Goal: Task Accomplishment & Management: Use online tool/utility

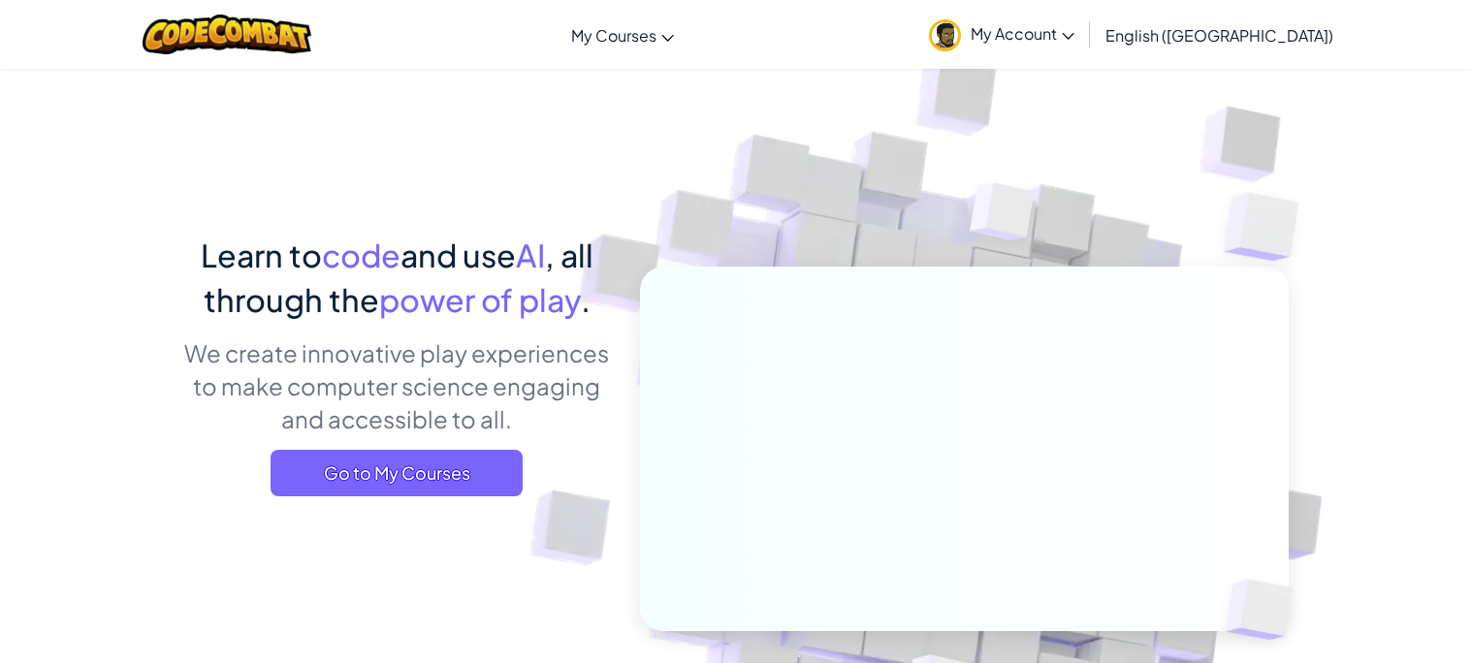
click at [376, 438] on div "Learn to code and use AI , all through the power of play . We create innovative…" at bounding box center [397, 372] width 428 height 278
click at [399, 466] on span "Go to My Courses" at bounding box center [397, 473] width 252 height 47
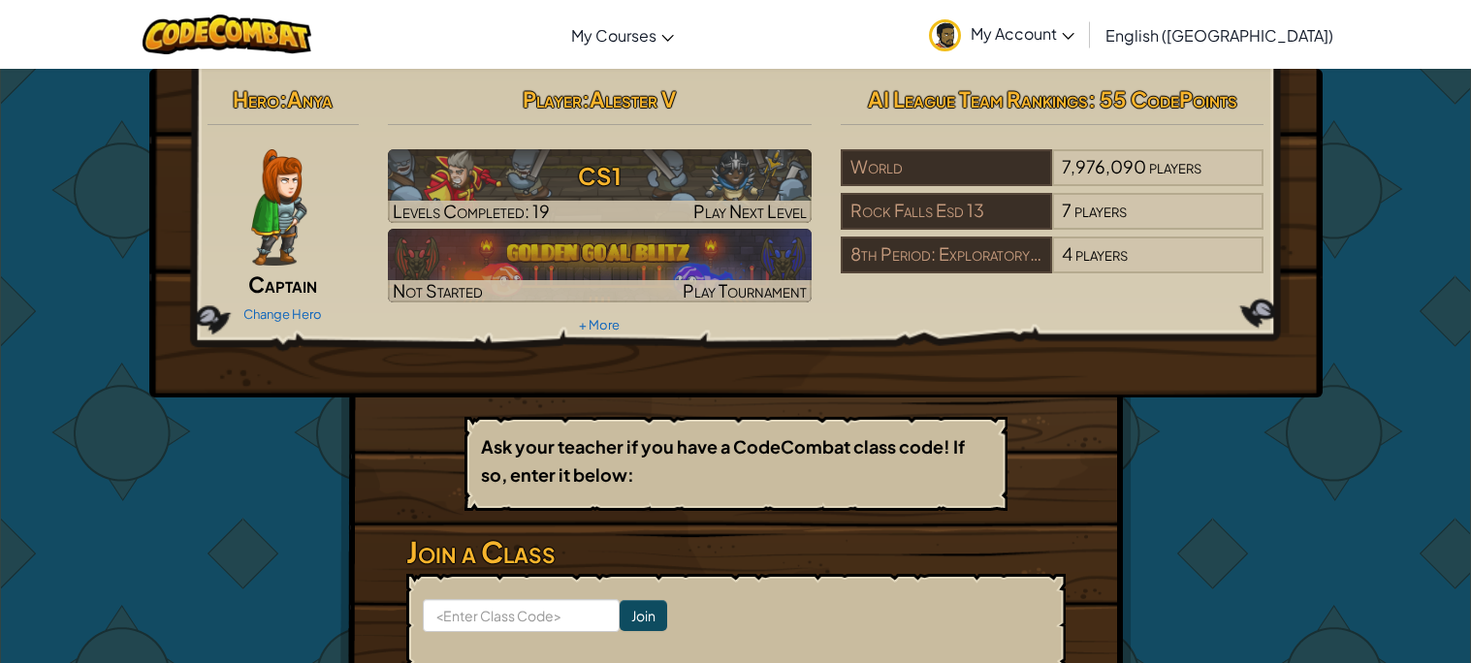
click at [275, 213] on img at bounding box center [278, 207] width 55 height 116
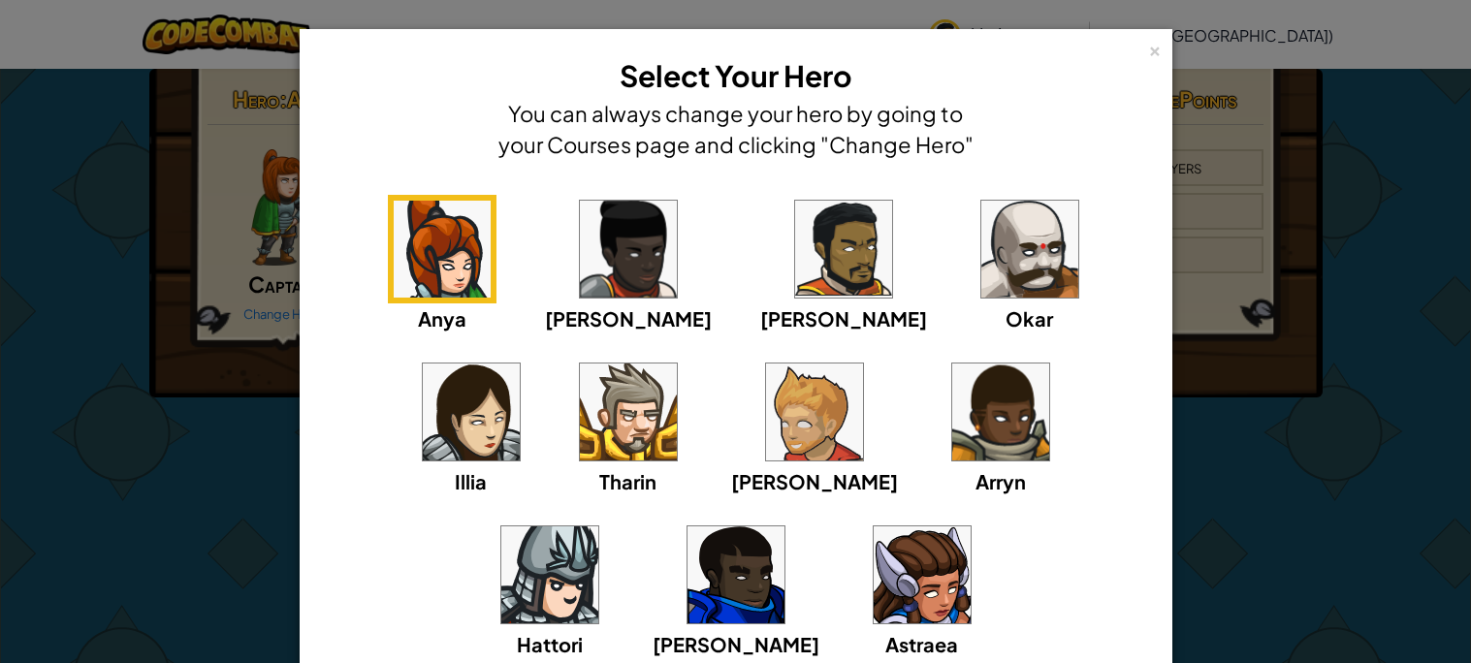
click at [981, 246] on img at bounding box center [1029, 249] width 97 height 97
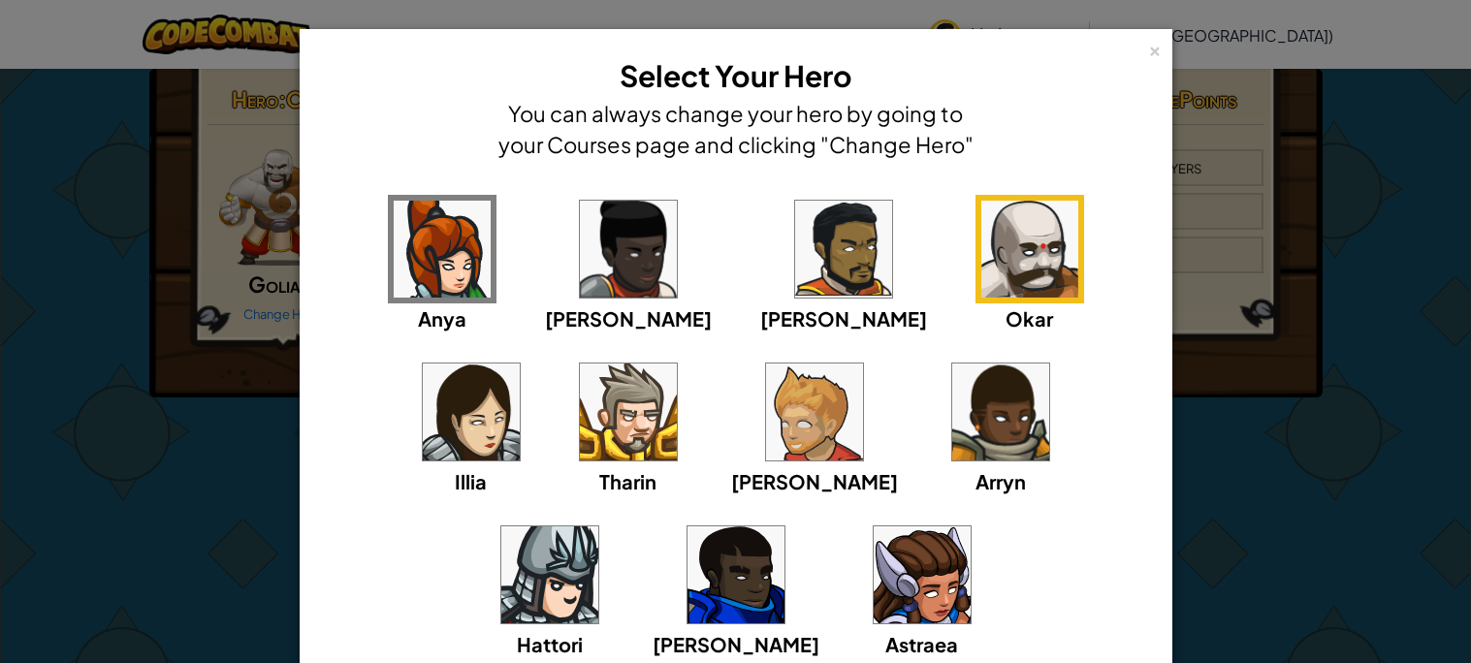
click at [580, 379] on img at bounding box center [628, 412] width 97 height 97
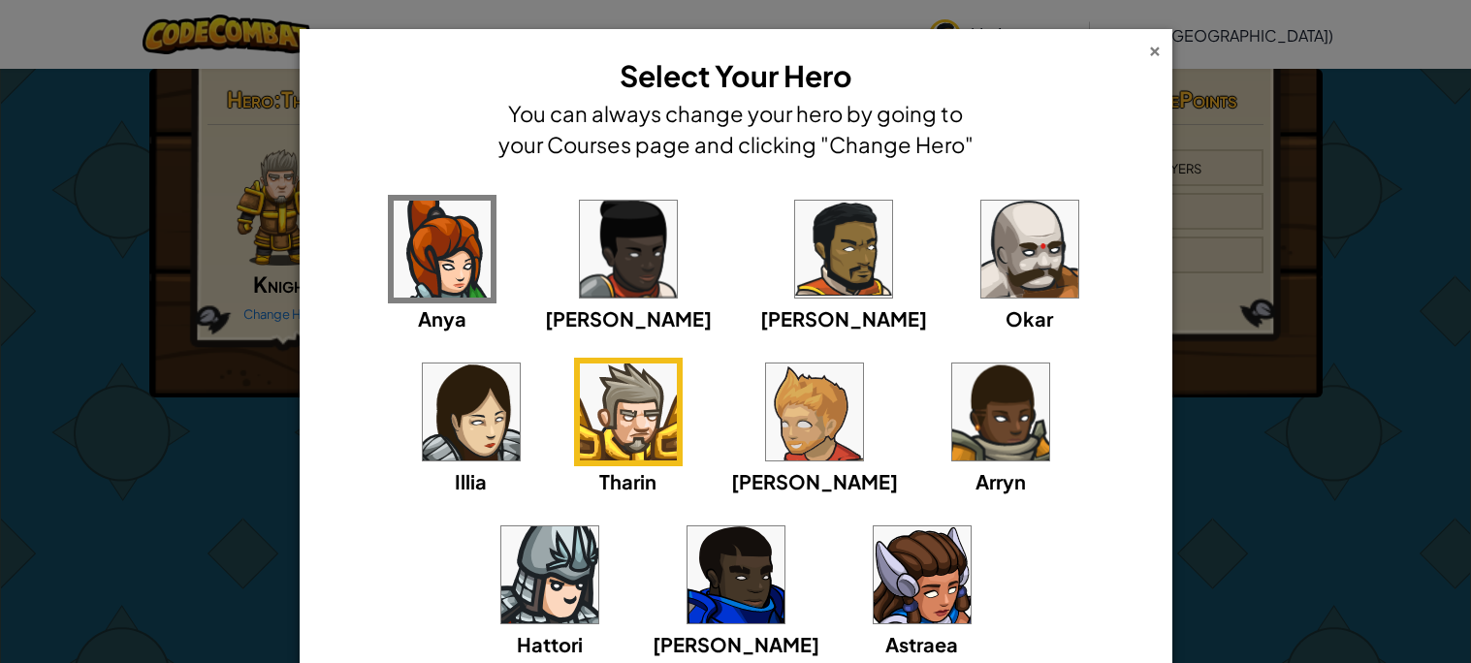
click at [1157, 58] on div "×" at bounding box center [1155, 48] width 14 height 20
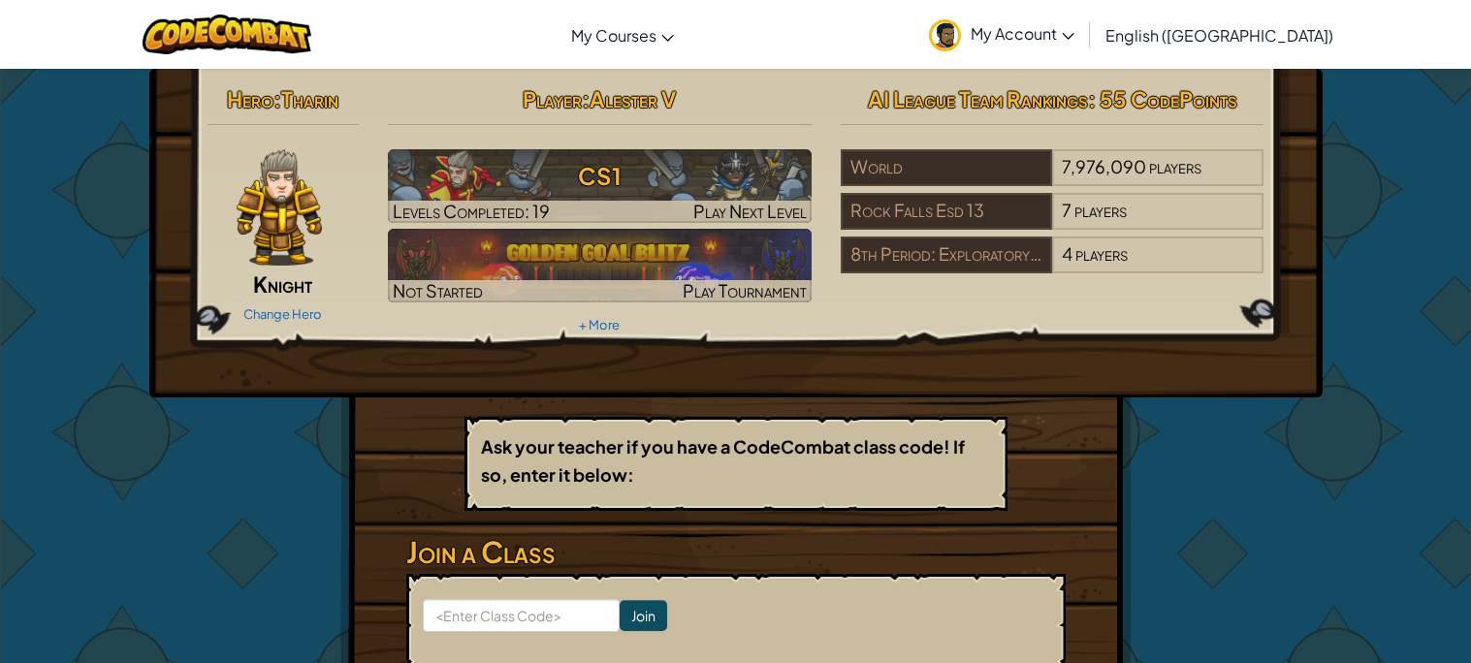
click at [283, 323] on div "Change Hero" at bounding box center [284, 313] width 152 height 31
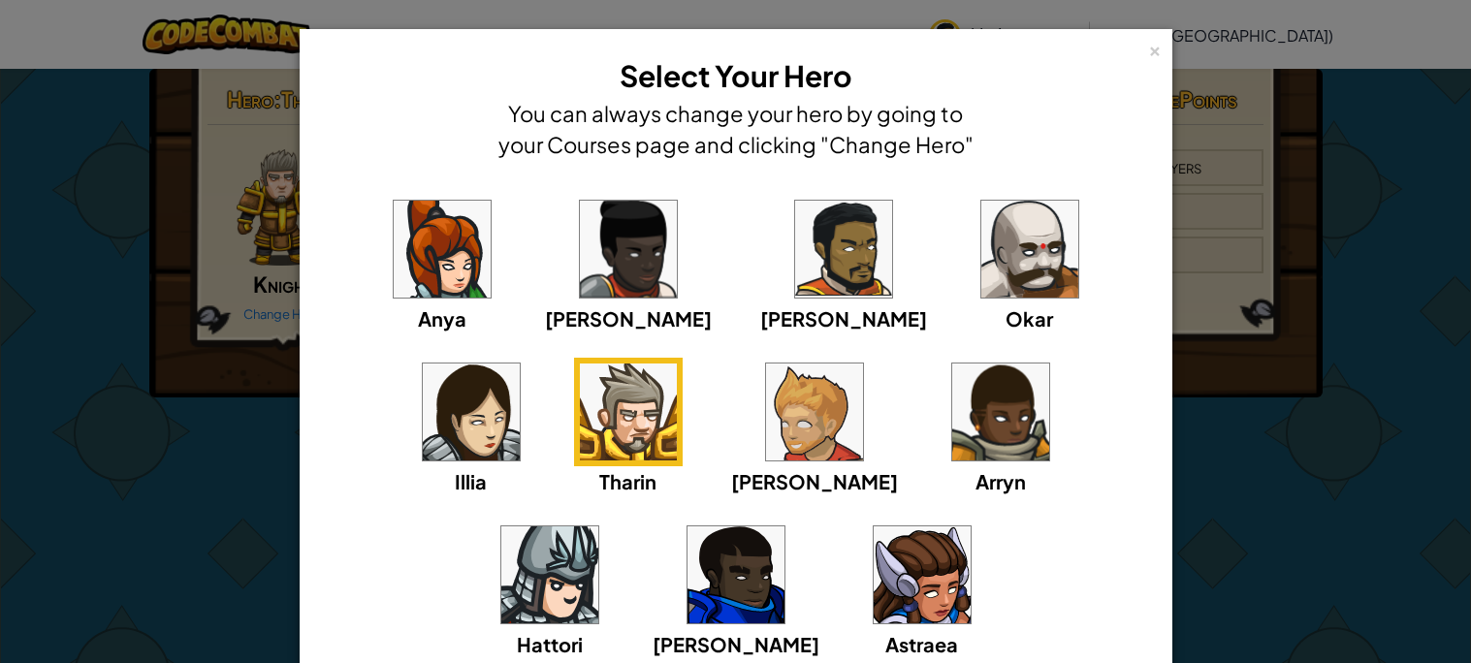
click at [598, 527] on img at bounding box center [549, 575] width 97 height 97
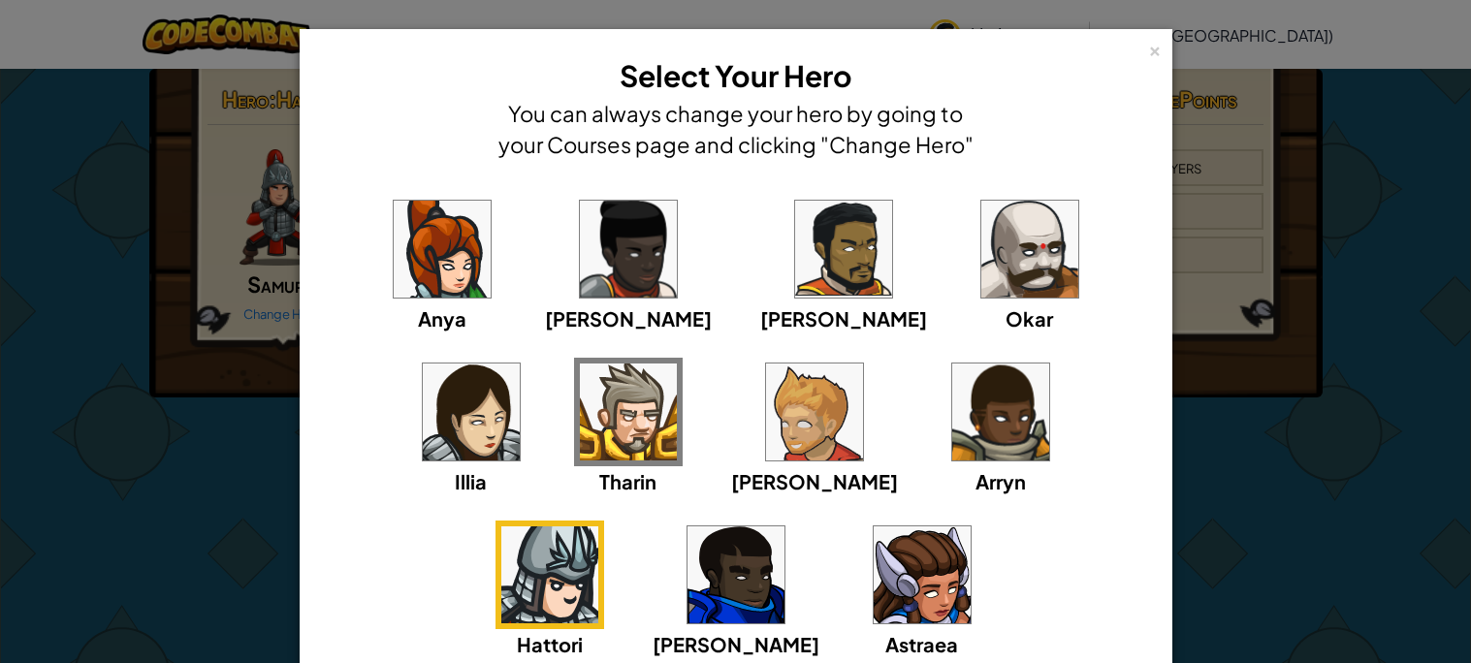
click at [1163, 46] on div "× Select Your Hero You can always change your hero by going to your Courses pag…" at bounding box center [736, 418] width 873 height 778
click at [798, 403] on div "Anya Ida Alejandro Okar Illia Tharin Ned Arryn Hattori Gordon Astraea" at bounding box center [736, 439] width 813 height 489
click at [952, 423] on img at bounding box center [1000, 412] width 97 height 97
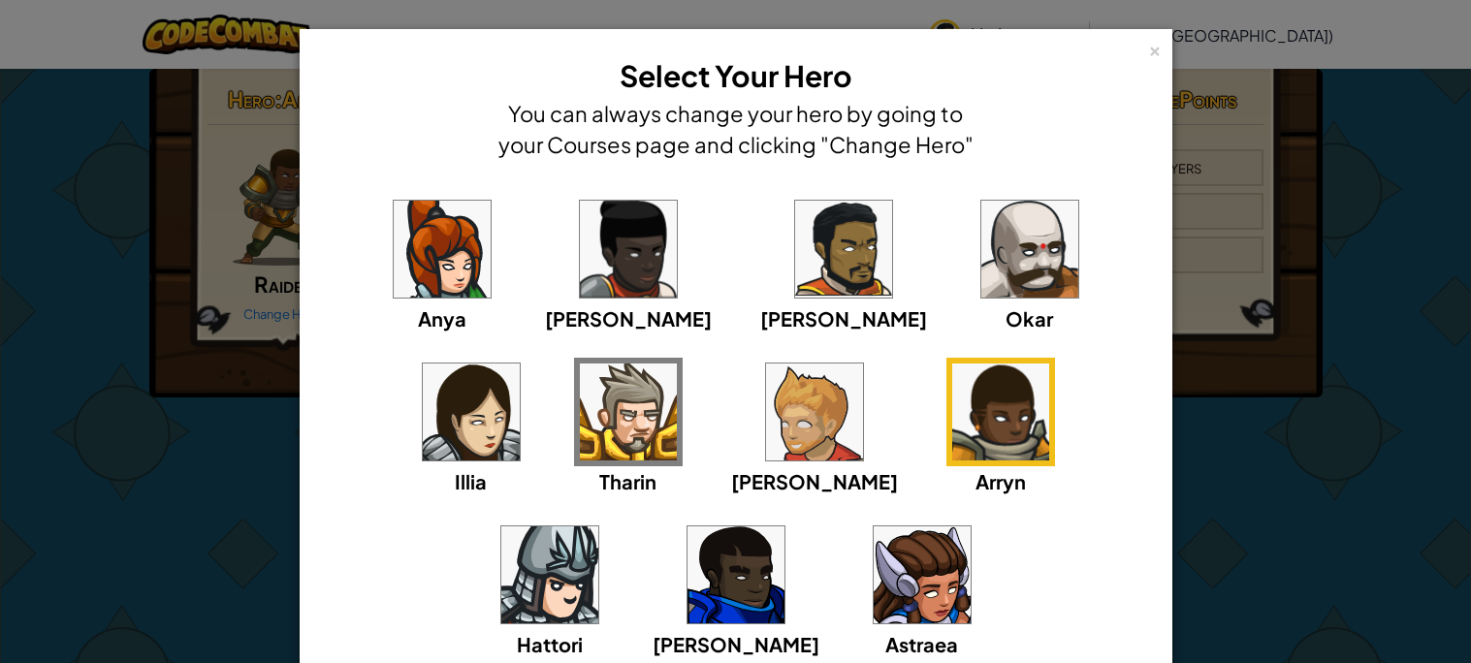
click at [766, 453] on img at bounding box center [814, 412] width 97 height 97
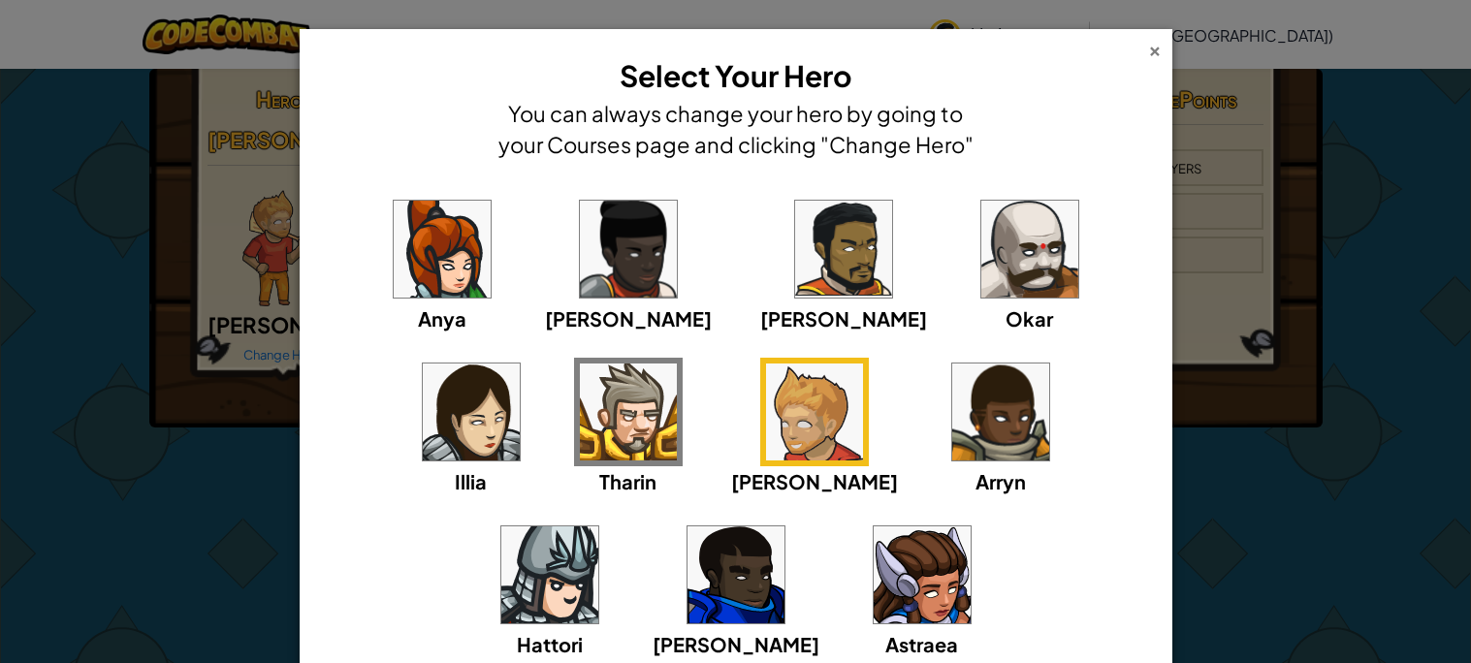
click at [1158, 52] on div "×" at bounding box center [1155, 48] width 14 height 20
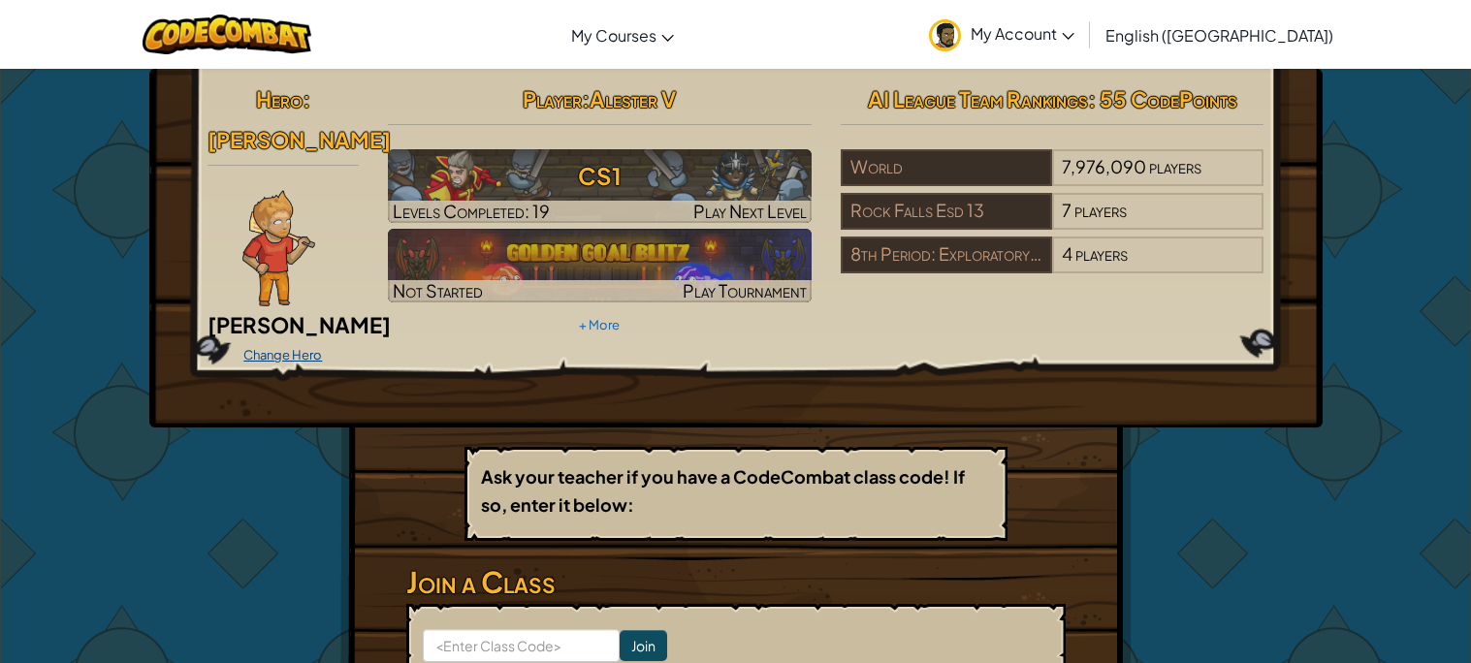
click at [262, 347] on link "Change Hero" at bounding box center [282, 355] width 79 height 16
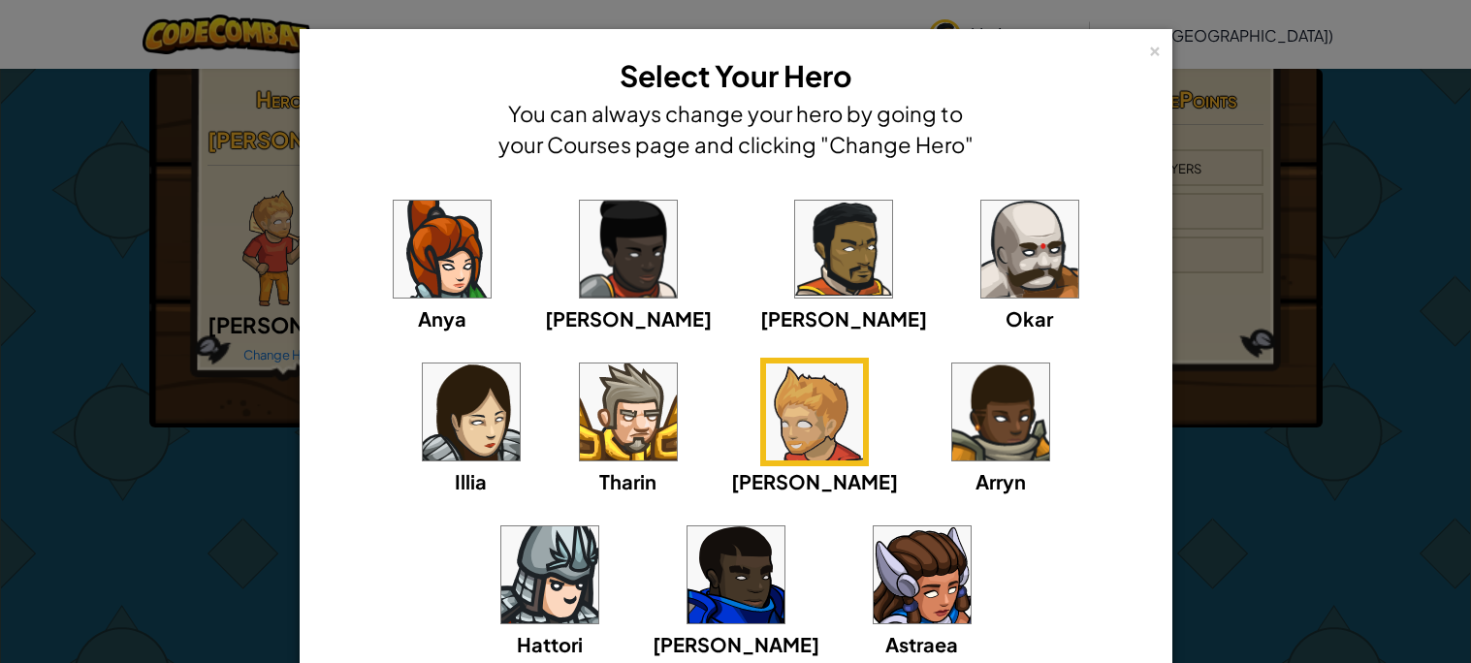
click at [394, 203] on img at bounding box center [442, 249] width 97 height 97
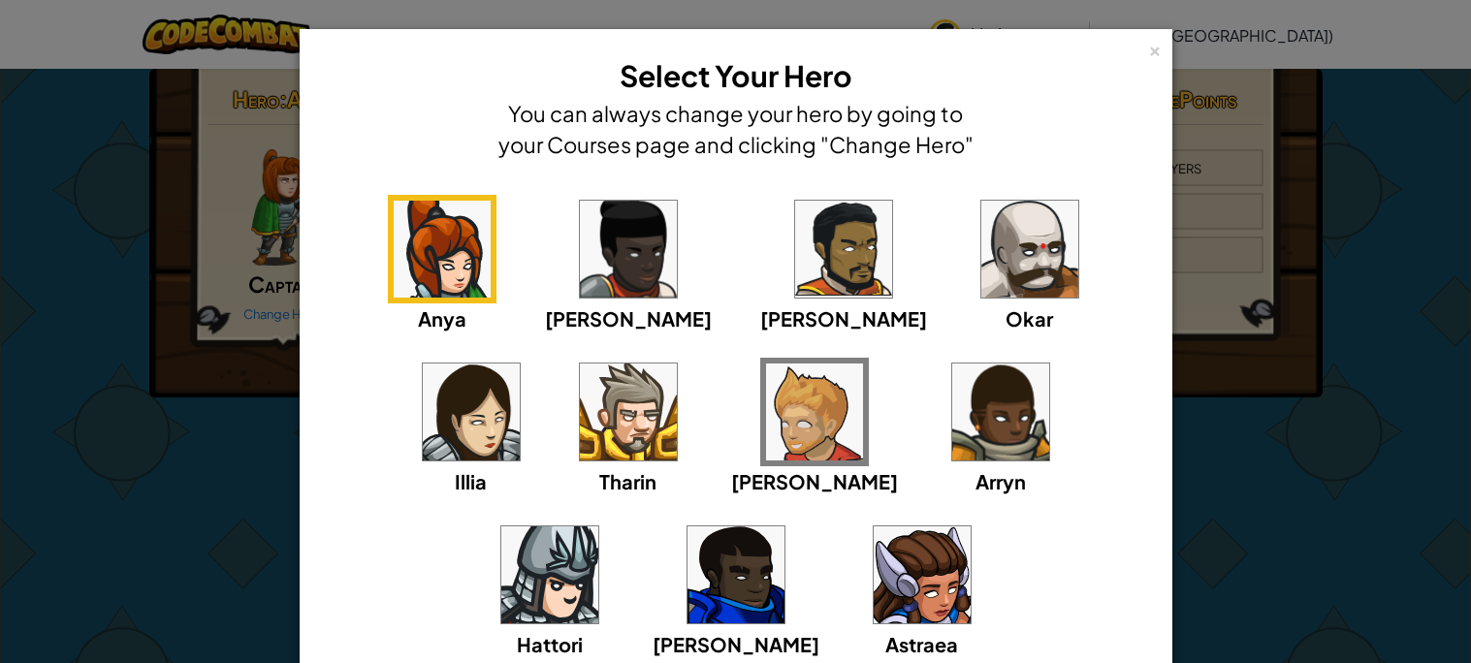
click at [636, 262] on div "Anya Ida Alejandro Okar Illia Tharin Ned Arryn Hattori Gordon Astraea" at bounding box center [736, 439] width 813 height 489
click at [602, 261] on img at bounding box center [628, 249] width 97 height 97
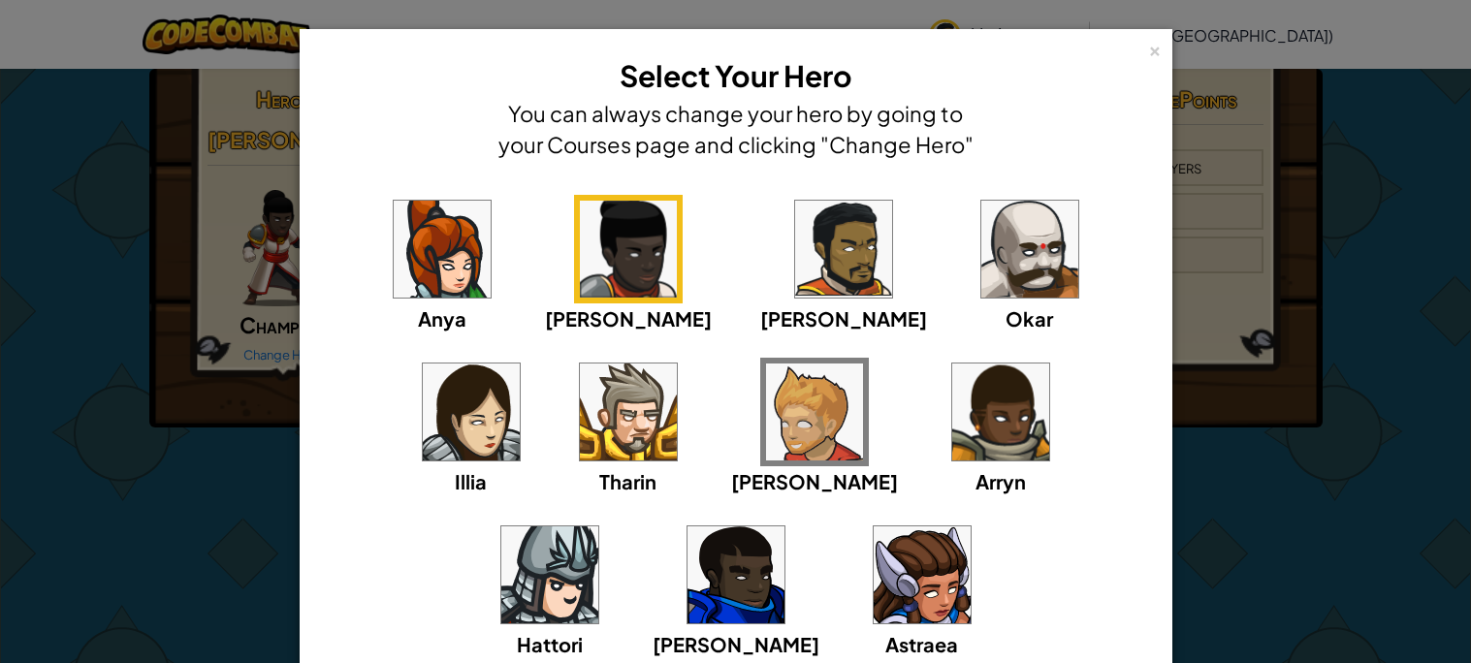
click at [795, 250] on img at bounding box center [843, 249] width 97 height 97
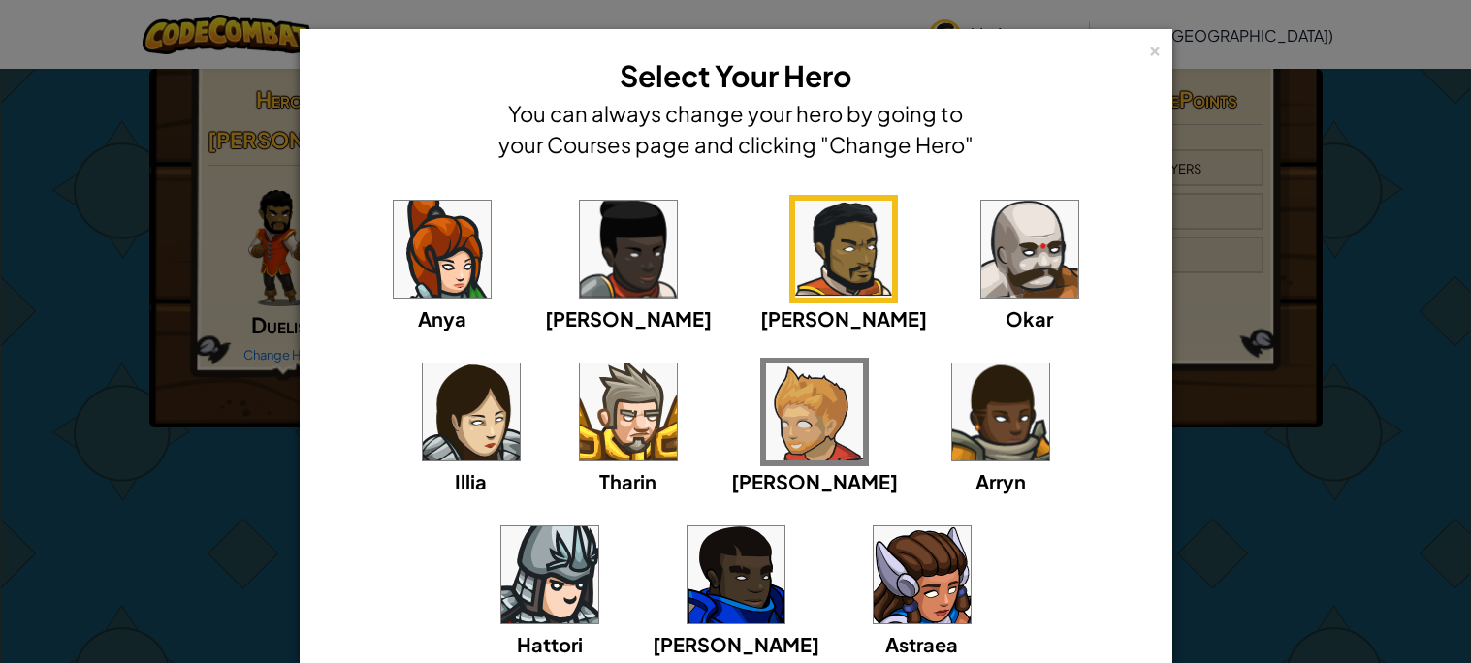
click at [981, 264] on img at bounding box center [1029, 249] width 97 height 97
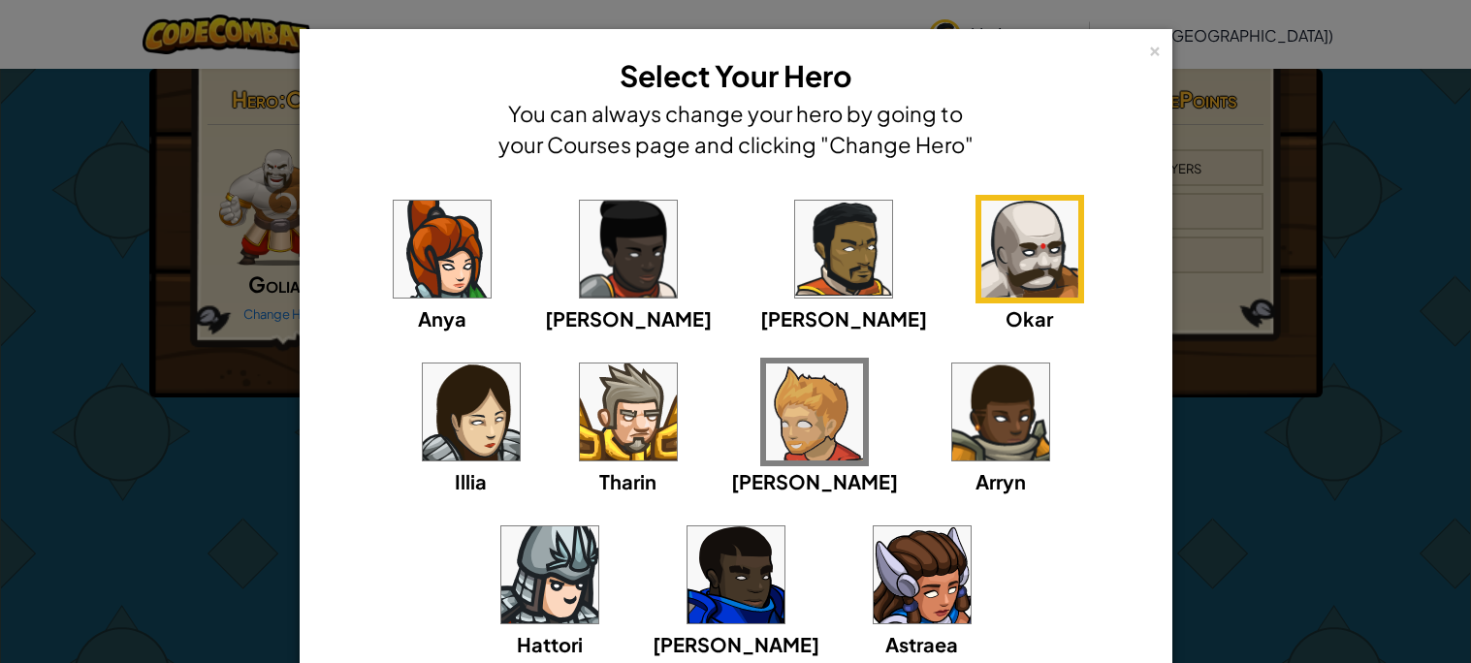
click at [520, 364] on img at bounding box center [471, 412] width 97 height 97
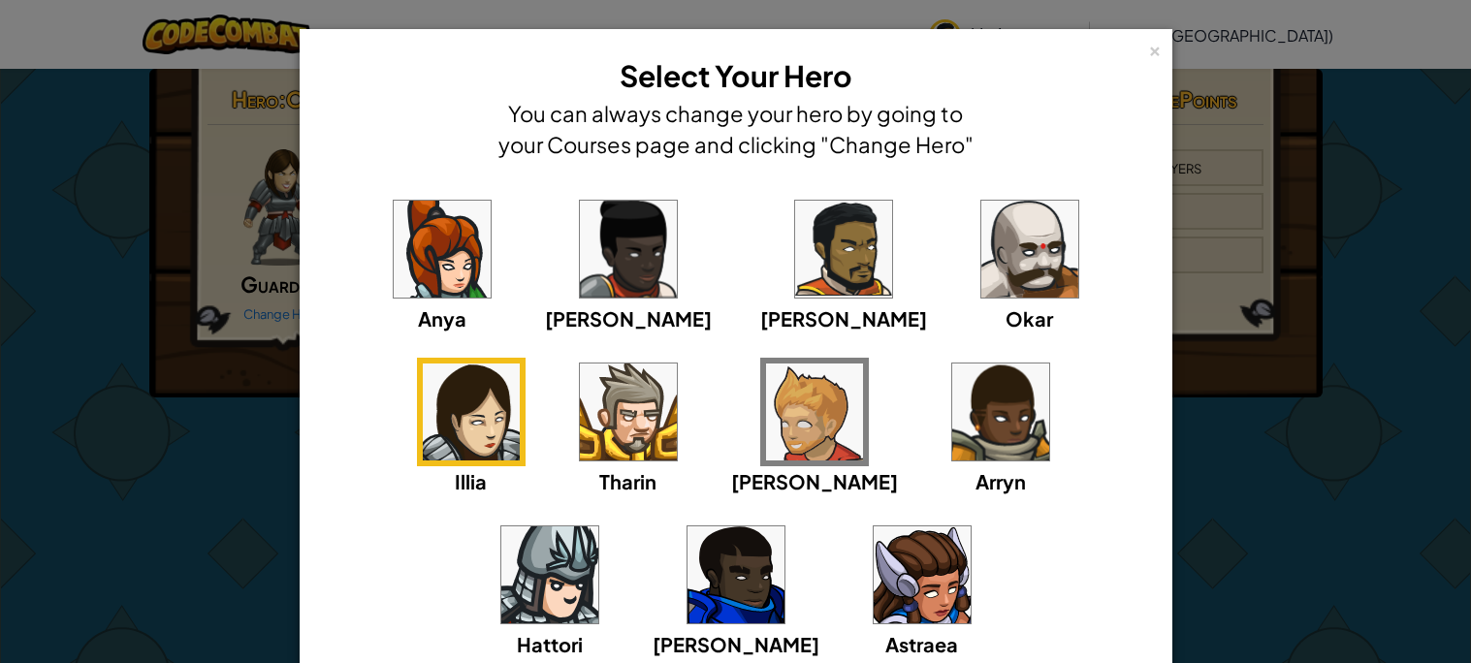
click at [785, 527] on img at bounding box center [736, 575] width 97 height 97
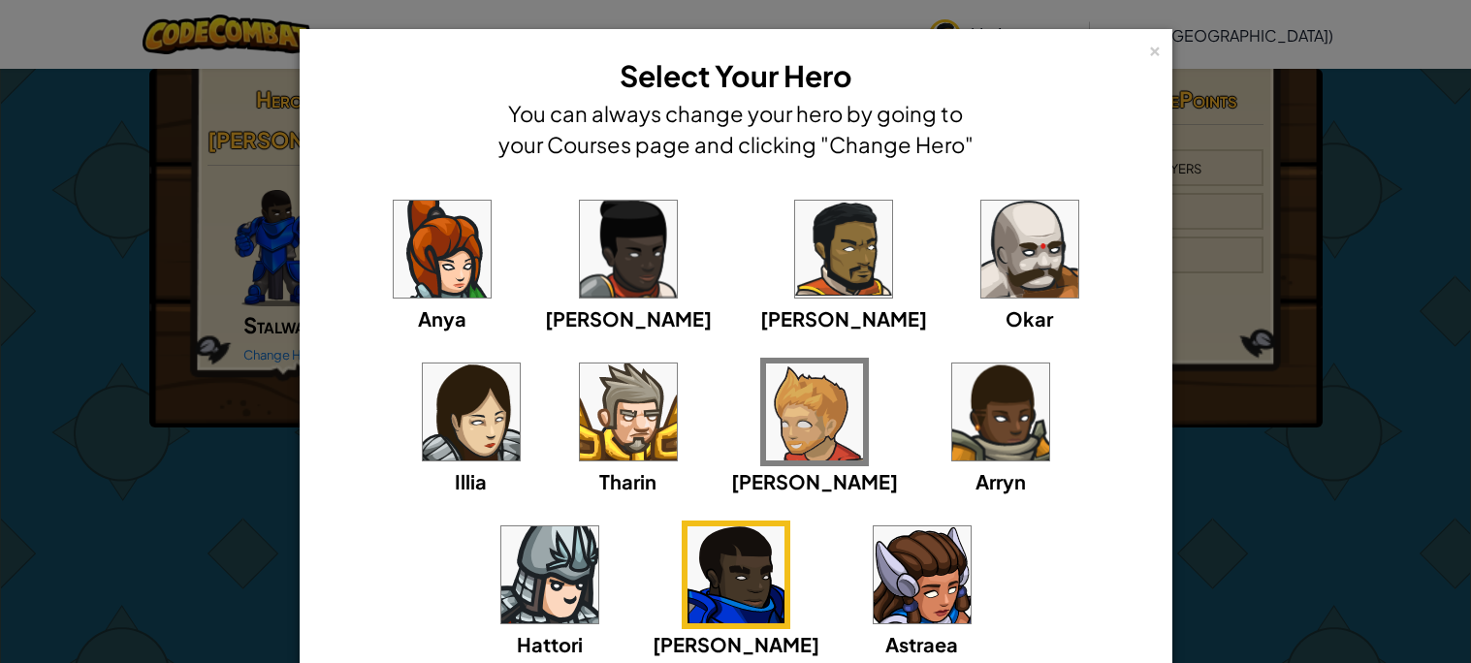
click at [952, 441] on img at bounding box center [1000, 412] width 97 height 97
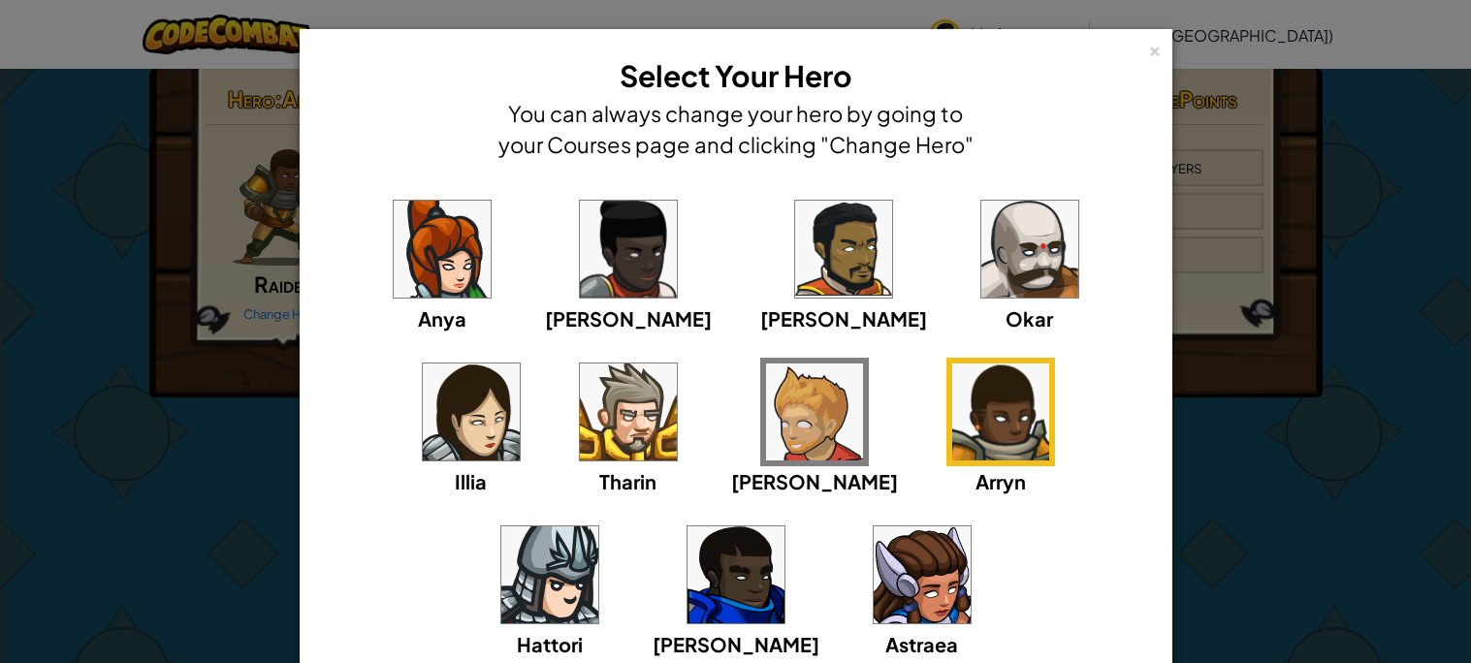
click at [874, 606] on img at bounding box center [922, 575] width 97 height 97
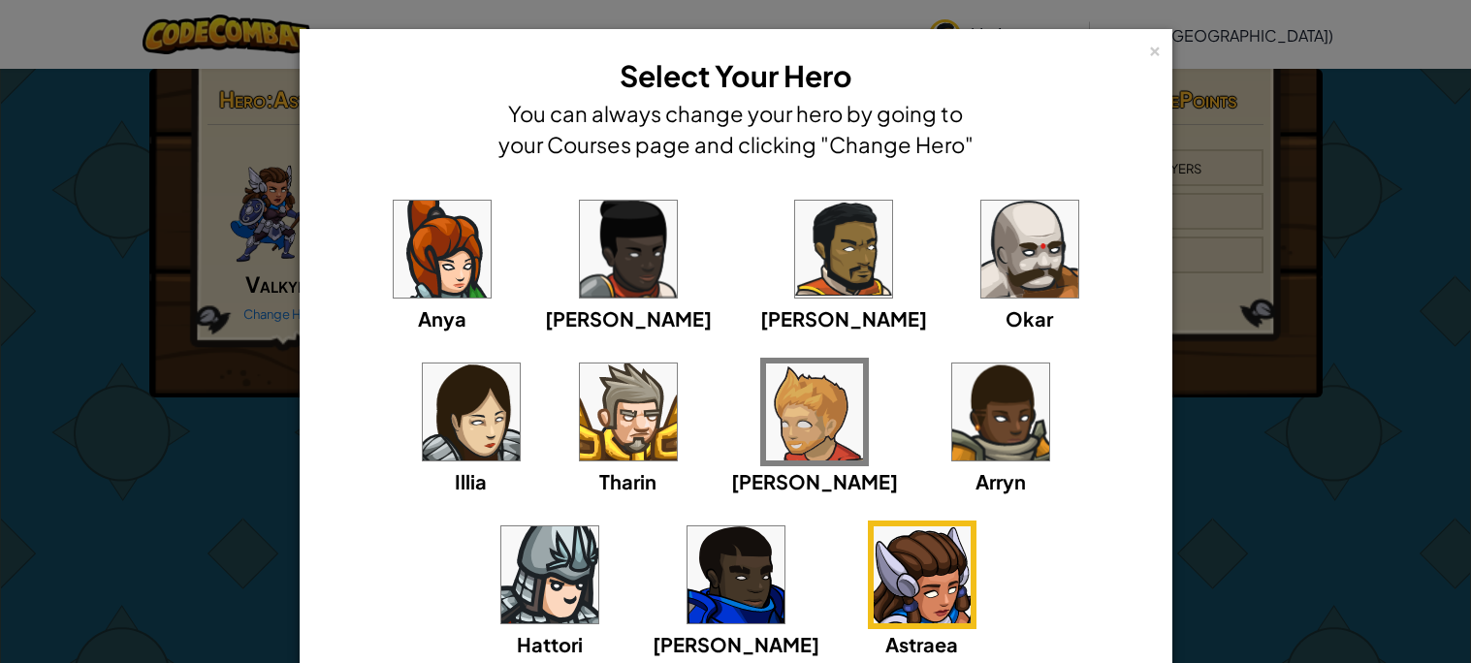
click at [785, 527] on img at bounding box center [736, 575] width 97 height 97
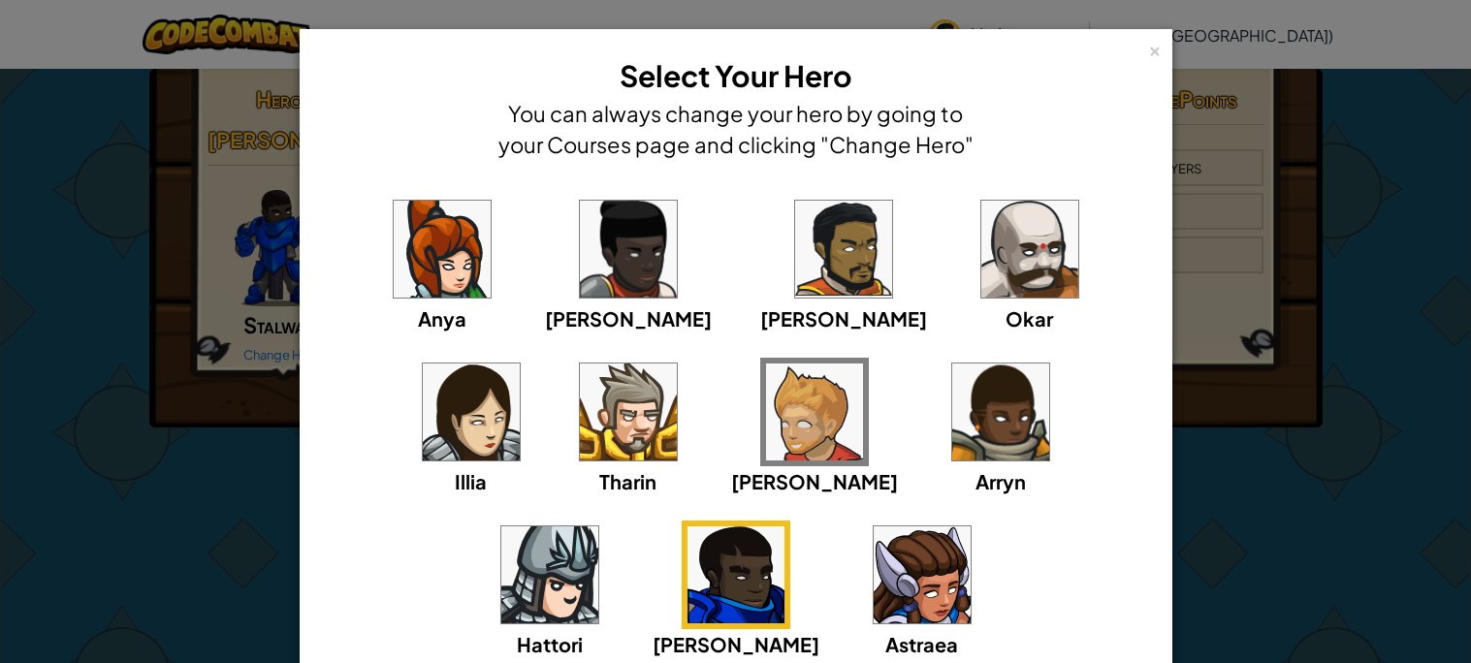
click at [520, 364] on img at bounding box center [471, 412] width 97 height 97
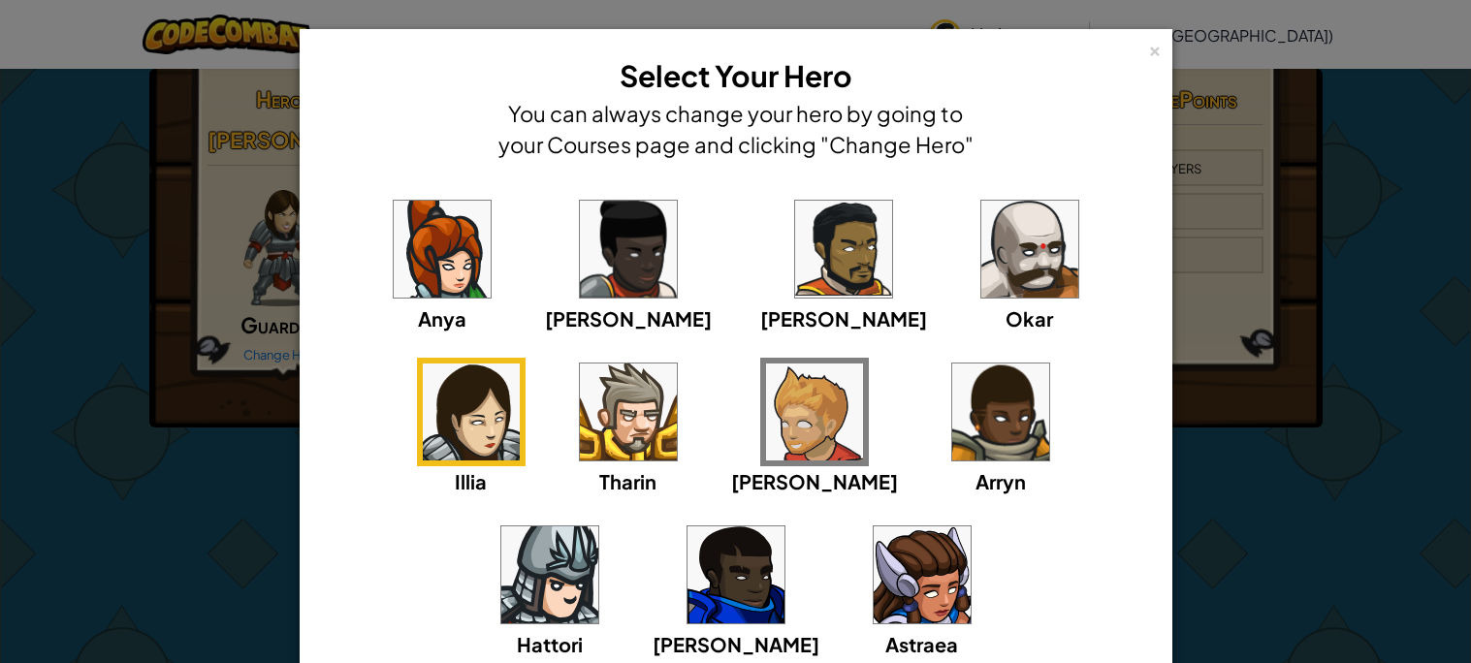
click at [795, 286] on img at bounding box center [843, 249] width 97 height 97
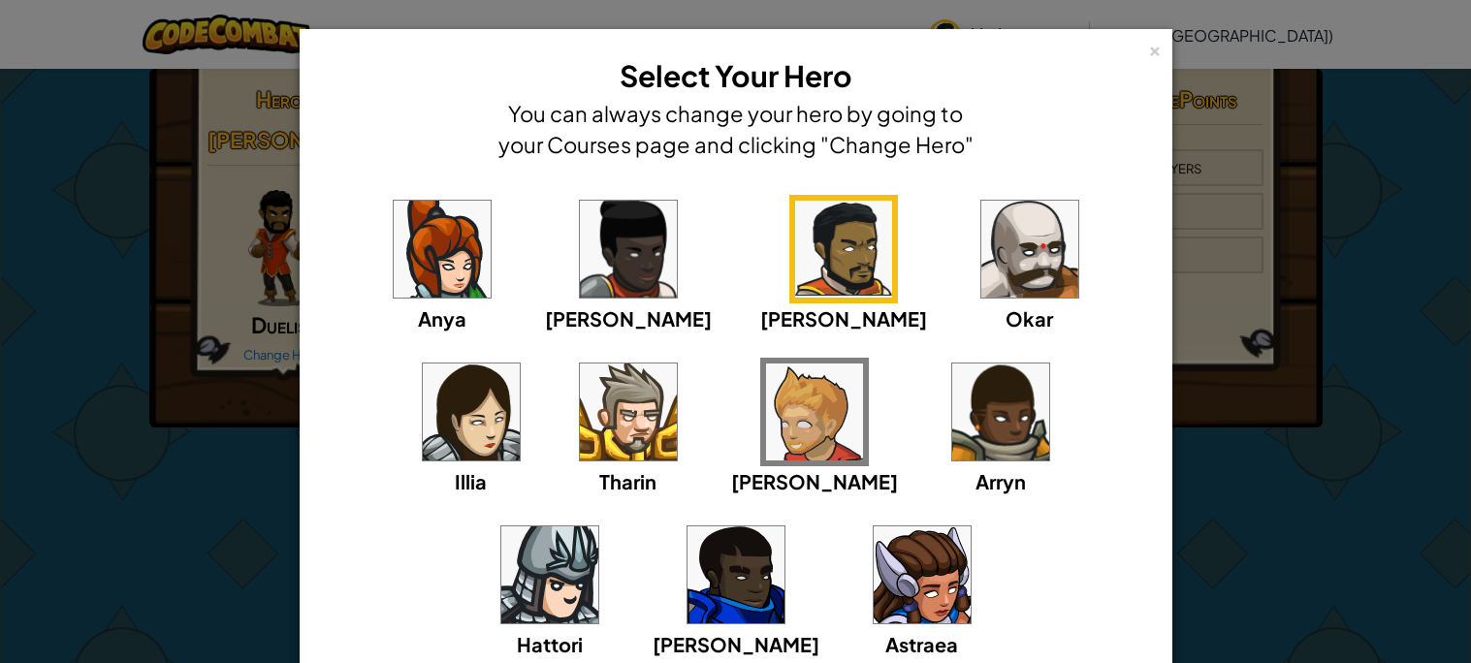
click at [471, 231] on div "Anya" at bounding box center [442, 264] width 109 height 139
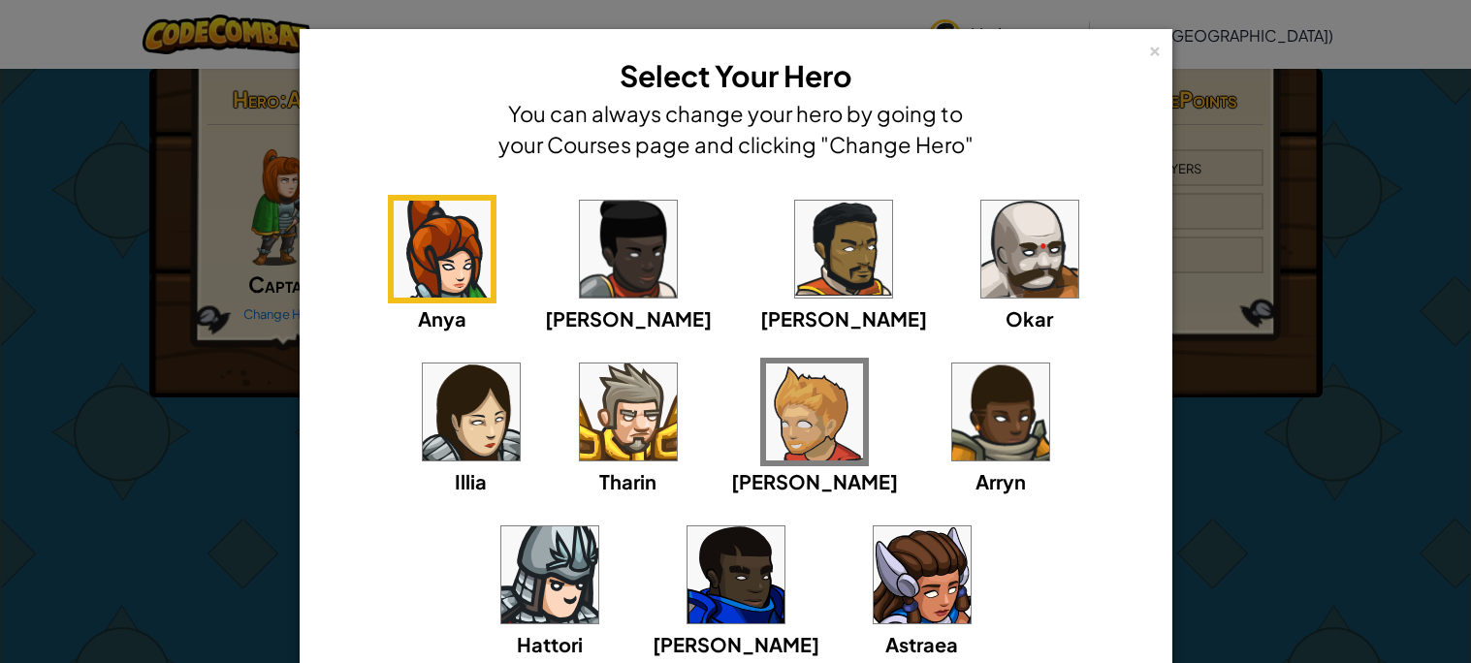
click at [580, 234] on img at bounding box center [628, 249] width 97 height 97
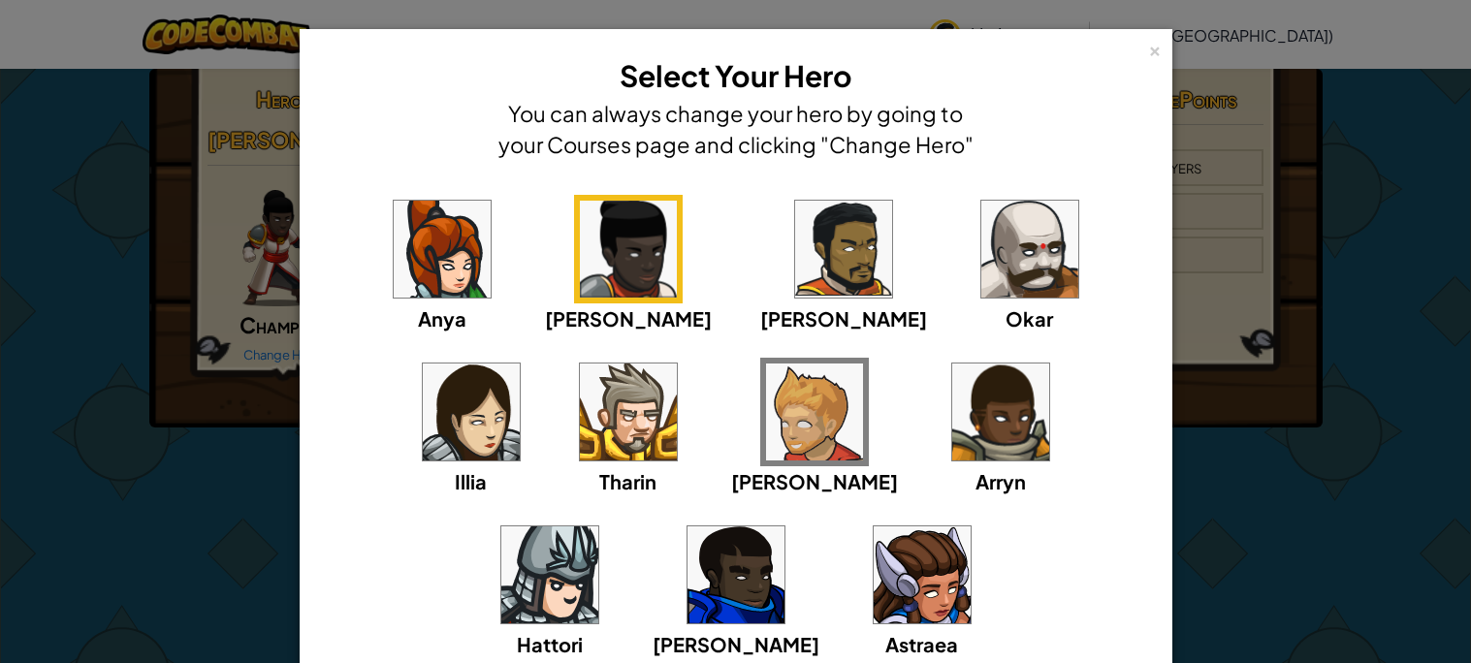
click at [795, 258] on img at bounding box center [843, 249] width 97 height 97
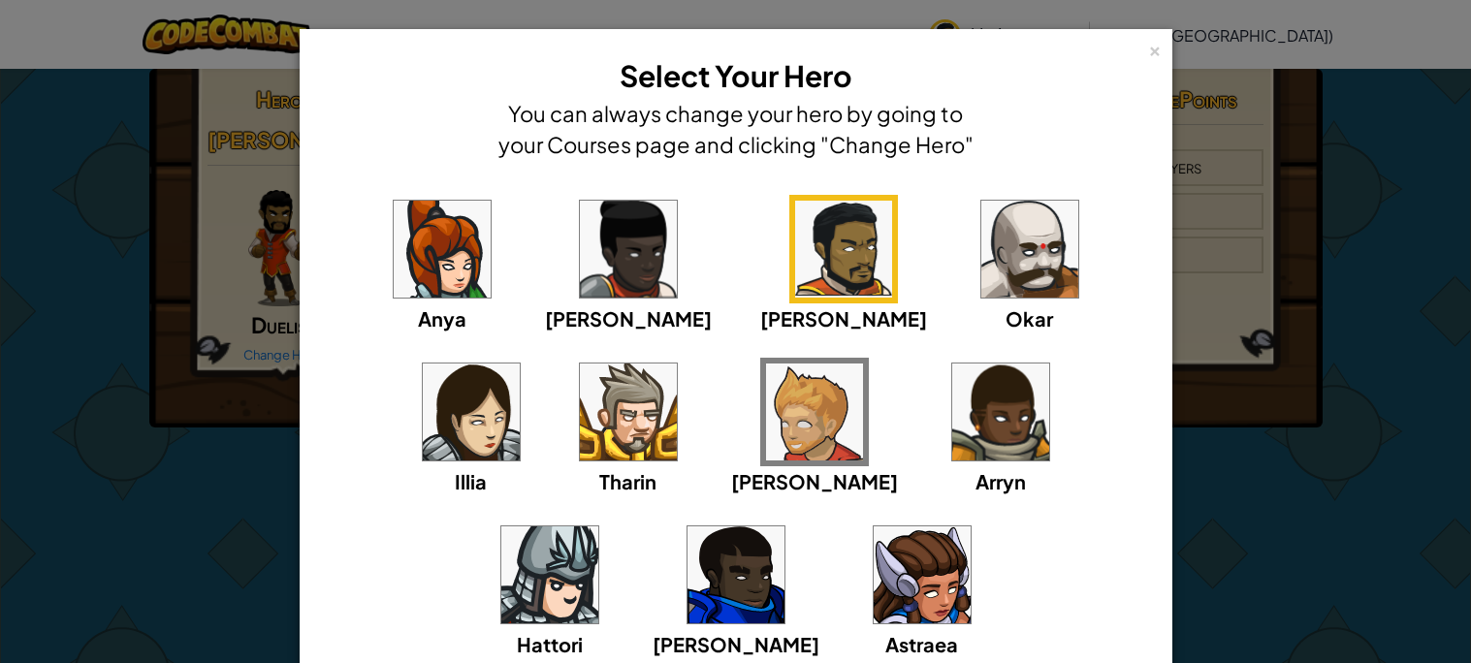
click at [580, 419] on img at bounding box center [628, 412] width 97 height 97
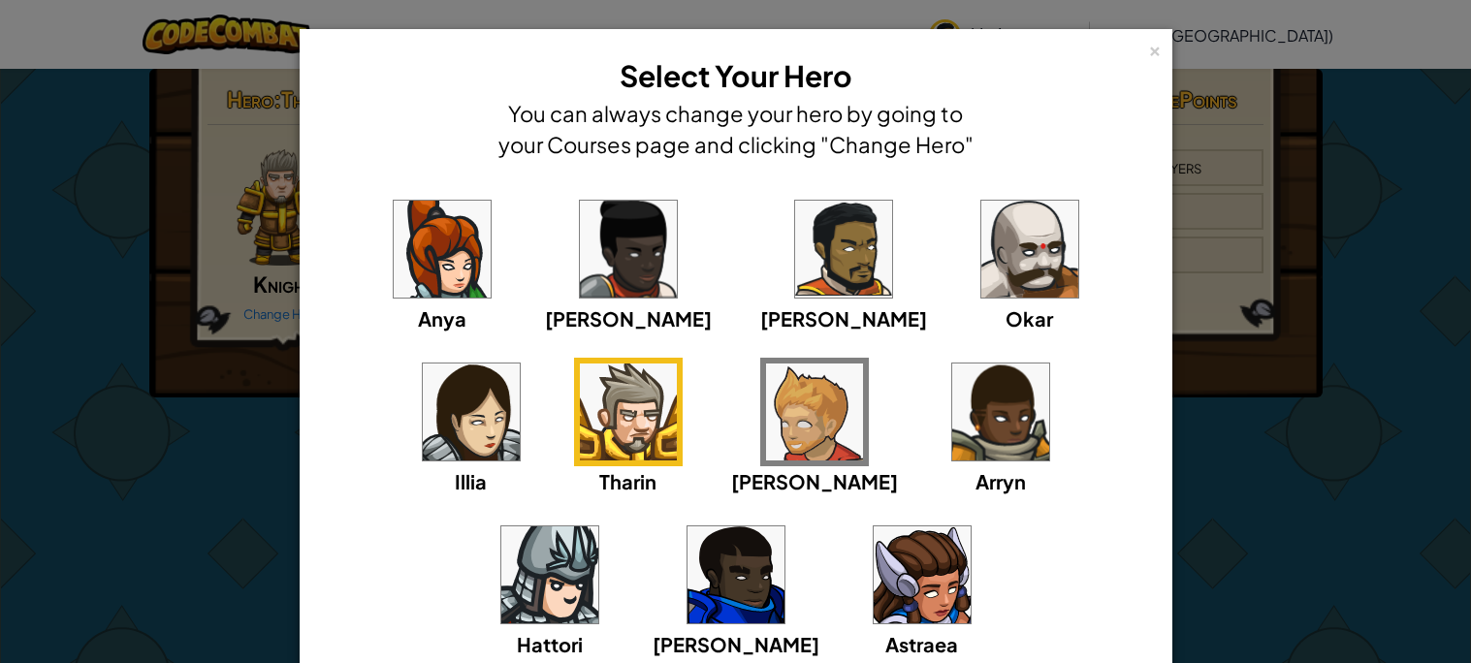
click at [795, 270] on img at bounding box center [843, 249] width 97 height 97
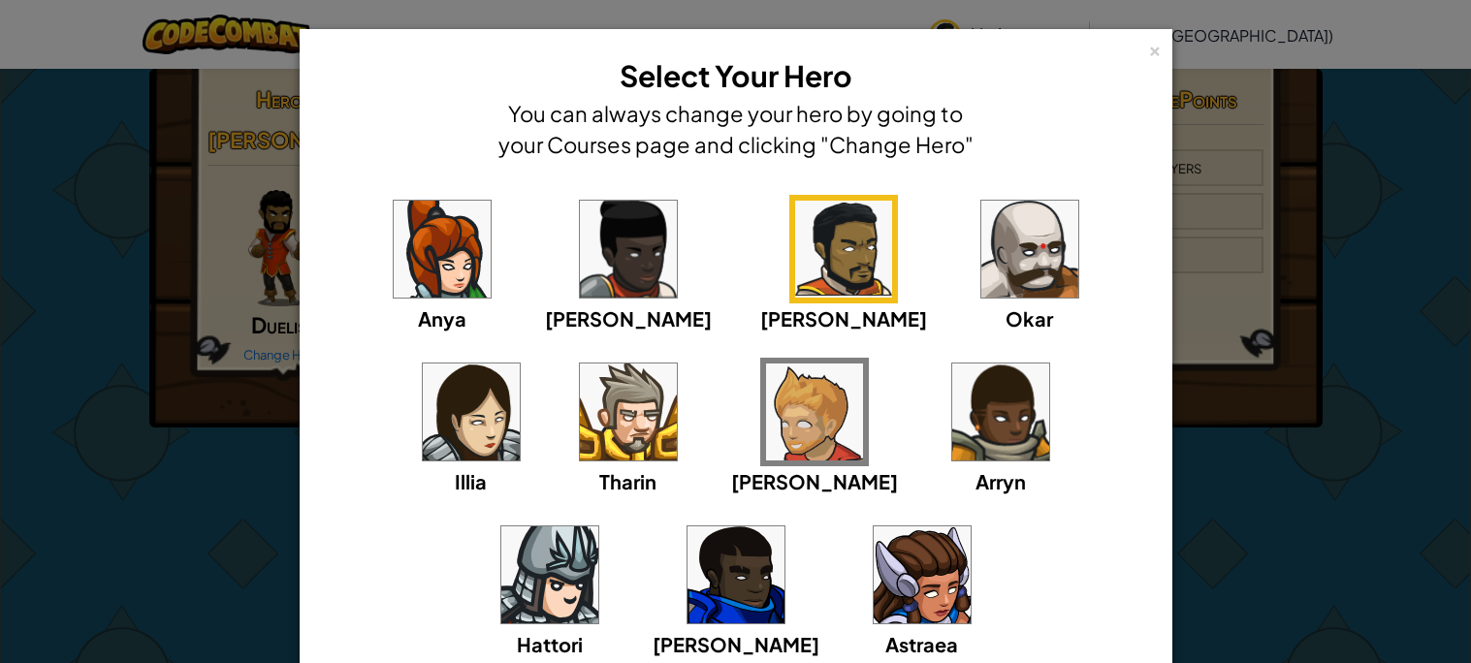
click at [952, 418] on img at bounding box center [1000, 412] width 97 height 97
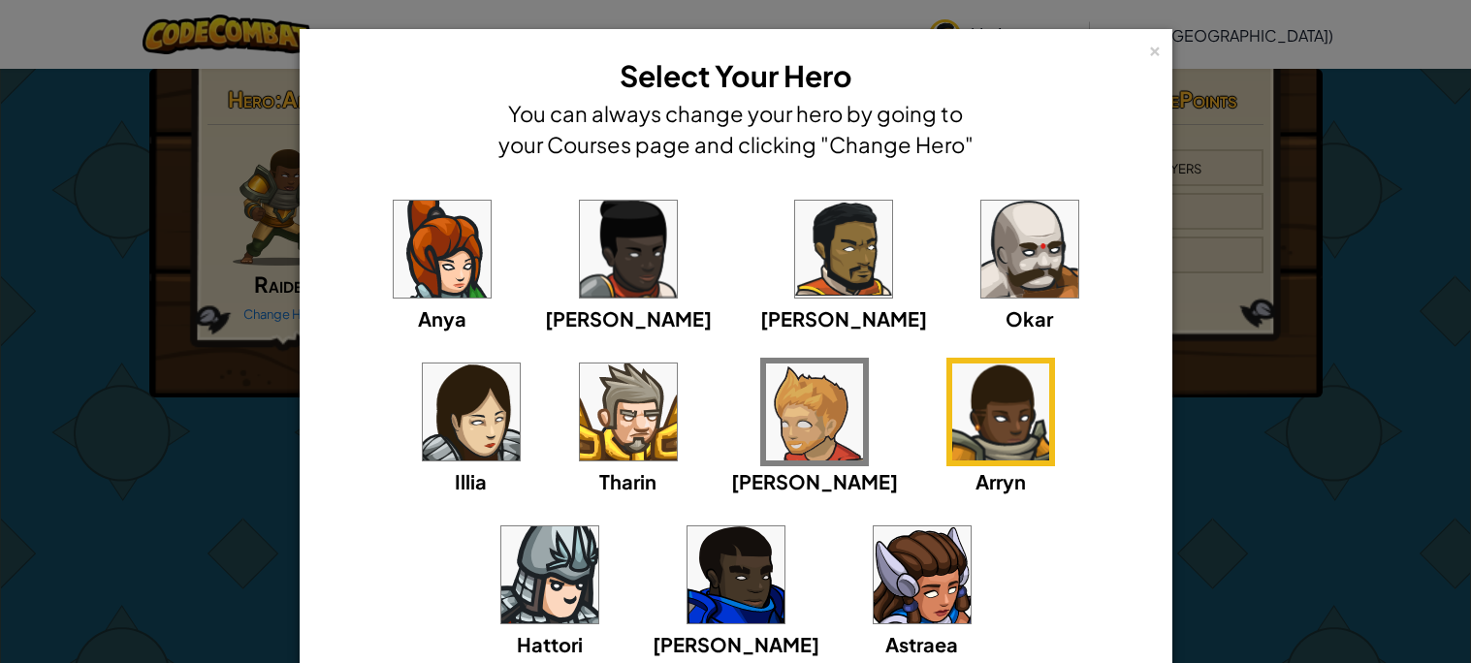
click at [795, 279] on img at bounding box center [843, 249] width 97 height 97
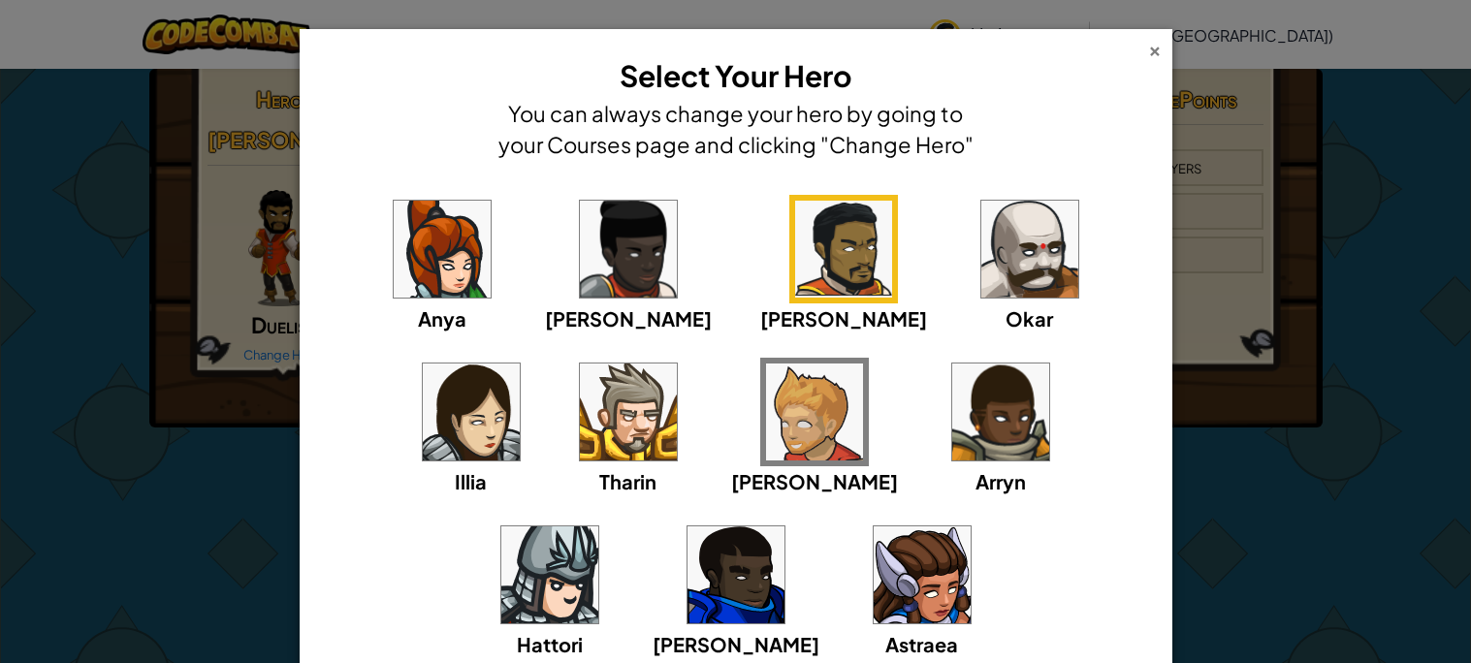
click at [1156, 51] on div "×" at bounding box center [1155, 48] width 14 height 20
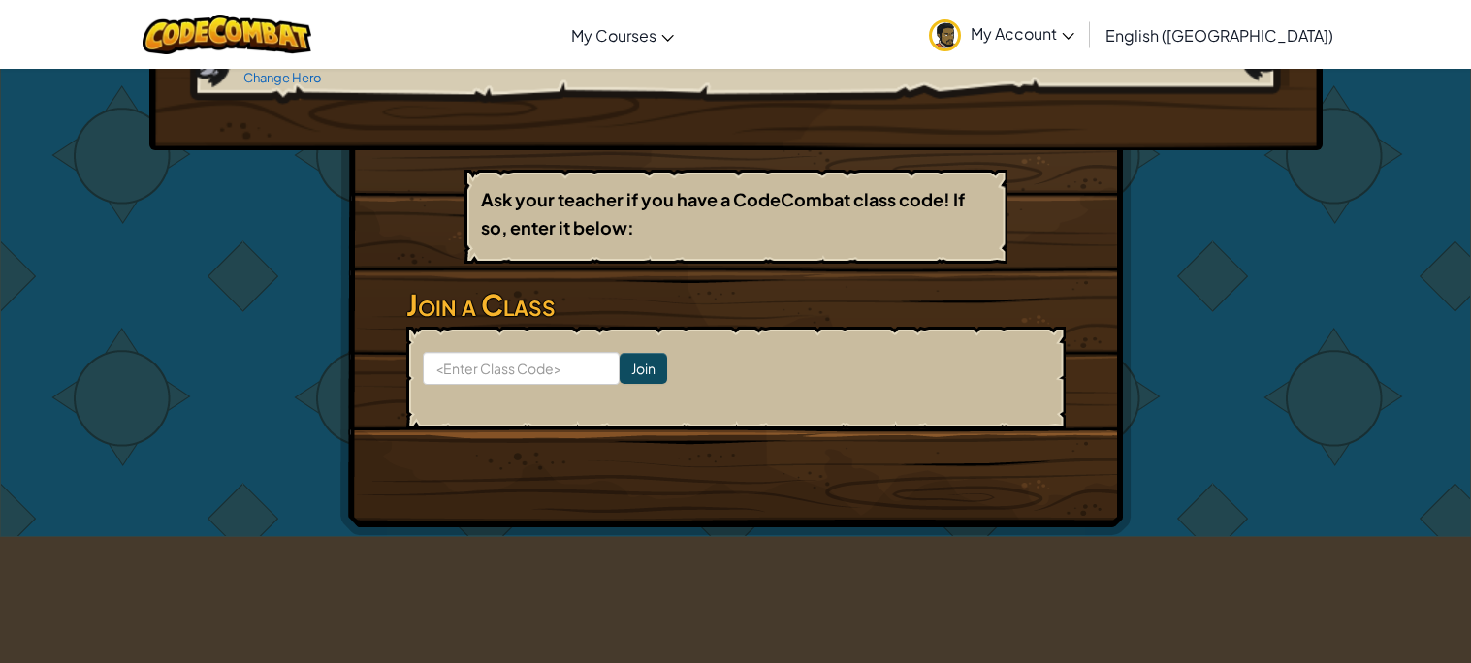
scroll to position [281, 0]
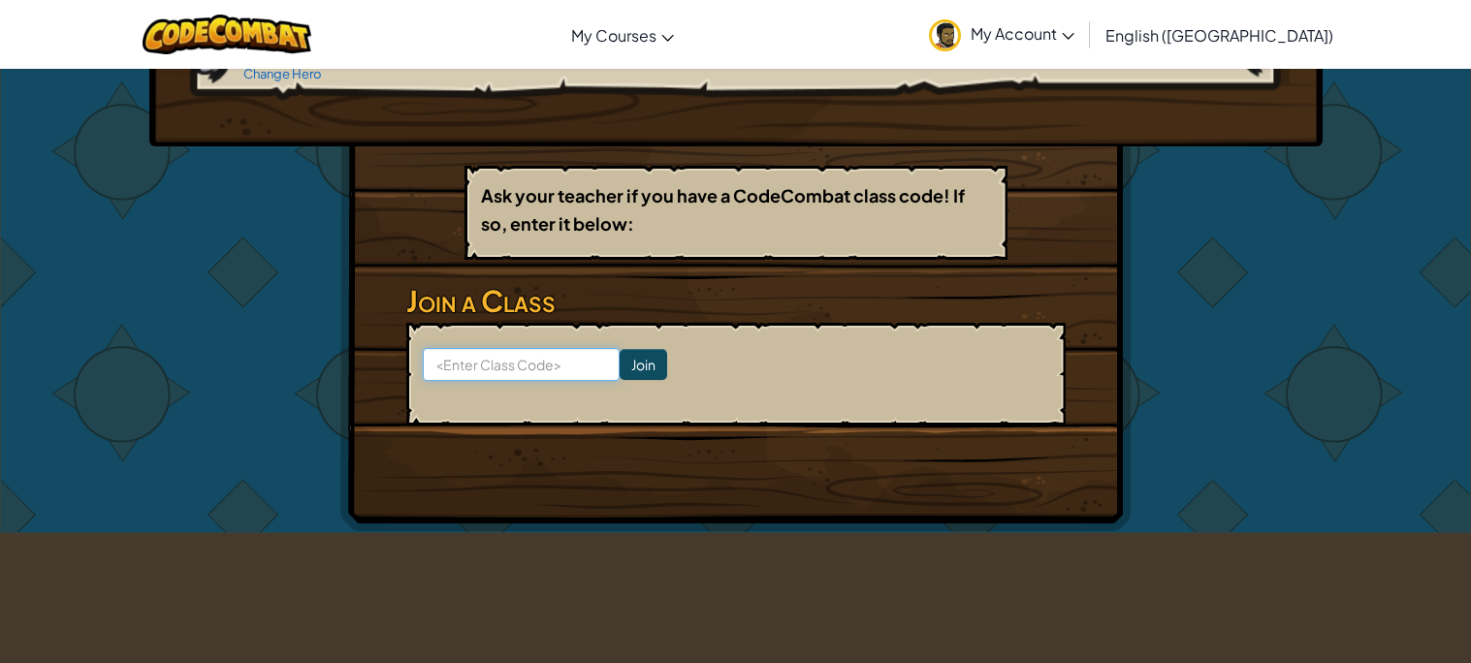
click at [486, 364] on input at bounding box center [521, 364] width 197 height 33
type input "Crash Door Watch"
click input "Join" at bounding box center [644, 364] width 48 height 31
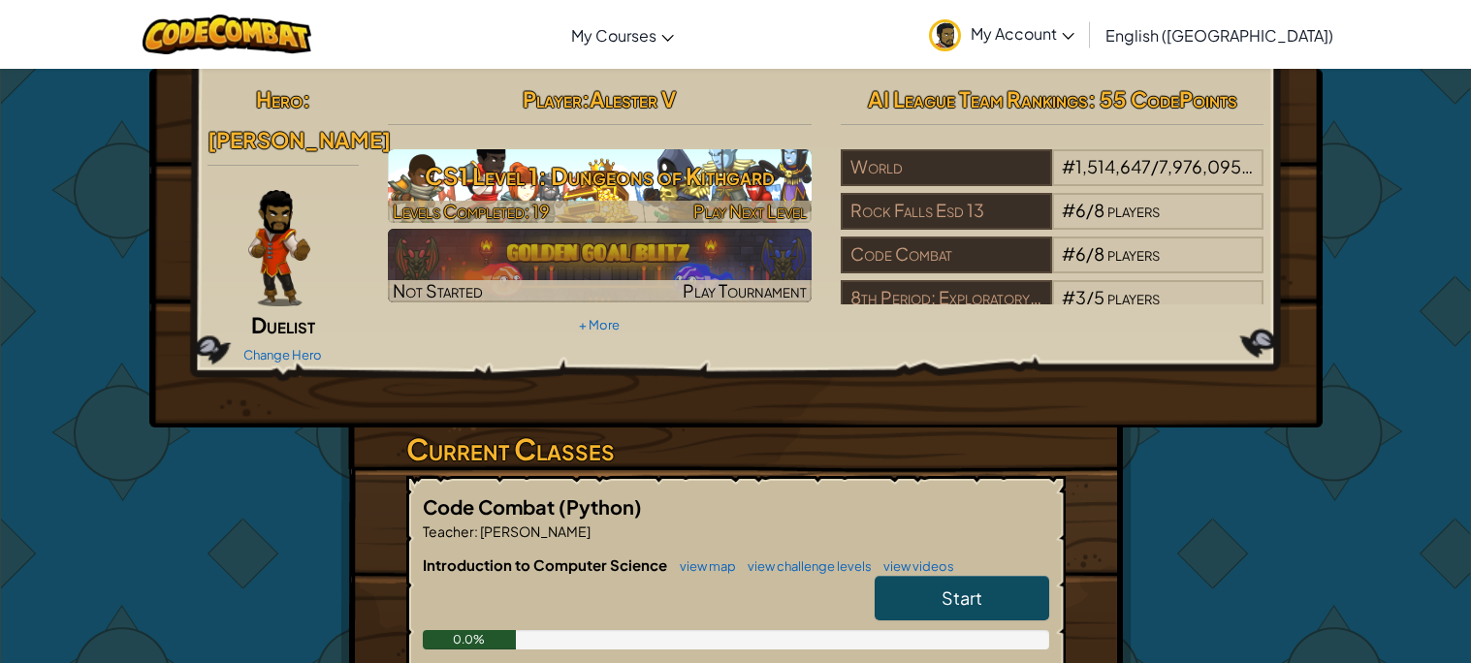
click at [654, 202] on div at bounding box center [600, 212] width 424 height 22
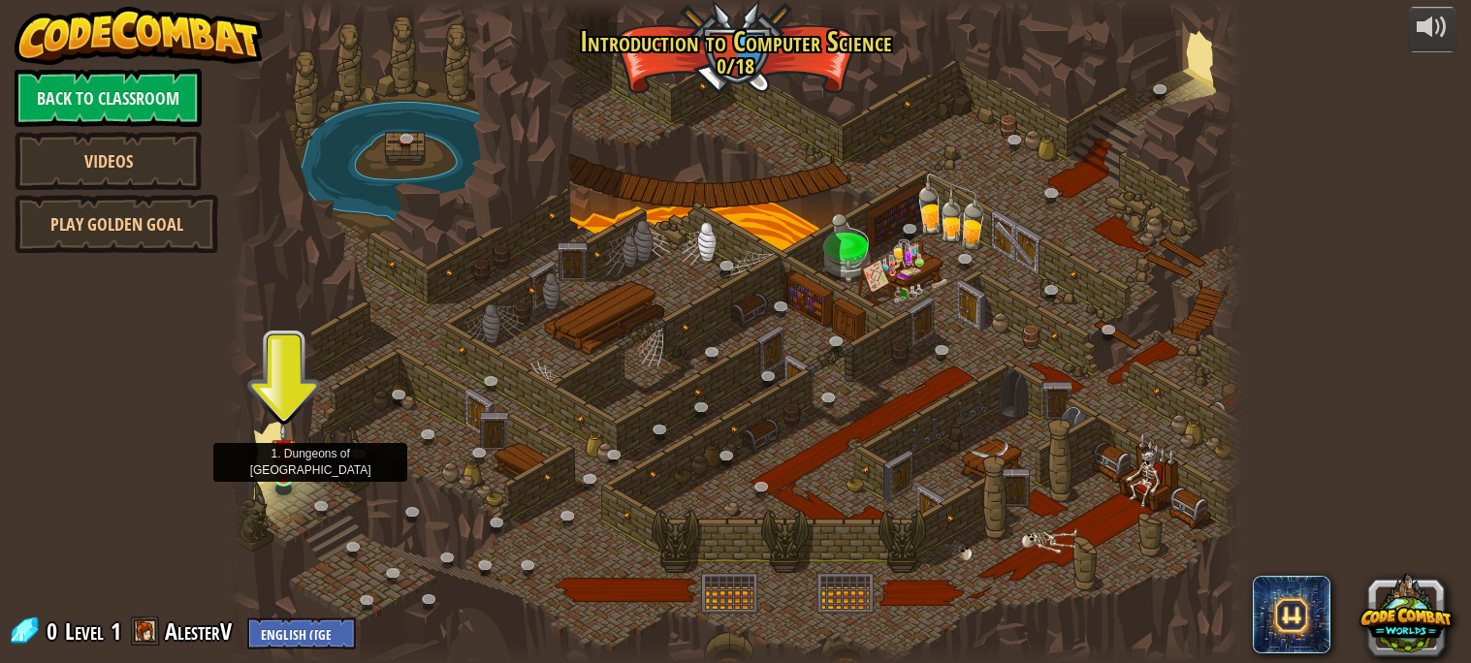
click at [282, 477] on img at bounding box center [284, 451] width 24 height 56
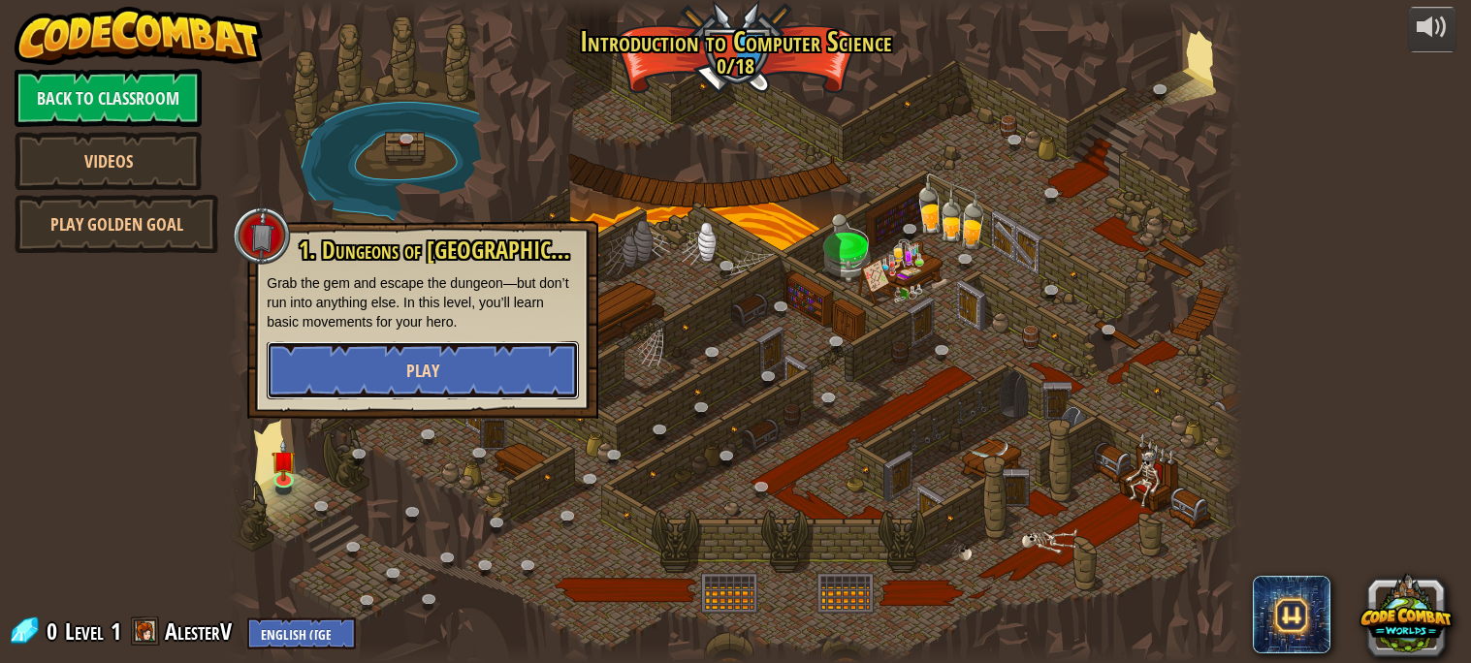
click at [425, 370] on span "Play" at bounding box center [422, 371] width 33 height 24
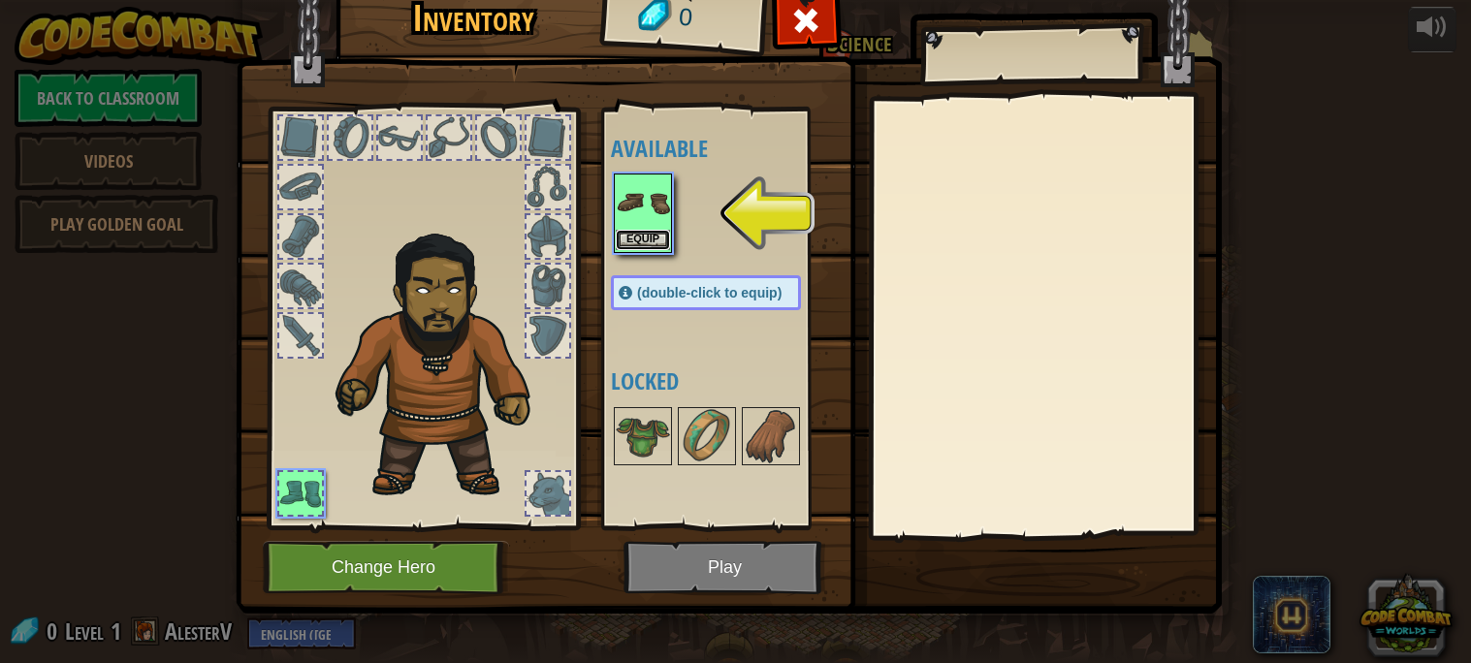
click at [638, 230] on button "Equip" at bounding box center [643, 240] width 54 height 20
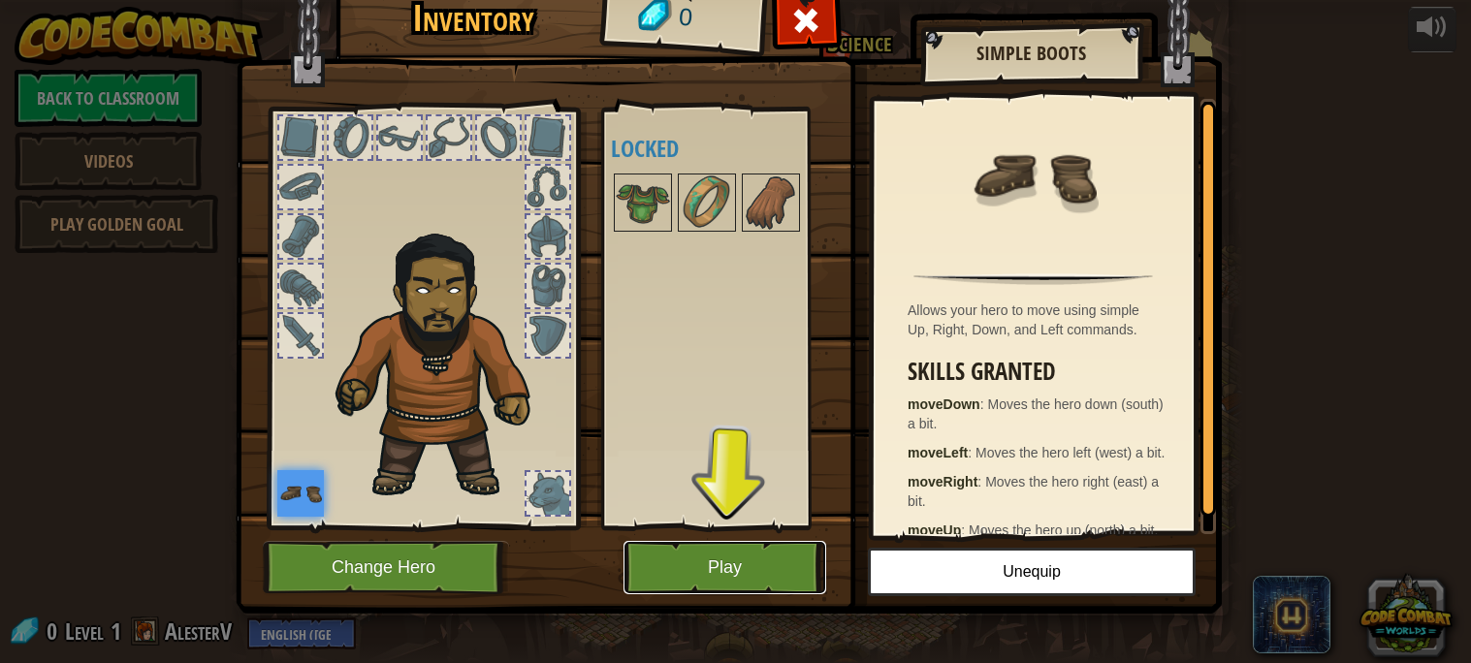
click at [766, 562] on button "Play" at bounding box center [725, 567] width 203 height 53
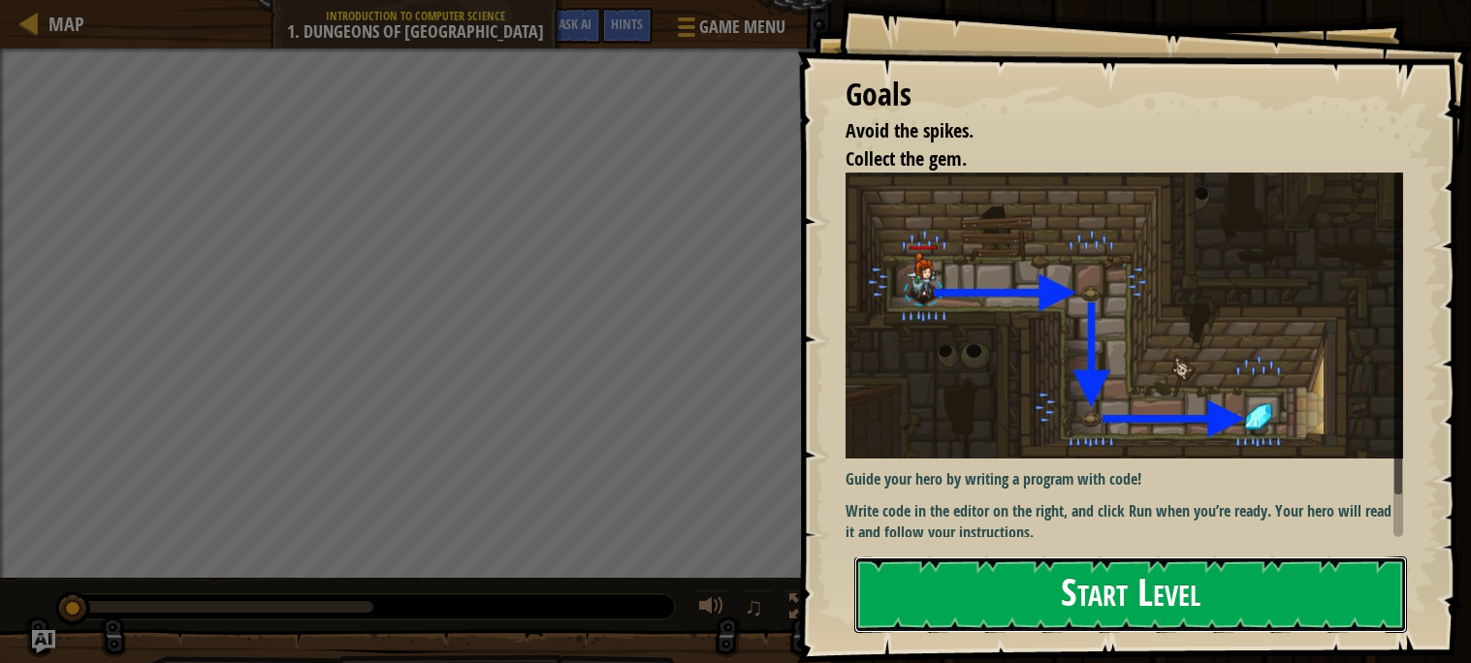
click at [999, 583] on button "Start Level" at bounding box center [1130, 595] width 553 height 77
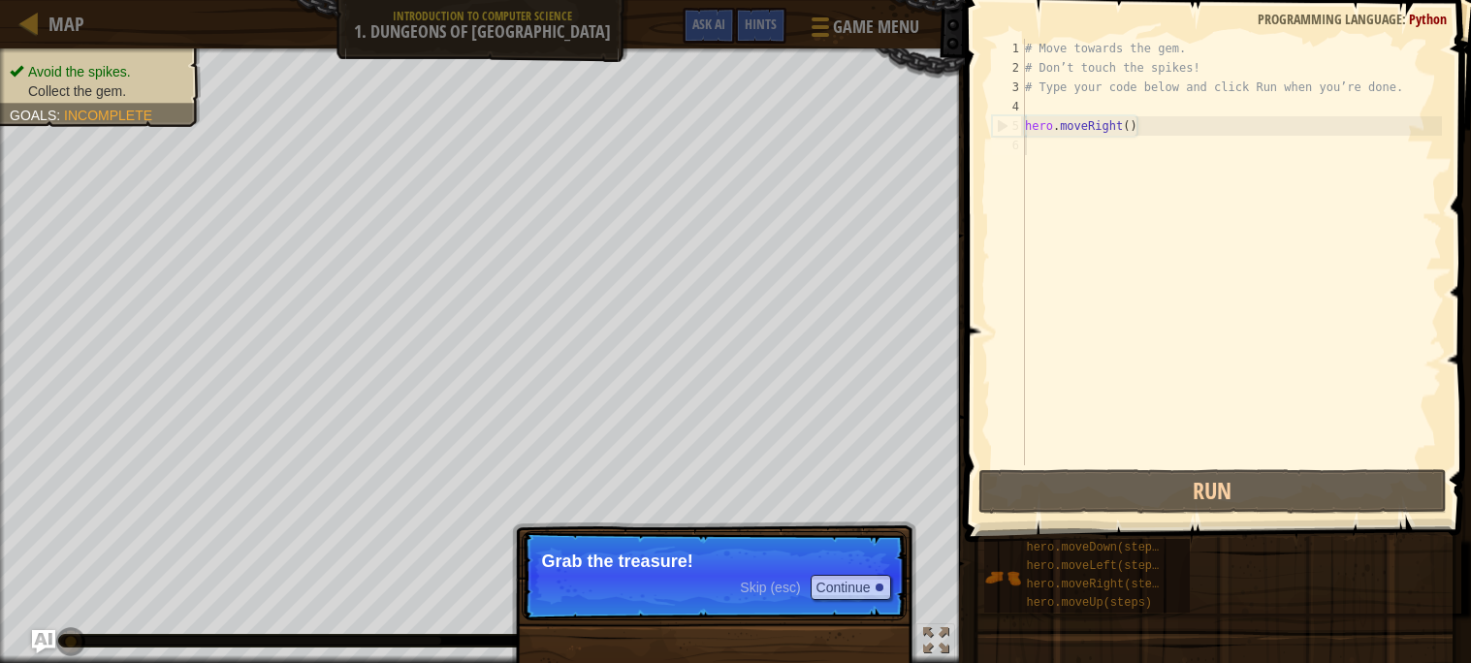
click at [651, 557] on p "Grab the treasure!" at bounding box center [714, 561] width 344 height 19
click at [855, 594] on button "Continue" at bounding box center [851, 587] width 80 height 25
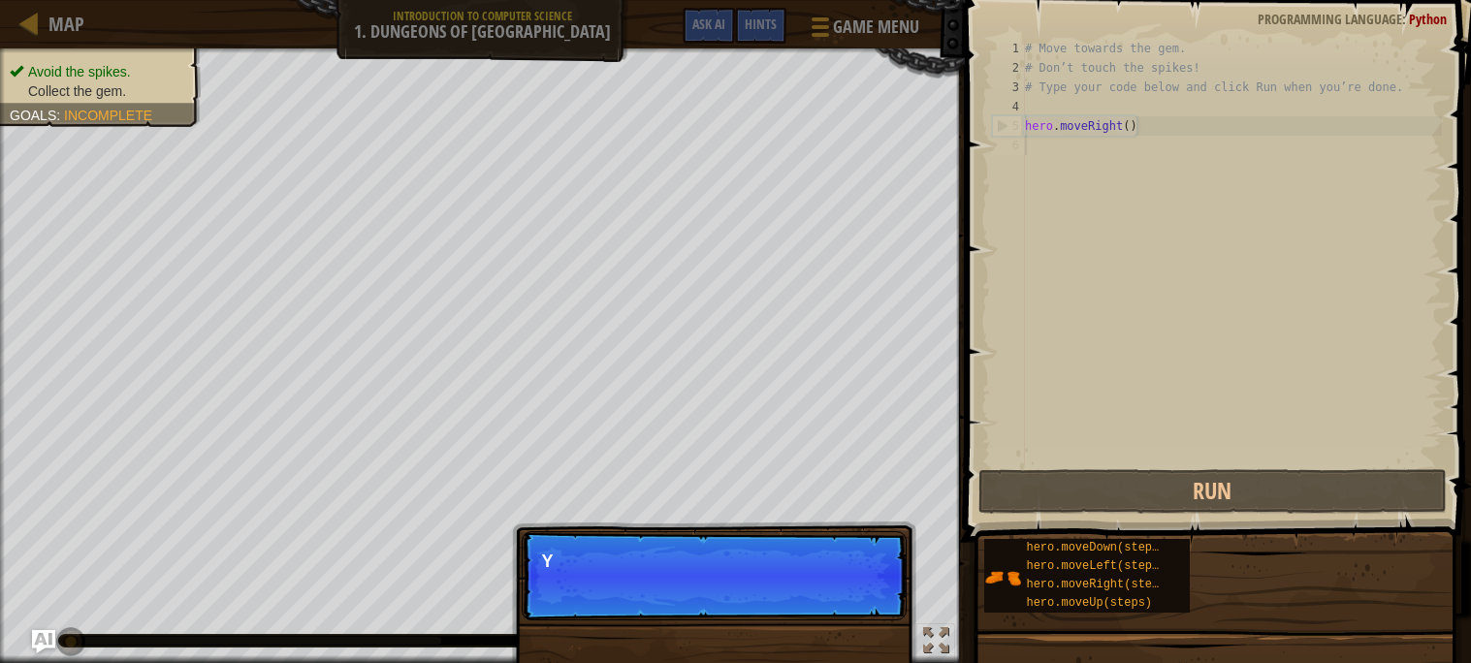
scroll to position [9, 0]
click at [755, 651] on div "Skip (esc) Continue You can use these met" at bounding box center [714, 674] width 404 height 287
click at [755, 651] on div "Skip (esc) Continue You can use these methods." at bounding box center [714, 674] width 404 height 287
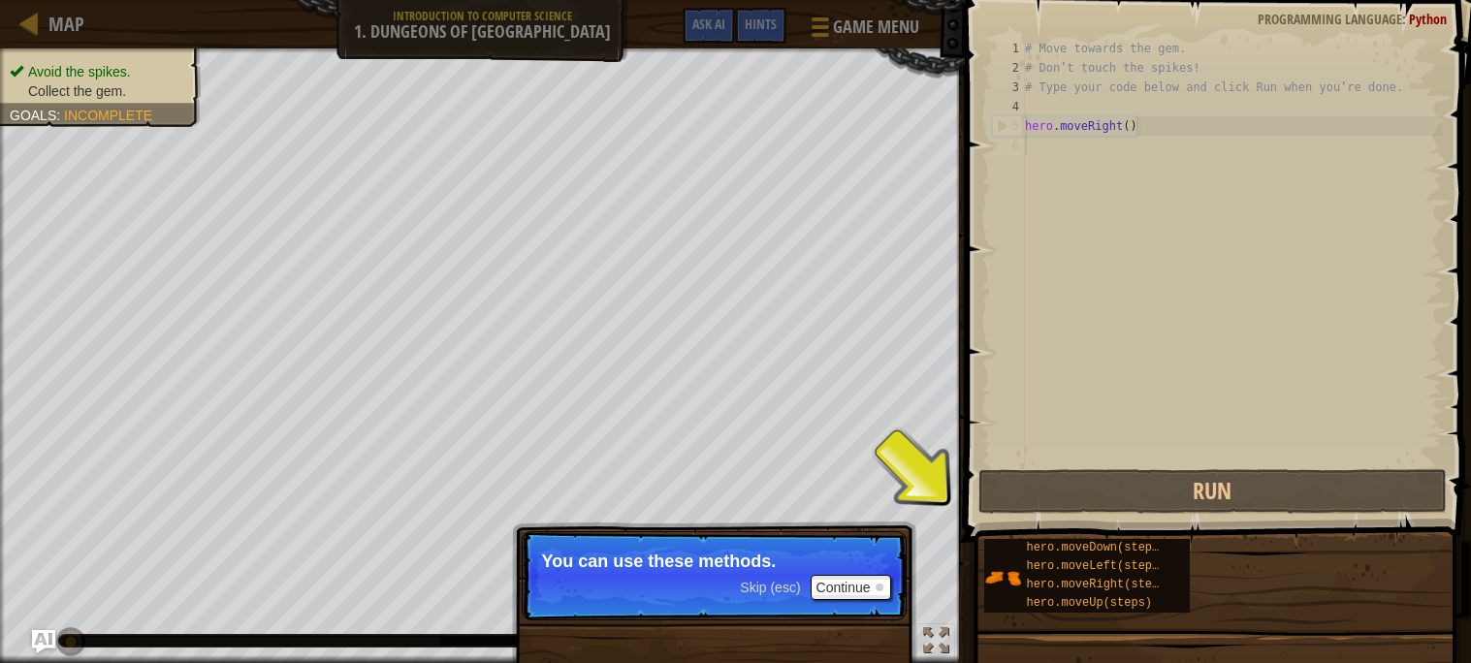
click at [878, 562] on p "You can use these methods." at bounding box center [714, 561] width 344 height 19
click at [865, 603] on p "Skip (esc) Continue You can use these methods." at bounding box center [714, 575] width 385 height 89
click at [772, 588] on span "Skip (esc)" at bounding box center [770, 588] width 60 height 16
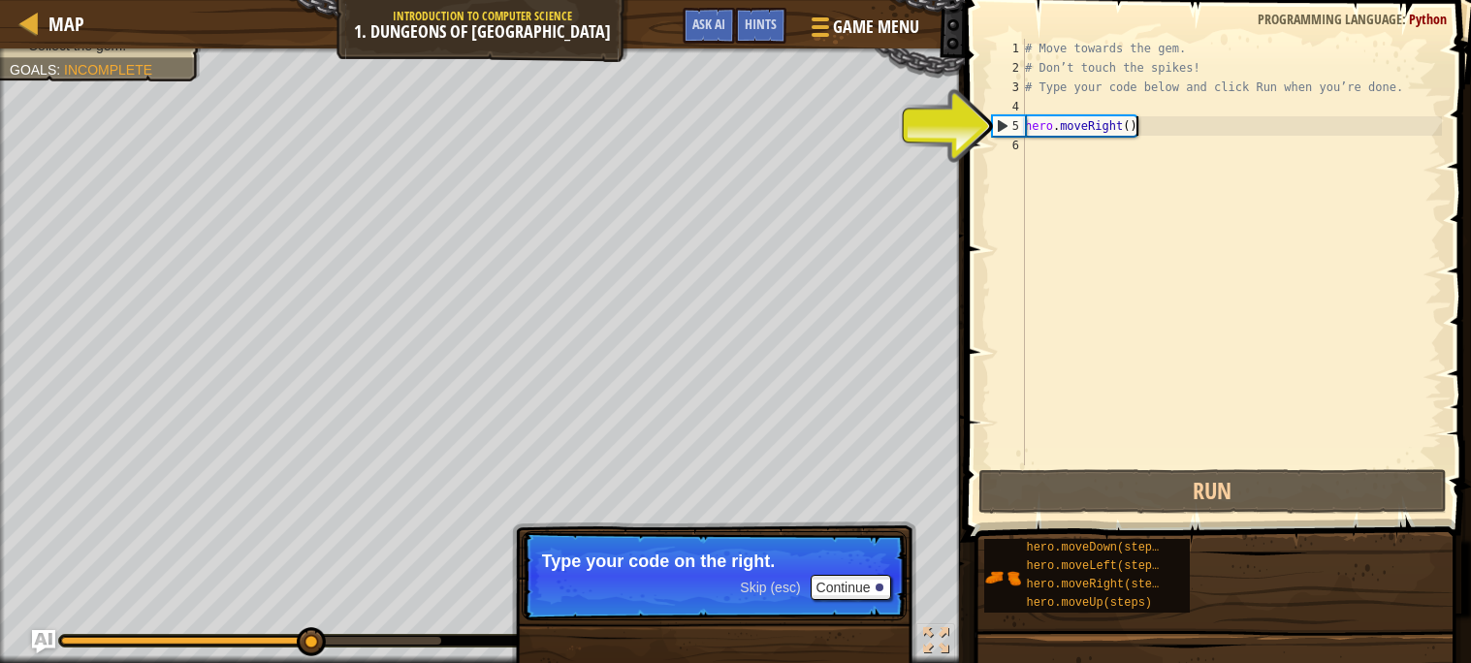
click at [1134, 130] on div "# Move towards the gem. # Don’t touch the spikes! # Type your code below and cl…" at bounding box center [1231, 272] width 421 height 466
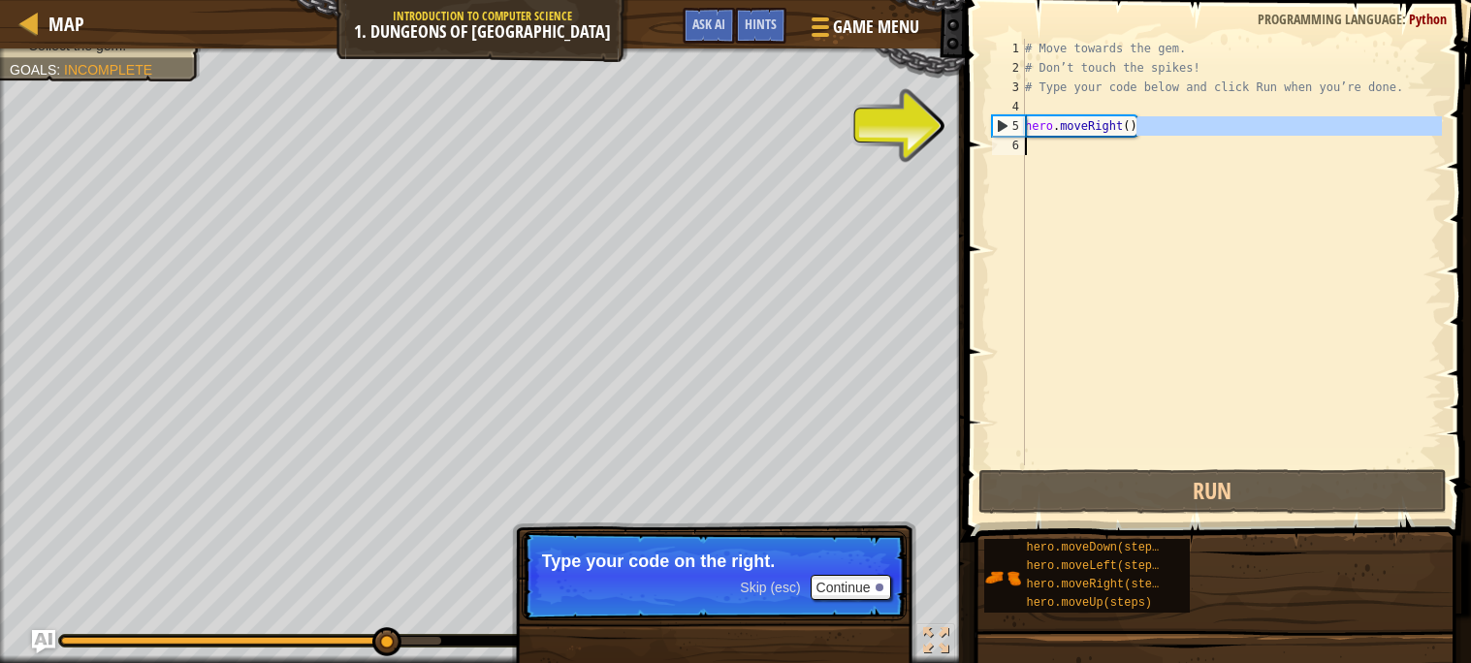
drag, startPoint x: 1143, startPoint y: 130, endPoint x: 994, endPoint y: 144, distance: 150.0
click at [994, 144] on div "hero.moveRight() 1 2 3 4 5 6 # Move towards the gem. # Don’t touch the spikes! …" at bounding box center [1215, 252] width 454 height 427
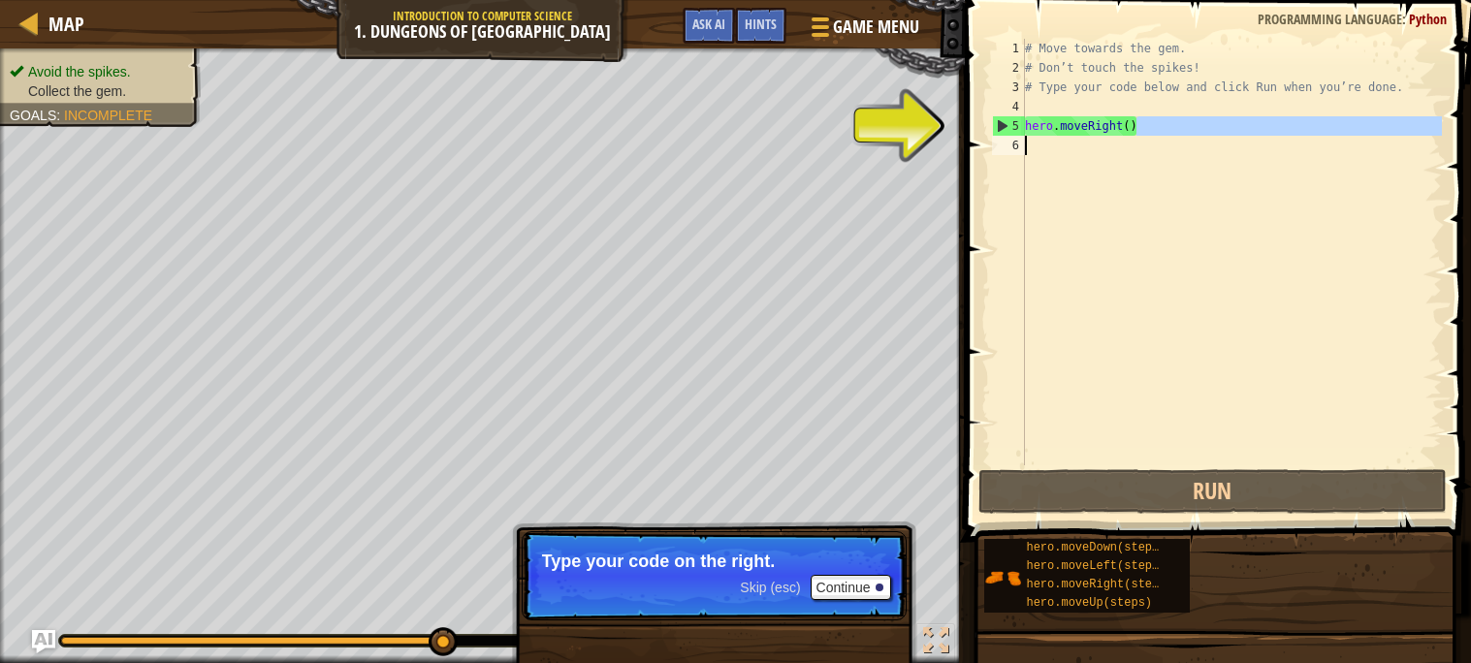
click at [1057, 125] on div "# Move towards the gem. # Don’t touch the spikes! # Type your code below and cl…" at bounding box center [1231, 272] width 421 height 466
type textarea "hero.moveRight()"
click at [1137, 126] on div "# Move towards the gem. # Don’t touch the spikes! # Type your code below and cl…" at bounding box center [1231, 272] width 421 height 466
click at [1076, 148] on div "# Move towards the gem. # Don’t touch the spikes! # Type your code below and cl…" at bounding box center [1231, 272] width 421 height 466
type textarea "b"
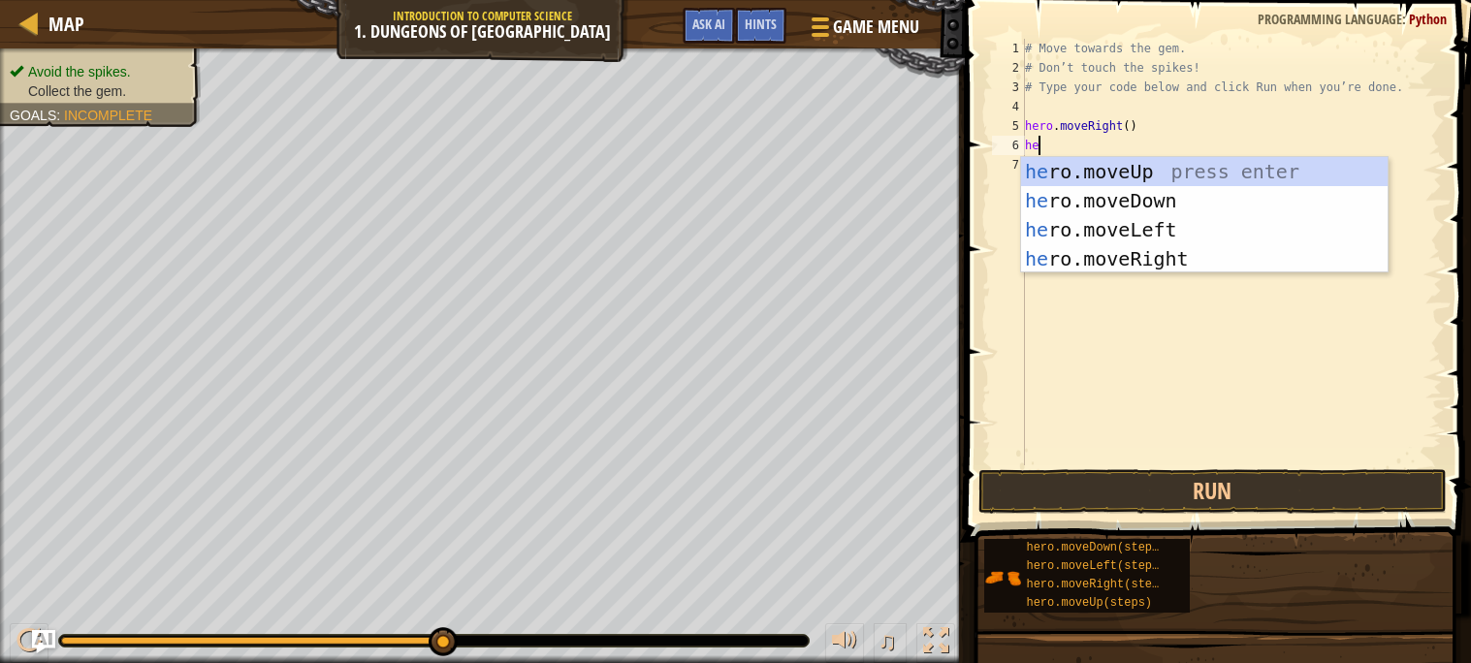
type textarea "her"
click at [1115, 200] on div "her o.moveUp press enter her o.moveDown press enter her o.moveLeft press enter …" at bounding box center [1204, 244] width 367 height 175
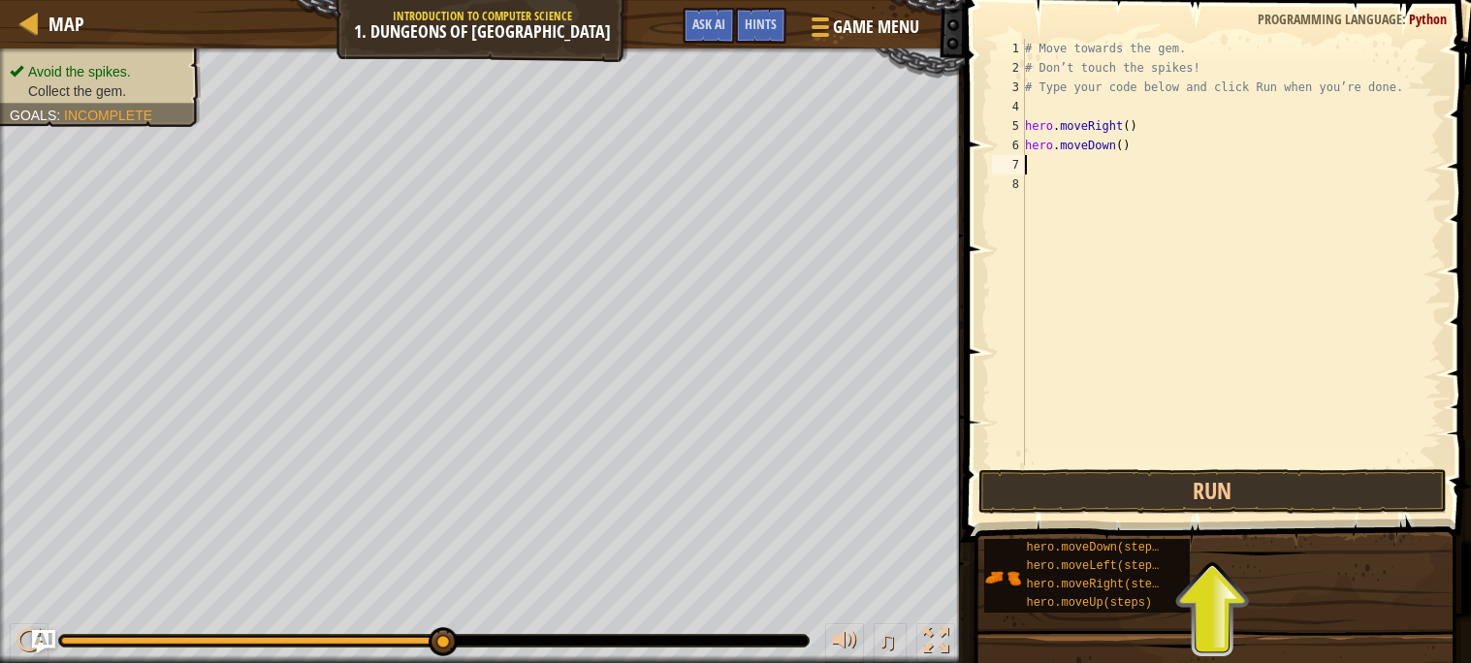
scroll to position [9, 0]
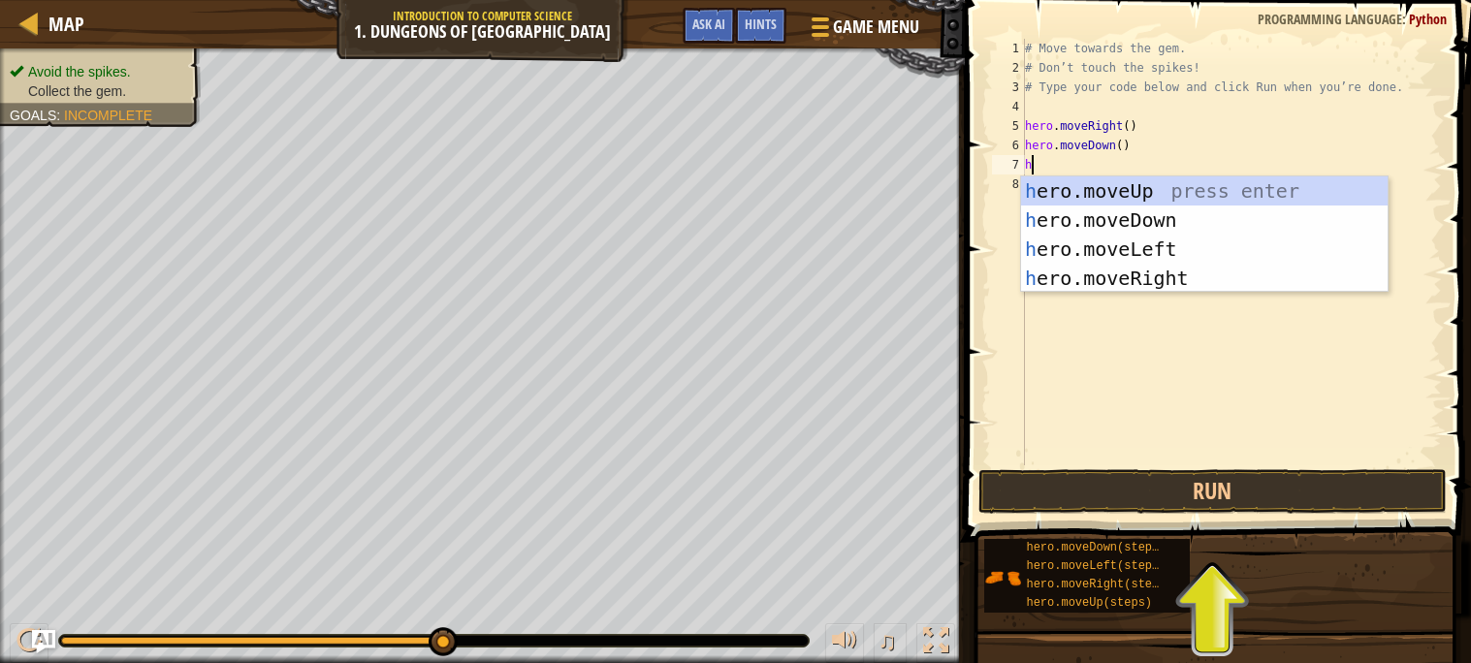
type textarea "her"
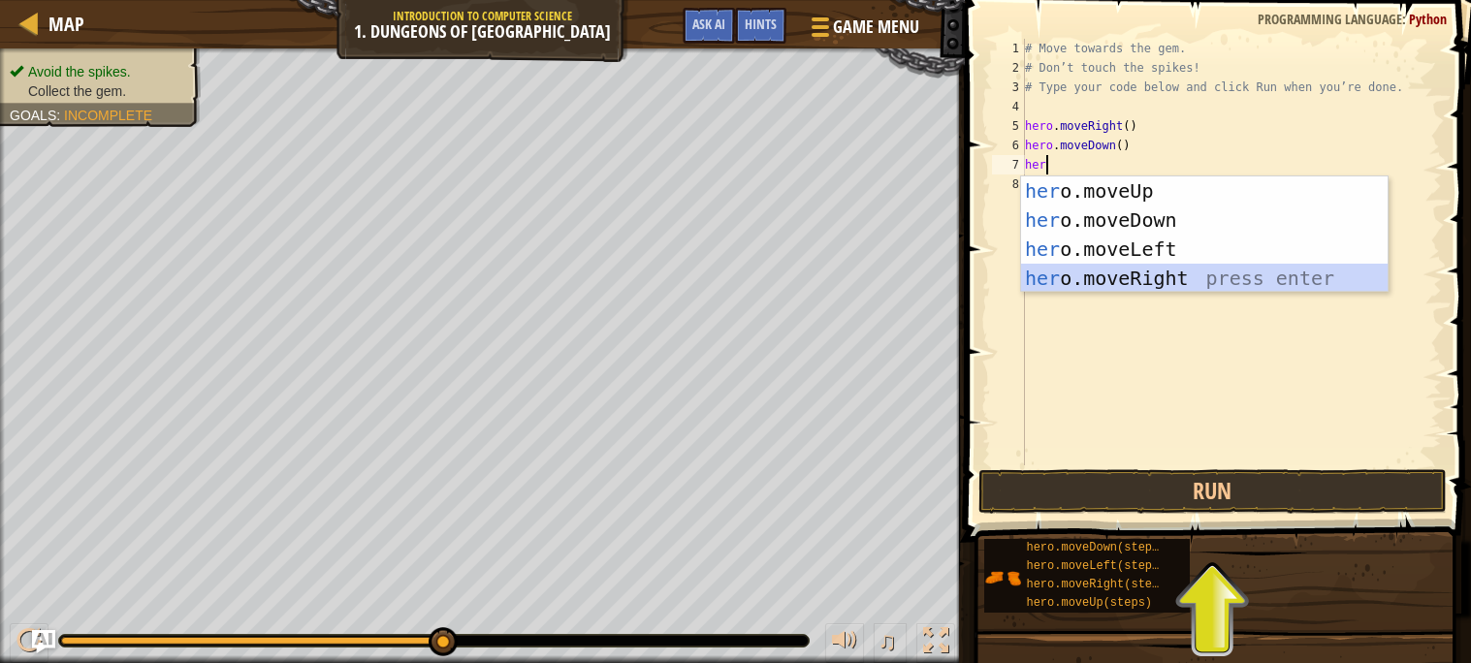
click at [1135, 274] on div "her o.moveUp press enter her o.moveDown press enter her o.moveLeft press enter …" at bounding box center [1204, 264] width 367 height 175
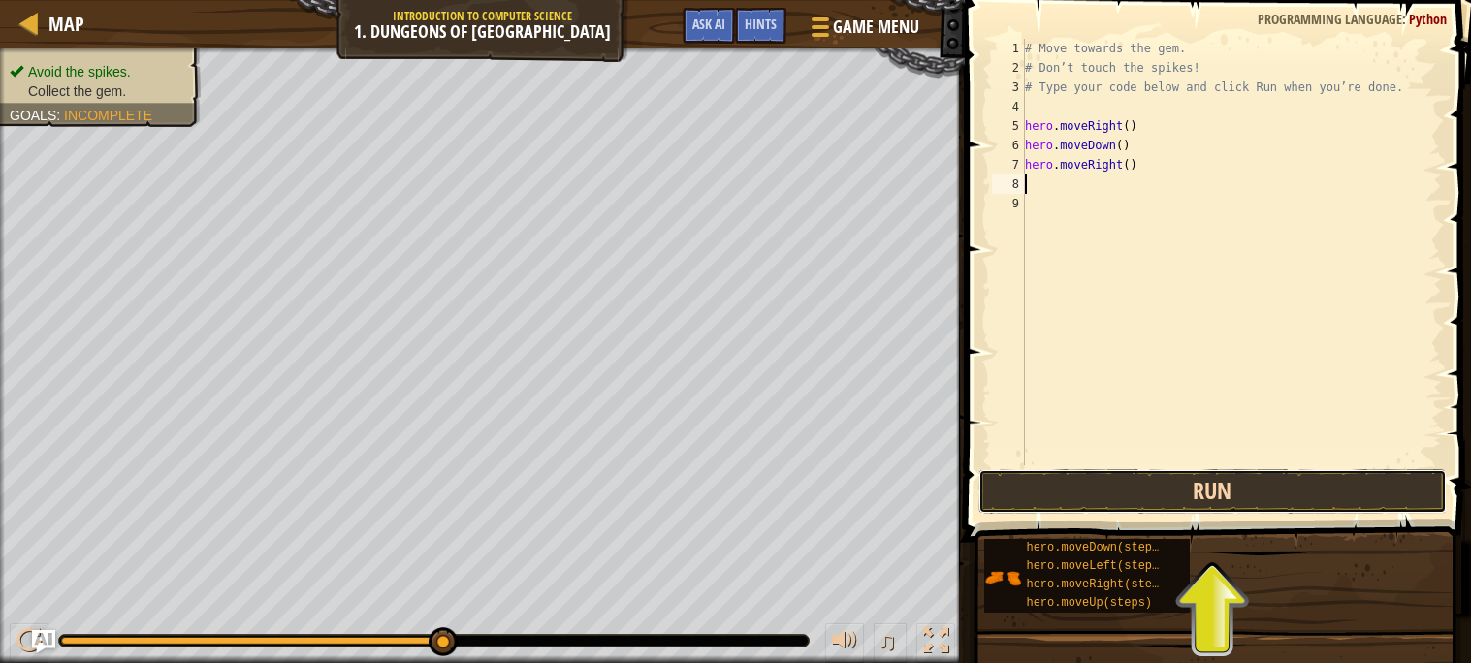
click at [1132, 491] on button "Run" at bounding box center [1213, 491] width 468 height 45
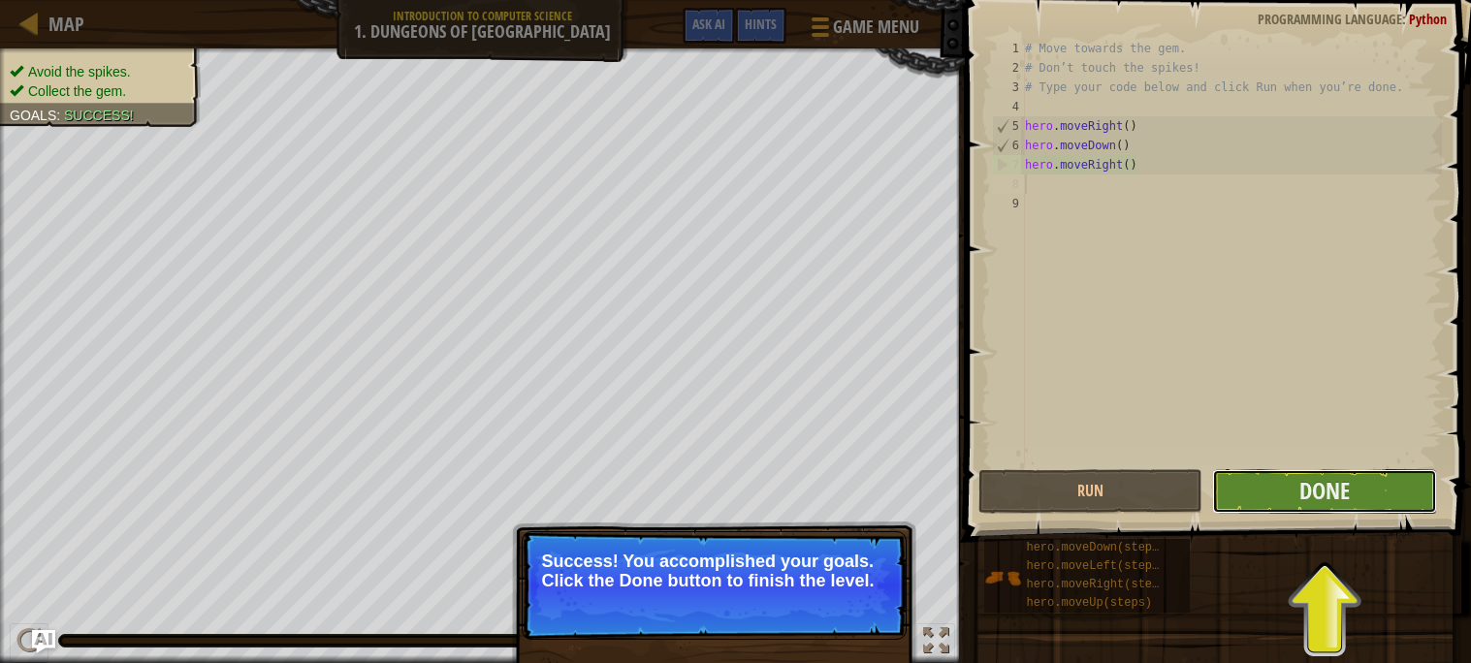
click at [1271, 488] on button "Done" at bounding box center [1324, 491] width 225 height 45
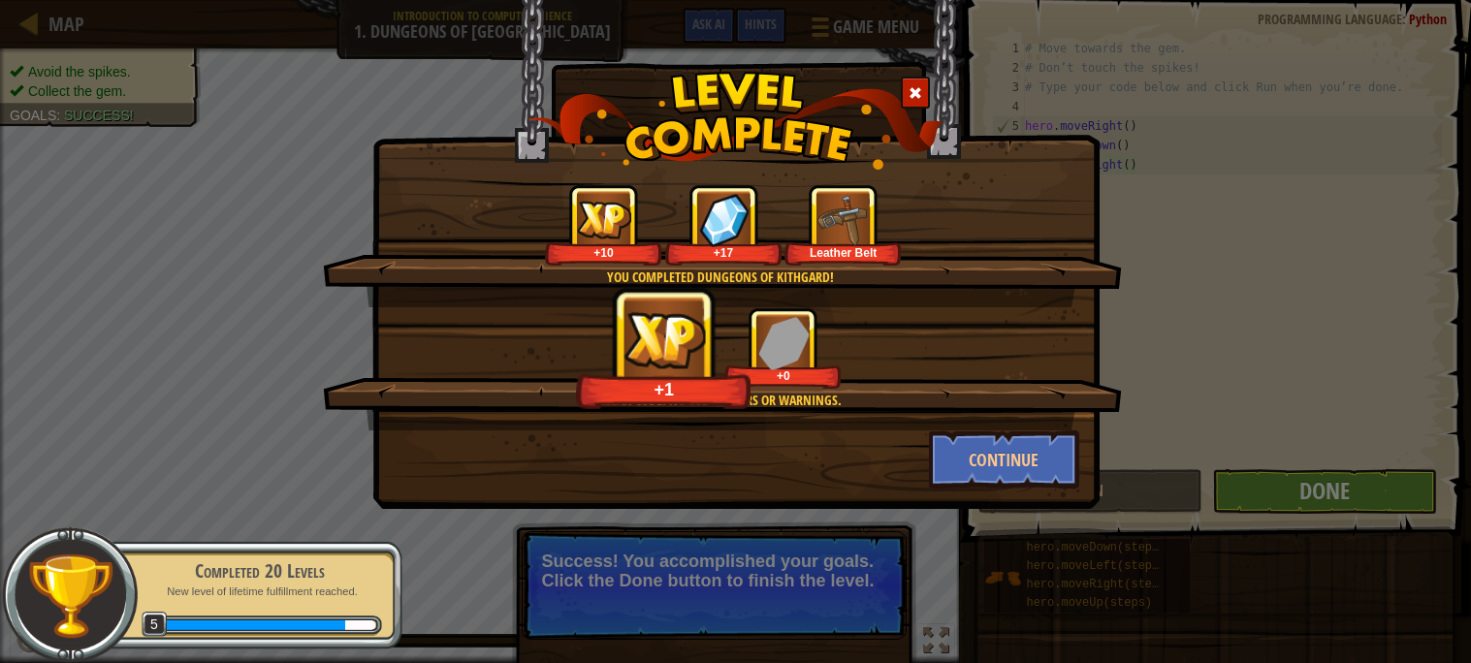
click at [1271, 488] on div "You completed Dungeons of Kithgard! +10 +17 Leather Belt Clean code: no code er…" at bounding box center [735, 331] width 1471 height 663
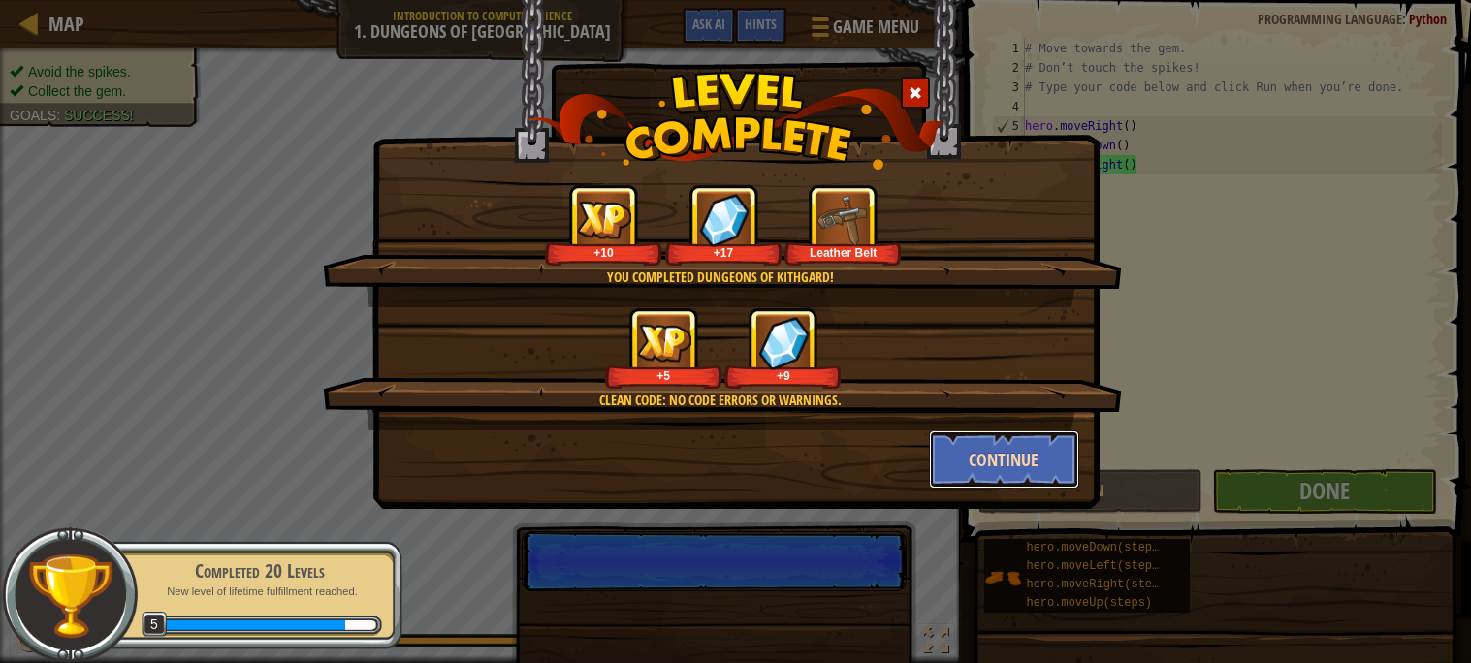
click at [1030, 447] on button "Continue" at bounding box center [1004, 460] width 150 height 58
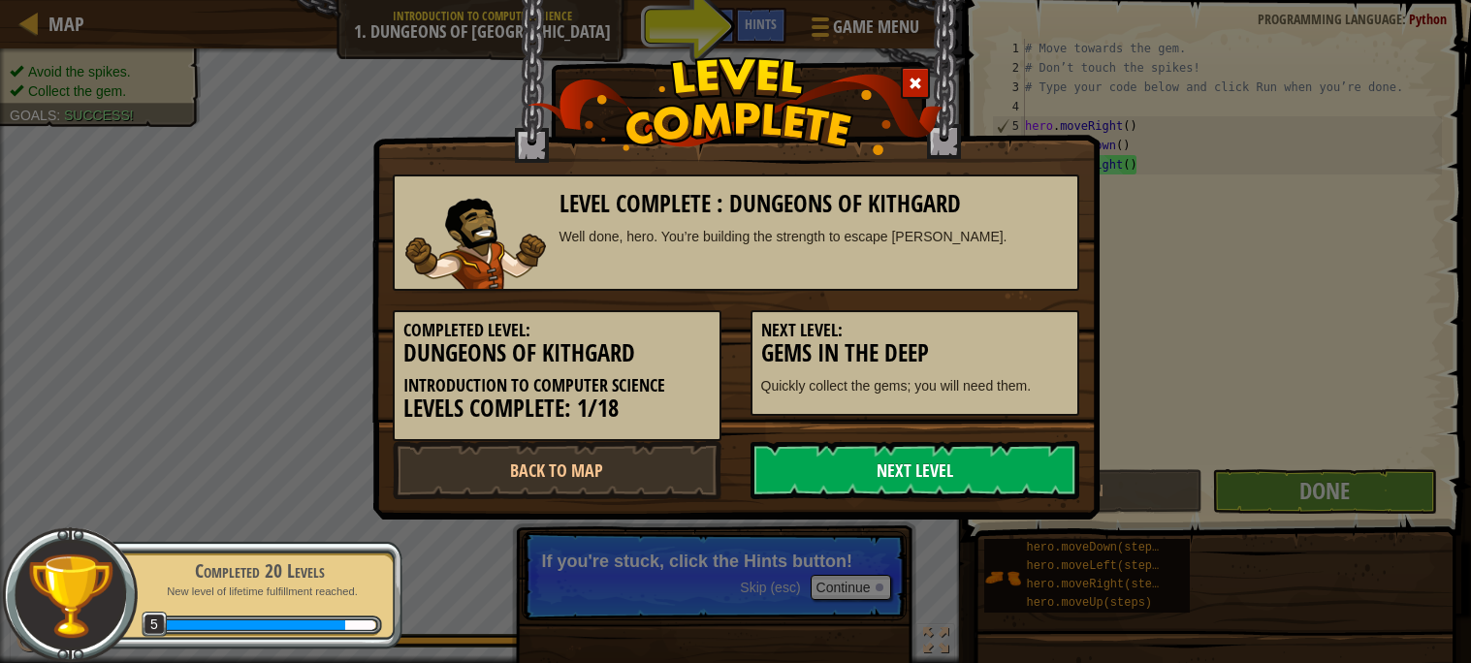
click at [937, 482] on link "Next Level" at bounding box center [915, 470] width 329 height 58
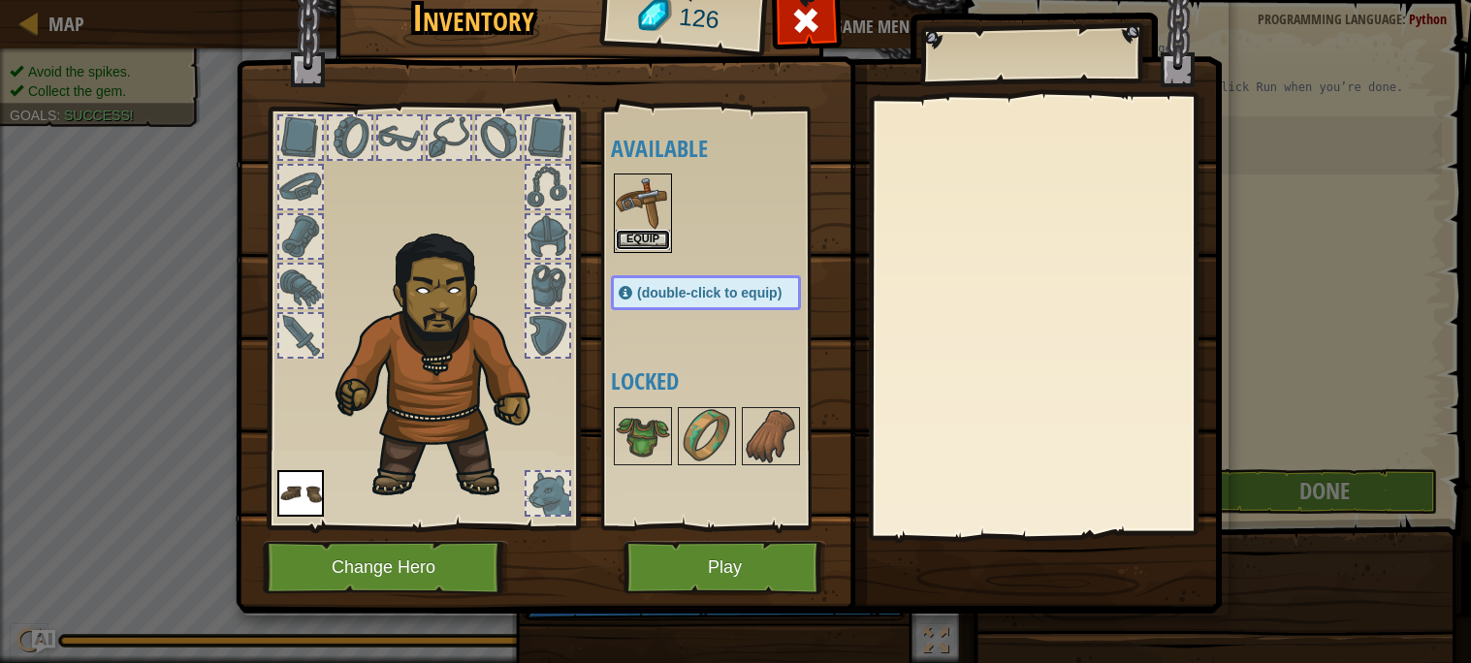
click at [653, 241] on button "Equip" at bounding box center [643, 240] width 54 height 20
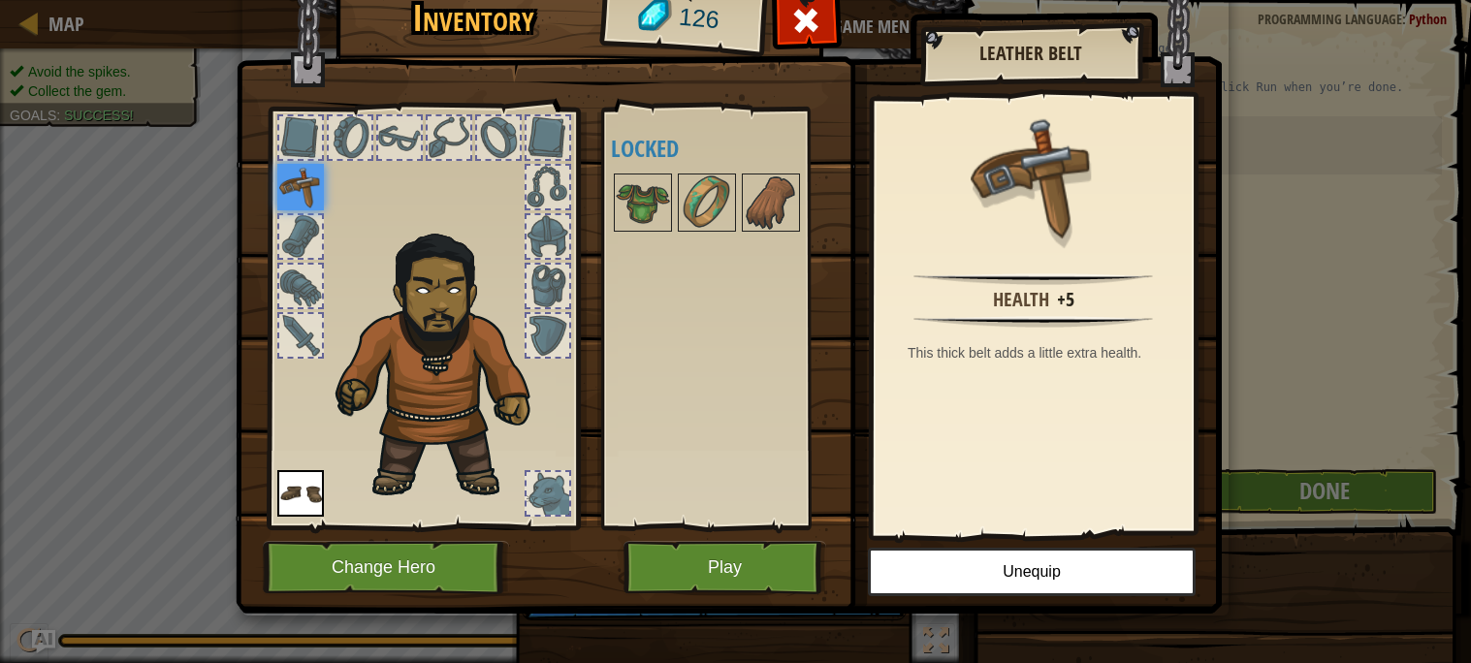
click at [656, 233] on div at bounding box center [725, 203] width 229 height 64
click at [656, 180] on img at bounding box center [643, 203] width 54 height 54
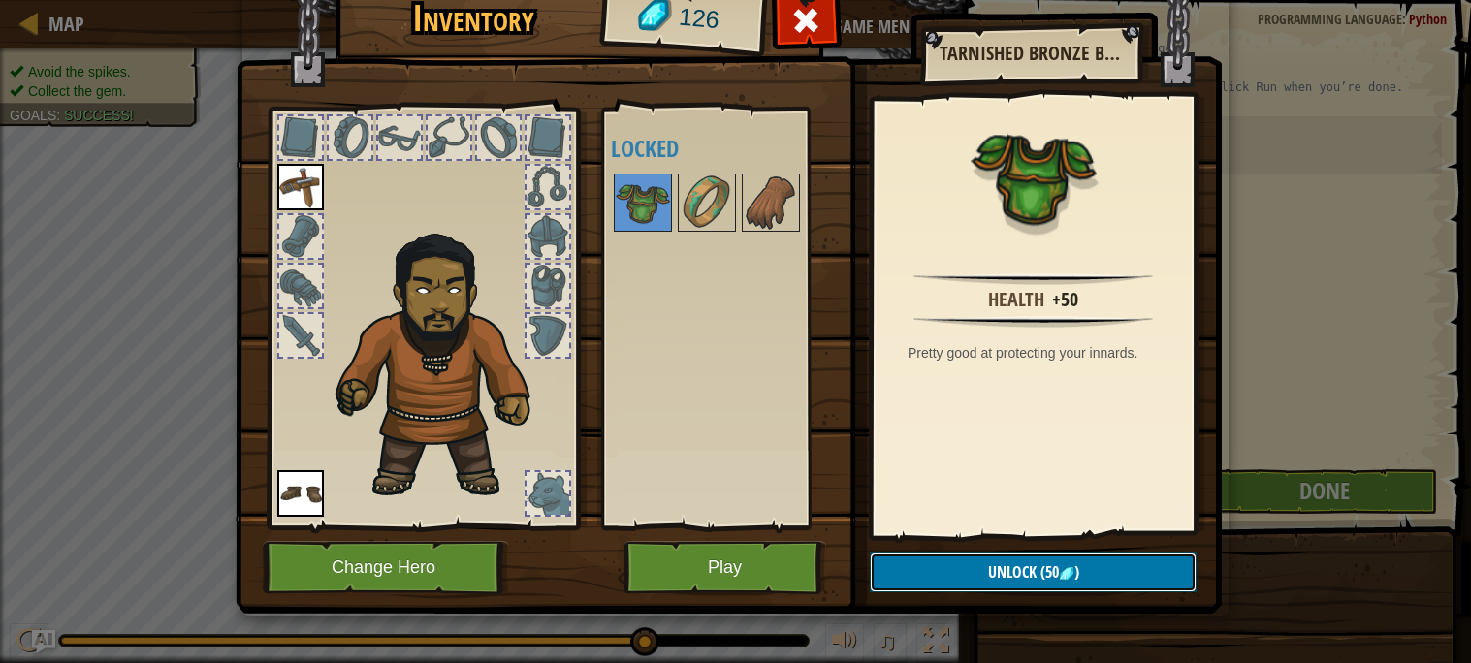
click at [1055, 568] on span "(50" at bounding box center [1048, 572] width 22 height 21
click at [1072, 573] on button "Confirm" at bounding box center [1033, 573] width 327 height 40
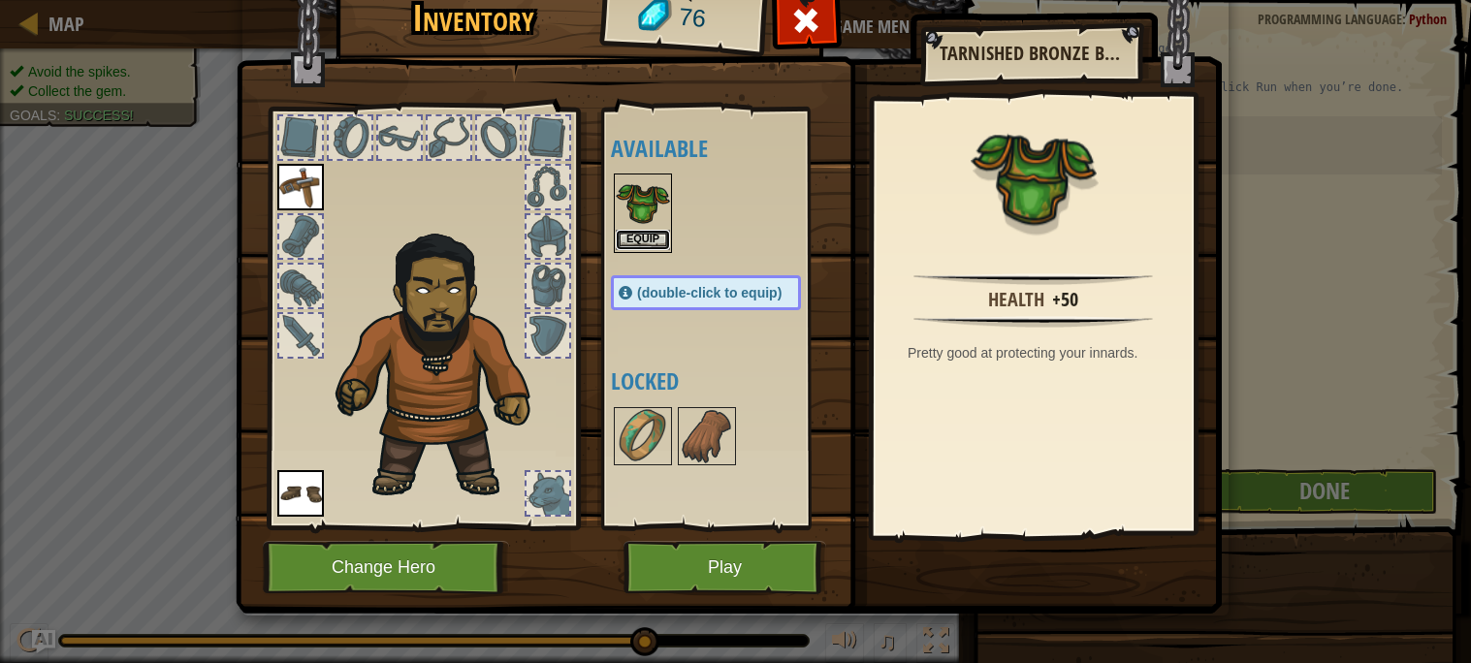
click at [642, 236] on button "Equip" at bounding box center [643, 240] width 54 height 20
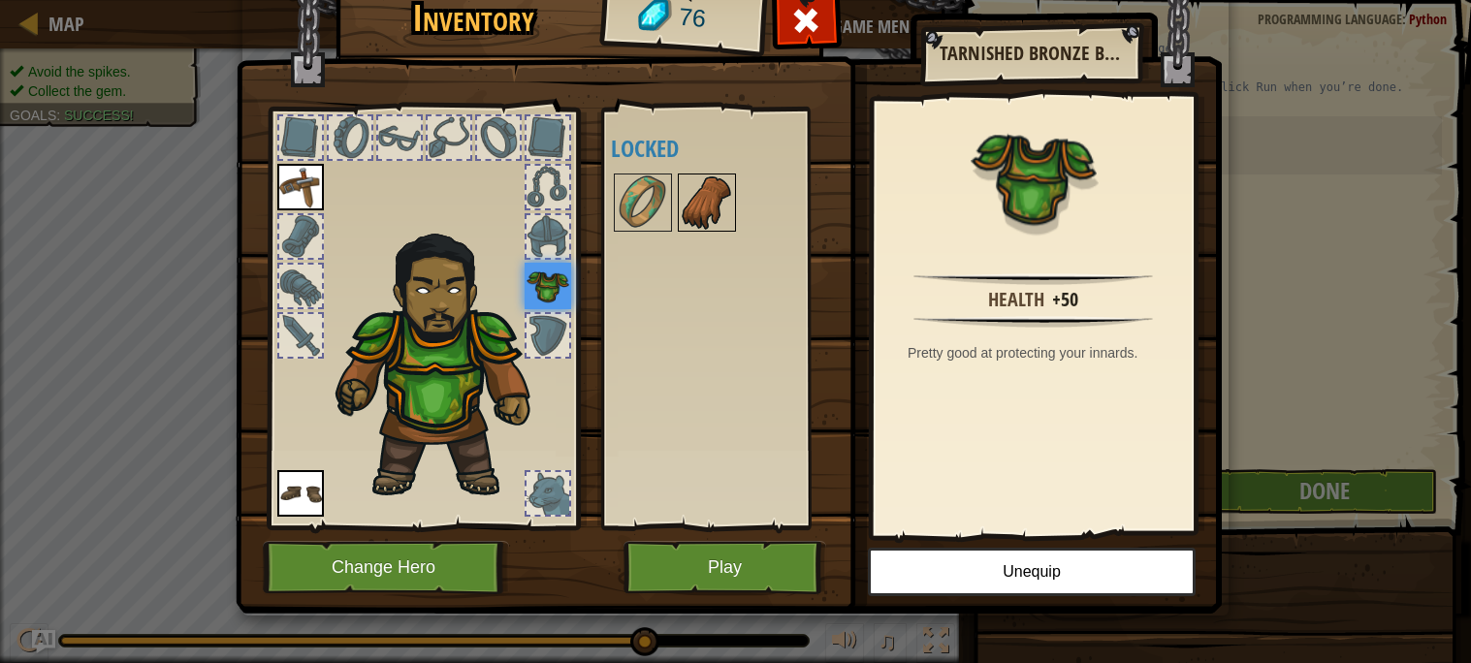
click at [688, 211] on img at bounding box center [707, 203] width 54 height 54
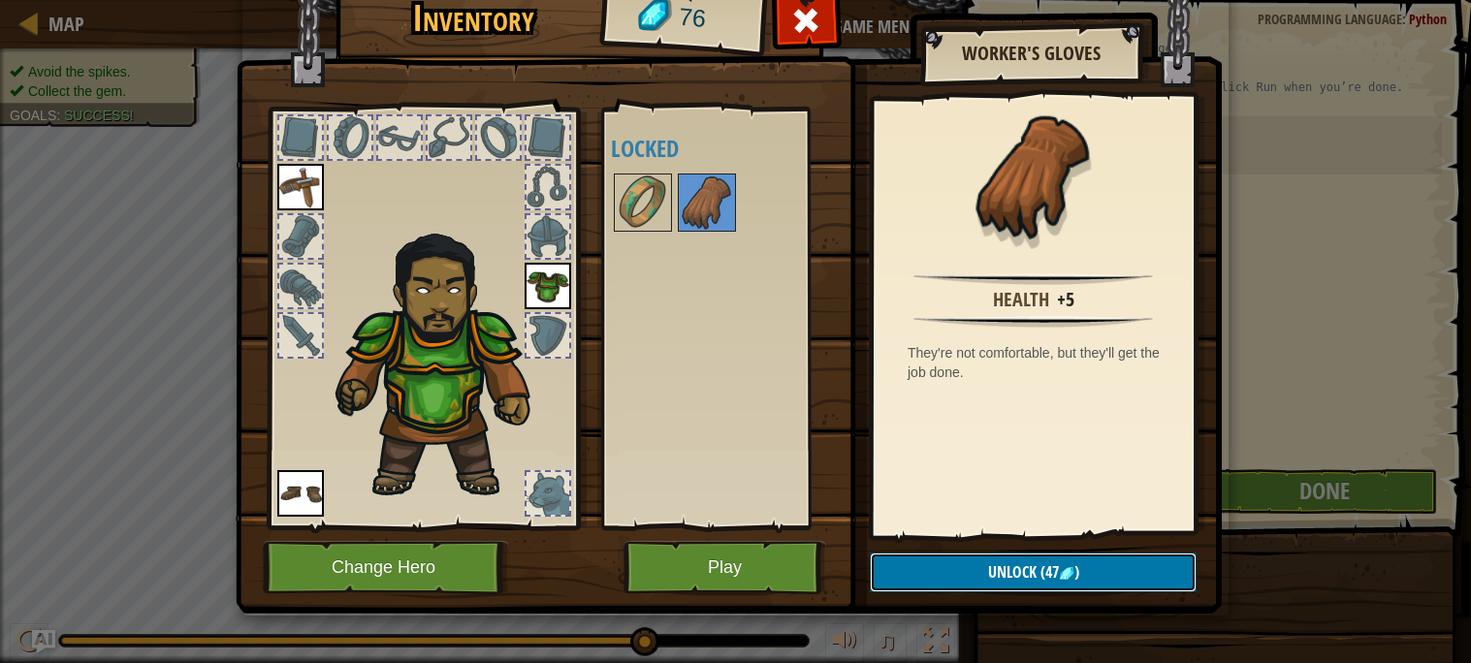
click at [966, 570] on button "Unlock (47 )" at bounding box center [1033, 573] width 327 height 40
click at [1013, 590] on button "Confirm" at bounding box center [1033, 573] width 327 height 40
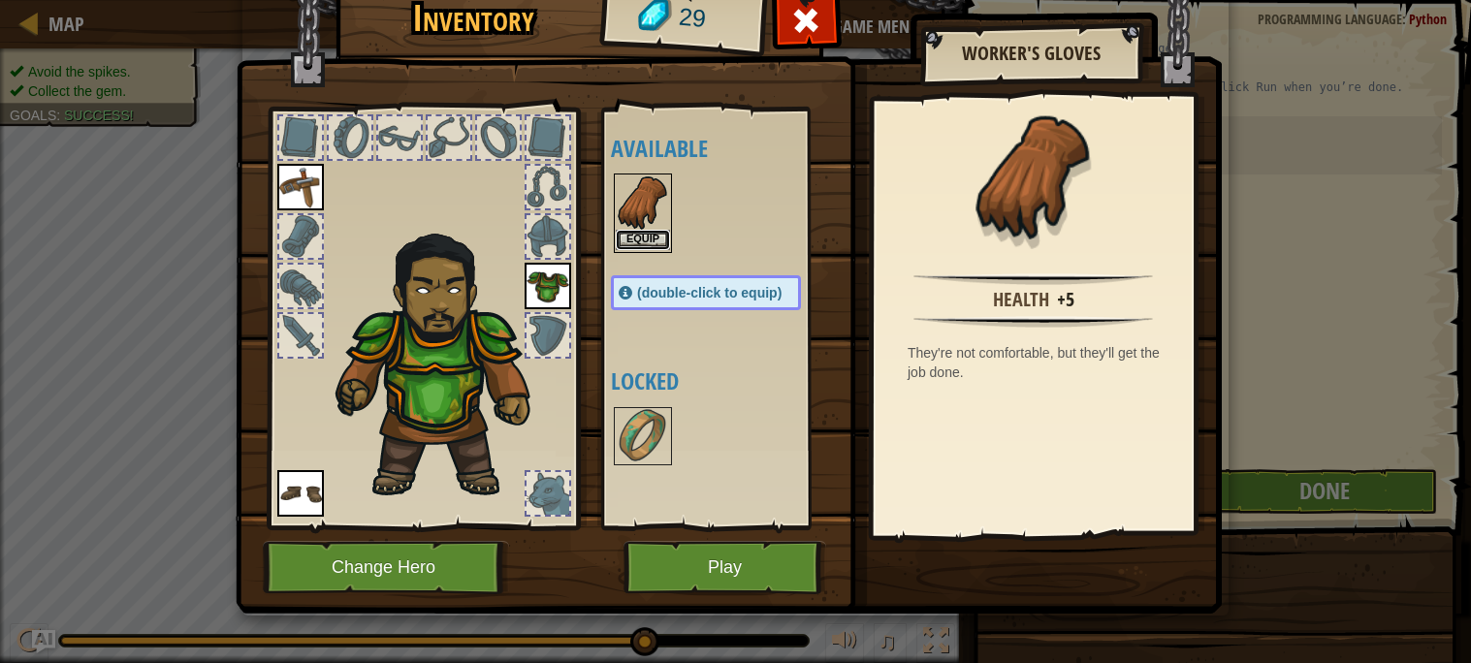
click at [647, 239] on button "Equip" at bounding box center [643, 240] width 54 height 20
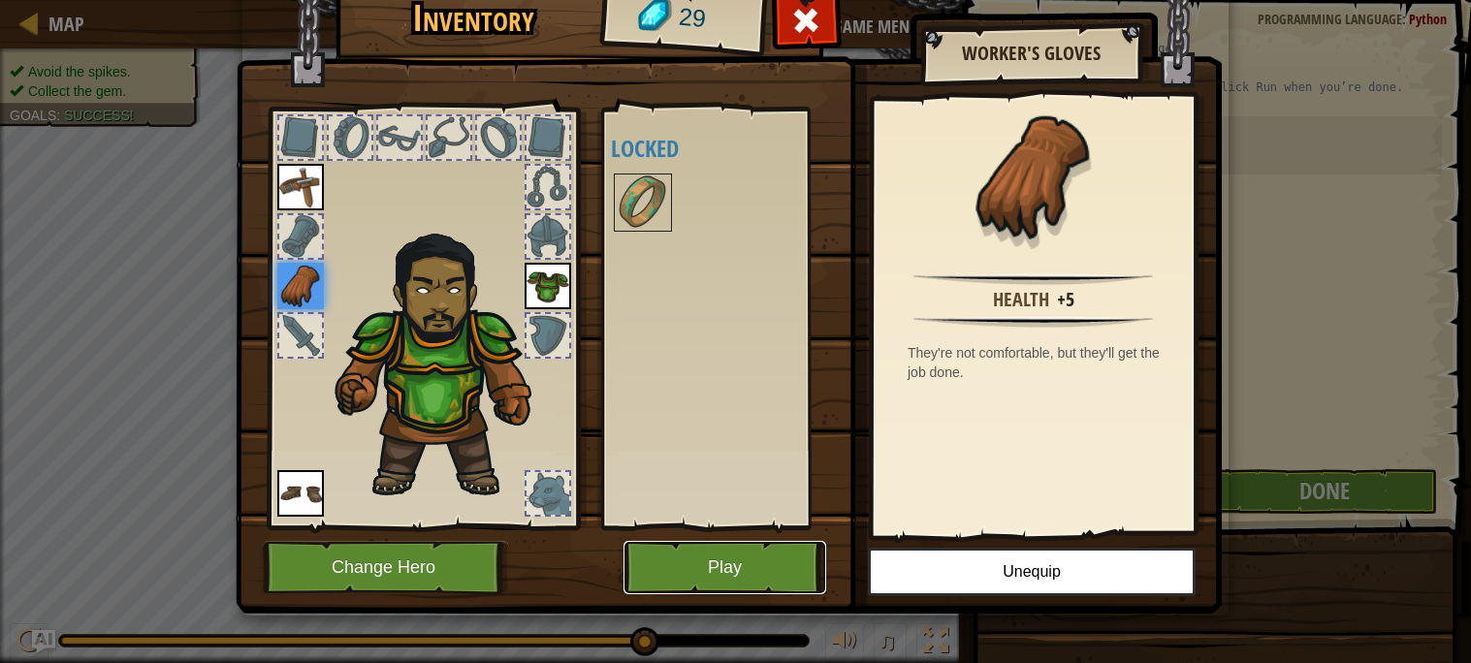
click at [759, 556] on button "Play" at bounding box center [725, 567] width 203 height 53
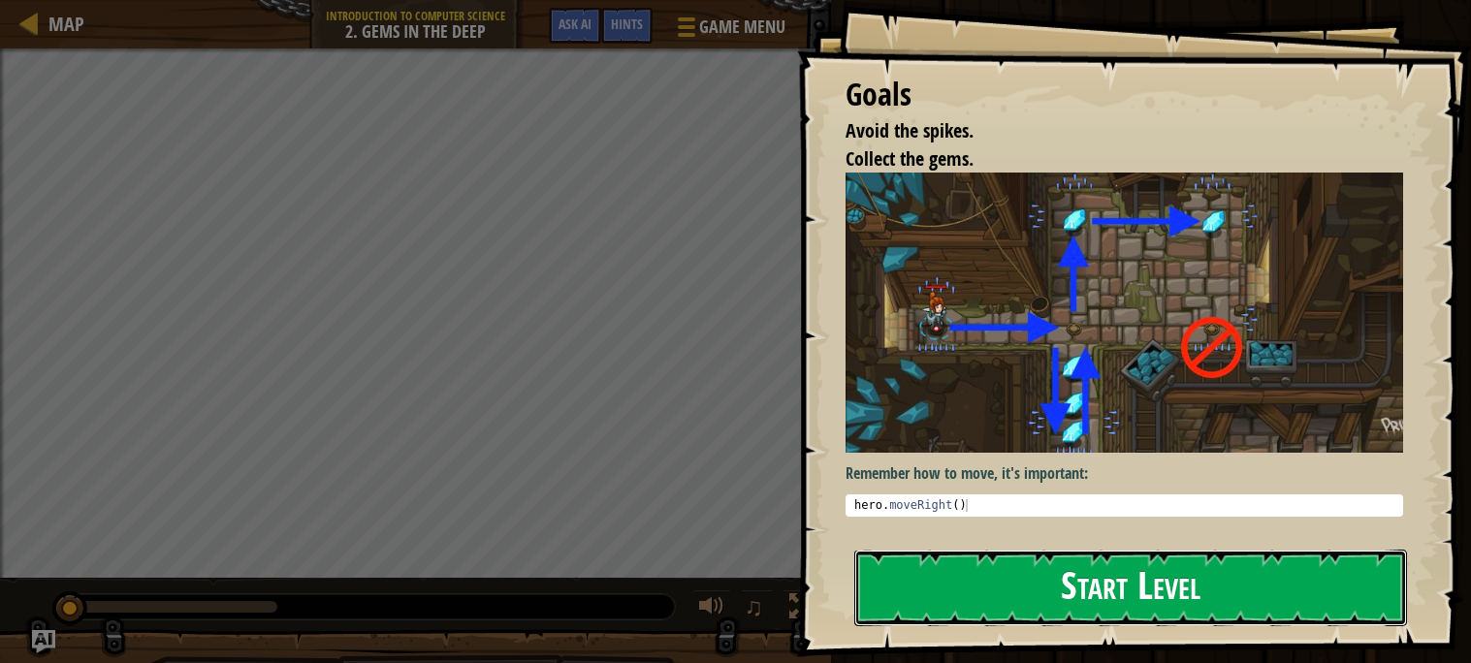
click at [1028, 584] on button "Start Level" at bounding box center [1130, 588] width 553 height 77
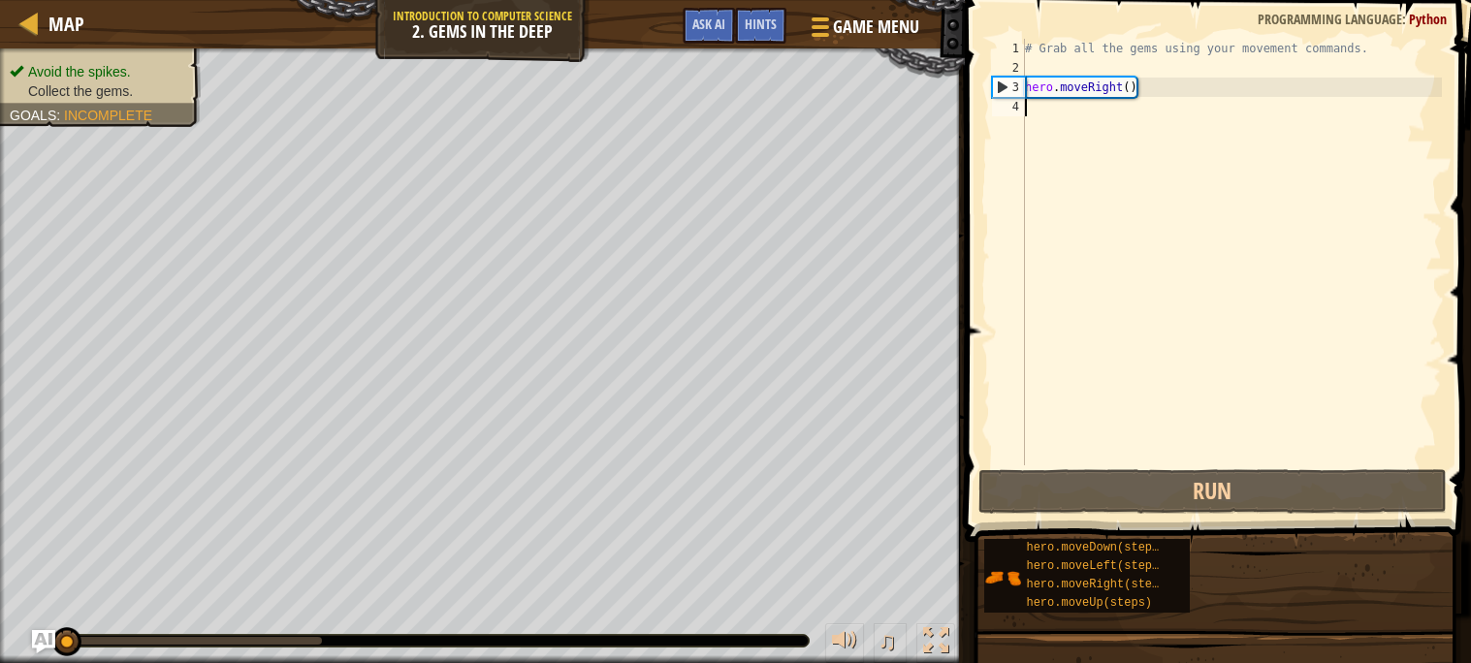
type textarea "u"
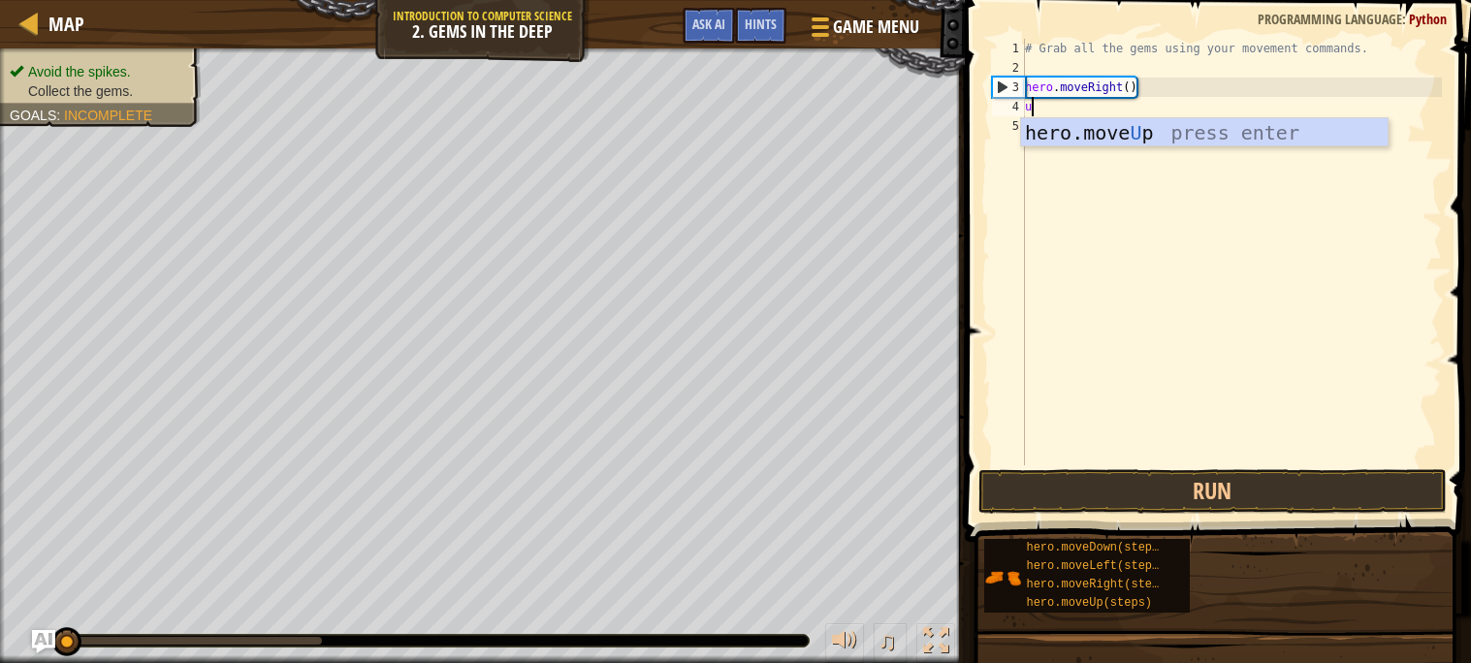
scroll to position [8, 0]
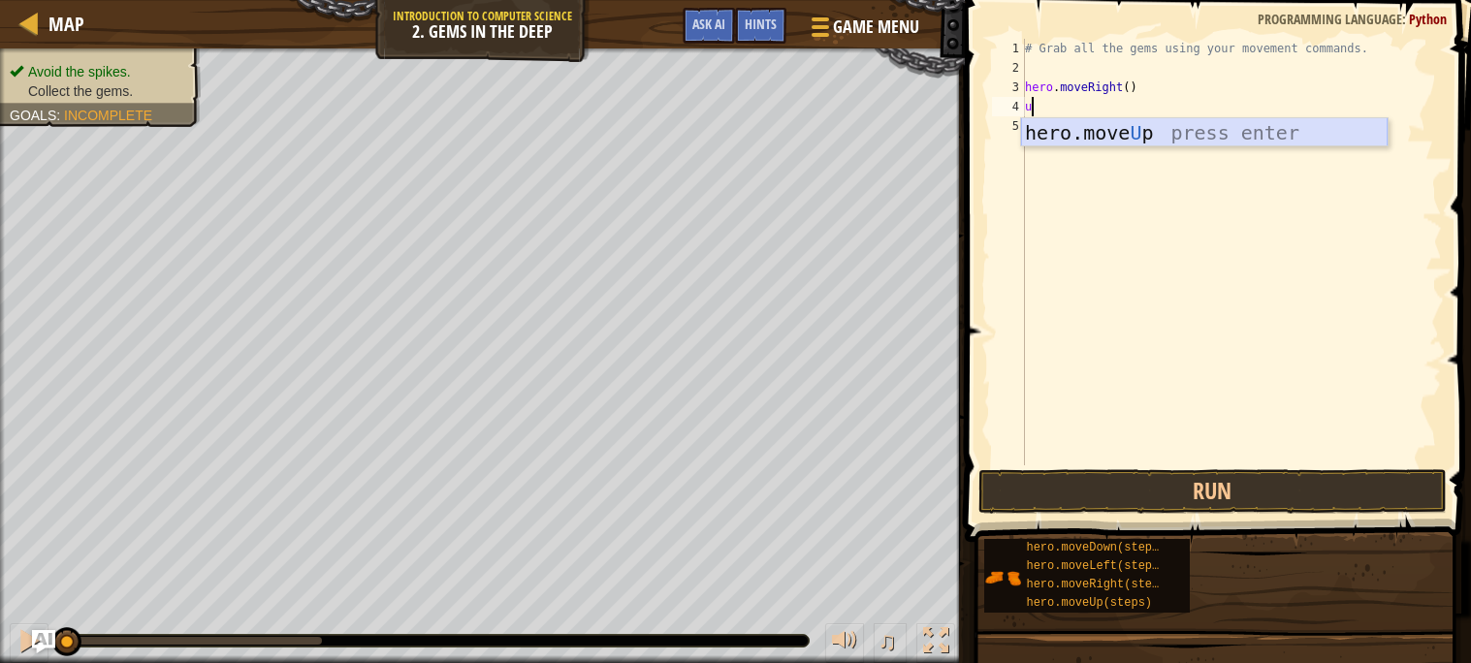
click at [1088, 135] on div "hero.move U p press enter" at bounding box center [1204, 161] width 367 height 87
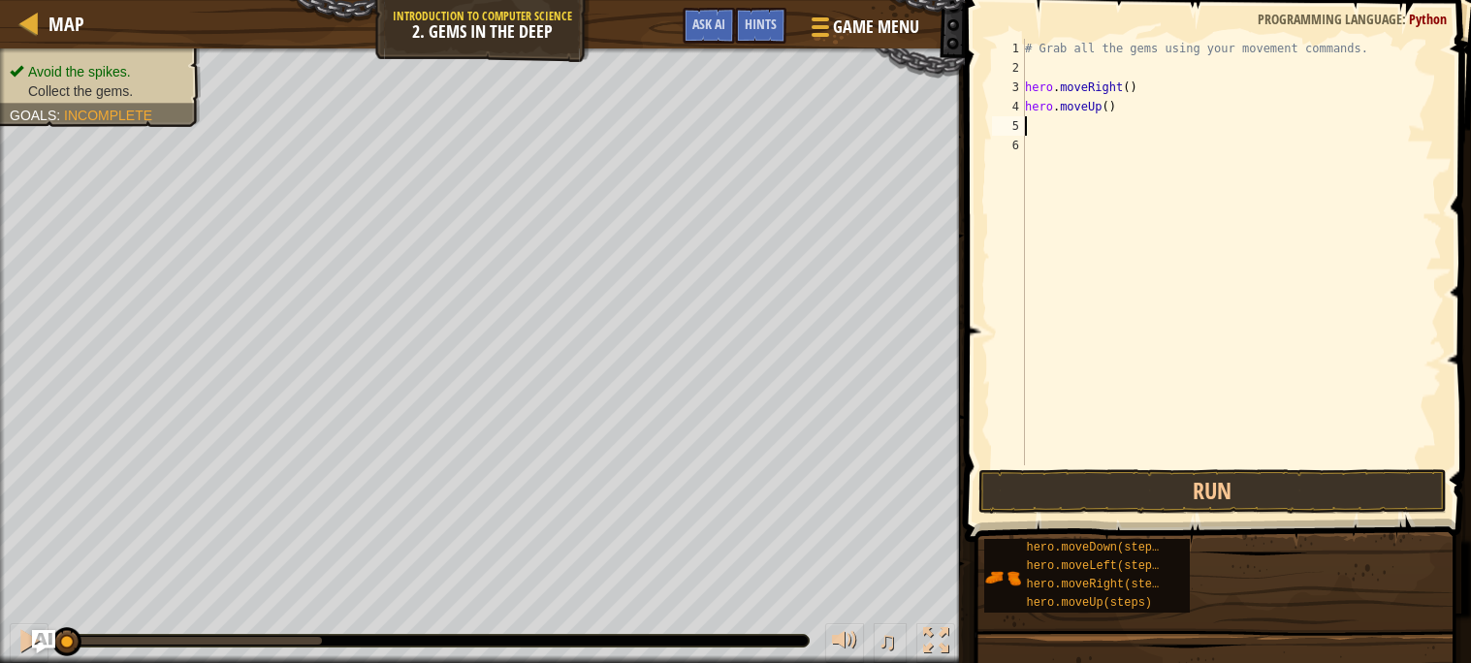
click at [1087, 135] on div "# Grab all the gems using your movement commands. hero . moveRight ( ) hero . m…" at bounding box center [1231, 272] width 421 height 466
type textarea "r"
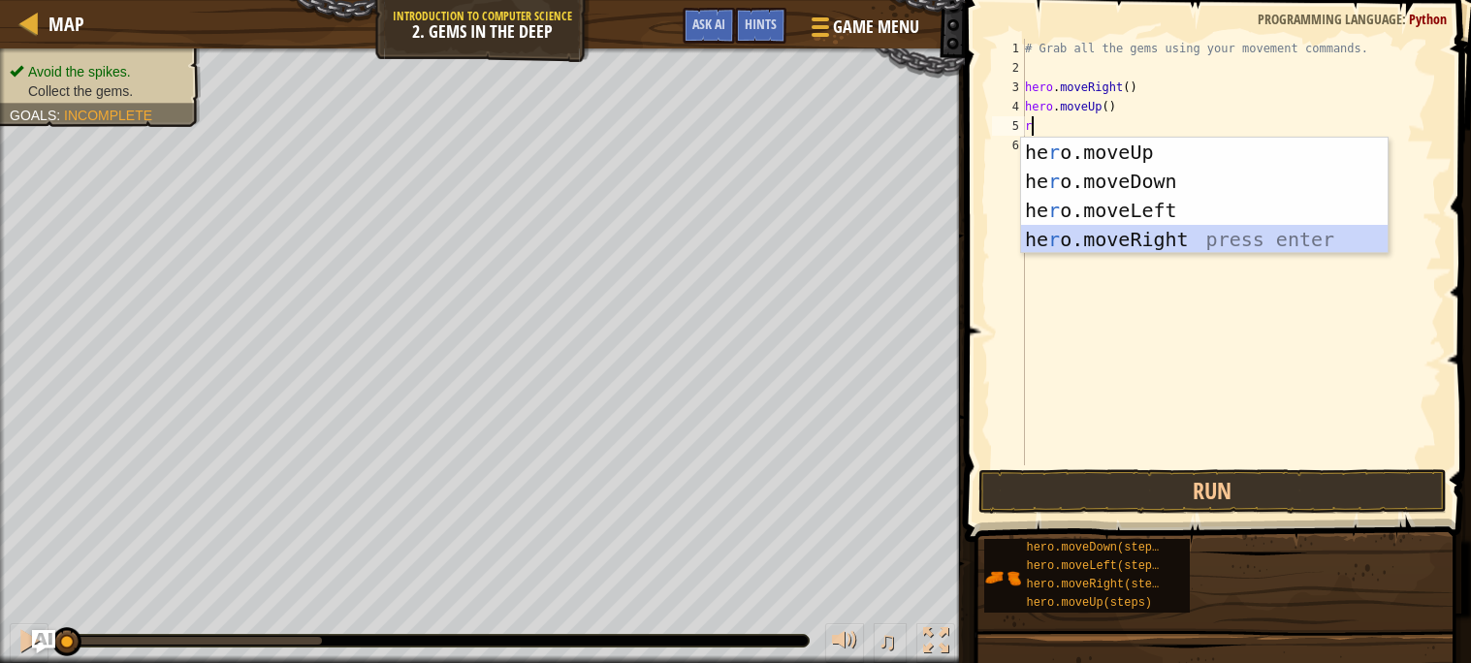
click at [1139, 240] on div "he r o.moveUp press enter he r o.moveDown press enter he r o.moveLeft press ent…" at bounding box center [1204, 225] width 367 height 175
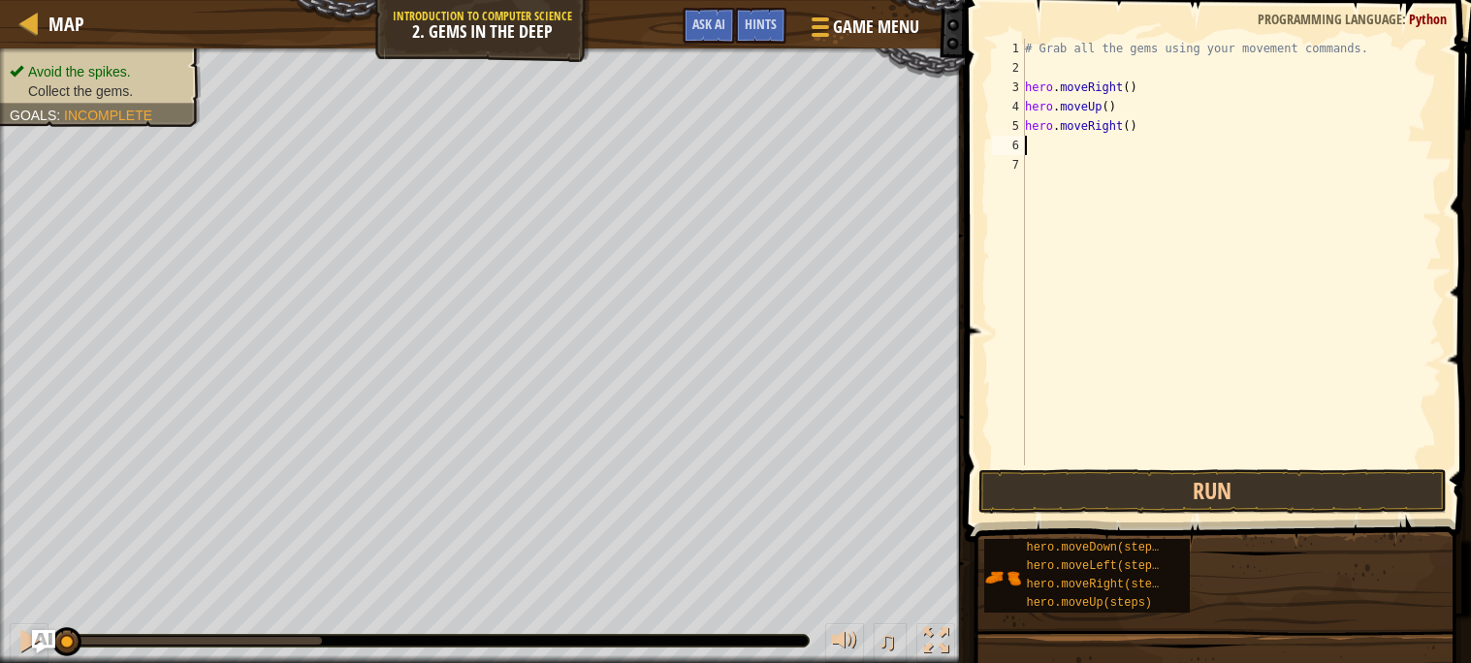
type textarea "d"
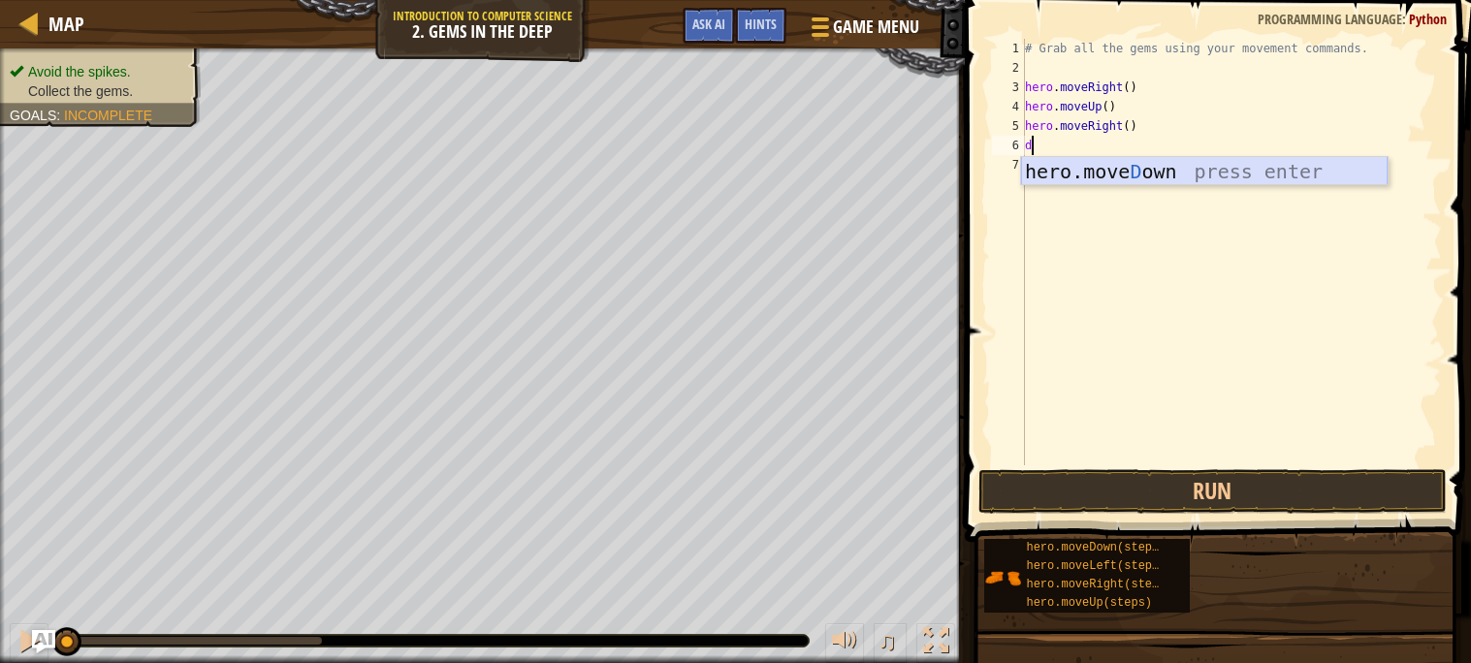
click at [1138, 171] on div "hero.[PERSON_NAME] own press enter" at bounding box center [1204, 200] width 367 height 87
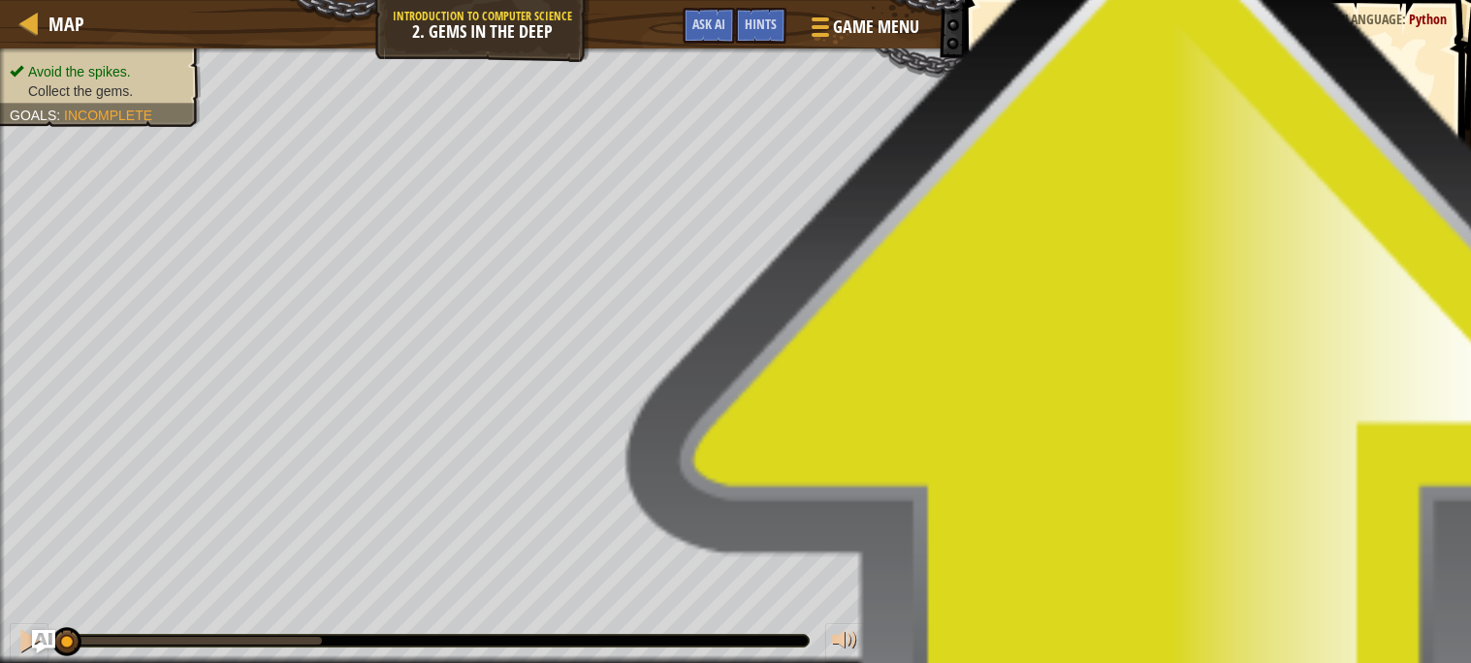
type textarea "d"
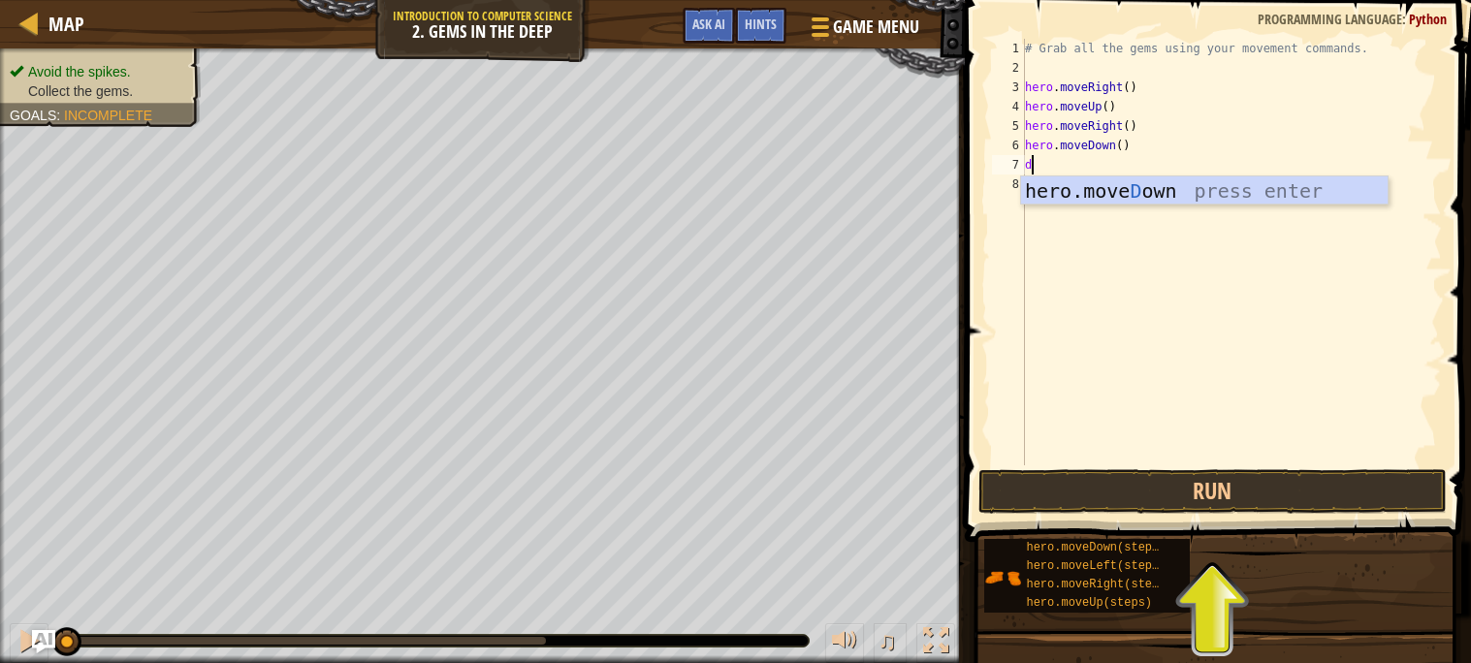
type textarea "l"
click at [1118, 190] on div "hero.move L eft press enter" at bounding box center [1204, 220] width 367 height 87
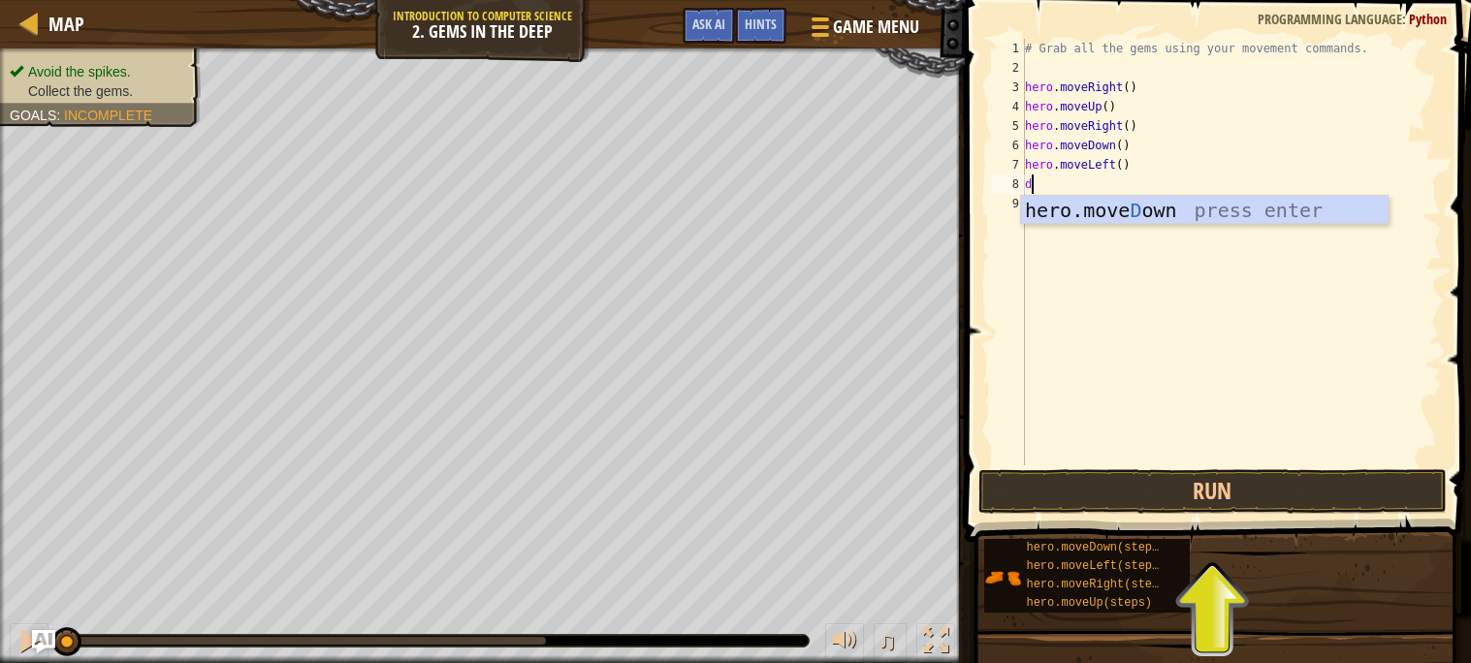
type textarea "d"
click at [1138, 222] on div "hero.[PERSON_NAME] own press enter" at bounding box center [1204, 239] width 367 height 87
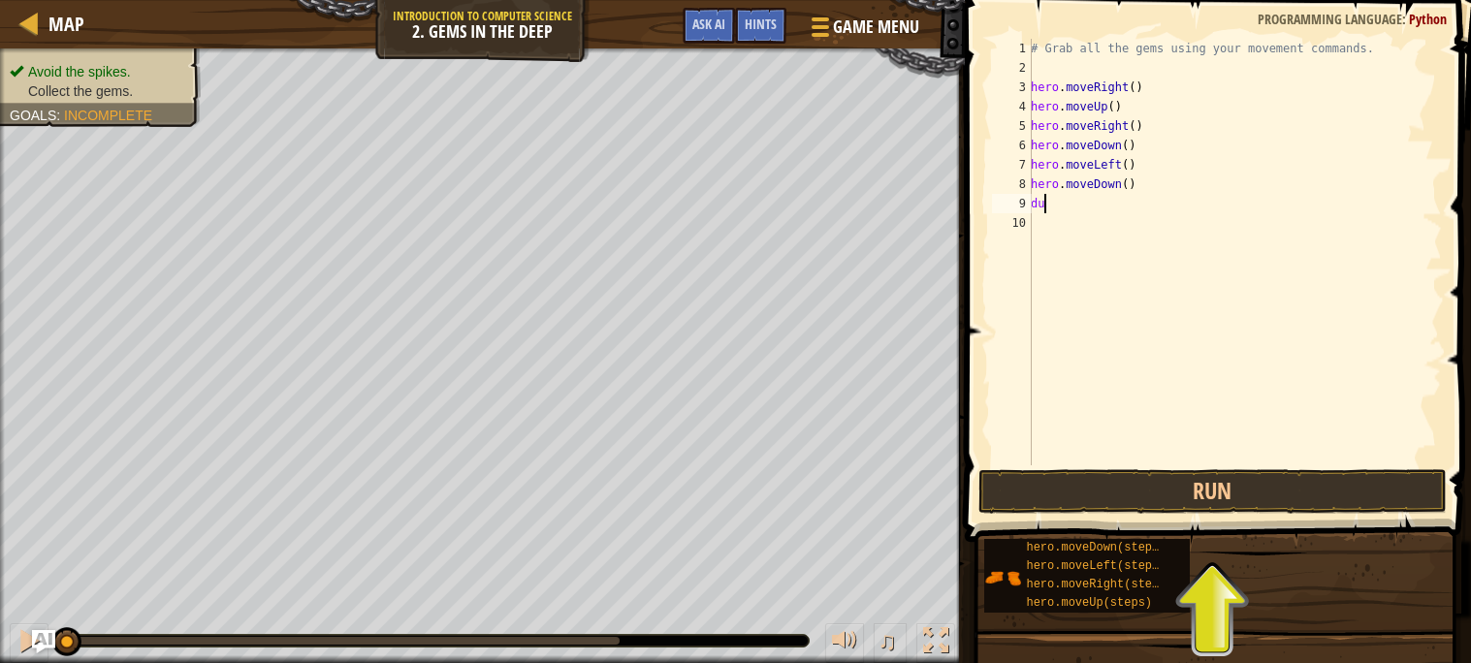
type textarea "d"
type textarea "u"
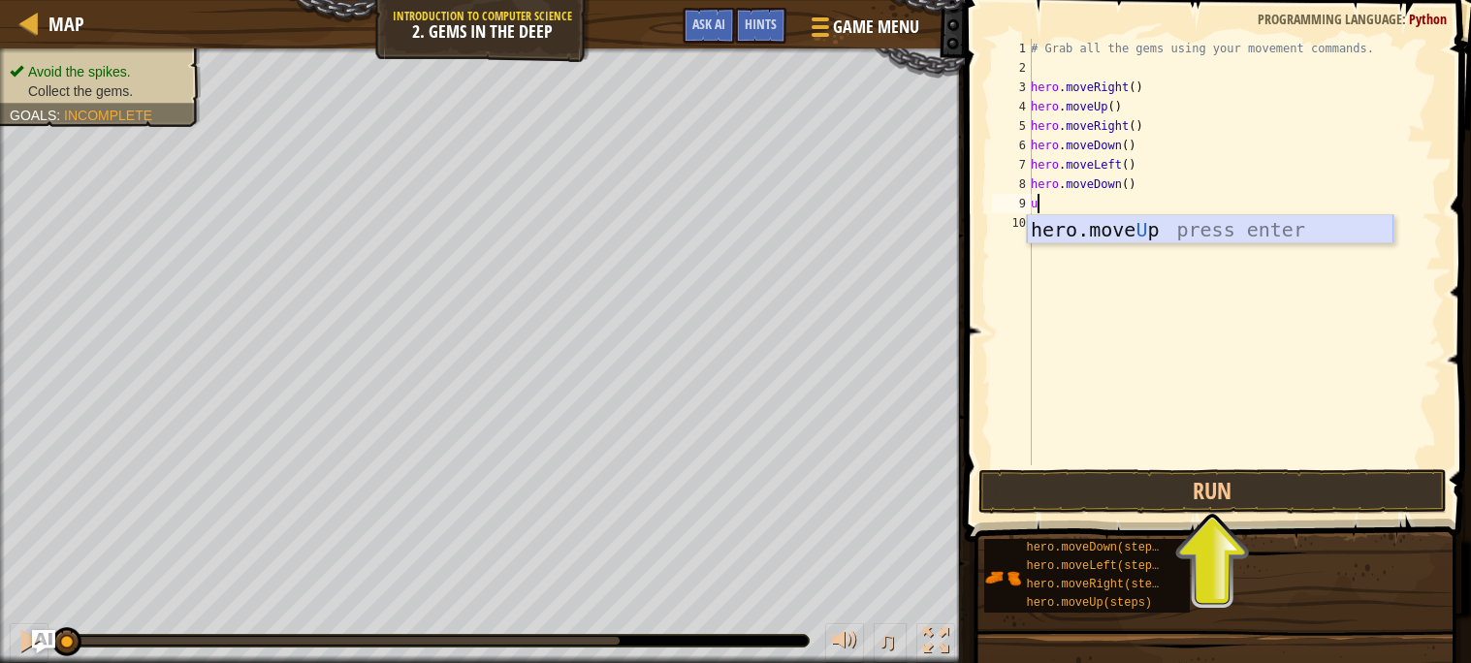
click at [1117, 241] on div "hero.move U p press enter" at bounding box center [1210, 258] width 367 height 87
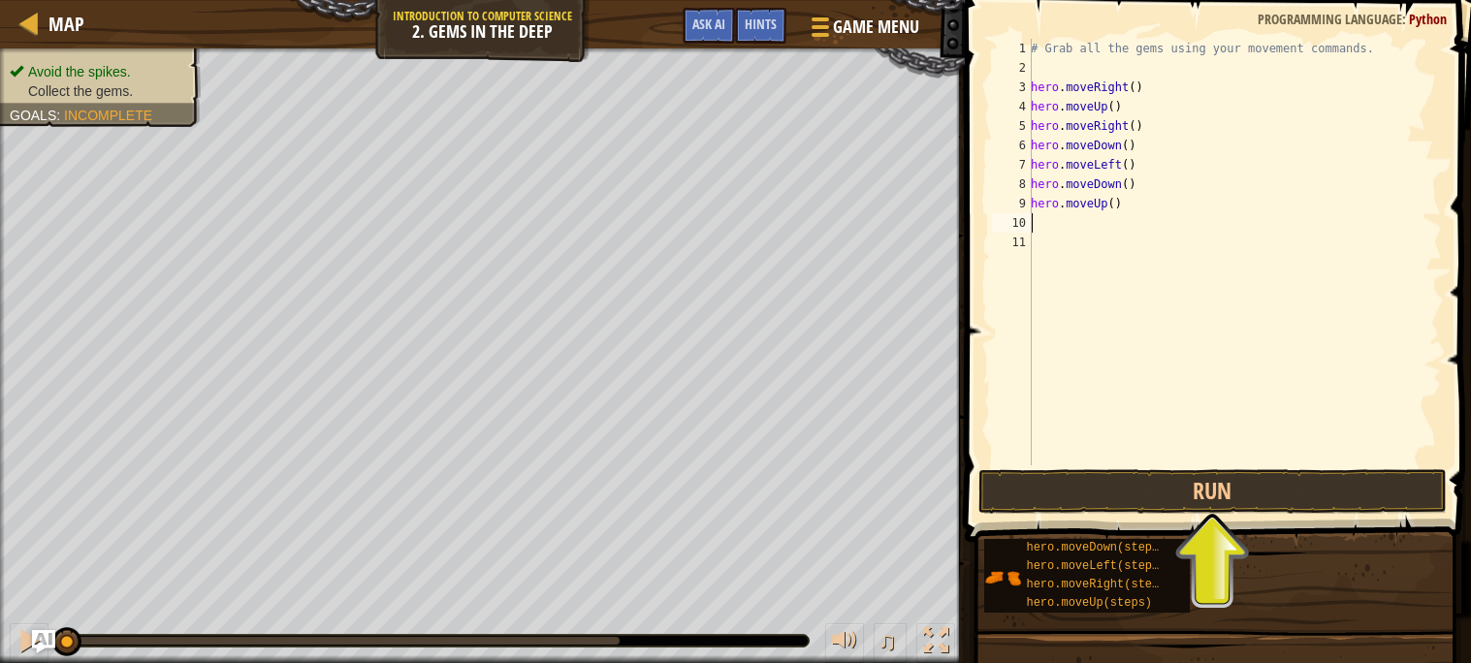
click at [1117, 209] on div "# Grab all the gems using your movement commands. hero . moveRight ( ) hero . m…" at bounding box center [1234, 272] width 415 height 466
type textarea "hero.moveUp(2)"
click at [1100, 235] on div "# Grab all the gems using your movement commands. hero . moveRight ( ) hero . m…" at bounding box center [1234, 272] width 415 height 466
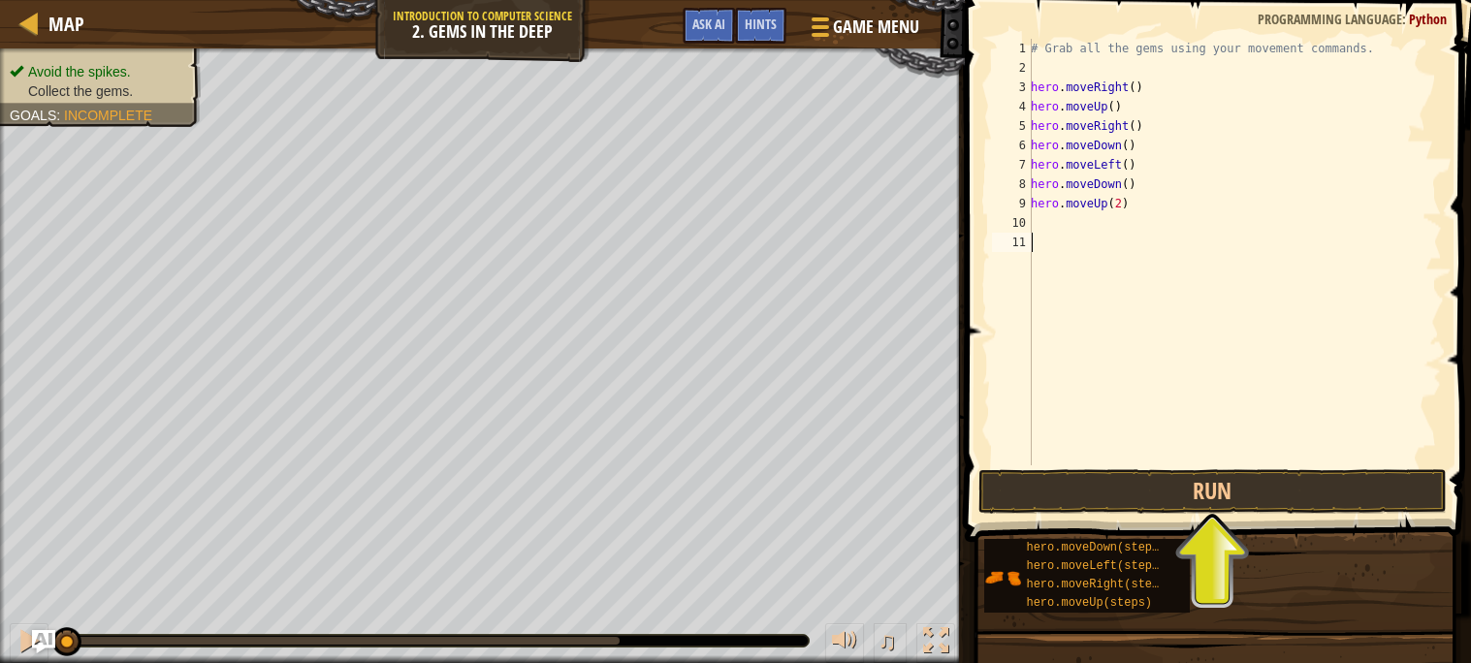
click at [1098, 226] on div "# Grab all the gems using your movement commands. hero . moveRight ( ) hero . m…" at bounding box center [1234, 272] width 415 height 466
type textarea "r"
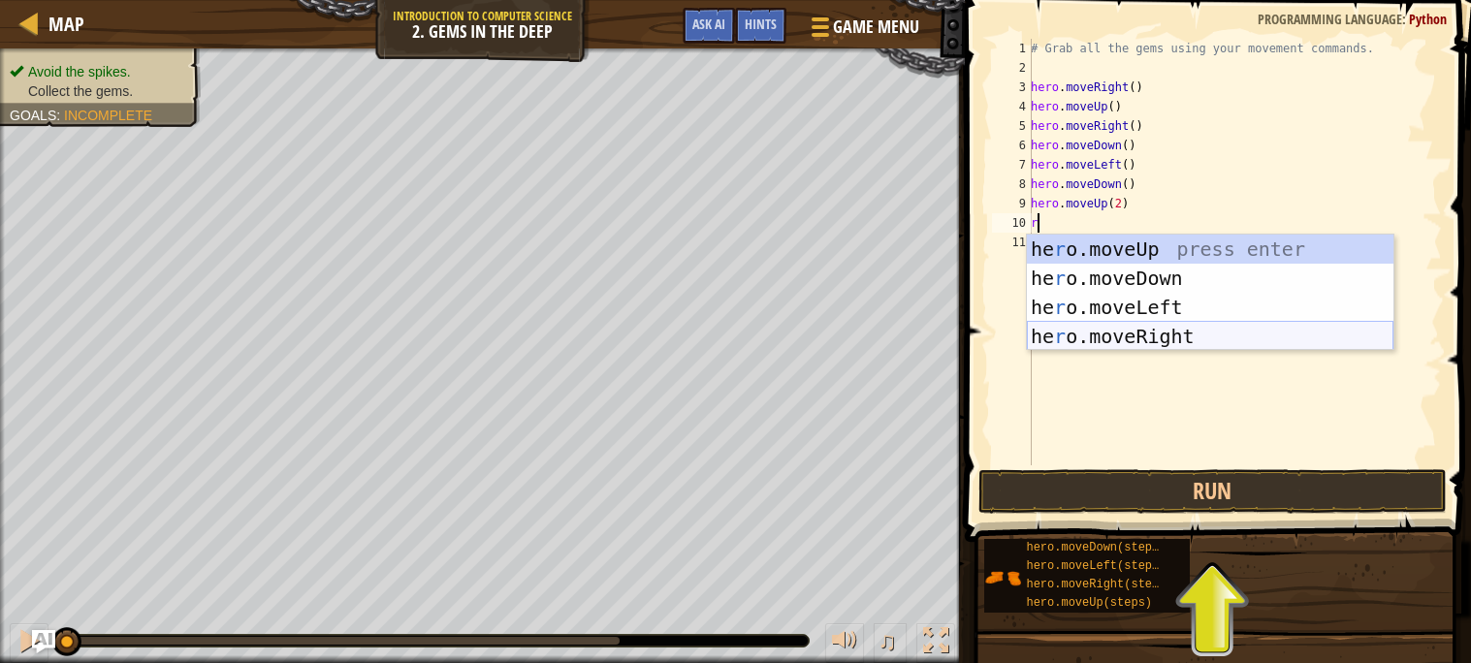
click at [1149, 326] on div "he r o.moveUp press enter he r o.moveDown press enter he r o.moveLeft press ent…" at bounding box center [1210, 322] width 367 height 175
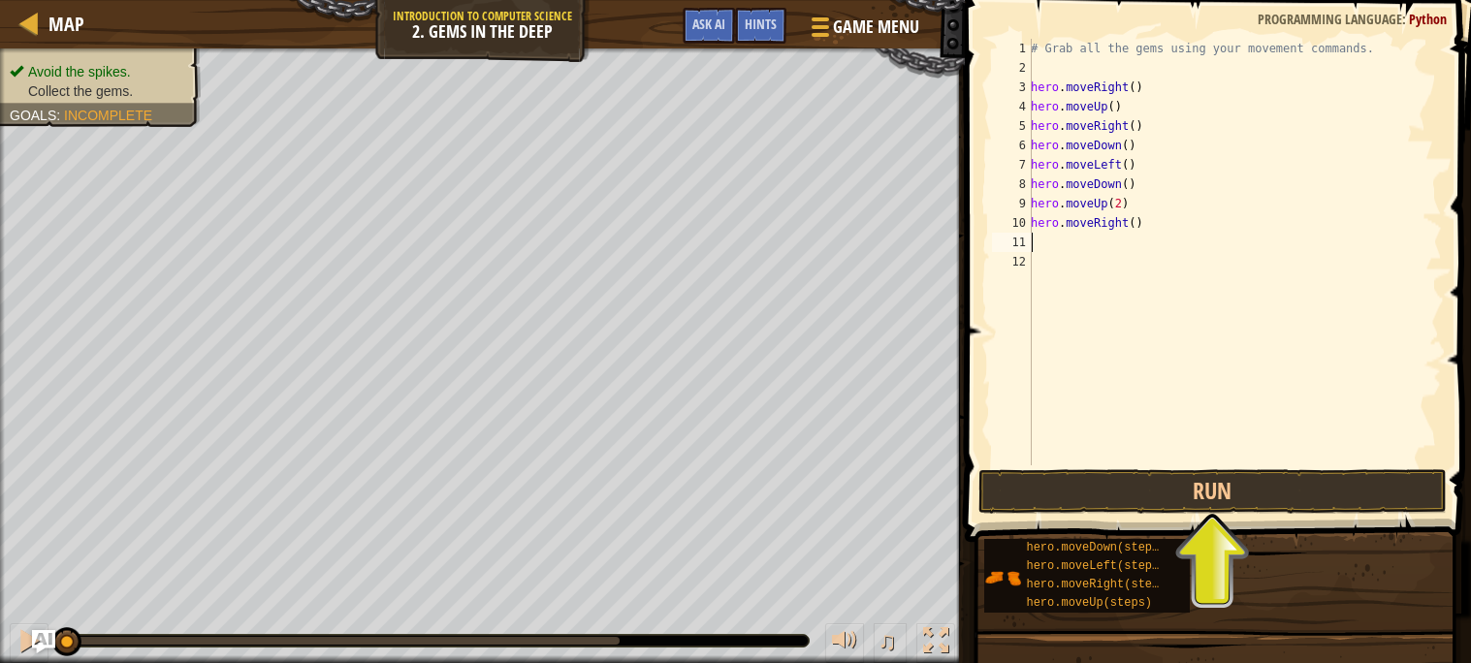
click at [1134, 220] on div "# Grab all the gems using your movement commands. hero . moveRight ( ) hero . m…" at bounding box center [1234, 272] width 415 height 466
type textarea "hero.moveRight(2)"
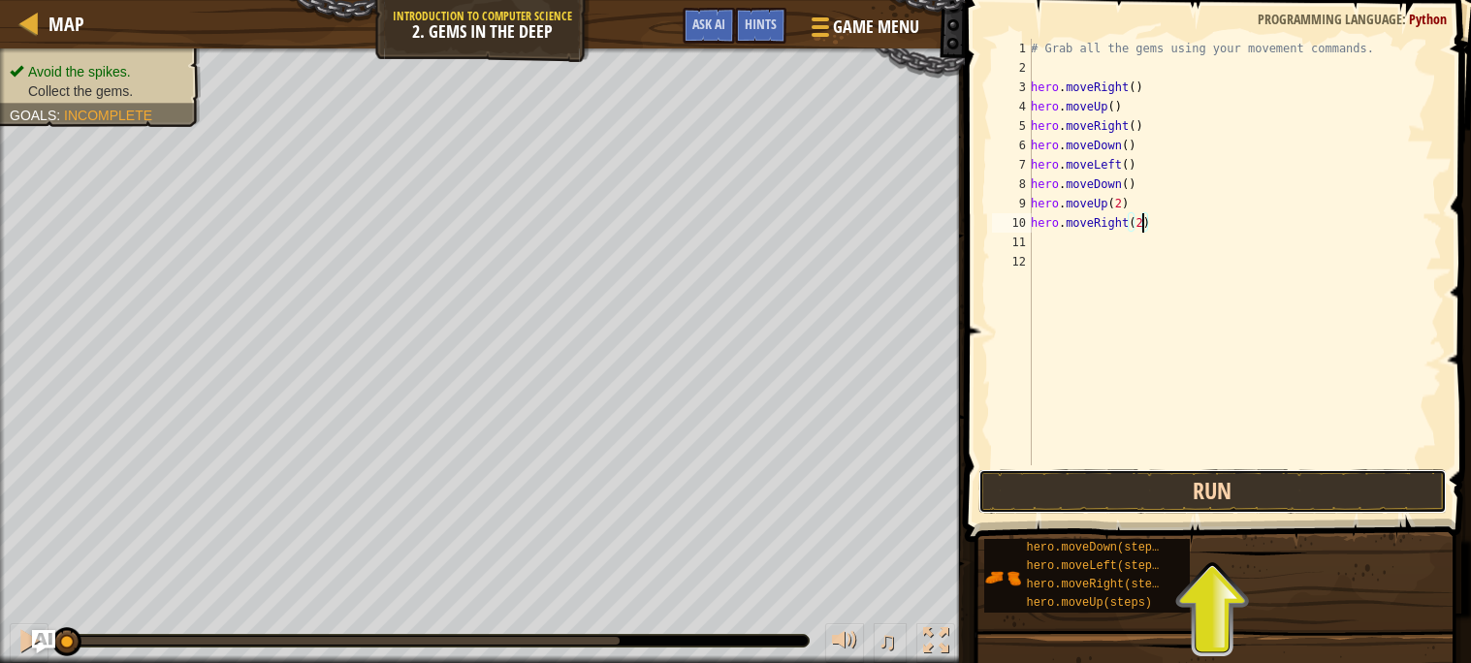
click at [1111, 487] on button "Run" at bounding box center [1213, 491] width 468 height 45
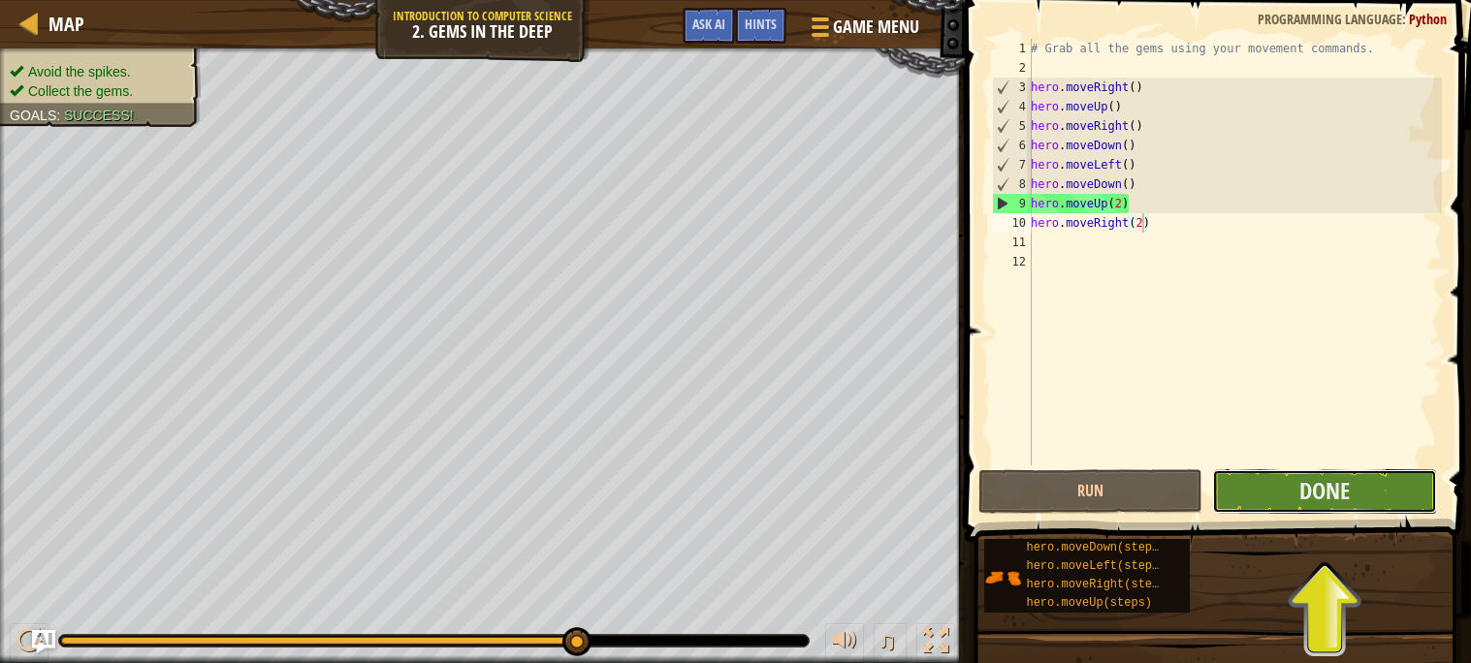
click at [1297, 472] on button "Done" at bounding box center [1324, 491] width 225 height 45
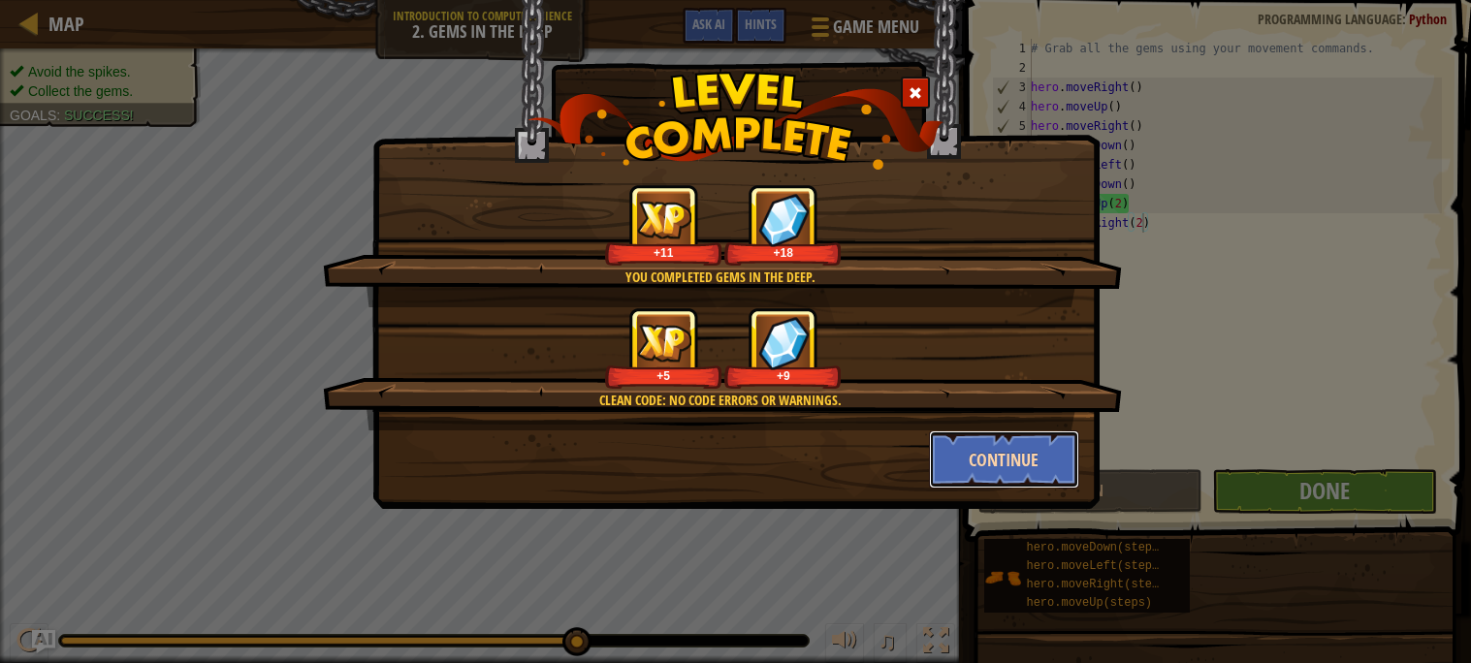
click at [1017, 471] on button "Continue" at bounding box center [1004, 460] width 150 height 58
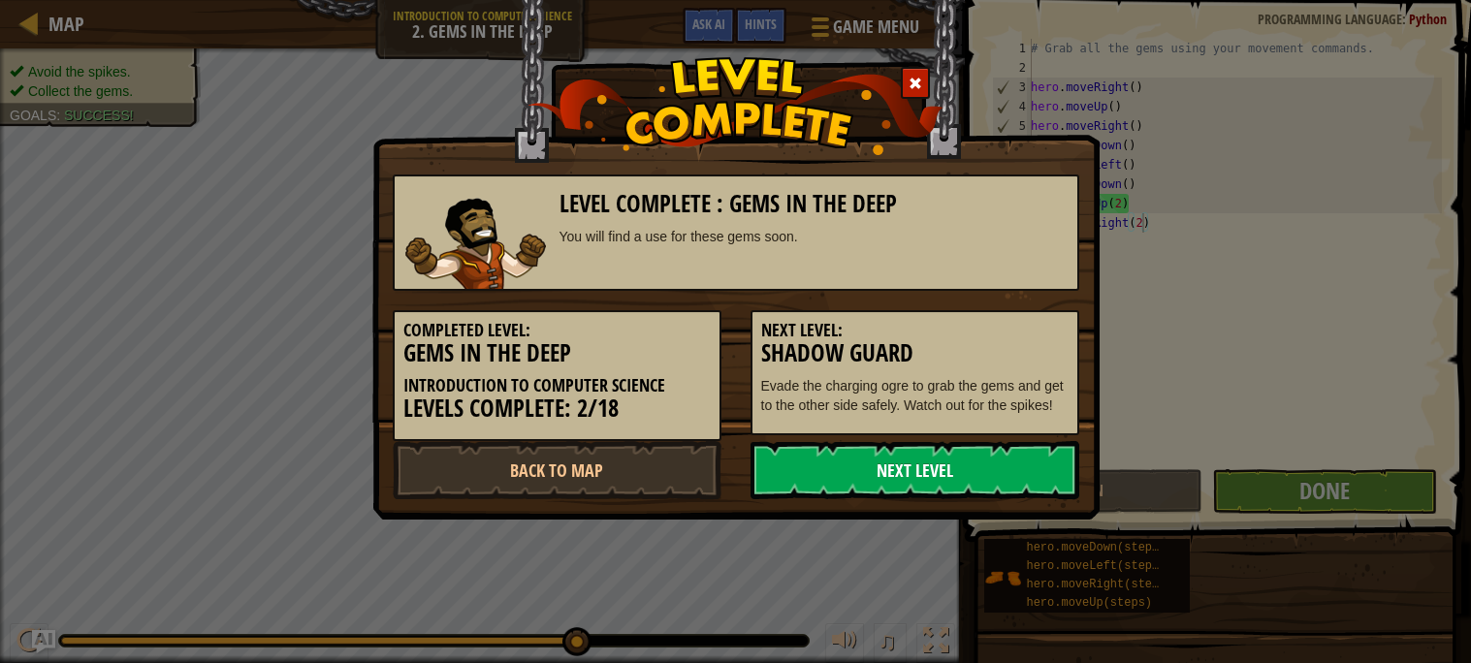
click at [918, 471] on link "Next Level" at bounding box center [915, 470] width 329 height 58
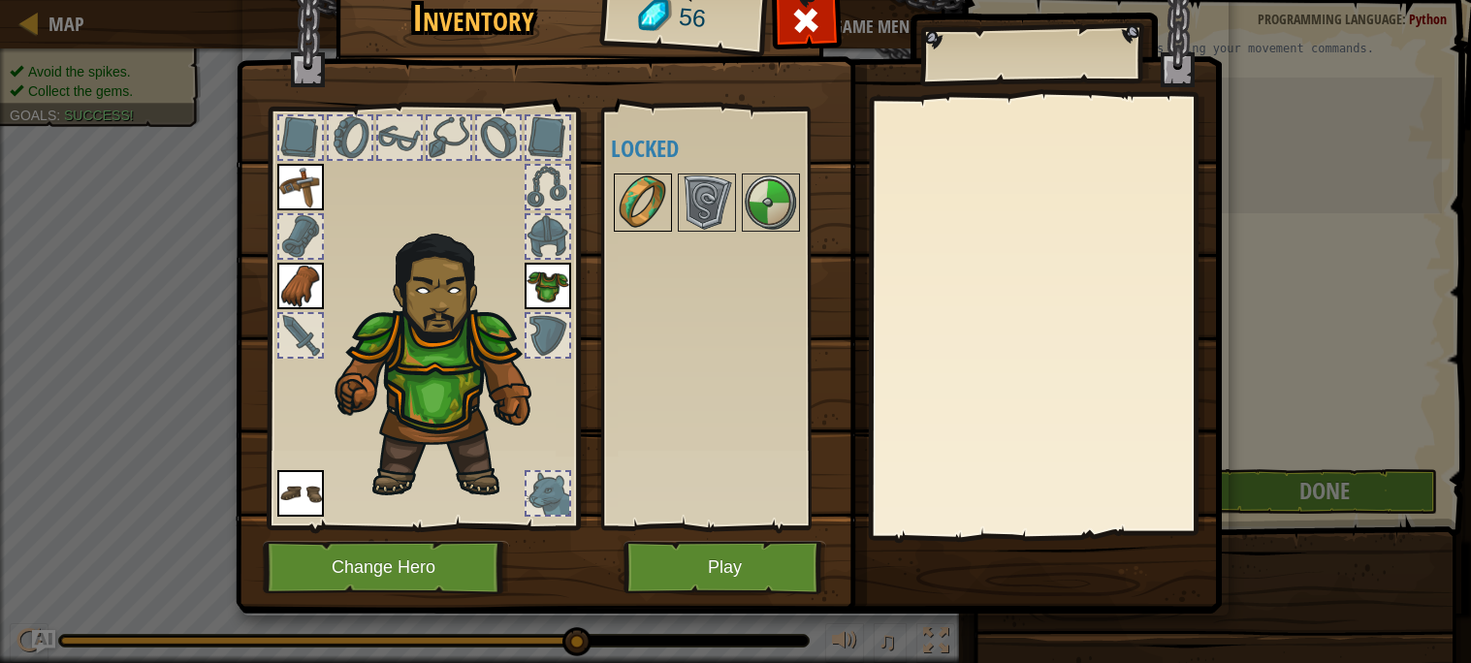
click at [657, 217] on img at bounding box center [643, 203] width 54 height 54
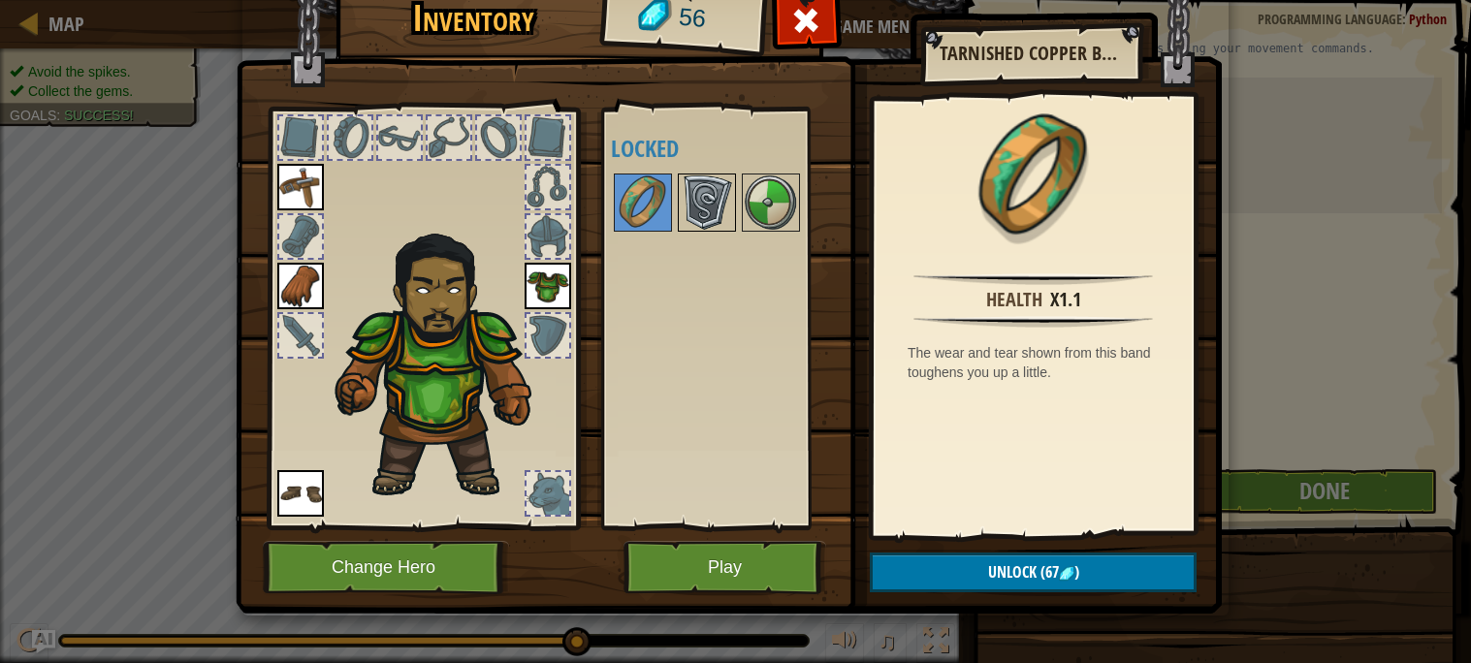
click at [701, 204] on img at bounding box center [707, 203] width 54 height 54
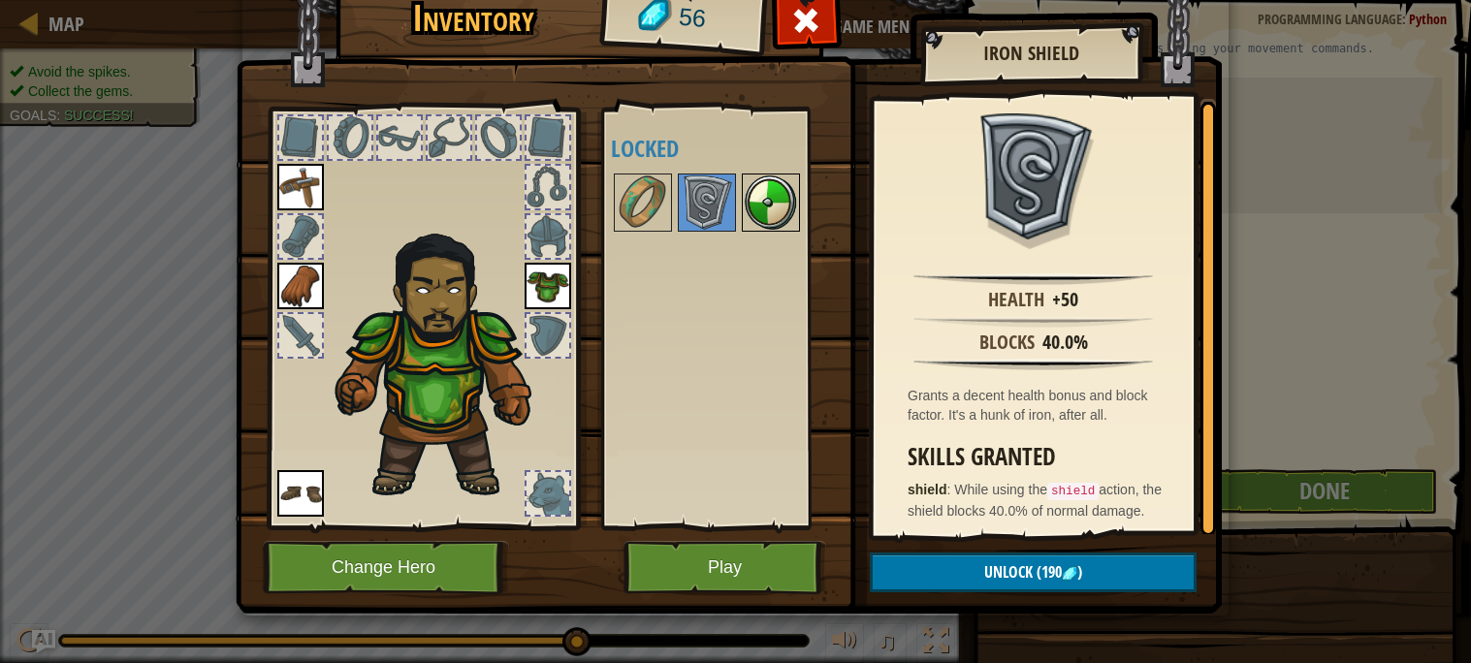
click at [770, 213] on img at bounding box center [771, 203] width 54 height 54
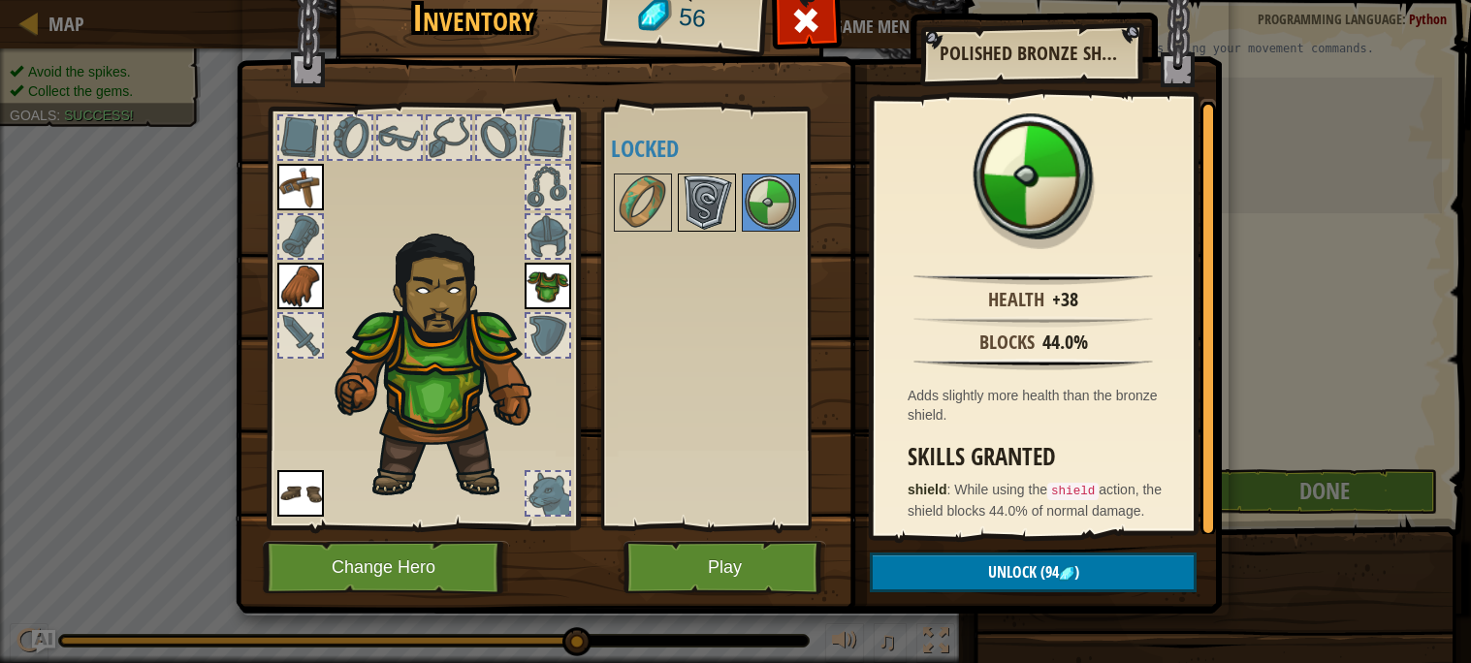
click at [722, 201] on img at bounding box center [707, 203] width 54 height 54
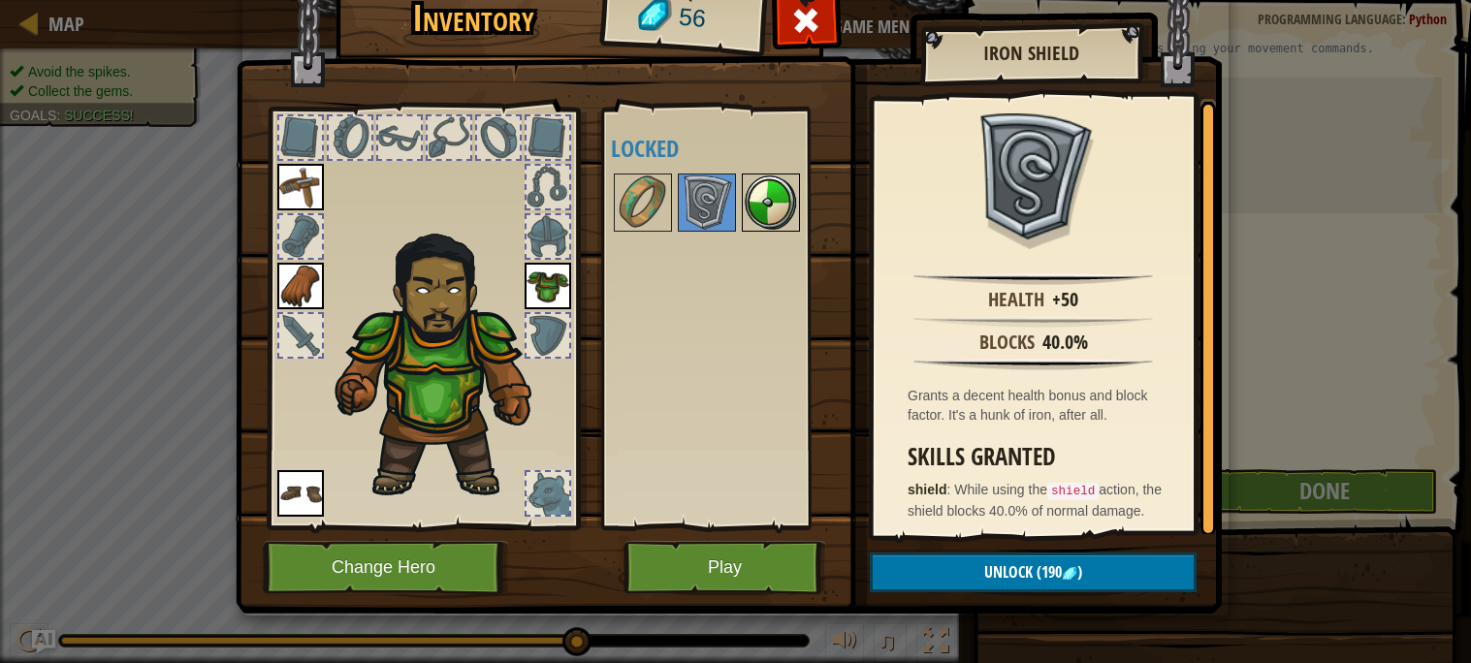
click at [787, 214] on img at bounding box center [771, 203] width 54 height 54
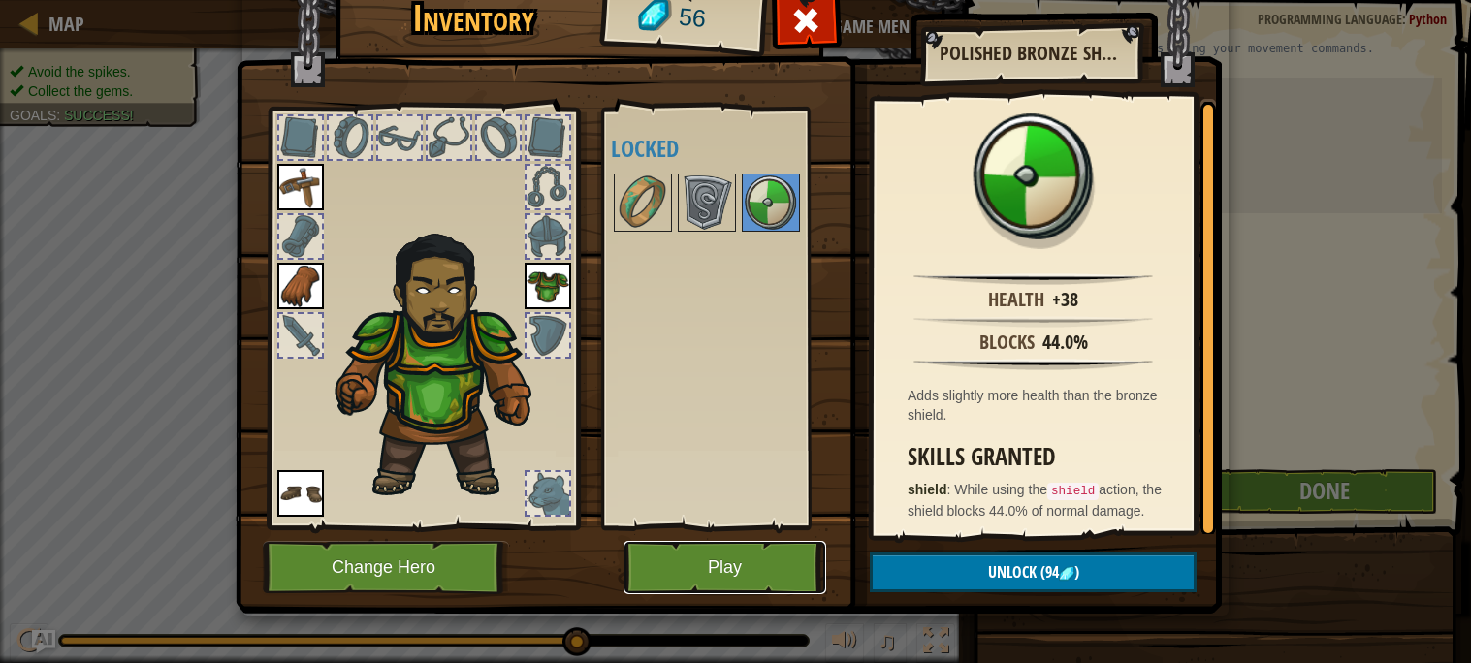
click at [753, 567] on button "Play" at bounding box center [725, 567] width 203 height 53
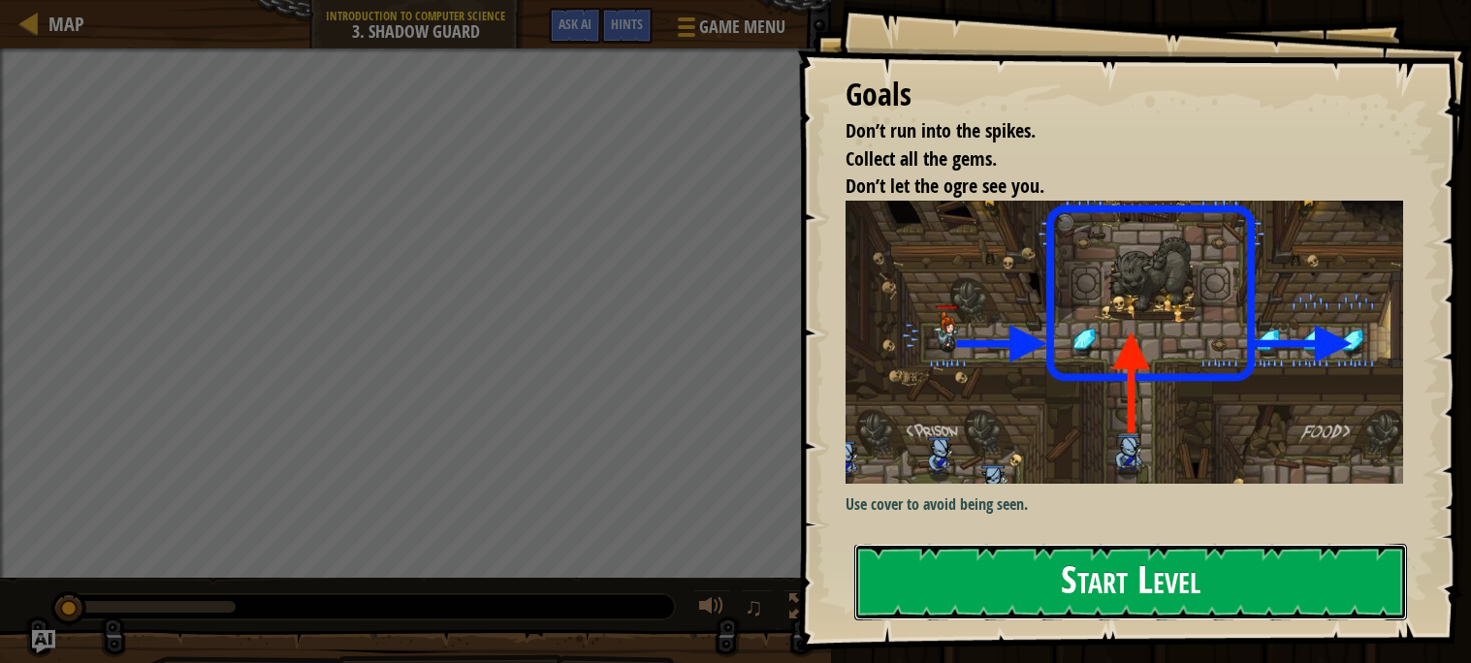
click at [927, 544] on button "Start Level" at bounding box center [1130, 582] width 553 height 77
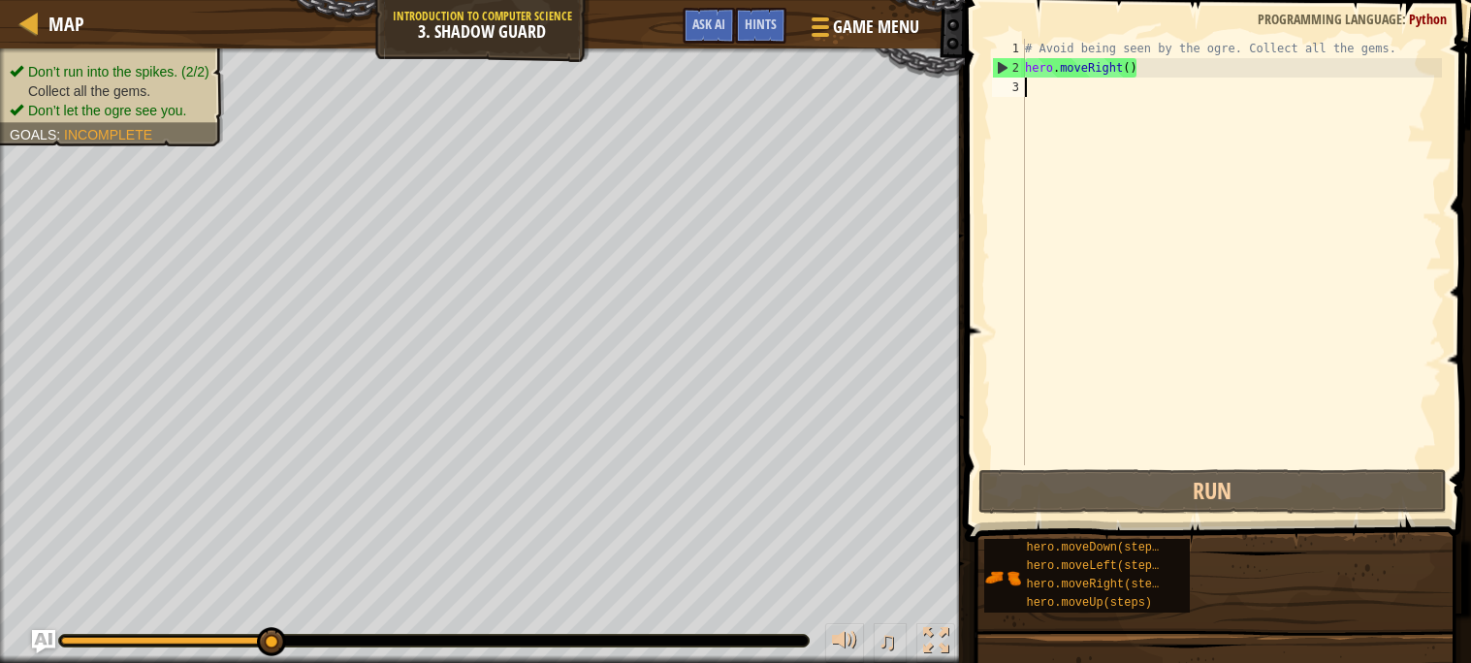
type textarea "u"
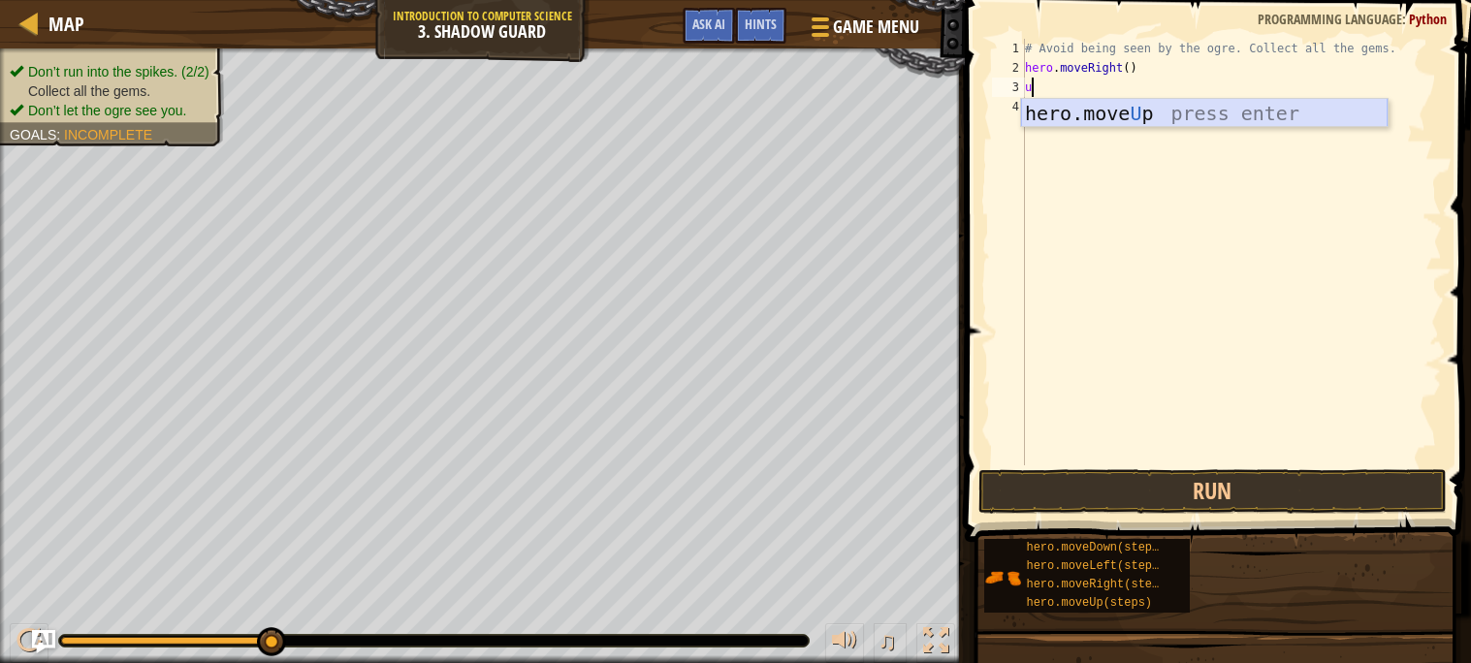
click at [1093, 123] on div "hero.move U p press enter" at bounding box center [1204, 142] width 367 height 87
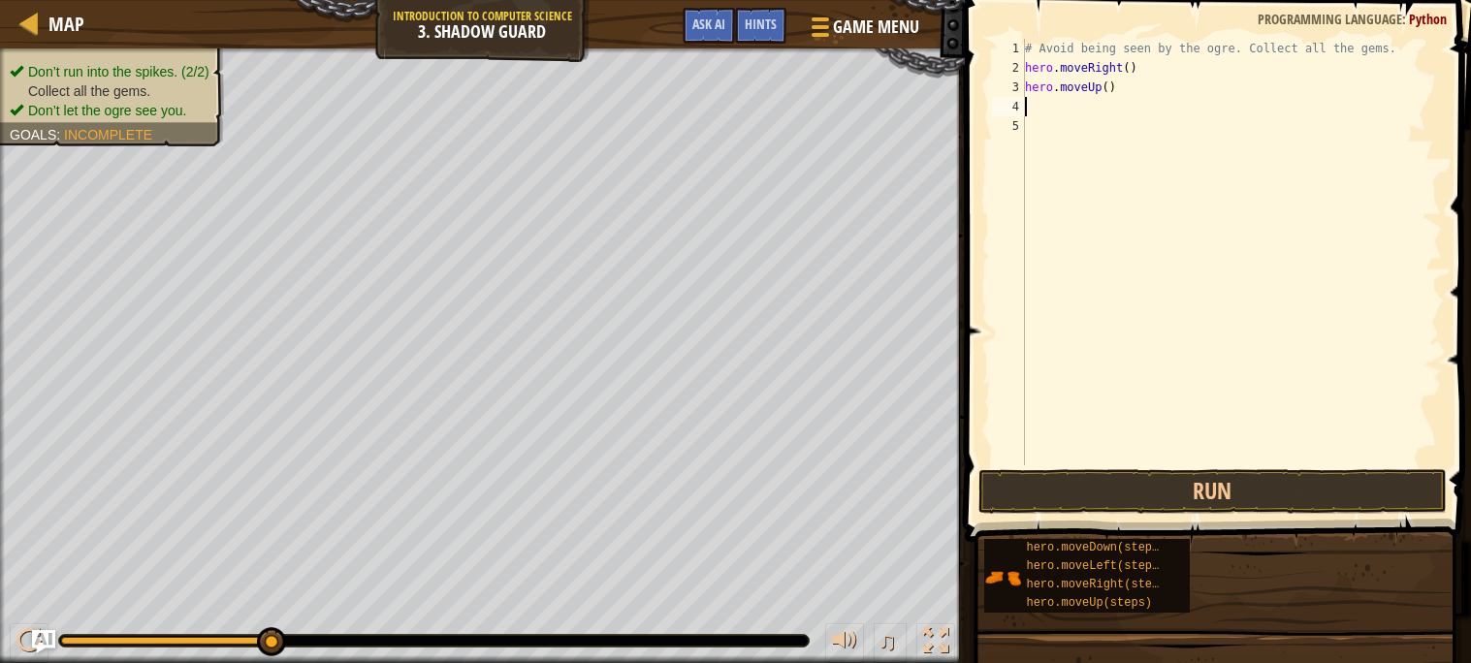
click at [1099, 130] on div "# Avoid being seen by the ogre. Collect all the gems. hero . moveRight ( ) hero…" at bounding box center [1231, 272] width 421 height 466
click at [1115, 116] on div "# Avoid being seen by the ogre. Collect all the gems. hero . moveRight ( ) hero…" at bounding box center [1231, 272] width 421 height 466
click at [1122, 109] on div "# Avoid being seen by the ogre. Collect all the gems. hero . moveRight ( ) hero…" at bounding box center [1231, 272] width 421 height 466
type textarea "l"
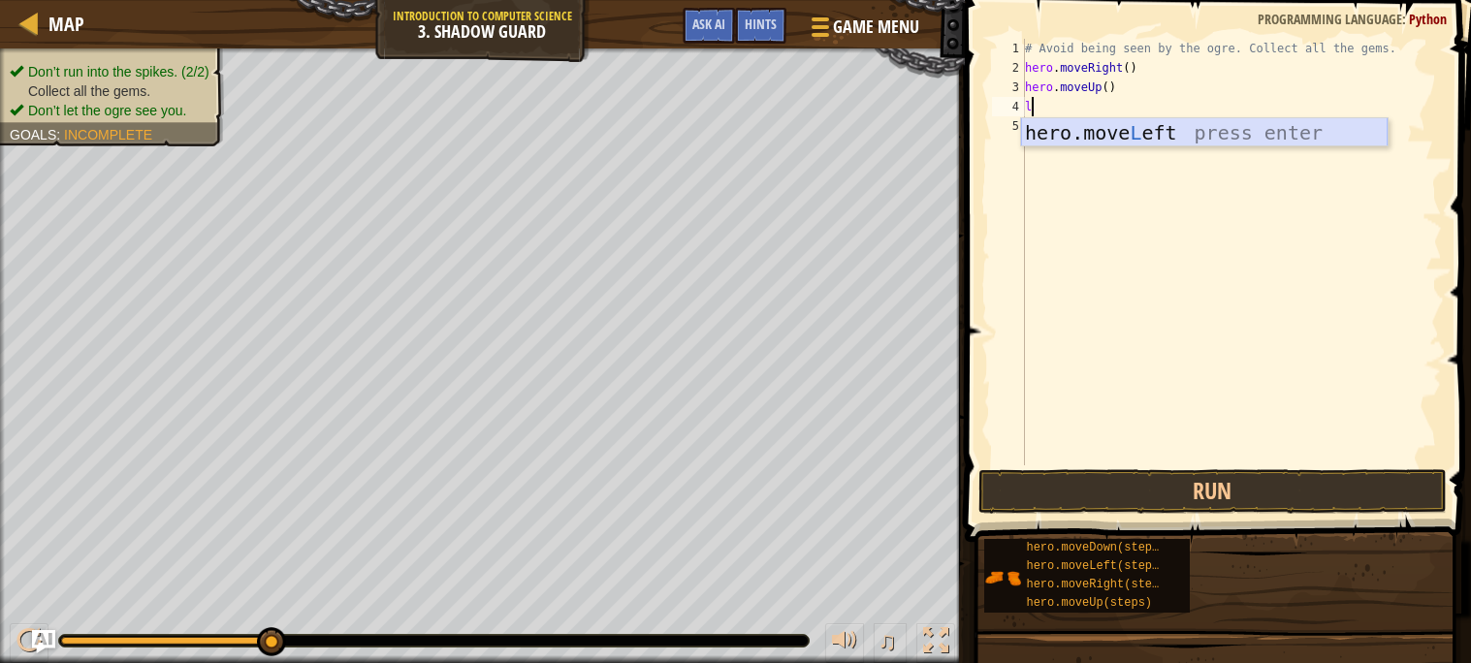
click at [1109, 136] on div "hero.move L eft press enter" at bounding box center [1204, 161] width 367 height 87
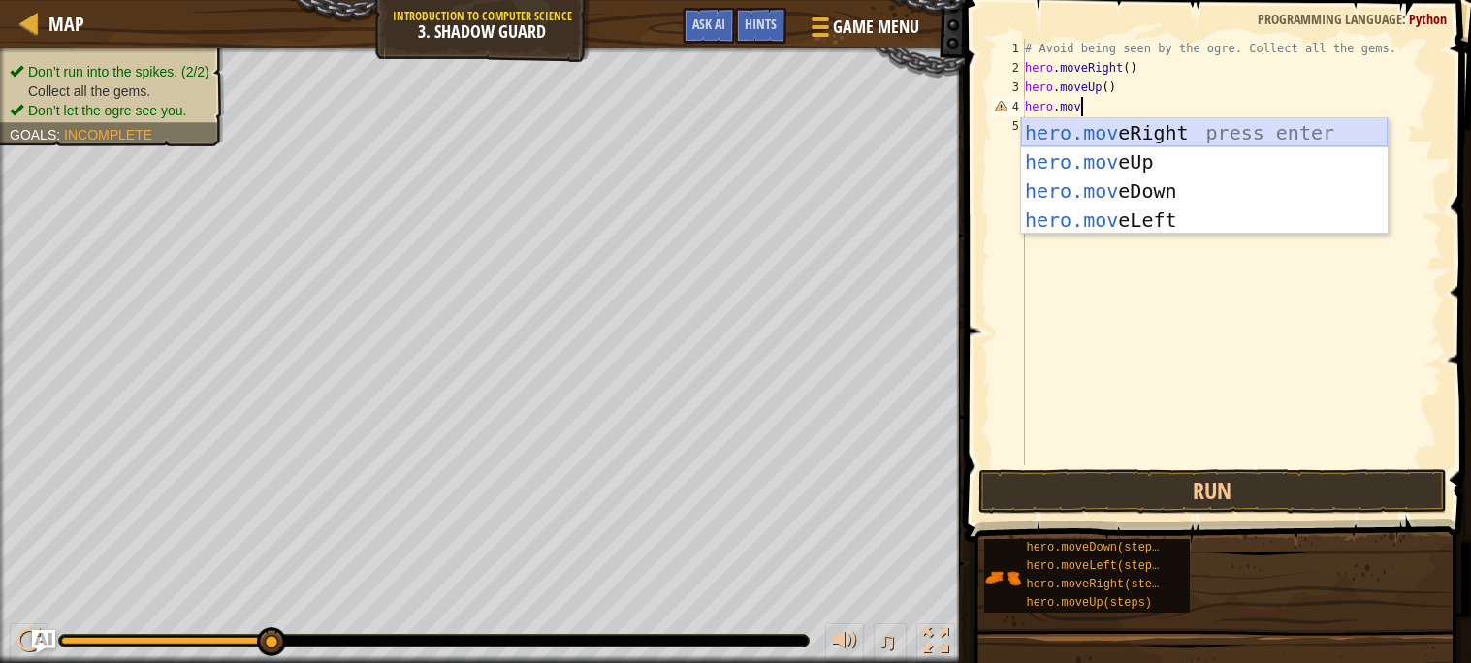
type textarea "[DOMAIN_NAME]"
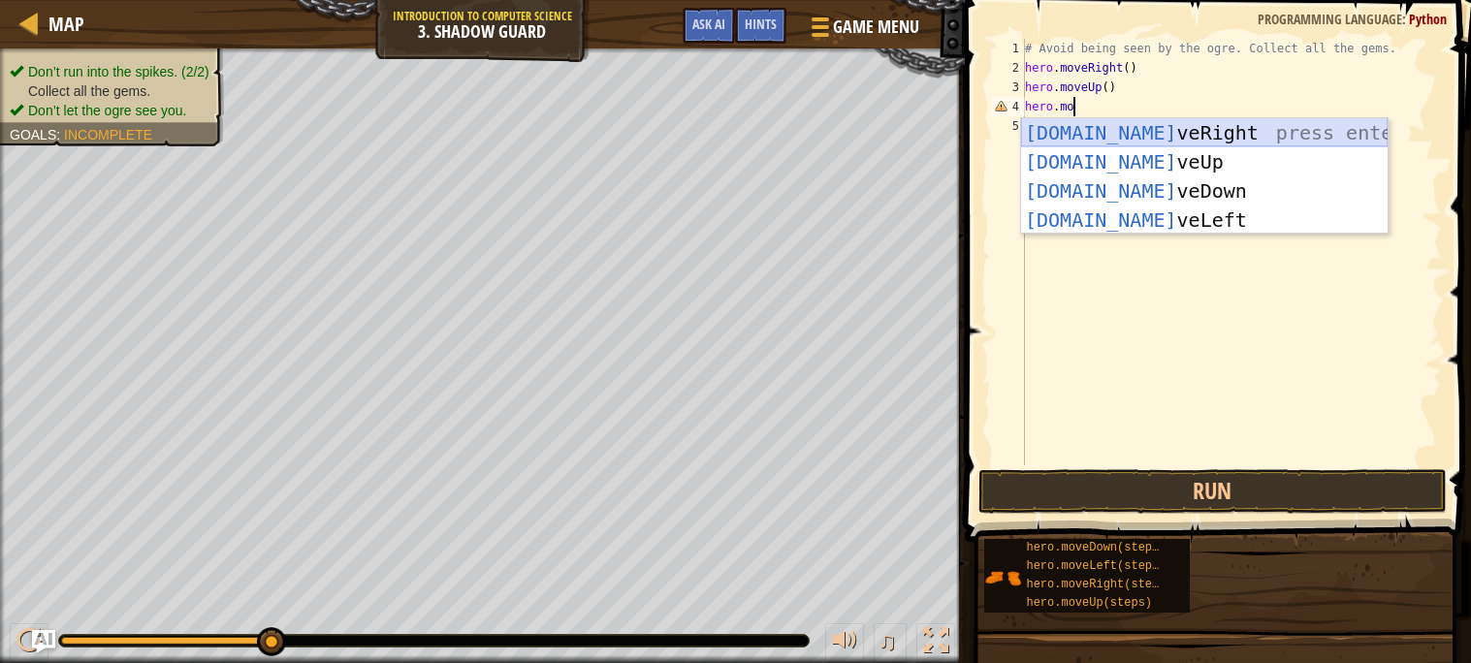
click at [1108, 126] on div "[DOMAIN_NAME] veRight press enter [DOMAIN_NAME] veUp press enter [DOMAIN_NAME] …" at bounding box center [1204, 205] width 367 height 175
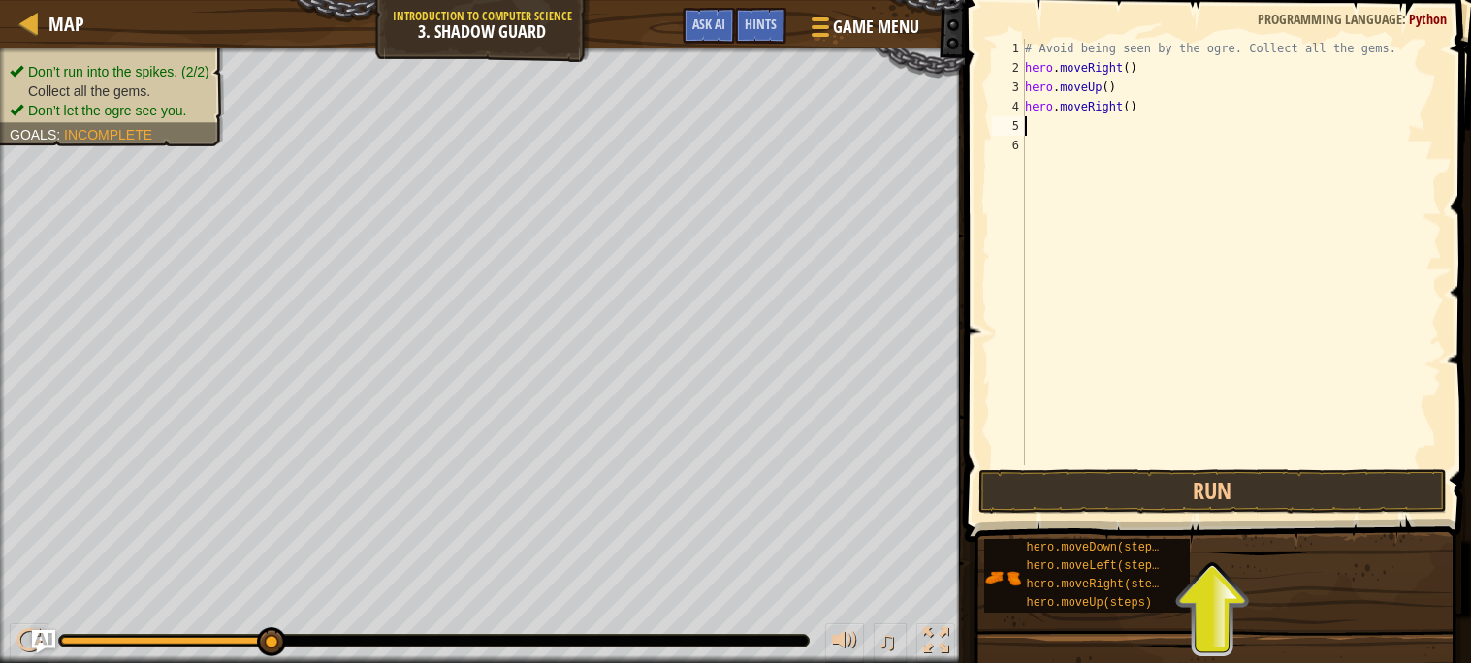
type textarea "d"
click at [1113, 154] on div "hero.[PERSON_NAME] own press enter" at bounding box center [1204, 181] width 367 height 87
type textarea "r"
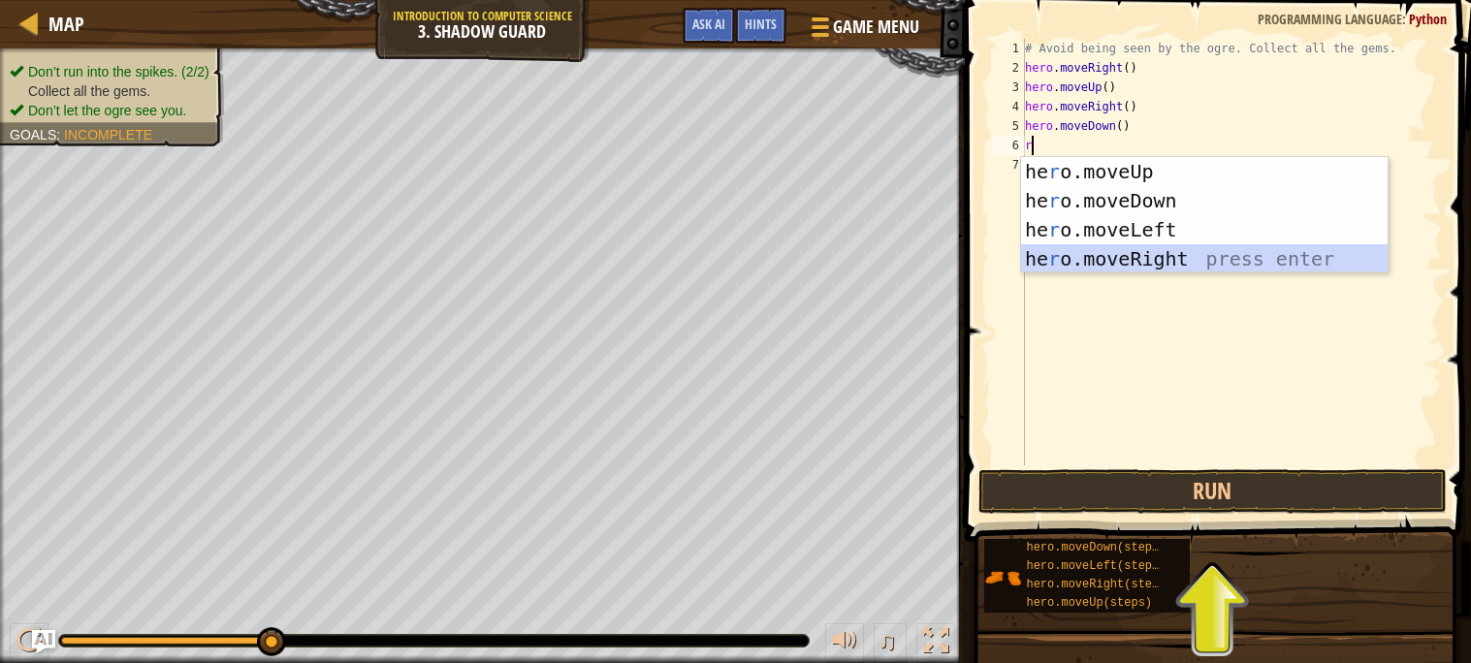
click at [1131, 269] on div "he r o.moveUp press enter he r o.moveDown press enter he r o.moveLeft press ent…" at bounding box center [1204, 244] width 367 height 175
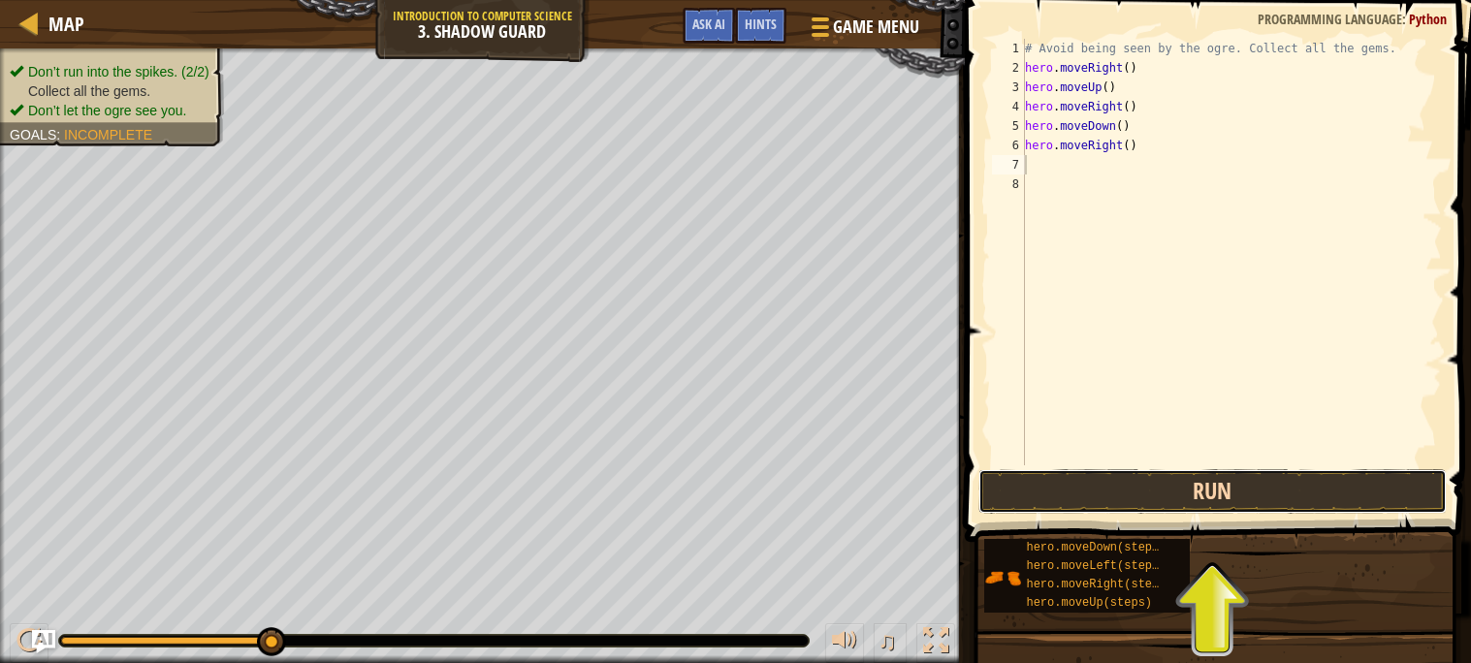
click at [1084, 473] on button "Run" at bounding box center [1213, 491] width 468 height 45
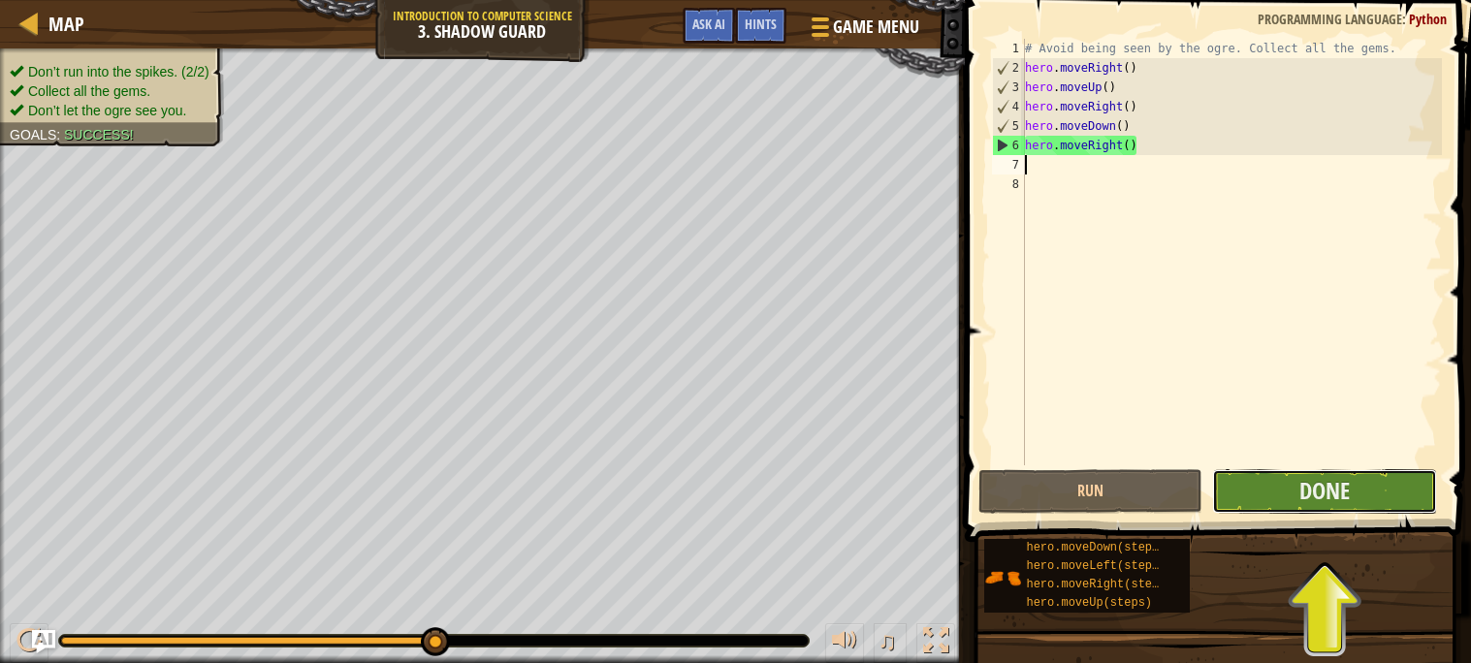
click at [1268, 495] on button "Done" at bounding box center [1324, 491] width 225 height 45
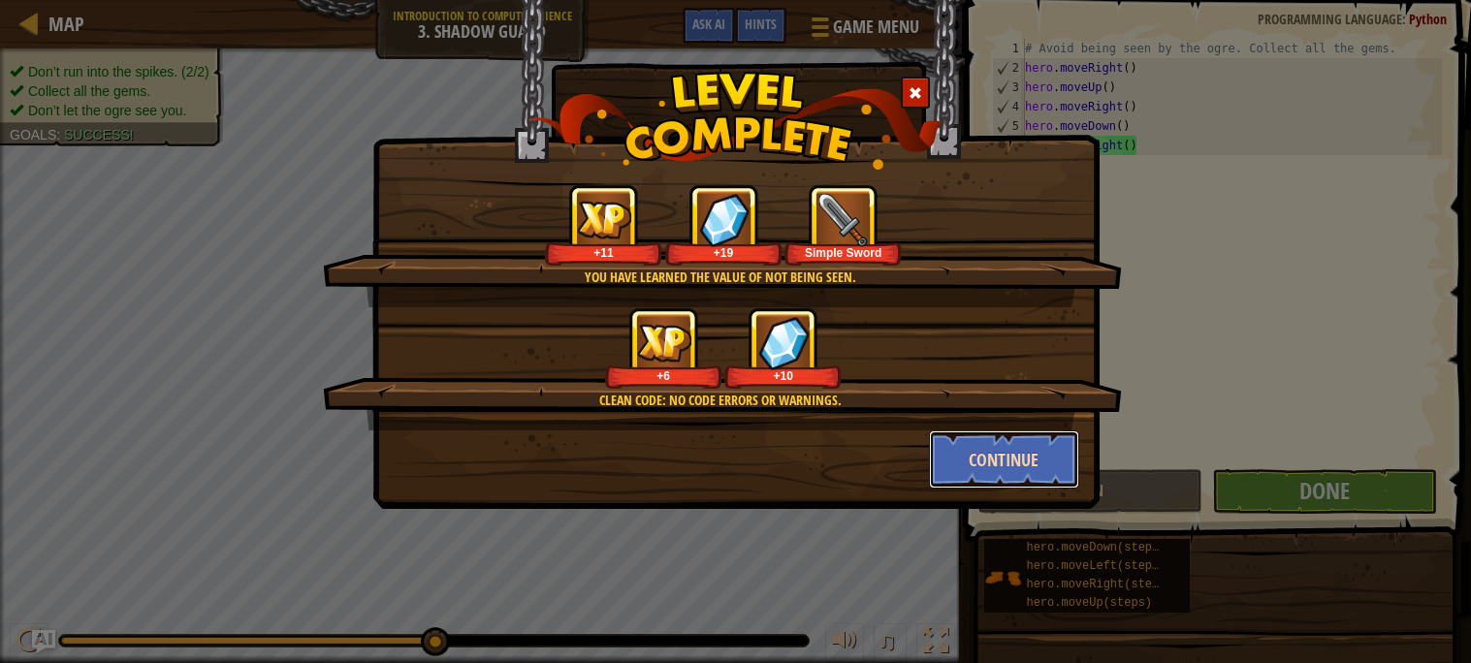
click at [956, 471] on button "Continue" at bounding box center [1004, 460] width 150 height 58
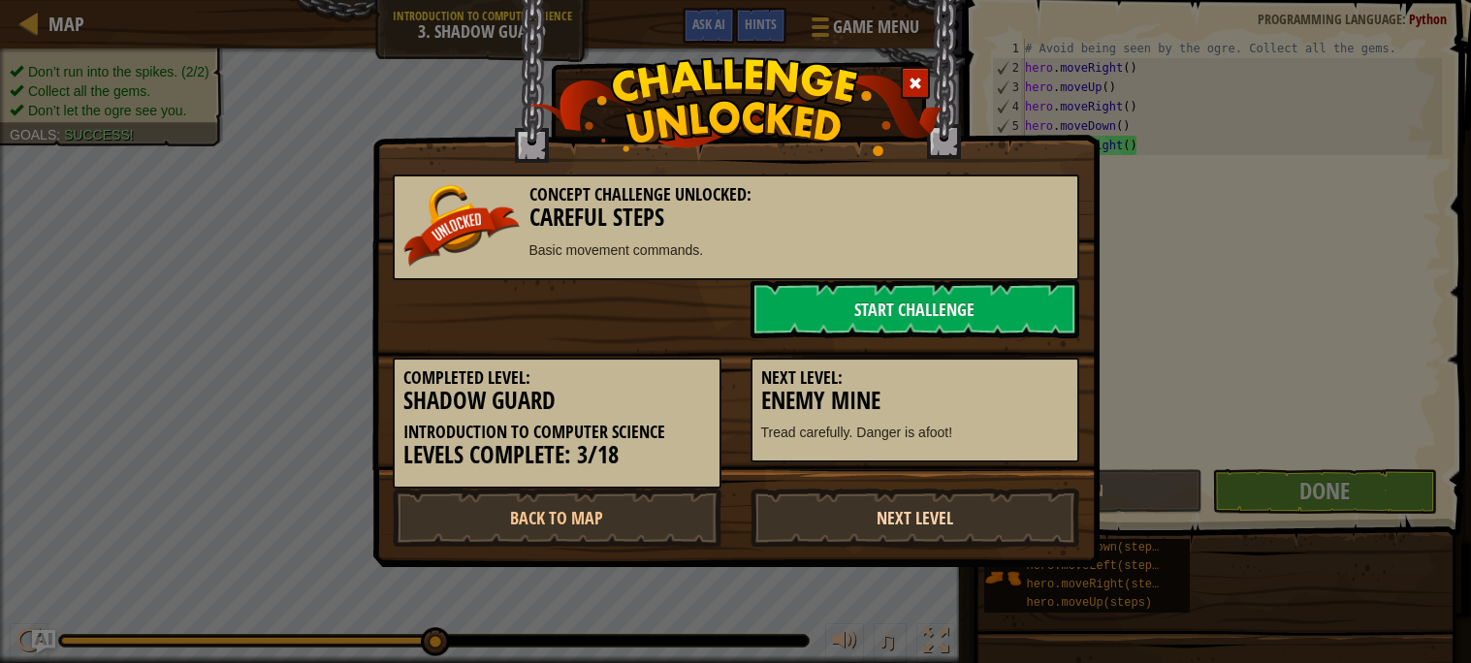
click at [900, 507] on link "Next Level" at bounding box center [915, 518] width 329 height 58
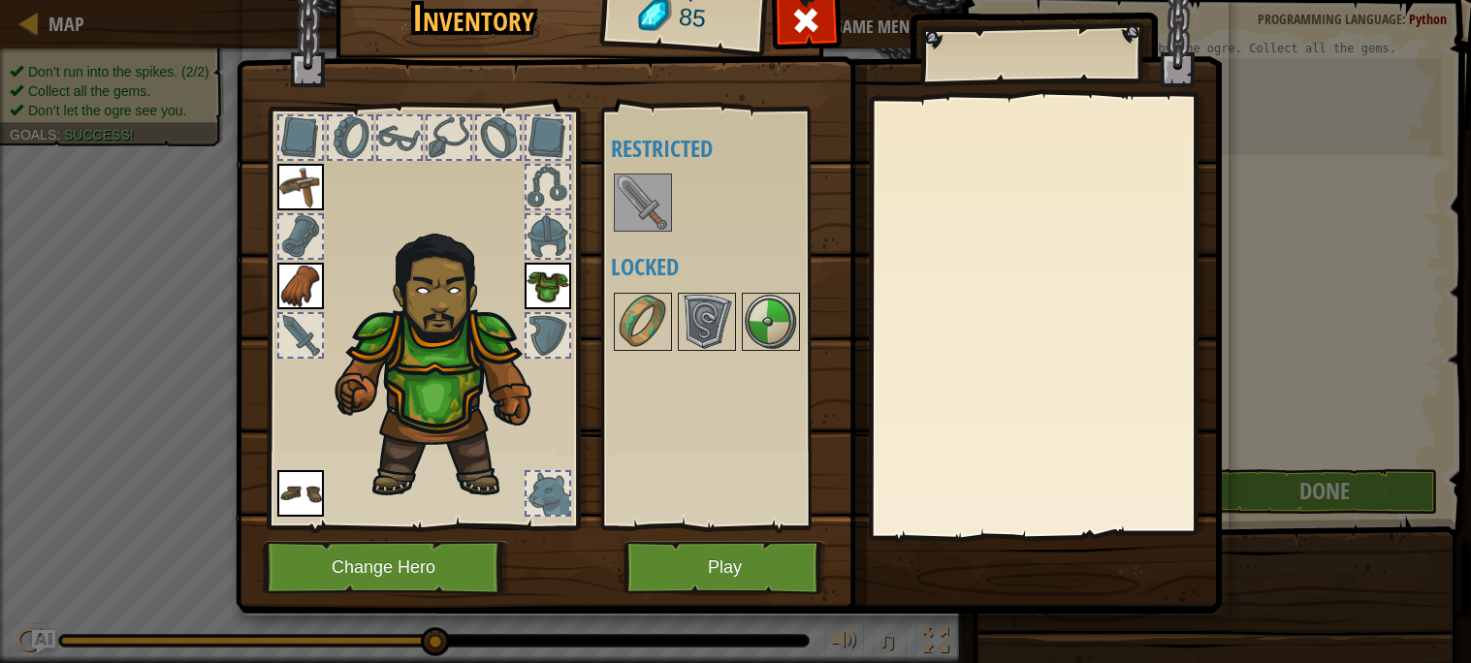
click at [618, 188] on img at bounding box center [643, 203] width 54 height 54
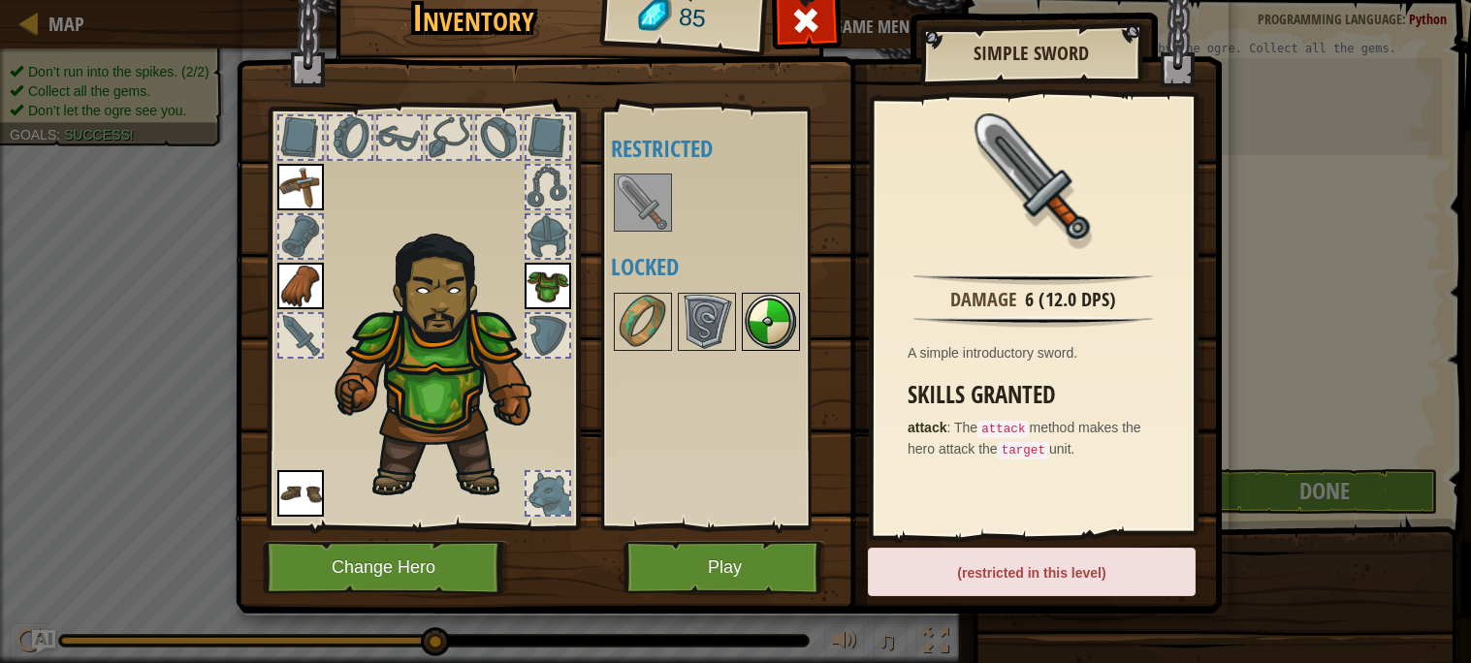
click at [746, 327] on img at bounding box center [771, 322] width 54 height 54
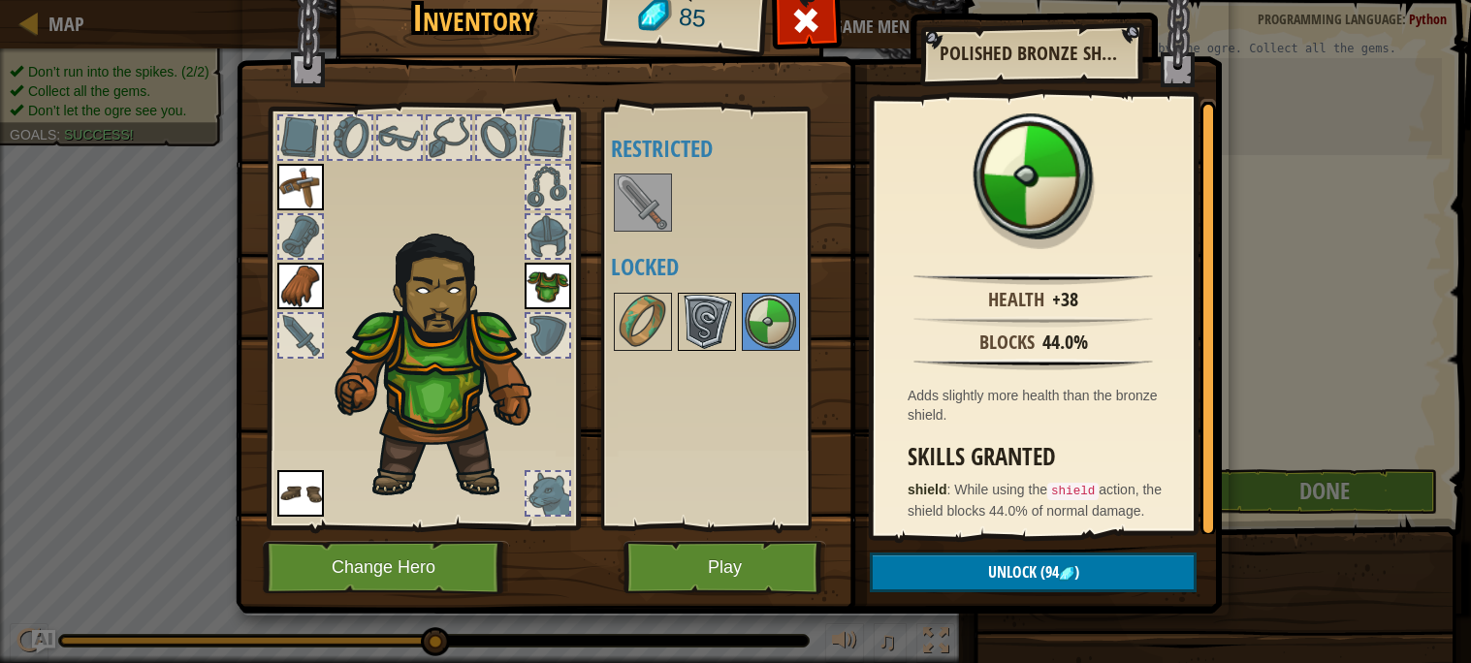
click at [699, 331] on img at bounding box center [707, 322] width 54 height 54
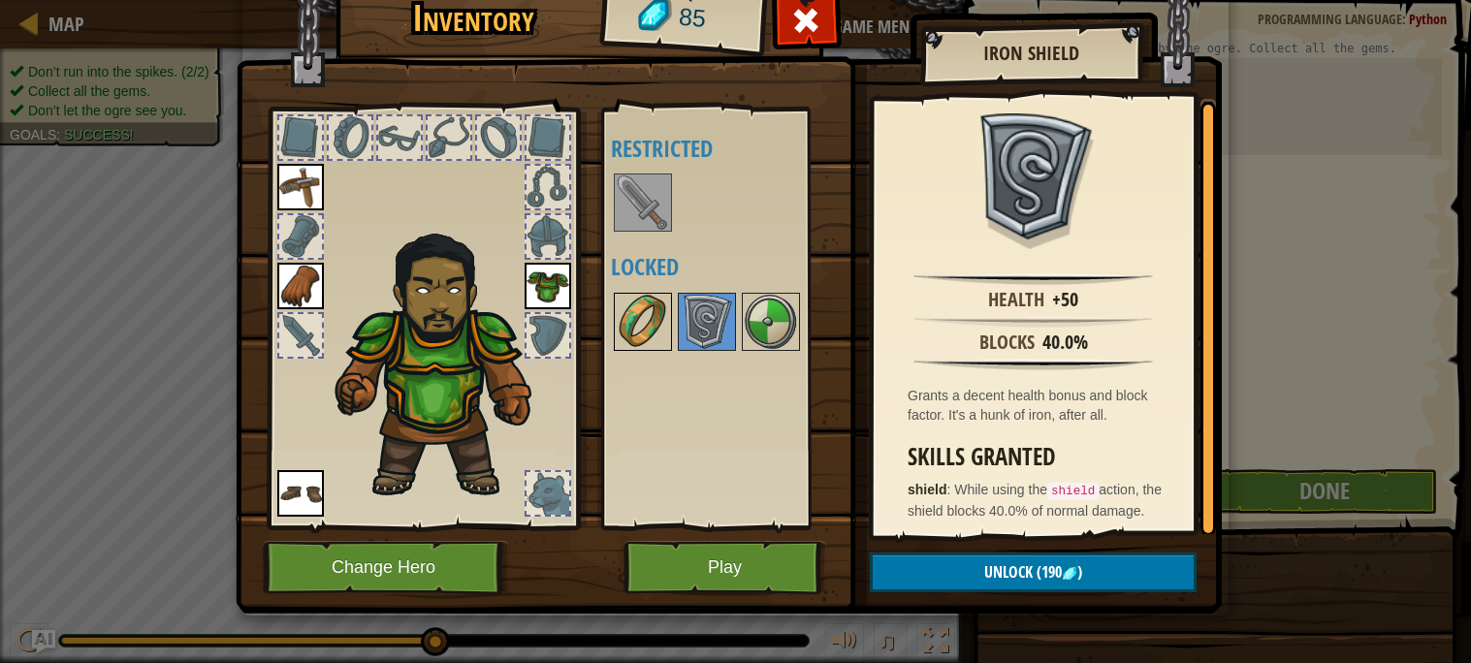
click at [663, 333] on img at bounding box center [643, 322] width 54 height 54
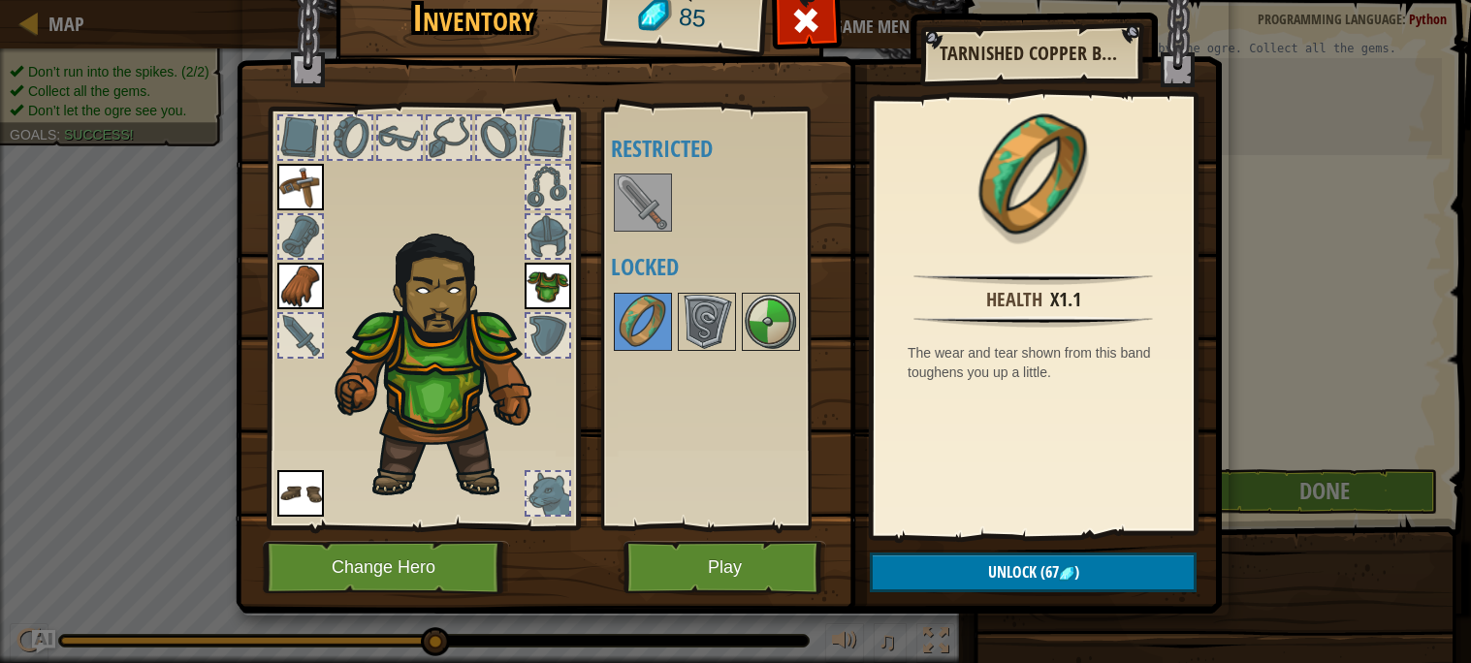
click at [551, 264] on img at bounding box center [548, 286] width 47 height 47
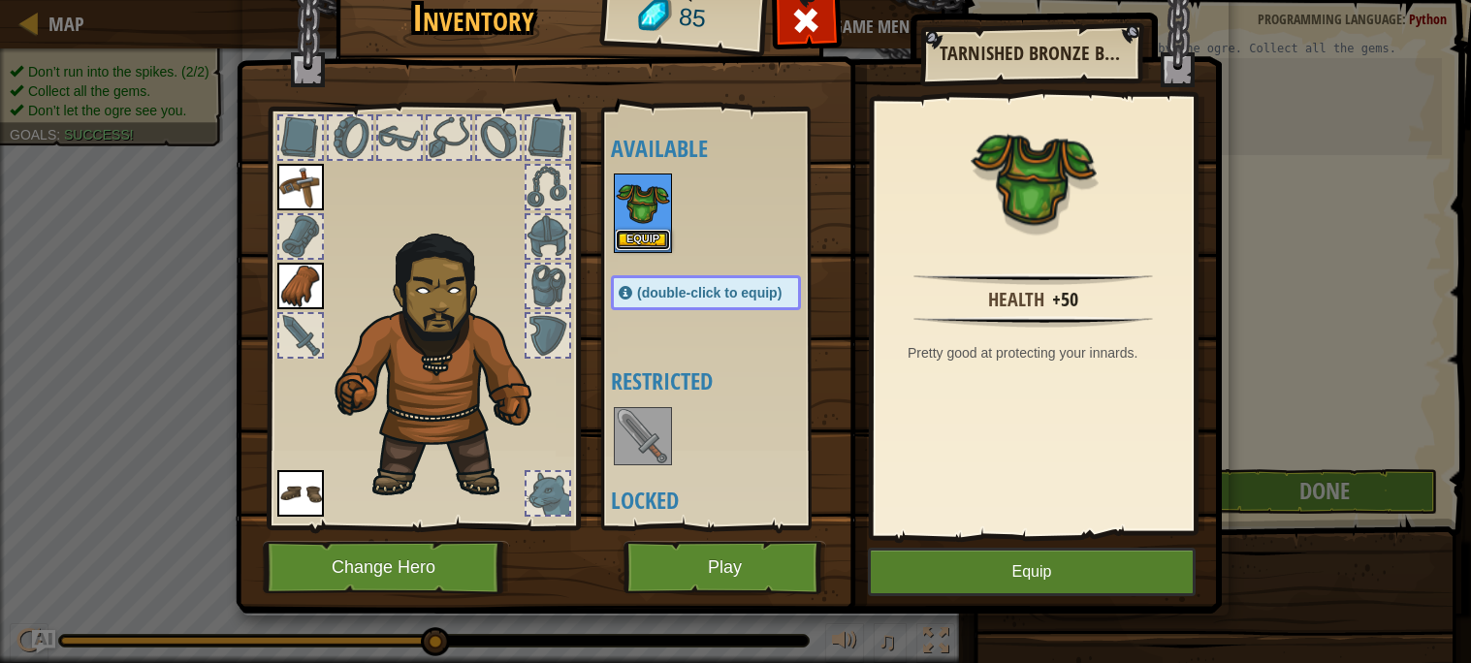
click at [659, 237] on button "Equip" at bounding box center [643, 240] width 54 height 20
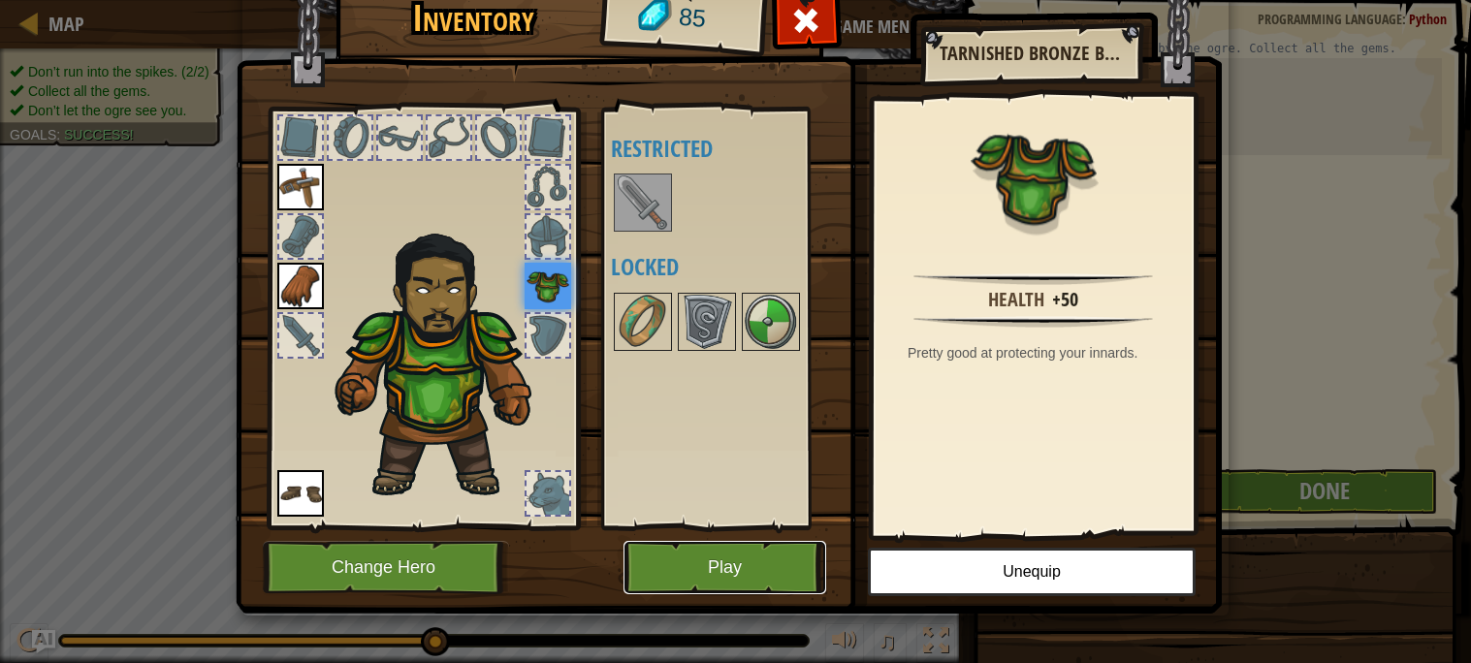
click at [663, 552] on button "Play" at bounding box center [725, 567] width 203 height 53
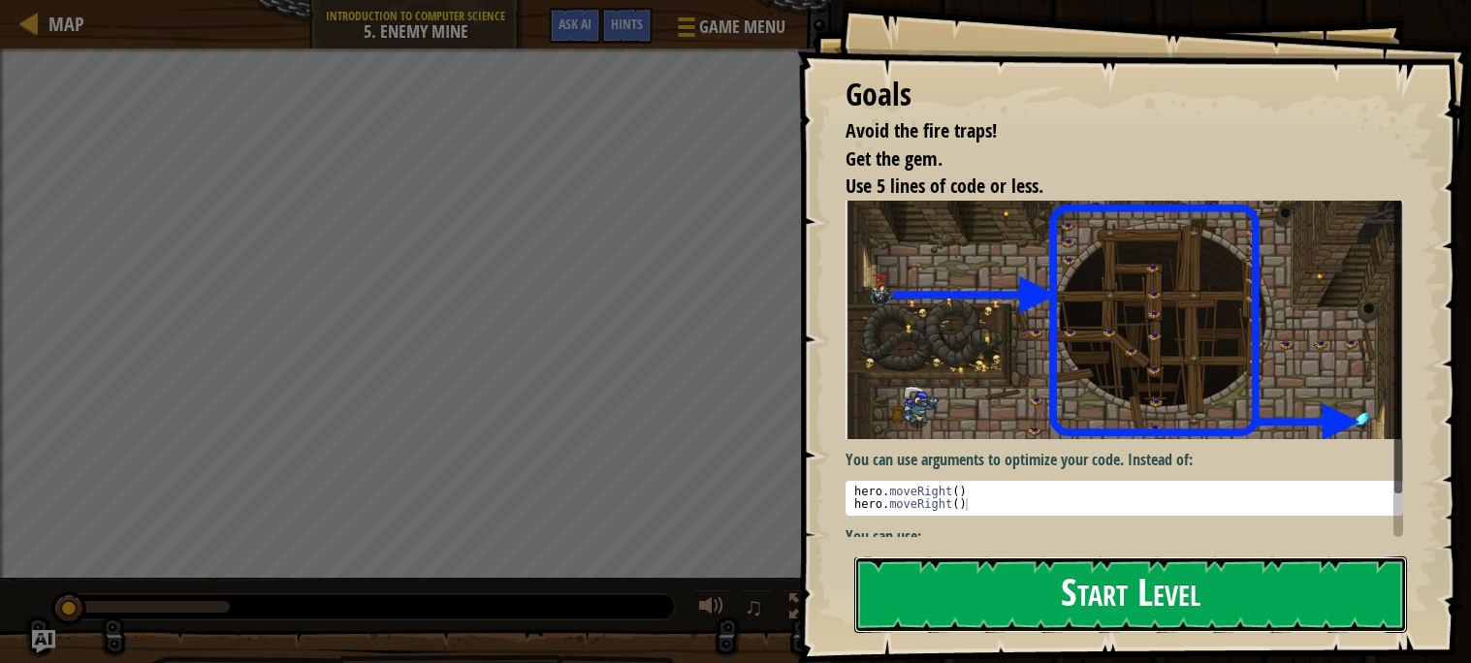
click at [896, 588] on button "Start Level" at bounding box center [1130, 595] width 553 height 77
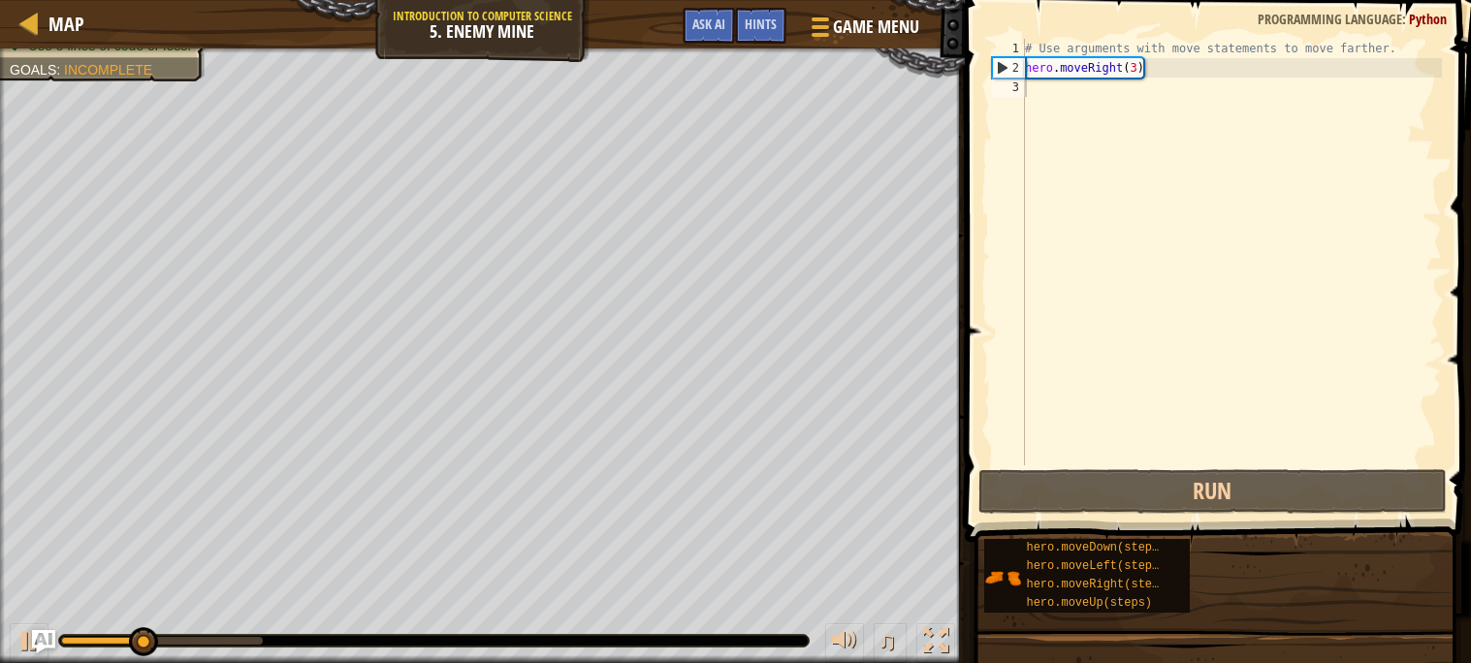
click at [799, 645] on div at bounding box center [434, 641] width 750 height 12
type textarea "u"
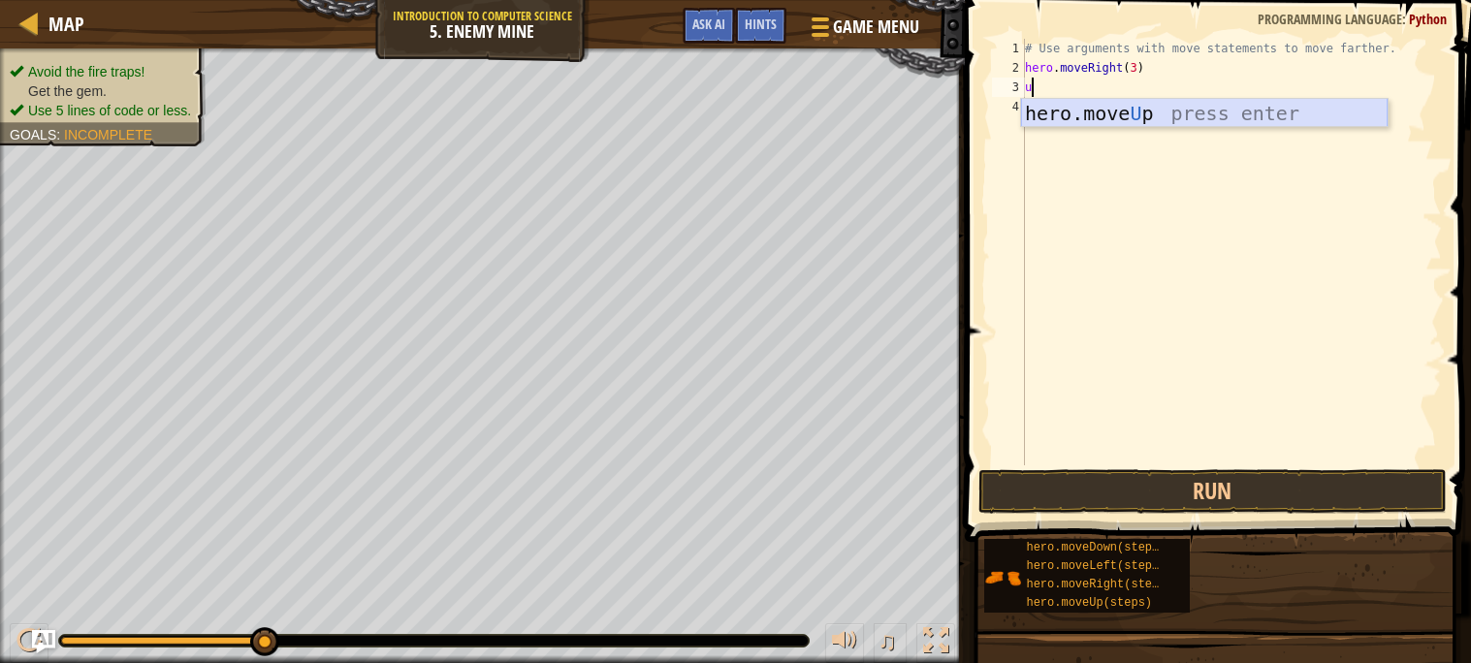
click at [1113, 119] on div "hero.move U p press enter" at bounding box center [1204, 142] width 367 height 87
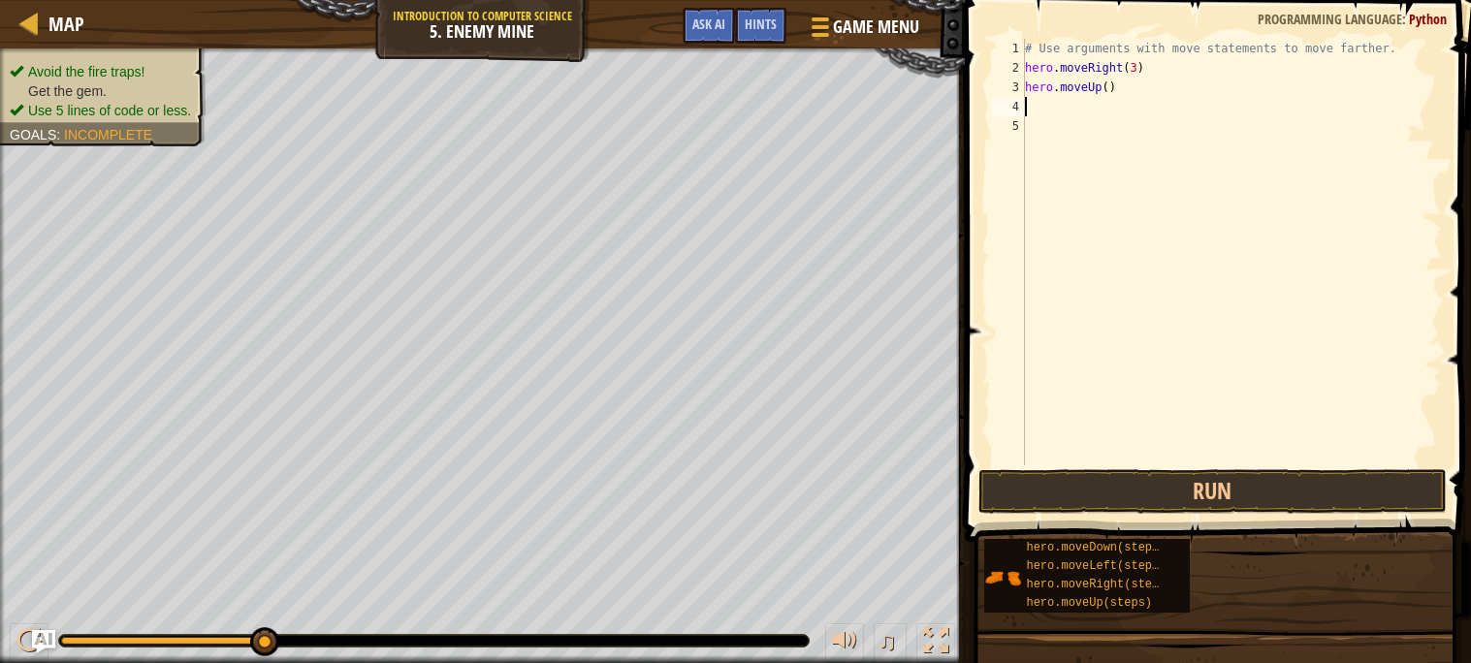
type textarea "d"
type textarea "r"
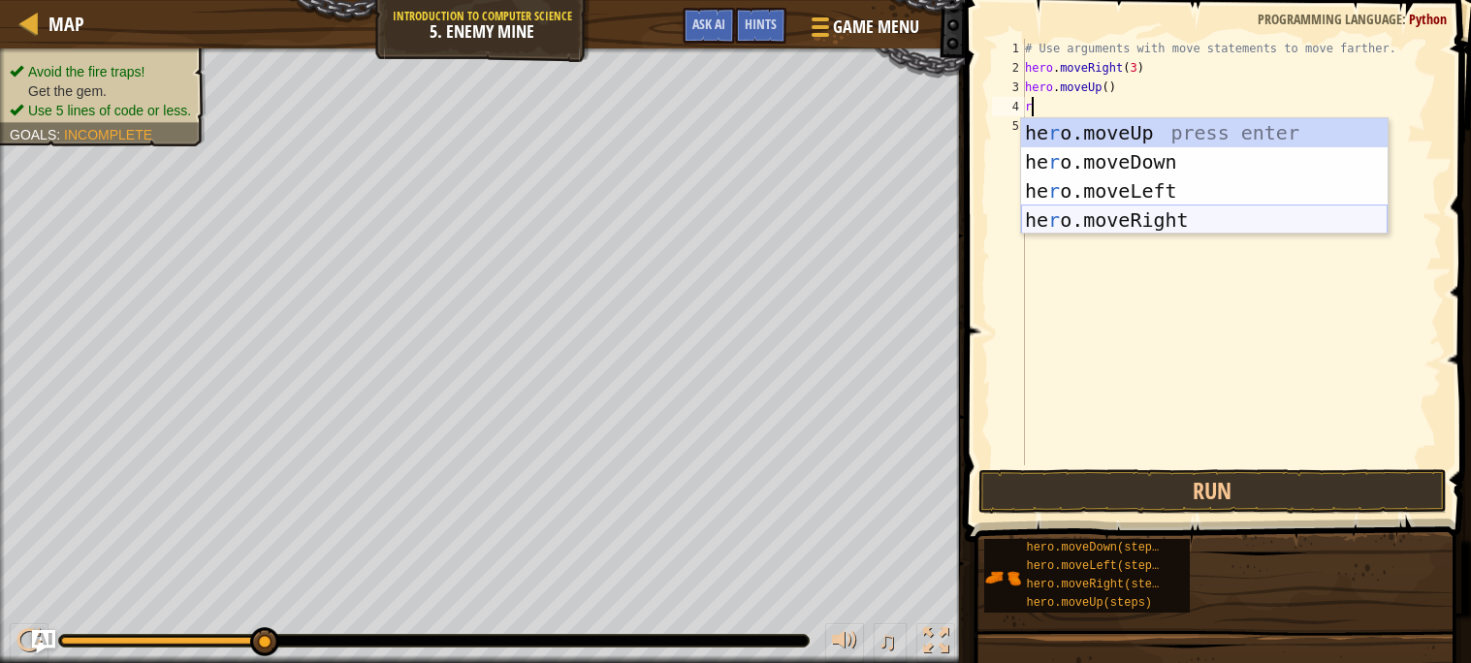
click at [1141, 225] on div "he r o.moveUp press enter he r o.moveDown press enter he r o.moveLeft press ent…" at bounding box center [1204, 205] width 367 height 175
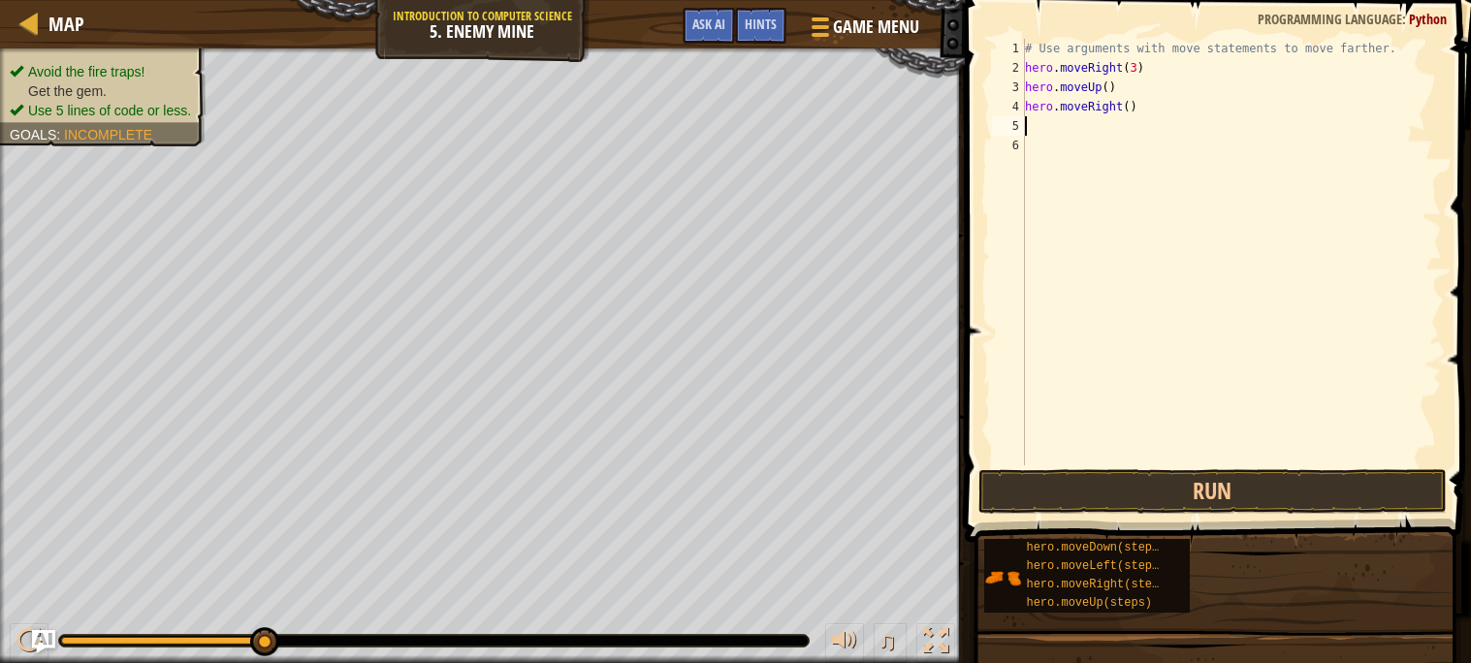
type textarea "d"
click at [1158, 158] on div "hero.[PERSON_NAME] own press enter" at bounding box center [1204, 181] width 367 height 87
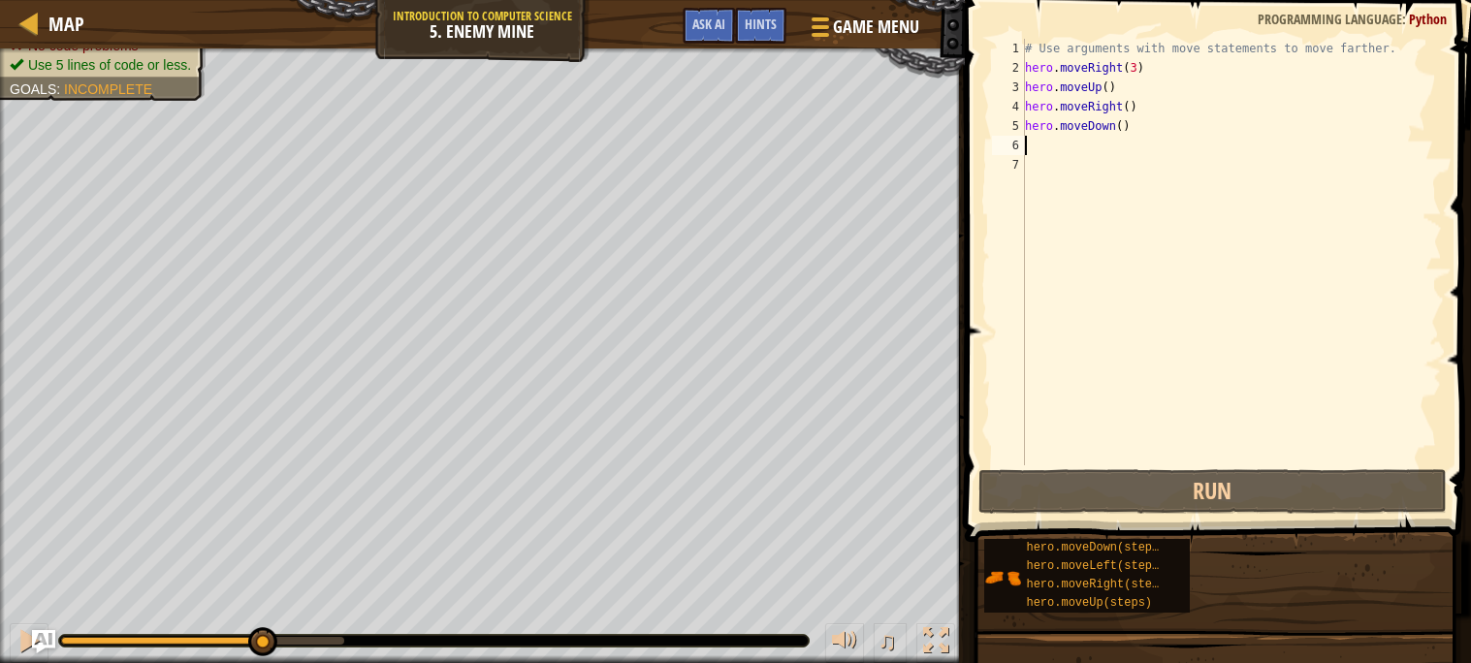
click at [1123, 129] on div "# Use arguments with move statements to move farther. hero . moveRight ( 3 ) he…" at bounding box center [1231, 272] width 421 height 466
type textarea "hero.moveDown(3)"
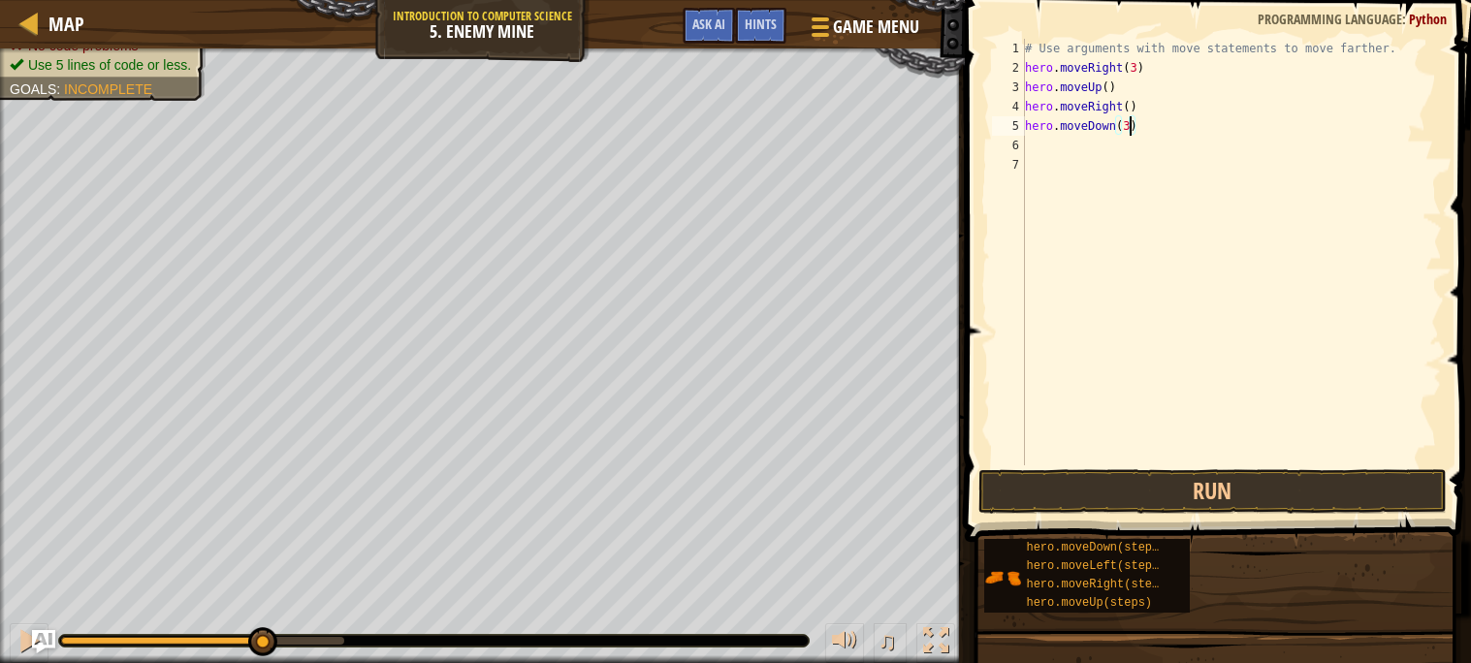
click at [1107, 152] on div "# Use arguments with move statements to move farther. hero . moveRight ( 3 ) he…" at bounding box center [1231, 272] width 421 height 466
type textarea "r"
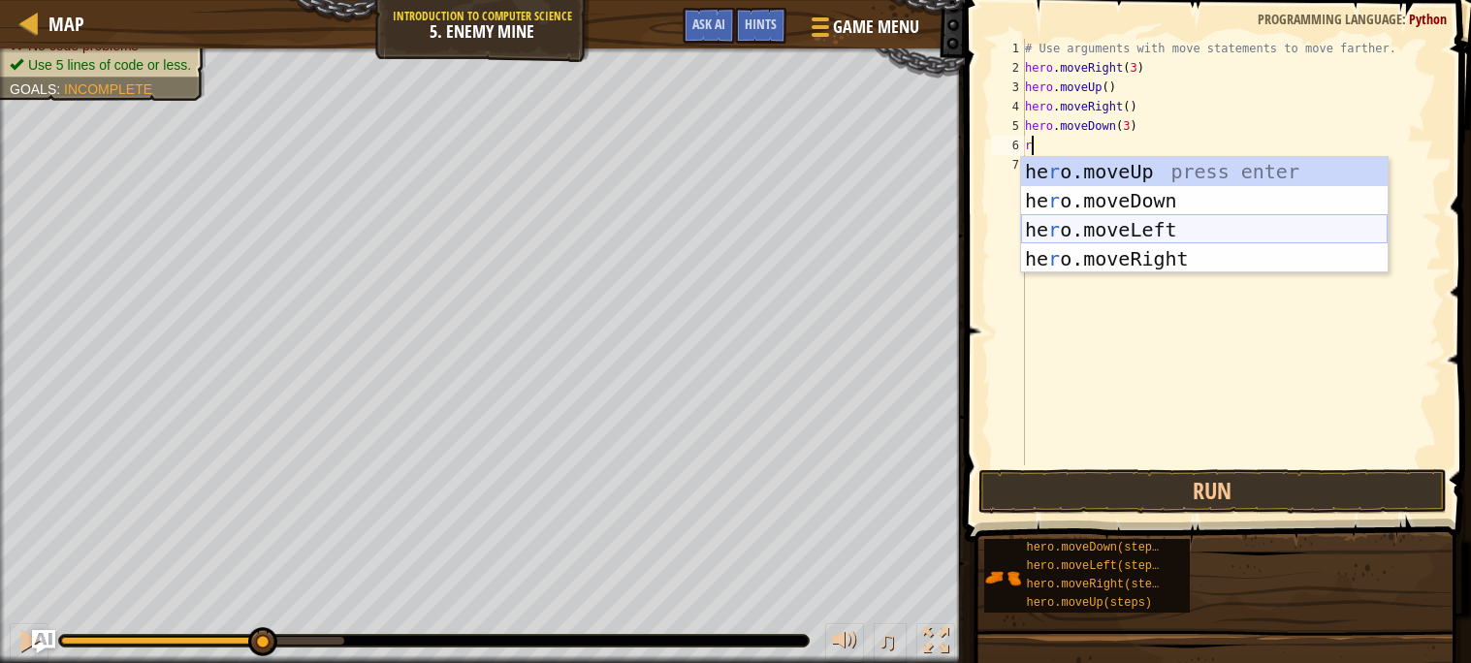
click at [1119, 246] on div "he r o.moveUp press enter he r o.moveDown press enter he r o.moveLeft press ent…" at bounding box center [1204, 244] width 367 height 175
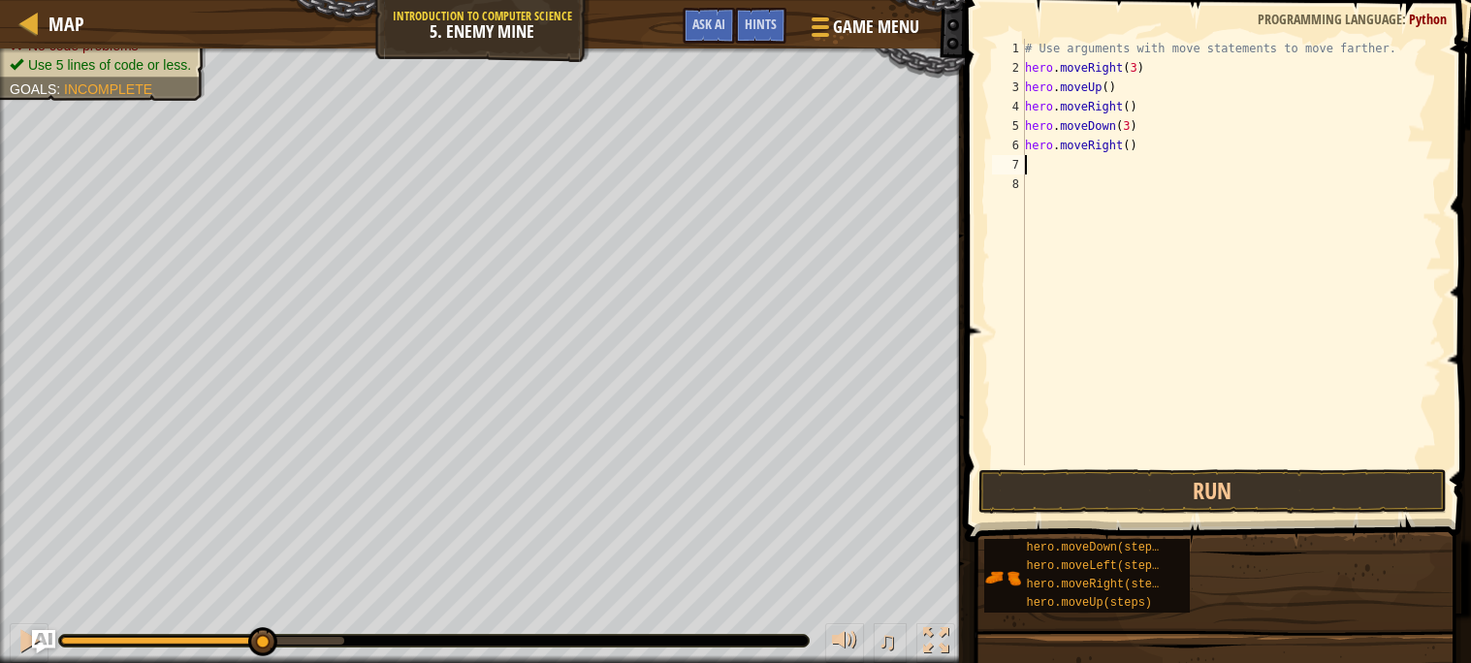
click at [1132, 152] on div "# Use arguments with move statements to move farther. hero . moveRight ( 3 ) he…" at bounding box center [1231, 272] width 421 height 466
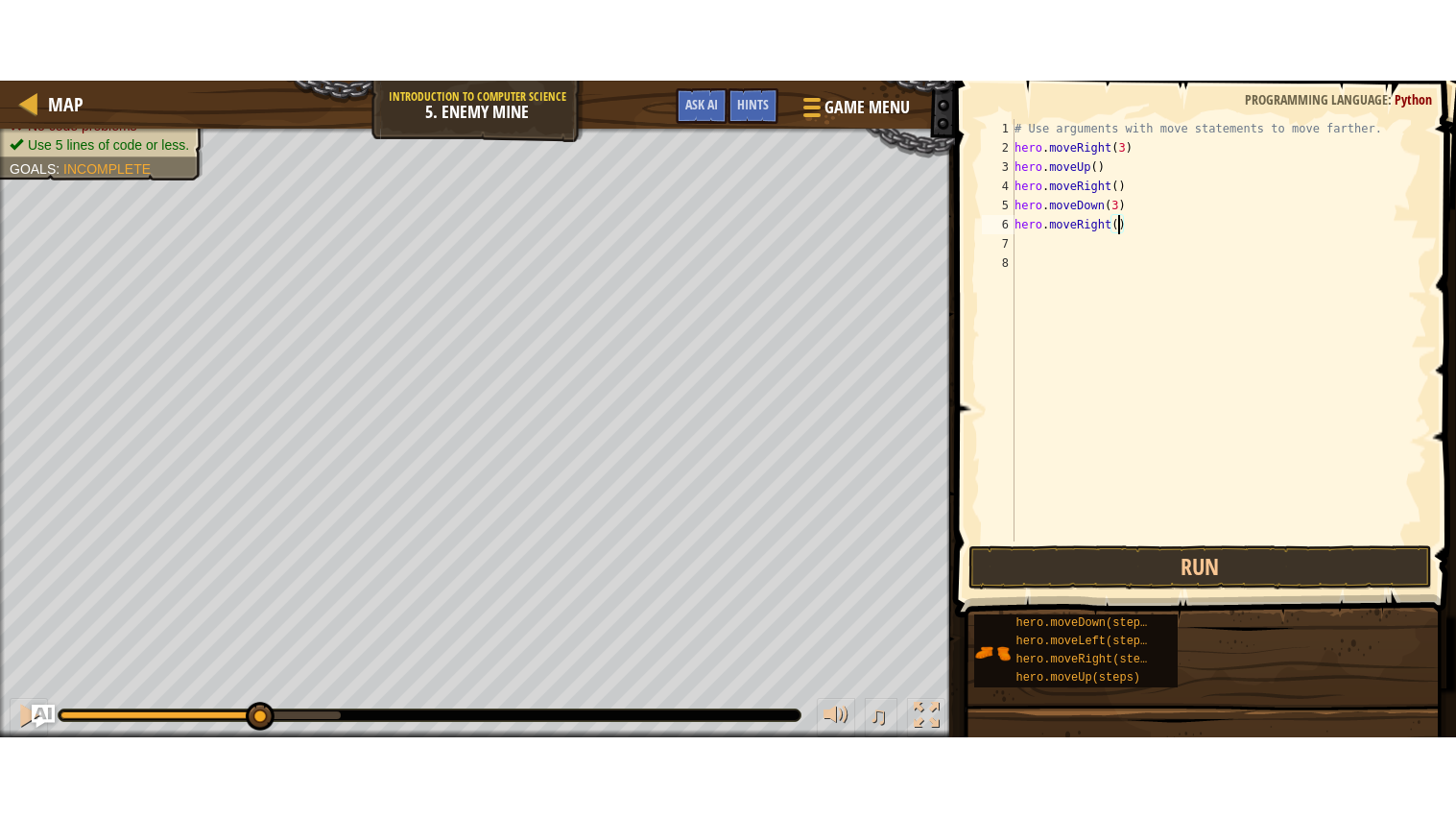
scroll to position [8, 8]
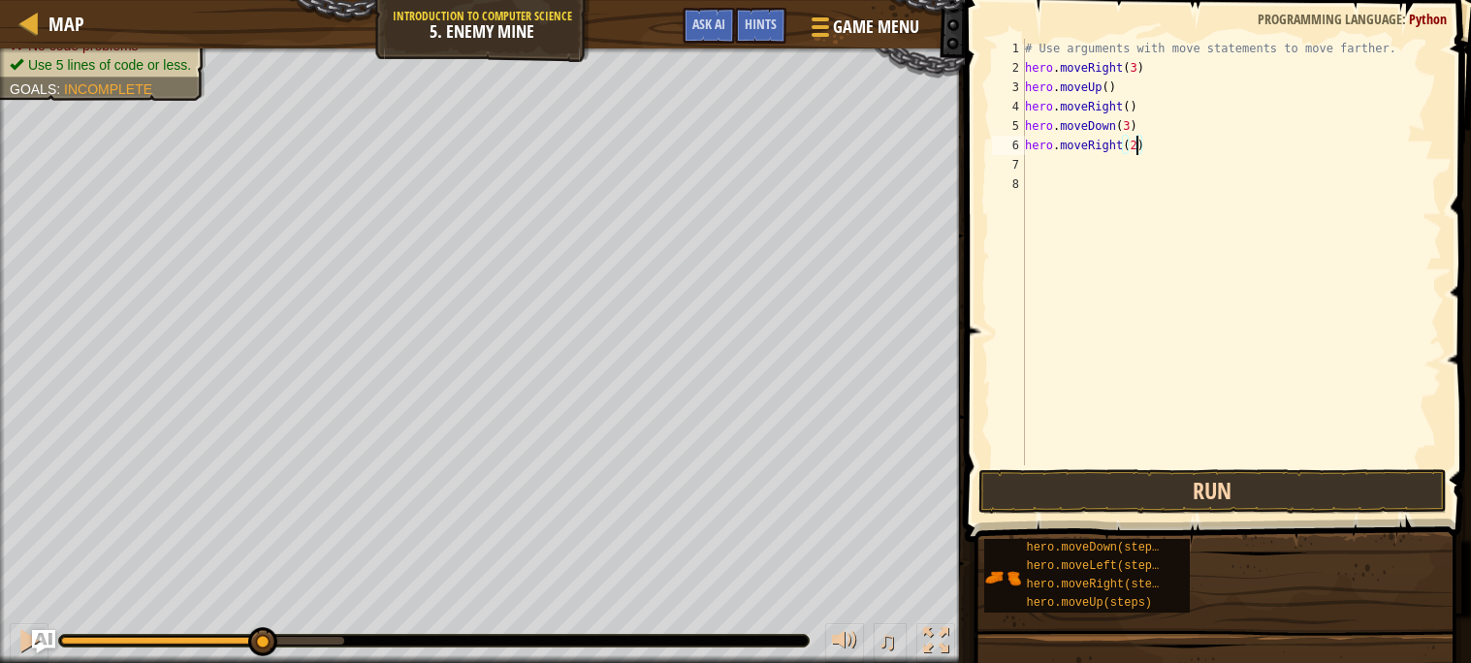
type textarea "hero.moveRight(2)"
click at [1158, 497] on button "Run" at bounding box center [1213, 491] width 468 height 45
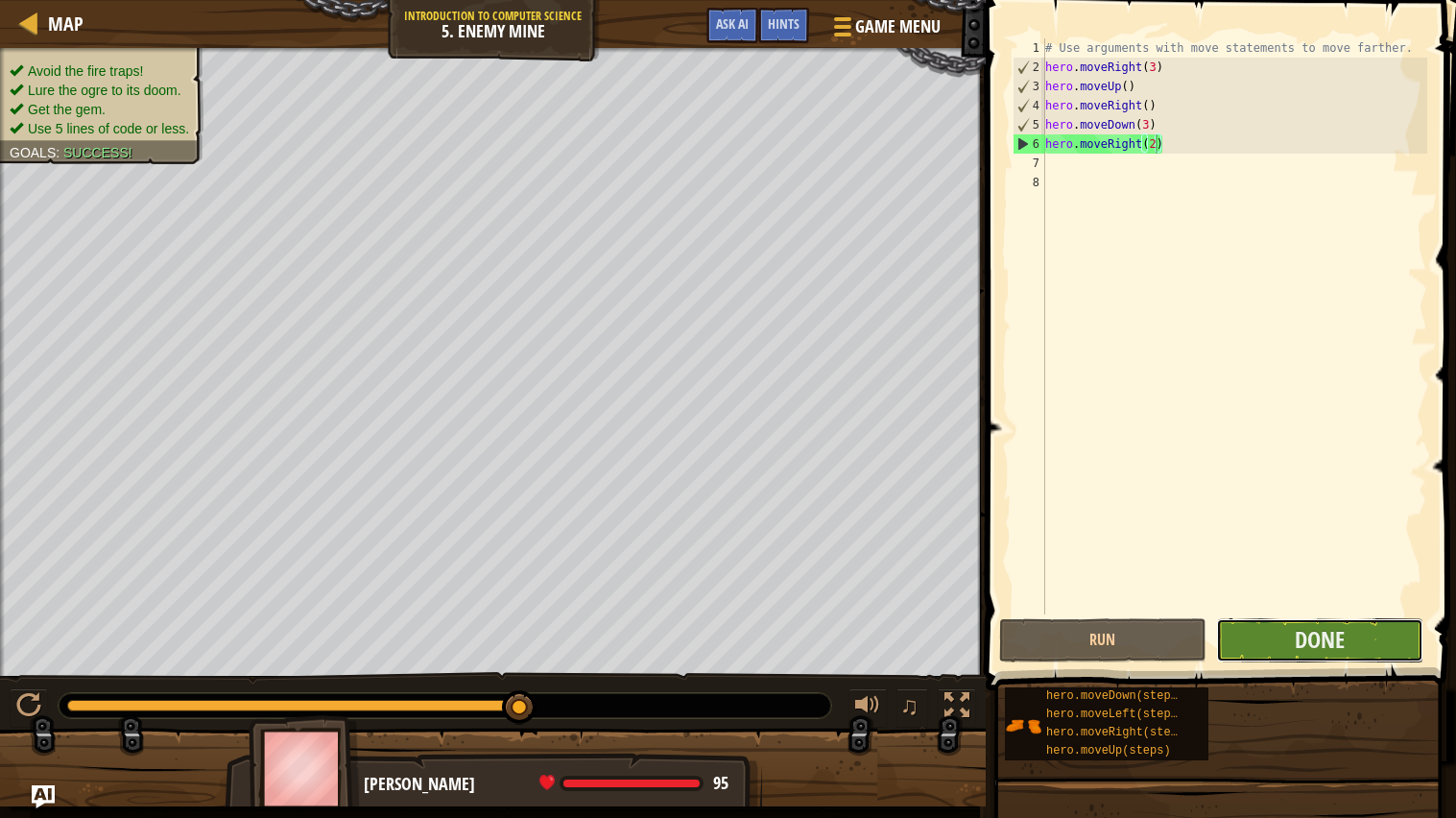
click at [1252, 639] on button "Done" at bounding box center [1319, 641] width 207 height 45
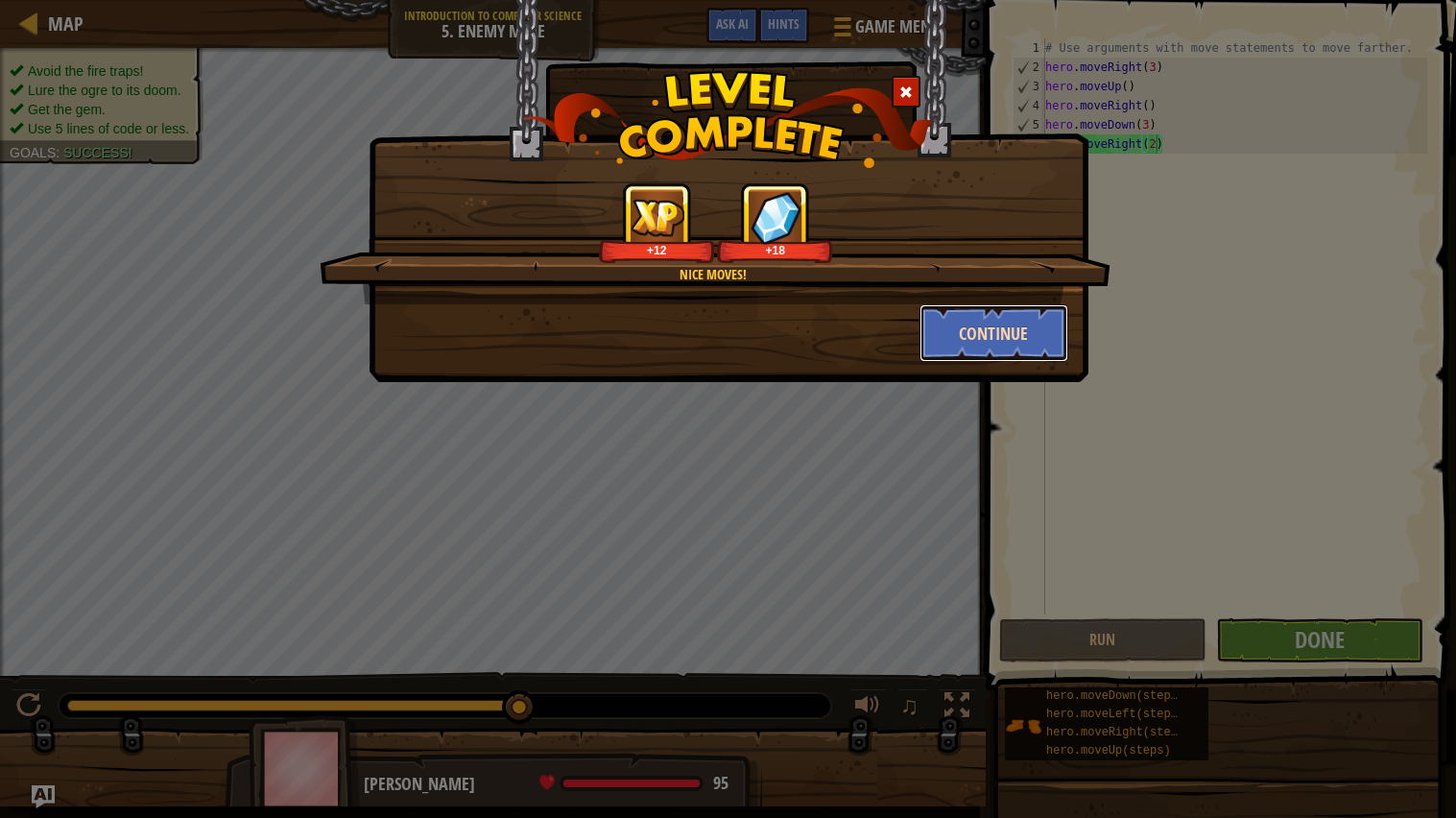
click at [1055, 357] on button "Continue" at bounding box center [994, 333] width 148 height 57
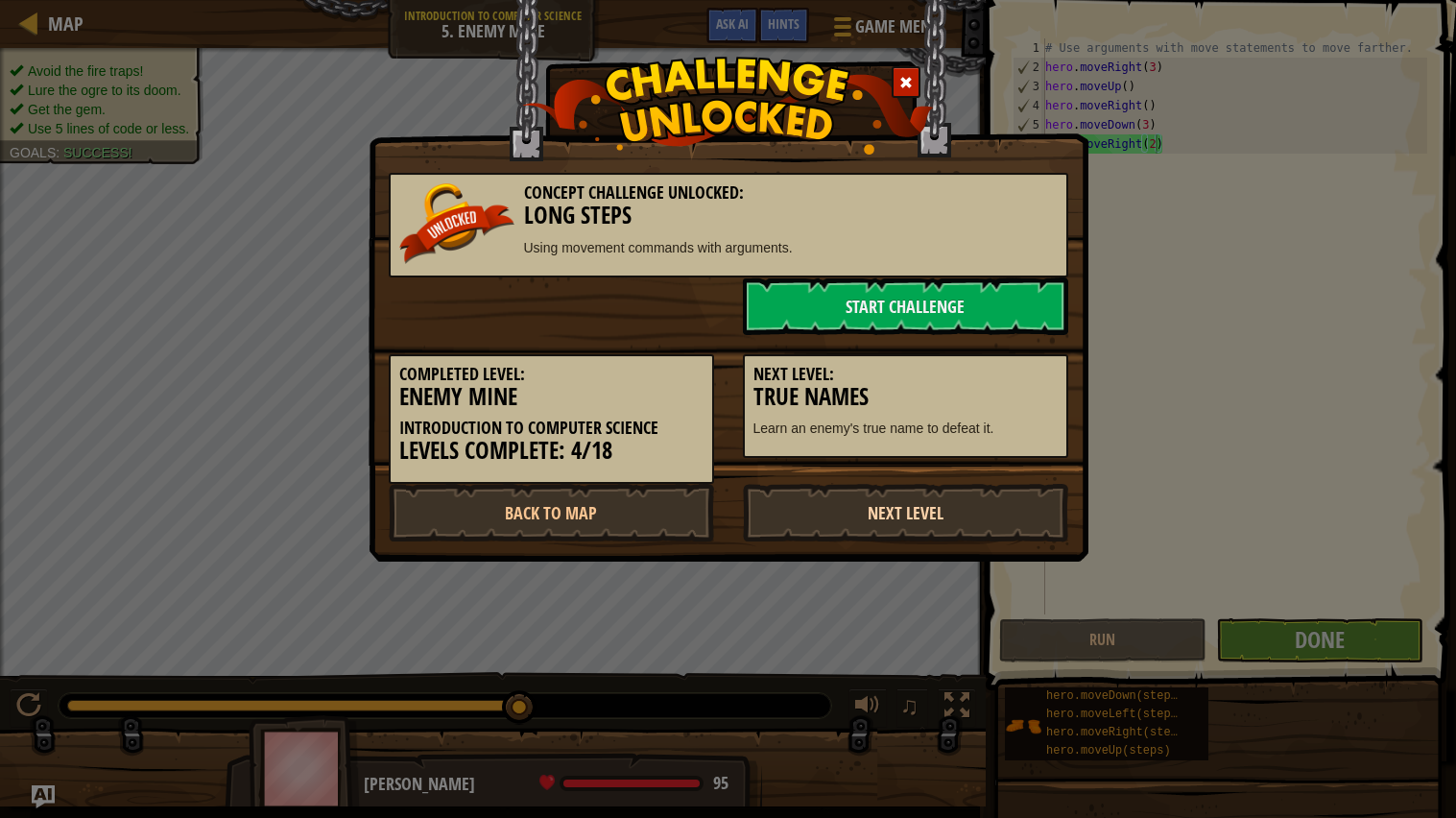
click at [855, 509] on link "Next Level" at bounding box center [906, 513] width 326 height 57
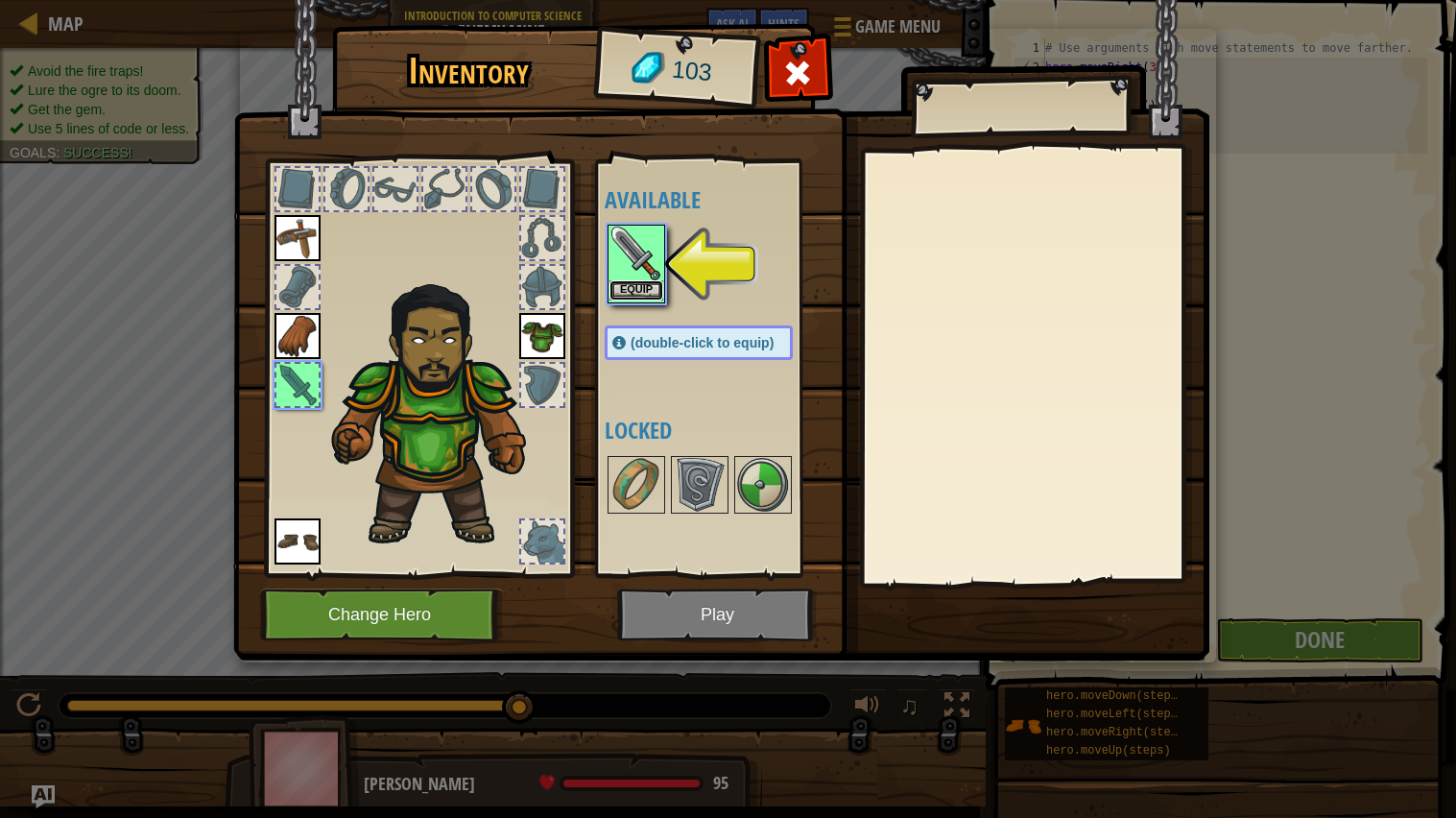
click at [634, 295] on button "Equip" at bounding box center [636, 290] width 53 height 20
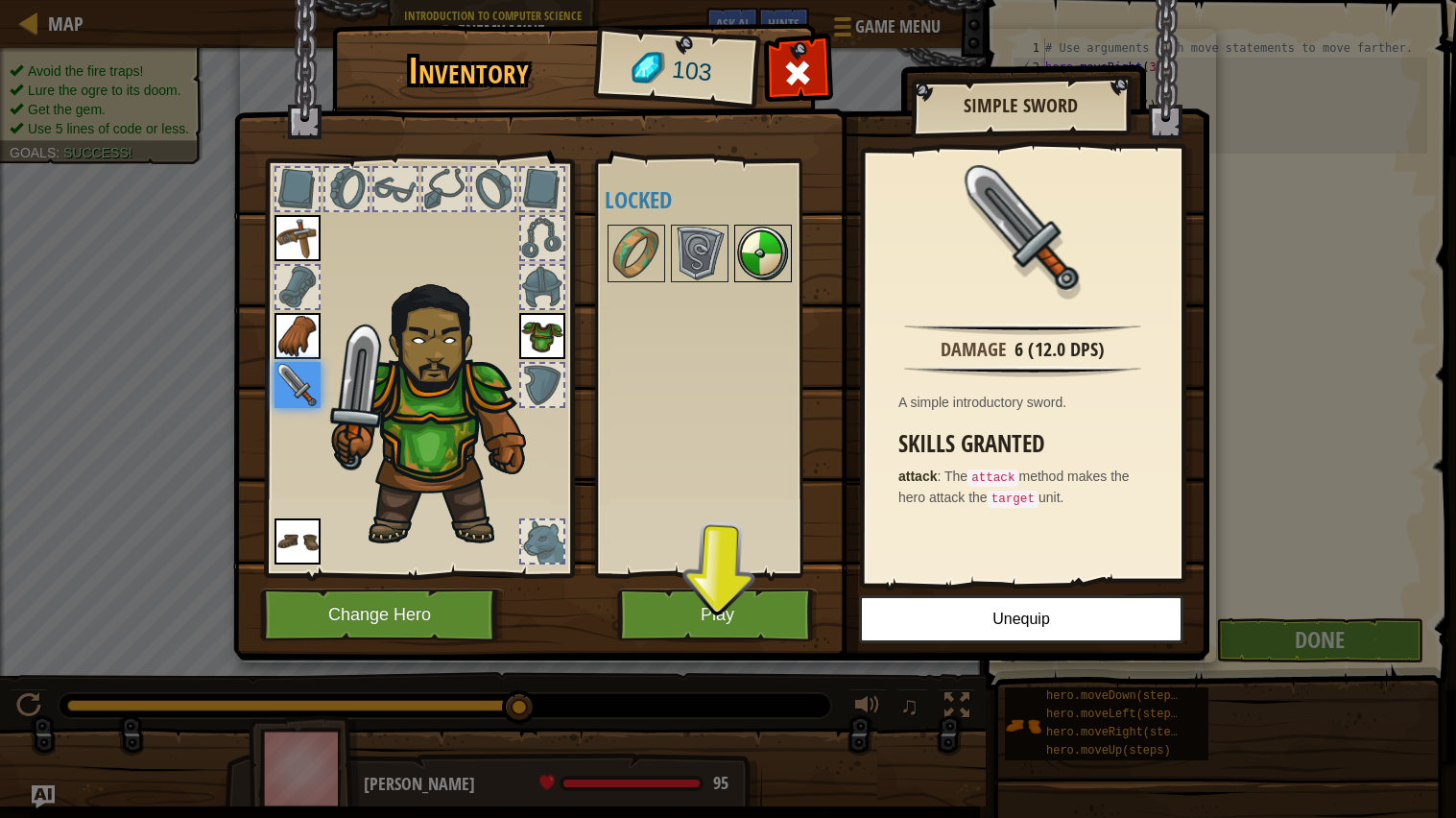
click at [758, 256] on img at bounding box center [763, 254] width 53 height 53
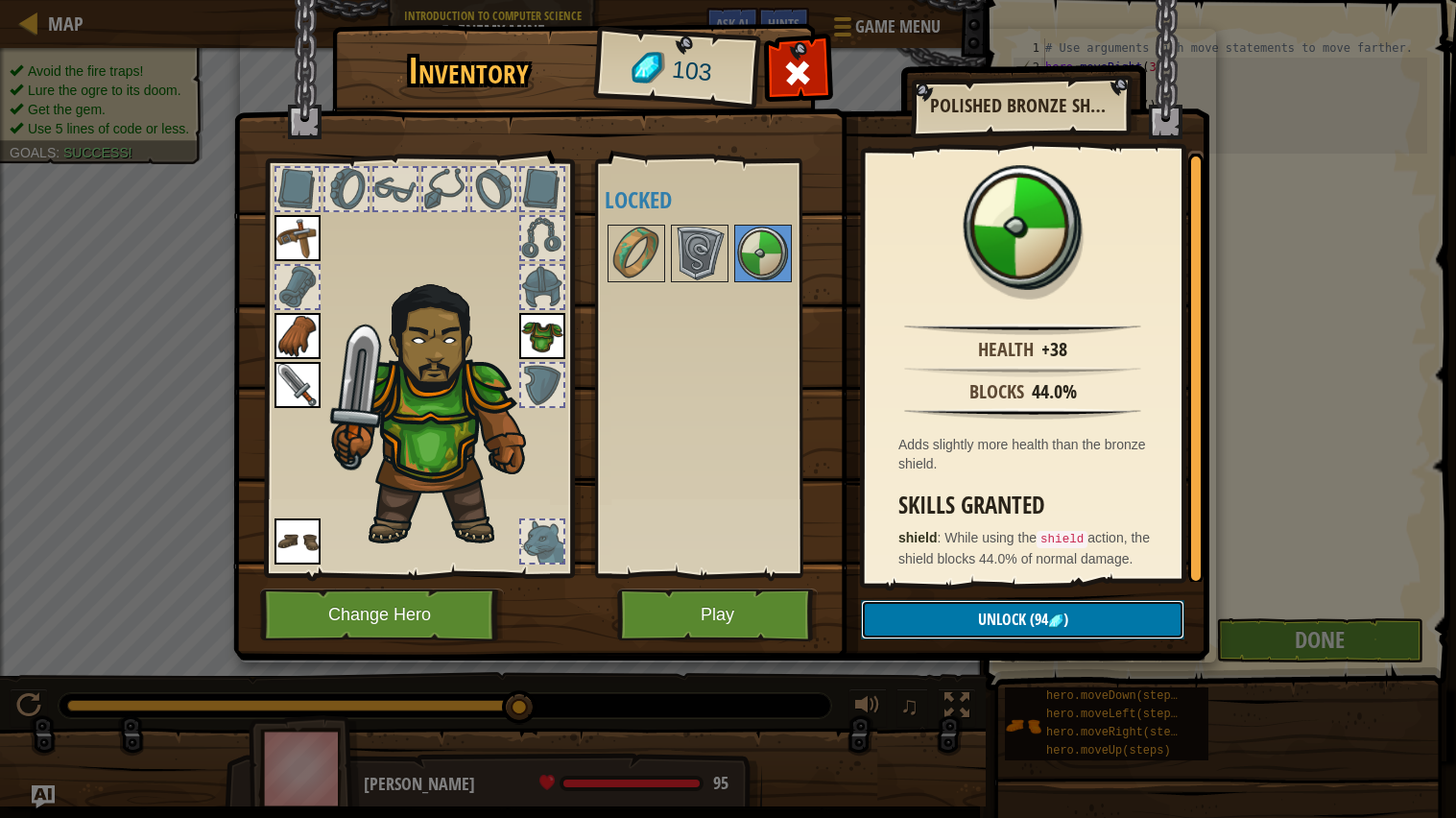
click at [1090, 631] on button "Unlock (94 )" at bounding box center [1022, 620] width 324 height 40
click at [995, 623] on button "Confirm" at bounding box center [1022, 620] width 324 height 40
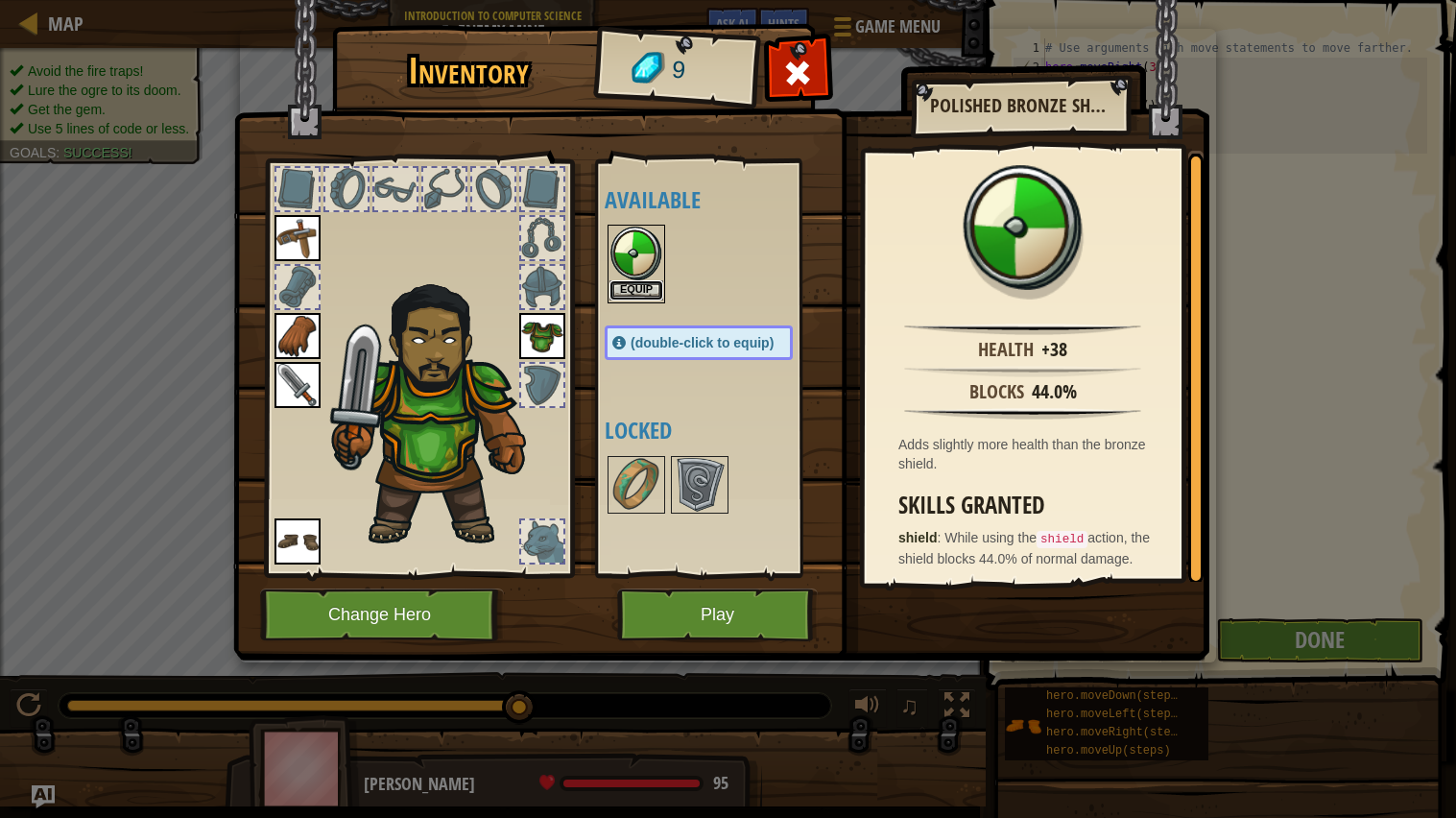
click at [623, 293] on button "Equip" at bounding box center [636, 290] width 53 height 20
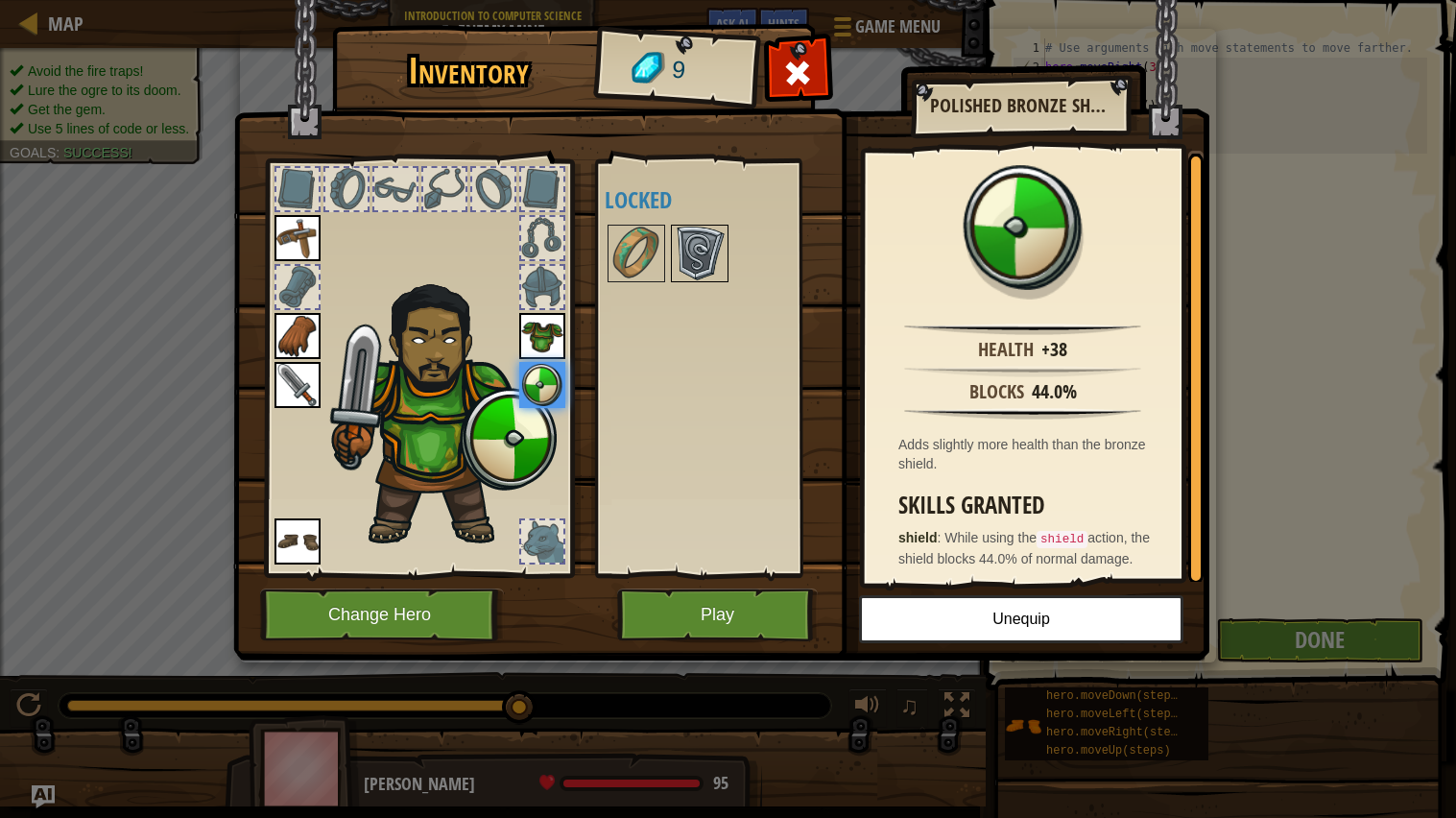
click at [705, 256] on img at bounding box center [700, 254] width 53 height 53
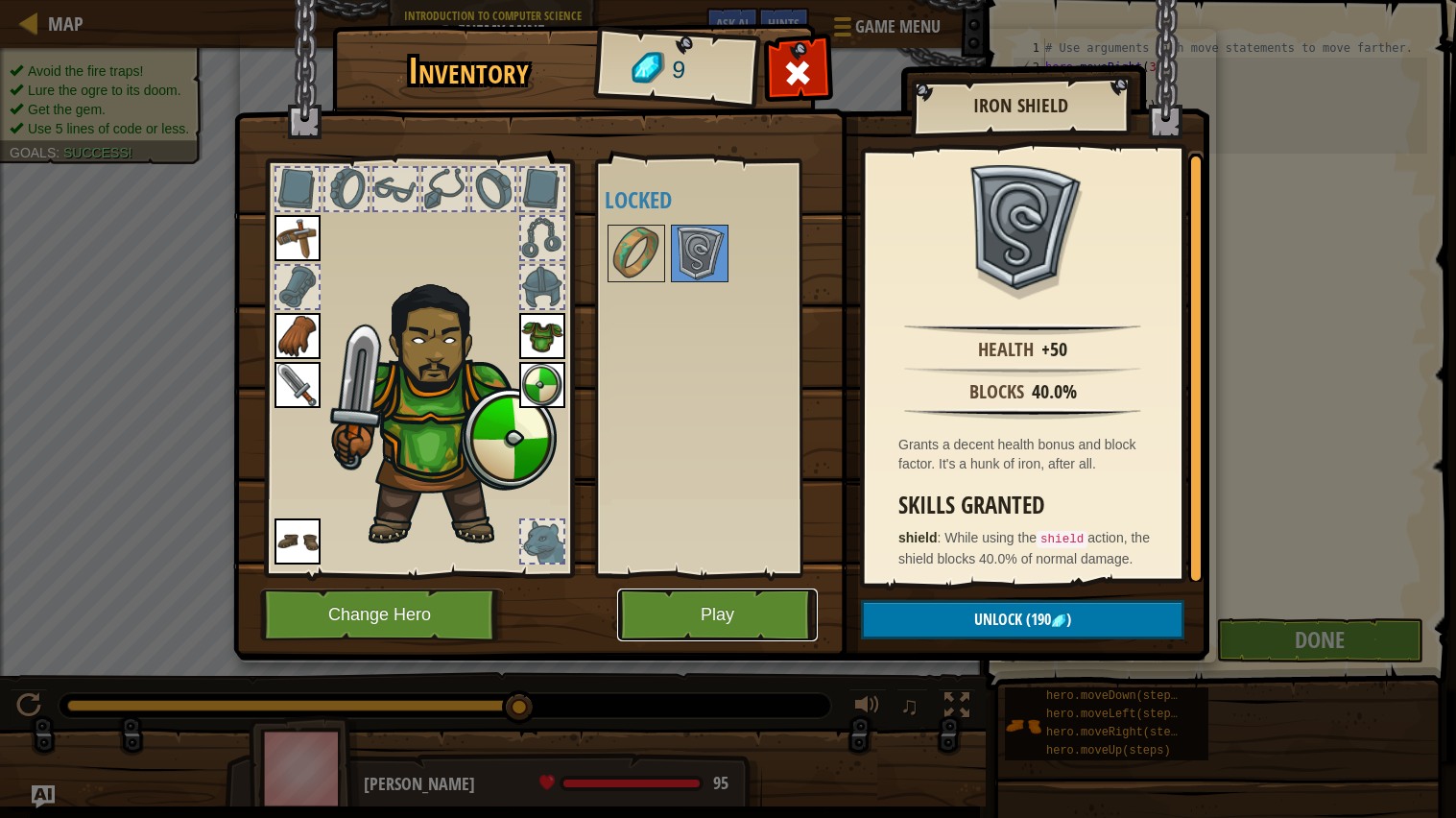
click at [789, 603] on button "Play" at bounding box center [718, 615] width 201 height 52
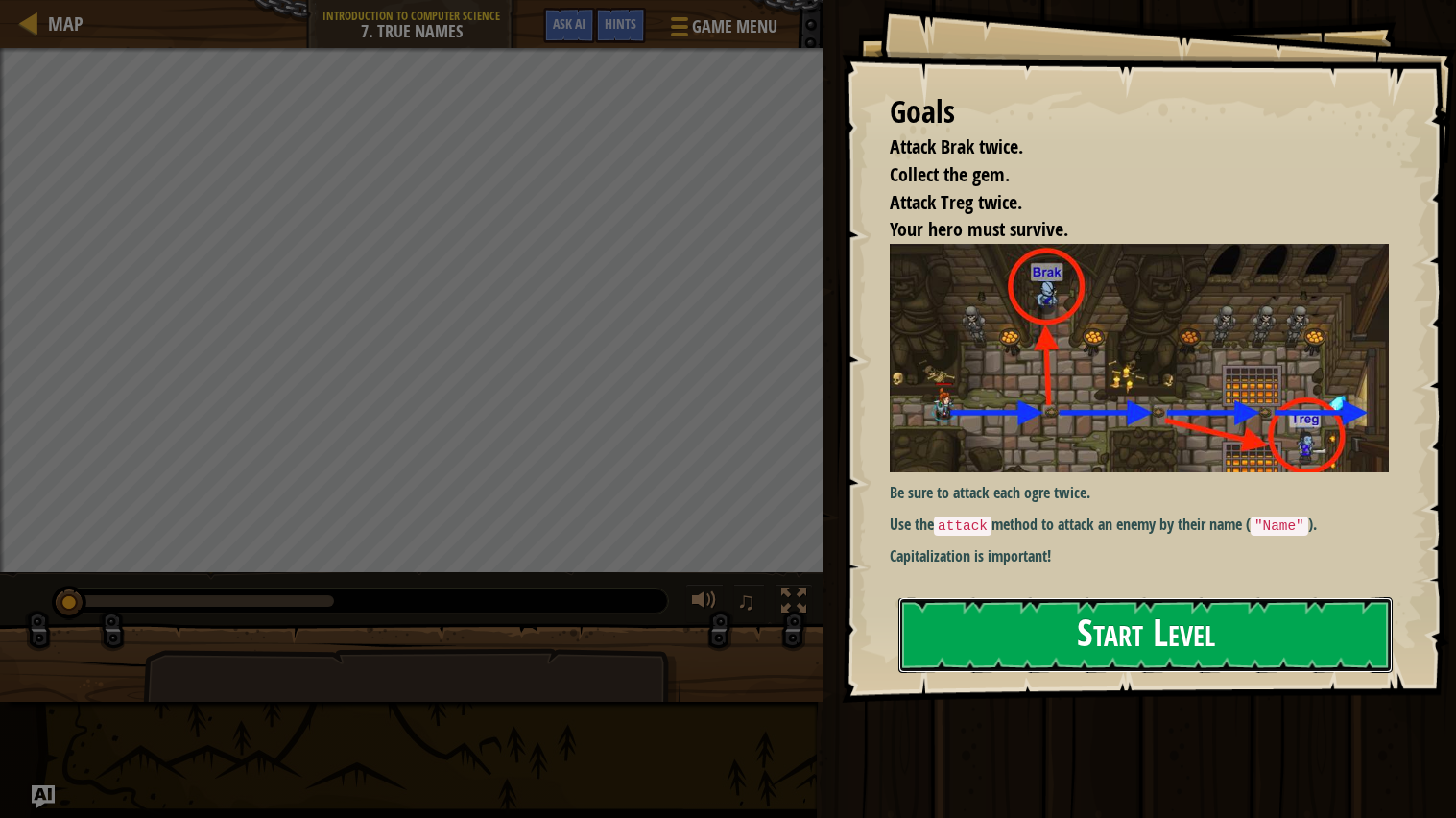
click at [1083, 656] on button "Start Level" at bounding box center [1145, 635] width 494 height 76
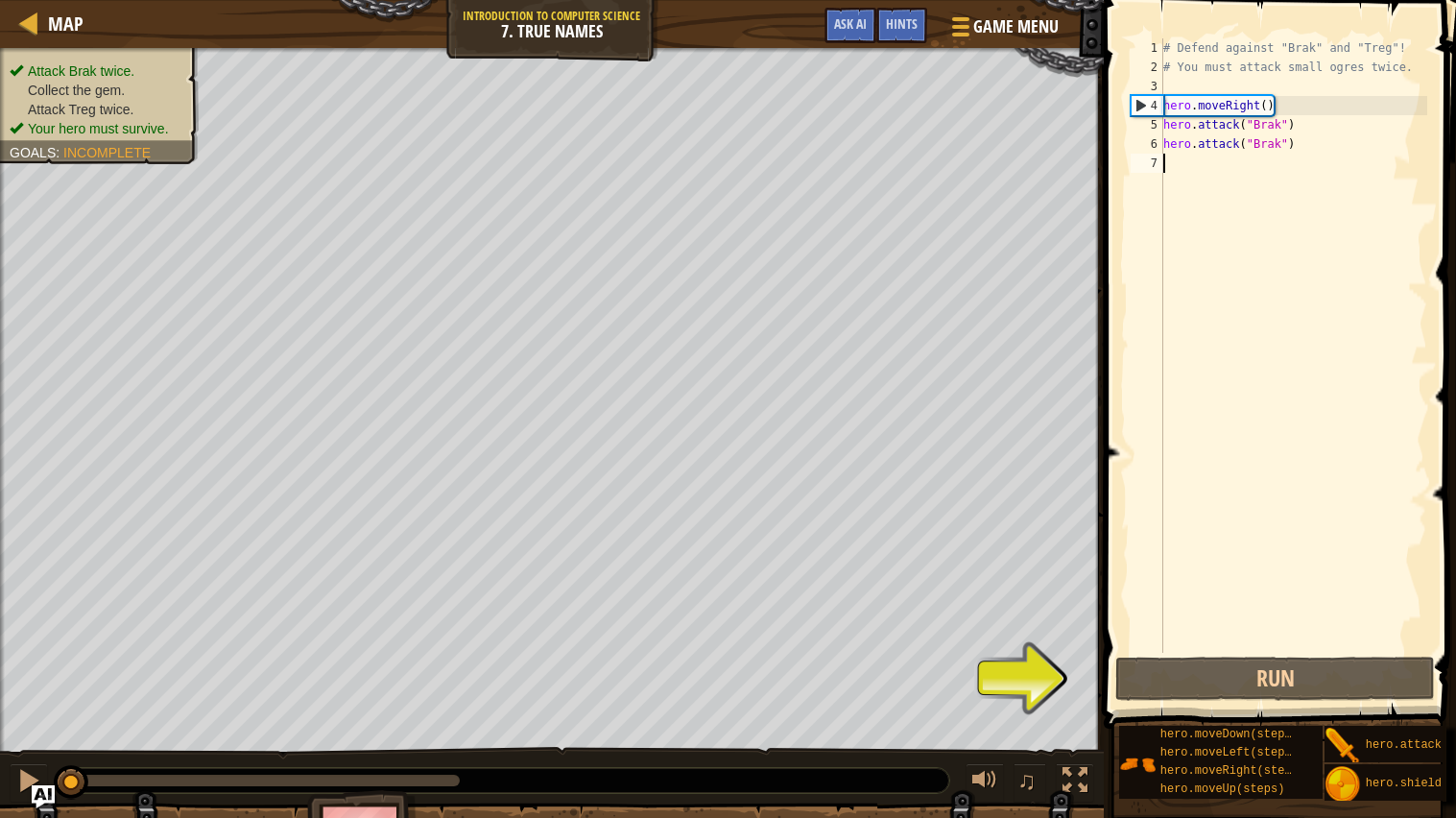
click at [1243, 163] on div "# Defend against "Brak" and "Treg"! # You must attack small ogres twice. hero .…" at bounding box center [1294, 364] width 268 height 653
click at [1257, 125] on div "# Defend against "Brak" and "Treg"! # You must attack small ogres twice. hero .…" at bounding box center [1294, 364] width 268 height 653
type textarea "hero.attack("Brak")"
click at [1223, 166] on div "# Defend against "Brak" and "Treg"! # You must attack small ogres twice. hero .…" at bounding box center [1294, 364] width 268 height 653
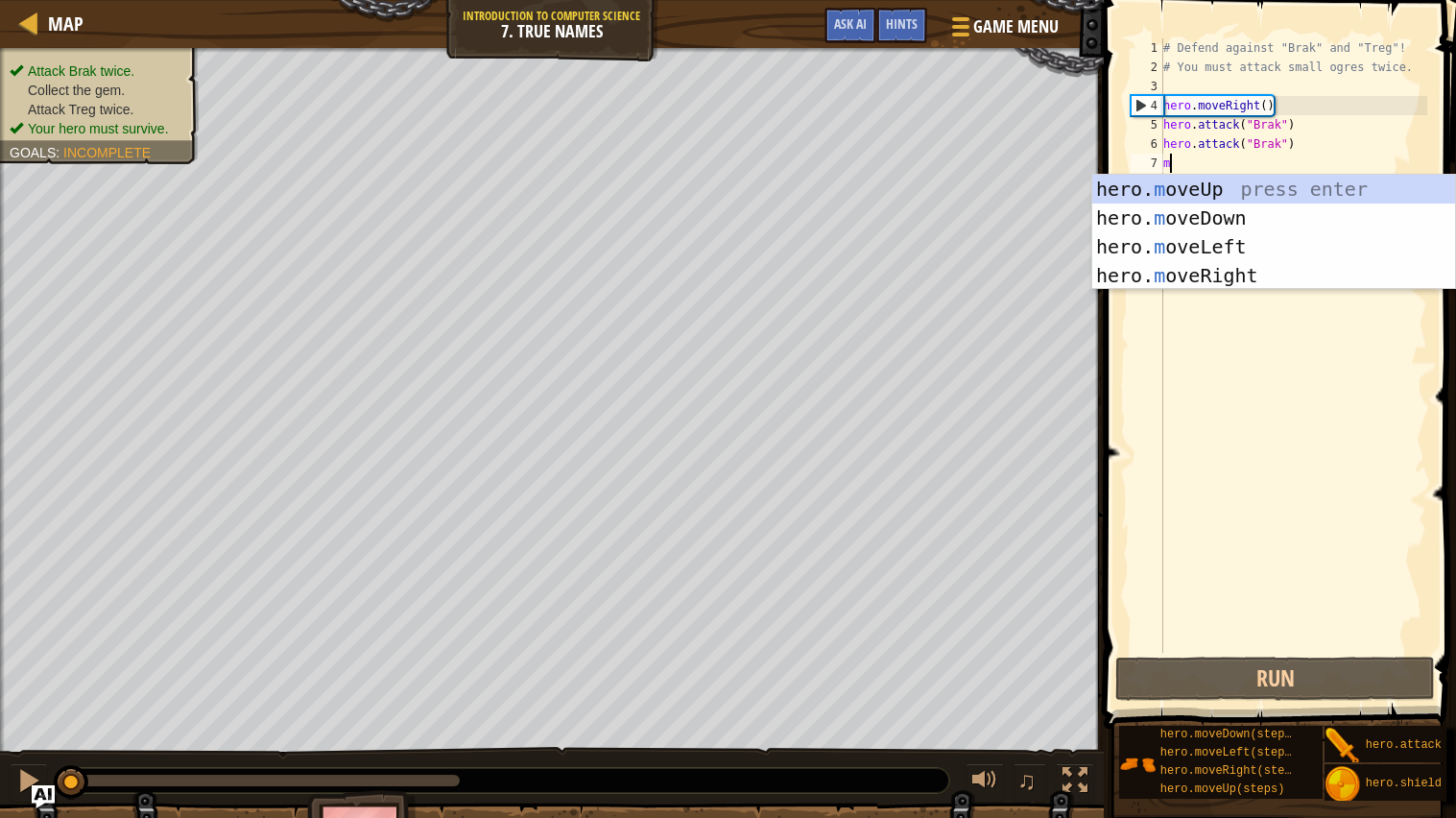
scroll to position [8, 0]
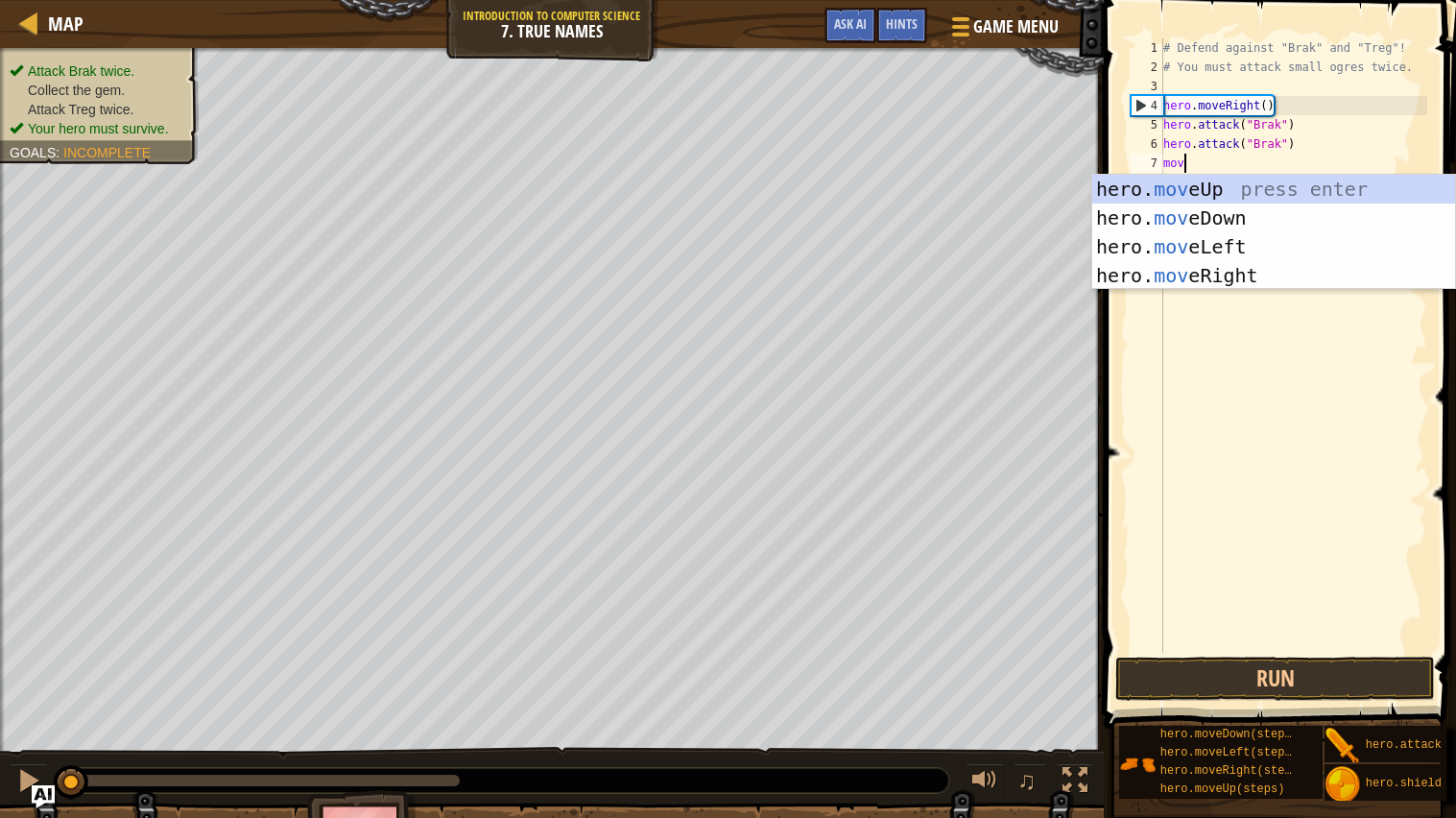
type textarea "move"
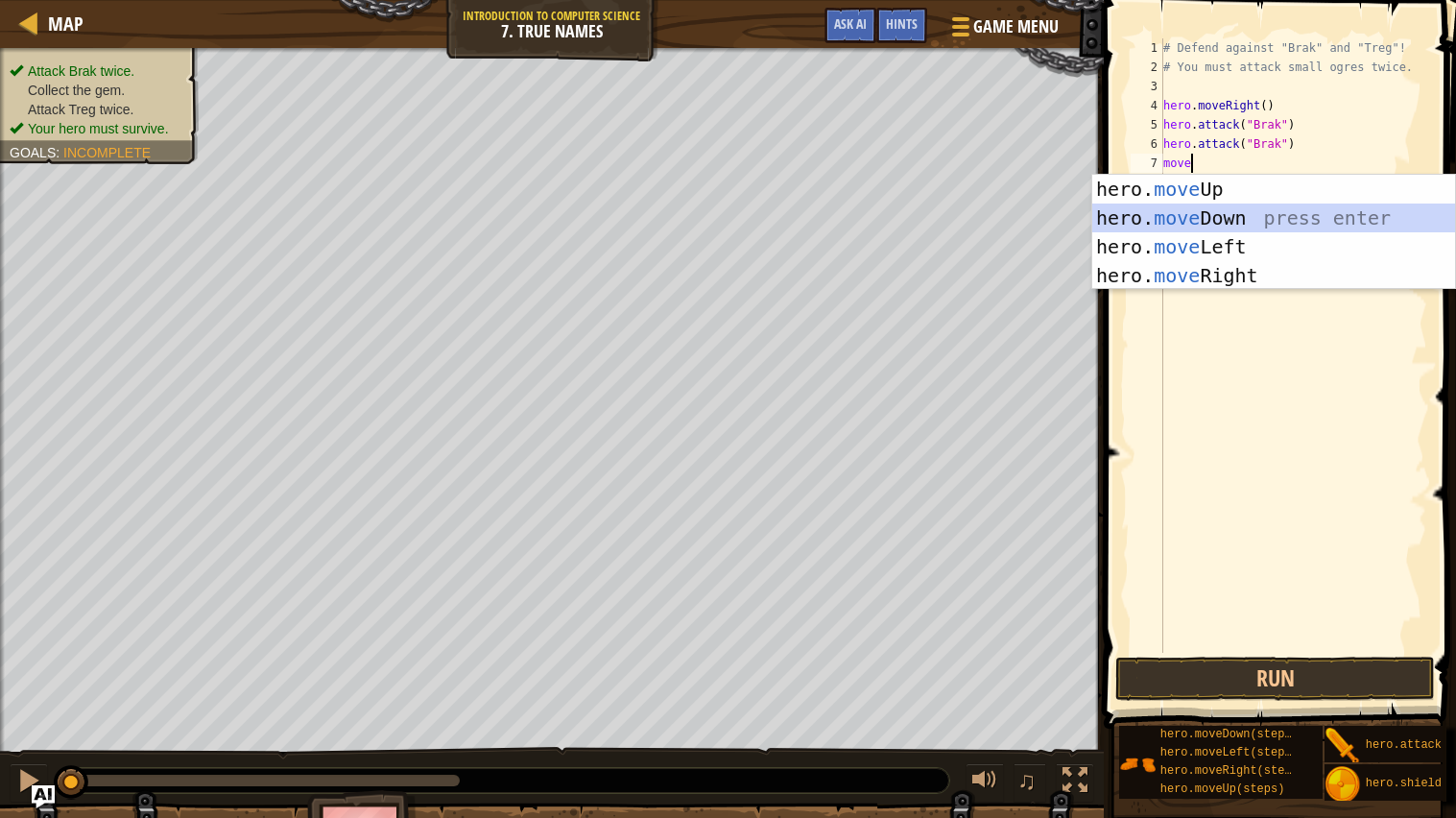
click at [1193, 217] on div "hero. move Up press enter hero. move Down press enter hero. move Left press ent…" at bounding box center [1274, 261] width 363 height 173
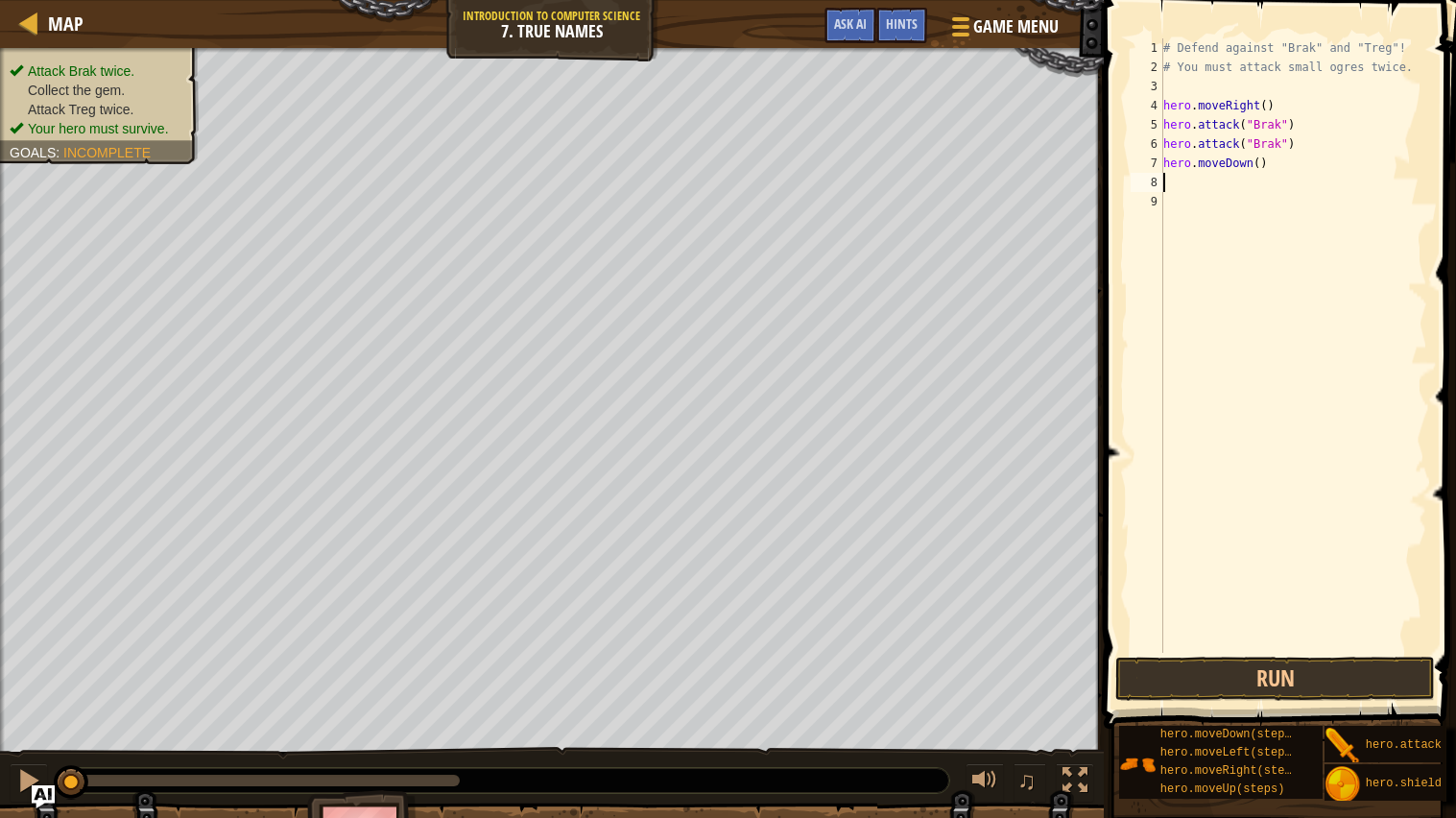
click at [1299, 167] on div "# Defend against "Brak" and "Treg"! # You must attack small ogres twice. hero .…" at bounding box center [1294, 364] width 268 height 653
type textarea "h"
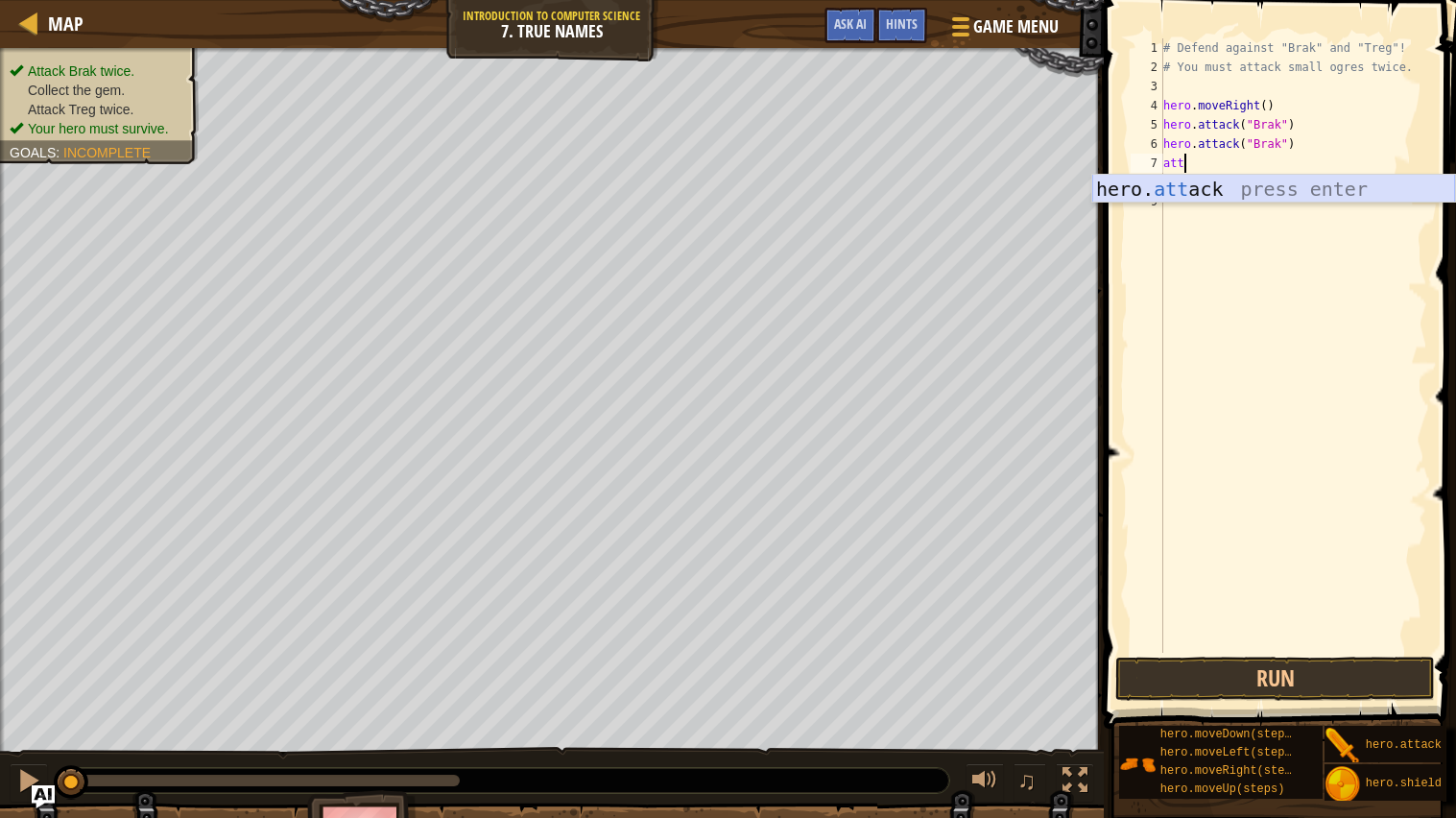
click at [1335, 186] on div "hero. att ack press enter" at bounding box center [1274, 218] width 363 height 86
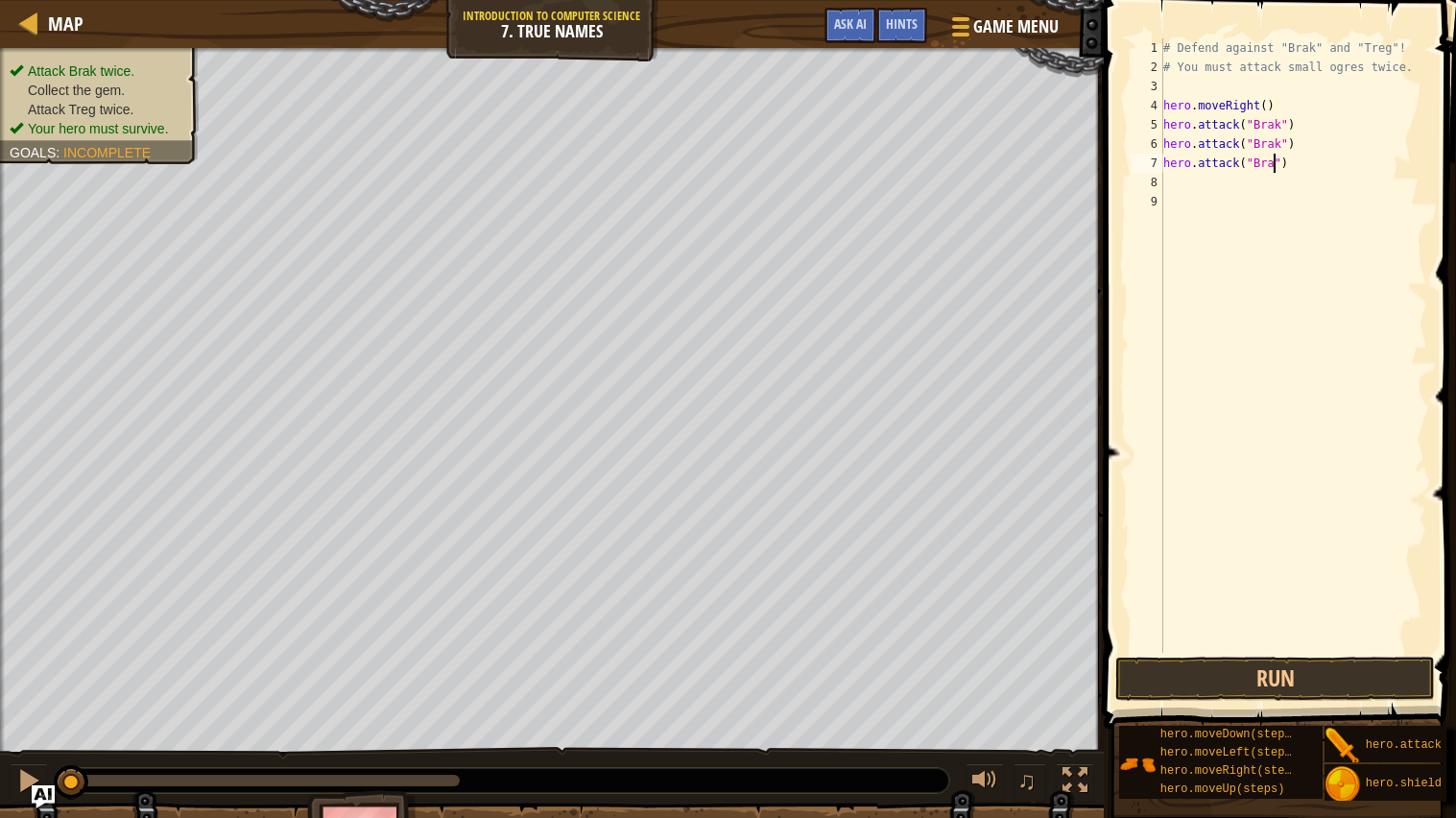
scroll to position [8, 9]
type textarea "hero.attack("Brak")"
click at [1272, 181] on div "# Defend against "Brak" and "Treg"! # You must attack small ogres twice. hero .…" at bounding box center [1294, 364] width 268 height 653
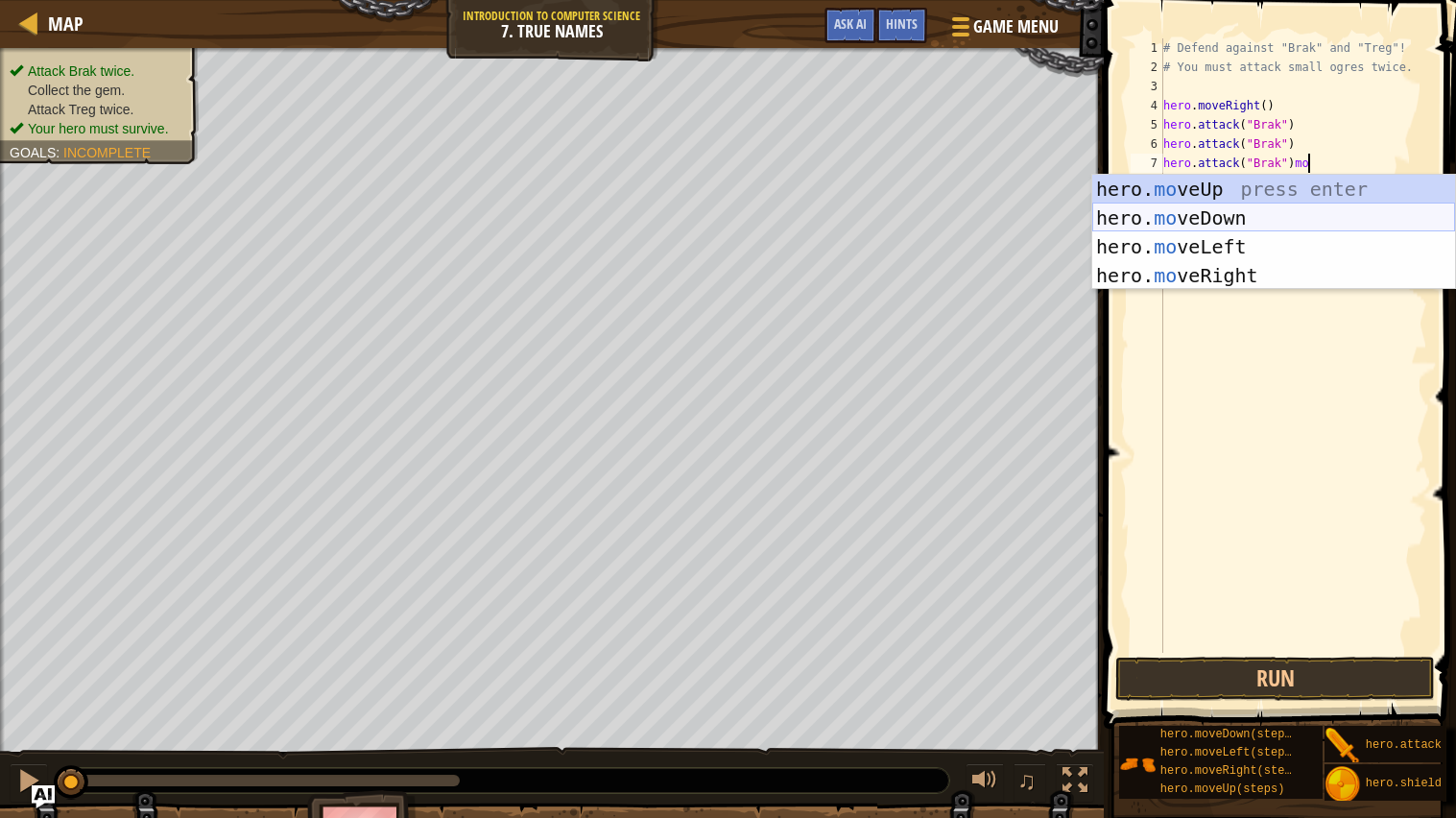
click at [1218, 228] on div "hero. mo veUp press enter hero. mo veDown press enter hero. mo veLeft press ent…" at bounding box center [1274, 261] width 363 height 173
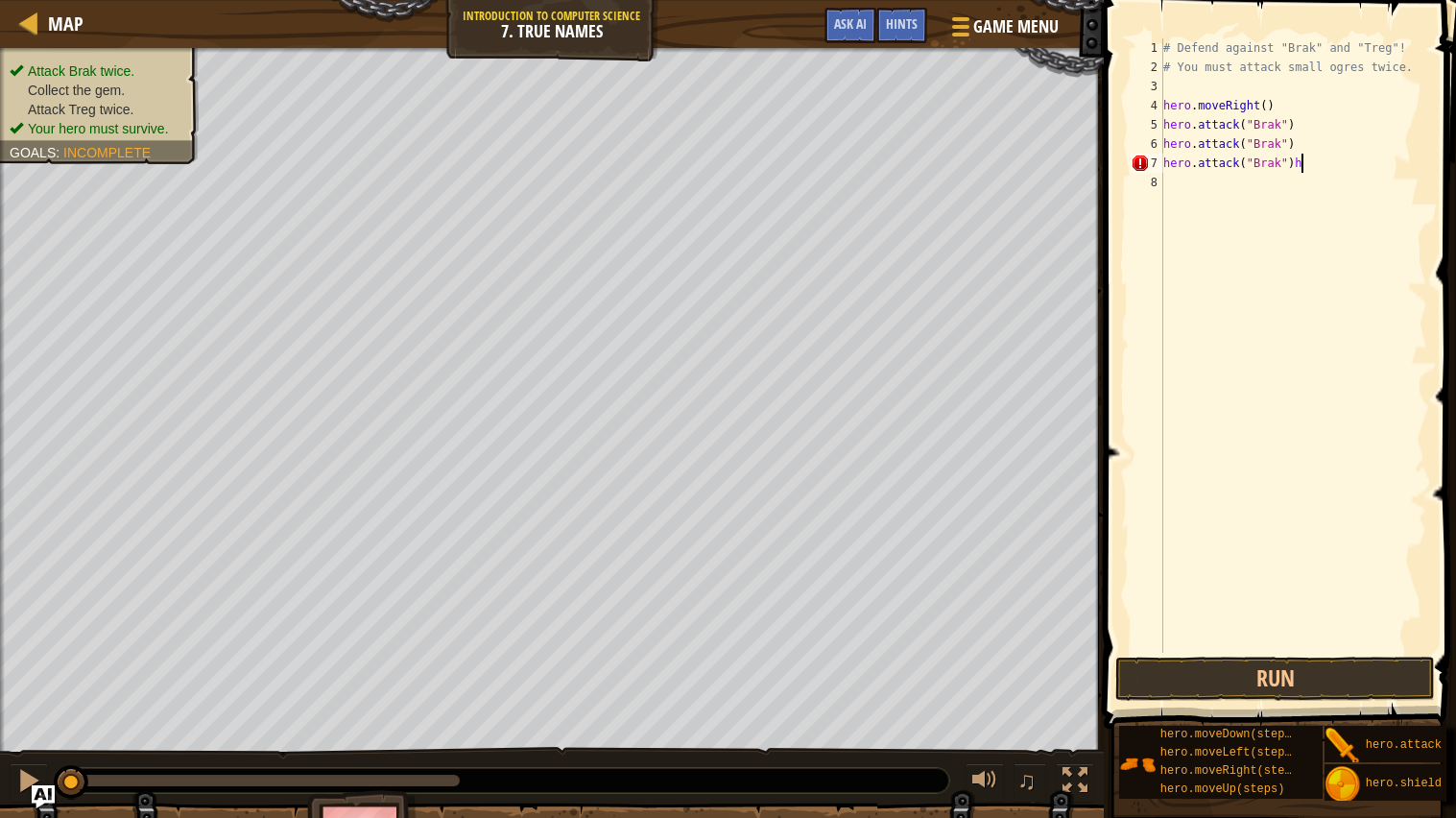
type textarea "hero.attack("Brak")"
type textarea "j"
type textarea "her"
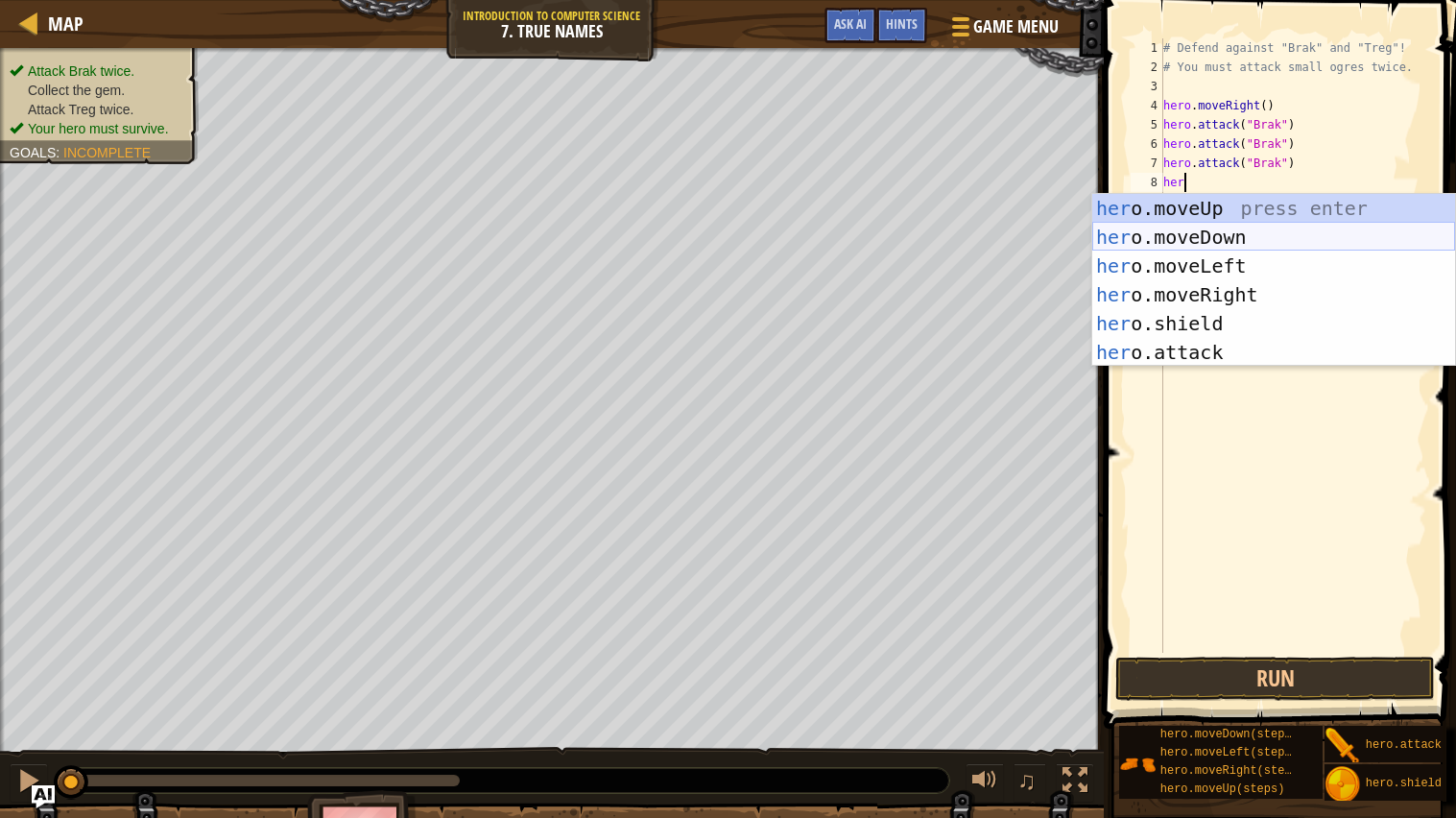
click at [1308, 230] on div "her o.moveUp press enter her o.moveDown press enter her o.moveLeft press enter …" at bounding box center [1274, 309] width 363 height 231
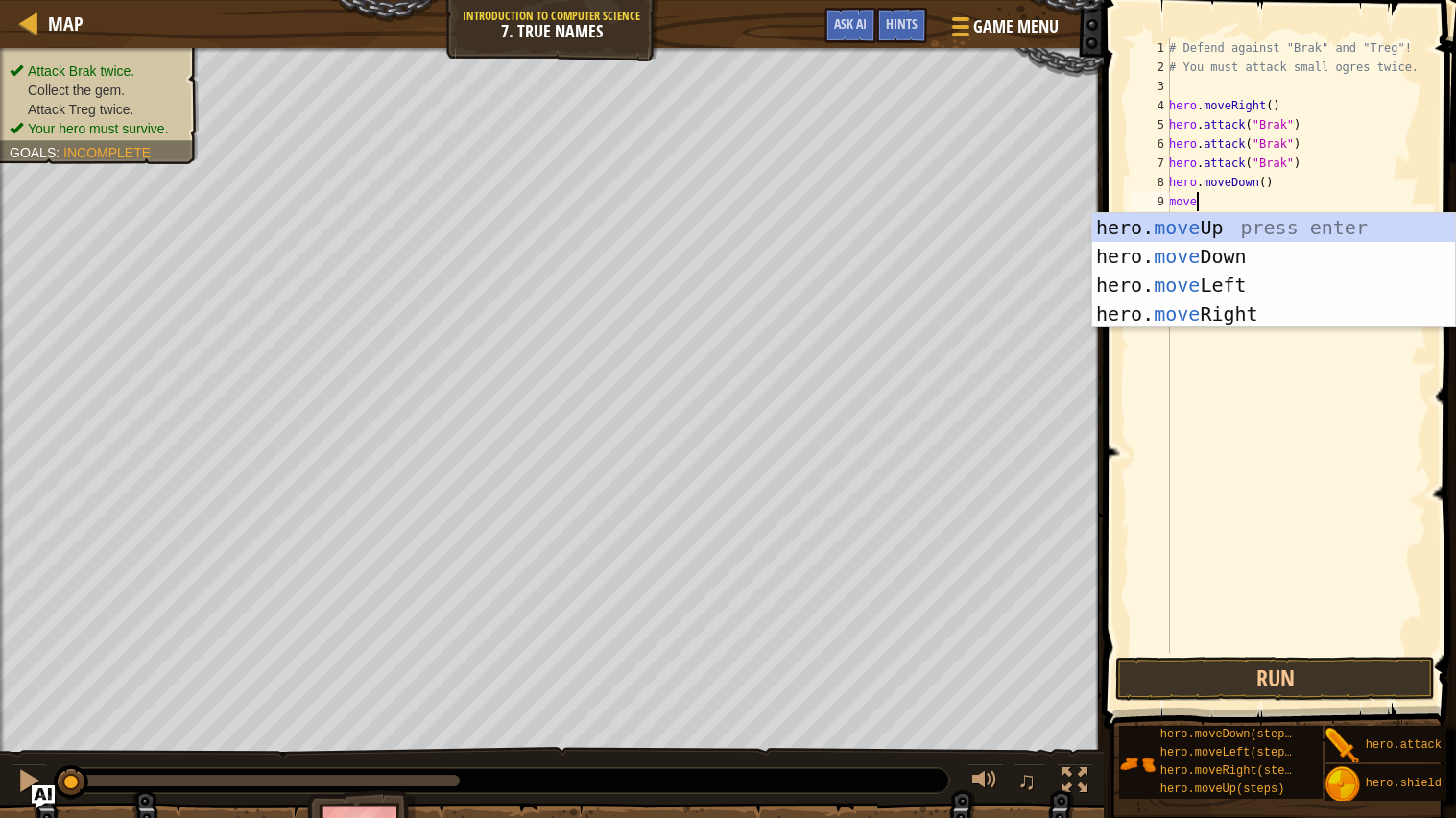
scroll to position [8, 1]
type textarea "mover"
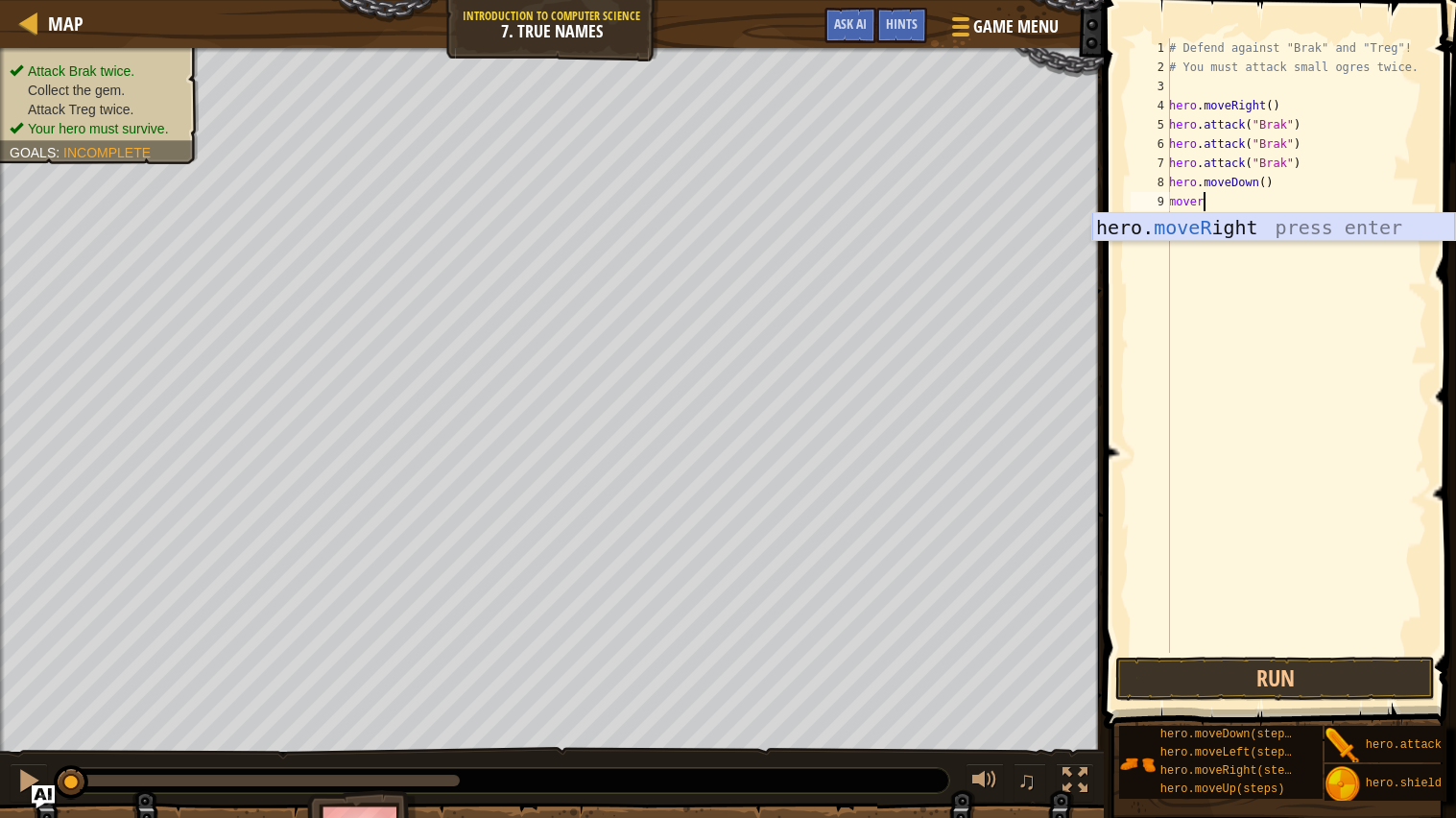
click at [1297, 233] on div "hero. moveR ight press enter" at bounding box center [1274, 256] width 363 height 86
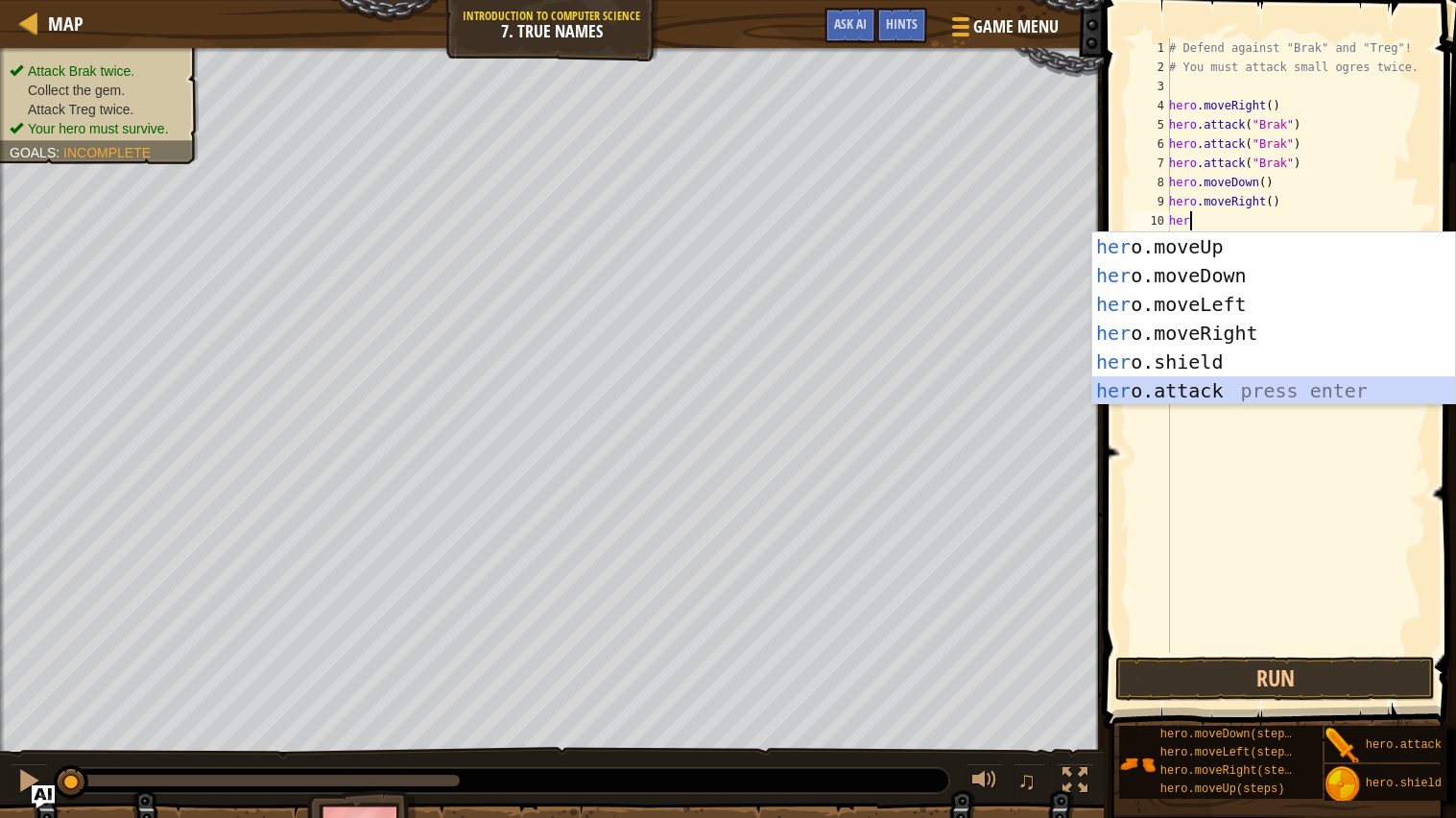
click at [1165, 389] on div "her o.moveUp press enter her o.moveDown press enter her o.moveLeft press enter …" at bounding box center [1274, 348] width 363 height 231
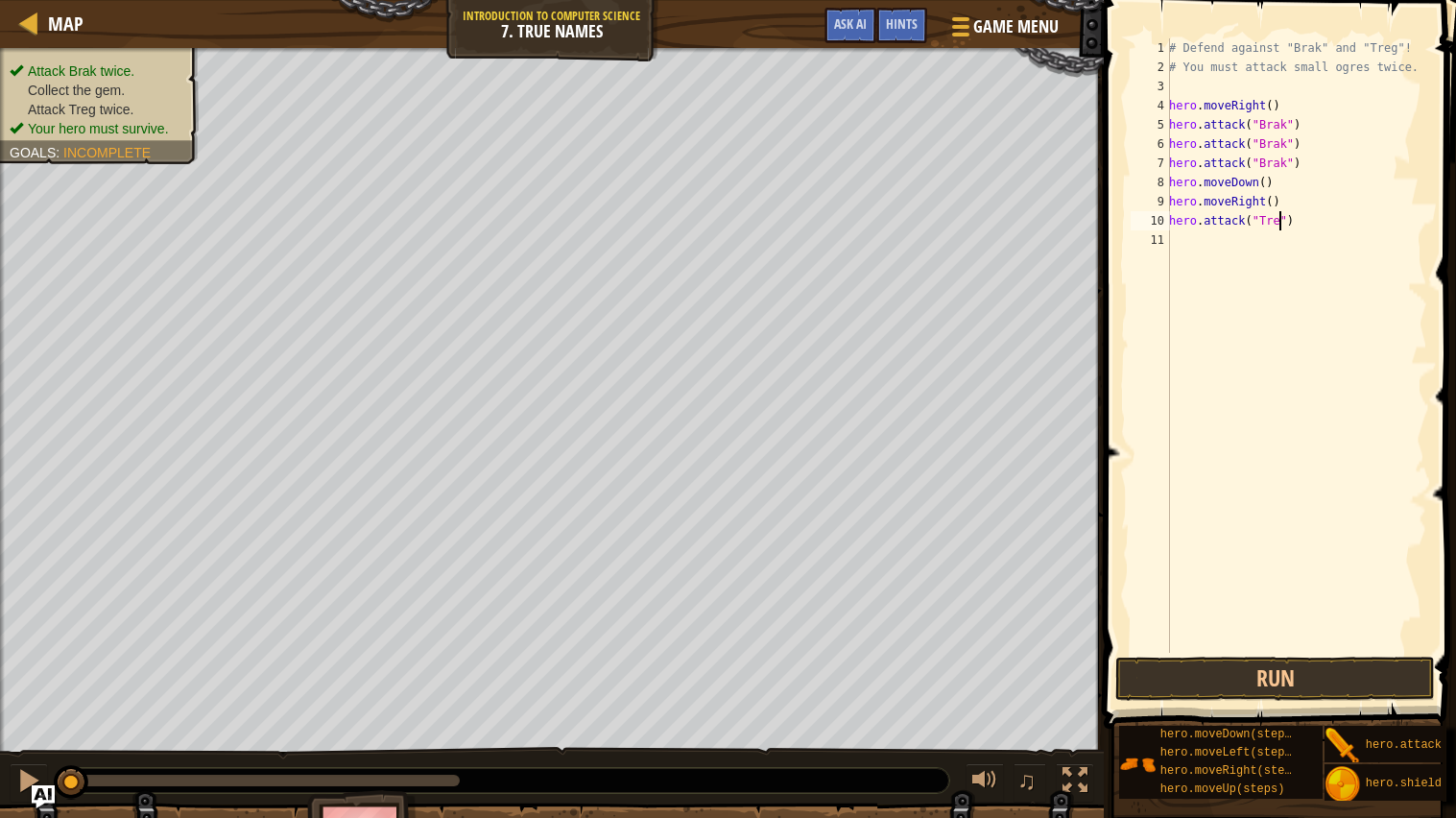
type textarea "hero.attack("Treg")"
click at [1205, 240] on div "# Defend against "Brak" and "Treg"! # You must attack small ogres twice. hero .…" at bounding box center [1296, 364] width 262 height 653
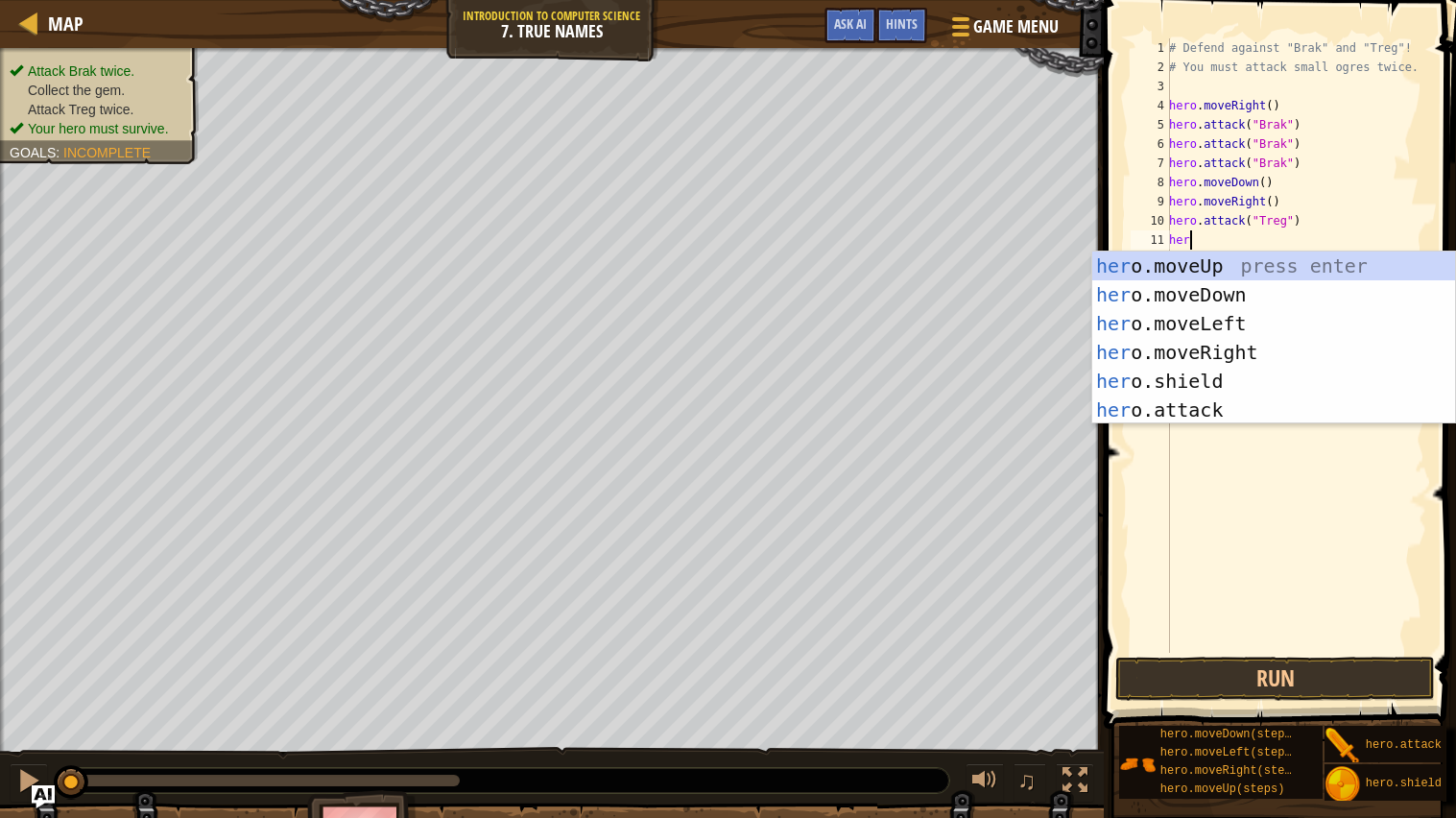
scroll to position [8, 1]
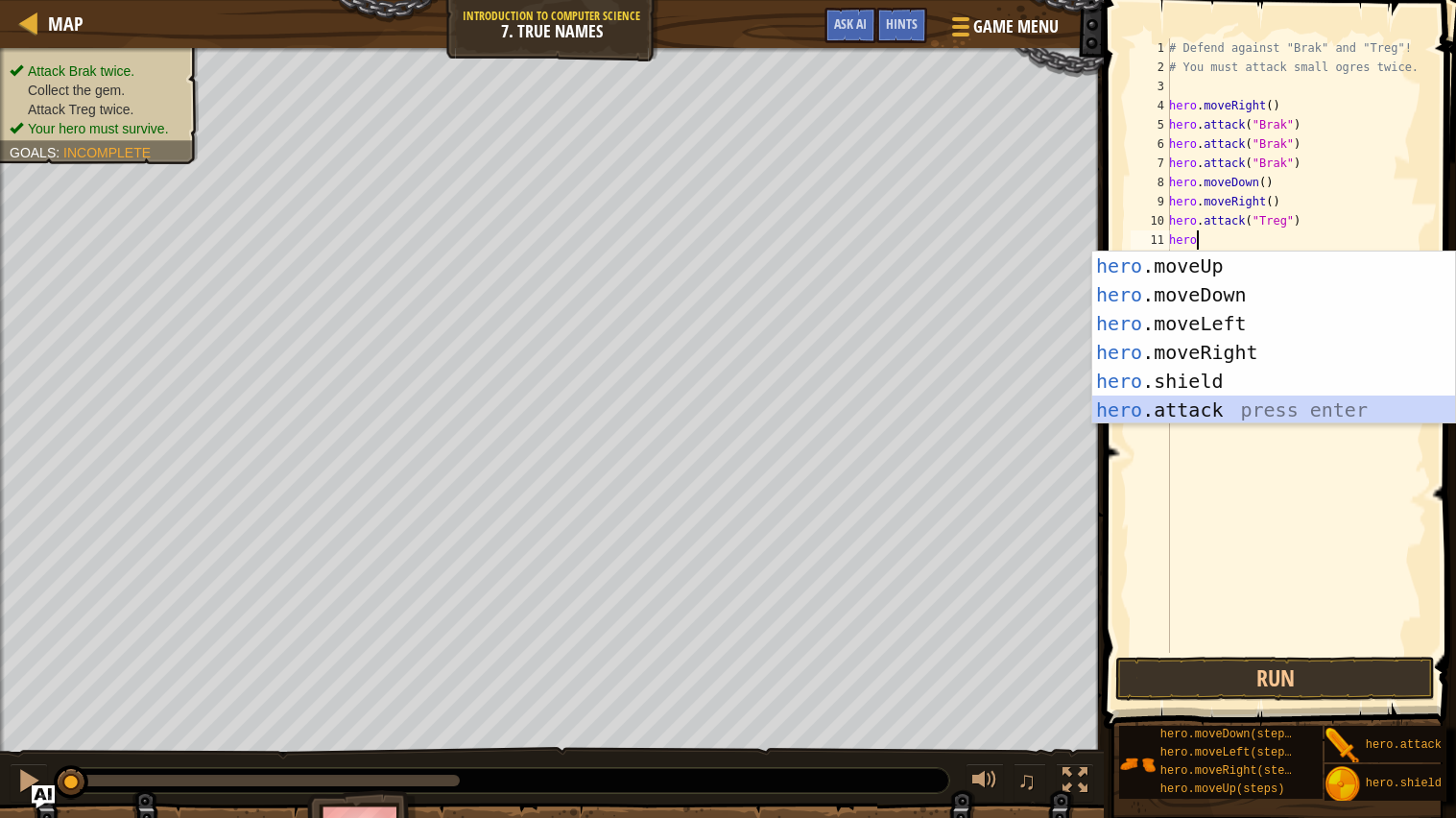
click at [1141, 407] on div "hero .moveUp press enter hero .moveDown press enter hero .moveLeft press enter …" at bounding box center [1274, 366] width 363 height 231
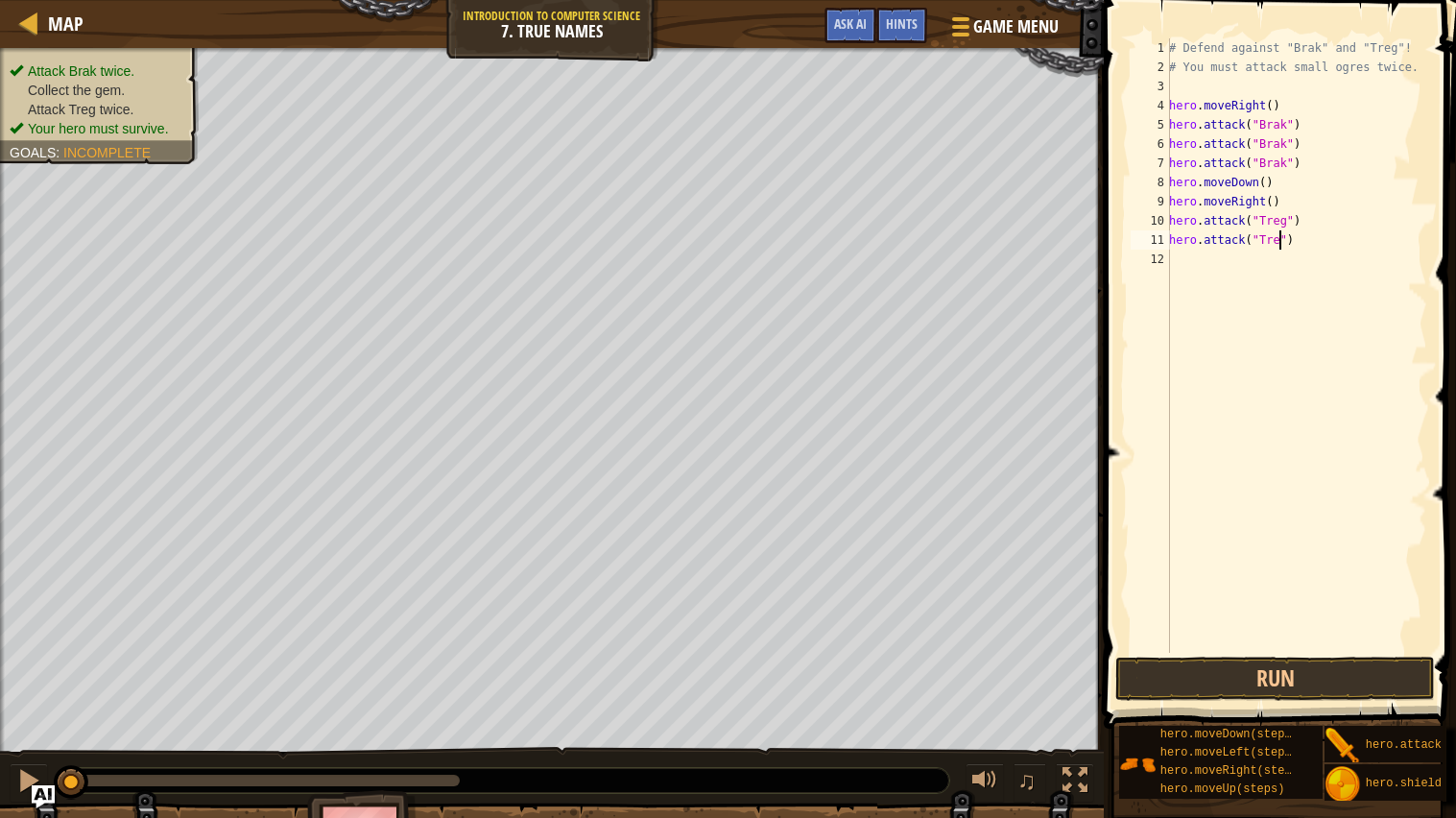
scroll to position [8, 9]
type textarea "hero.attack("Treg")"
click at [1302, 656] on button "Run" at bounding box center [1275, 678] width 320 height 45
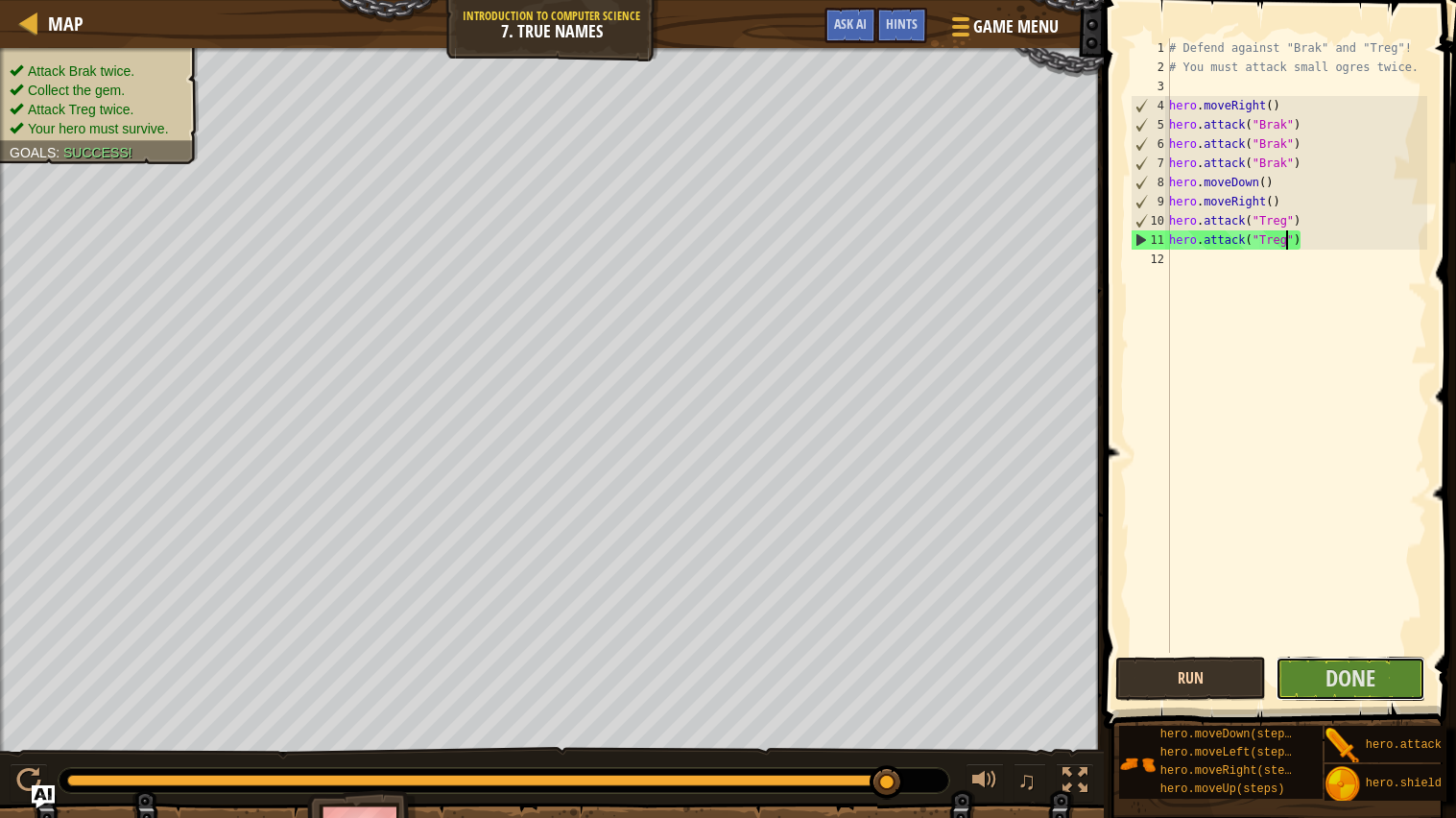
click at [1302, 656] on button "Done" at bounding box center [1351, 678] width 150 height 45
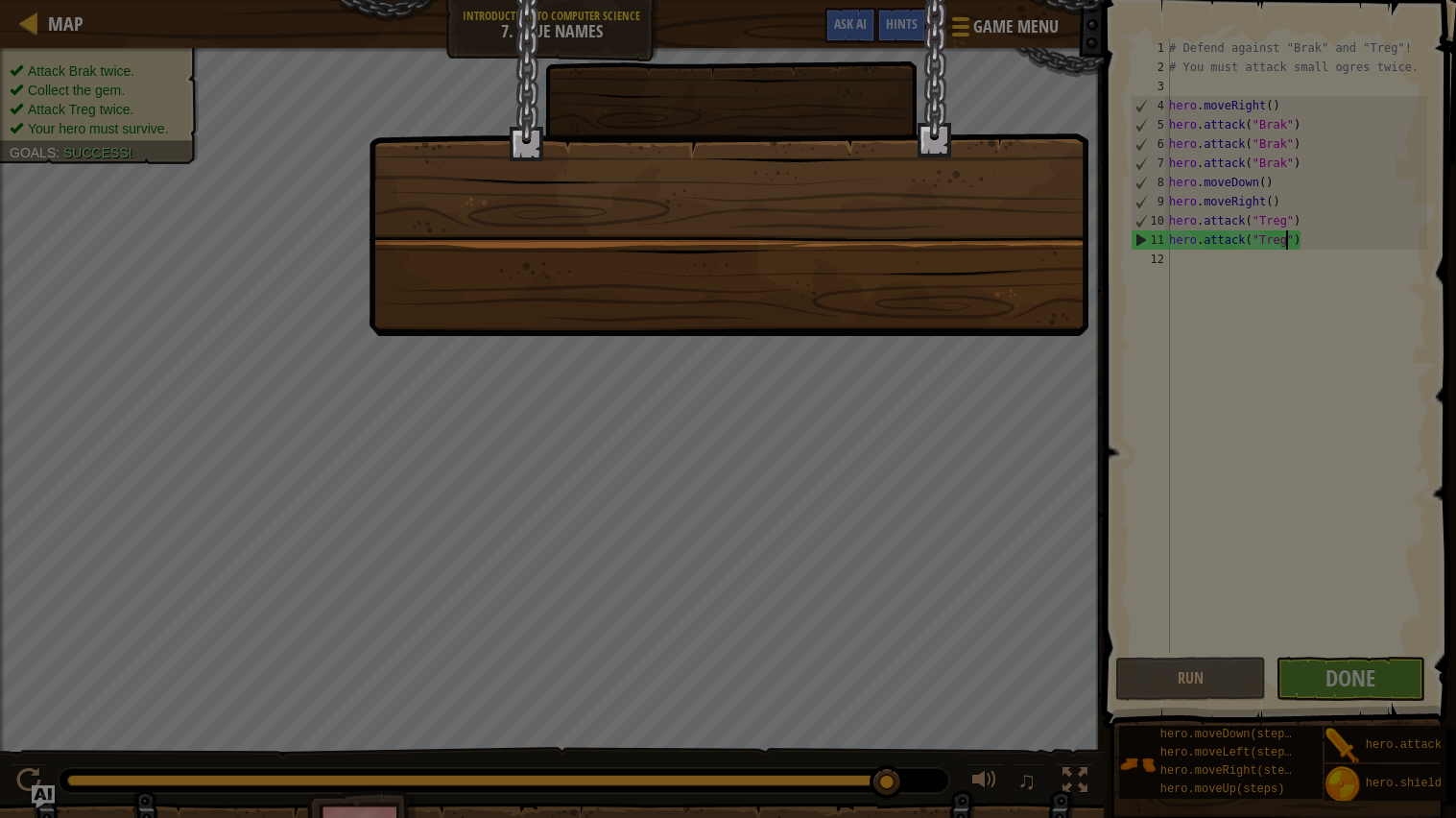
click at [1349, 656] on div at bounding box center [728, 409] width 1456 height 818
click at [1029, 382] on div at bounding box center [728, 409] width 1456 height 818
click at [1016, 361] on div at bounding box center [728, 409] width 1456 height 818
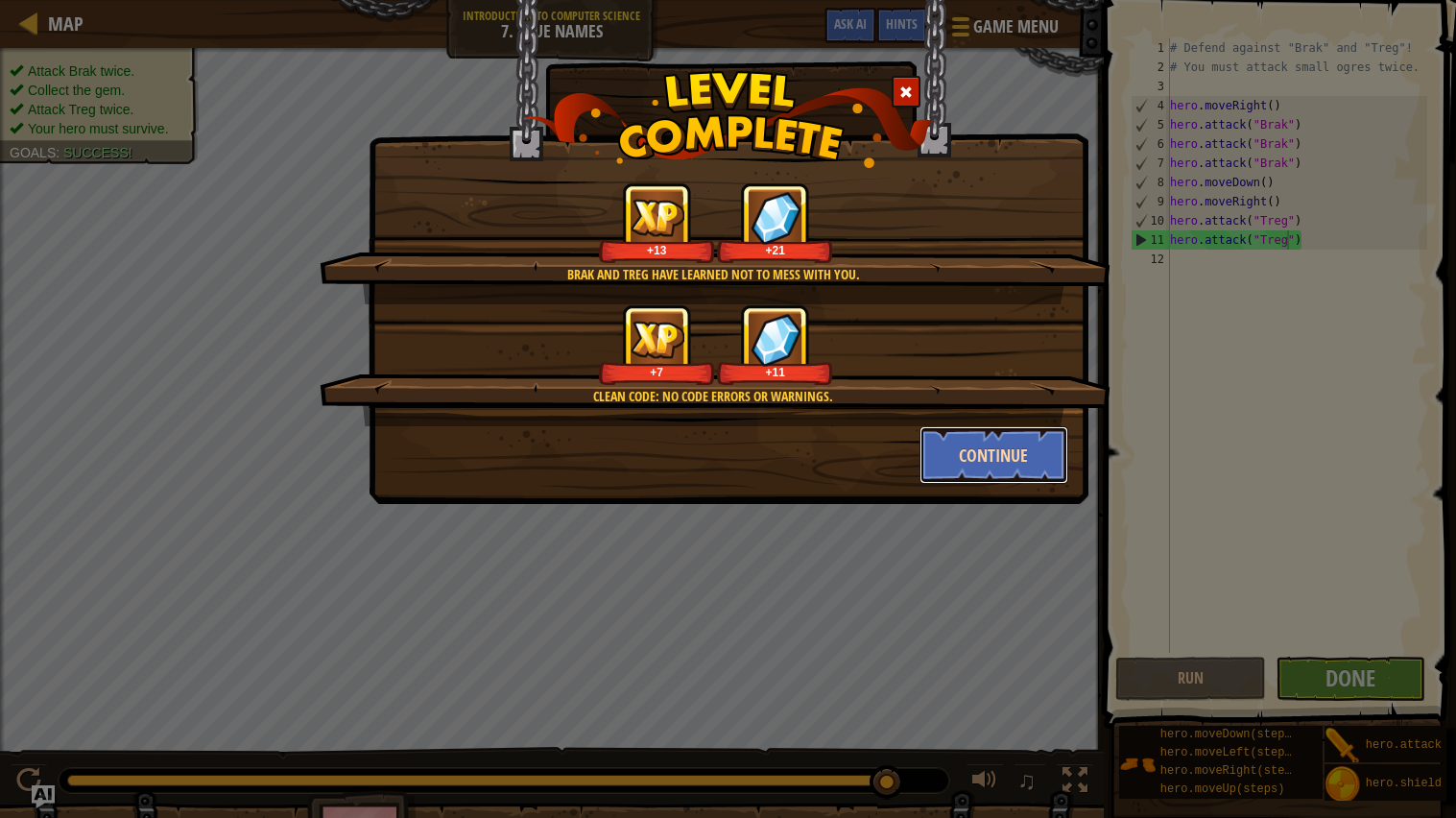
click at [976, 458] on button "Continue" at bounding box center [994, 456] width 148 height 57
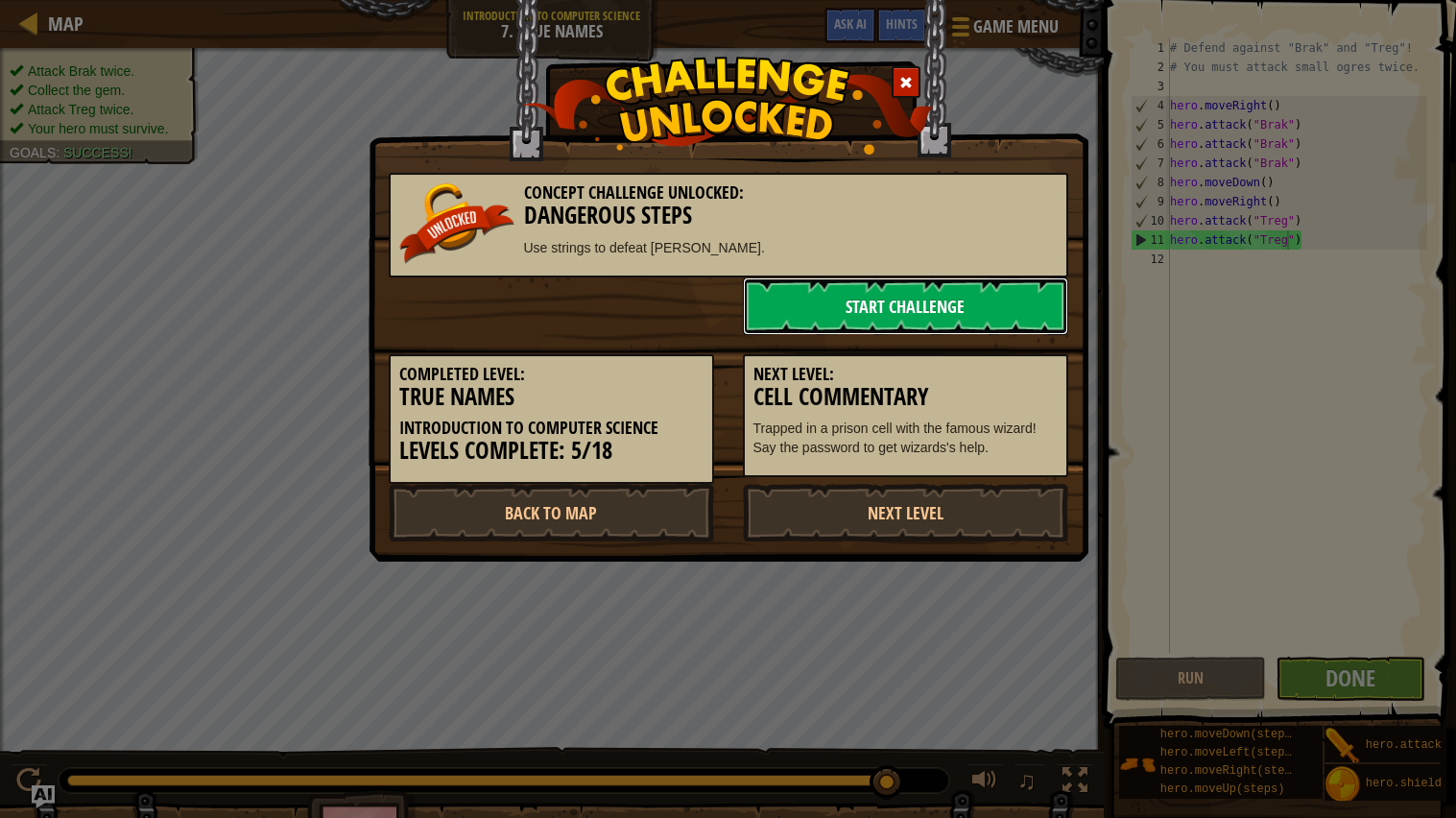
click at [851, 317] on link "Start Challenge" at bounding box center [906, 306] width 326 height 57
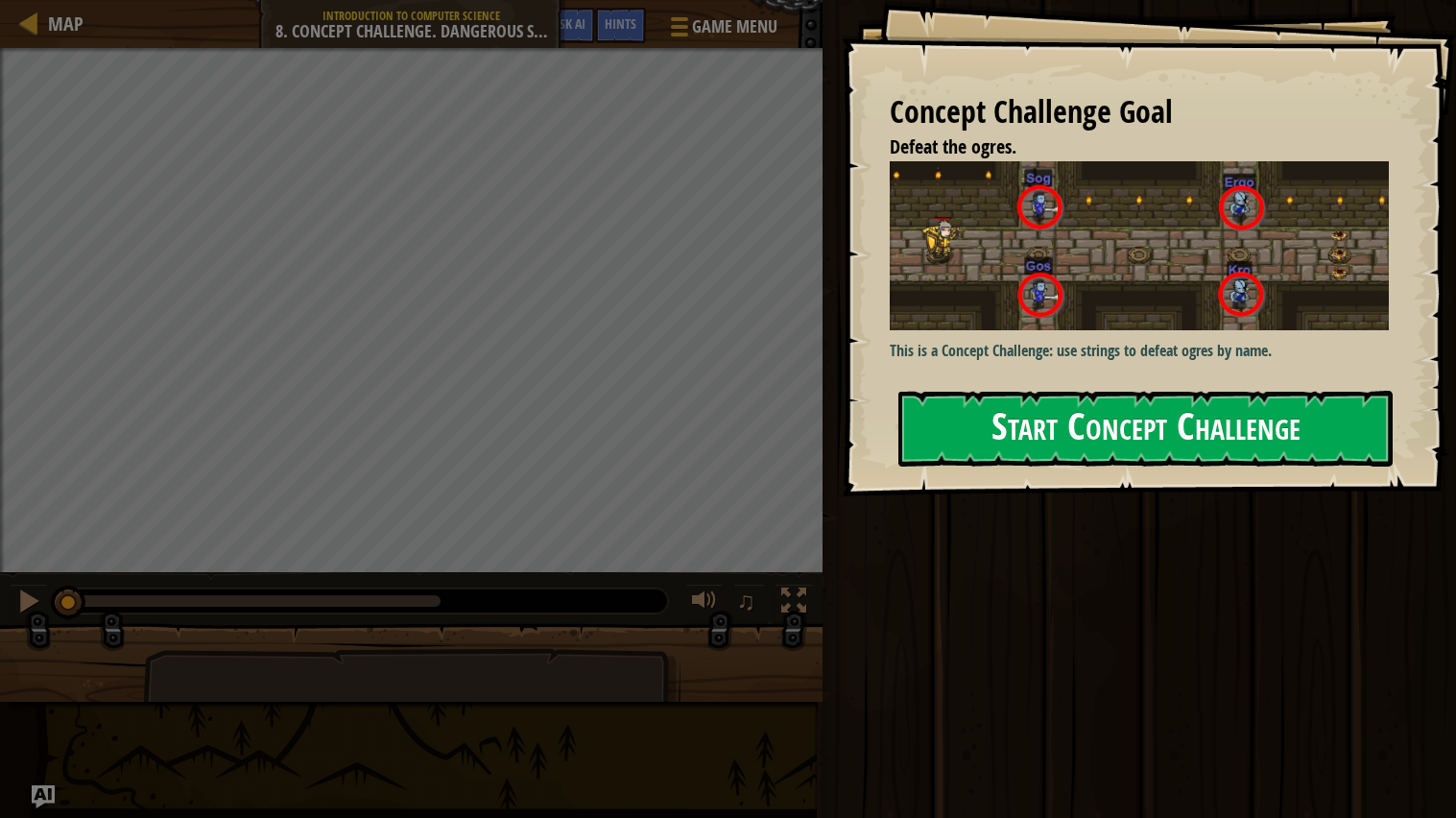
click at [934, 313] on img at bounding box center [1139, 246] width 499 height 169
click at [1007, 407] on button "Start Concept Challenge" at bounding box center [1145, 429] width 494 height 76
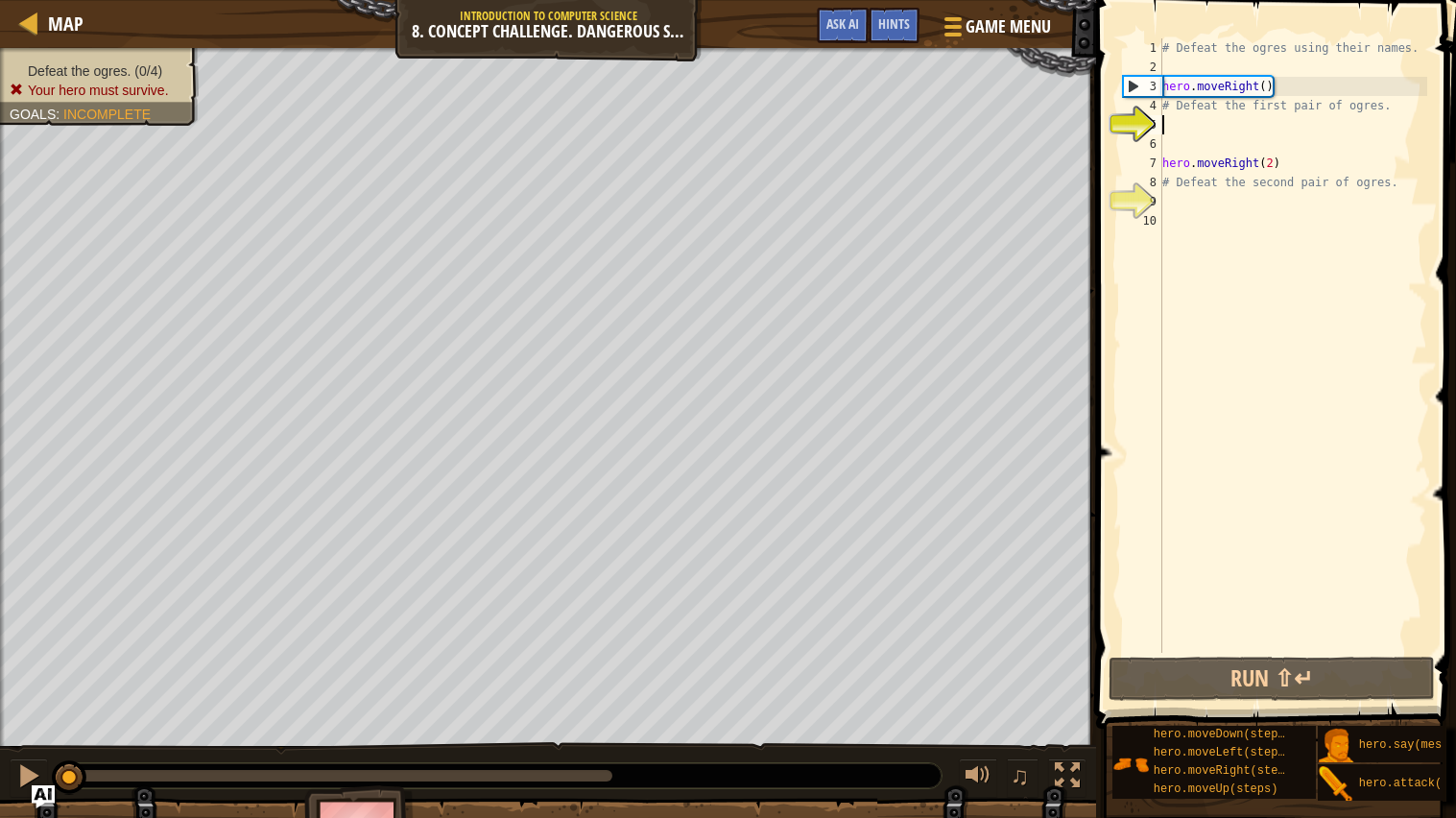
click at [1251, 103] on div "# Defeat the ogres using their names. hero . moveRight ( ) # Defeat the first p…" at bounding box center [1294, 364] width 269 height 653
type textarea "# Defeat the first pair of ogres."
click at [1242, 105] on div "# Defeat the ogres using their names. hero . moveRight ( ) # Defeat the first p…" at bounding box center [1294, 364] width 269 height 653
click at [1362, 125] on div "# Defeat the ogres using their names. hero . moveRight ( ) # Defeat the first p…" at bounding box center [1294, 364] width 269 height 653
type textarea "h"
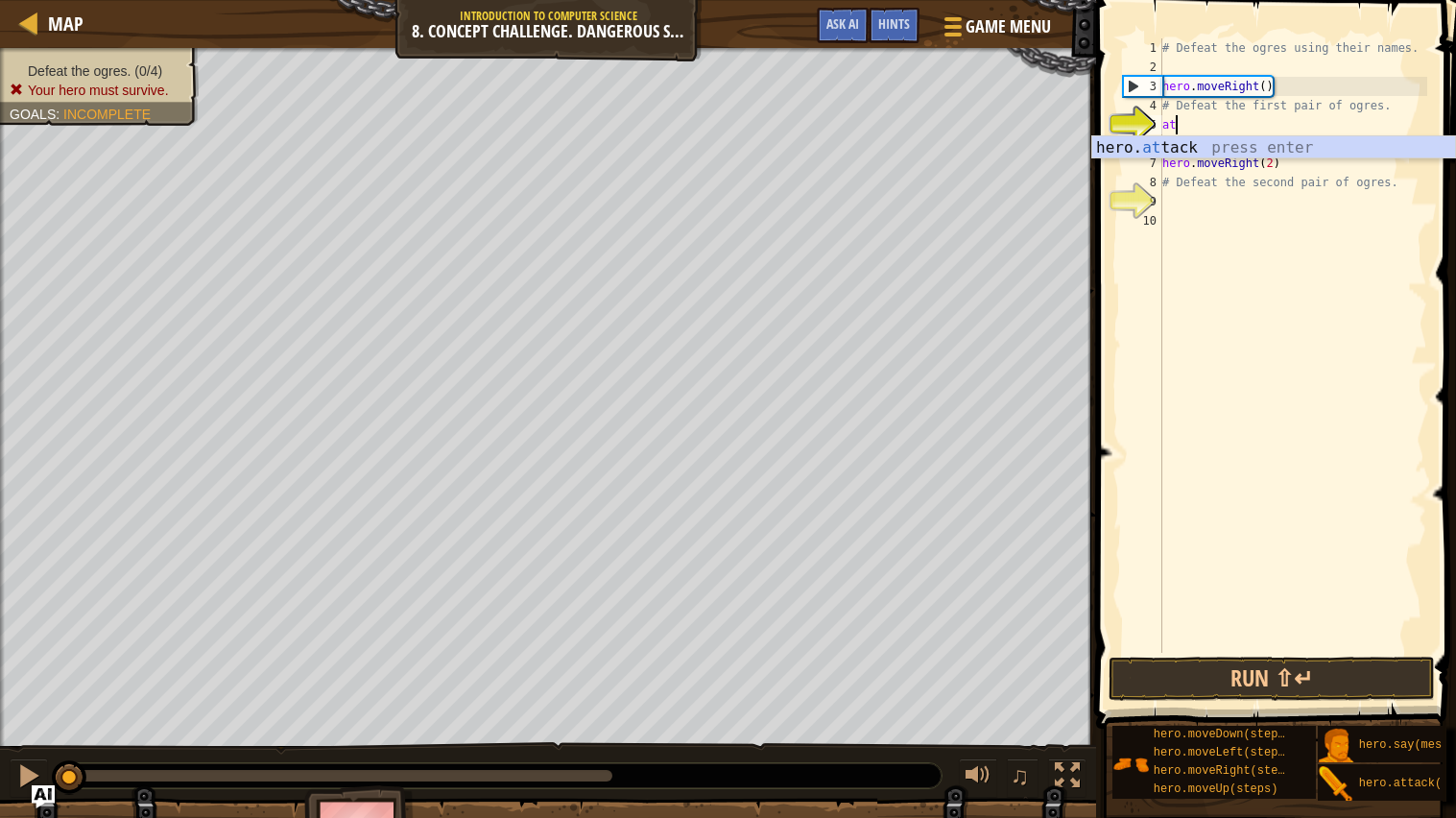
scroll to position [8, 1]
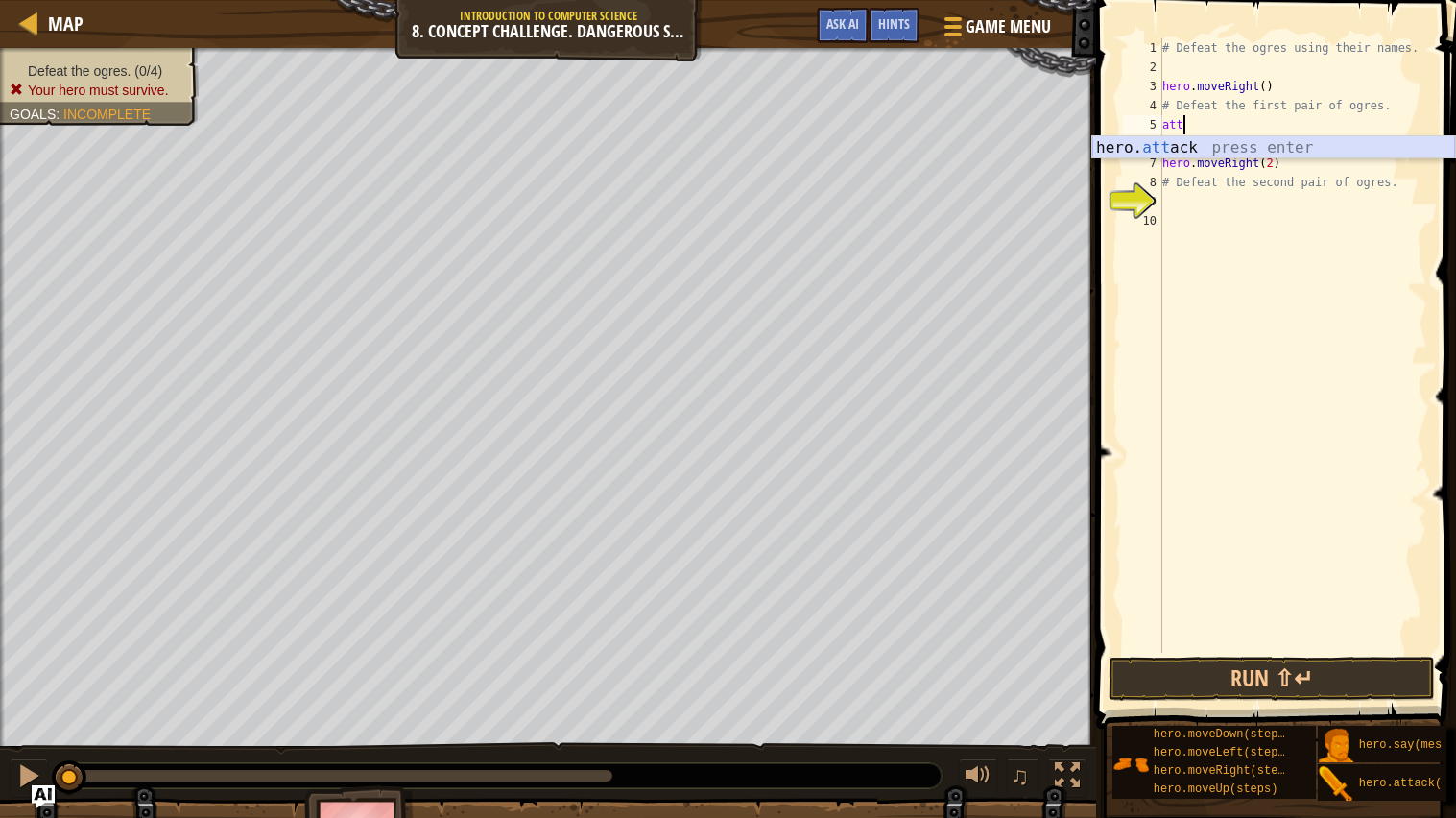
click at [1221, 144] on div "hero. att ack press enter" at bounding box center [1274, 171] width 363 height 69
type textarea "hero.attack("Sog")"
click at [1245, 144] on div "# Defeat the ogres using their names. hero . moveRight ( ) # Defeat the first p…" at bounding box center [1294, 364] width 269 height 653
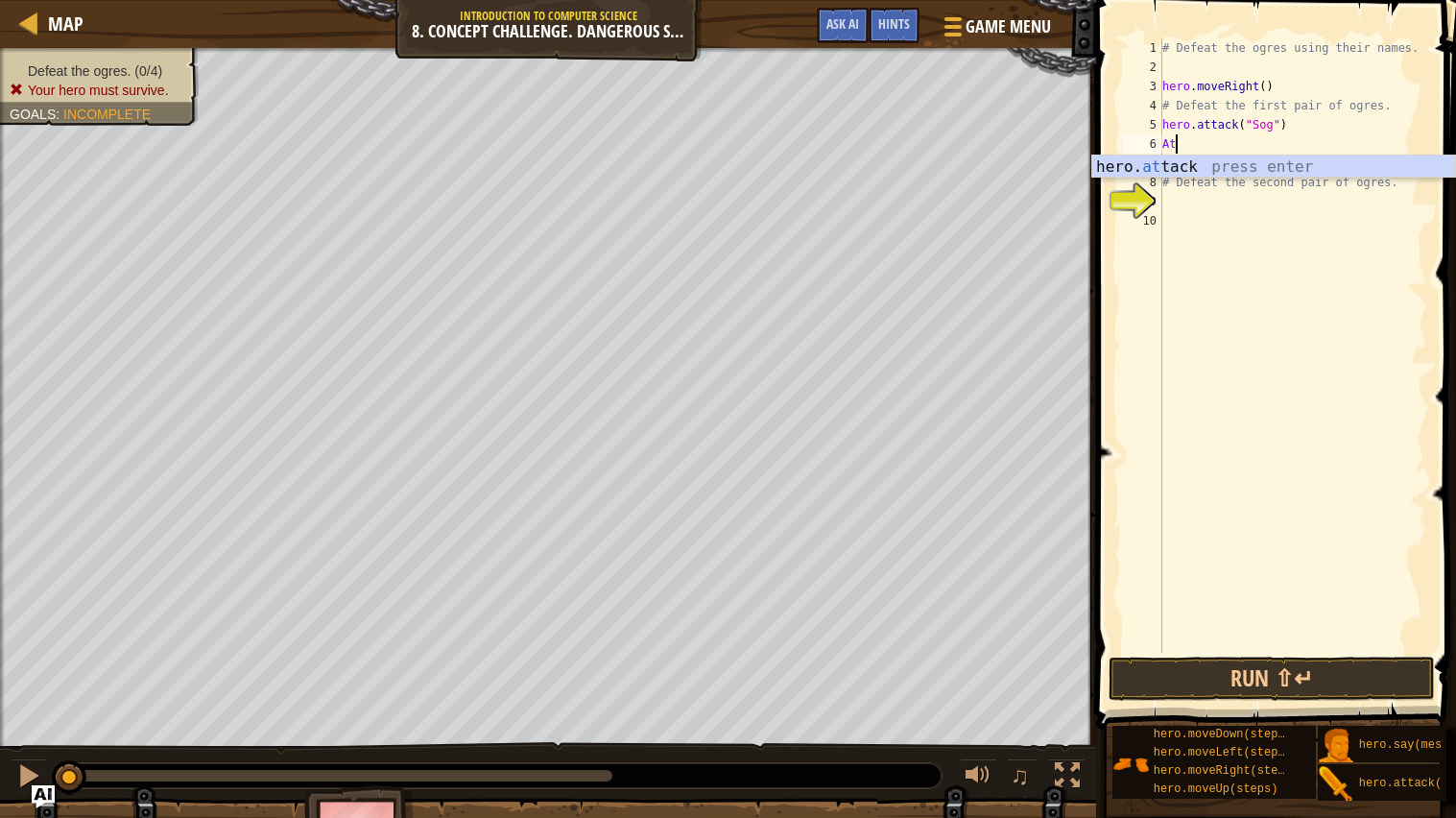
scroll to position [8, 1]
click at [1208, 164] on div "hero. attac k press enter" at bounding box center [1274, 190] width 363 height 69
type textarea "hero.attack("Sog")"
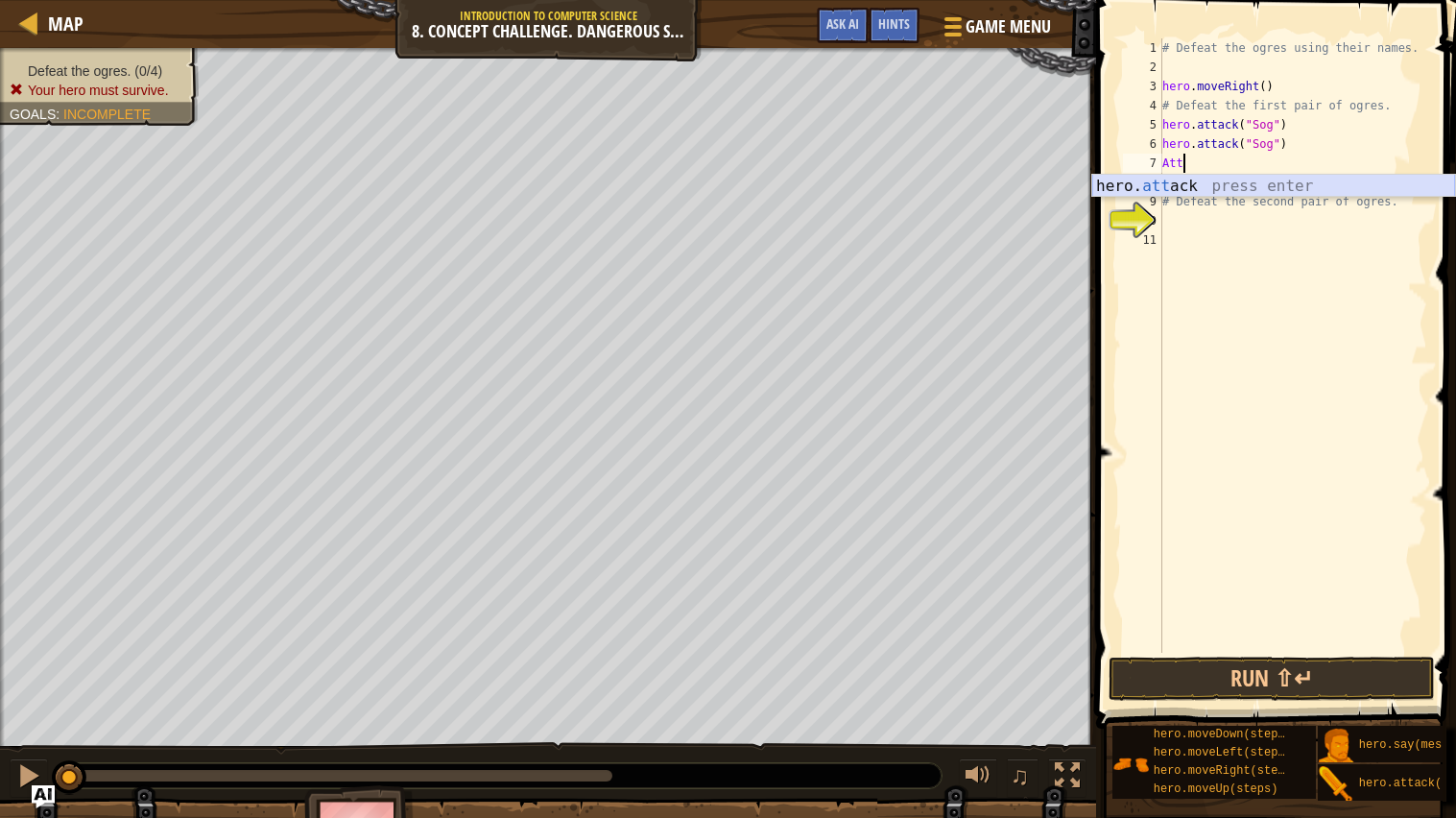
click at [1241, 187] on div "hero. att ack press enter" at bounding box center [1274, 210] width 363 height 69
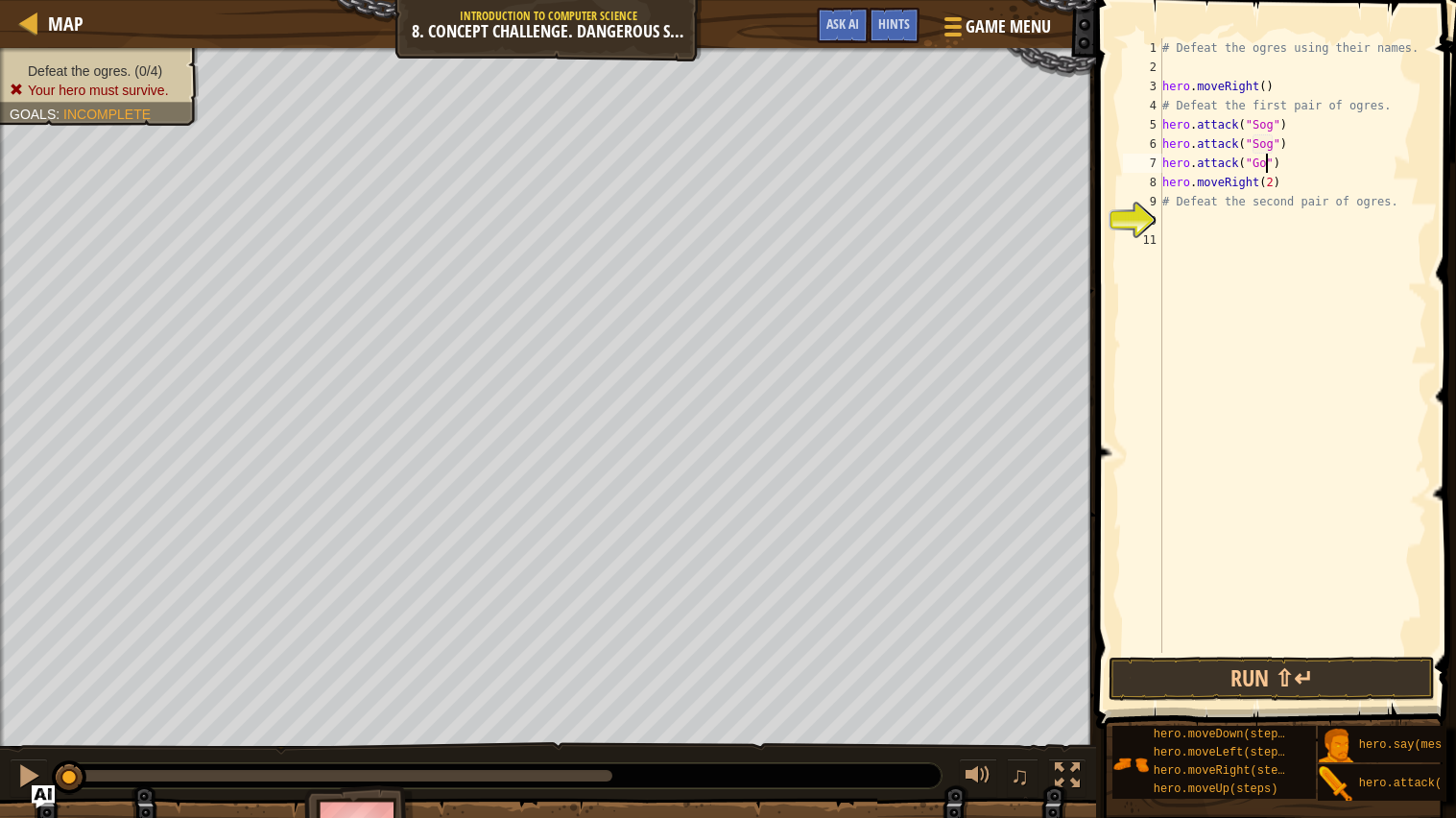
type textarea "hero.attack("Gos")"
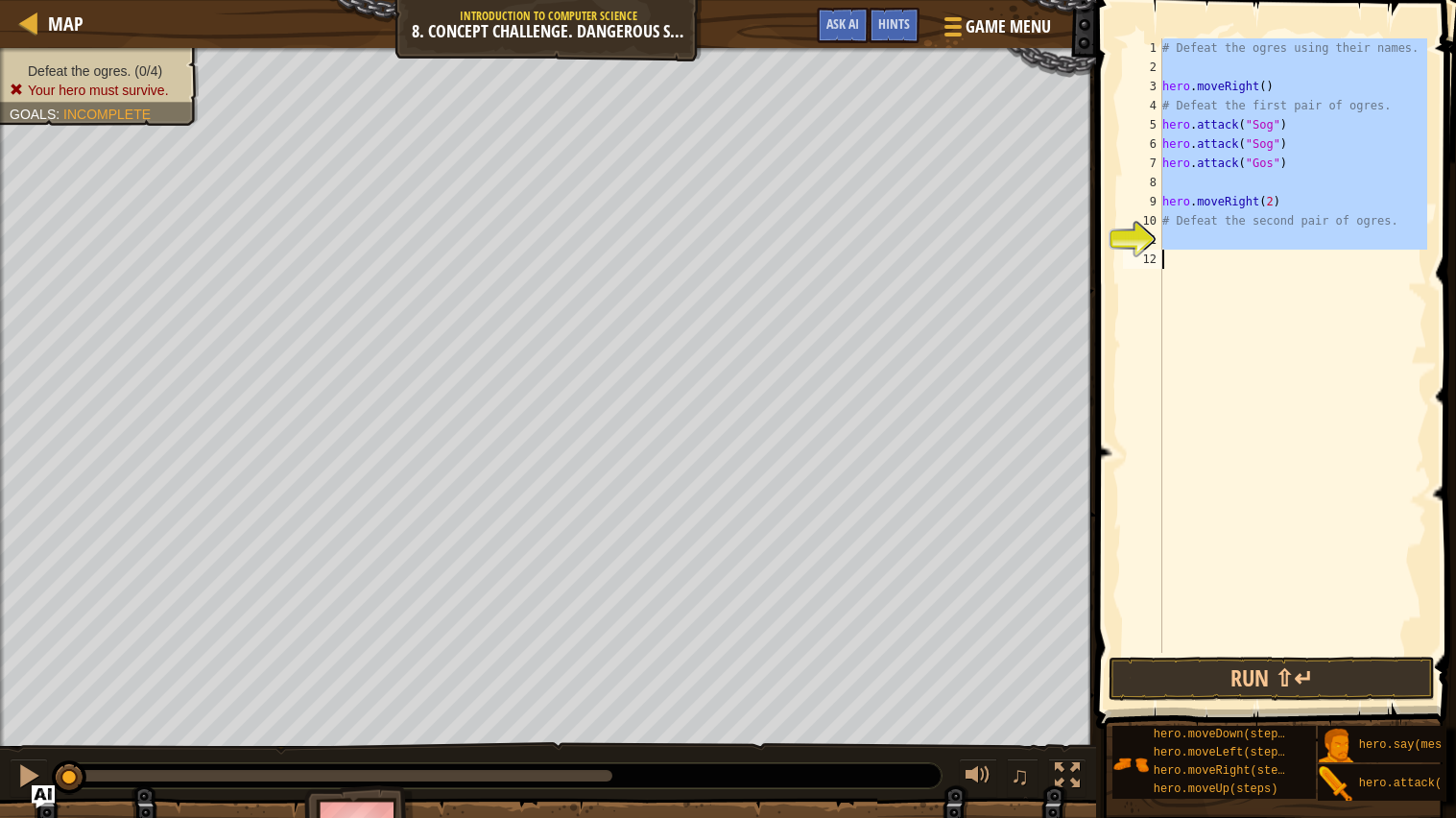
click at [1240, 175] on div "# Defeat the ogres using their names. hero . moveRight ( ) # Defeat the first p…" at bounding box center [1294, 346] width 269 height 615
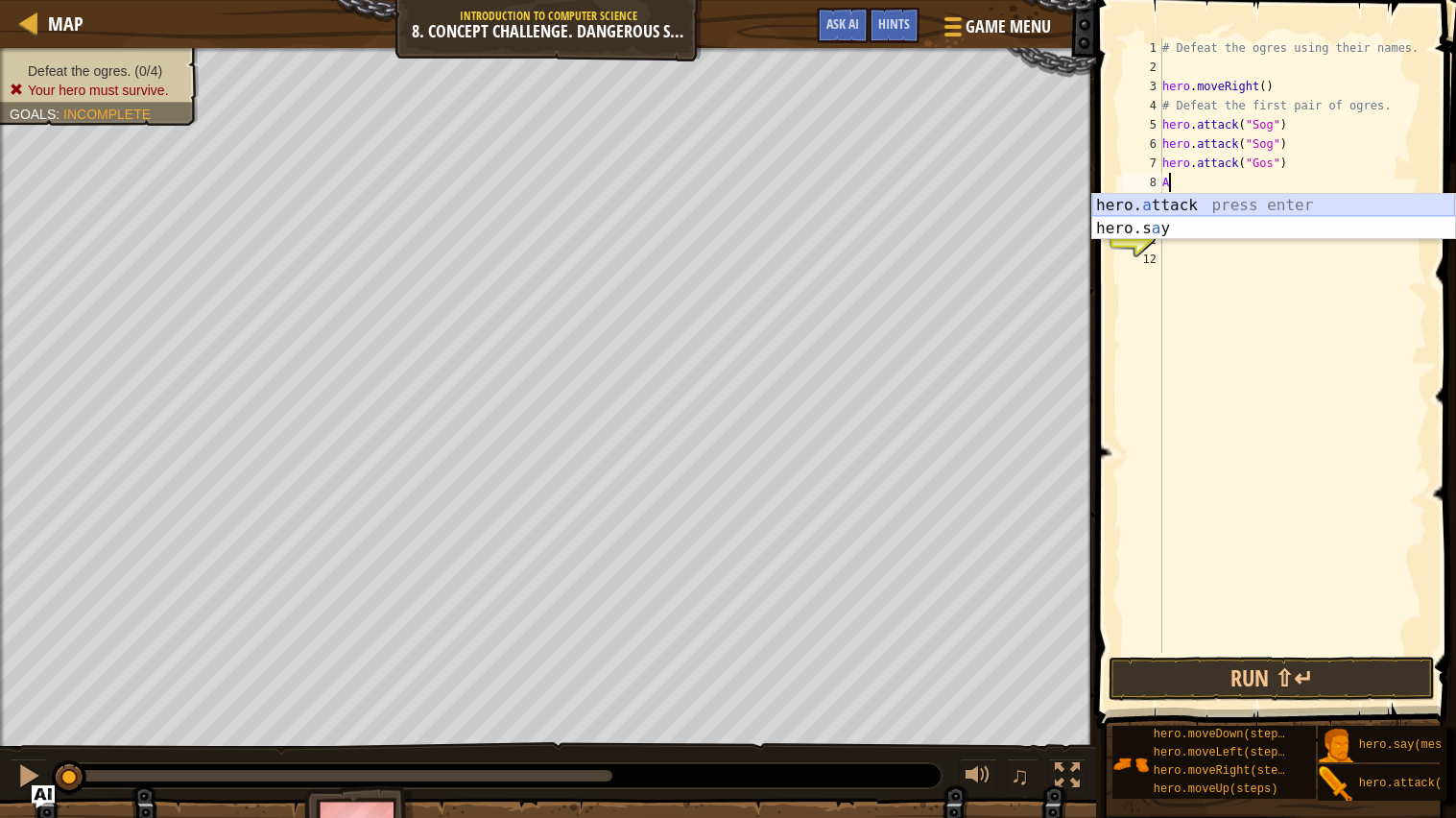
click at [1191, 203] on div "hero. a ttack press enter hero.s a y press enter" at bounding box center [1274, 240] width 363 height 92
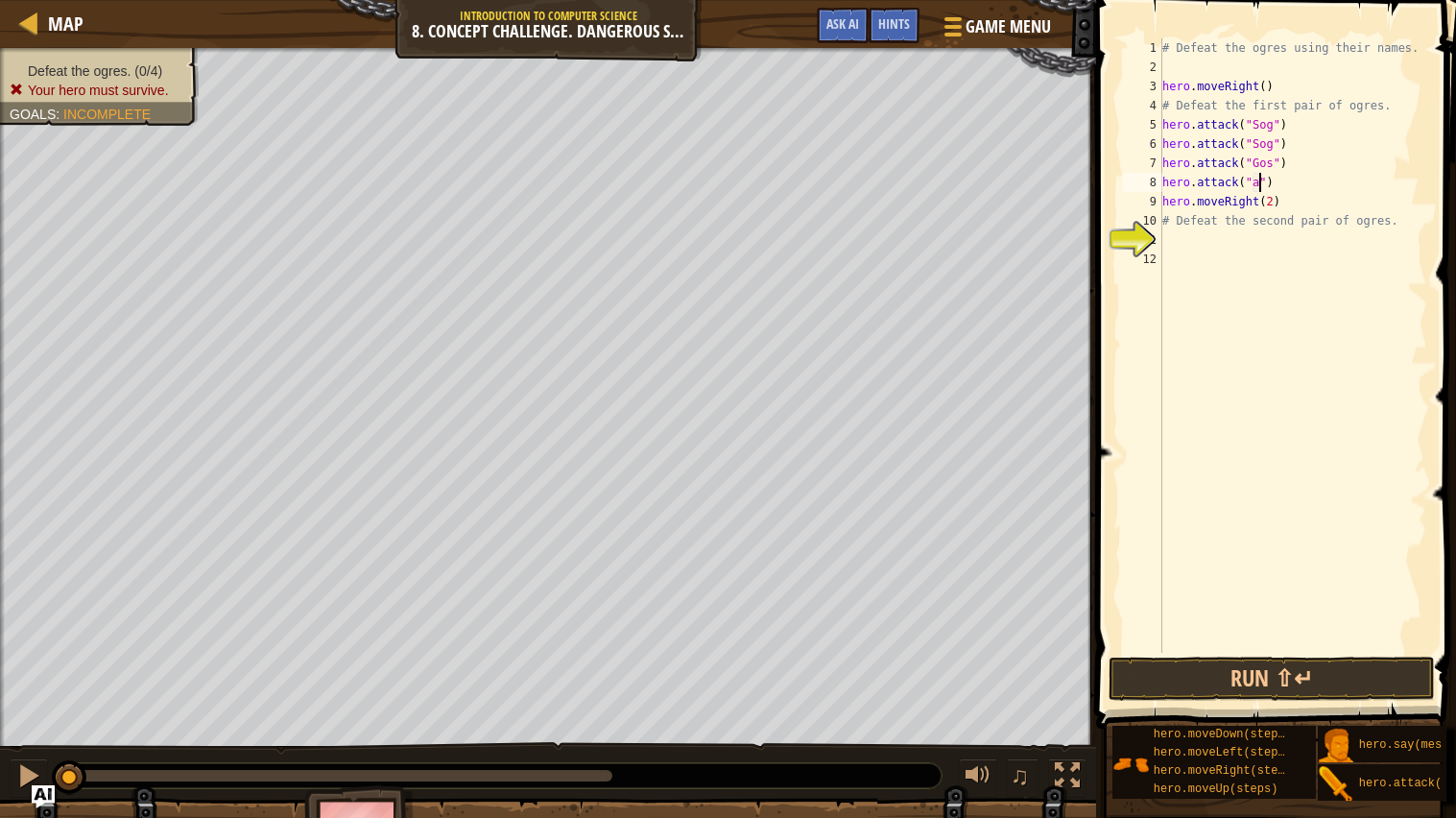
scroll to position [8, 7]
type textarea "hero.attack("Gos")"
click at [1236, 247] on div "# Defeat the ogres using their names. hero . moveRight ( ) # Defeat the first p…" at bounding box center [1294, 364] width 269 height 653
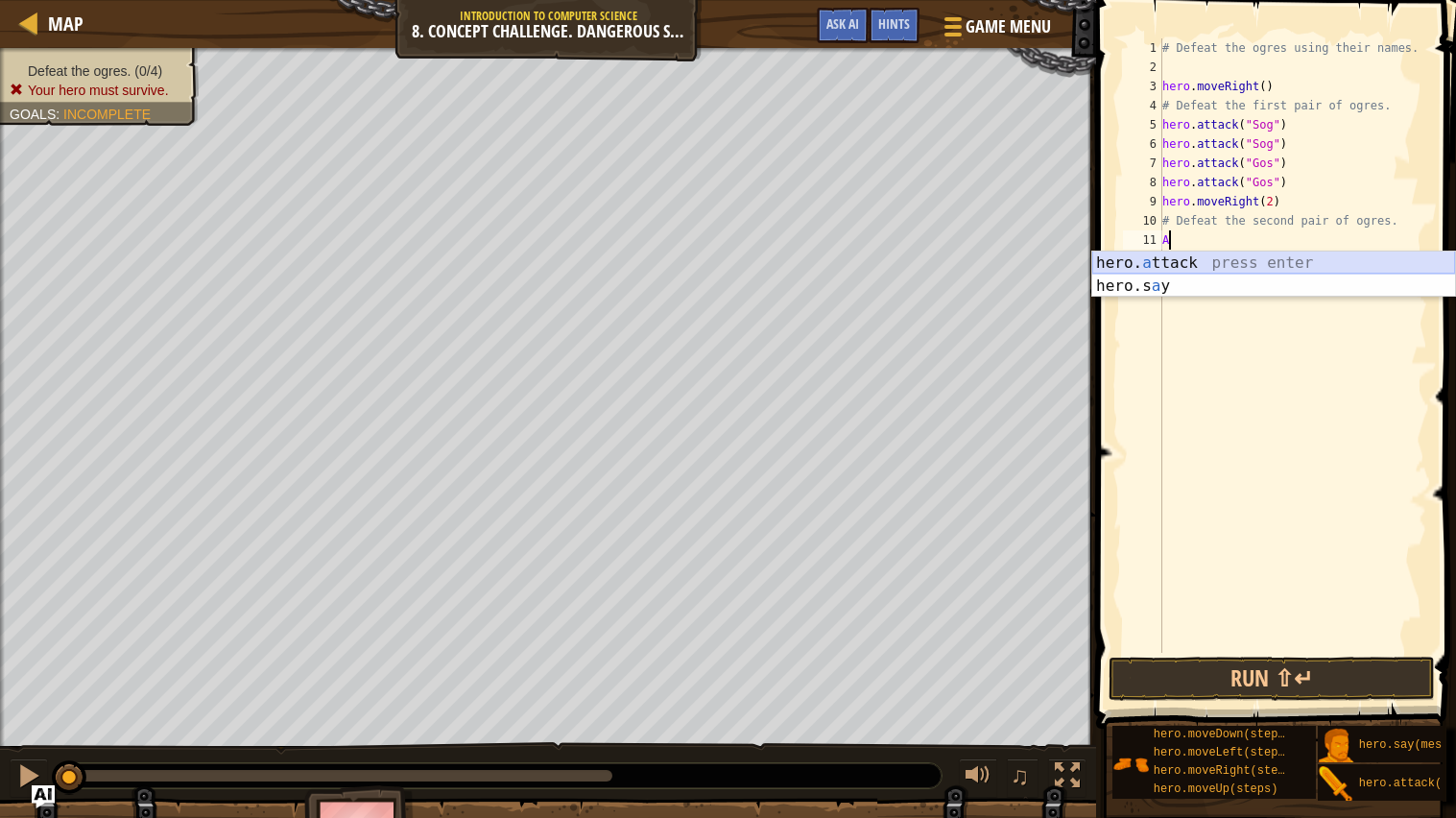
click at [1224, 256] on div "hero. a ttack press enter hero.s a y press enter" at bounding box center [1274, 297] width 363 height 92
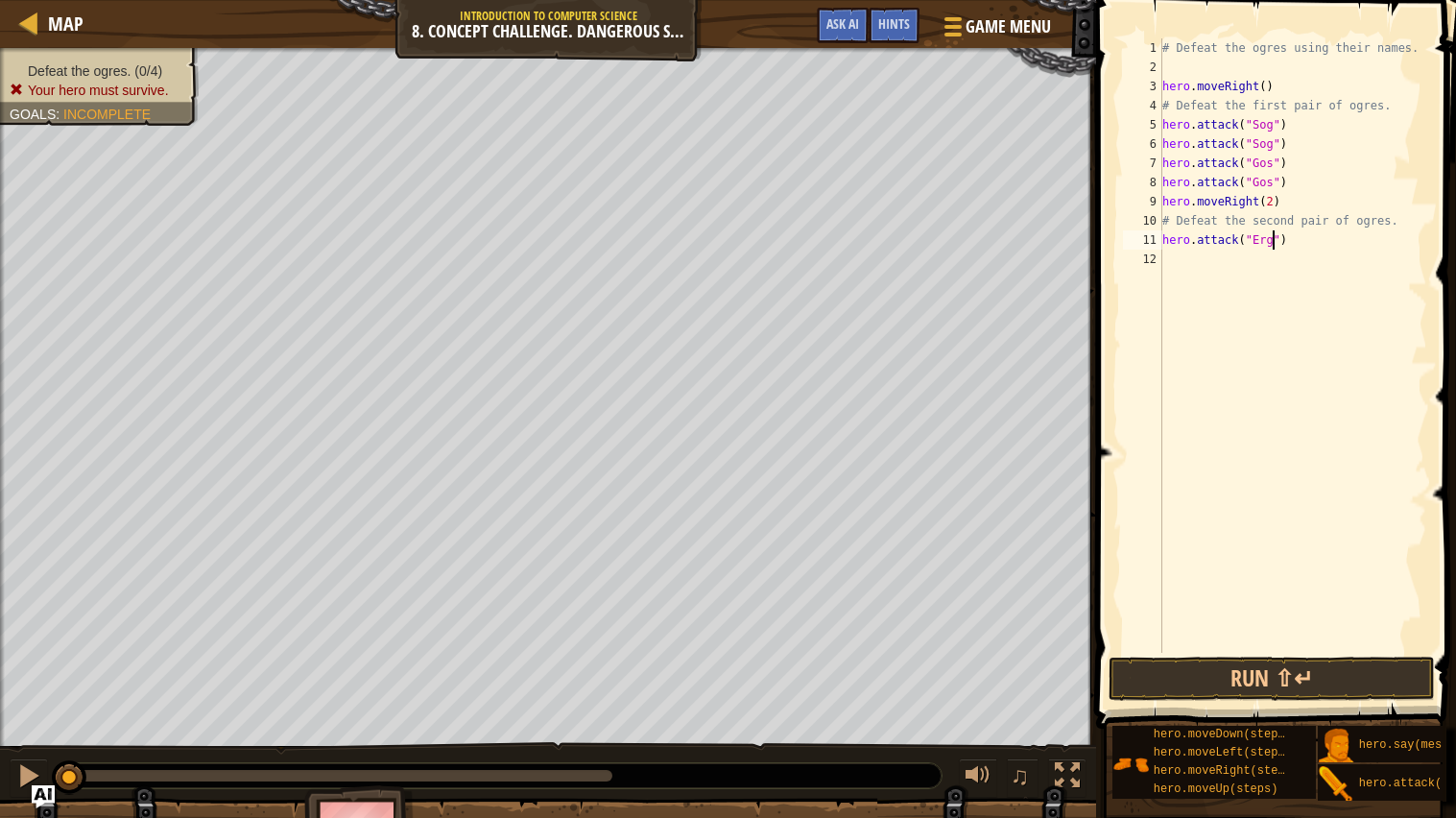
scroll to position [8, 9]
type textarea "hero.attack("Ergo")"
click at [1236, 258] on div "# Defeat the ogres using their names. hero . moveRight ( ) # Defeat the first p…" at bounding box center [1294, 364] width 269 height 653
type textarea "A"
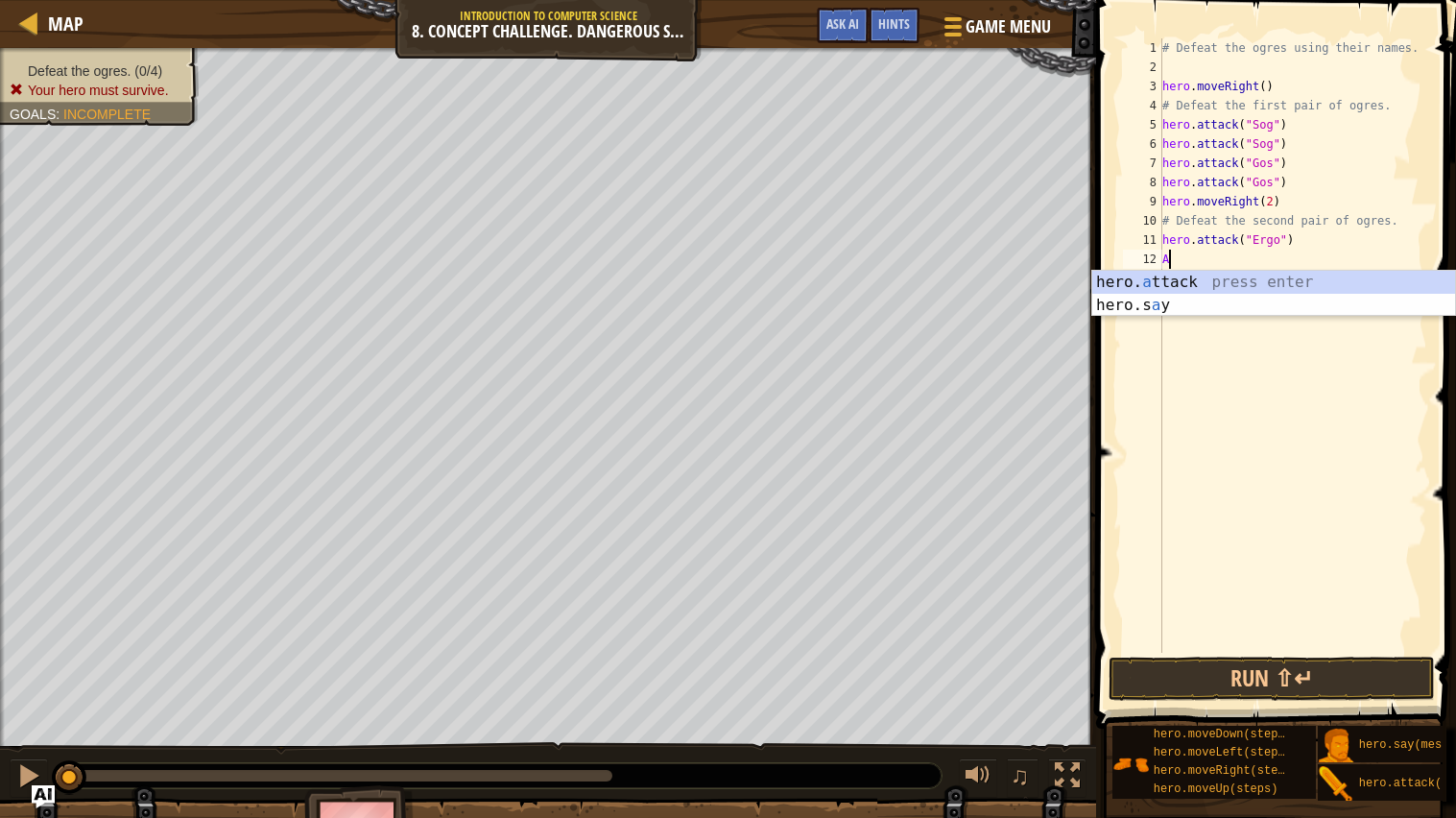
click at [1234, 263] on div "# Defeat the ogres using their names. hero . moveRight ( ) # Defeat the first p…" at bounding box center [1294, 364] width 269 height 653
click at [1224, 286] on div "hero. at tack press enter" at bounding box center [1274, 305] width 363 height 69
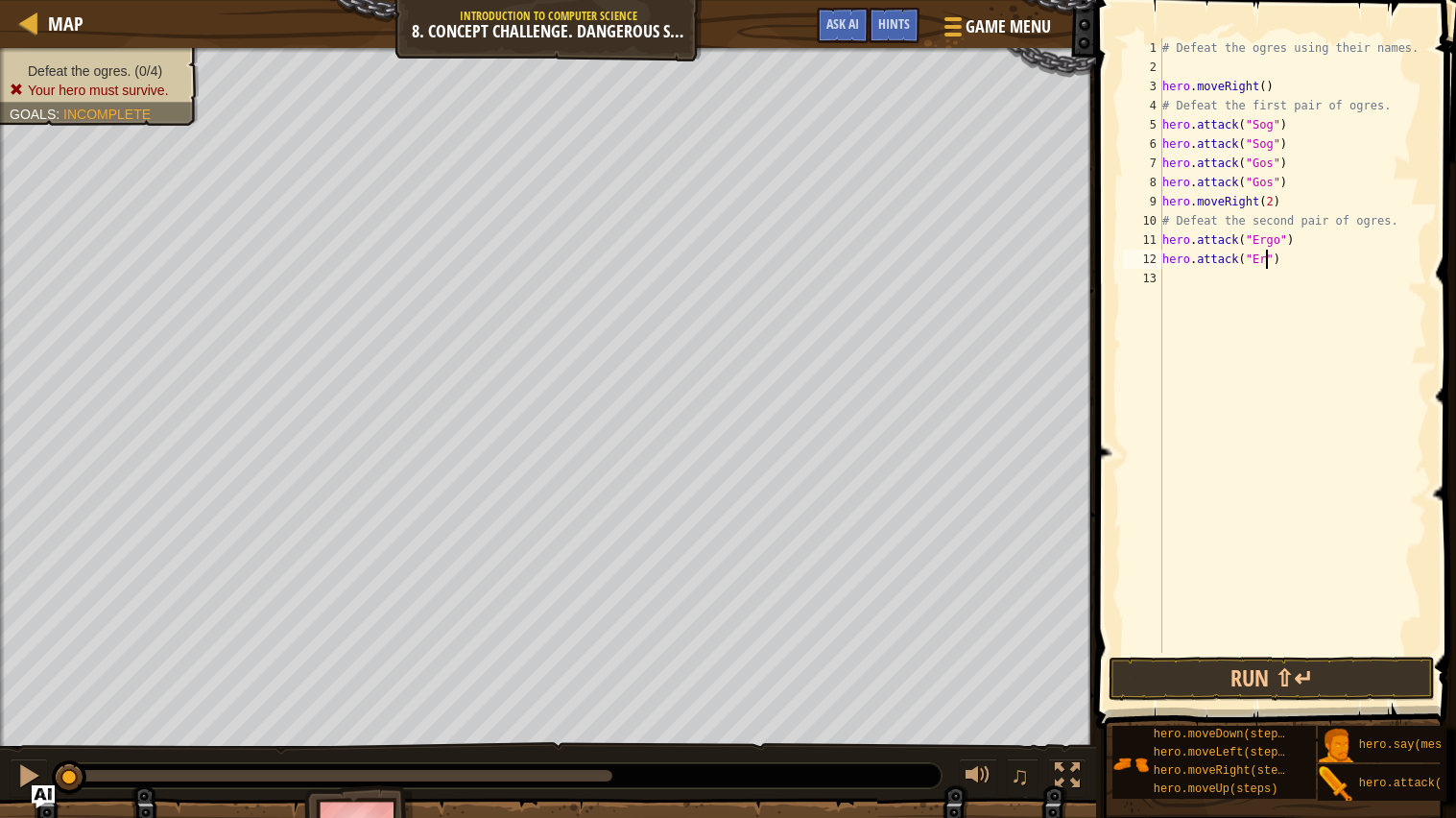
type textarea "hero.attack("Ergo")"
click at [1239, 293] on div "# Defeat the ogres using their names. hero . moveRight ( ) # Defeat the first p…" at bounding box center [1294, 364] width 269 height 653
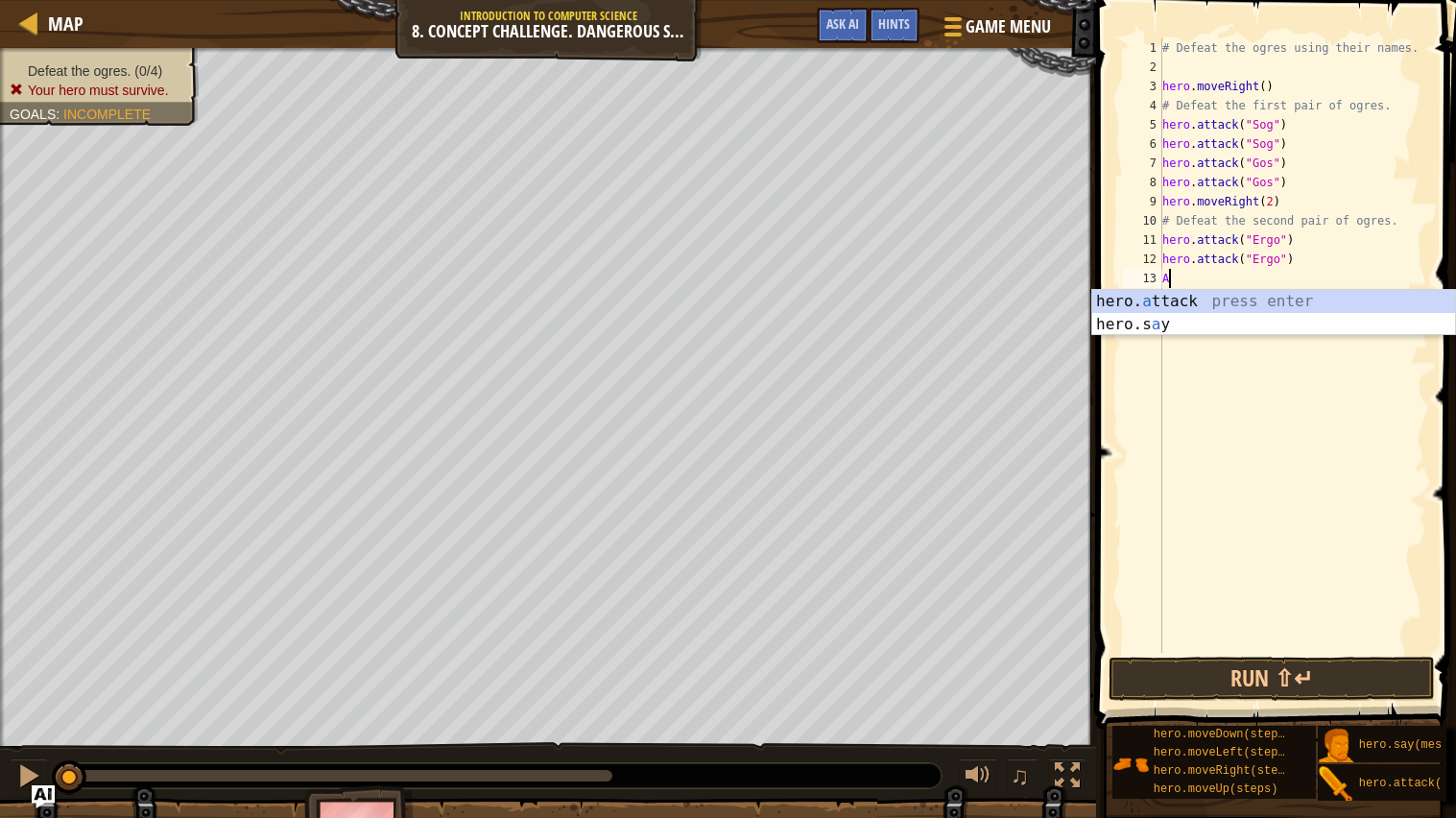
scroll to position [8, 1]
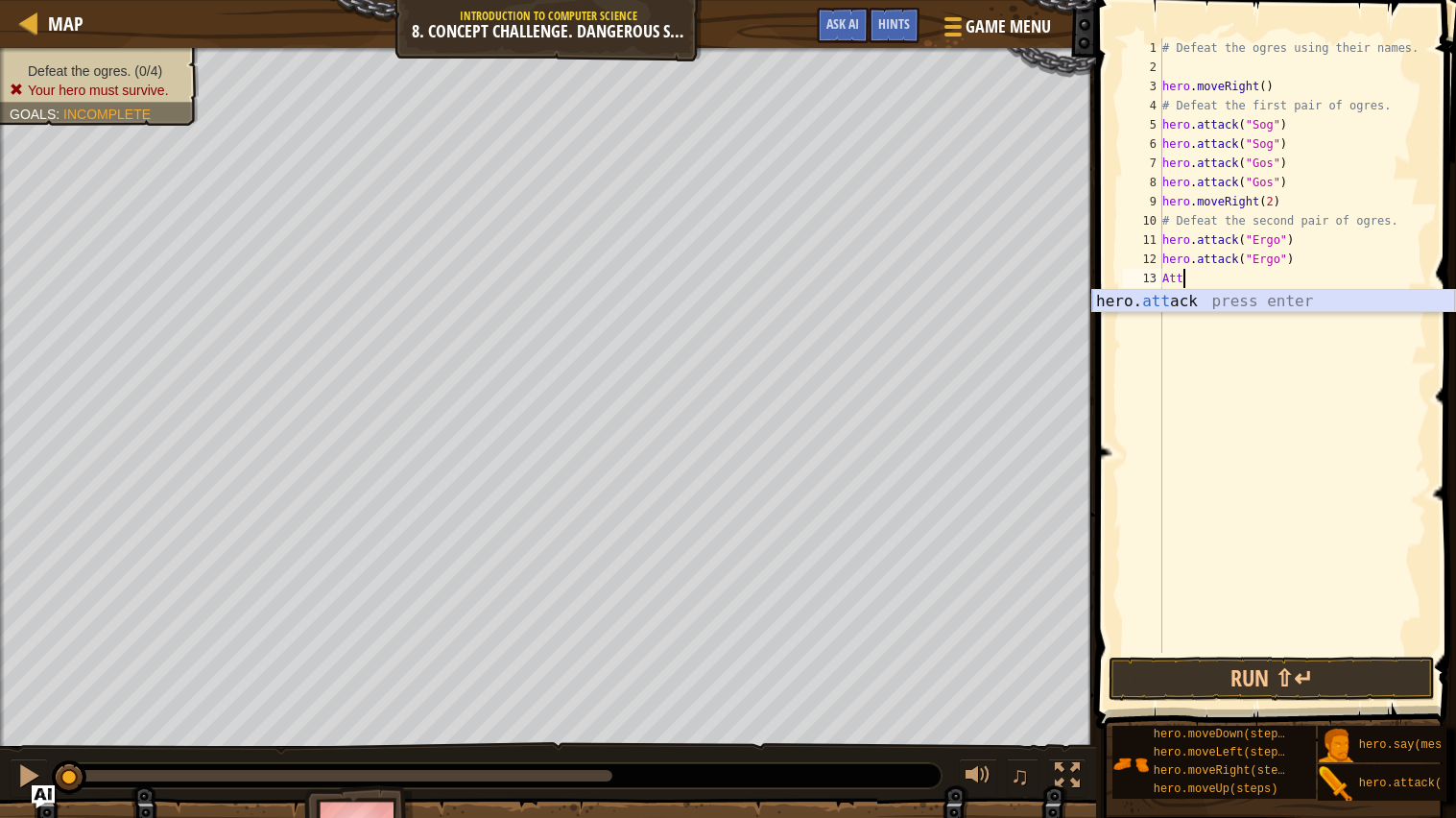
click at [1224, 302] on div "hero. att ack press enter" at bounding box center [1274, 325] width 363 height 69
click at [1295, 280] on div "# Defeat the ogres using their names. hero . moveRight ( ) # Defeat the first p…" at bounding box center [1294, 364] width 269 height 653
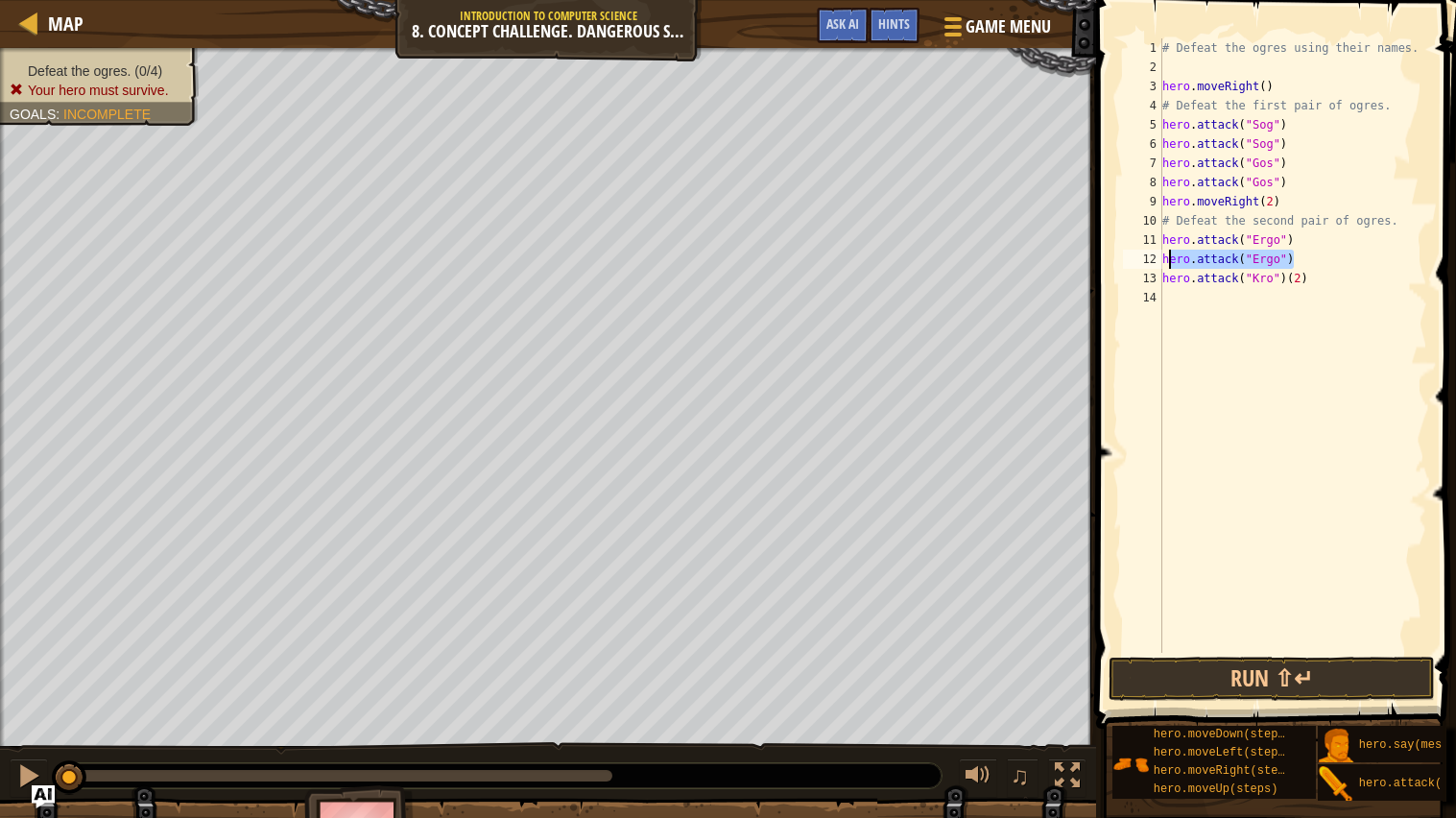
drag, startPoint x: 1299, startPoint y: 257, endPoint x: 1164, endPoint y: 261, distance: 135.1
click at [1164, 261] on div "# Defeat the ogres using their names. hero . moveRight ( ) # Defeat the first p…" at bounding box center [1294, 364] width 269 height 653
type textarea "hero.attack("Ergo")"
drag, startPoint x: 1294, startPoint y: 186, endPoint x: 1161, endPoint y: 182, distance: 133.1
click at [1161, 182] on div "hero.attack("Ergo")[PHONE_NUMBER] 10 11 12 13 # Defeat the ogres using their na…" at bounding box center [1273, 346] width 308 height 615
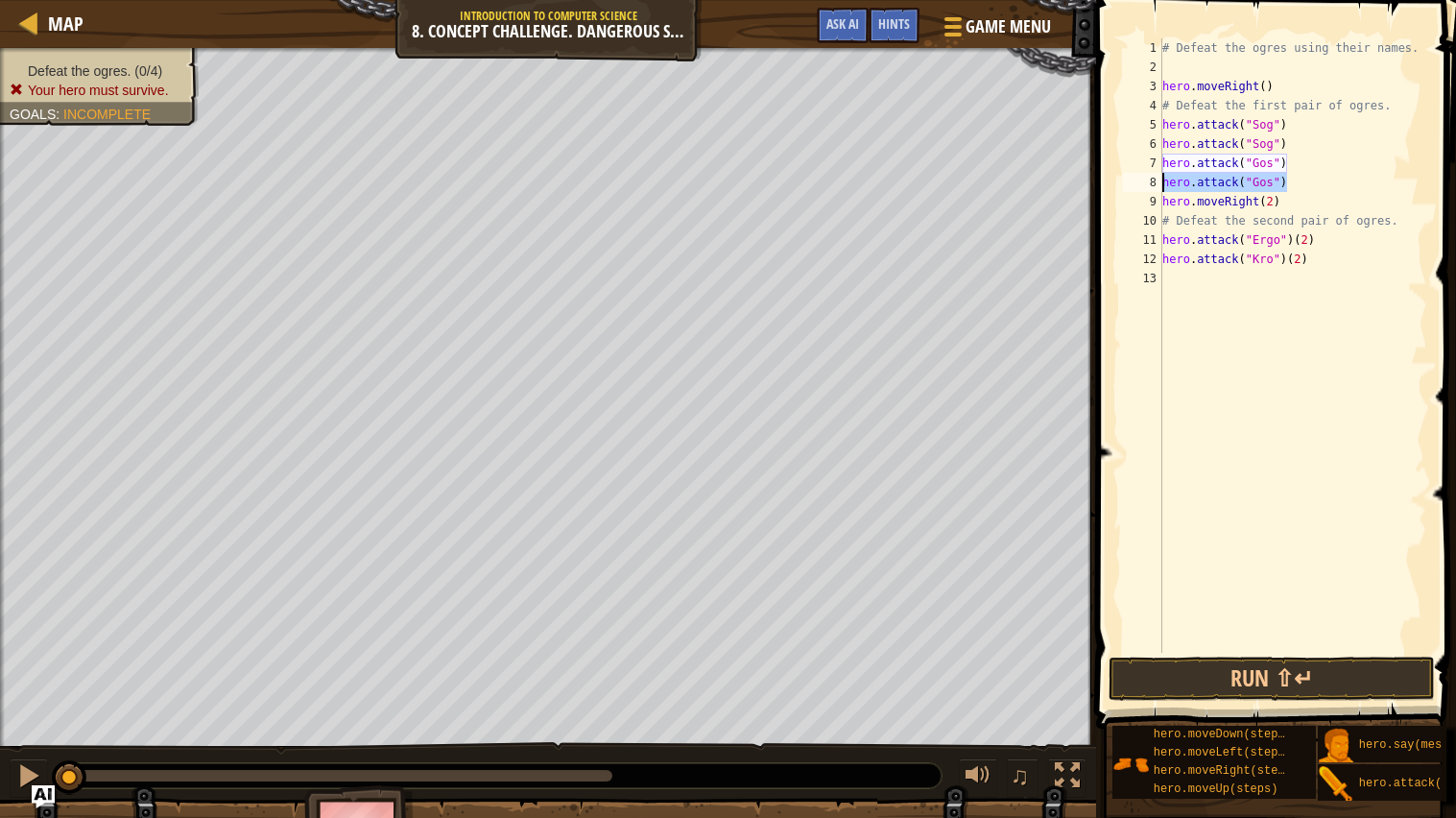
type textarea "hero.attack("Gos")"
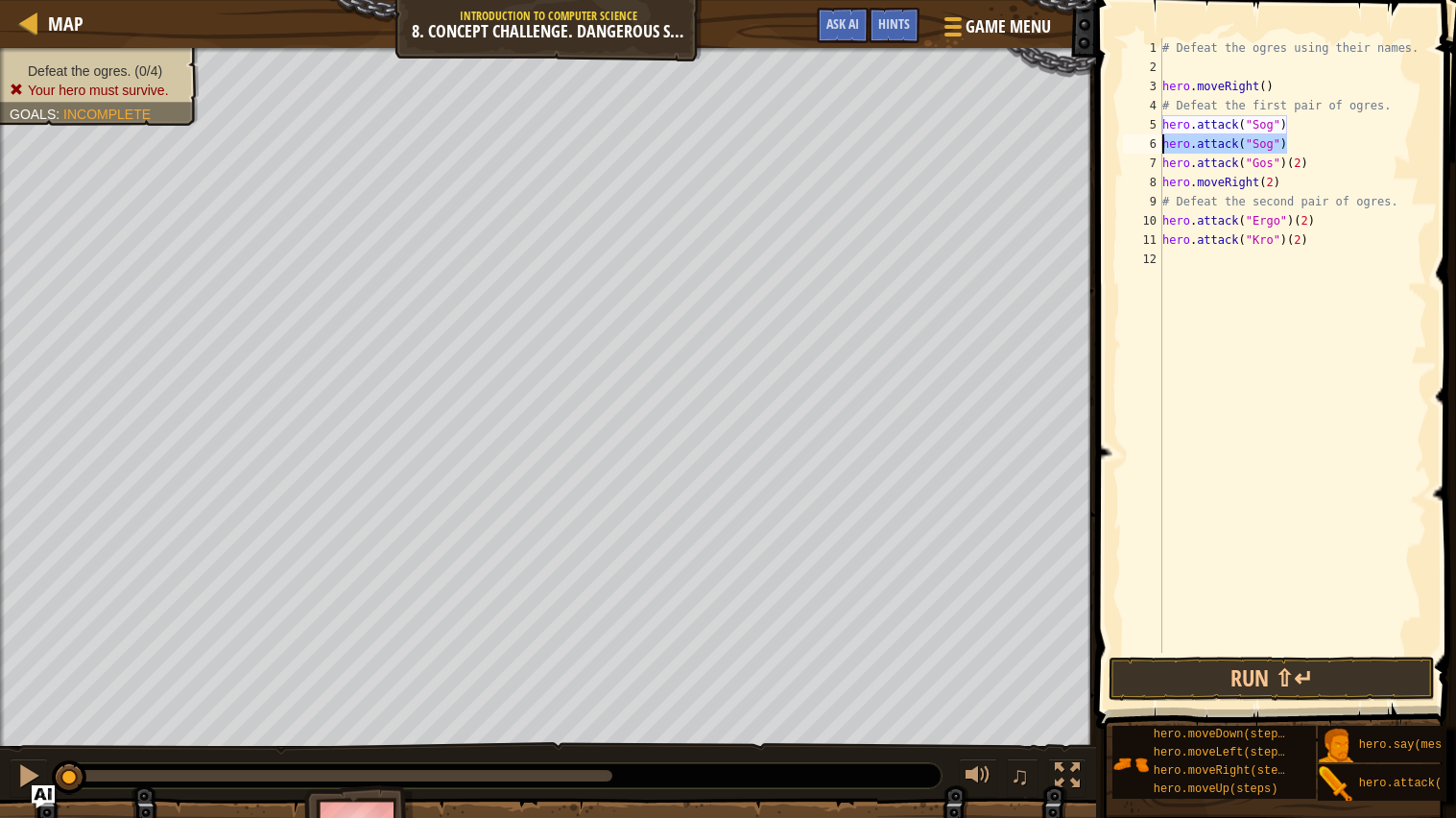
drag, startPoint x: 1305, startPoint y: 148, endPoint x: 1161, endPoint y: 144, distance: 144.1
click at [1161, 144] on div "hero.attack("Gos")[PHONE_NUMBER] 10 11 12 # Defeat the ogres using their names.…" at bounding box center [1273, 346] width 308 height 615
type textarea "hero.attack("Sog")"
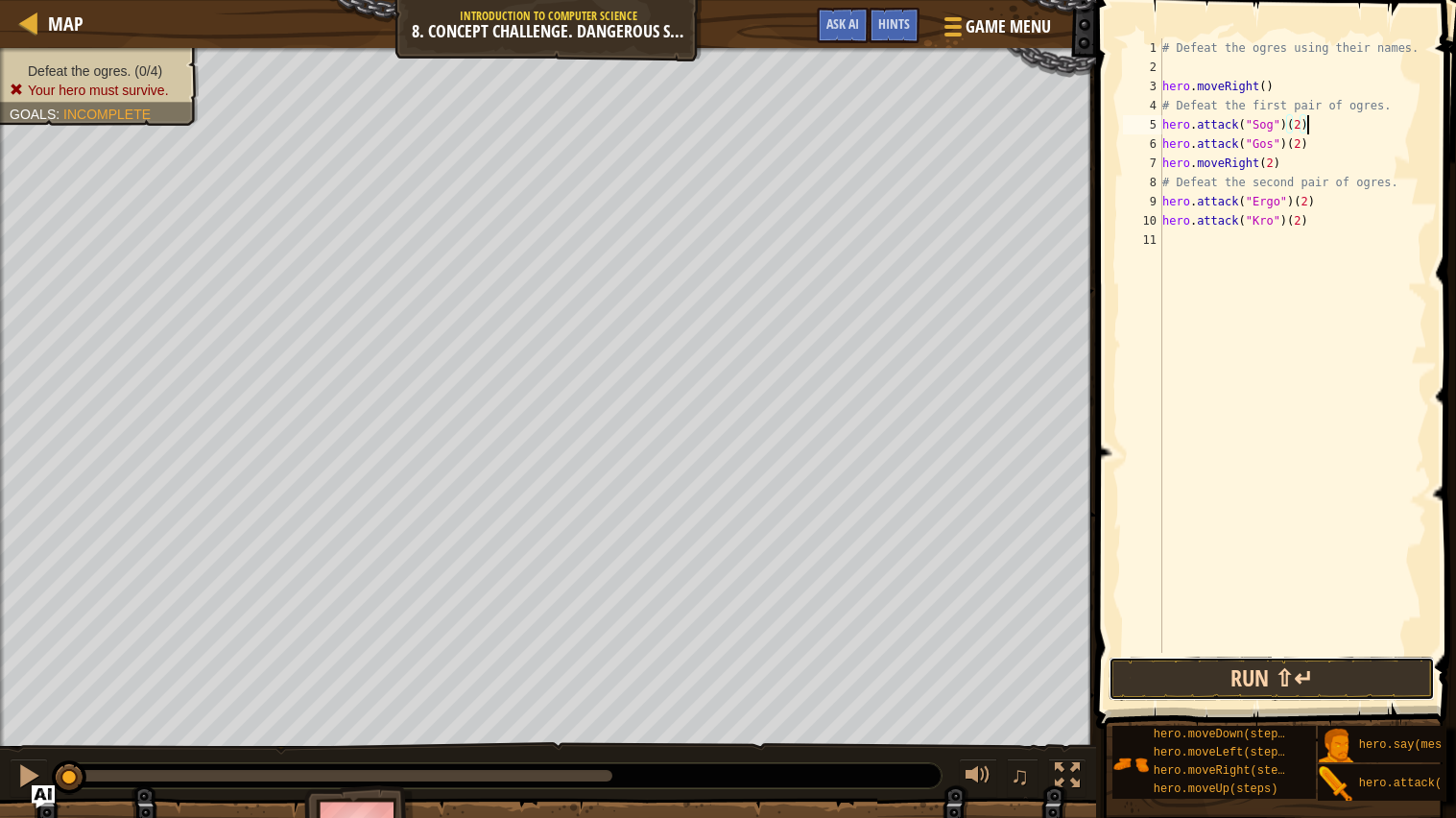
click at [1233, 656] on button "Run ⇧↵" at bounding box center [1272, 678] width 327 height 45
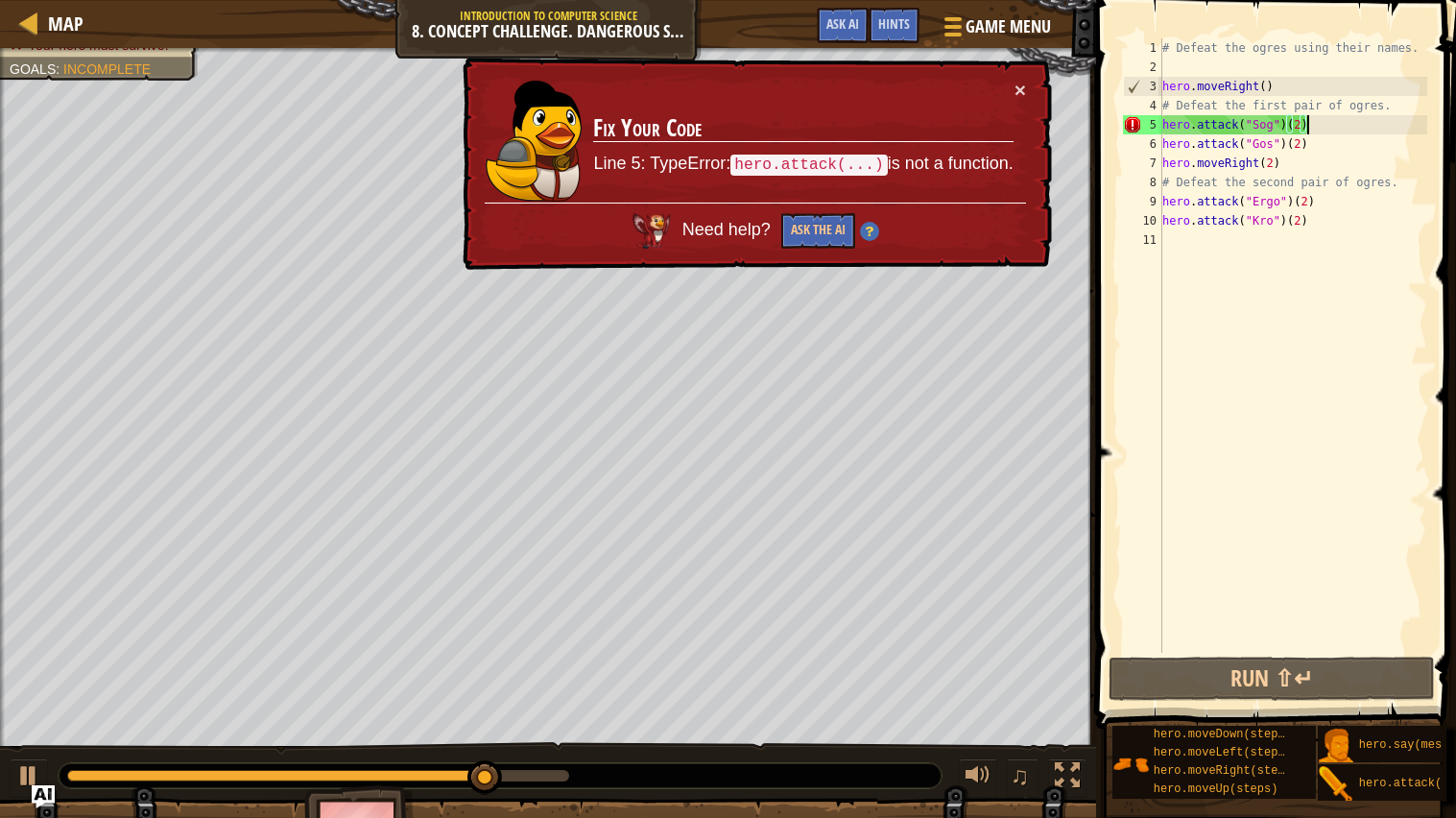
click at [837, 169] on code "hero.attack(...)" at bounding box center [809, 164] width 156 height 21
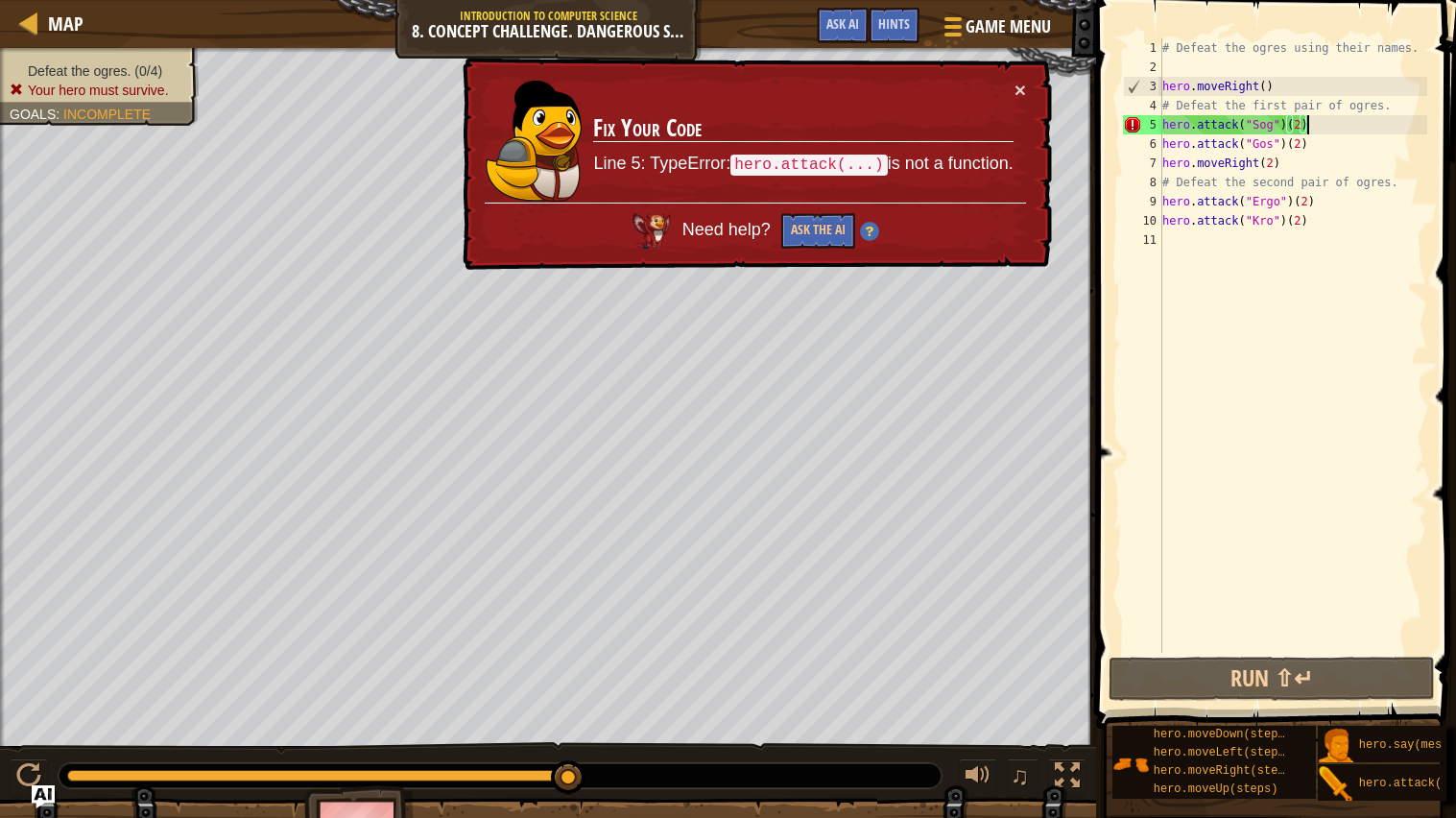
click at [1013, 95] on td "Fix Your Code Line 5: TypeError: hero.attack(...) is not a function." at bounding box center [803, 141] width 422 height 123
click at [1024, 96] on button "×" at bounding box center [1020, 89] width 12 height 20
click at [1308, 656] on button "Run ⇧↵" at bounding box center [1272, 678] width 327 height 45
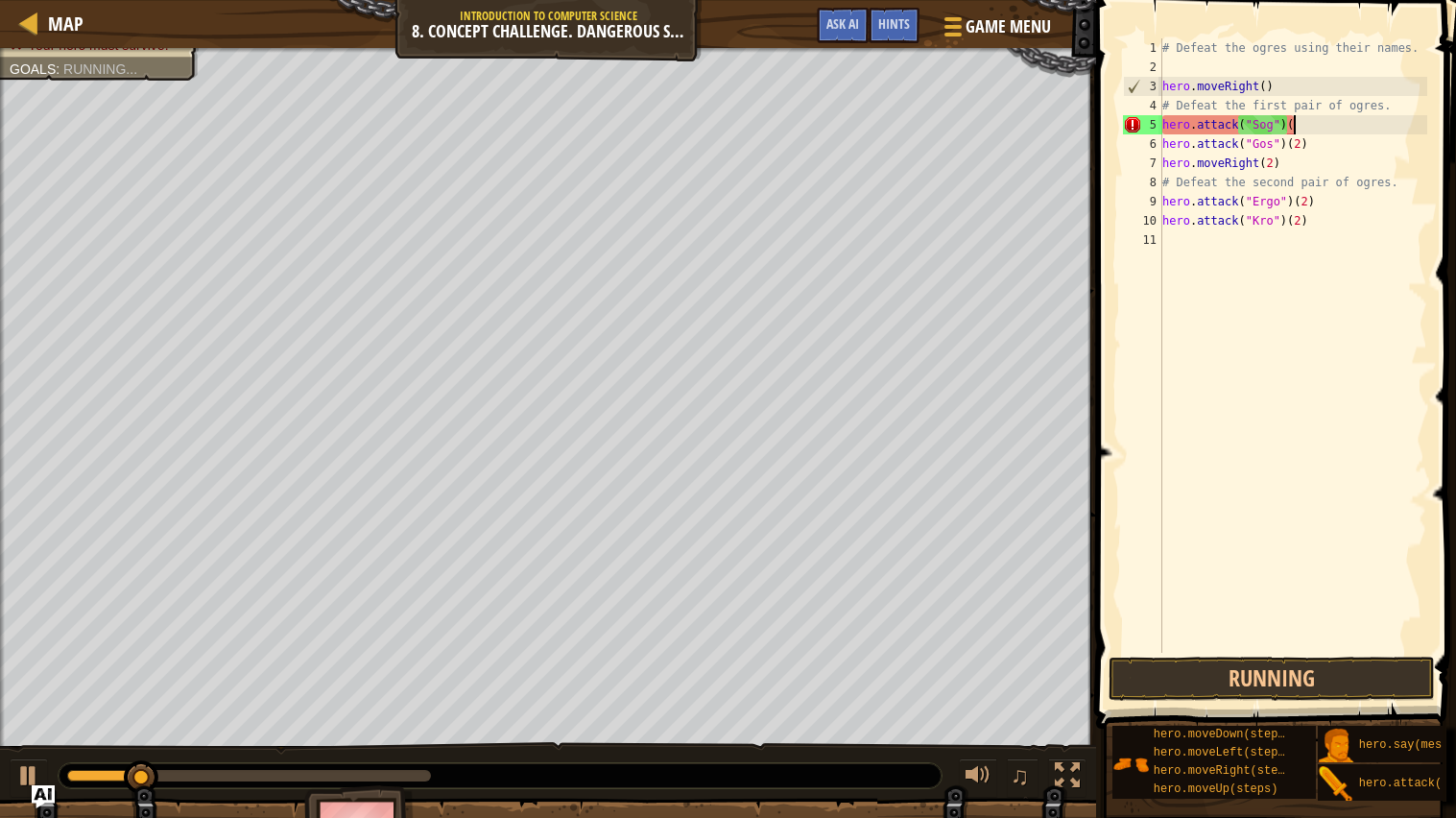
scroll to position [8, 9]
type textarea "hero.attack("Sog")"
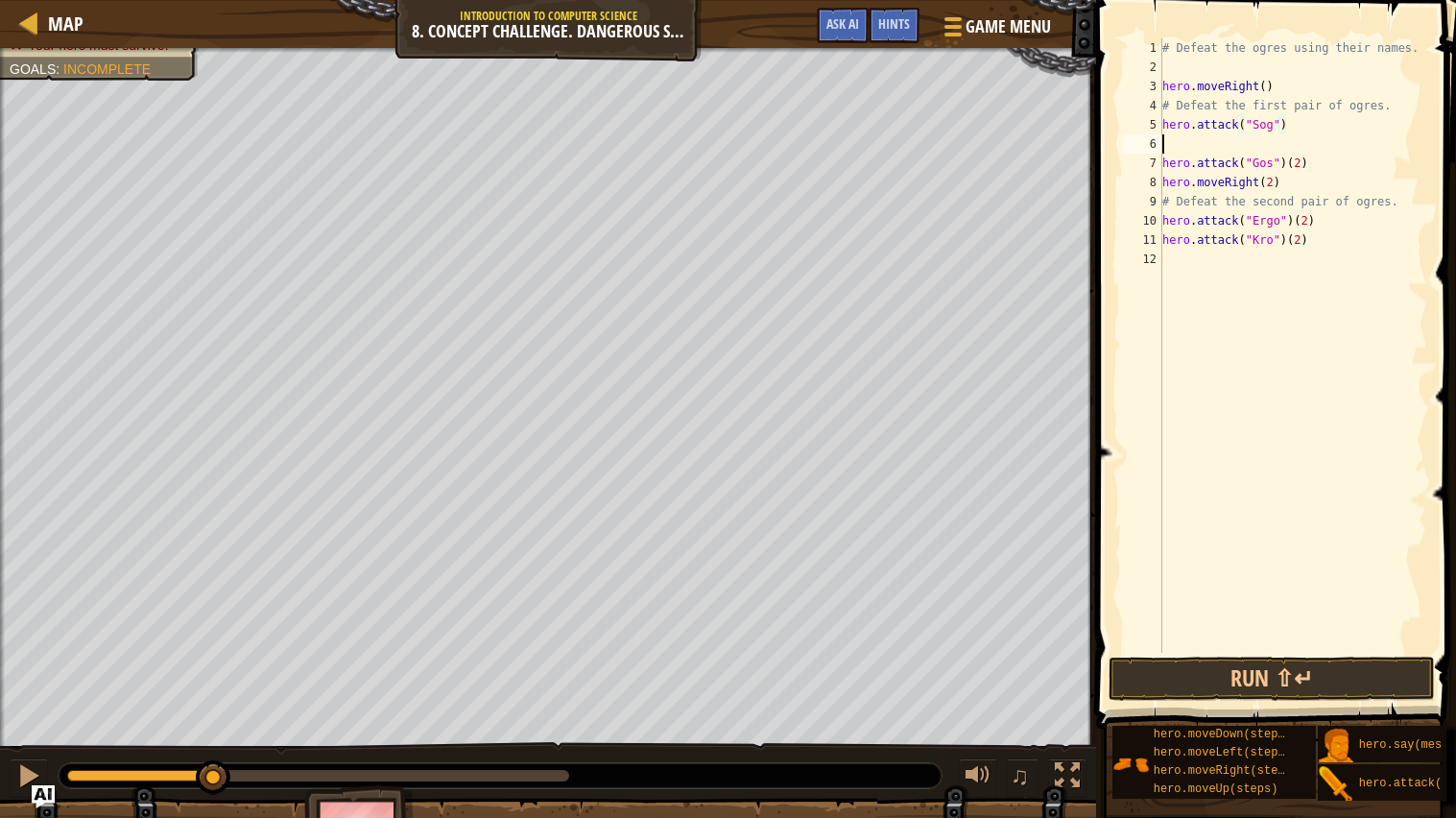
scroll to position [8, 0]
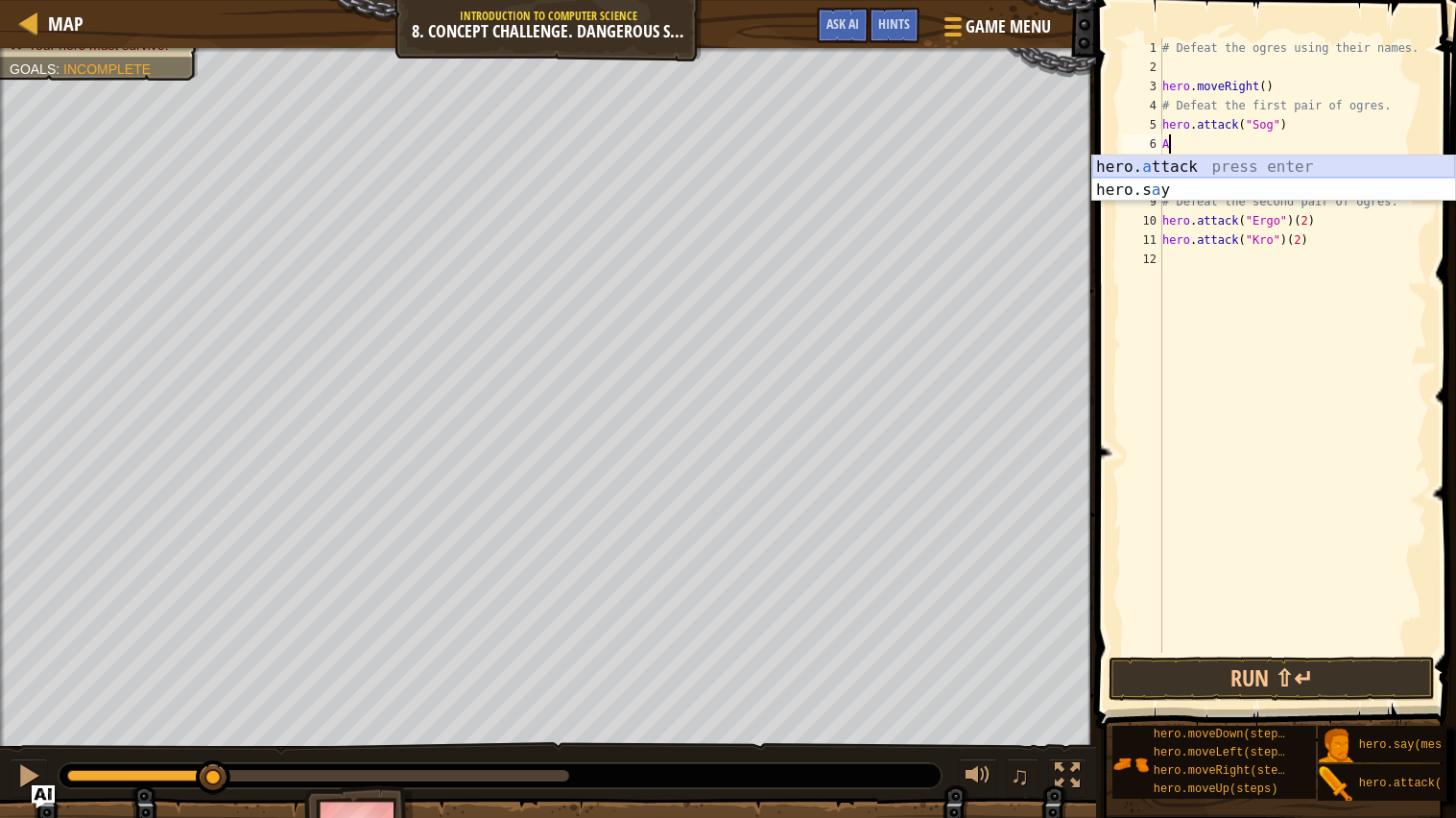
click at [1265, 162] on div "hero. a ttack press enter hero.s a y press enter" at bounding box center [1274, 201] width 363 height 92
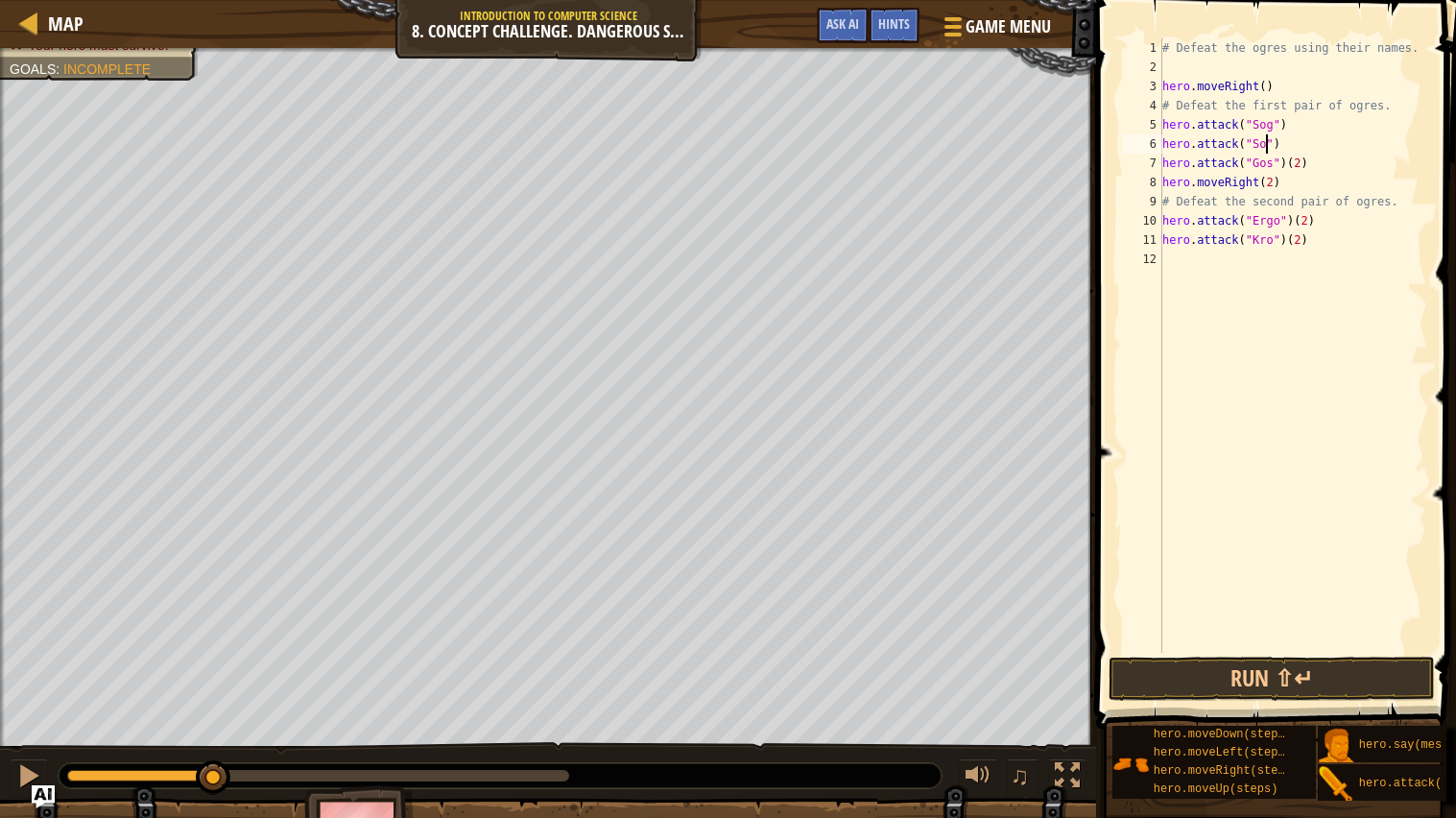
scroll to position [8, 9]
click at [1322, 162] on div "# Defeat the ogres using their names. hero . moveRight ( ) # Defeat the first p…" at bounding box center [1294, 364] width 269 height 653
type textarea "hero.attack("Gos")"
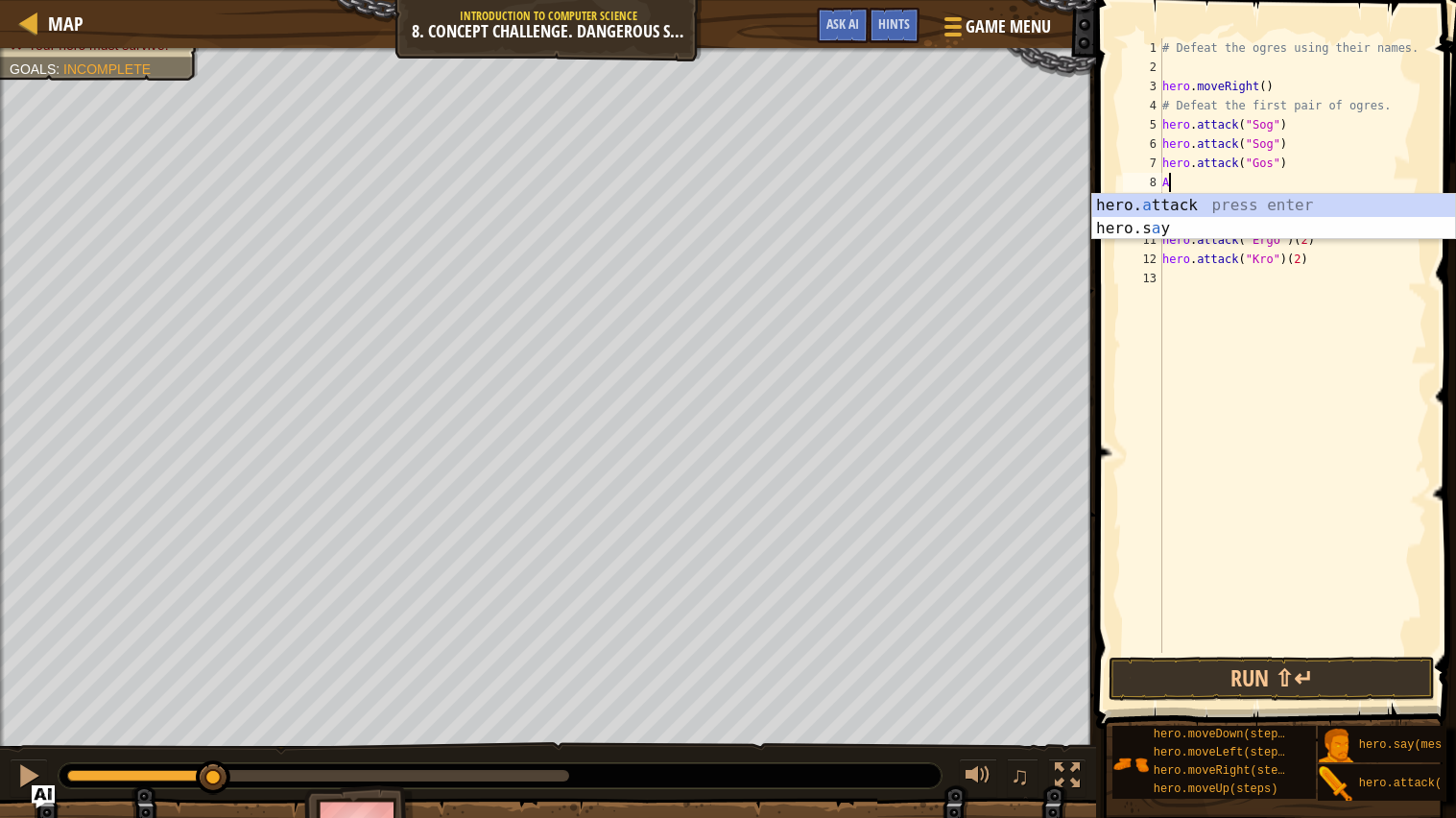
click at [1274, 203] on div "hero. a ttack press enter hero.s a y press enter" at bounding box center [1274, 240] width 363 height 92
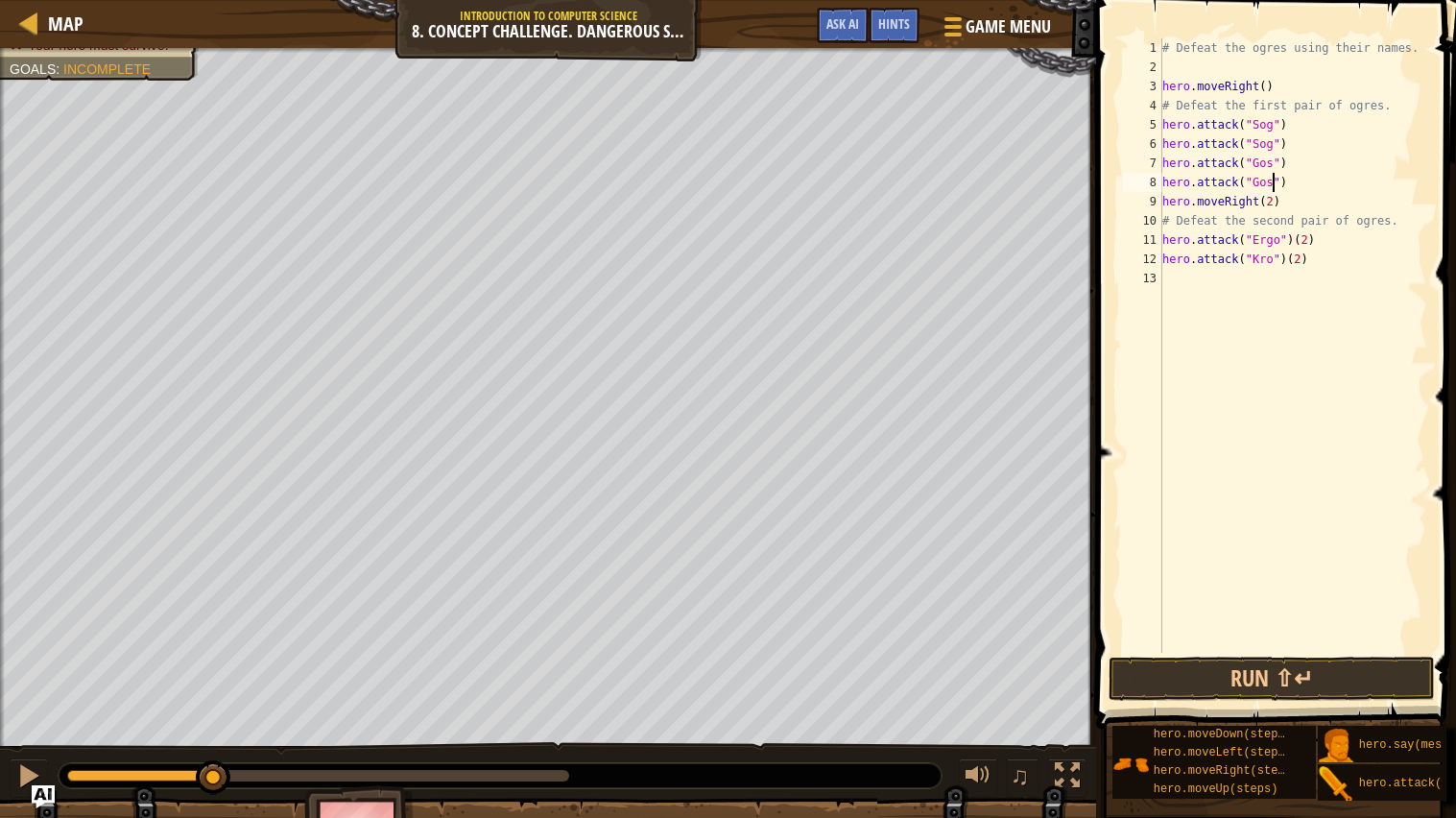
scroll to position [8, 9]
click at [1287, 211] on div "# Defeat the ogres using their names. hero . moveRight ( ) # Defeat the first p…" at bounding box center [1294, 364] width 269 height 653
click at [1290, 204] on div "# Defeat the ogres using their names. hero . moveRight ( ) # Defeat the first p…" at bounding box center [1294, 364] width 269 height 653
type textarea "hero.moveRight"
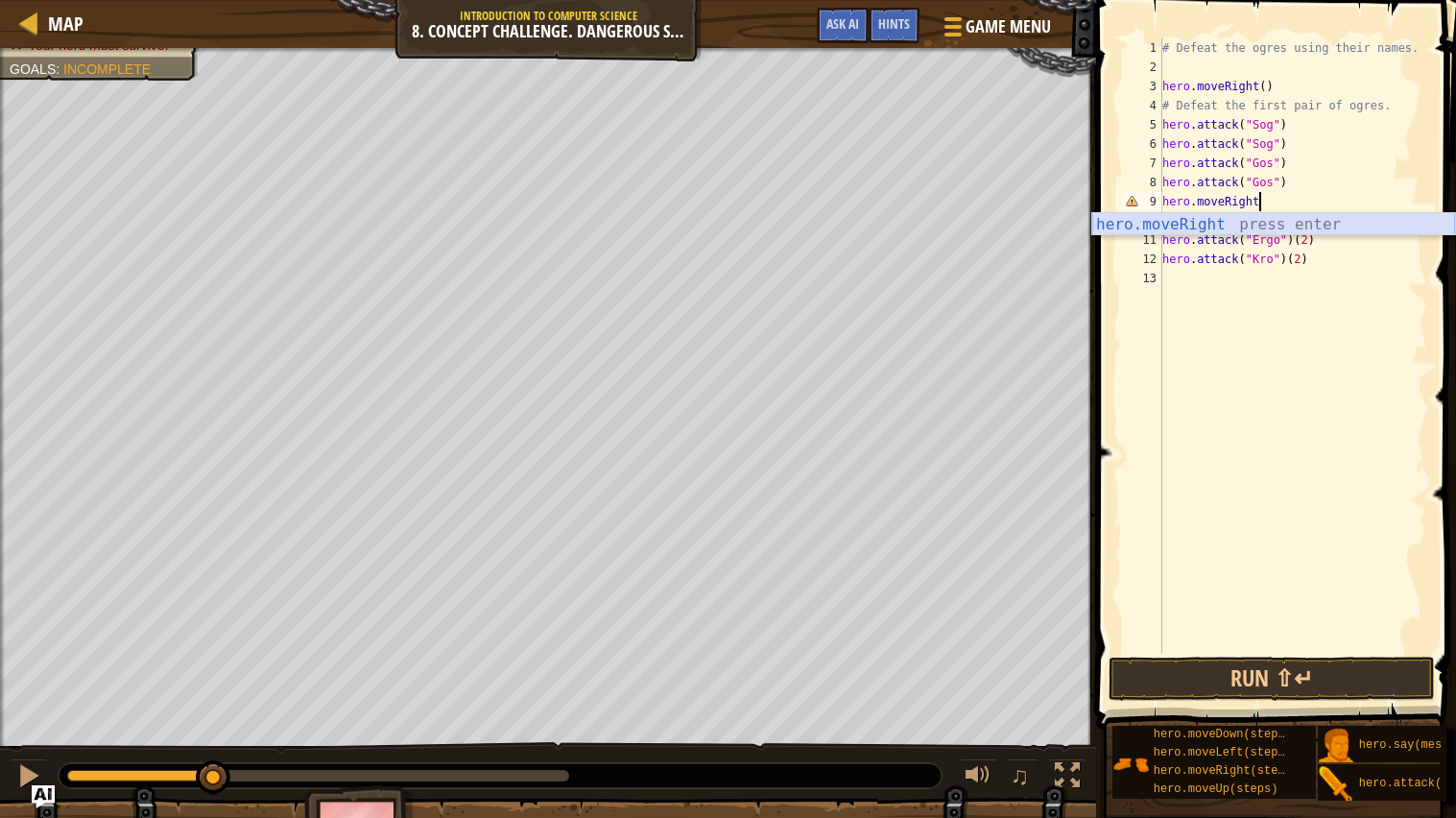
click at [1222, 233] on div "hero.moveRight press enter" at bounding box center [1274, 248] width 363 height 69
click at [1265, 202] on div "# Defeat the ogres using their names. hero . moveRight ( ) # Defeat the first p…" at bounding box center [1294, 364] width 269 height 653
type textarea "hero.moveRight(2)"
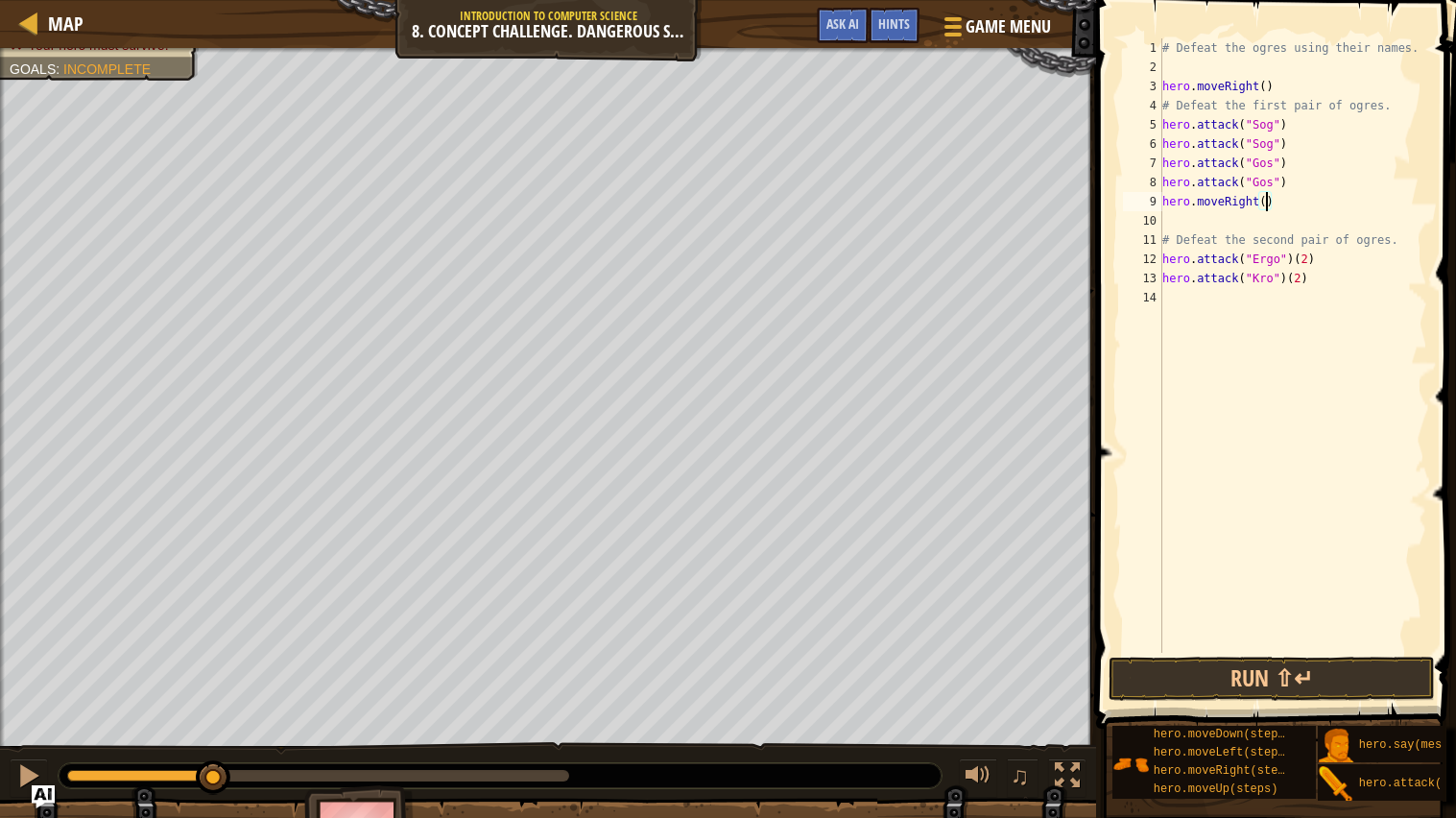
scroll to position [8, 8]
click at [1218, 212] on div "# Defeat the ogres using their names. hero . moveRight ( ) # Defeat the first p…" at bounding box center [1294, 364] width 269 height 653
click at [1312, 236] on div "# Defeat the ogres using their names. hero . moveRight ( ) # Defeat the first p…" at bounding box center [1294, 364] width 269 height 653
type textarea "hero.attack("Ergo")"
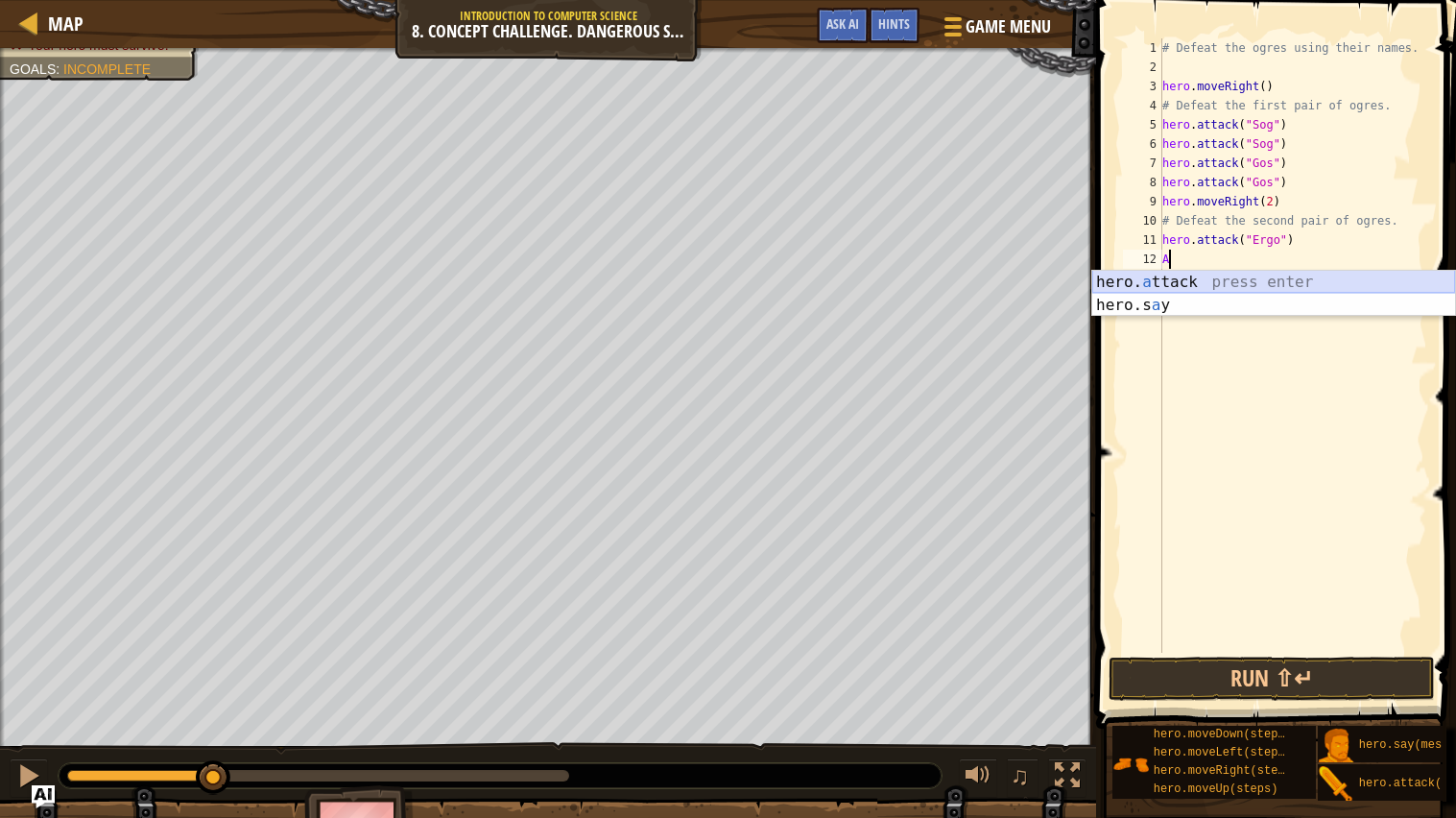
click at [1282, 279] on div "hero. a ttack press enter hero.s a y press enter" at bounding box center [1274, 316] width 363 height 92
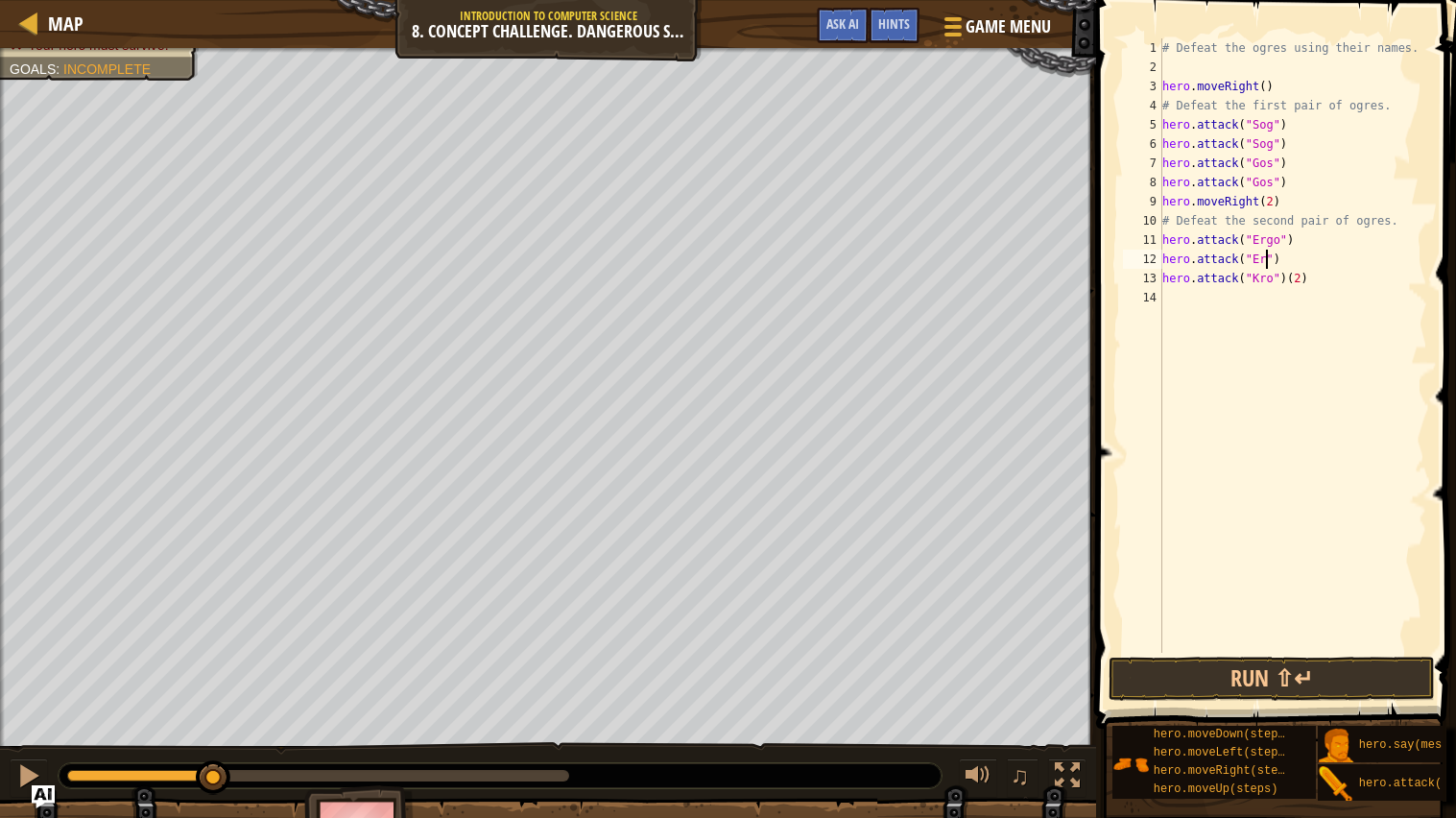
scroll to position [8, 9]
click at [1322, 269] on div "# Defeat the ogres using their names. hero . moveRight ( ) # Defeat the first p…" at bounding box center [1294, 364] width 269 height 653
type textarea "hero.attack("Kro")"
type textarea "K"
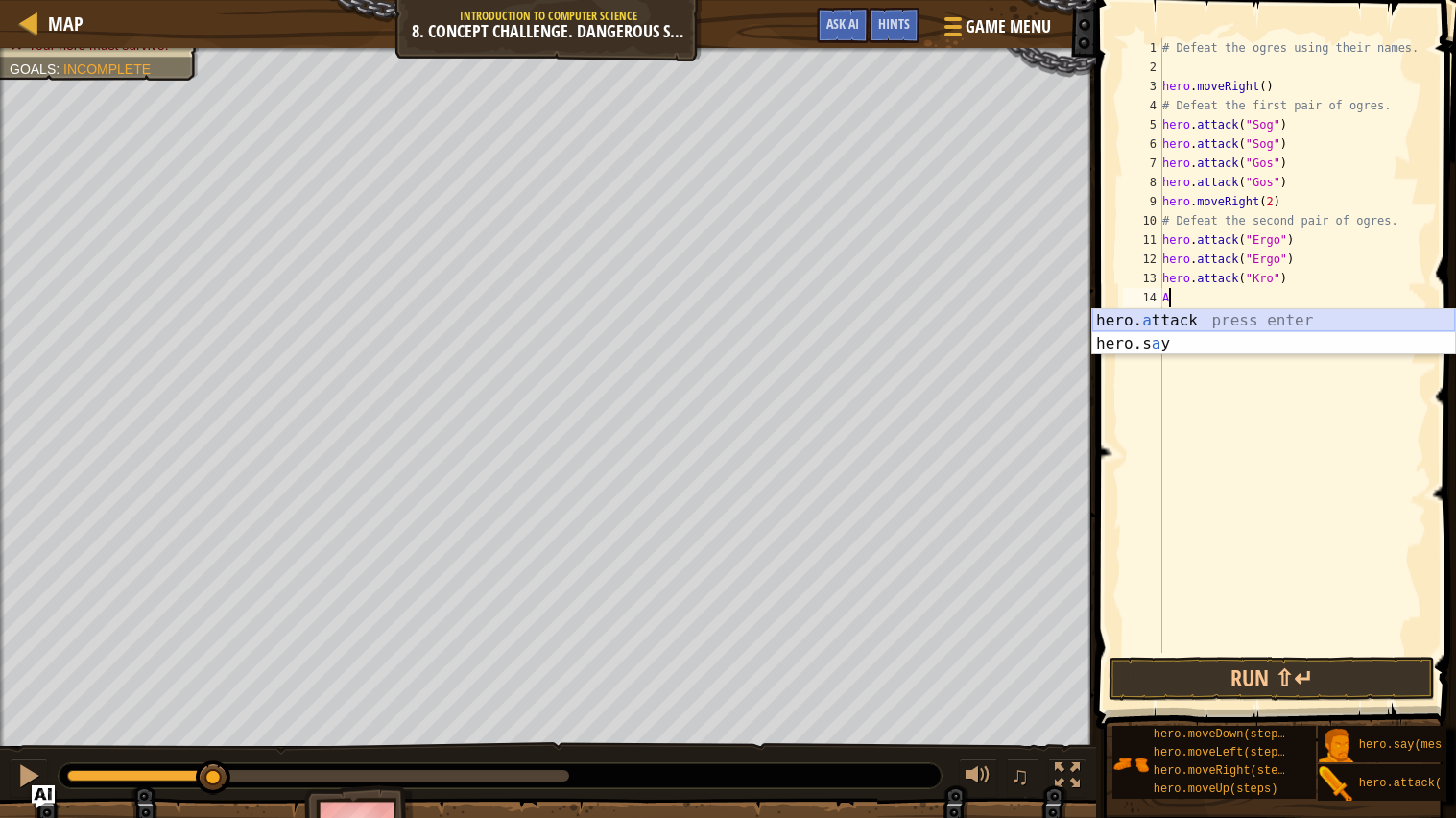
click at [1202, 318] on div "hero. a ttack press enter hero.s a y press enter" at bounding box center [1274, 355] width 363 height 92
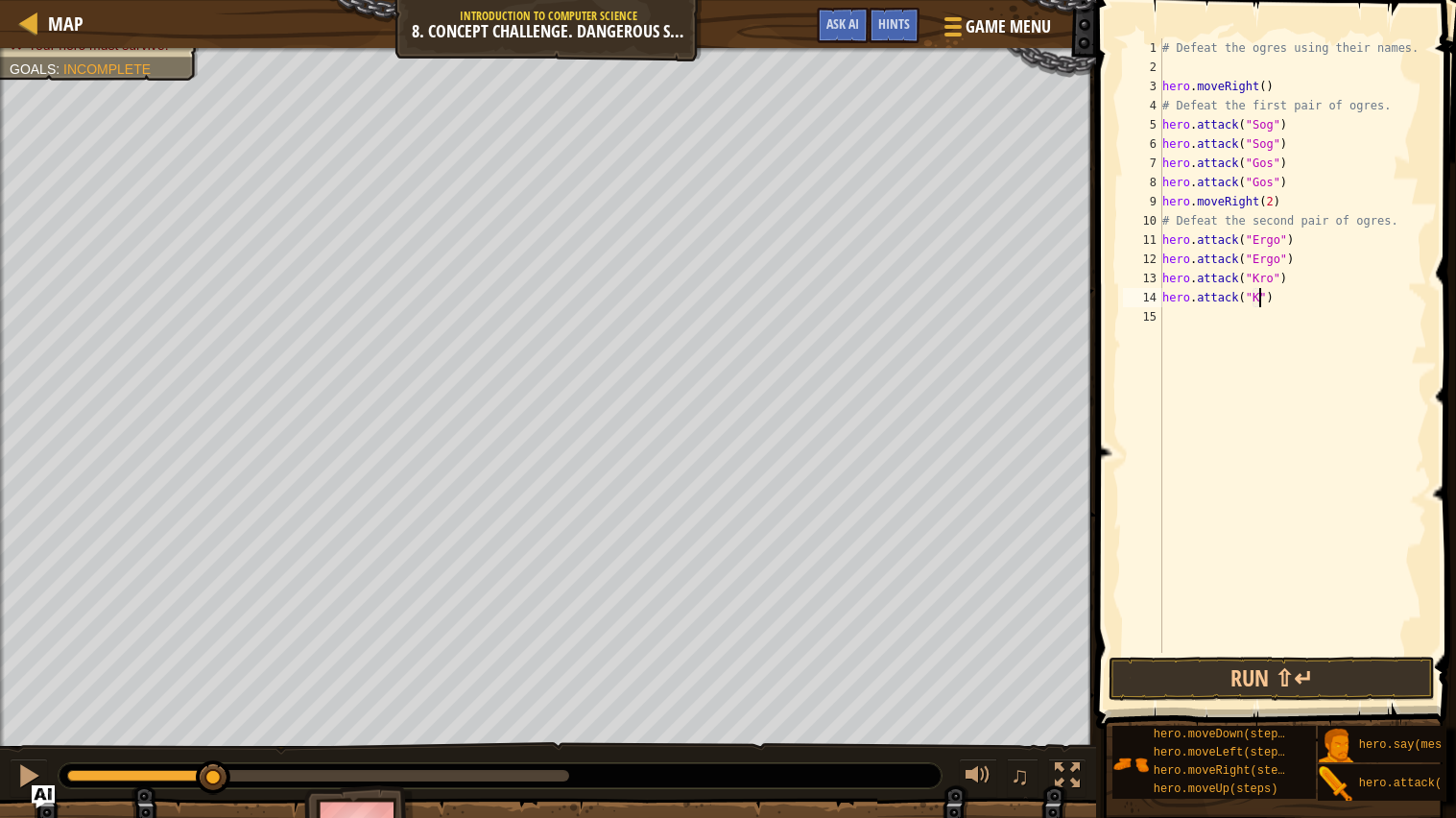
scroll to position [8, 9]
click at [1210, 656] on button "Run ⇧↵" at bounding box center [1272, 678] width 327 height 45
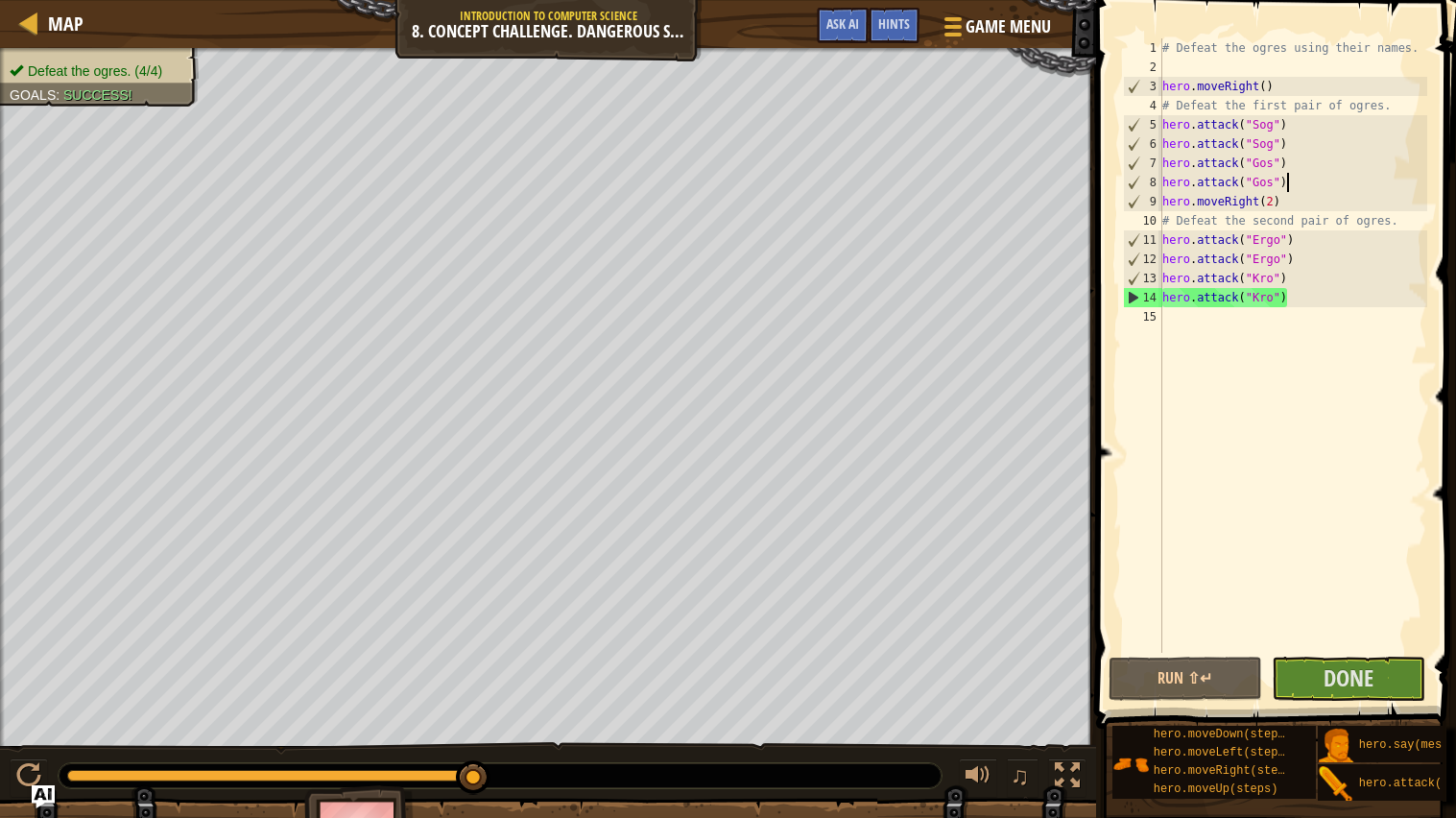
click at [1300, 190] on div "# Defeat the ogres using their names. hero . moveRight ( ) # Defeat the first p…" at bounding box center [1294, 364] width 269 height 653
type textarea "hero.attack("Gos")"
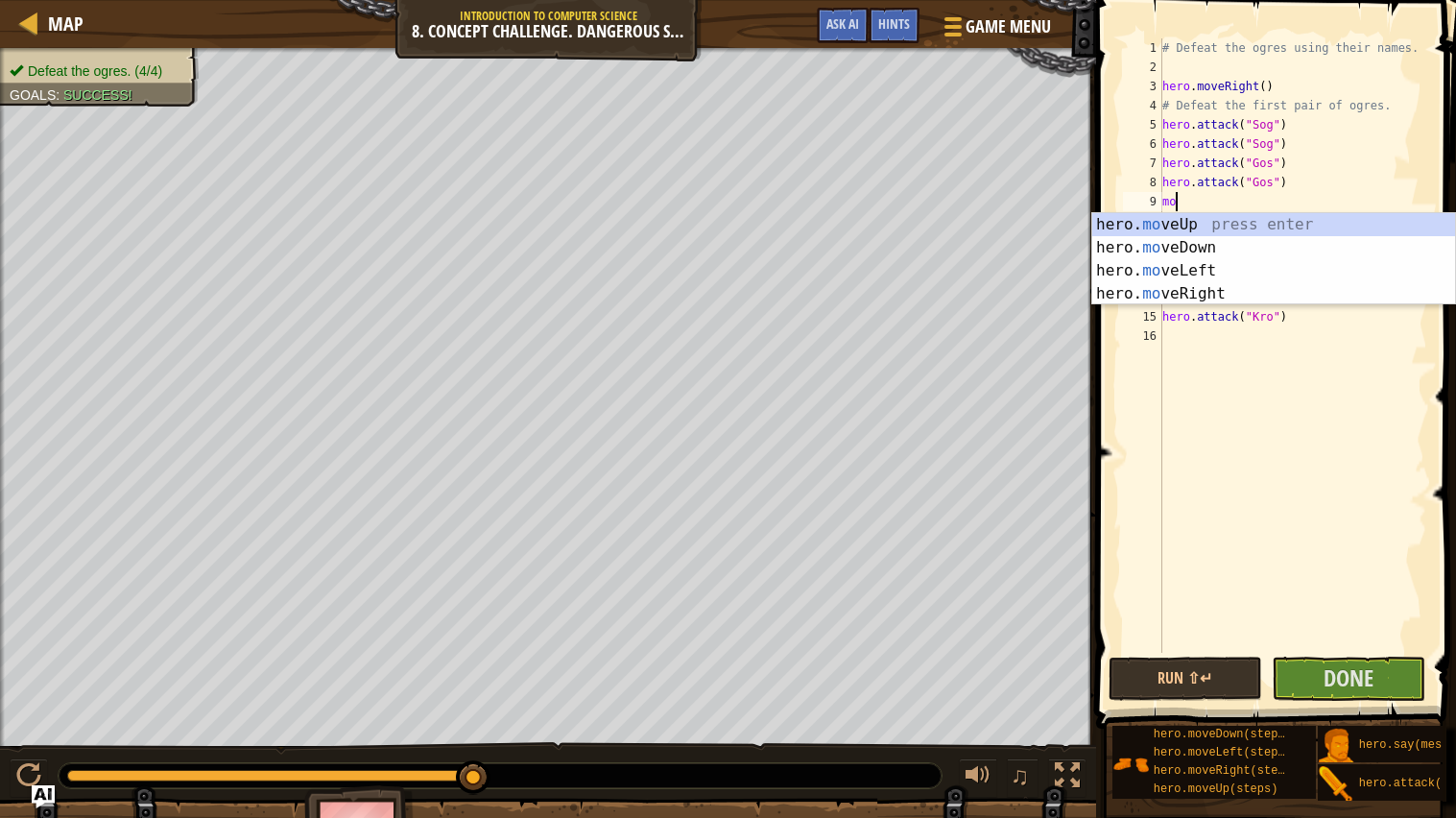
scroll to position [8, 1]
type textarea "move"
click at [1257, 227] on div "hero. move Up press enter hero. move Down press enter hero. move Left press ent…" at bounding box center [1274, 282] width 363 height 139
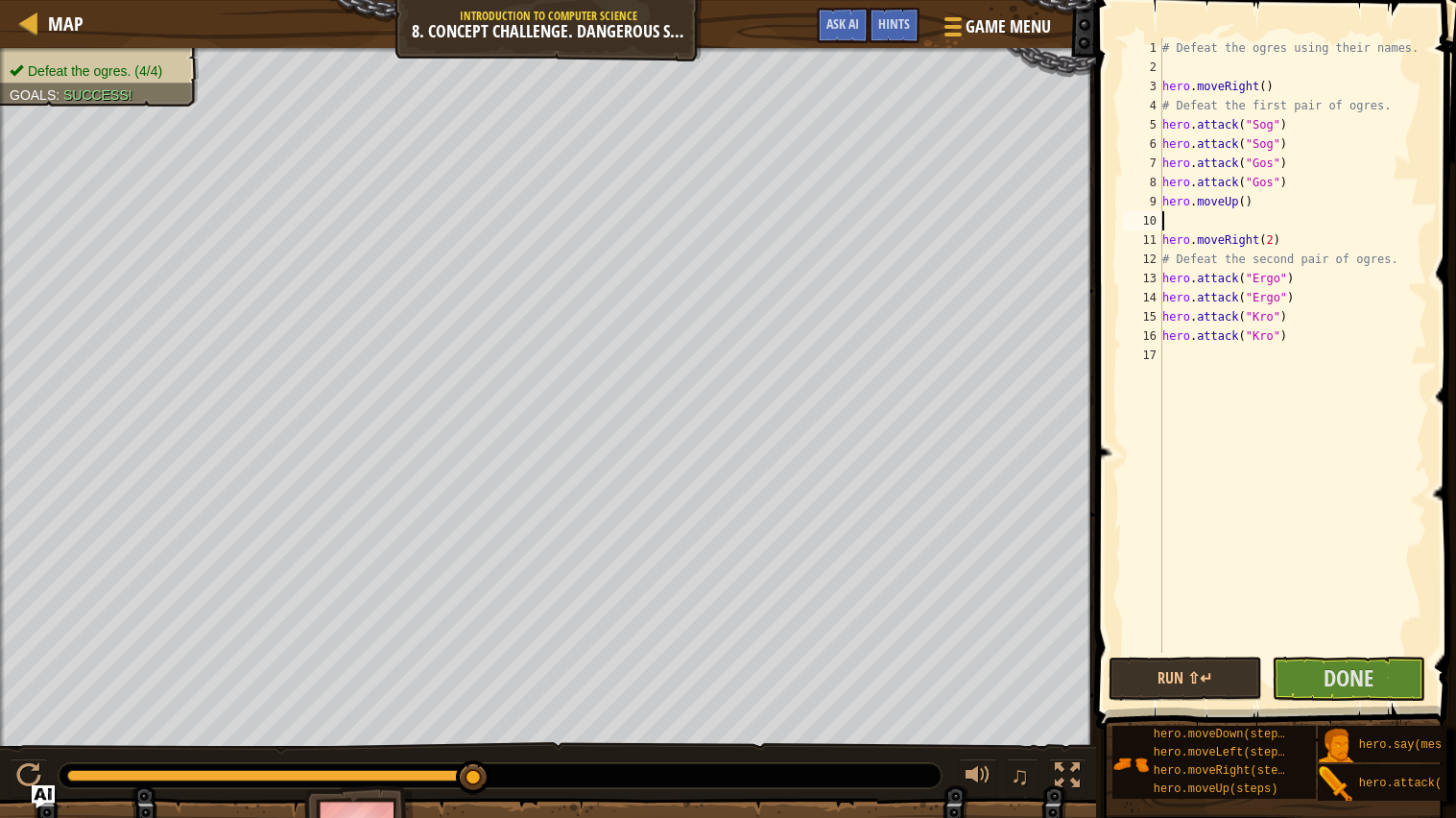
click at [1231, 203] on div "# Defeat the ogres using their names. hero . moveRight ( ) # Defeat the first p…" at bounding box center [1294, 364] width 269 height 653
click at [1246, 204] on div "# Defeat the ogres using their names. hero . moveRight ( ) # Defeat the first p…" at bounding box center [1294, 364] width 269 height 653
click at [1276, 207] on div "# Defeat the ogres using their names. hero . moveRight ( ) # Defeat the first p…" at bounding box center [1294, 364] width 269 height 653
click at [1301, 184] on div "# Defeat the ogres using their names. hero . moveRight ( ) # Defeat the first p…" at bounding box center [1294, 364] width 269 height 653
type textarea "hero.attack("Gos")"
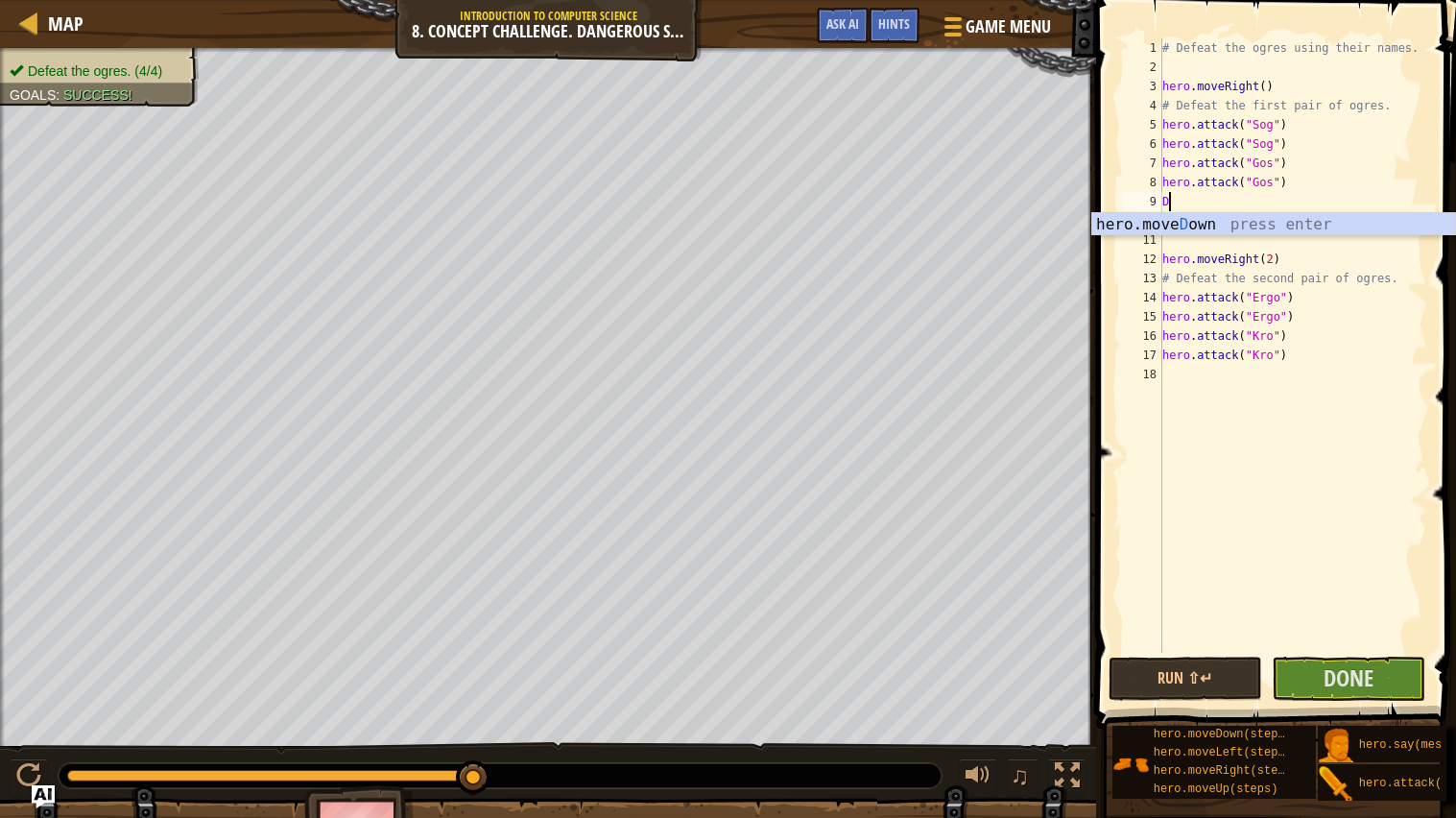
type textarea "D"
click at [1210, 226] on div "hero.[PERSON_NAME] own press enter" at bounding box center [1274, 248] width 363 height 69
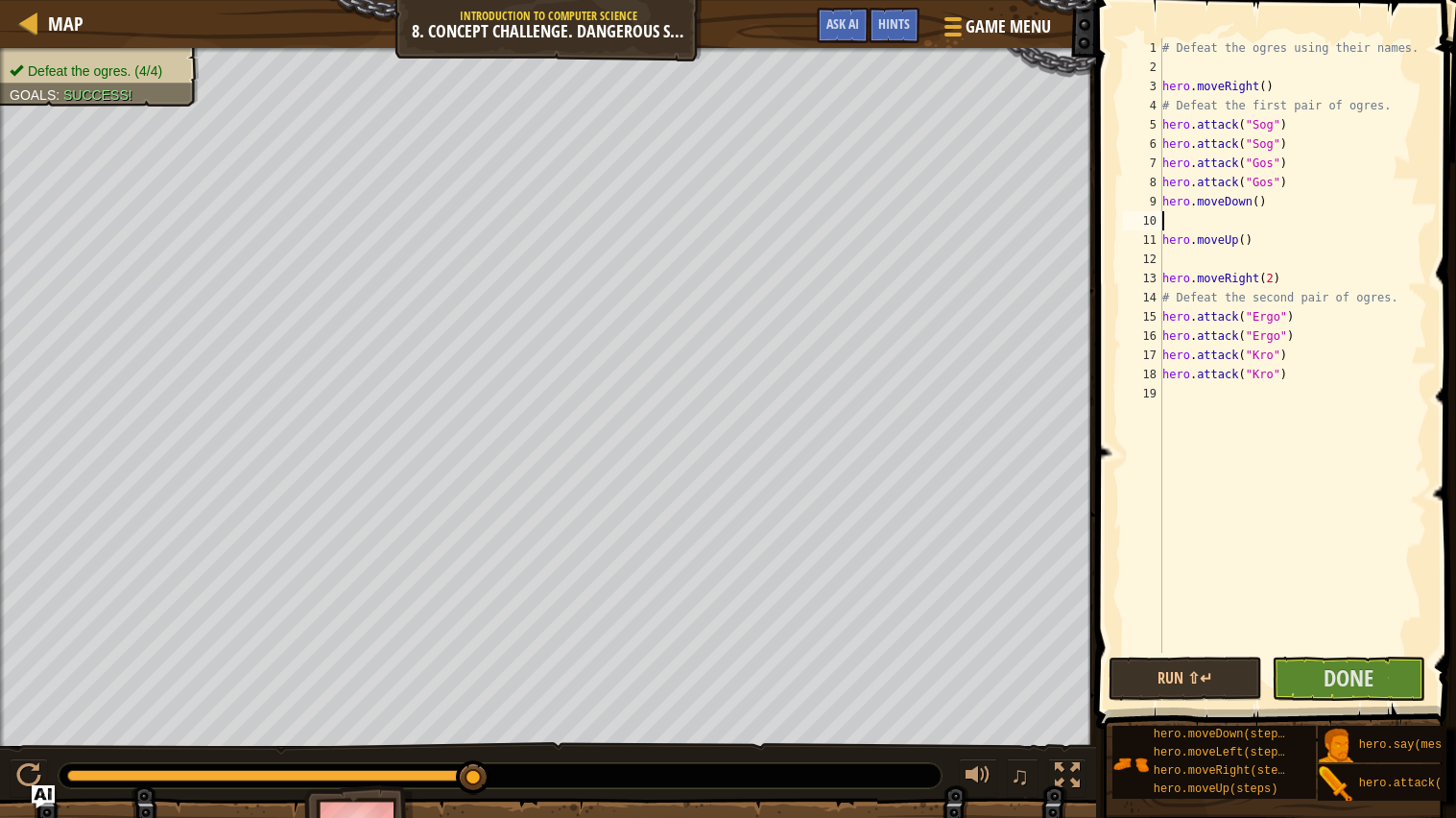
click at [1184, 252] on div "# Defeat the ogres using their names. hero . moveRight ( ) # Defeat the first p…" at bounding box center [1294, 364] width 269 height 653
type textarea "hero.moveUp()"
click at [1183, 228] on div "# Defeat the ogres using their names. hero . moveRight ( ) # Defeat the first p…" at bounding box center [1294, 364] width 269 height 653
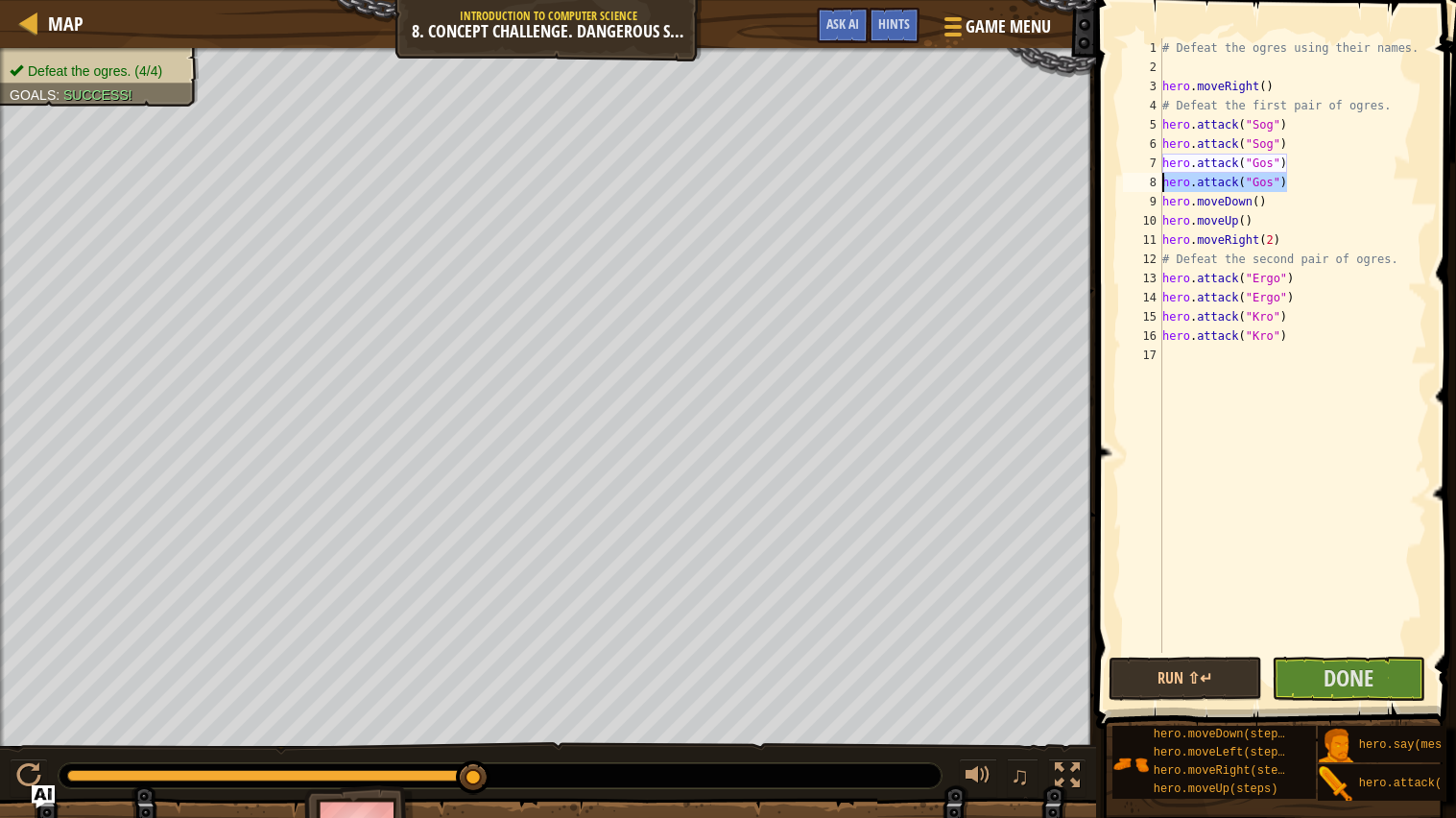
drag, startPoint x: 1298, startPoint y: 185, endPoint x: 1144, endPoint y: 183, distance: 154.0
click at [1144, 183] on div "hero.moveDown() 1 2 3 4 5 6 7 8 9 10 11 12 13 14 15 16 17 # Defeat the ogres us…" at bounding box center [1273, 346] width 308 height 615
type textarea "hero.attack("Gos")"
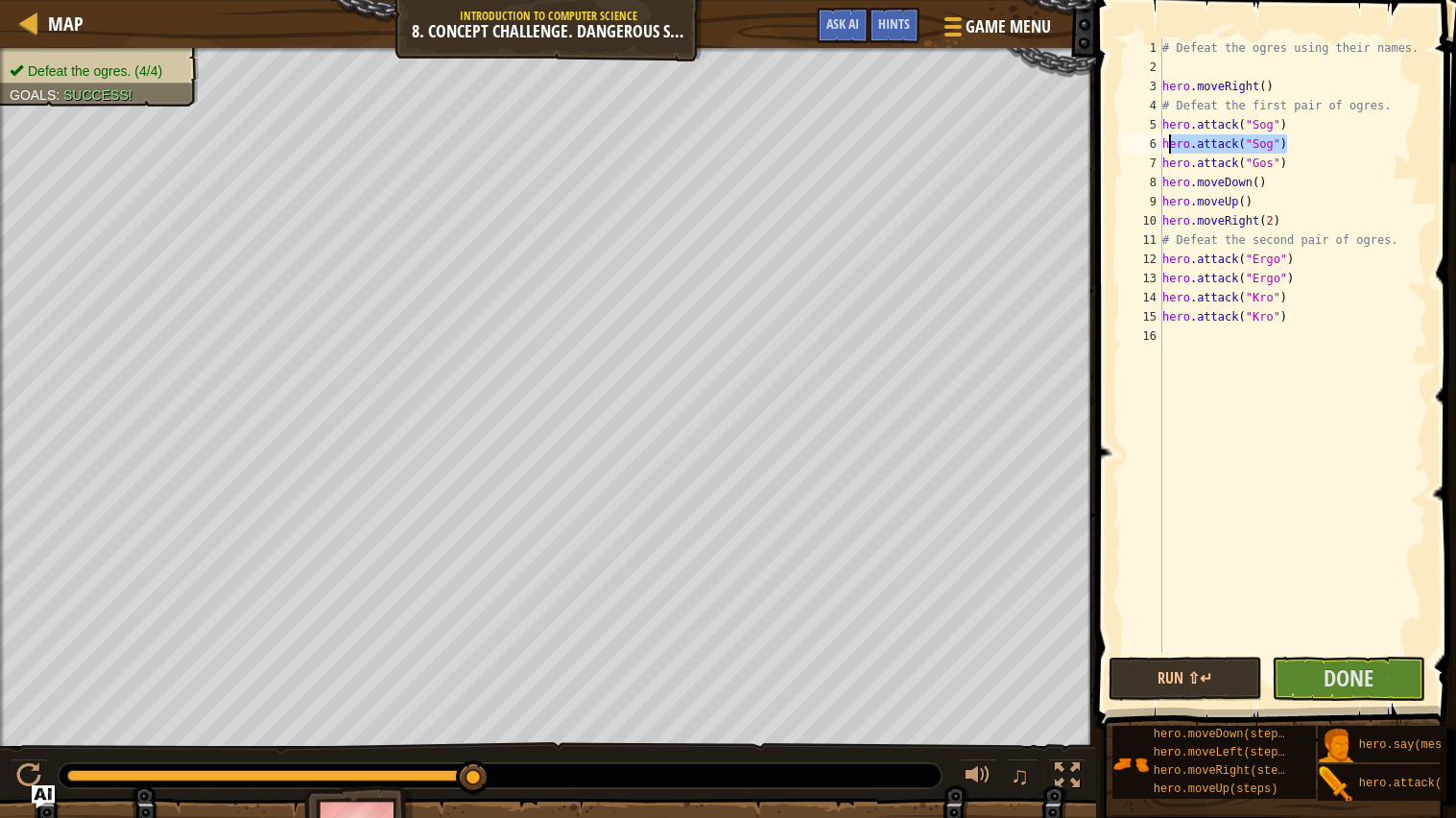
drag, startPoint x: 1285, startPoint y: 141, endPoint x: 1166, endPoint y: 149, distance: 119.3
click at [1166, 149] on div "# Defeat the ogres using their names. hero . moveRight ( ) # Defeat the first p…" at bounding box center [1294, 364] width 269 height 653
type textarea "h"
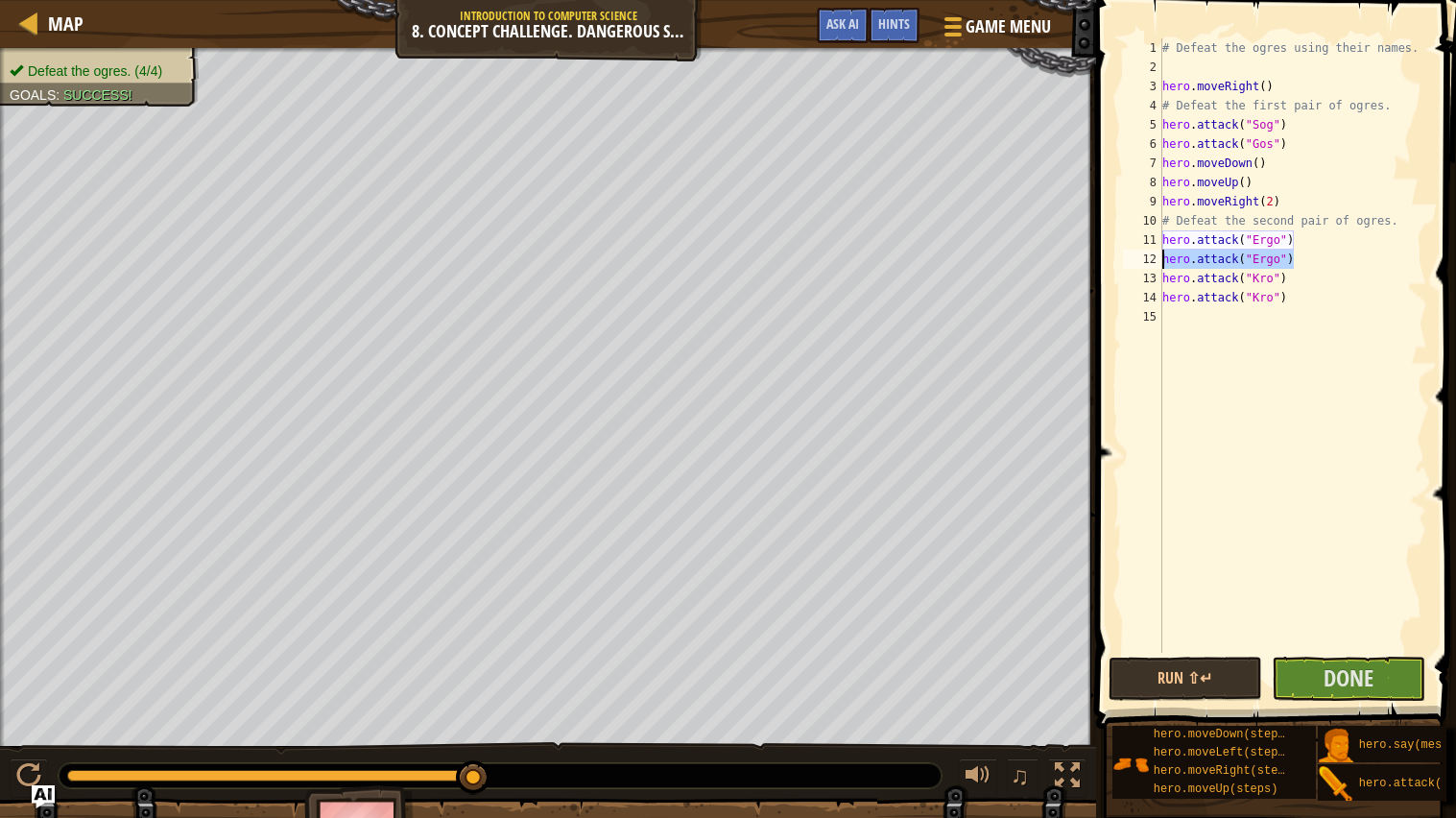
drag, startPoint x: 1300, startPoint y: 260, endPoint x: 1159, endPoint y: 262, distance: 141.0
click at [1159, 262] on div "hero.attack("Sog") 1 2 3 4 5 6 7 8 9 10 11 12 13 14 15 # Defeat the ogres using…" at bounding box center [1273, 346] width 308 height 615
type textarea "hero.attack("Ergo")"
drag, startPoint x: 1308, startPoint y: 284, endPoint x: 1215, endPoint y: 287, distance: 93.0
click at [1215, 287] on div "# Defeat the ogres using their names. hero . moveRight ( ) # Defeat the first p…" at bounding box center [1294, 364] width 269 height 653
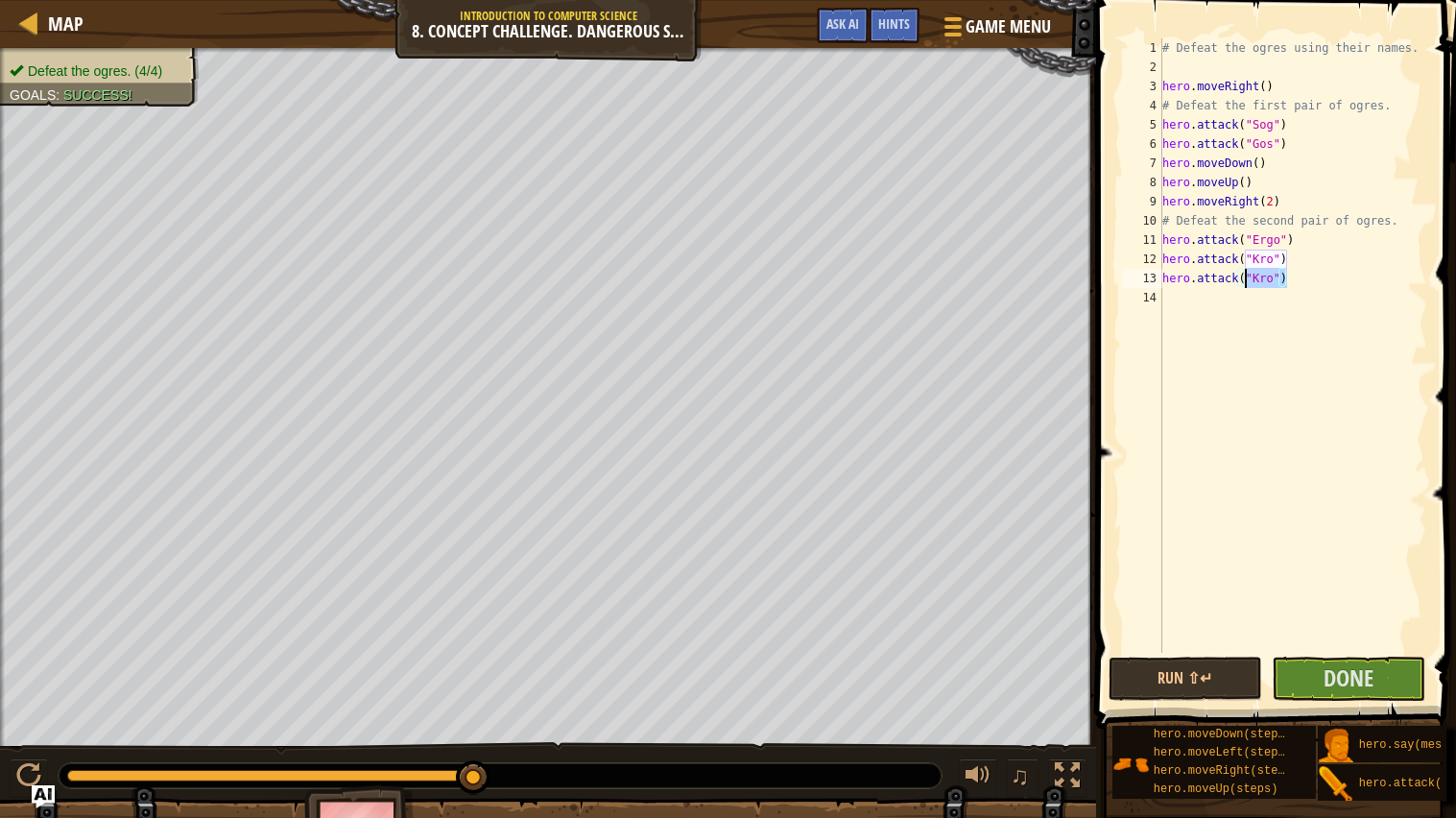
type textarea "hero.attack("Kro")"
click at [1215, 287] on div "# Defeat the ogres using their names. hero . moveRight ( ) # Defeat the first p…" at bounding box center [1294, 346] width 269 height 615
drag, startPoint x: 1285, startPoint y: 283, endPoint x: 1149, endPoint y: 286, distance: 136.0
click at [1149, 286] on div "hero.attack("Kro") 1 2 3 4 5 6 7 8 9 10 11 12 13 14 # Defeat the ogres using th…" at bounding box center [1273, 346] width 308 height 615
type textarea "hero.attack("Kro")"
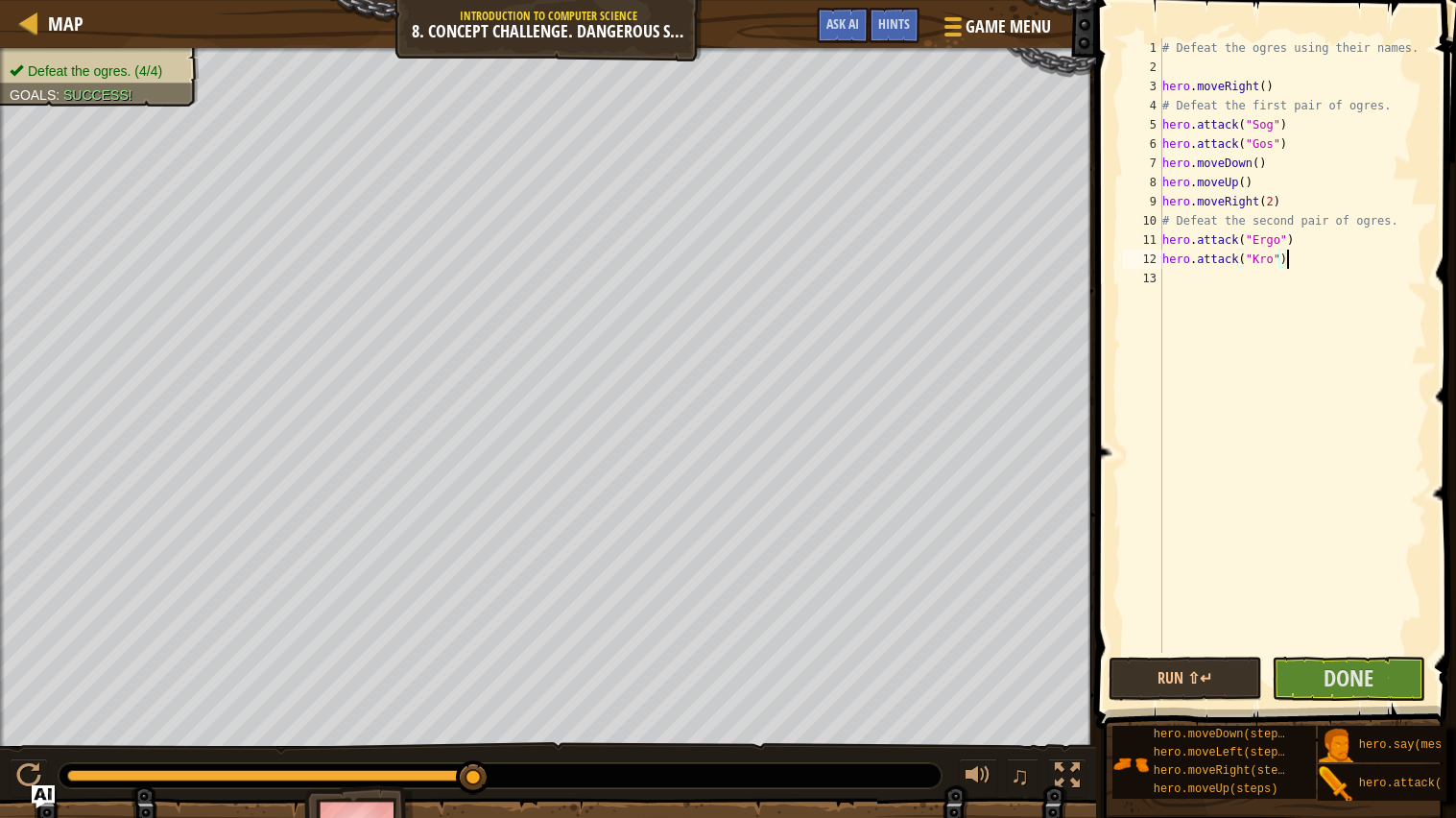
click at [1196, 292] on div "# Defeat the ogres using their names. hero . moveRight ( ) # Defeat the first p…" at bounding box center [1294, 364] width 269 height 653
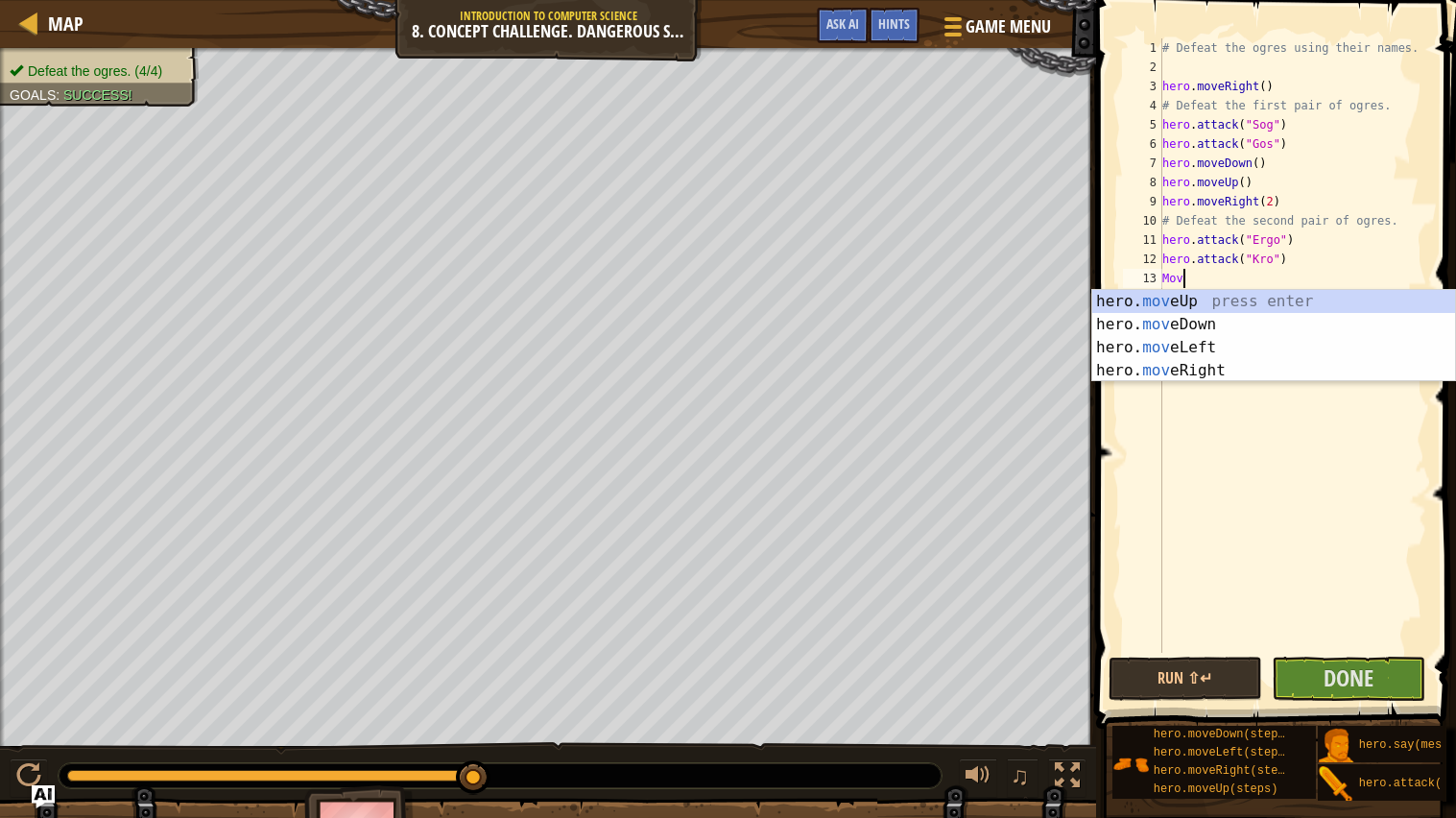
scroll to position [8, 1]
type textarea "Move"
click at [1180, 318] on div "hero. move Up press enter hero. move Down press enter hero. move Left press ent…" at bounding box center [1274, 359] width 363 height 139
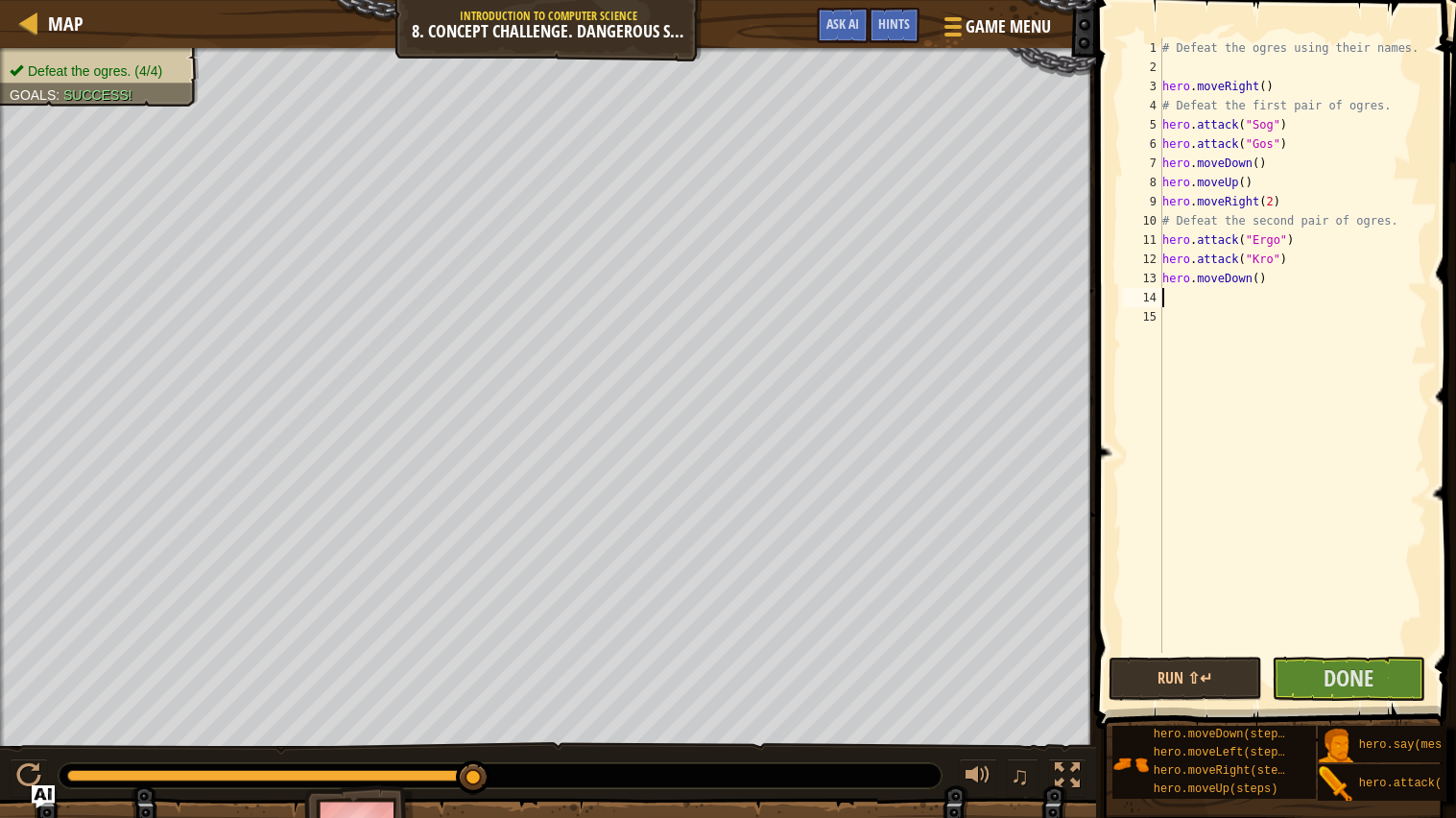
scroll to position [8, 0]
click at [1206, 656] on button "Run ⇧↵" at bounding box center [1185, 678] width 153 height 45
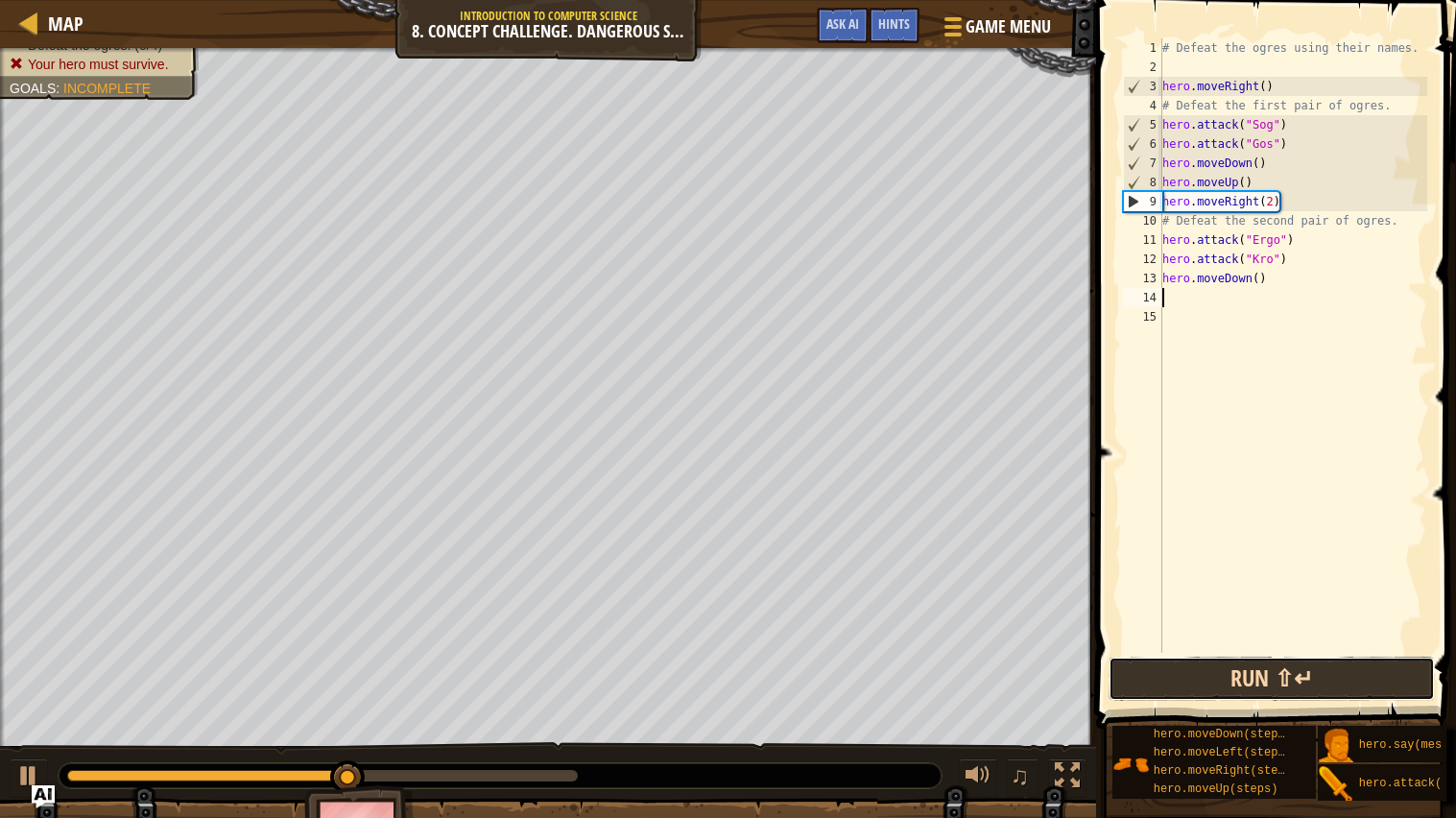
click at [1320, 656] on button "Run ⇧↵" at bounding box center [1272, 678] width 327 height 45
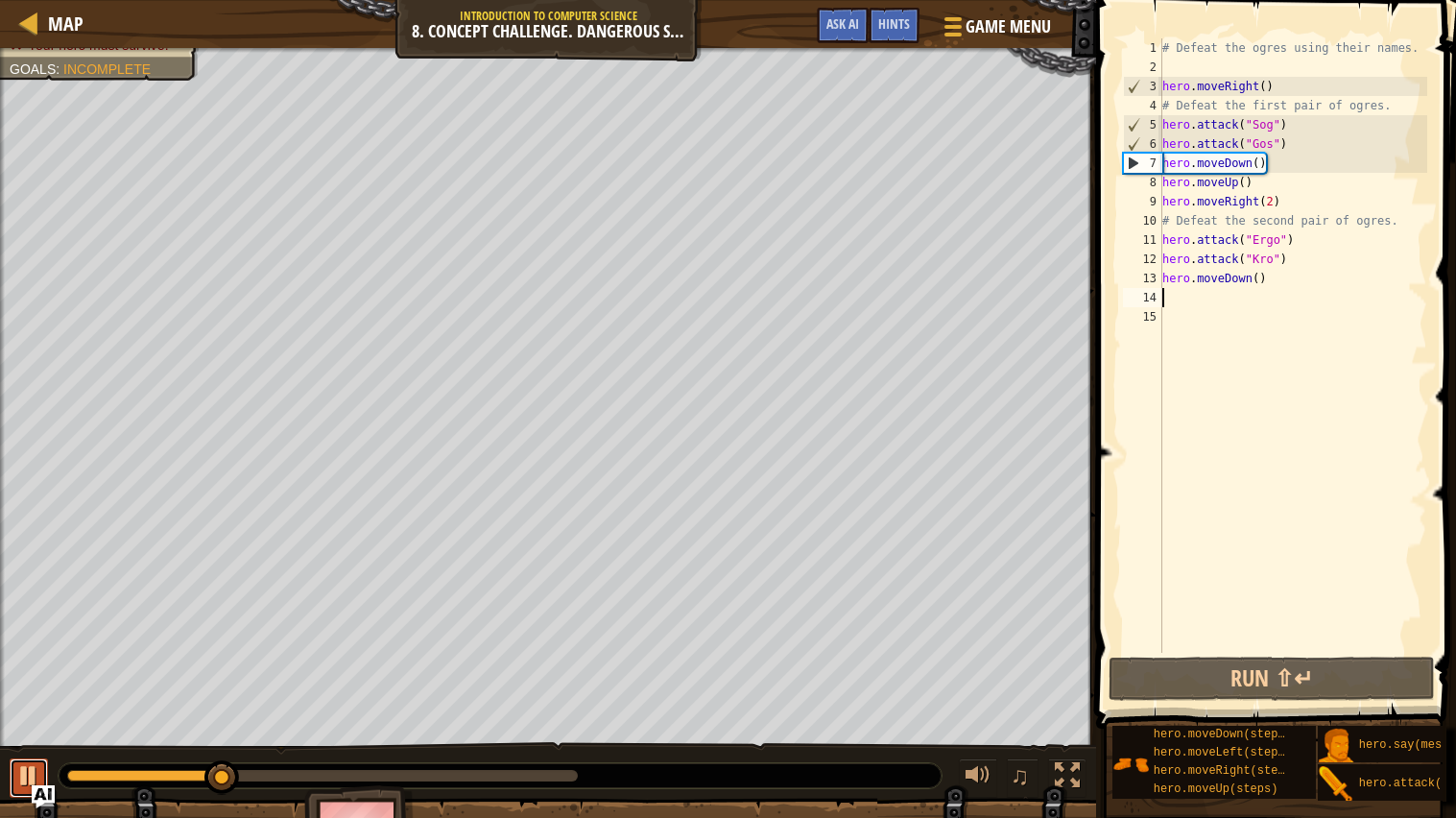
click at [16, 656] on div at bounding box center [28, 775] width 25 height 25
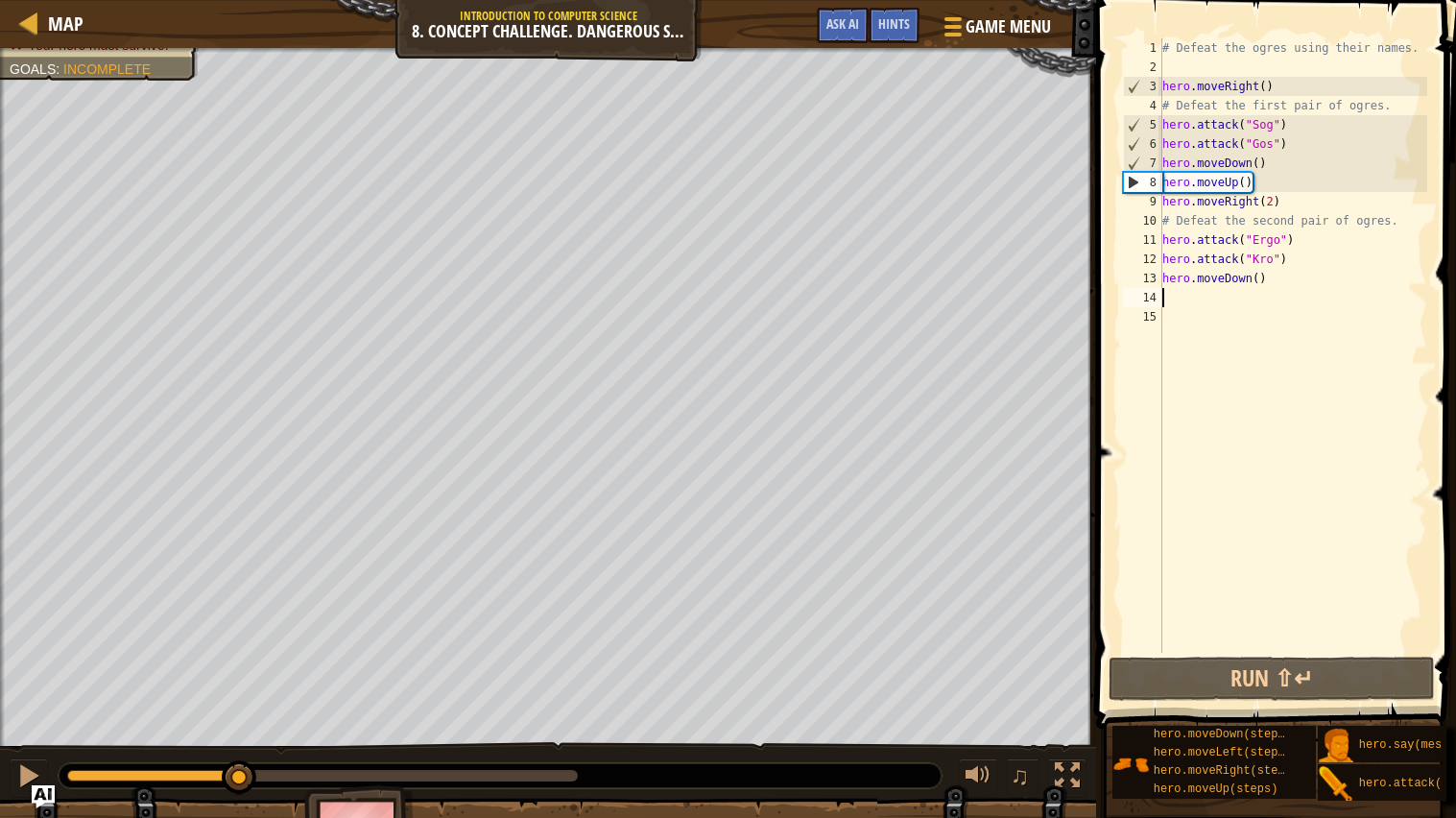
click at [1312, 126] on div "# Defeat the ogres using their names. hero . moveRight ( ) # Defeat the first p…" at bounding box center [1294, 364] width 269 height 653
type textarea "hero.attack("Sog")"
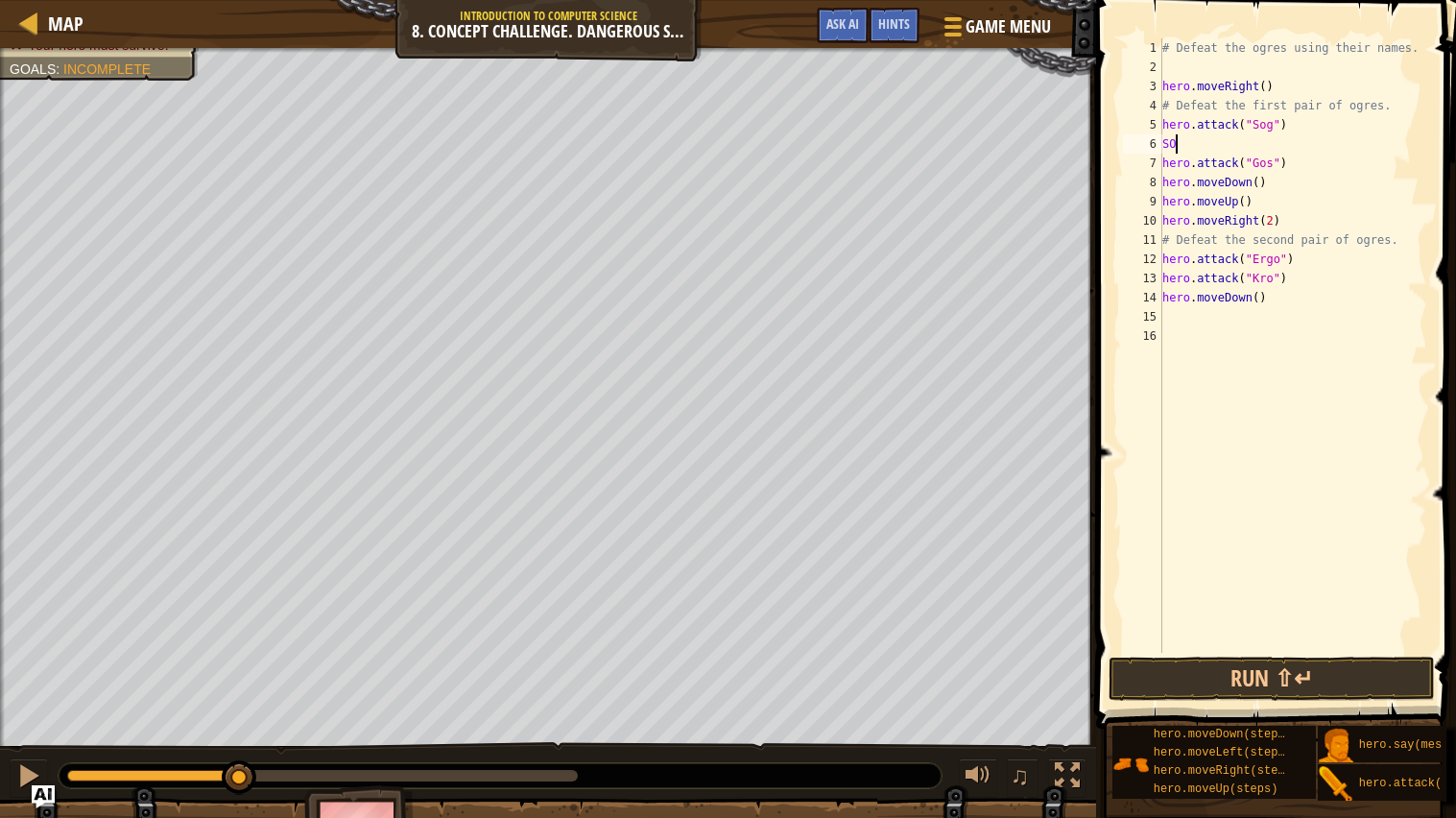
type textarea "S"
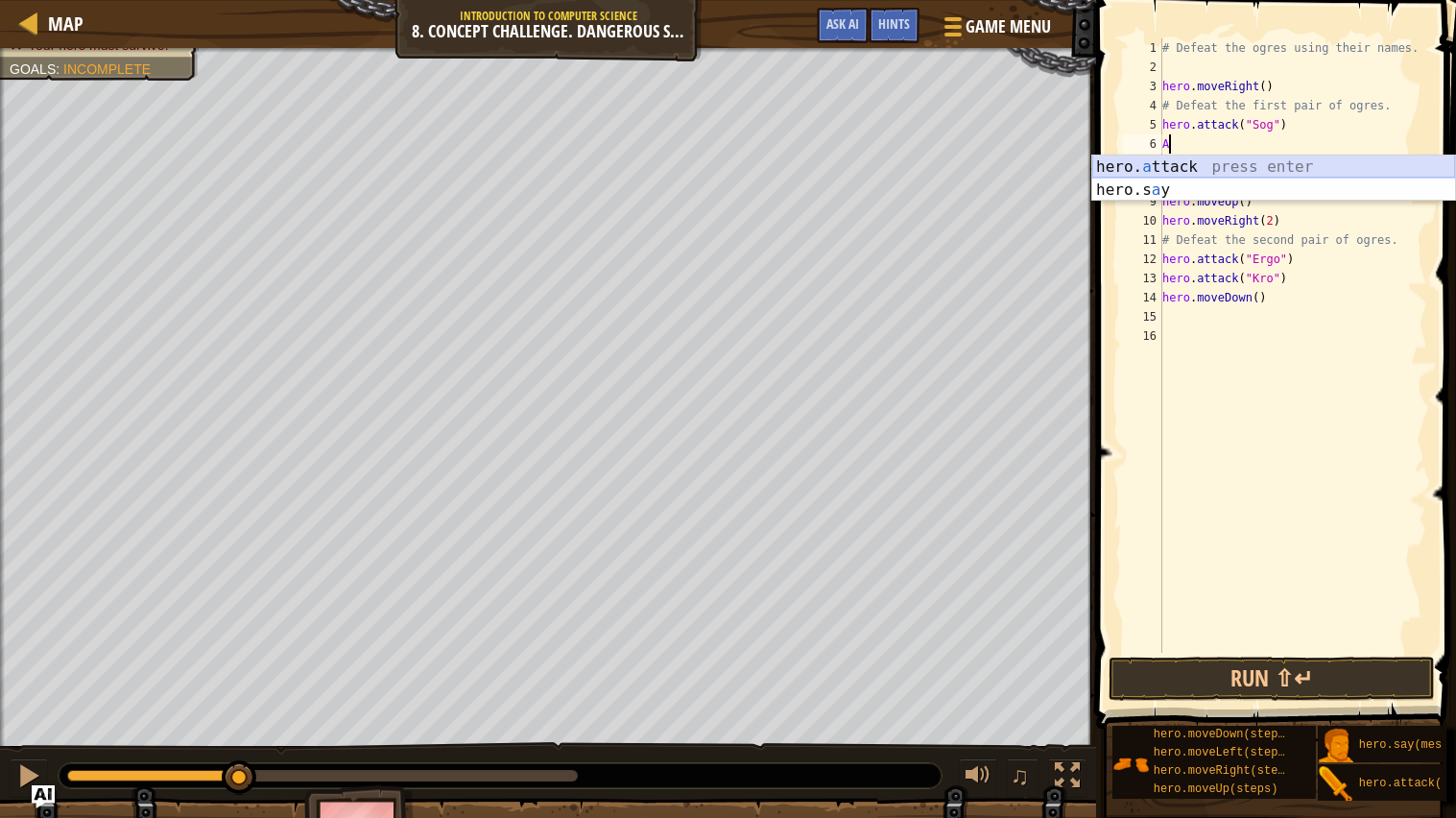
click at [1274, 175] on div "hero. a ttack press enter hero.s a y press enter" at bounding box center [1274, 201] width 363 height 92
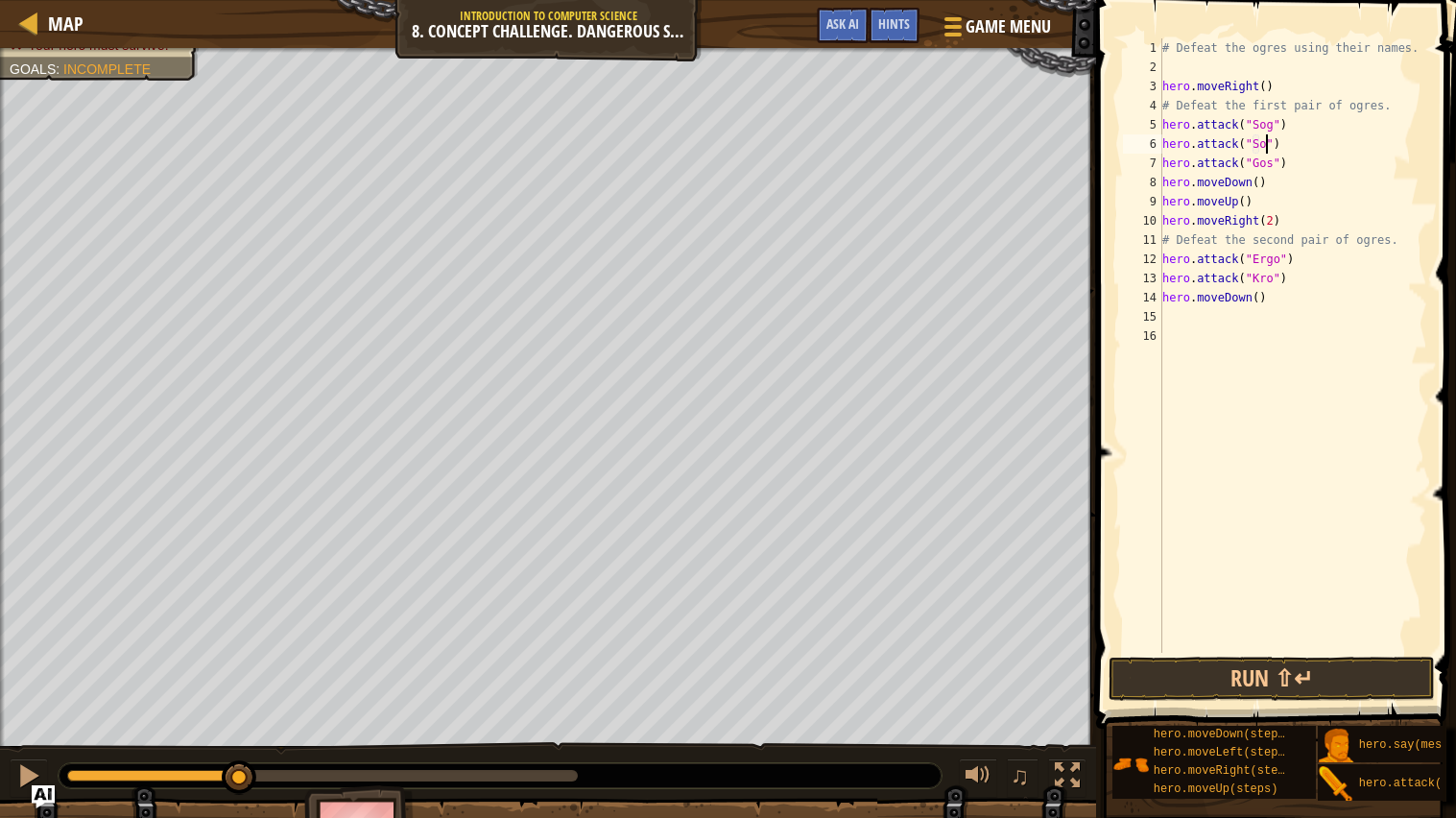
scroll to position [8, 9]
click at [1326, 159] on div "# Defeat the ogres using their names. hero . moveRight ( ) # Defeat the first p…" at bounding box center [1294, 364] width 269 height 653
type textarea "hero.attack("Gos")"
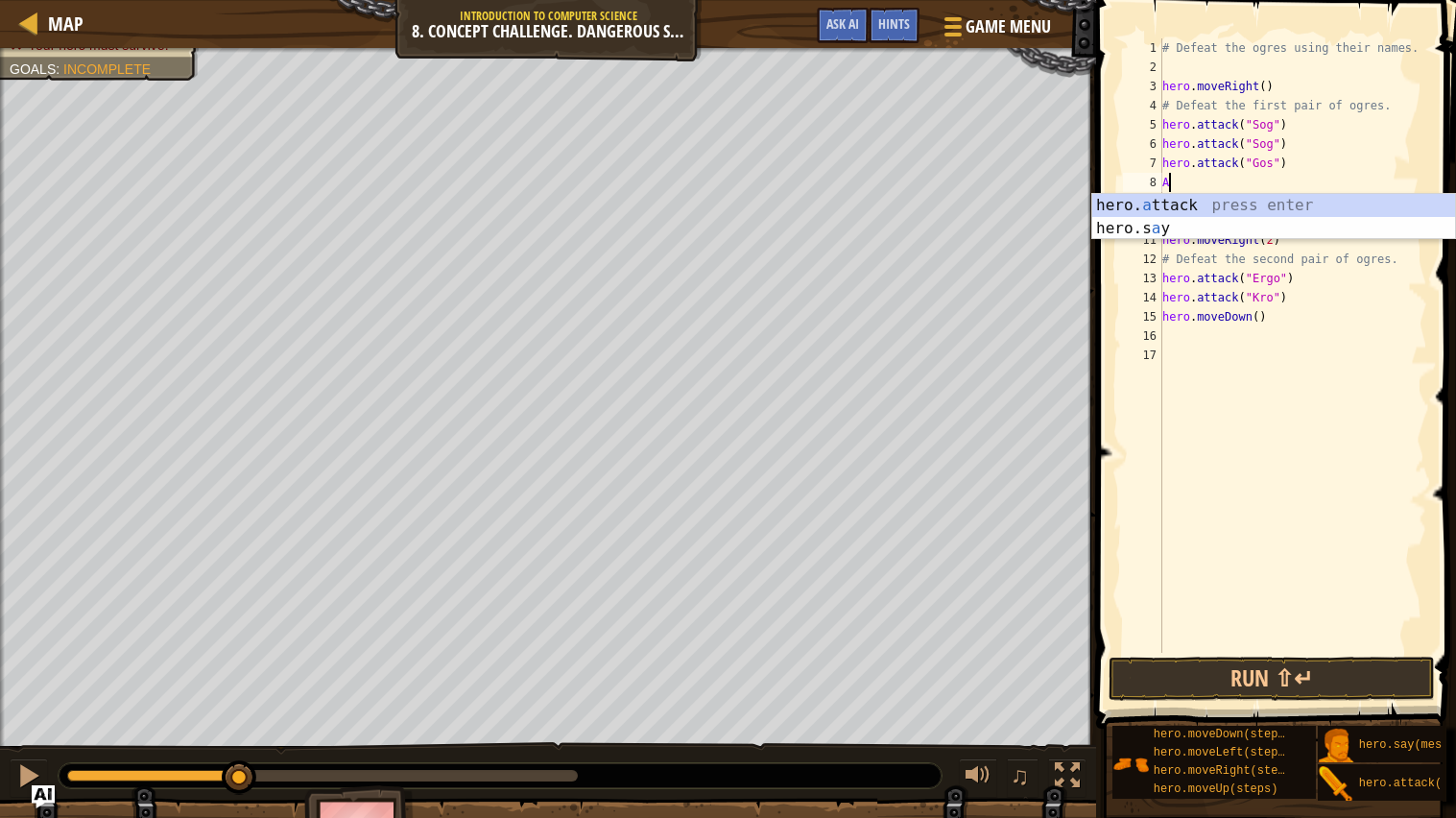
click at [1268, 205] on div "hero. a ttack press enter hero.s a y press enter" at bounding box center [1274, 240] width 363 height 92
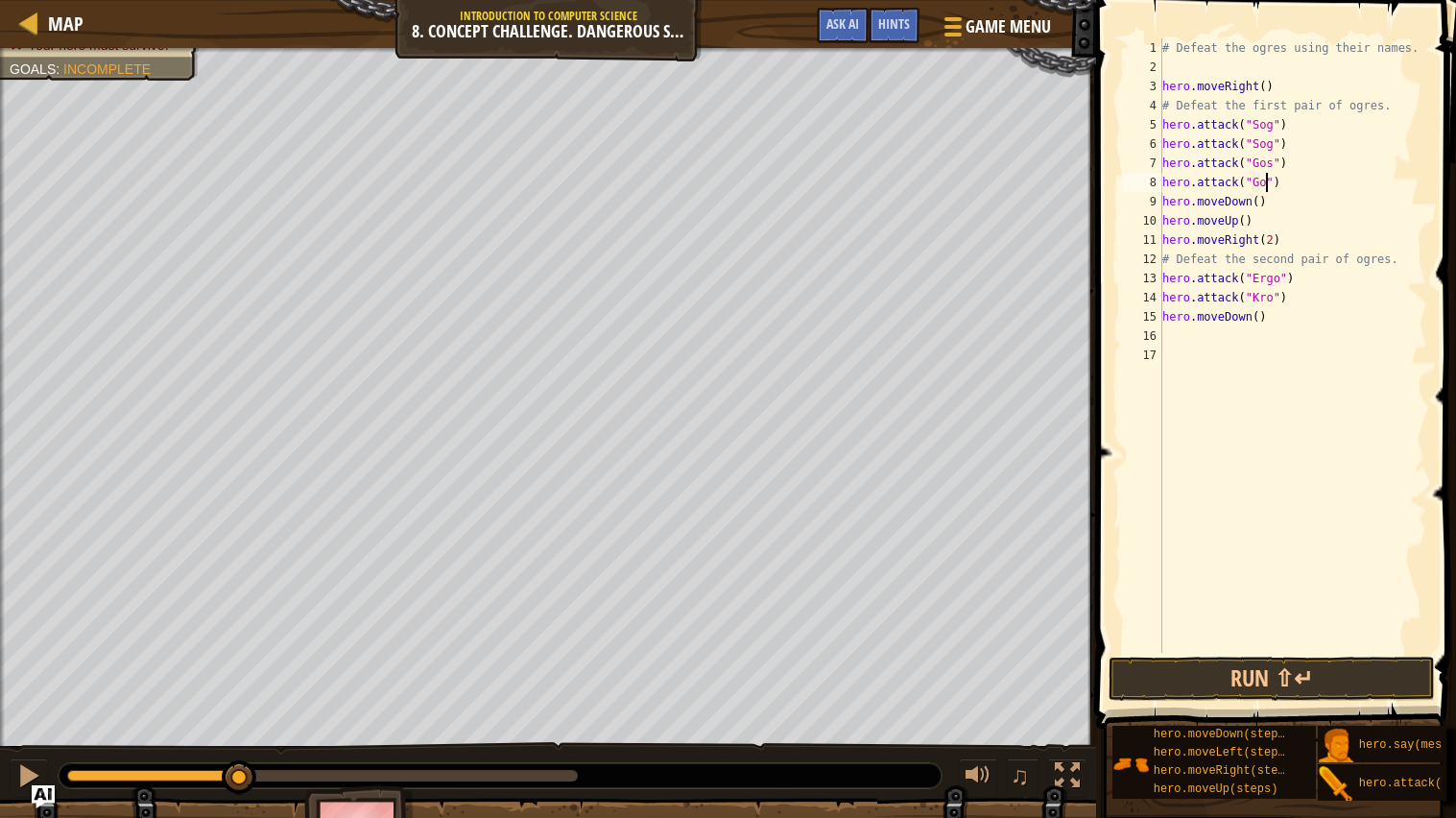
scroll to position [8, 9]
click at [1302, 271] on div "# Defeat the ogres using their names. hero . moveRight ( ) # Defeat the first p…" at bounding box center [1294, 364] width 269 height 653
type textarea "hero.attack("Ergo")"
type textarea "E"
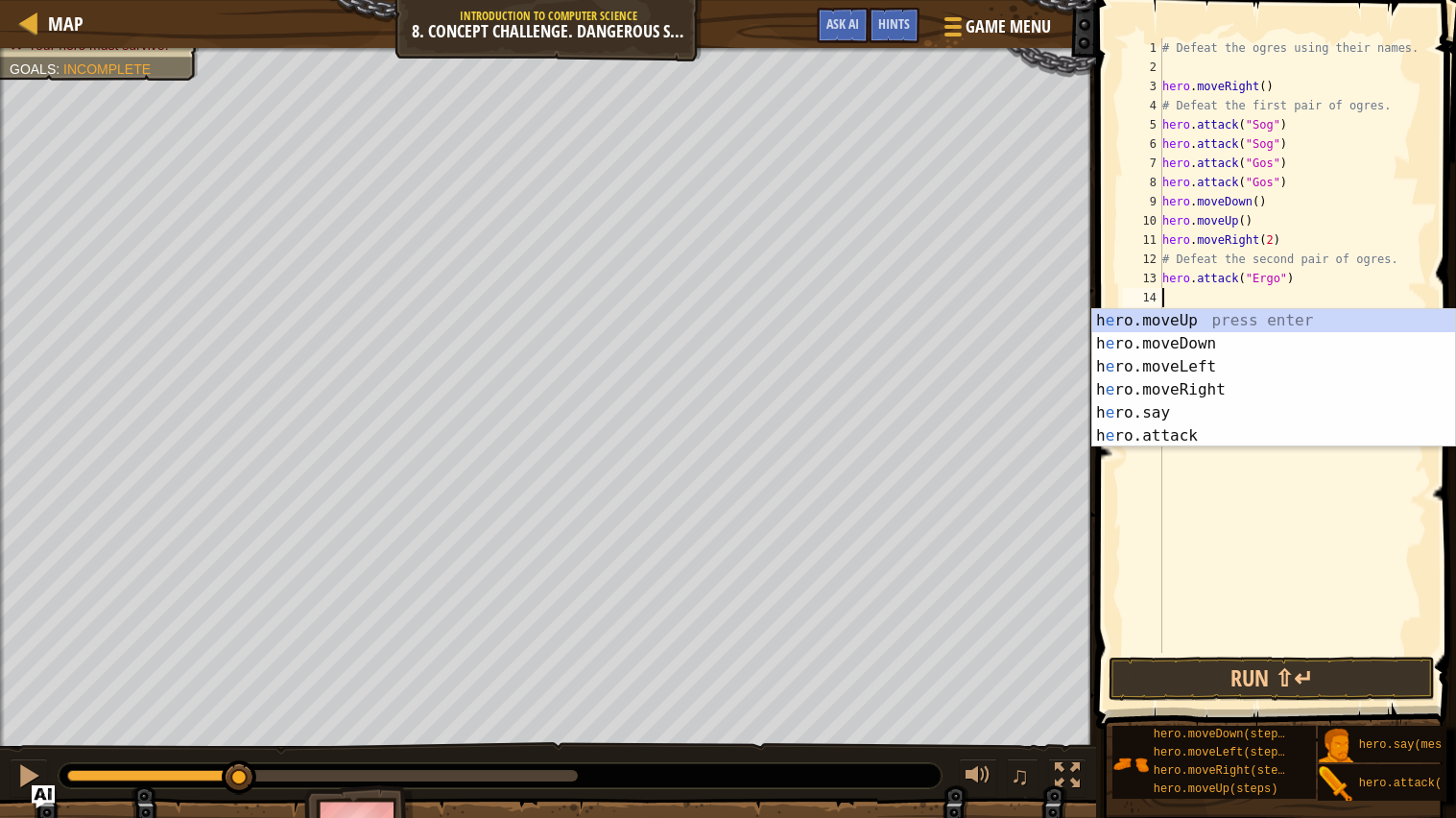
type textarea "A"
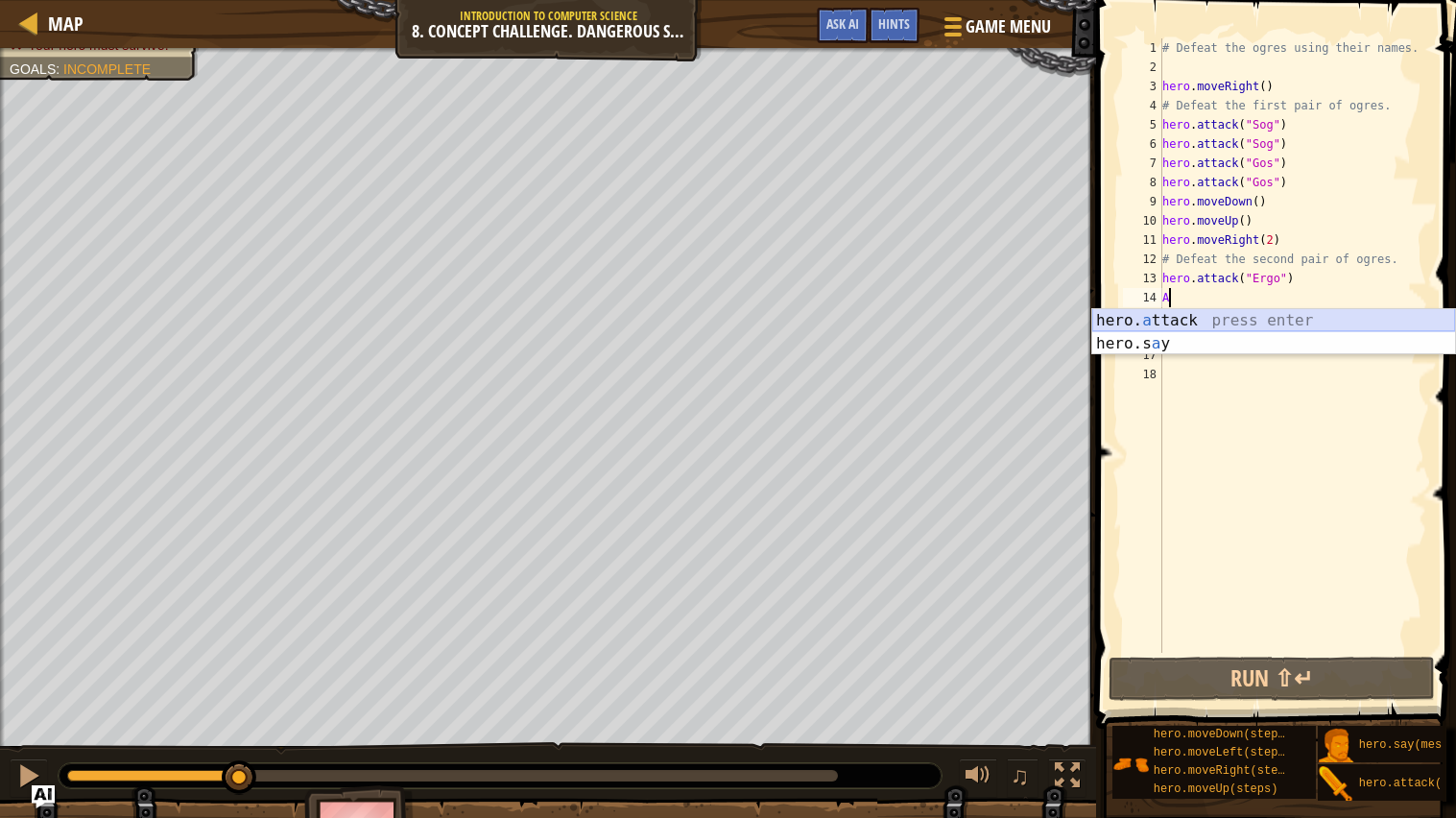
click at [1166, 317] on div "hero. a ttack press enter hero.s a y press enter" at bounding box center [1274, 355] width 363 height 92
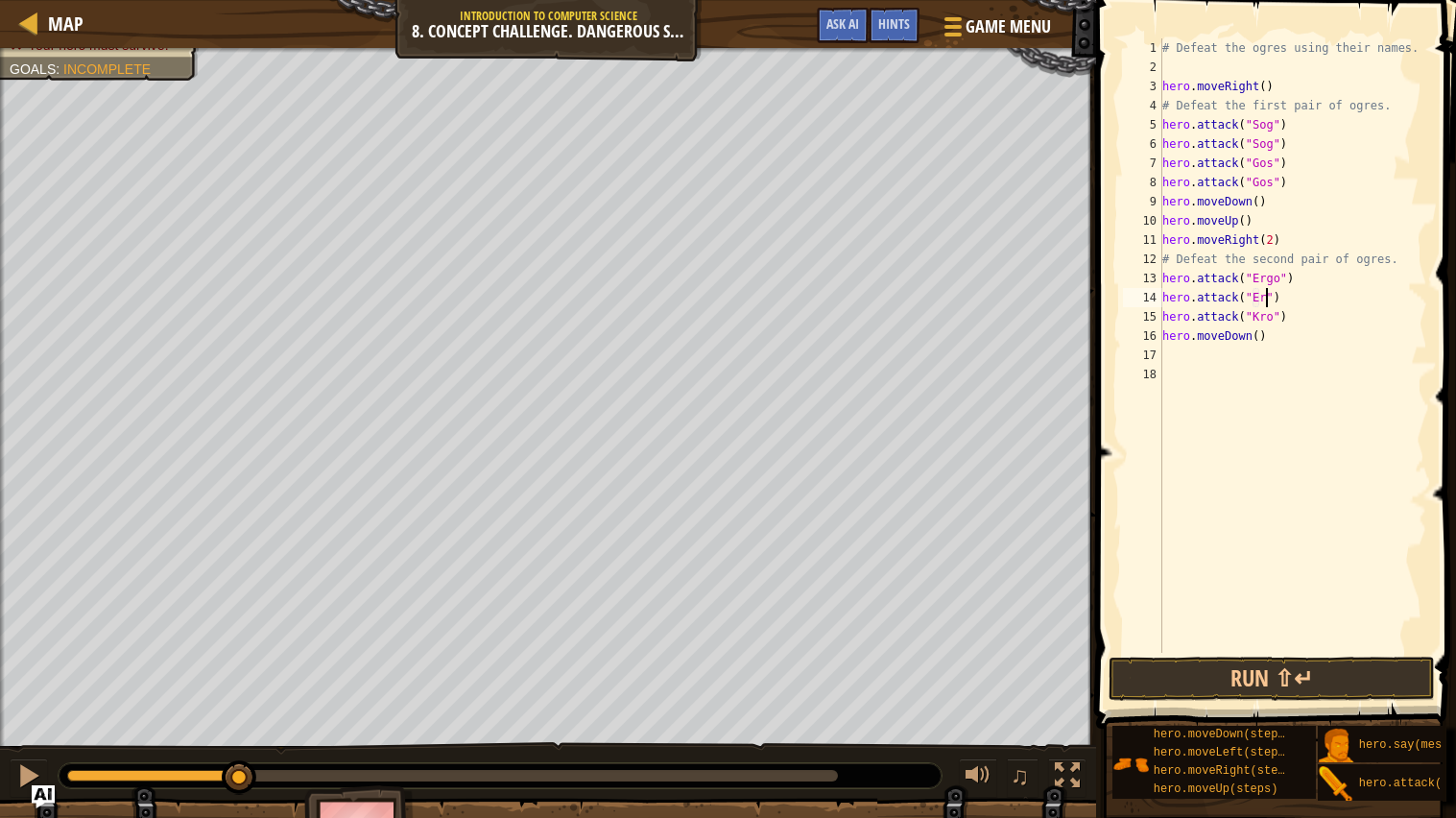
scroll to position [8, 9]
click at [1301, 326] on div "# Defeat the ogres using their names. hero . moveRight ( ) # Defeat the first p…" at bounding box center [1294, 364] width 269 height 653
type textarea "hero.attack("Kro")"
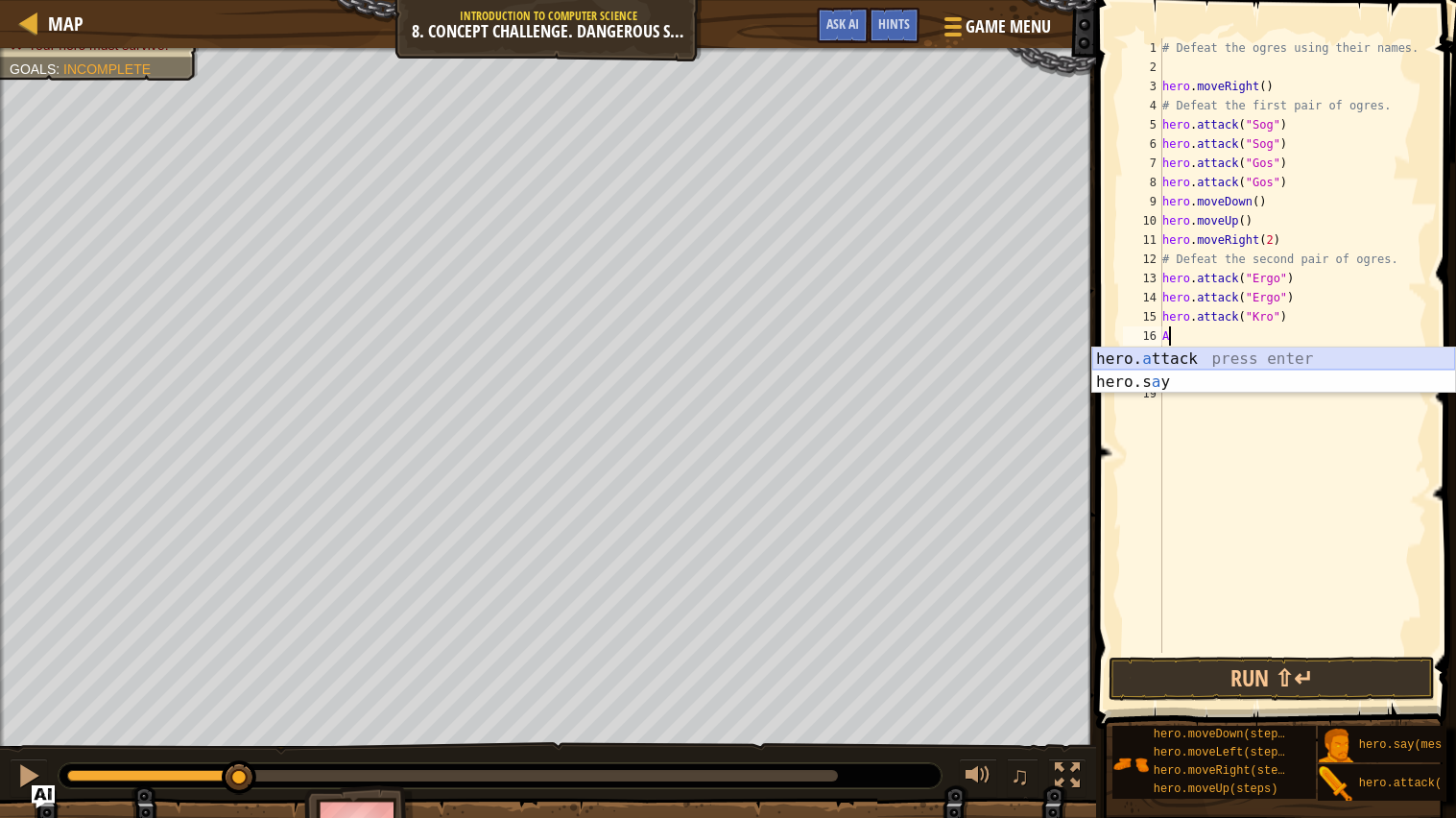
click at [1276, 352] on div "hero. a ttack press enter hero.s a y press enter" at bounding box center [1274, 393] width 363 height 92
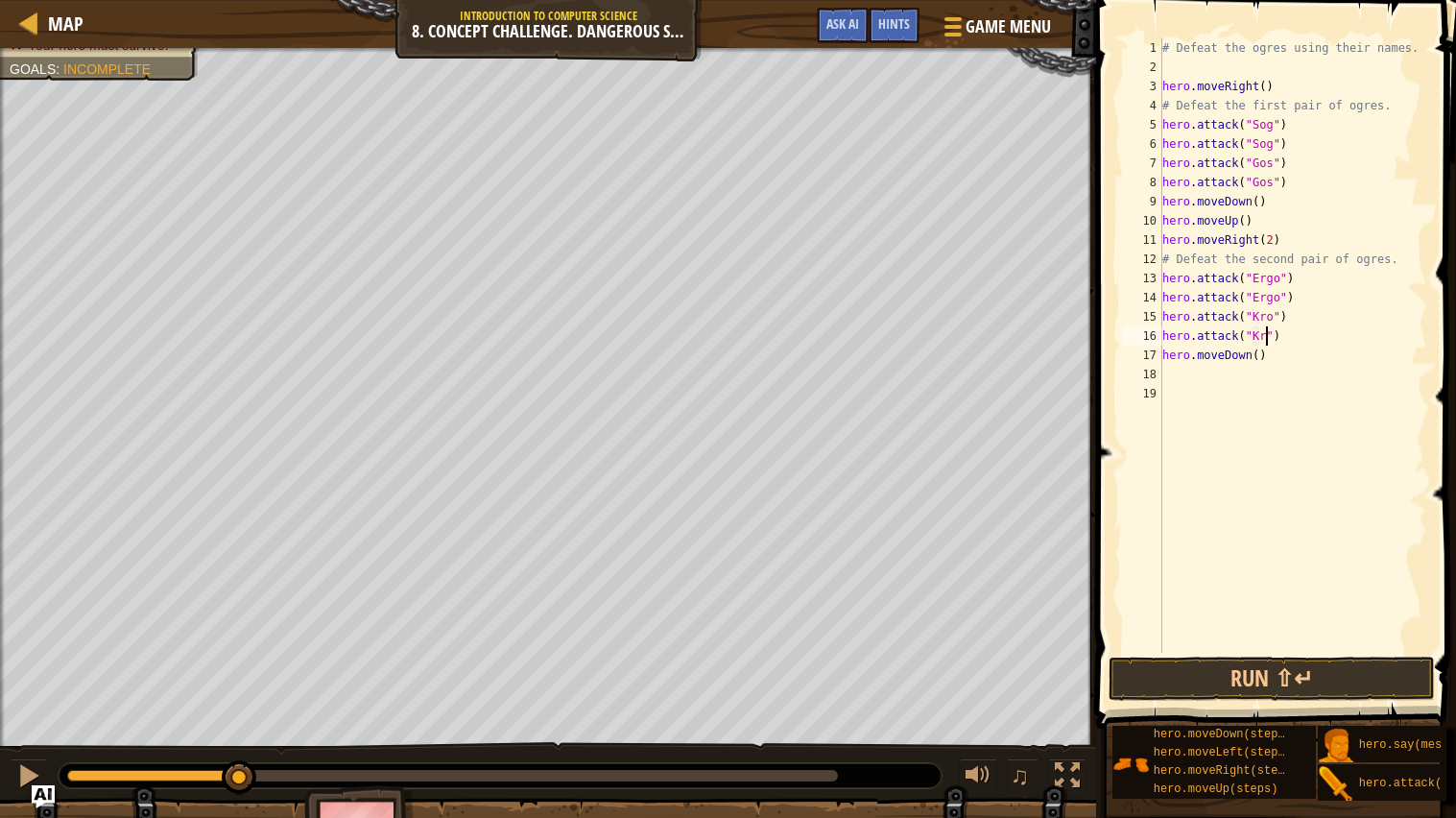
scroll to position [8, 9]
type textarea "hero.attack("Kro")"
click at [1266, 656] on button "Run ⇧↵" at bounding box center [1272, 678] width 327 height 45
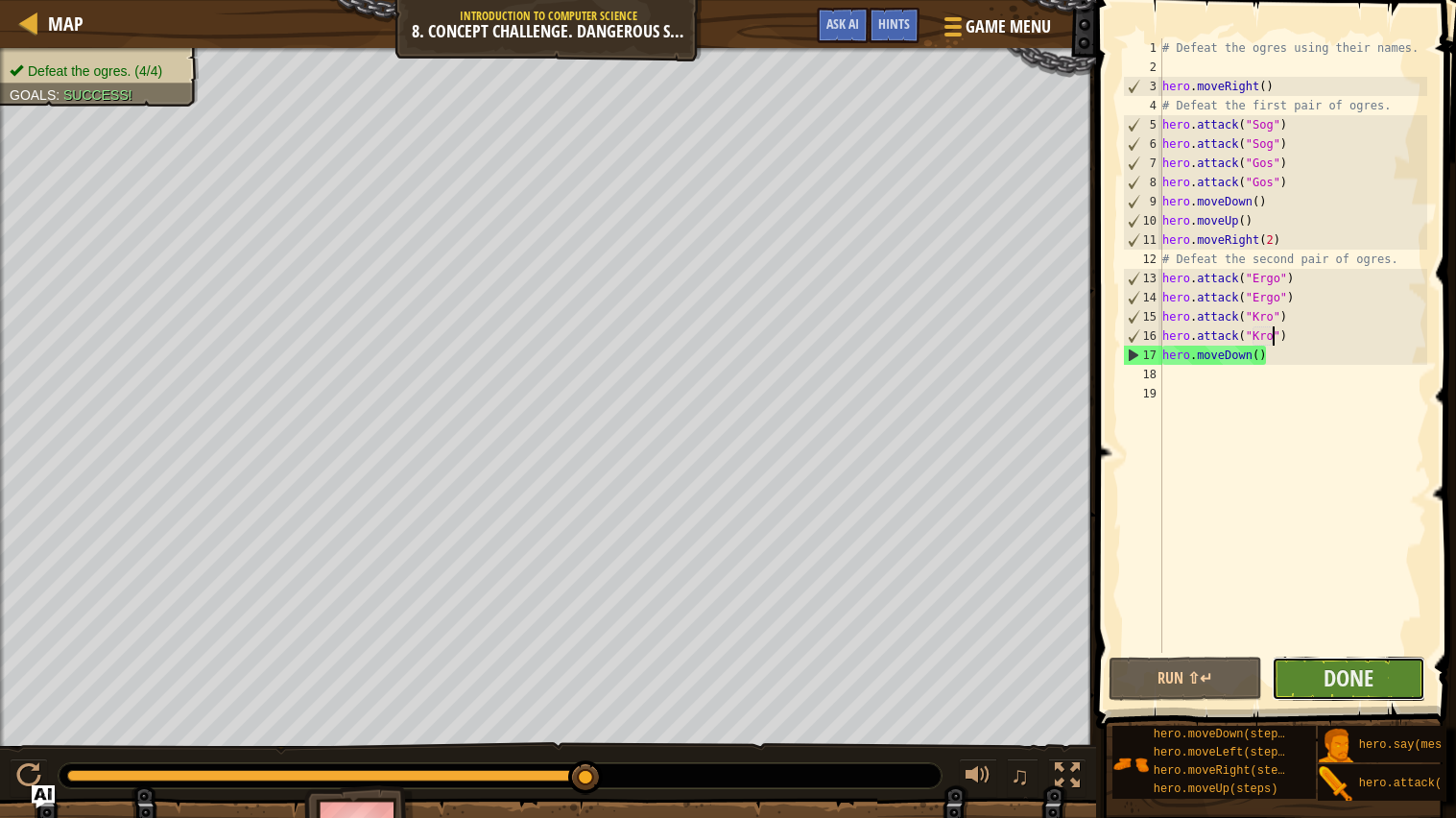
click at [1317, 656] on button "Done" at bounding box center [1348, 678] width 153 height 45
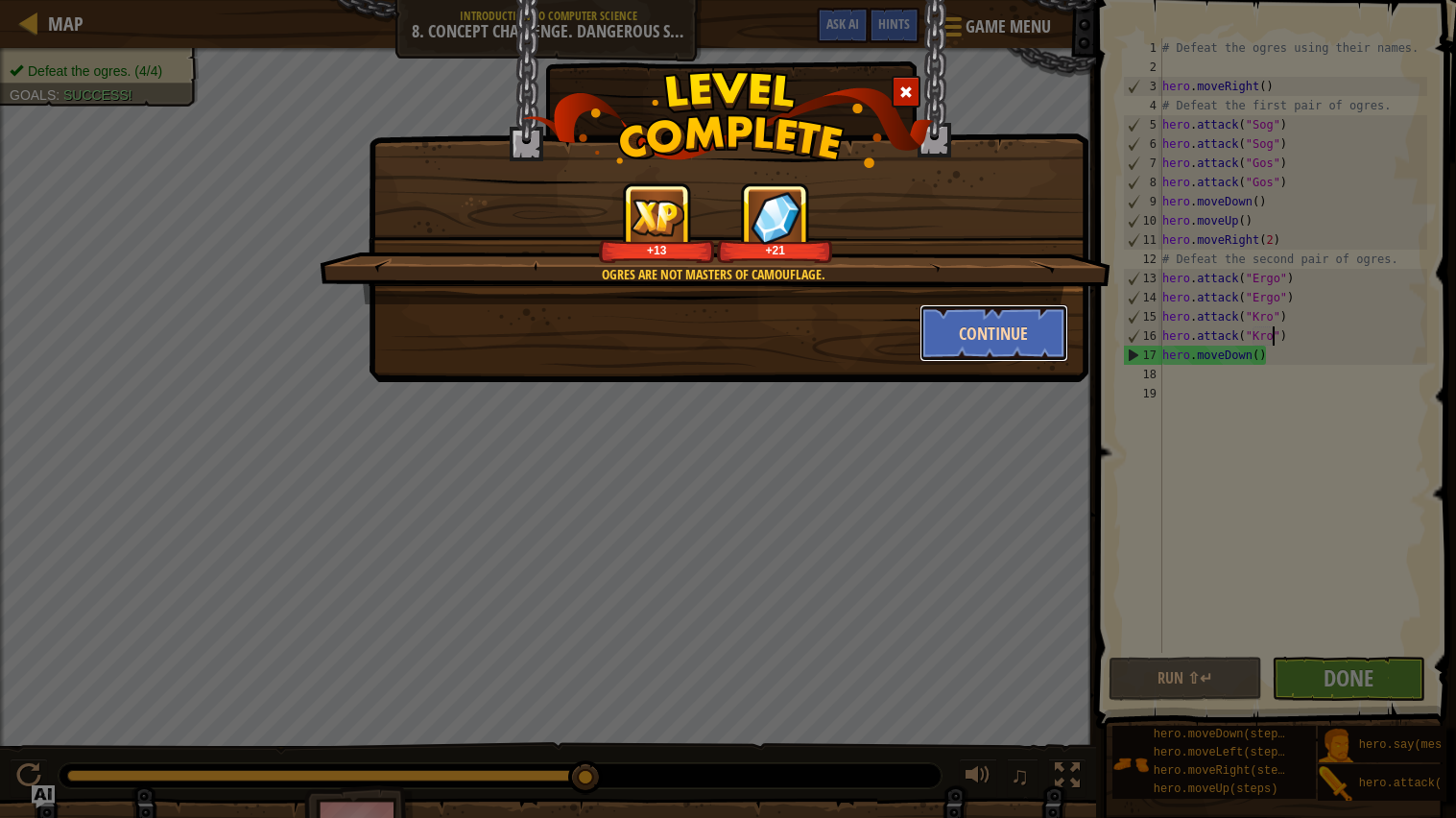
click at [955, 325] on button "Continue" at bounding box center [994, 333] width 148 height 57
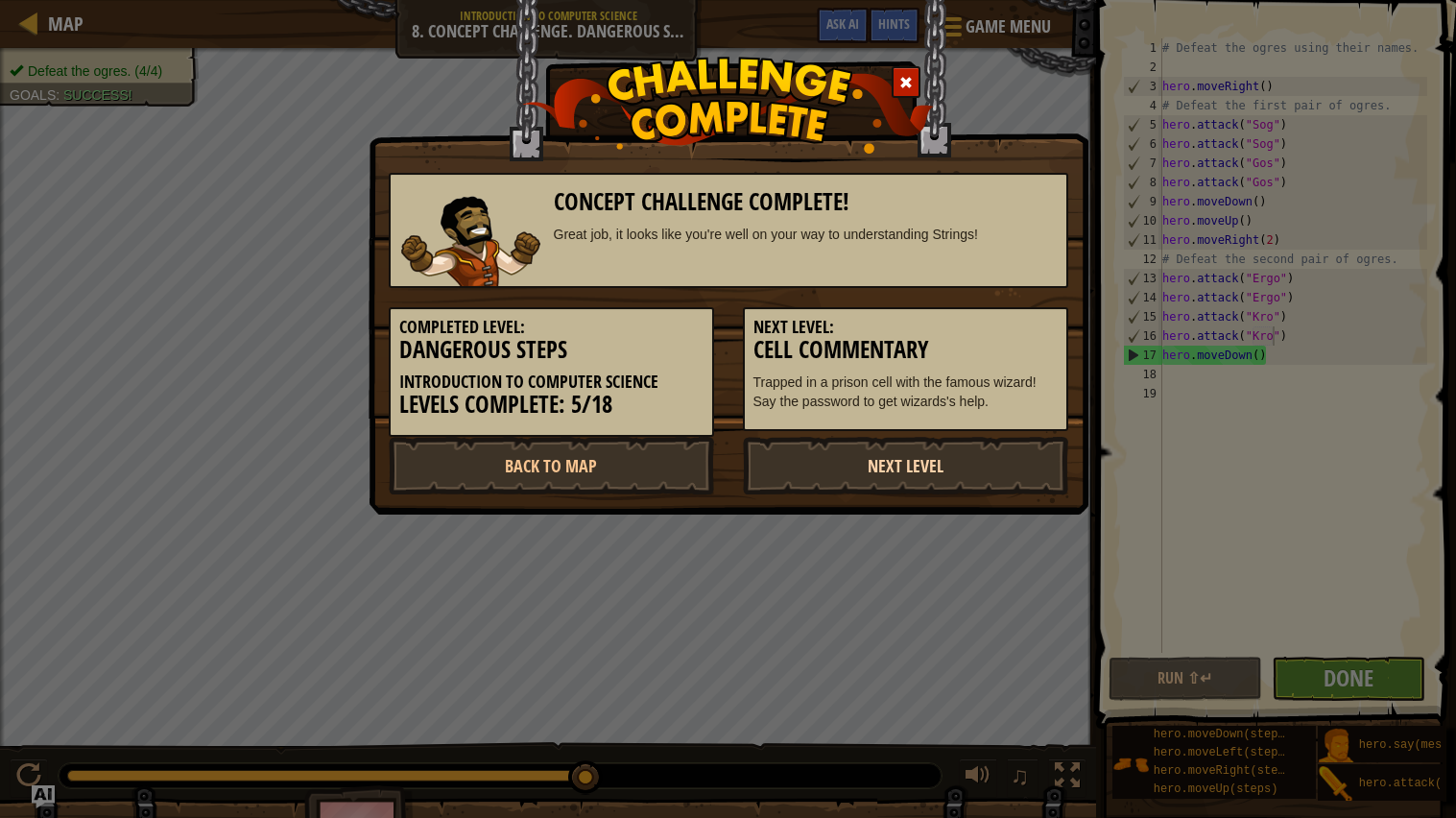
click at [900, 466] on link "Next Level" at bounding box center [906, 465] width 326 height 57
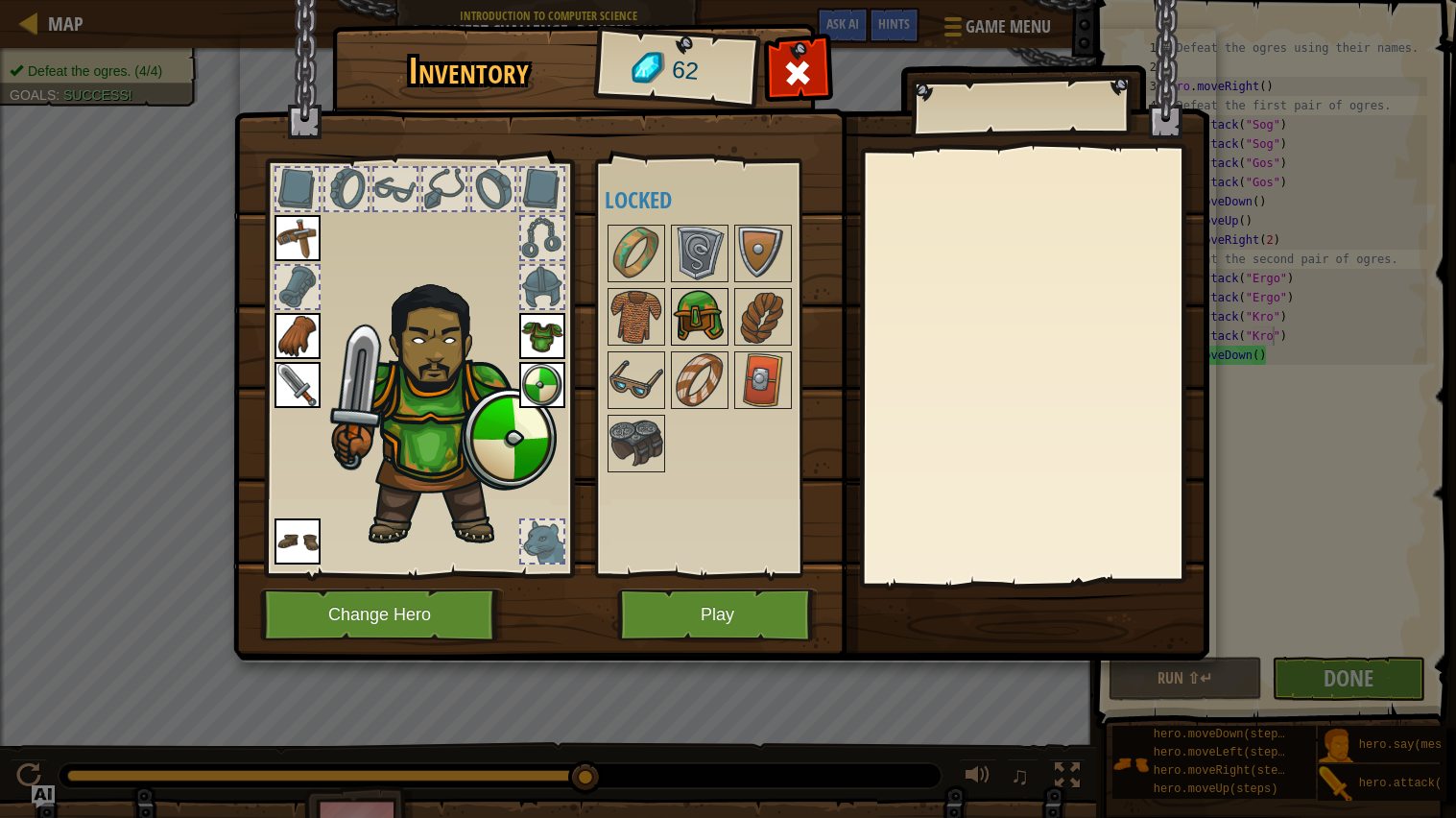
click at [695, 326] on img at bounding box center [700, 317] width 53 height 53
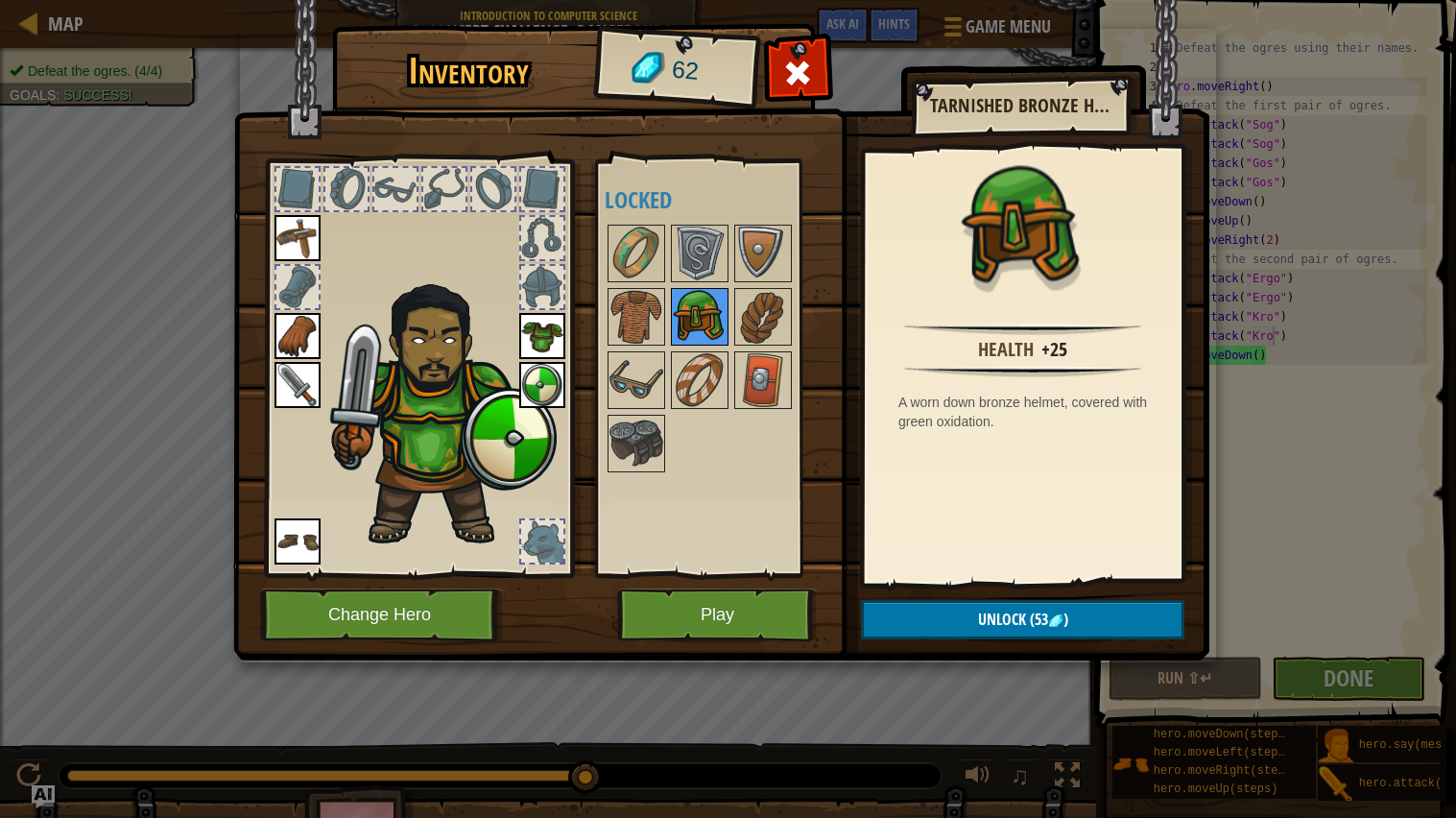
click at [695, 326] on img at bounding box center [700, 317] width 53 height 53
click at [623, 406] on img at bounding box center [636, 380] width 53 height 53
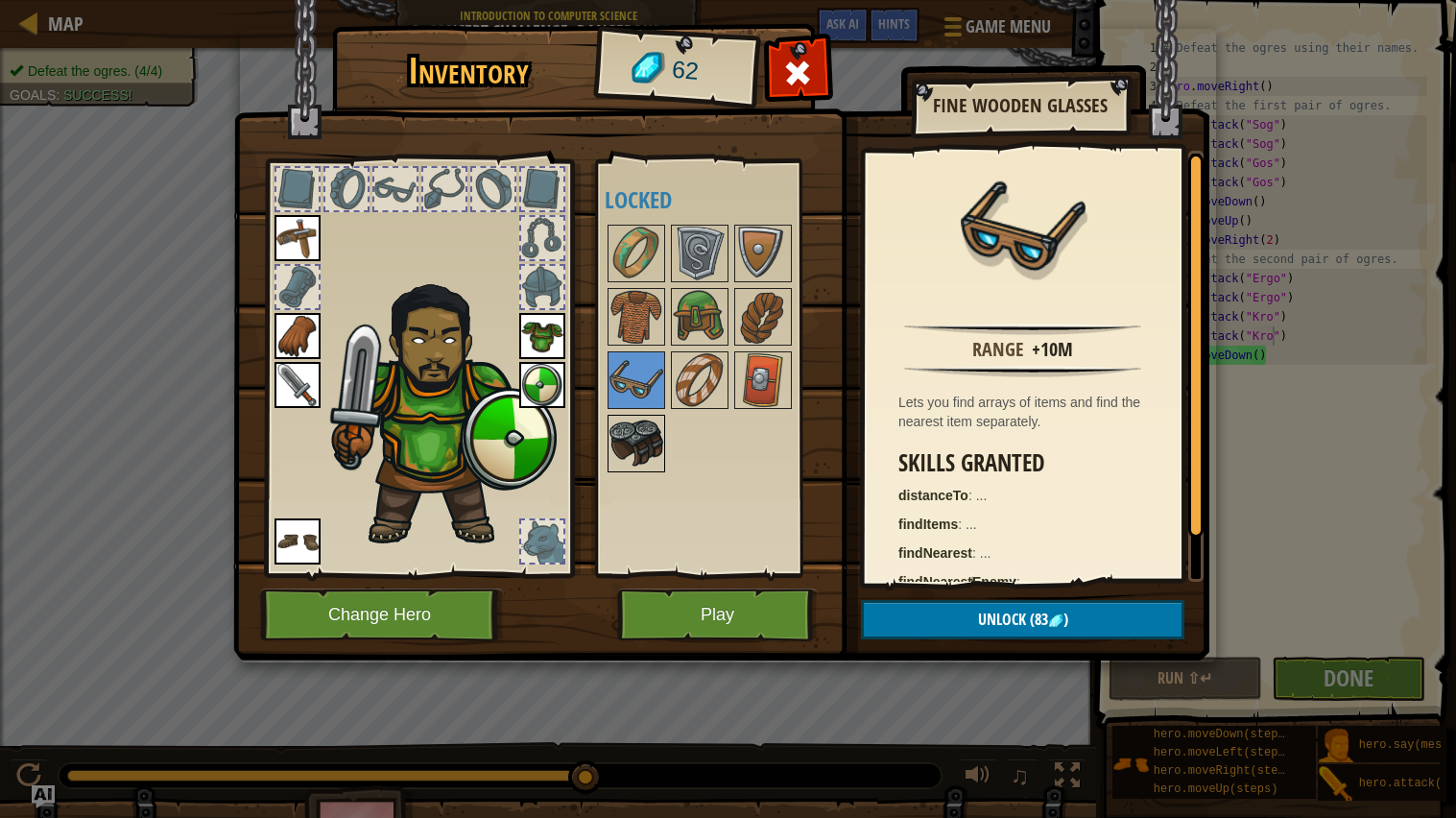
click at [618, 435] on img at bounding box center [636, 444] width 53 height 53
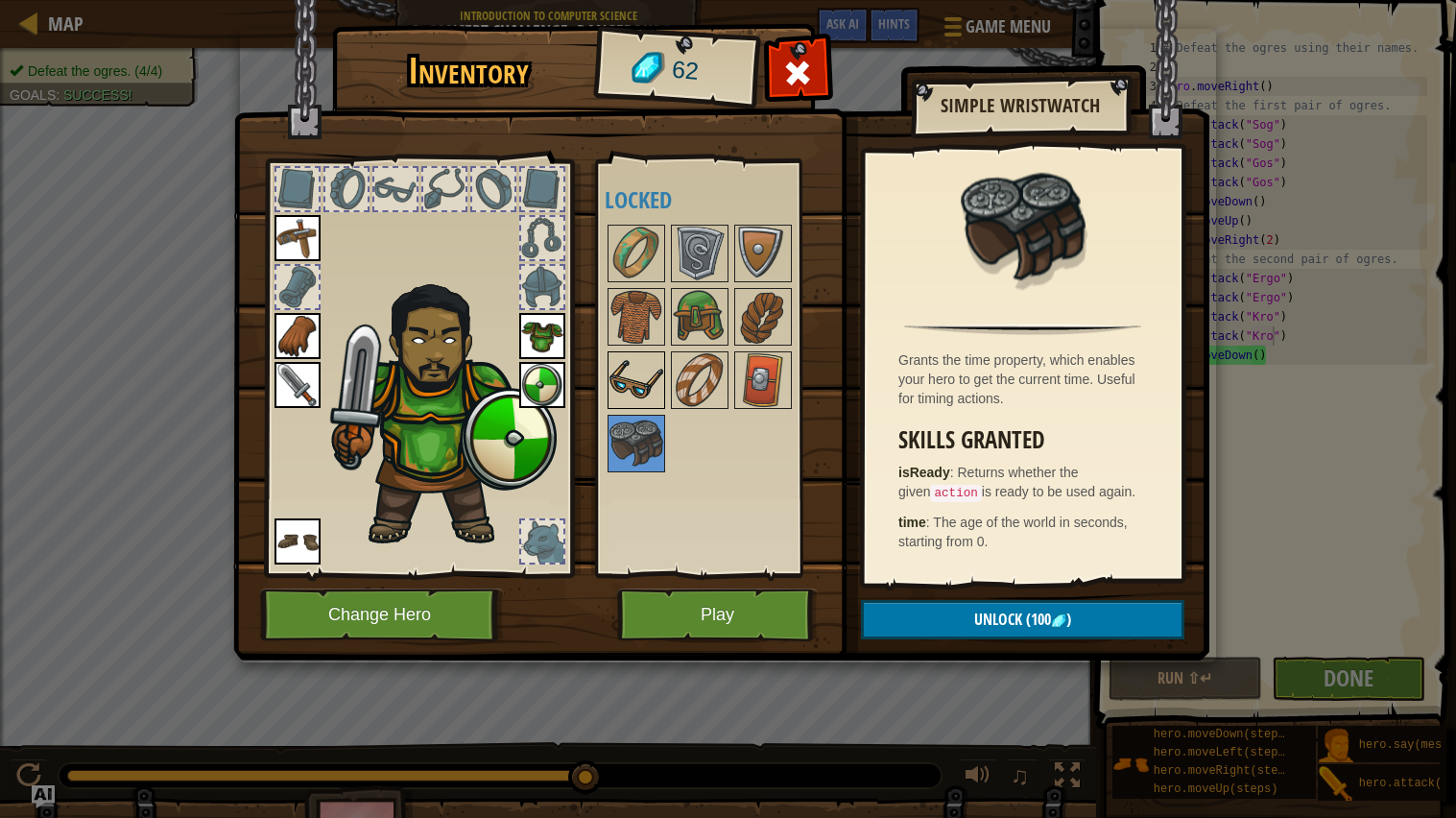
click at [632, 382] on img at bounding box center [636, 380] width 53 height 53
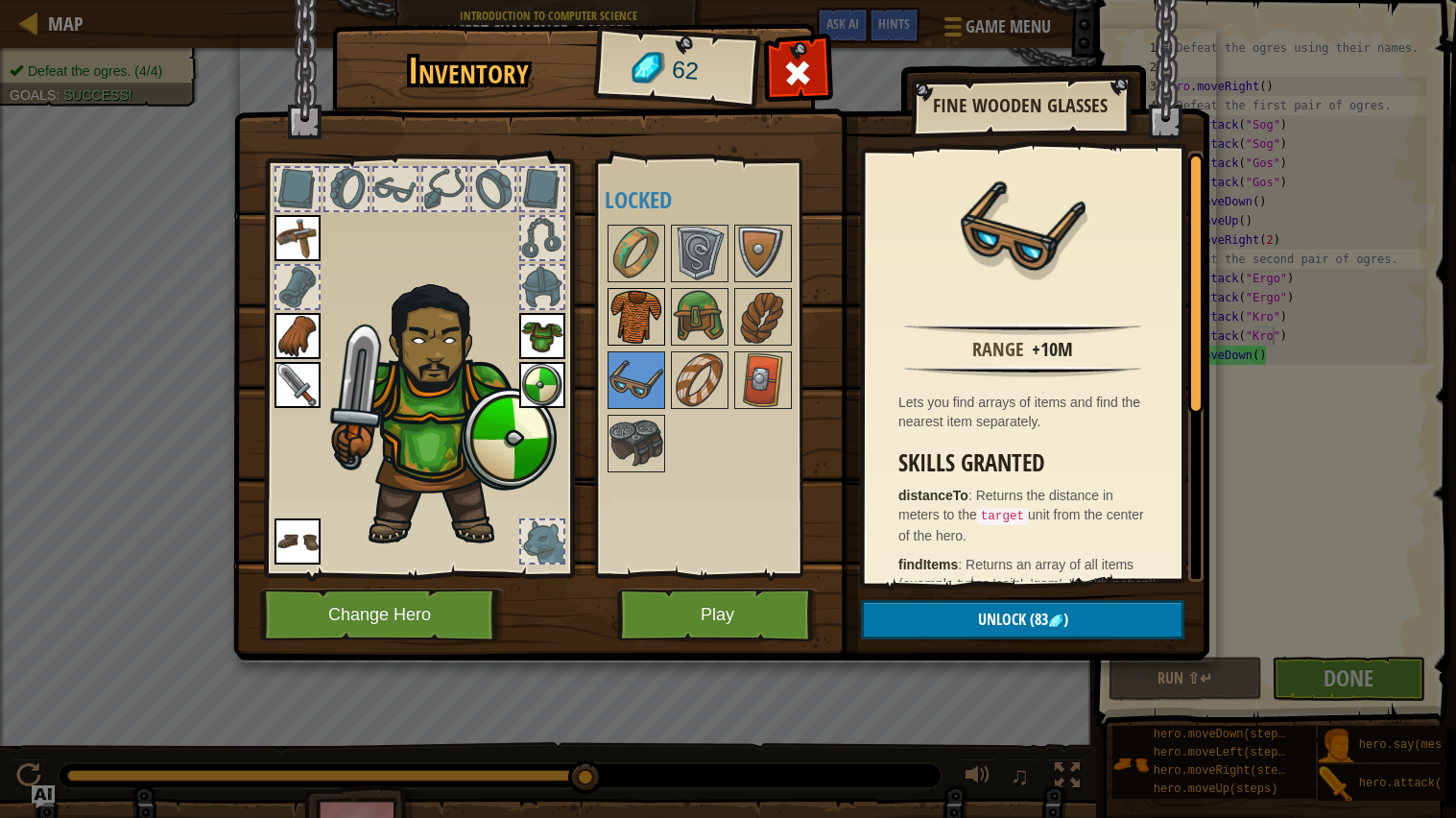
click at [634, 292] on img at bounding box center [636, 317] width 53 height 53
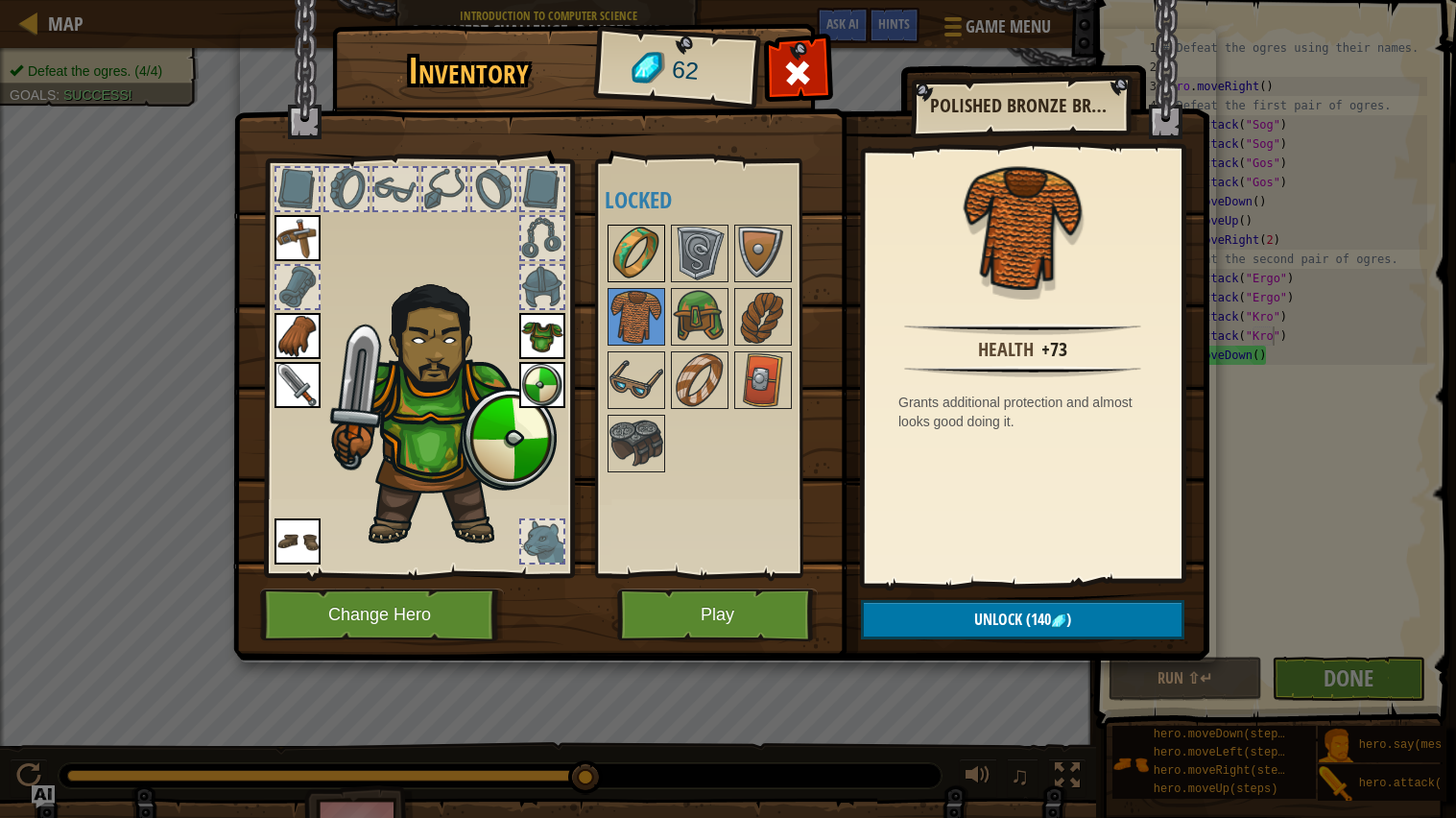
click at [633, 265] on img at bounding box center [636, 254] width 53 height 53
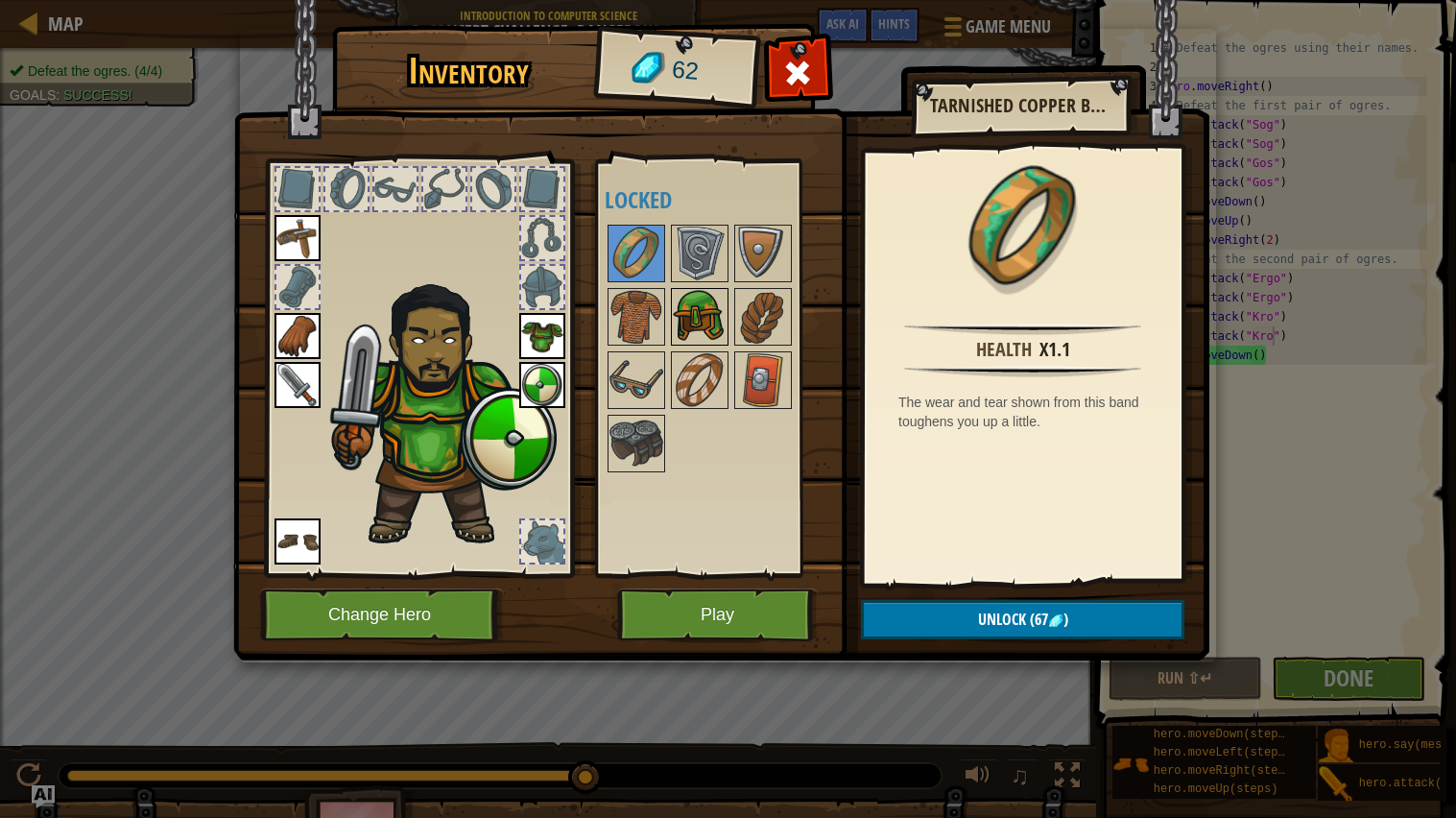
click at [688, 313] on img at bounding box center [700, 317] width 53 height 53
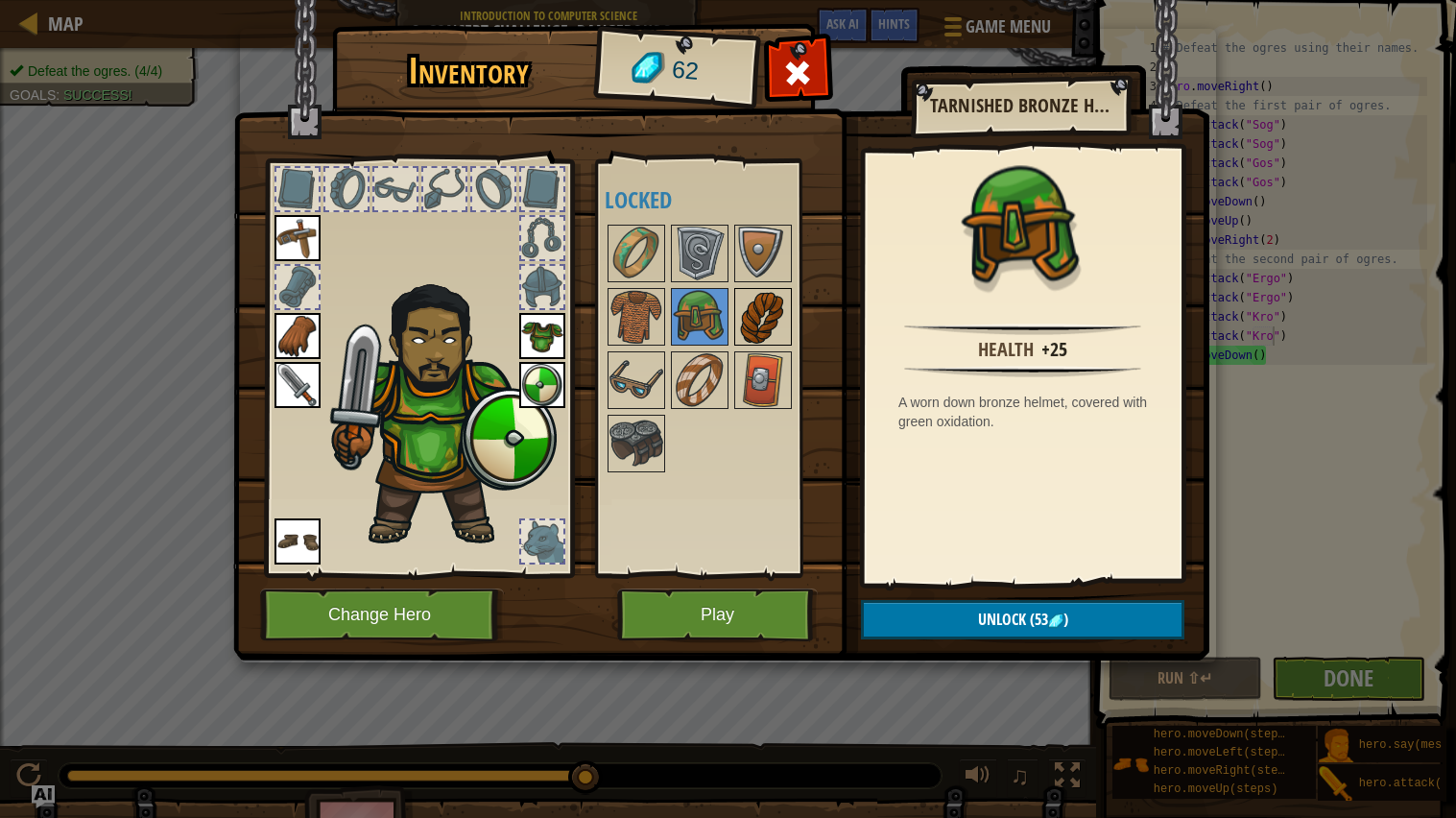
click at [765, 317] on img at bounding box center [763, 317] width 53 height 53
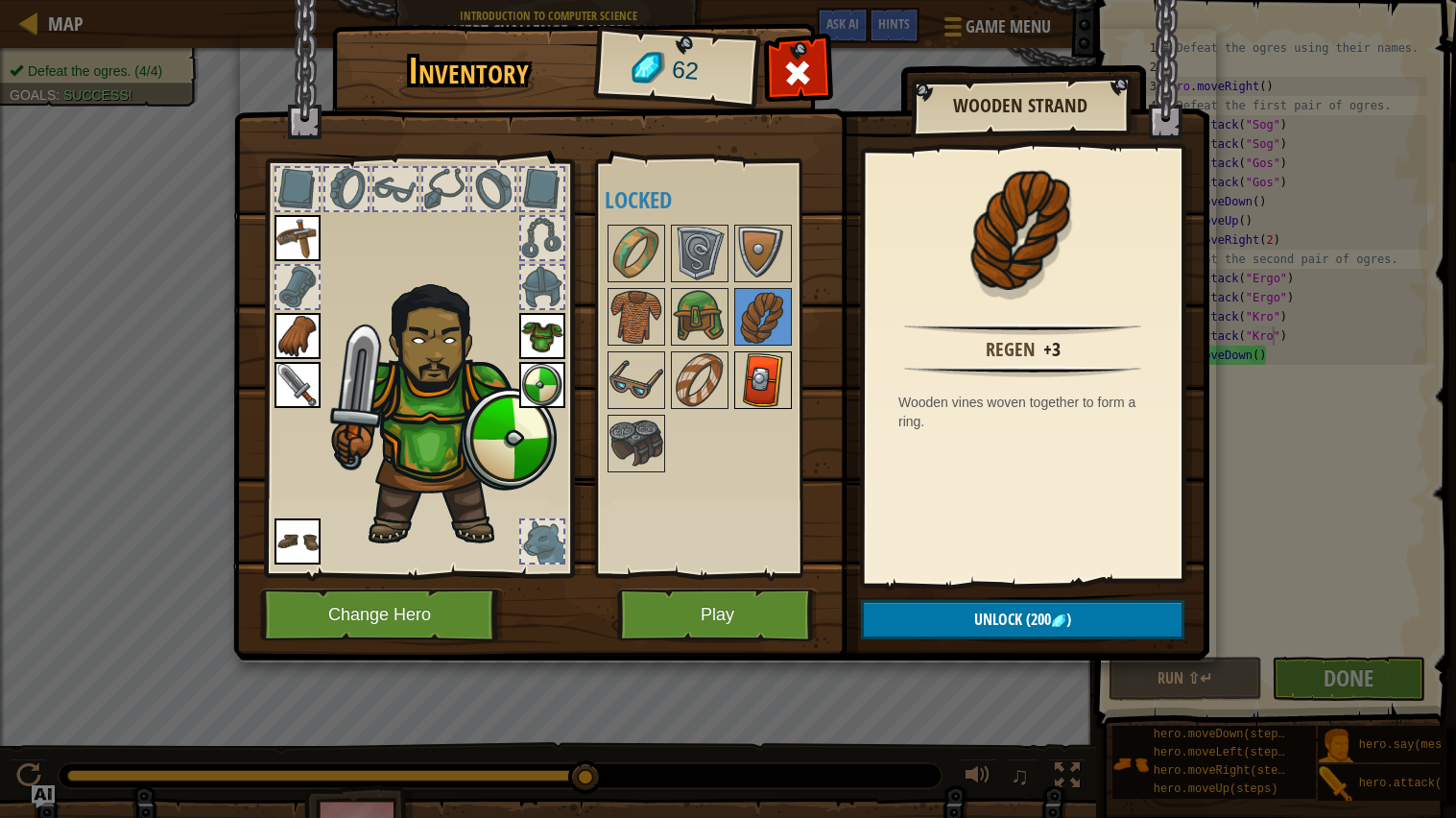
click at [754, 380] on img at bounding box center [763, 380] width 53 height 53
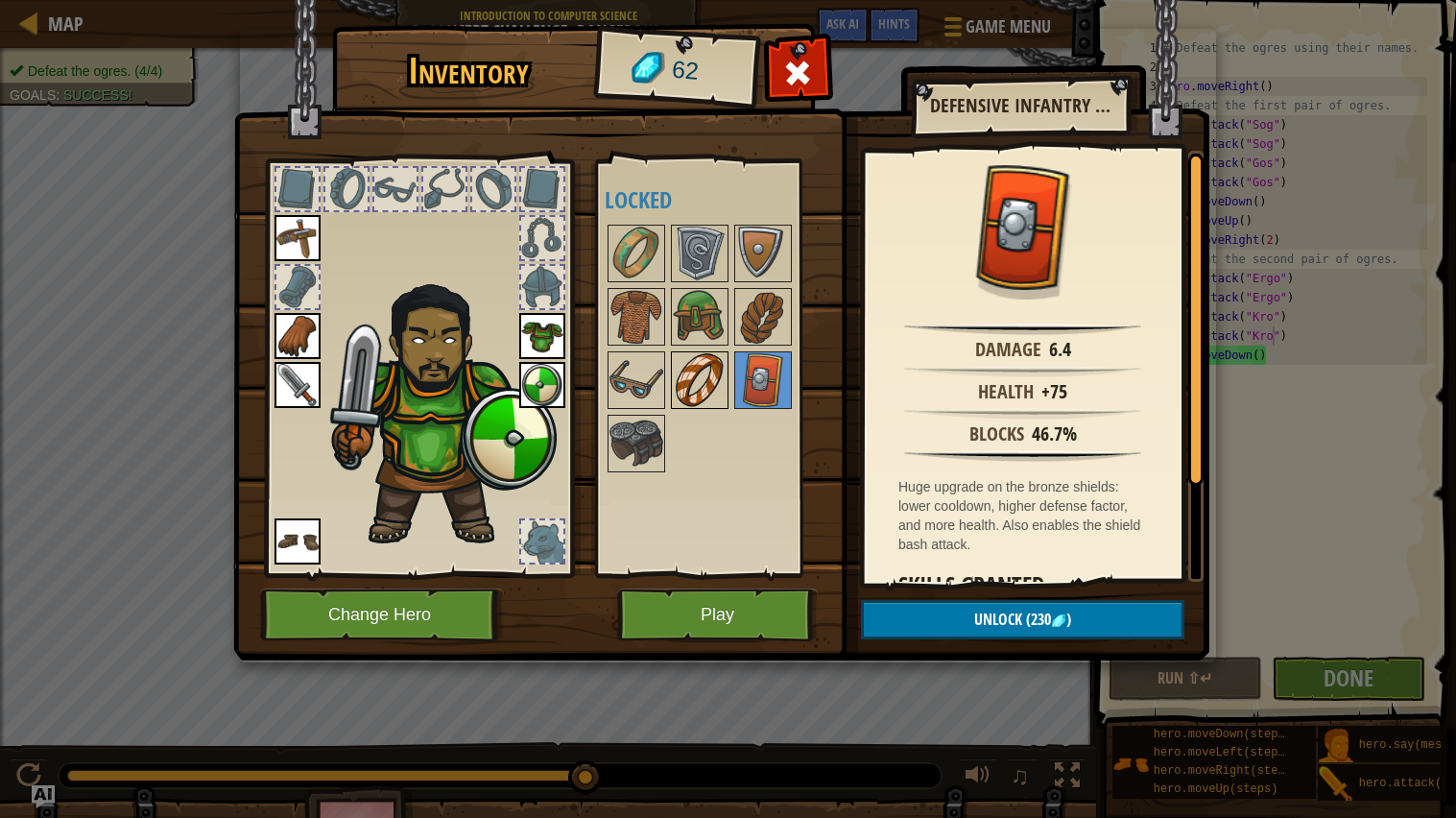
click at [692, 384] on img at bounding box center [700, 380] width 53 height 53
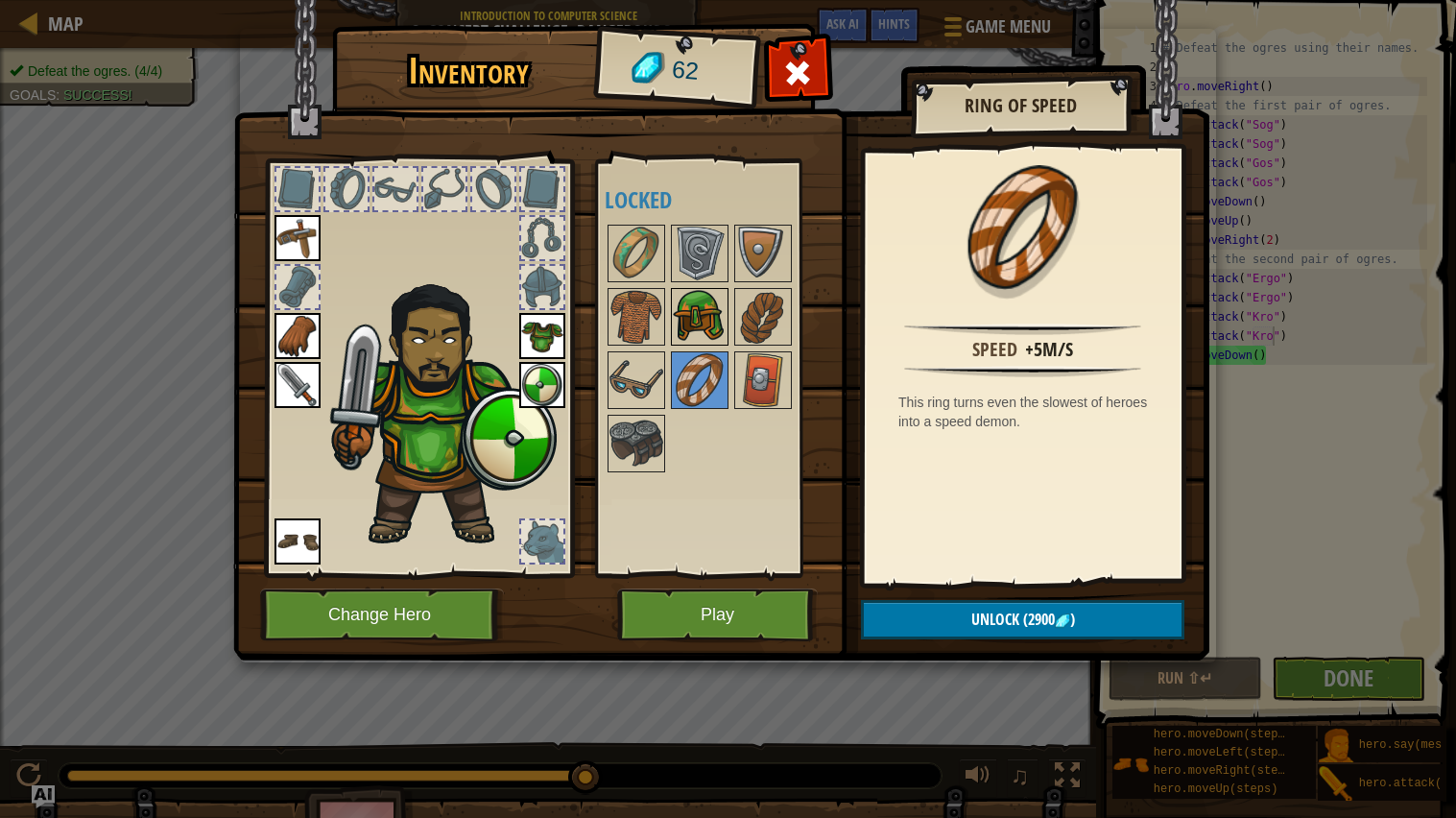
click at [699, 335] on img at bounding box center [700, 317] width 53 height 53
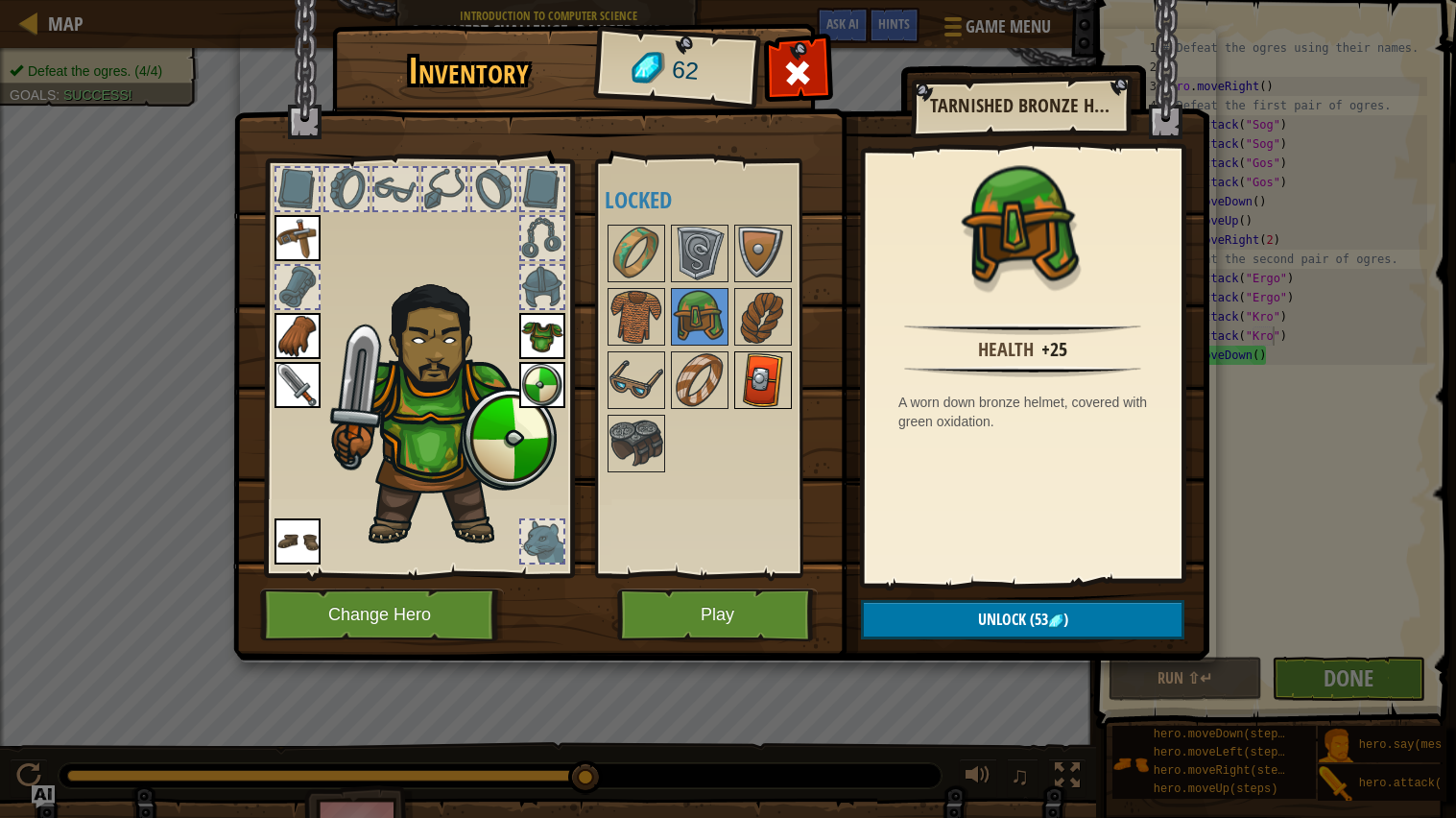
click at [749, 373] on img at bounding box center [763, 380] width 53 height 53
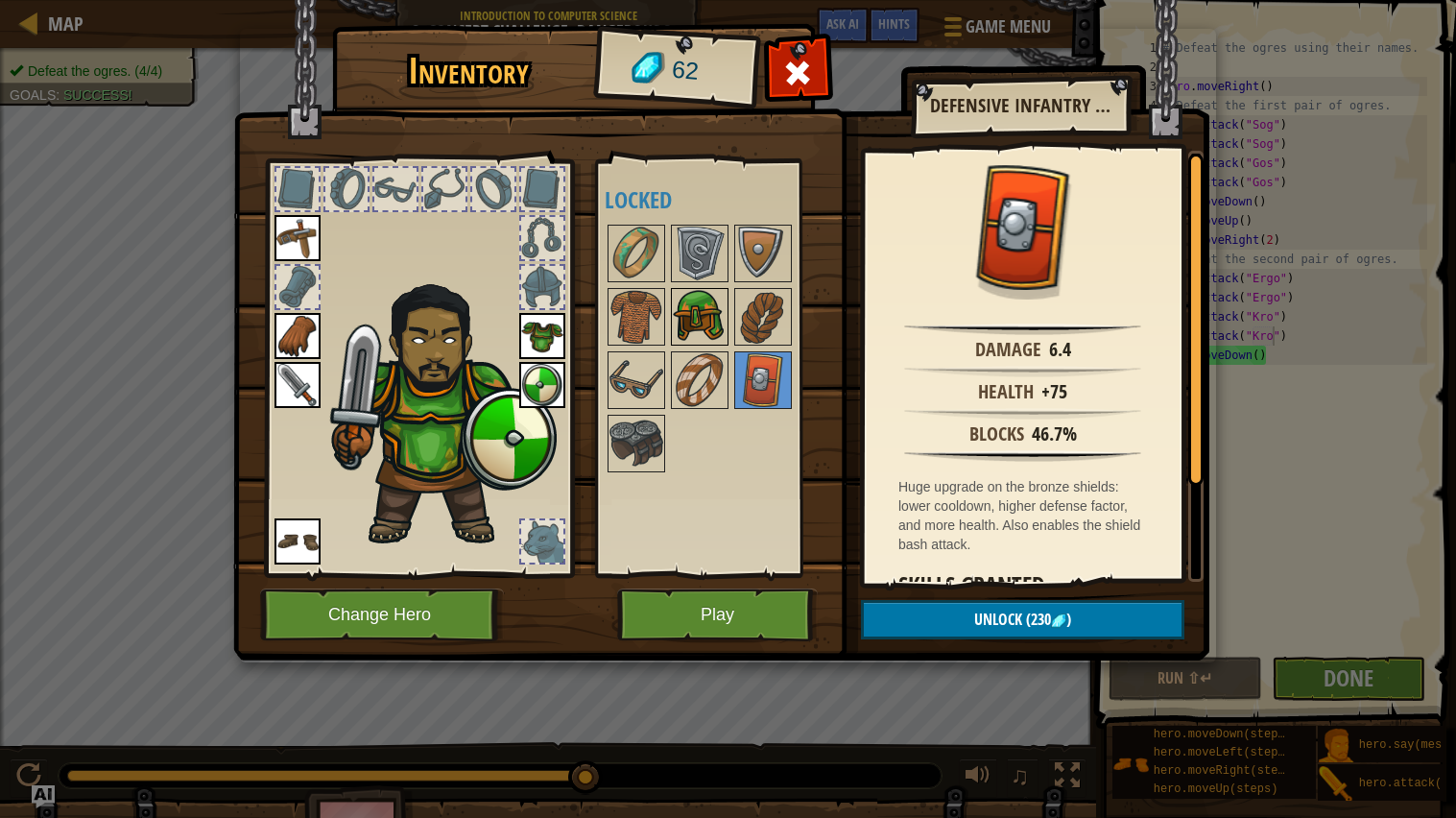
click at [700, 323] on img at bounding box center [700, 317] width 53 height 53
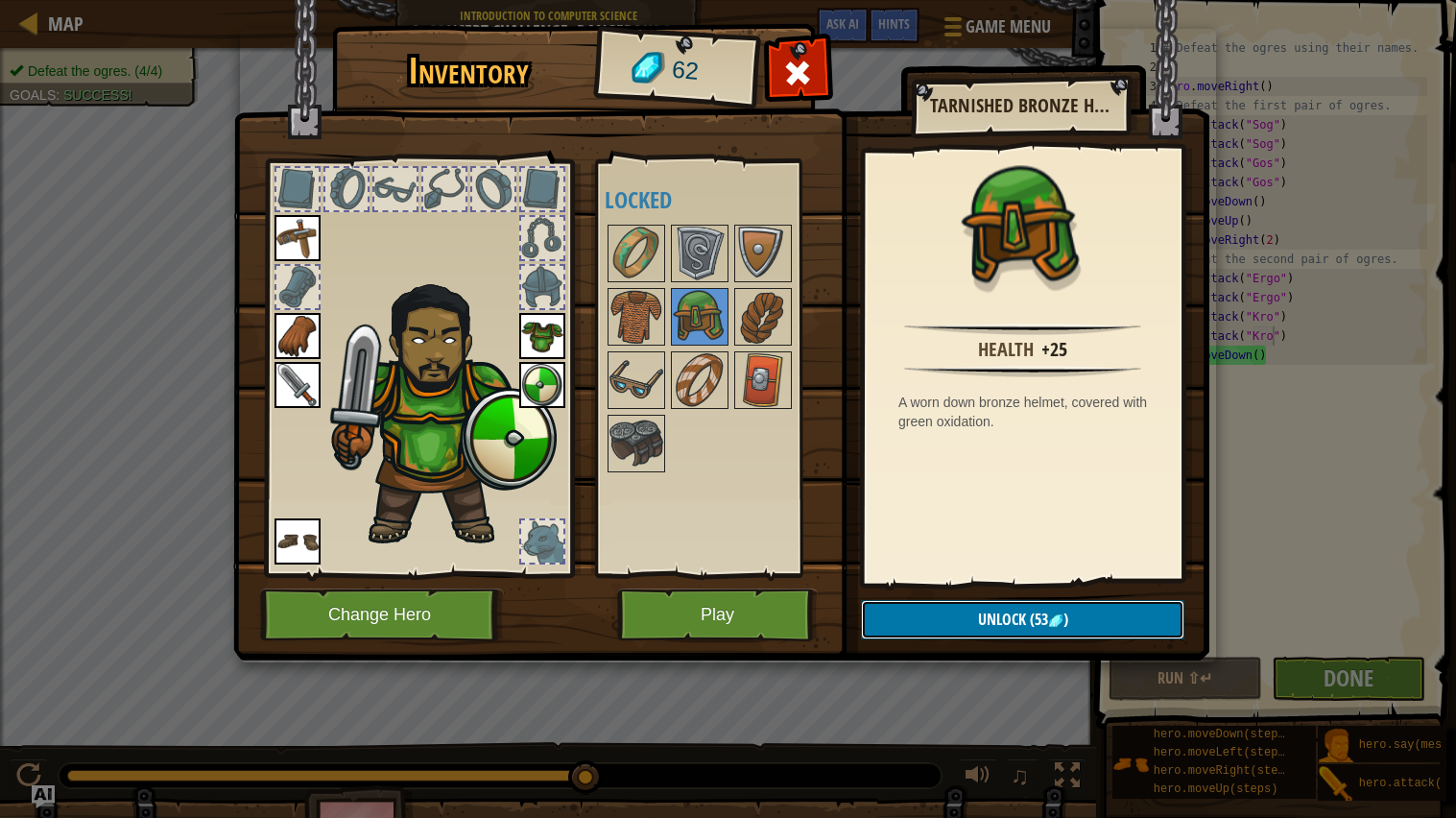
click at [945, 613] on button "Unlock (53 )" at bounding box center [1022, 620] width 324 height 40
click at [945, 613] on button "Confirm" at bounding box center [1022, 620] width 324 height 40
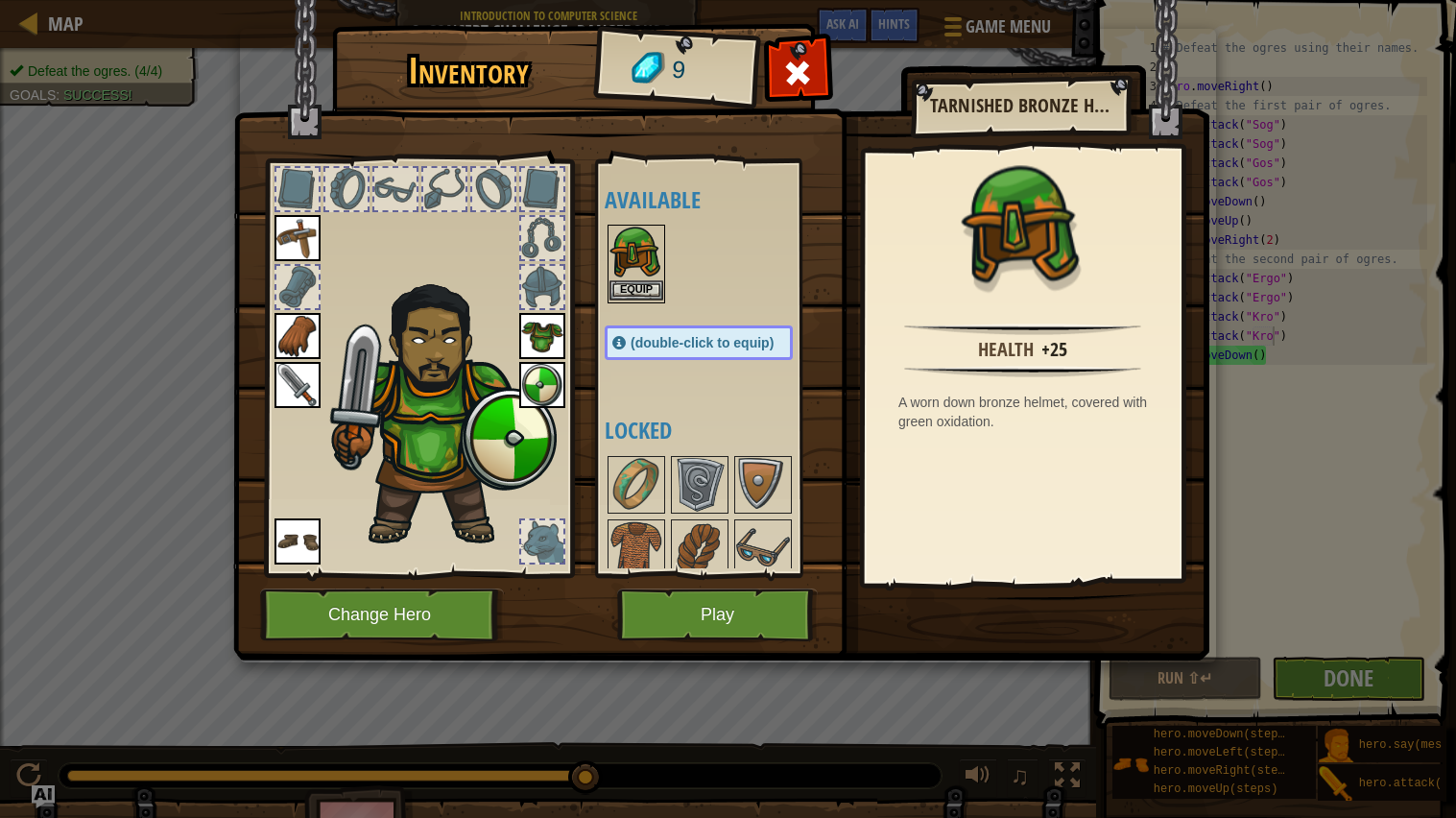
click at [641, 302] on div "Equip" at bounding box center [636, 264] width 57 height 79
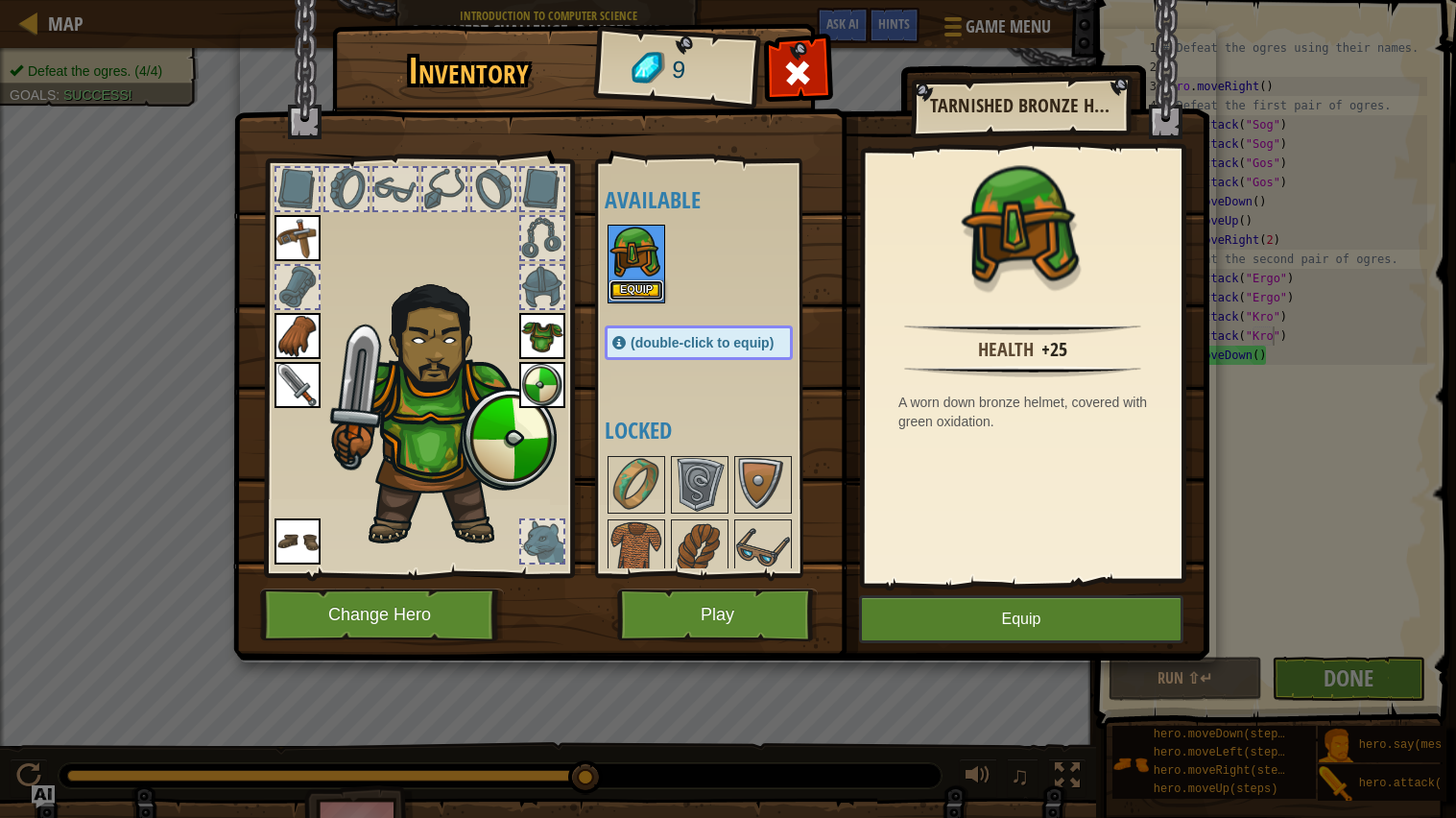
click at [647, 297] on button "Equip" at bounding box center [636, 290] width 53 height 20
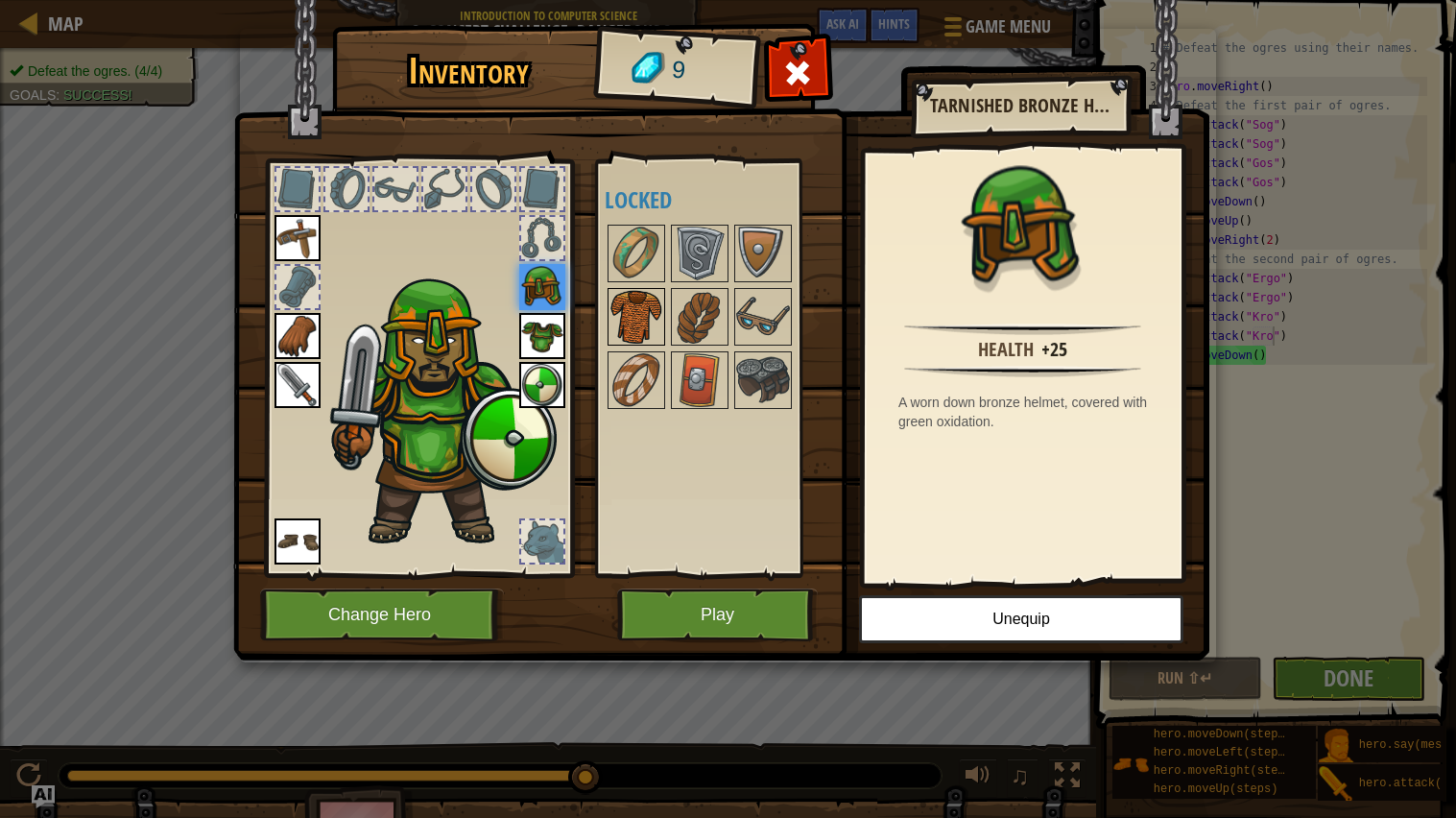
click at [647, 300] on img at bounding box center [636, 317] width 53 height 53
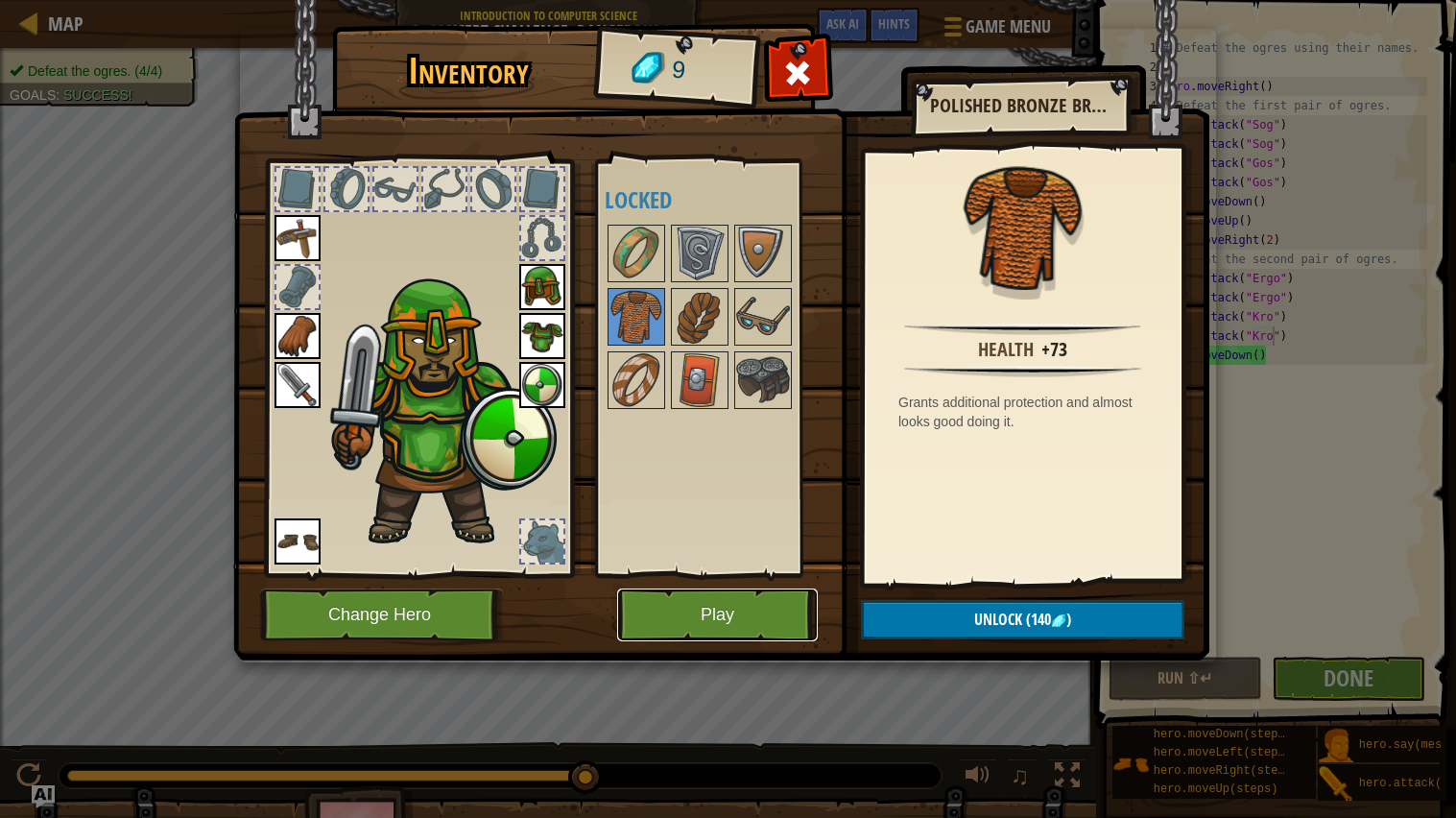
click at [726, 622] on button "Play" at bounding box center [718, 615] width 201 height 52
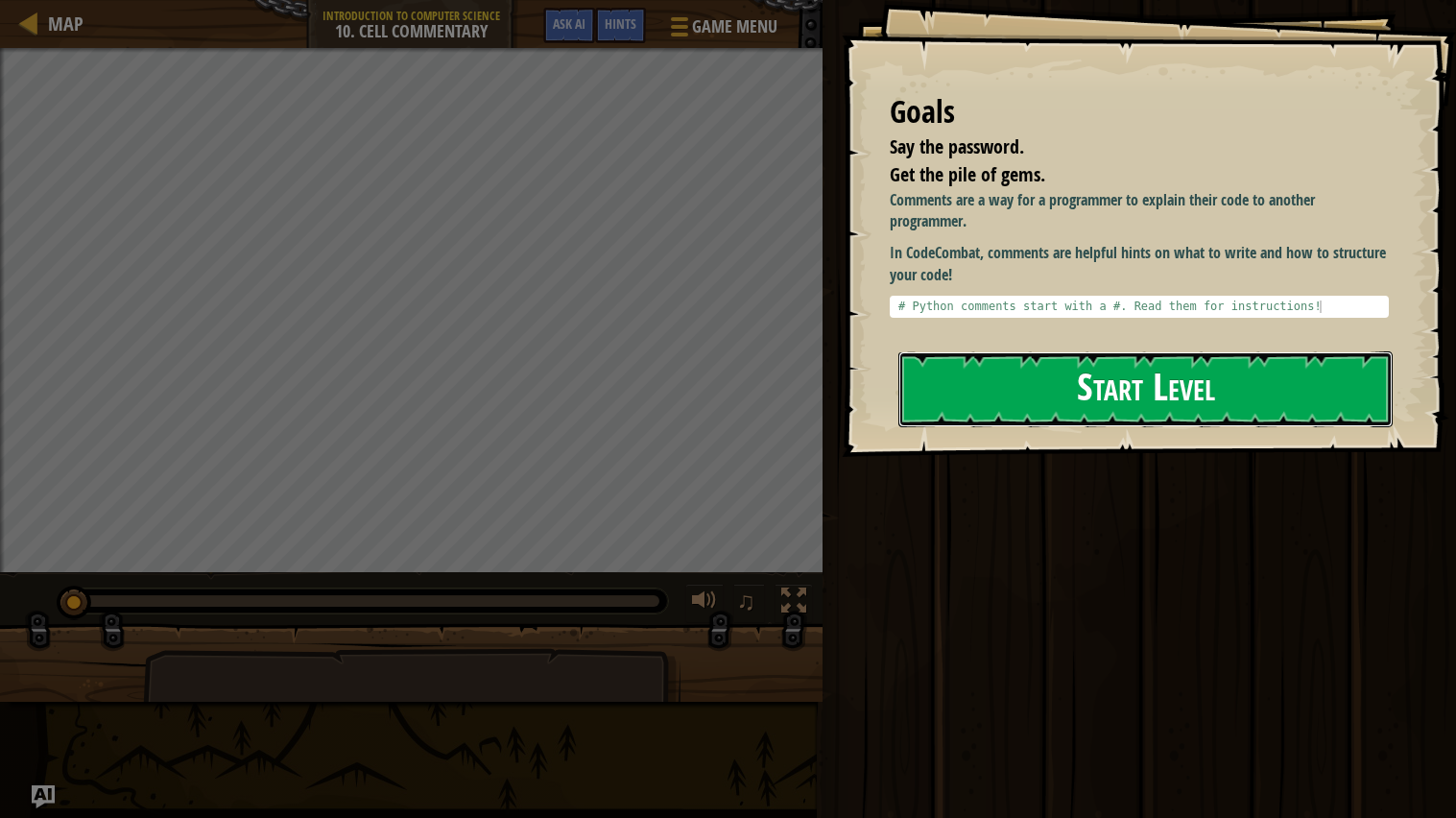
click at [969, 366] on button "Start Level" at bounding box center [1145, 389] width 494 height 76
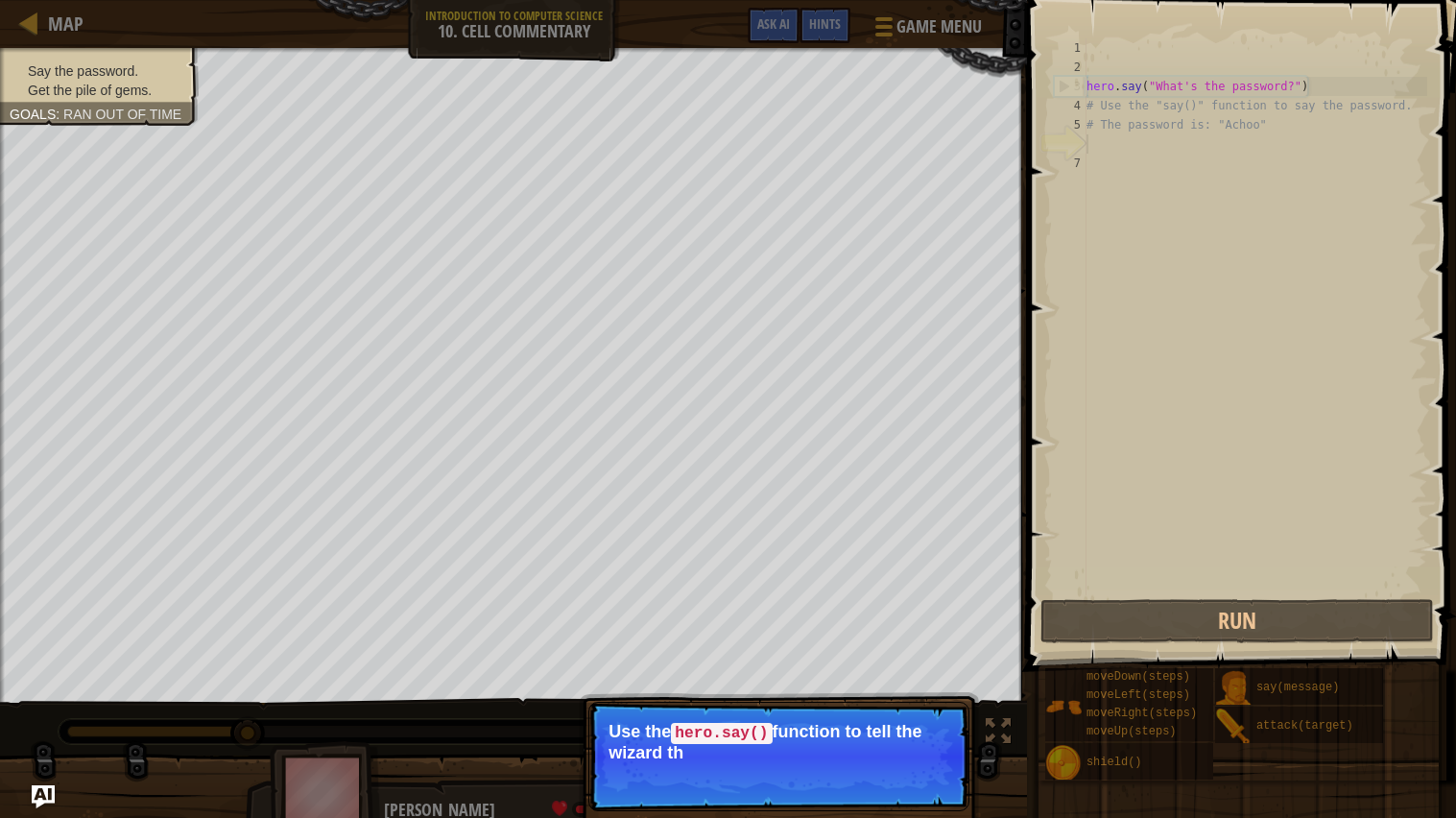
click at [1287, 86] on div "hero . say ( "What's the password?" ) # Use the "say()" function to say the pas…" at bounding box center [1255, 336] width 344 height 595
type textarea "hero.say("What's the password?")"
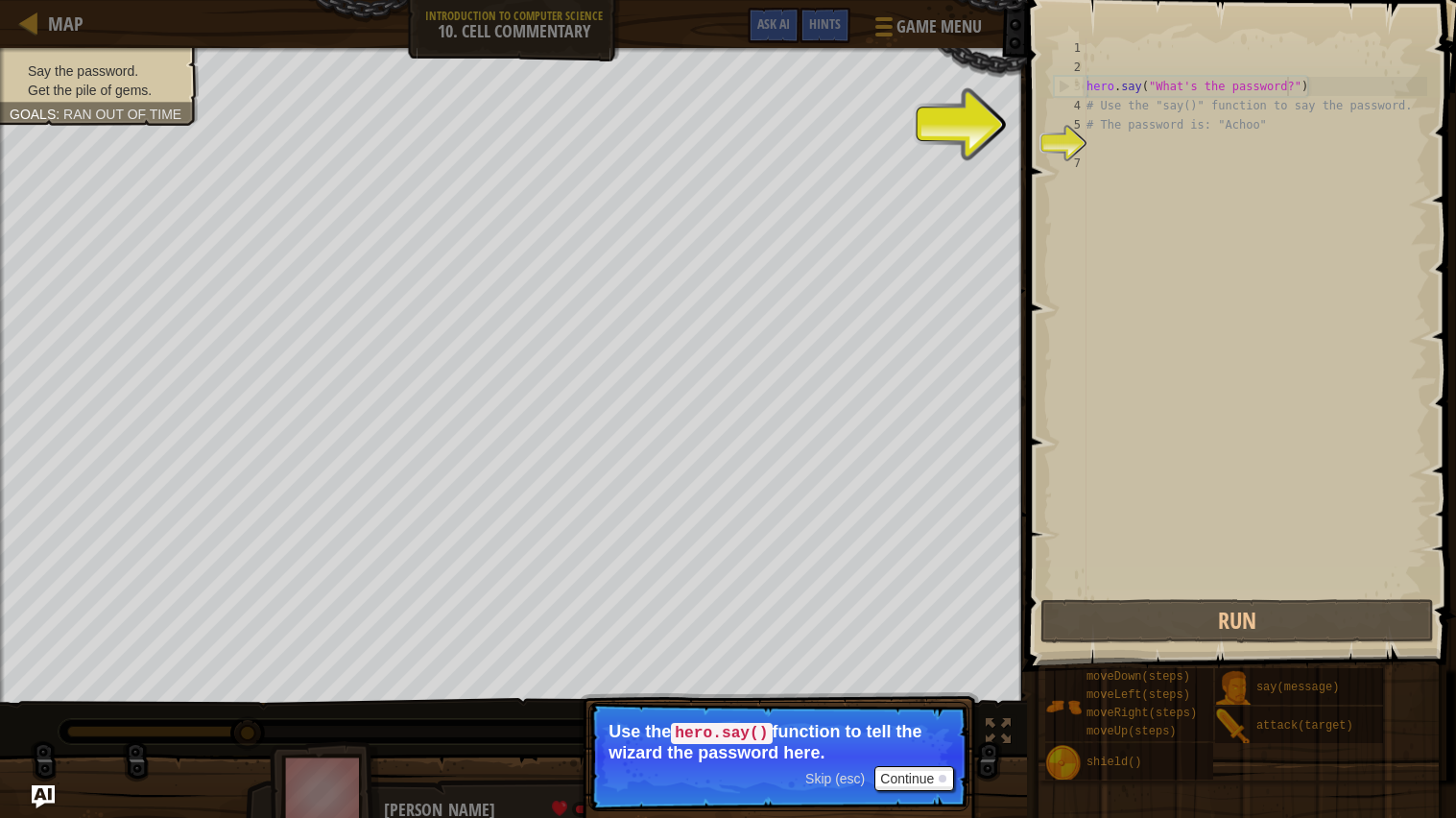
click at [1161, 146] on div "hero . say ( "What's the password?" ) # Use the "say()" function to say the pas…" at bounding box center [1255, 336] width 344 height 595
click at [1159, 145] on div "hero . say ( "What's the password?" ) # Use the "say()" function to say the pas…" at bounding box center [1255, 336] width 344 height 595
click at [1196, 145] on div "hero . say ( "What's the password?" ) # Use the "say()" function to say the pas…" at bounding box center [1255, 336] width 344 height 595
click at [1183, 158] on div "hero . say ( "What's the password?" ) # Use the "say()" function to say the pas…" at bounding box center [1255, 336] width 344 height 595
click at [1144, 145] on div "hero . say ( "What's the password?" ) # Use the "say()" function to say the pas…" at bounding box center [1255, 336] width 344 height 595
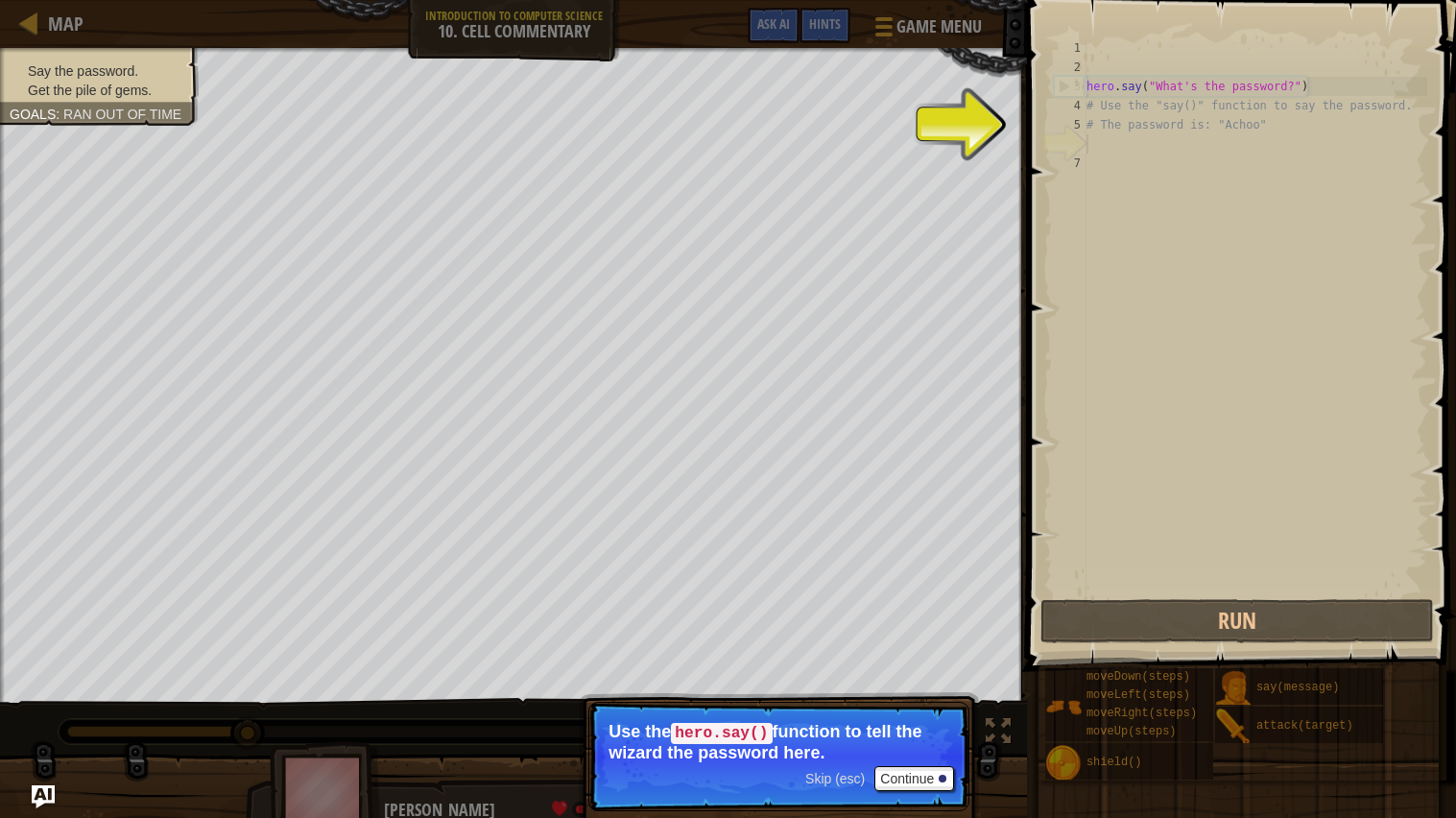
click at [819, 656] on span "Skip (esc)" at bounding box center [835, 779] width 59 height 16
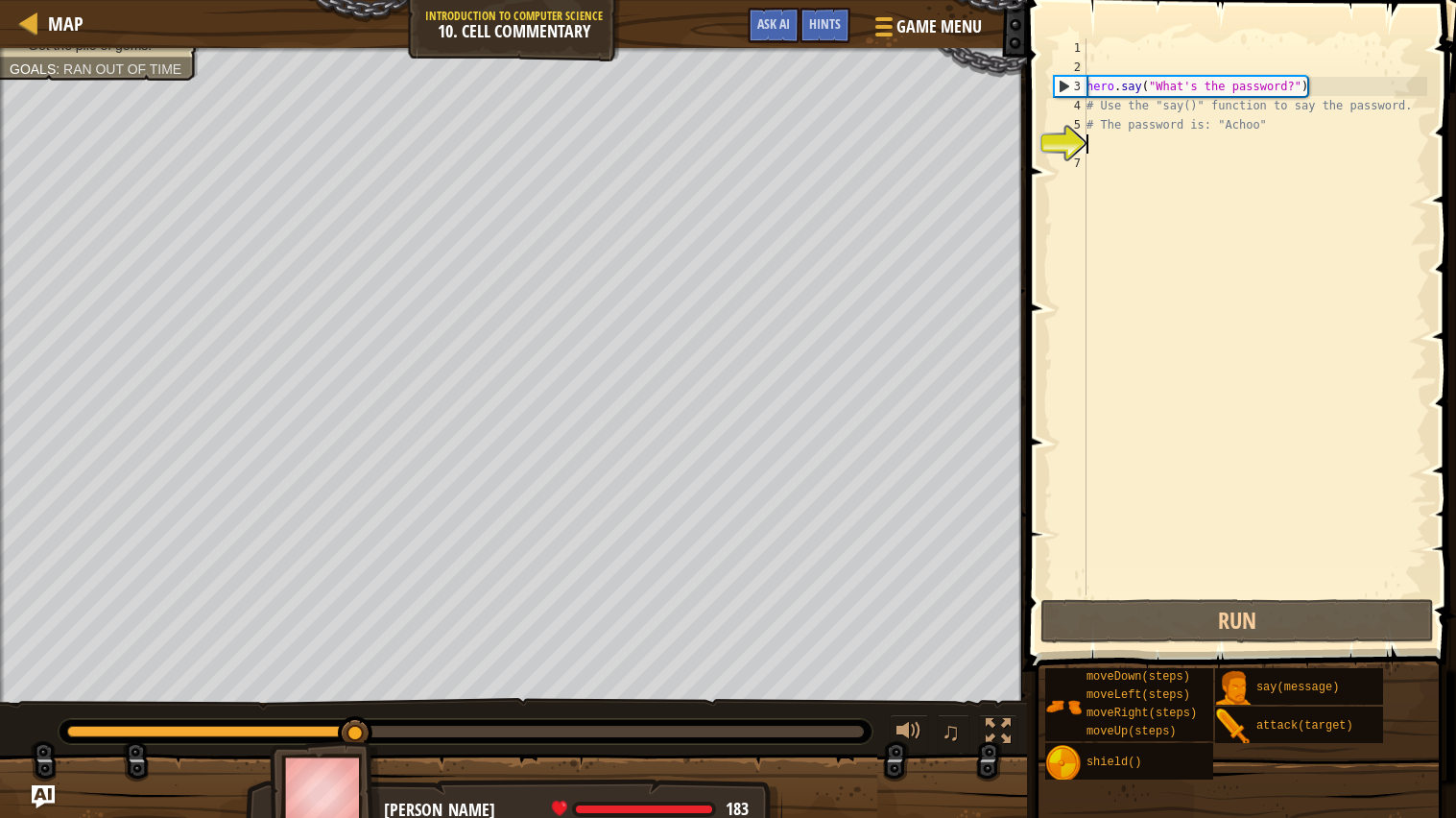
scroll to position [8, 0]
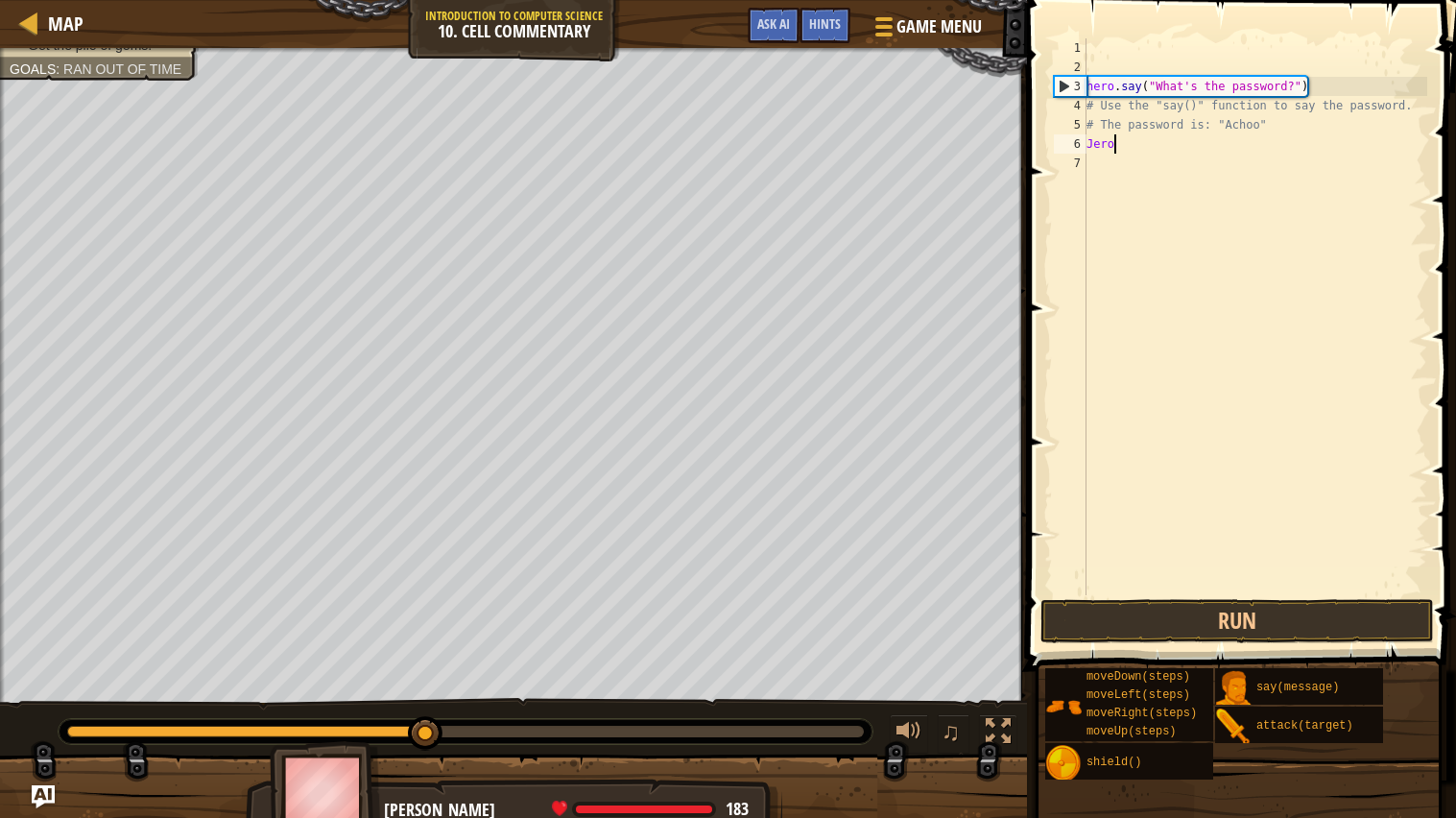
type textarea "J"
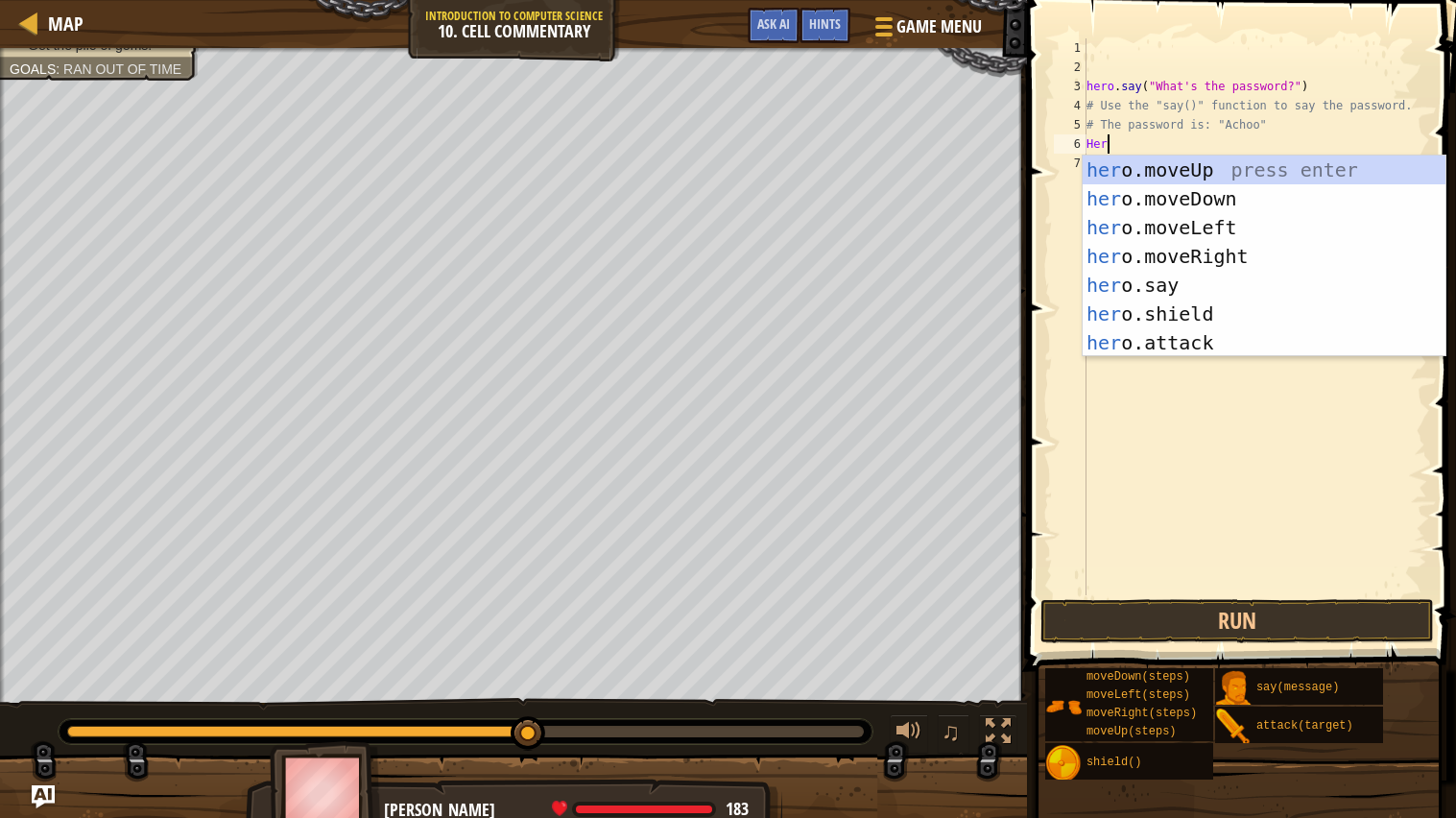
scroll to position [8, 1]
click at [1118, 276] on div "hero .moveUp press enter hero .moveDown press enter hero .moveLeft press enter …" at bounding box center [1264, 285] width 363 height 259
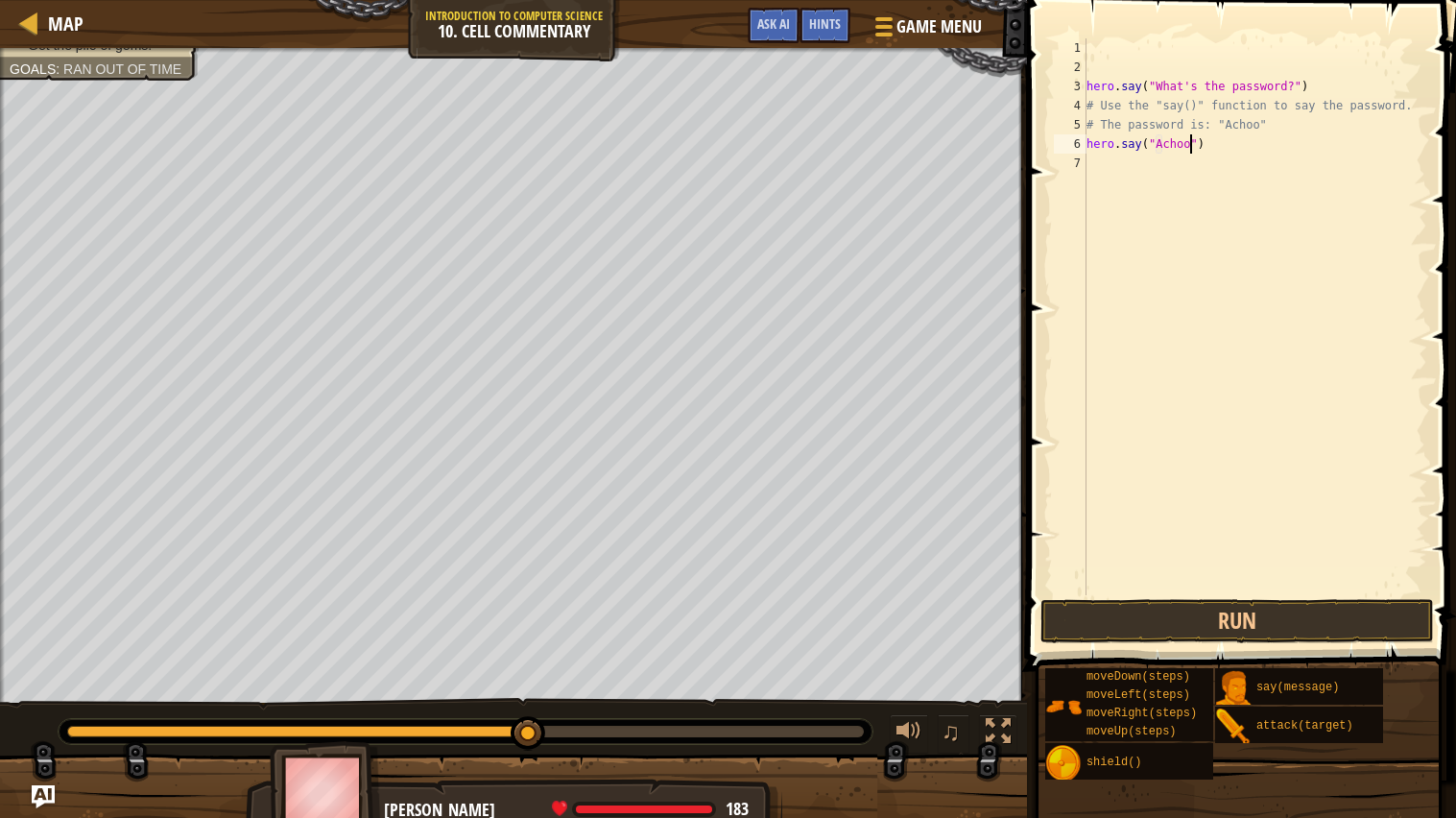
scroll to position [8, 8]
type textarea "hero.say("Achoo")"
click at [1122, 612] on button "Run" at bounding box center [1237, 621] width 394 height 45
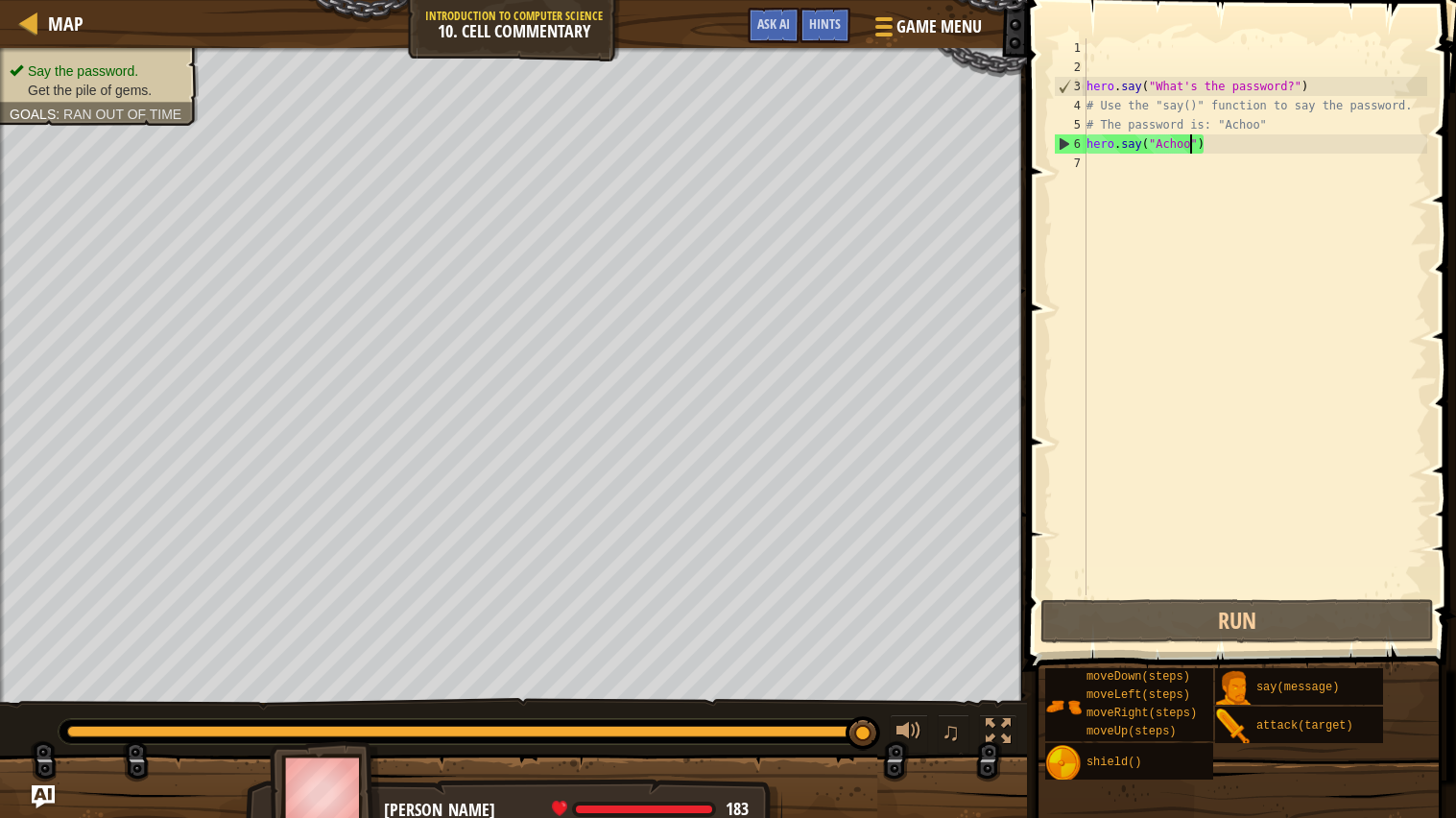
click at [1123, 171] on div "hero . say ( "What's the password?" ) # Use the "say()" function to say the pas…" at bounding box center [1255, 336] width 344 height 595
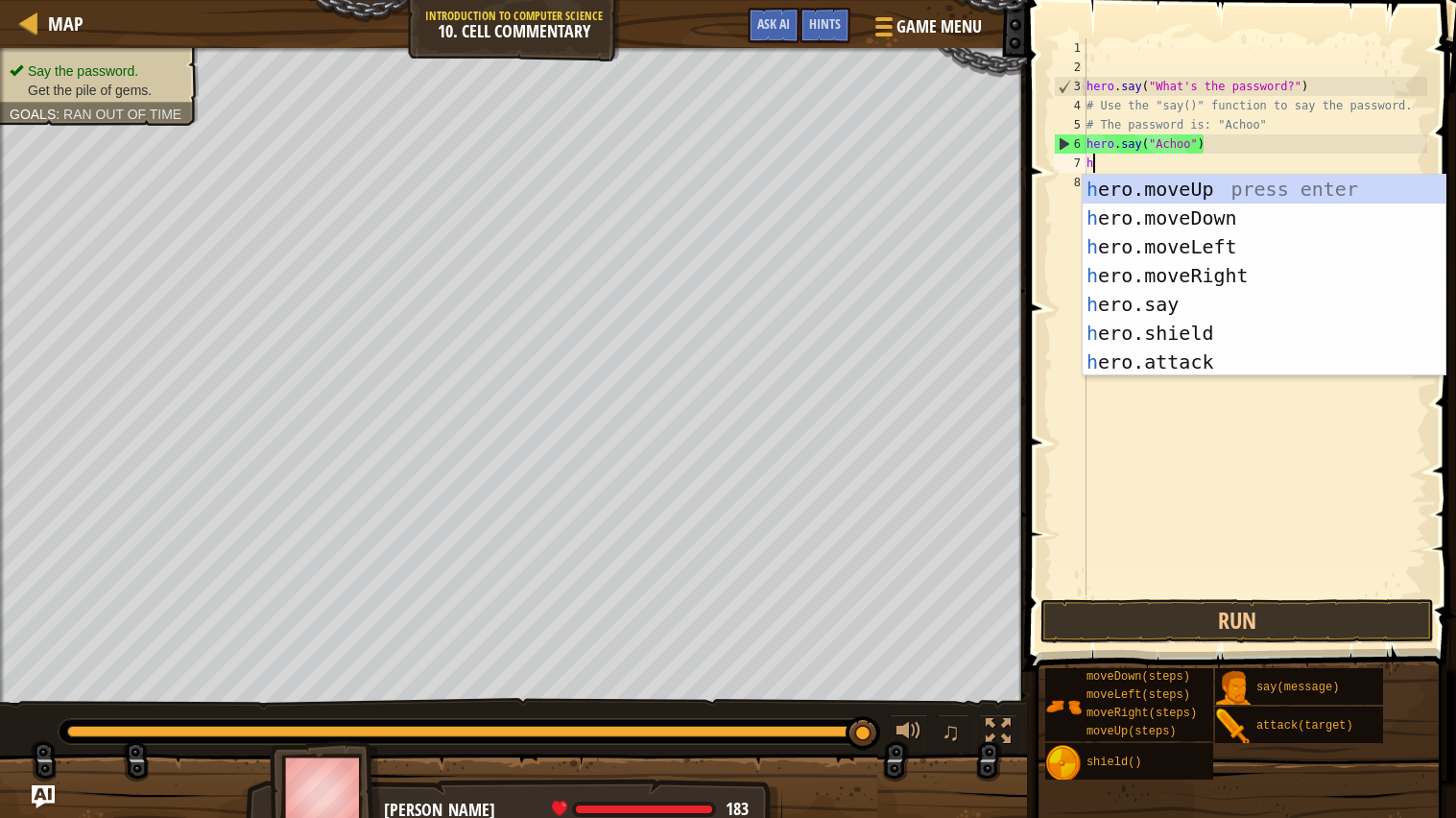
type textarea "her"
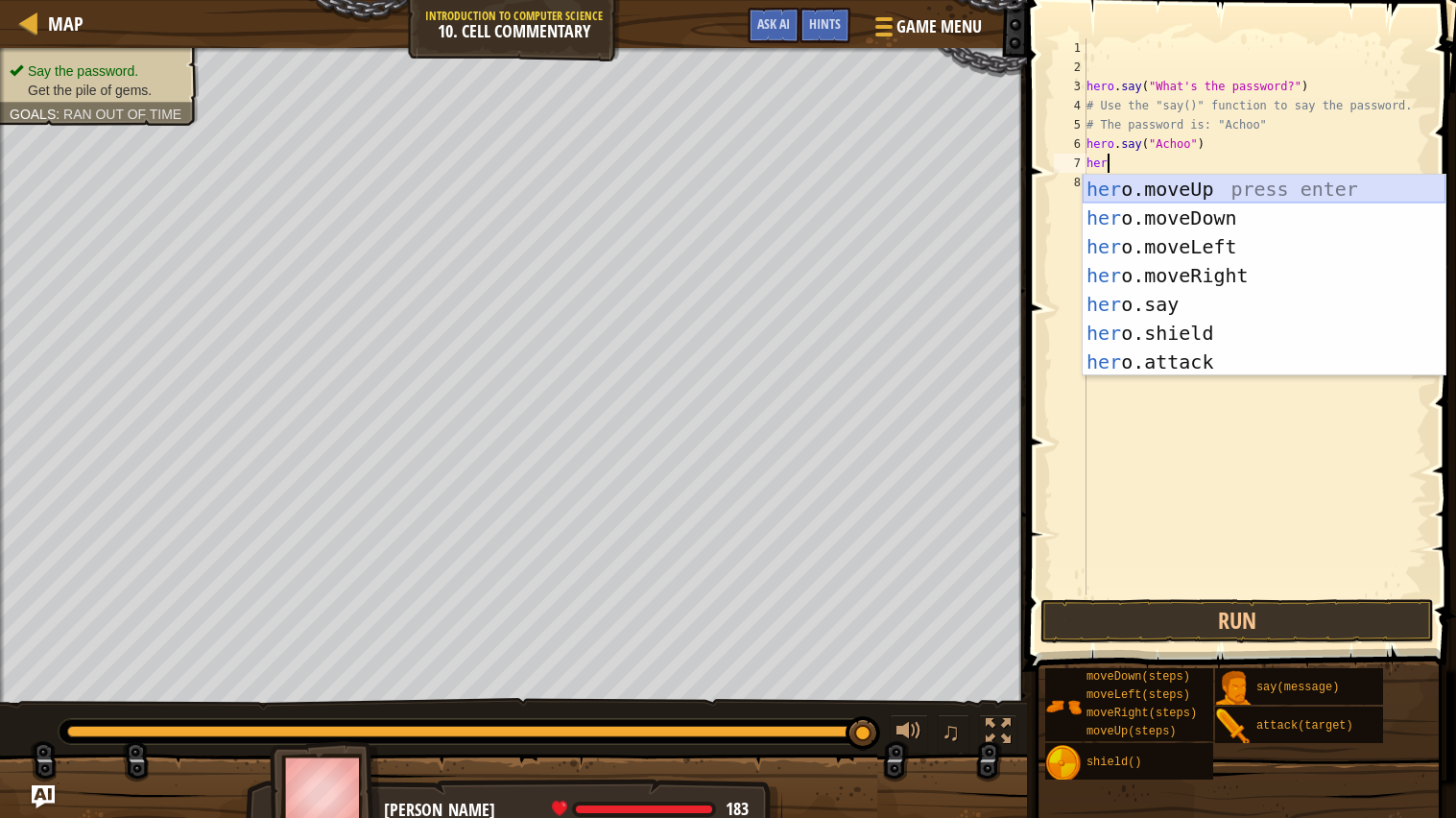
click at [1141, 199] on div "her o.moveUp press enter her o.moveDown press enter her o.moveLeft press enter …" at bounding box center [1264, 305] width 363 height 259
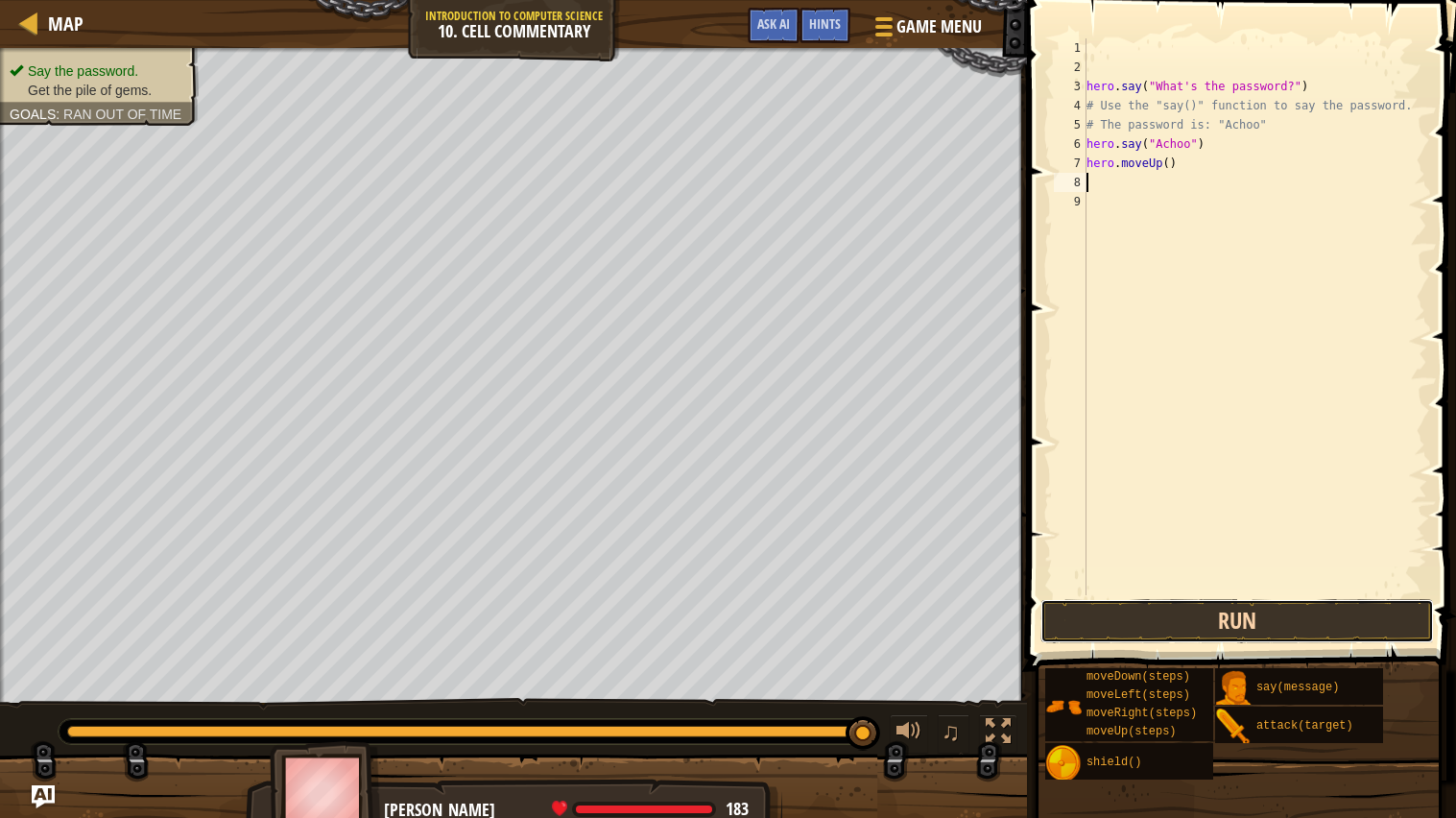
click at [1257, 610] on button "Run" at bounding box center [1237, 621] width 394 height 45
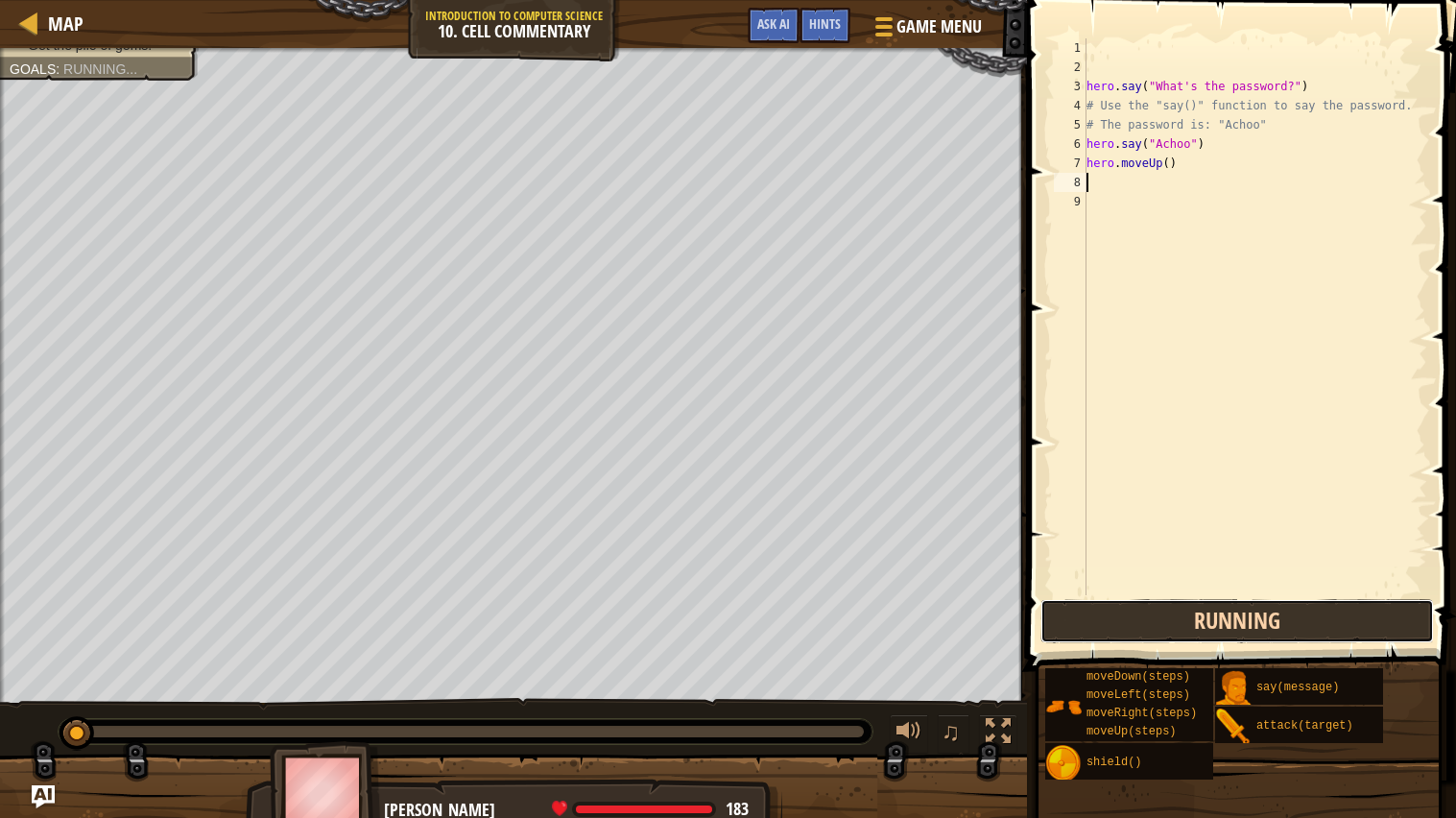
click at [1257, 610] on button "Running" at bounding box center [1237, 621] width 394 height 45
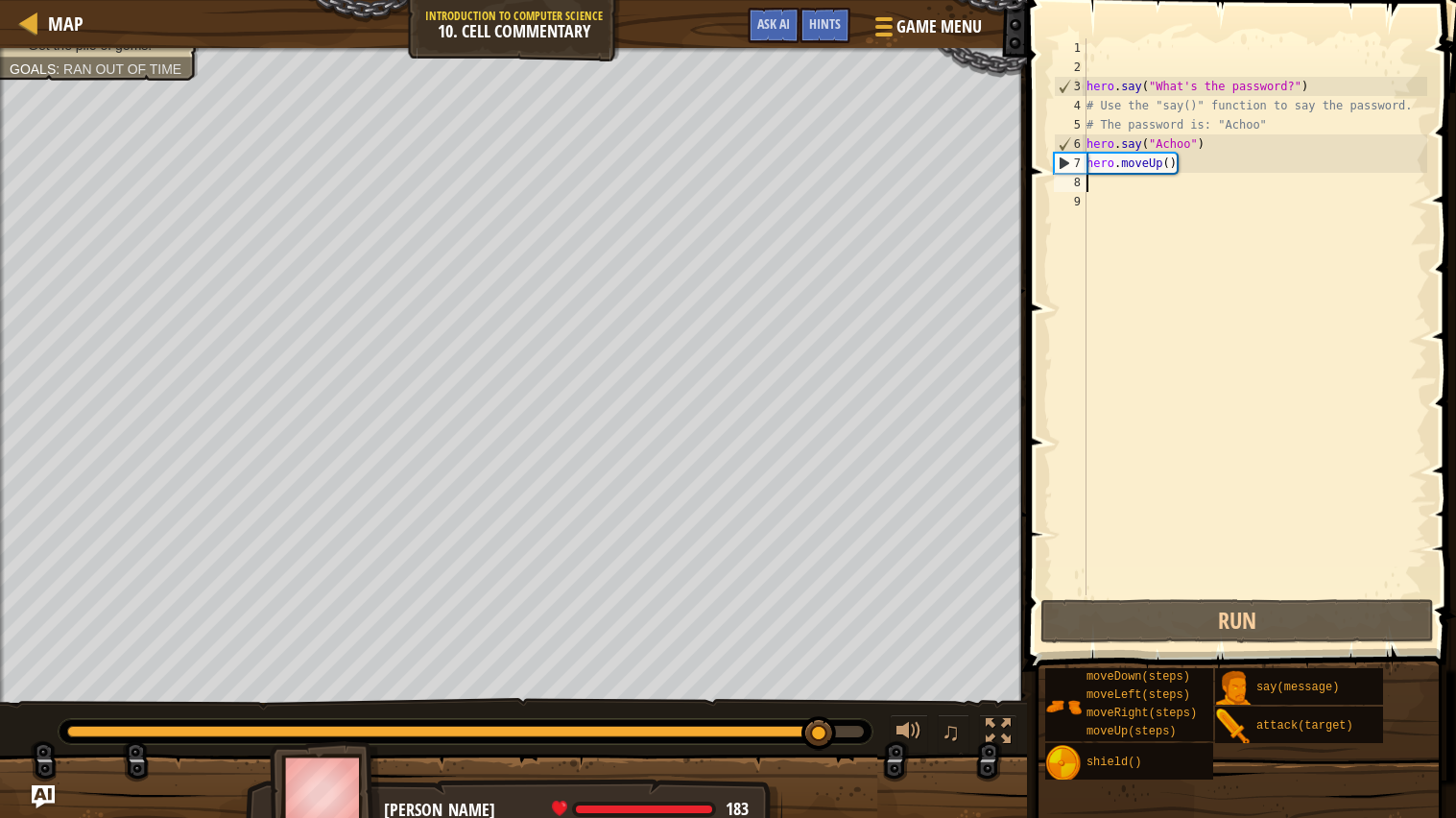
click at [1174, 159] on div "hero . say ( "What's the password?" ) # Use the "say()" function to say the pas…" at bounding box center [1255, 336] width 344 height 595
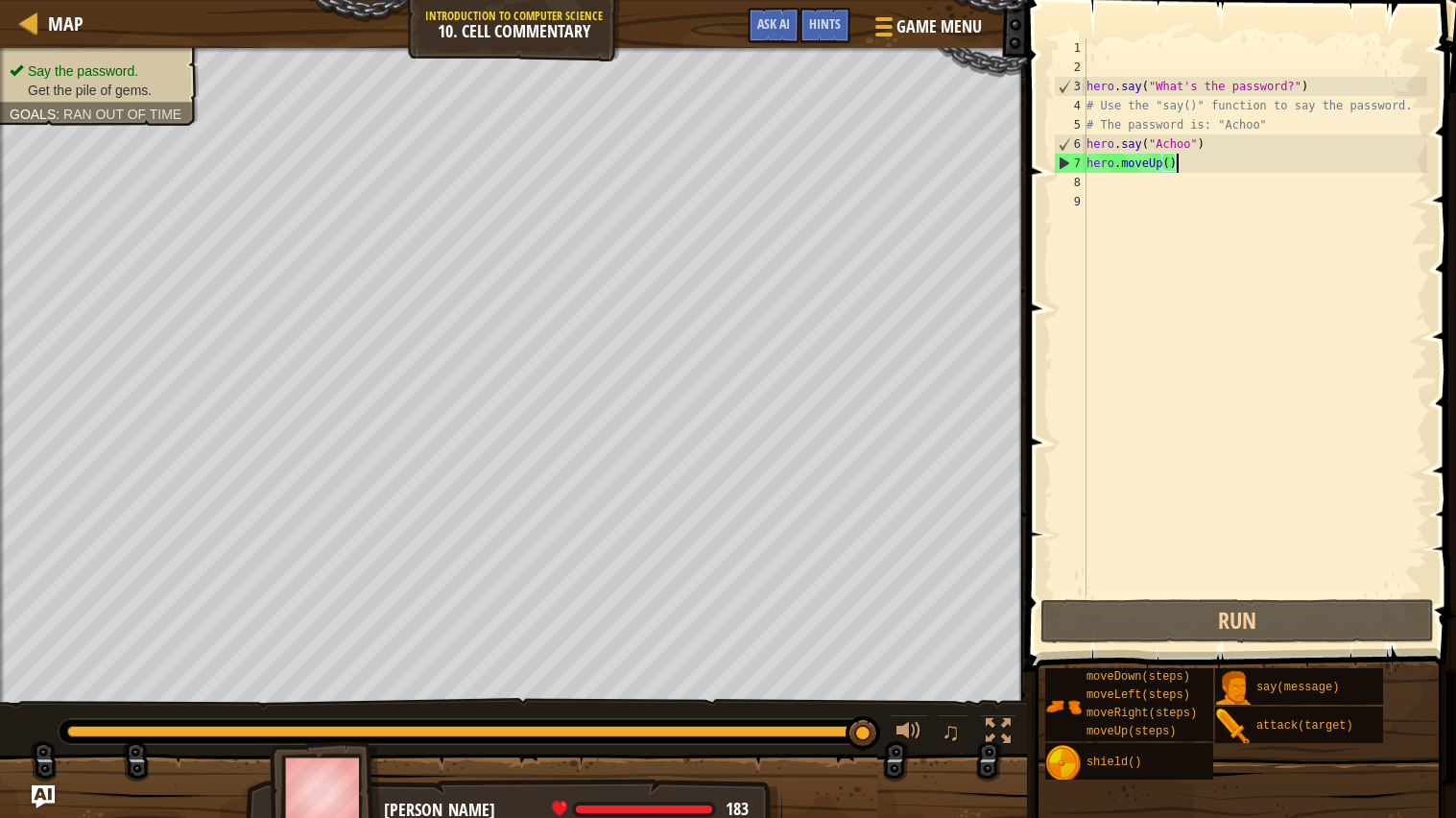
click at [1169, 161] on div "hero . say ( "What's the password?" ) # Use the "say()" function to say the pas…" at bounding box center [1255, 336] width 344 height 595
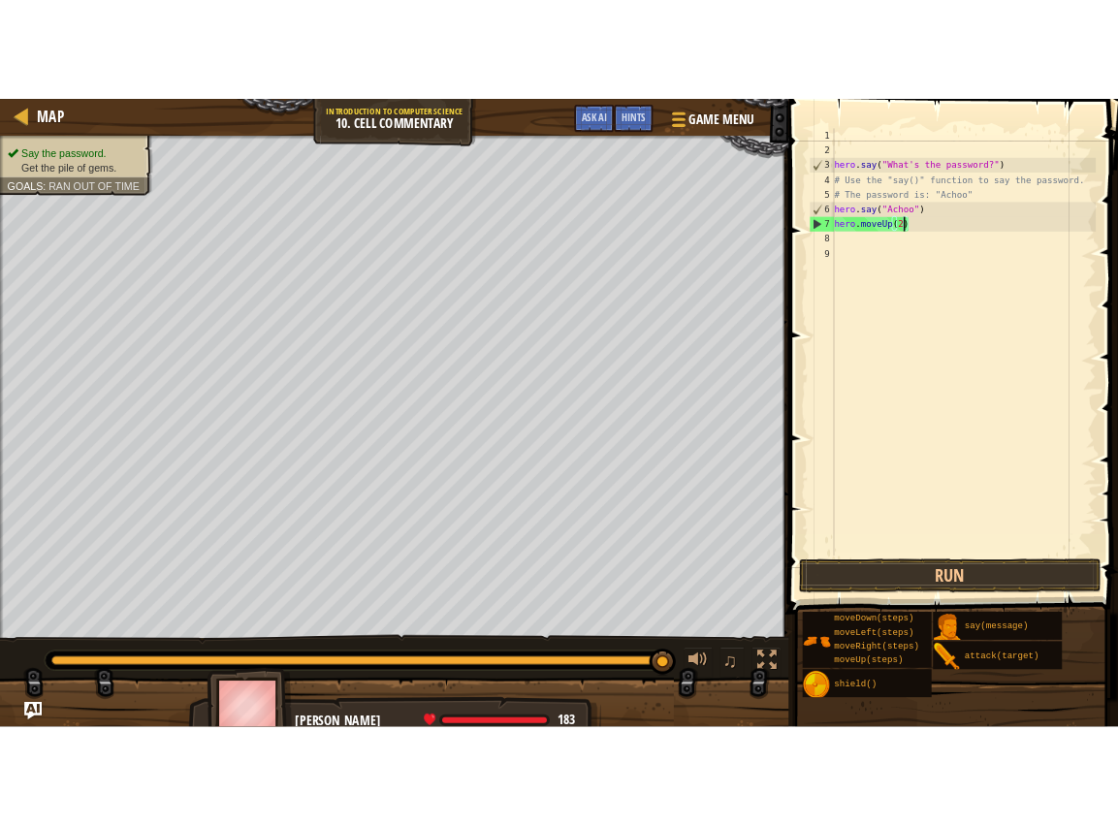
scroll to position [8, 6]
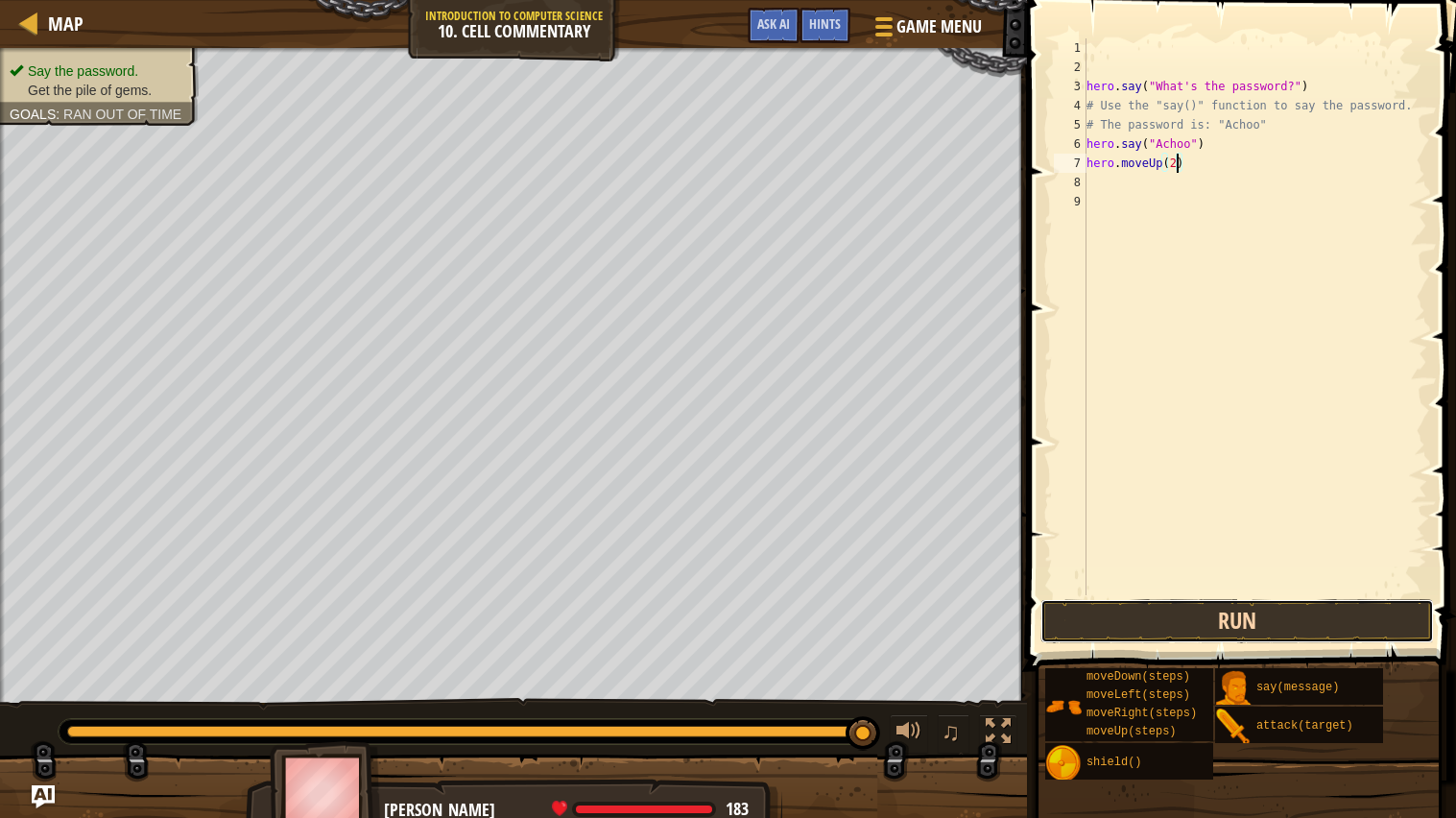
click at [1279, 628] on button "Run" at bounding box center [1237, 621] width 394 height 45
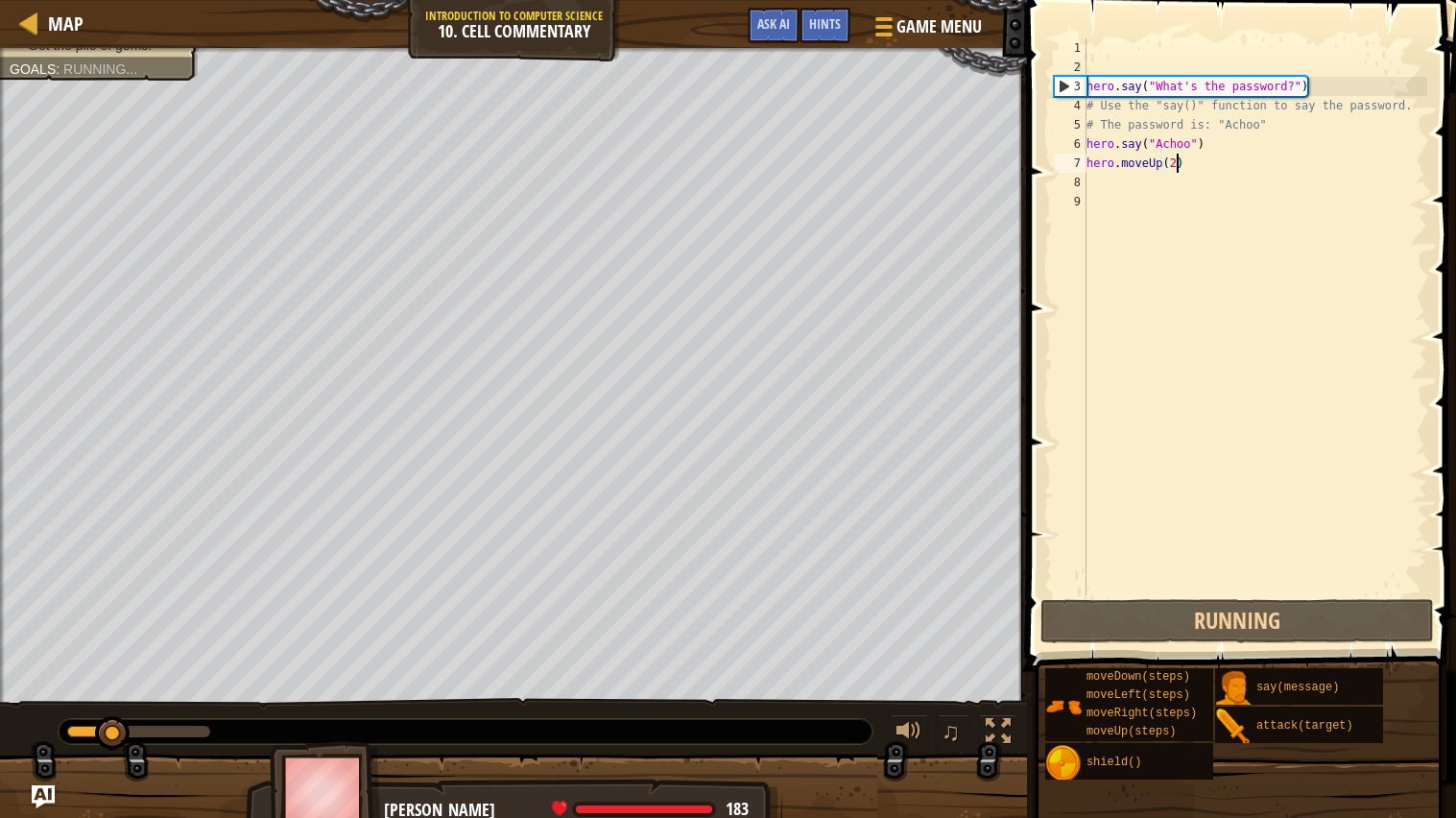
click at [210, 656] on div at bounding box center [139, 732] width 144 height 12
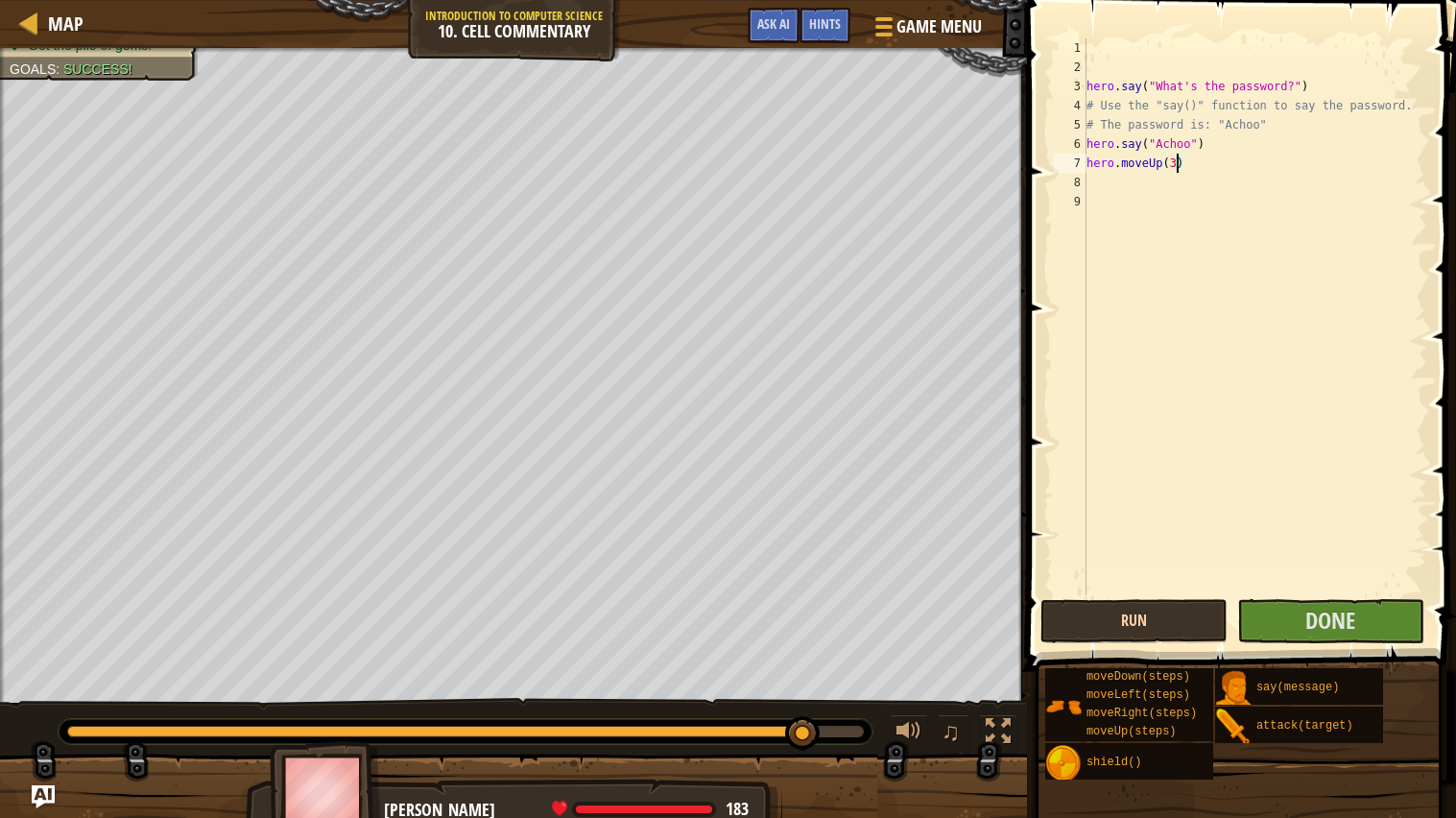
type textarea "hero.moveUp(3)"
click at [1137, 625] on button "Run" at bounding box center [1133, 621] width 187 height 45
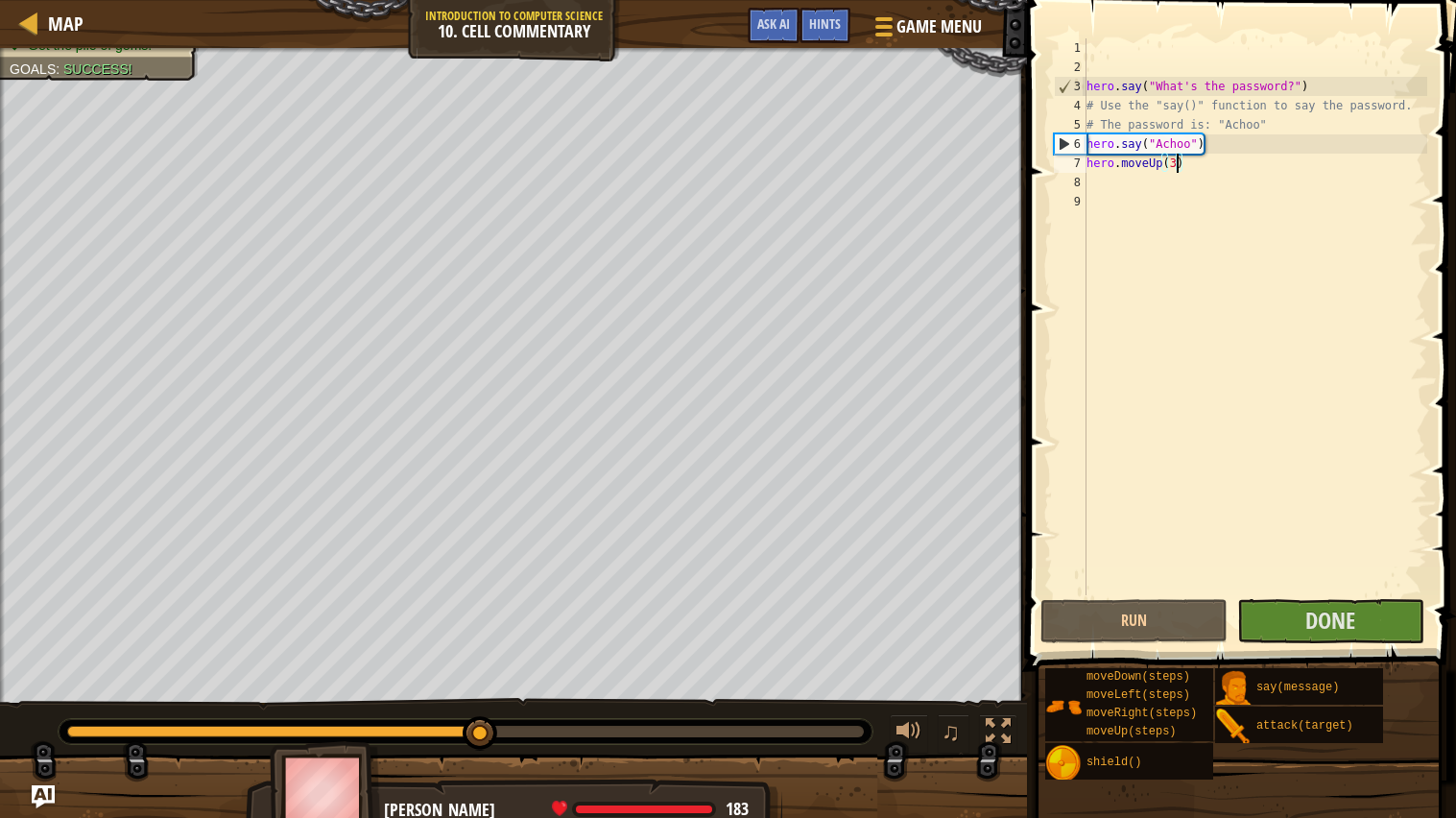
click at [755, 656] on div at bounding box center [465, 731] width 814 height 25
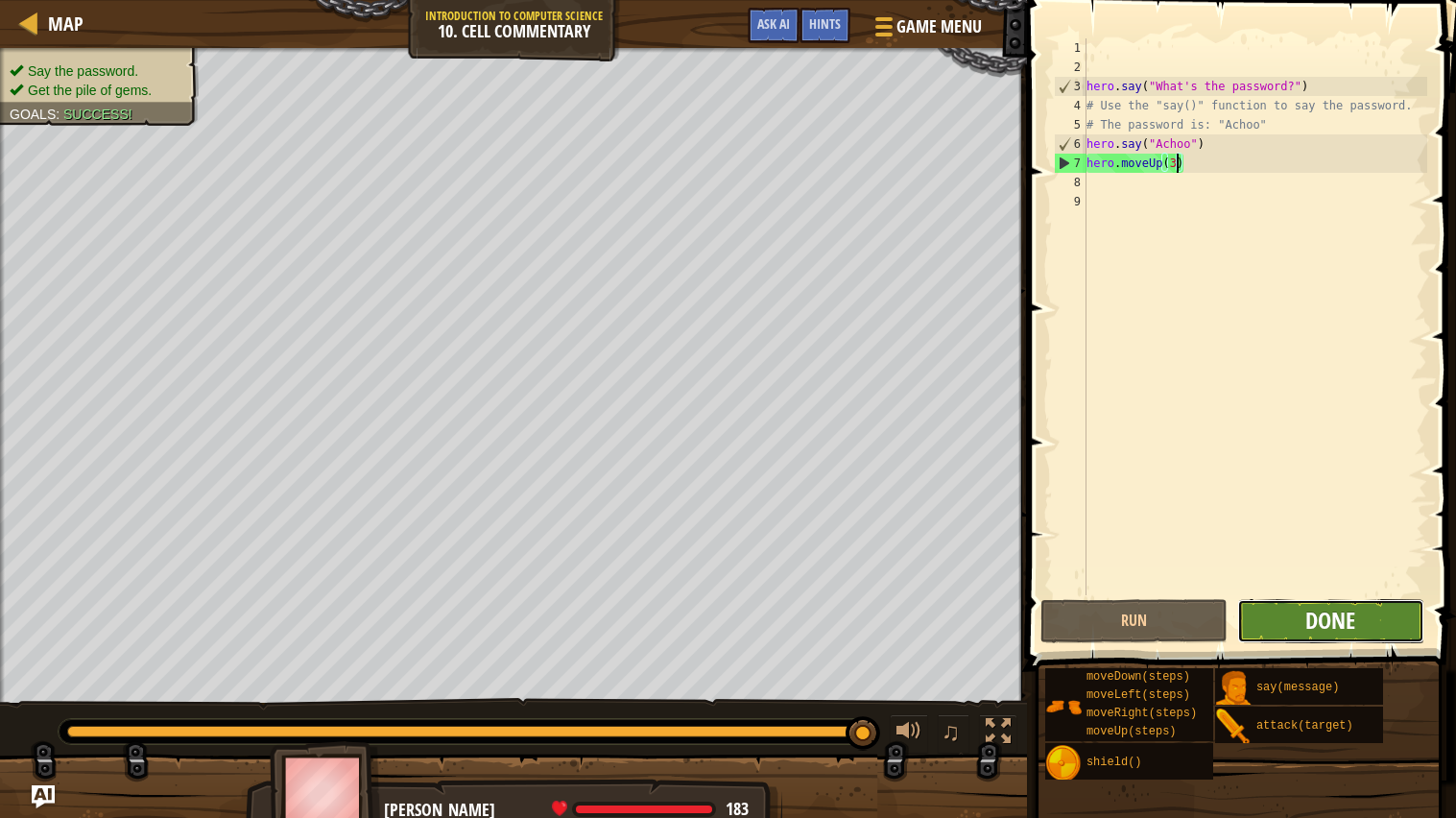
click at [1348, 612] on span "Done" at bounding box center [1330, 620] width 49 height 31
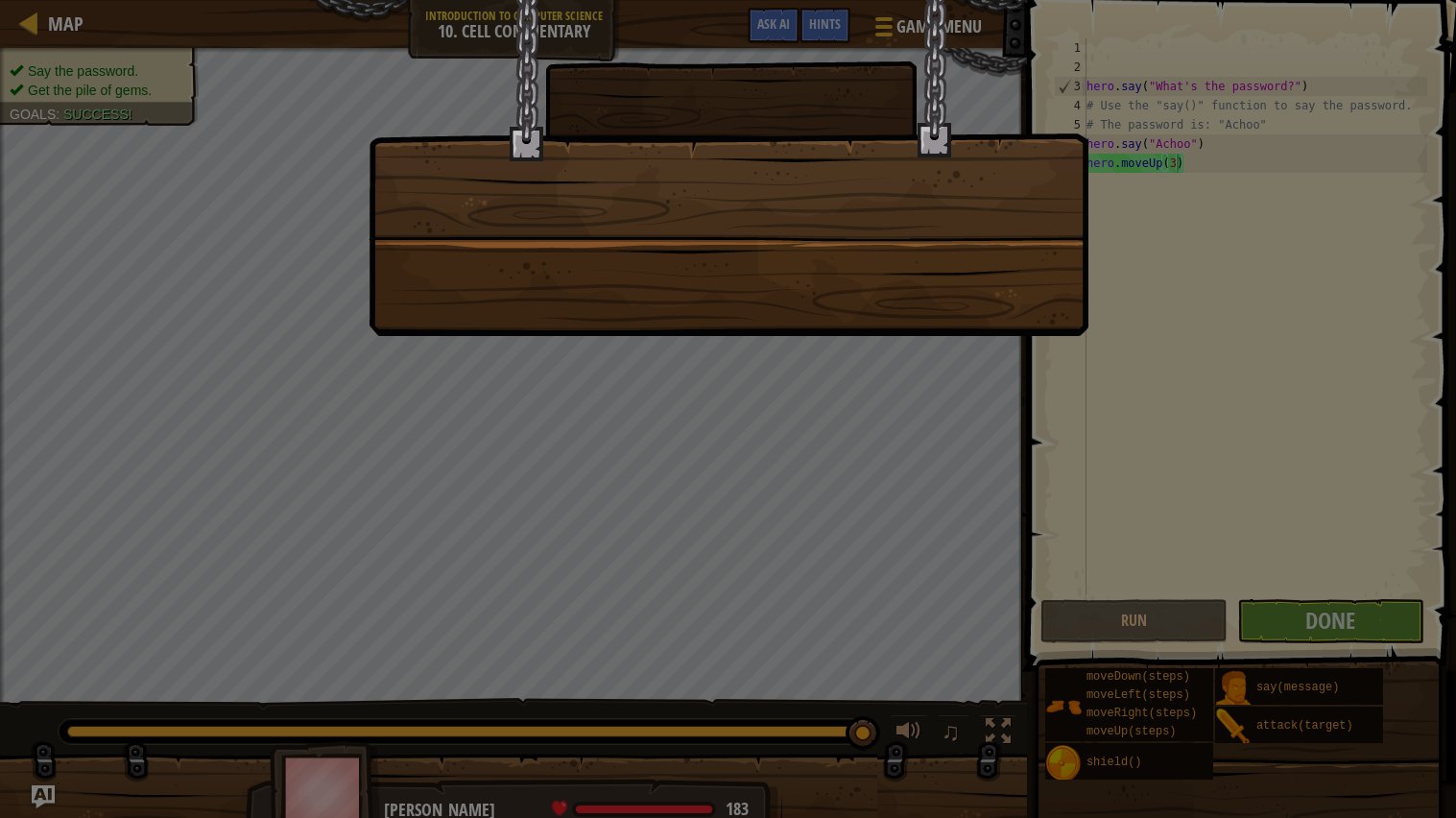
click at [915, 316] on div at bounding box center [728, 167] width 720 height 336
click at [843, 408] on div at bounding box center [728, 409] width 1456 height 818
click at [736, 152] on div at bounding box center [728, 167] width 720 height 336
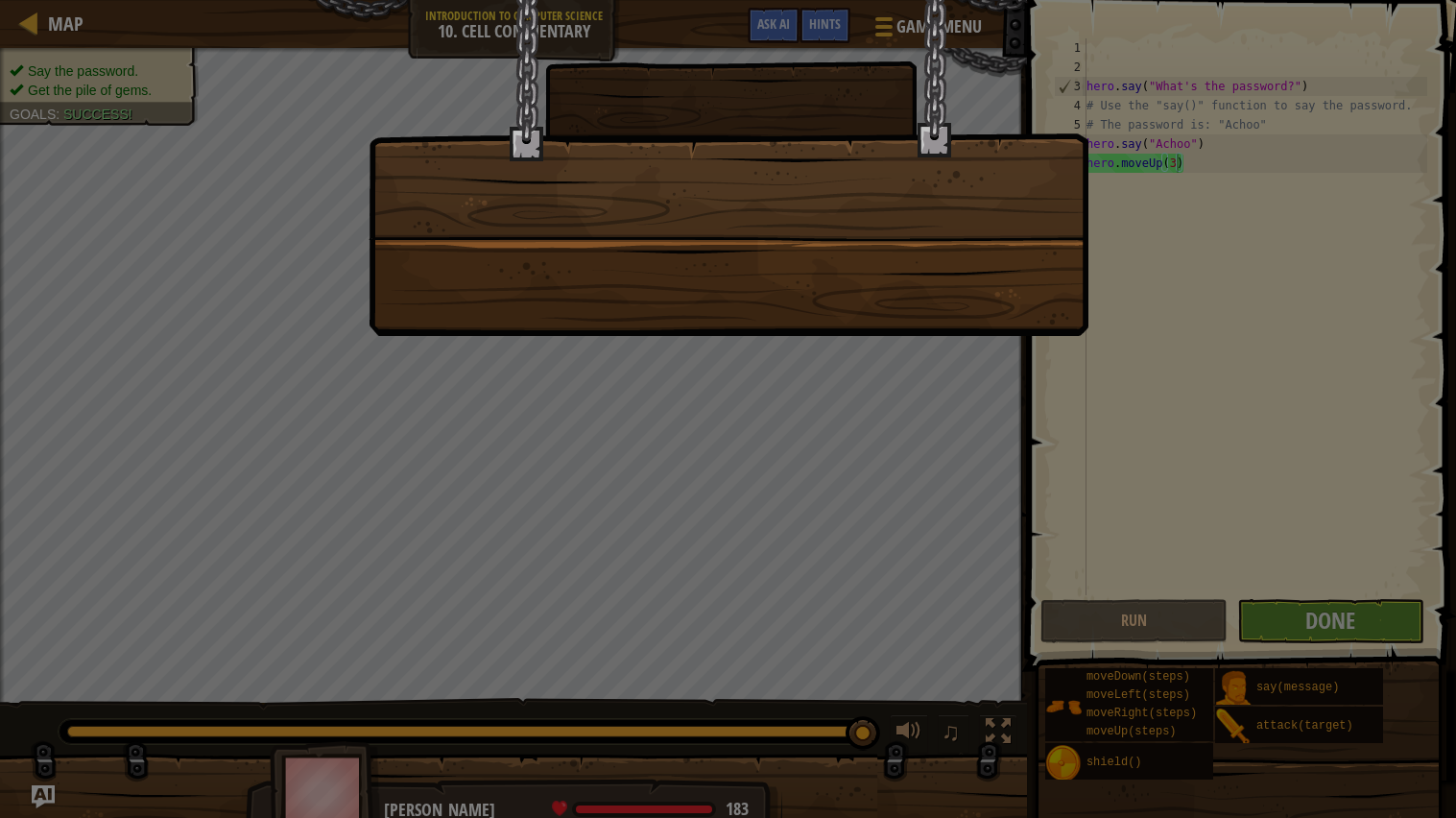
click at [736, 152] on div at bounding box center [728, 167] width 720 height 336
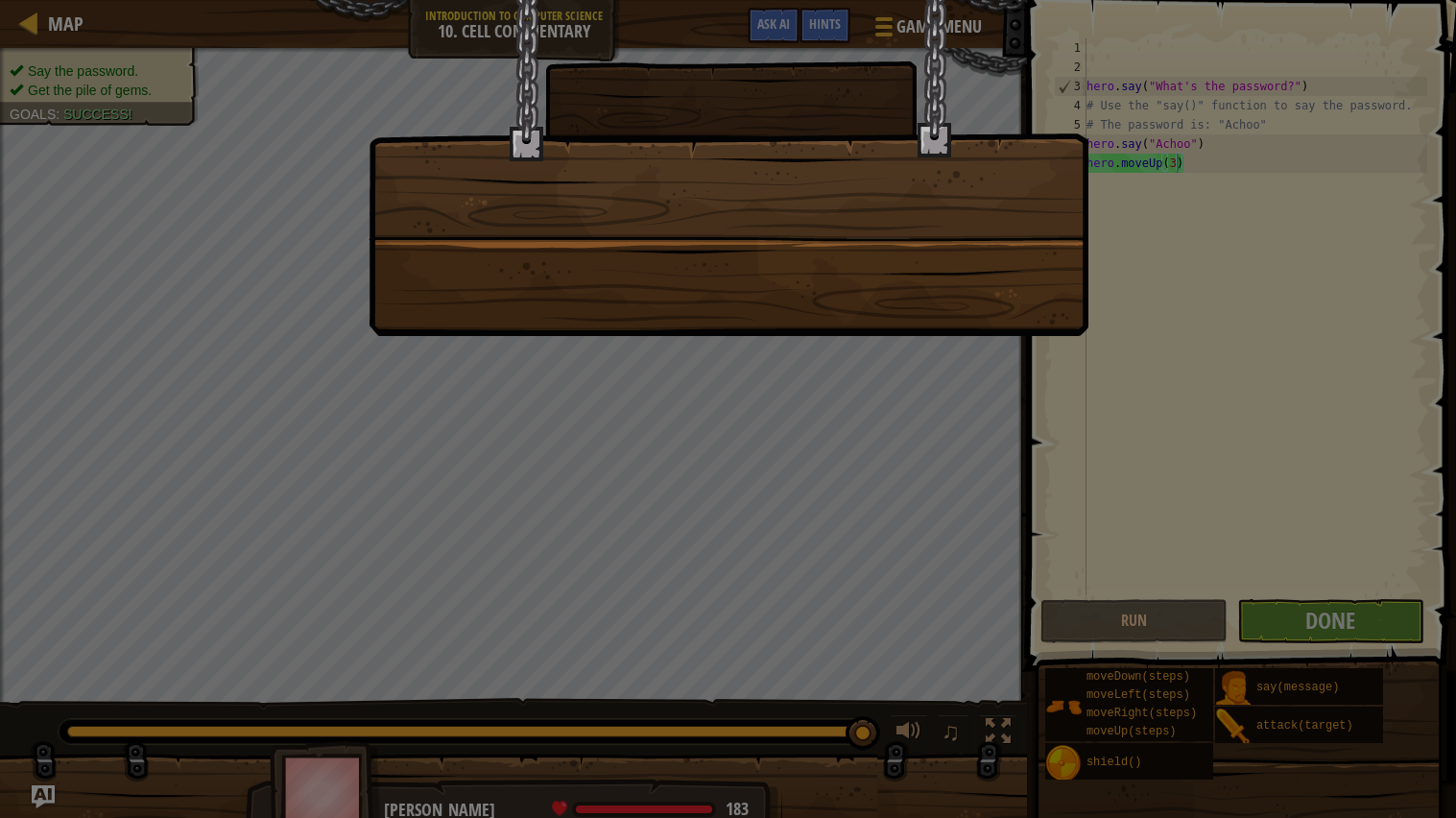
click at [736, 152] on div at bounding box center [728, 167] width 720 height 336
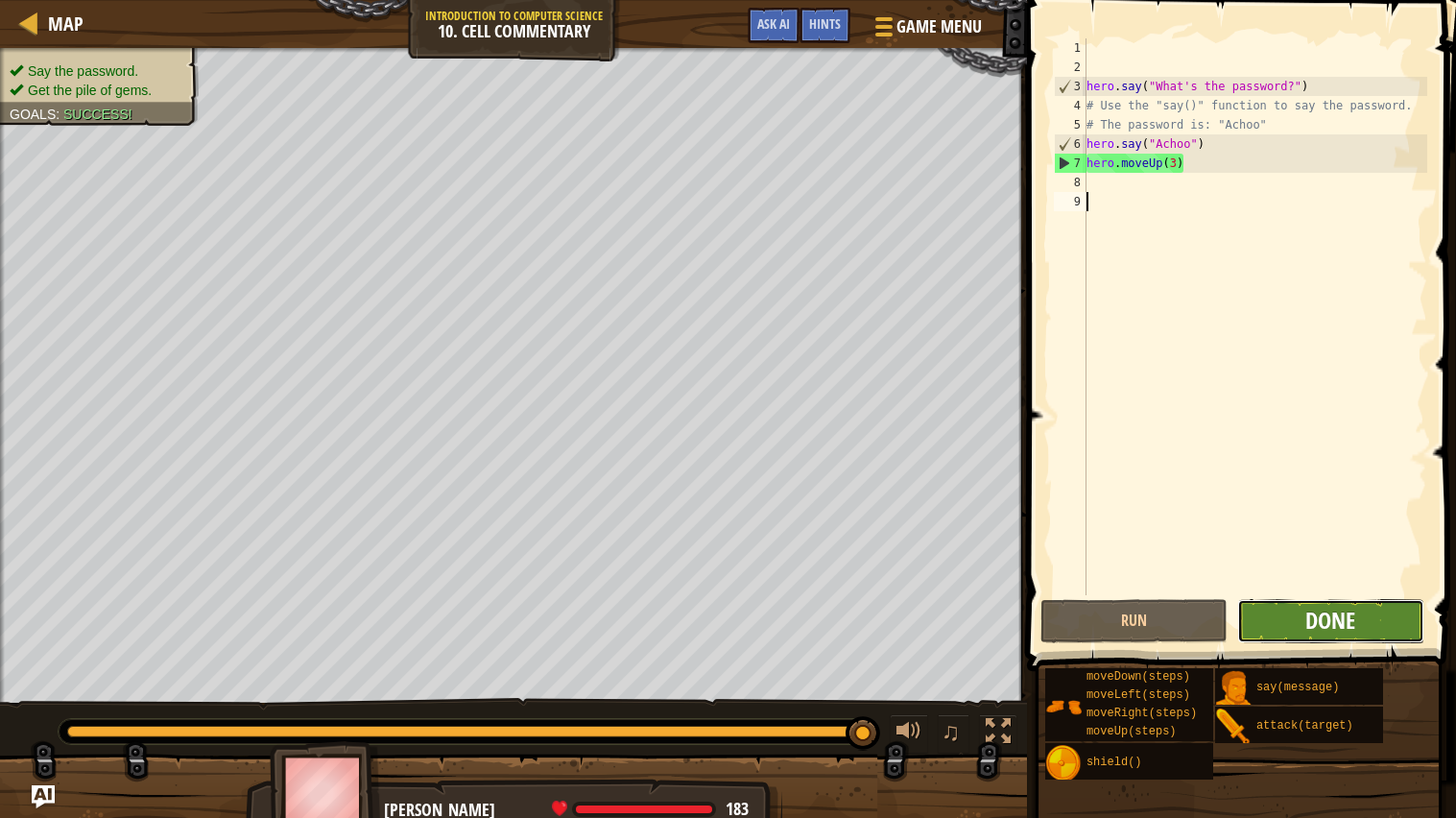
click at [1306, 628] on span "Done" at bounding box center [1330, 620] width 49 height 31
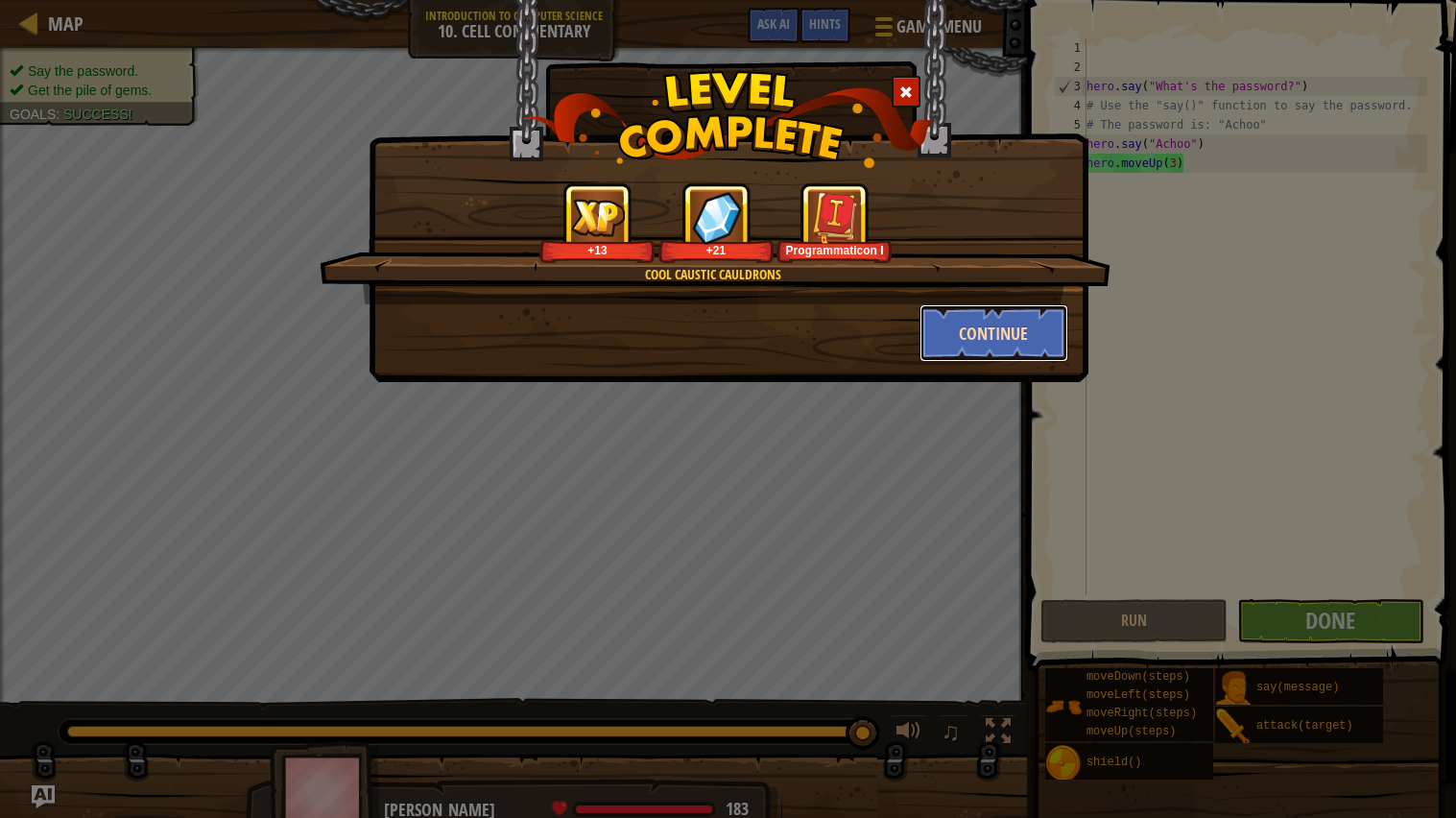
click at [1031, 333] on button "Continue" at bounding box center [994, 333] width 148 height 57
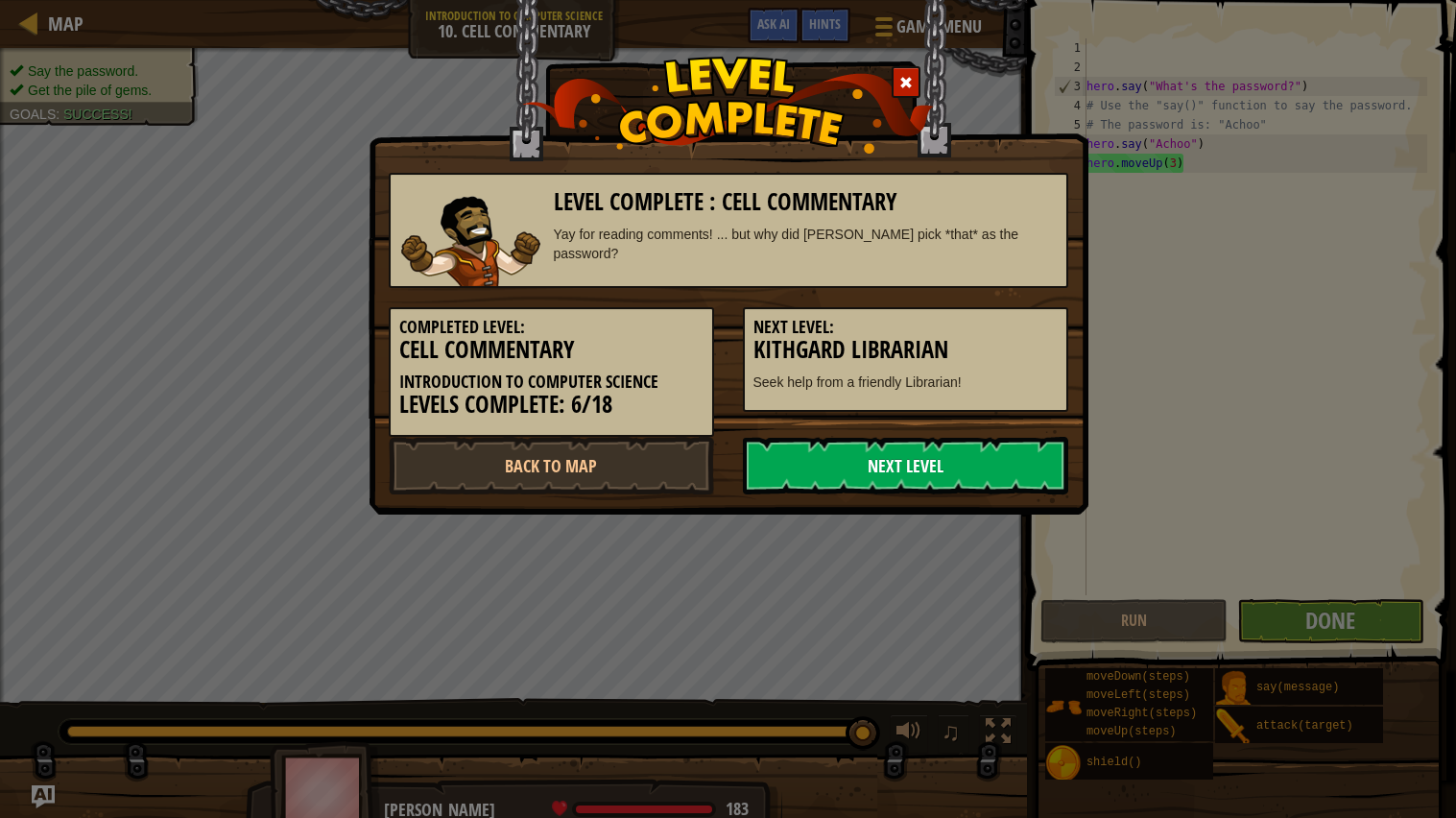
click at [901, 470] on link "Next Level" at bounding box center [906, 465] width 326 height 57
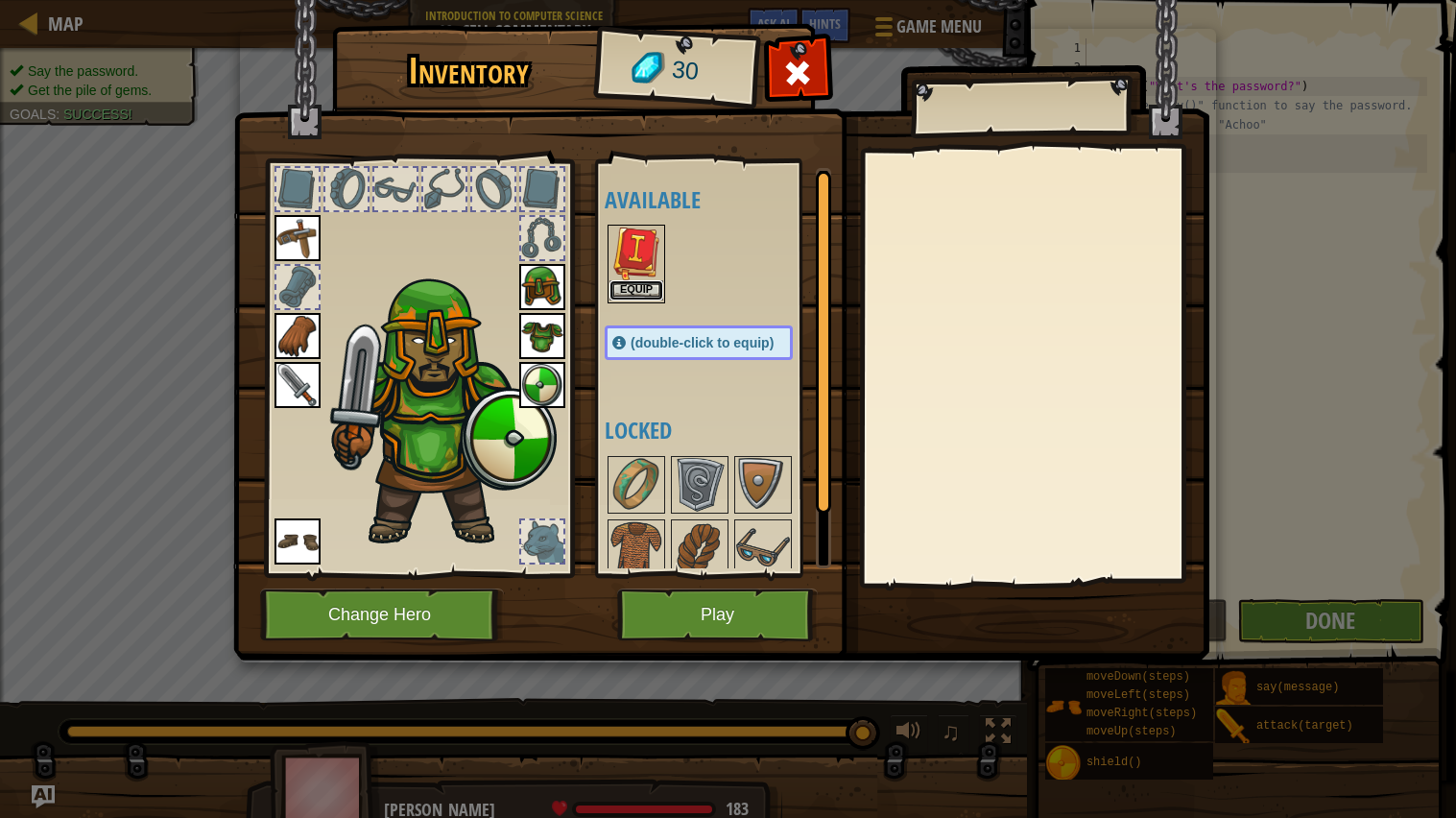
click at [626, 290] on button "Equip" at bounding box center [636, 290] width 53 height 20
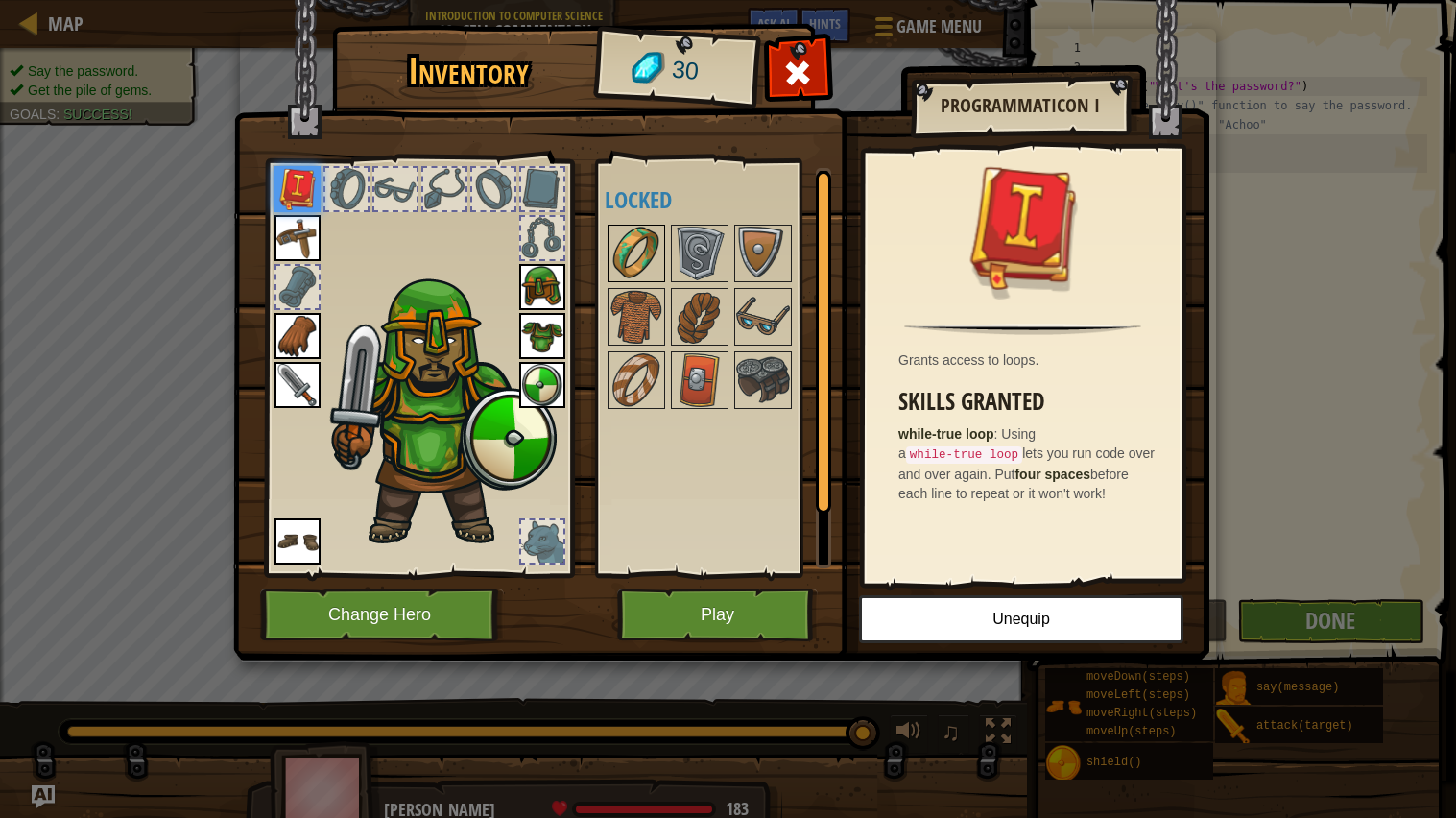
click at [614, 244] on img at bounding box center [636, 254] width 53 height 53
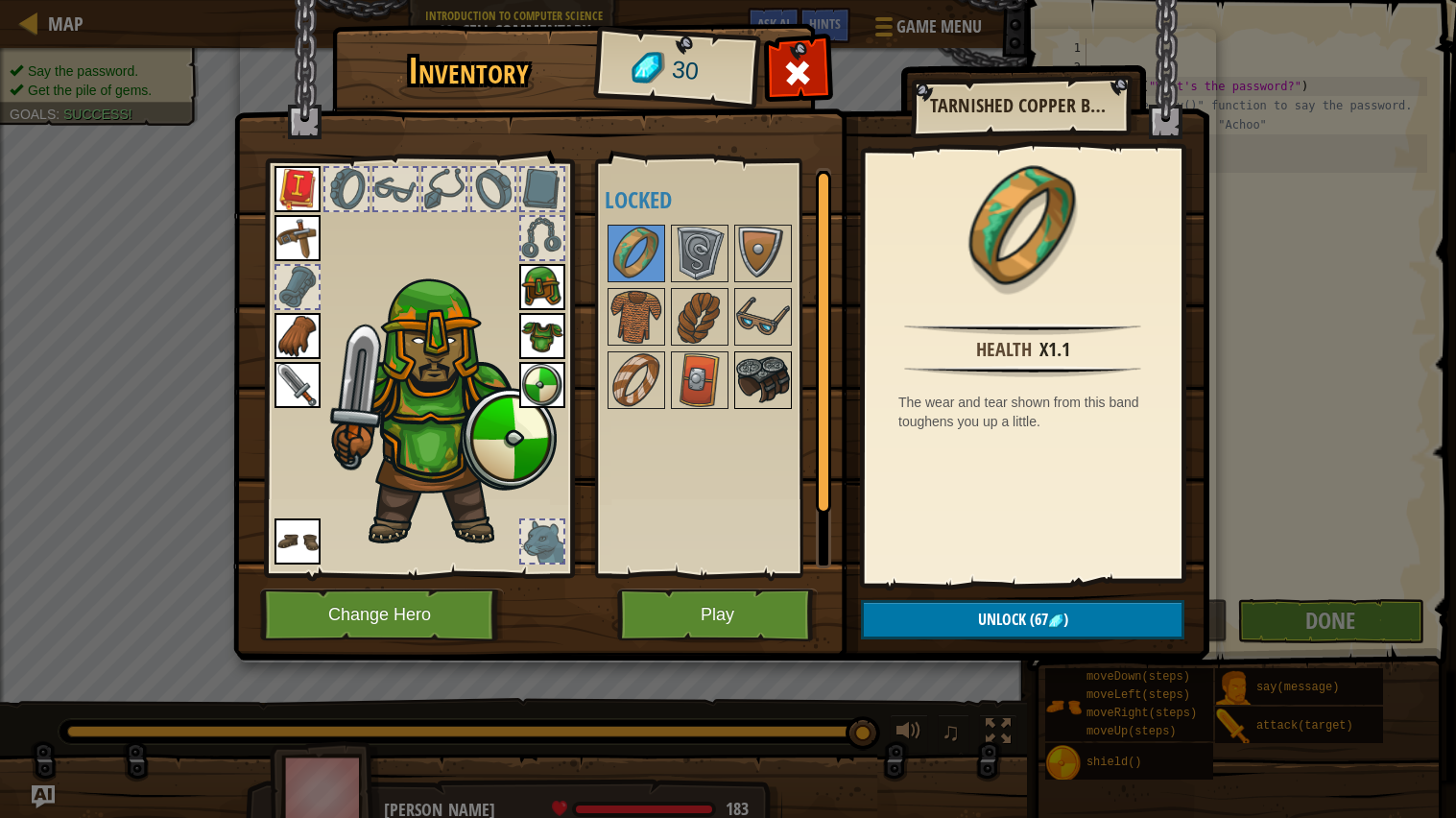
click at [776, 396] on img at bounding box center [763, 380] width 53 height 53
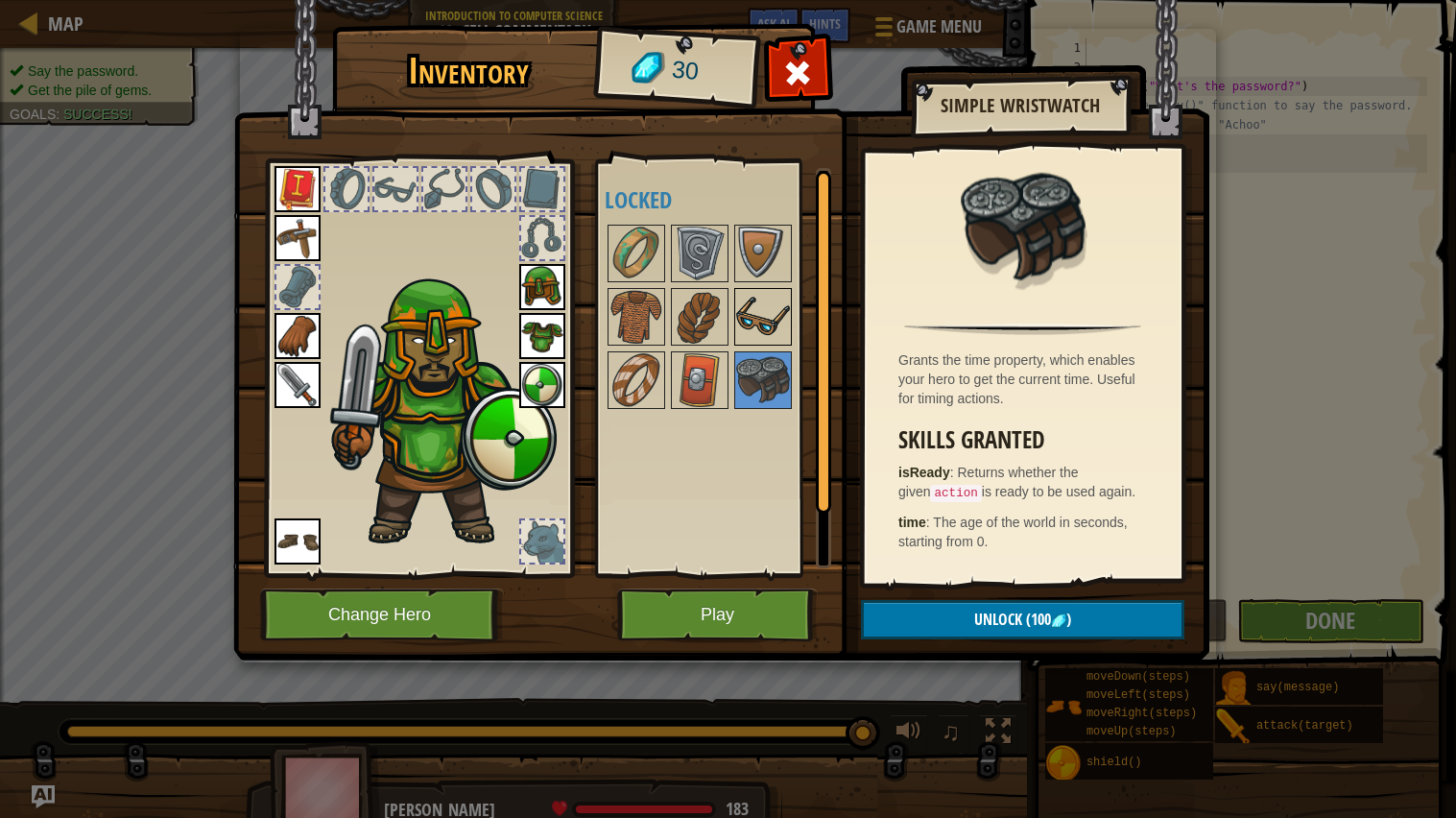
click at [778, 290] on img at bounding box center [763, 317] width 53 height 53
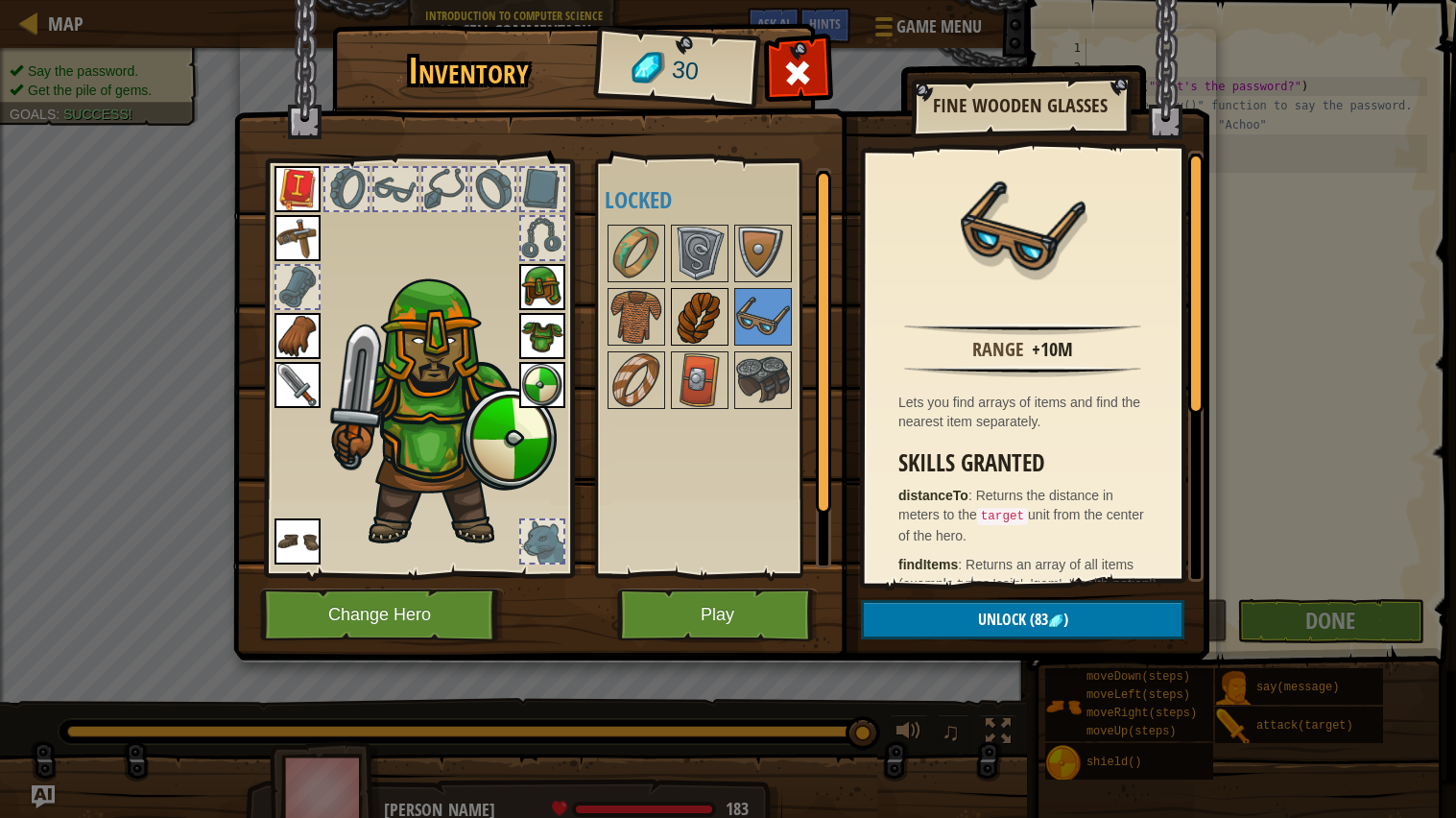
click at [715, 323] on img at bounding box center [700, 317] width 53 height 53
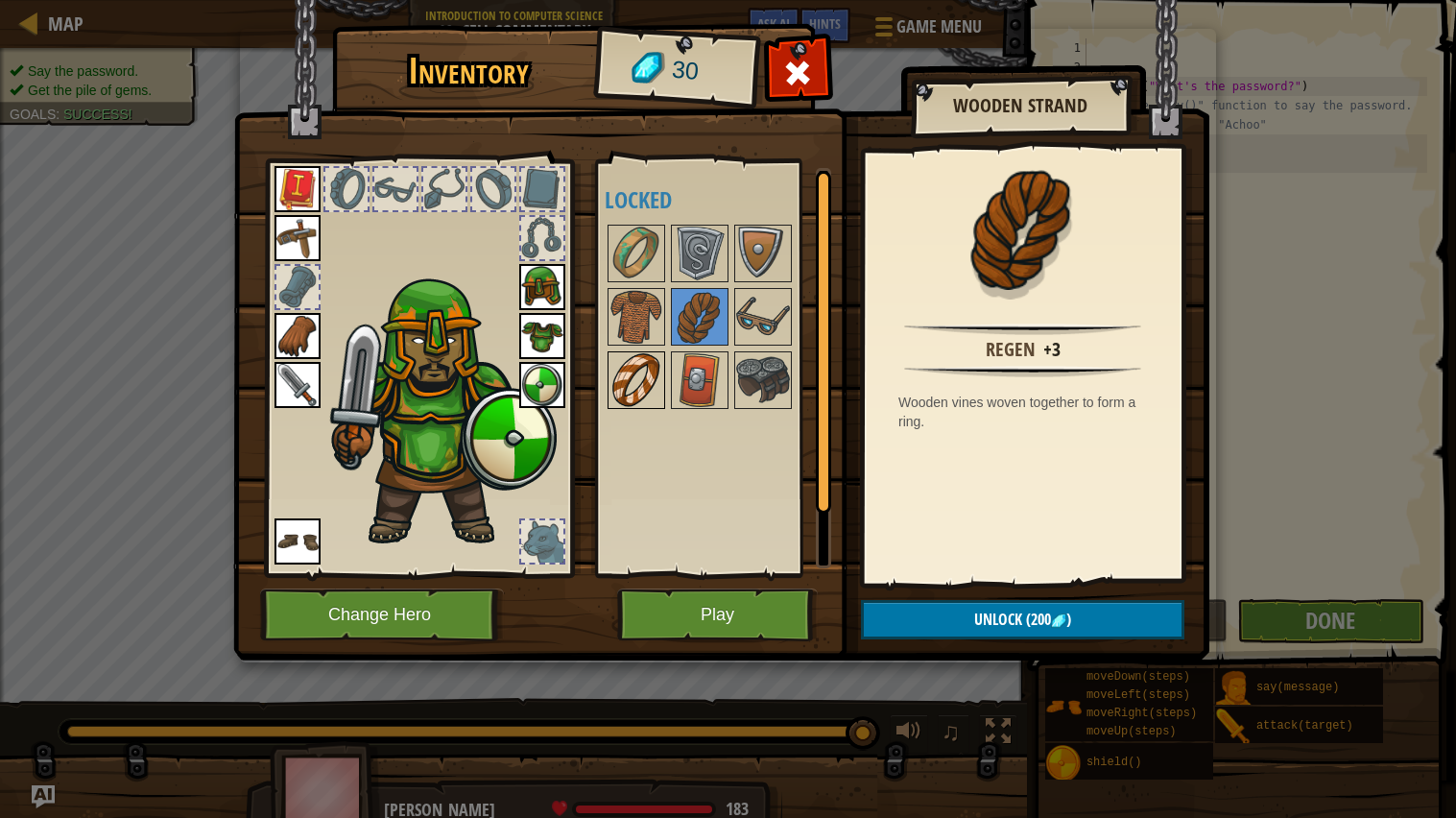
click at [653, 375] on img at bounding box center [636, 380] width 53 height 53
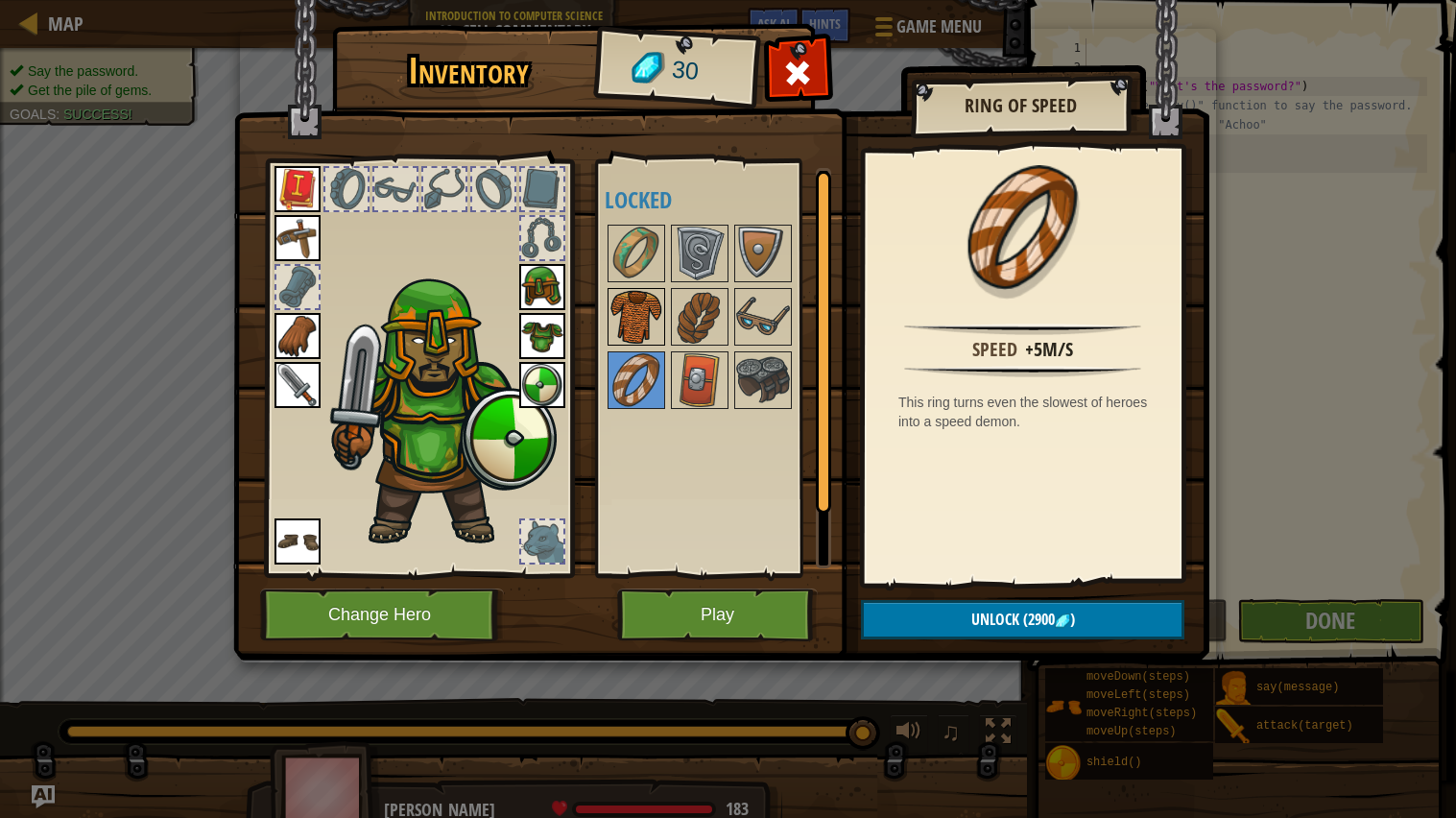
click at [648, 329] on img at bounding box center [636, 317] width 53 height 53
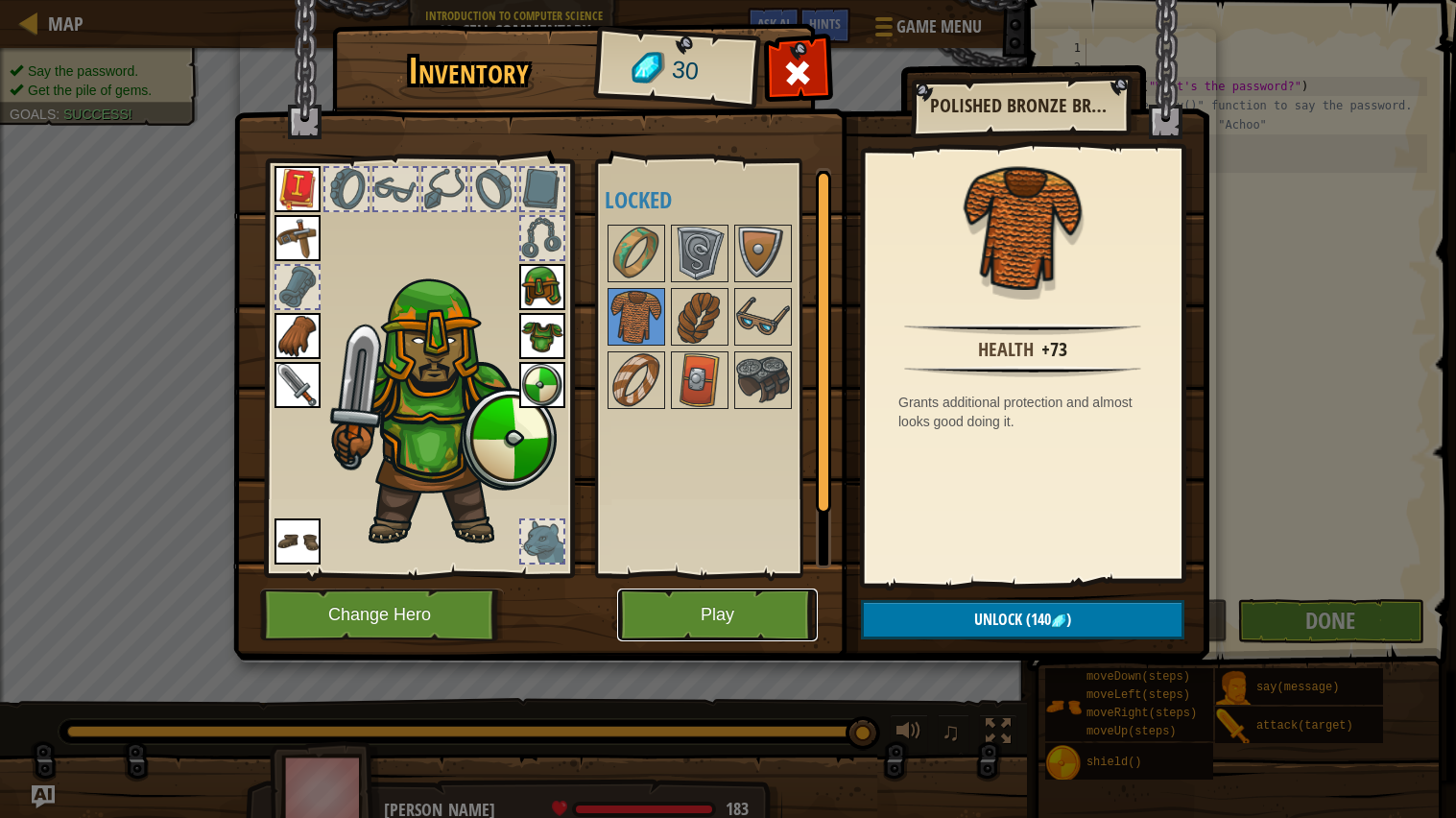
click at [756, 632] on button "Play" at bounding box center [718, 615] width 201 height 52
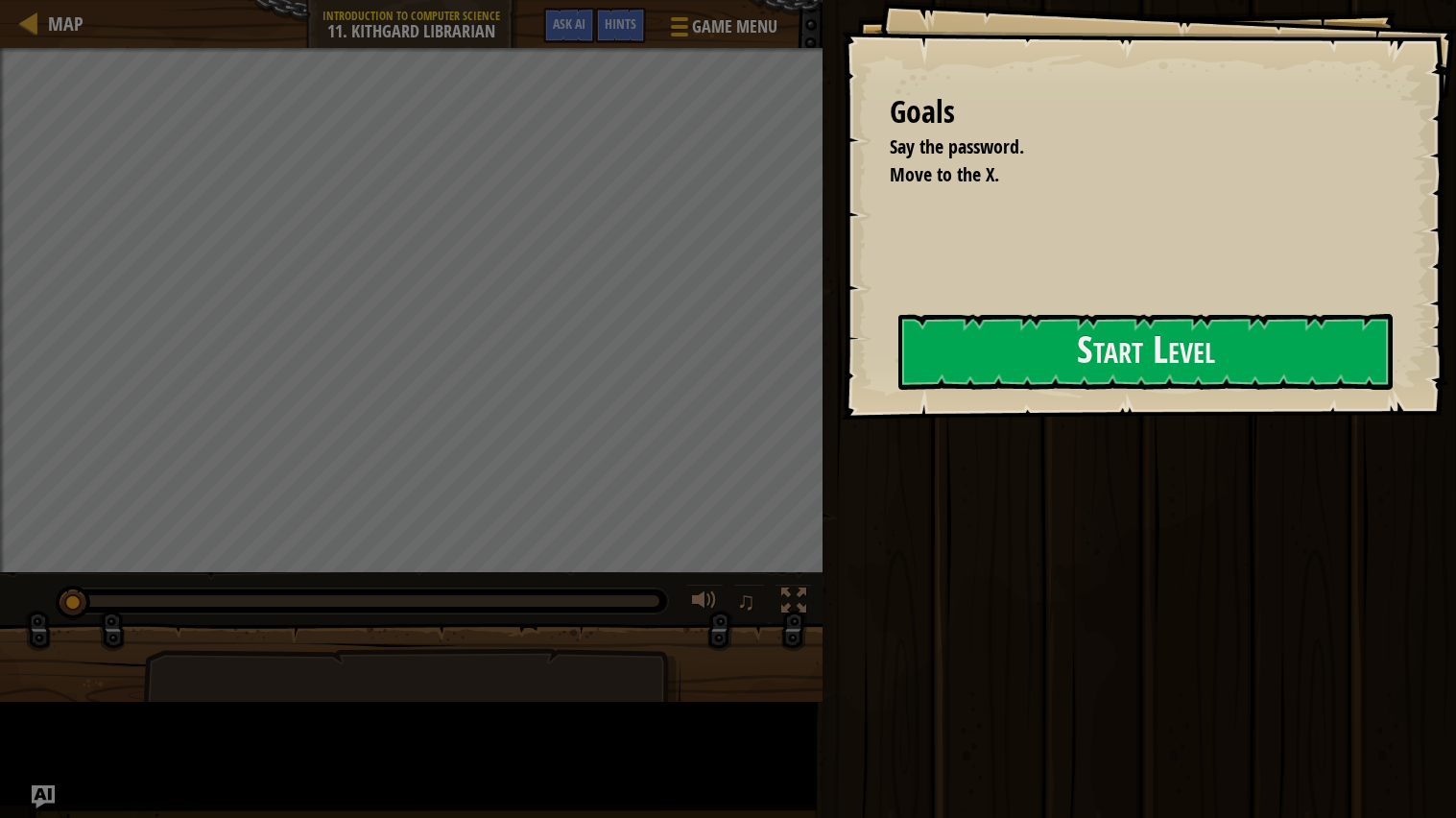
click at [842, 420] on div "Goals Say the password. Move to the X. Start Level Error loading from server. T…" at bounding box center [1149, 210] width 615 height 420
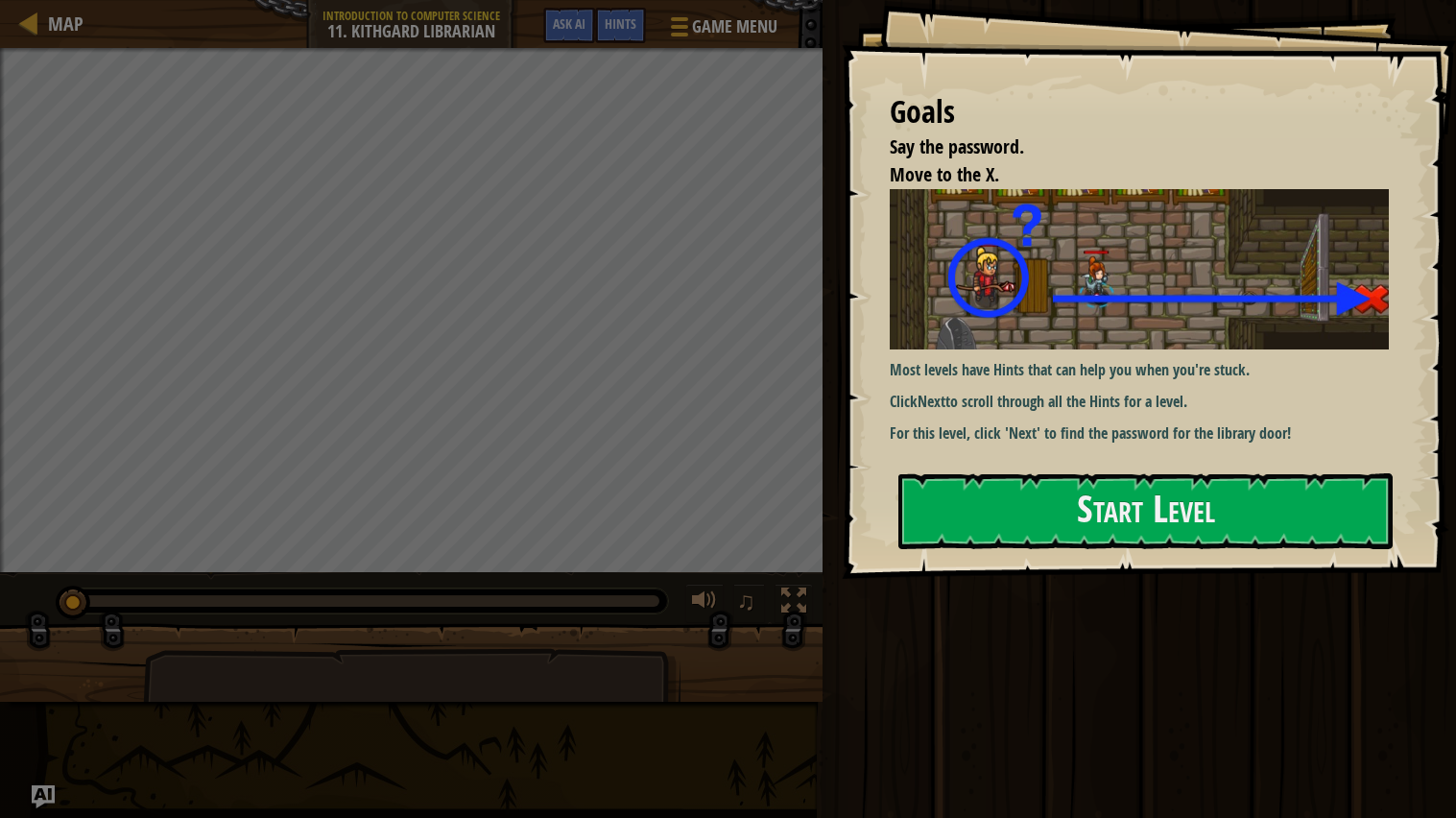
click at [1043, 430] on p "For this level, click 'Next' to find the password for the library door!" at bounding box center [1139, 434] width 499 height 22
click at [1067, 511] on button "Start Level" at bounding box center [1145, 511] width 494 height 76
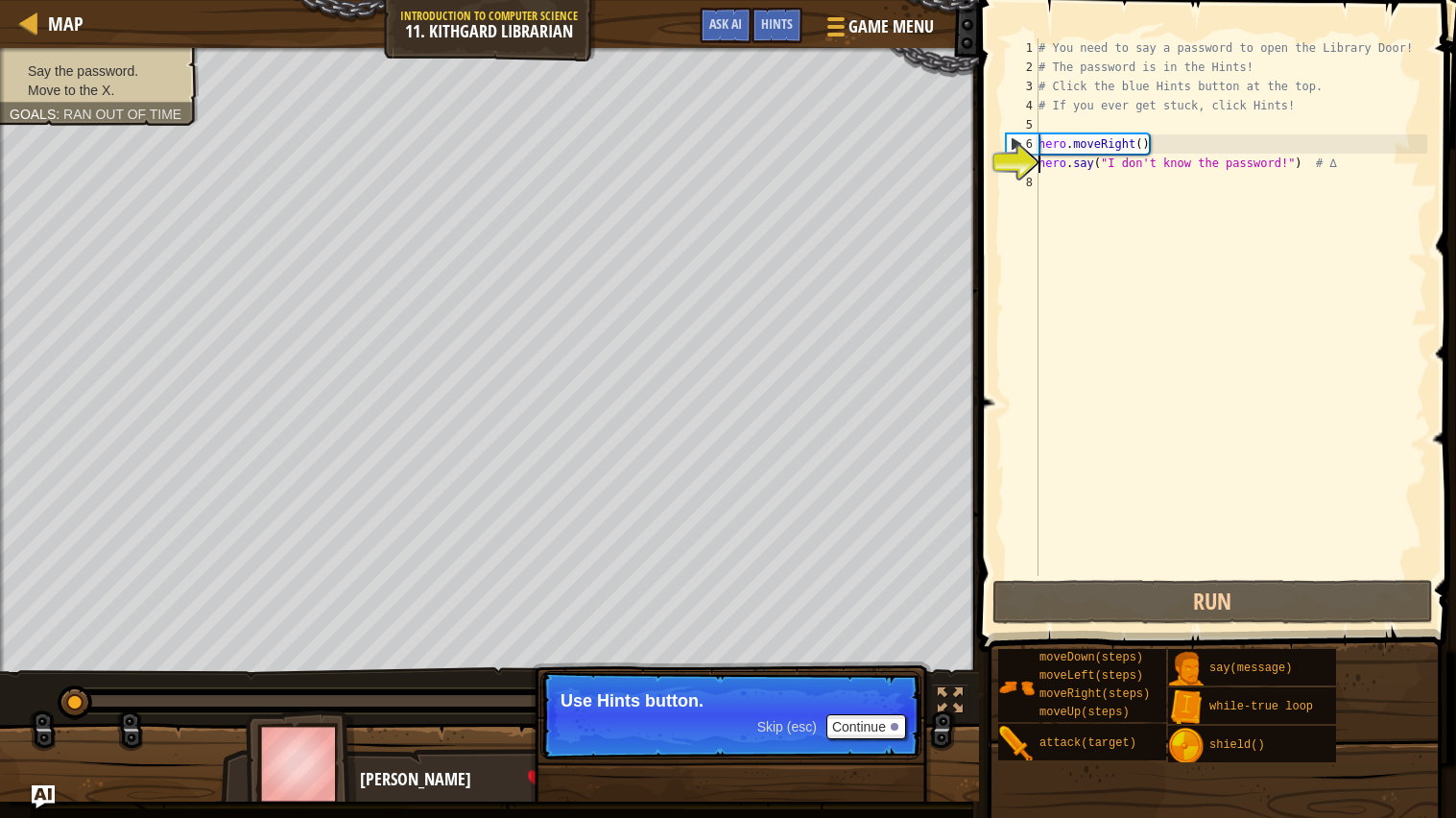
click at [1197, 186] on div "# You need to say a password to open the Library Door! # The password is in the…" at bounding box center [1230, 327] width 393 height 576
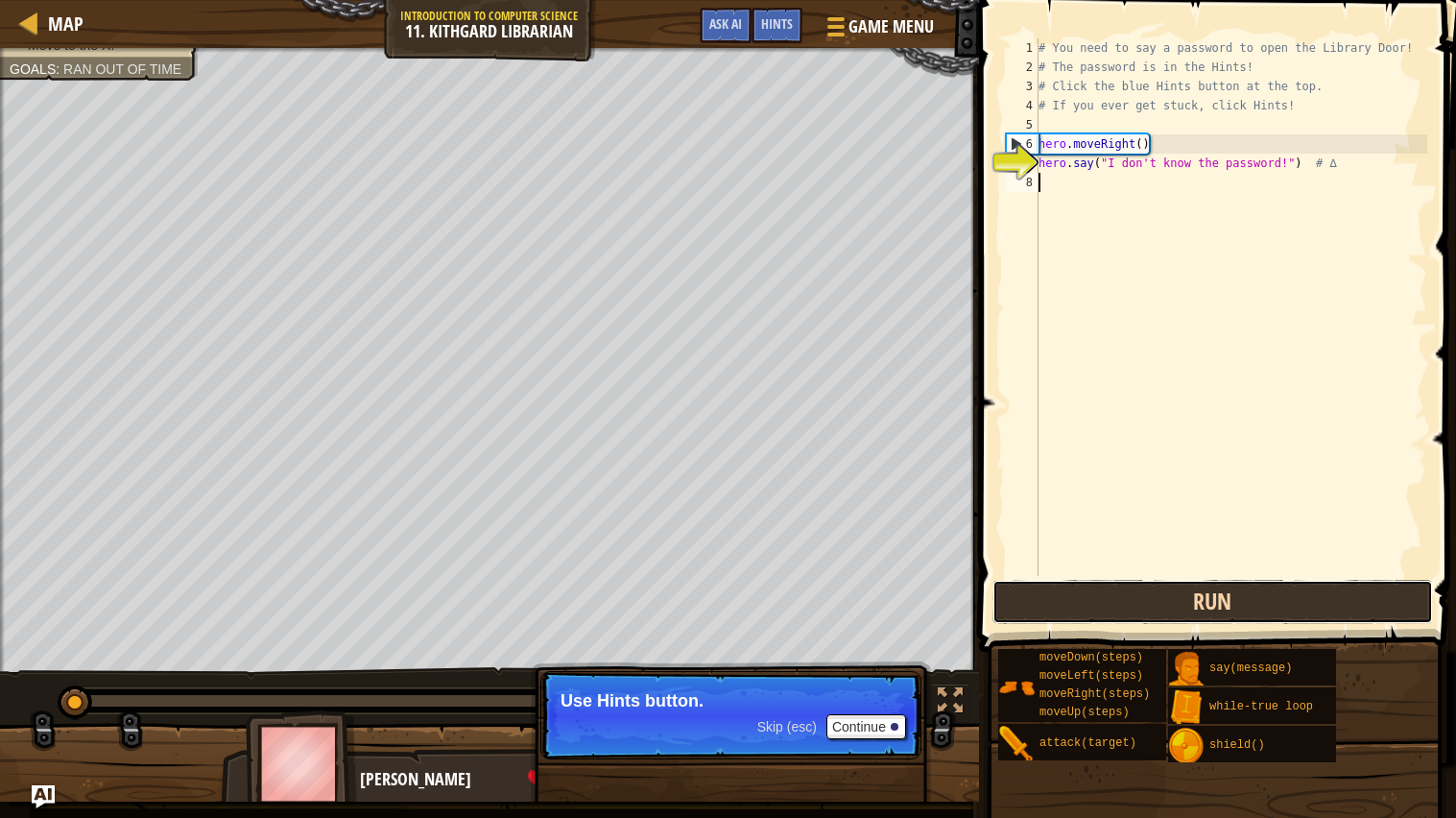
click at [1138, 614] on button "Run" at bounding box center [1213, 602] width 440 height 45
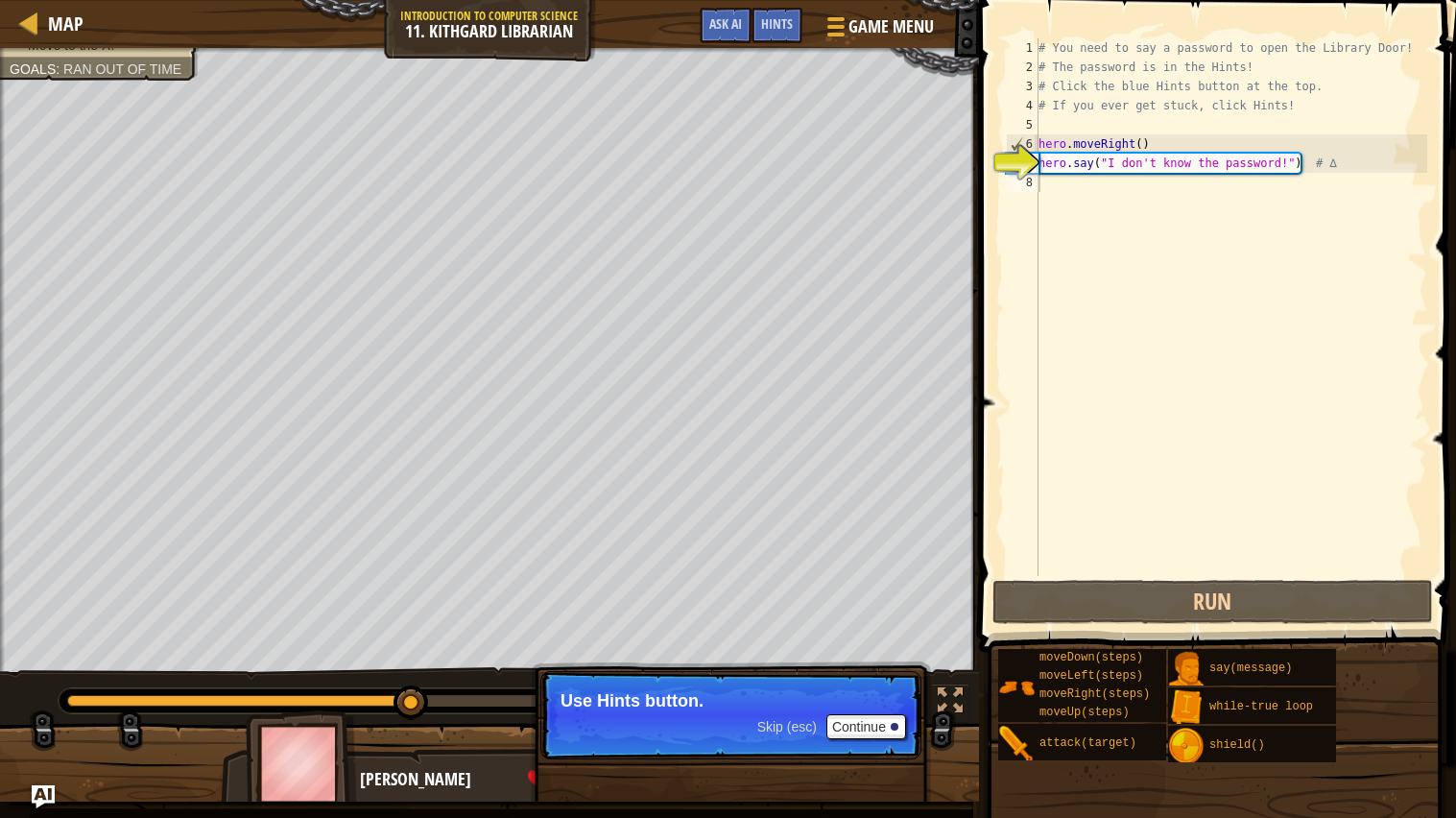
click at [806, 733] on span "Skip (esc)" at bounding box center [787, 727] width 59 height 16
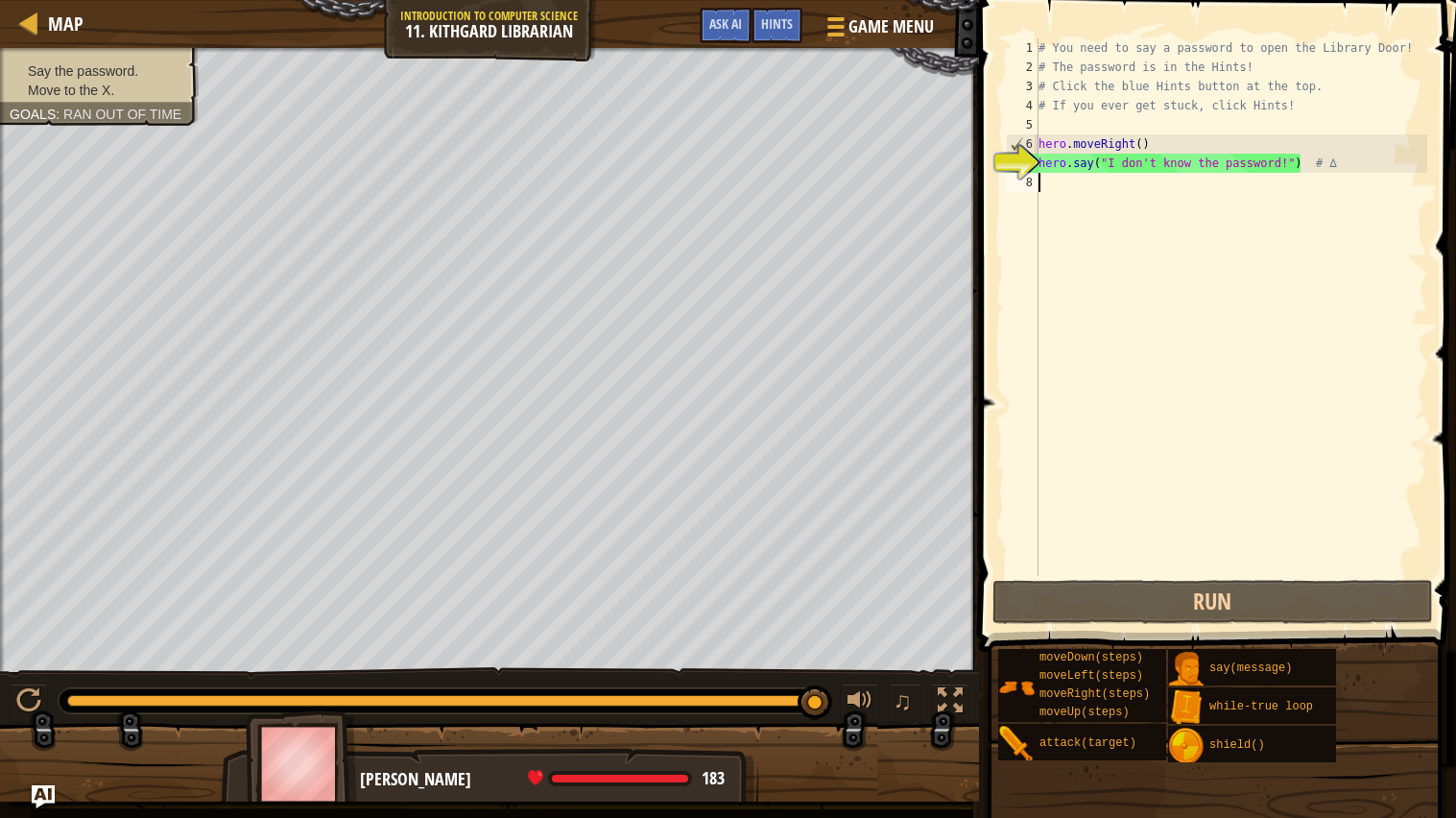
click at [1166, 189] on div "# You need to say a password to open the Library Door! # The password is in the…" at bounding box center [1230, 327] width 393 height 576
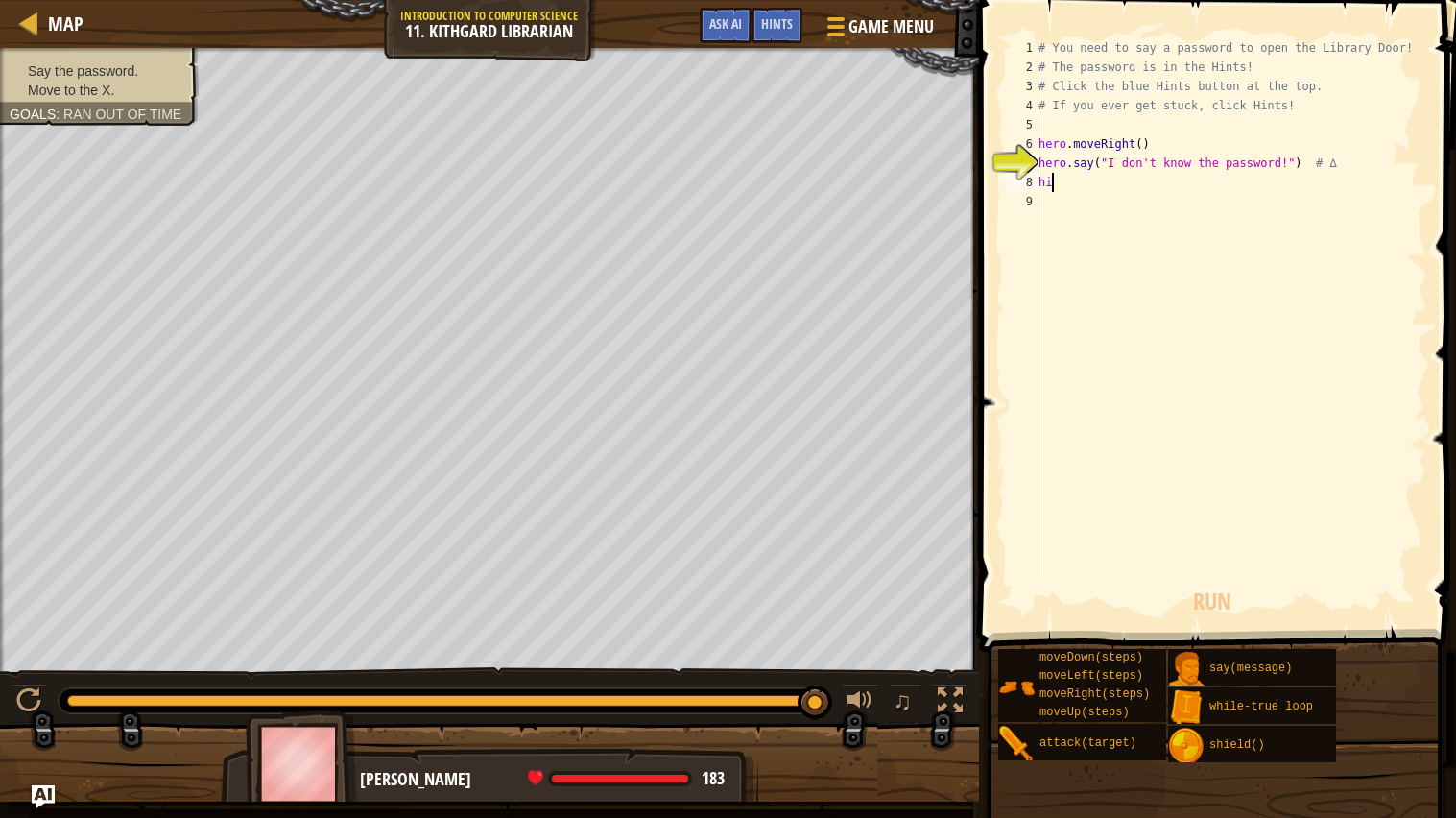
scroll to position [8, 0]
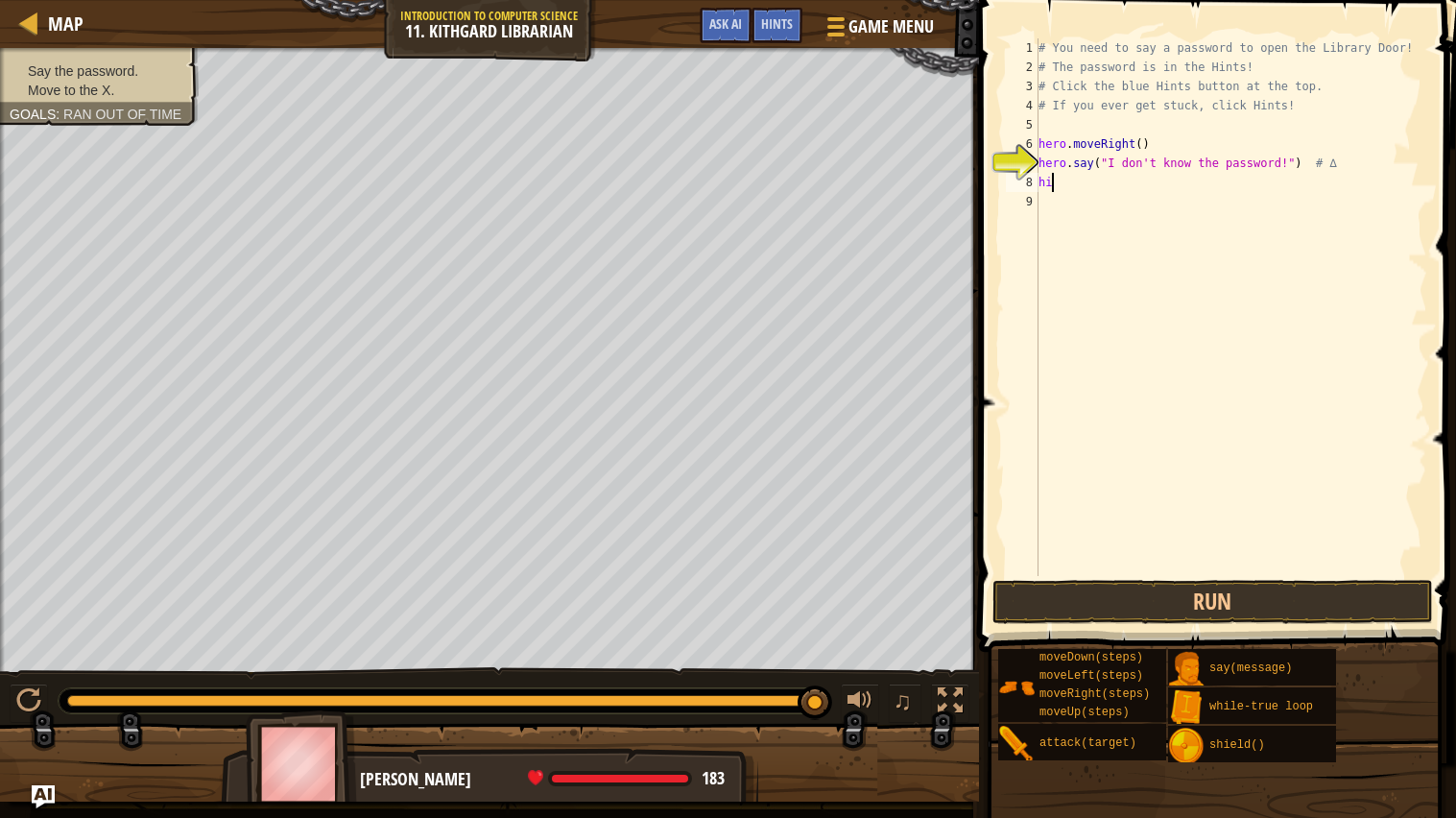
type textarea "h"
click at [770, 20] on span "Hints" at bounding box center [777, 24] width 32 height 18
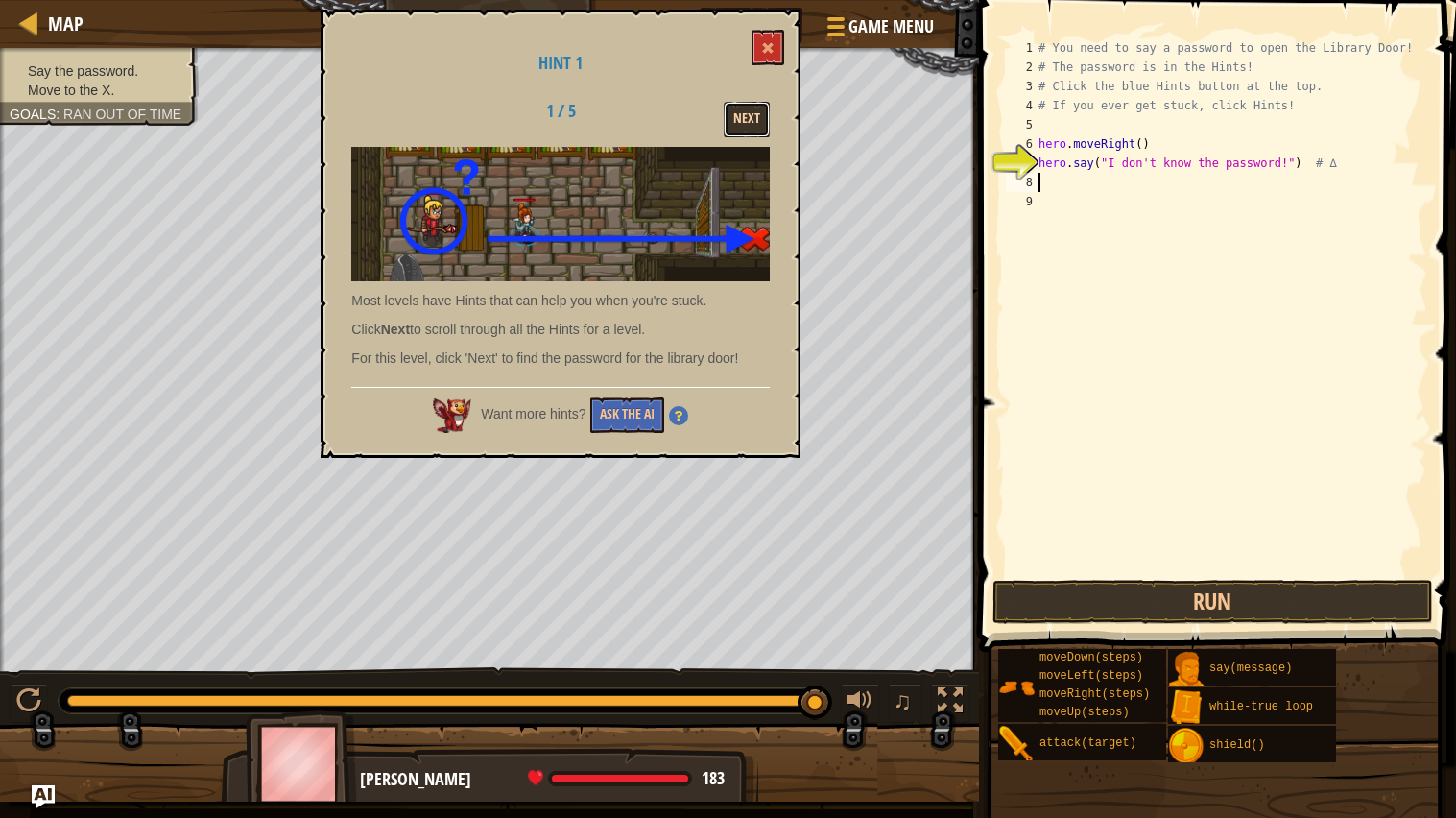
click at [742, 119] on button "Next" at bounding box center [746, 120] width 47 height 36
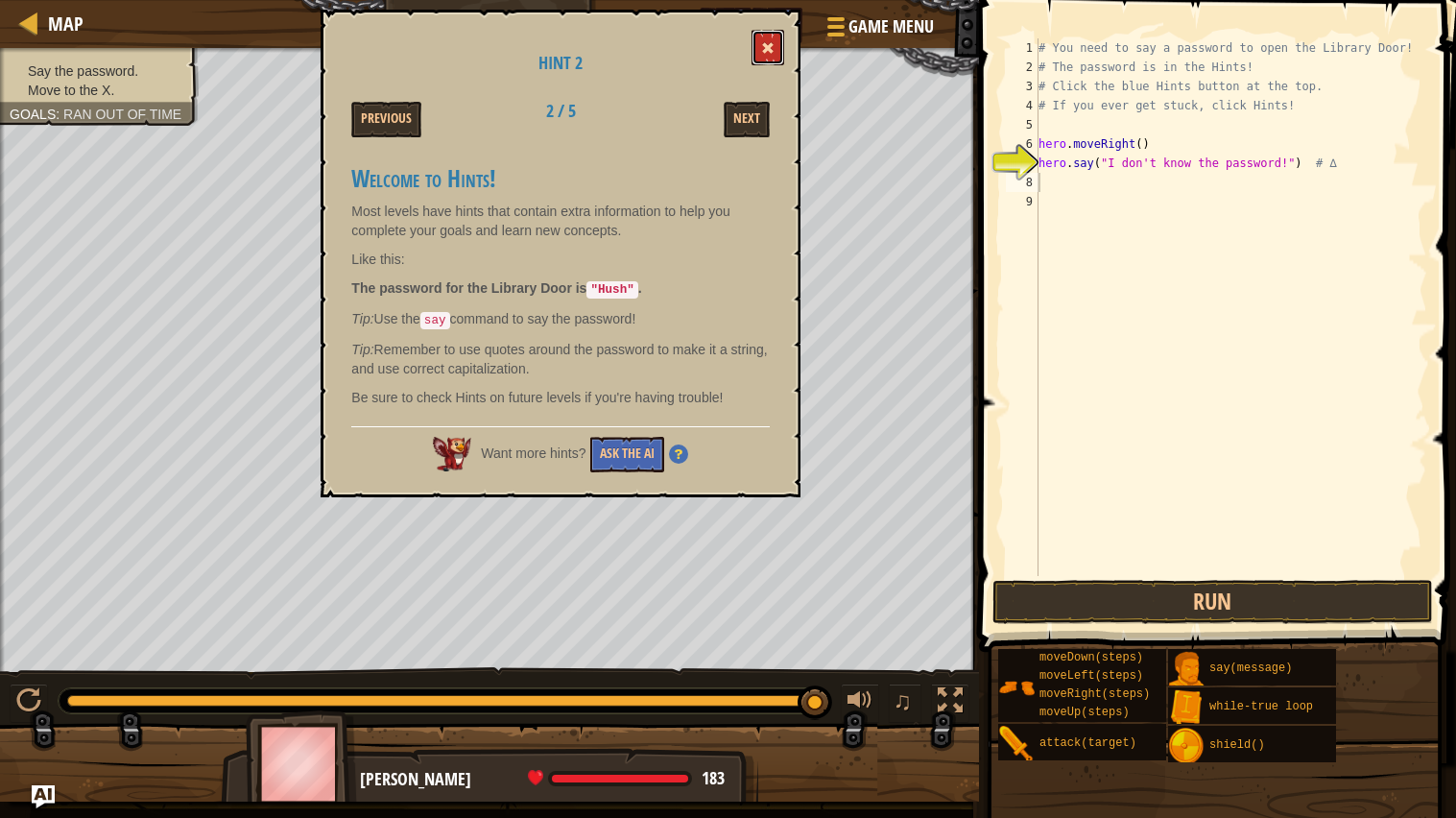
click at [780, 40] on button at bounding box center [767, 48] width 33 height 36
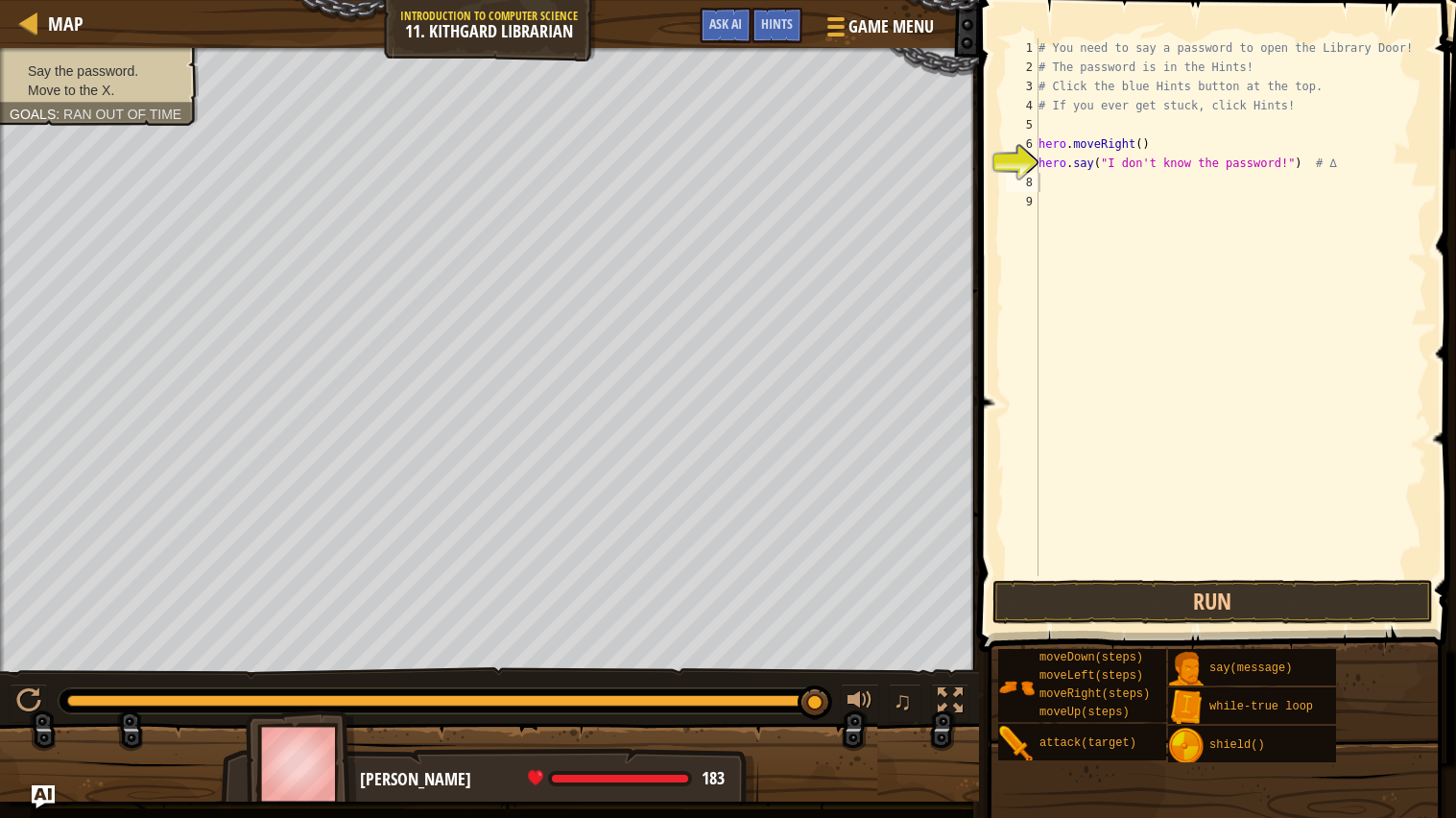
click at [1104, 120] on div "# You need to say a password to open the Library Door! # The password is in the…" at bounding box center [1230, 327] width 393 height 576
type textarea "# If you ever get stuck, click Hints!"
click at [1181, 158] on div "# You need to say a password to open the Library Door! # The password is in the…" at bounding box center [1230, 327] width 393 height 576
type textarea ","
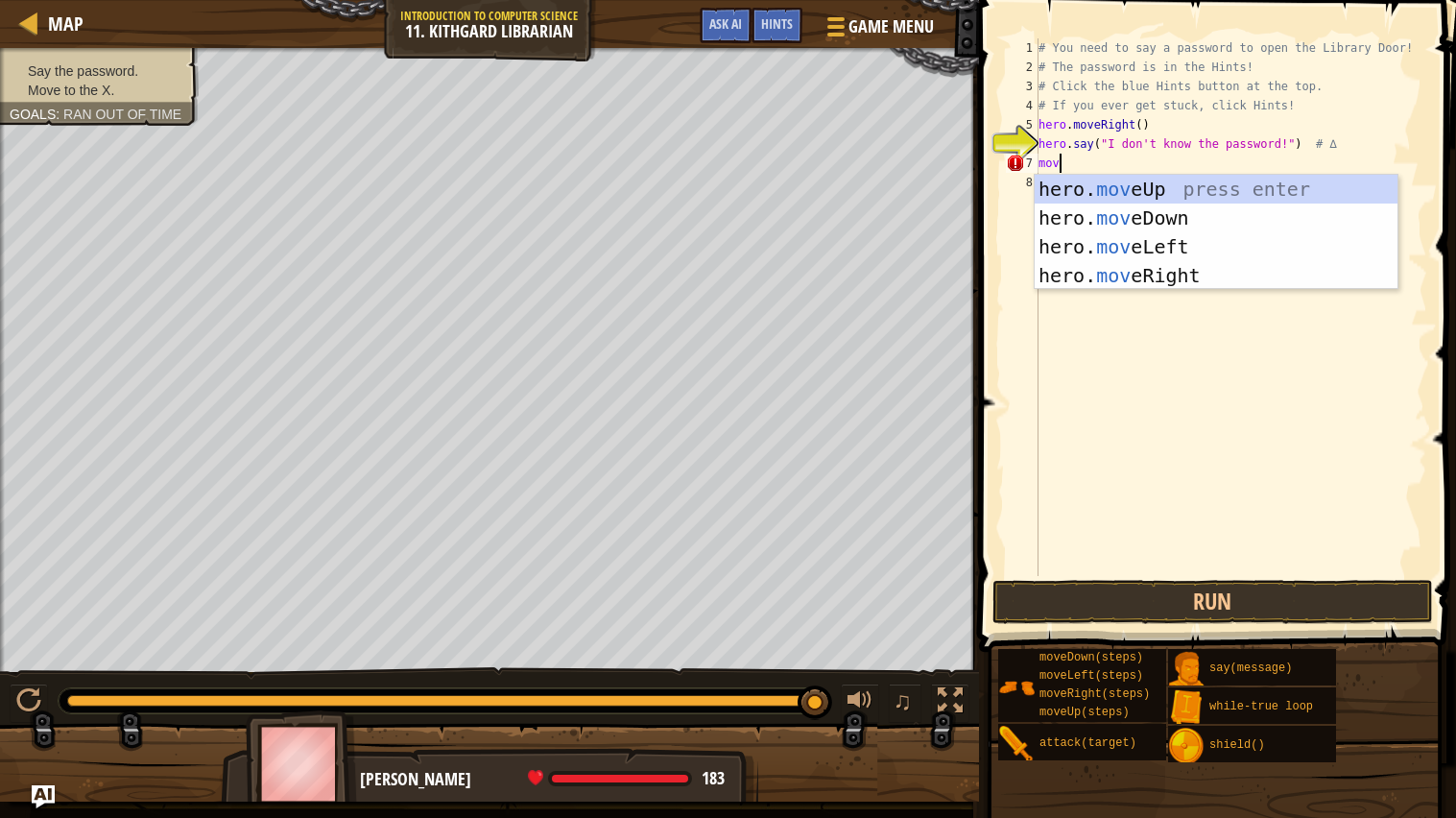
type textarea "move"
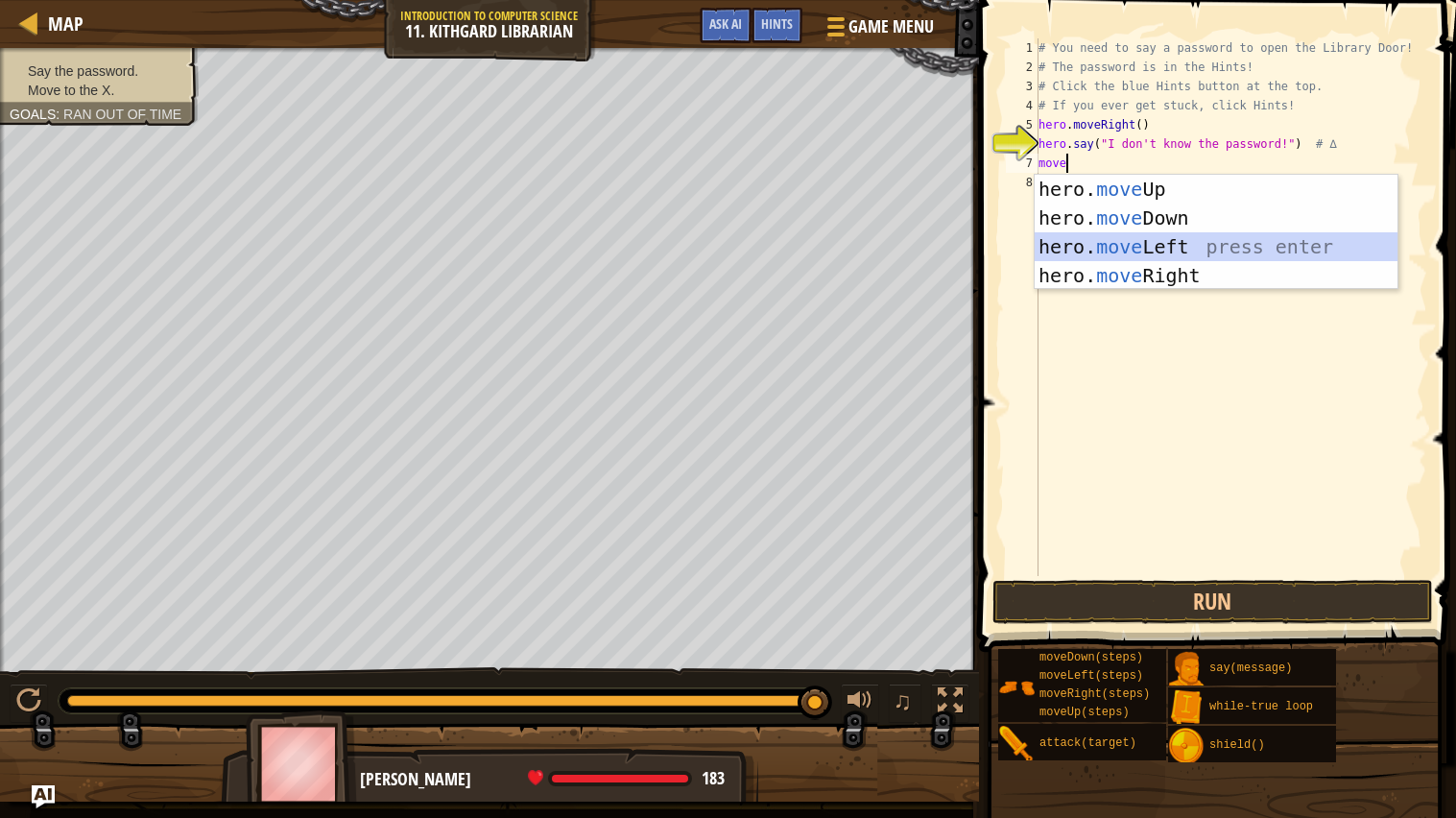
click at [1129, 252] on div "hero. move Up press enter hero. move Down press enter hero. move Left press ent…" at bounding box center [1215, 261] width 363 height 173
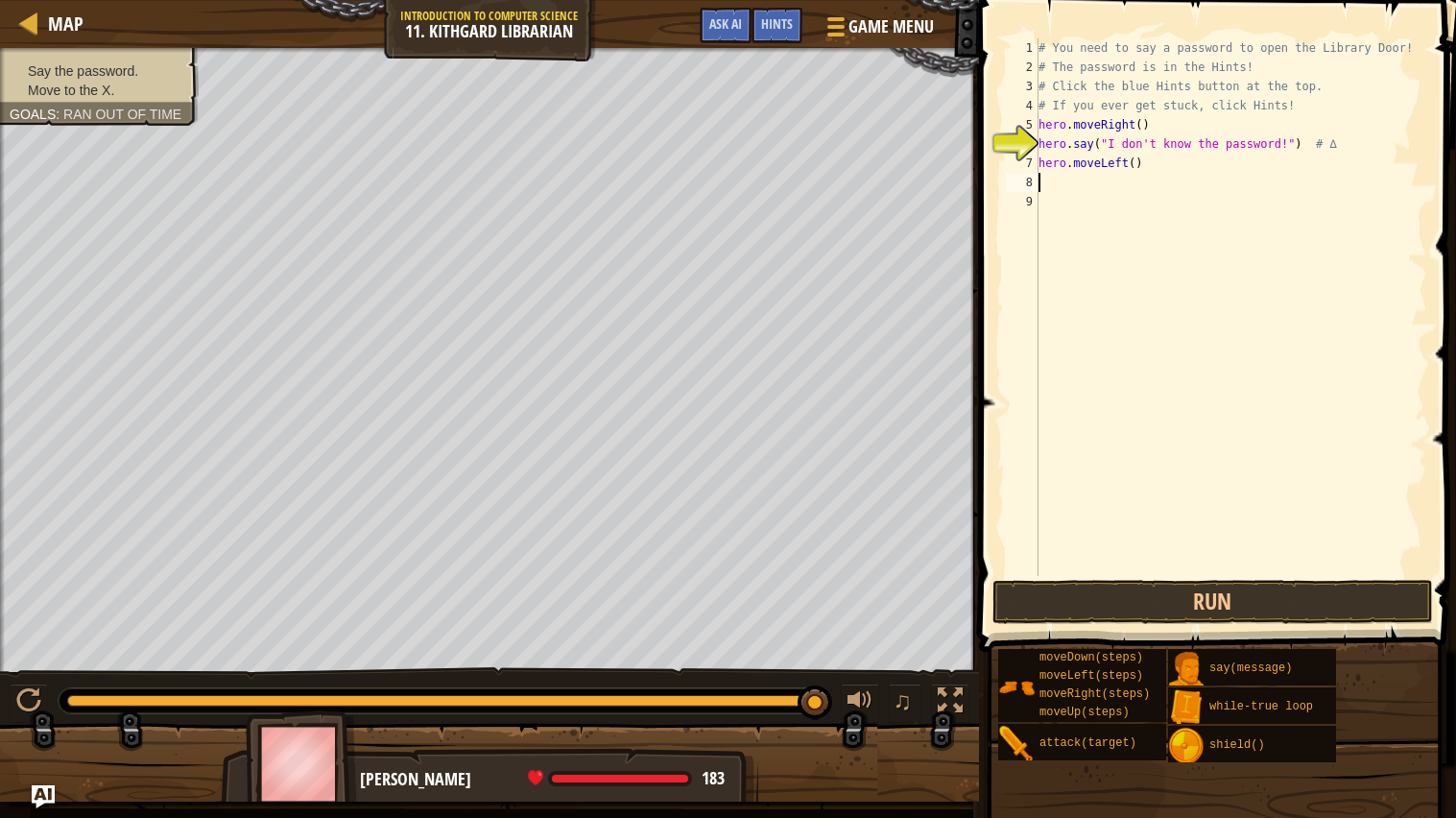
scroll to position [8, 0]
click at [1152, 183] on div "# You need to say a password to open the Library Door! # The password is in the…" at bounding box center [1230, 327] width 393 height 576
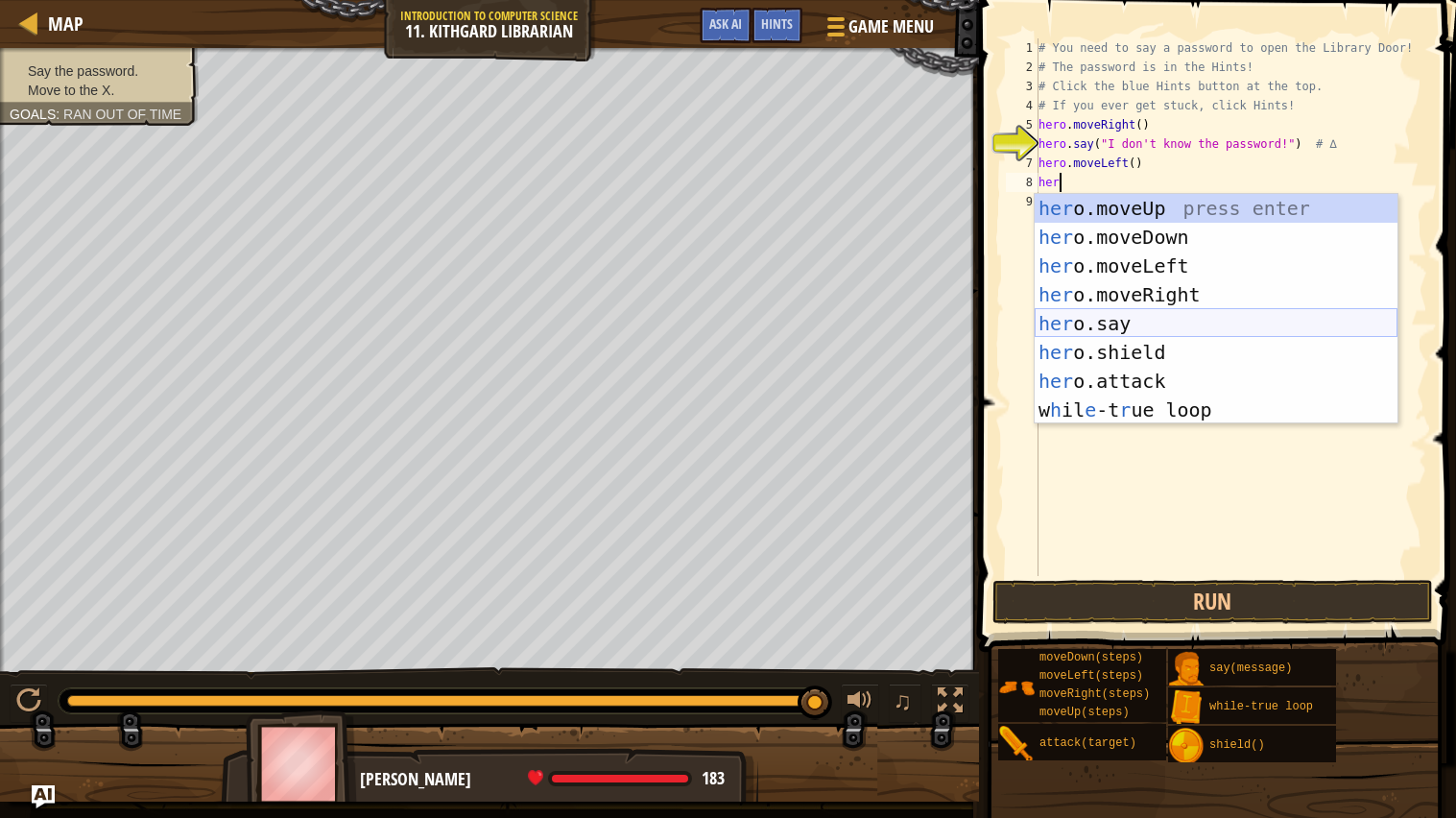
click at [1141, 318] on div "her o.moveUp press enter her o.moveDown press enter her o.moveLeft press enter …" at bounding box center [1215, 338] width 363 height 288
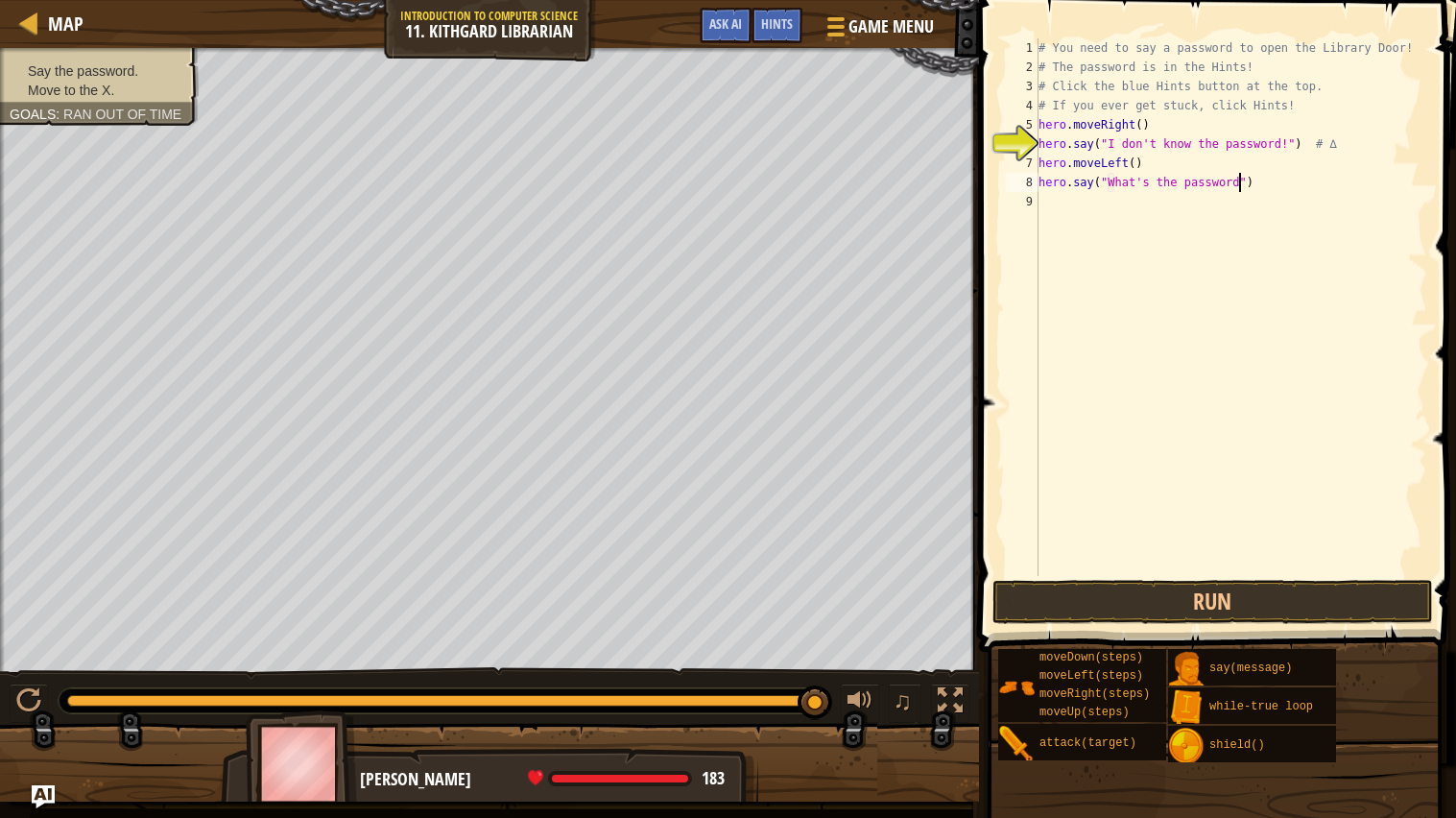
scroll to position [8, 16]
click at [1207, 607] on button "Run" at bounding box center [1213, 602] width 440 height 45
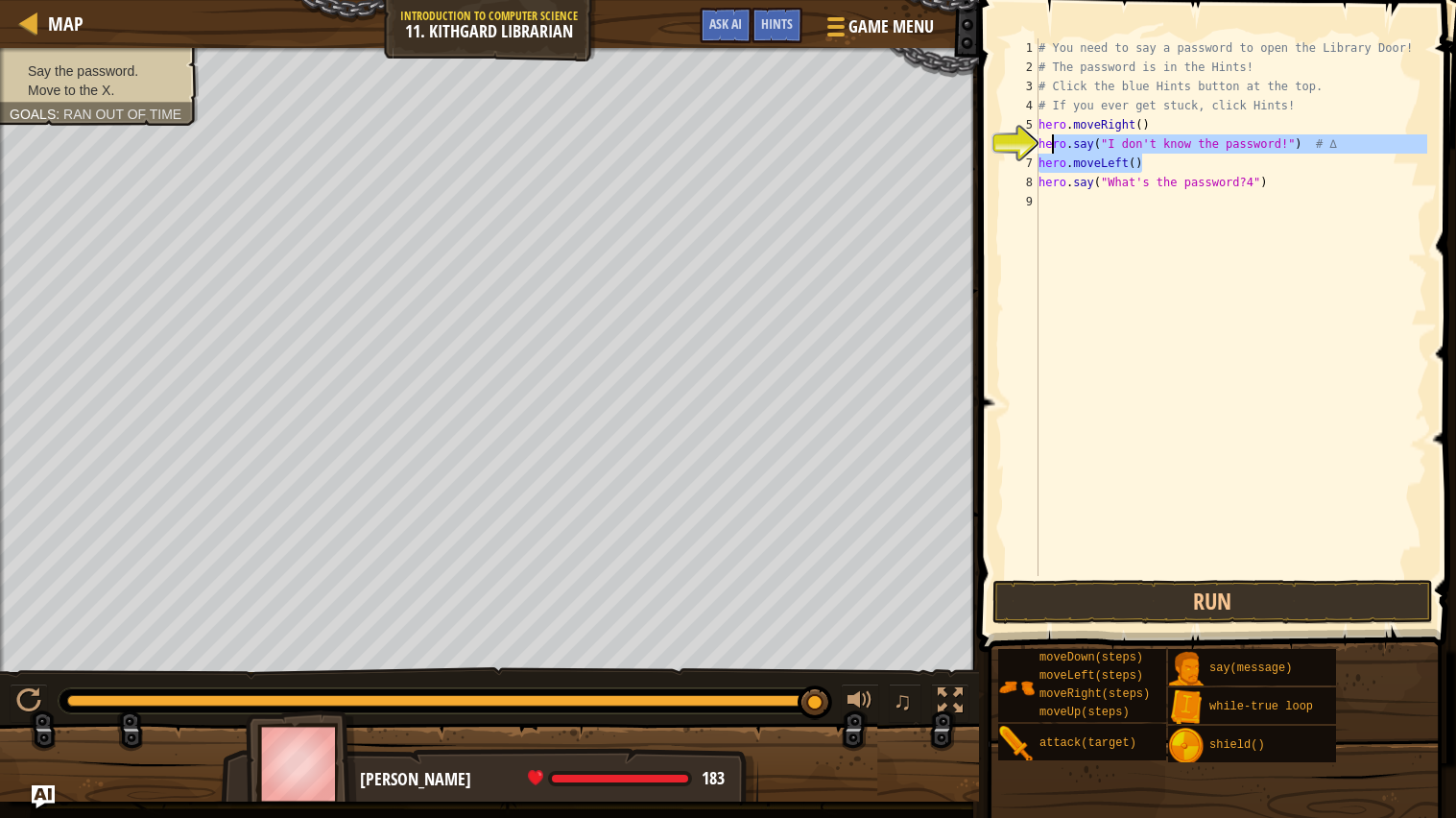
drag, startPoint x: 1208, startPoint y: 169, endPoint x: 1048, endPoint y: 133, distance: 164.0
click at [1048, 133] on div "# You need to say a password to open the Library Door! # The password is in the…" at bounding box center [1230, 327] width 393 height 576
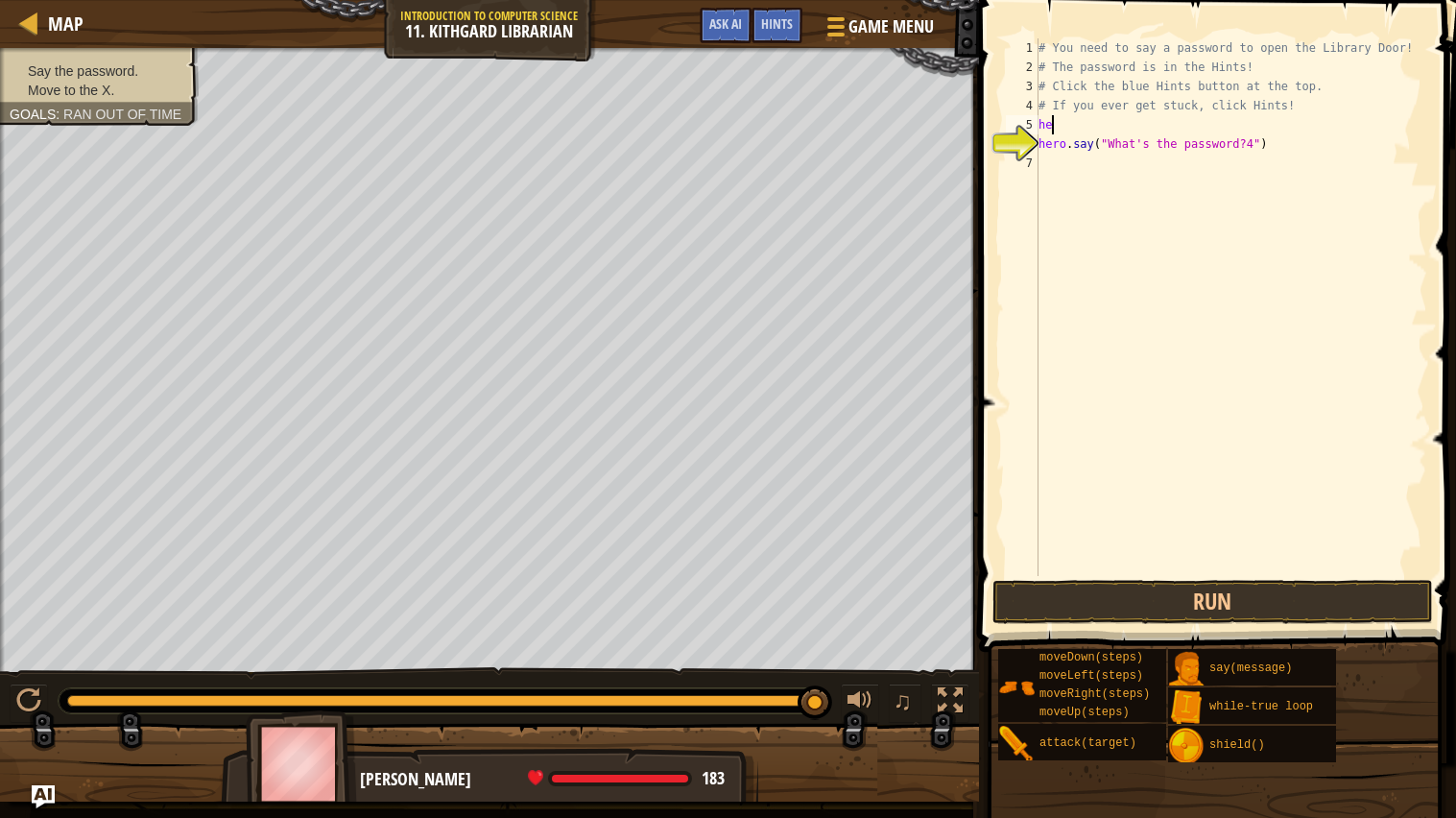
type textarea "h"
click at [1041, 143] on div "# You need to say a password to open the Library Door! # The password is in the…" at bounding box center [1230, 327] width 393 height 576
click at [1257, 133] on div "# You need to say a password to open the Library Door! # The password is in the…" at bounding box center [1230, 327] width 393 height 576
click at [1256, 131] on div "# You need to say a password to open the Library Door! # The password is in the…" at bounding box center [1230, 327] width 393 height 576
type textarea "hero.say("What's the password?")"
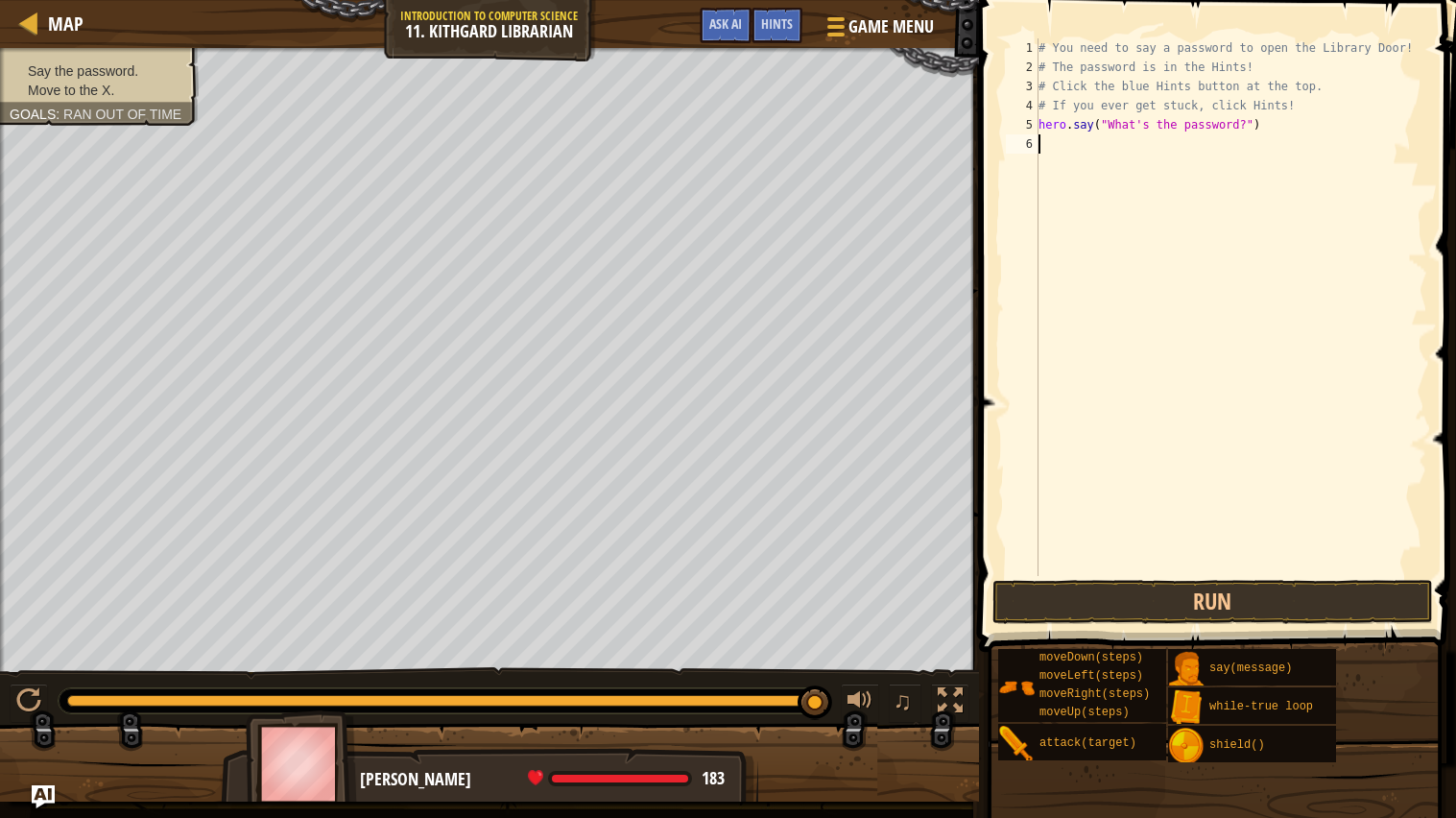
click at [1130, 144] on div "# You need to say a password to open the Library Door! # The password is in the…" at bounding box center [1230, 327] width 393 height 576
click at [1147, 586] on button "Run" at bounding box center [1213, 602] width 440 height 45
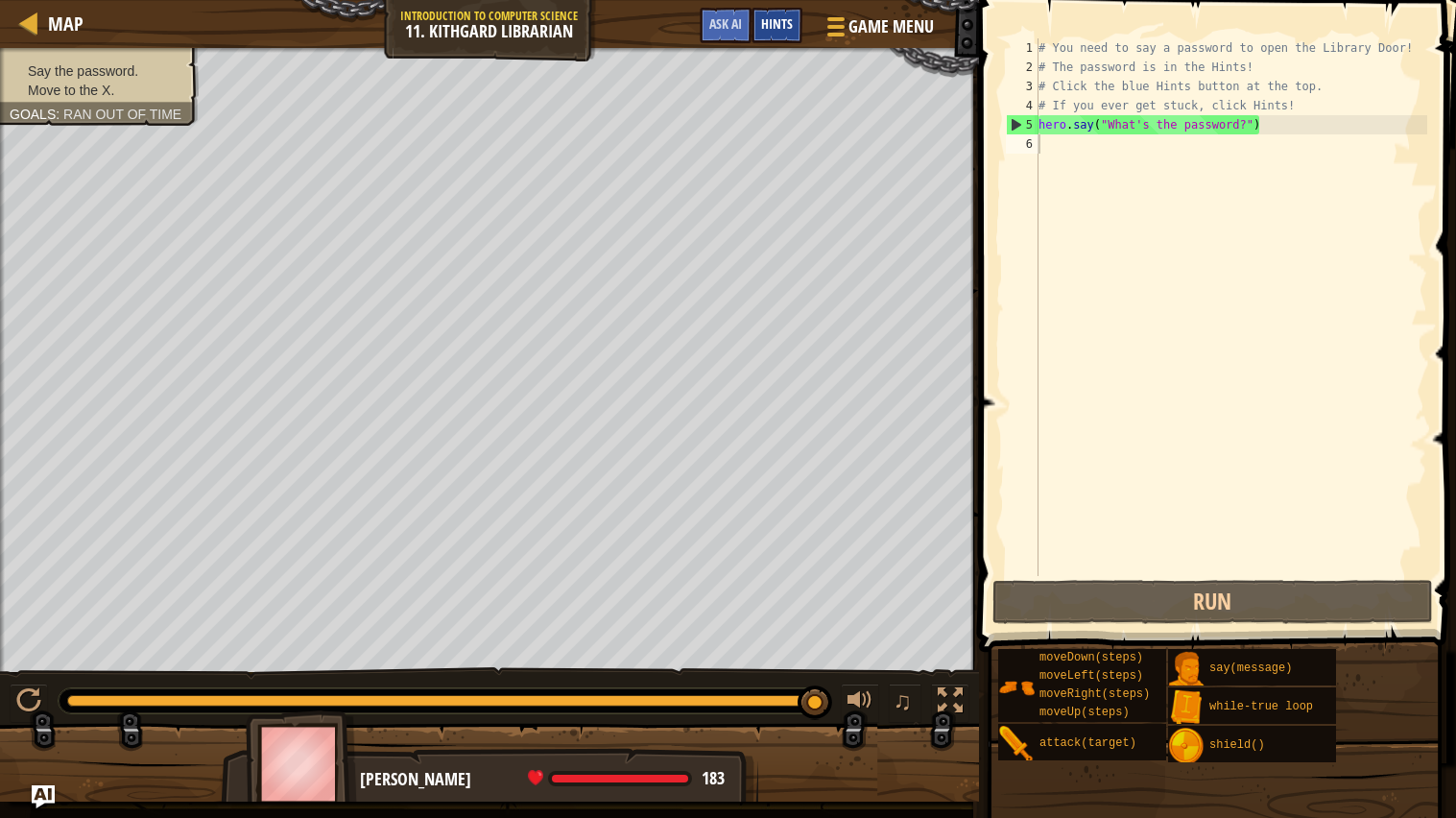
click at [766, 19] on span "Hints" at bounding box center [777, 24] width 32 height 18
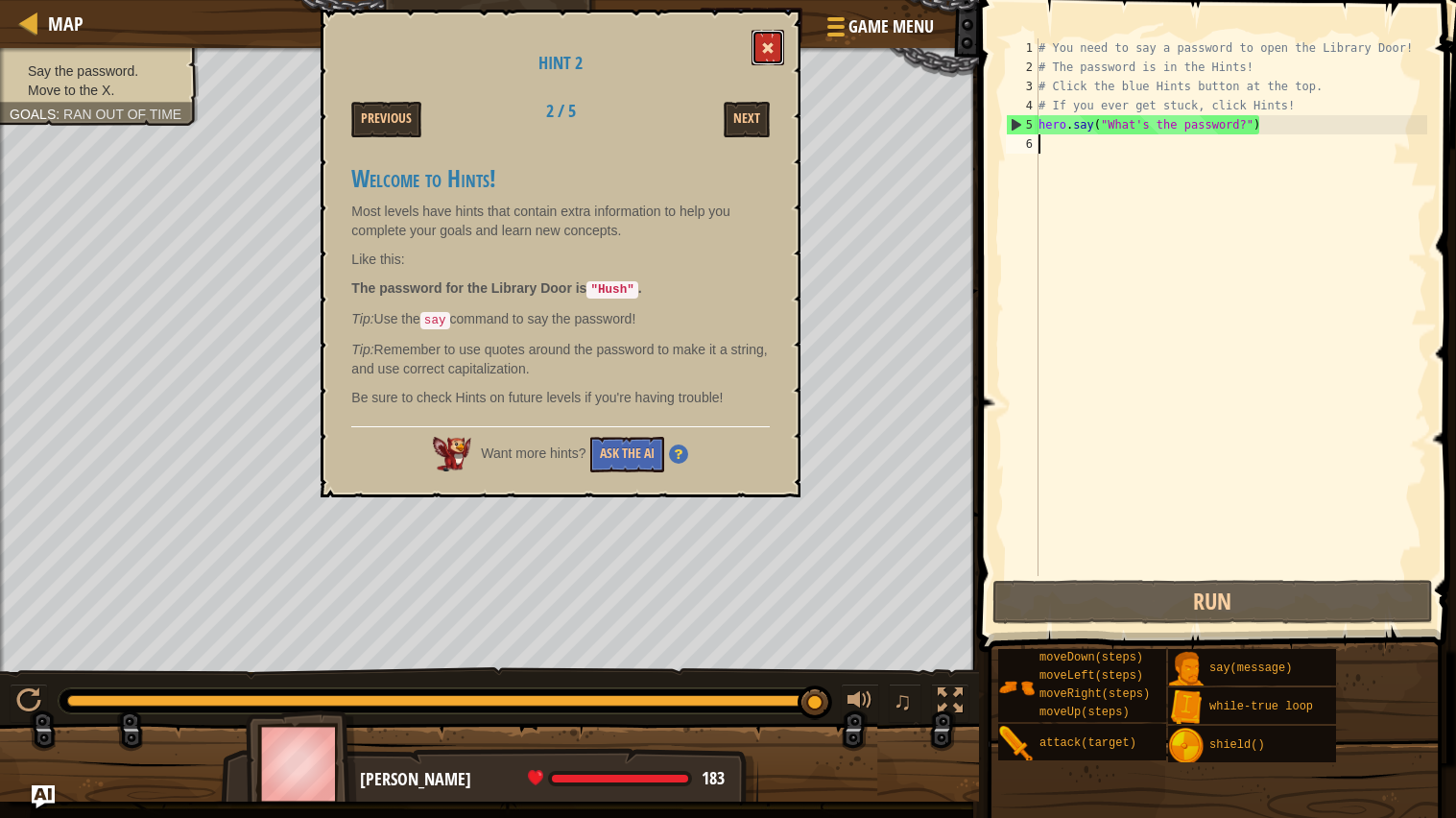
click at [784, 44] on button at bounding box center [767, 48] width 33 height 36
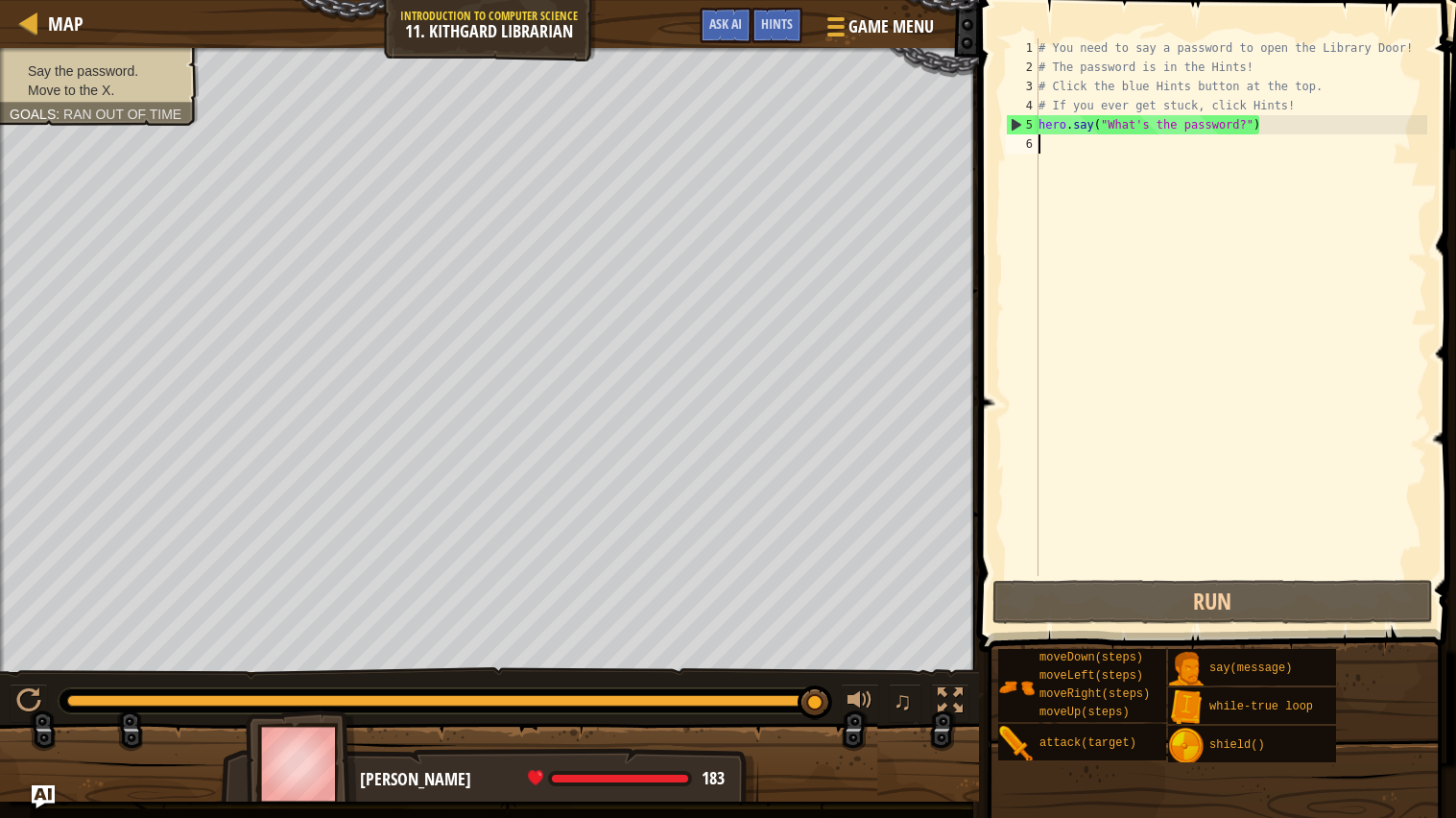
click at [1274, 159] on div "# You need to say a password to open the Library Door! # The password is in the…" at bounding box center [1230, 327] width 393 height 576
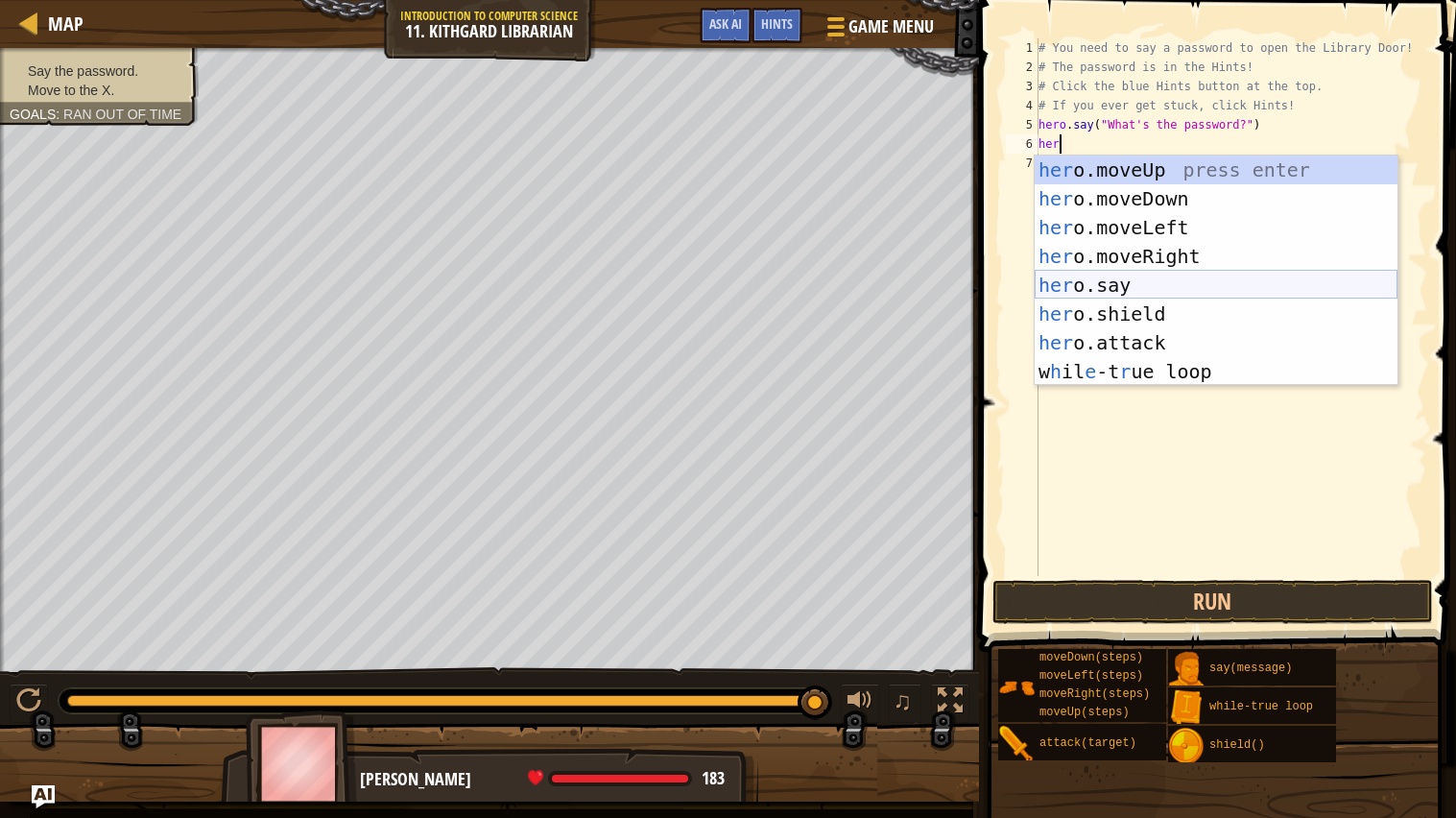
click at [1123, 281] on div "her o.moveUp press enter her o.moveDown press enter her o.moveLeft press enter …" at bounding box center [1215, 299] width 363 height 288
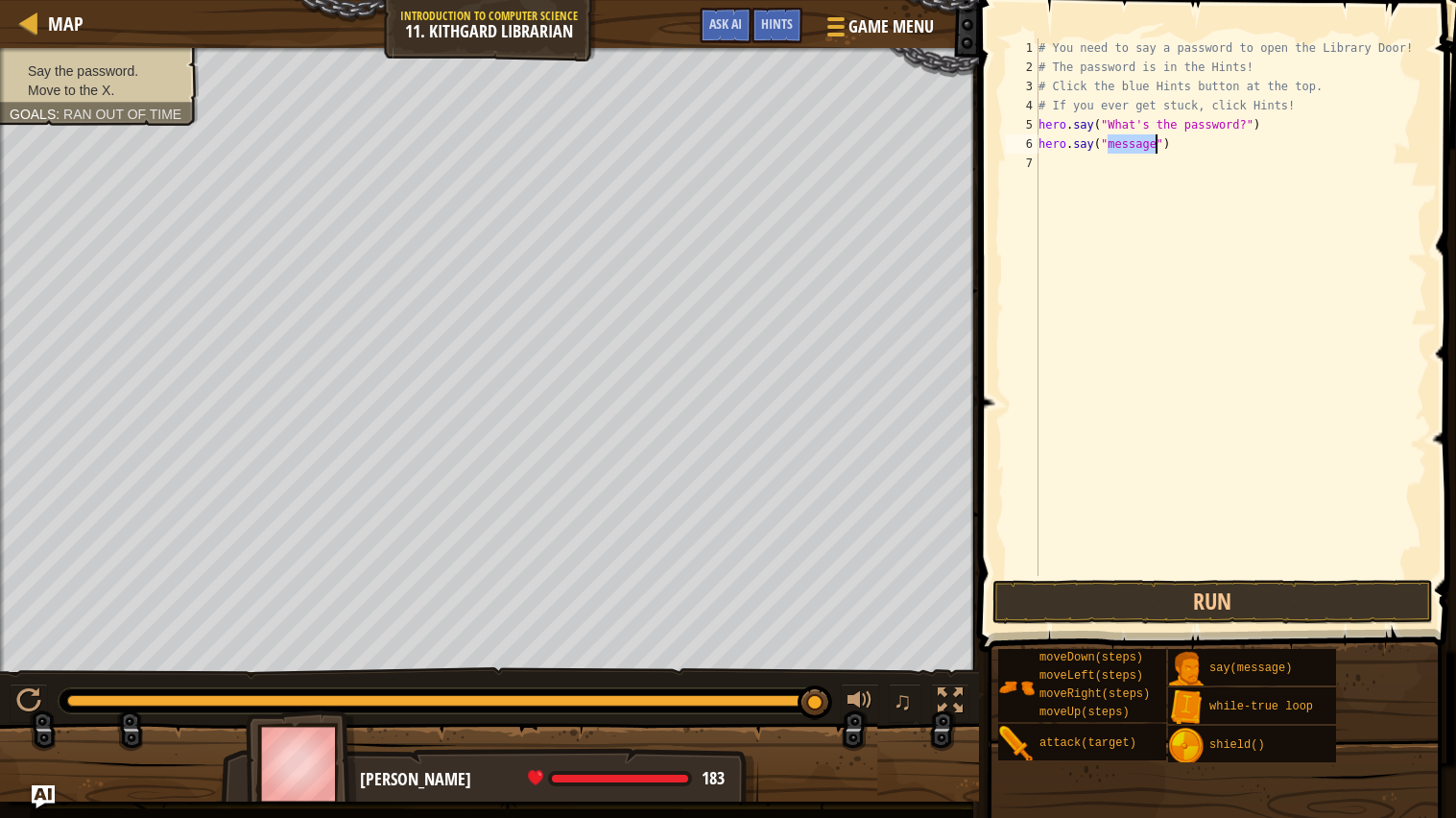
scroll to position [8, 6]
type textarea "hero.say("hush")"
click at [1117, 153] on div "# You need to say a password to open the Library Door! # The password is in the…" at bounding box center [1230, 327] width 393 height 576
click at [1114, 155] on div "# You need to say a password to open the Library Door! # The password is in the…" at bounding box center [1230, 327] width 393 height 576
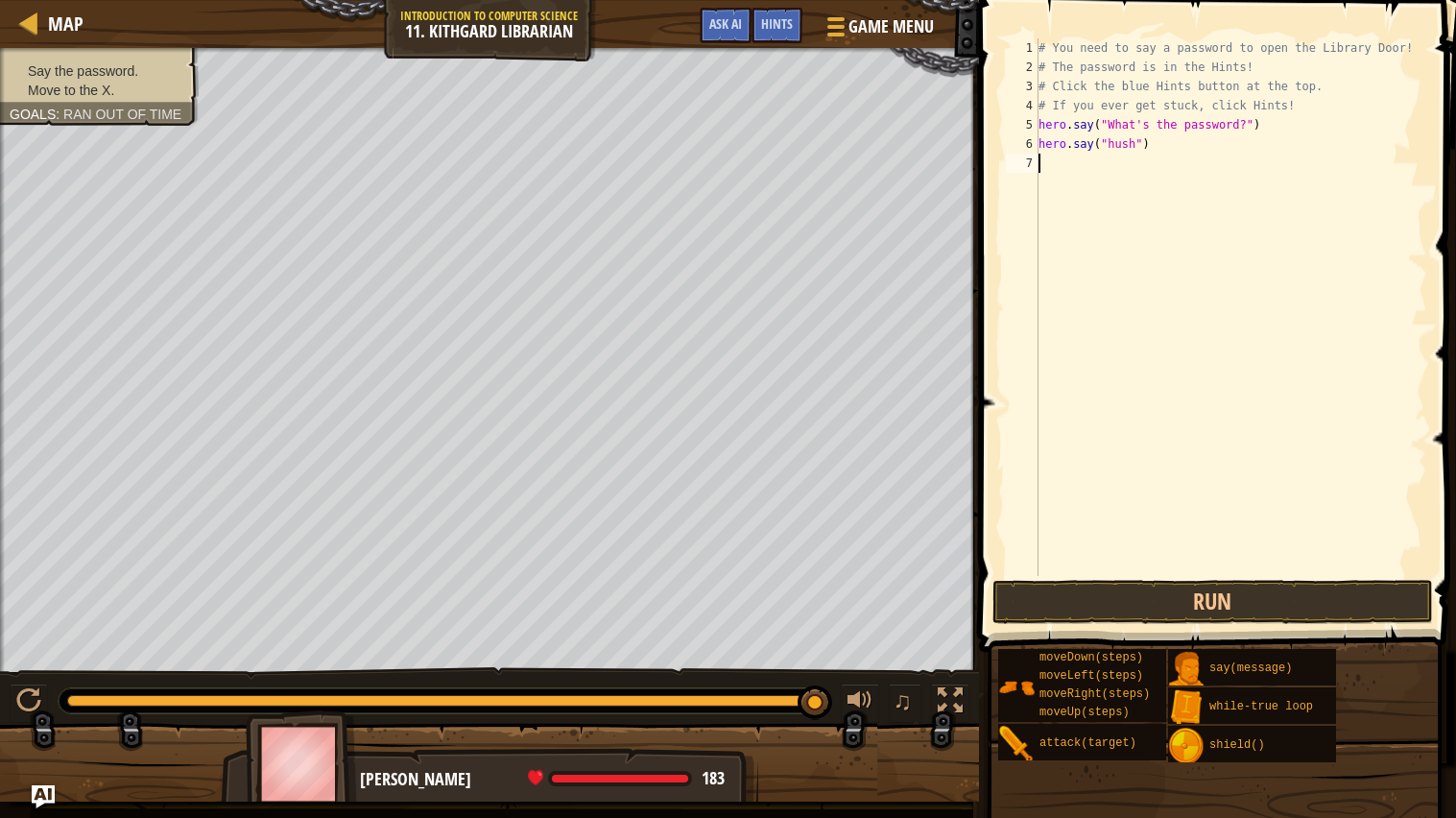
scroll to position [8, 0]
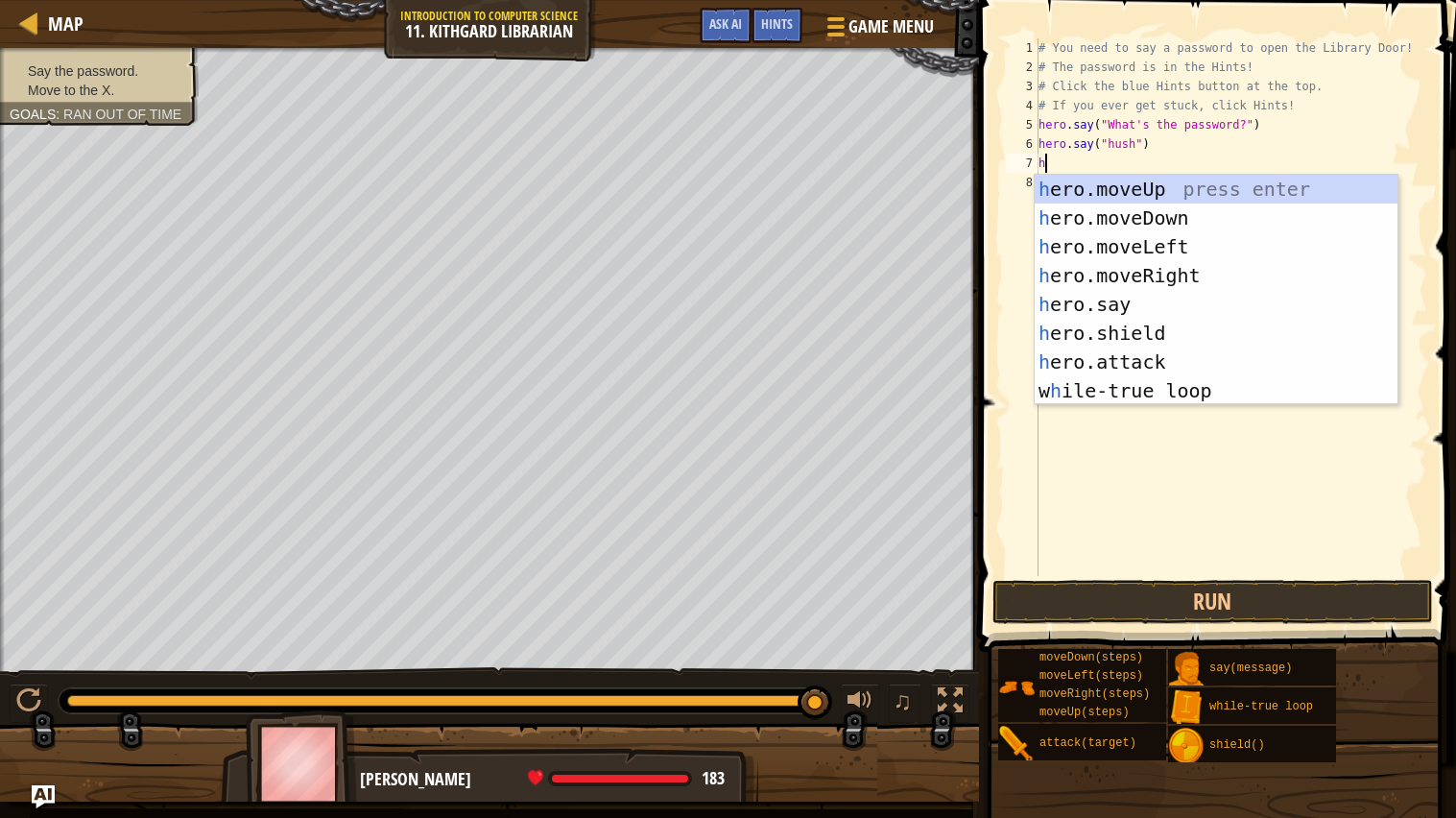
type textarea "her"
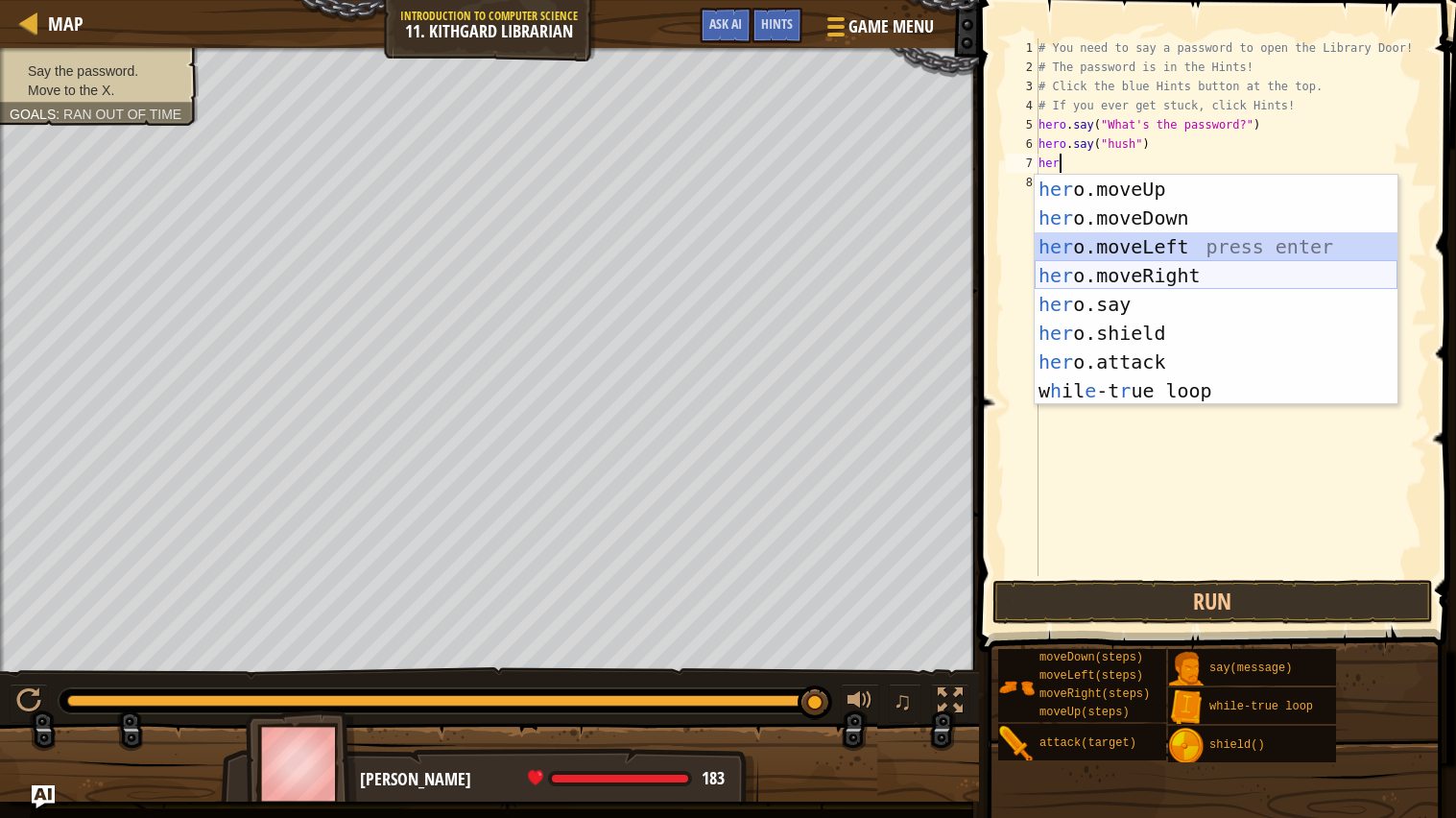
drag, startPoint x: 1128, startPoint y: 259, endPoint x: 1118, endPoint y: 272, distance: 16.4
click at [1118, 272] on div "her o.moveUp press enter her o.moveDown press enter her o.moveLeft press enter …" at bounding box center [1215, 319] width 363 height 288
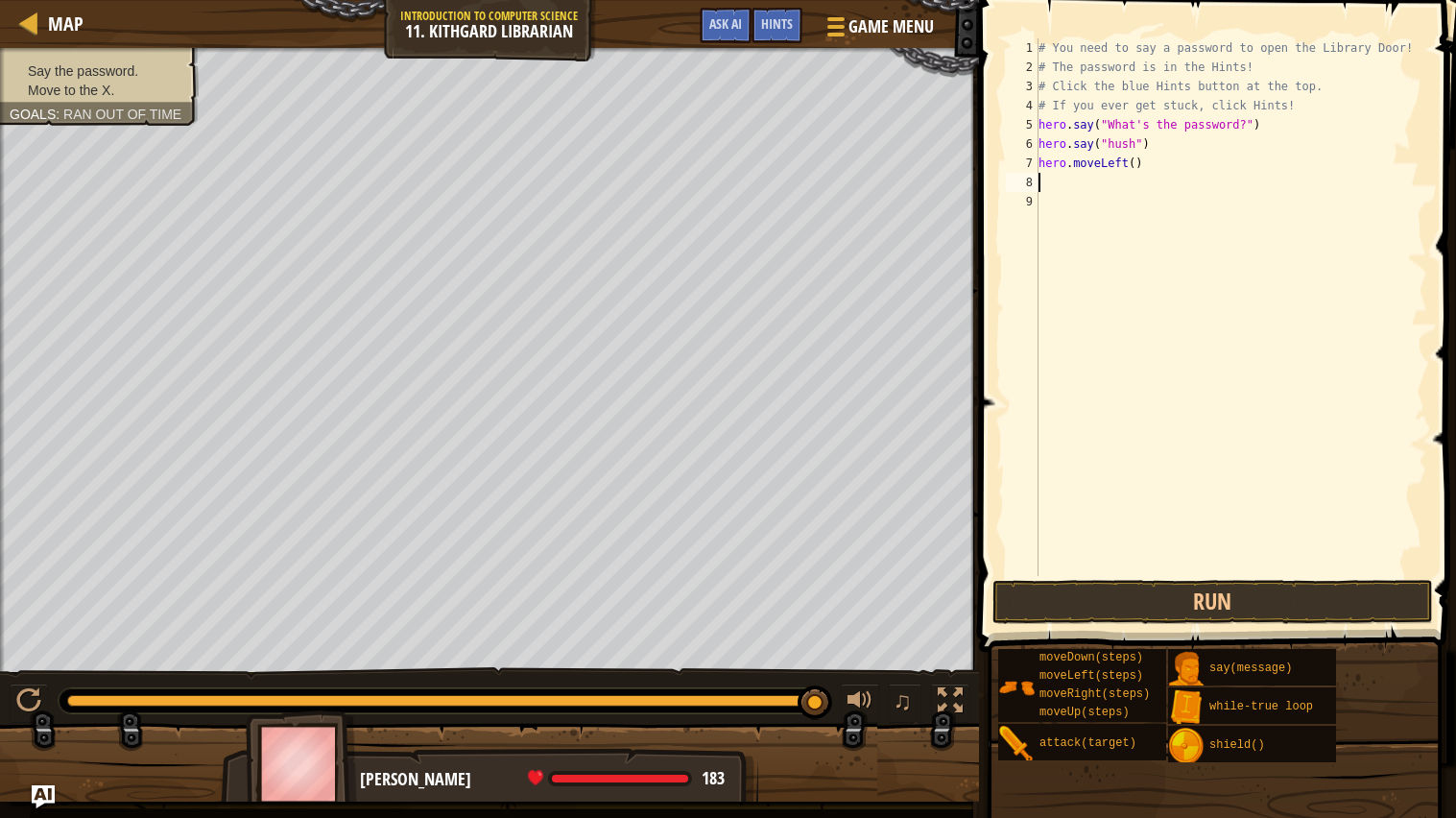
click at [1125, 169] on div "# You need to say a password to open the Library Door! # The password is in the…" at bounding box center [1230, 327] width 393 height 576
click at [1117, 181] on div "hero.moveRight press enter" at bounding box center [1215, 218] width 363 height 86
drag, startPoint x: 1258, startPoint y: 128, endPoint x: 1034, endPoint y: 119, distance: 224.2
click at [1034, 119] on div "hero.moveRight(3) 1 2 3 4 5 6 7 8 9 # You need to say a password to open the Li…" at bounding box center [1214, 307] width 426 height 538
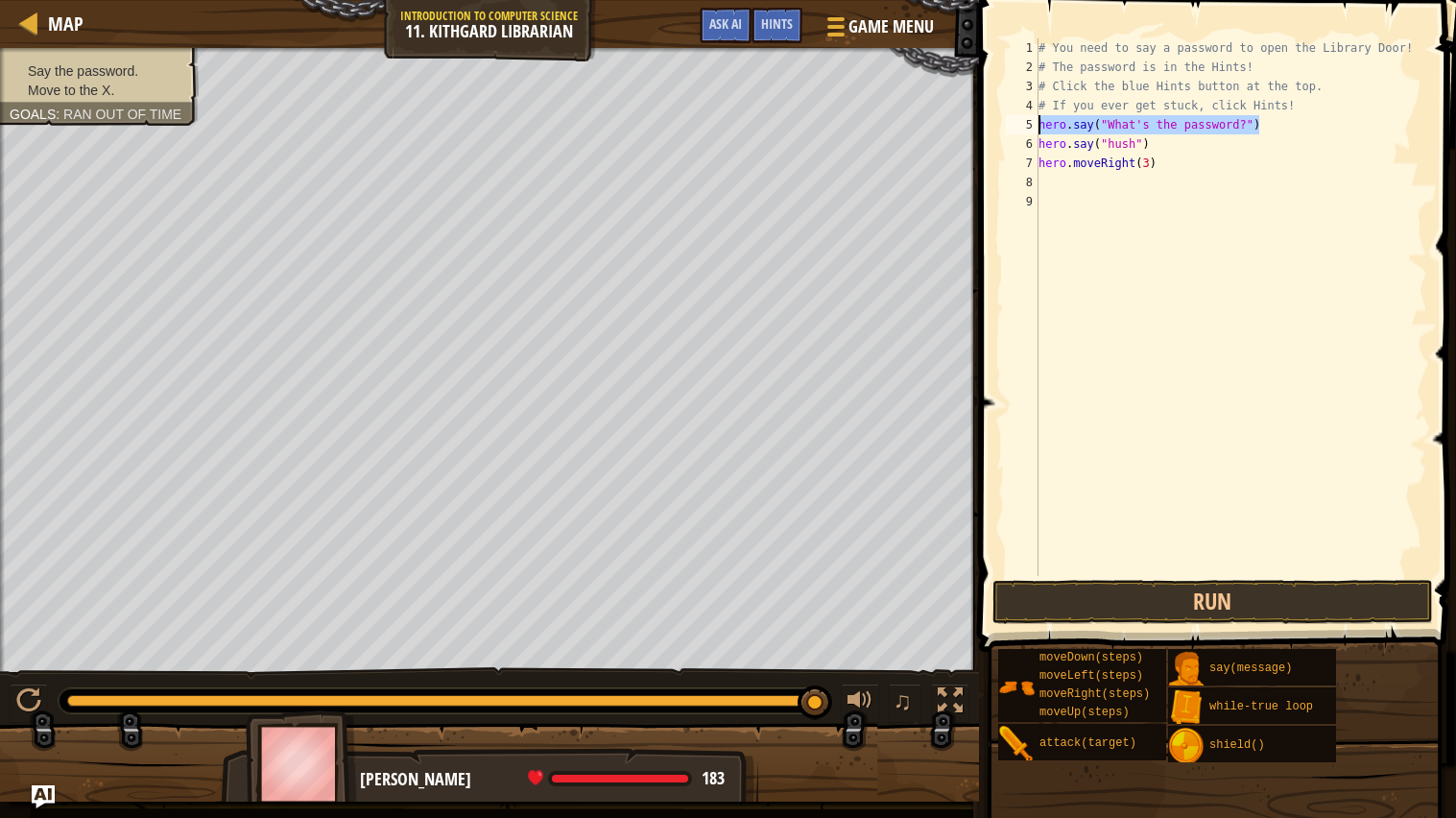
type textarea "hero.say("What's the password?")"
type textarea "# If you ever get stuck, click Hints!"
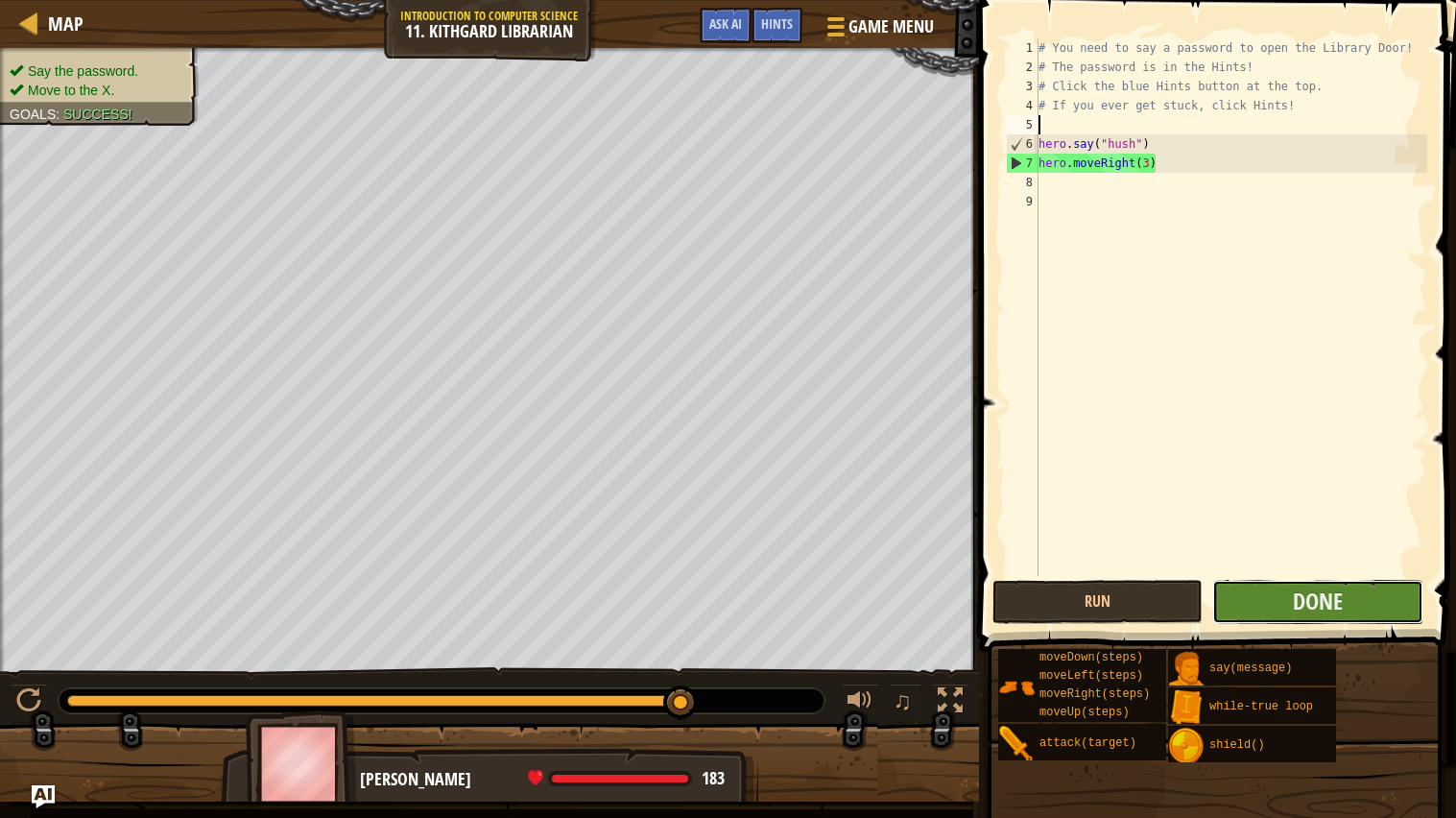
click at [1240, 603] on button "Done" at bounding box center [1317, 602] width 210 height 45
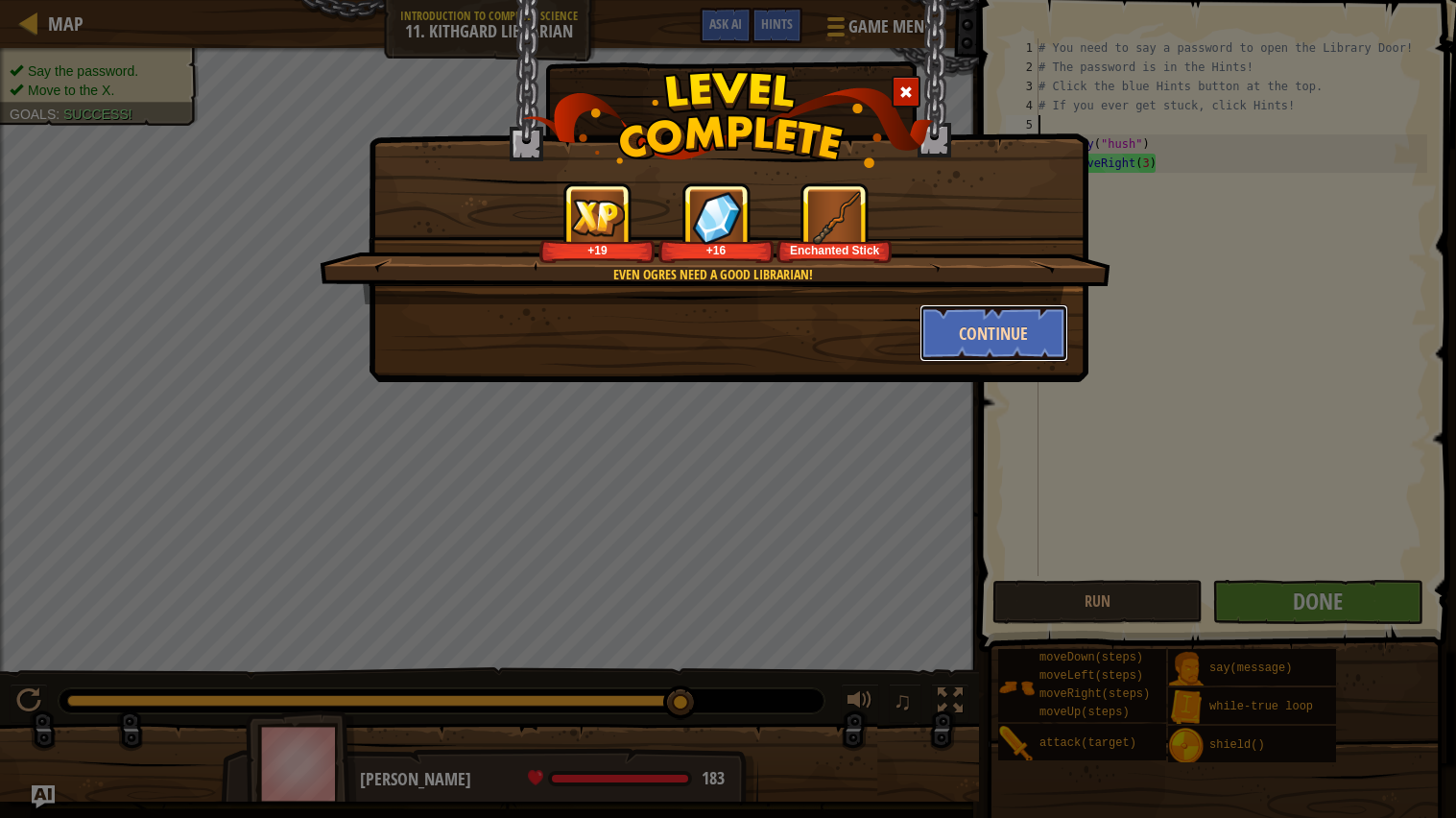
click at [964, 323] on button "Continue" at bounding box center [994, 333] width 148 height 57
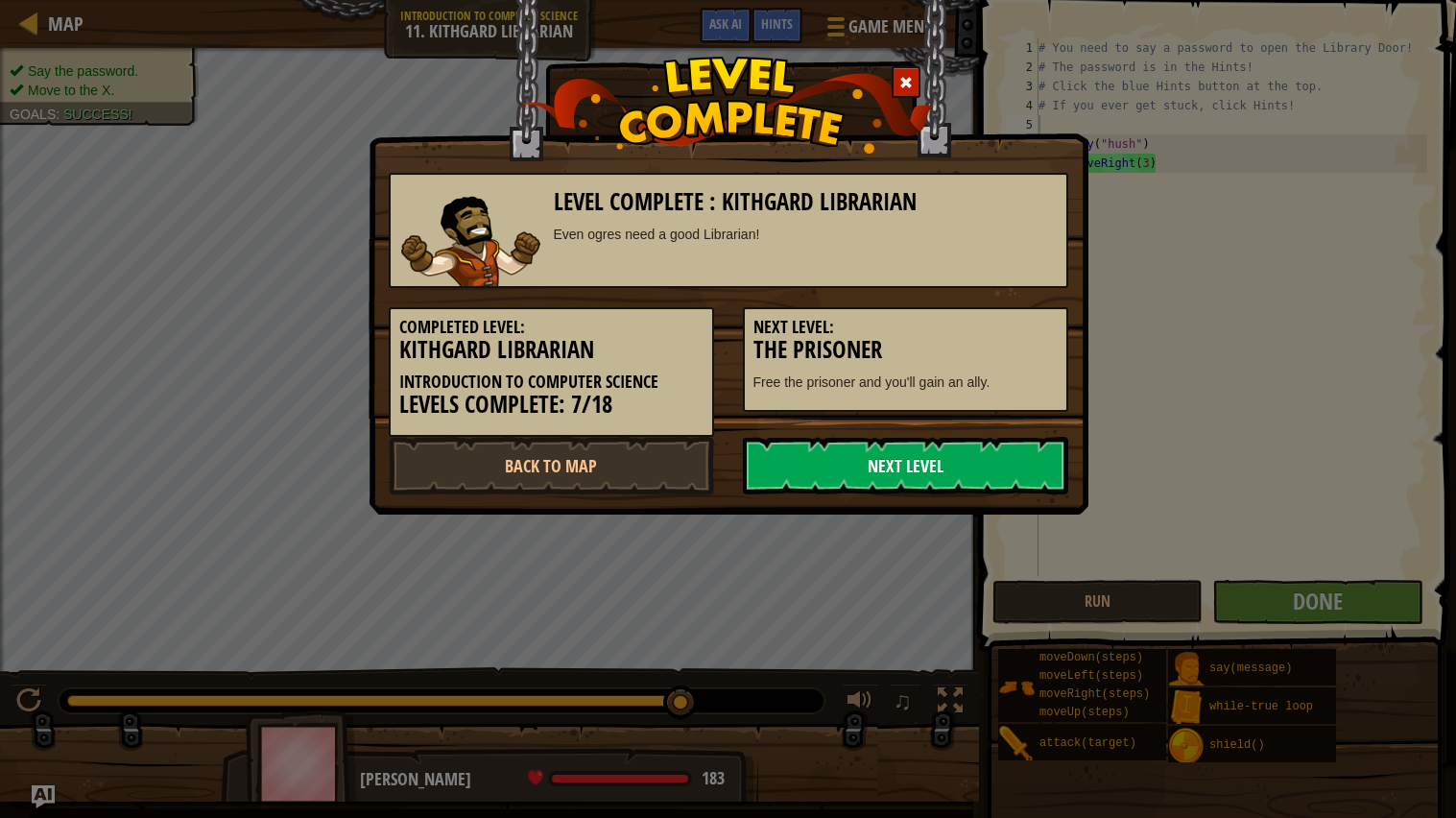
click at [861, 460] on link "Next Level" at bounding box center [906, 465] width 326 height 57
click at [856, 472] on link "Next Level" at bounding box center [906, 465] width 326 height 57
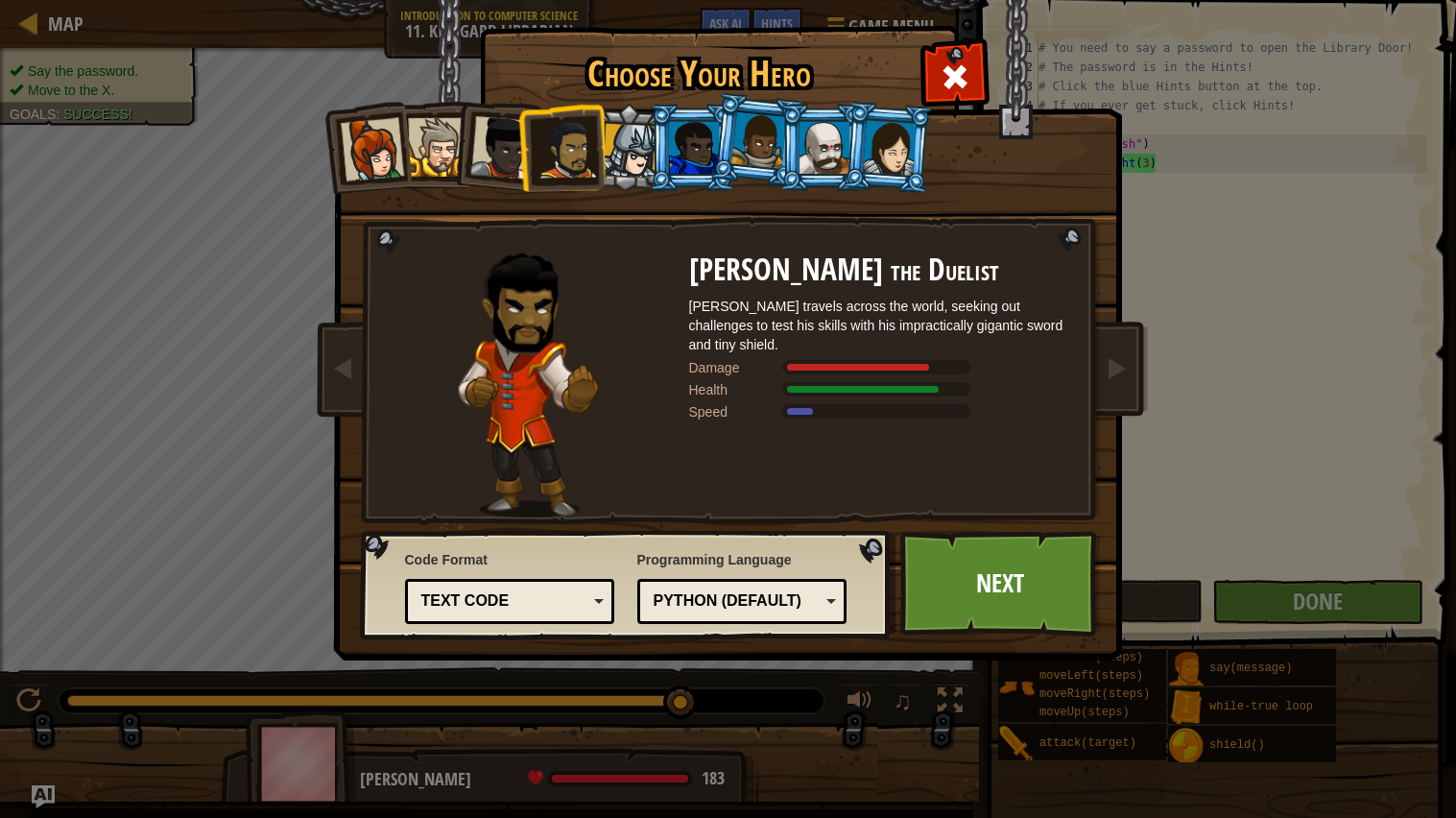
click at [649, 127] on li at bounding box center [692, 148] width 86 height 87
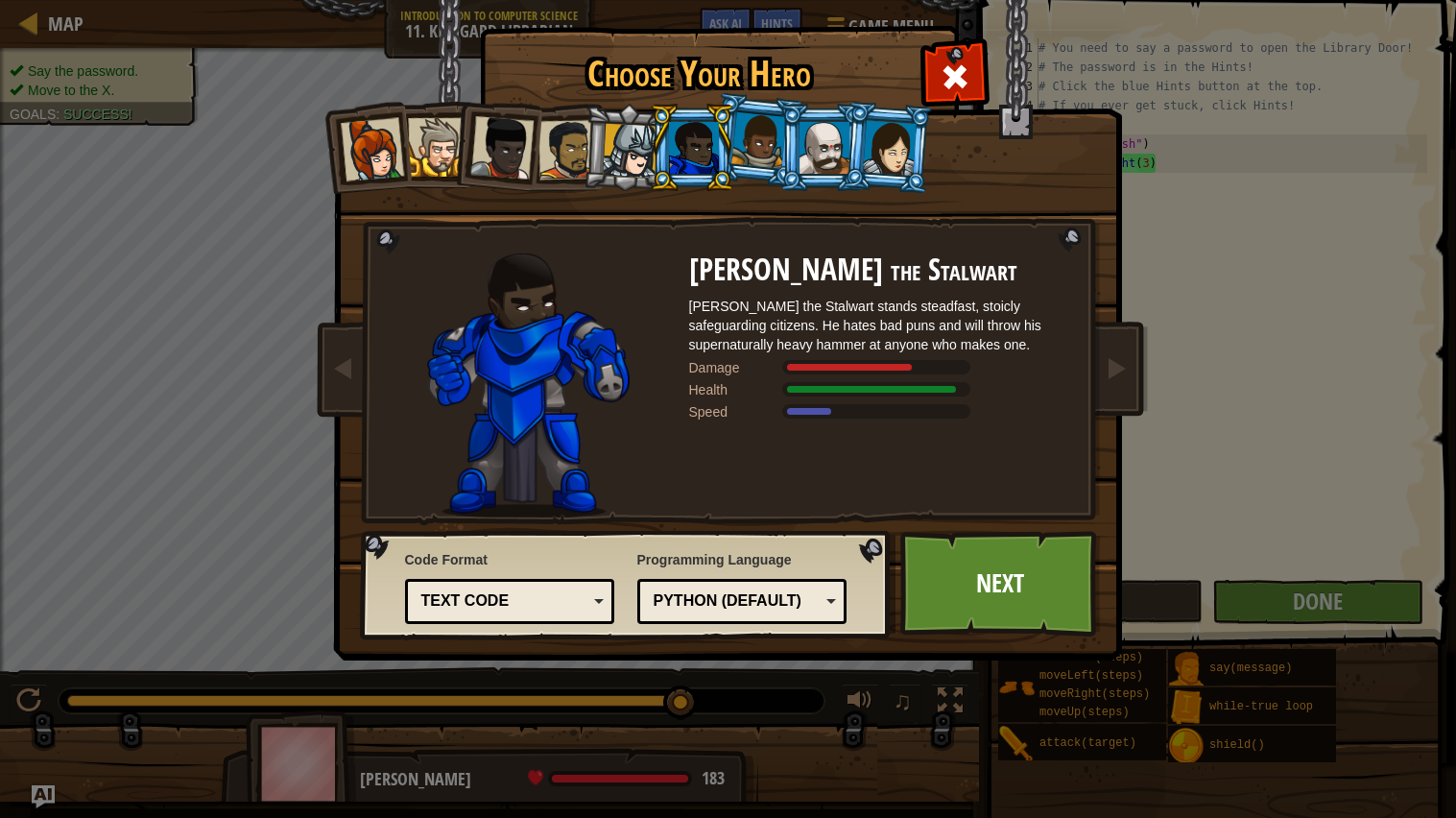
click at [483, 142] on div at bounding box center [502, 148] width 63 height 63
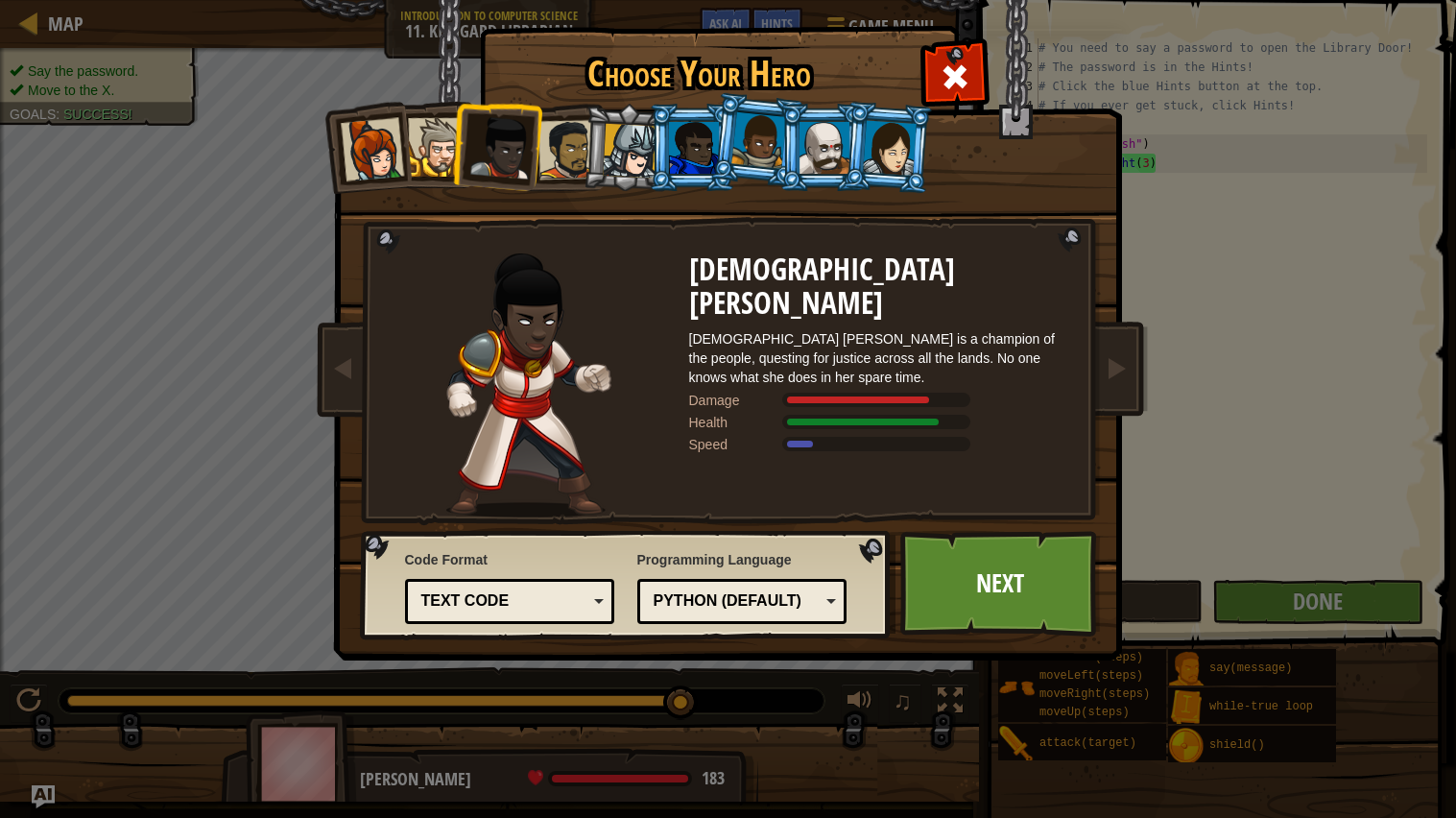
click at [800, 165] on div at bounding box center [825, 148] width 49 height 51
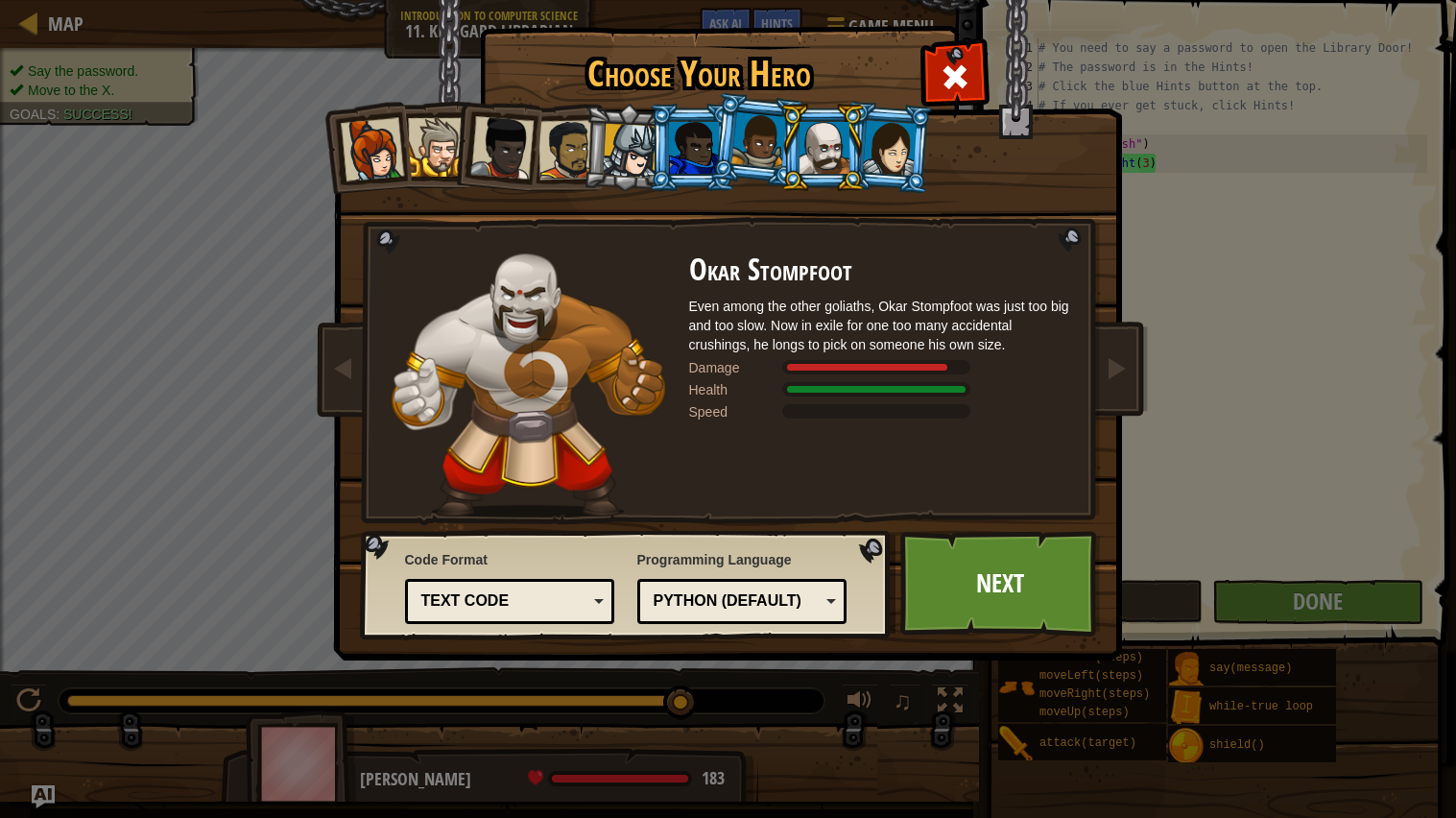
click at [763, 159] on div at bounding box center [758, 140] width 54 height 56
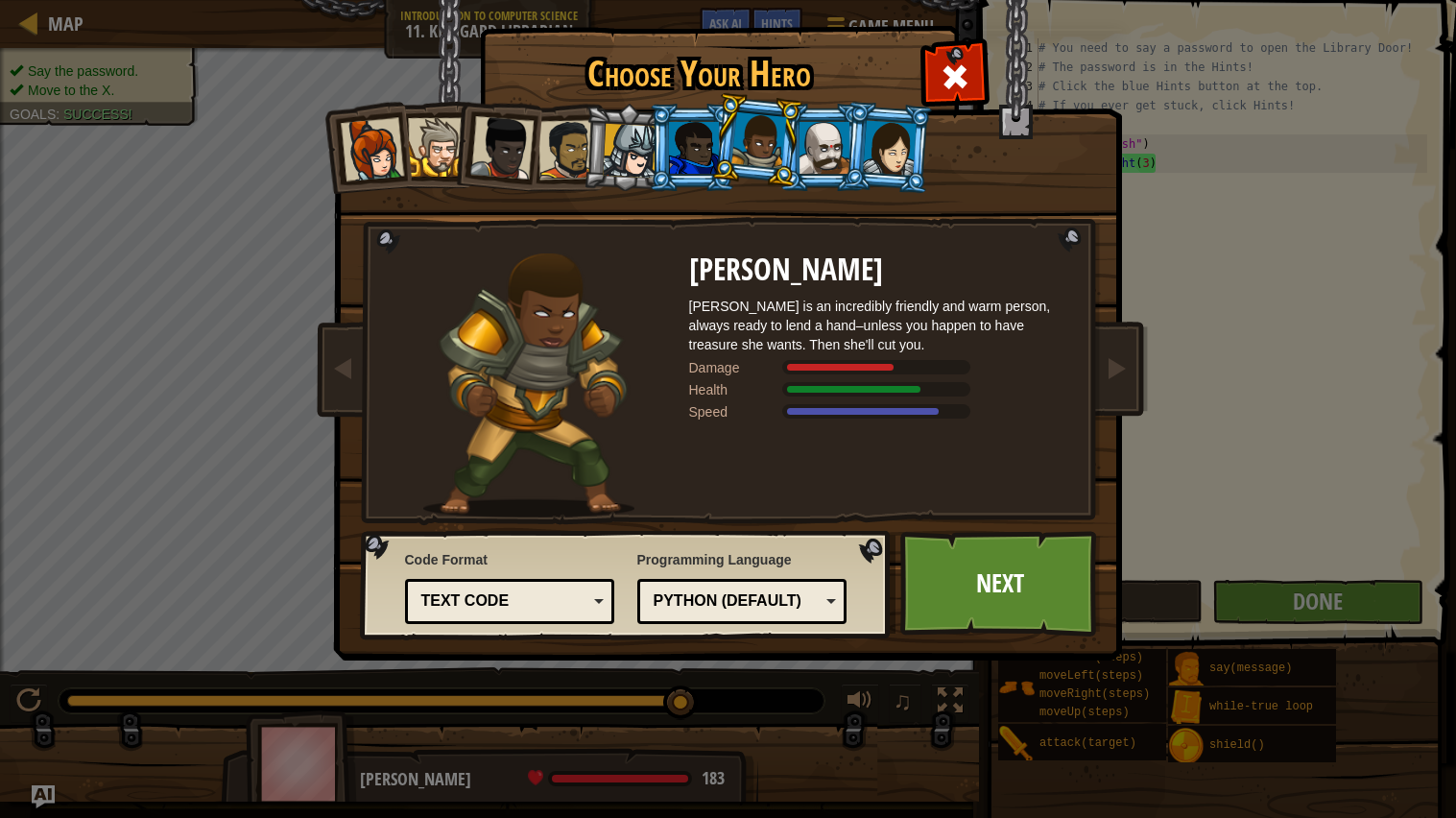
click at [698, 157] on div at bounding box center [694, 148] width 49 height 51
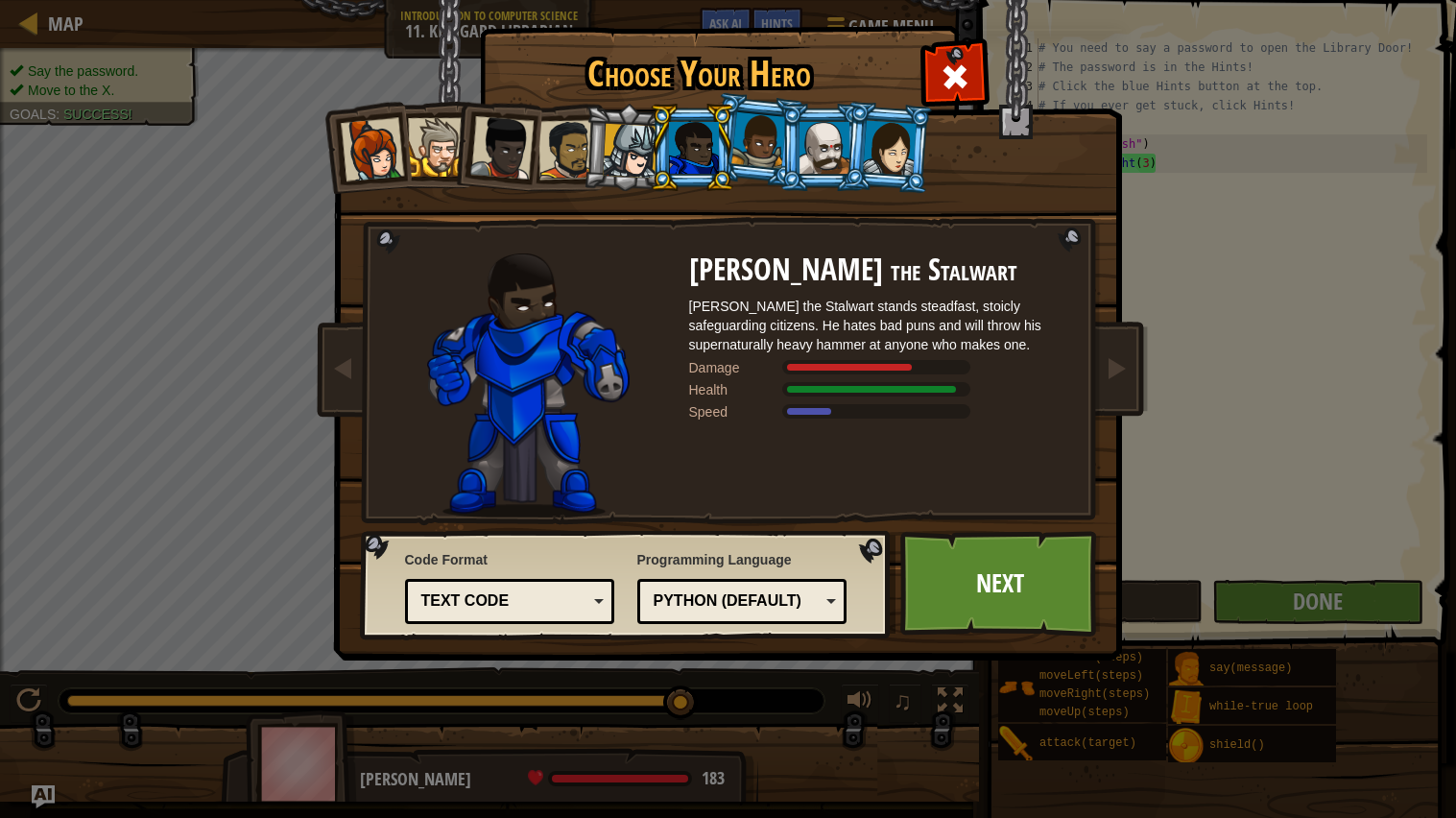
click at [758, 158] on div at bounding box center [758, 140] width 54 height 56
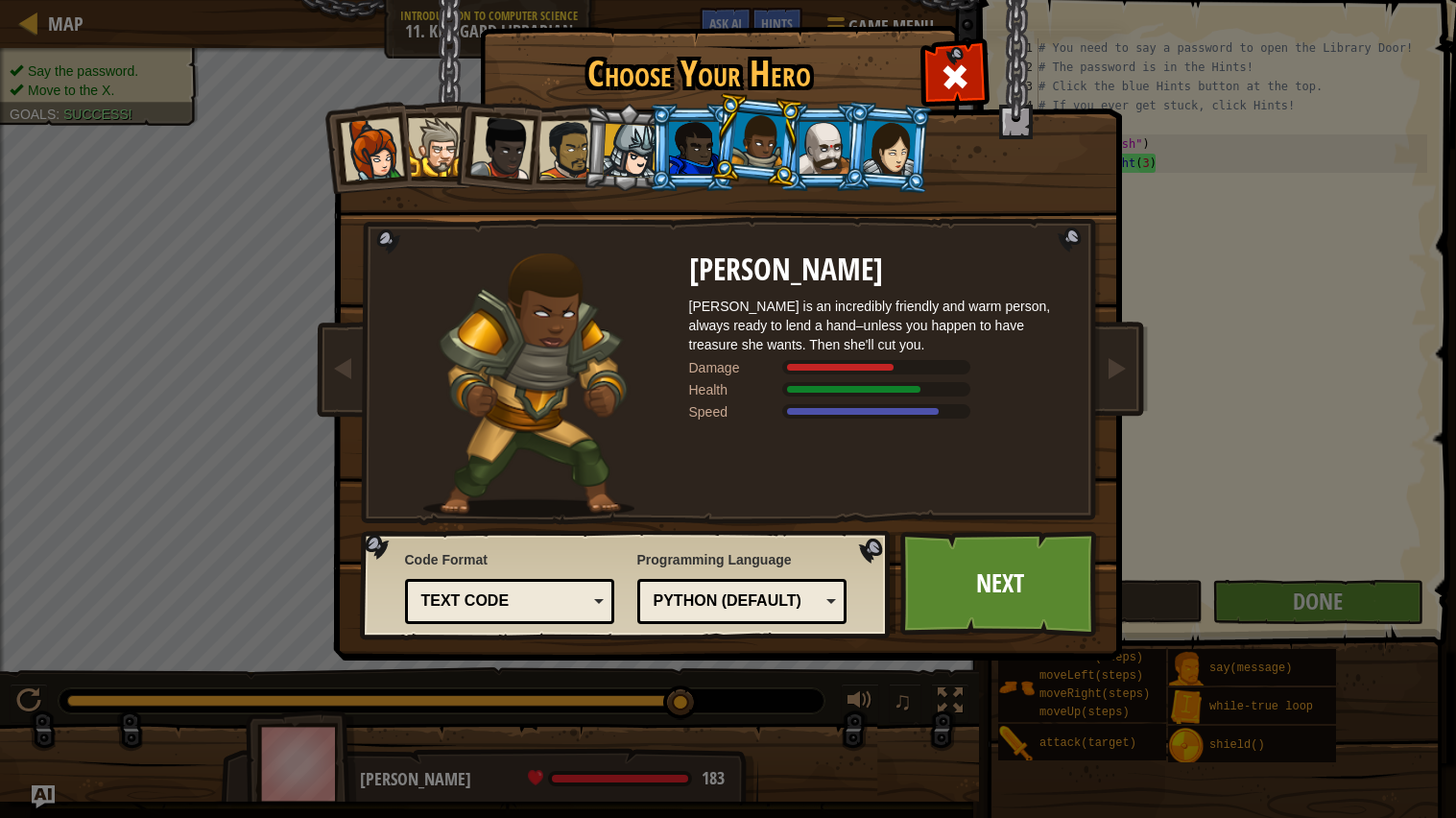
click at [681, 158] on div at bounding box center [694, 148] width 49 height 51
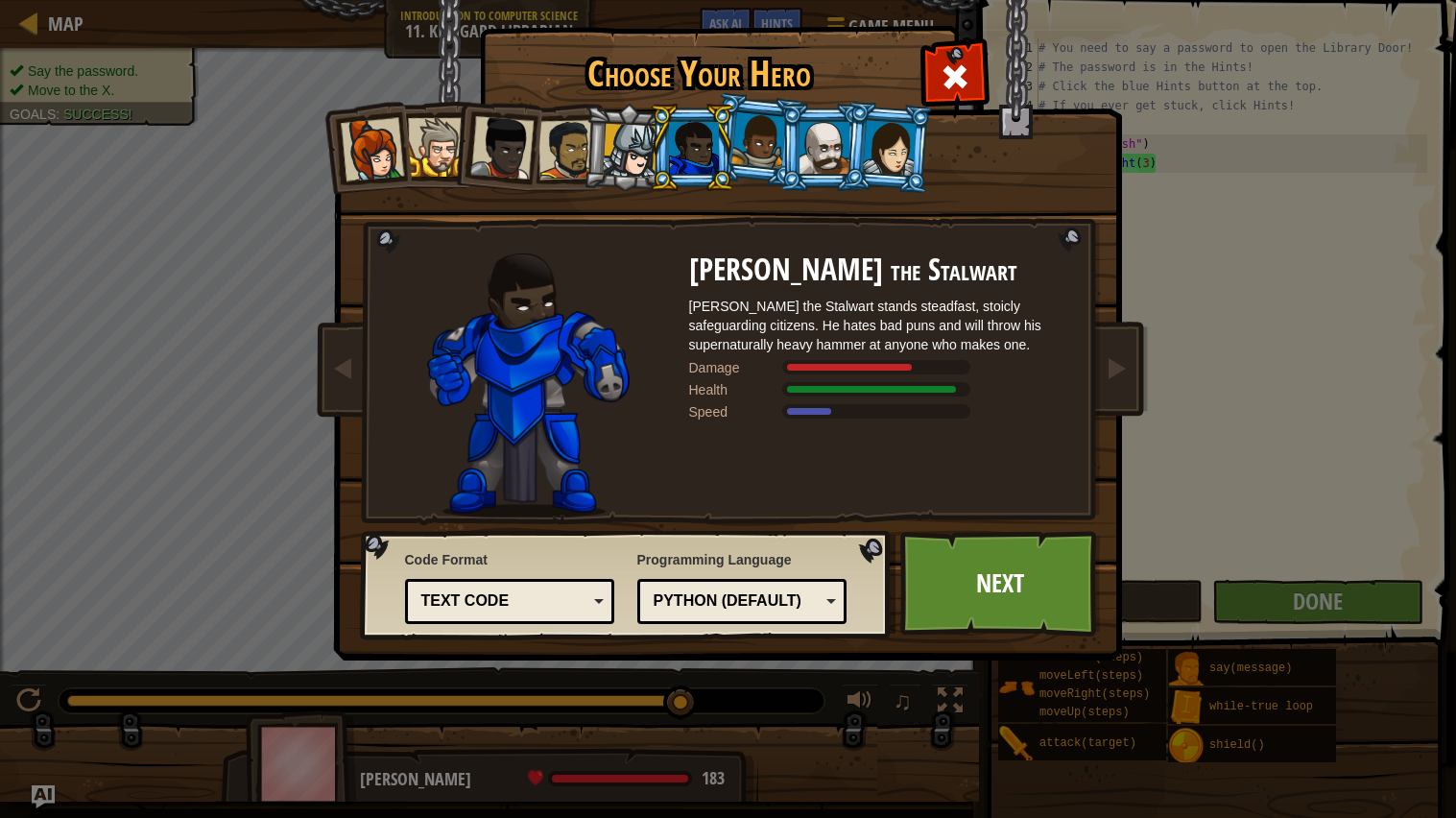
click at [878, 152] on div at bounding box center [890, 147] width 53 height 54
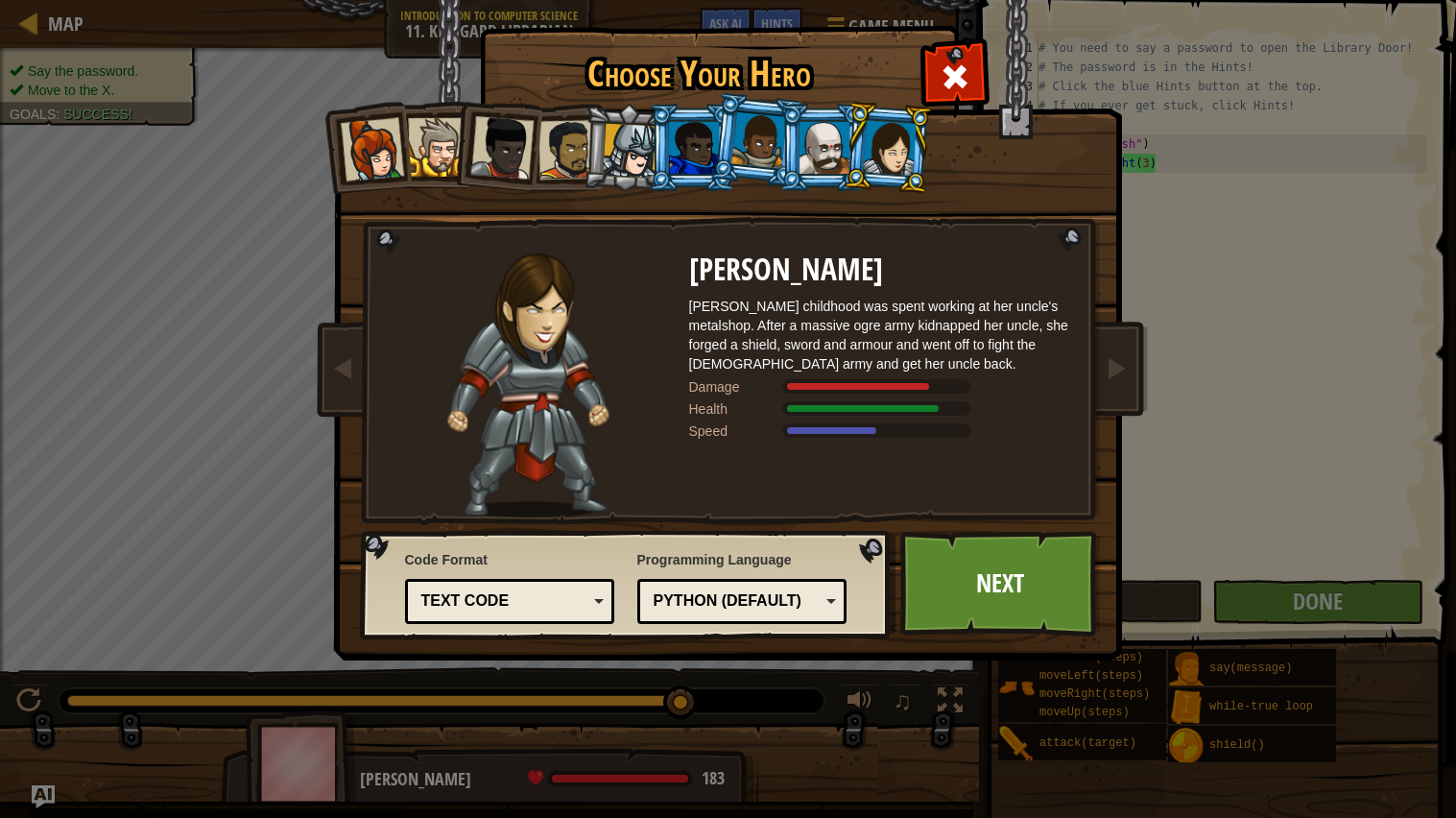
click at [385, 136] on div at bounding box center [371, 150] width 63 height 63
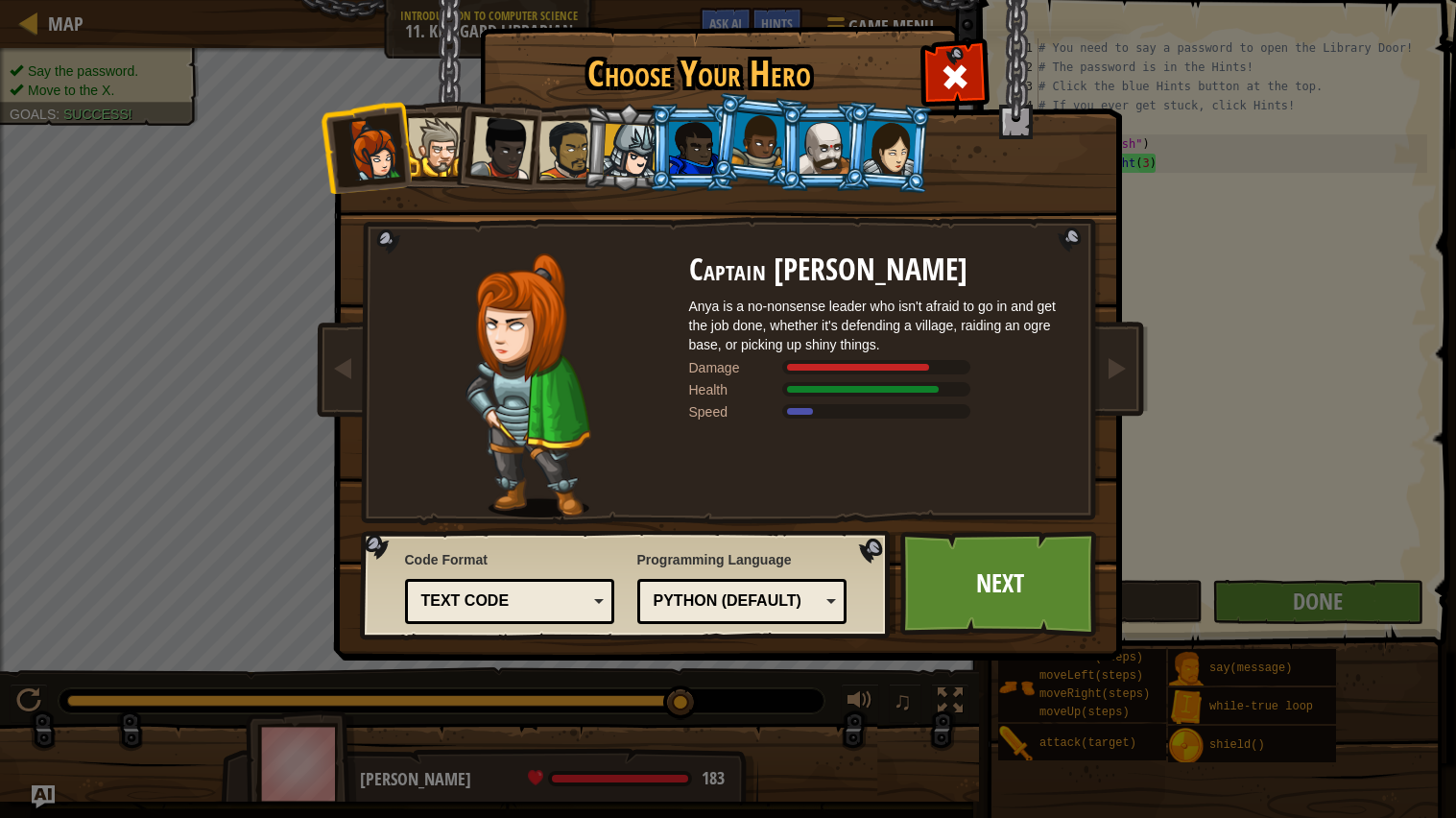
click at [455, 153] on li at bounding box center [496, 144] width 94 height 94
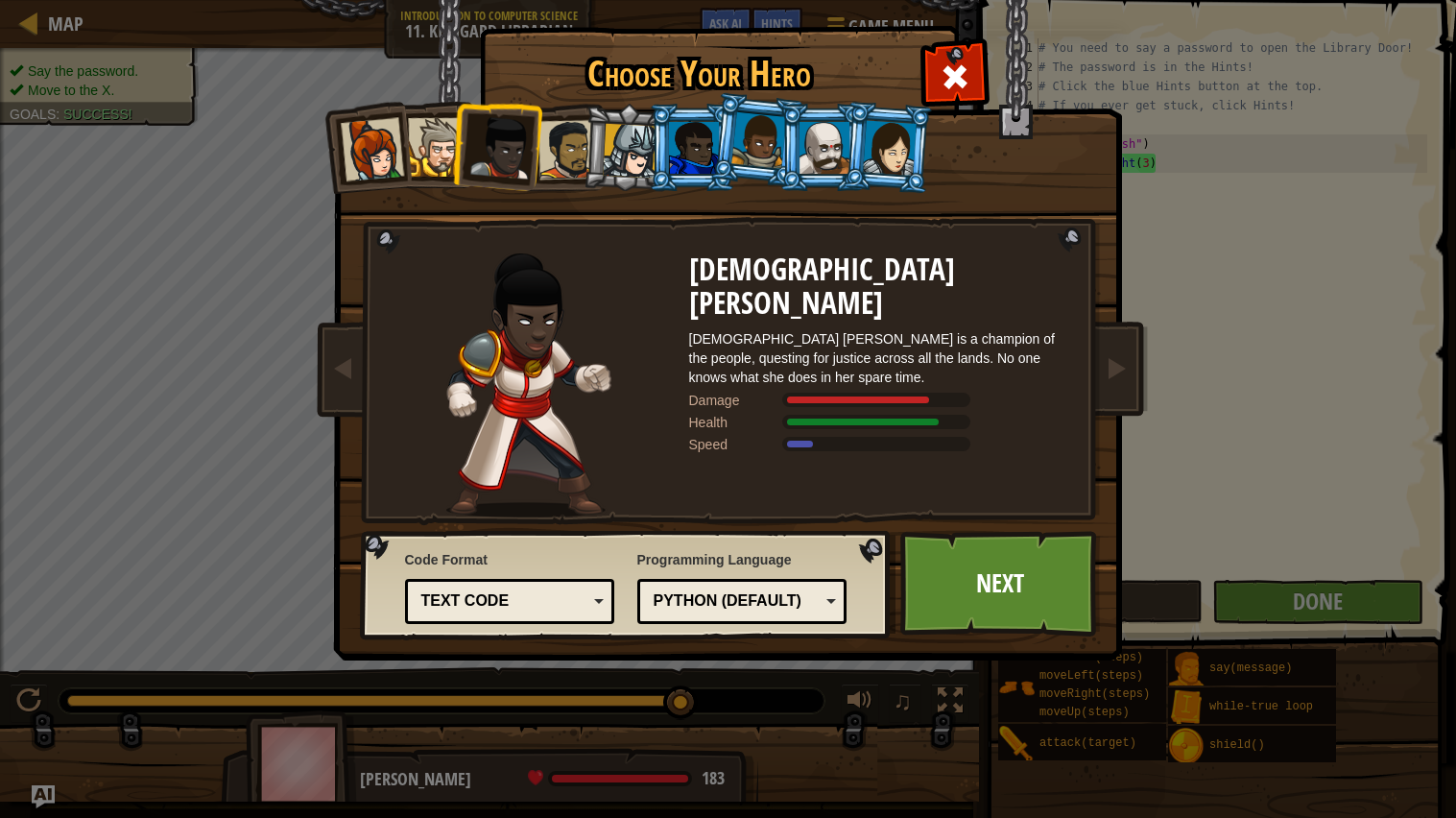
click at [563, 147] on div at bounding box center [567, 150] width 59 height 59
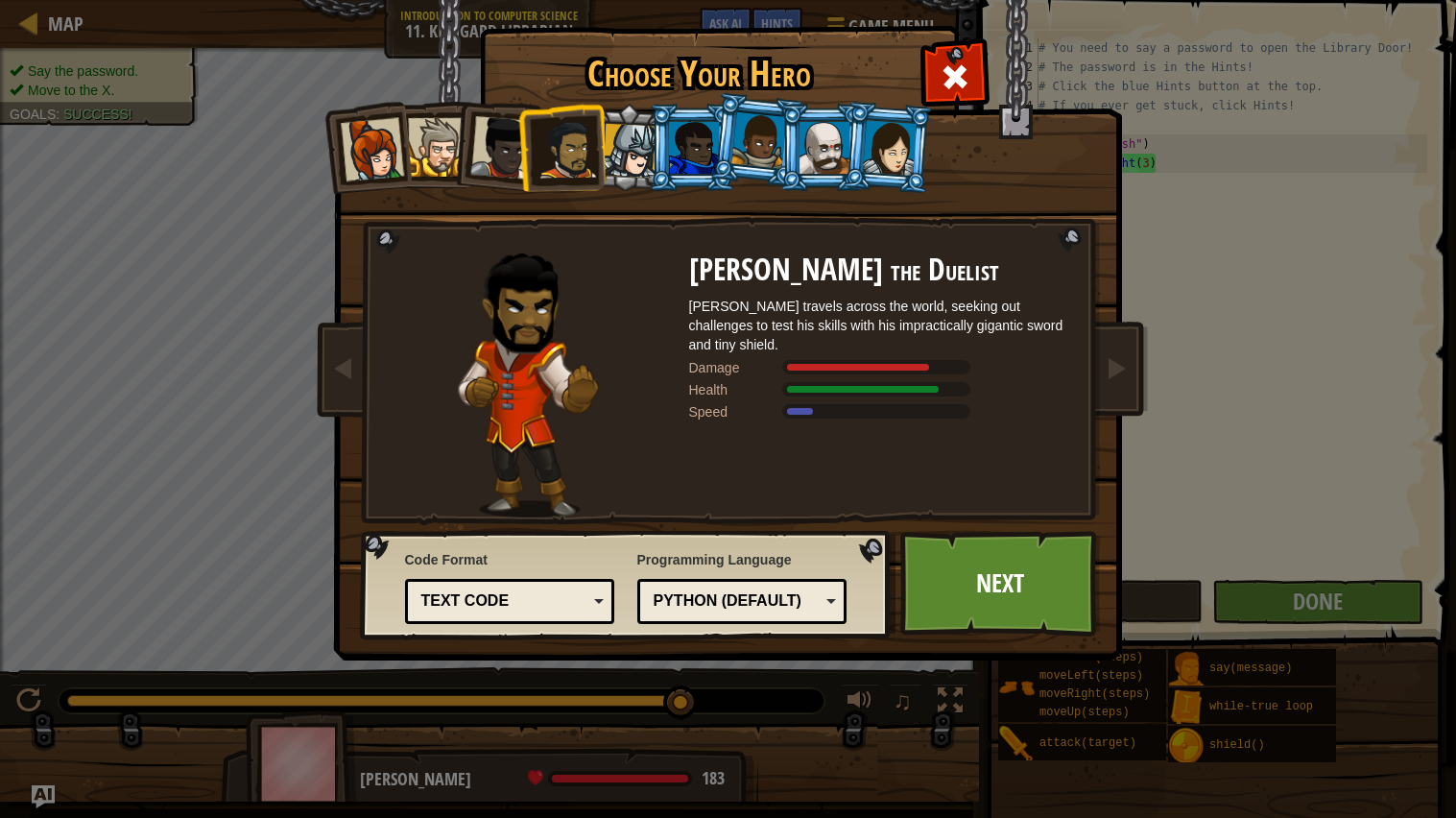
click at [488, 147] on div at bounding box center [502, 148] width 63 height 63
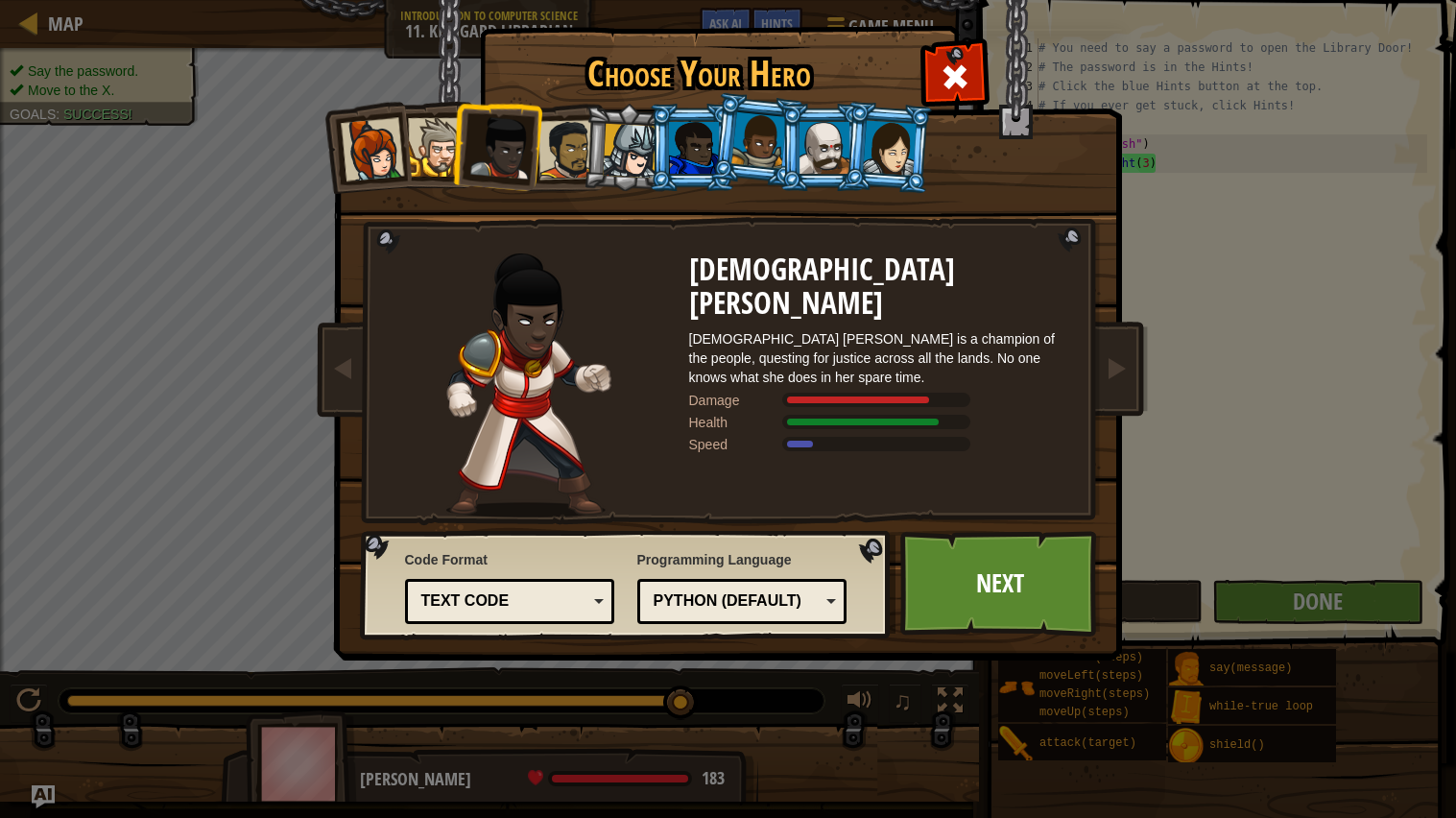
click at [792, 609] on div "Python (Default)" at bounding box center [736, 601] width 166 height 22
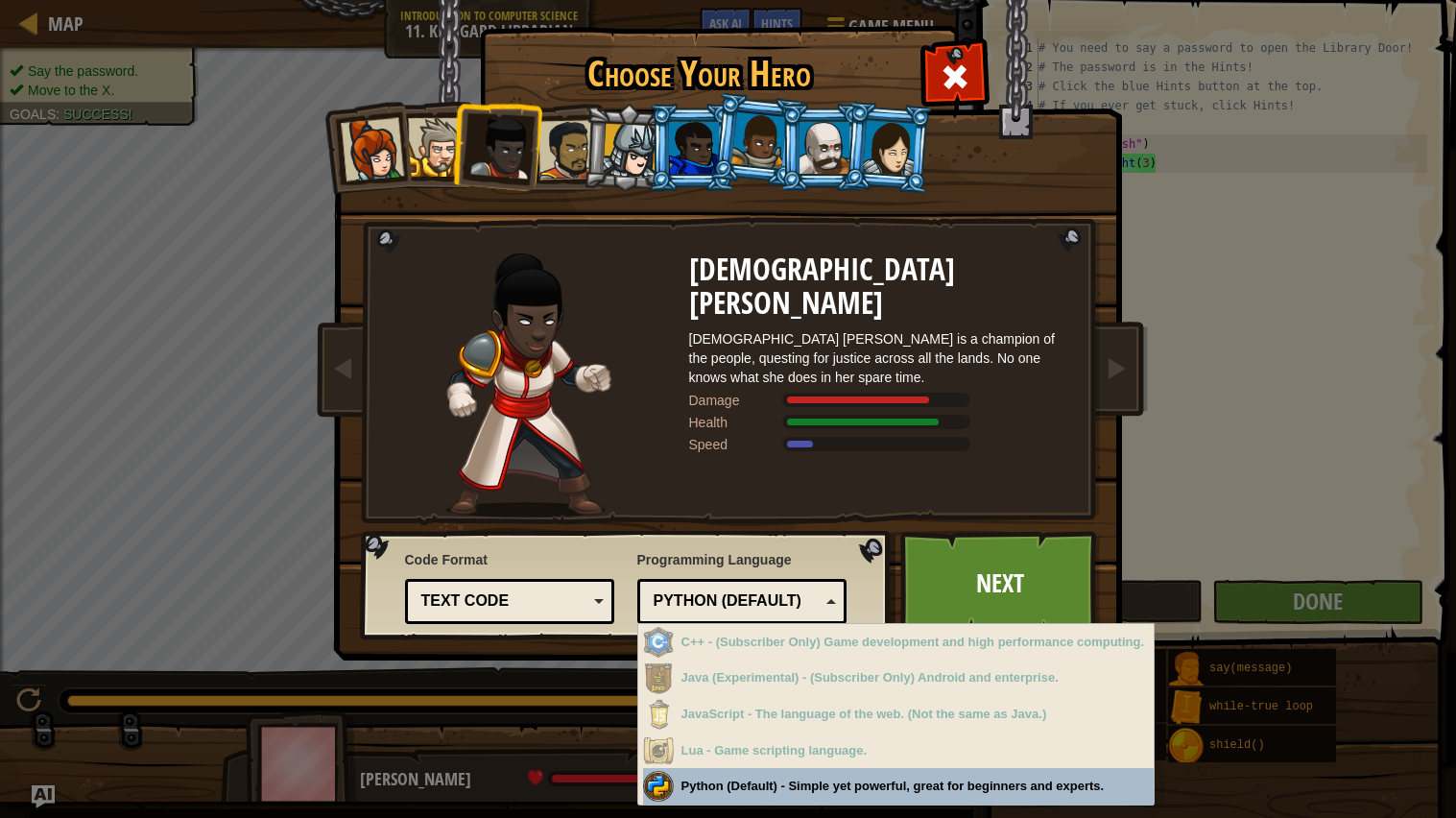
click at [792, 609] on div "Python (Default)" at bounding box center [736, 601] width 166 height 22
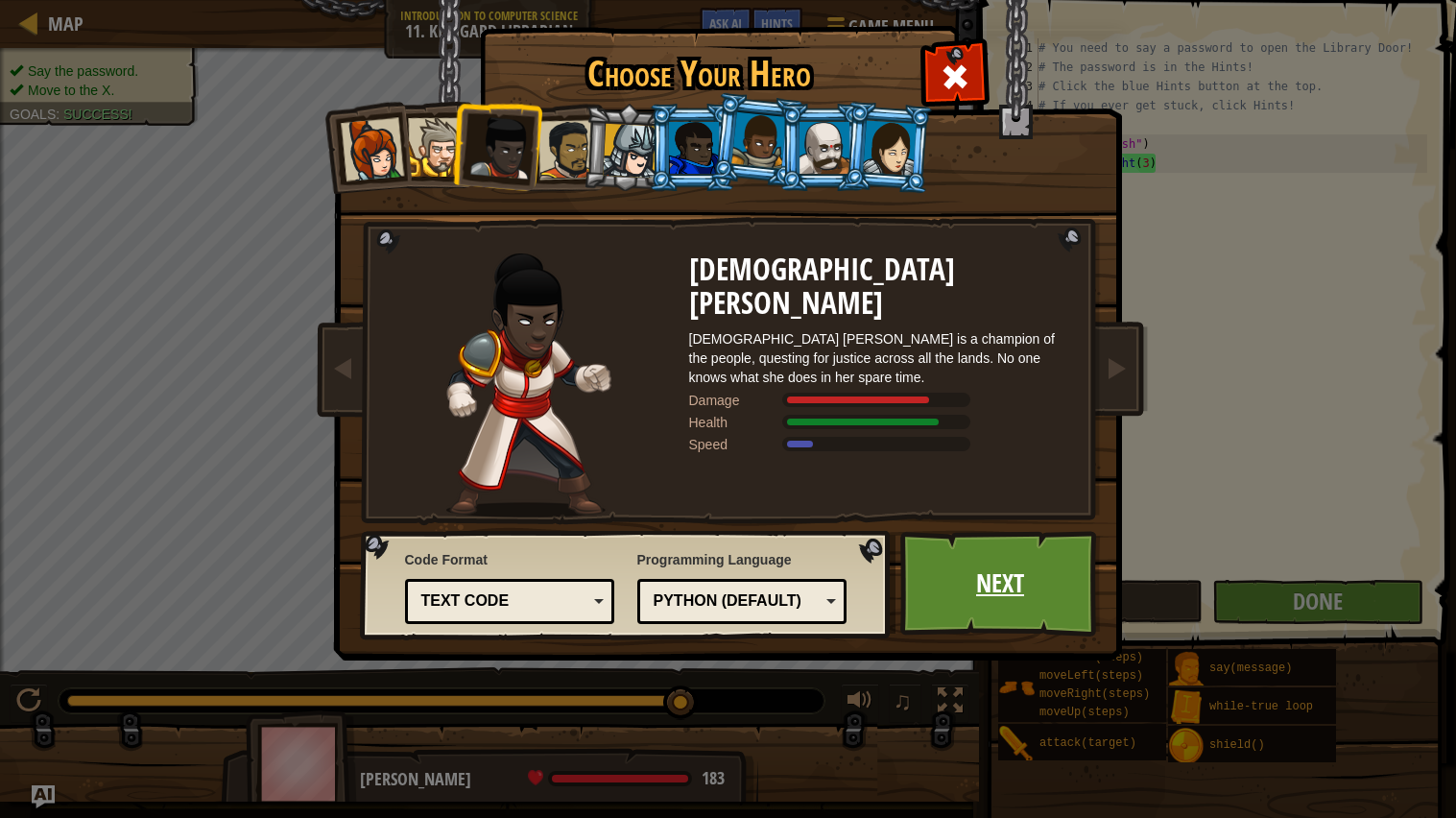
click at [1019, 591] on link "Next" at bounding box center [1001, 583] width 201 height 106
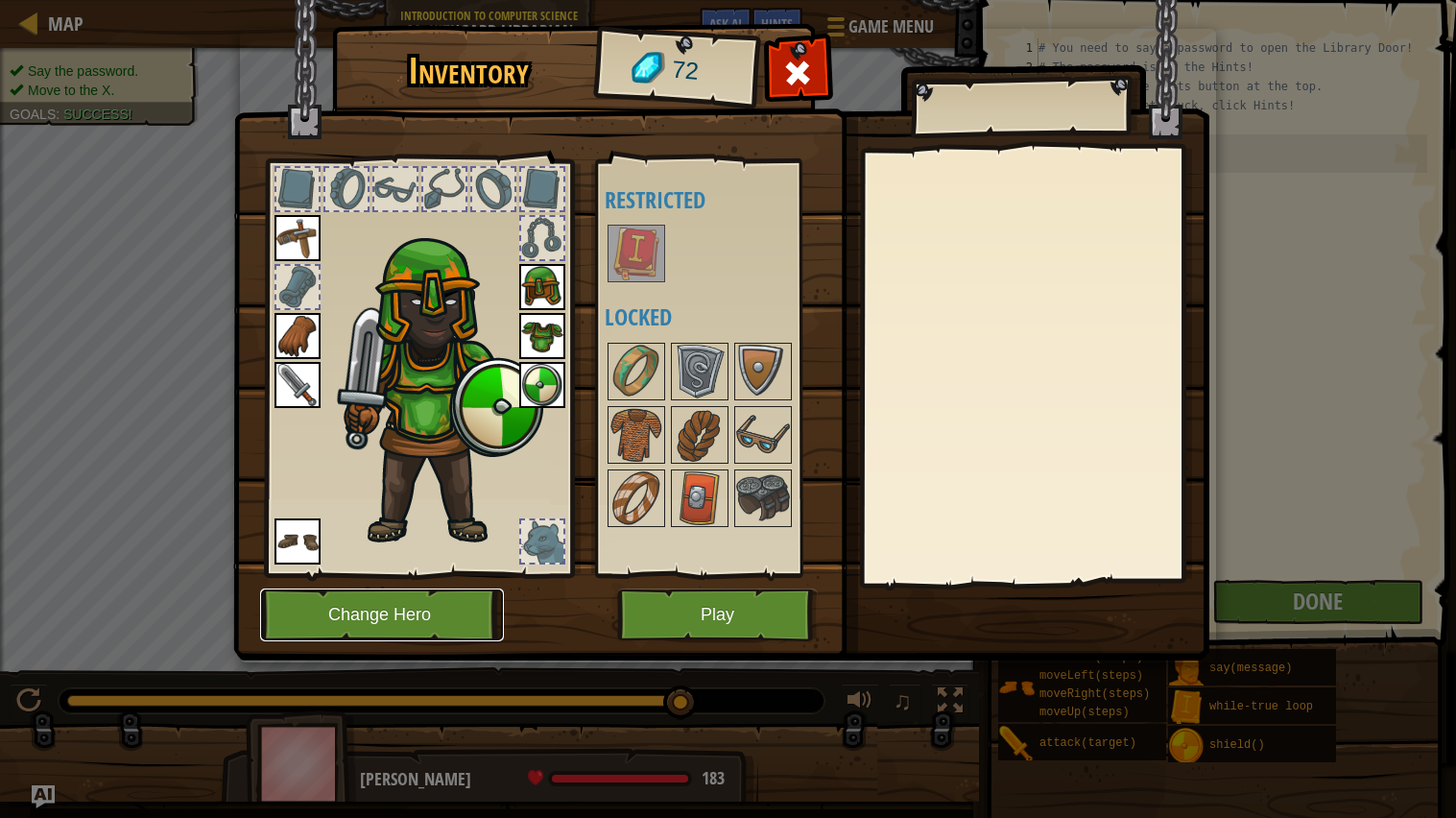
click at [448, 602] on button "Change Hero" at bounding box center [382, 615] width 243 height 52
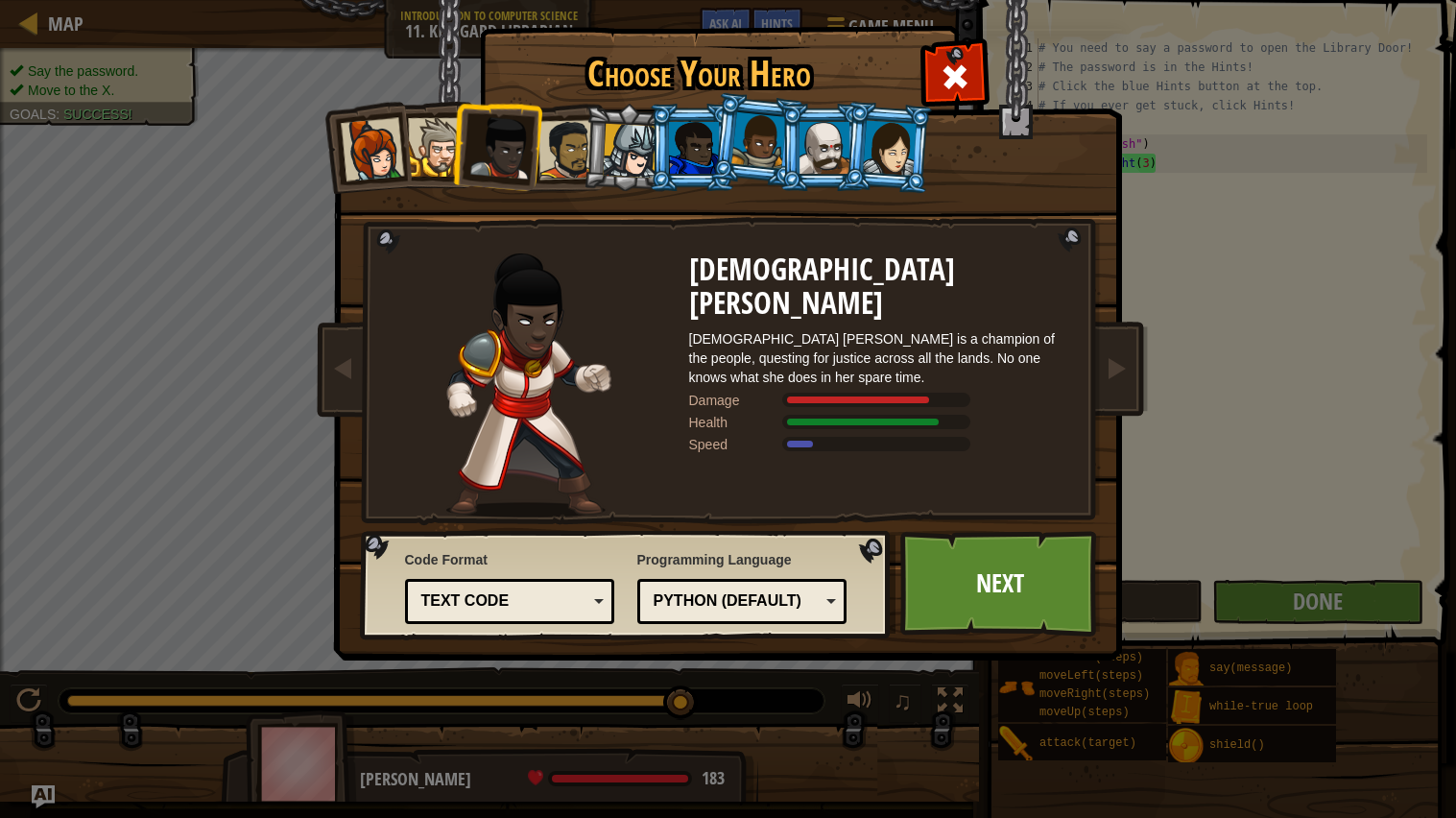
click at [755, 156] on div at bounding box center [758, 140] width 54 height 56
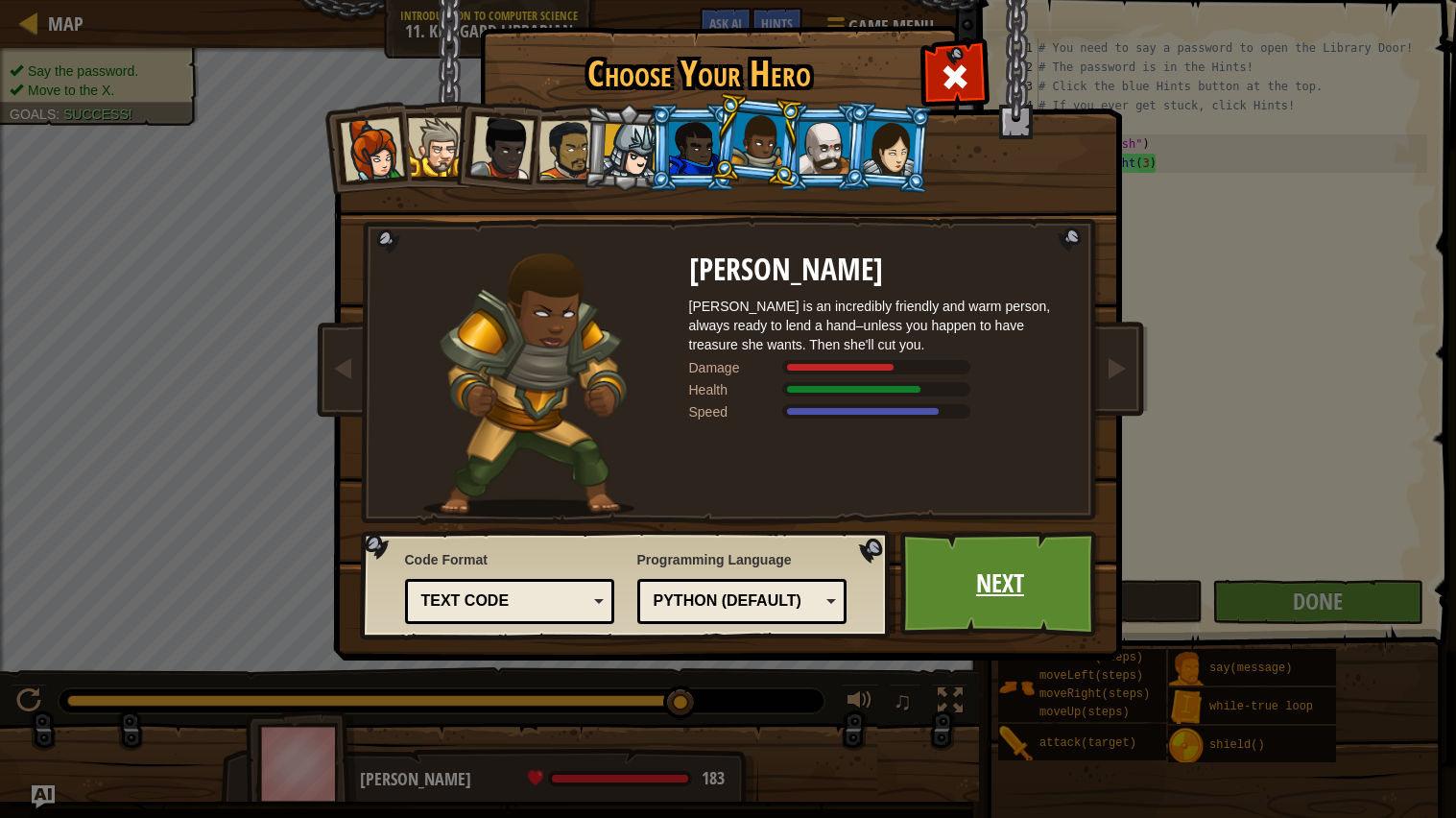
click at [1008, 584] on link "Next" at bounding box center [1001, 583] width 201 height 106
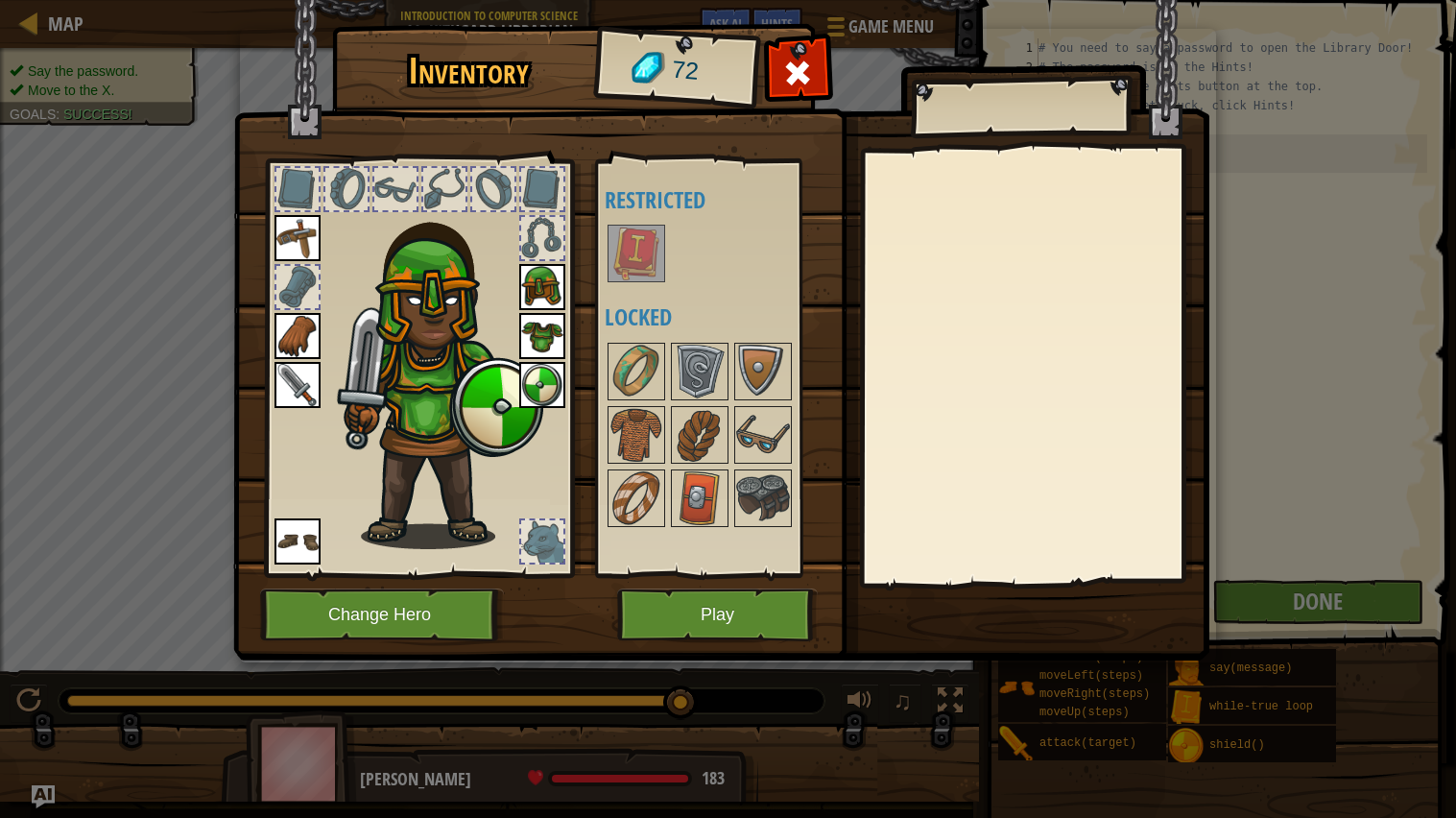
click at [655, 278] on img at bounding box center [636, 254] width 53 height 53
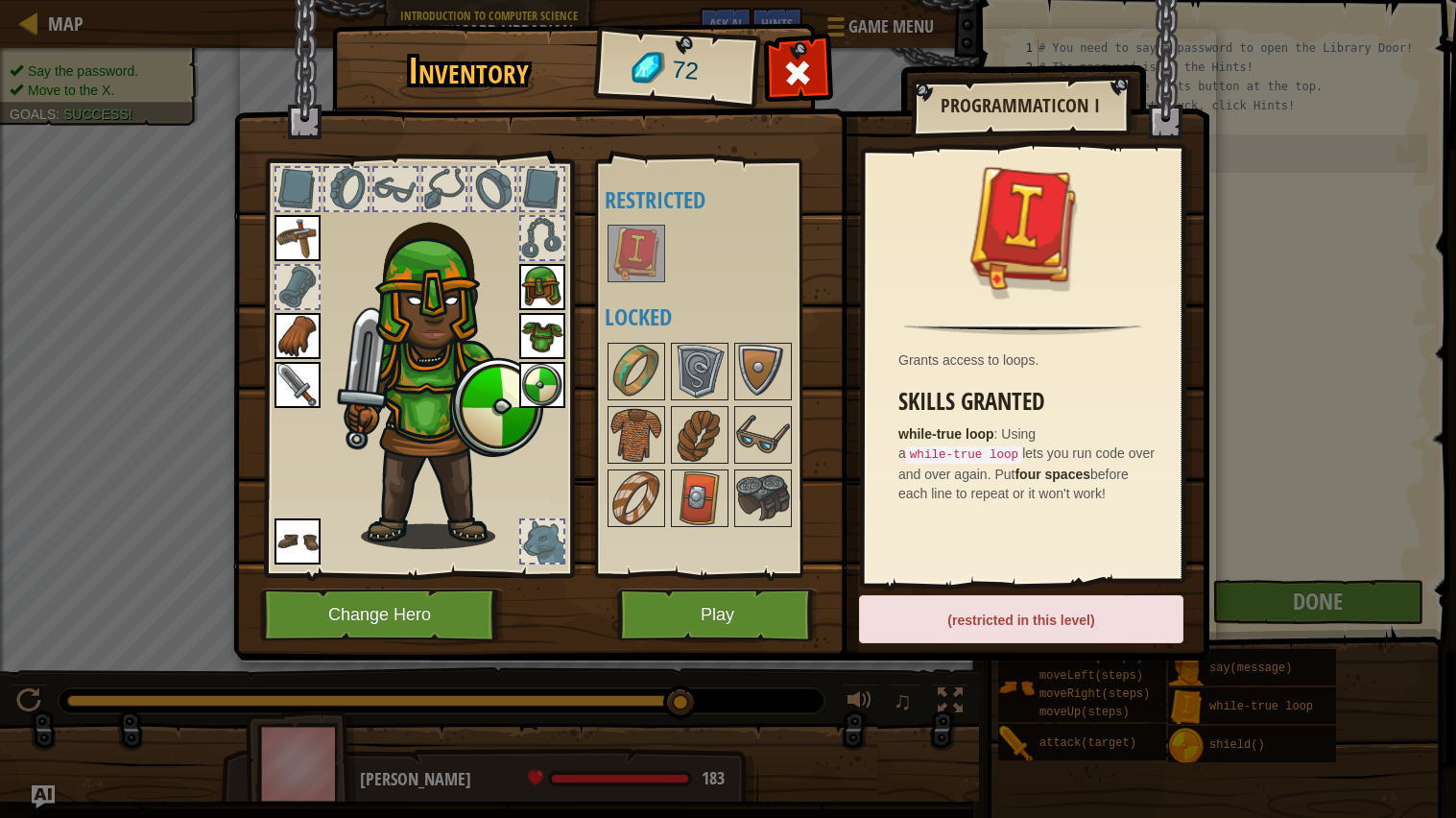
click at [1039, 439] on span "Using a while-true loop lets you run code over and over again. Put four spaces …" at bounding box center [1026, 464] width 256 height 75
click at [751, 491] on img at bounding box center [763, 498] width 53 height 53
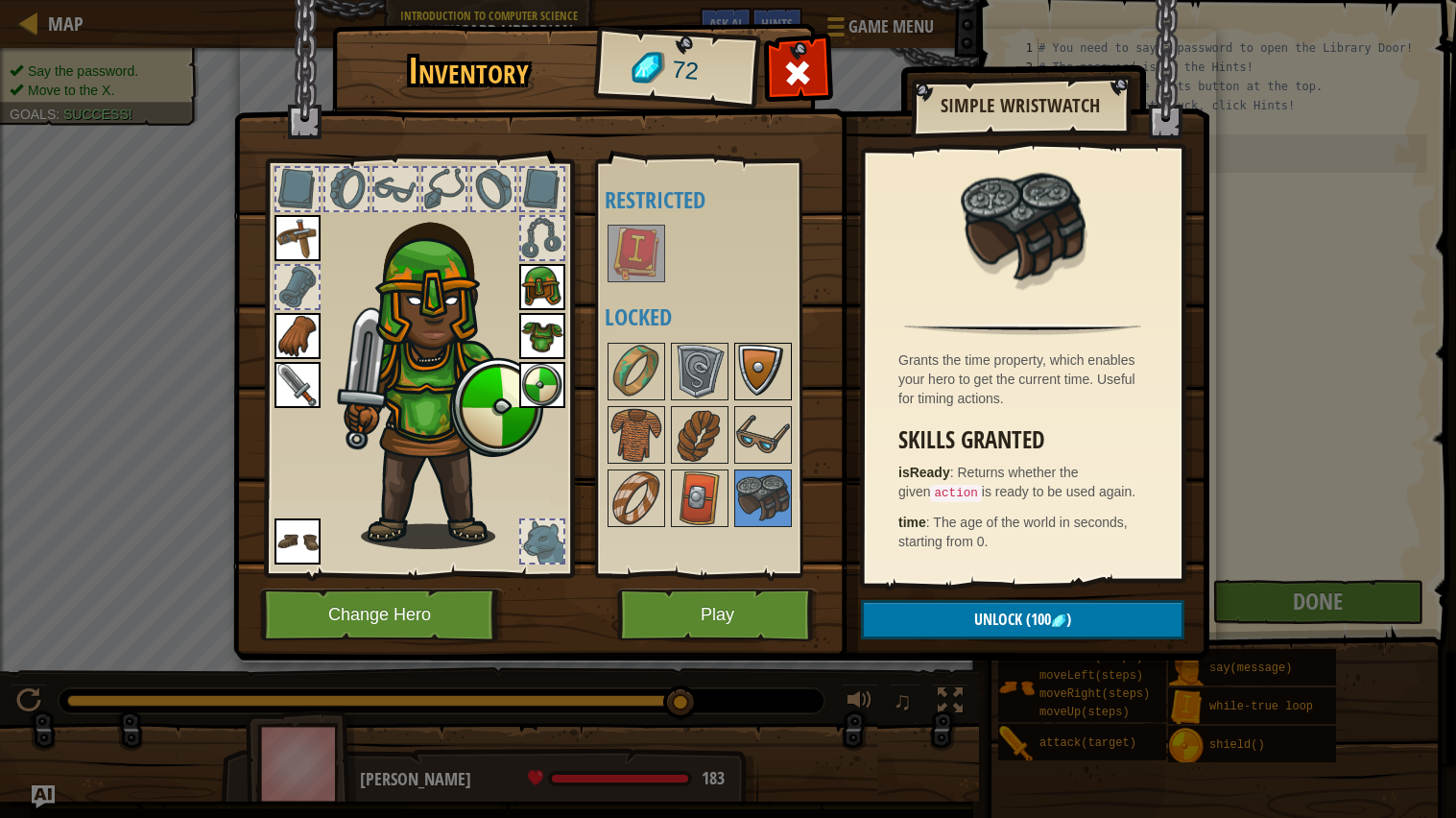
click at [763, 389] on img at bounding box center [763, 371] width 53 height 53
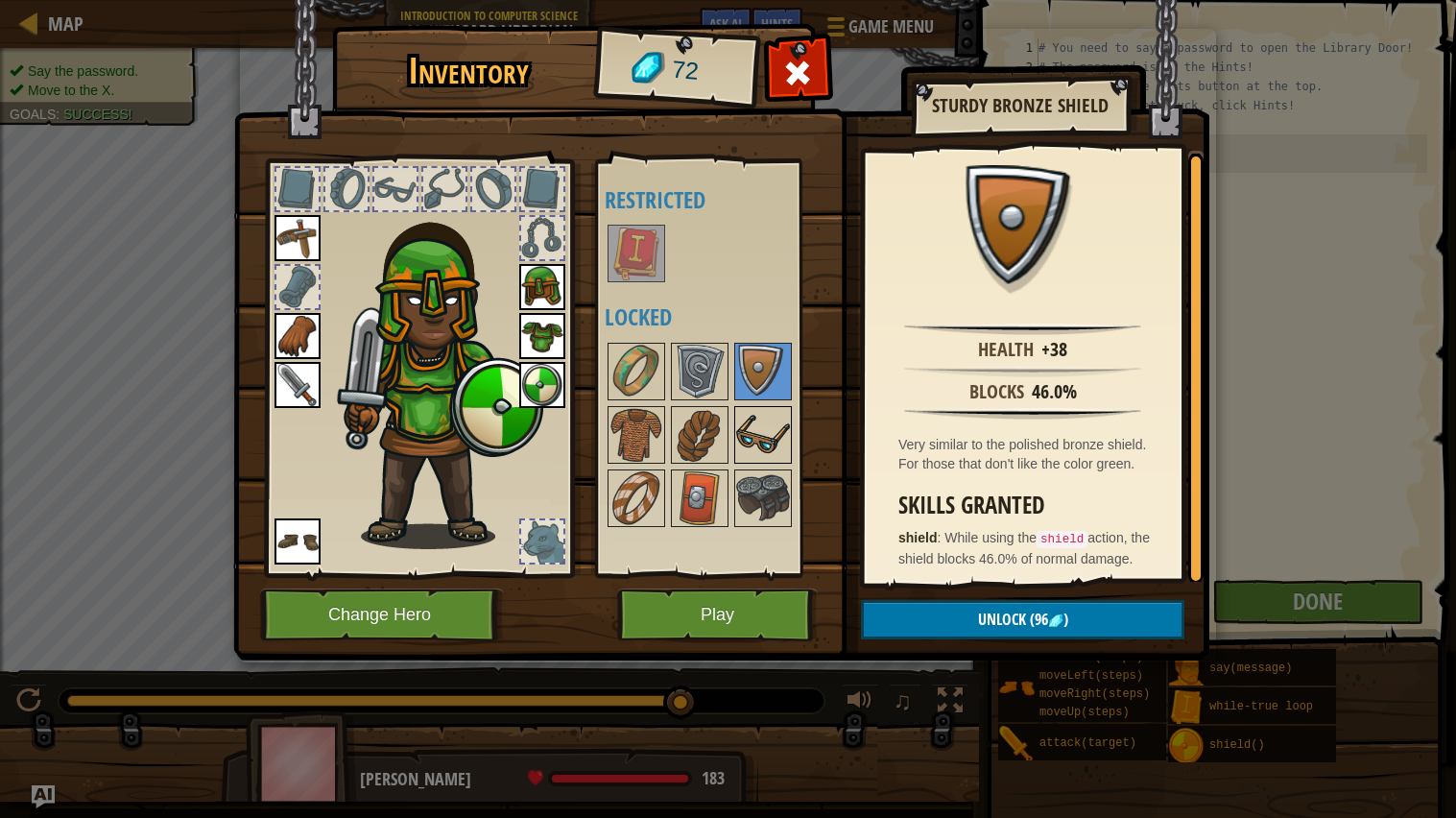
click at [757, 416] on img at bounding box center [763, 435] width 53 height 53
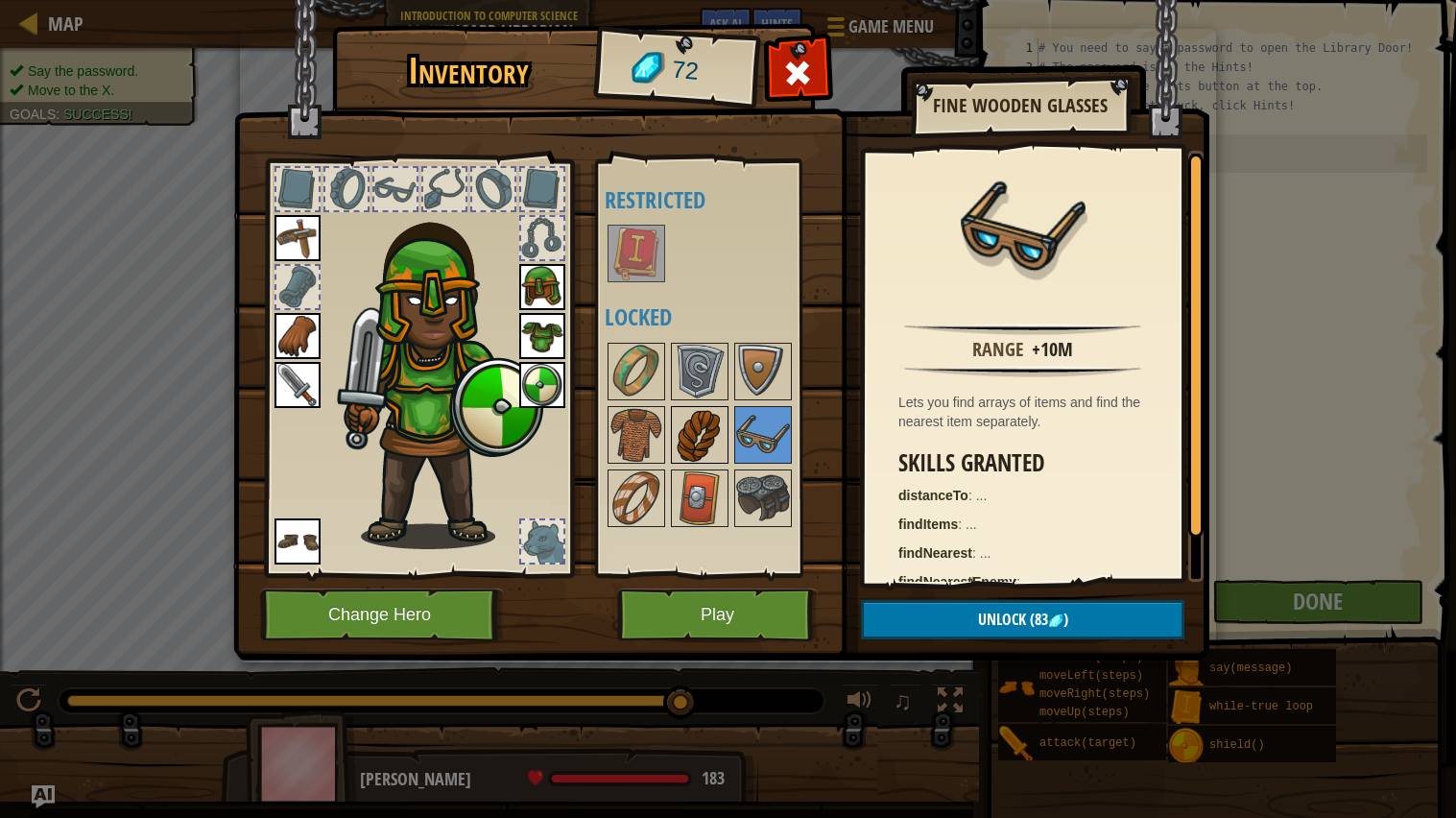
click at [700, 450] on img at bounding box center [700, 435] width 53 height 53
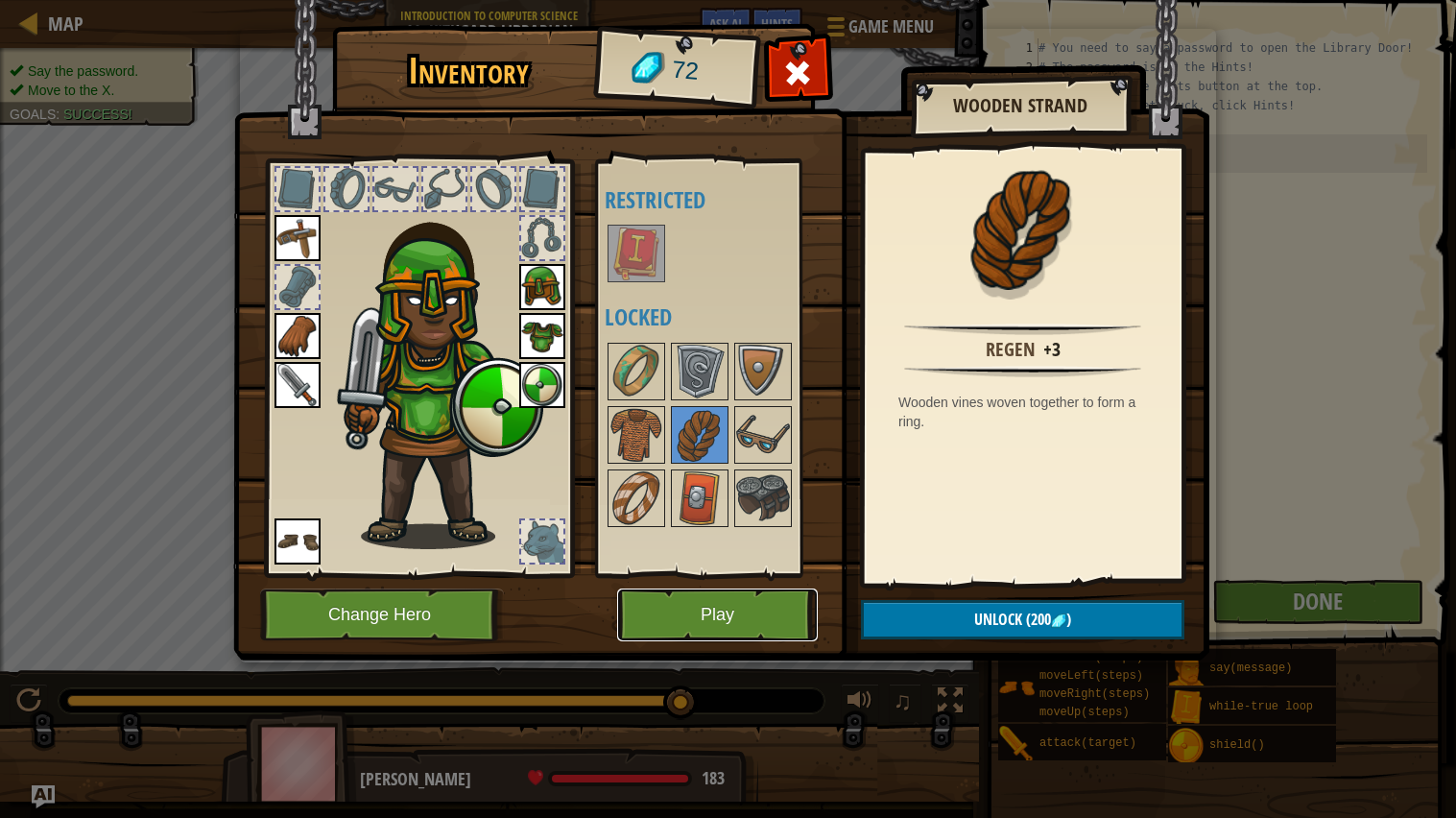
click at [693, 631] on button "Play" at bounding box center [718, 615] width 201 height 52
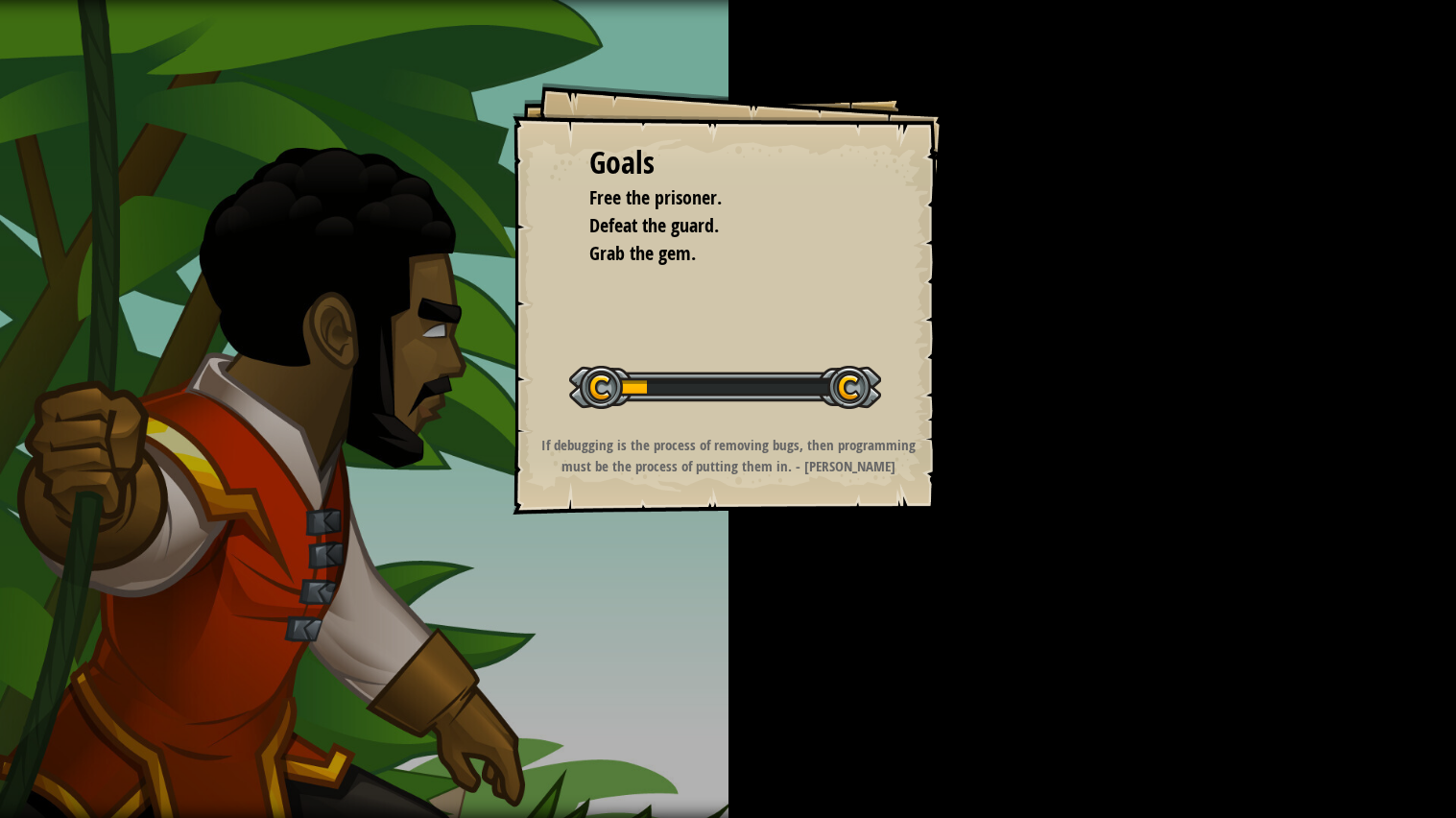
click at [693, 631] on div "Goals Free the prisoner. Defeat the guard. Grab the gem. Start Level Error load…" at bounding box center [728, 409] width 1456 height 818
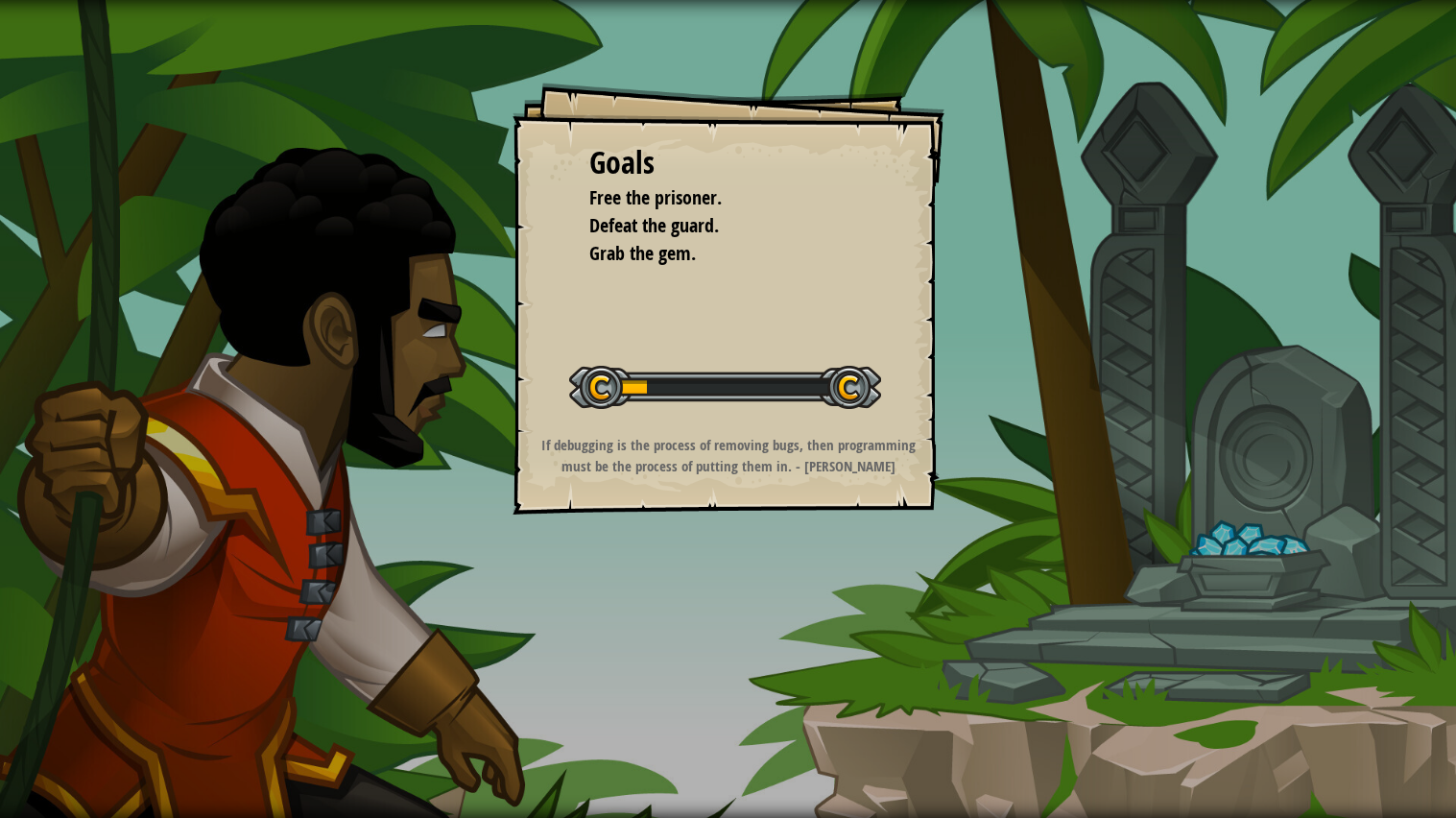
click at [693, 631] on div "Goals Free the prisoner. Defeat the guard. Grab the gem. Start Level Error load…" at bounding box center [728, 409] width 1456 height 818
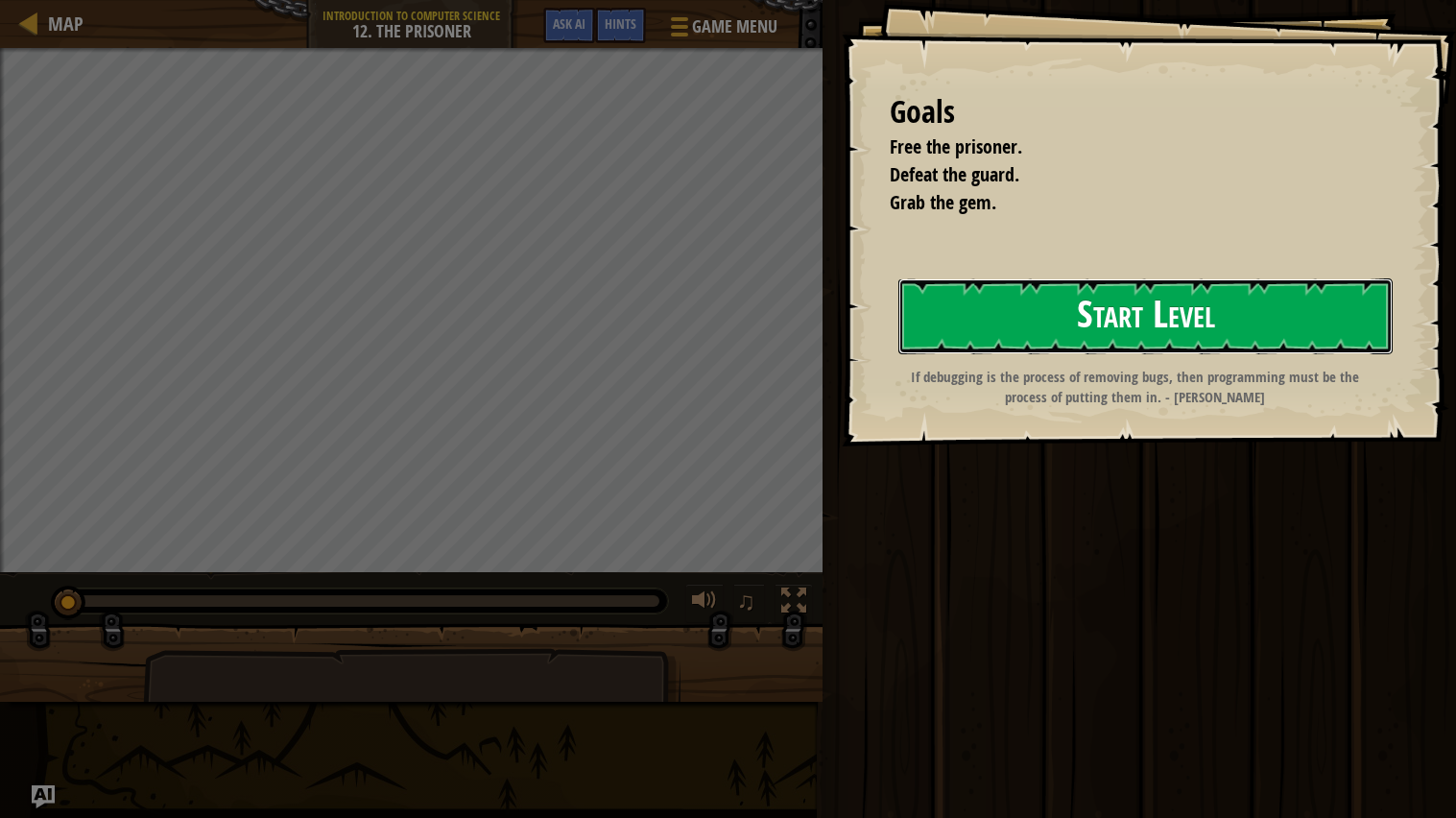
click at [1062, 331] on button "Start Level" at bounding box center [1145, 316] width 494 height 76
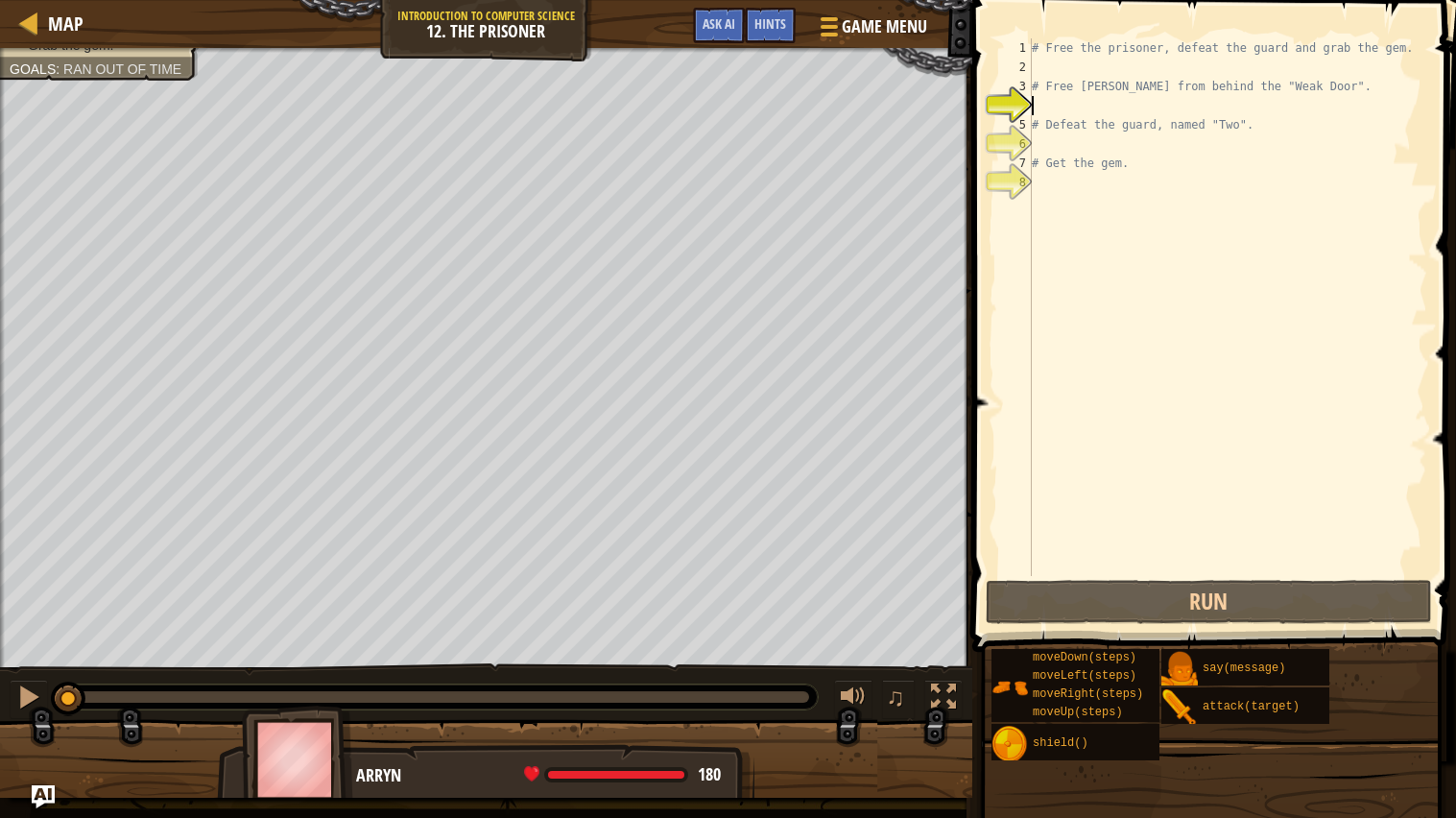
scroll to position [8, 0]
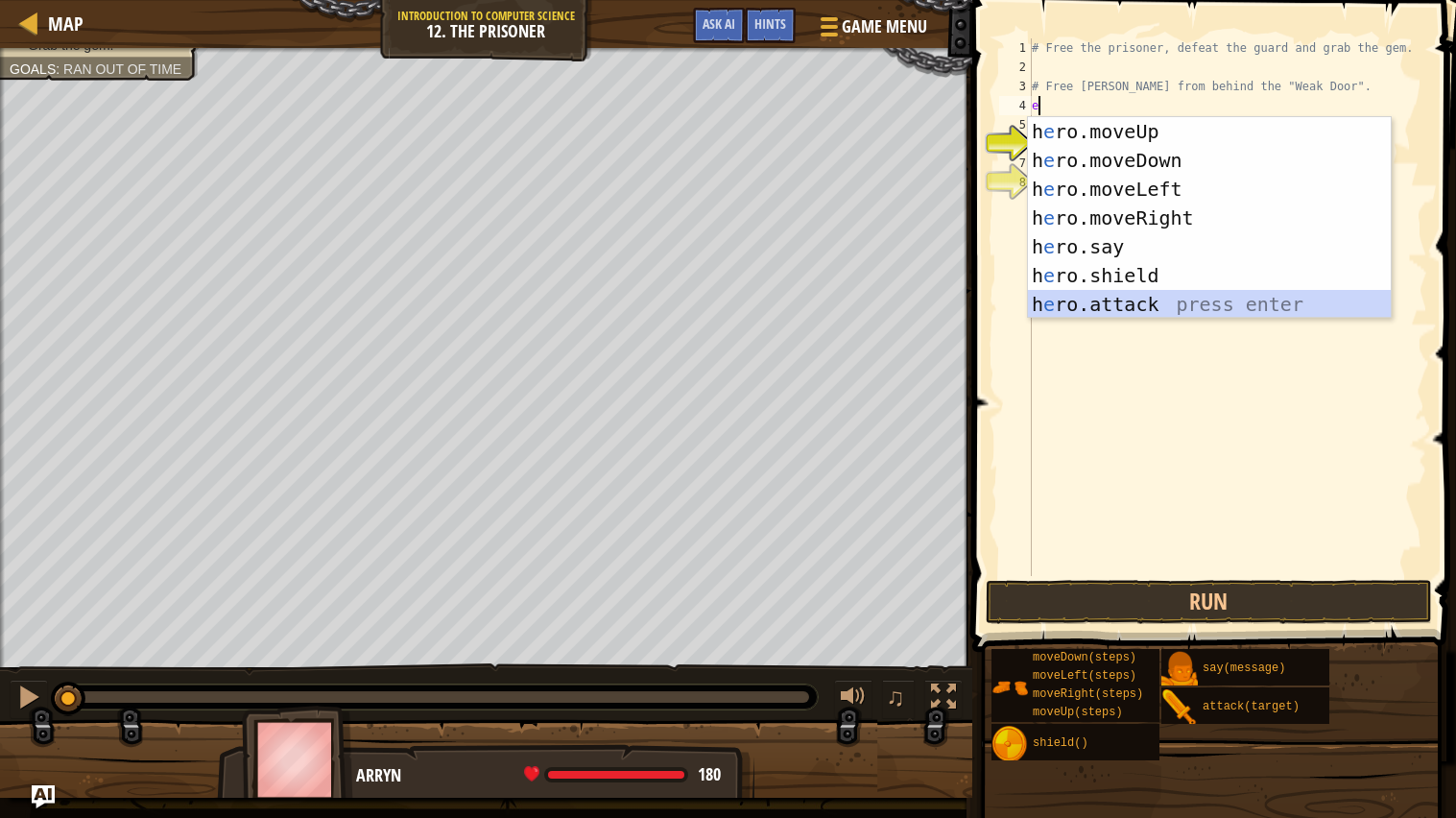
click at [1065, 298] on div "h e ro.moveUp press enter h e ro.moveDown press enter h e ro.moveLeft press ent…" at bounding box center [1210, 247] width 363 height 259
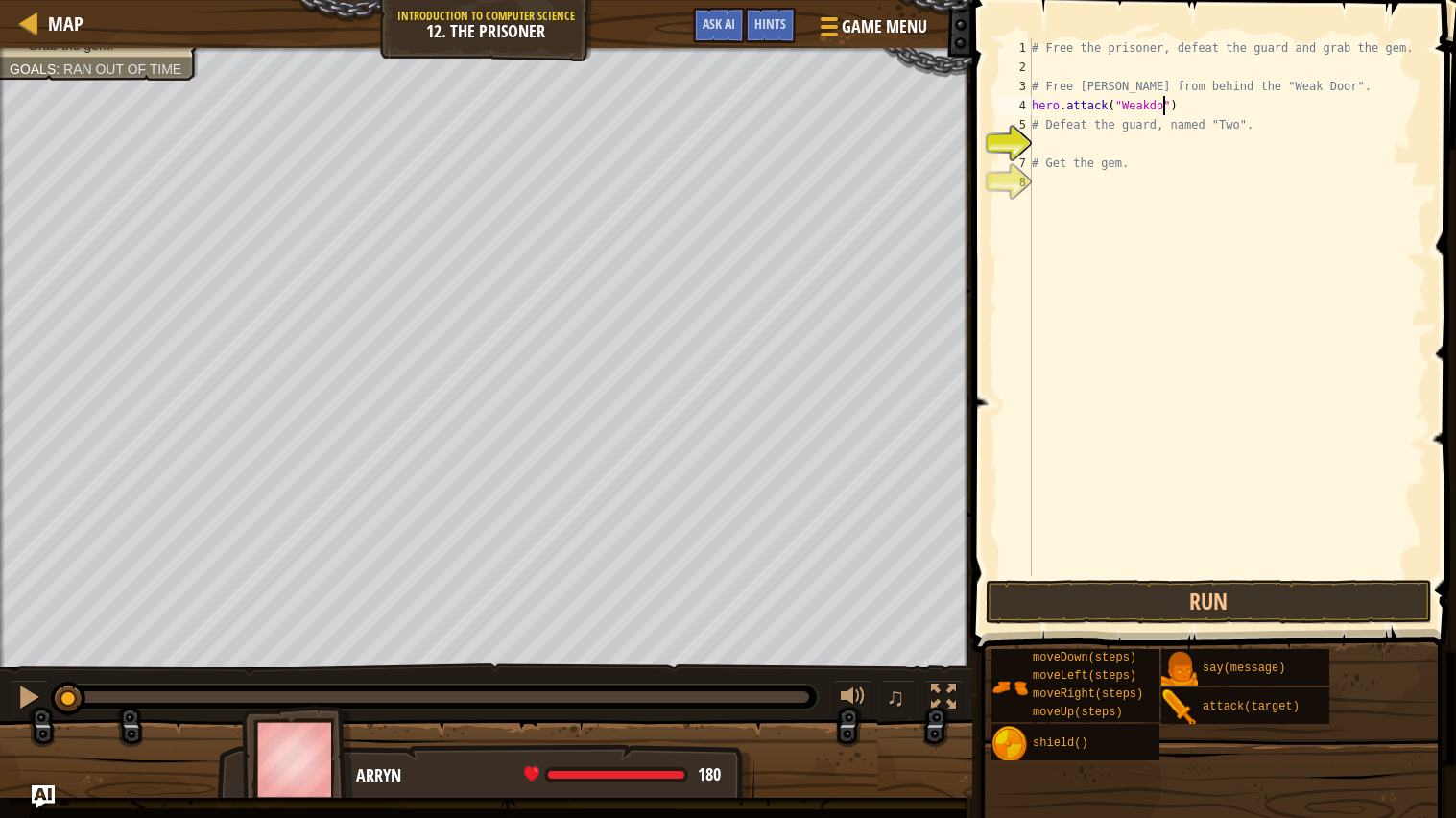
scroll to position [8, 12]
click at [1151, 107] on div "# Free the prisoner, defeat the guard and grab the gem. # Free Patrick from beh…" at bounding box center [1227, 327] width 399 height 576
click at [1163, 107] on div "# Free the prisoner, defeat the guard and grab the gem. # Free Patrick from beh…" at bounding box center [1227, 327] width 399 height 576
type textarea "hero.attack("Weak Door")"
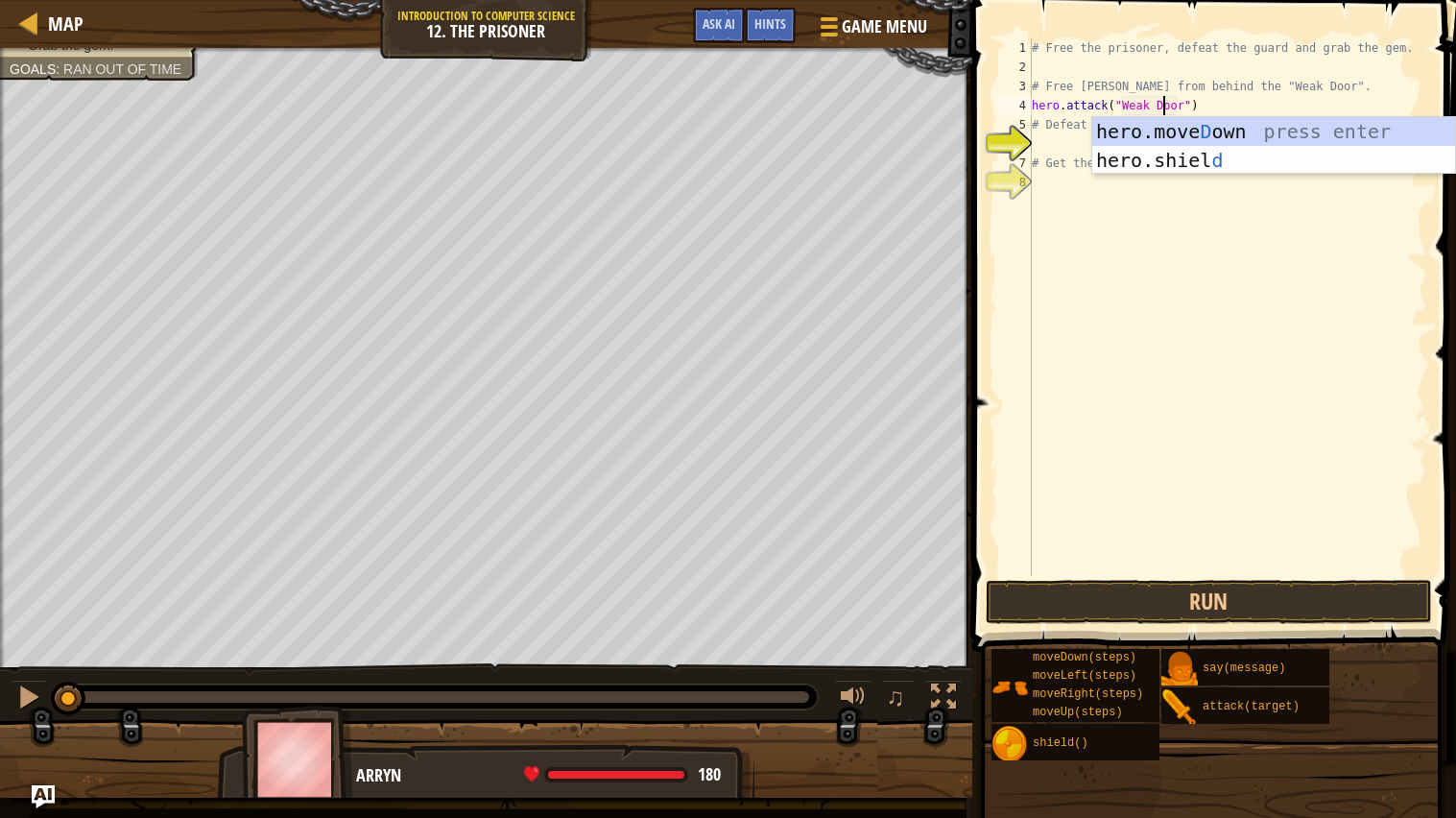
click at [1070, 151] on div "# Free the prisoner, defeat the guard and grab the gem. # Free Patrick from beh…" at bounding box center [1227, 327] width 399 height 576
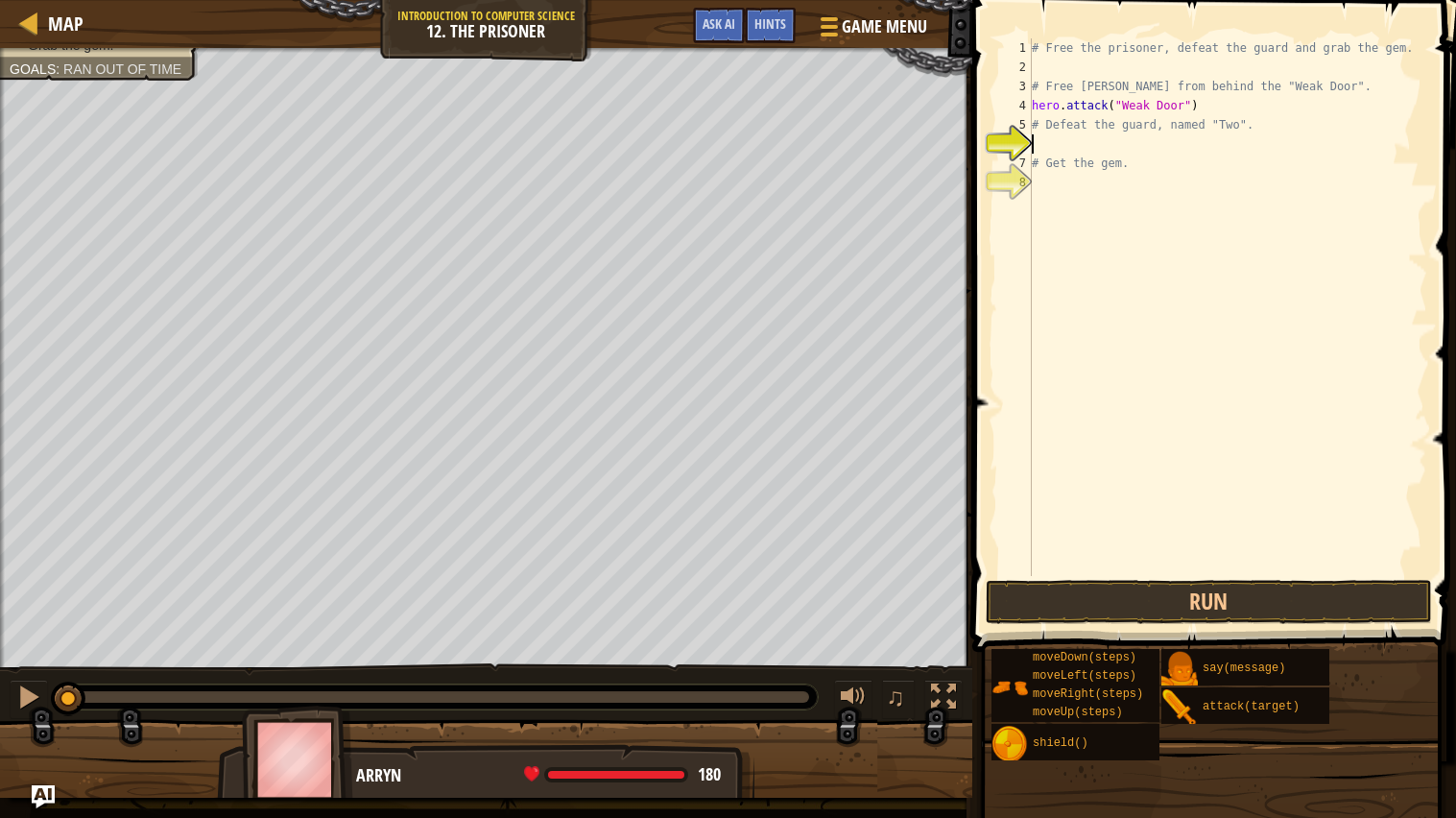
scroll to position [8, 0]
click at [1151, 619] on button "Run" at bounding box center [1210, 602] width 447 height 45
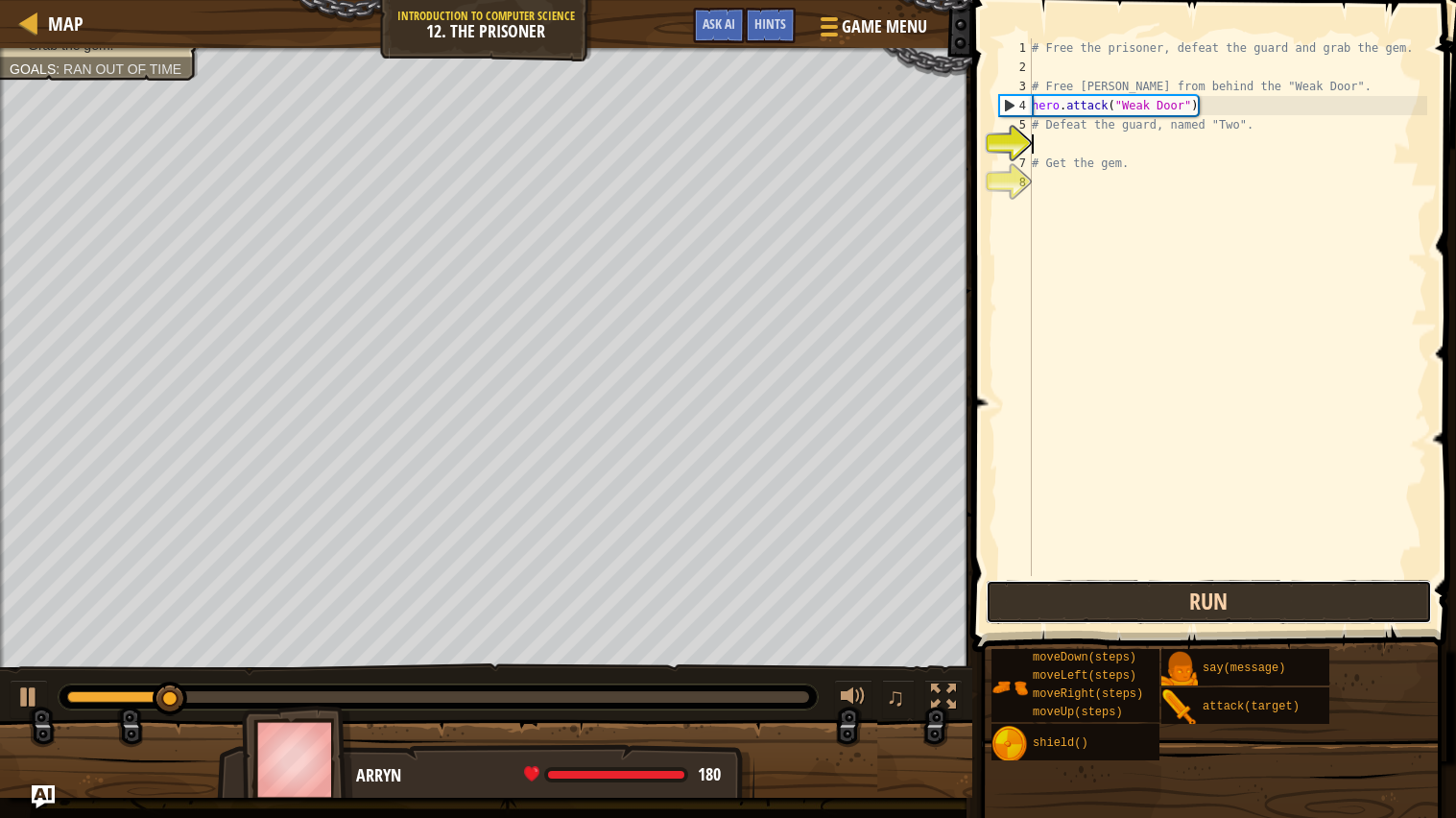
click at [1129, 622] on button "Run" at bounding box center [1210, 602] width 447 height 45
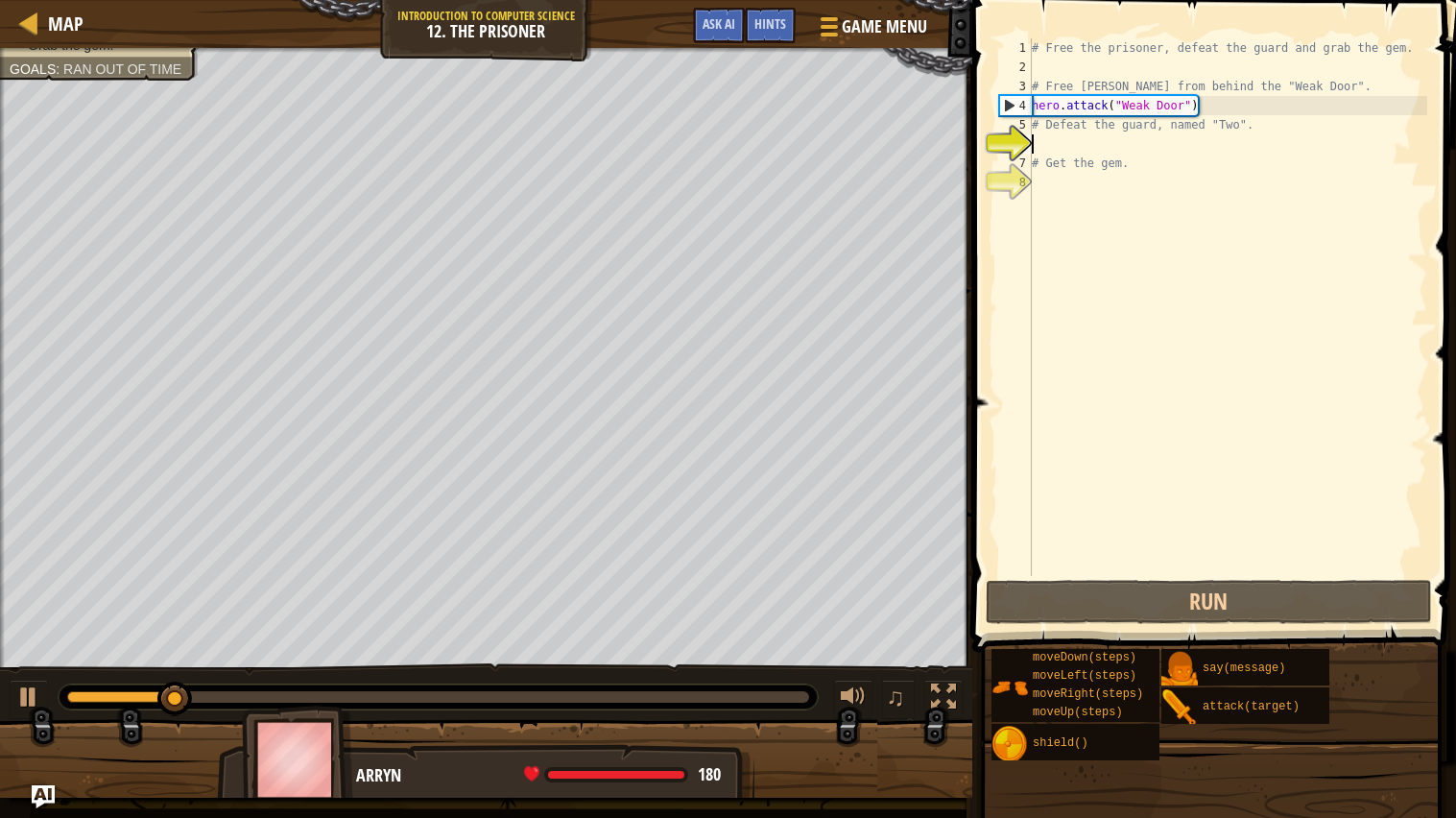
type textarea "#"
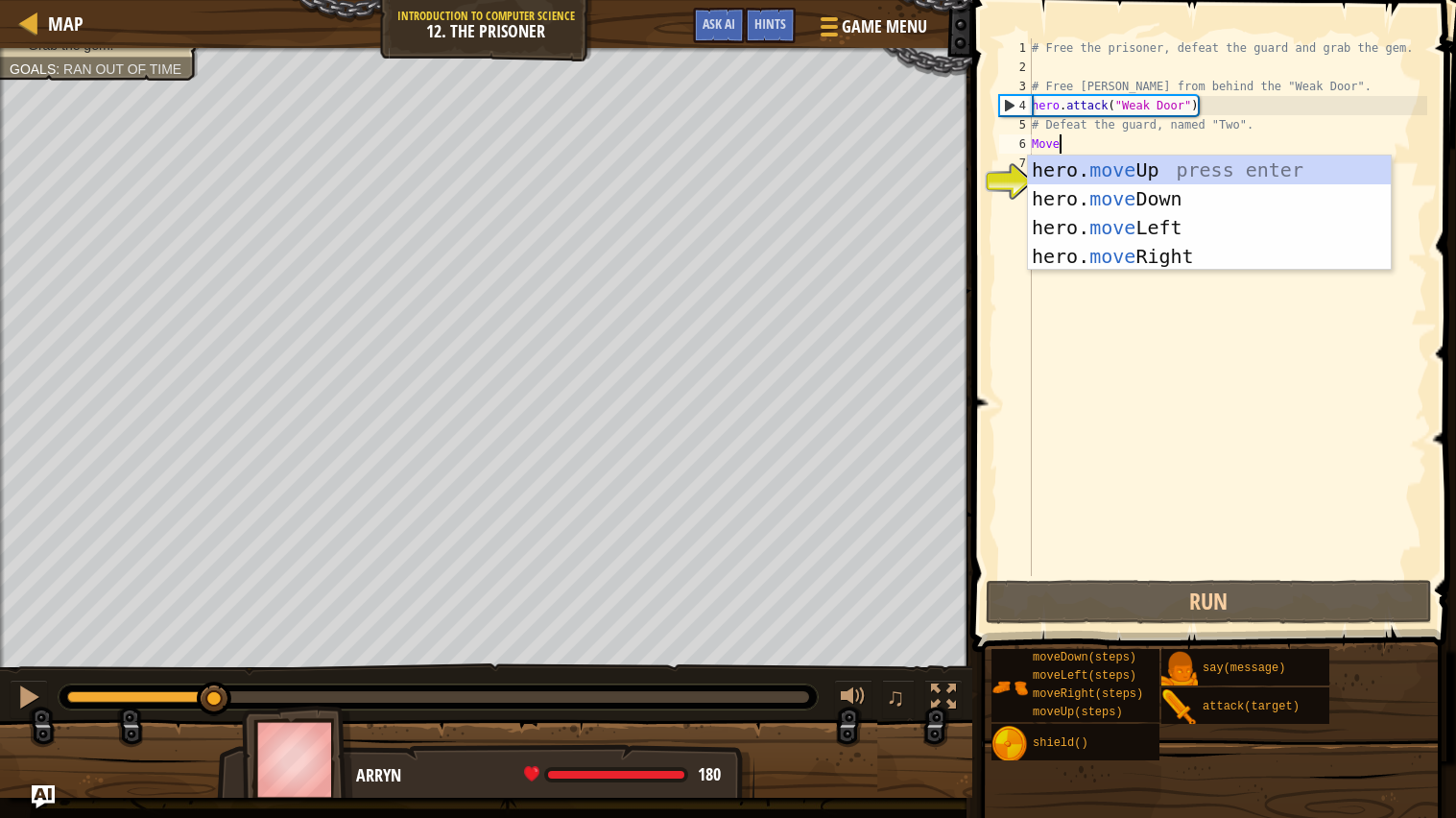
type textarea "Move"
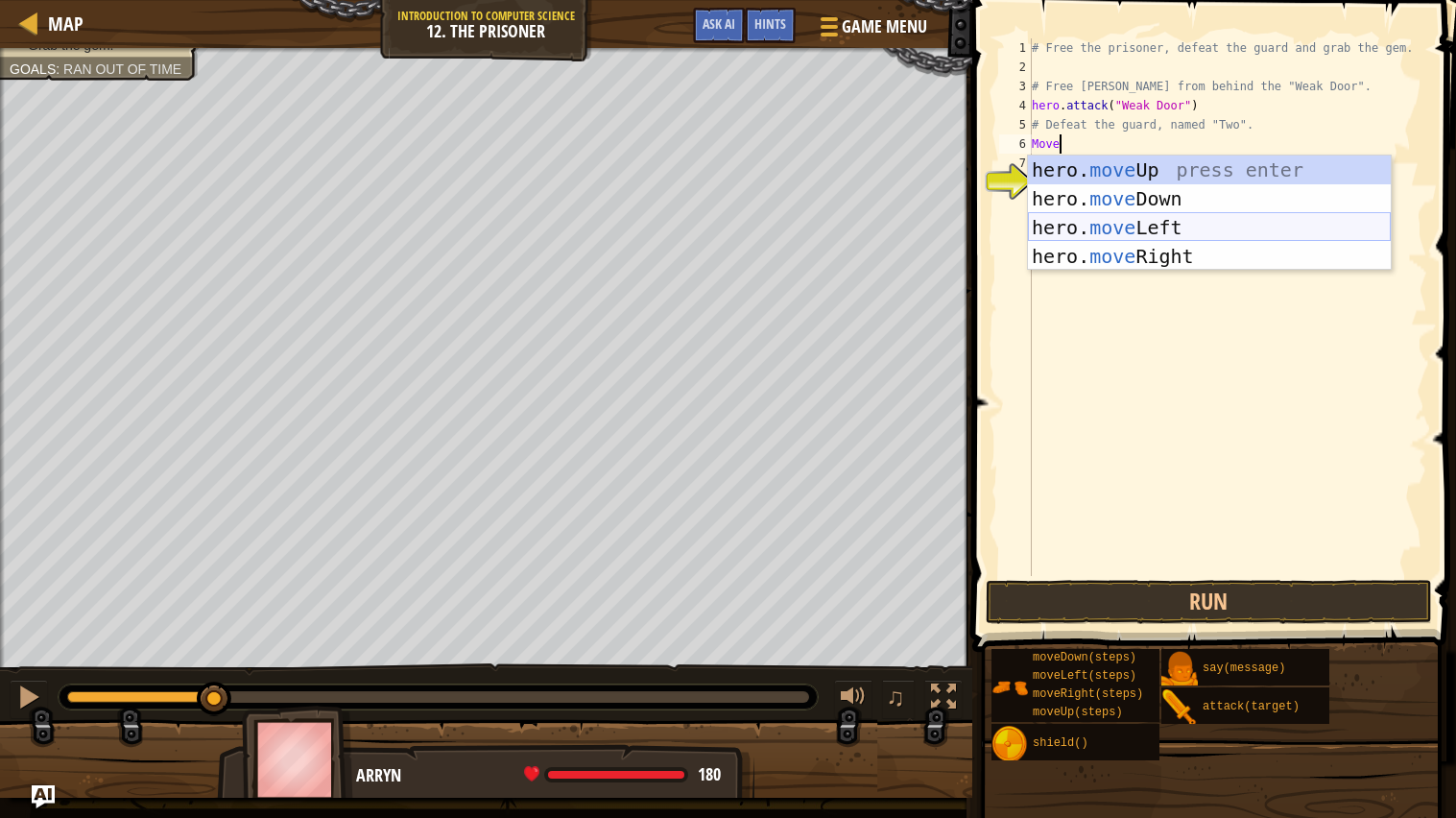
click at [1176, 256] on div "hero. move Up press enter hero. move Down press enter hero. move Left press ent…" at bounding box center [1210, 242] width 363 height 173
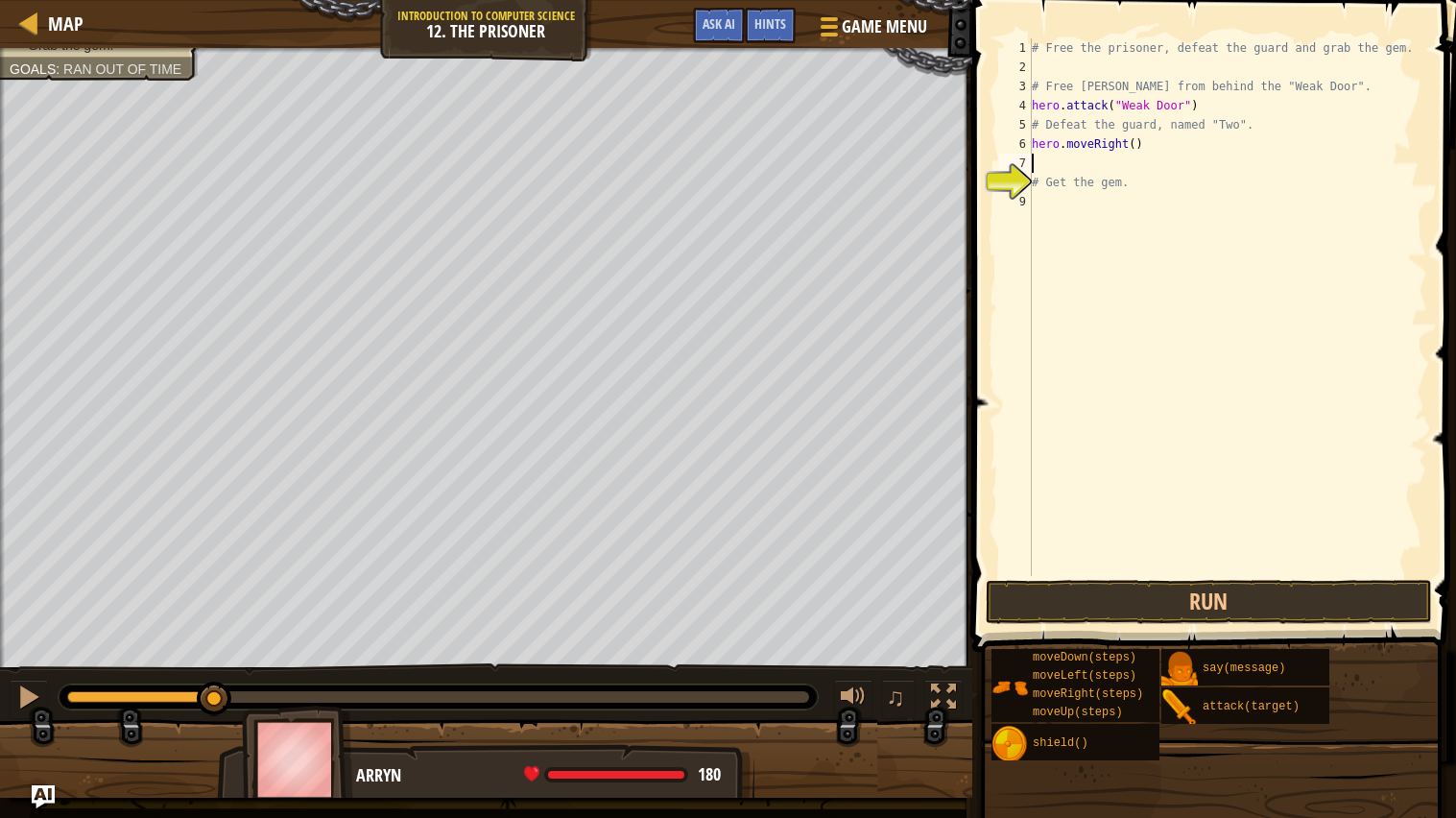
scroll to position [8, 0]
type textarea "2"
click at [1139, 141] on div "# Free the prisoner, defeat the guard and grab the gem. # Free Patrick from beh…" at bounding box center [1227, 327] width 399 height 576
type textarea "hero.moveRight(2)"
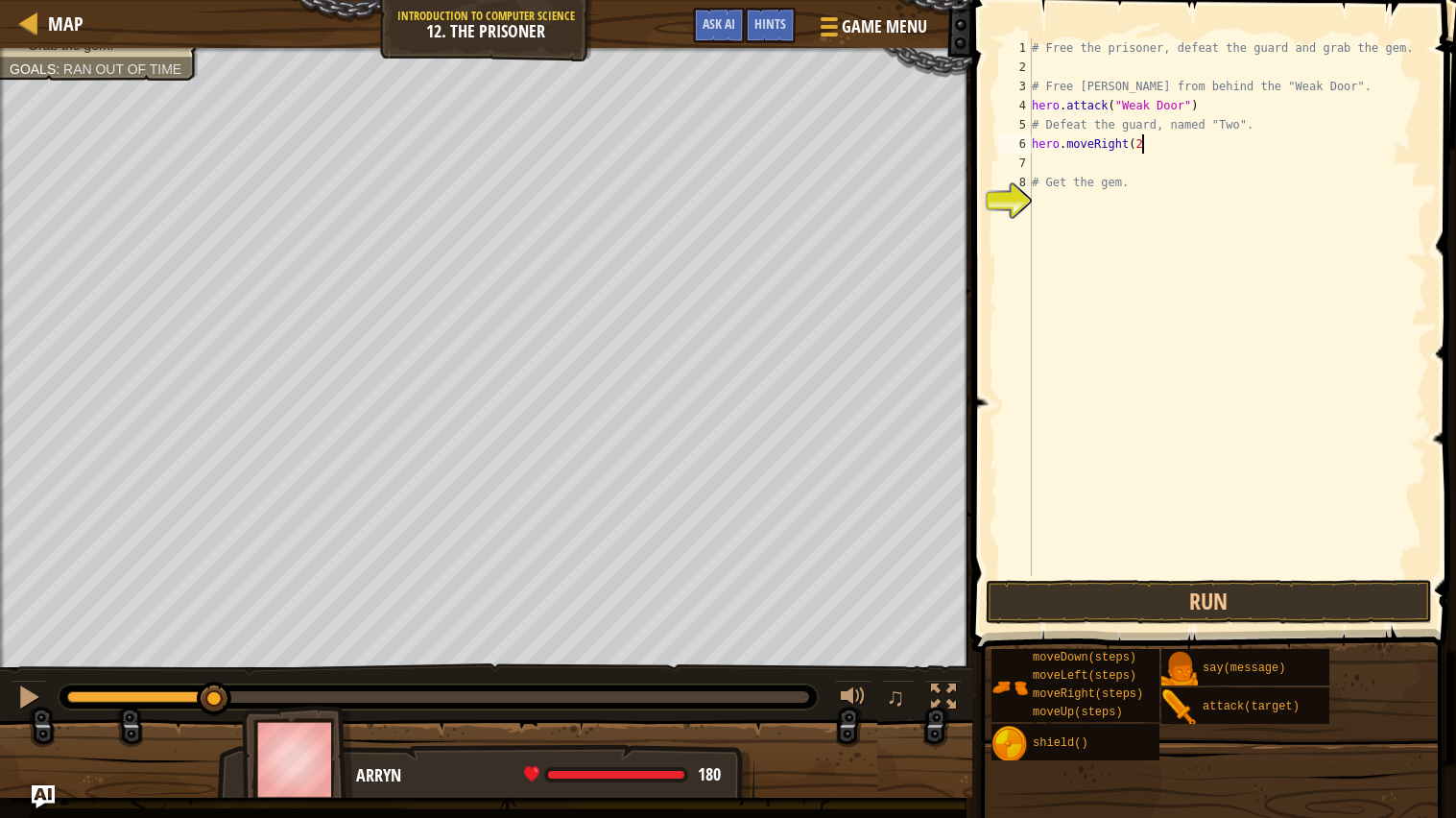
scroll to position [8, 8]
click at [1127, 156] on div "# Free the prisoner, defeat the guard and grab the gem. # Free Patrick from beh…" at bounding box center [1227, 327] width 399 height 576
type textarea "D"
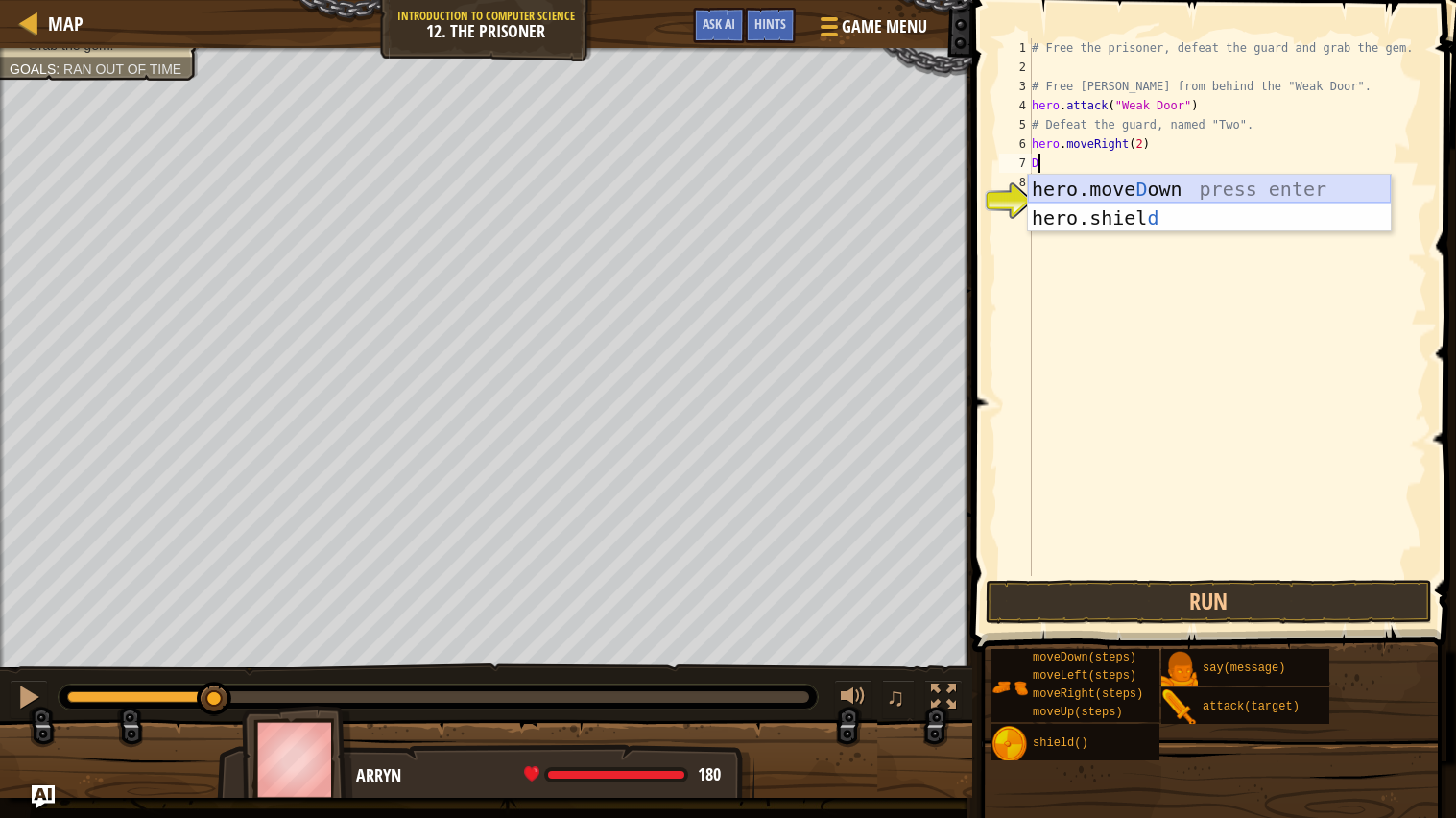
click at [1090, 195] on div "hero.move D own press enter hero.shiel d press enter" at bounding box center [1210, 233] width 363 height 115
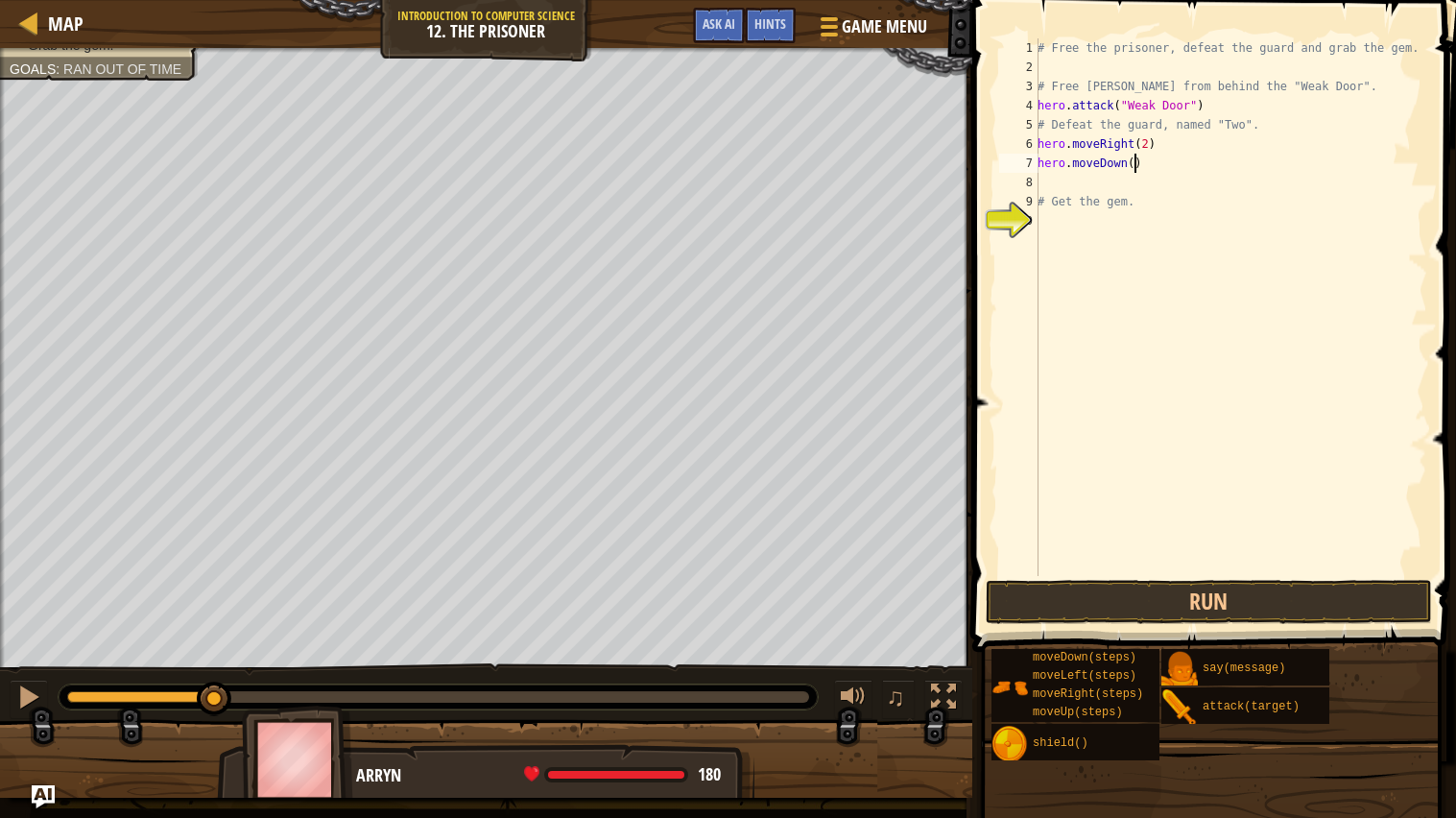
click at [1136, 169] on div "# Free the prisoner, defeat the guard and grab the gem. # Free Patrick from beh…" at bounding box center [1231, 327] width 394 height 576
type textarea "hero.moveDown(2)"
click at [1123, 177] on div "# Free the prisoner, defeat the guard and grab the gem. # Free Patrick from beh…" at bounding box center [1231, 327] width 394 height 576
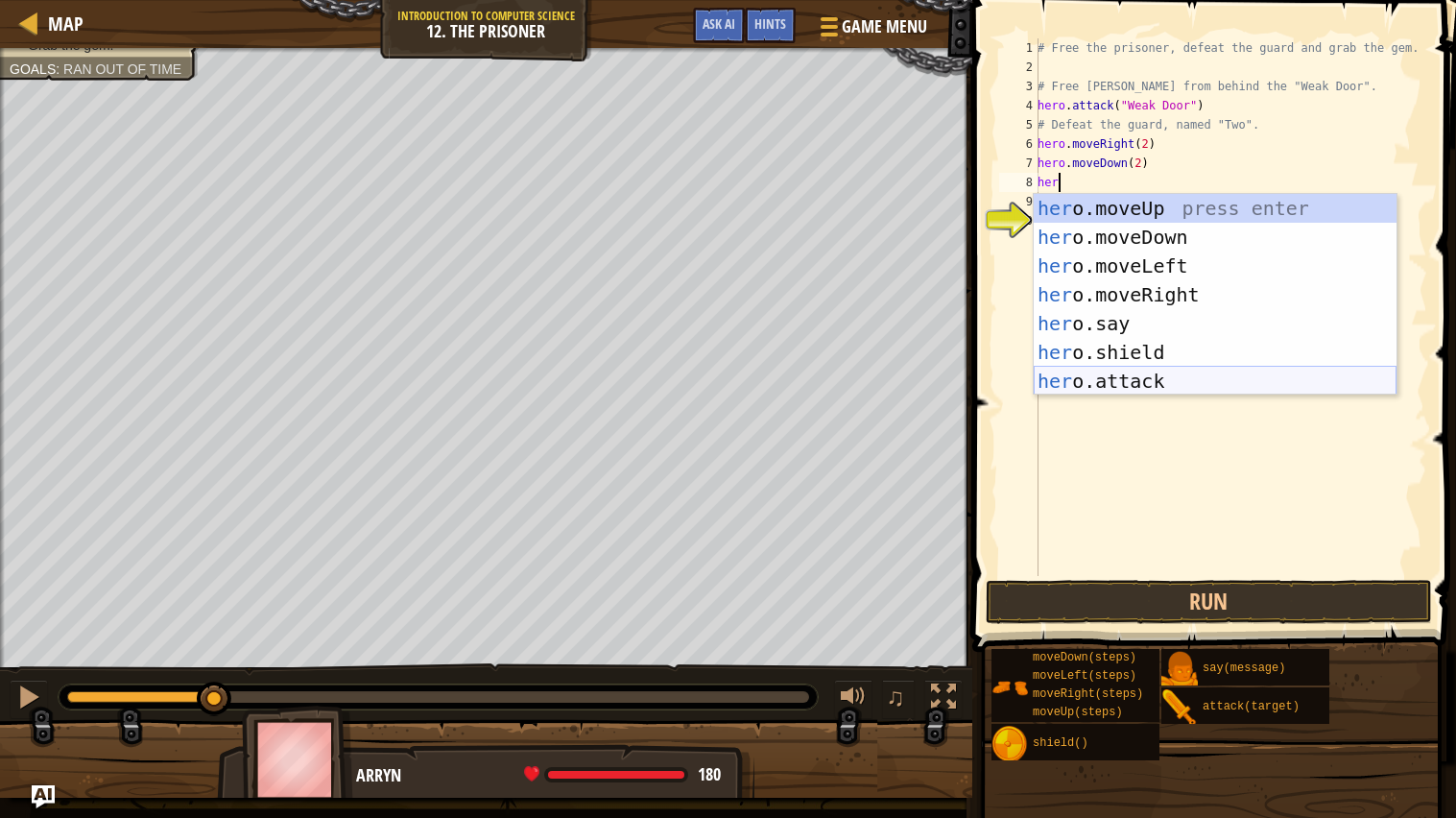
click at [1144, 367] on div "her o.moveUp press enter her o.moveDown press enter her o.moveLeft press enter …" at bounding box center [1215, 324] width 363 height 259
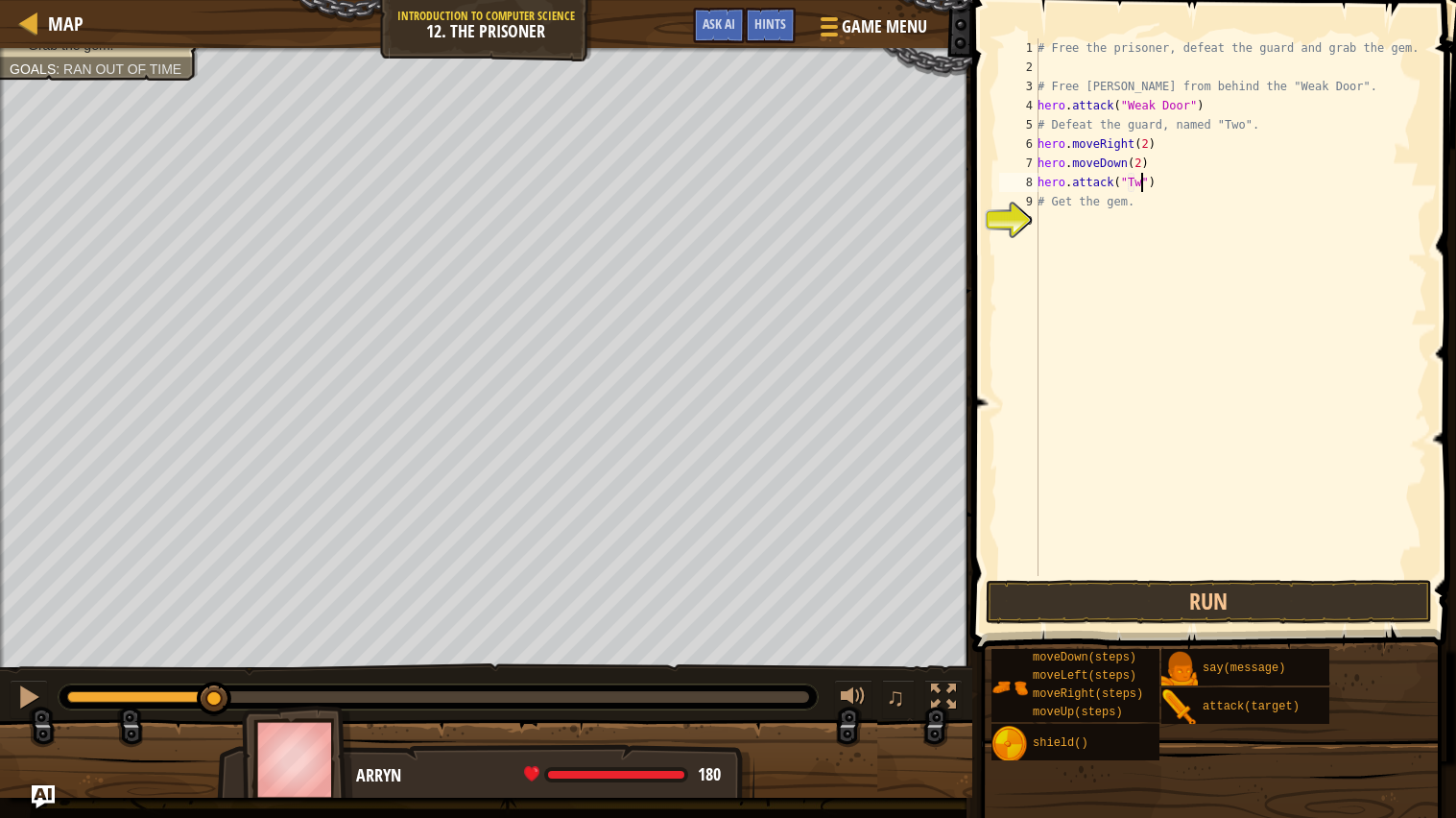
scroll to position [8, 9]
drag, startPoint x: 1178, startPoint y: 189, endPoint x: 1035, endPoint y: 184, distance: 143.1
click at [1035, 184] on div "hero.attack("Two") 1 2 3 4 5 6 7 8 9 10 # Free the prisoner, defeat the guard a…" at bounding box center [1212, 307] width 432 height 538
click at [1174, 167] on div "# Free the prisoner, defeat the guard and grab the gem. # Free Patrick from beh…" at bounding box center [1231, 327] width 394 height 576
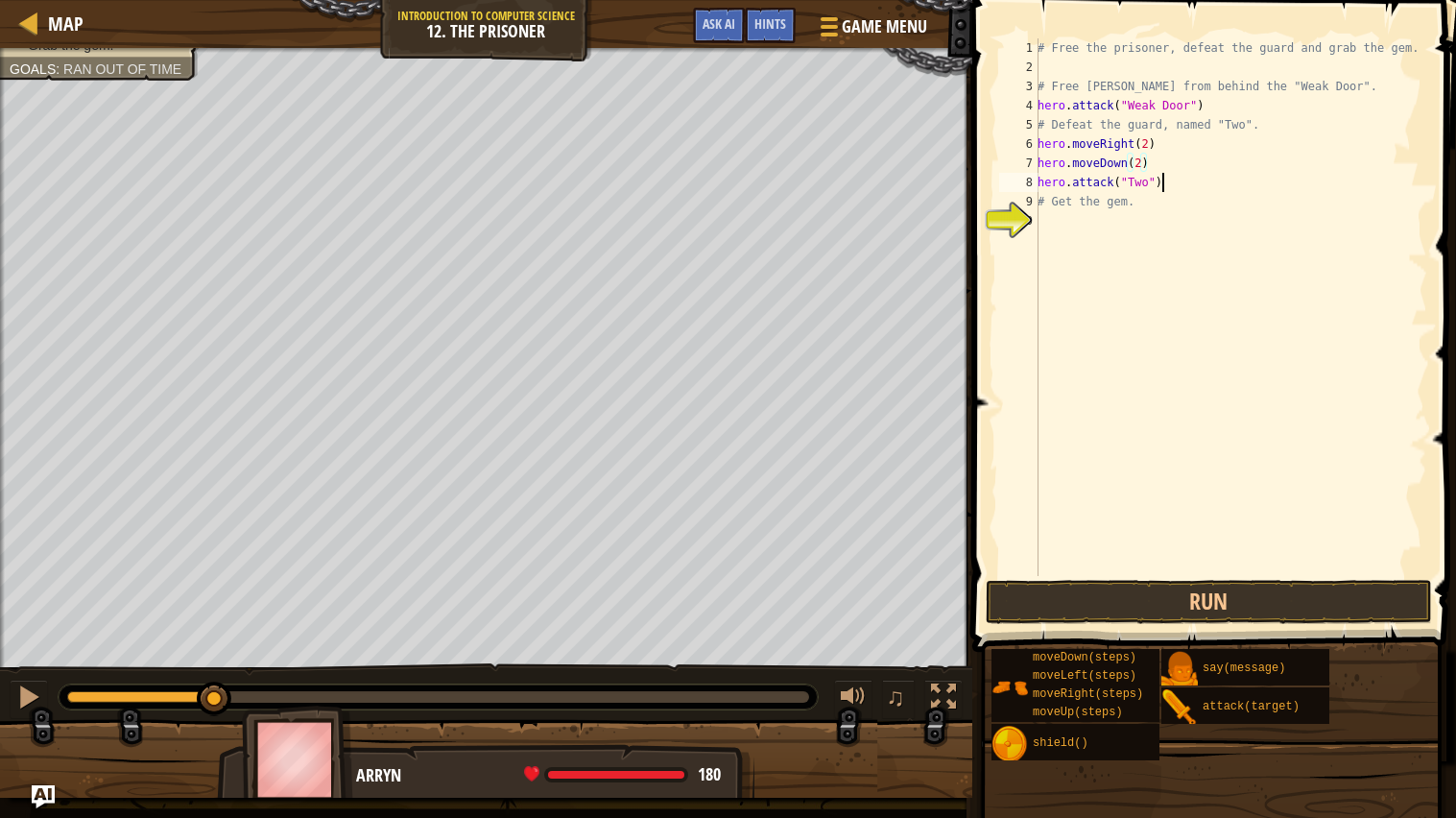
click at [1168, 182] on div "# Free the prisoner, defeat the guard and grab the gem. # Free Patrick from beh…" at bounding box center [1231, 327] width 394 height 576
type textarea "hero.attack("Two")"
paste textarea "hero.attack("Two")"
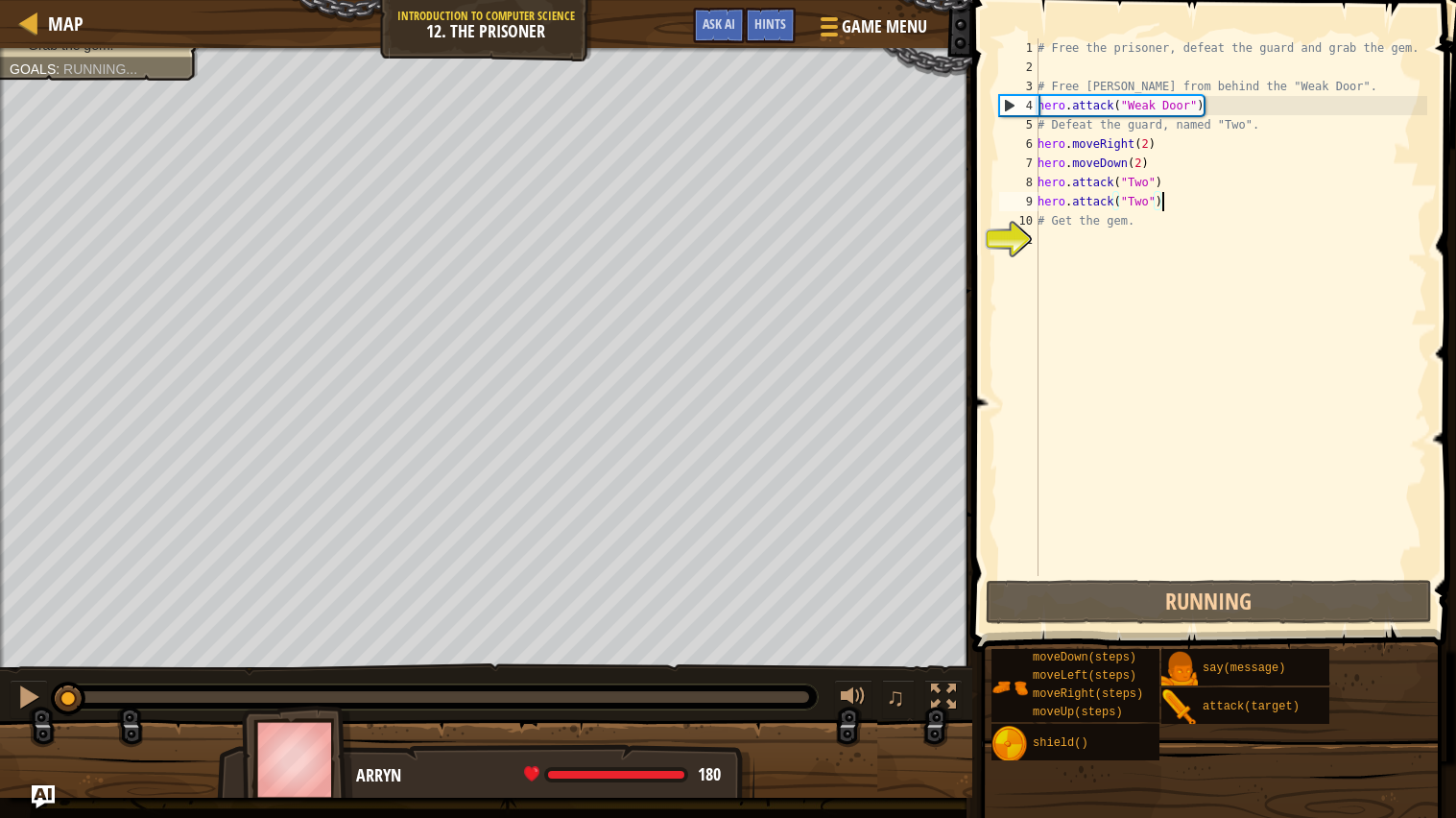
paste textarea "hero.attack("Two")"
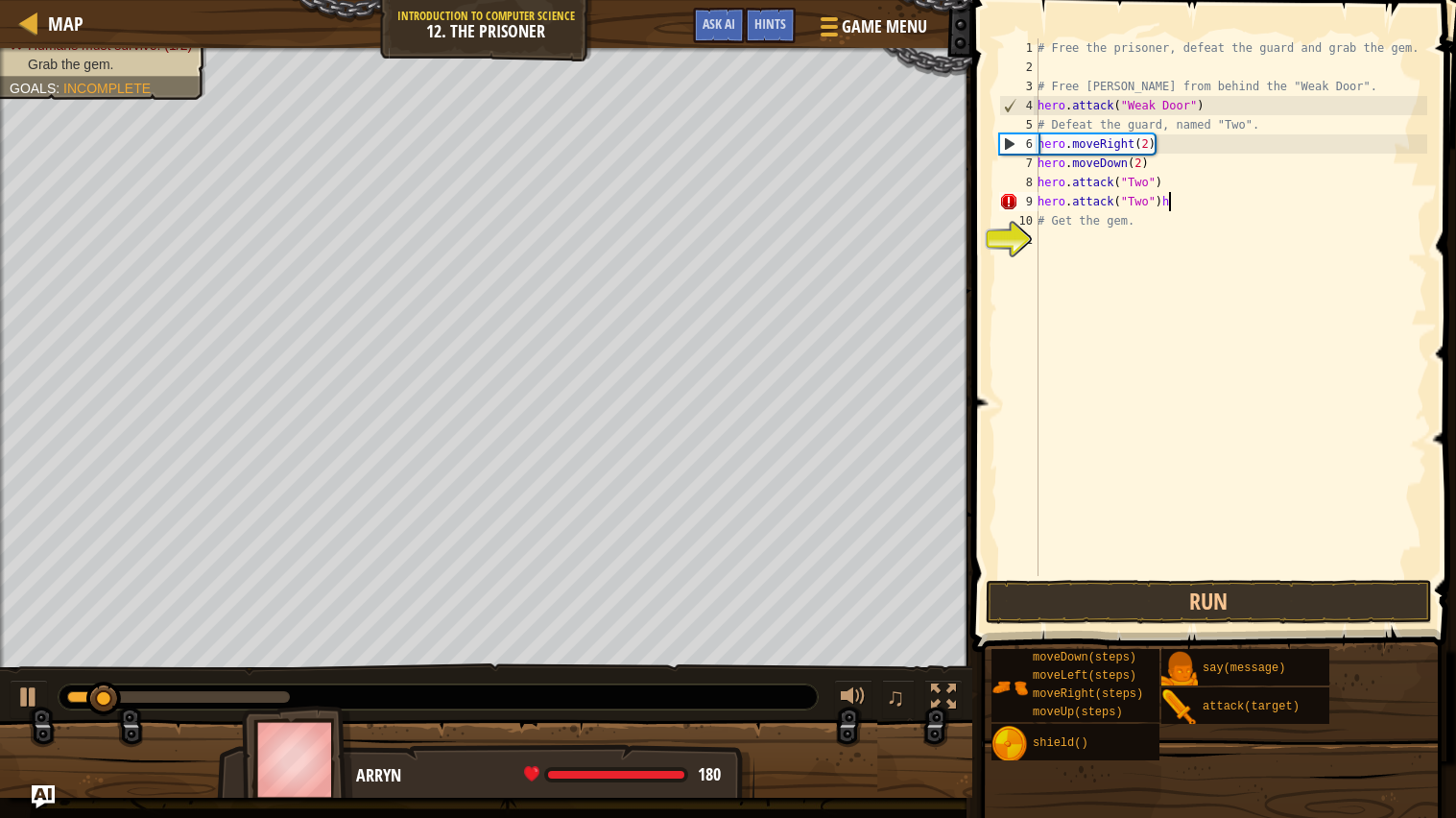
type textarea "hero.attack("Two")"
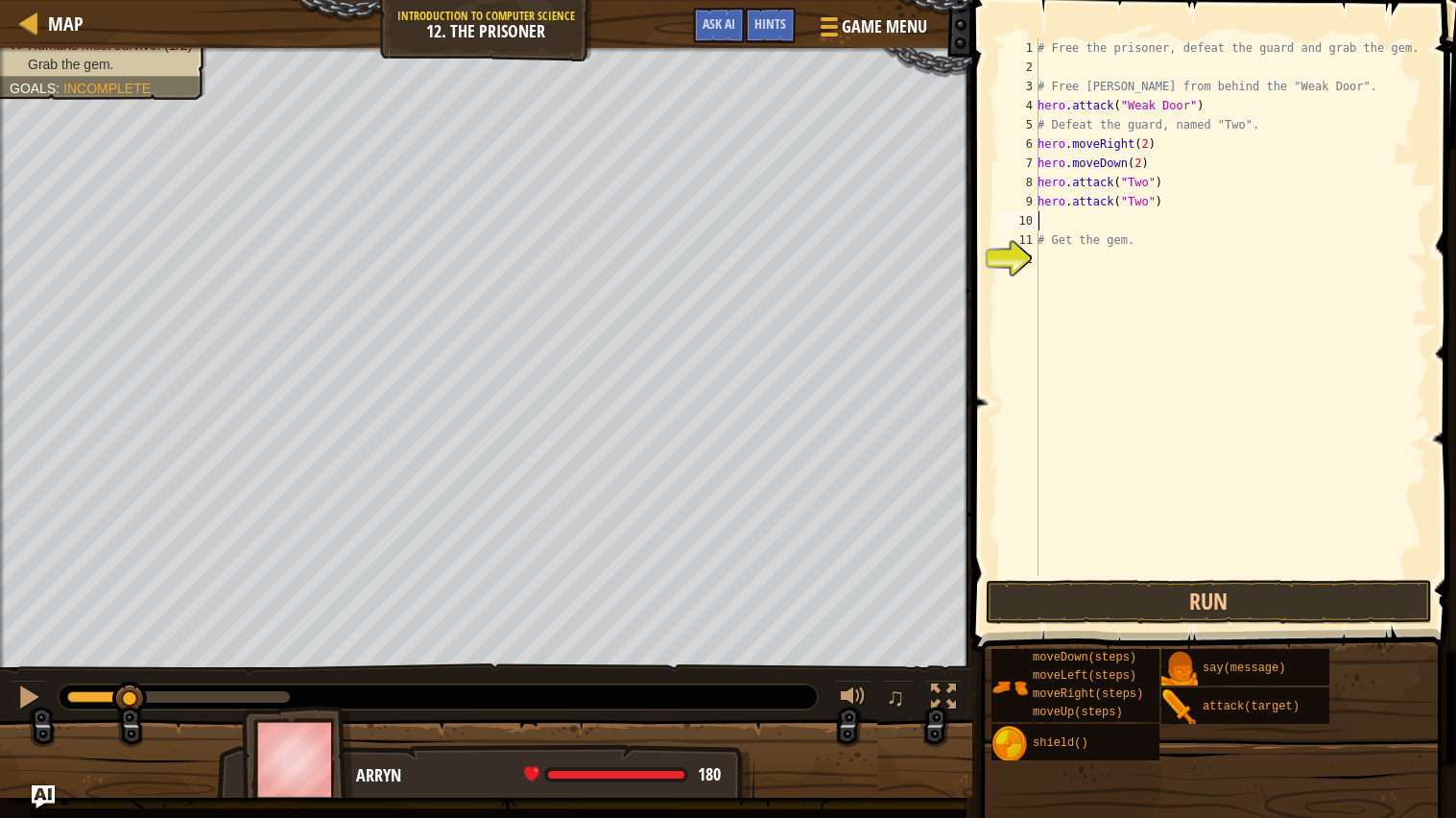
paste textarea "hero.attack("Two")"
click at [1230, 603] on button "Run" at bounding box center [1210, 602] width 447 height 45
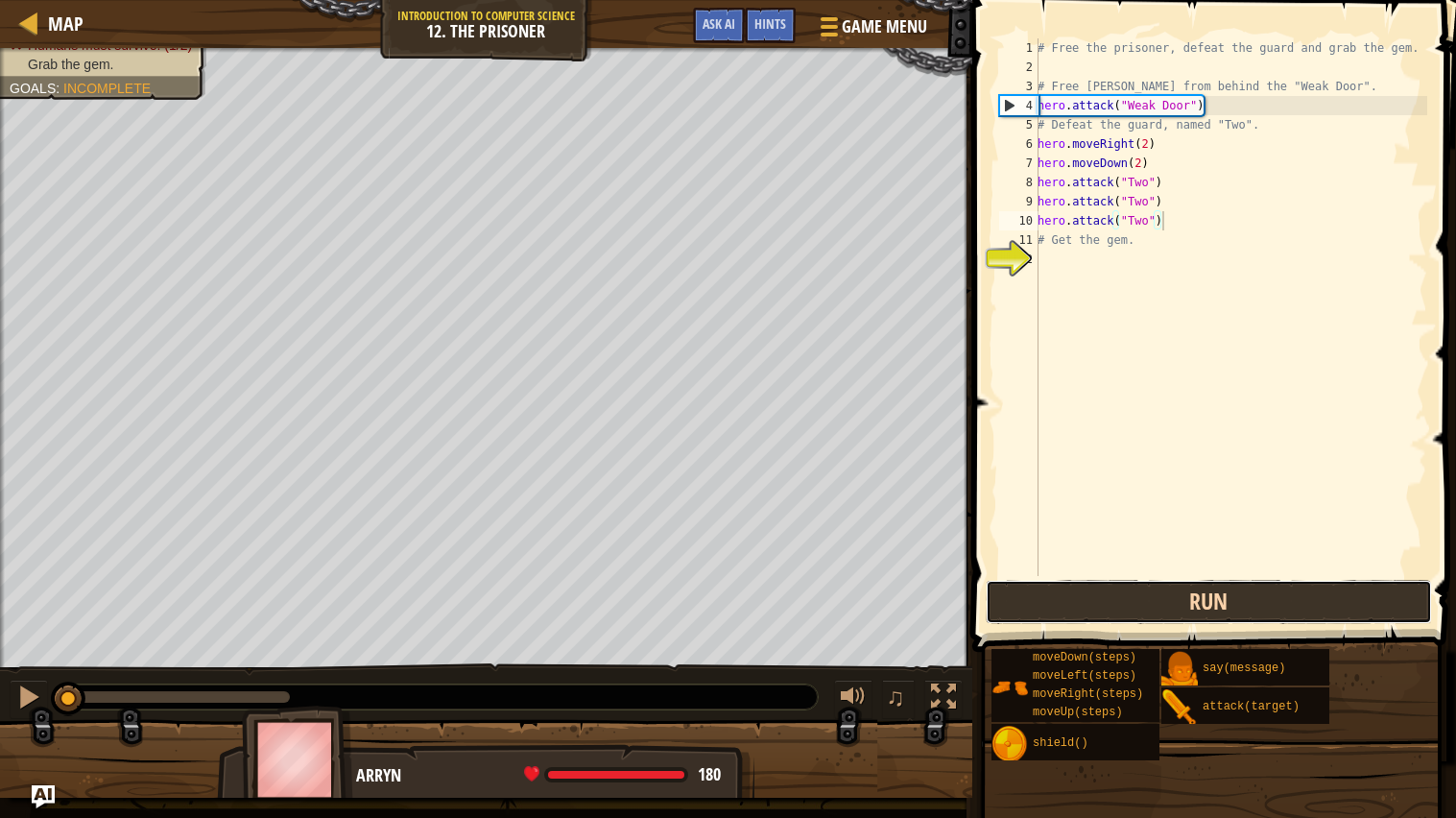
click at [1080, 621] on button "Run" at bounding box center [1210, 602] width 447 height 45
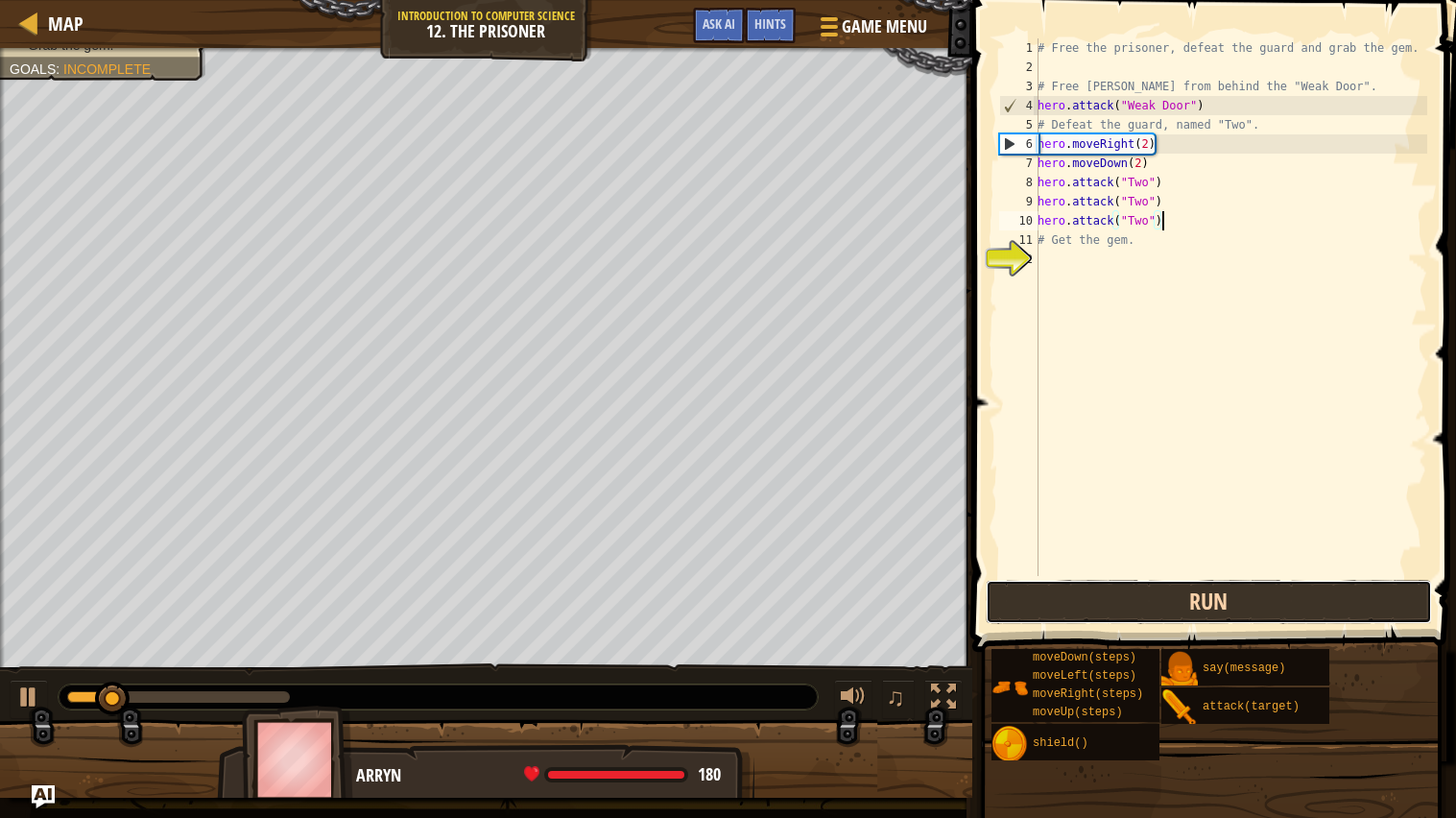
click at [1080, 621] on button "Run" at bounding box center [1210, 602] width 447 height 45
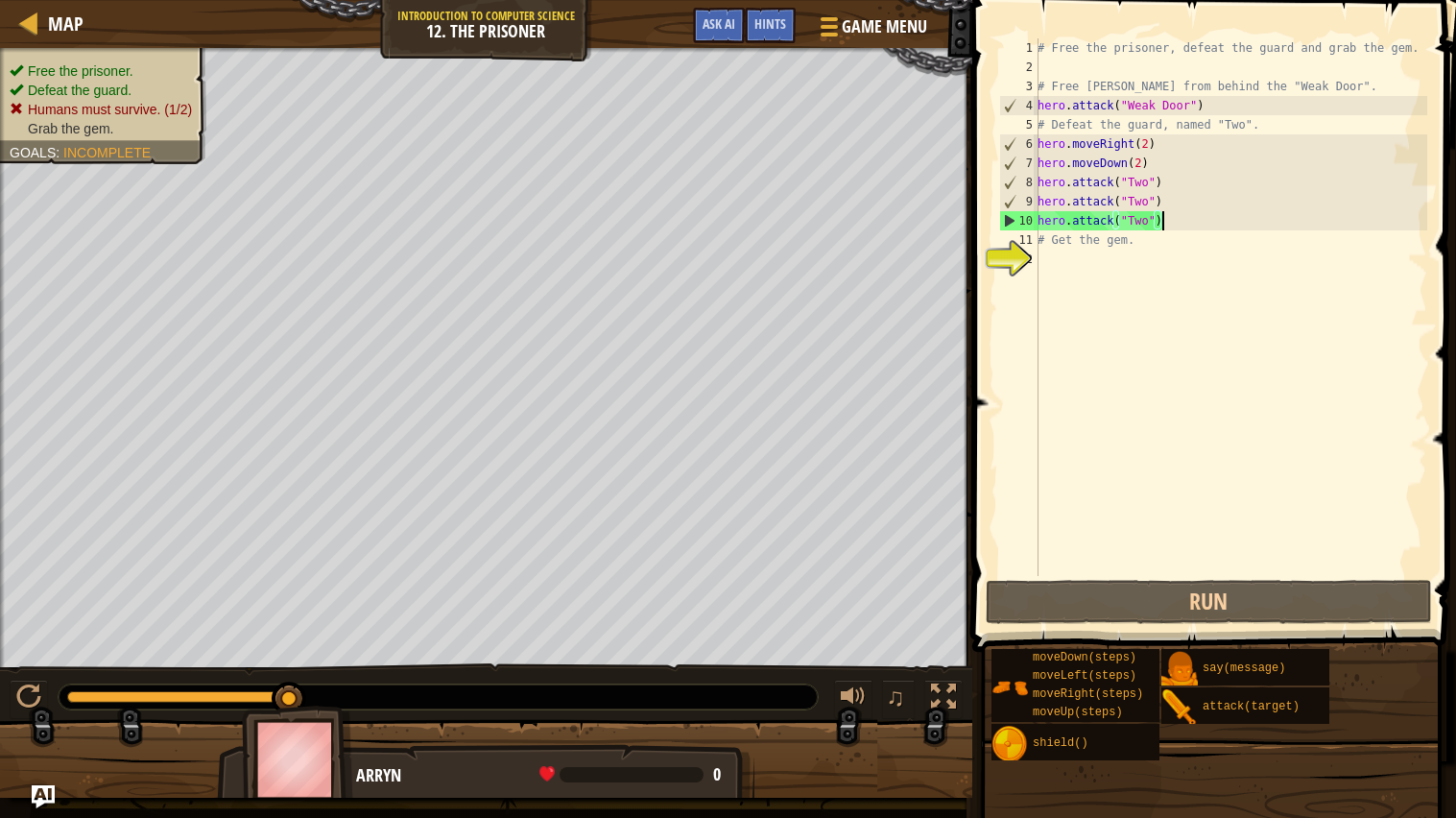
click at [1156, 236] on div "# Free the prisoner, defeat the guard and grab the gem. # Free Patrick from beh…" at bounding box center [1231, 327] width 394 height 576
type textarea "# Get the gem."
click at [305, 771] on img at bounding box center [297, 760] width 111 height 107
click at [353, 778] on div "Arryn 0 x: 37 y: 30 Two action: die throwRange: 55m" at bounding box center [485, 824] width 537 height 159
click at [849, 27] on span "Game Menu" at bounding box center [885, 27] width 89 height 26
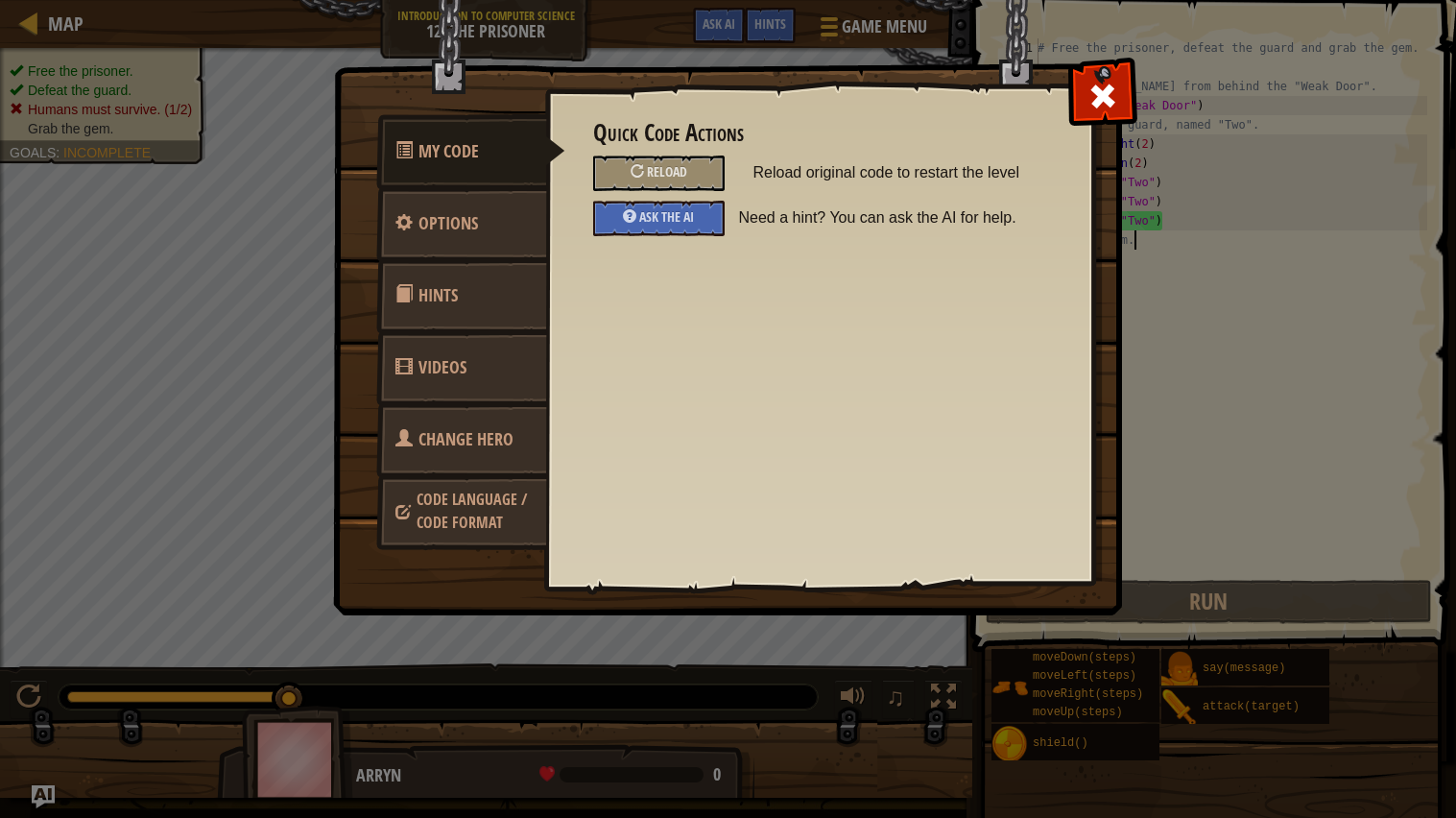
click at [455, 414] on link "Change Hero" at bounding box center [461, 440] width 171 height 75
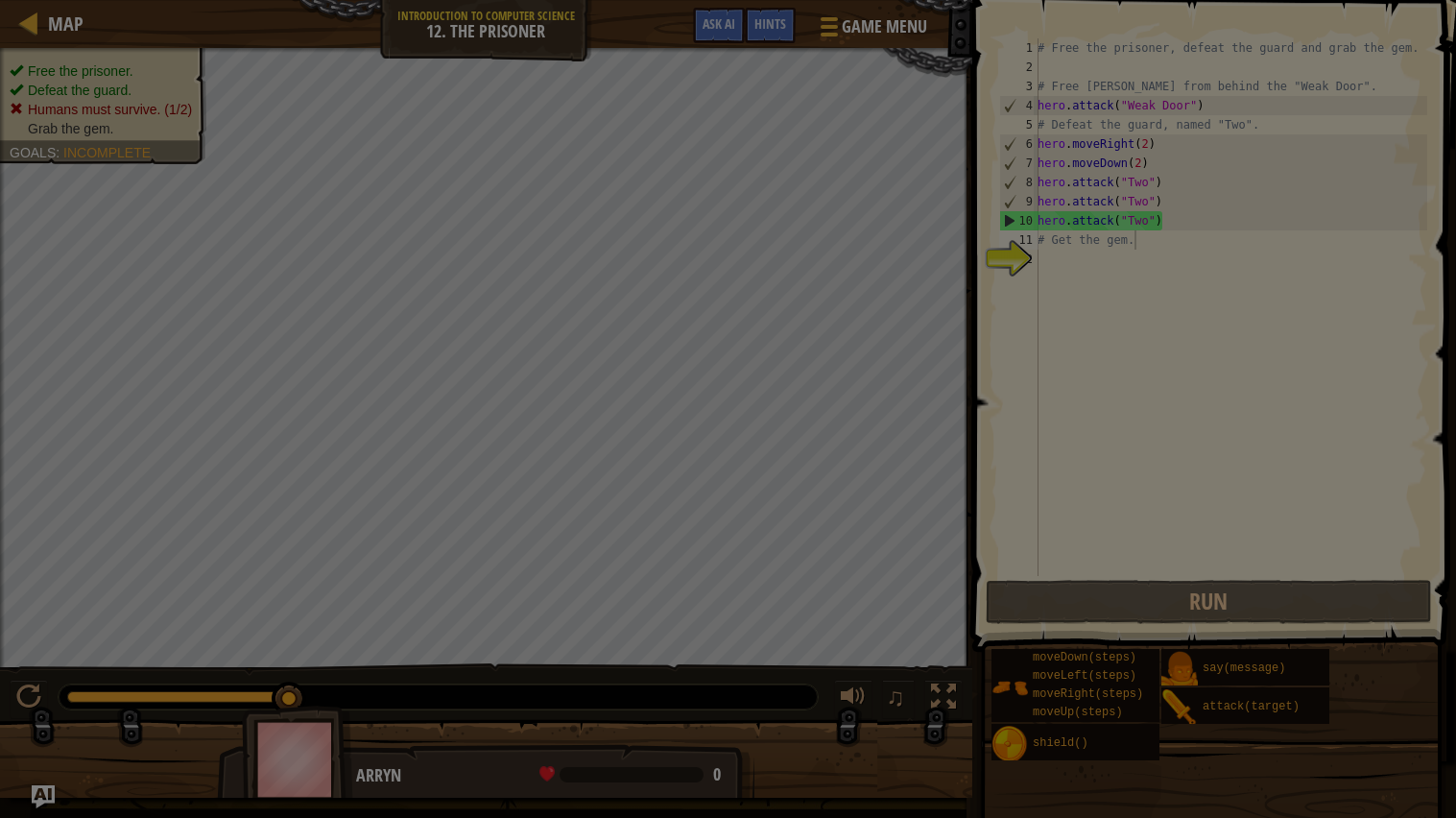
click at [455, 414] on div at bounding box center [728, 409] width 1456 height 818
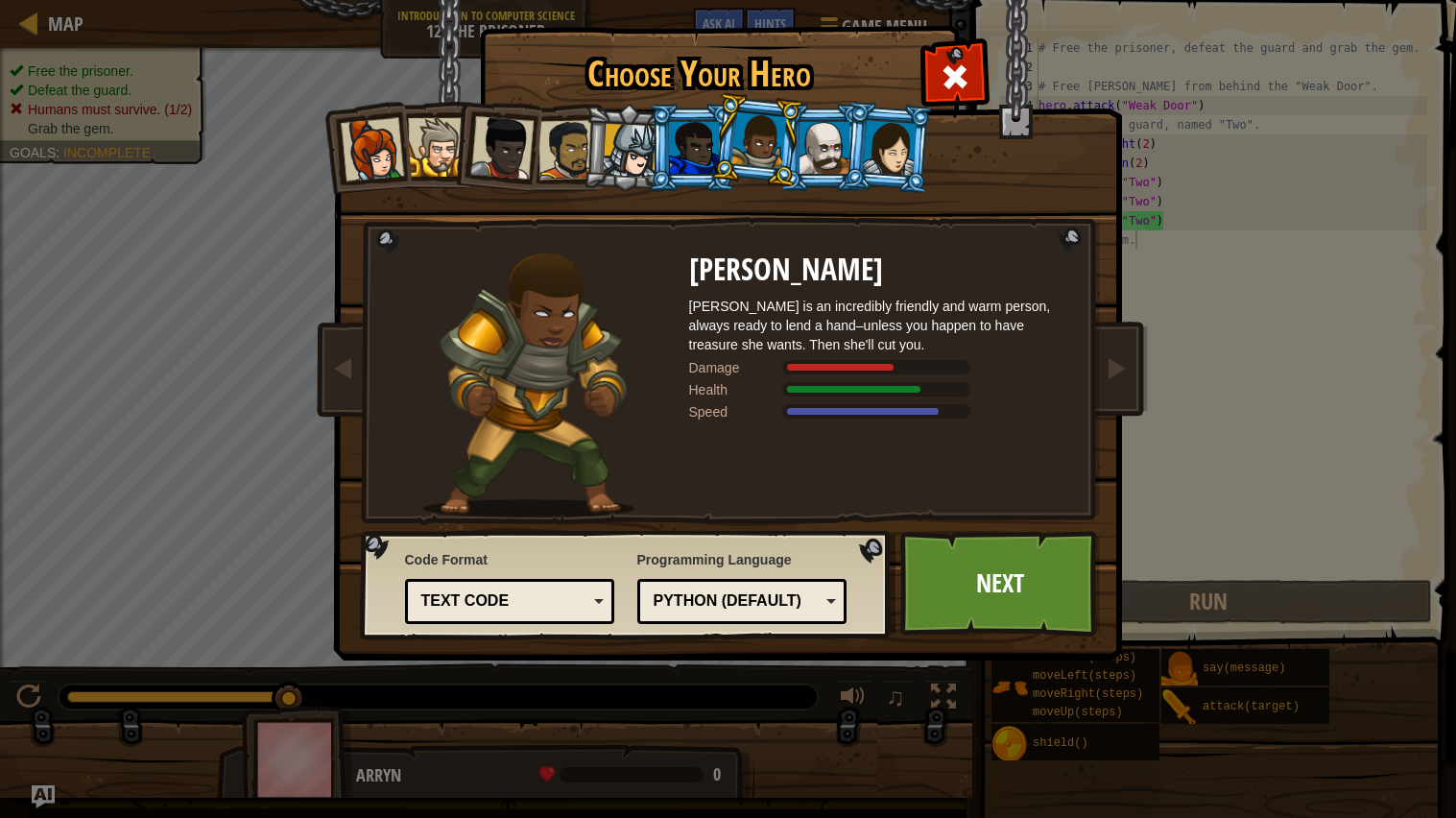
click at [582, 148] on li at bounding box center [627, 148] width 91 height 92
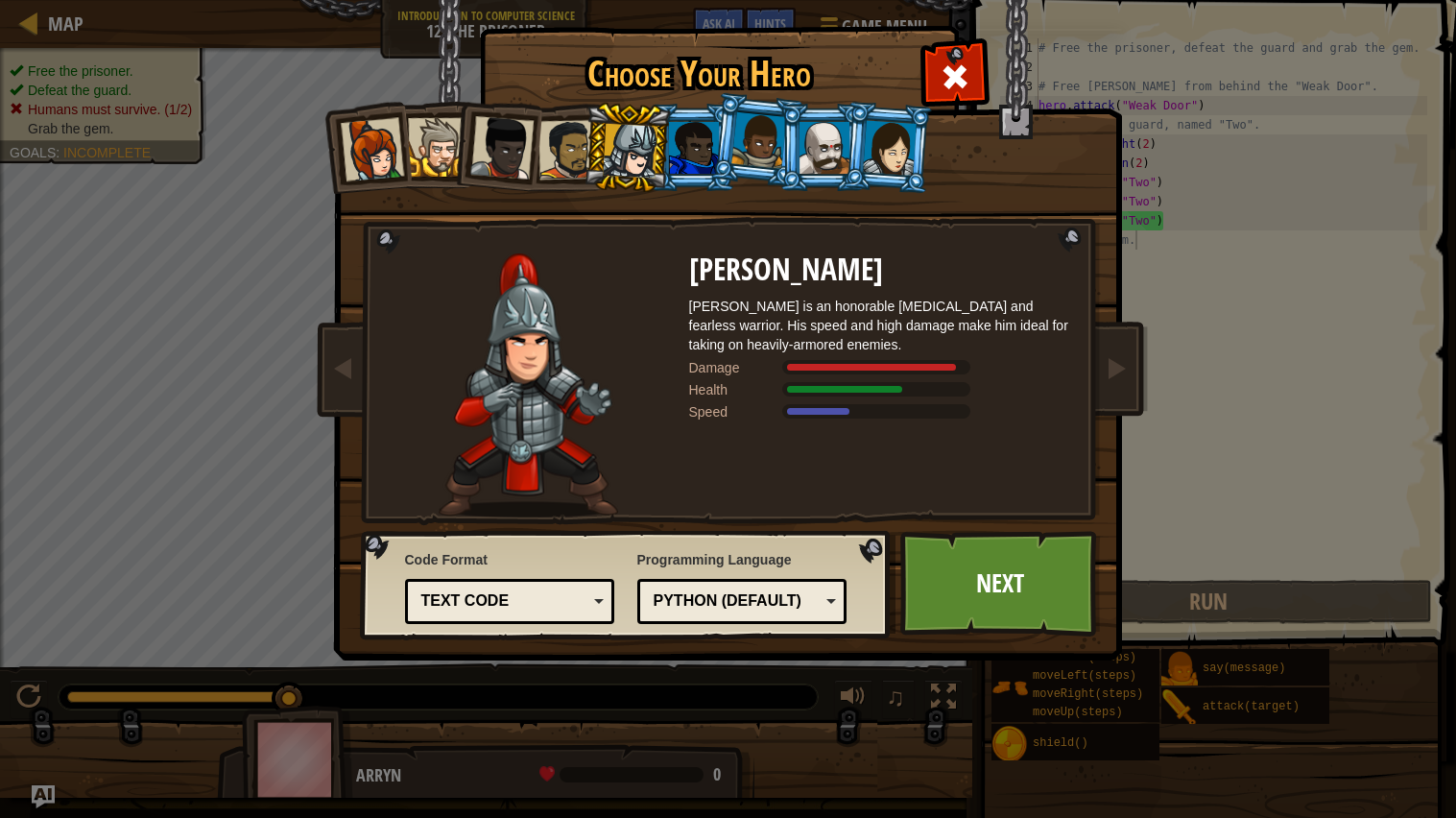
click at [569, 152] on div at bounding box center [567, 150] width 59 height 59
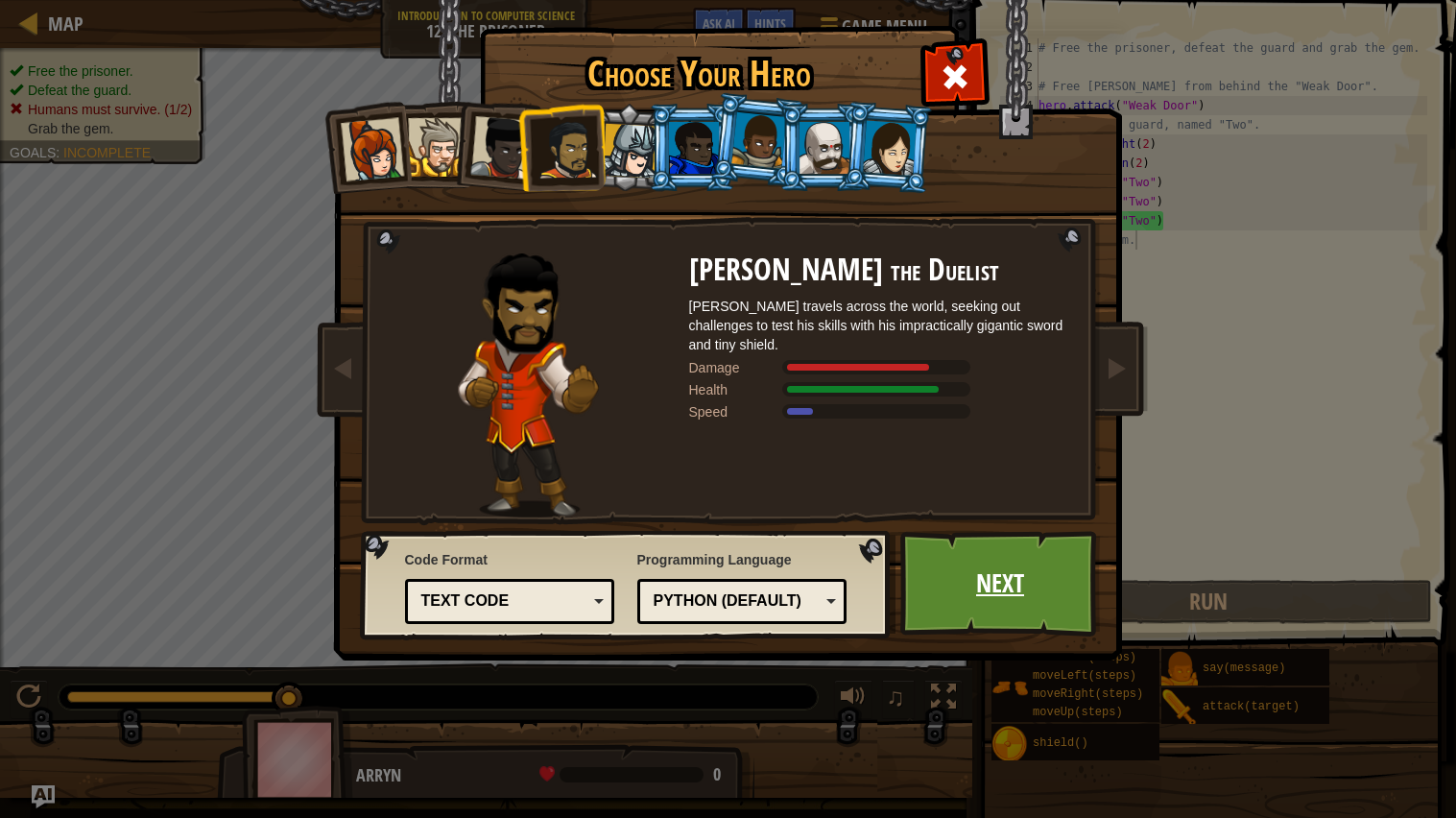
click at [986, 589] on link "Next" at bounding box center [1001, 583] width 201 height 106
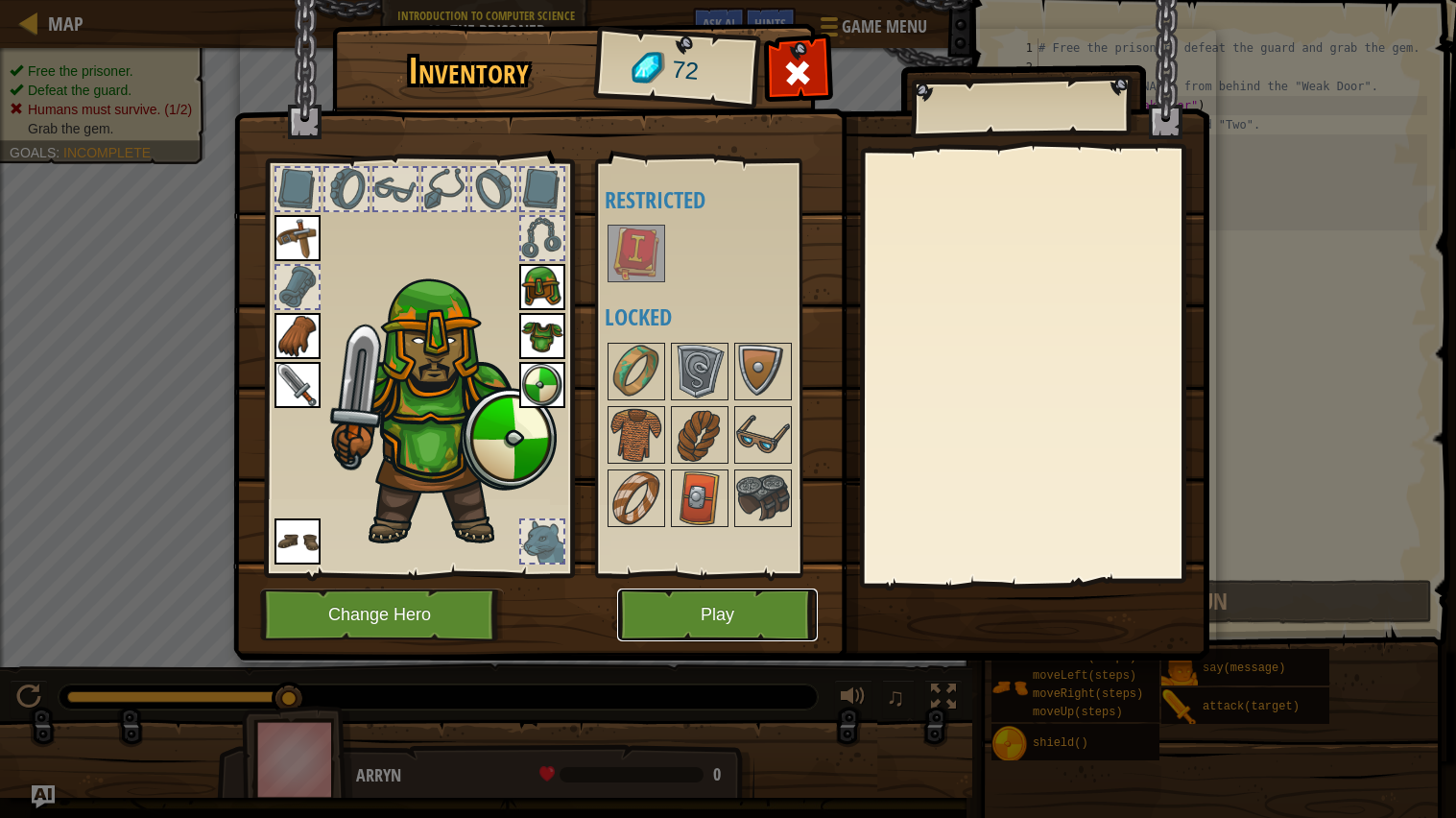
click at [716, 617] on button "Play" at bounding box center [718, 615] width 201 height 52
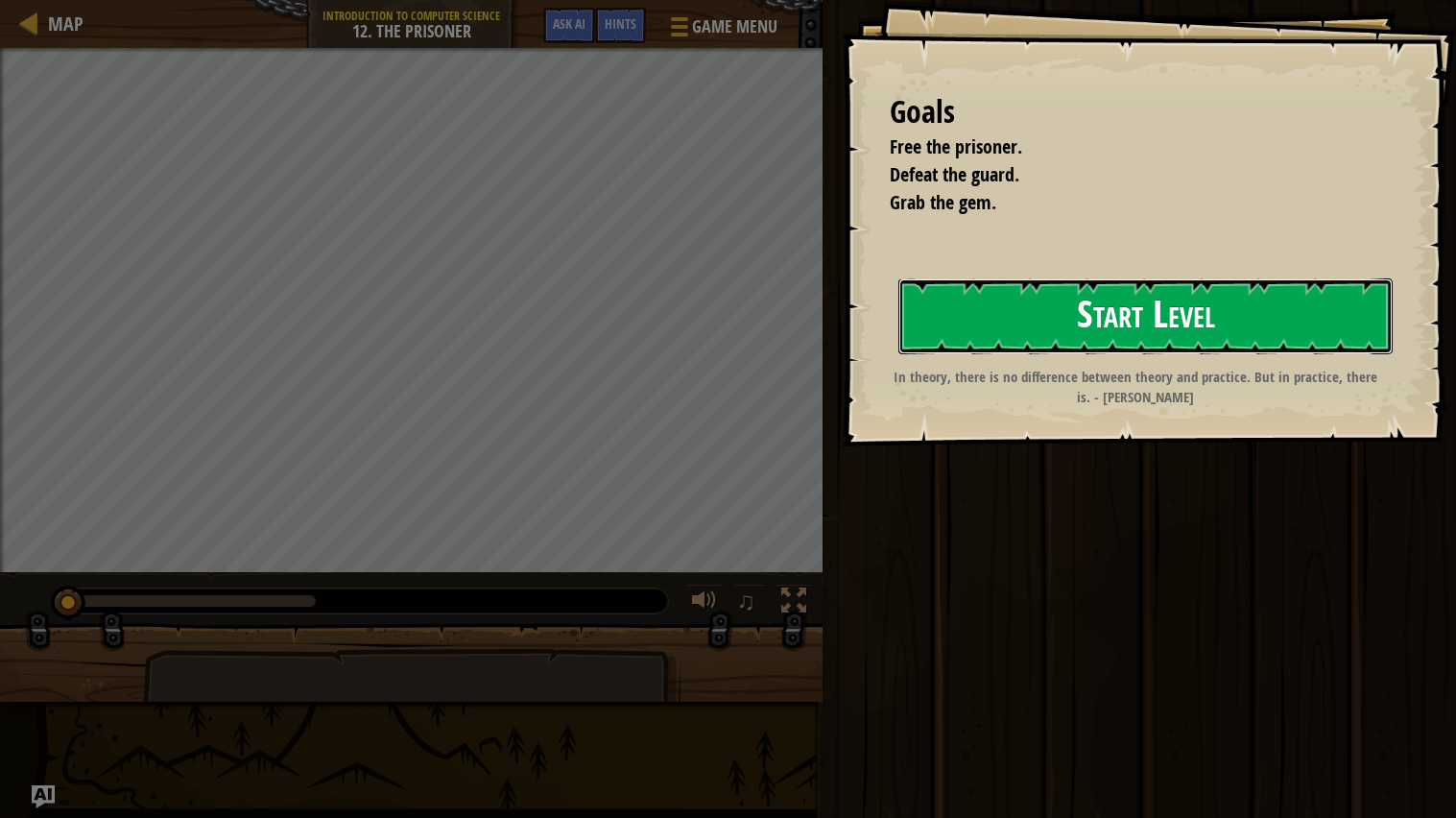
click at [1055, 334] on button "Start Level" at bounding box center [1145, 316] width 494 height 76
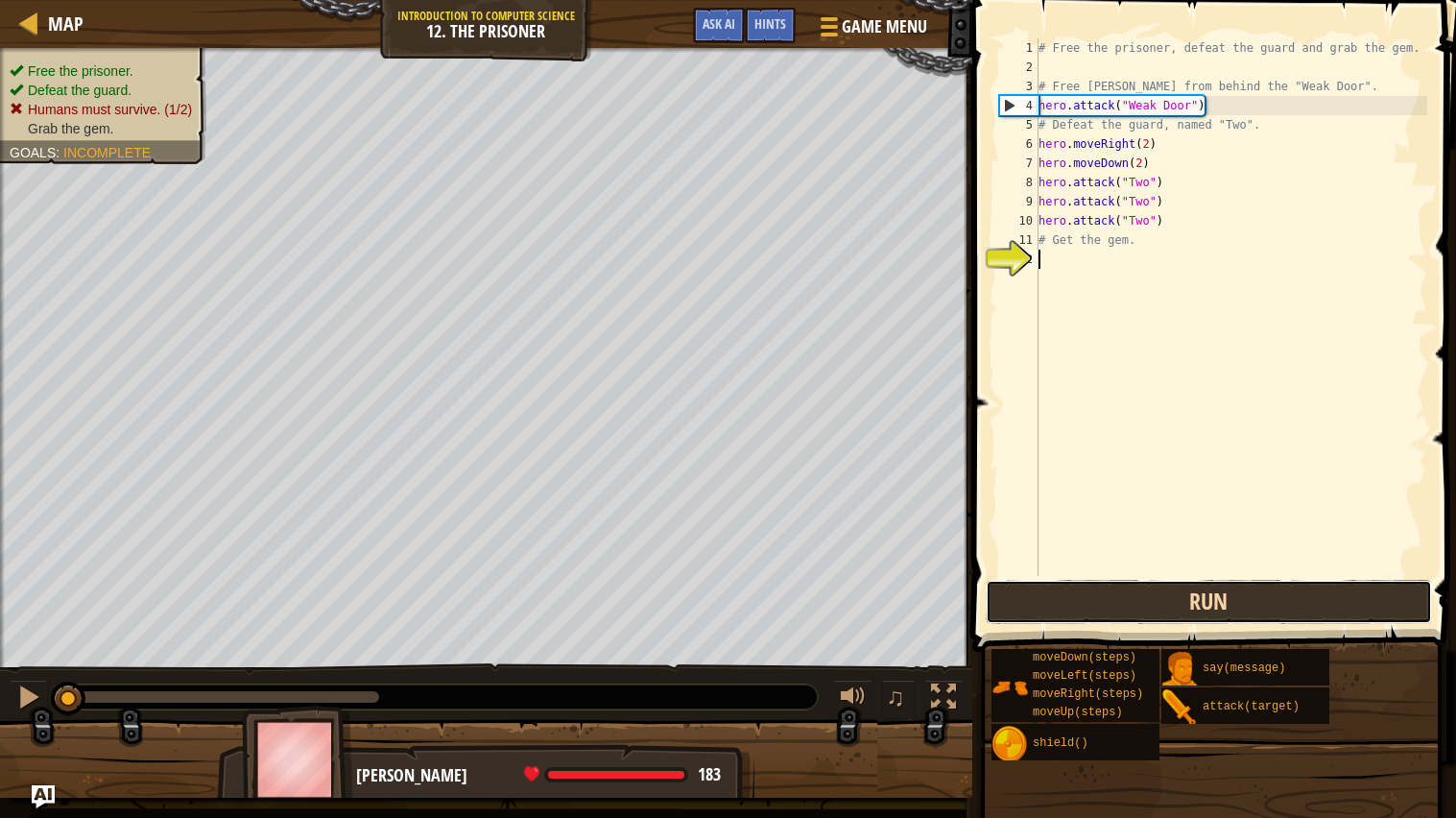
click at [1089, 587] on button "Run" at bounding box center [1210, 602] width 447 height 45
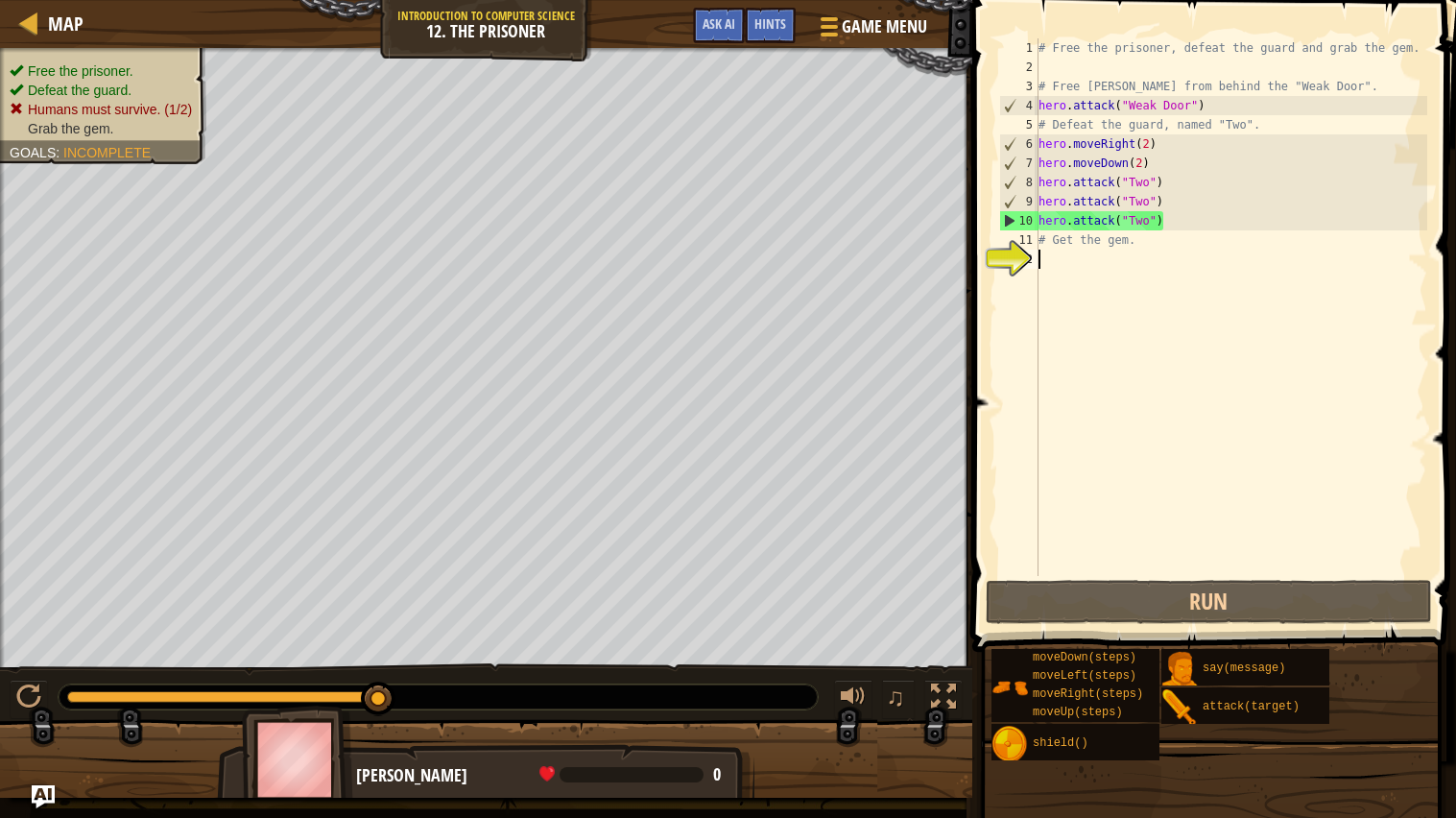
click at [1149, 199] on div "# Free the prisoner, defeat the guard and grab the gem. # Free Patrick from beh…" at bounding box center [1230, 327] width 393 height 576
type textarea "hero.attack("Two")"
drag, startPoint x: 1177, startPoint y: 200, endPoint x: 1014, endPoint y: 198, distance: 163.0
click at [1014, 198] on div "hero.attack("Two") 1 2 3 4 5 6 7 8 9 10 11 12 # Free the prisoner, defeat the g…" at bounding box center [1212, 307] width 432 height 538
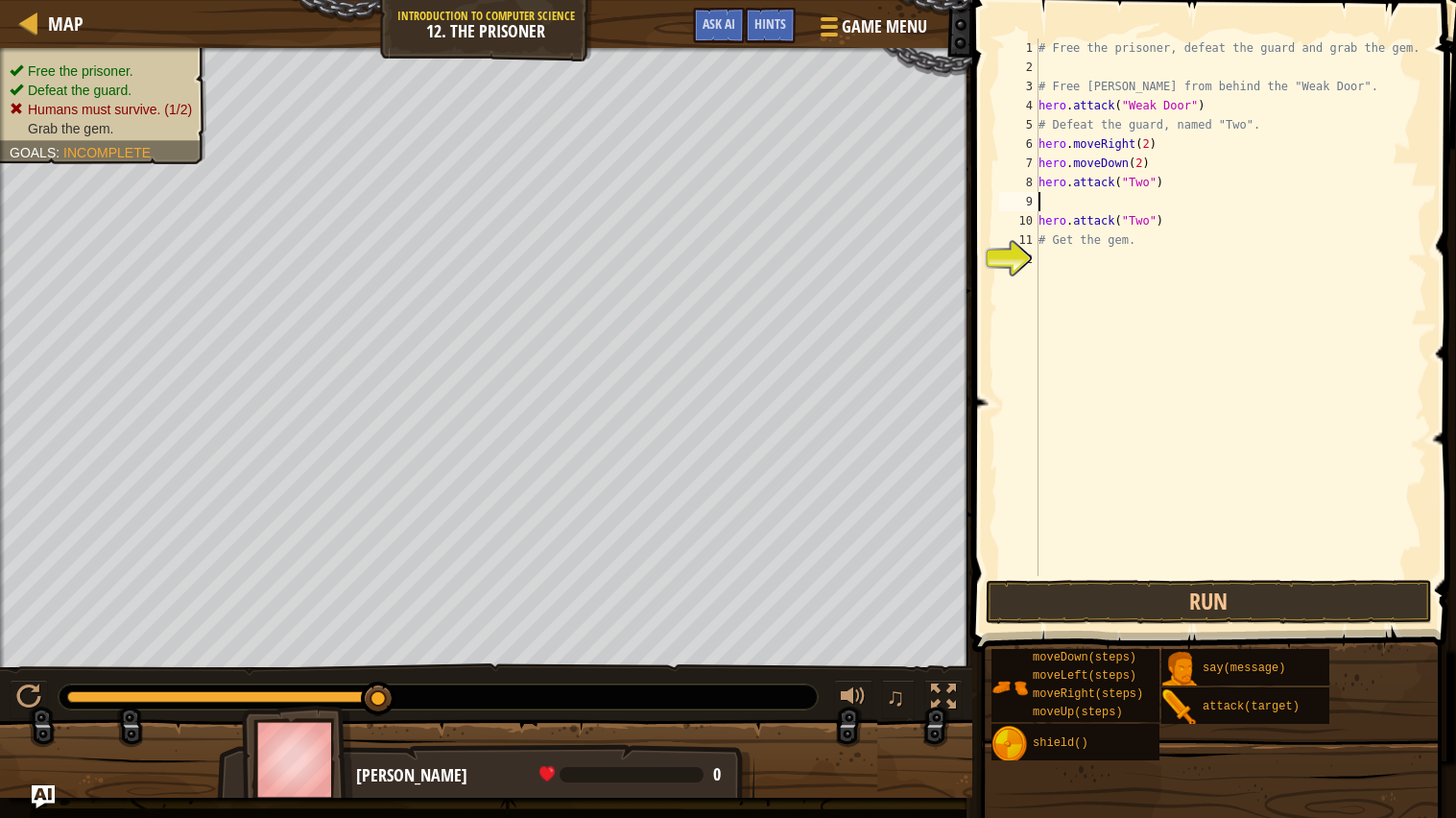
type textarea "A"
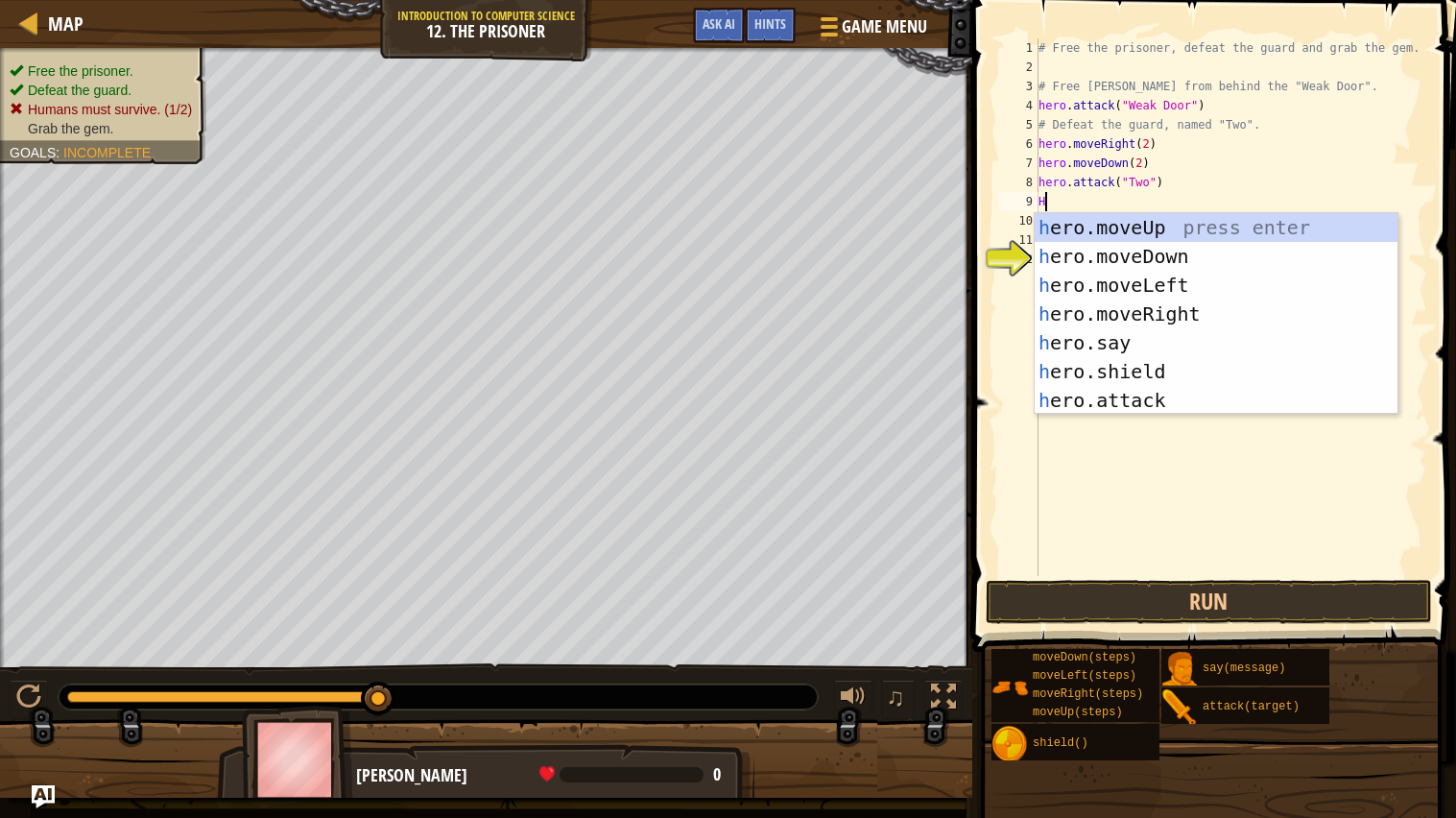
type textarea "Her"
click at [1105, 379] on div "her o.moveUp press enter her o.moveDown press enter her o.moveLeft press enter …" at bounding box center [1215, 343] width 363 height 259
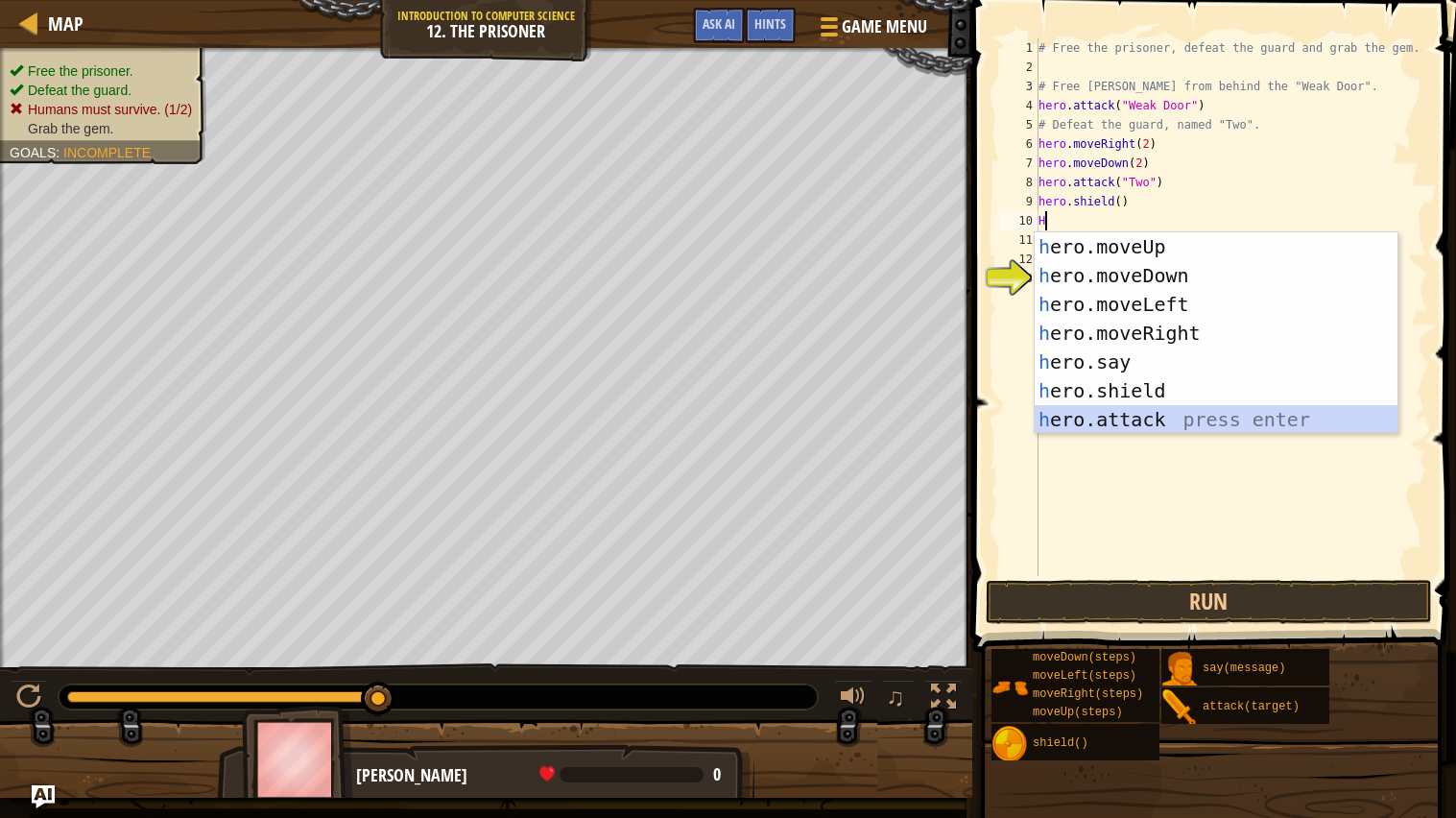
click at [1112, 427] on div "h ero.moveUp press enter h ero.moveDown press enter h ero.moveLeft press enter …" at bounding box center [1215, 362] width 363 height 259
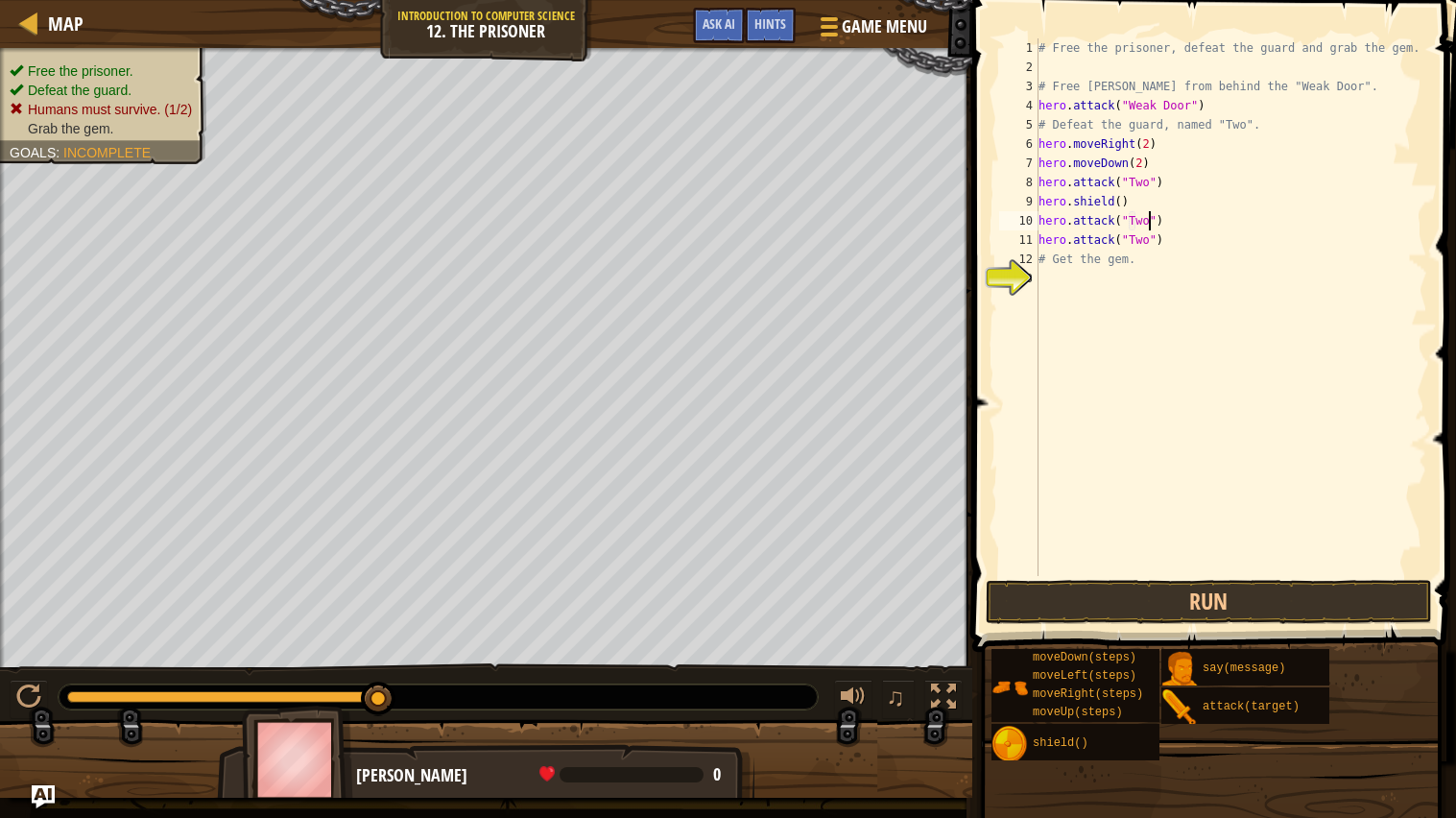
scroll to position [8, 9]
drag, startPoint x: 1178, startPoint y: 253, endPoint x: 1062, endPoint y: 243, distance: 116.4
click at [1062, 243] on div "# Free the prisoner, defeat the guard and grab the gem. # Free Patrick from beh…" at bounding box center [1230, 327] width 393 height 576
click at [1062, 243] on div "# Free the prisoner, defeat the guard and grab the gem. # Free Patrick from beh…" at bounding box center [1230, 307] width 393 height 538
type textarea "hero.attack("Two")"
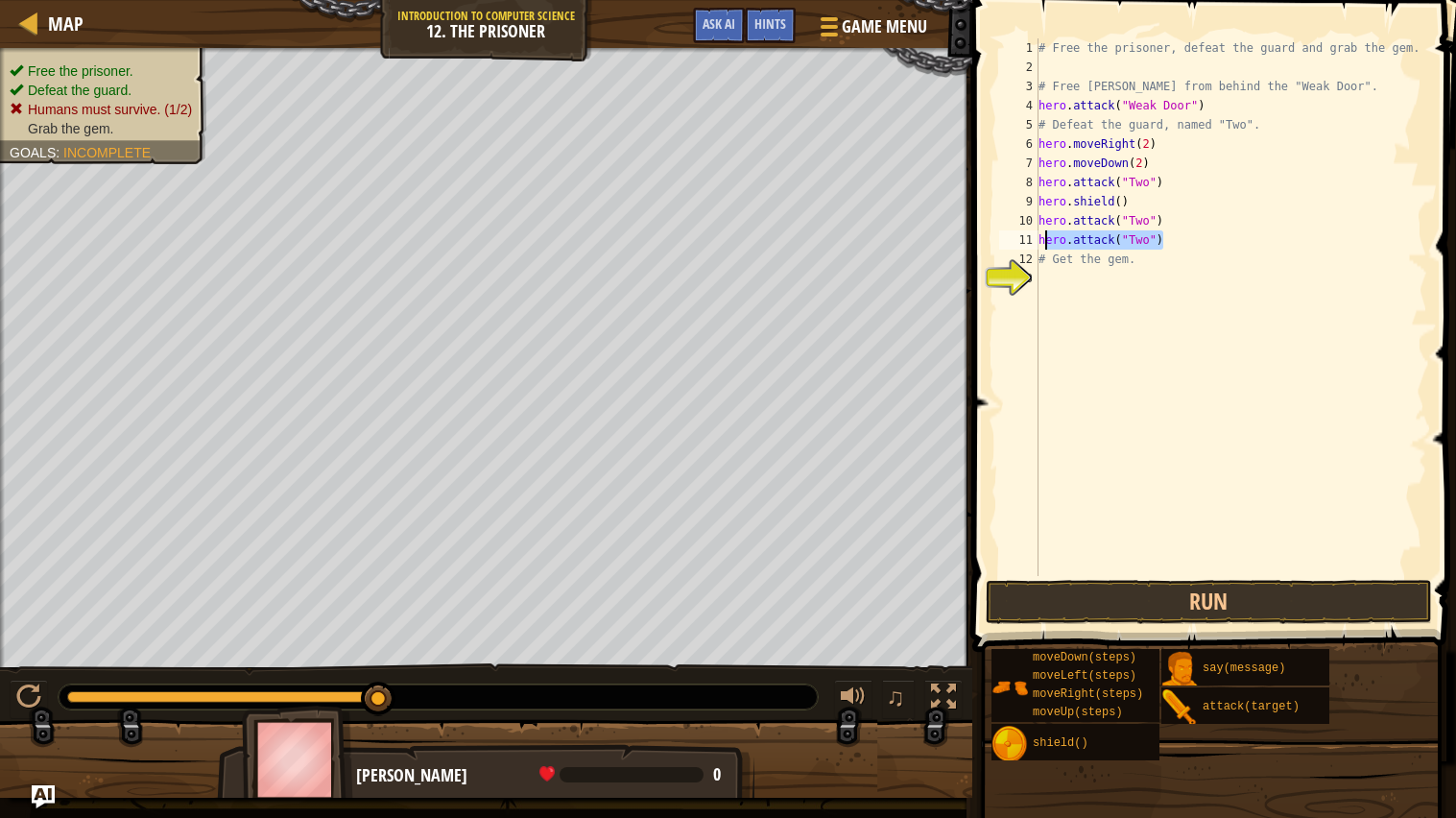
drag, startPoint x: 1171, startPoint y: 243, endPoint x: 1039, endPoint y: 247, distance: 132.1
click at [1039, 247] on div "# Free the prisoner, defeat the guard and grab the gem. # Free Patrick from beh…" at bounding box center [1230, 327] width 393 height 576
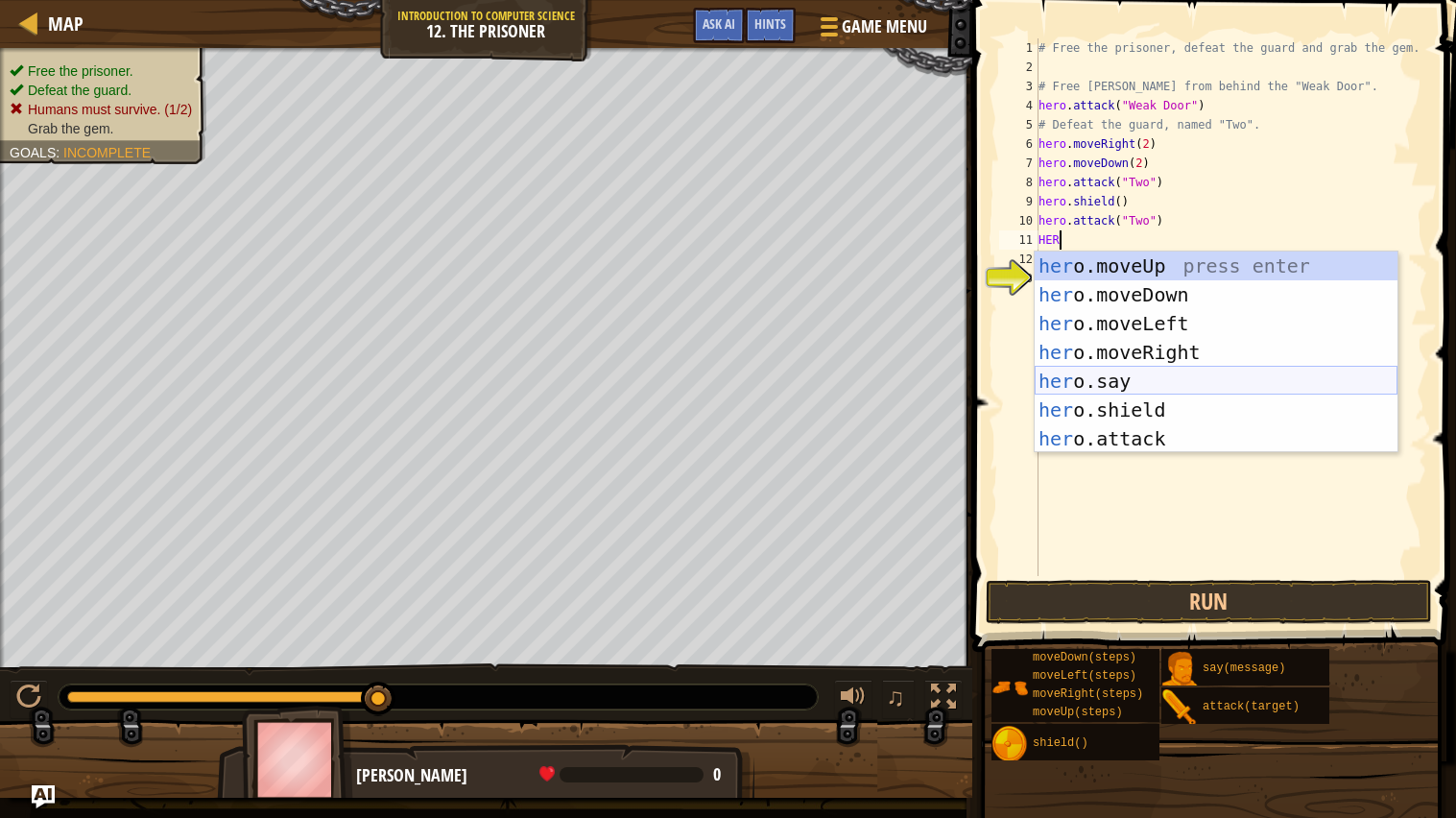
click at [1125, 383] on div "her o.moveUp press enter her o.moveDown press enter her o.moveLeft press enter …" at bounding box center [1215, 381] width 363 height 259
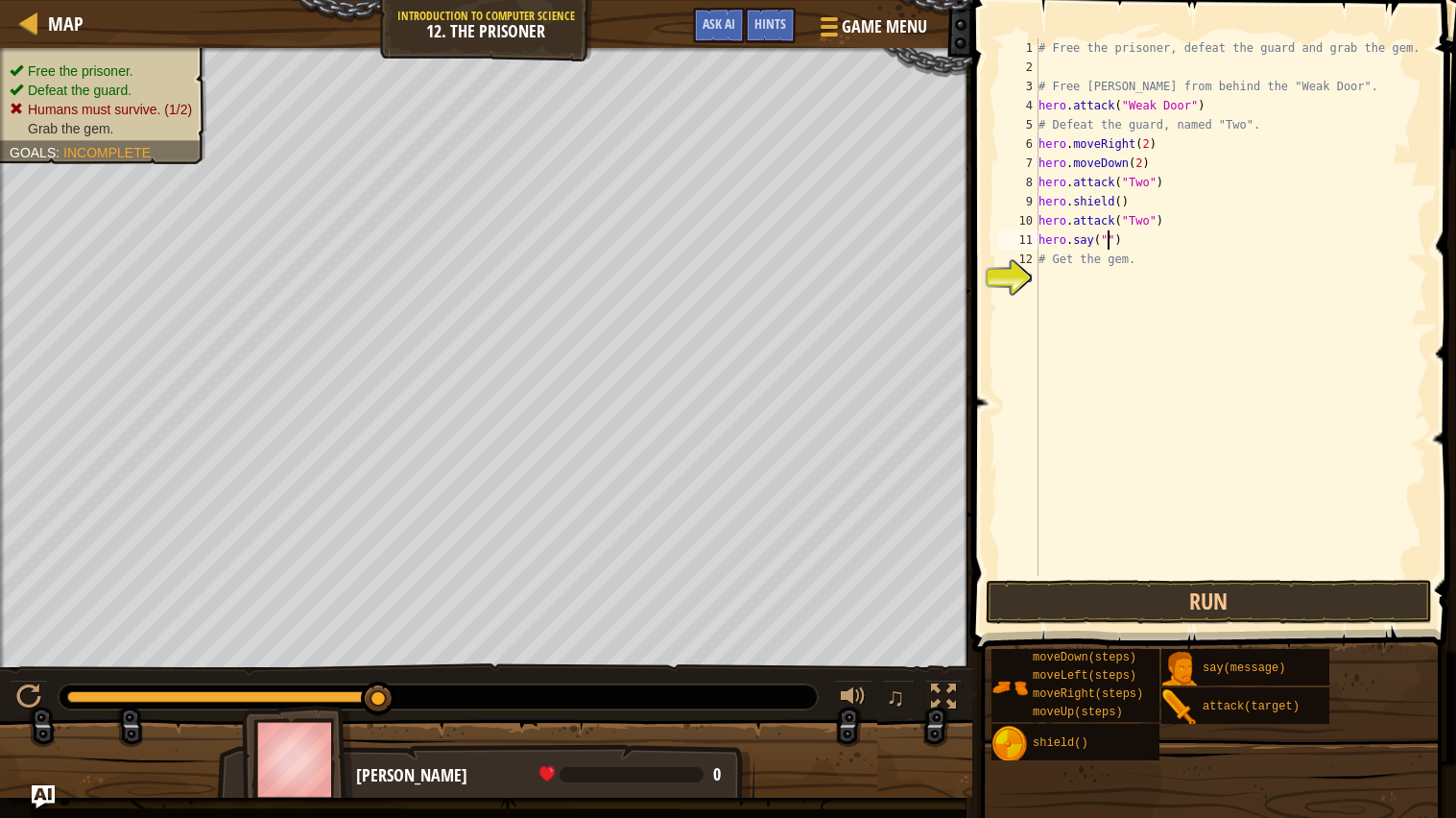
click at [1153, 238] on div "# Free the prisoner, defeat the guard and grab the gem. # Free Patrick from beh…" at bounding box center [1230, 327] width 393 height 576
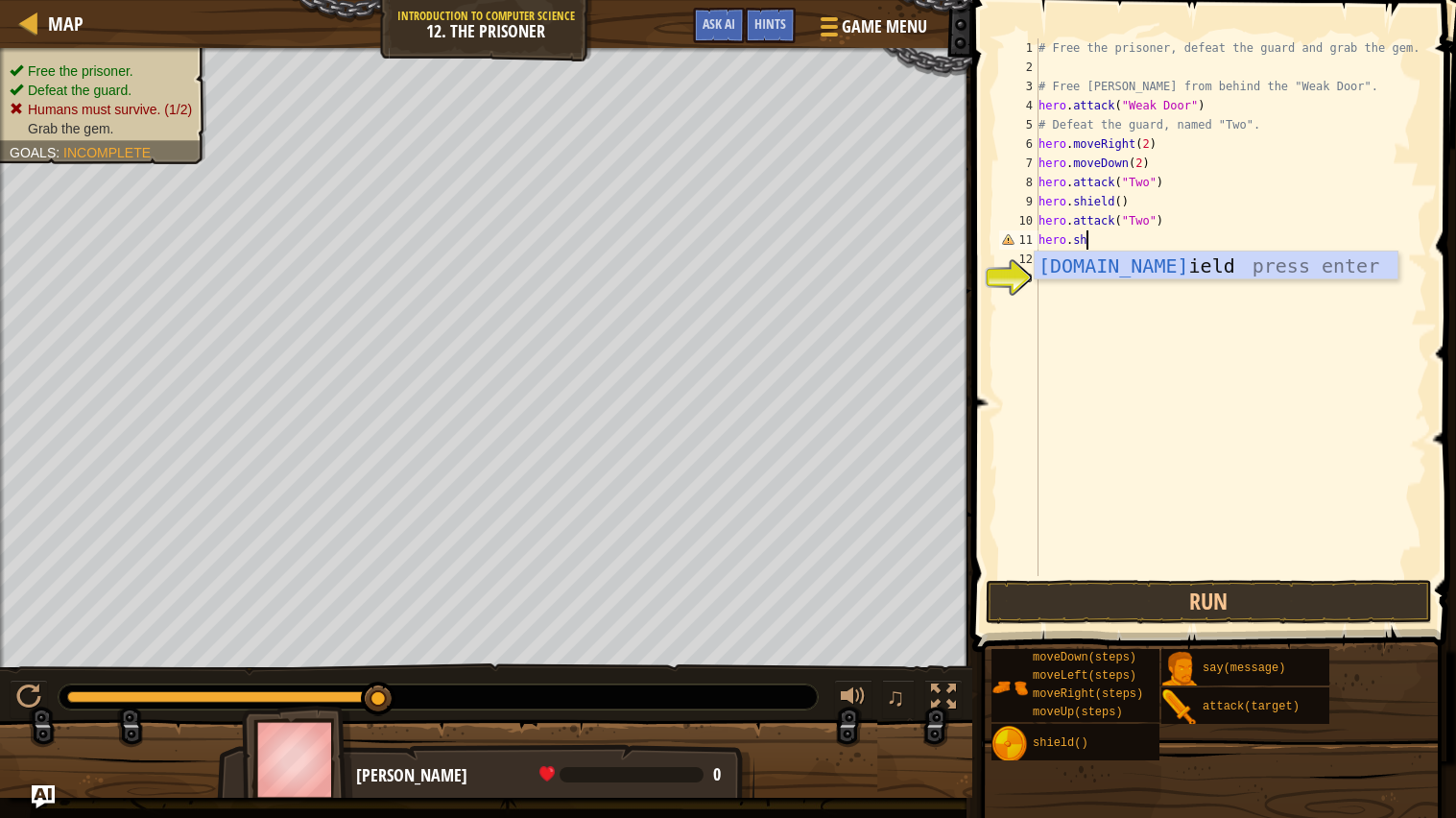
type textarea "hero.she"
click at [1151, 253] on div "hero.sh i e ld press enter" at bounding box center [1215, 294] width 363 height 86
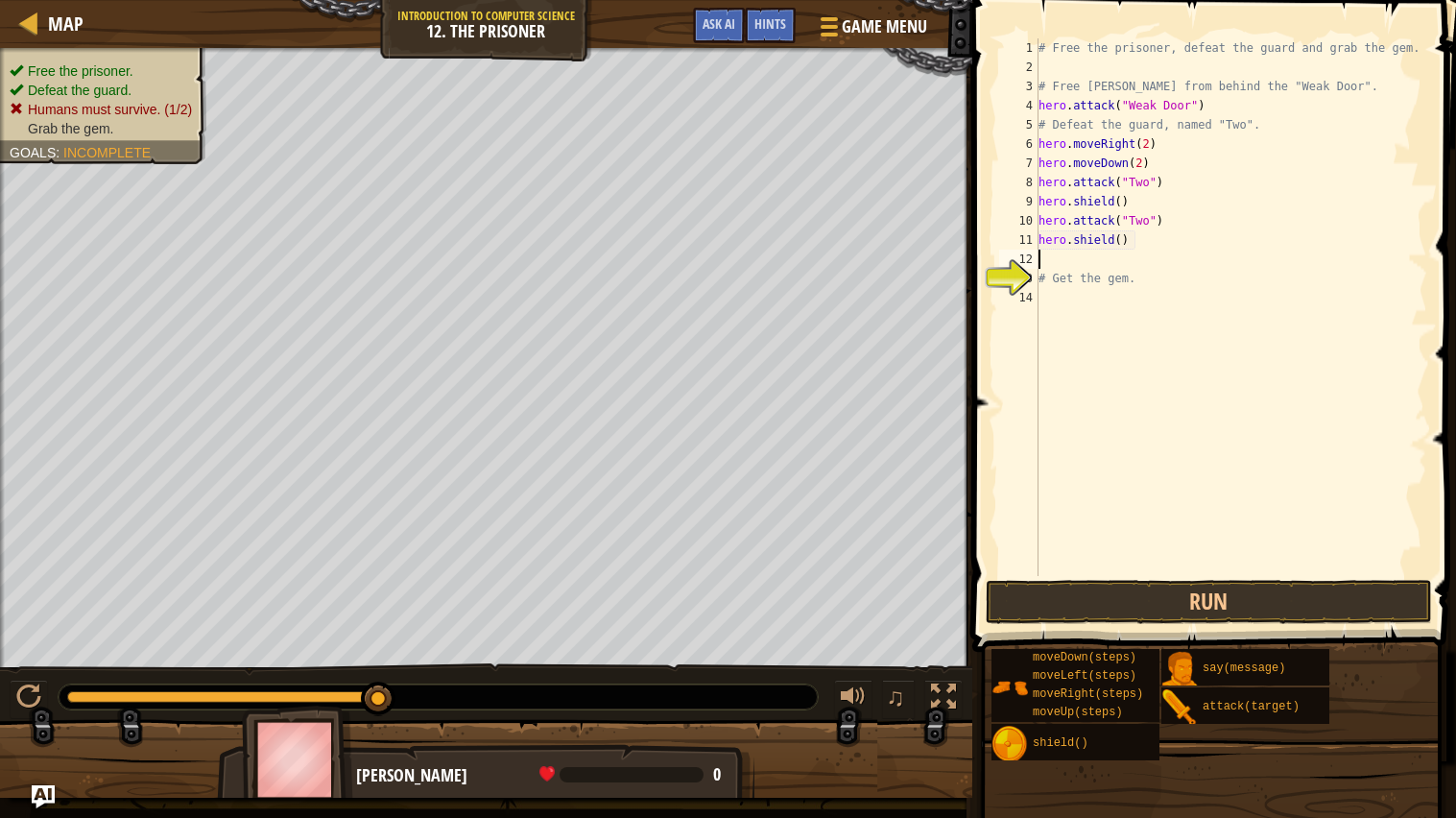
scroll to position [8, 0]
click at [1151, 595] on button "Run" at bounding box center [1210, 602] width 447 height 45
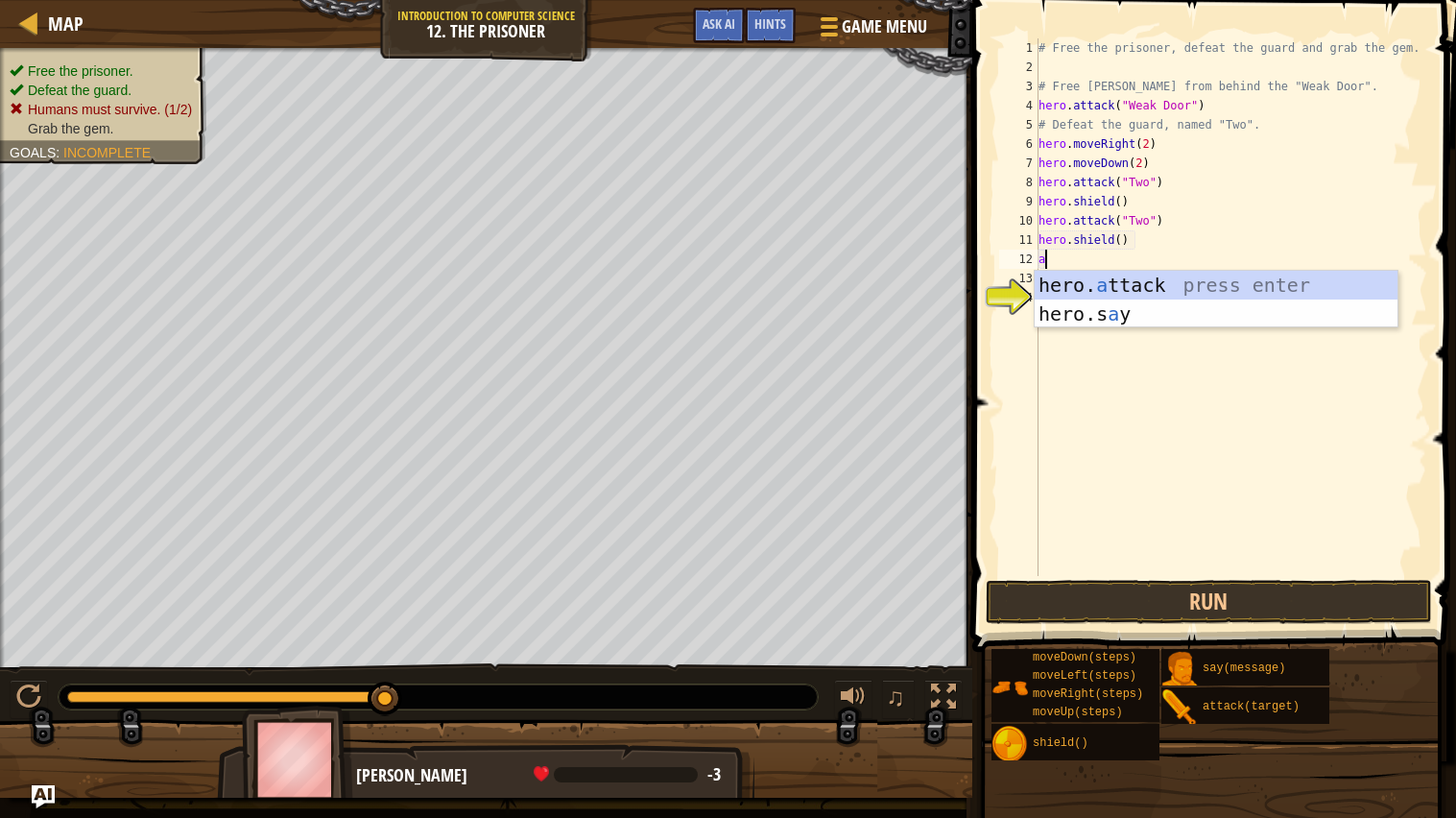
click at [1147, 282] on div "hero. a ttack press enter hero.s a y press enter" at bounding box center [1215, 328] width 363 height 115
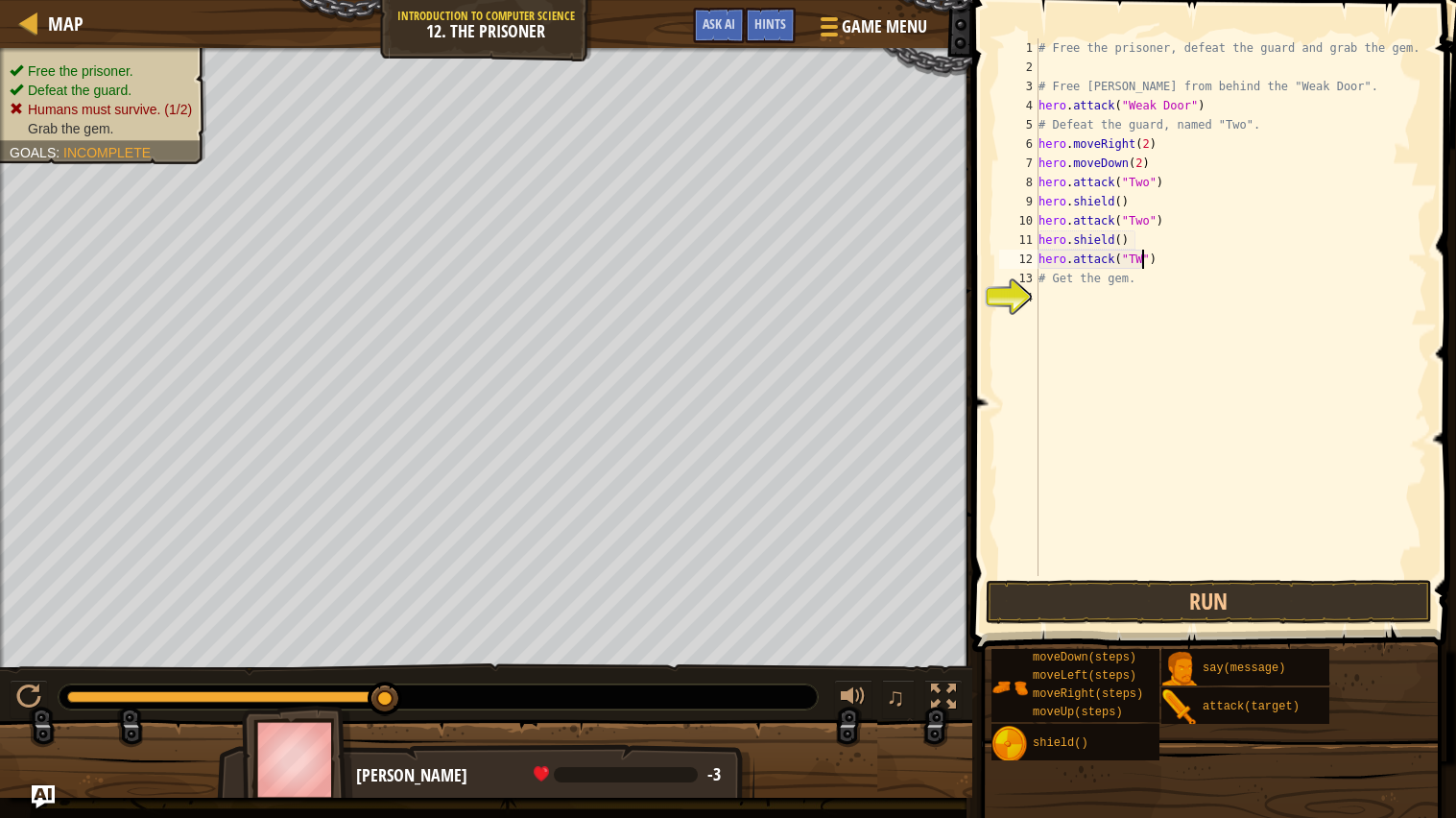
scroll to position [8, 9]
type textarea "hero.attack("Two")"
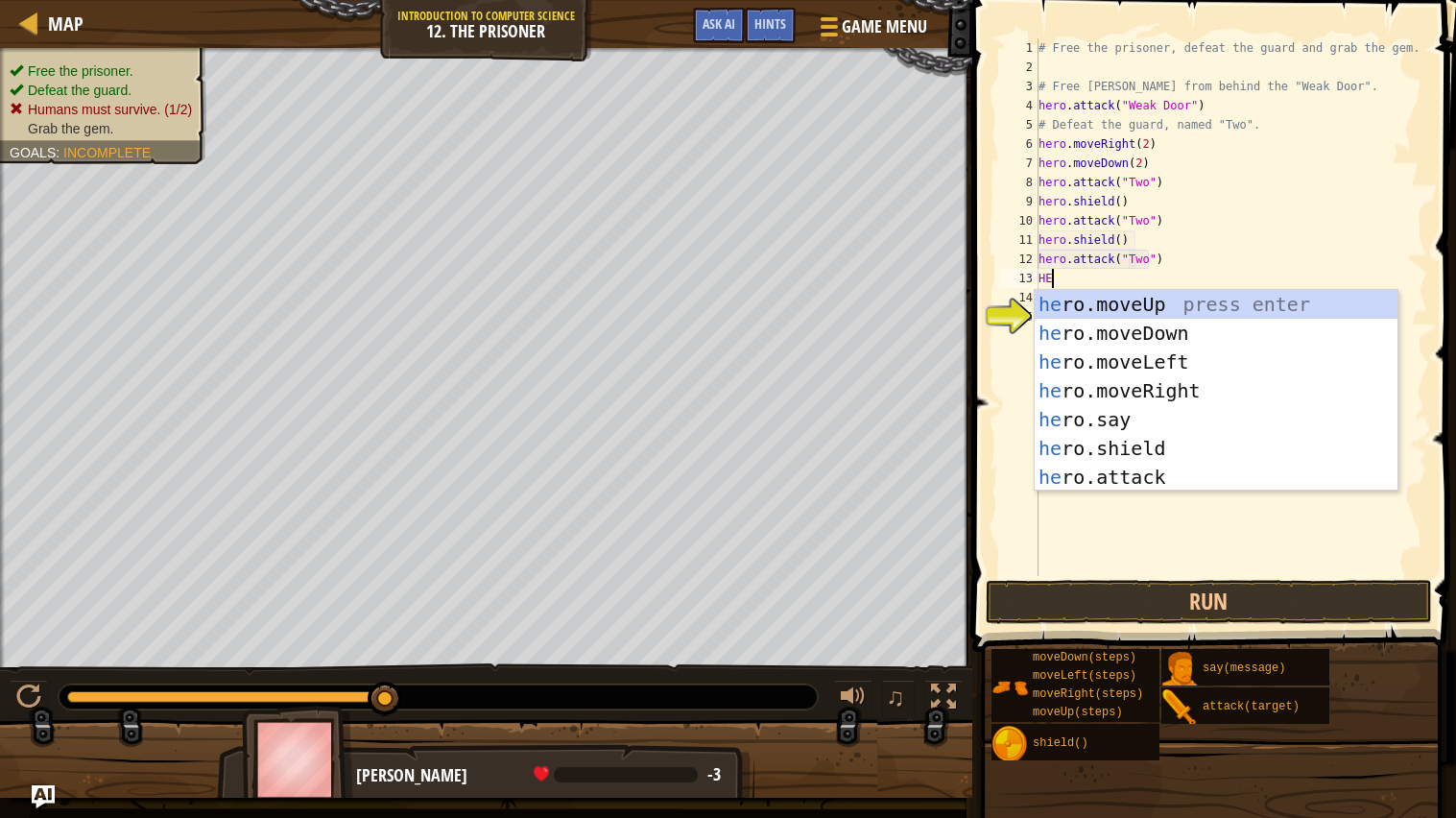
type textarea "HEr"
click at [1117, 453] on div "her o.moveUp press enter her o.moveDown press enter her o.moveLeft press enter …" at bounding box center [1215, 420] width 363 height 259
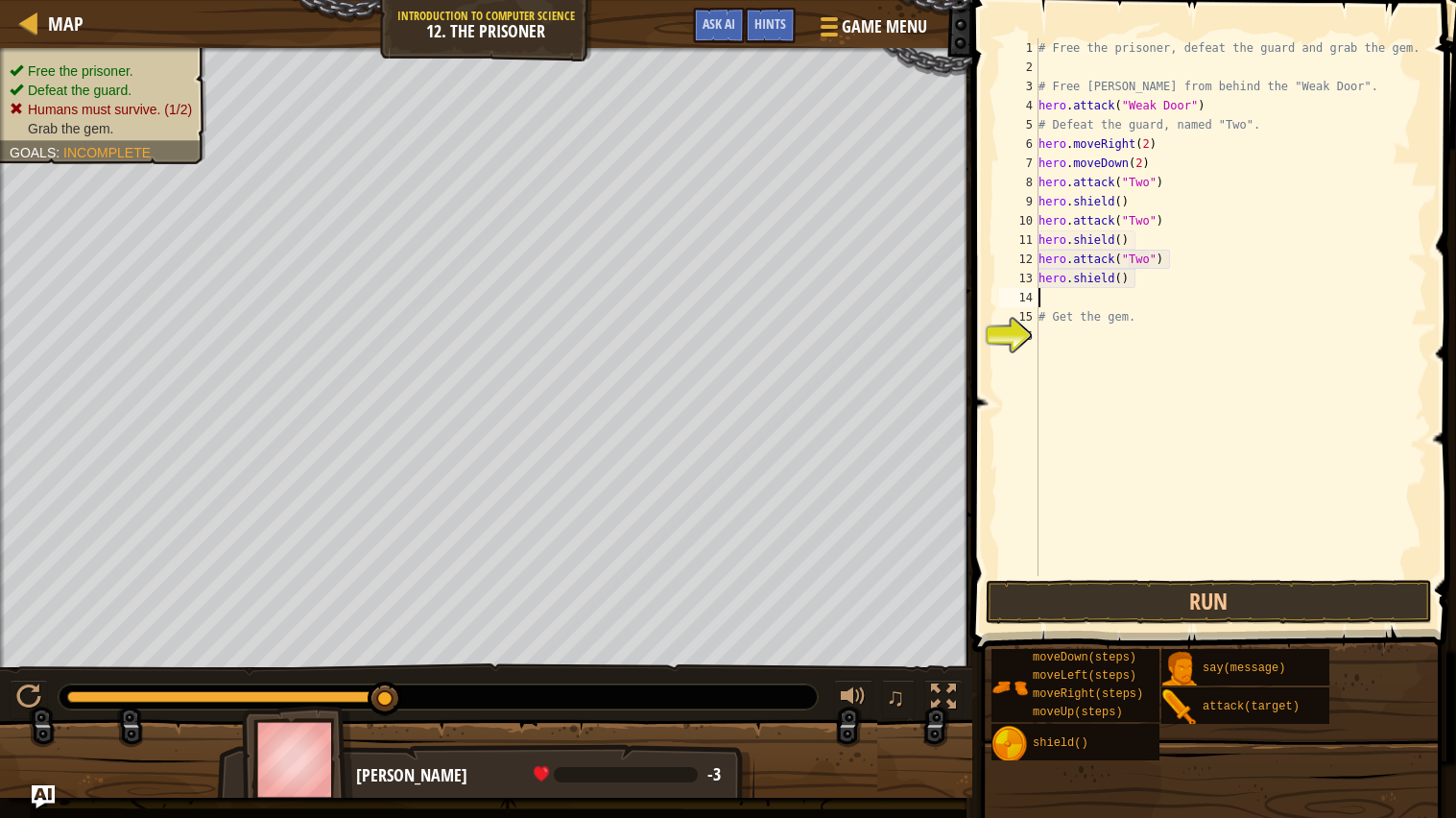
type textarea "J"
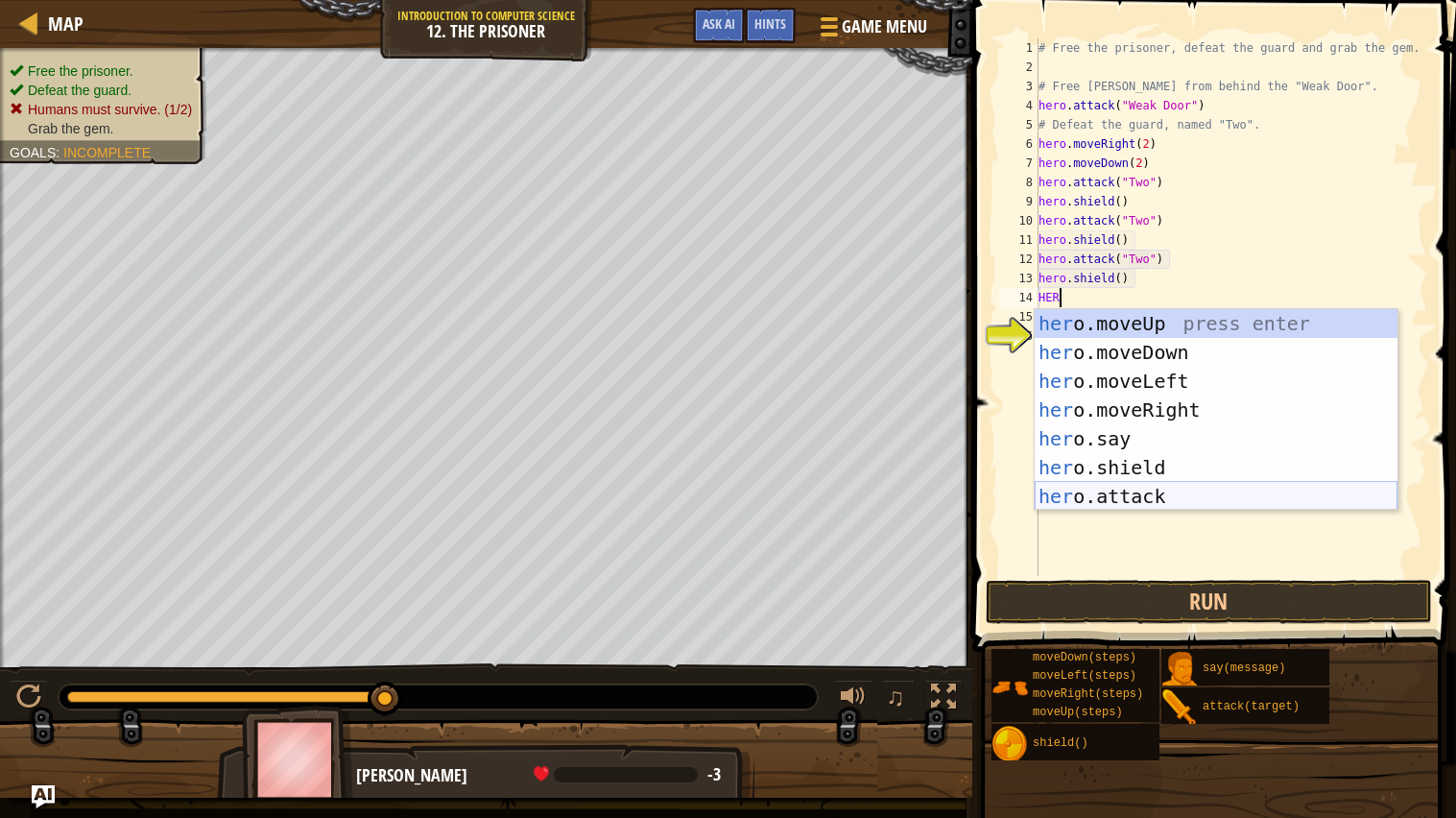
click at [1123, 501] on div "her o.moveUp press enter her o.moveDown press enter her o.moveLeft press enter …" at bounding box center [1215, 439] width 363 height 259
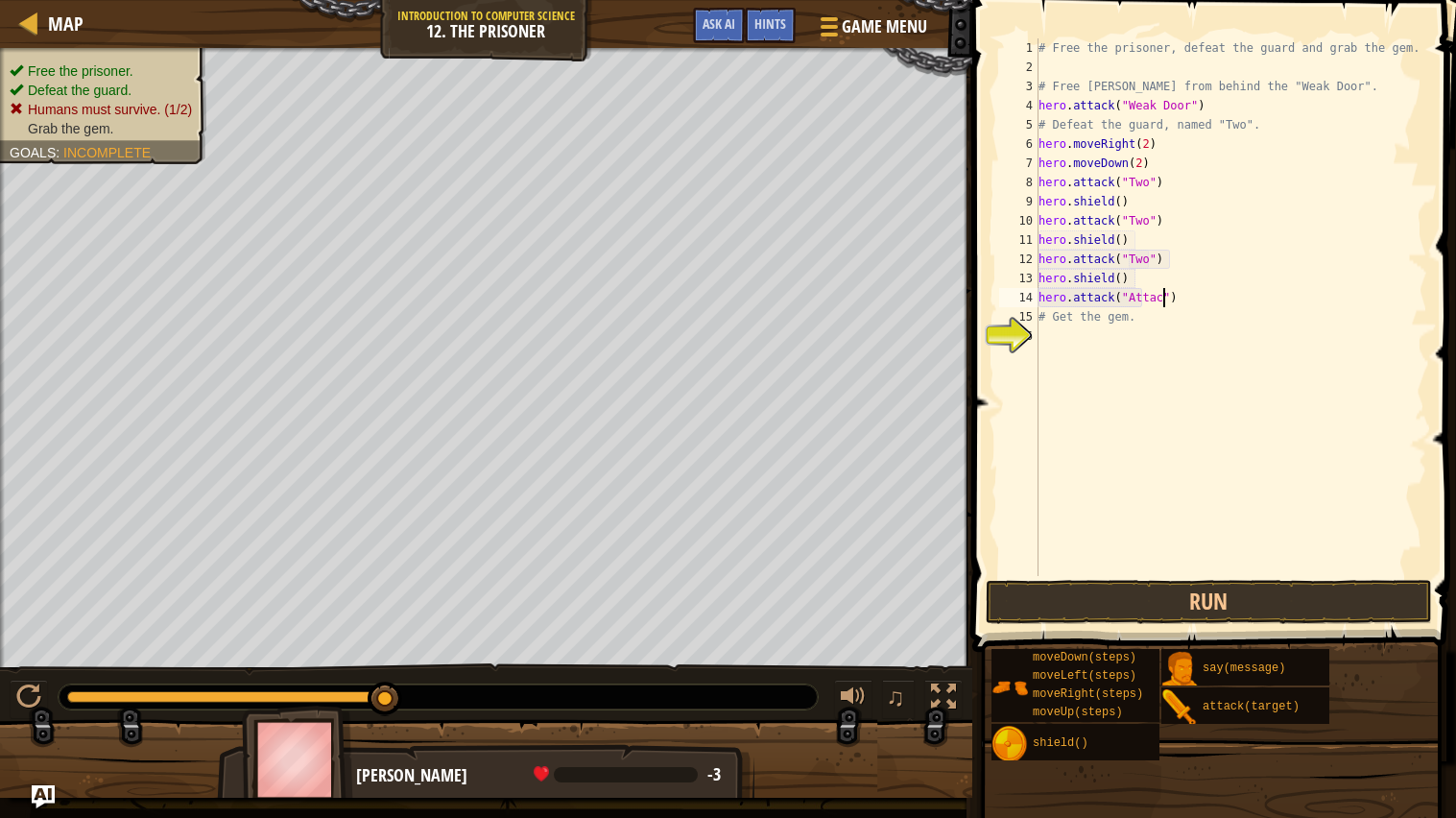
scroll to position [8, 11]
click at [1137, 611] on button "Run" at bounding box center [1210, 602] width 447 height 45
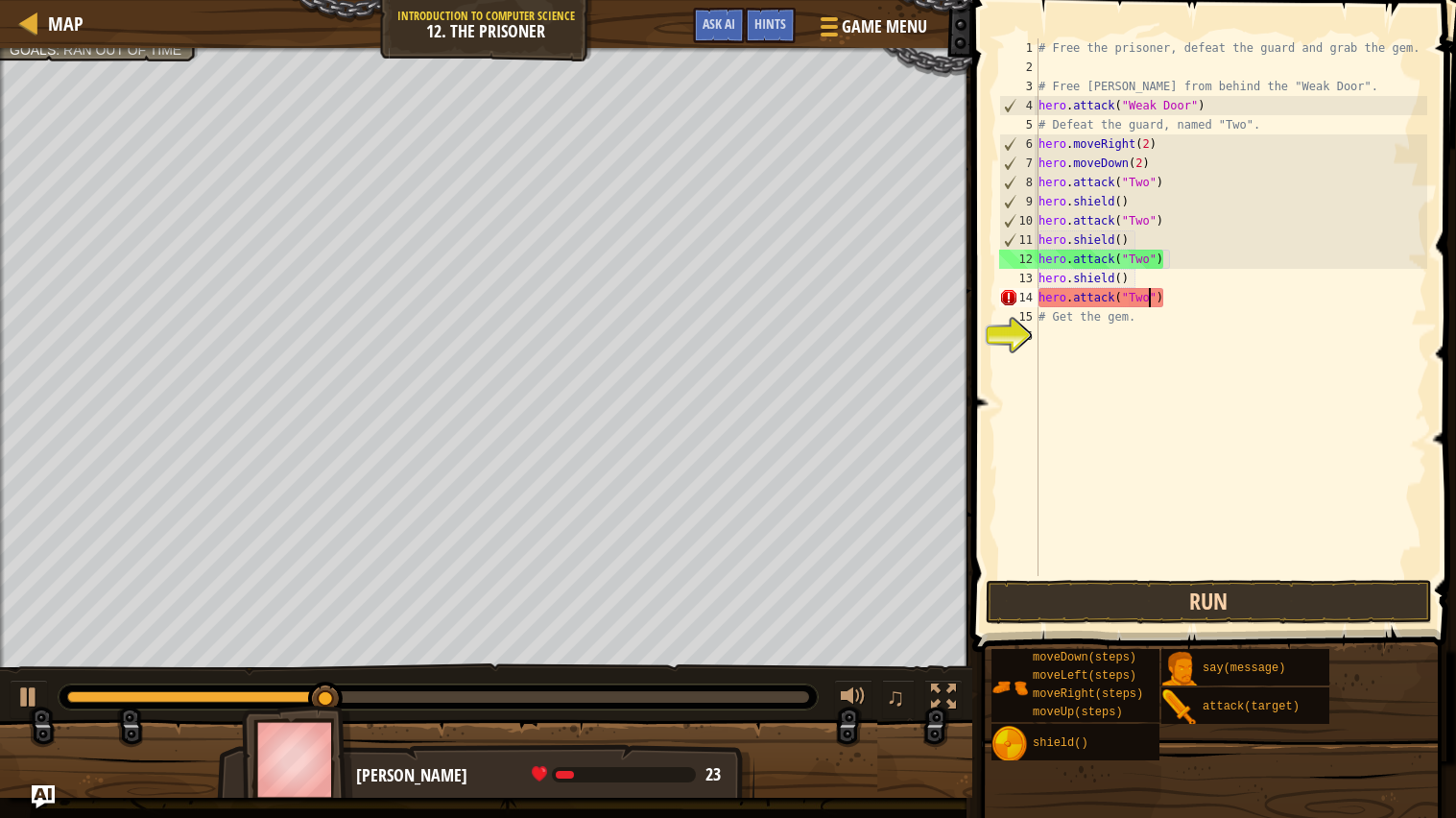
scroll to position [8, 9]
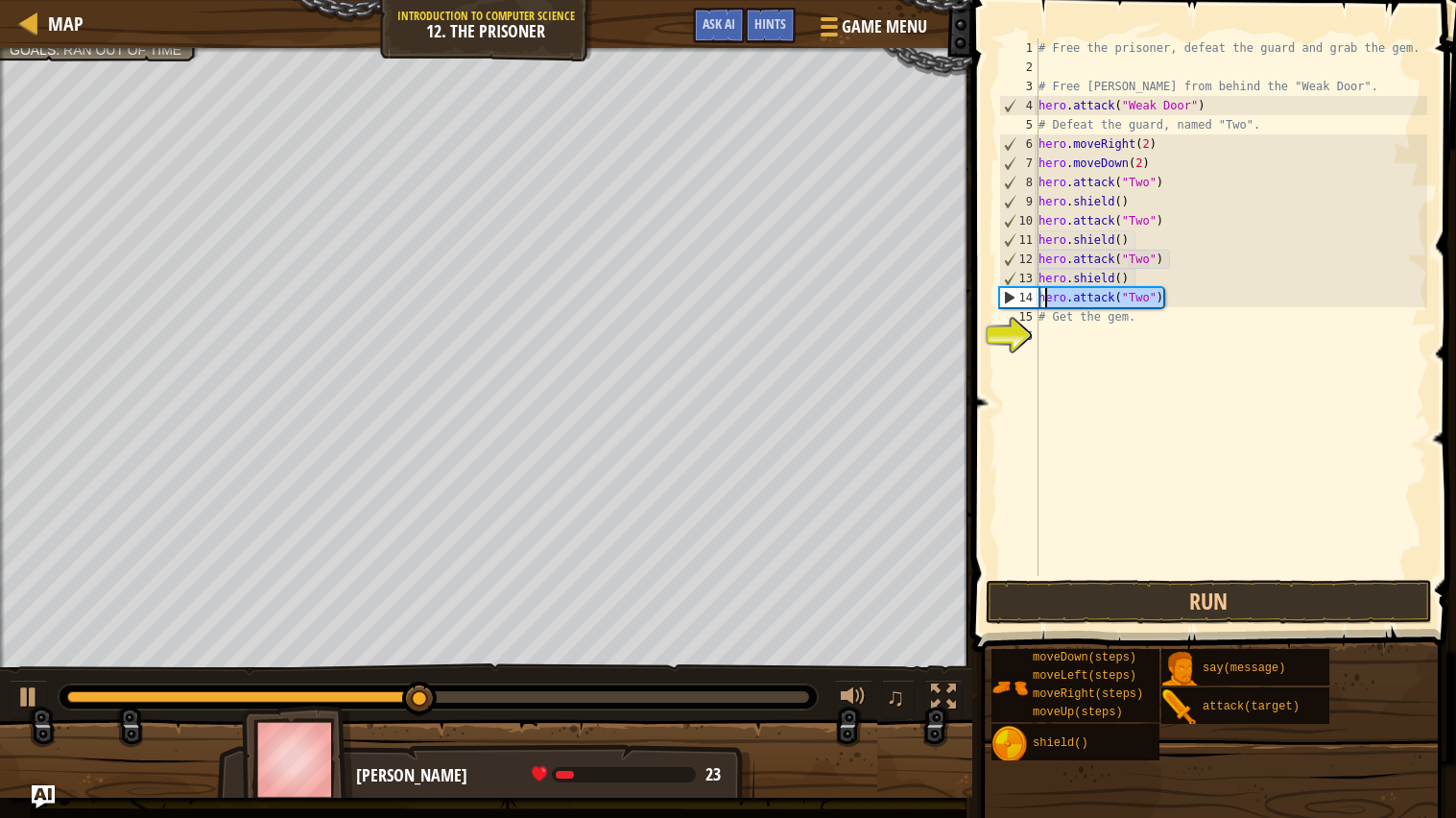
drag, startPoint x: 1172, startPoint y: 302, endPoint x: 1042, endPoint y: 298, distance: 130.1
click at [1042, 298] on div "# Free the prisoner, defeat the guard and grab the gem. # Free Patrick from beh…" at bounding box center [1230, 327] width 393 height 576
type textarea "h"
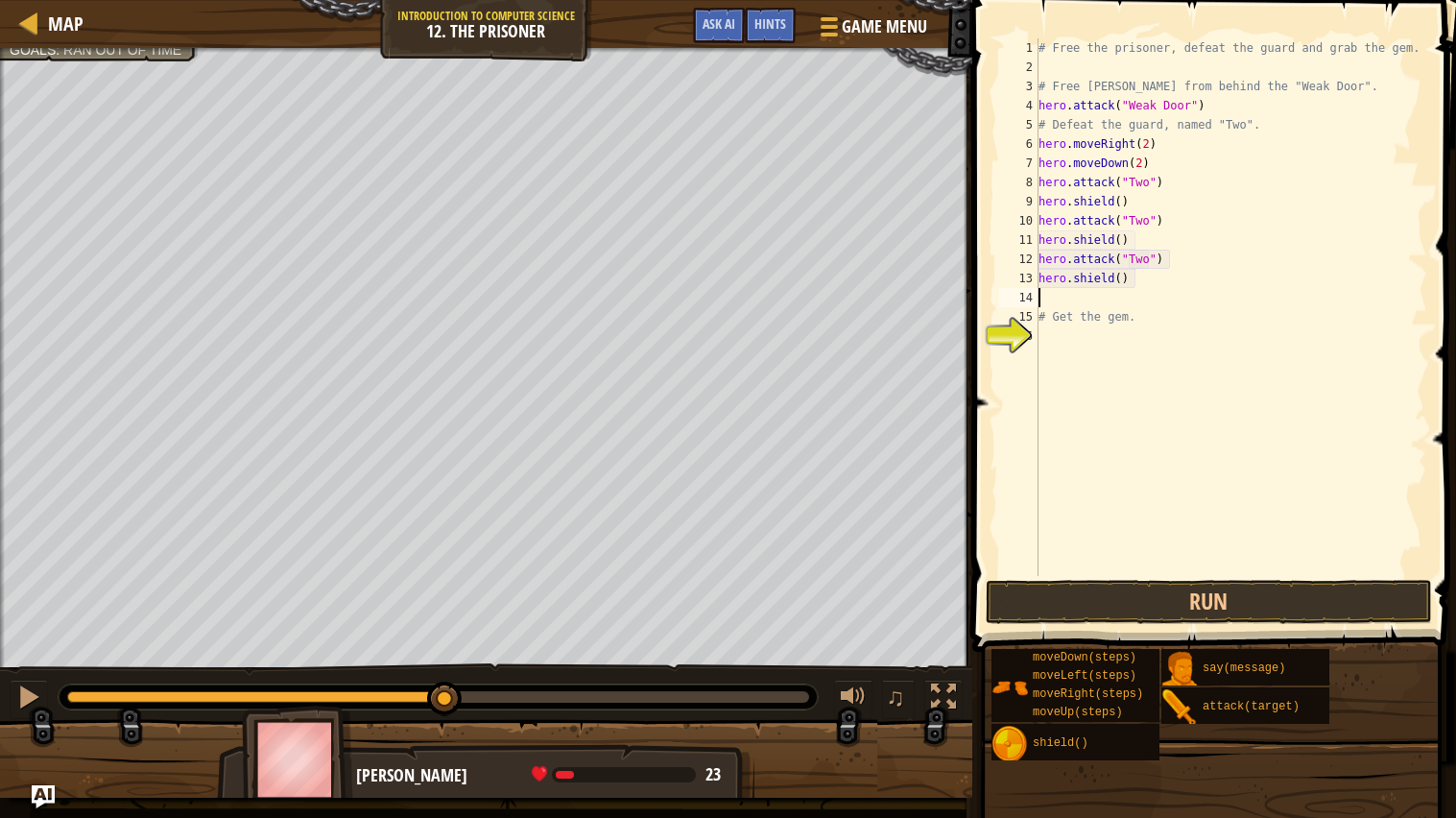
type textarea ","
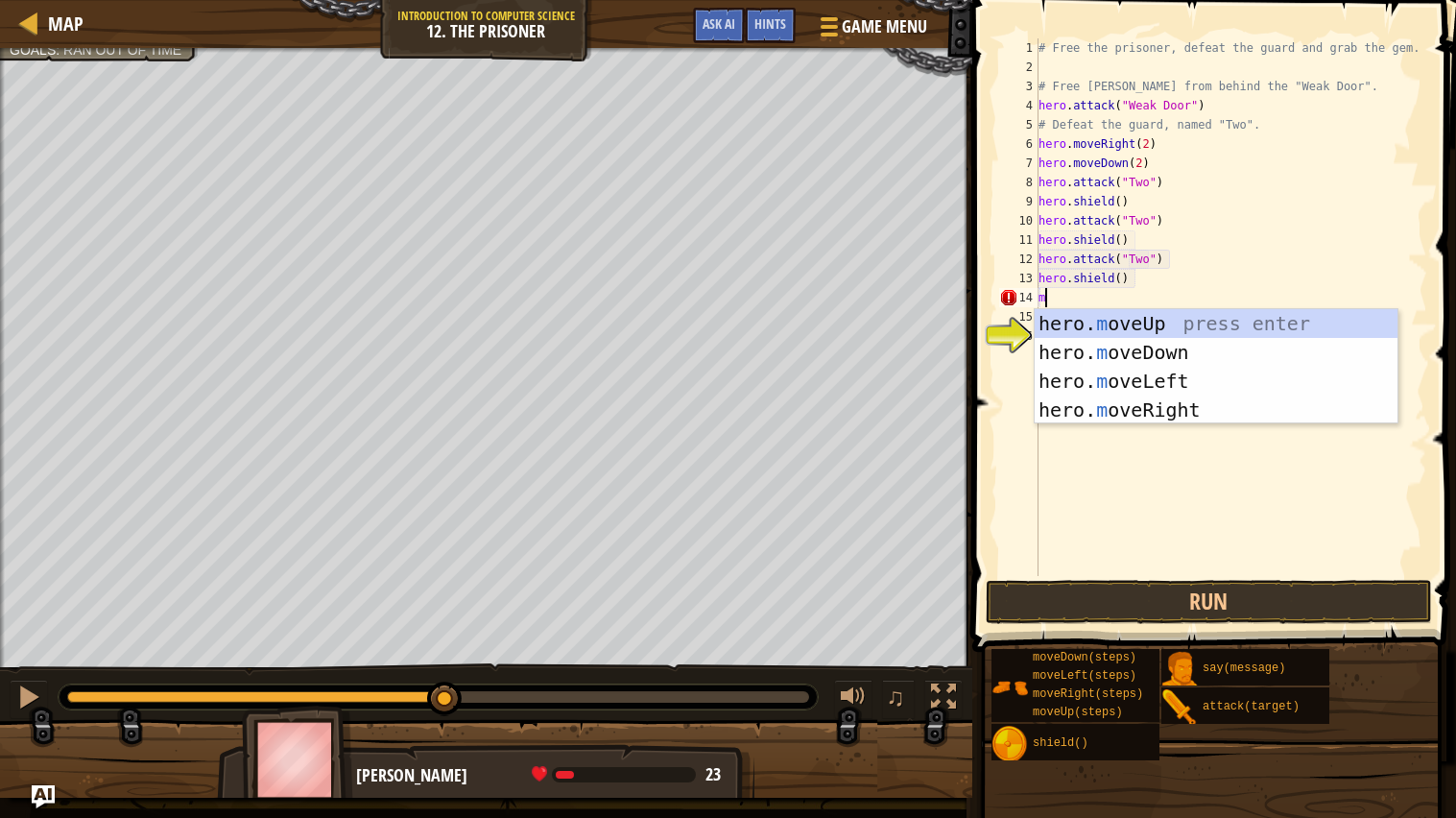
type textarea "mv"
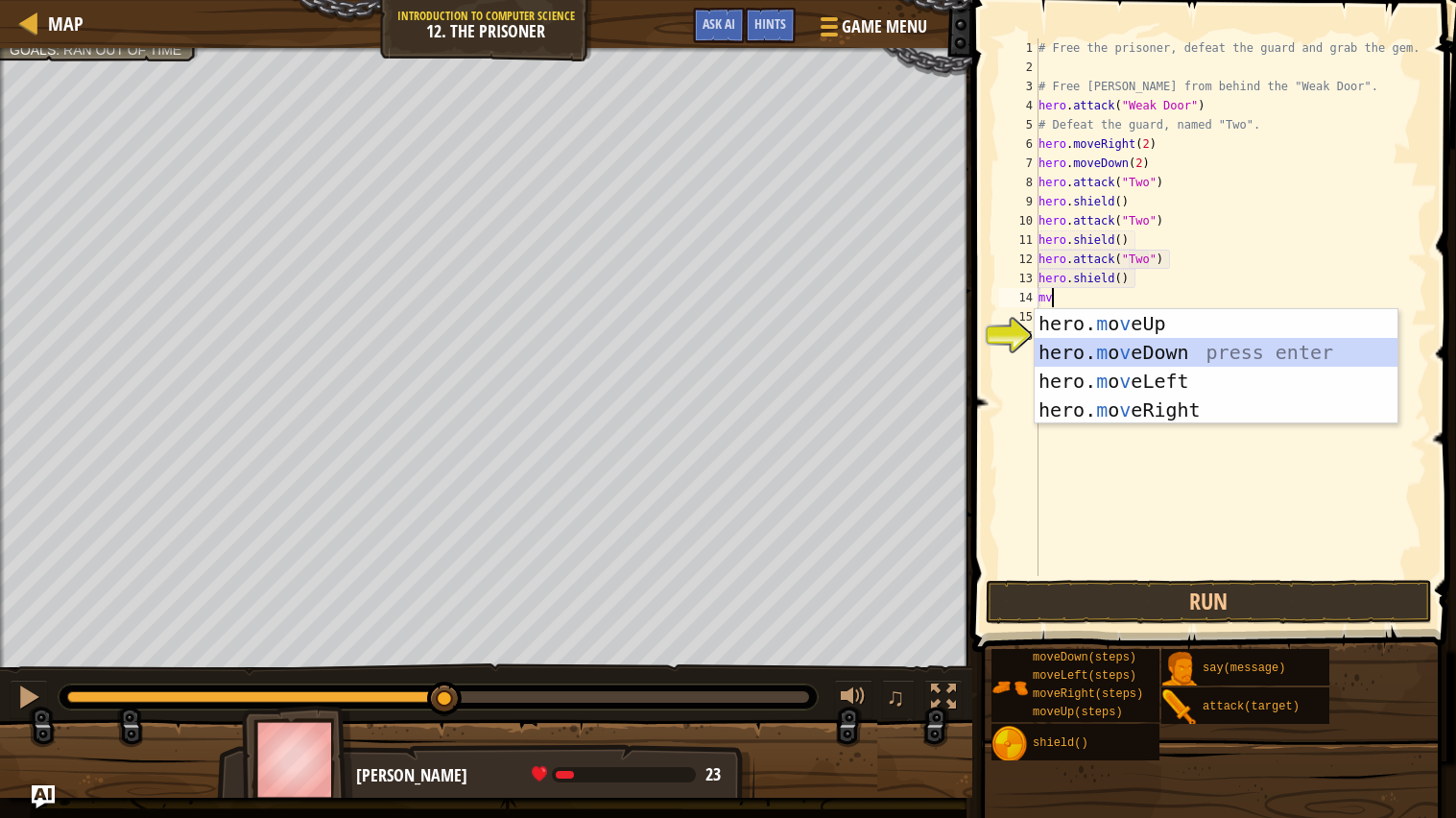
click at [1137, 365] on div "hero. m o v eUp press enter hero. m o v eDown press enter hero. m o v eLeft pre…" at bounding box center [1215, 395] width 363 height 173
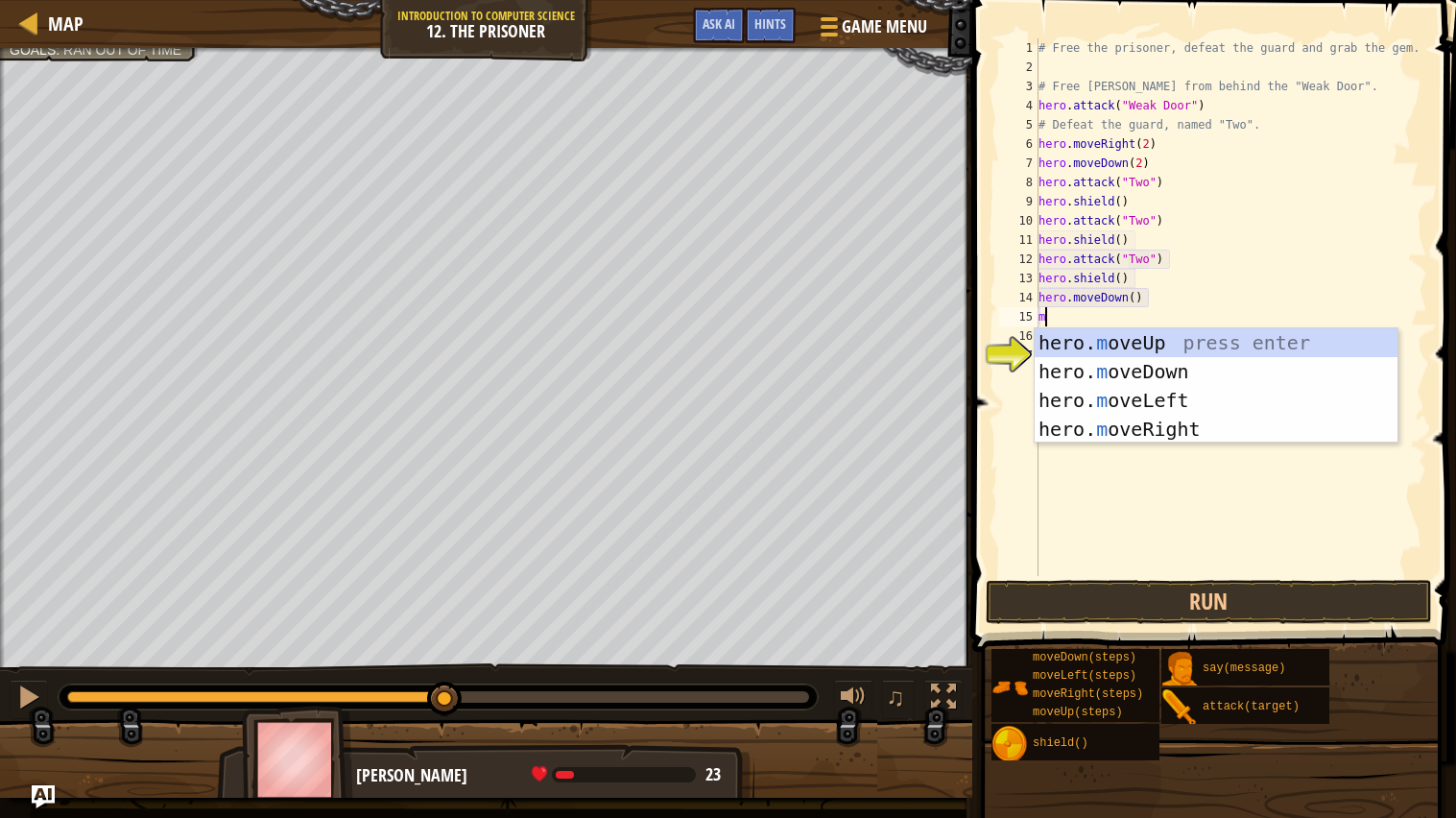
type textarea "mv"
click at [1155, 430] on div "hero. m o v eUp press enter hero. m o v eDown press enter hero. m o v eLeft pre…" at bounding box center [1215, 415] width 363 height 173
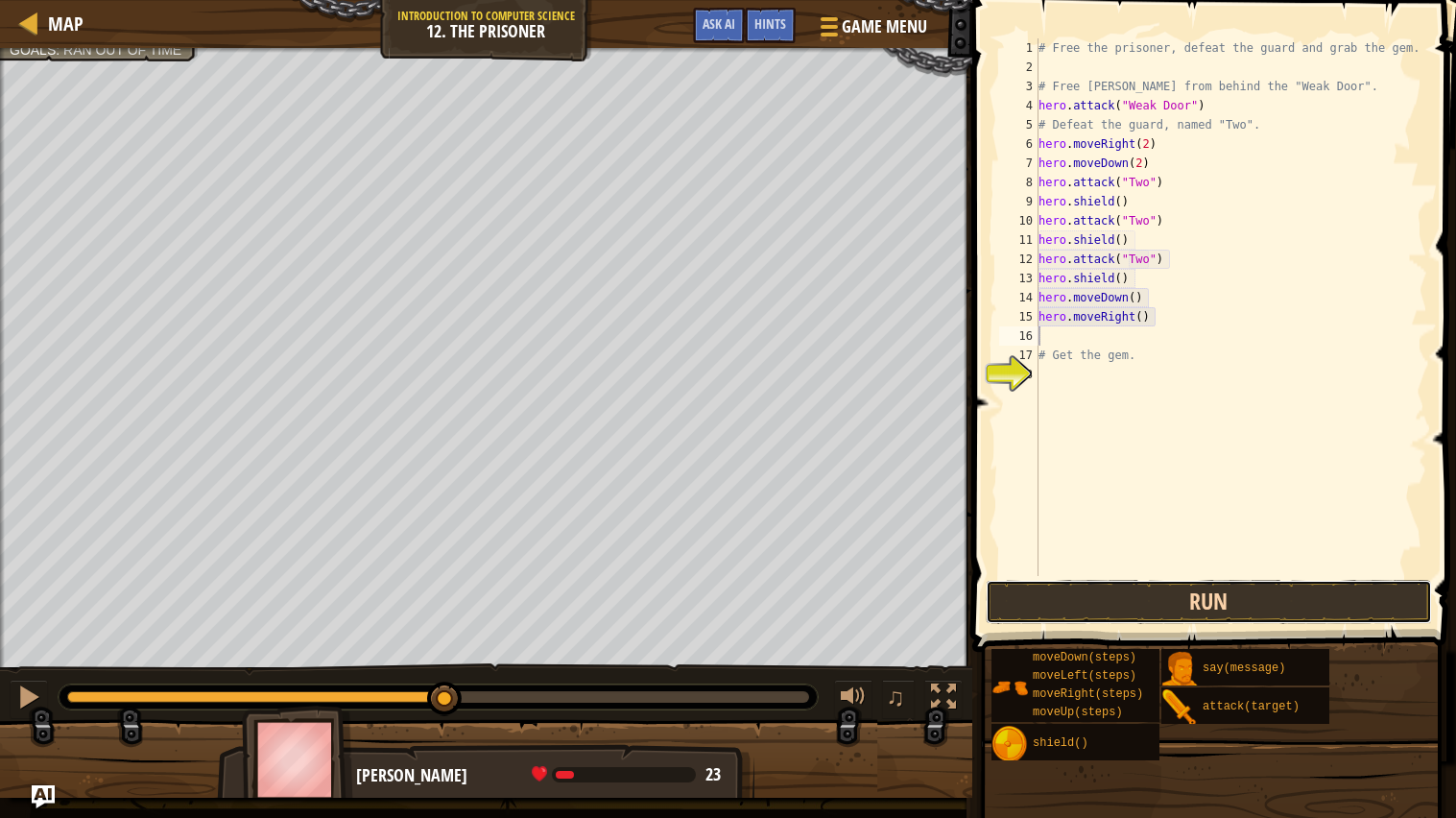
click at [1110, 587] on button "Run" at bounding box center [1210, 602] width 447 height 45
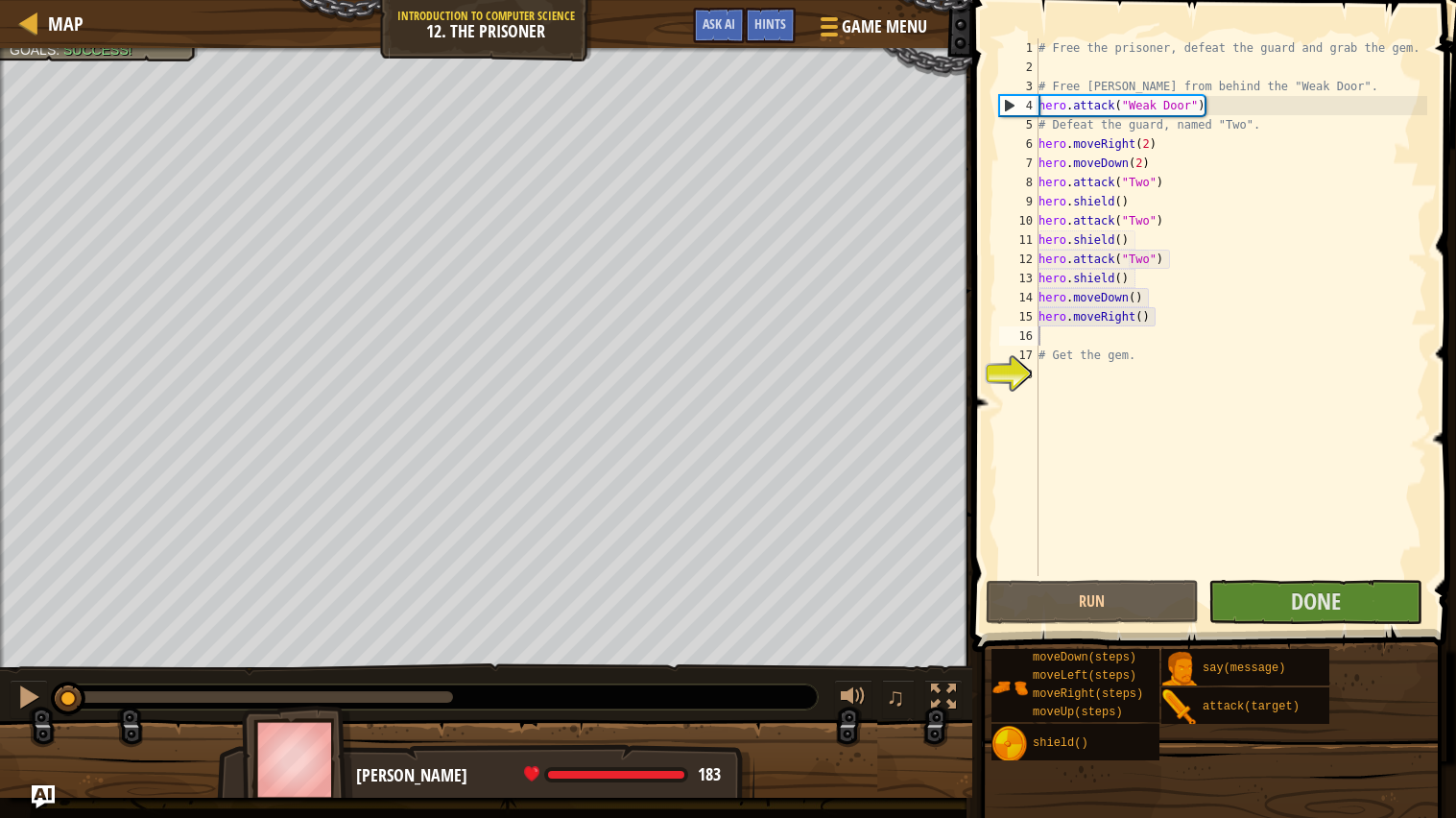
click at [663, 694] on div at bounding box center [437, 696] width 759 height 25
click at [406, 686] on div at bounding box center [437, 696] width 759 height 25
click at [403, 697] on div at bounding box center [260, 697] width 386 height 12
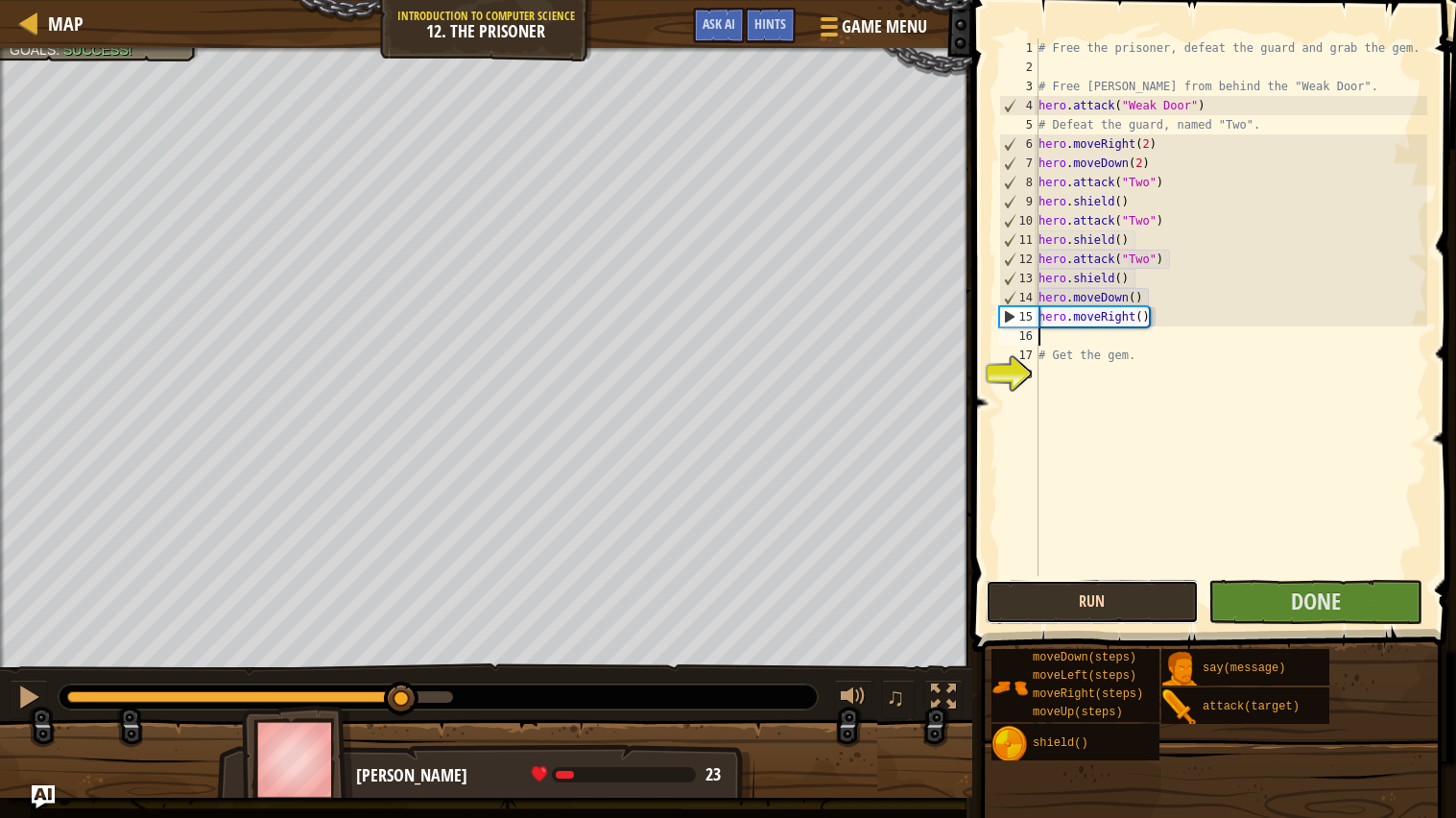
click at [1091, 596] on button "Run" at bounding box center [1093, 602] width 214 height 45
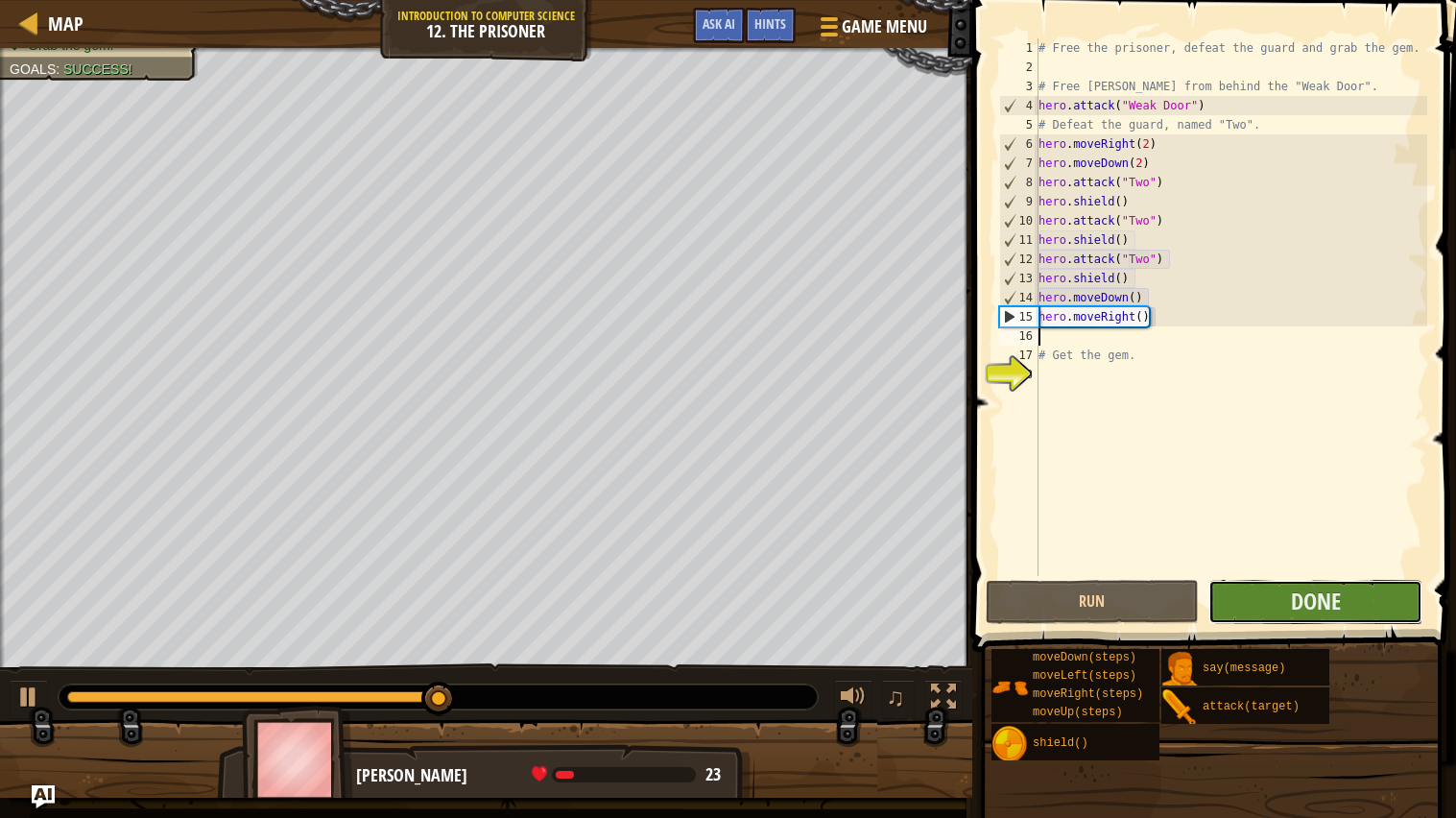
click at [1289, 606] on button "Done" at bounding box center [1315, 602] width 214 height 45
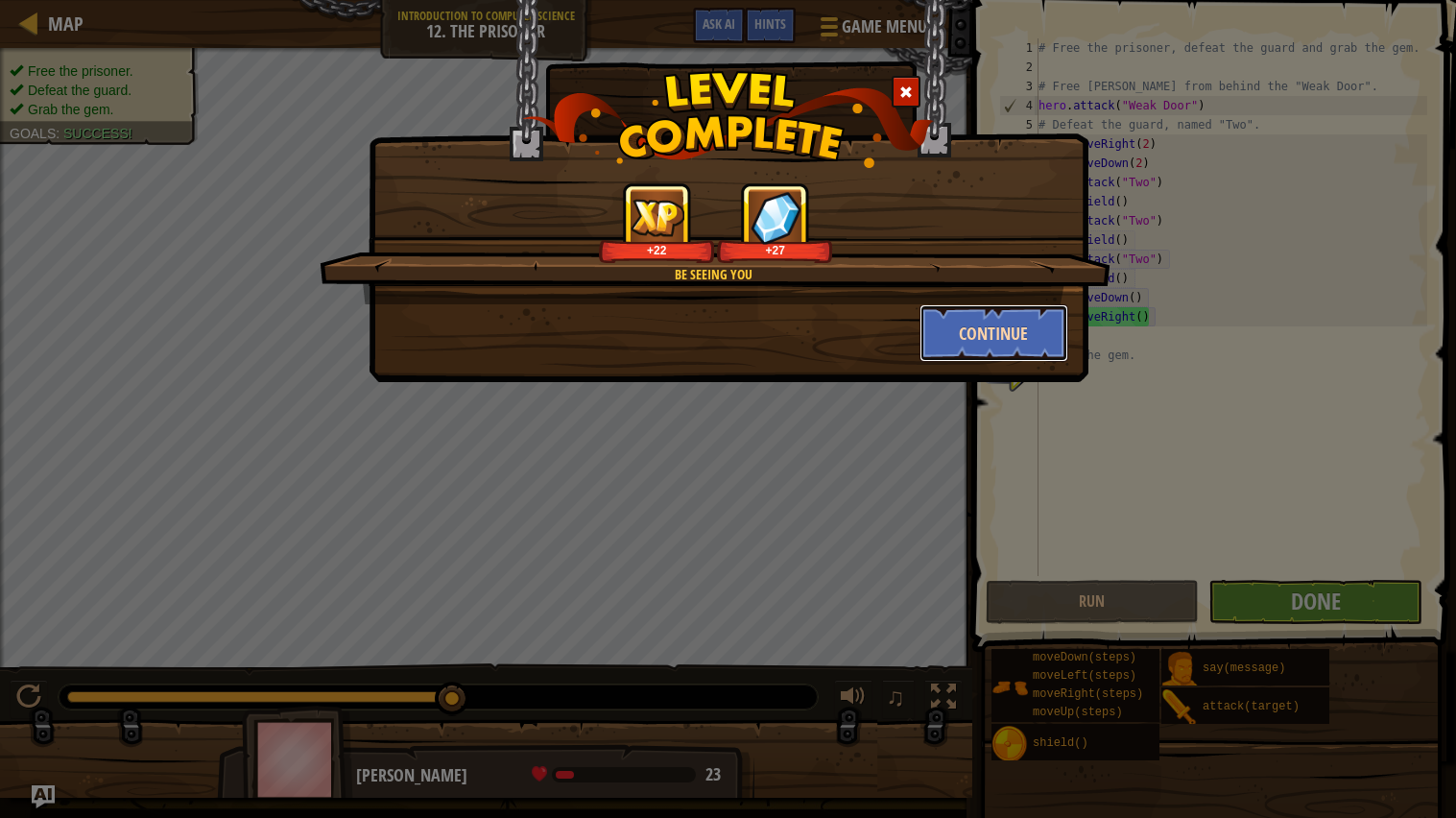
click at [924, 316] on button "Continue" at bounding box center [994, 333] width 148 height 57
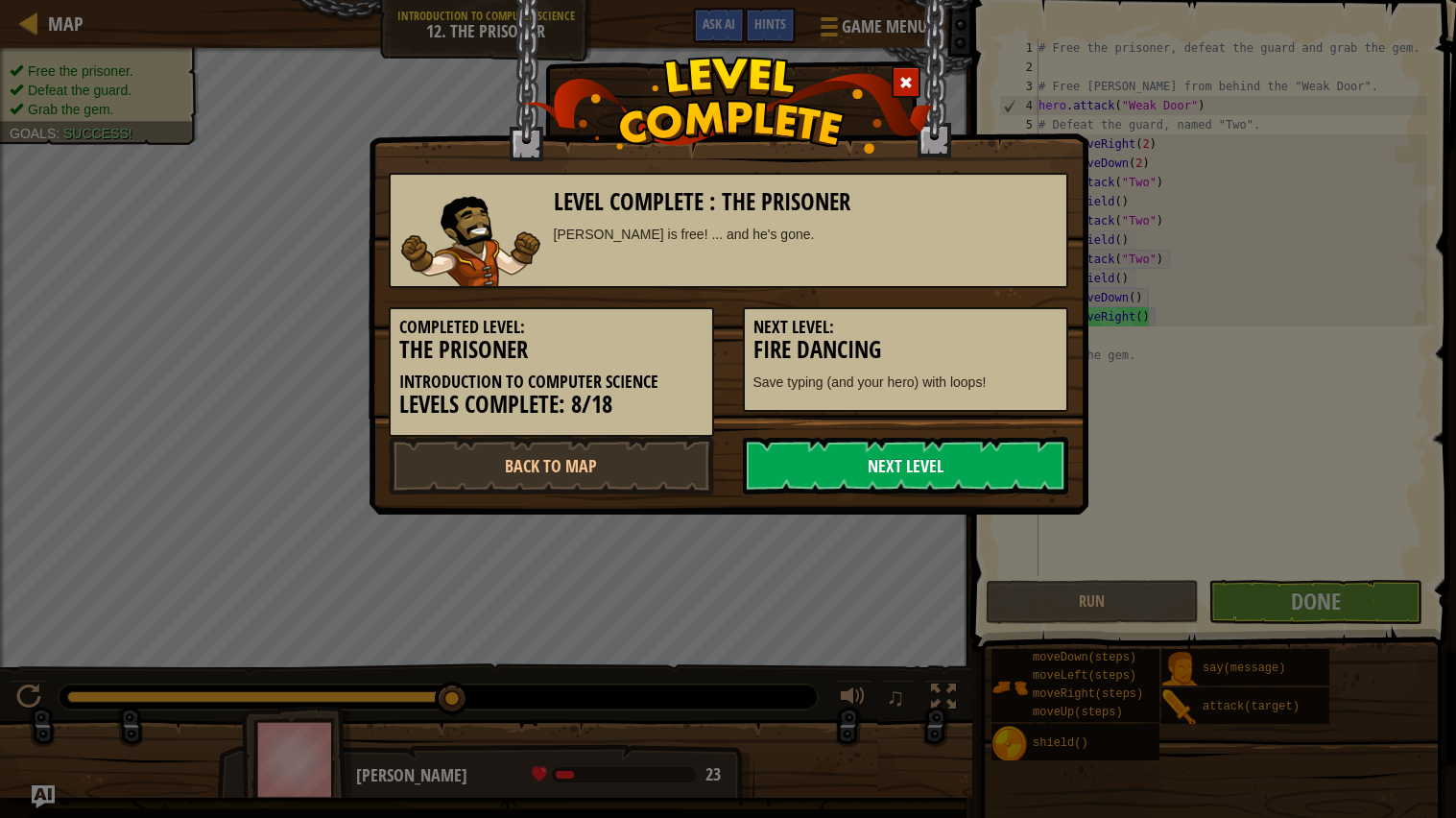
click at [872, 464] on link "Next Level" at bounding box center [906, 465] width 326 height 57
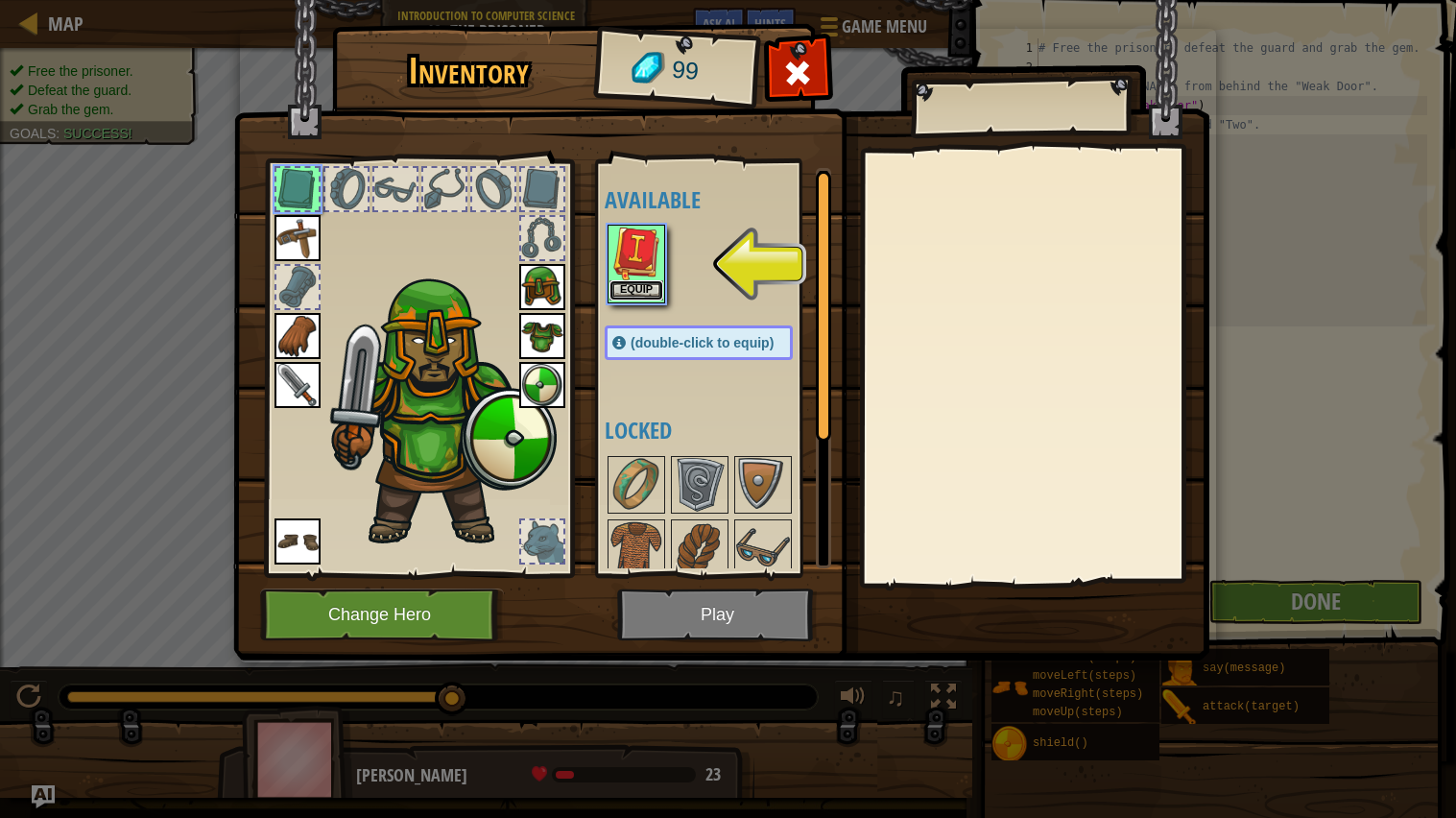
click at [631, 280] on button "Equip" at bounding box center [636, 290] width 53 height 20
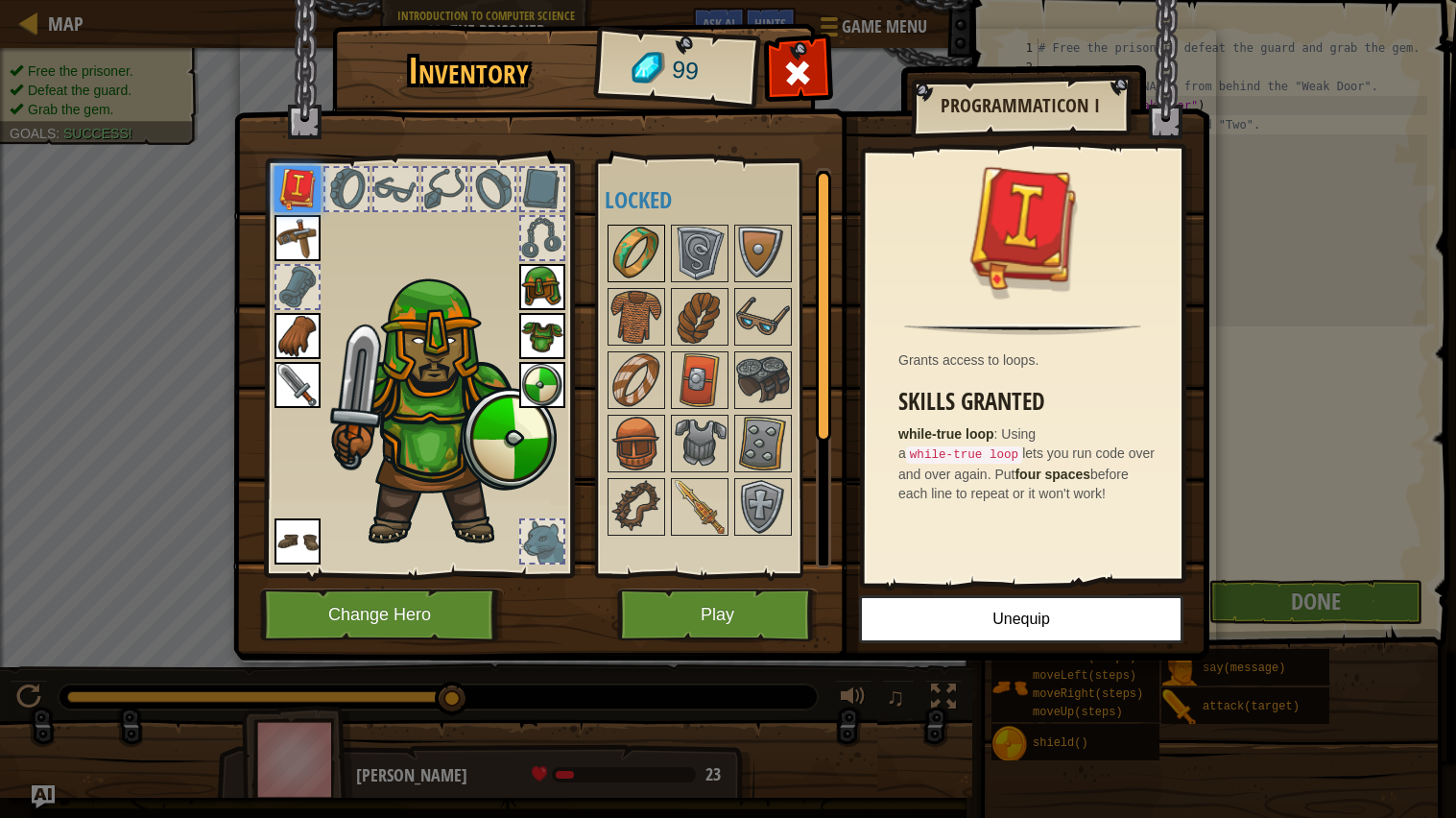
click at [626, 268] on img at bounding box center [636, 254] width 53 height 53
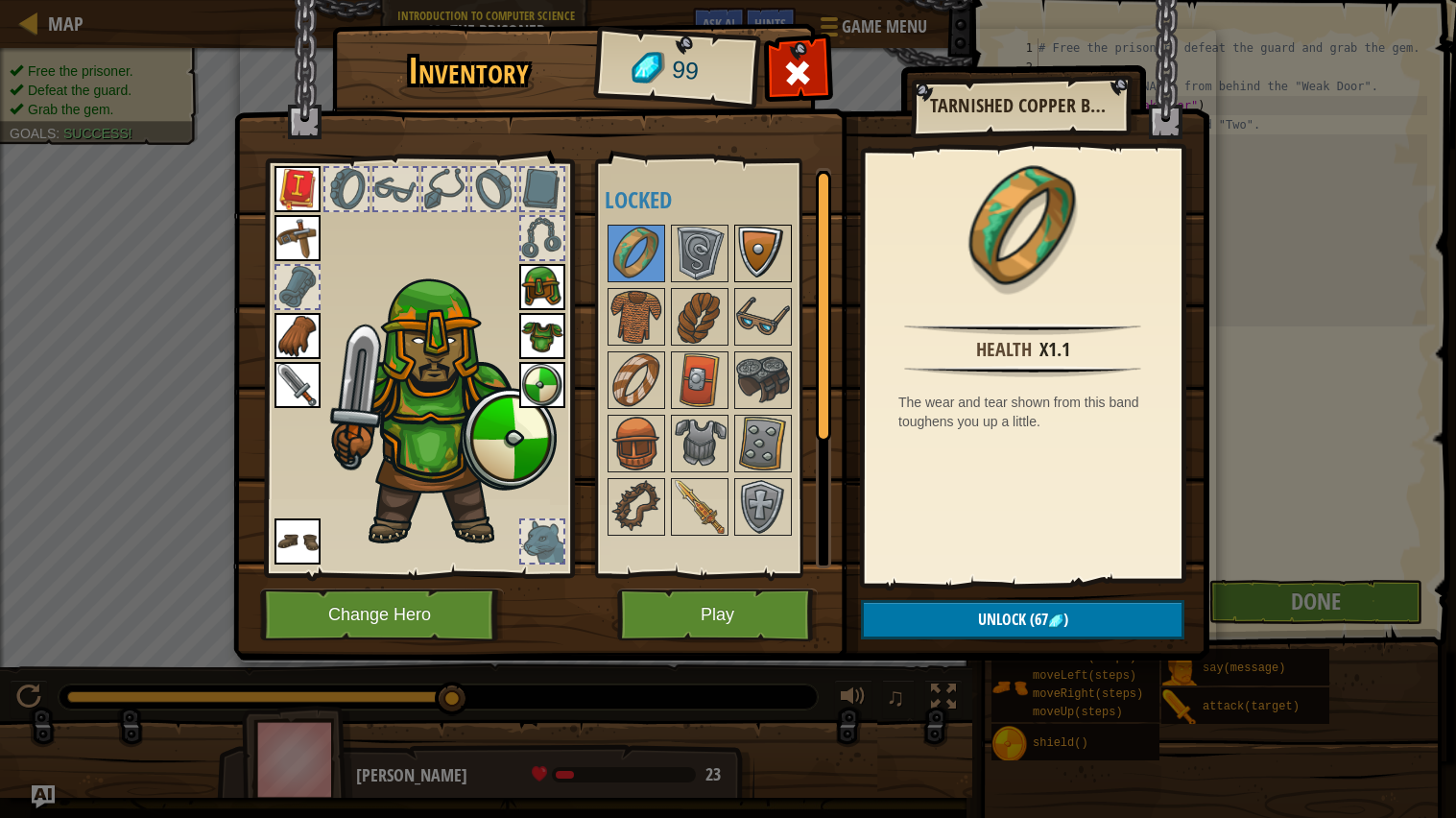
click at [770, 257] on img at bounding box center [763, 254] width 53 height 53
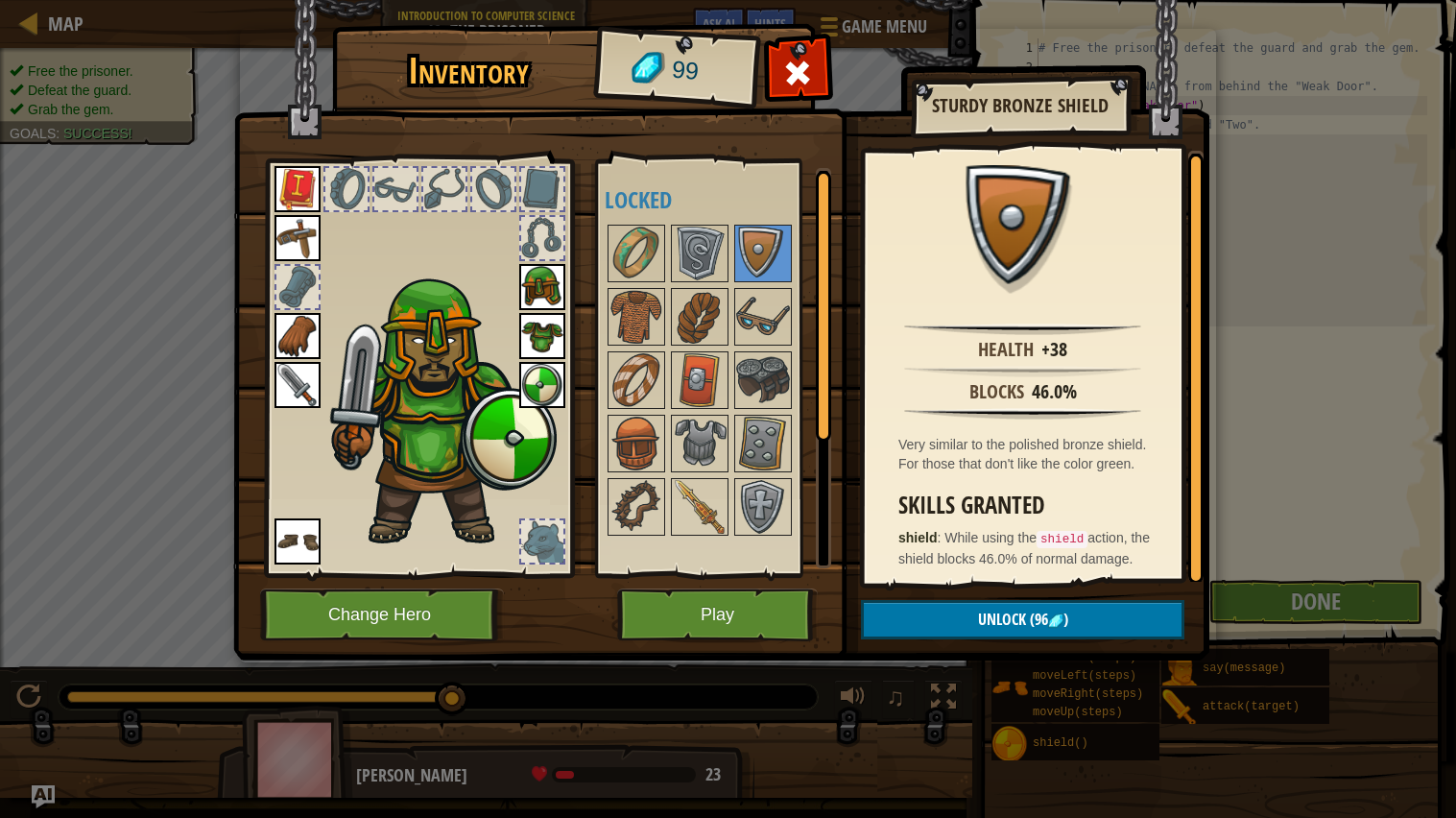
click at [543, 383] on img at bounding box center [542, 385] width 47 height 47
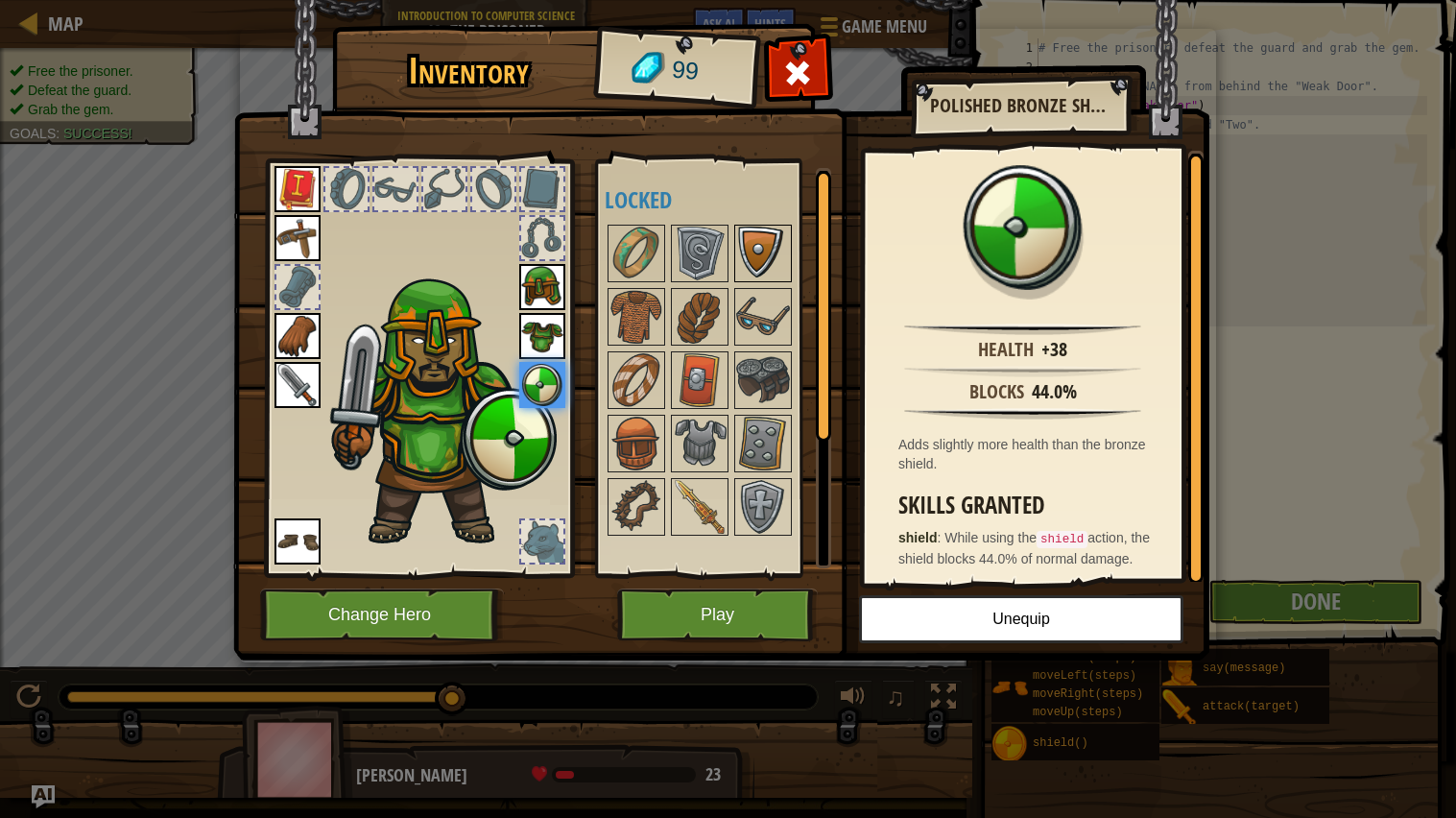
click at [757, 260] on img at bounding box center [763, 254] width 53 height 53
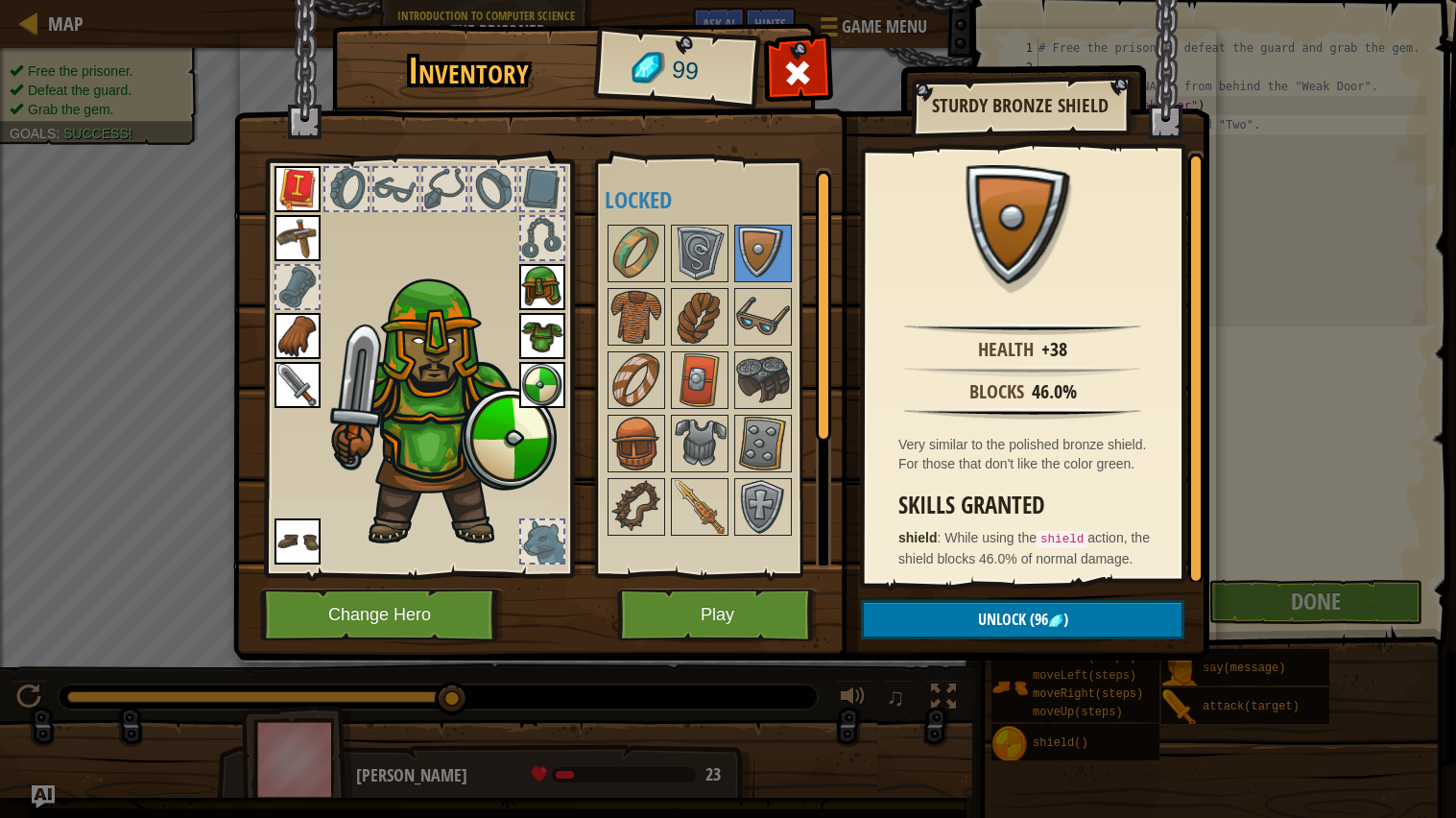
click at [552, 399] on img at bounding box center [542, 385] width 47 height 47
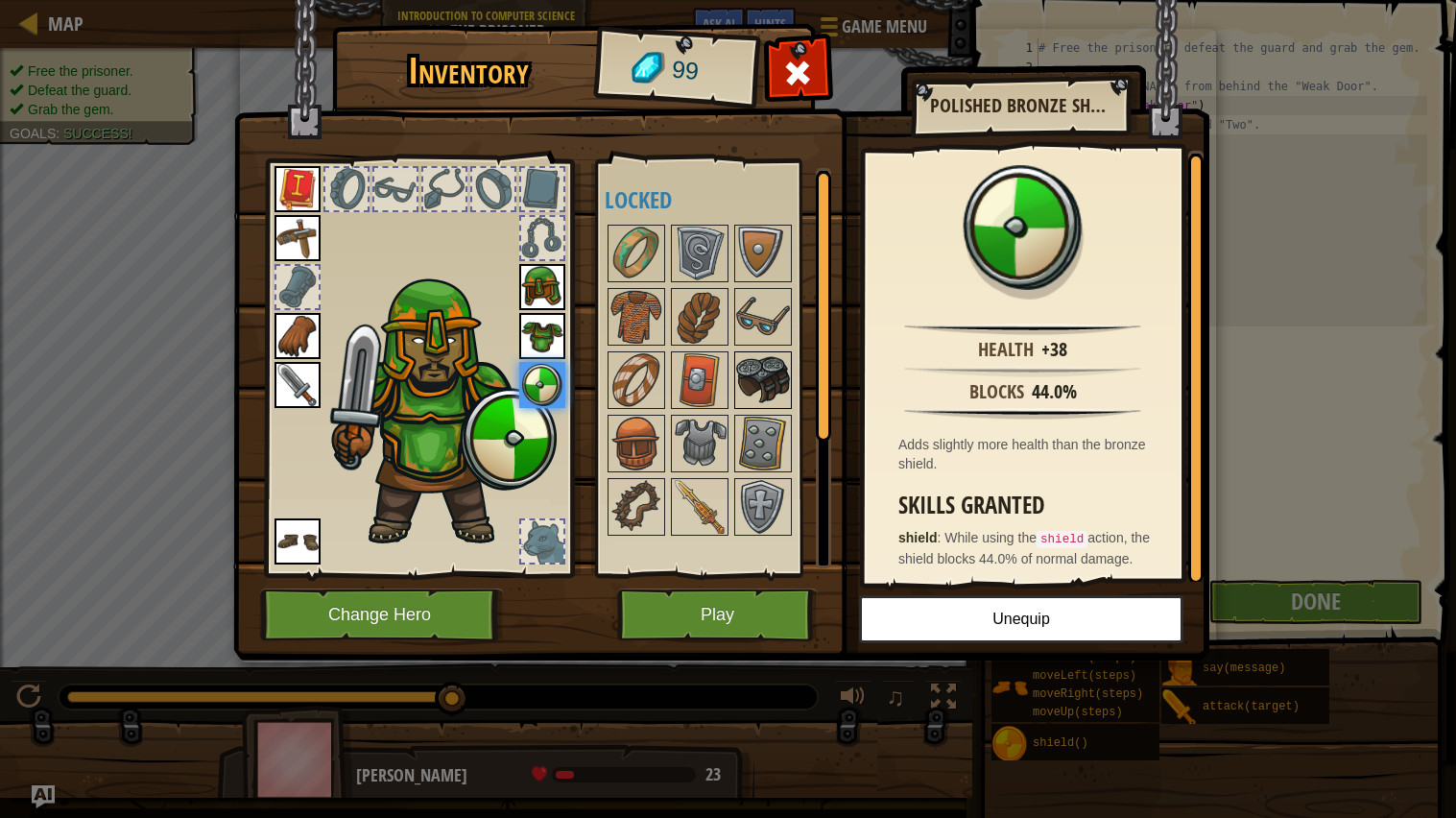
click at [775, 385] on img at bounding box center [763, 380] width 53 height 53
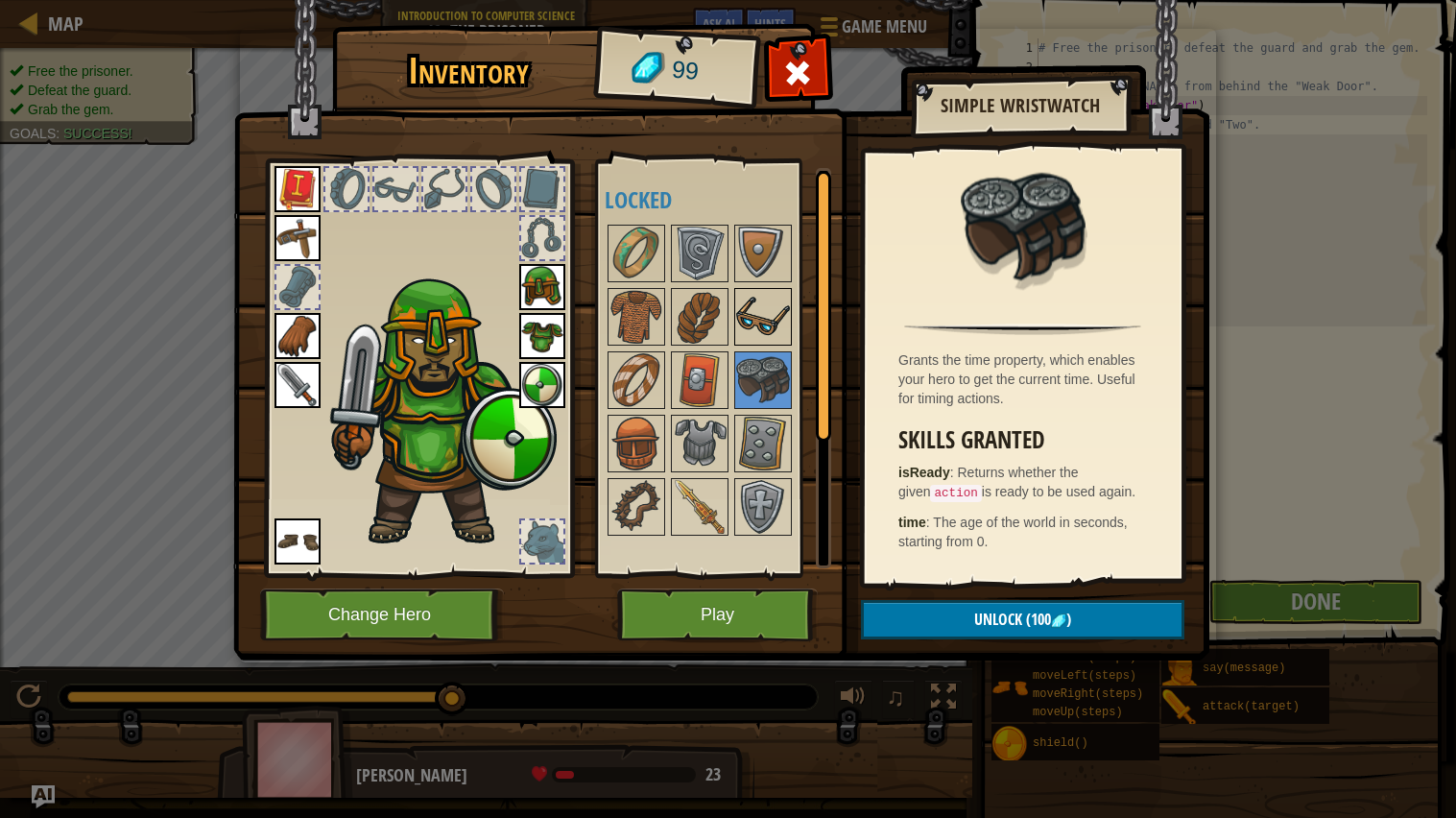
click at [736, 337] on img at bounding box center [763, 317] width 53 height 53
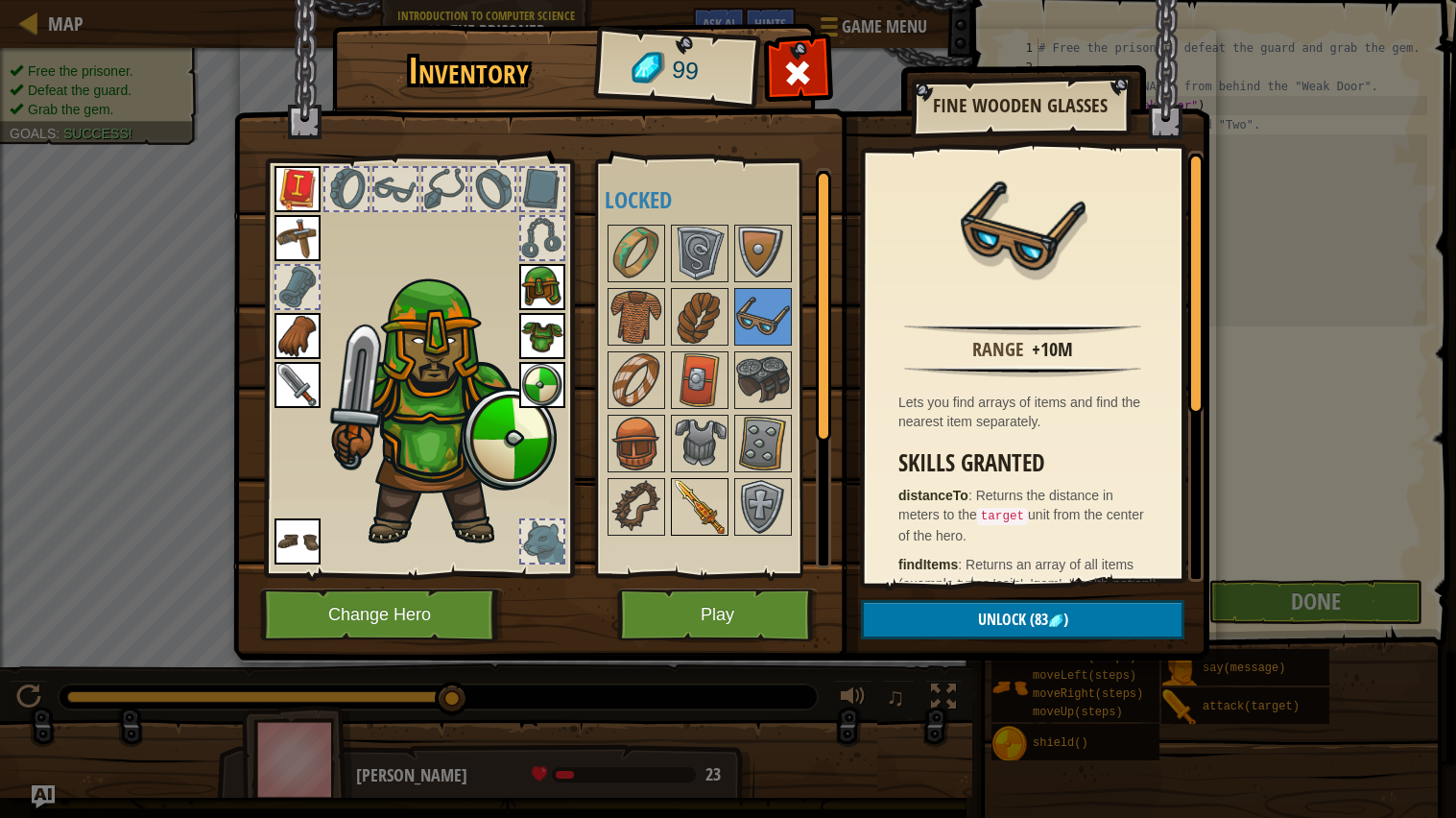
click at [701, 507] on img at bounding box center [700, 507] width 53 height 53
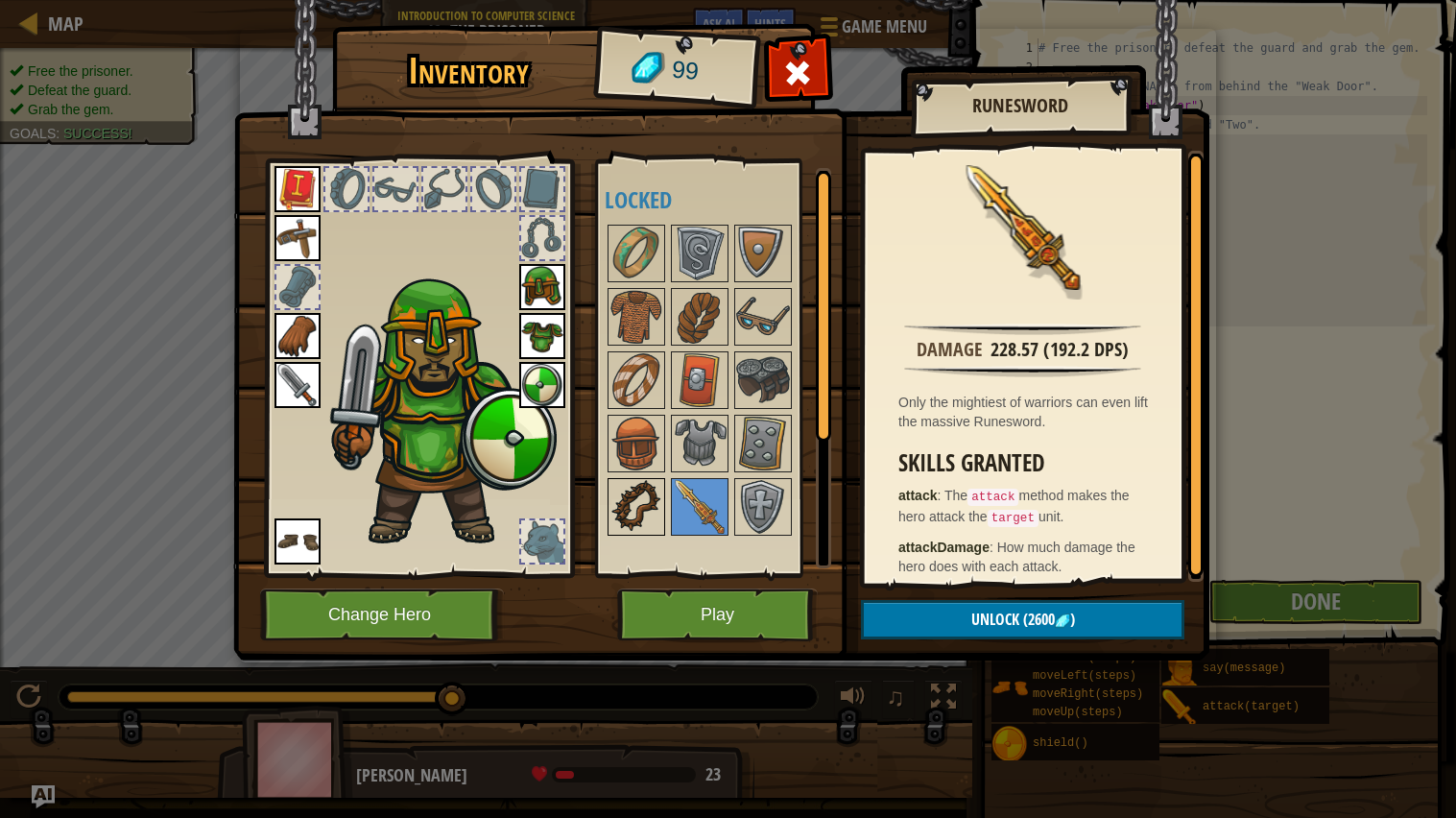
click at [655, 524] on img at bounding box center [636, 507] width 53 height 53
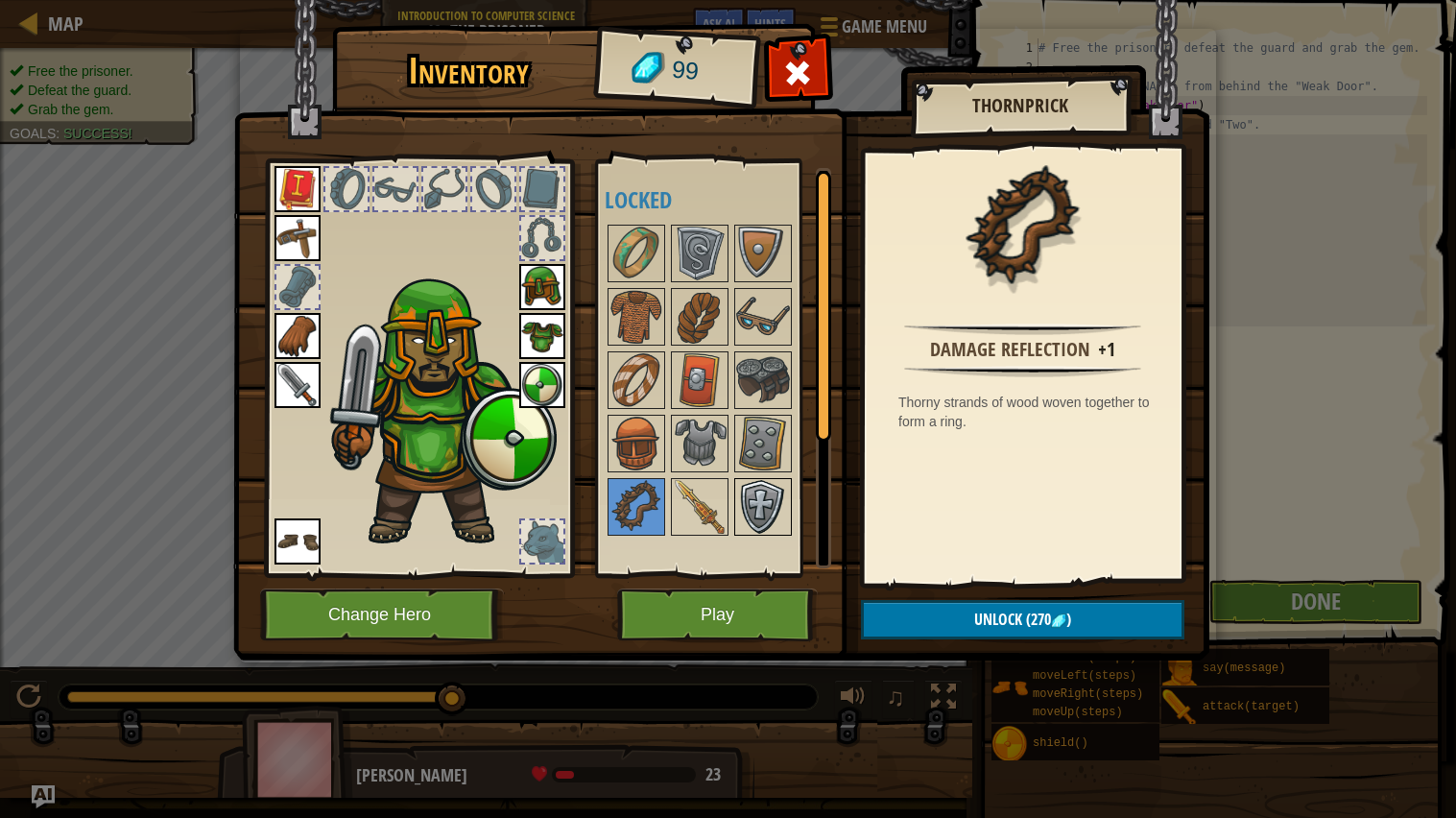
click at [759, 495] on img at bounding box center [763, 507] width 53 height 53
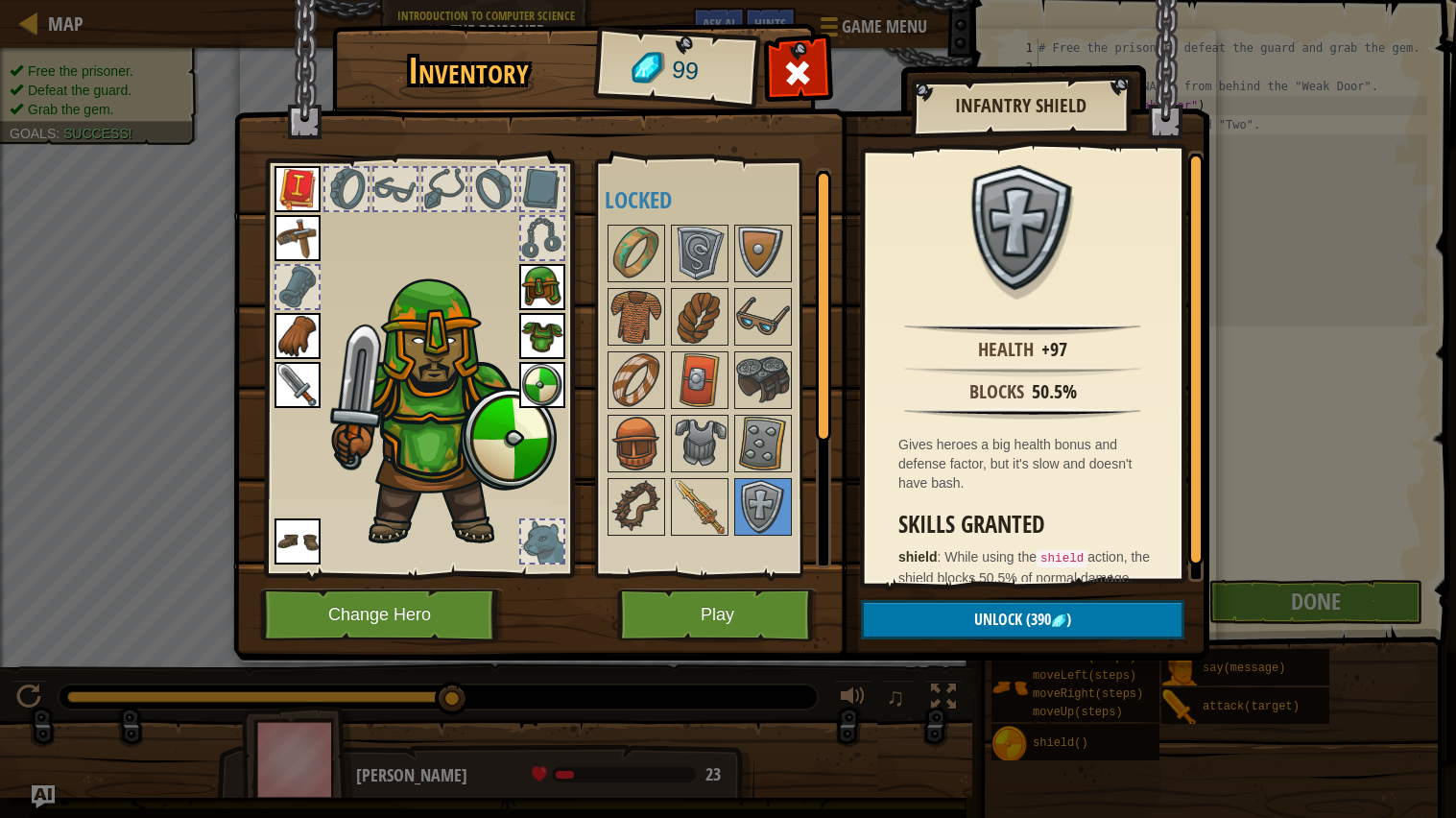
click at [802, 389] on div at bounding box center [718, 380] width 227 height 317
click at [728, 317] on div at bounding box center [700, 317] width 57 height 57
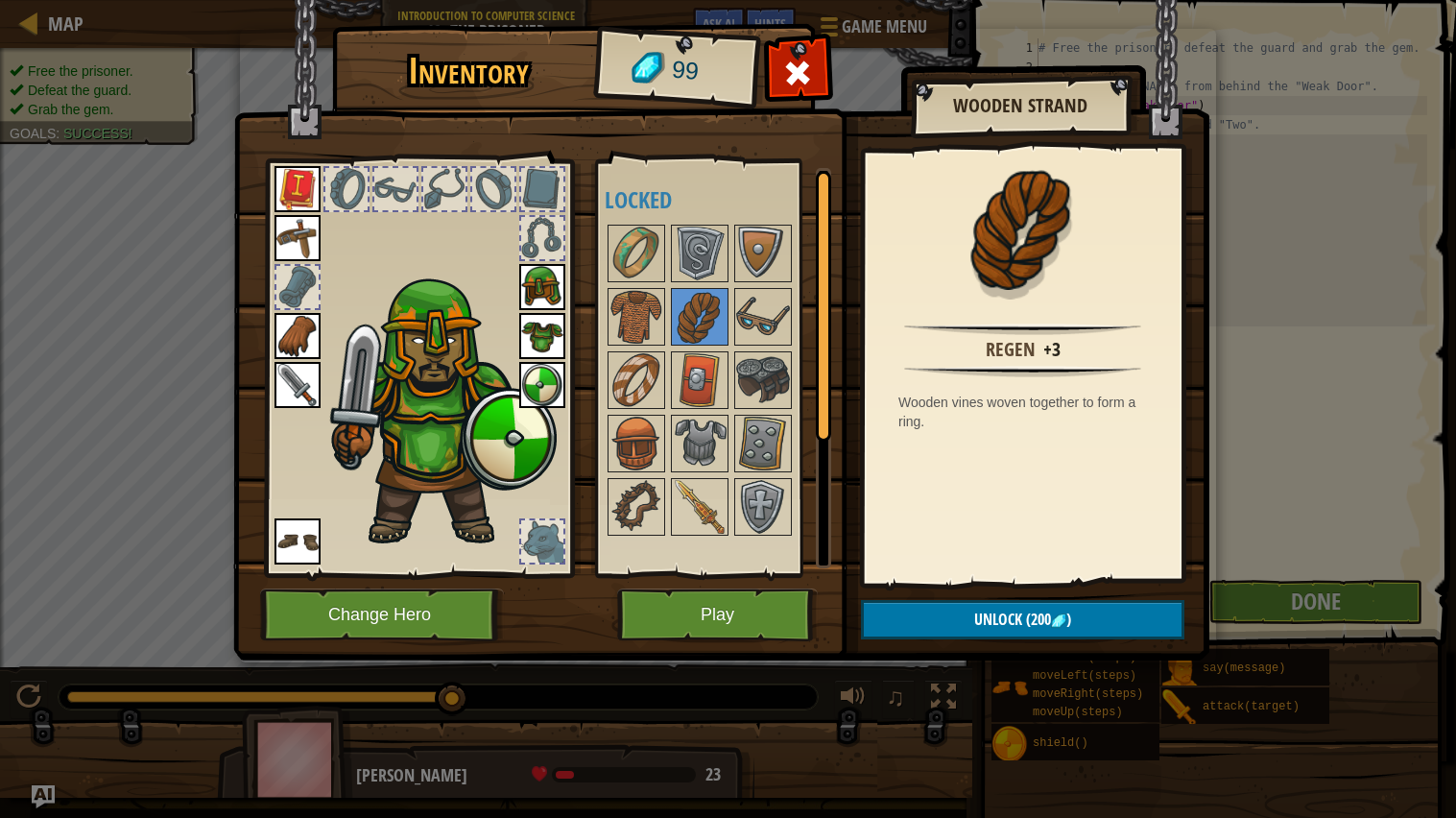
click at [691, 411] on div at bounding box center [718, 380] width 227 height 317
click at [634, 399] on img at bounding box center [636, 380] width 53 height 53
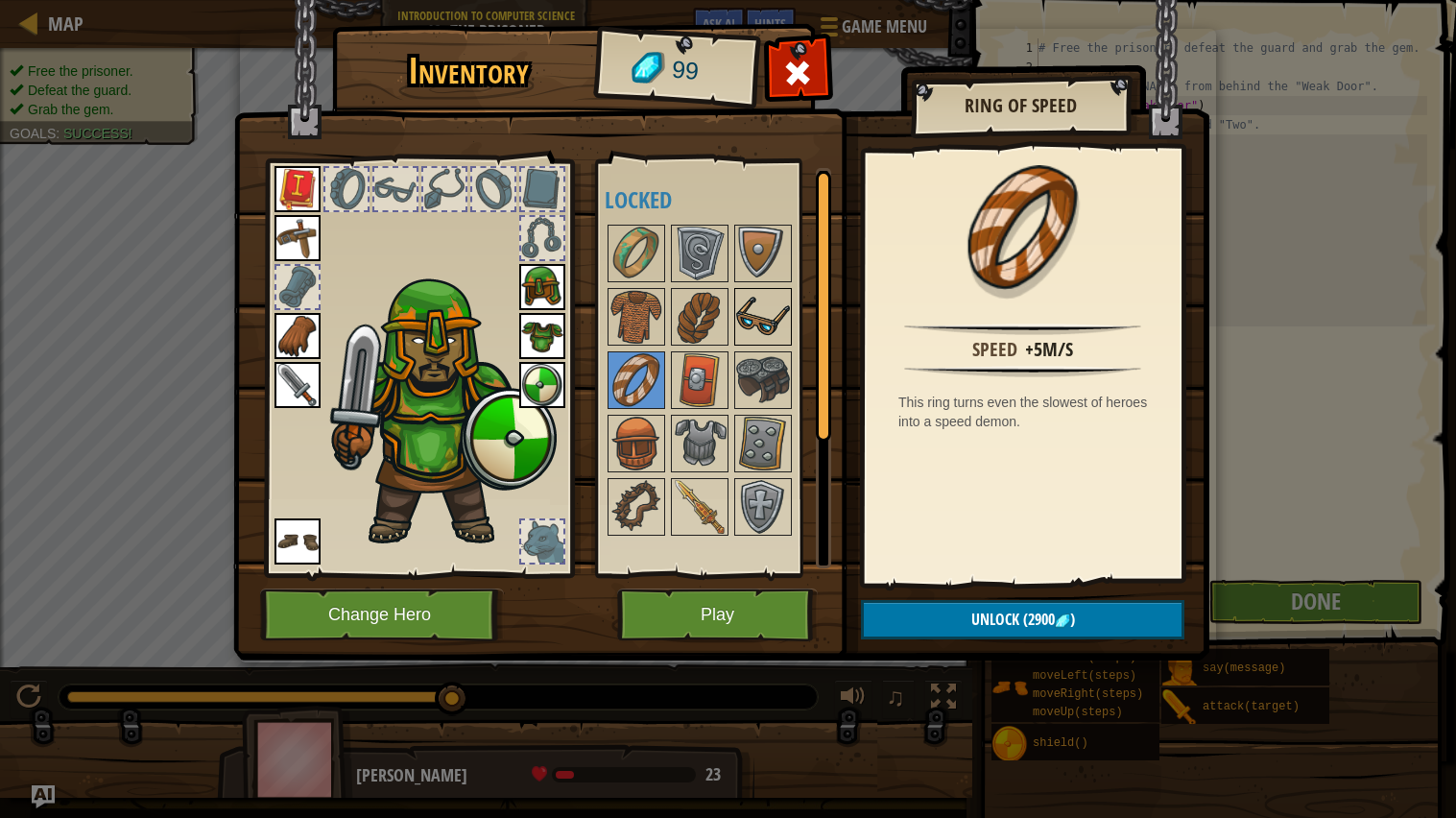
click at [747, 320] on img at bounding box center [763, 317] width 53 height 53
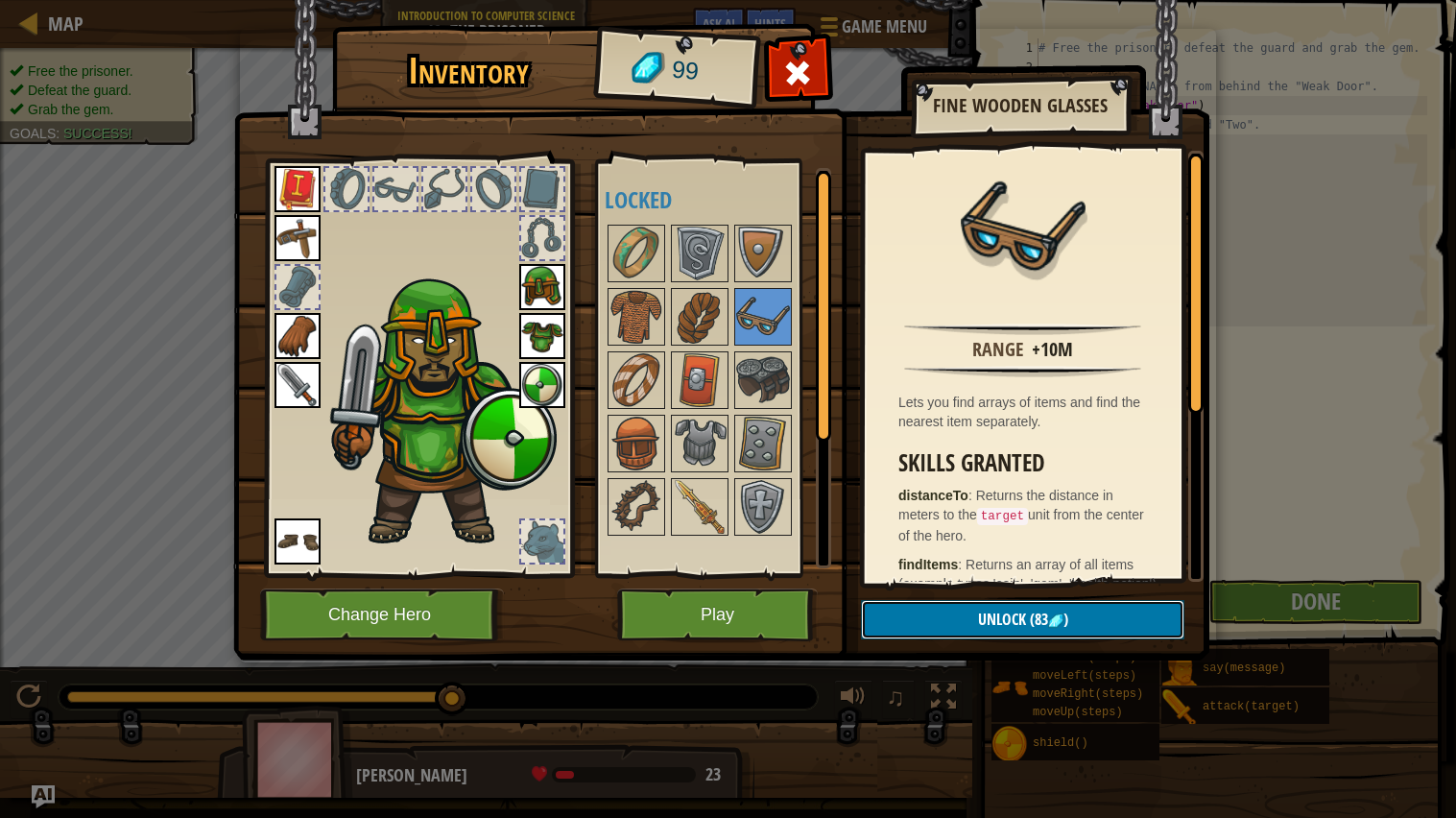
click at [911, 631] on button "Unlock (83 )" at bounding box center [1022, 620] width 324 height 40
click at [914, 631] on button "Confirm" at bounding box center [1022, 620] width 324 height 40
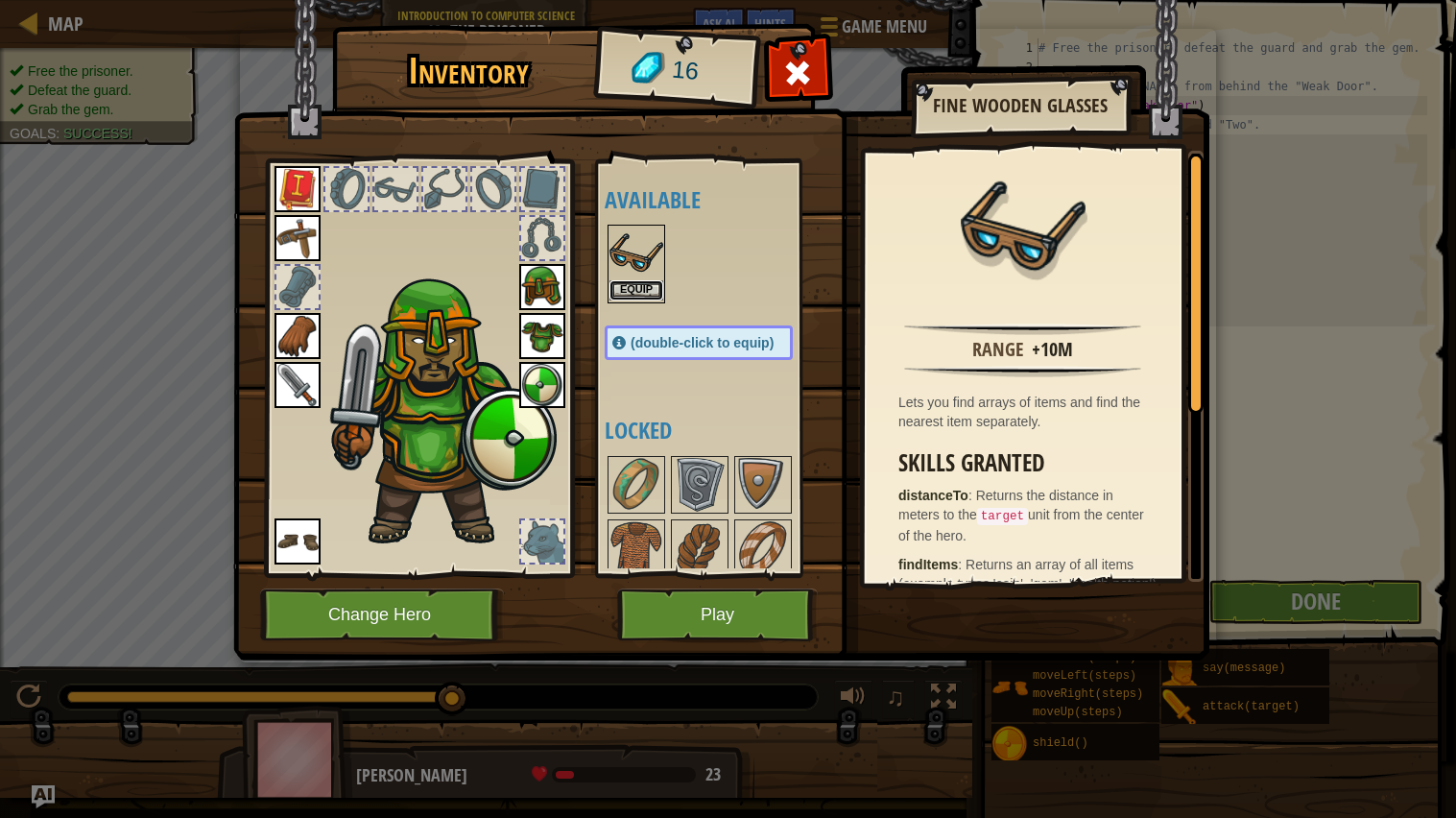
click at [631, 282] on button "Equip" at bounding box center [636, 290] width 53 height 20
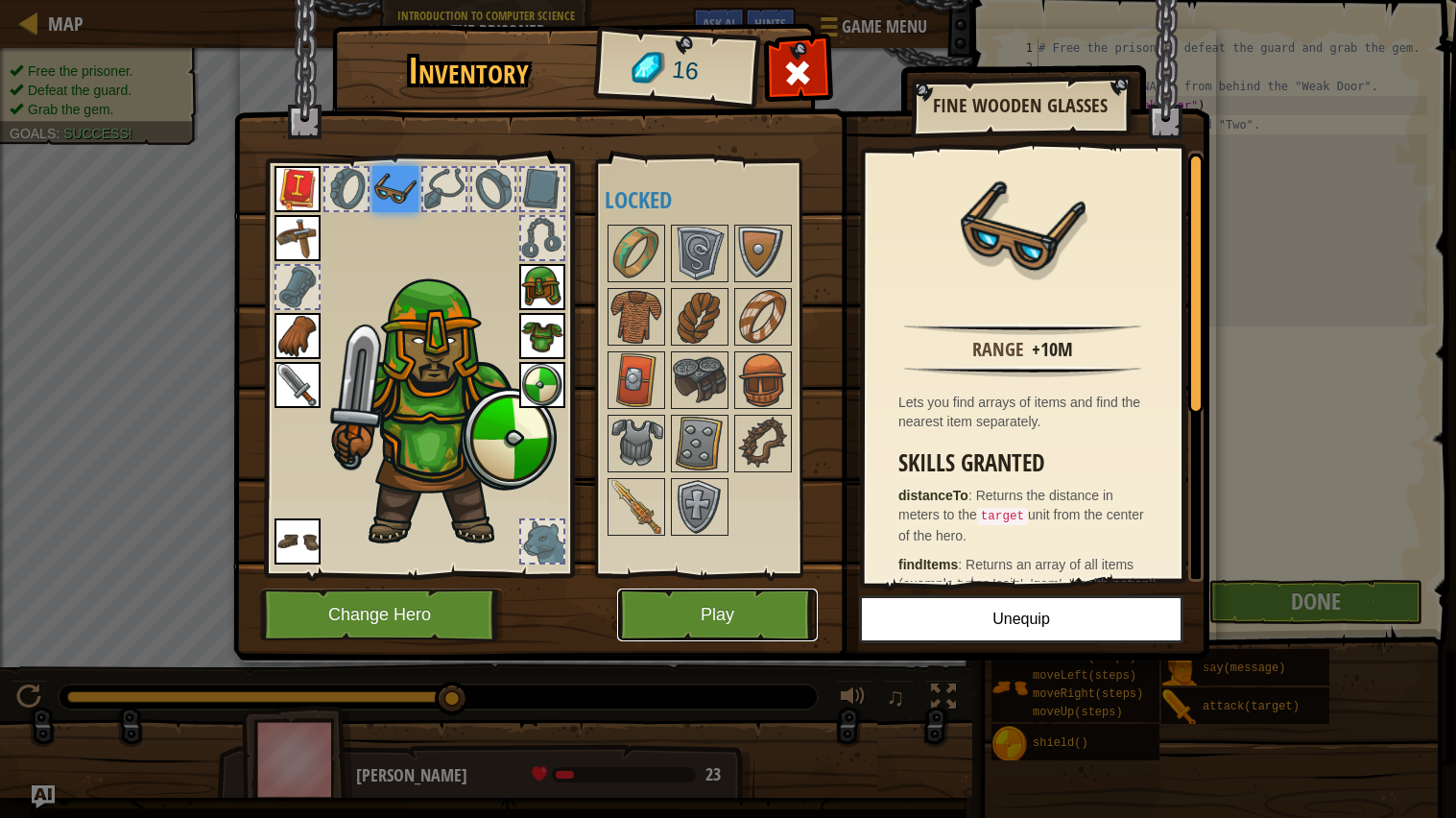
click at [784, 619] on button "Play" at bounding box center [718, 615] width 201 height 52
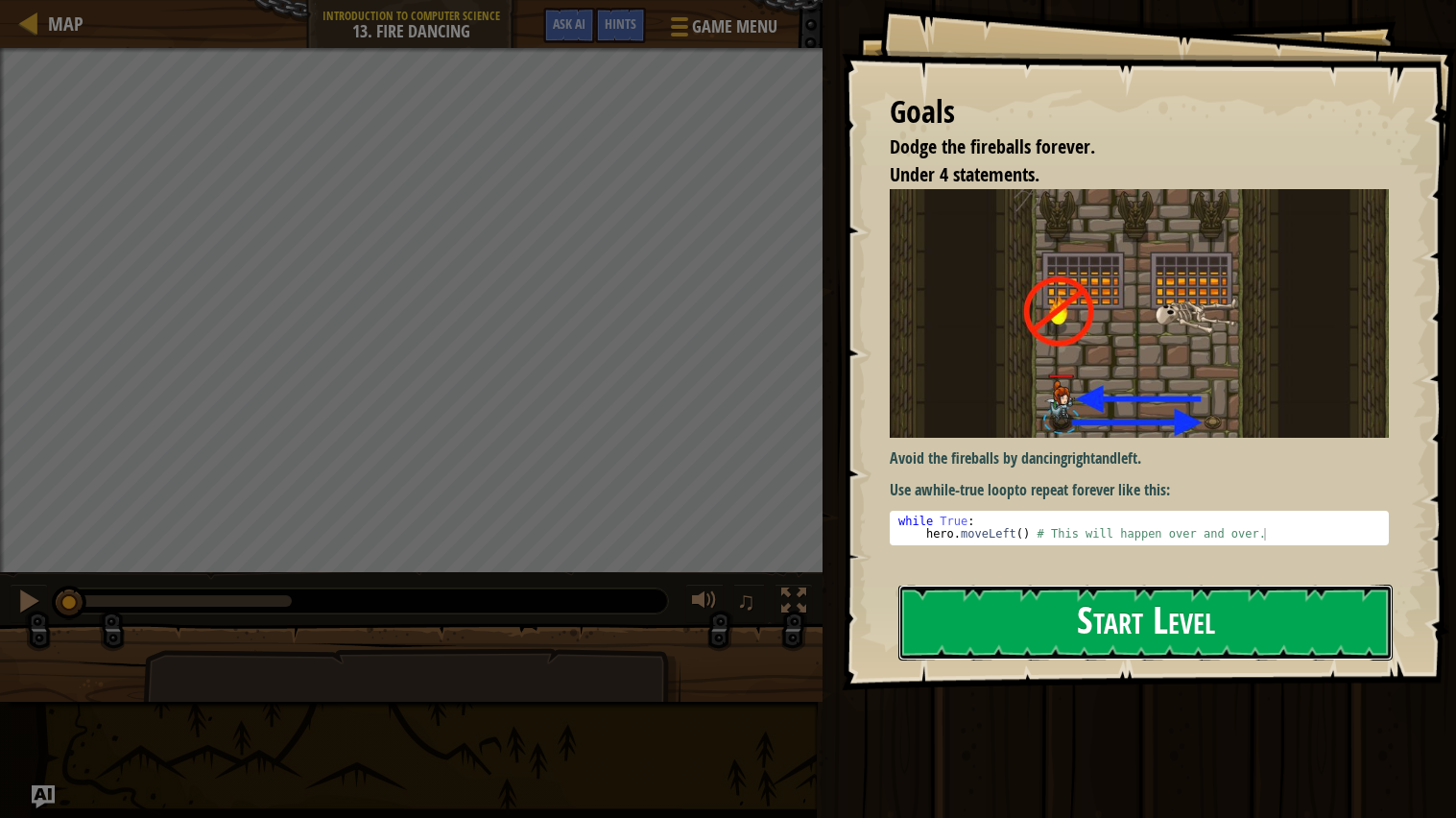
click at [1049, 638] on button "Start Level" at bounding box center [1145, 623] width 494 height 76
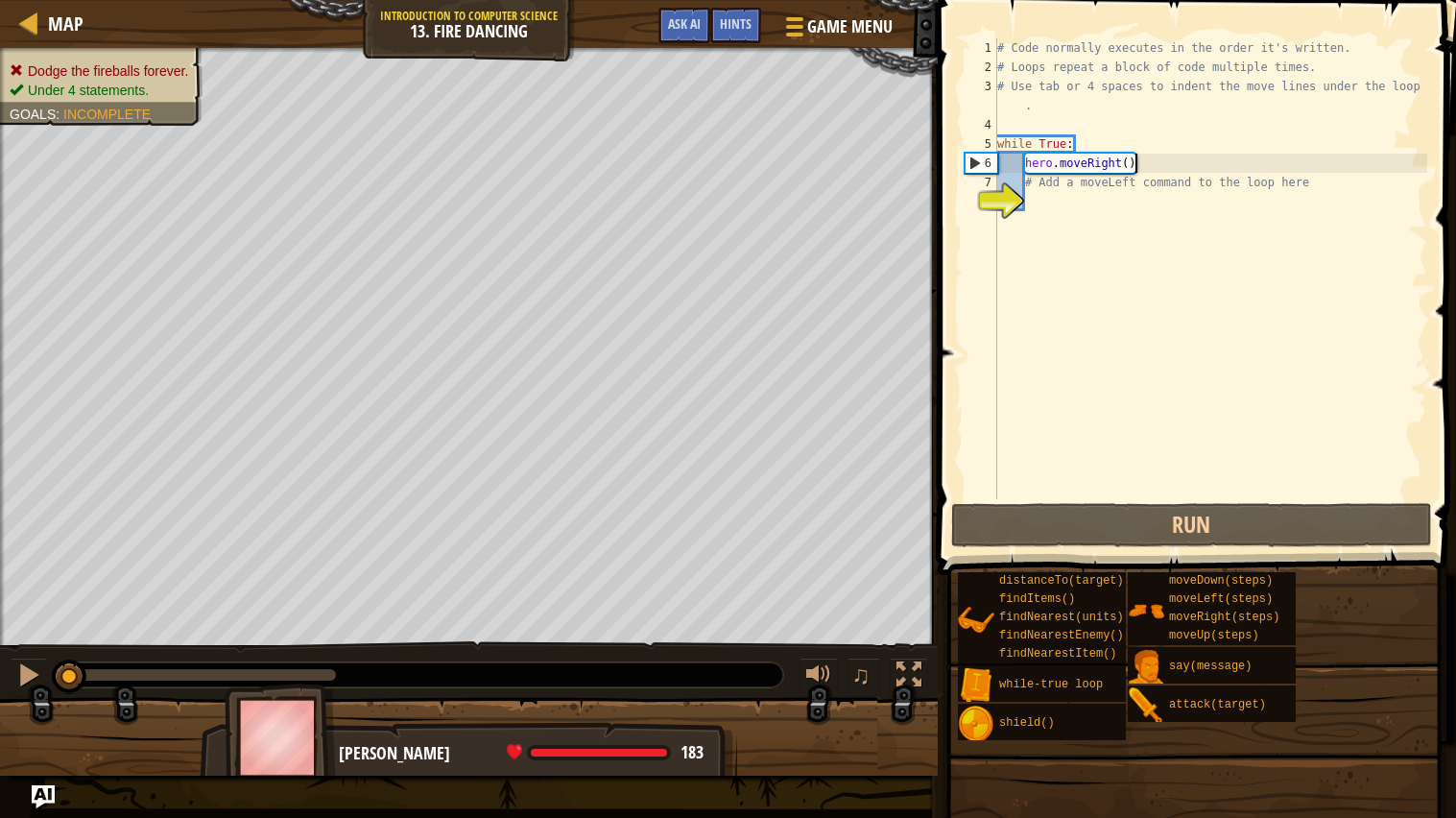
click at [1182, 167] on div "# Code normally executes in the order it's written. # Loops repeat a block of c…" at bounding box center [1211, 288] width 434 height 499
type textarea "hero.moveRight()"
click at [1149, 160] on div "# Code normally executes in the order it's written. # Loops repeat a block of c…" at bounding box center [1211, 288] width 434 height 499
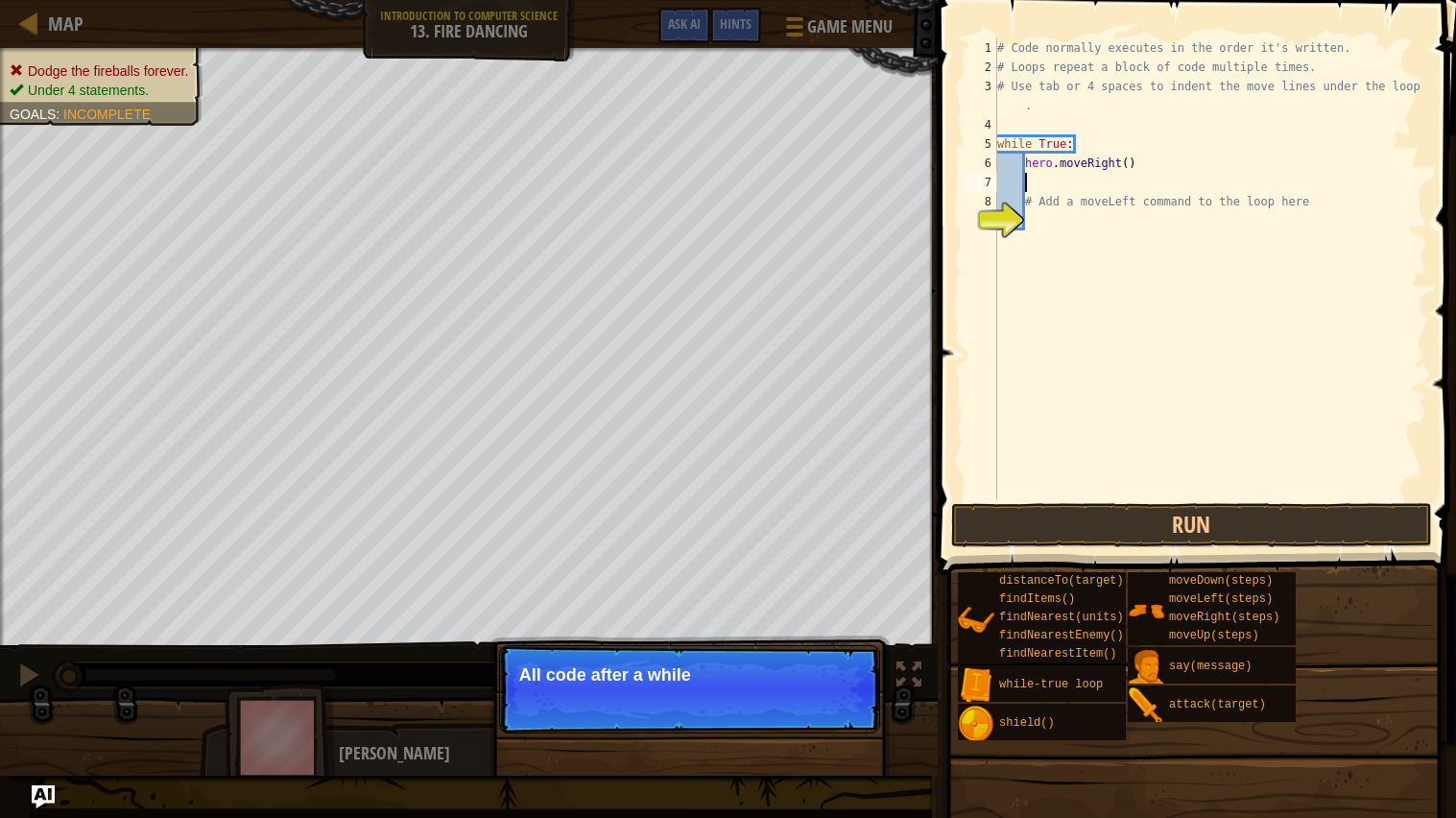
type textarea "M"
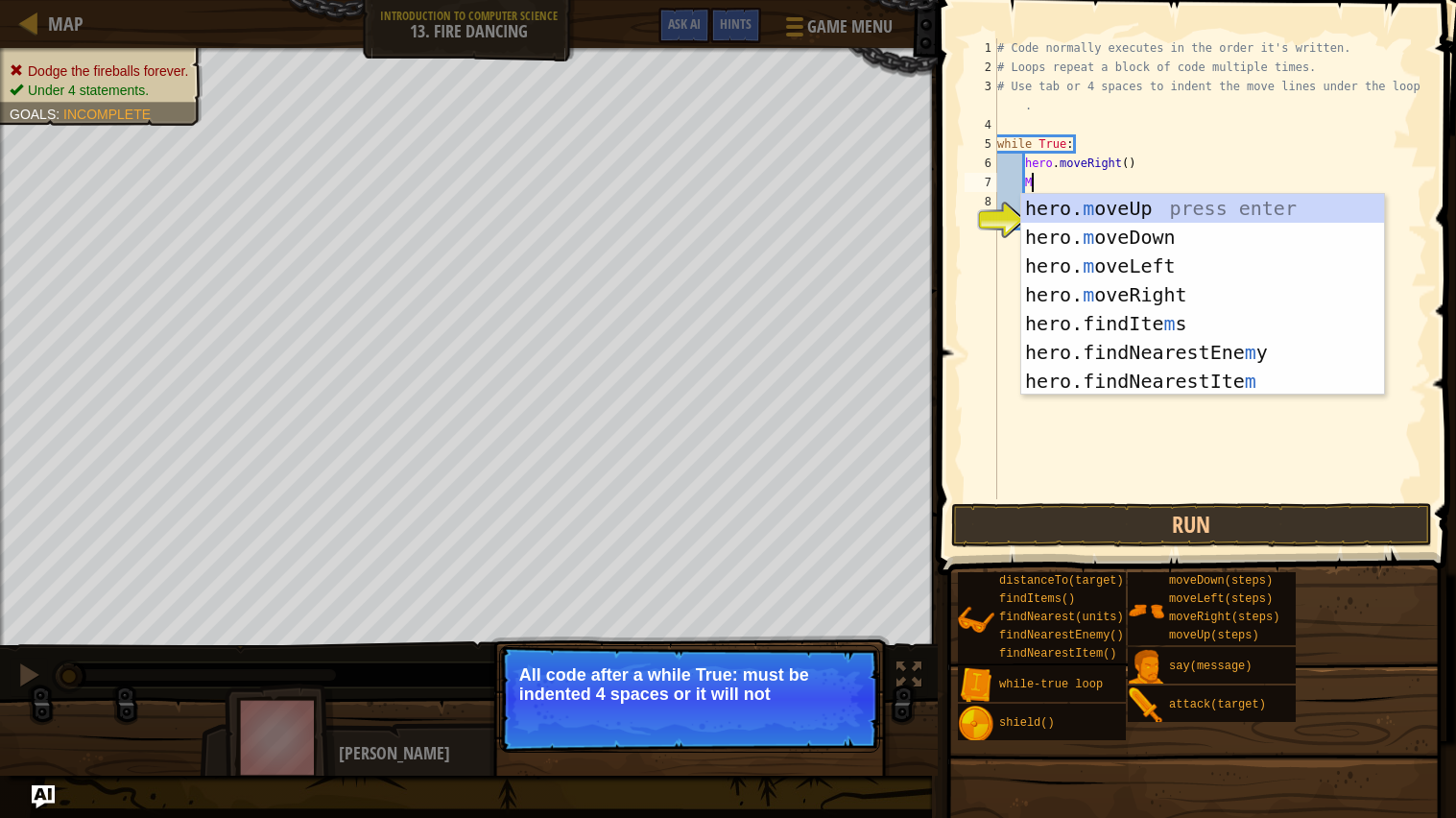
scroll to position [8, 3]
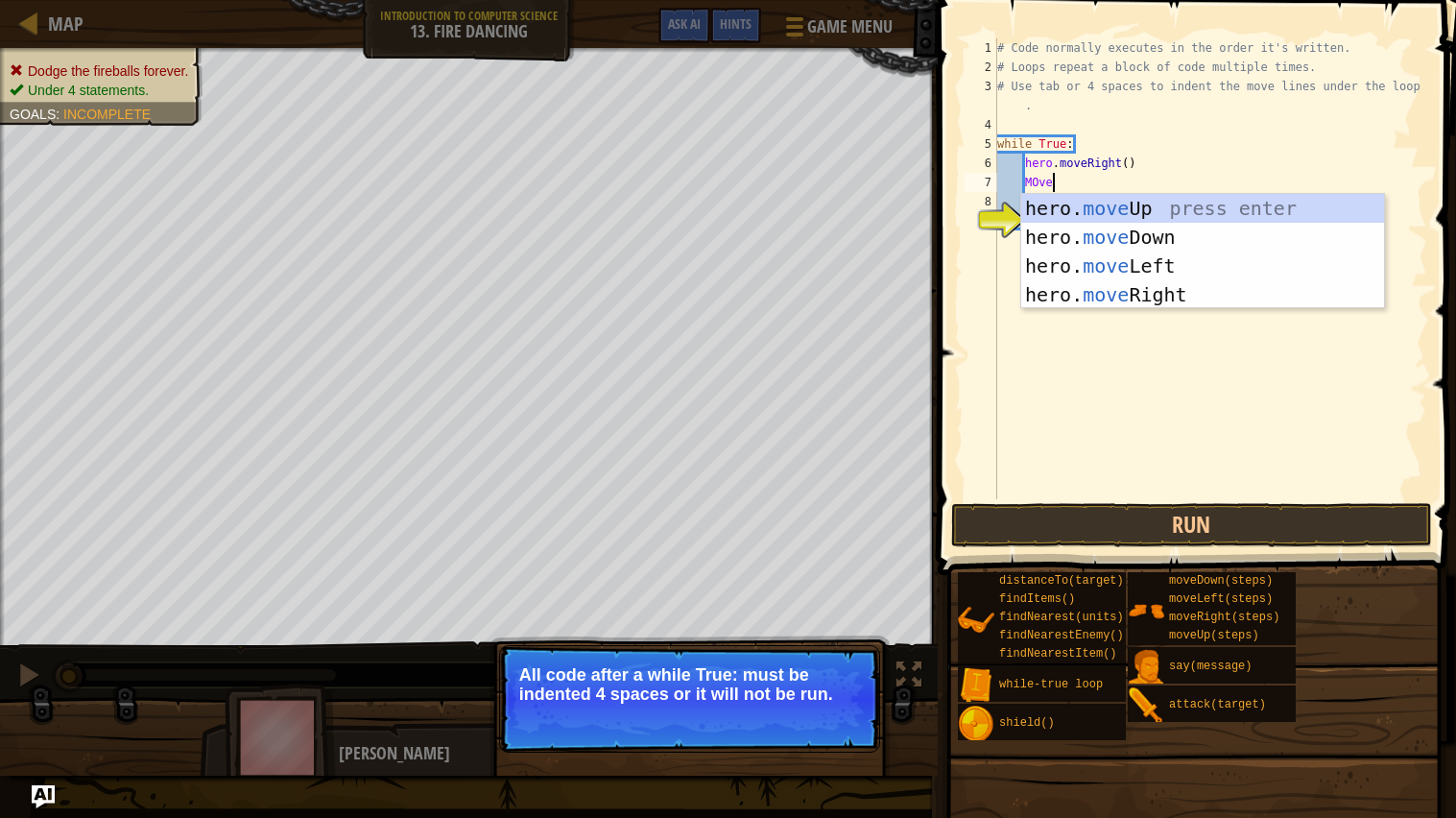
type textarea "MOv"
click at [1119, 260] on div "hero. mov eUp press enter hero. mov eDown press enter hero. mov eLeft press ent…" at bounding box center [1203, 280] width 363 height 173
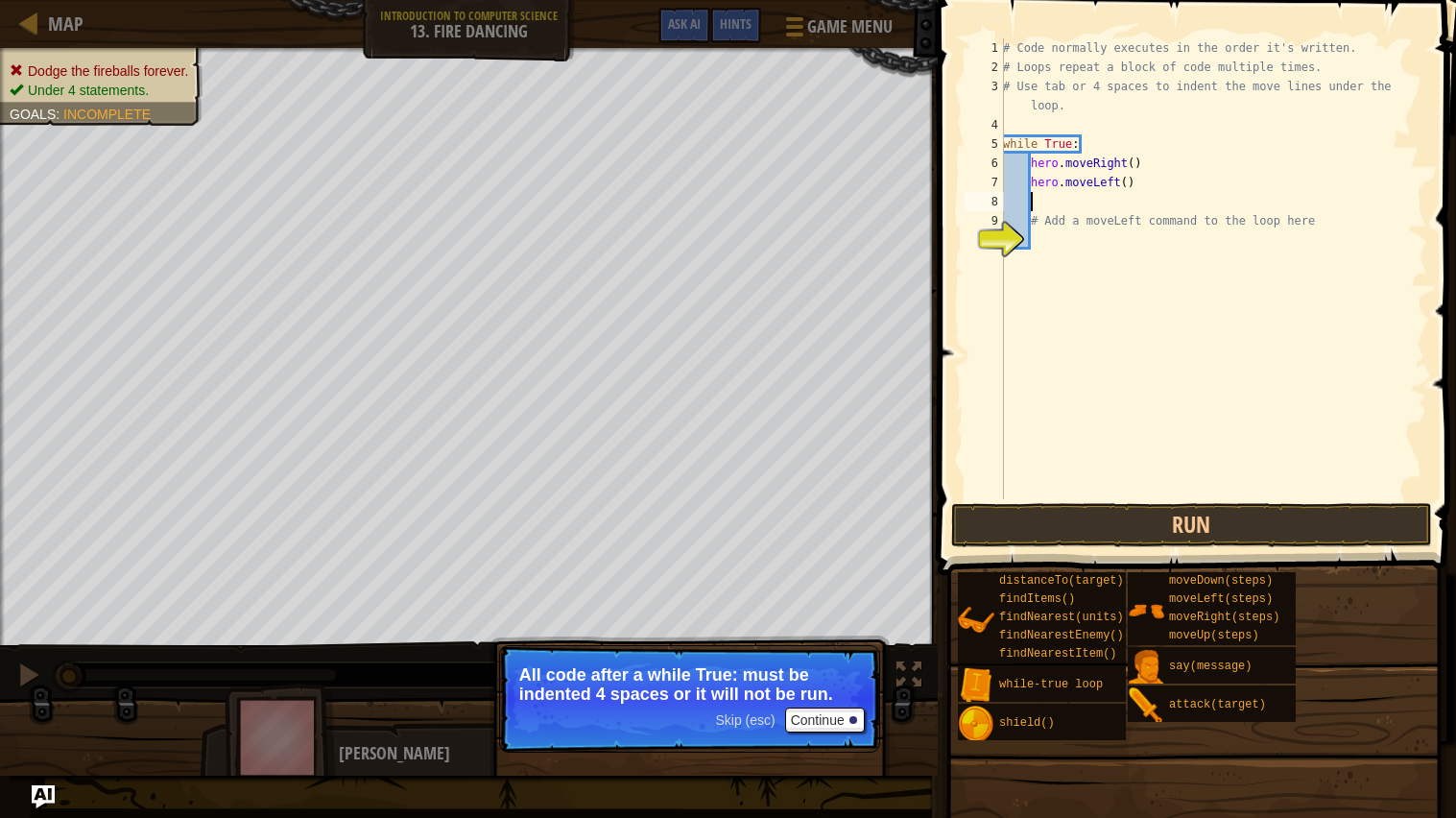
scroll to position [8, 1]
click at [1020, 194] on div "# Code normally executes in the order it's written. # Loops repeat a block of c…" at bounding box center [1213, 288] width 429 height 499
click at [1023, 175] on div "# Code normally executes in the order it's written. # Loops repeat a block of c…" at bounding box center [1213, 288] width 429 height 499
click at [1031, 167] on div "# Code normally executes in the order it's written. # Loops repeat a block of c…" at bounding box center [1213, 288] width 429 height 499
click at [1030, 176] on div "# Code normally executes in the order it's written. # Loops repeat a block of c…" at bounding box center [1213, 288] width 429 height 499
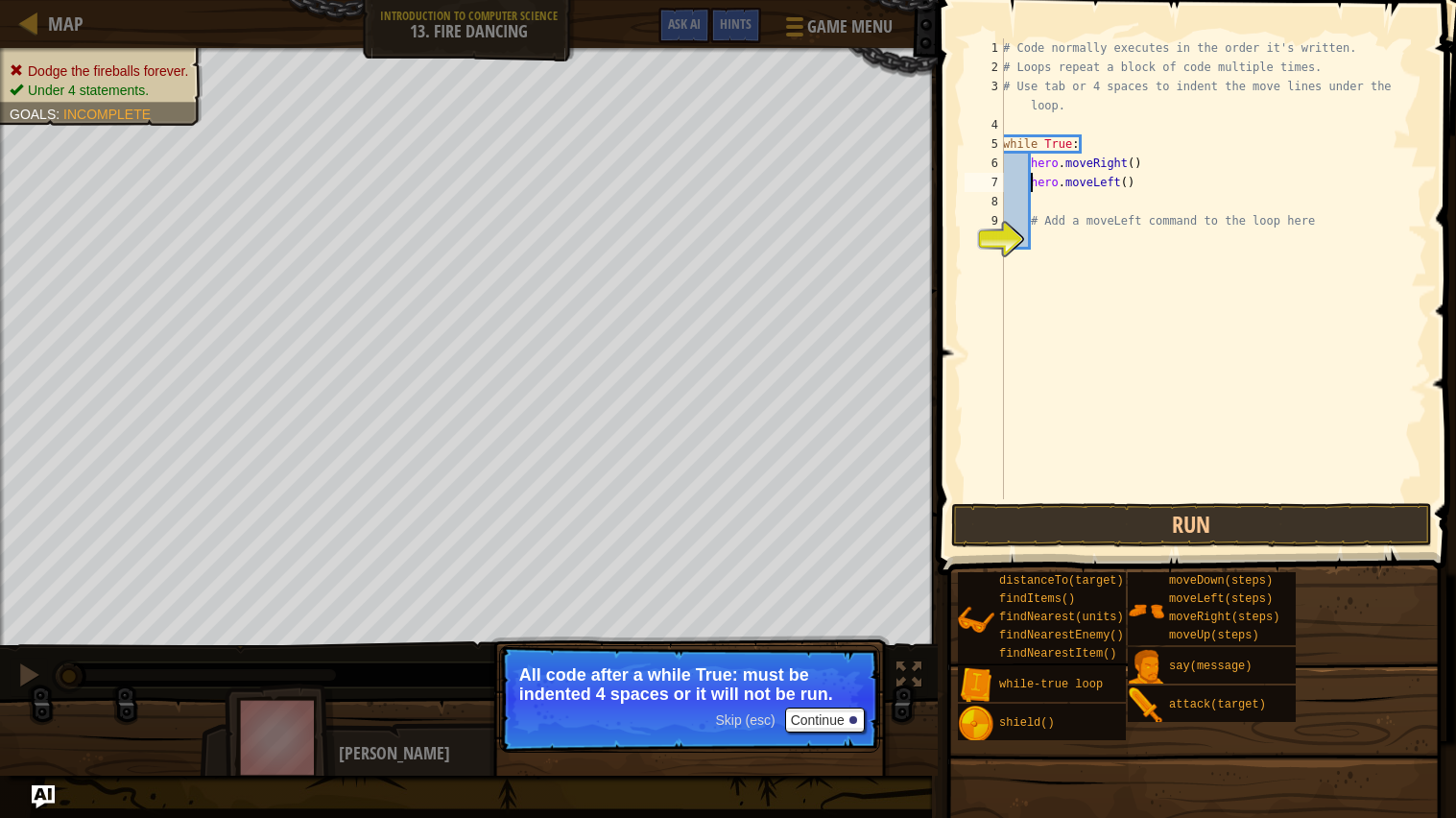
type textarea "hero.moveLeft()"
click at [761, 714] on span "Skip (esc)" at bounding box center [745, 721] width 59 height 16
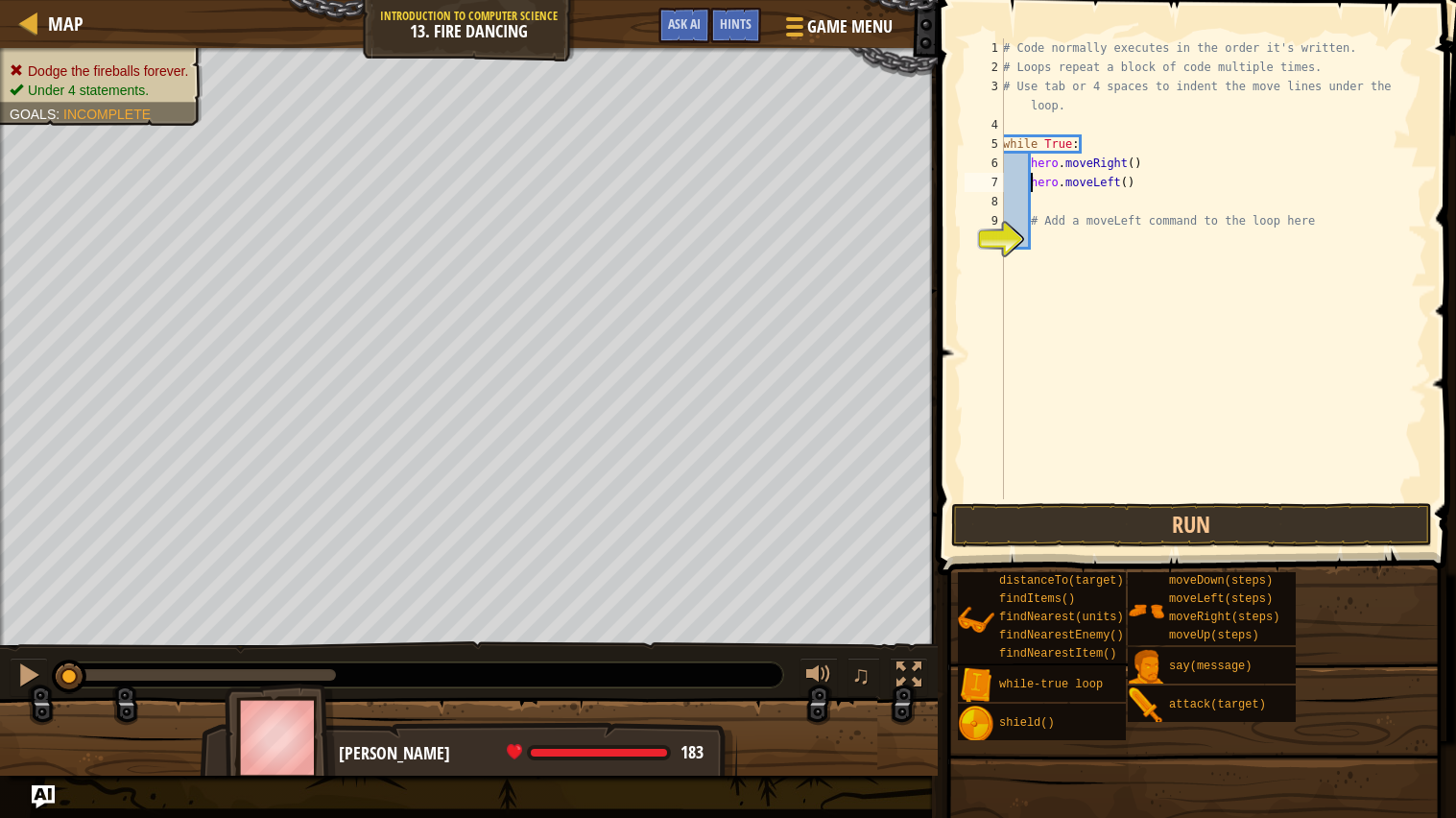
scroll to position [8, 2]
click at [1002, 543] on button "Run" at bounding box center [1192, 525] width 481 height 45
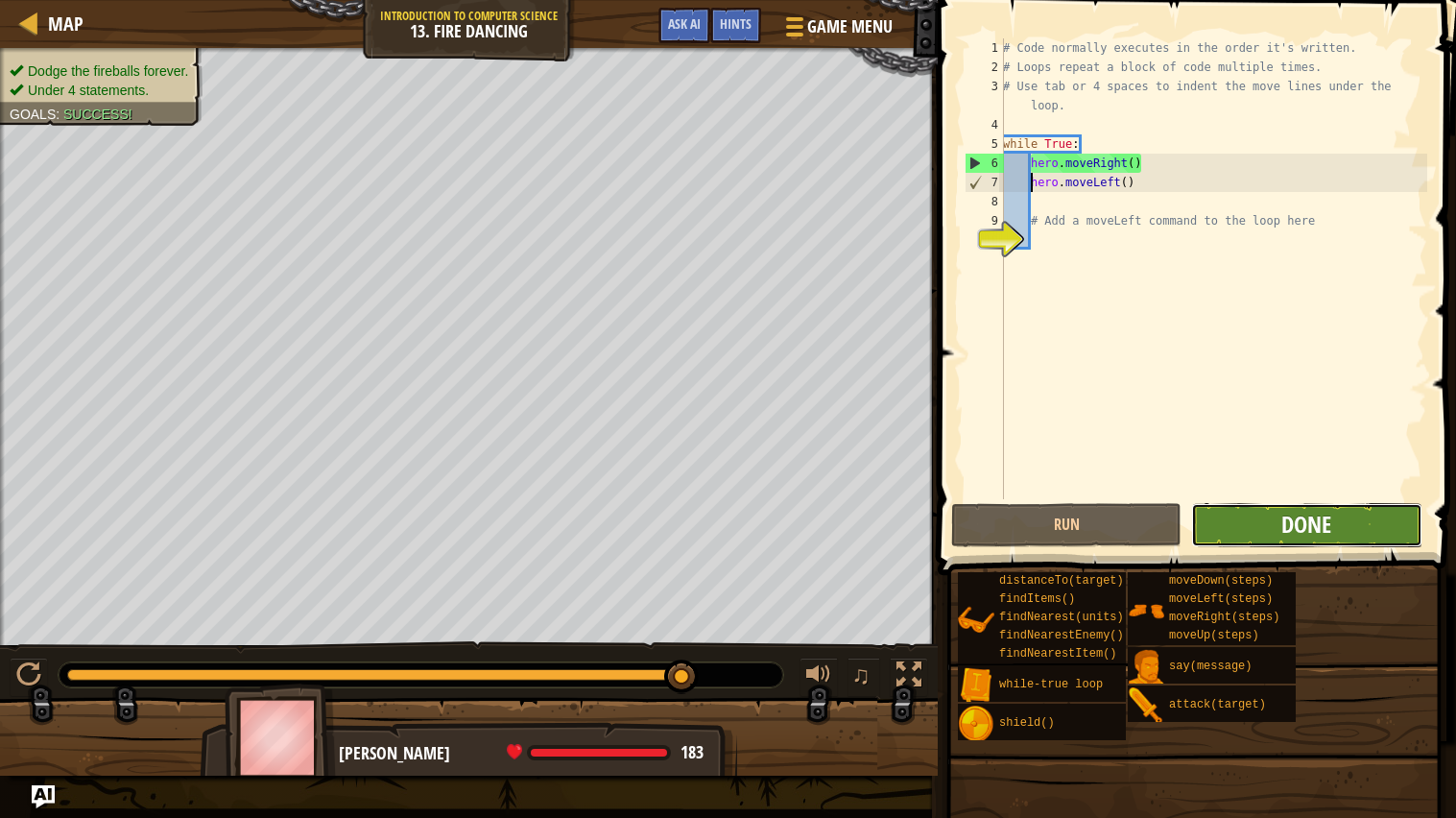
click at [1294, 513] on span "Done" at bounding box center [1307, 524] width 49 height 31
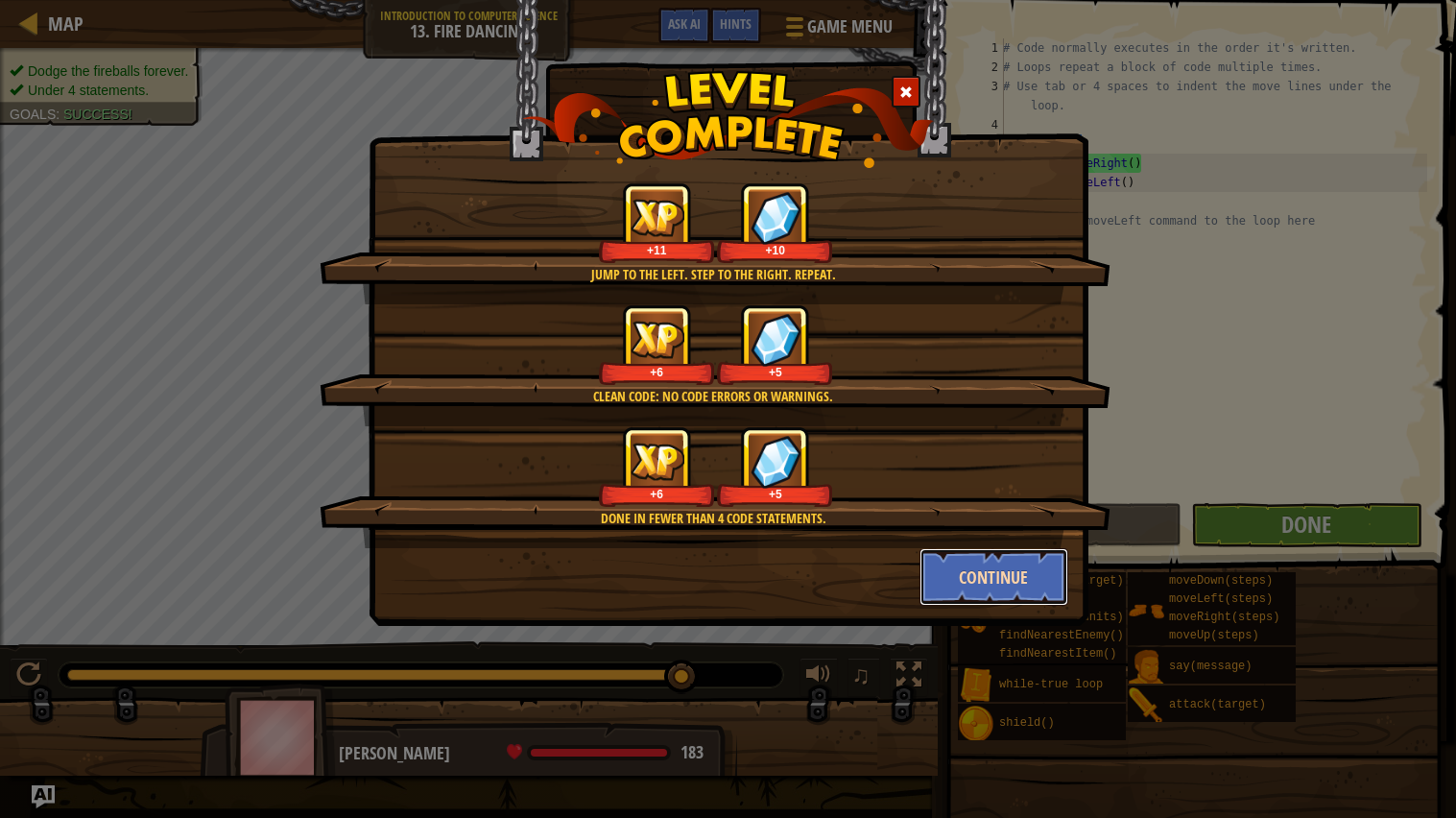
click at [985, 565] on button "Continue" at bounding box center [994, 577] width 148 height 57
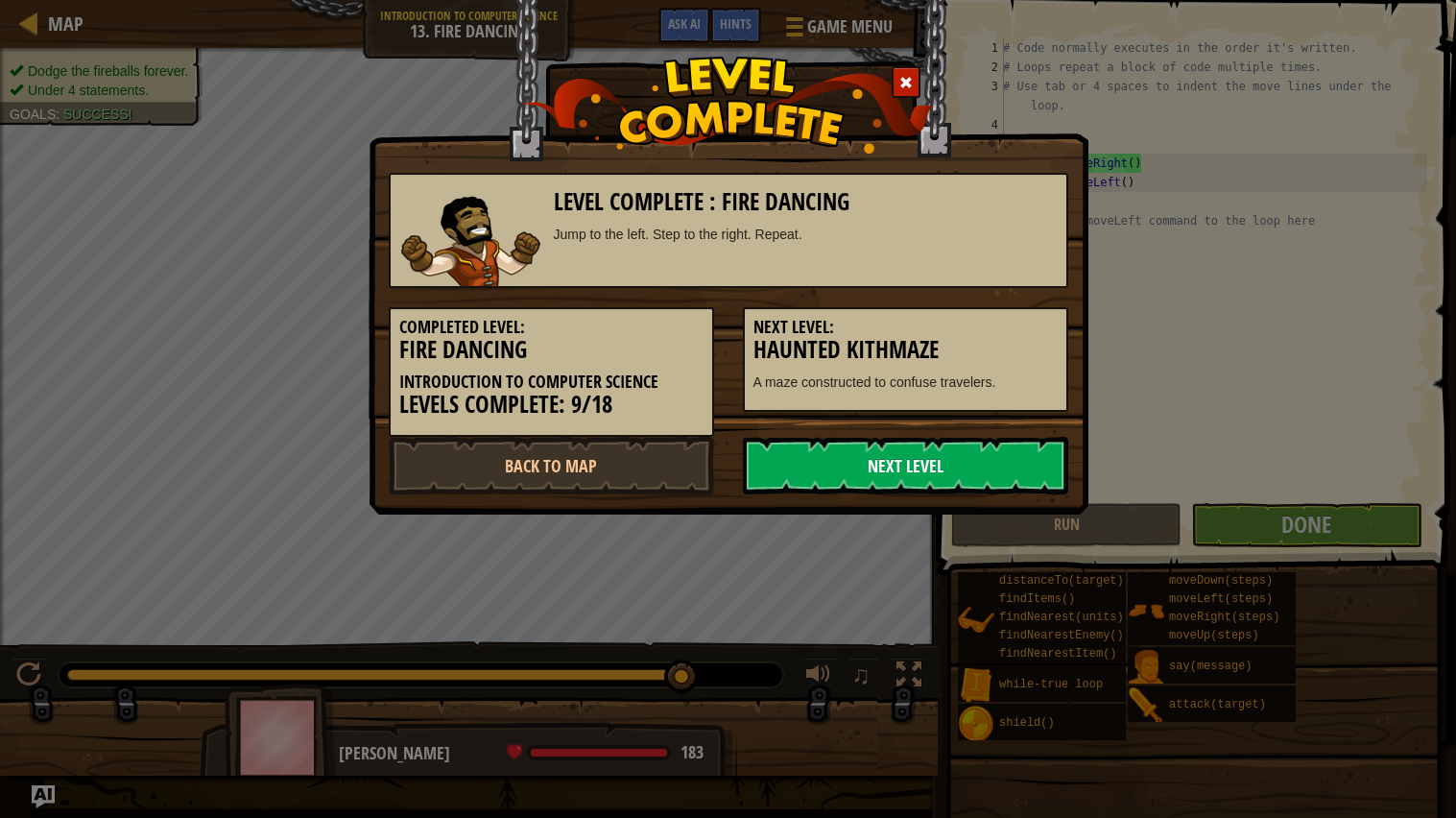
click at [845, 437] on link "Next Level" at bounding box center [906, 465] width 326 height 57
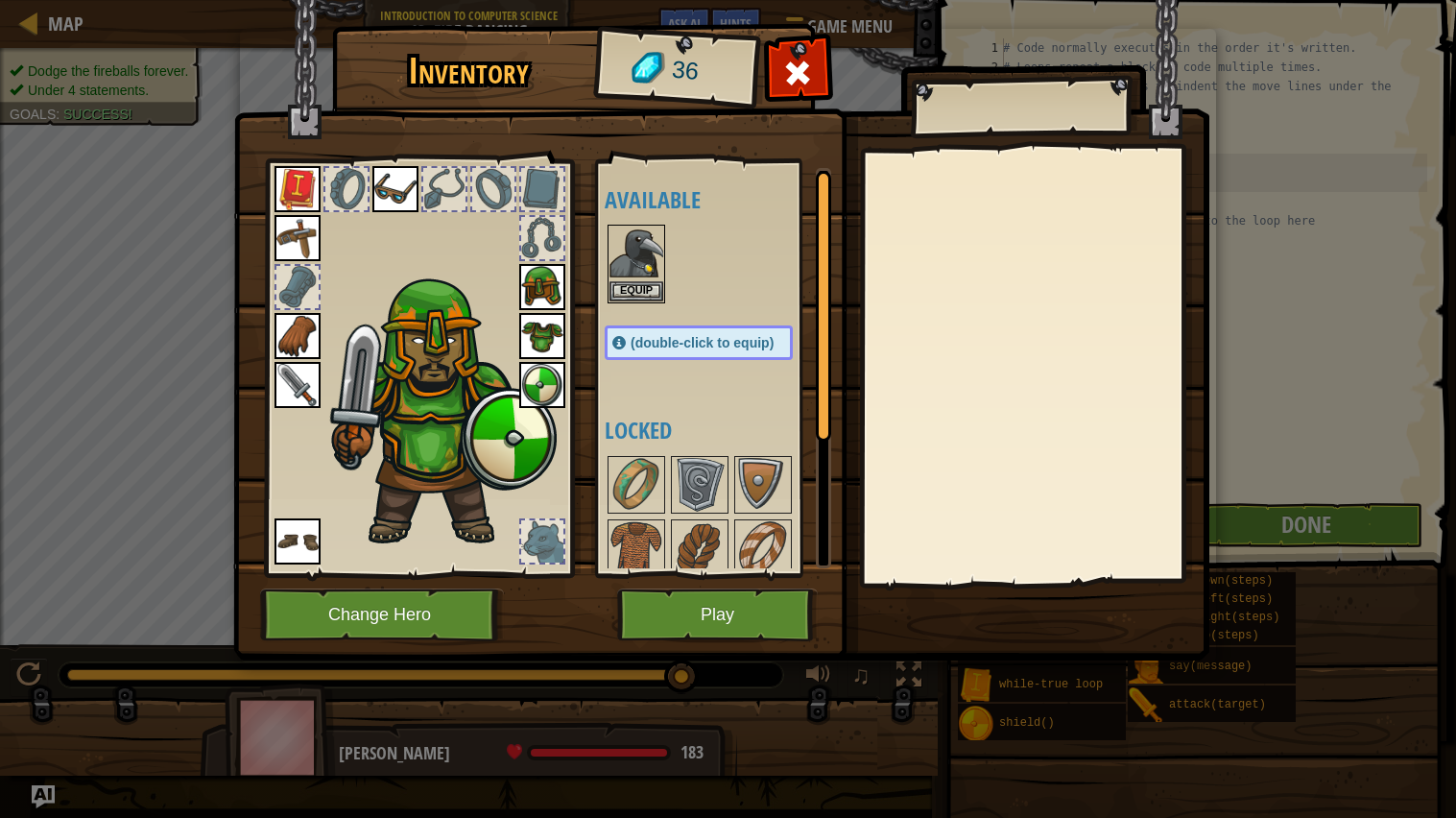
click at [636, 306] on div "Available Equip Equip Equip Equip Equip Equip Equip Equip Equip Equip (double-c…" at bounding box center [718, 368] width 227 height 400
click at [639, 296] on button "Equip" at bounding box center [636, 290] width 53 height 20
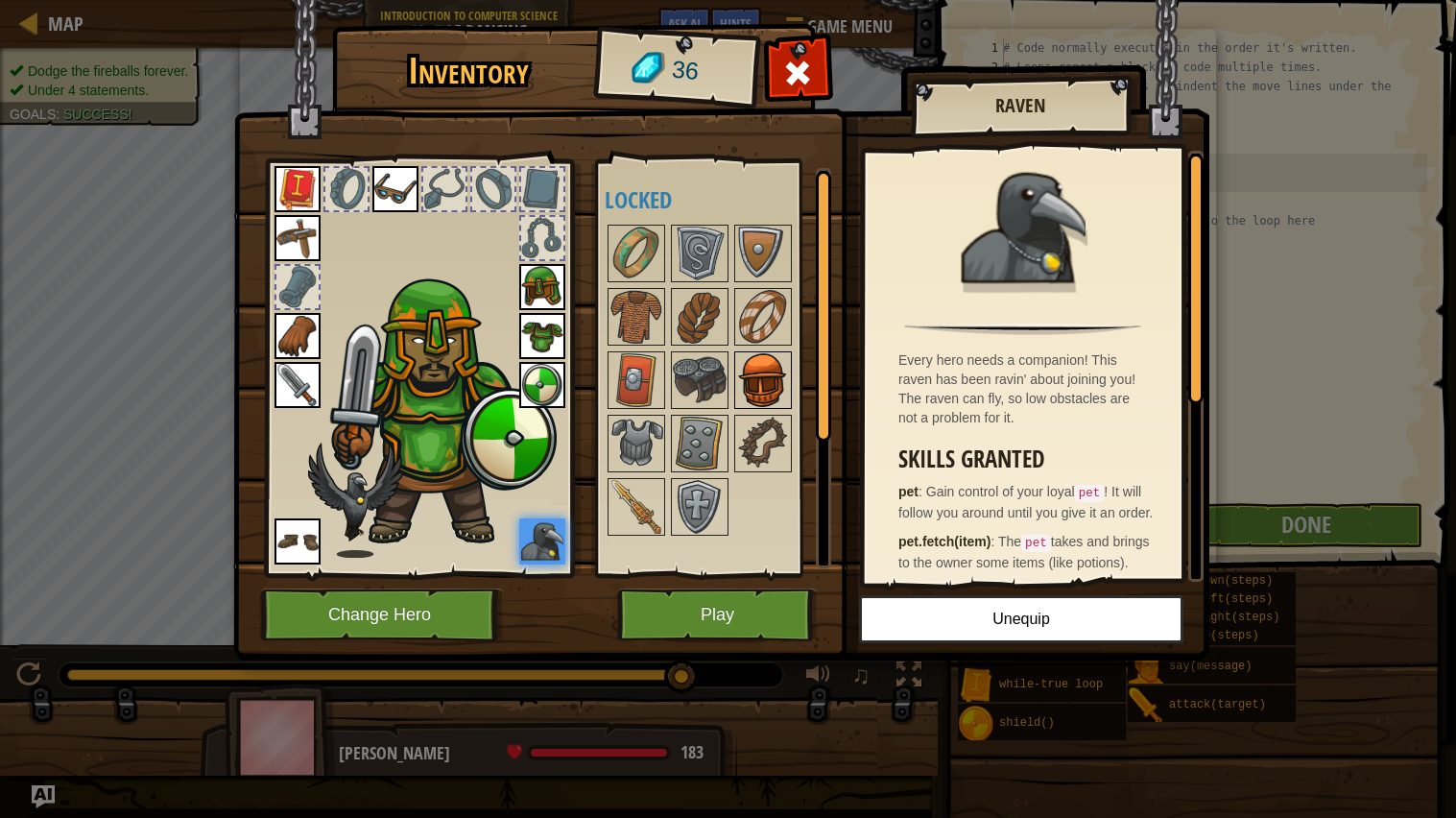
click at [771, 404] on img at bounding box center [763, 380] width 53 height 53
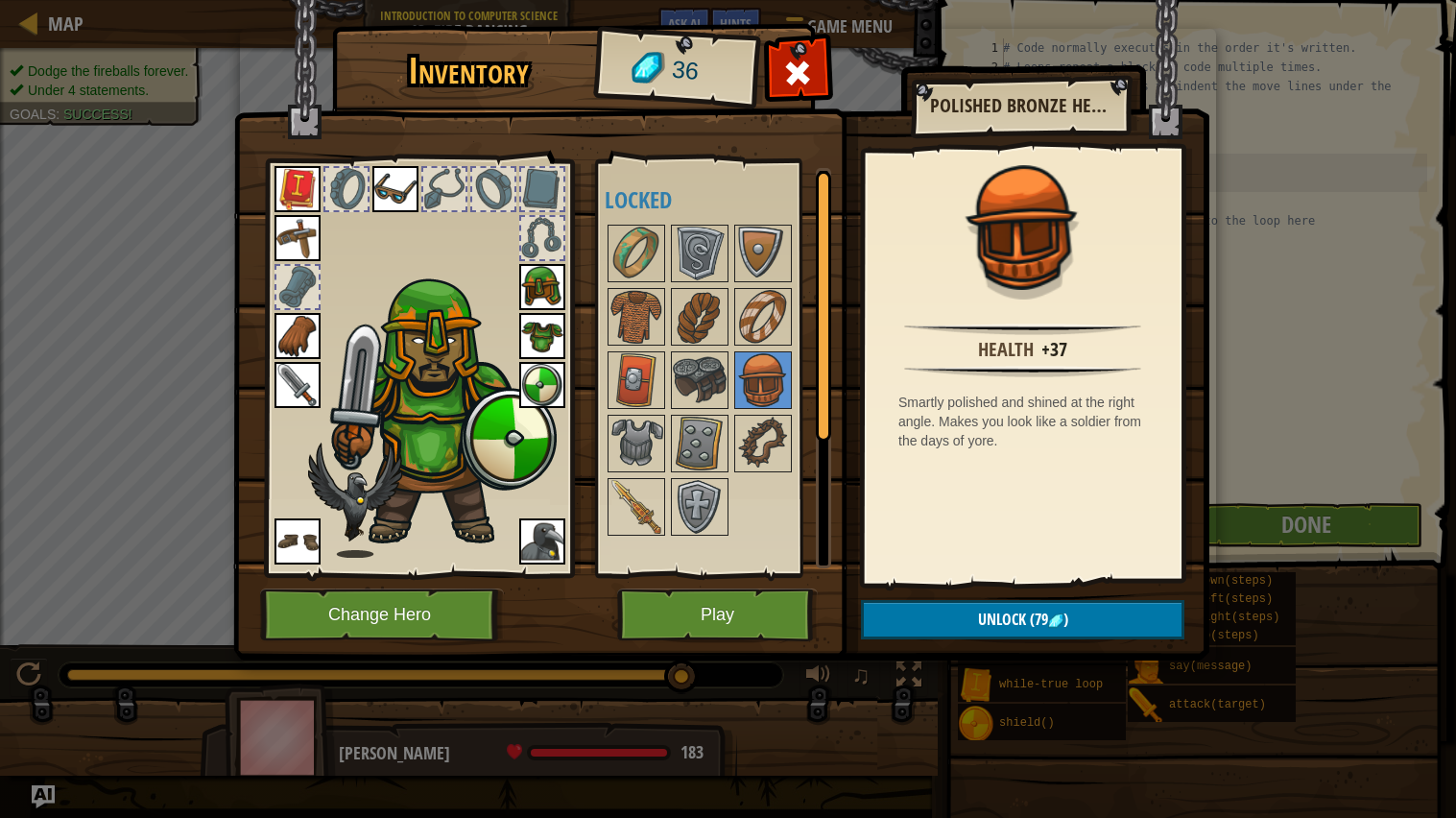
click at [746, 584] on img at bounding box center [722, 312] width 976 height 697
click at [738, 631] on button "Play" at bounding box center [718, 615] width 201 height 52
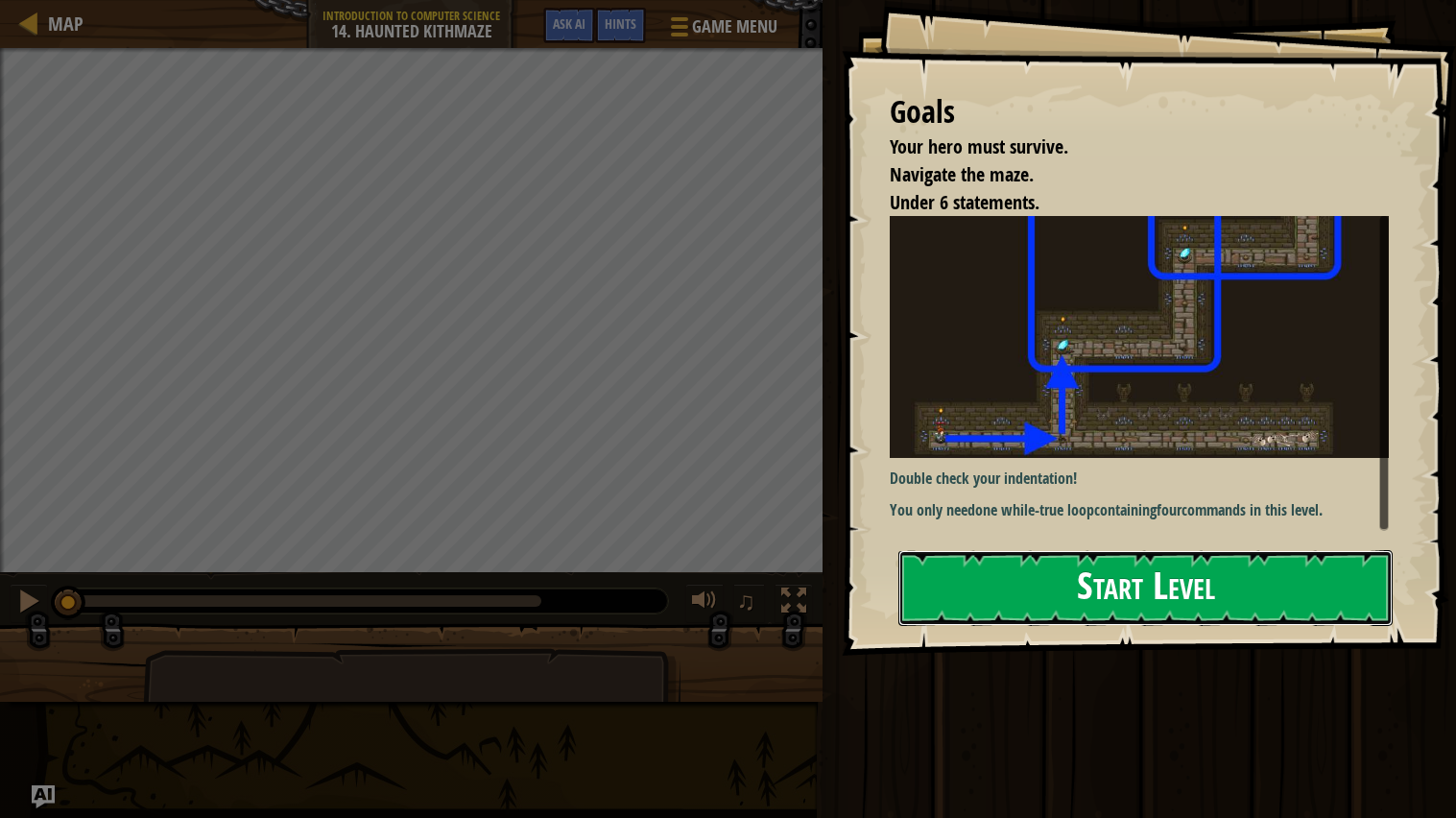
click at [1040, 562] on button "Start Level" at bounding box center [1145, 588] width 494 height 76
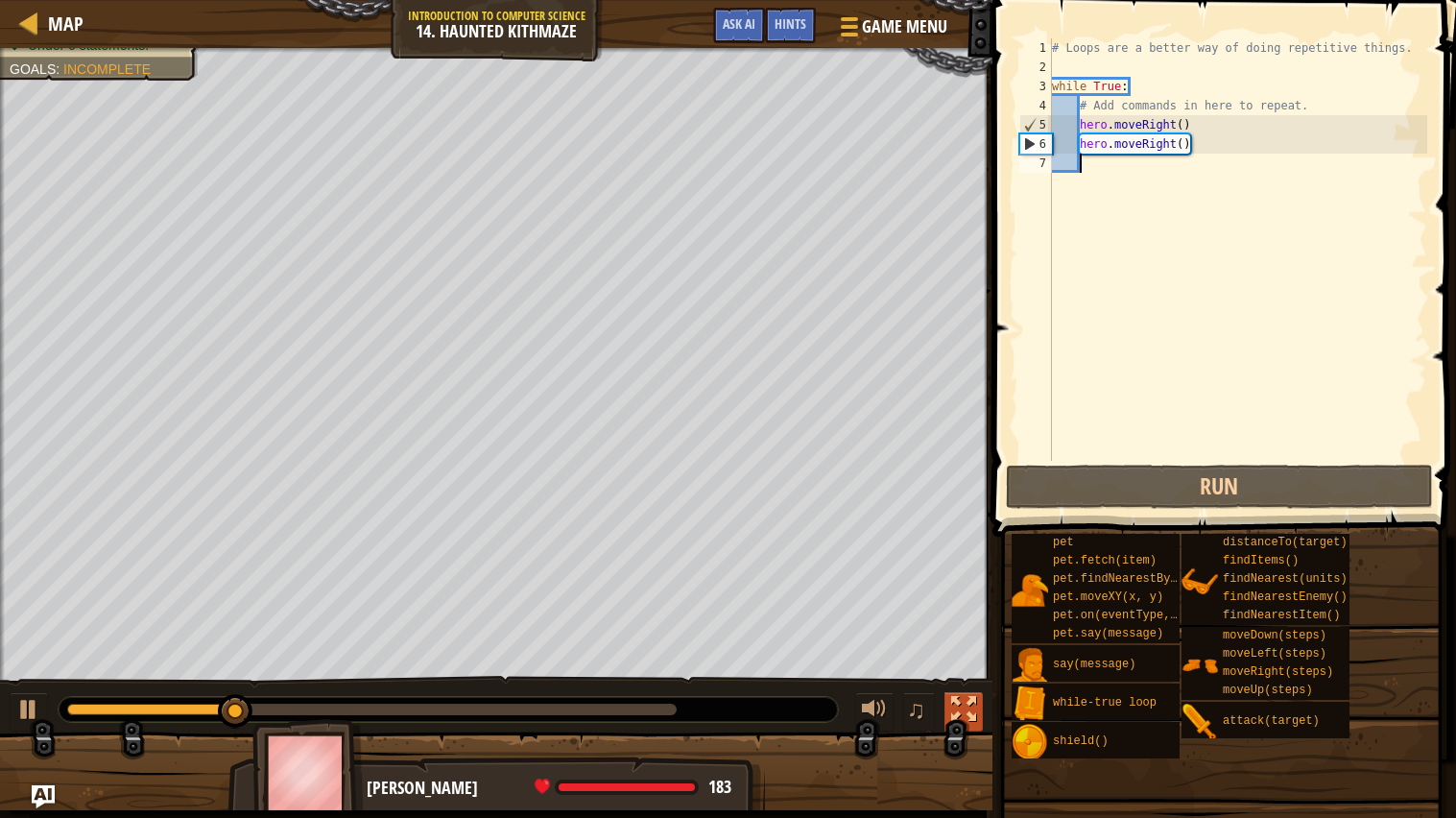
click at [961, 719] on div at bounding box center [963, 709] width 25 height 25
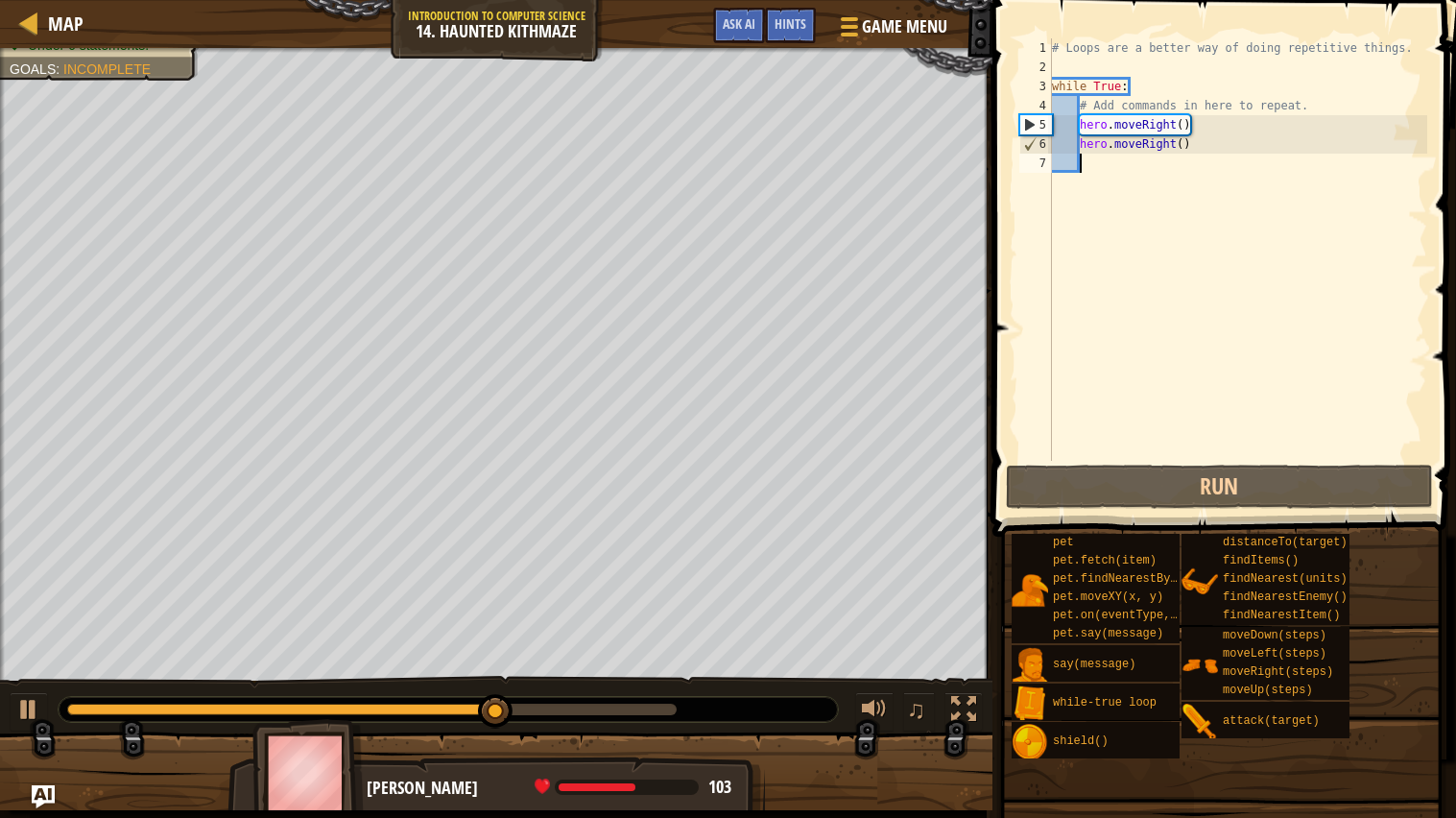
click at [1199, 142] on div "# Loops are a better way of doing repetitive things. while True : # Add command…" at bounding box center [1237, 269] width 379 height 461
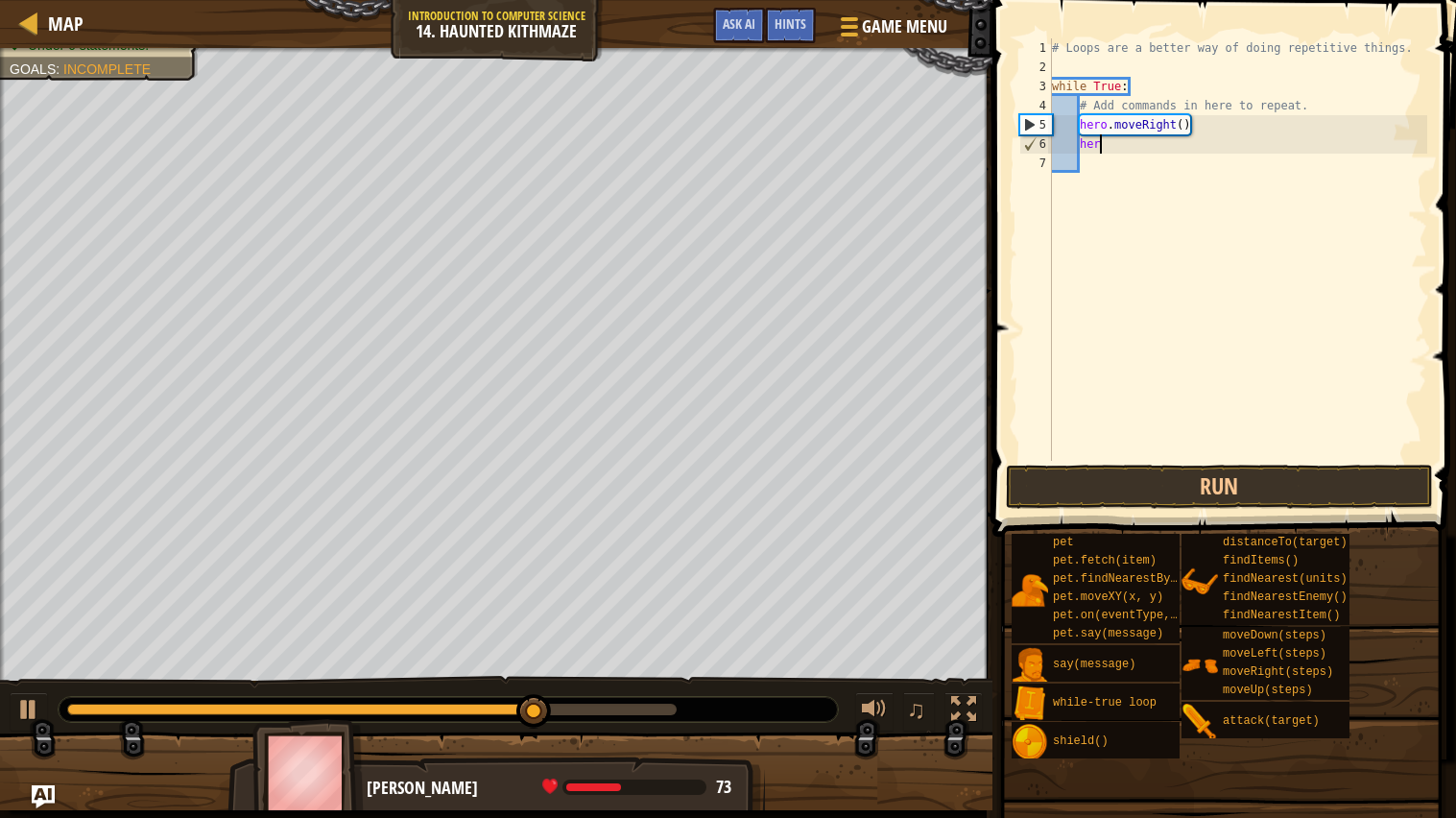
type textarea "h"
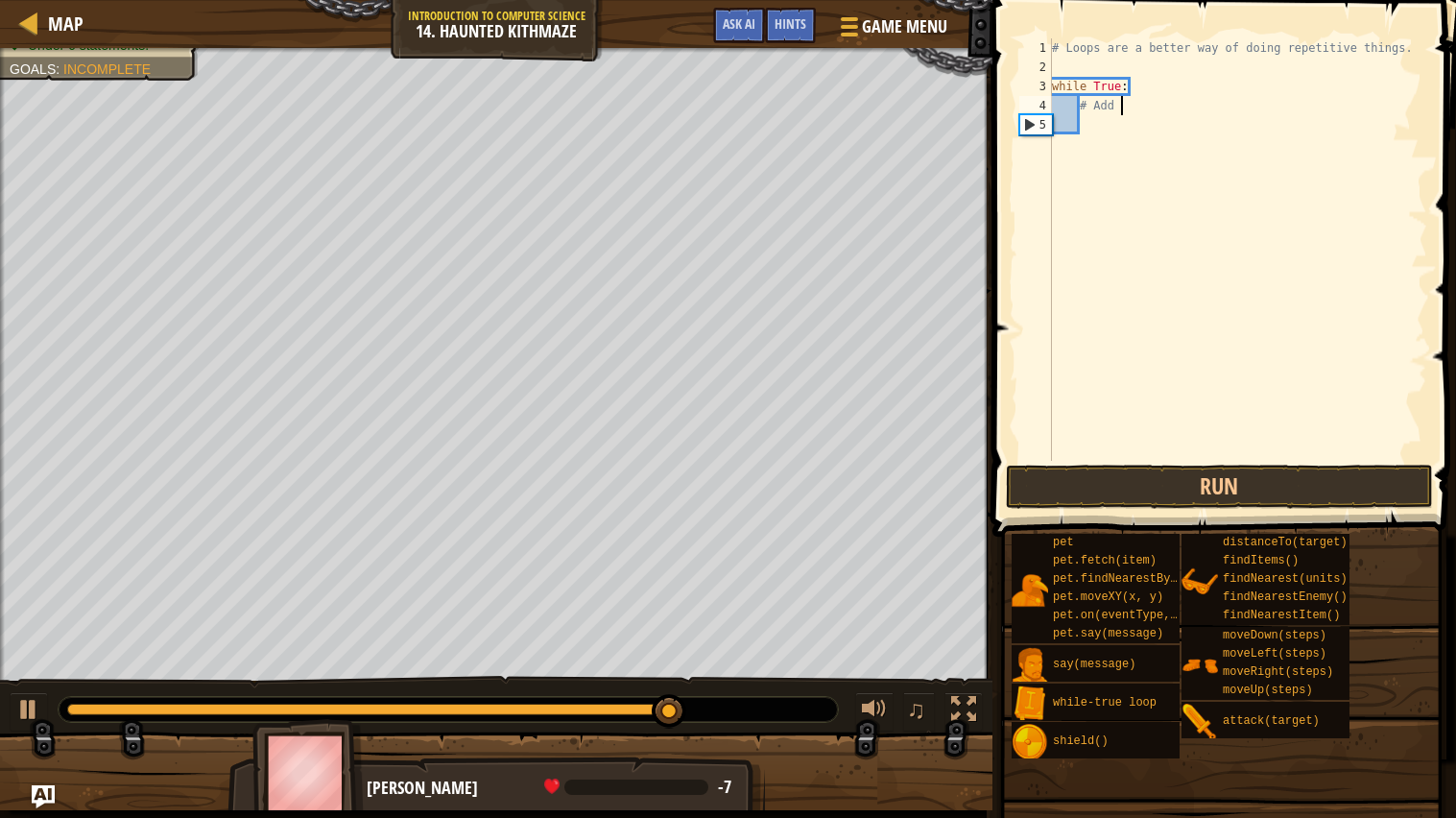
type textarea "#"
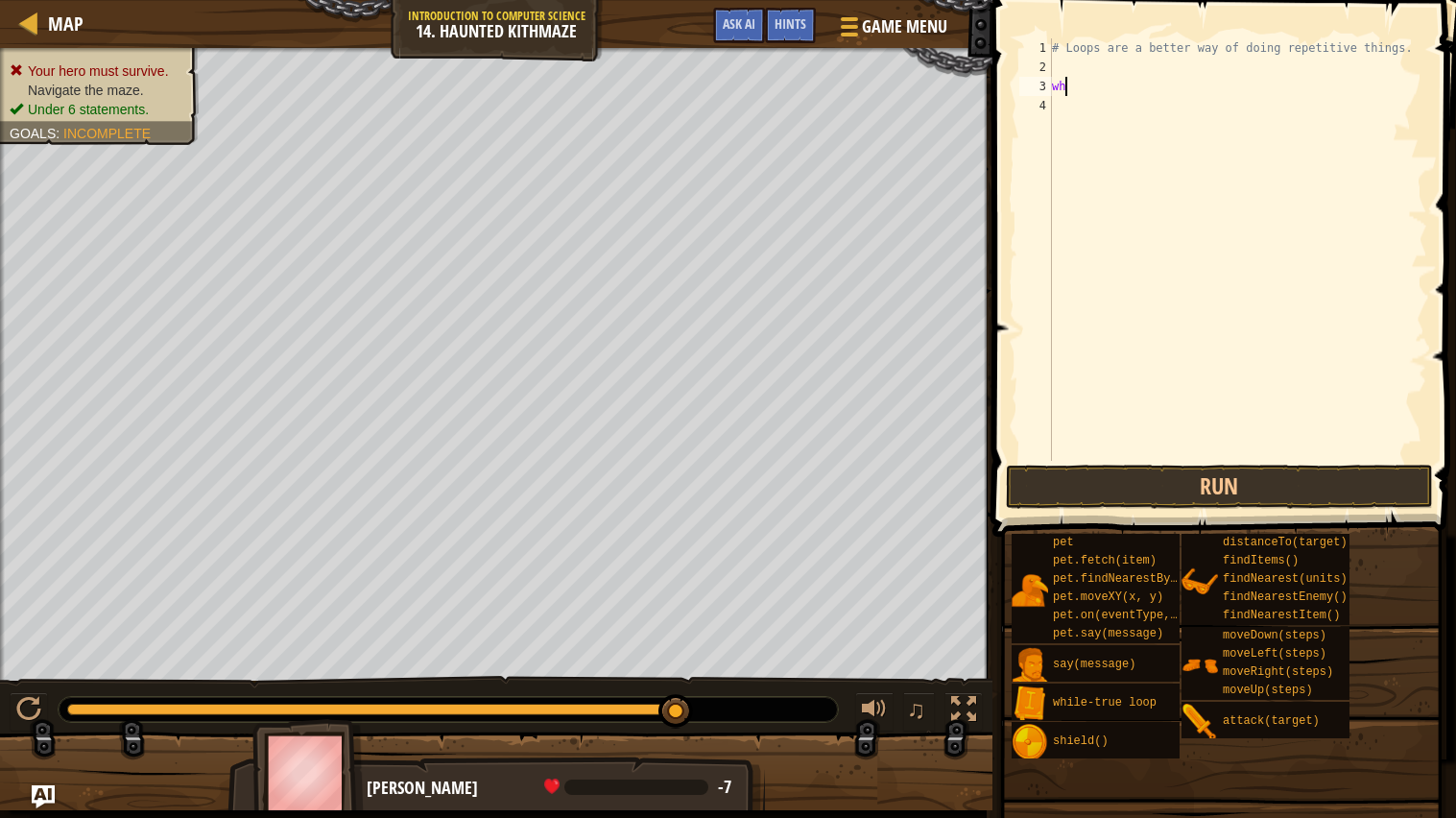
type textarea "w"
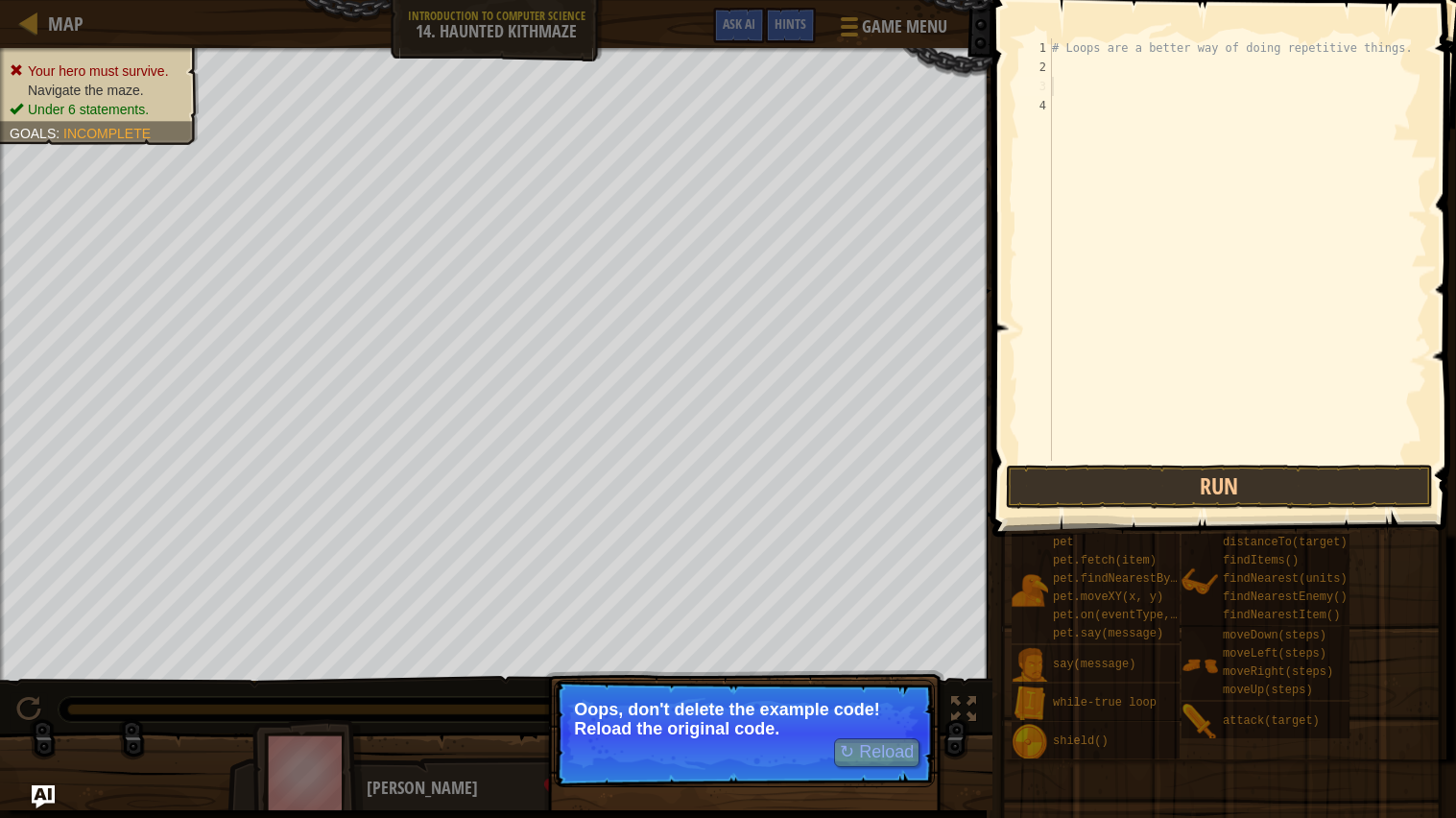
click at [1081, 59] on div "# Loops are a better way of doing repetitive things." at bounding box center [1237, 269] width 379 height 461
click at [1081, 65] on div "# Loops are a better way of doing repetitive things." at bounding box center [1237, 269] width 379 height 461
click at [1065, 73] on div "# Loops are a better way of doing repetitive things." at bounding box center [1237, 269] width 379 height 461
click at [1061, 86] on div "# Loops are a better way of doing repetitive things." at bounding box center [1237, 269] width 379 height 461
click at [1068, 67] on div "# Loops are a better way of doing repetitive things." at bounding box center [1237, 269] width 379 height 461
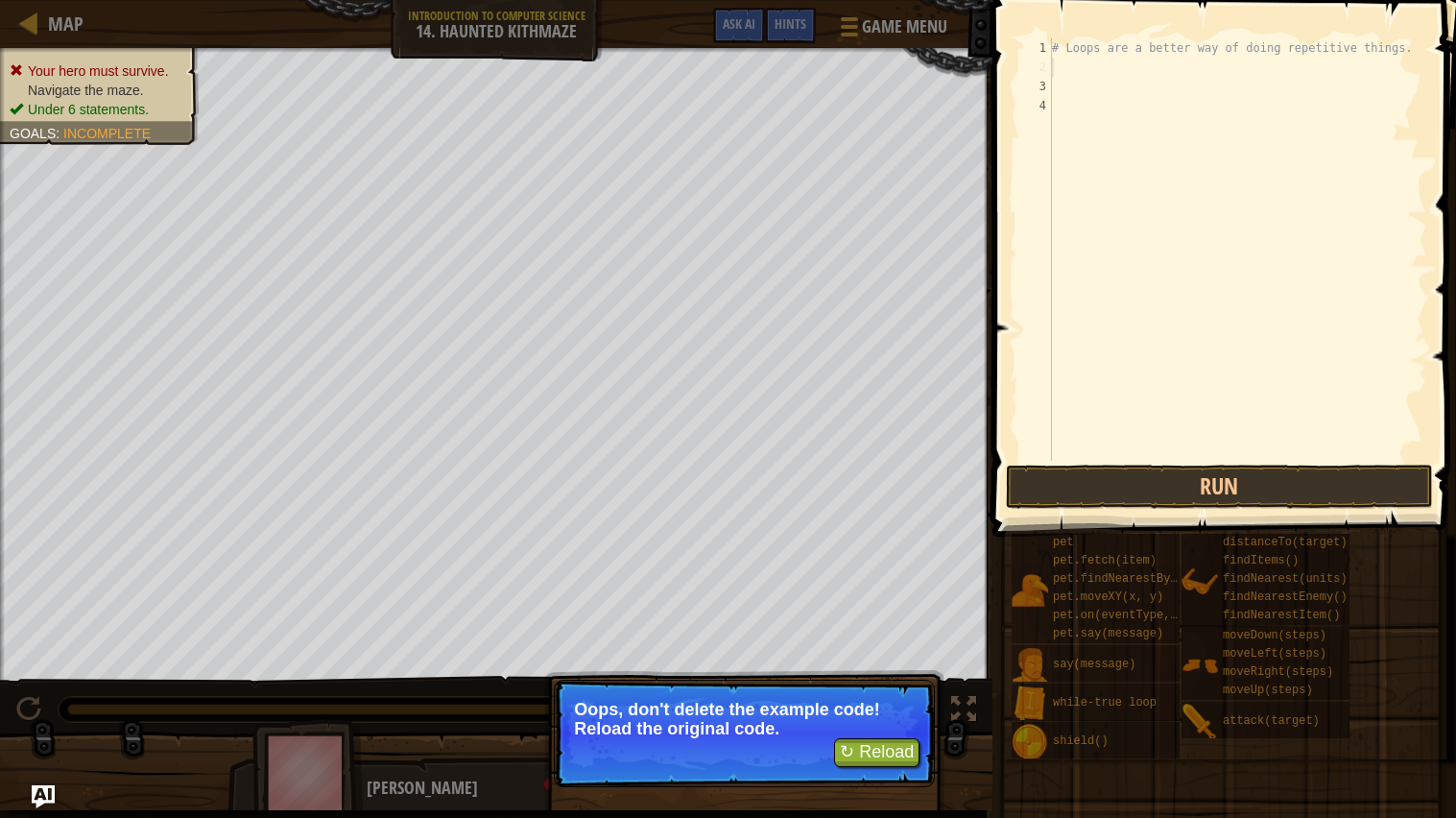
click at [1068, 67] on div "# Loops are a better way of doing repetitive things." at bounding box center [1237, 269] width 379 height 461
click at [834, 756] on button "↻ Reload" at bounding box center [877, 753] width 85 height 29
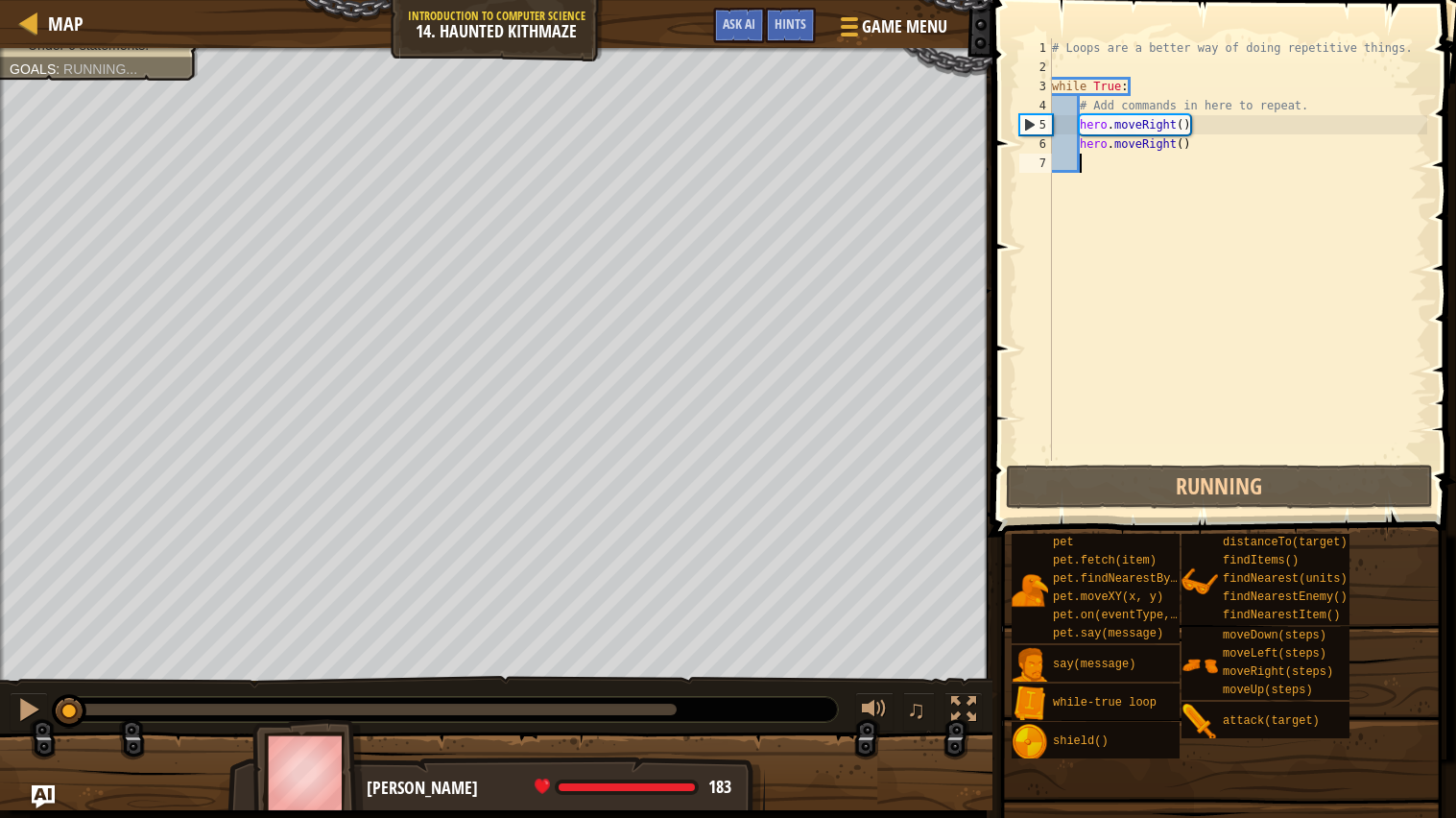
scroll to position [8, 0]
click at [1235, 144] on div "# Loops are a better way of doing repetitive things. while True : # Add command…" at bounding box center [1237, 269] width 379 height 461
click at [1176, 146] on div "# Loops are a better way of doing repetitive things. while True : # Add command…" at bounding box center [1237, 269] width 379 height 461
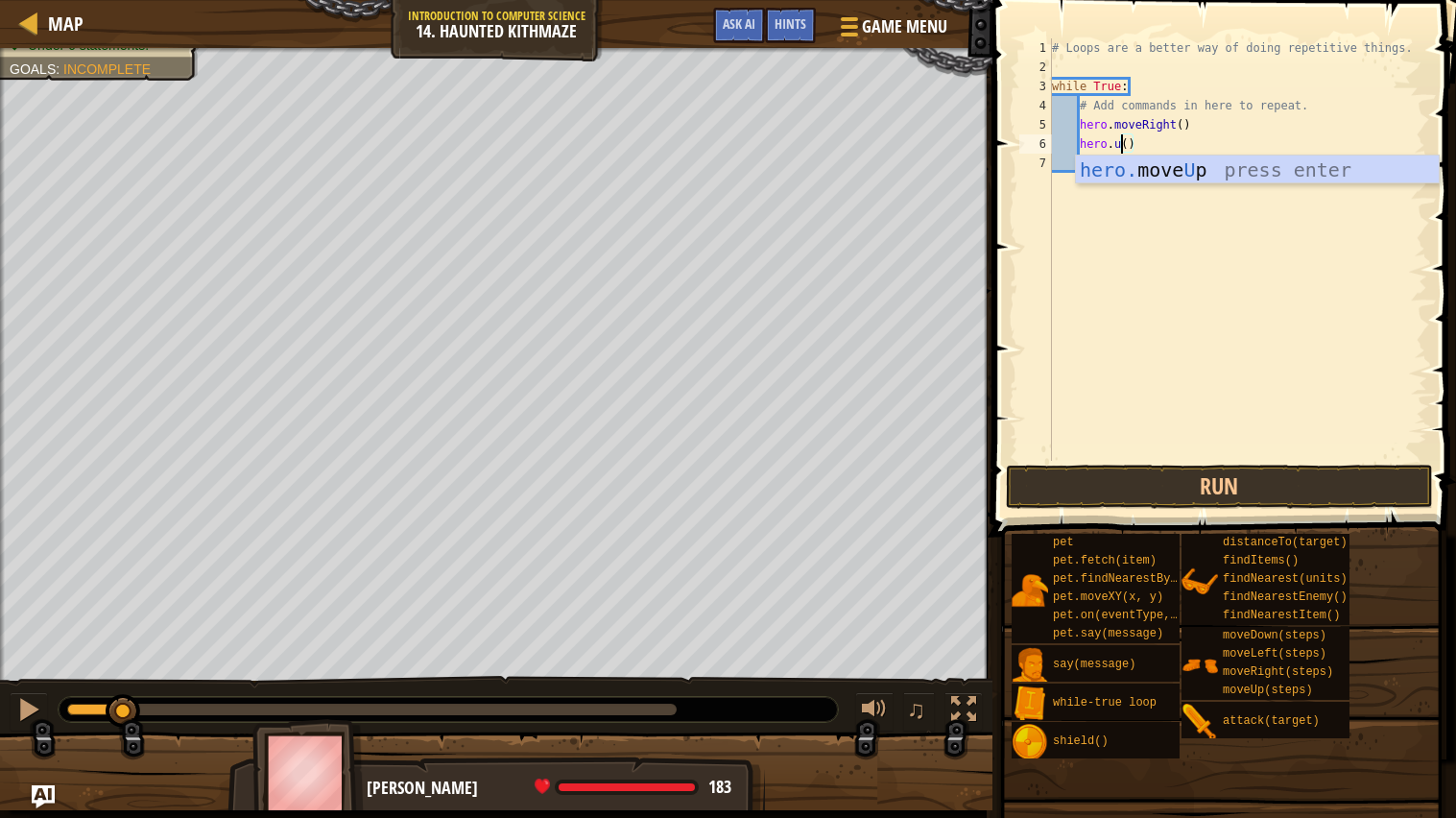
scroll to position [8, 6]
click at [1186, 129] on div "# Loops are a better way of doing repetitive things. while True : # Add command…" at bounding box center [1237, 269] width 379 height 461
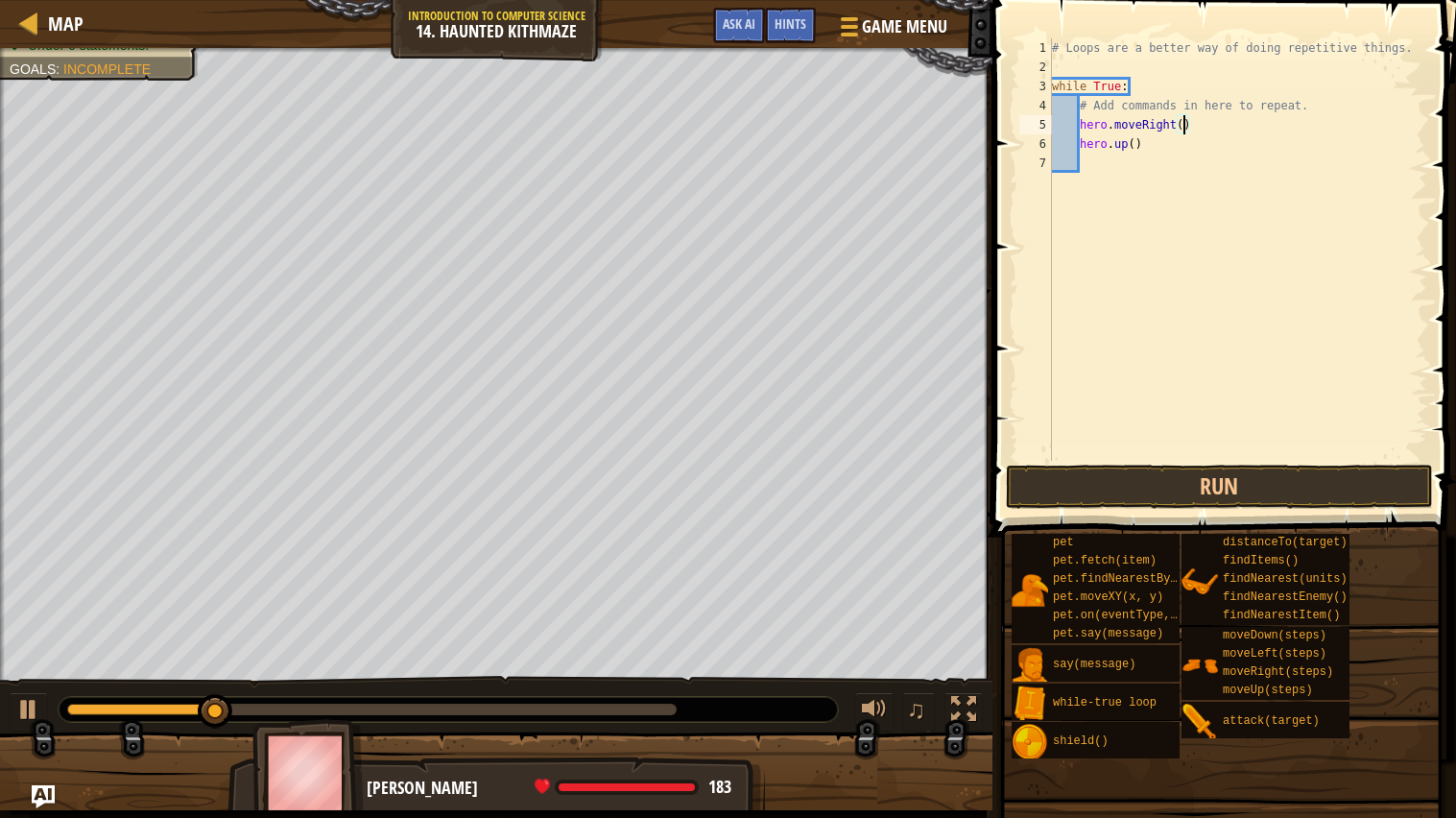
scroll to position [8, 11]
click at [1135, 145] on div "# Loops are a better way of doing repetitive things. while True : # Add command…" at bounding box center [1237, 269] width 379 height 461
type textarea "hero.up(2)"
click at [1213, 466] on button "Run" at bounding box center [1219, 486] width 428 height 45
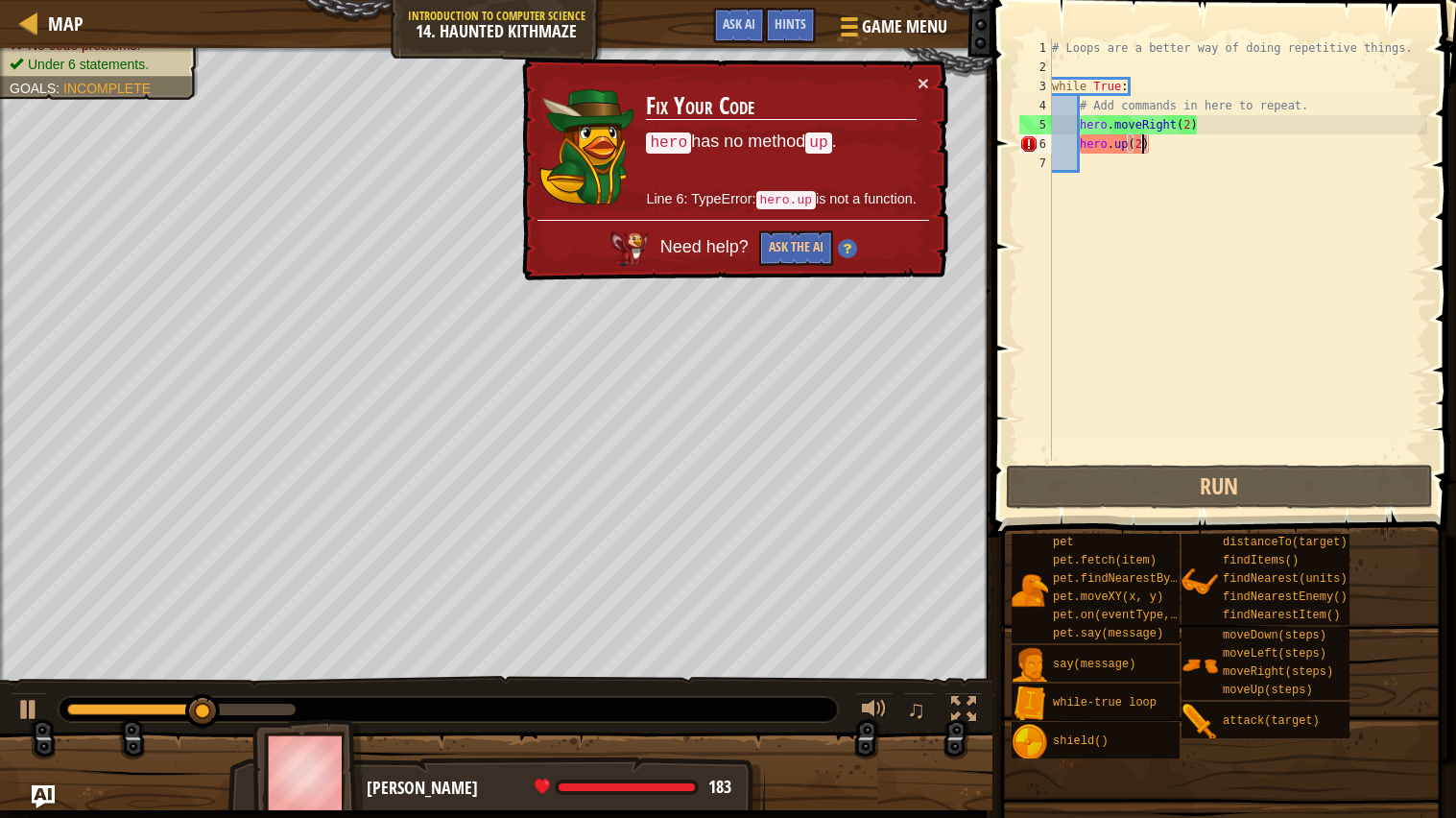
click at [1147, 155] on div "# Loops are a better way of doing repetitive things. while True : # Add command…" at bounding box center [1237, 269] width 379 height 461
click at [1131, 152] on div "# Loops are a better way of doing repetitive things. while True : # Add command…" at bounding box center [1237, 269] width 379 height 461
type textarea "hero.up(2)"
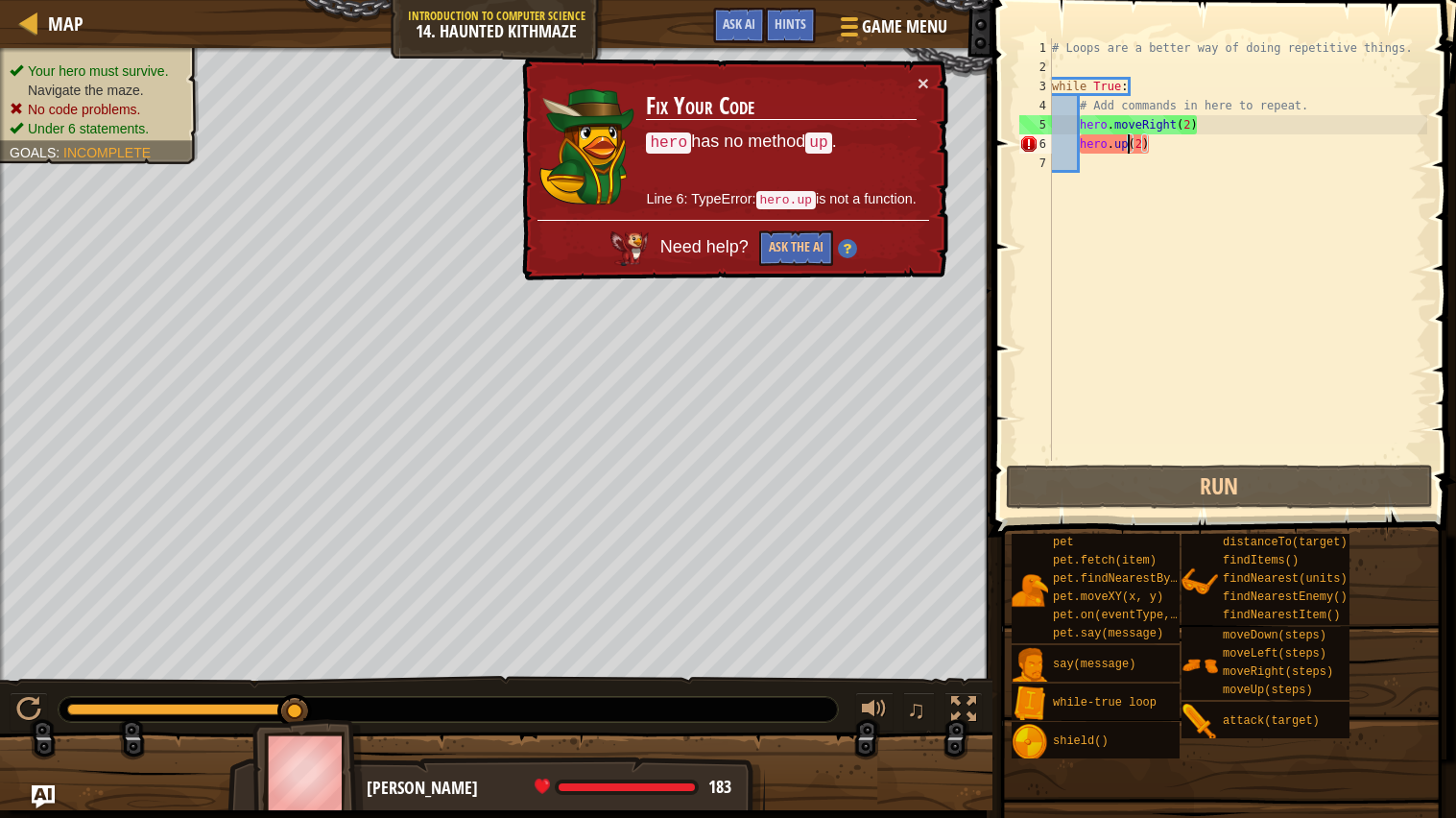
click at [1183, 143] on div "# Loops are a better way of doing repetitive things. while True : # Add command…" at bounding box center [1237, 269] width 379 height 461
drag, startPoint x: 1182, startPoint y: 144, endPoint x: 1075, endPoint y: 152, distance: 107.3
click at [1075, 152] on div "# Loops are a better way of doing repetitive things. while True : # Add command…" at bounding box center [1237, 269] width 379 height 461
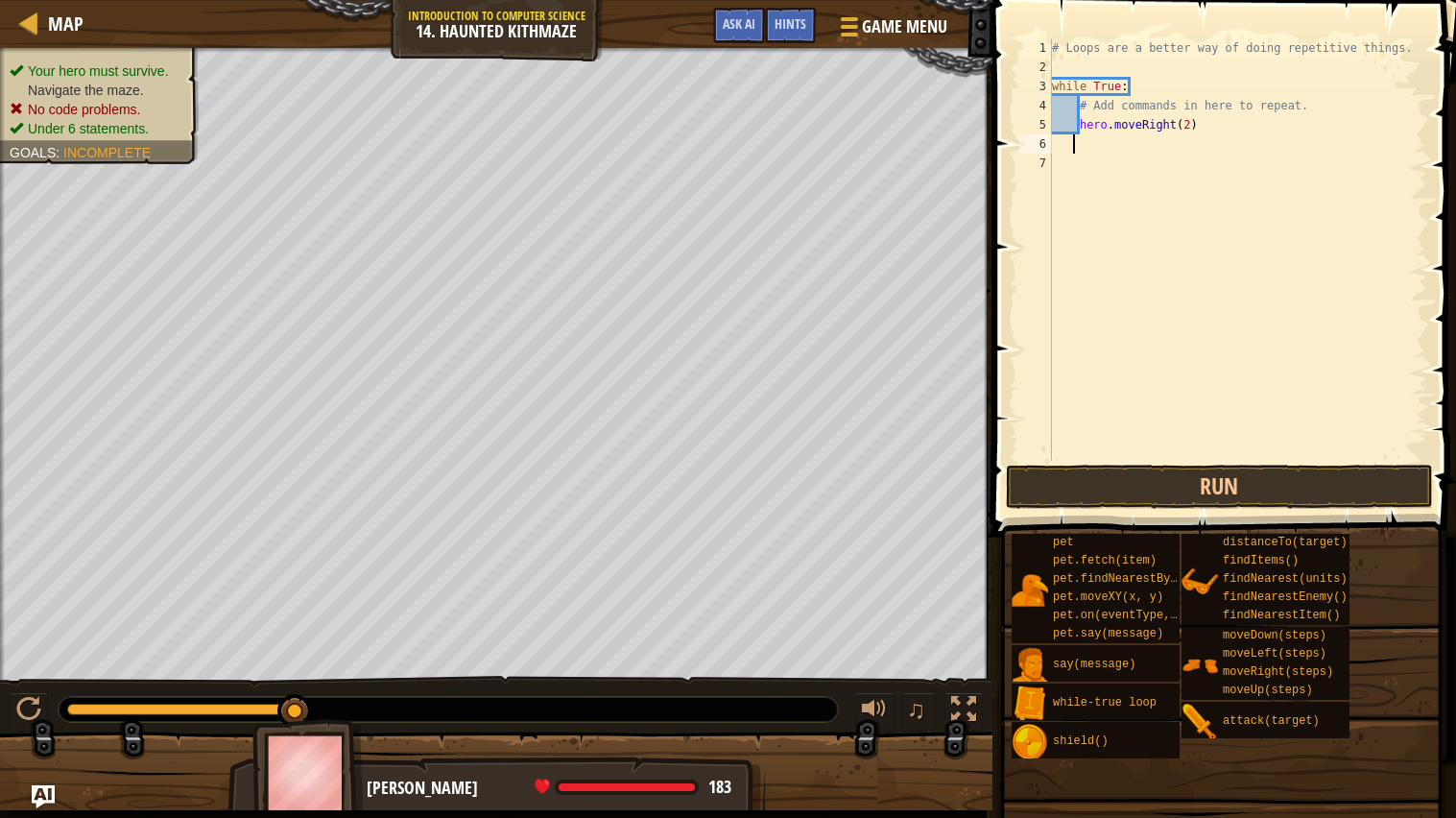
scroll to position [8, 0]
type textarea "hero.moveRight(2)"
type textarea "H"
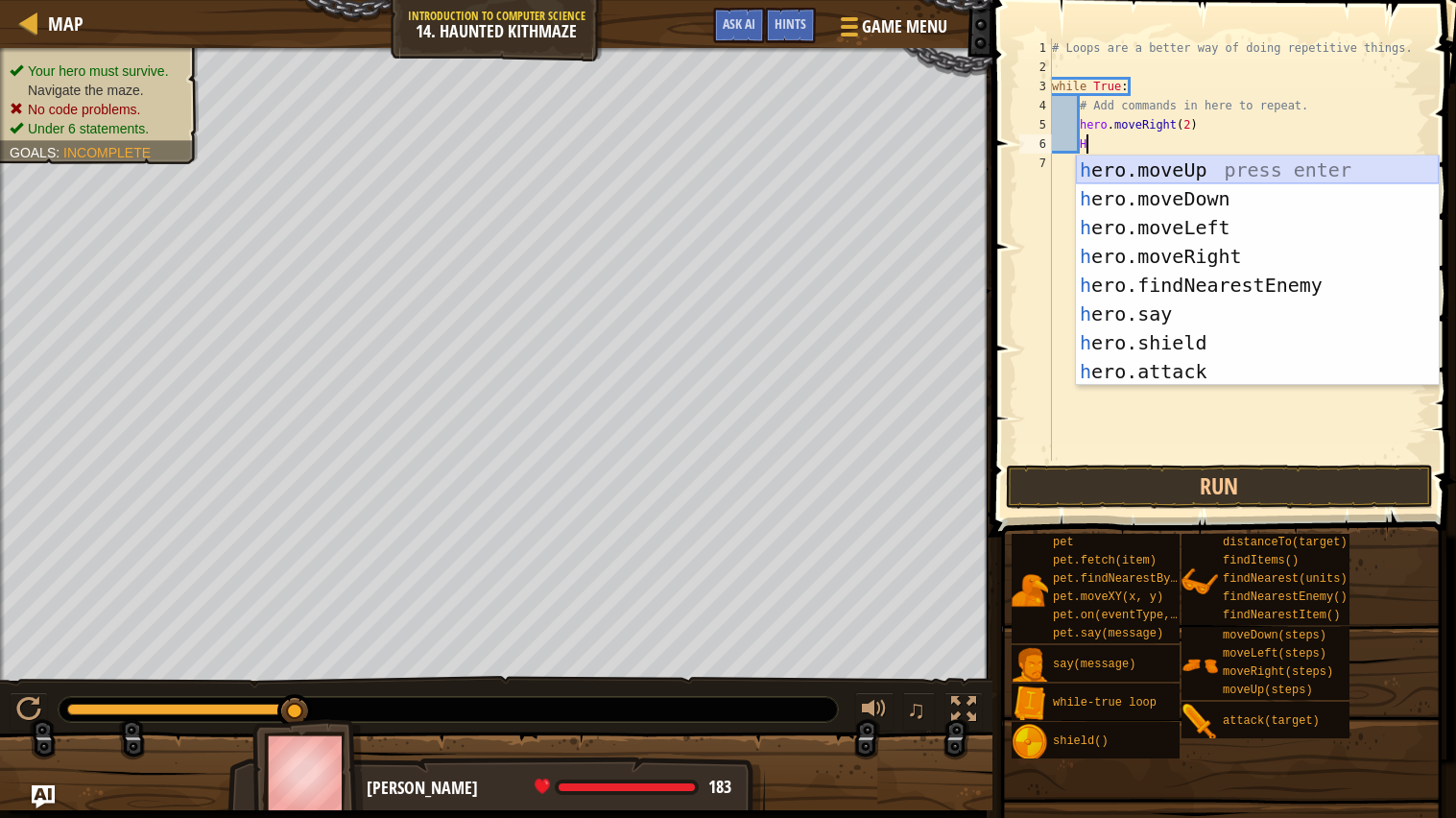
click at [1104, 165] on div "h ero.moveUp press enter h ero.moveDown press enter h ero.moveLeft press enter …" at bounding box center [1257, 299] width 363 height 288
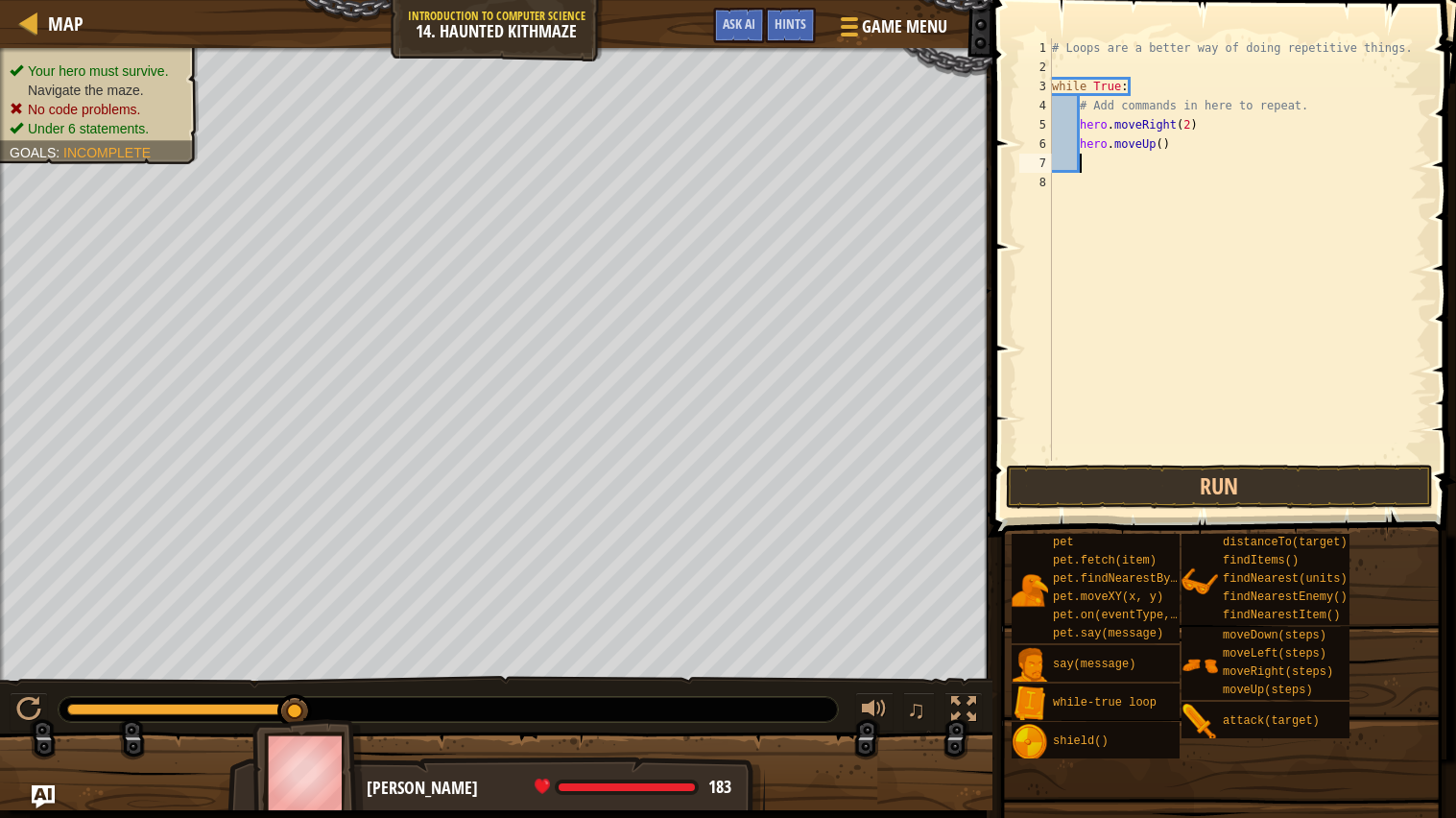
scroll to position [8, 1]
click at [1162, 144] on div "# Loops are a better way of doing repetitive things. while True : # Add command…" at bounding box center [1237, 269] width 379 height 461
type textarea "hero.moveUp(2)"
click at [1170, 479] on button "Run" at bounding box center [1219, 486] width 428 height 45
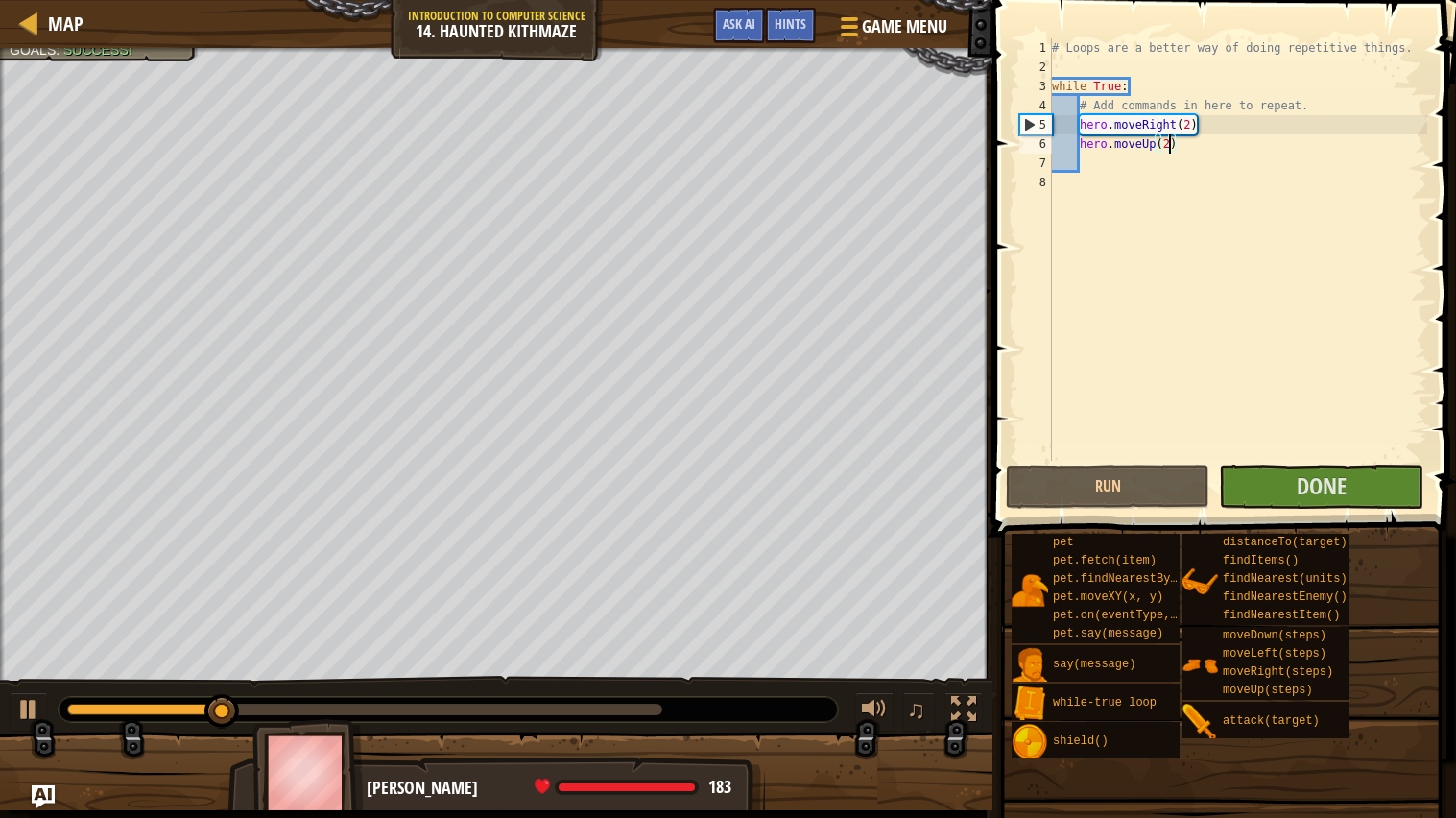
click at [642, 711] on div at bounding box center [364, 710] width 595 height 12
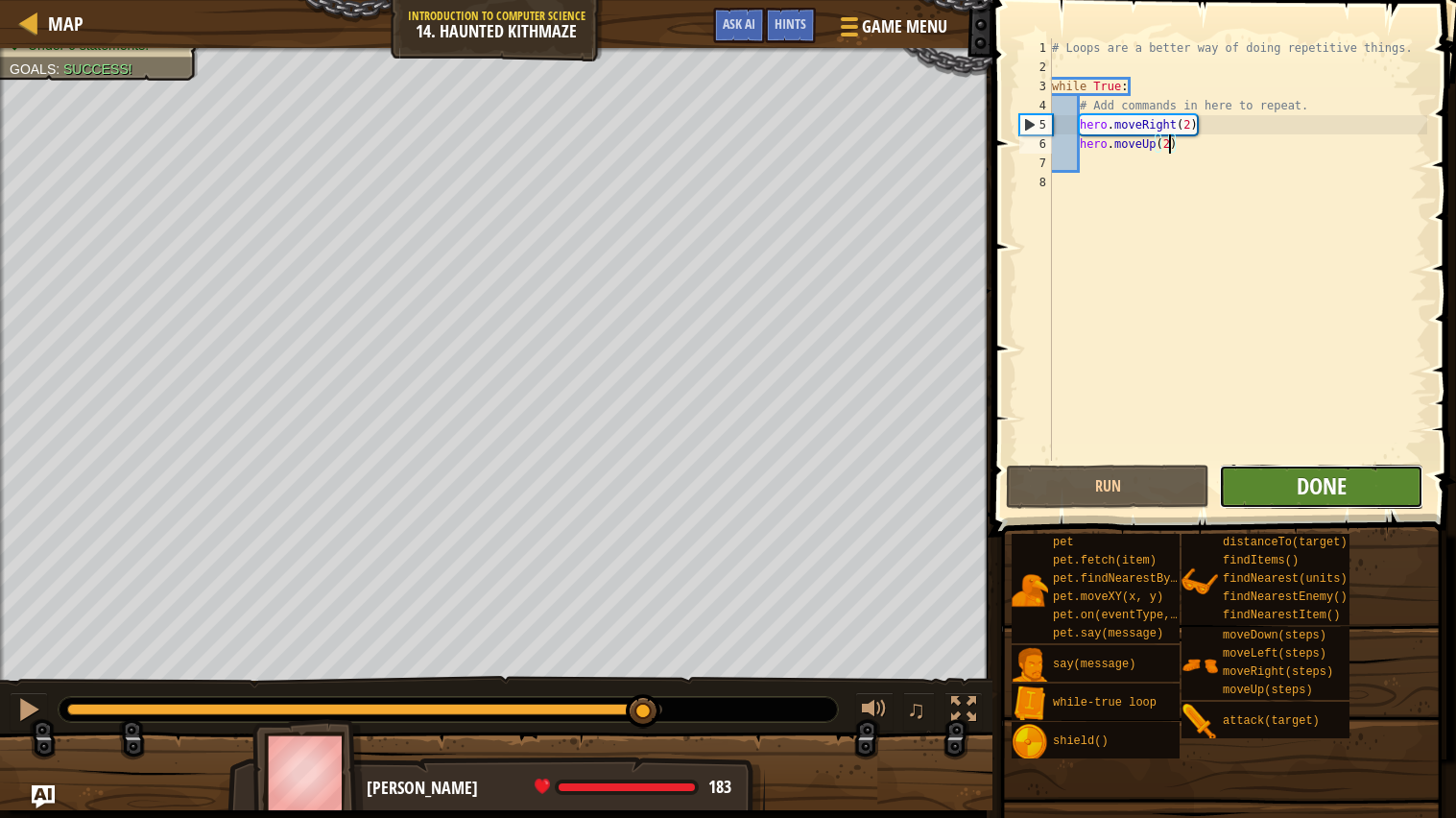
click at [1312, 482] on span "Done" at bounding box center [1321, 485] width 49 height 31
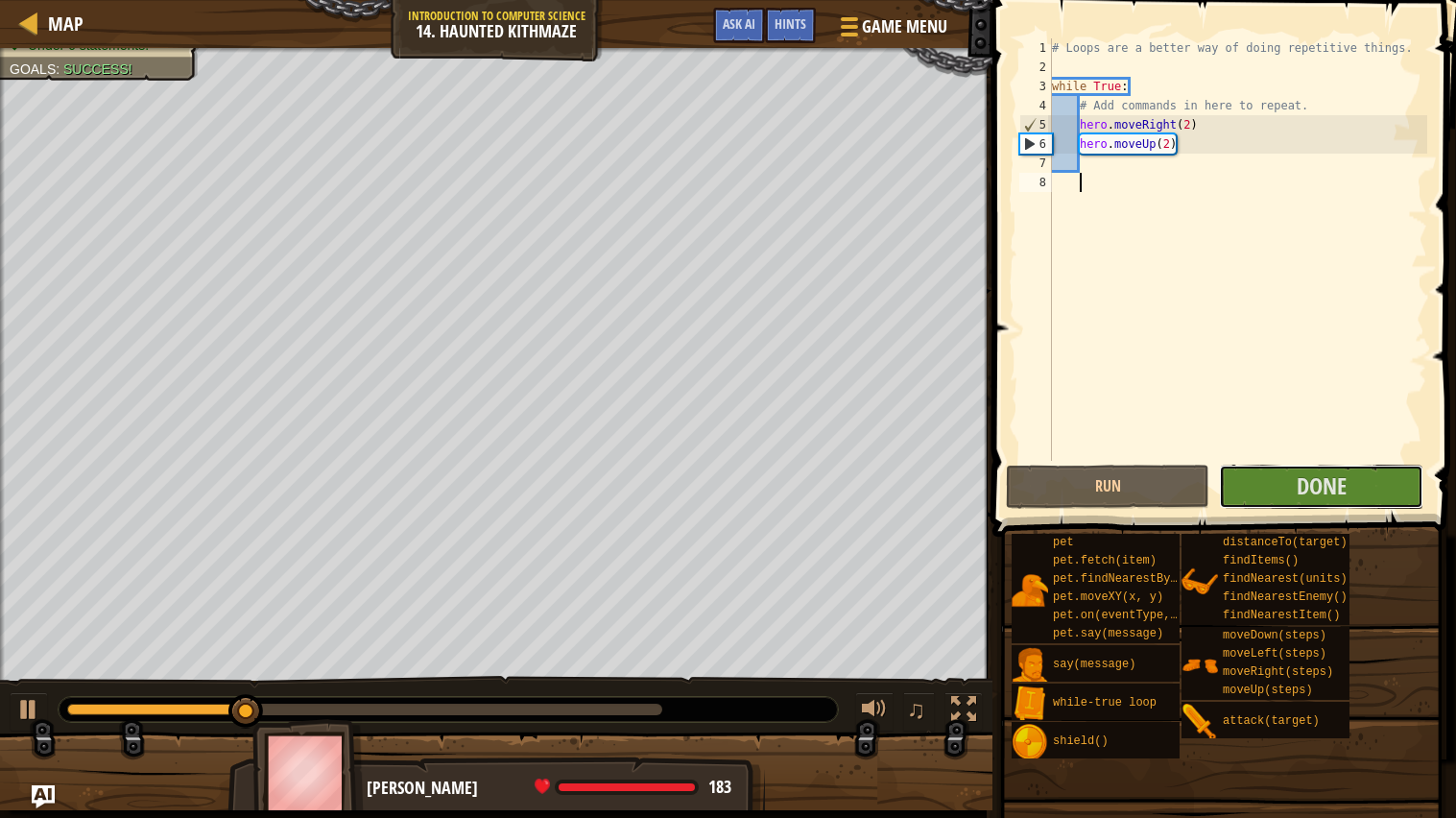
click at [1304, 475] on span "Done" at bounding box center [1321, 485] width 49 height 31
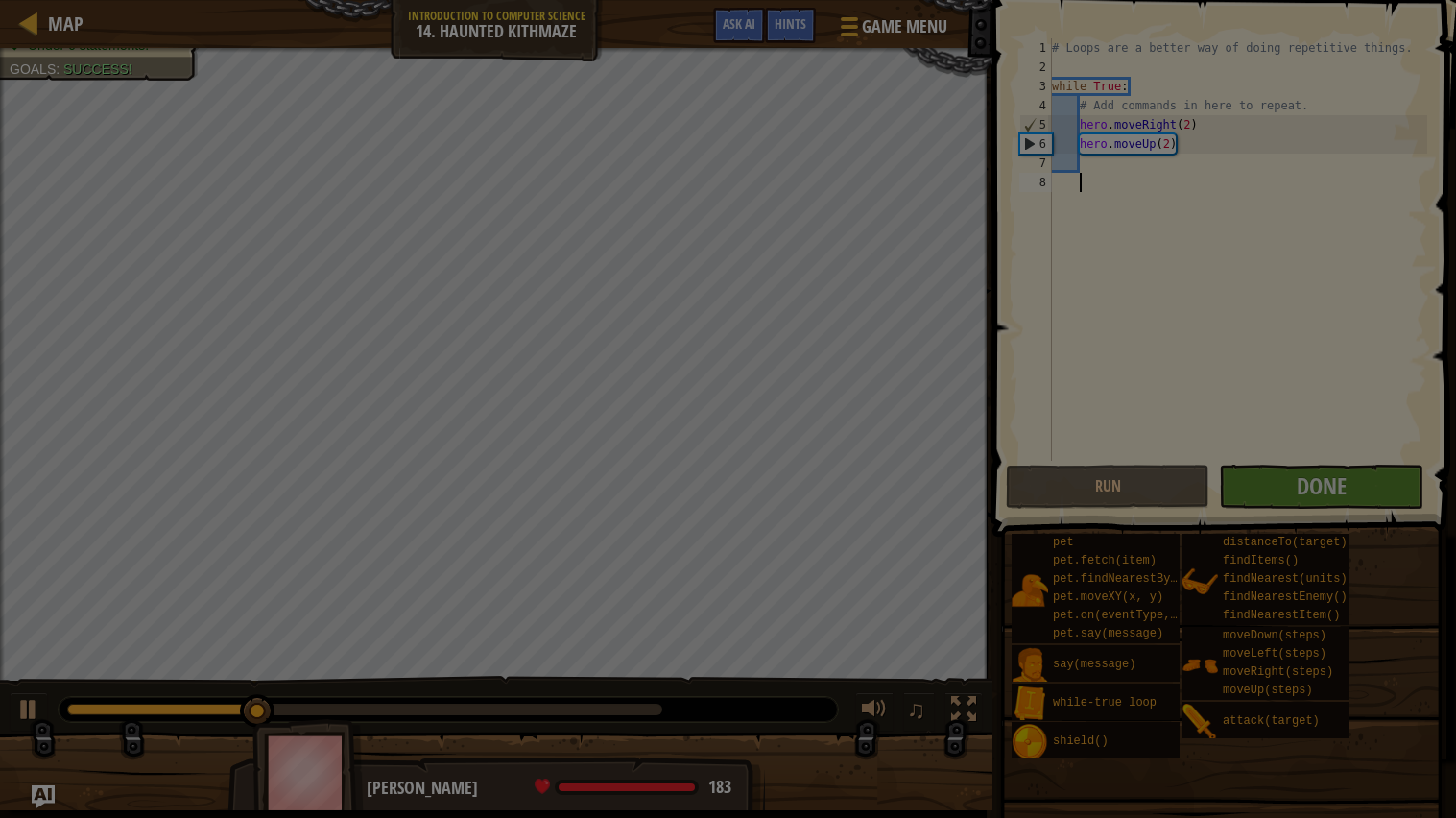
click at [1304, 475] on div at bounding box center [728, 409] width 1456 height 818
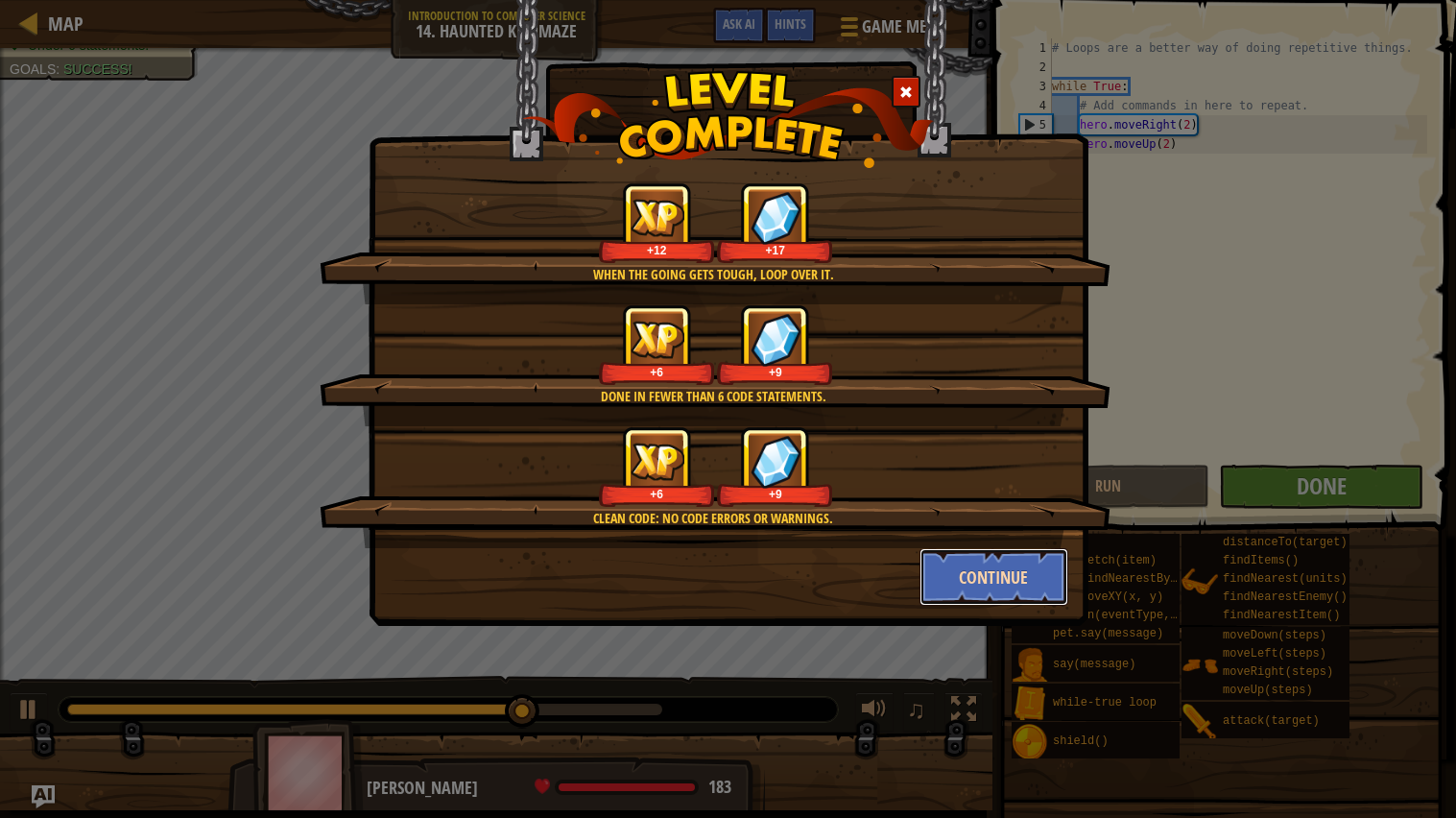
click at [974, 575] on button "Continue" at bounding box center [994, 577] width 148 height 57
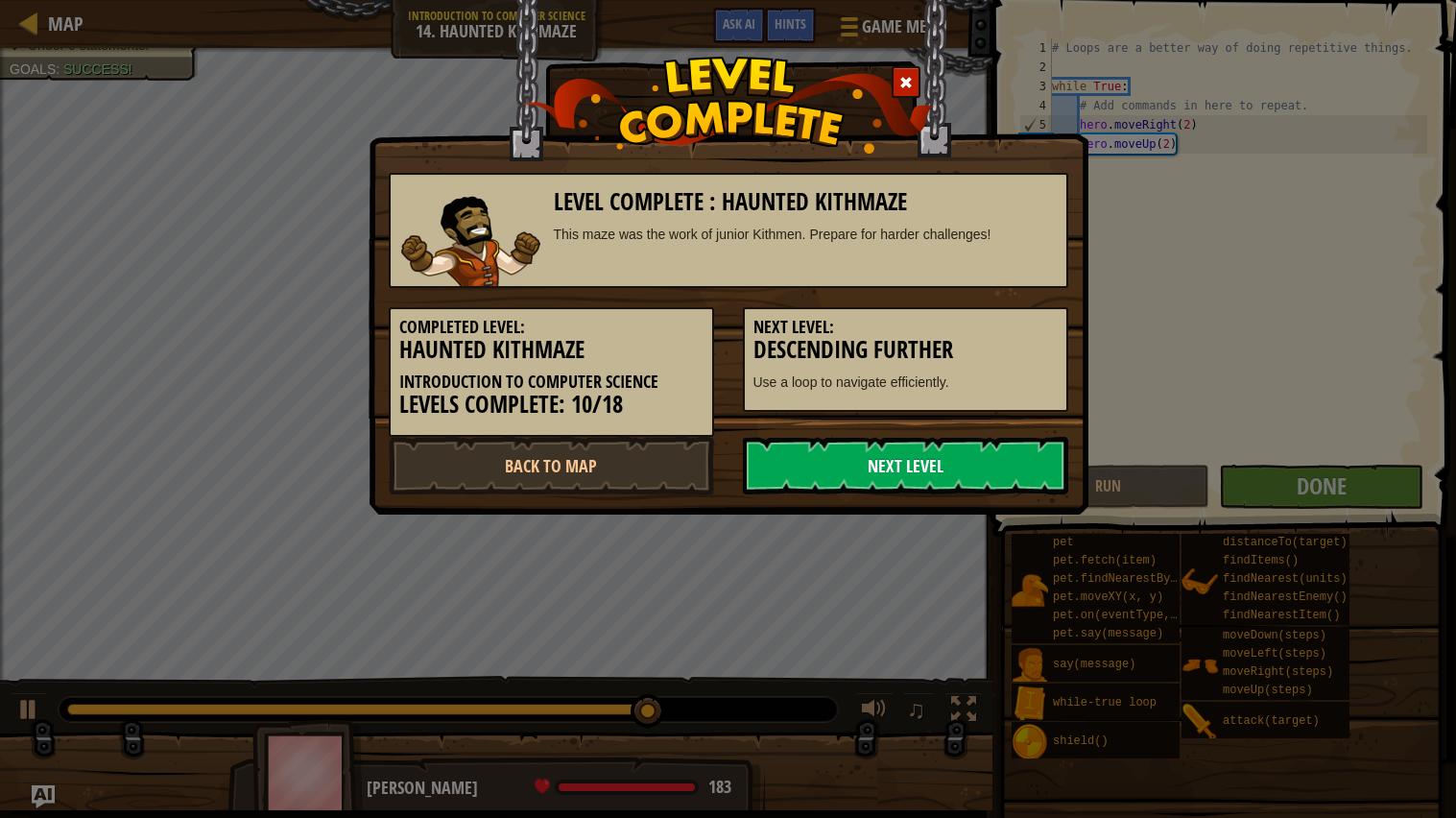
click at [865, 457] on link "Next Level" at bounding box center [906, 465] width 326 height 57
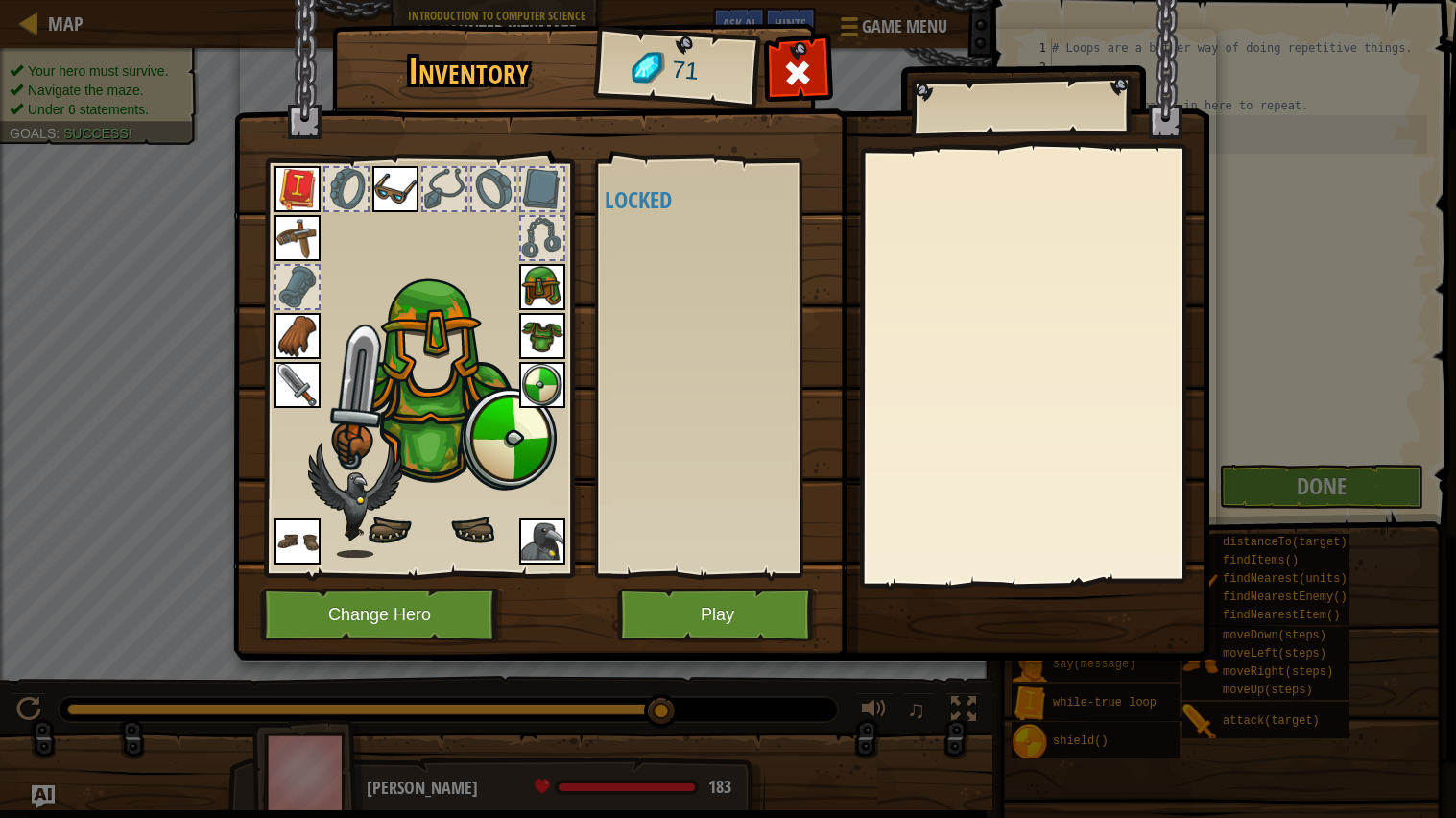
click at [520, 527] on img at bounding box center [542, 542] width 47 height 47
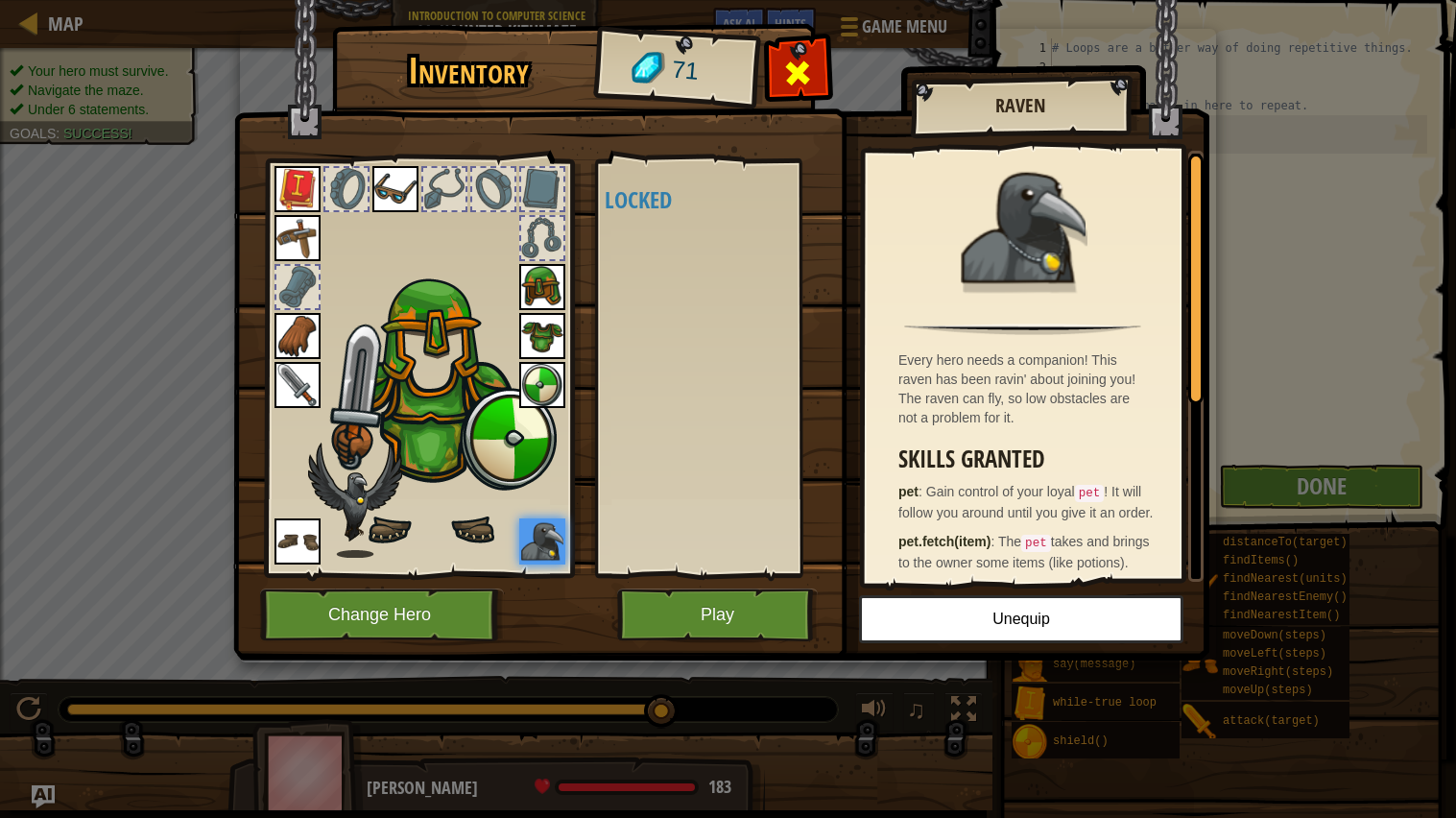
click at [806, 78] on span at bounding box center [798, 72] width 31 height 31
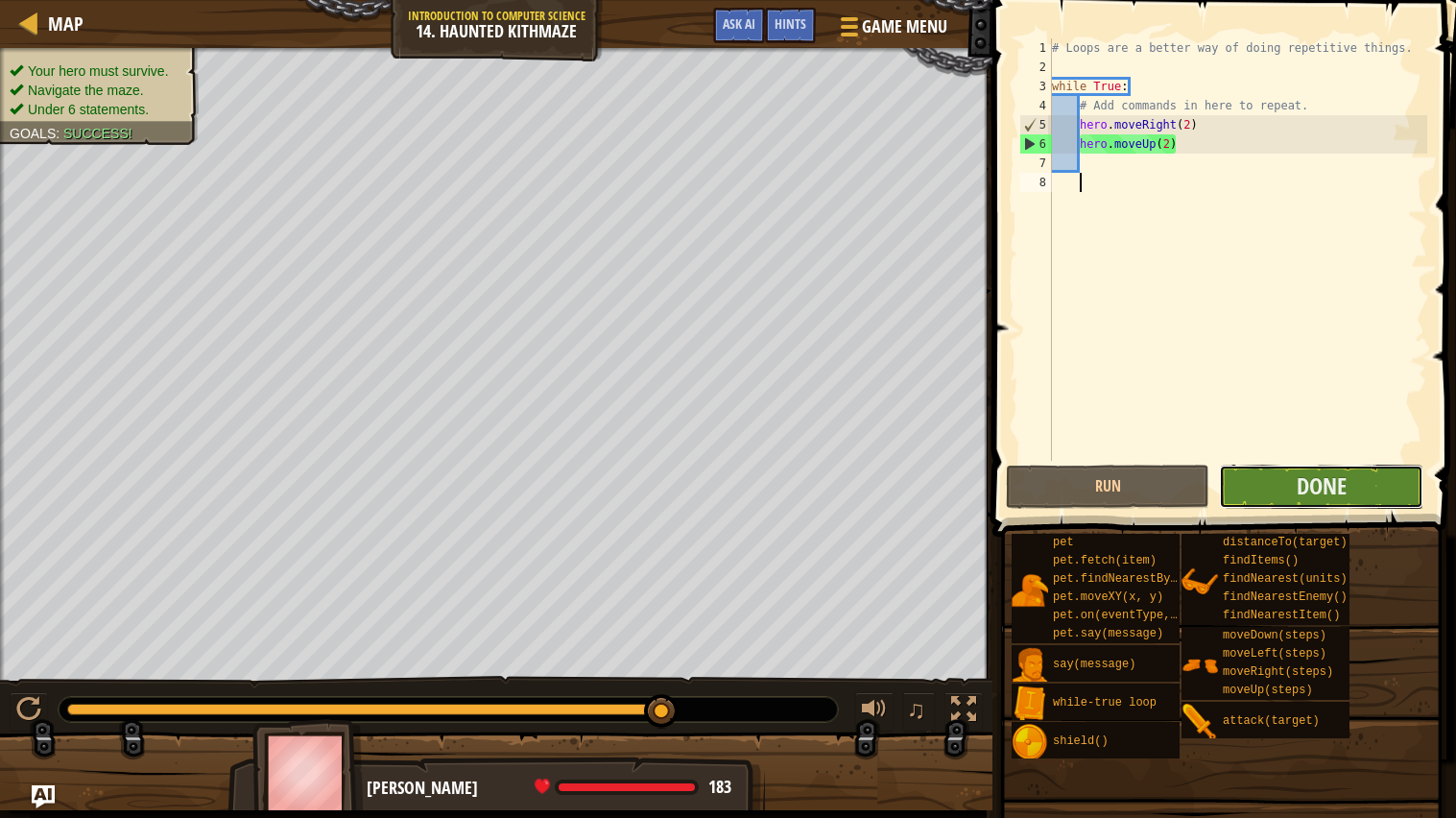
click at [1273, 484] on button "Done" at bounding box center [1321, 486] width 204 height 45
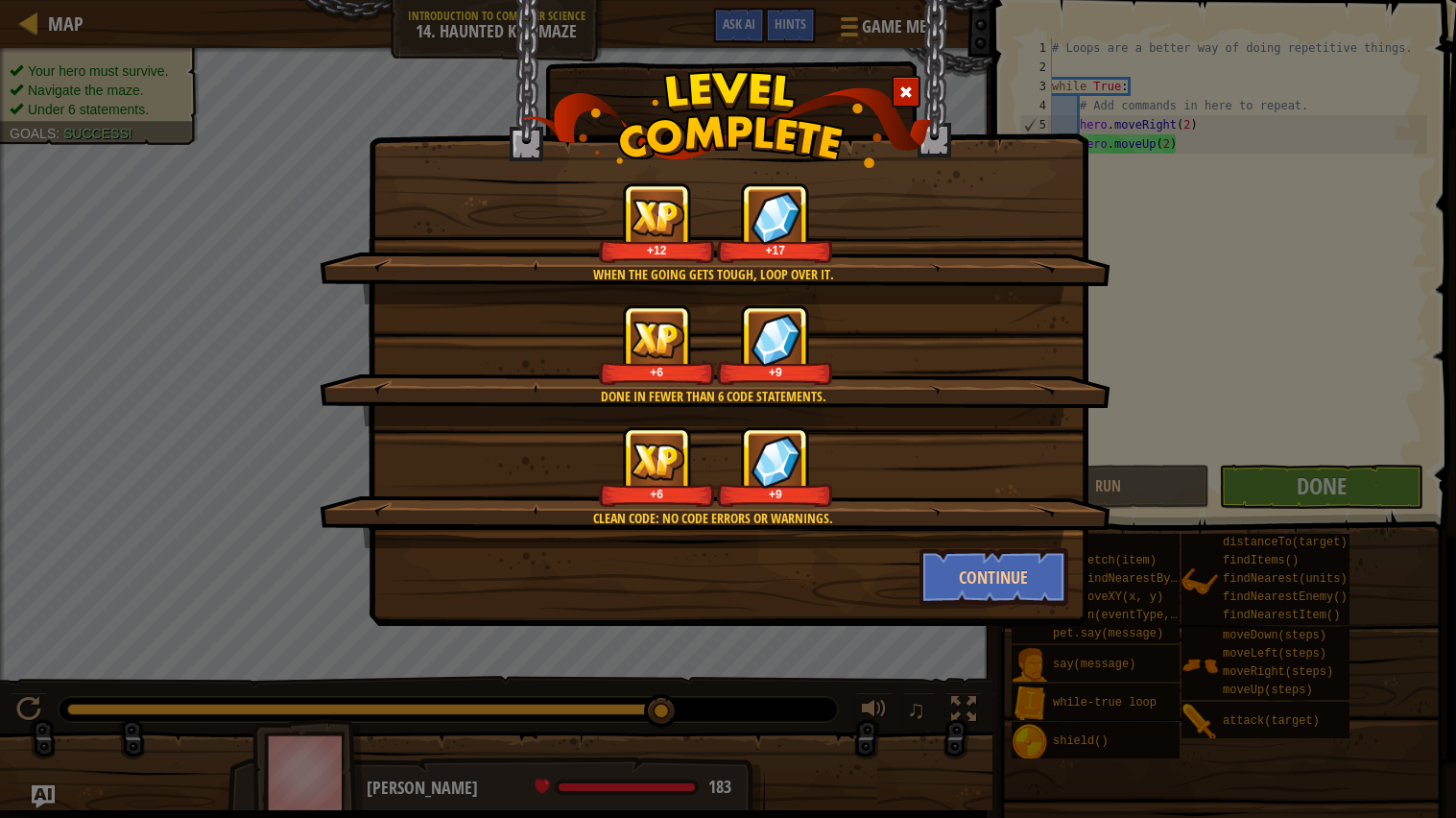
click at [719, 250] on div "+17" at bounding box center [774, 223] width 115 height 79
click at [935, 562] on button "Continue" at bounding box center [994, 577] width 148 height 57
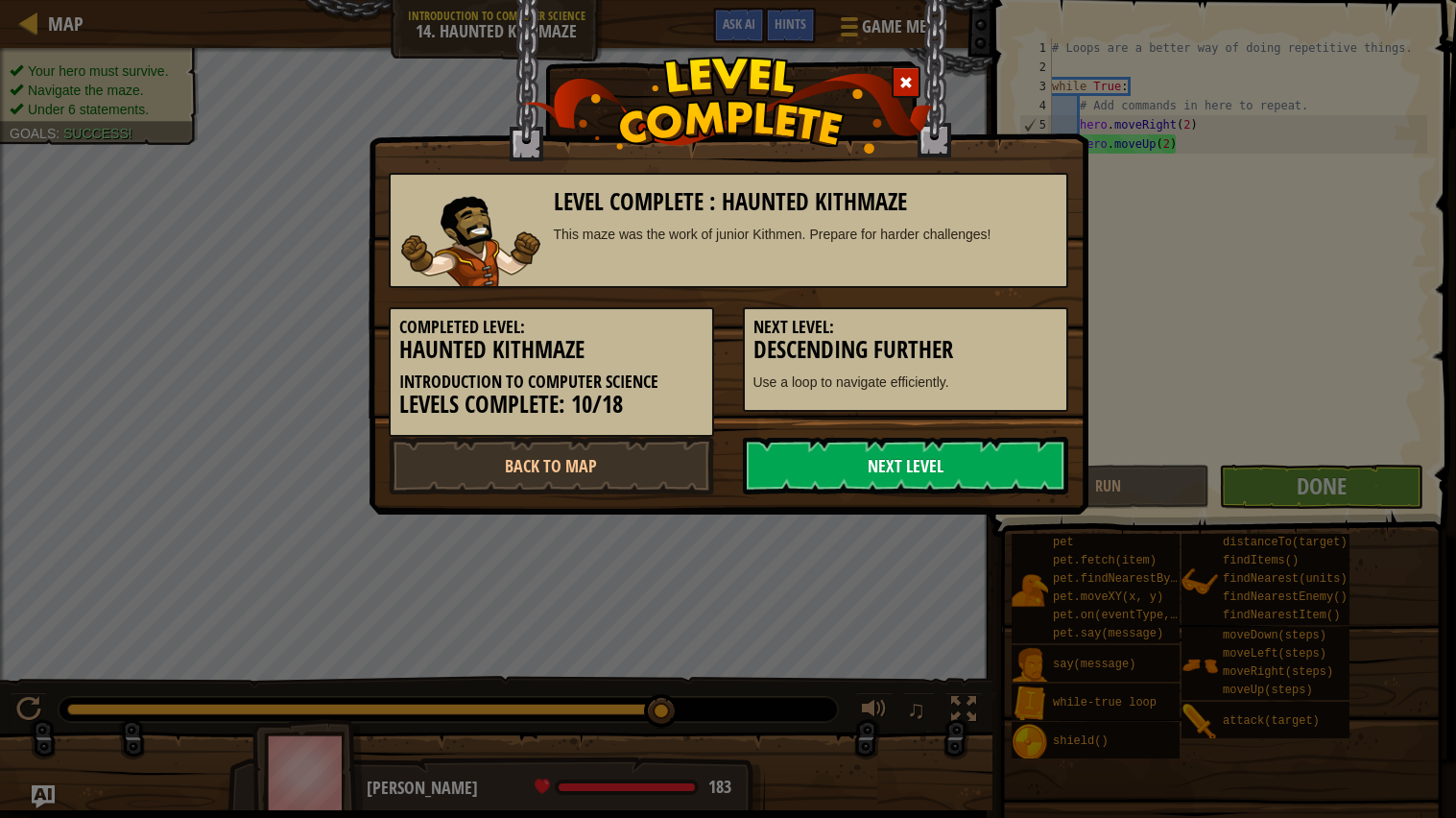
click at [793, 465] on link "Next Level" at bounding box center [906, 465] width 326 height 57
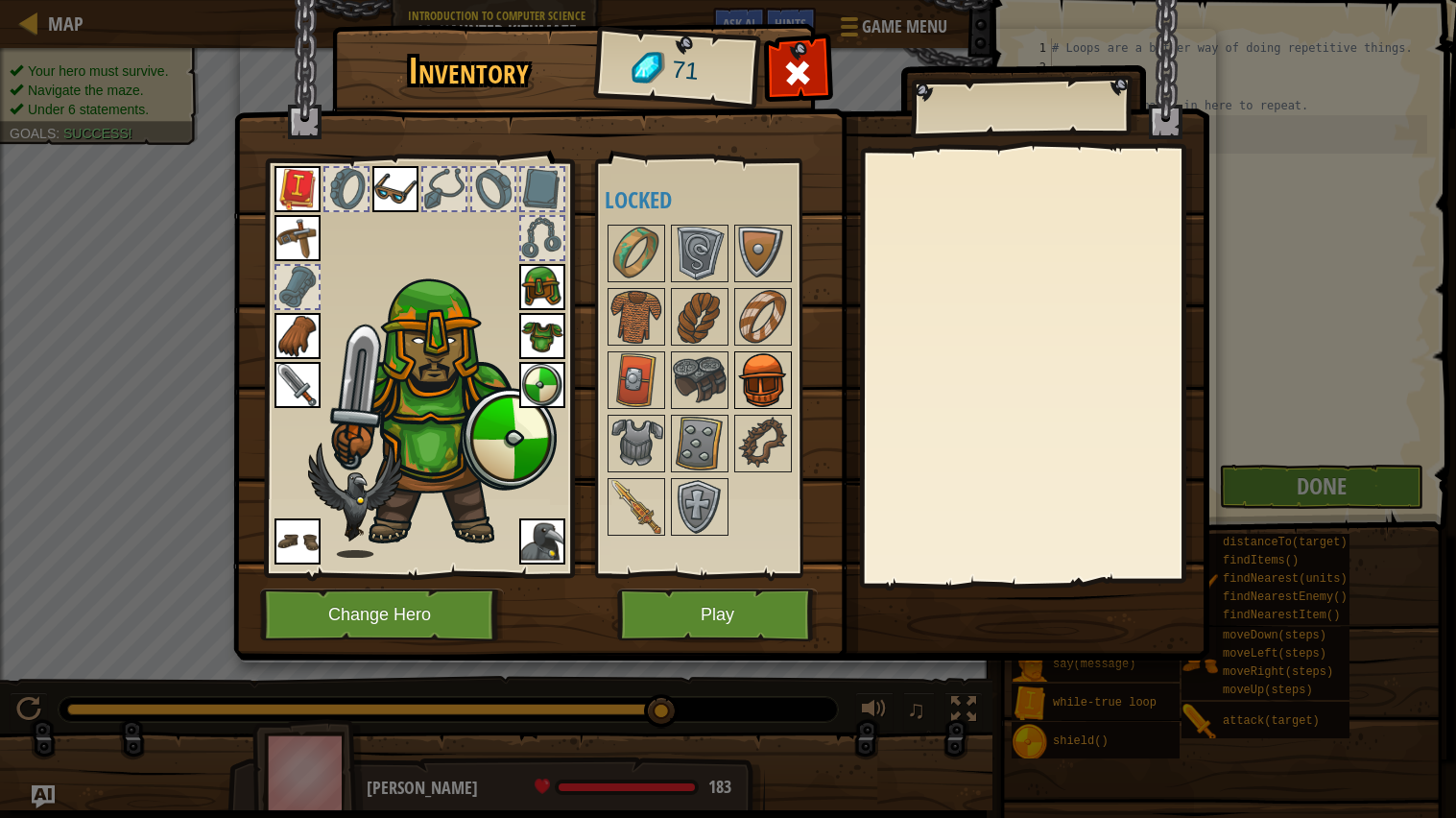
click at [766, 392] on img at bounding box center [763, 380] width 53 height 53
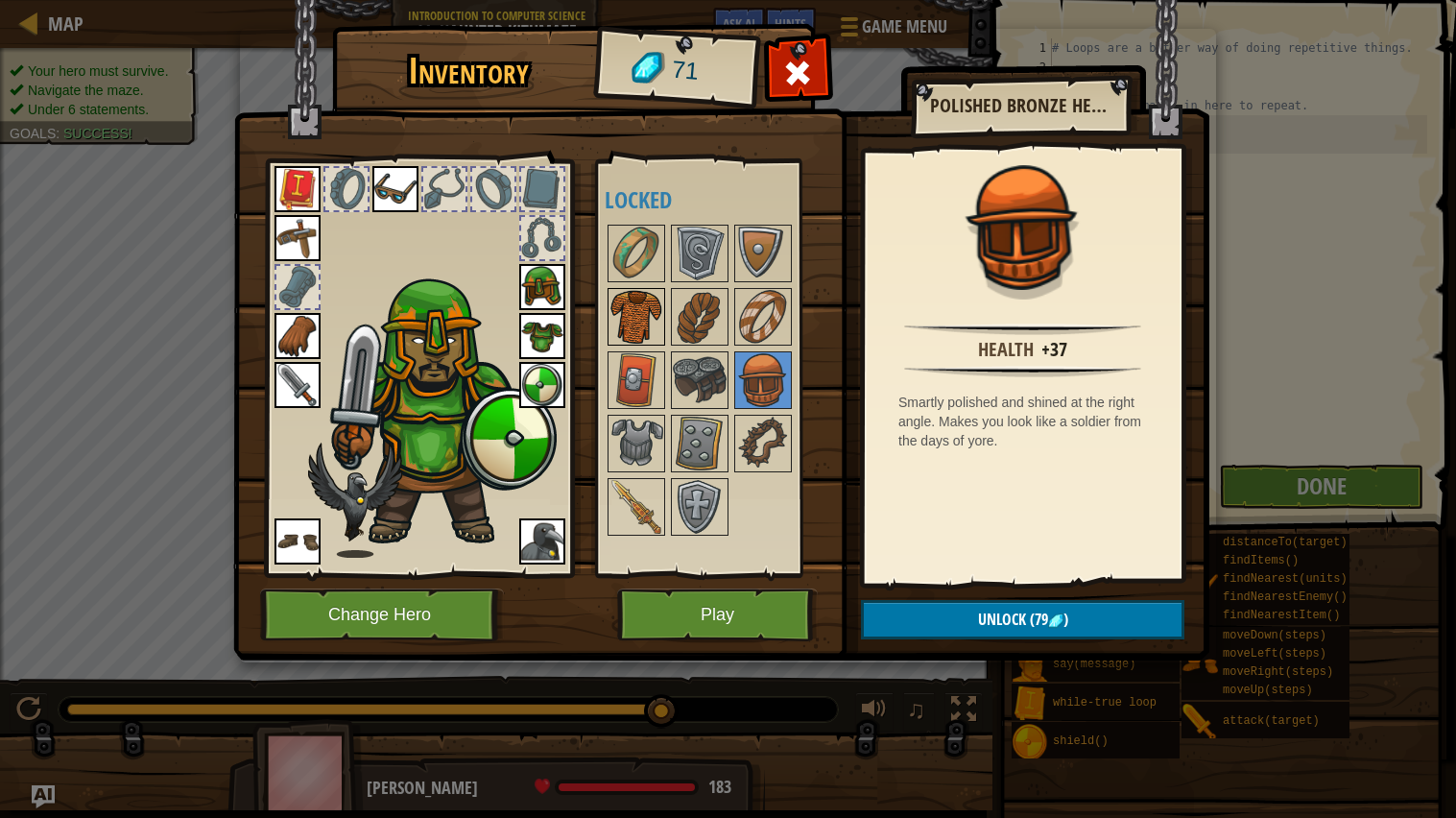
click at [650, 309] on img at bounding box center [636, 317] width 53 height 53
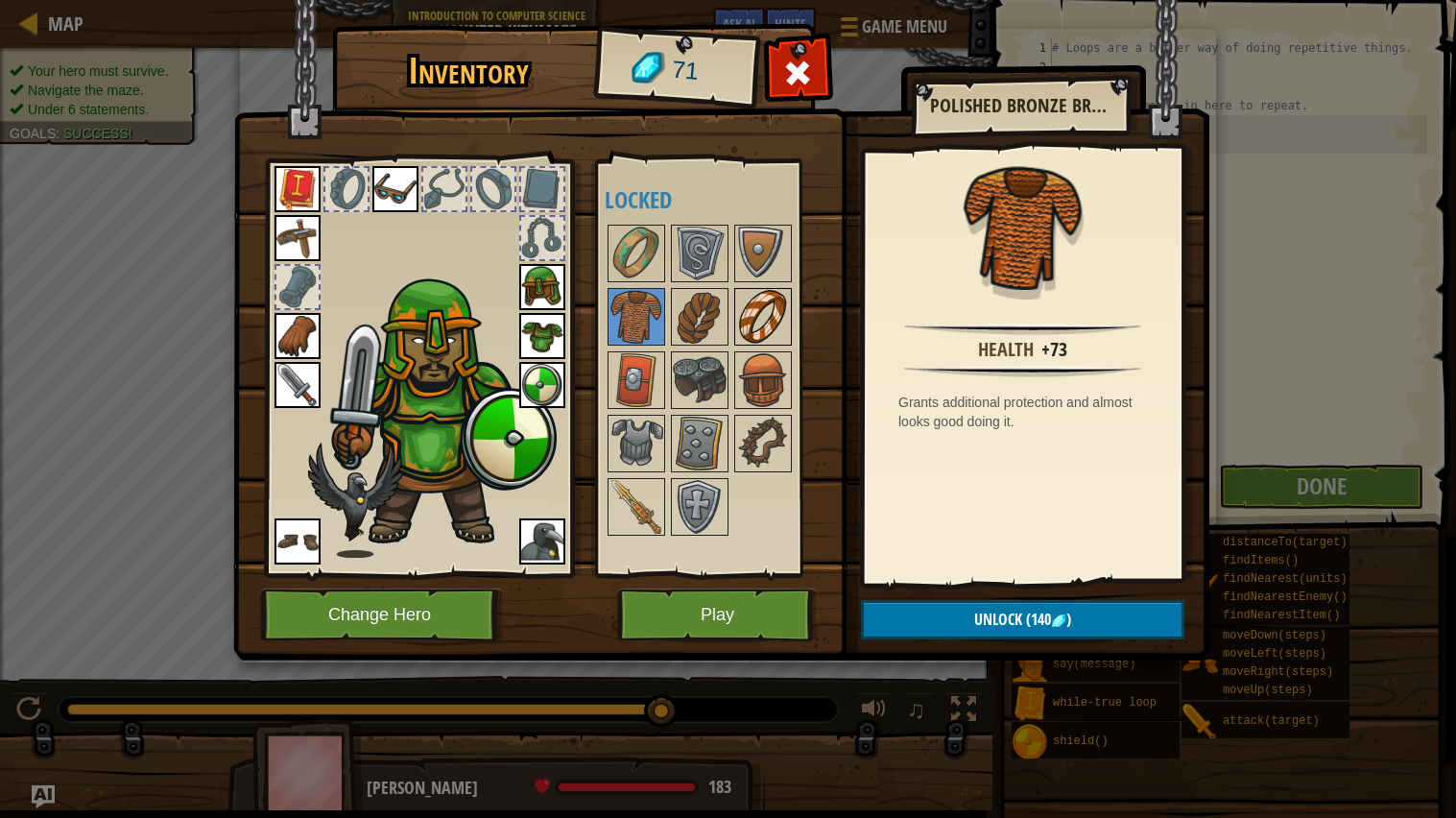
click at [783, 325] on img at bounding box center [763, 317] width 53 height 53
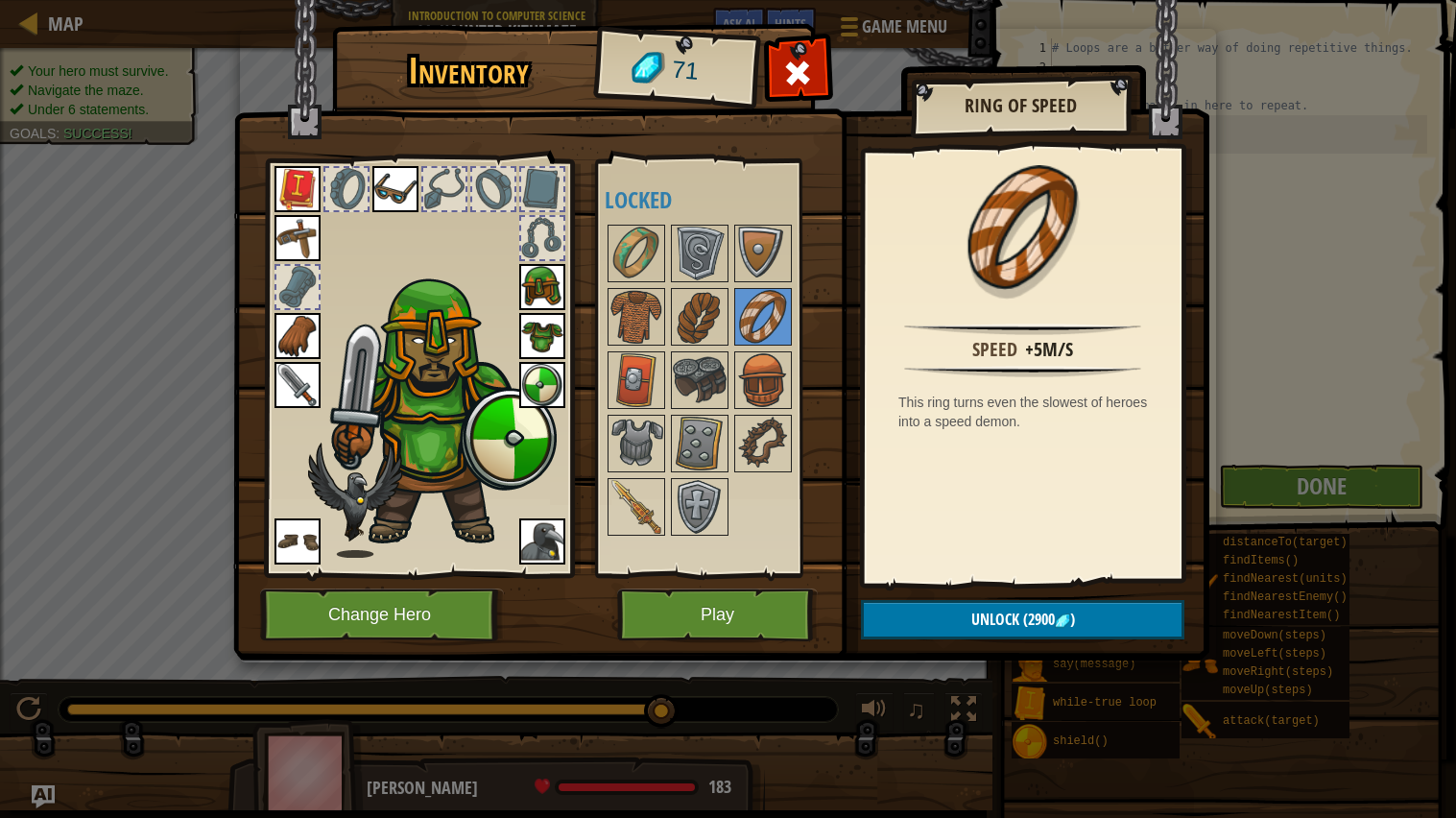
click at [665, 331] on div at bounding box center [718, 380] width 227 height 317
click at [686, 327] on img at bounding box center [700, 317] width 53 height 53
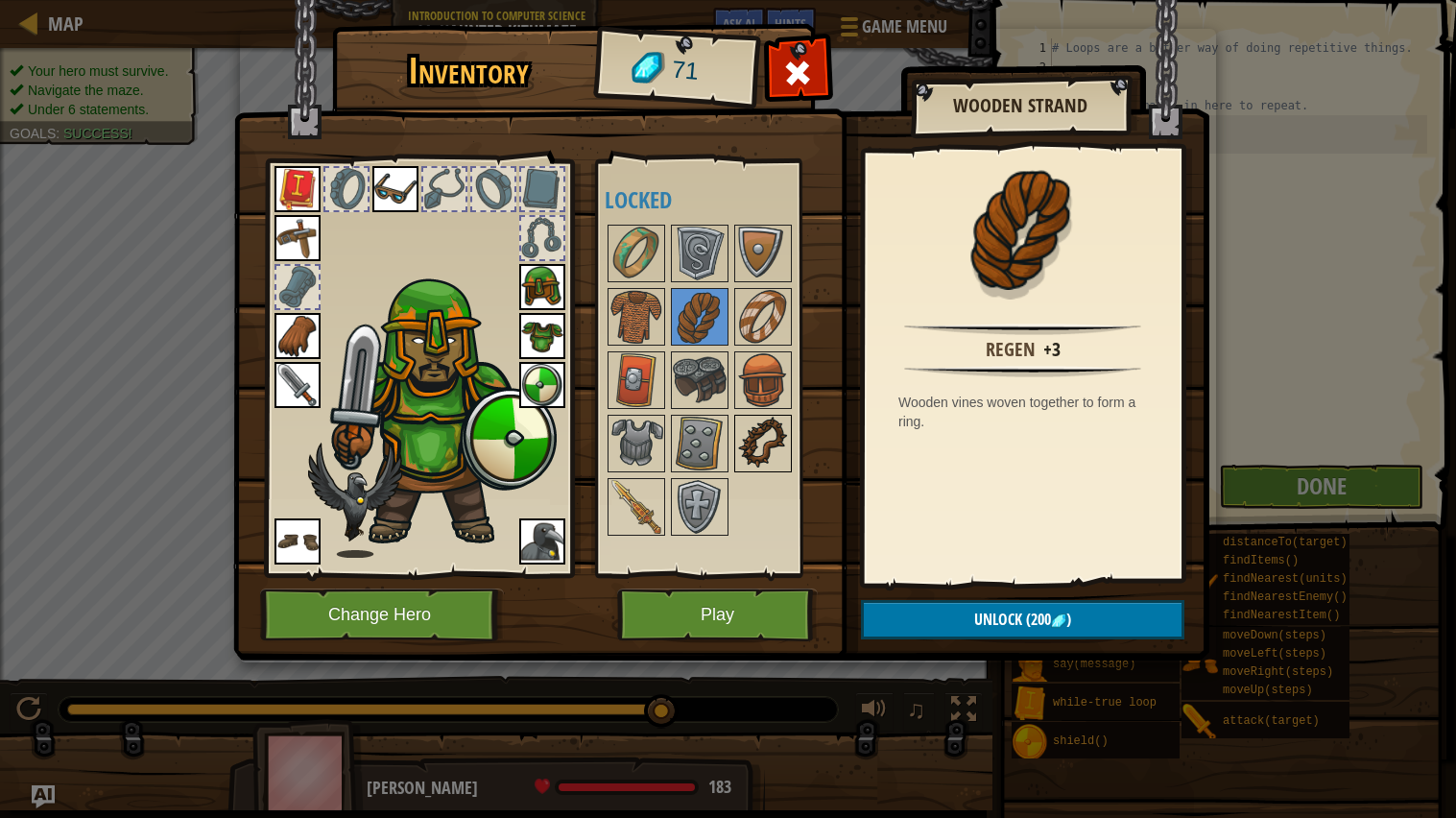
click at [749, 448] on img at bounding box center [763, 444] width 53 height 53
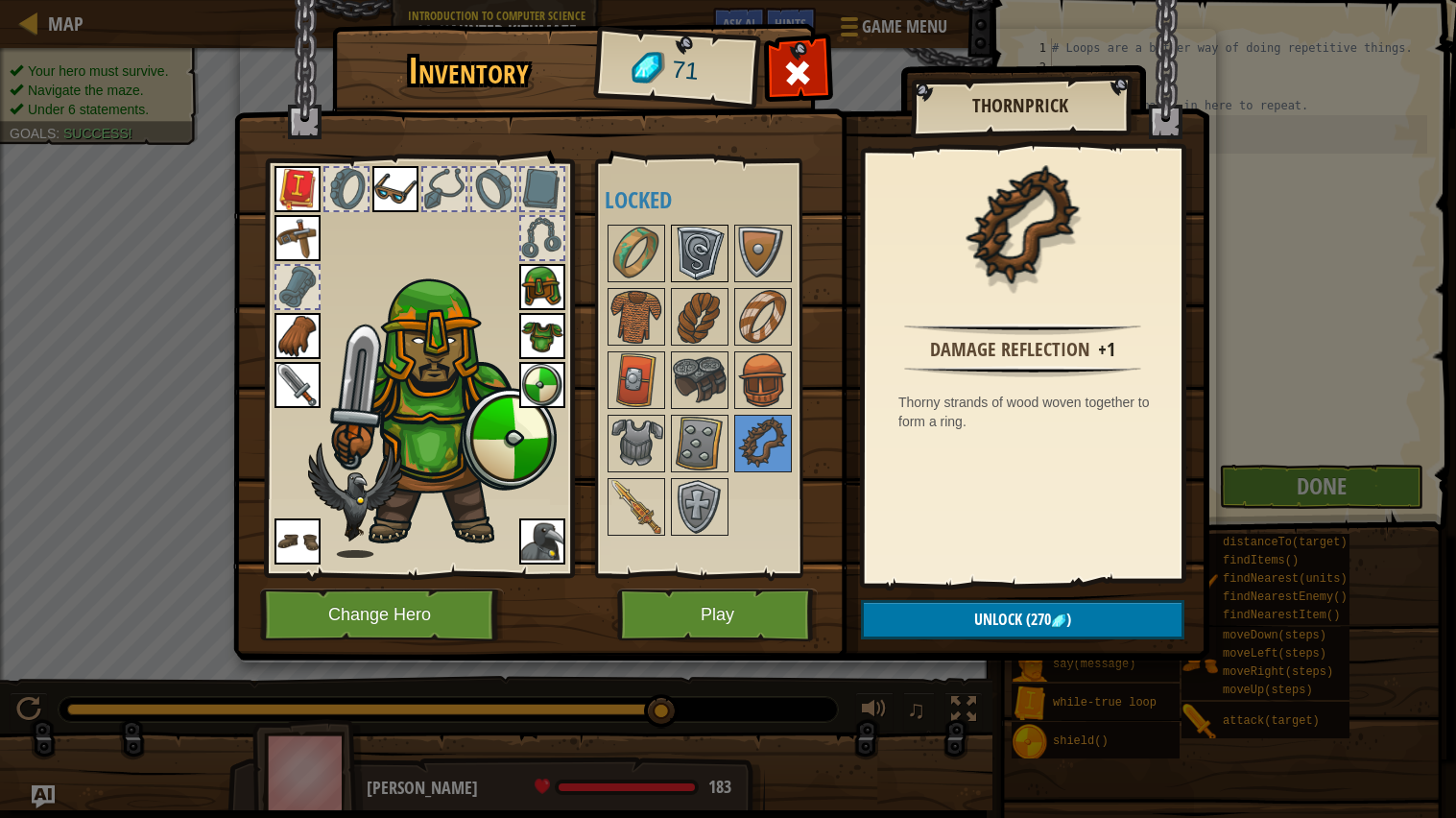
click at [703, 256] on img at bounding box center [700, 254] width 53 height 53
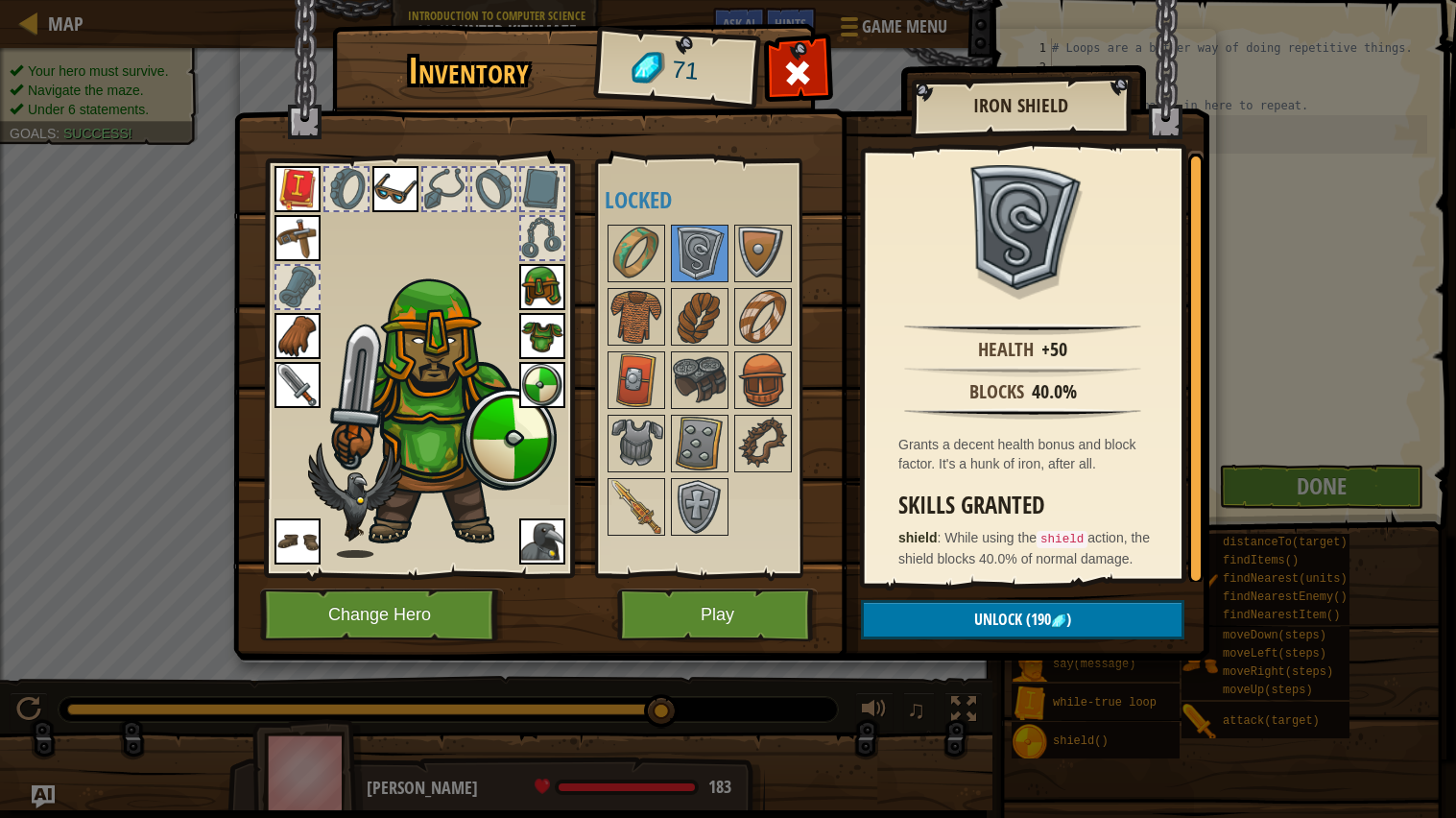
click at [550, 370] on img at bounding box center [542, 385] width 47 height 47
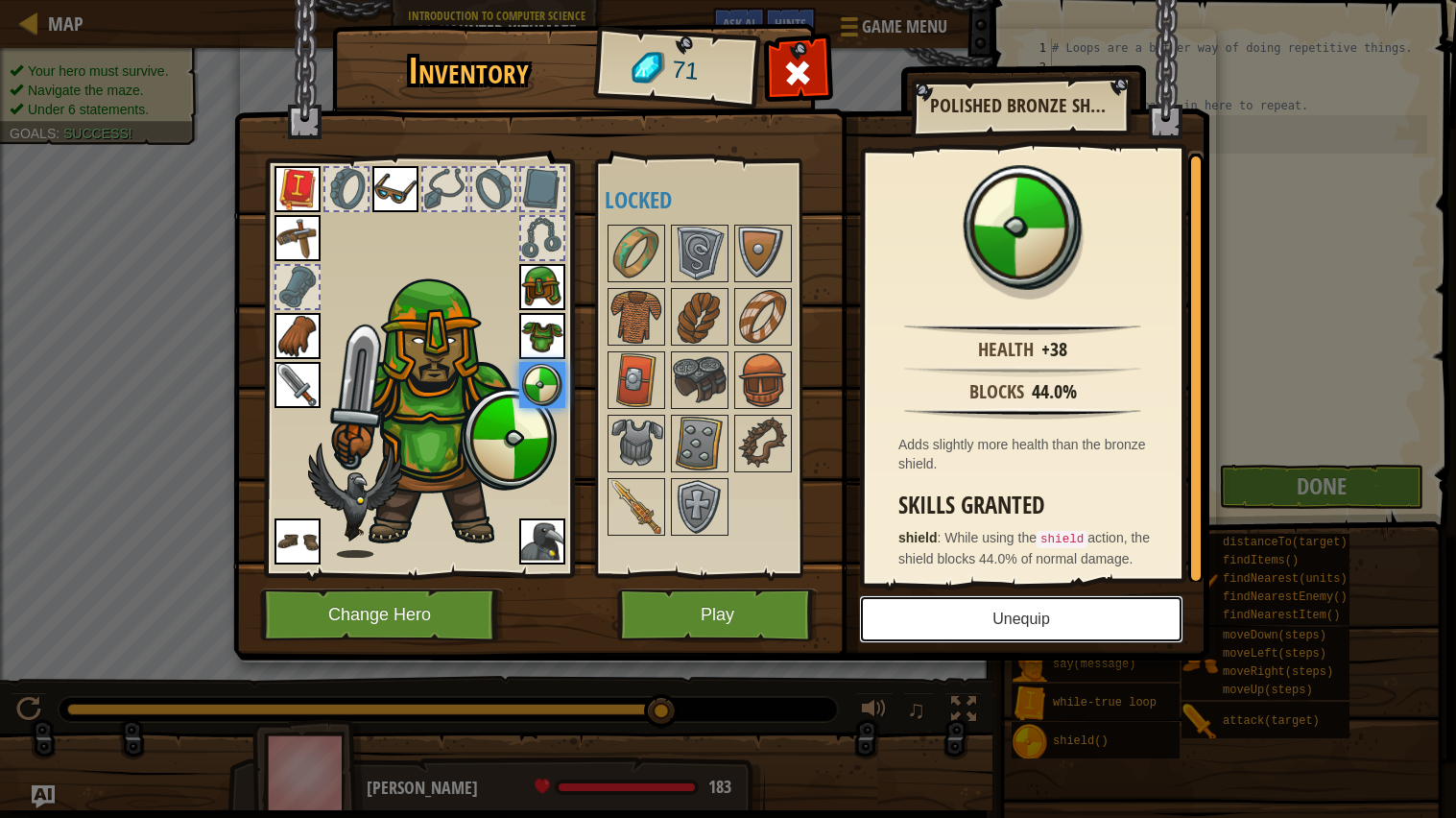
click at [948, 622] on button "Unequip" at bounding box center [1021, 619] width 325 height 48
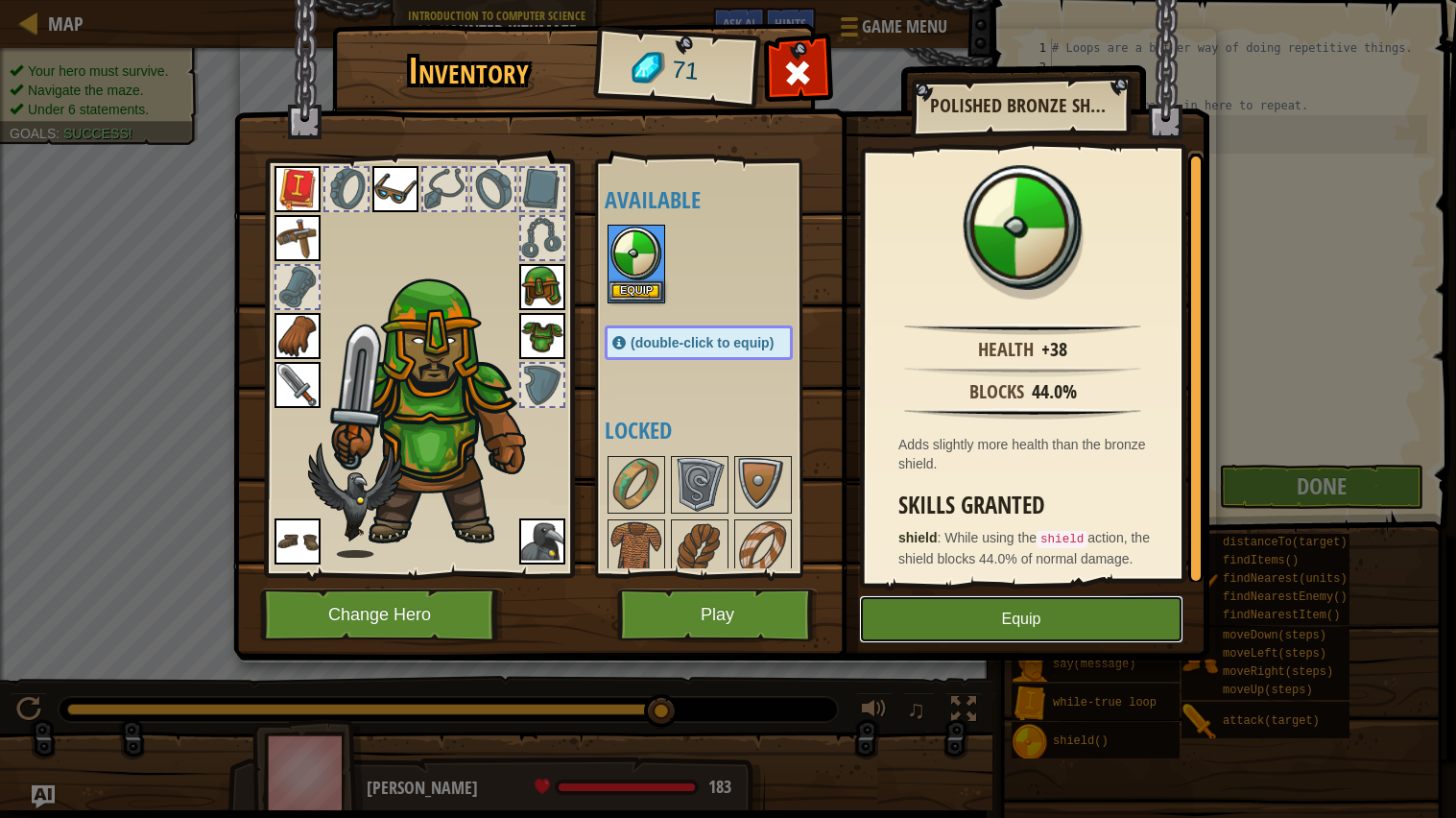
click at [943, 620] on button "Equip" at bounding box center [1021, 619] width 325 height 48
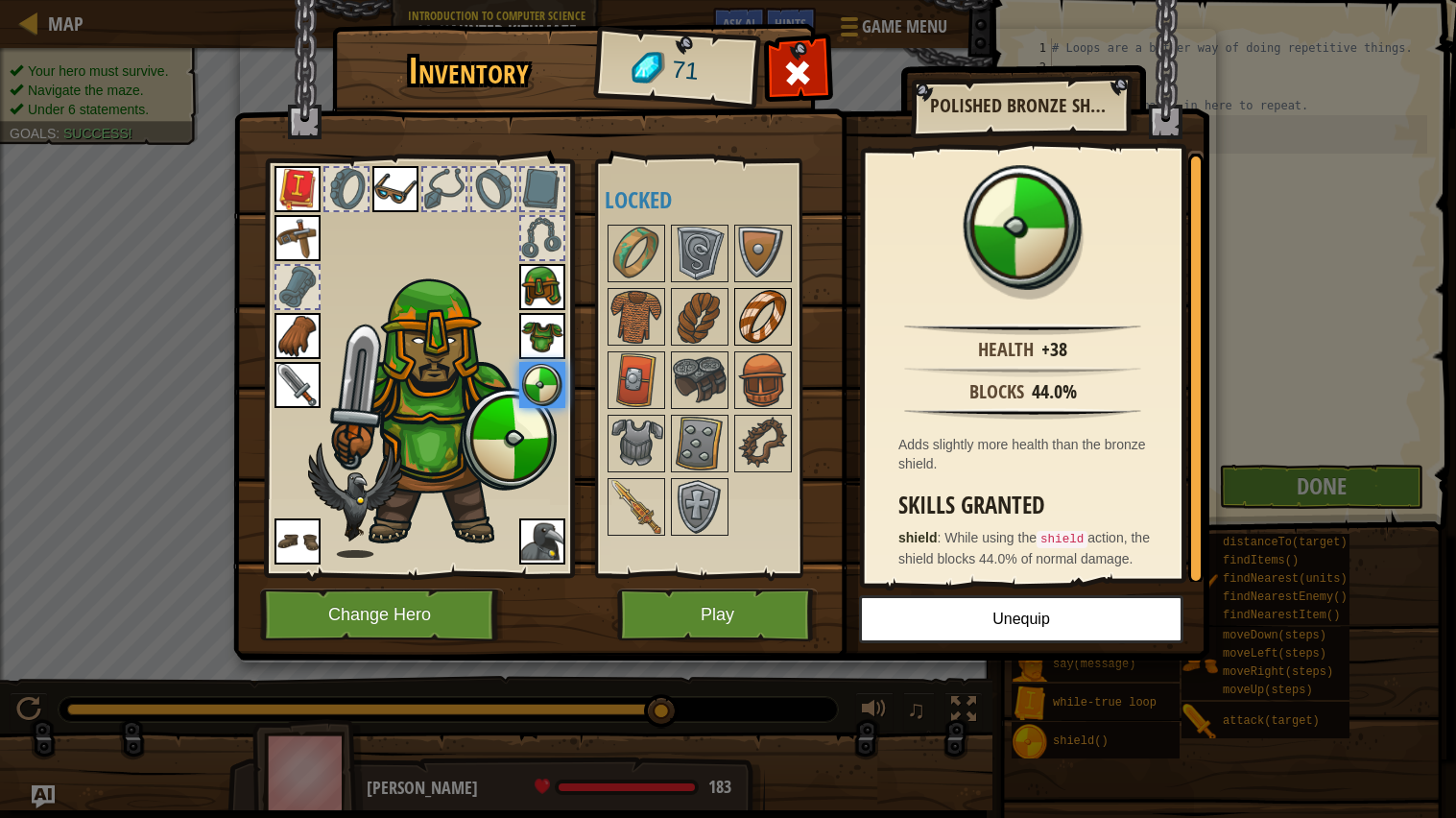
click at [749, 302] on img at bounding box center [763, 317] width 53 height 53
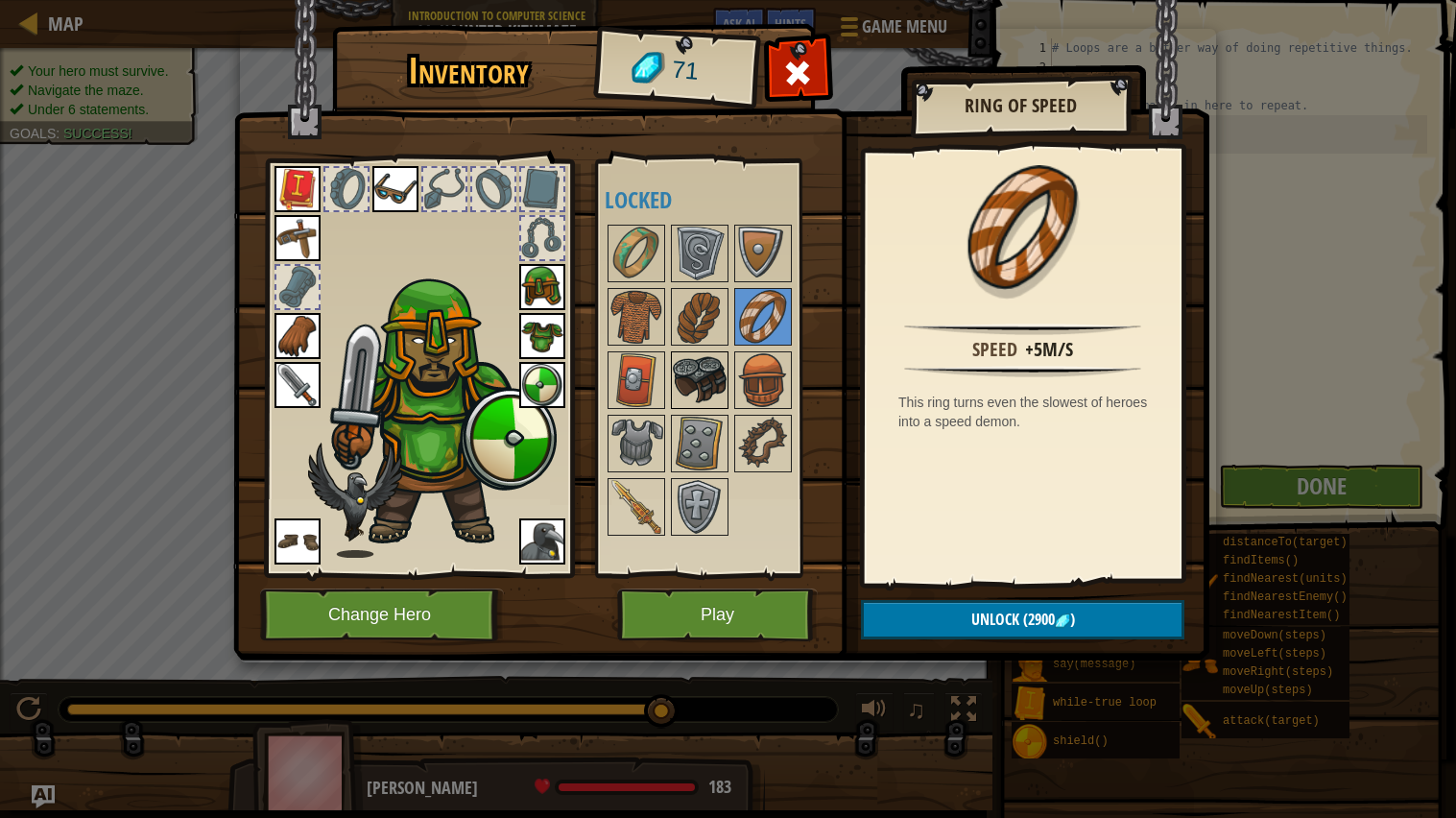
click at [681, 364] on img at bounding box center [700, 380] width 53 height 53
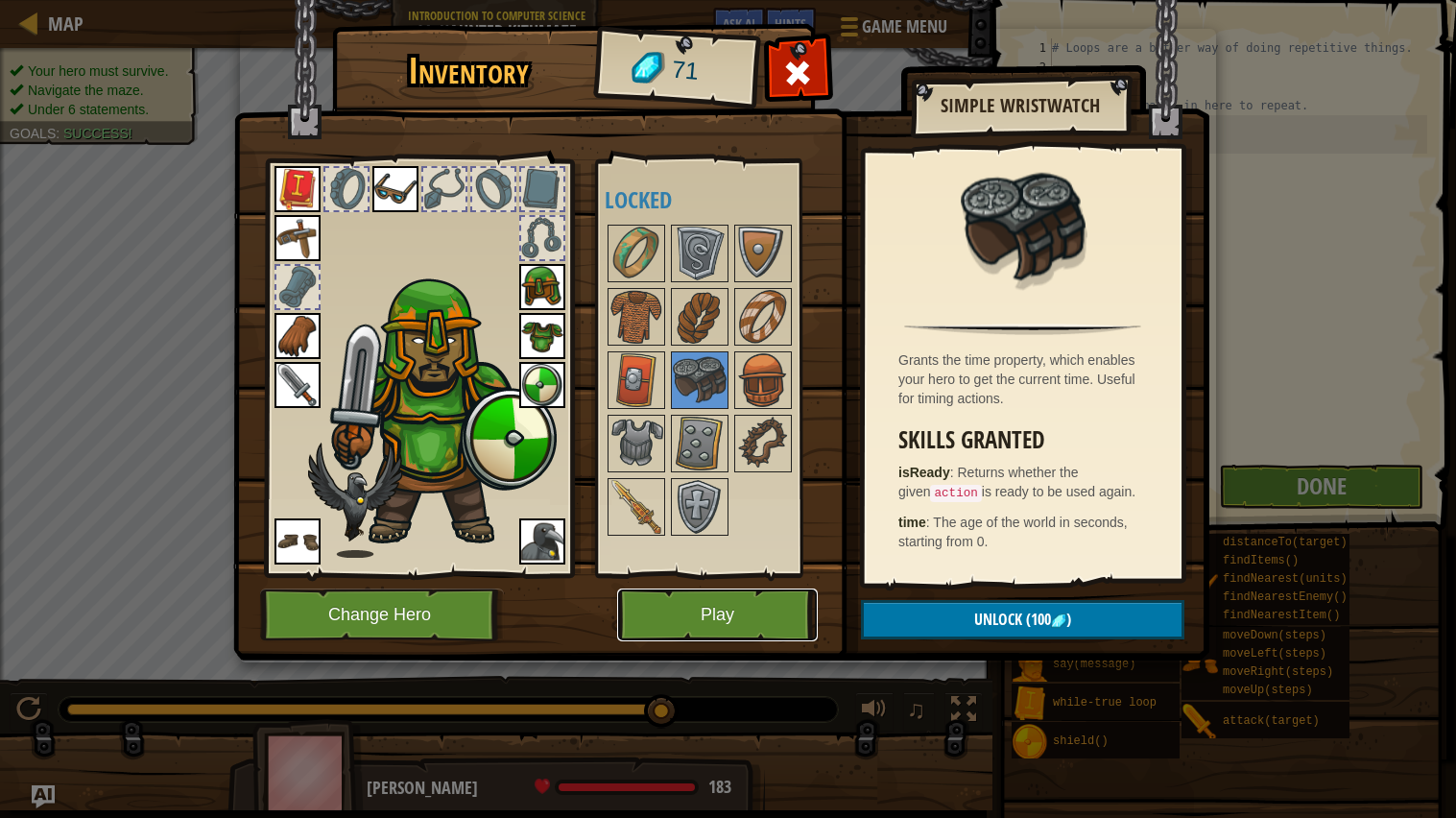
click at [771, 636] on button "Play" at bounding box center [718, 615] width 201 height 52
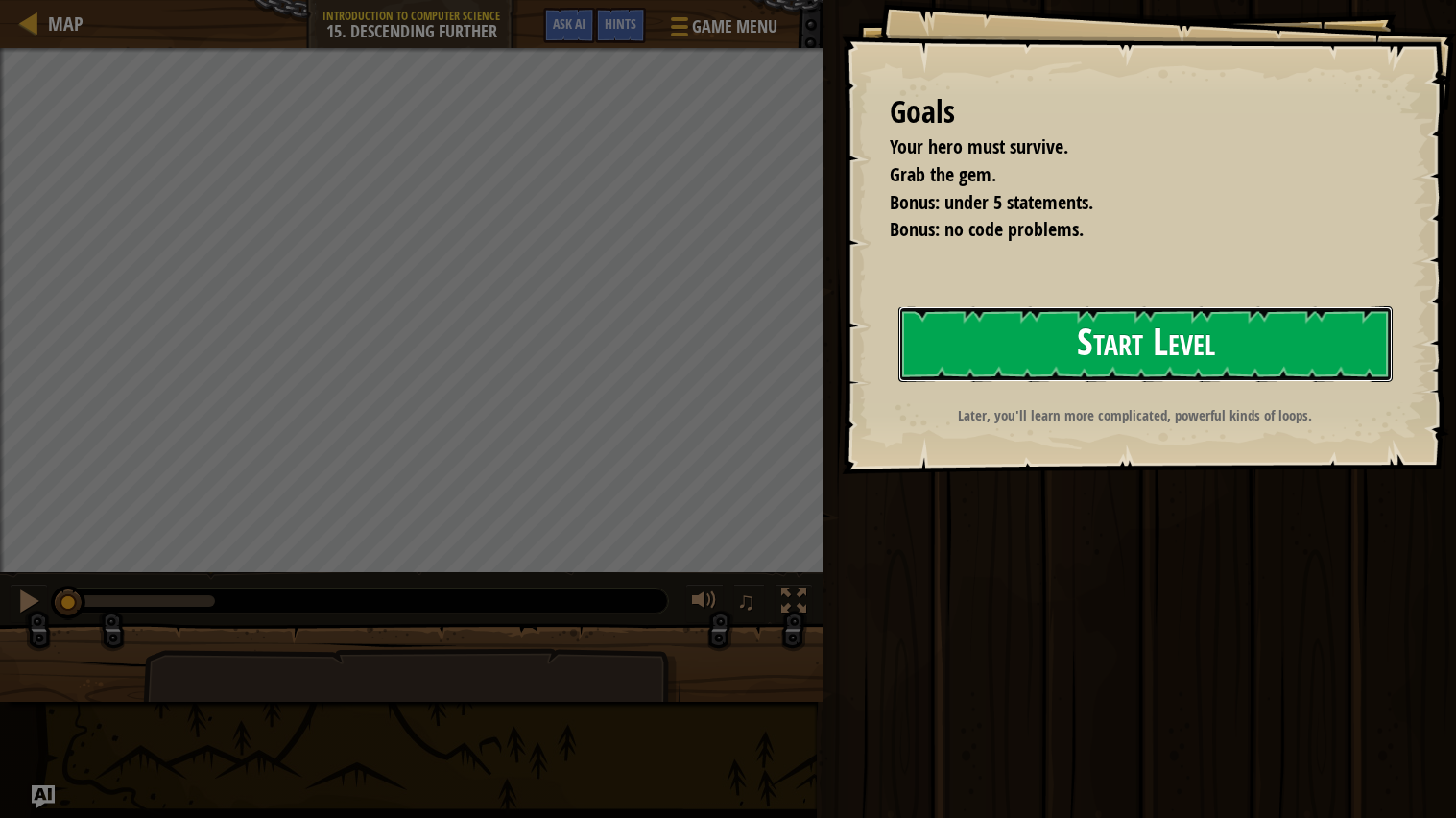
click at [985, 344] on button "Start Level" at bounding box center [1145, 344] width 494 height 76
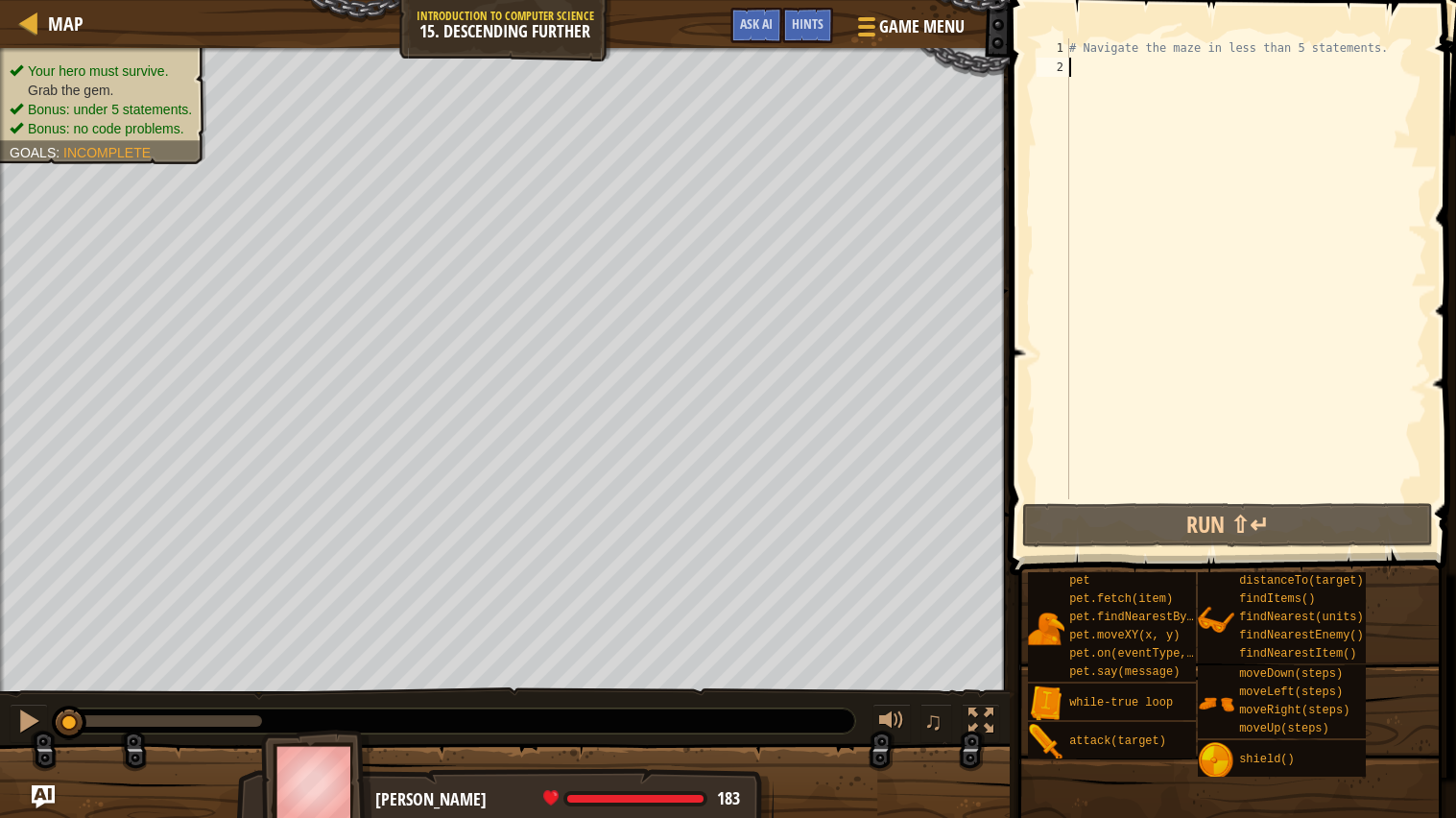
type textarea "w"
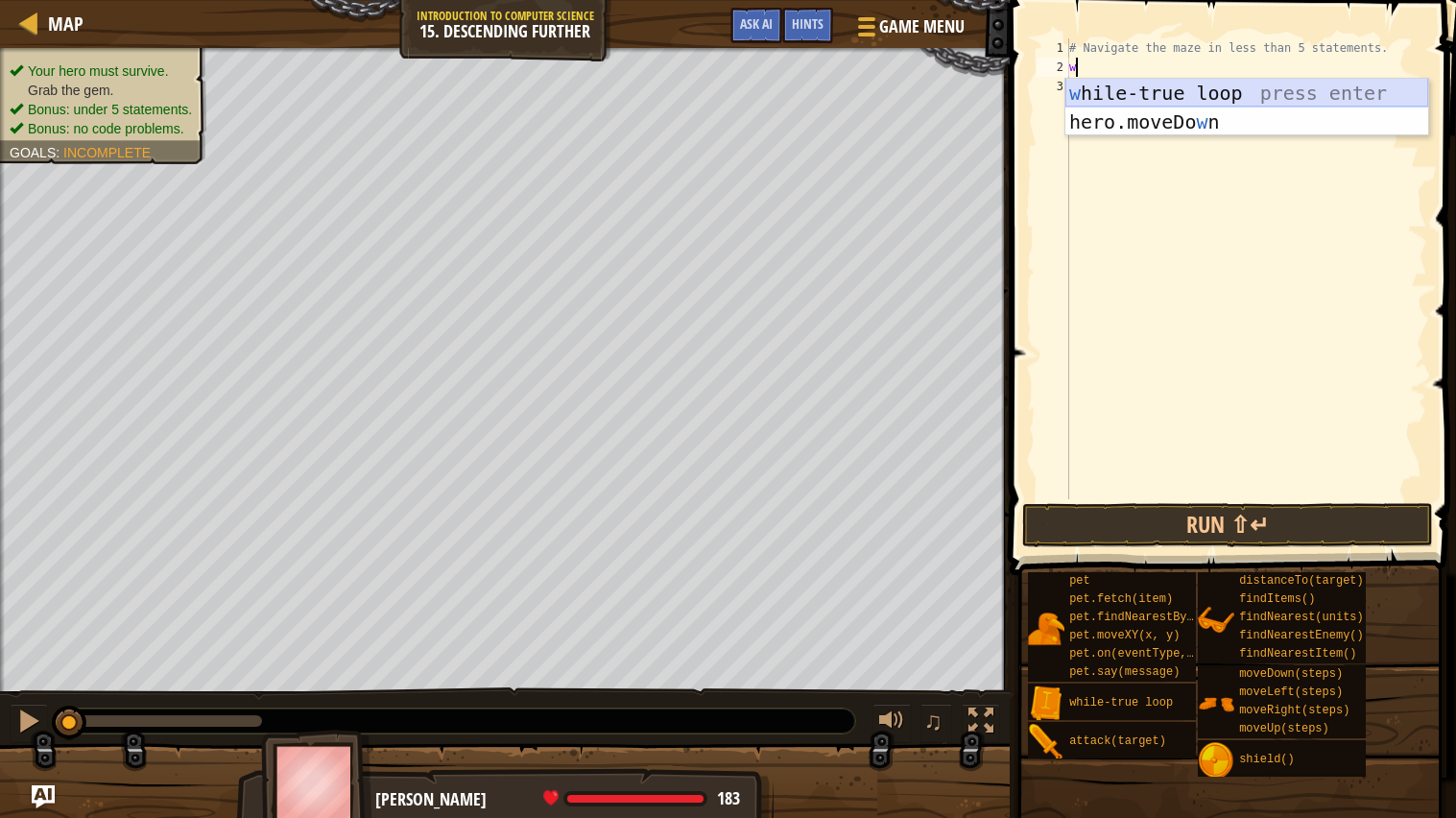
click at [1141, 104] on div "w hile-true loop press enter hero.moveDo w n press enter" at bounding box center [1247, 137] width 363 height 115
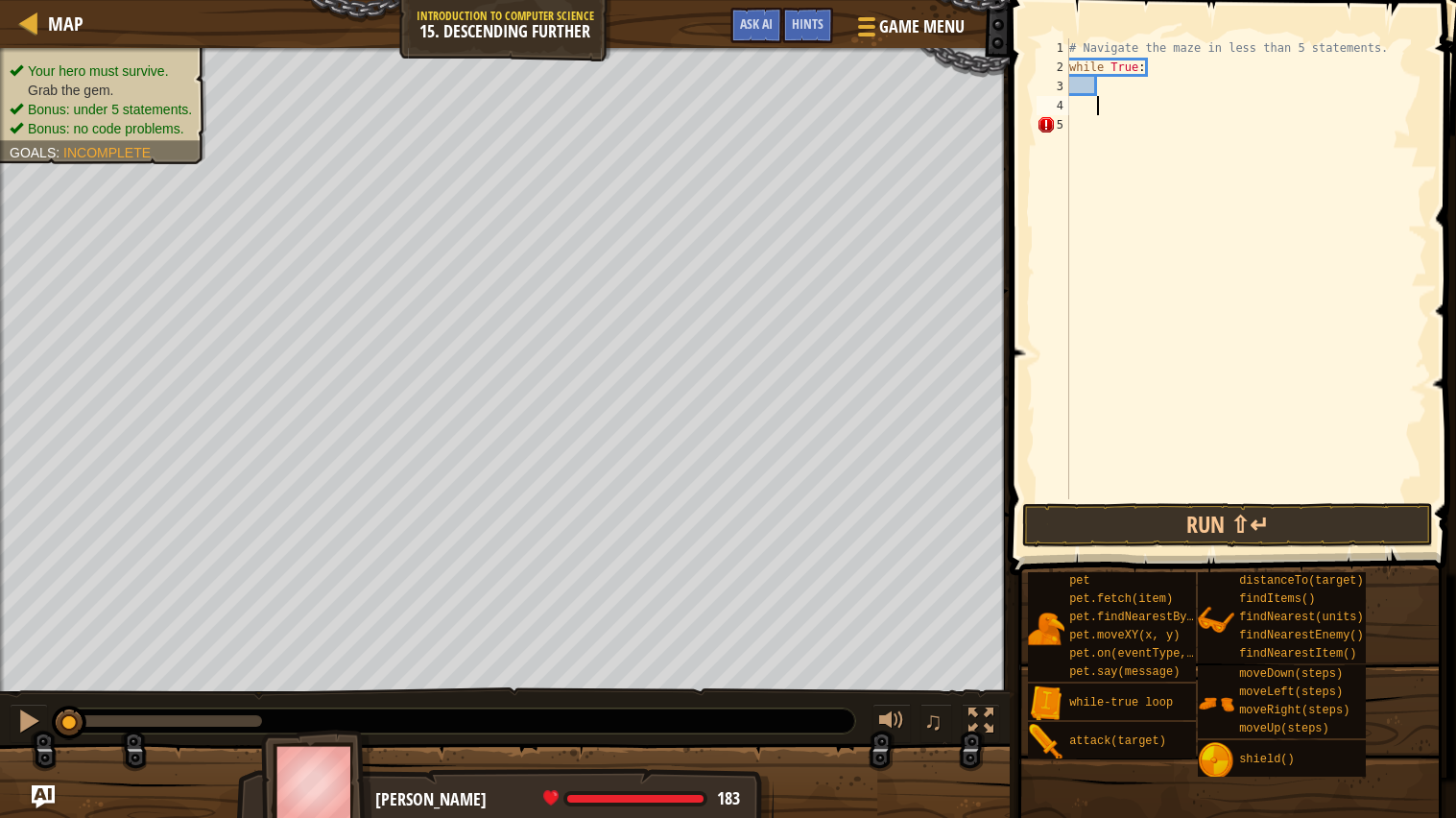
click at [1120, 85] on div "# Navigate the maze in less than 5 statements. while True :" at bounding box center [1247, 288] width 362 height 499
type textarea "M"
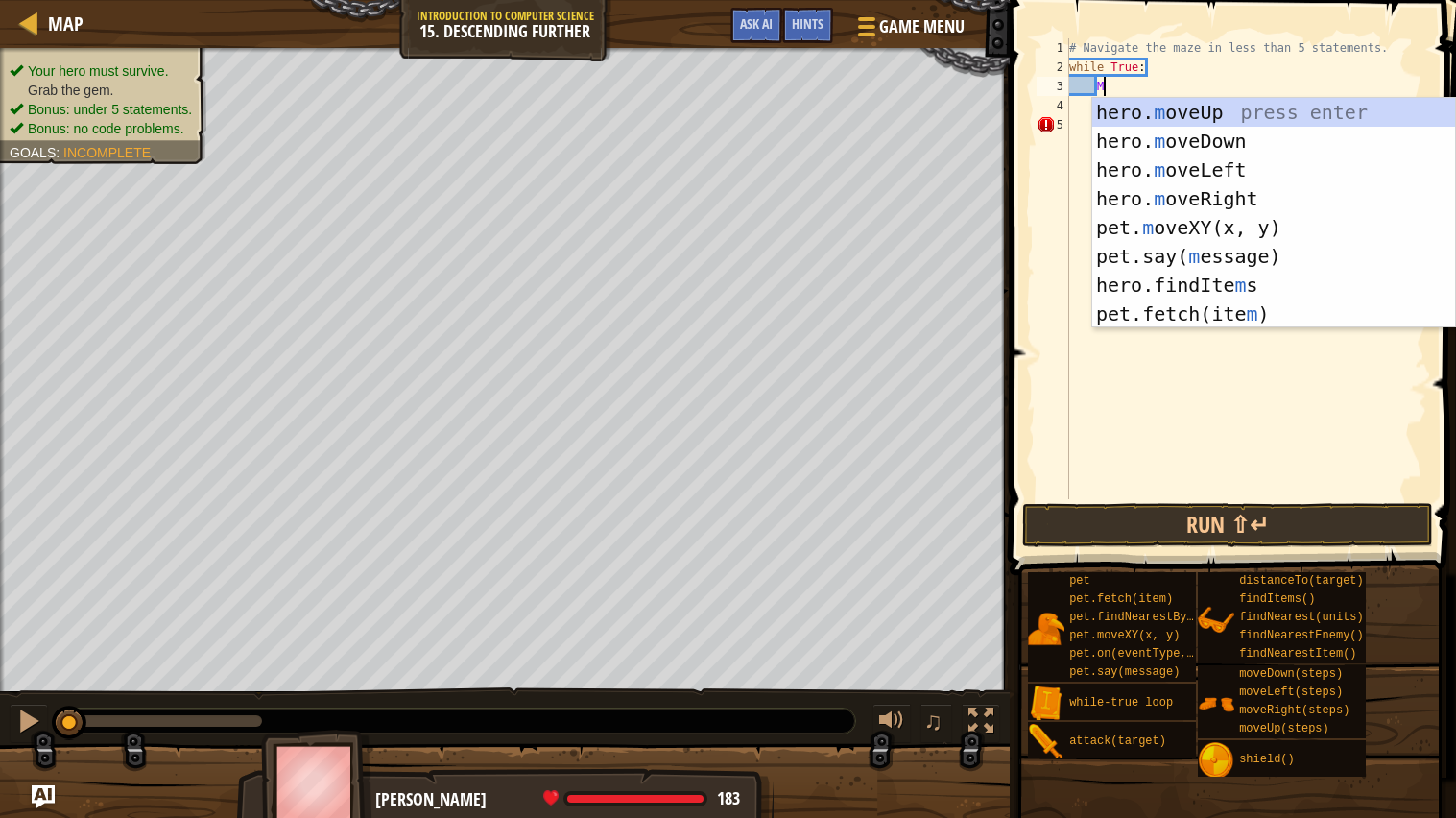
scroll to position [8, 2]
click at [1256, 197] on div "hero. m oveUp press enter hero. m oveDown press enter hero. m oveLeft press ent…" at bounding box center [1274, 242] width 363 height 288
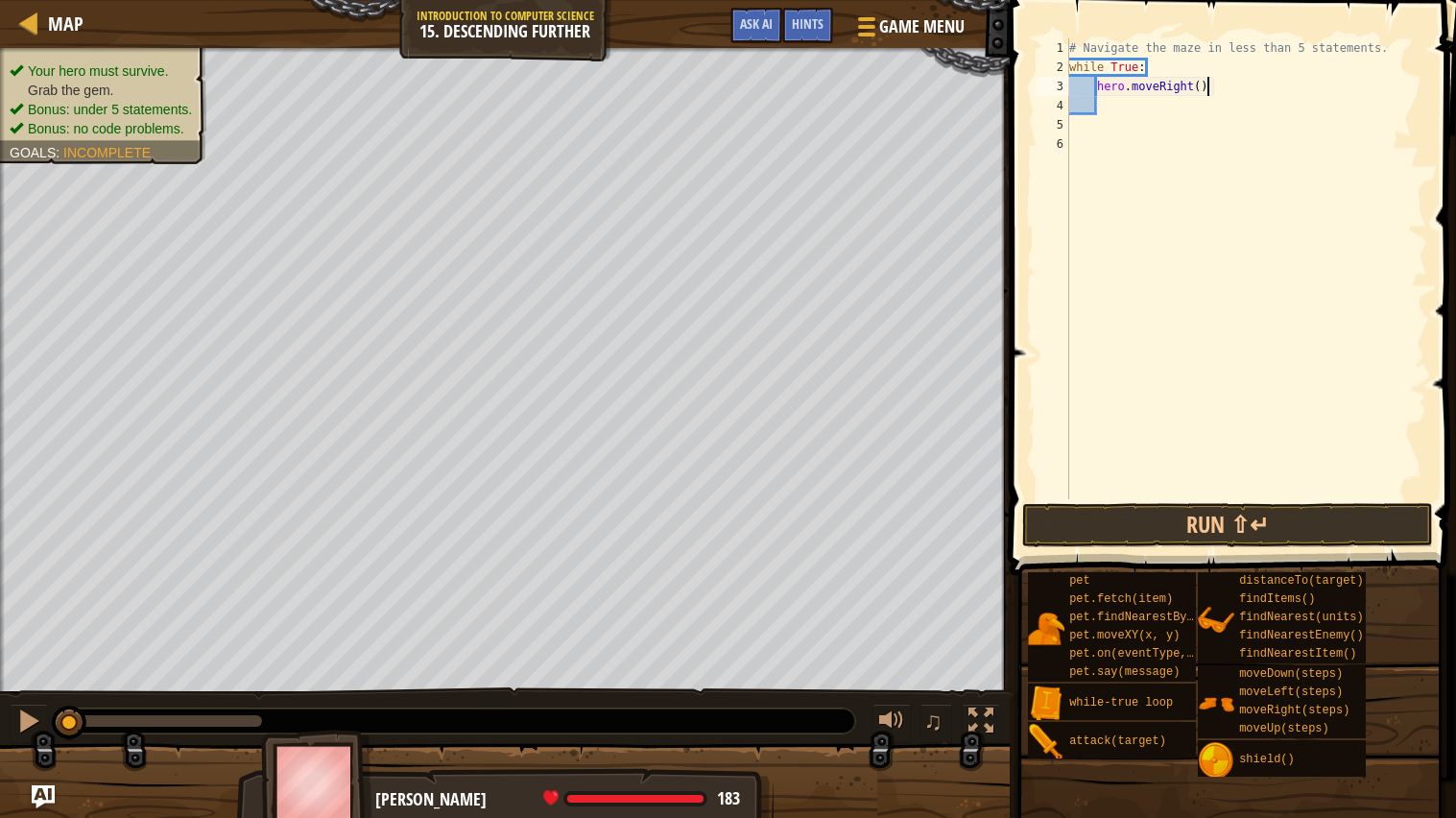
click at [1208, 93] on div "# Navigate the maze in less than 5 statements. while True : hero . moveRight ( )" at bounding box center [1247, 288] width 362 height 499
click at [1201, 94] on div "# Navigate the maze in less than 5 statements. while True : hero . moveRight ( )" at bounding box center [1247, 288] width 362 height 499
type textarea "hero.moveRight(2)"
click at [1183, 103] on div "# Navigate the maze in less than 5 statements. while True : hero . moveRight ( …" at bounding box center [1247, 288] width 362 height 499
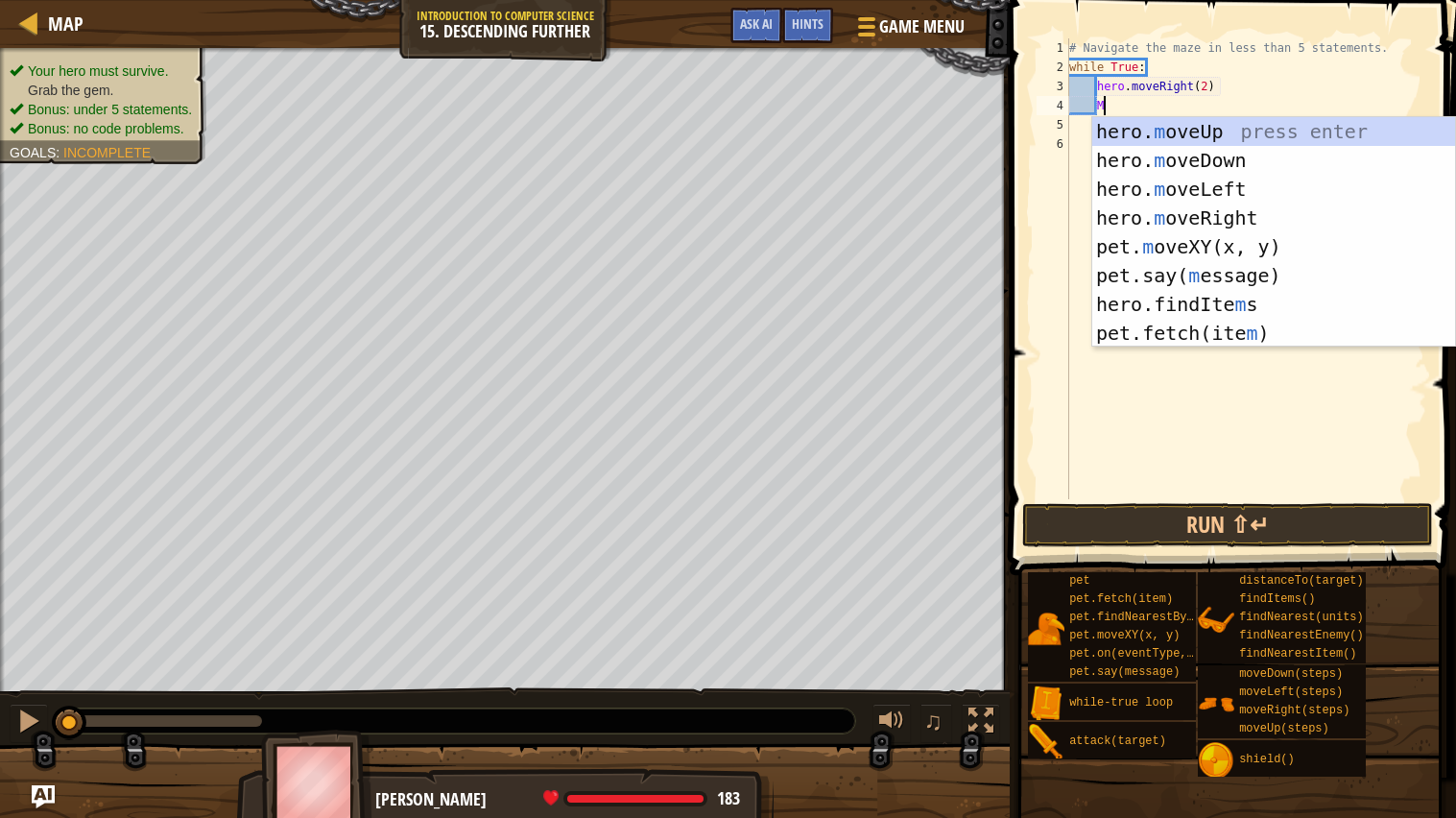
type textarea "M"
click at [1226, 152] on div "hero. m oveUp press enter hero. m oveDown press enter hero. m oveLeft press ent…" at bounding box center [1274, 260] width 363 height 288
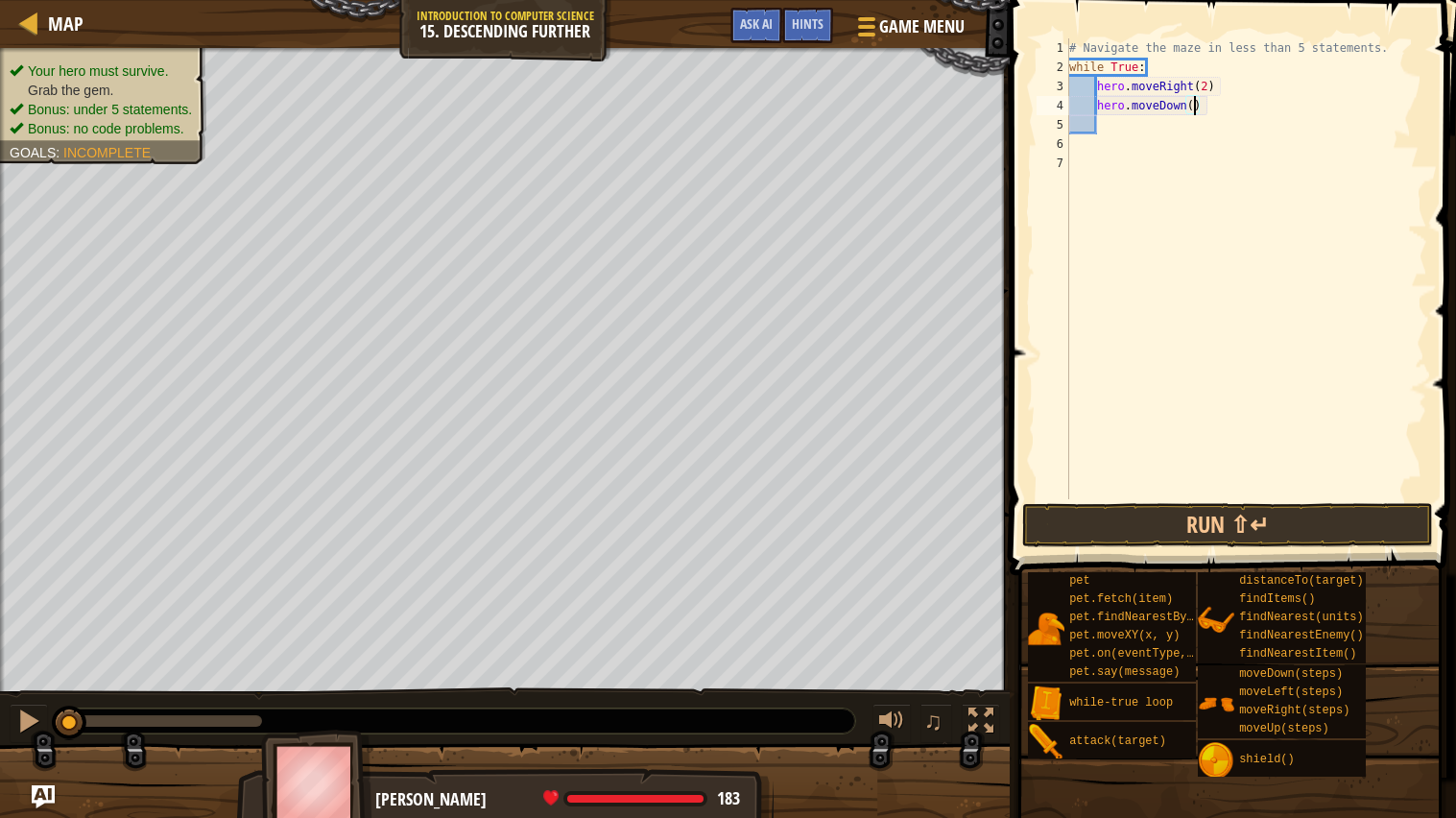
click at [1197, 111] on div "# Navigate the maze in less than 5 statements. while True : hero . moveRight ( …" at bounding box center [1247, 288] width 362 height 499
type textarea "hero.moveDown(1)"
click at [1123, 130] on div "# Navigate the maze in less than 5 statements. while True : hero . moveRight ( …" at bounding box center [1247, 288] width 362 height 499
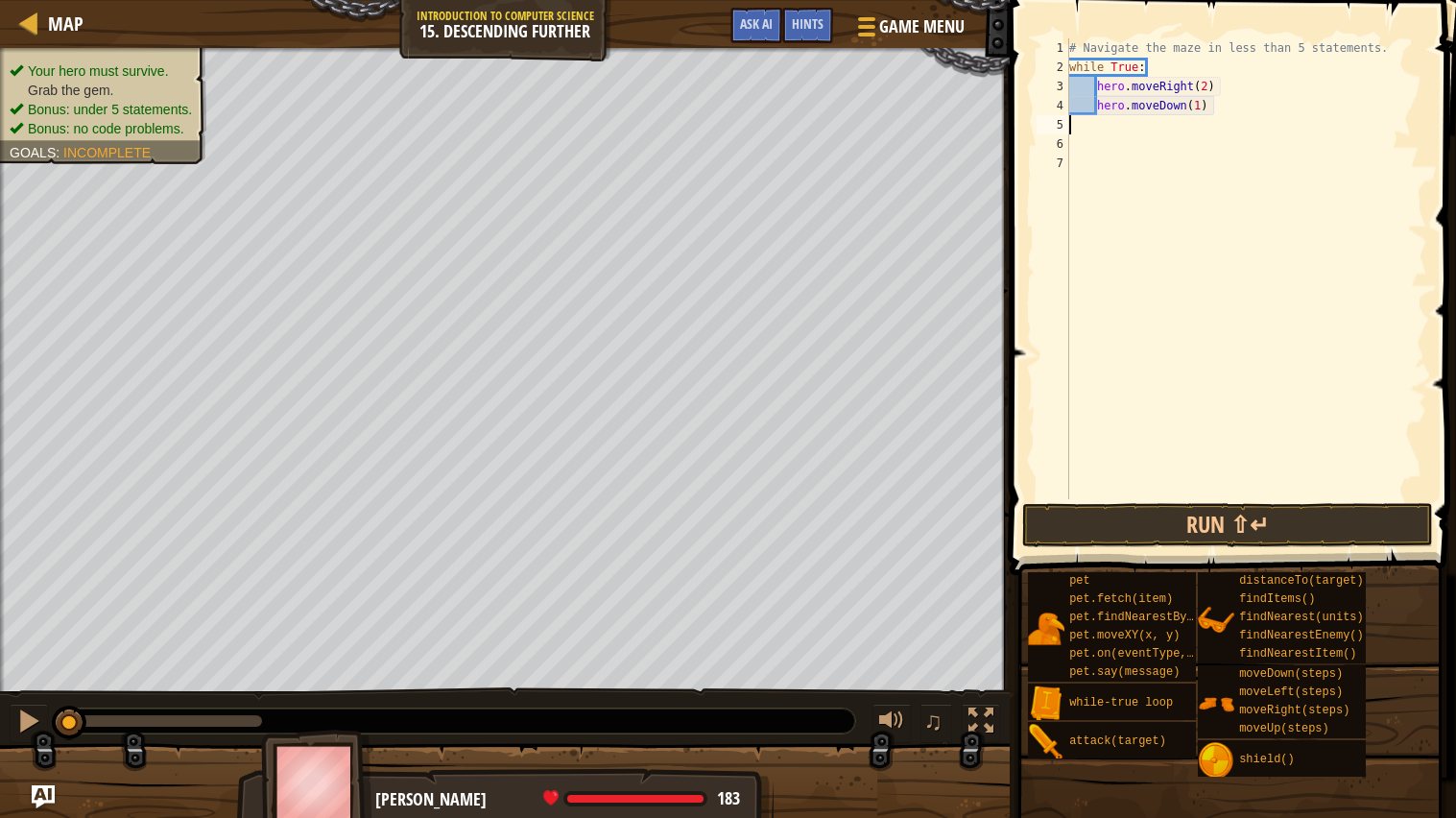
type textarea "hero.moveDown(1)"
click at [1107, 133] on div "# Navigate the maze in less than 5 statements. while True : hero . moveRight ( …" at bounding box center [1247, 288] width 362 height 499
click at [1242, 526] on button "Run ⇧↵" at bounding box center [1227, 525] width 411 height 45
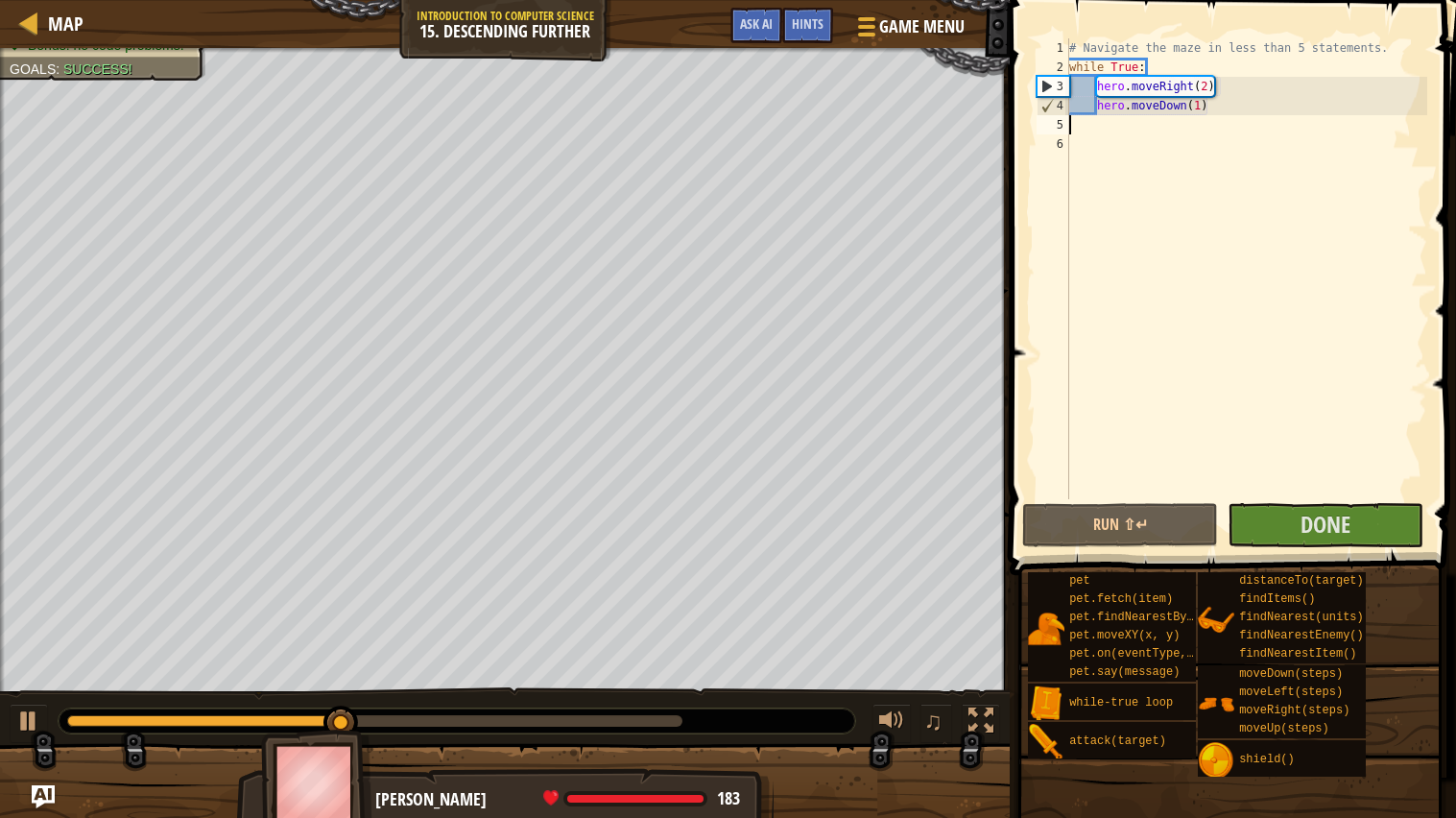
click at [638, 729] on div at bounding box center [456, 721] width 797 height 25
click at [638, 720] on div at bounding box center [375, 722] width 616 height 12
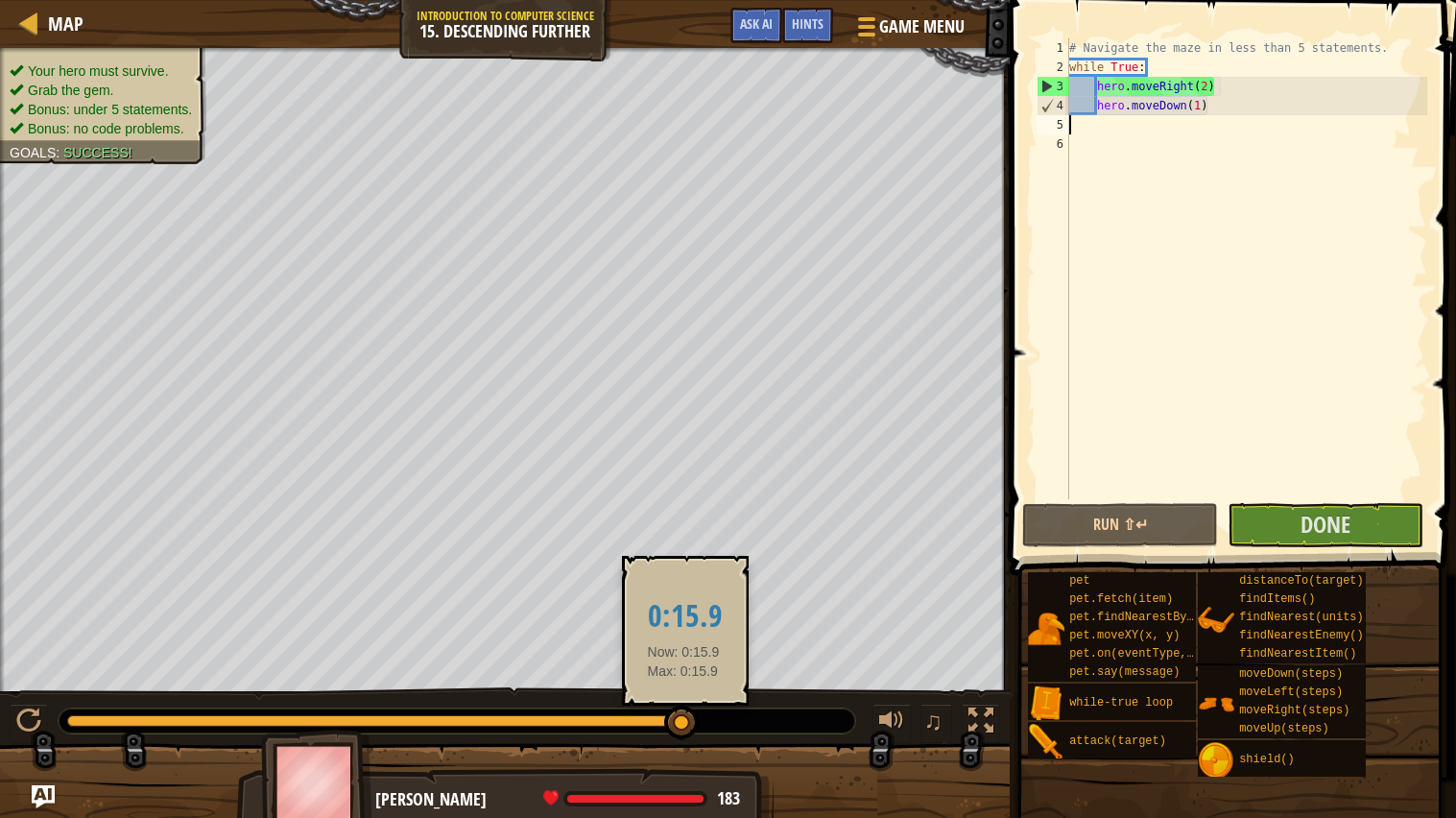
drag, startPoint x: 663, startPoint y: 724, endPoint x: 689, endPoint y: 723, distance: 26.0
click at [683, 723] on div at bounding box center [375, 722] width 616 height 12
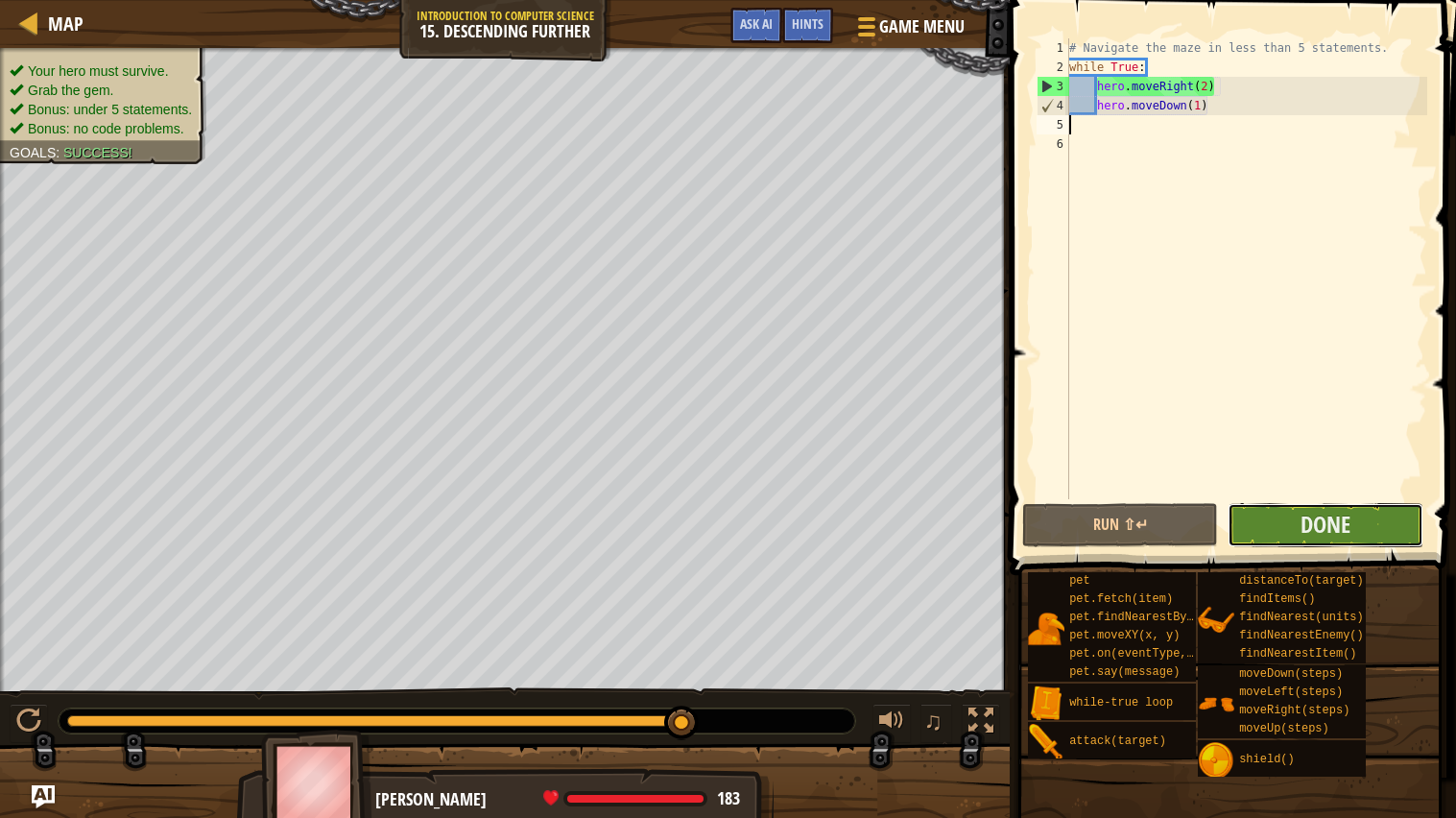
click at [1292, 524] on button "Done" at bounding box center [1325, 525] width 196 height 45
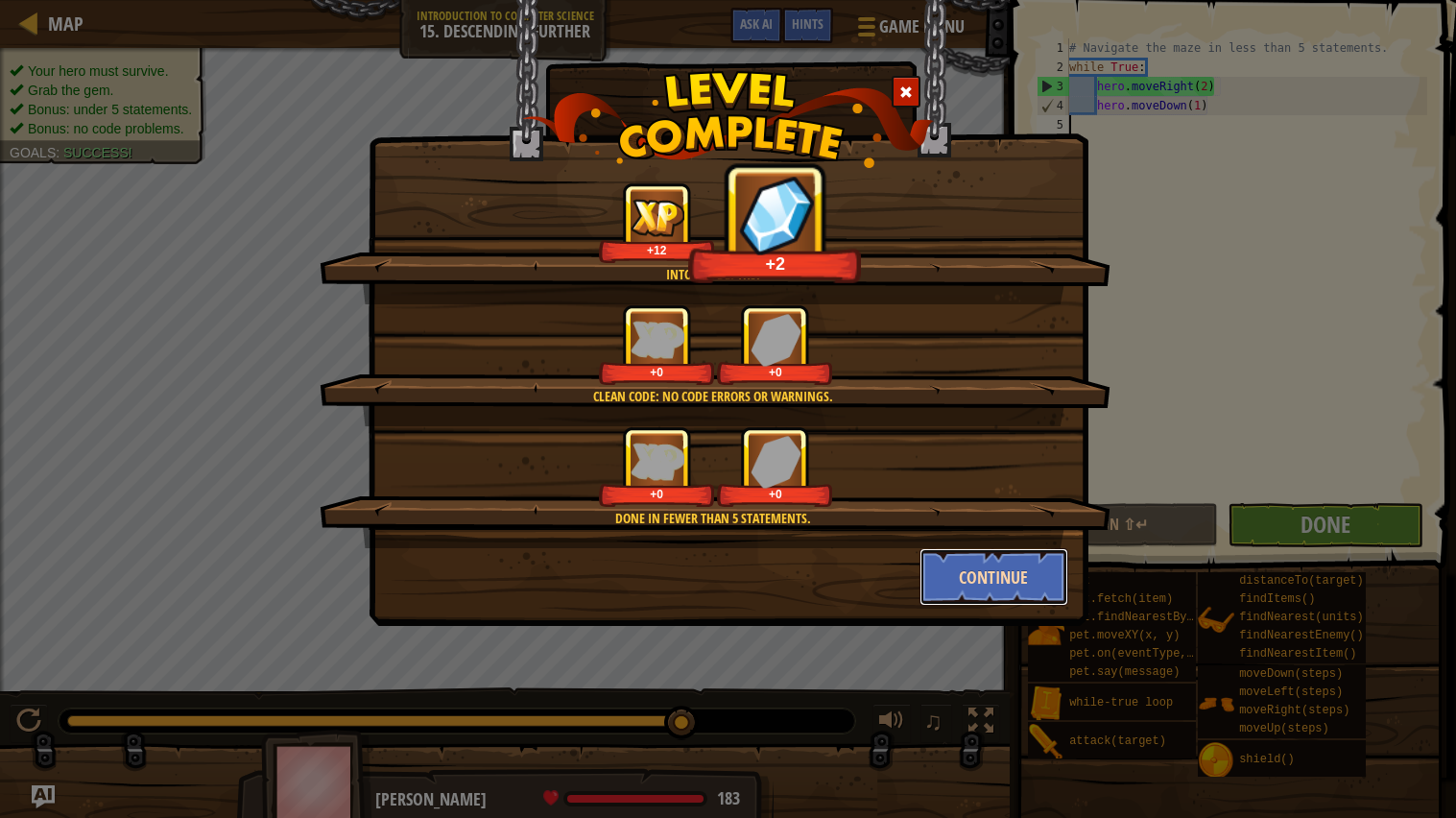
click at [1049, 557] on button "Continue" at bounding box center [994, 577] width 148 height 57
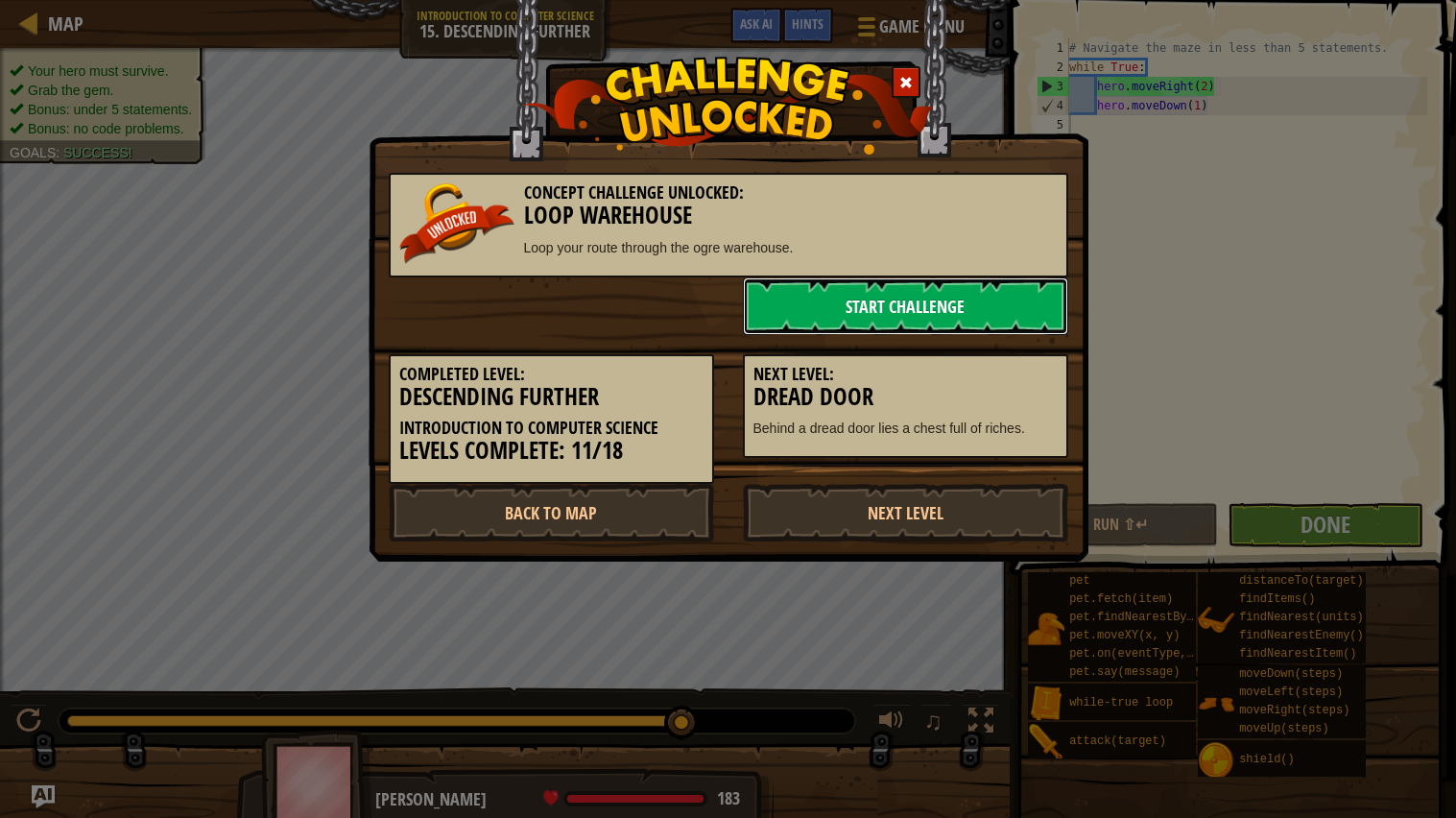
click at [820, 301] on link "Start Challenge" at bounding box center [906, 306] width 326 height 57
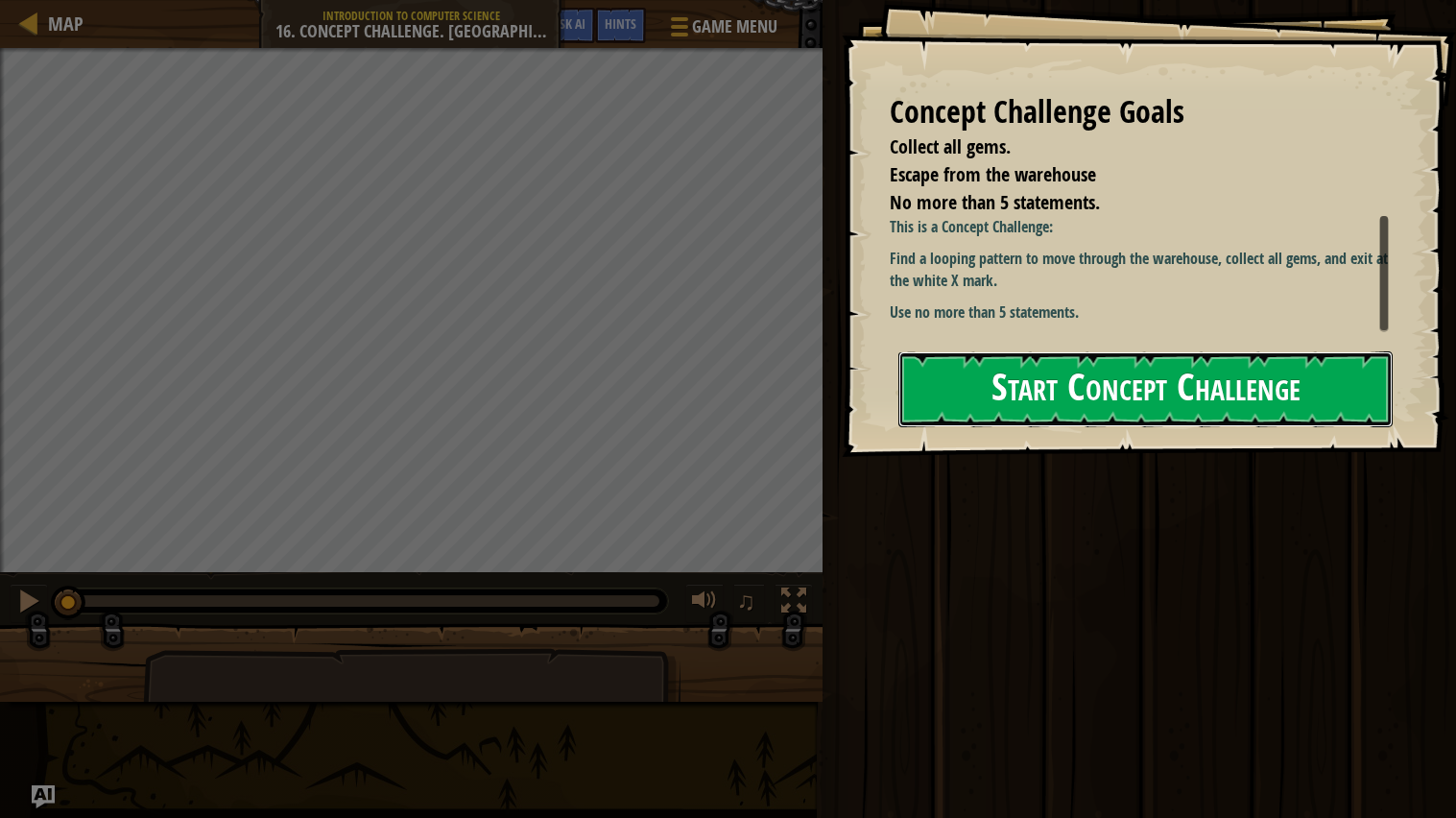
click at [1130, 408] on button "Start Concept Challenge" at bounding box center [1145, 389] width 494 height 76
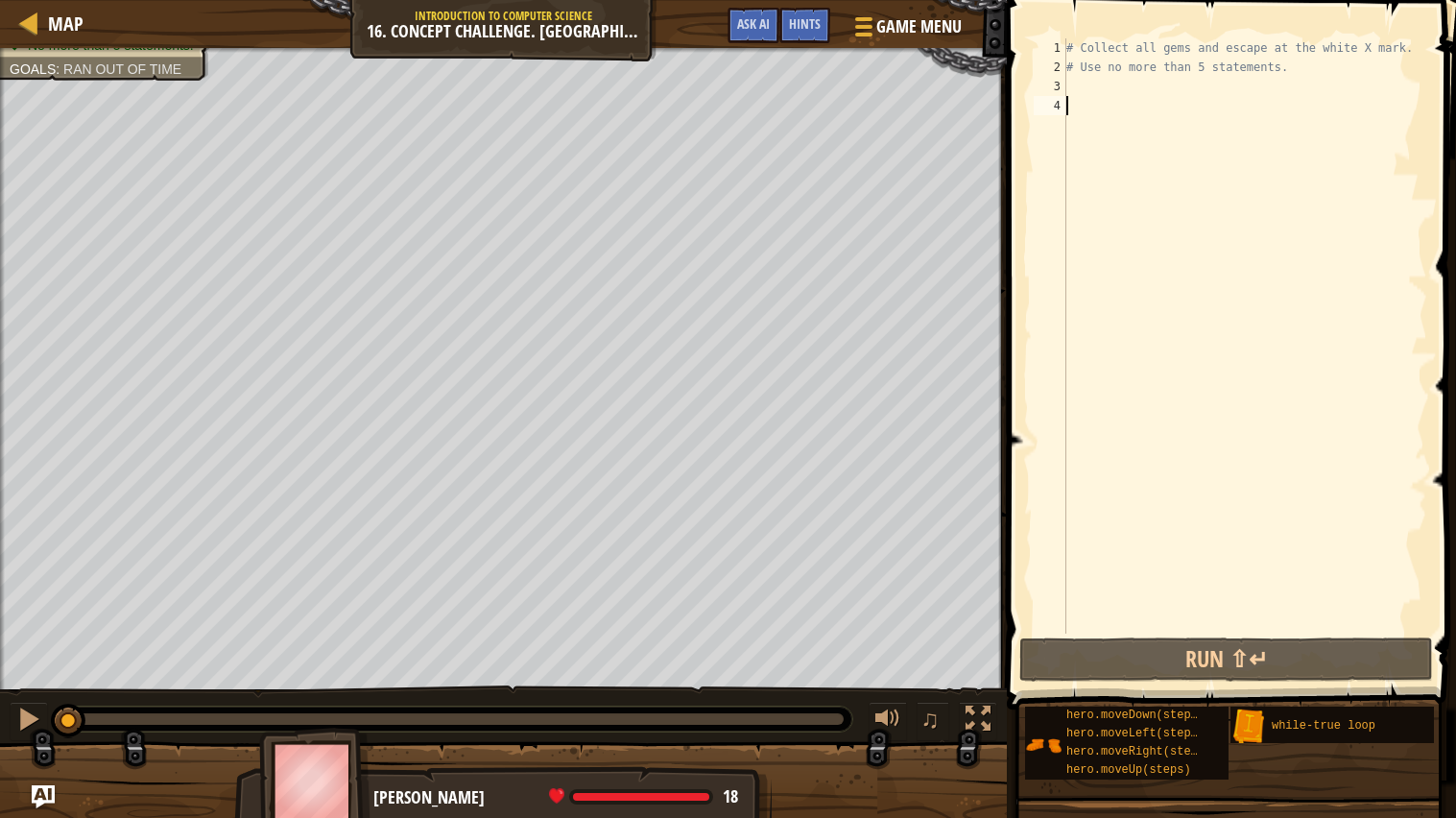
click at [1177, 84] on div "# Collect all gems and escape at the white X mark. # Use no more than 5 stateme…" at bounding box center [1245, 356] width 365 height 634
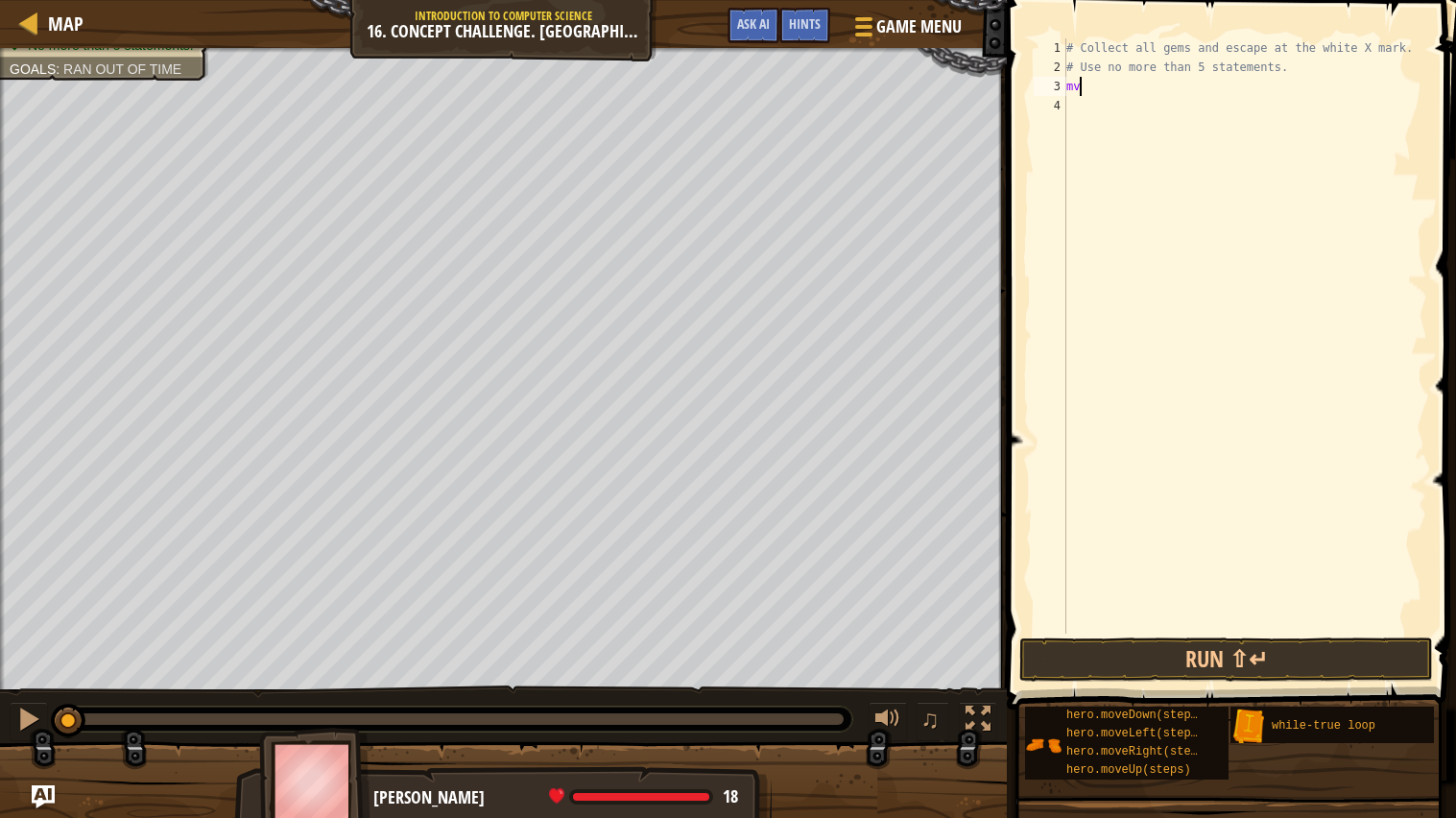
scroll to position [8, 0]
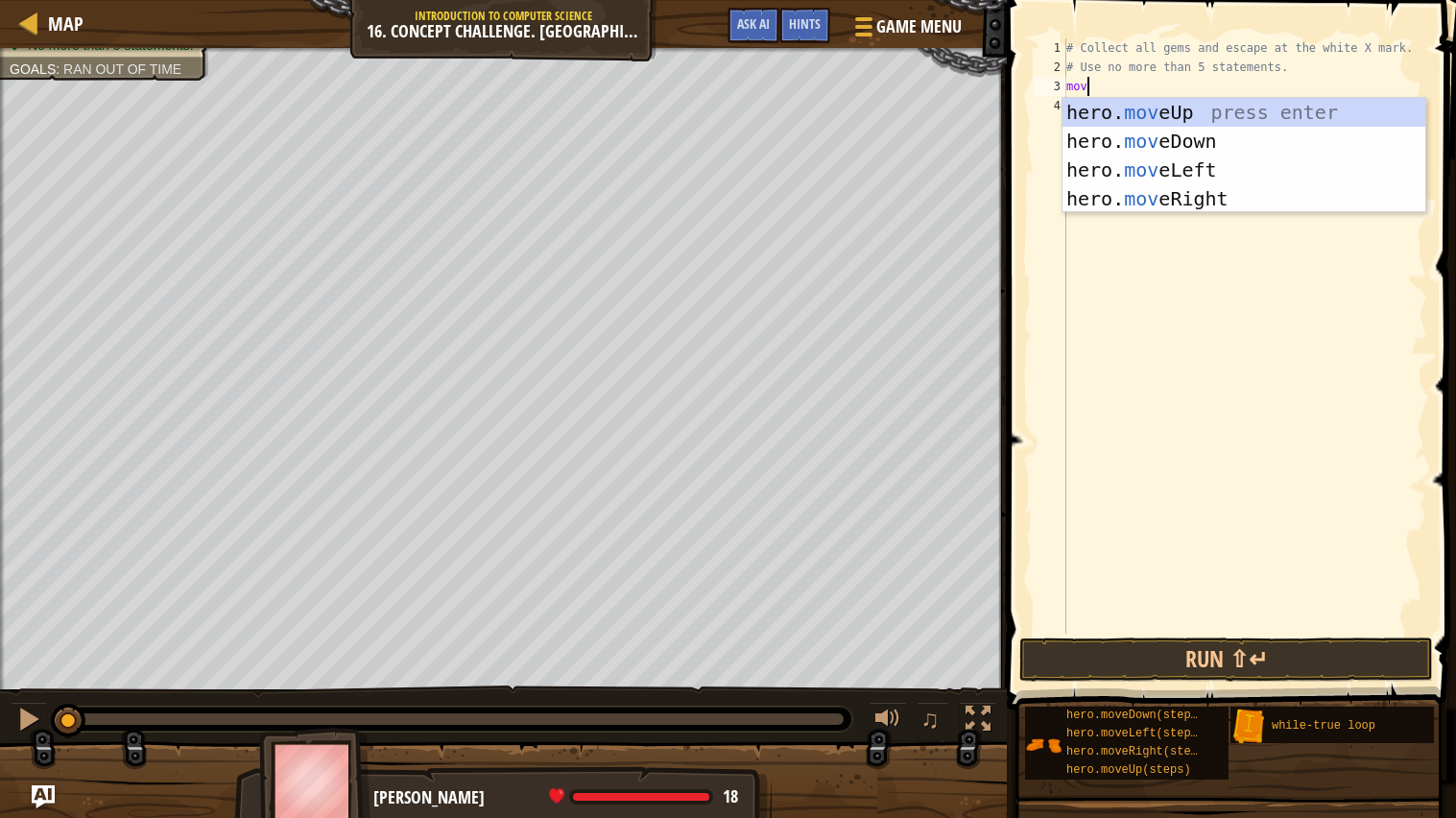
type textarea "move"
click at [1084, 113] on div "hero. move Up press enter hero. move Down press enter hero. move Left press ent…" at bounding box center [1244, 184] width 363 height 173
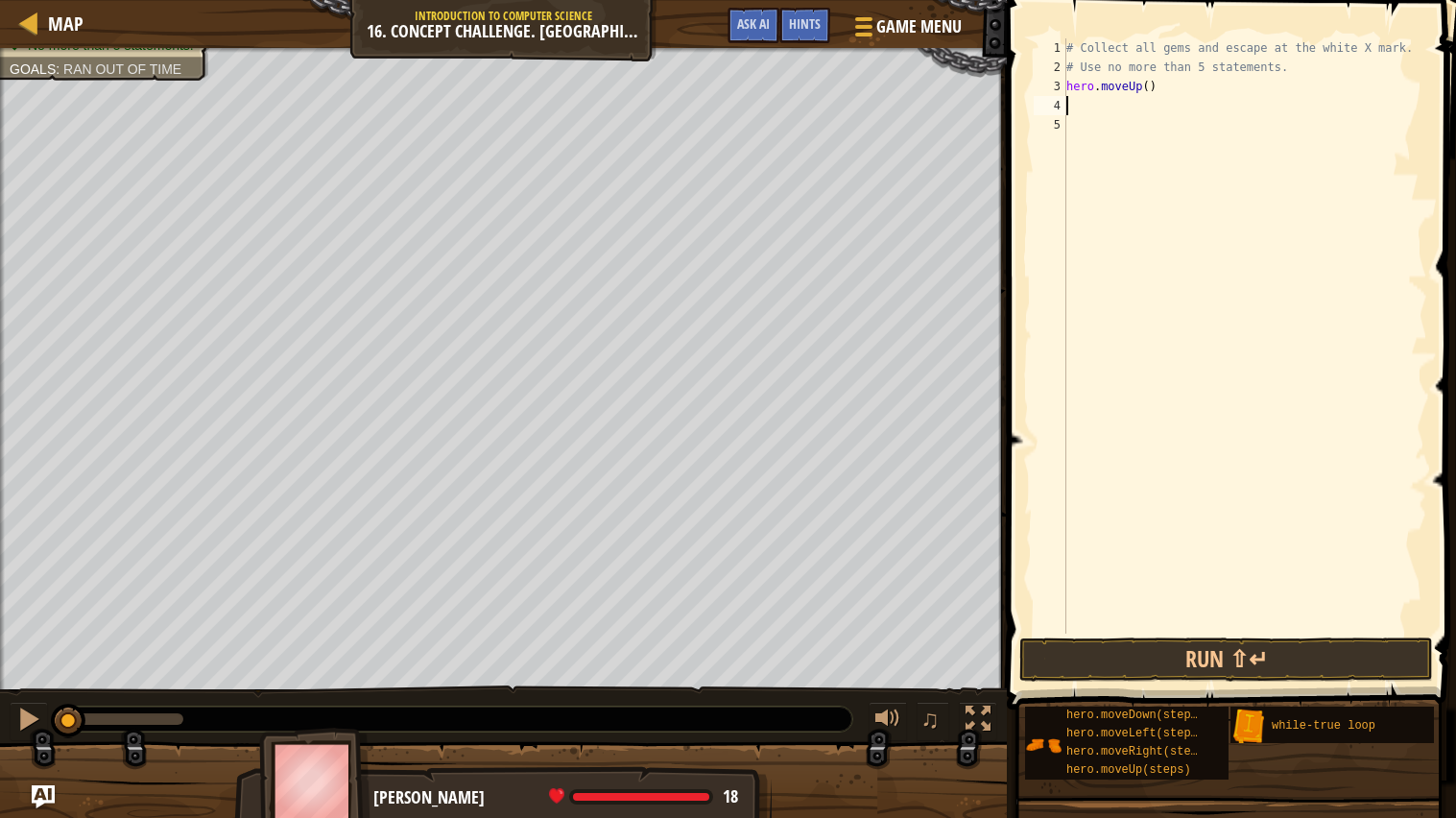
scroll to position [8, 0]
click at [1145, 94] on div "# Collect all gems and escape at the white X mark. # Use no more than 5 stateme…" at bounding box center [1245, 356] width 365 height 634
click at [1156, 95] on div "# Collect all gems and escape at the white X mark. # Use no more than 5 stateme…" at bounding box center [1245, 356] width 365 height 634
click at [1149, 94] on div "# Collect all gems and escape at the white X mark. # Use no more than 5 stateme…" at bounding box center [1245, 356] width 365 height 634
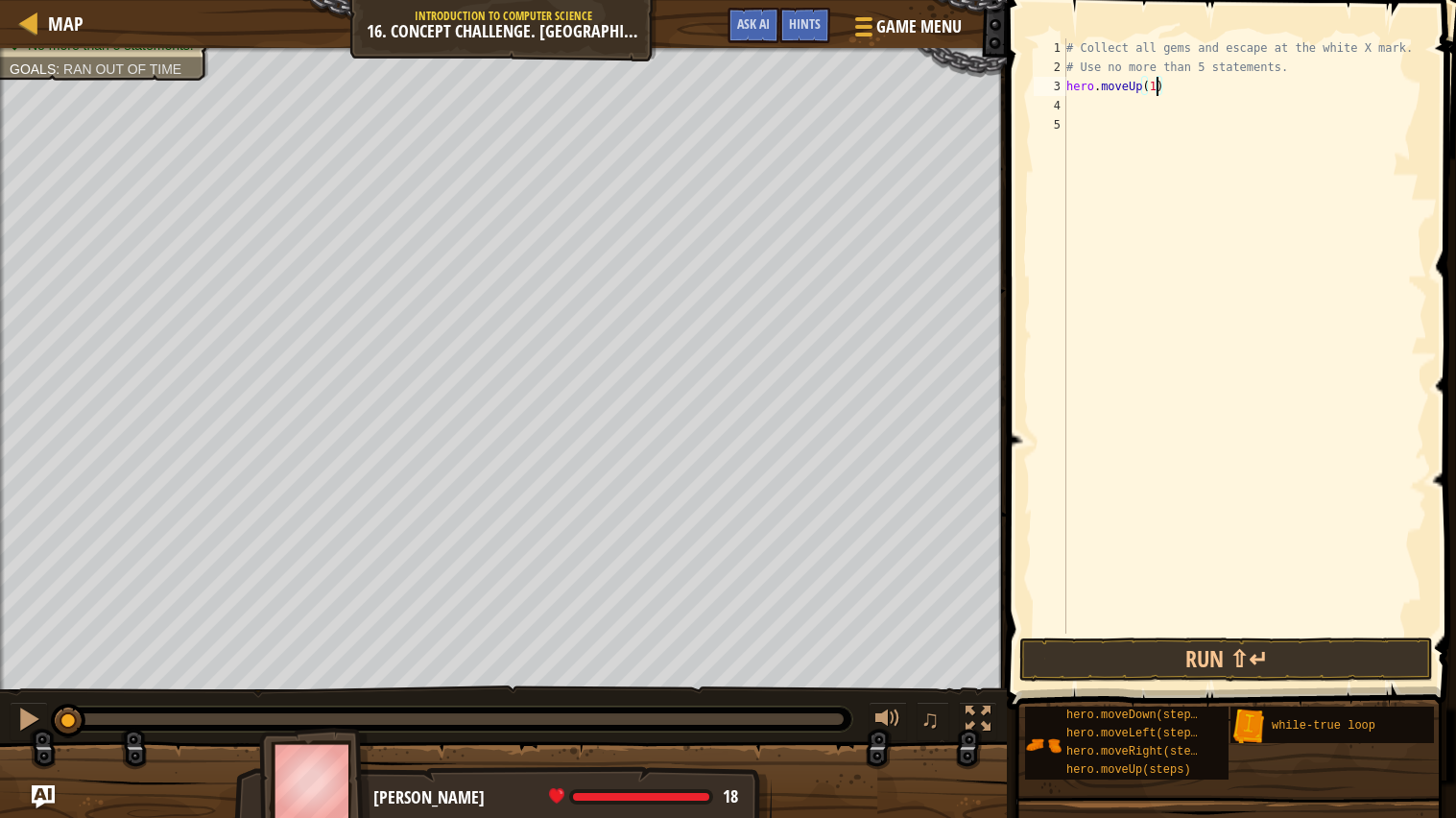
type textarea "hero.moveUp()"
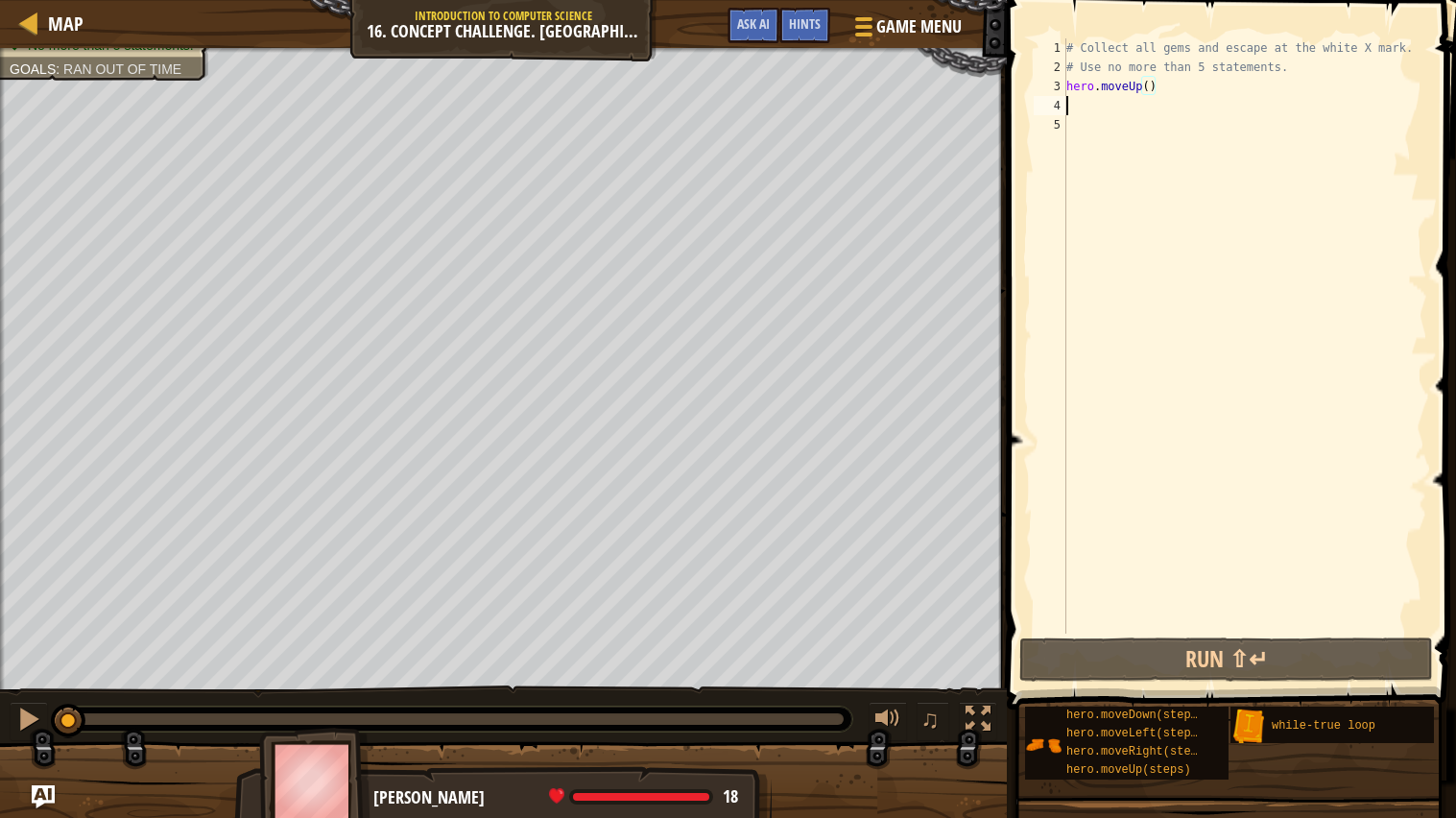
click at [1147, 104] on div "# Collect all gems and escape at the white X mark. # Use no more than 5 stateme…" at bounding box center [1245, 356] width 365 height 634
type textarea "m"
click at [1160, 87] on div "# Collect all gems and escape at the white X mark. # Use no more than 5 stateme…" at bounding box center [1245, 356] width 365 height 634
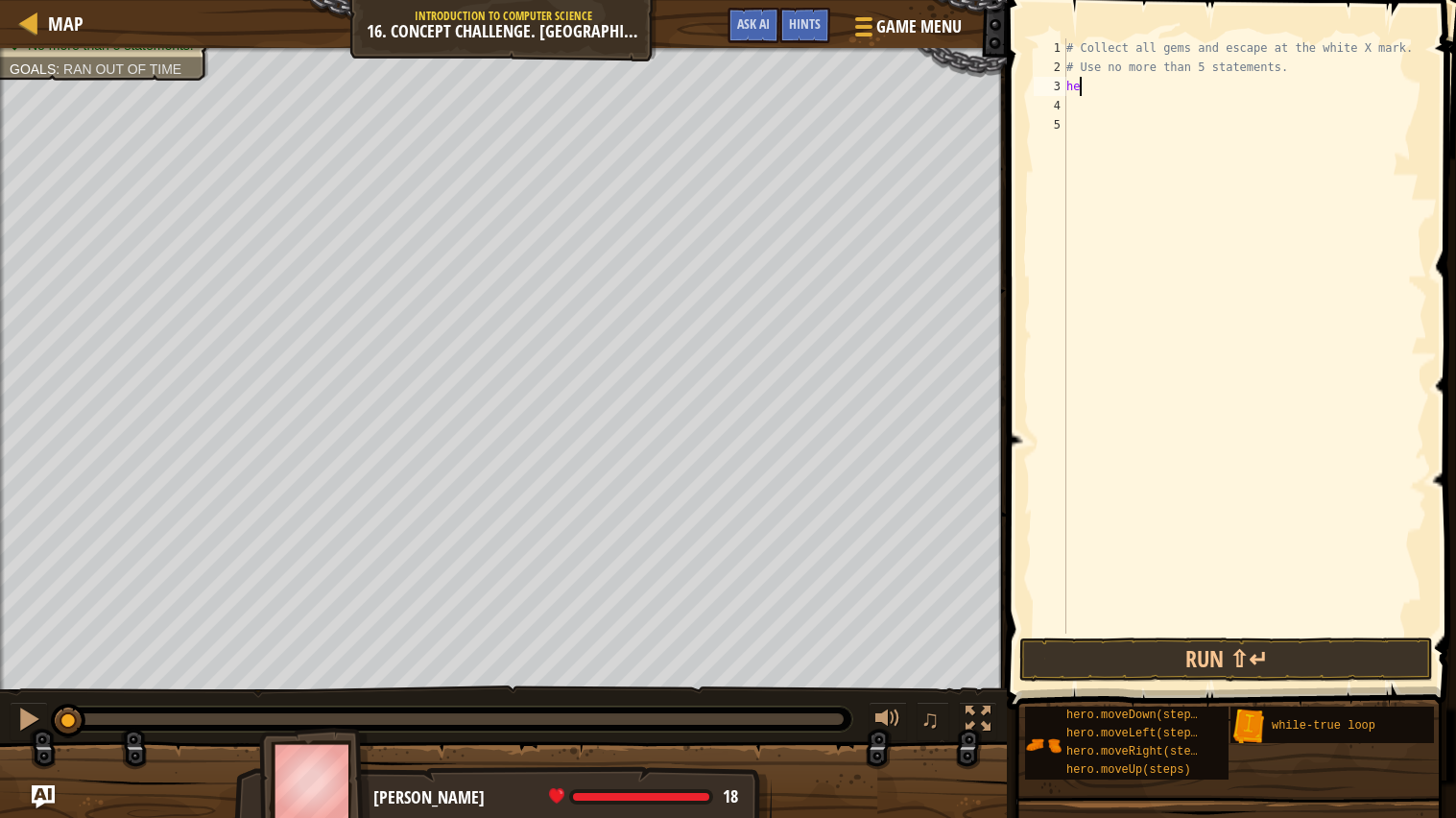
type textarea "h"
type textarea "whi"
click at [1120, 107] on div "whi le-true loop press enter" at bounding box center [1244, 141] width 363 height 86
type textarea "m"
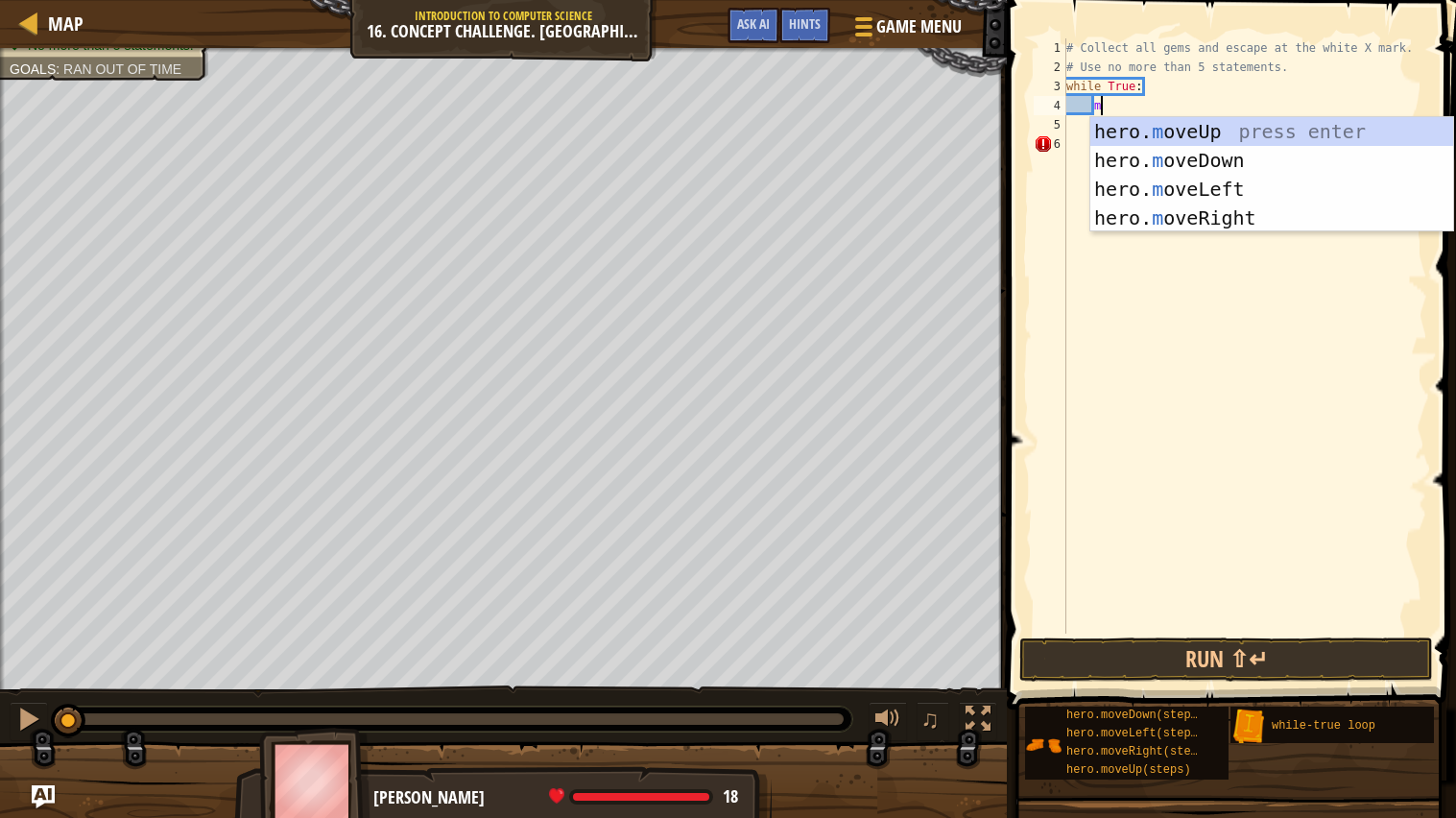
scroll to position [8, 2]
click at [1193, 129] on div "hero. m oveUp press enter hero. m oveDown press enter hero. m oveLeft press ent…" at bounding box center [1272, 203] width 363 height 173
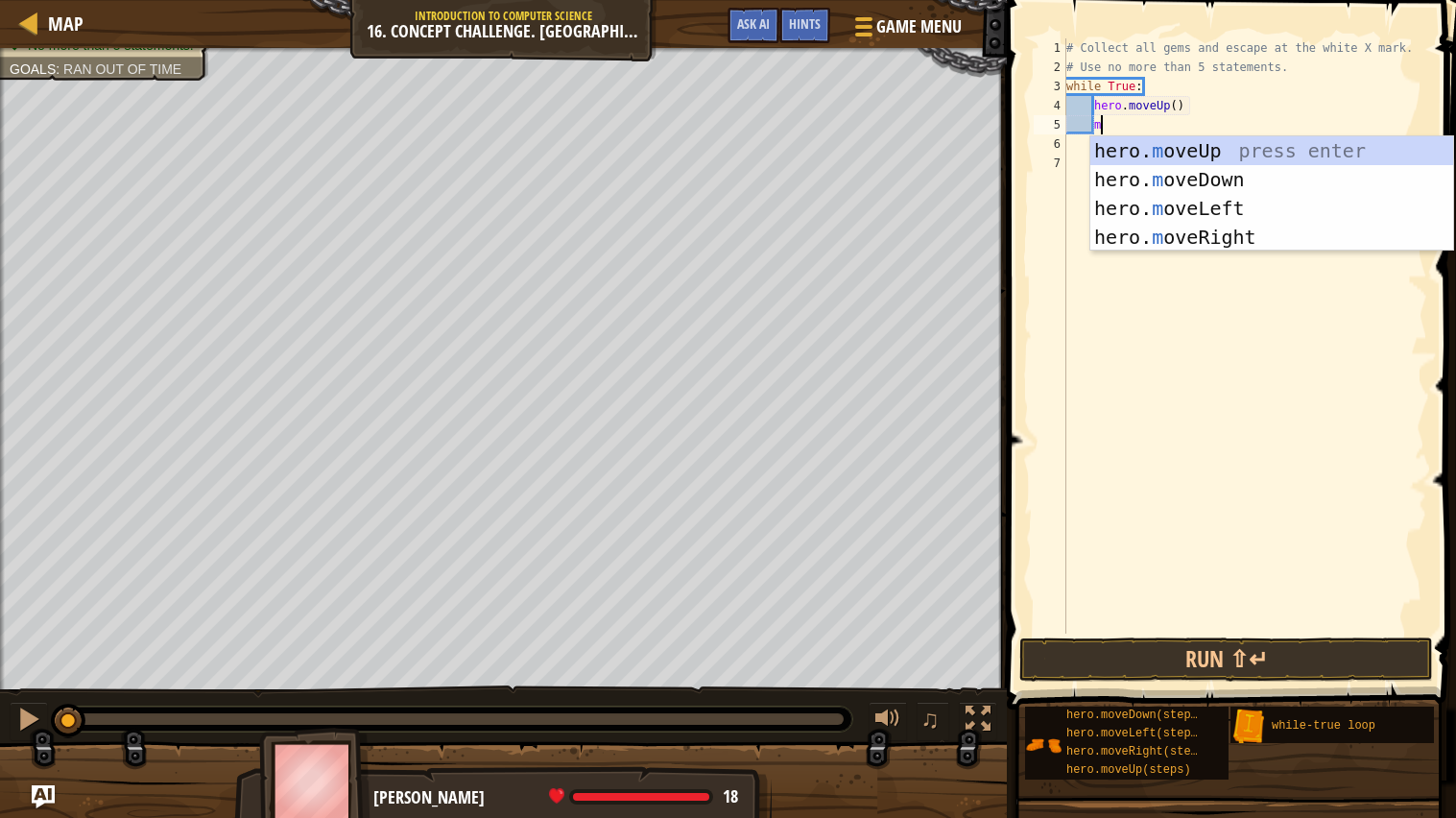
type textarea "mo"
click at [1129, 240] on div "hero. mo veUp press enter hero. mo veDown press enter hero. mo veLeft press ent…" at bounding box center [1272, 223] width 363 height 173
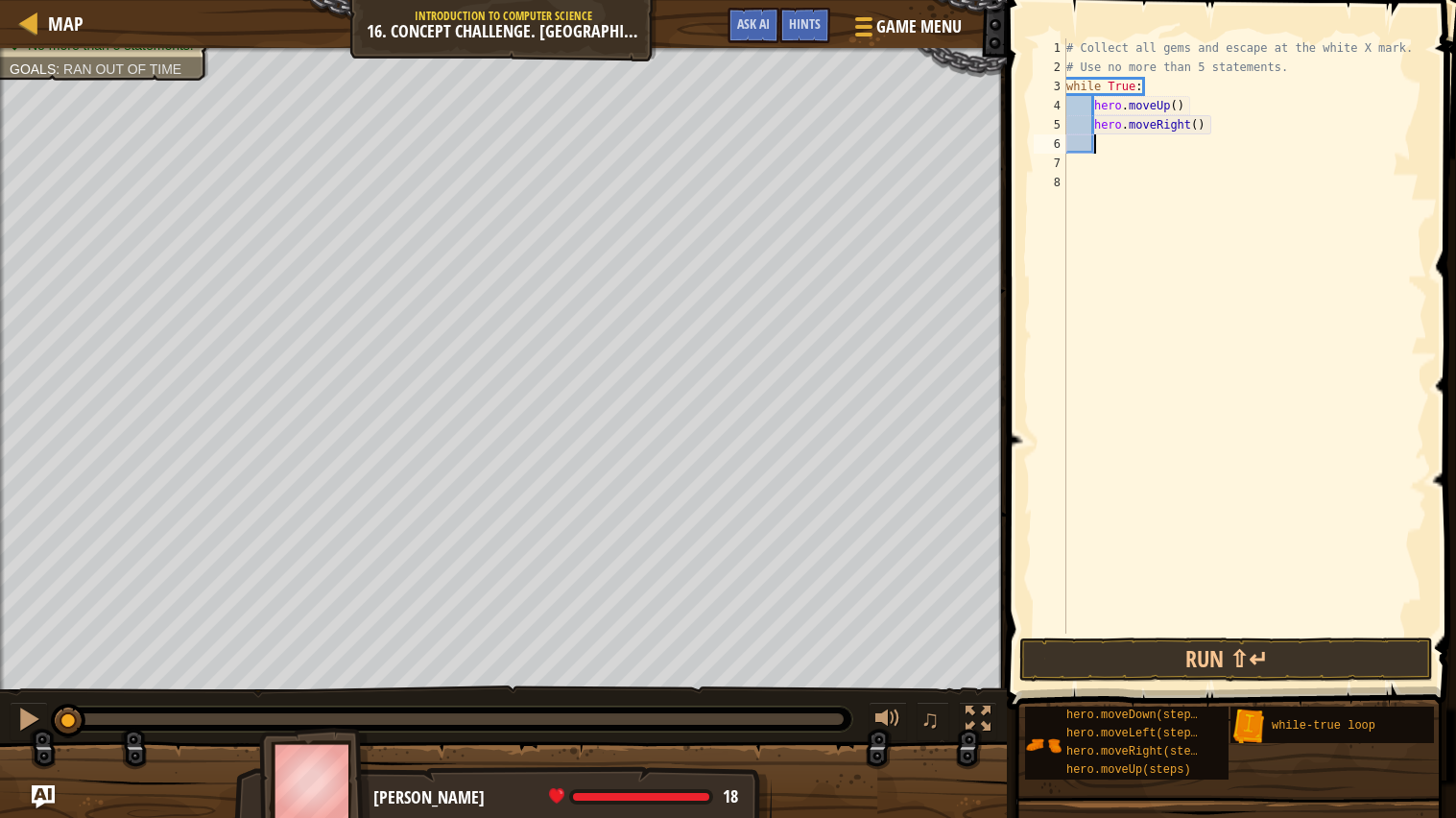
scroll to position [8, 1]
click at [1198, 128] on div "# Collect all gems and escape at the white X mark. # Use no more than 5 stateme…" at bounding box center [1245, 356] width 365 height 634
type textarea "hero.moveRight(2)"
click at [1205, 175] on div "# Collect all gems and escape at the white X mark. # Use no more than 5 stateme…" at bounding box center [1245, 356] width 365 height 634
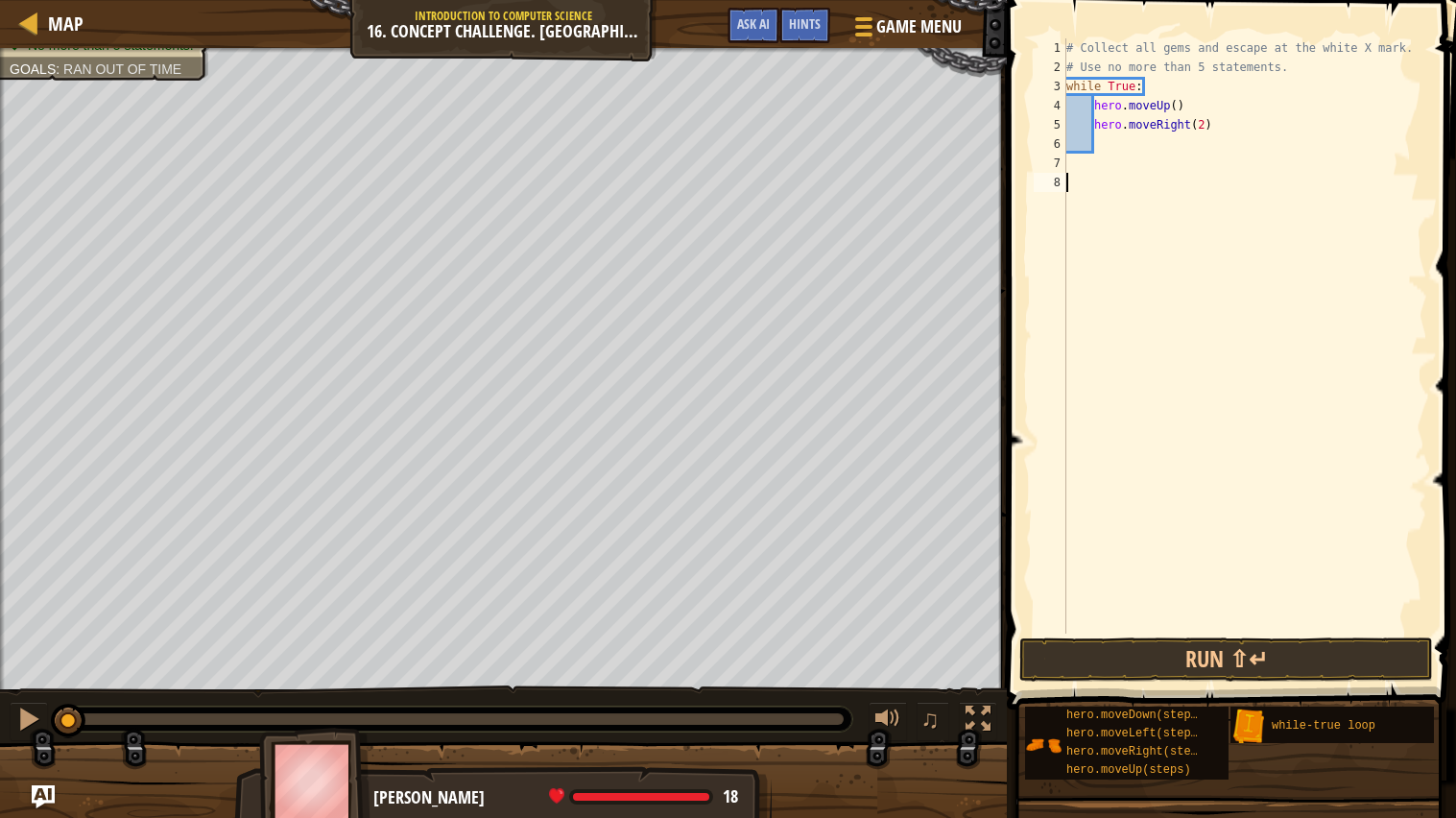
scroll to position [8, 0]
click at [1165, 152] on div "# Collect all gems and escape at the white X mark. # Use no more than 5 stateme…" at bounding box center [1245, 356] width 365 height 634
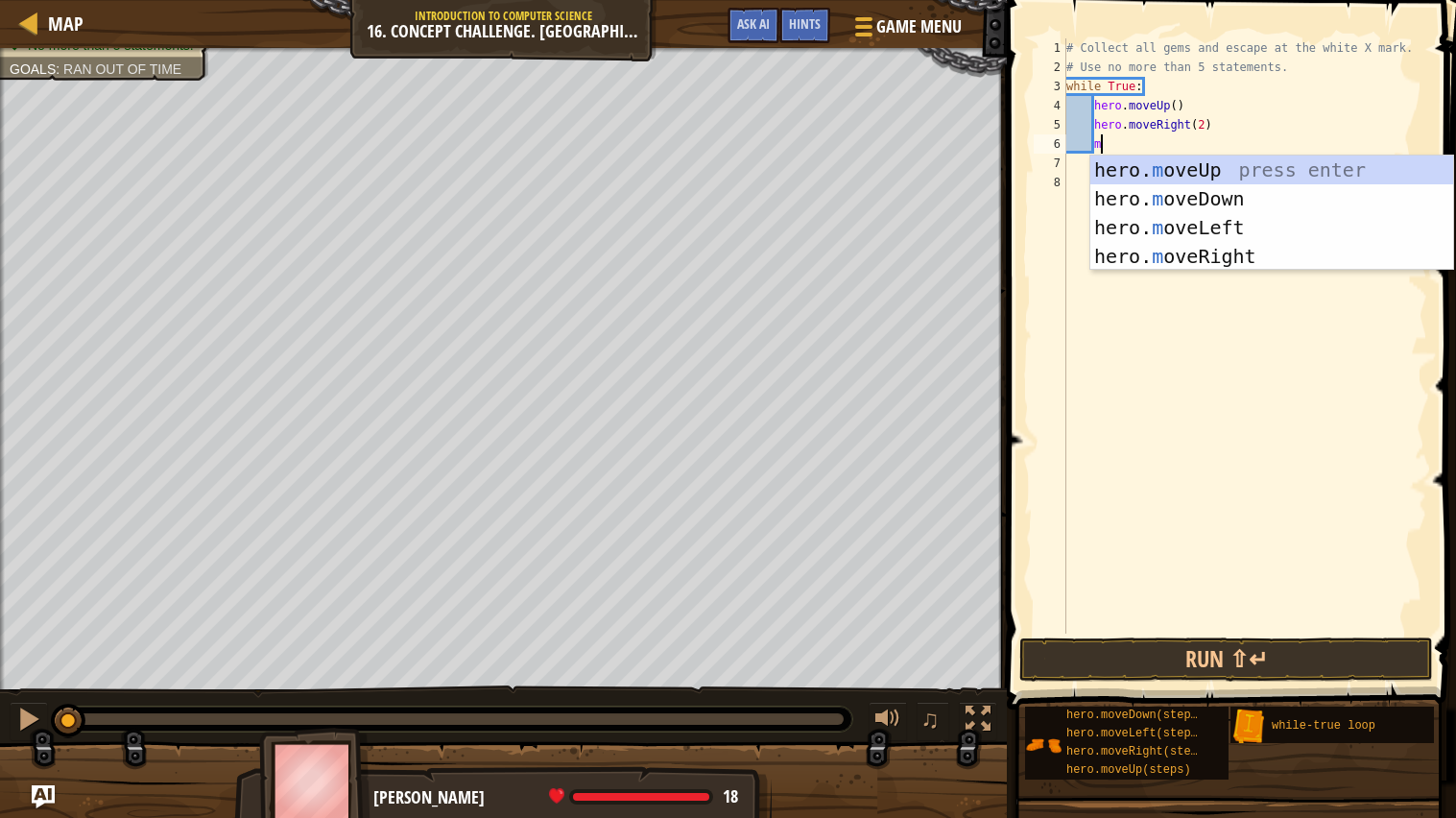
scroll to position [8, 2]
type textarea "mo"
click at [1164, 166] on div "hero. mo veUp press enter hero. mo veDown press enter hero. mo veLeft press ent…" at bounding box center [1272, 242] width 363 height 173
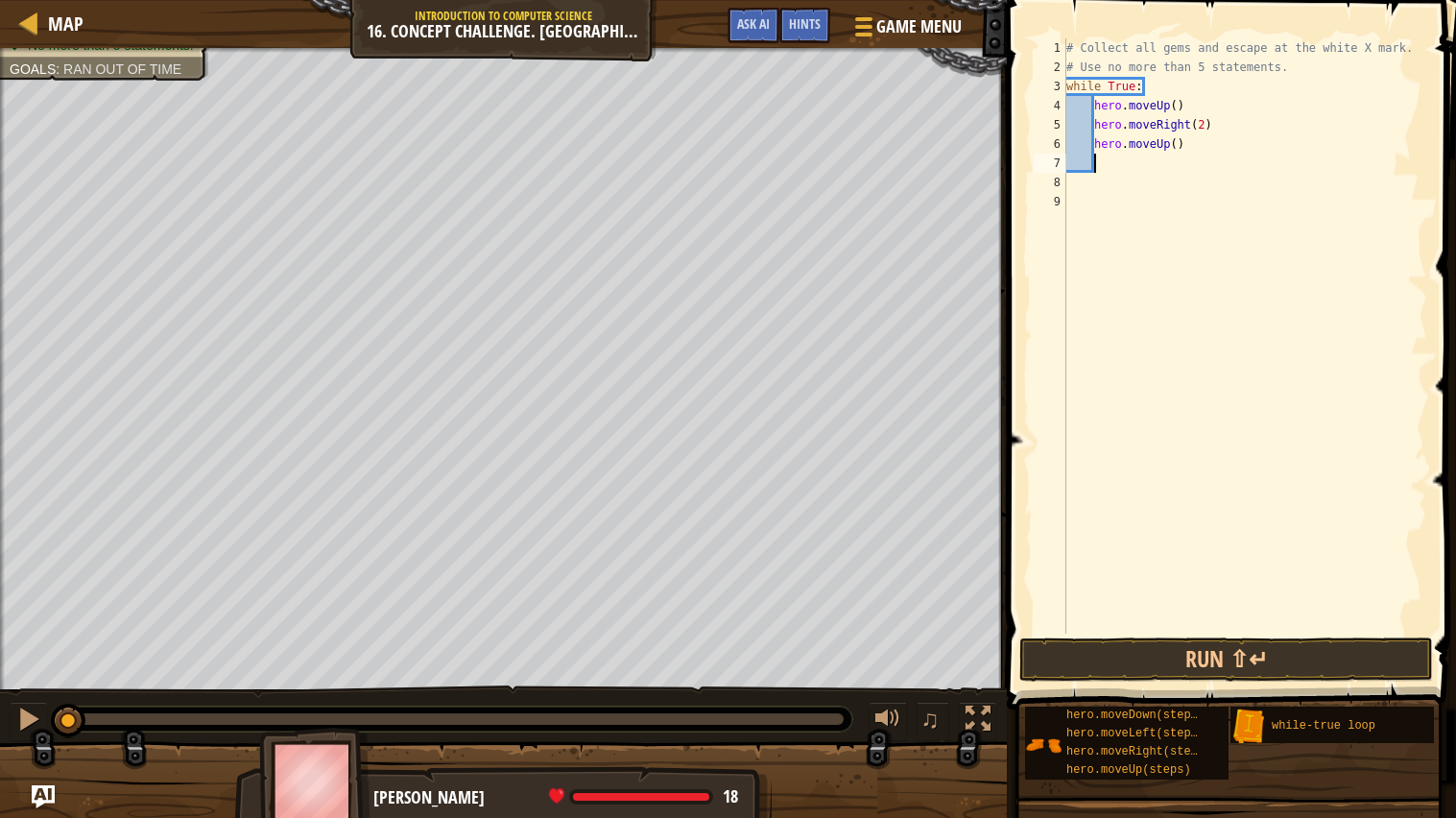
scroll to position [8, 1]
click at [1162, 174] on div "# Collect all gems and escape at the white X mark. # Use no more than 5 stateme…" at bounding box center [1245, 356] width 365 height 634
click at [1169, 165] on div "# Collect all gems and escape at the white X mark. # Use no more than 5 stateme…" at bounding box center [1245, 356] width 365 height 634
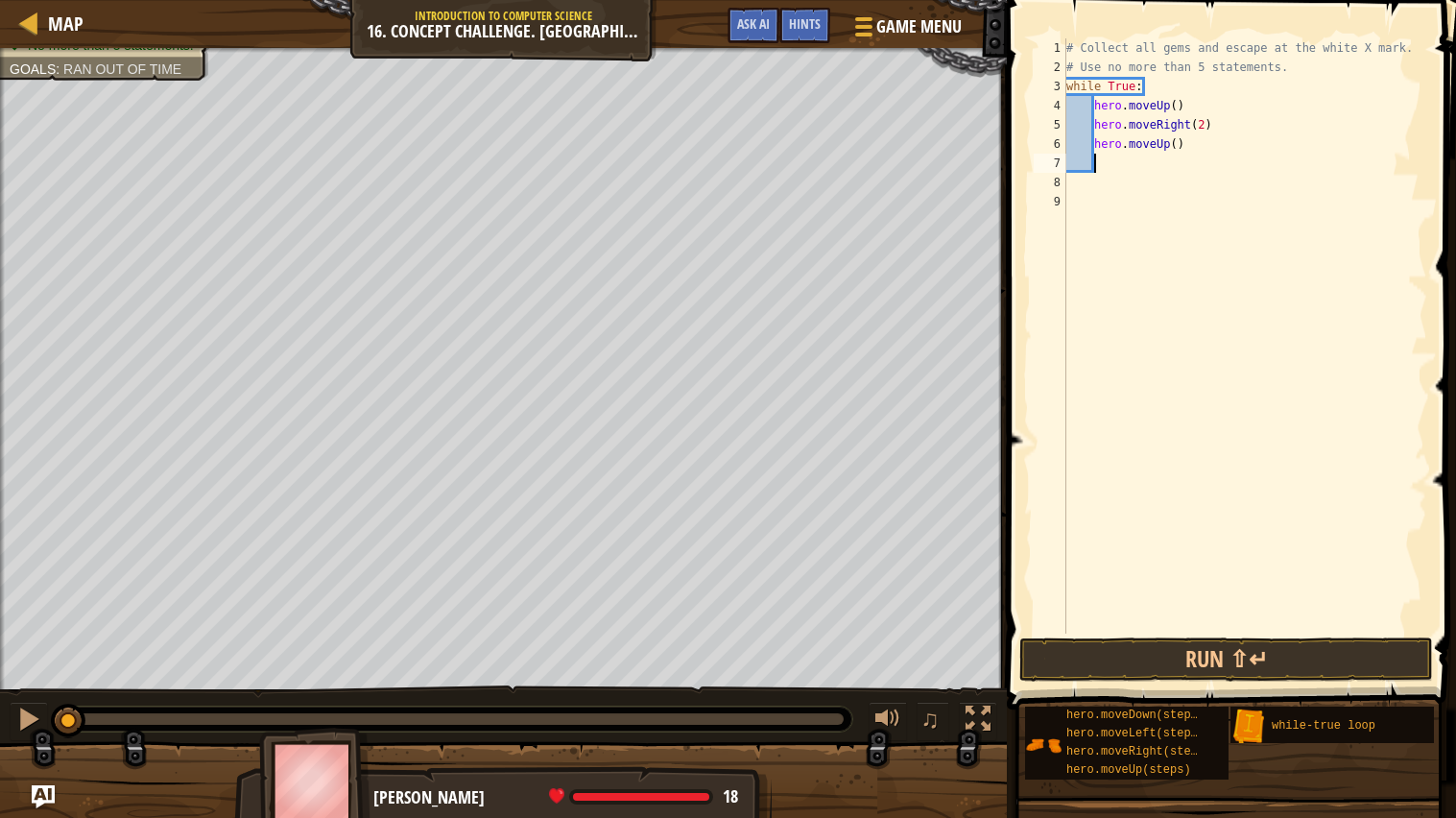
type textarea "m"
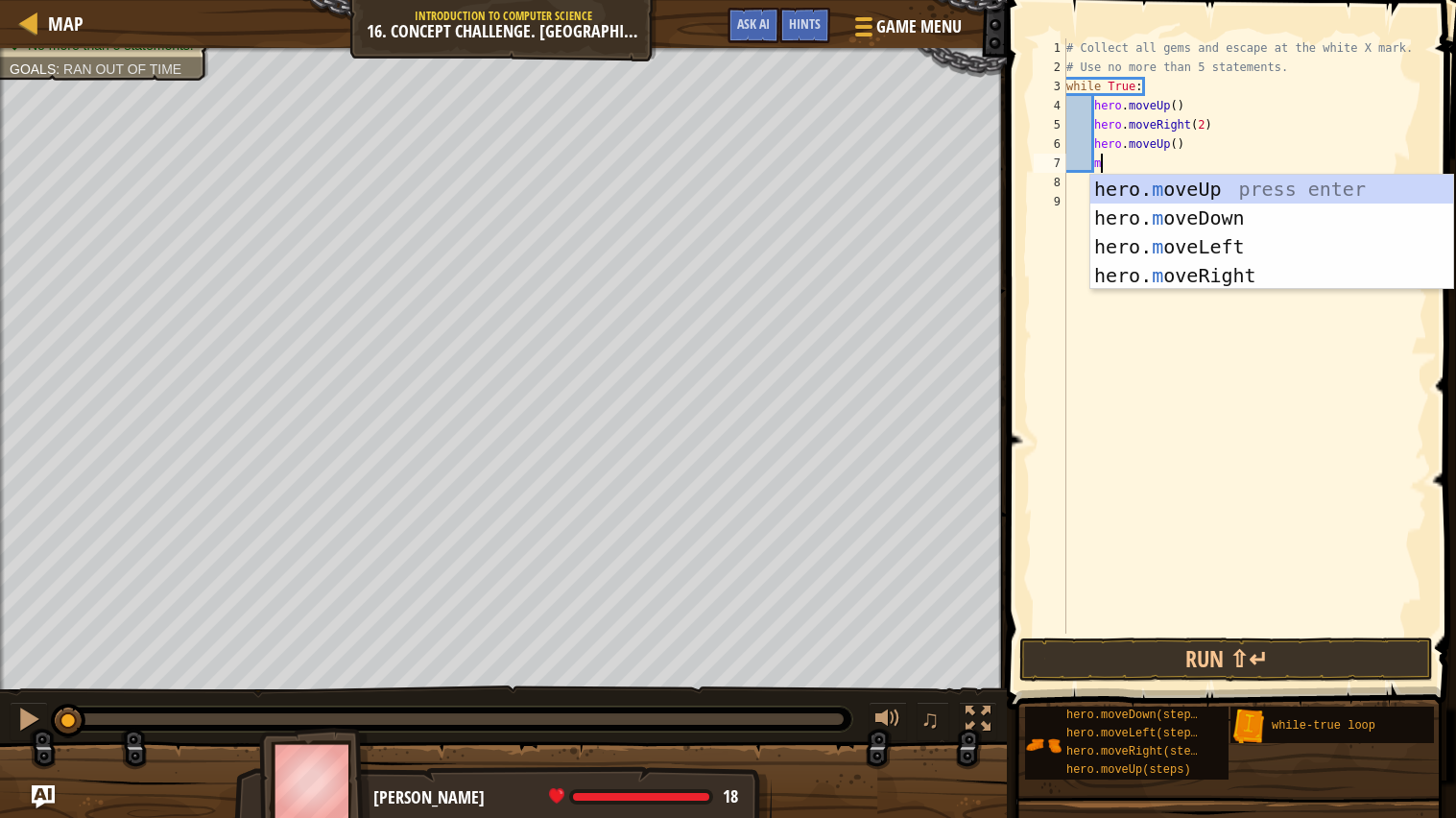
scroll to position [8, 2]
click at [1195, 246] on div "hero. m oveUp press enter hero. m oveDown press enter hero. m oveLeft press ent…" at bounding box center [1272, 261] width 363 height 173
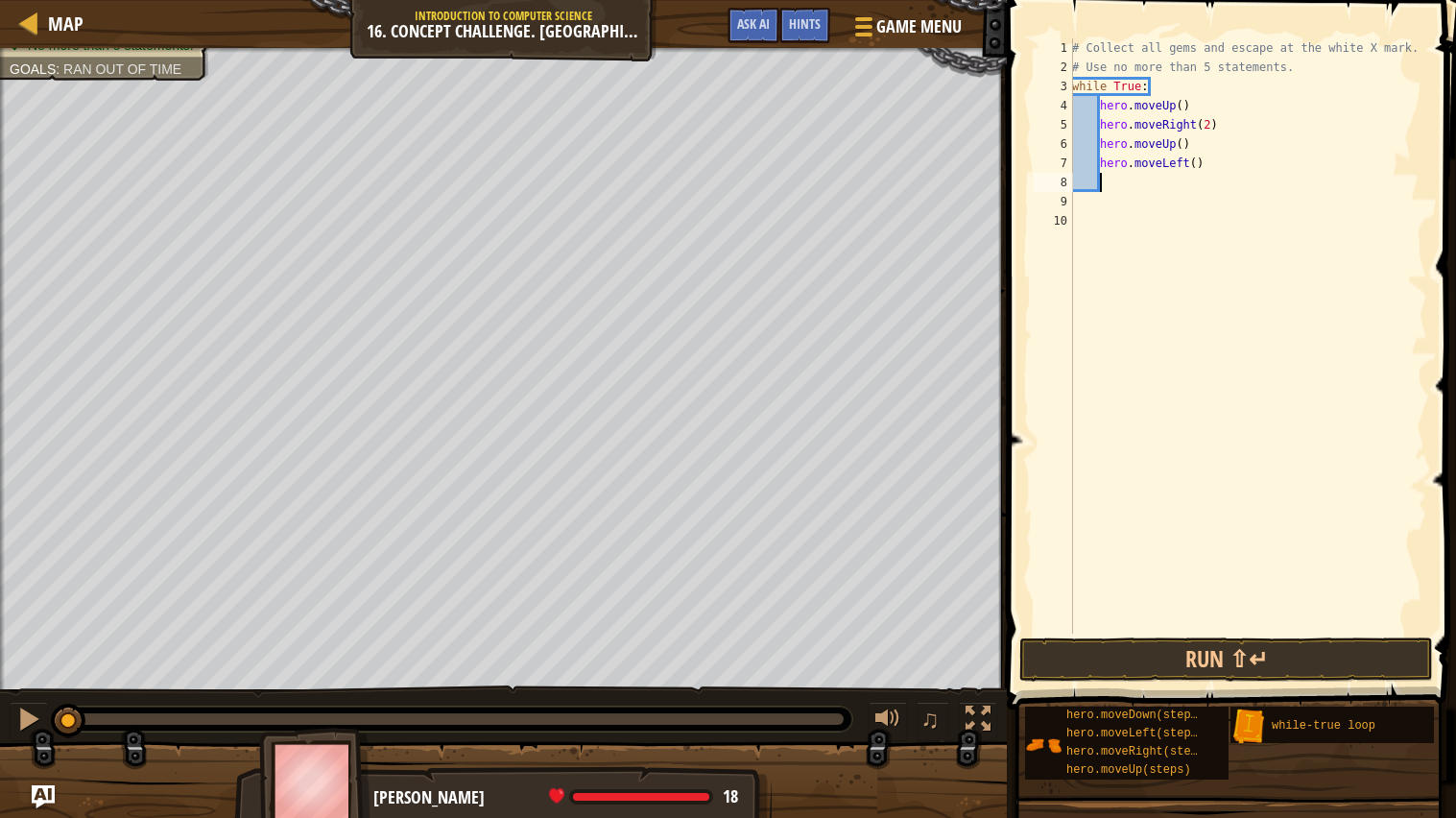
scroll to position [8, 1]
click at [1222, 662] on button "Run ⇧↵" at bounding box center [1226, 660] width 414 height 45
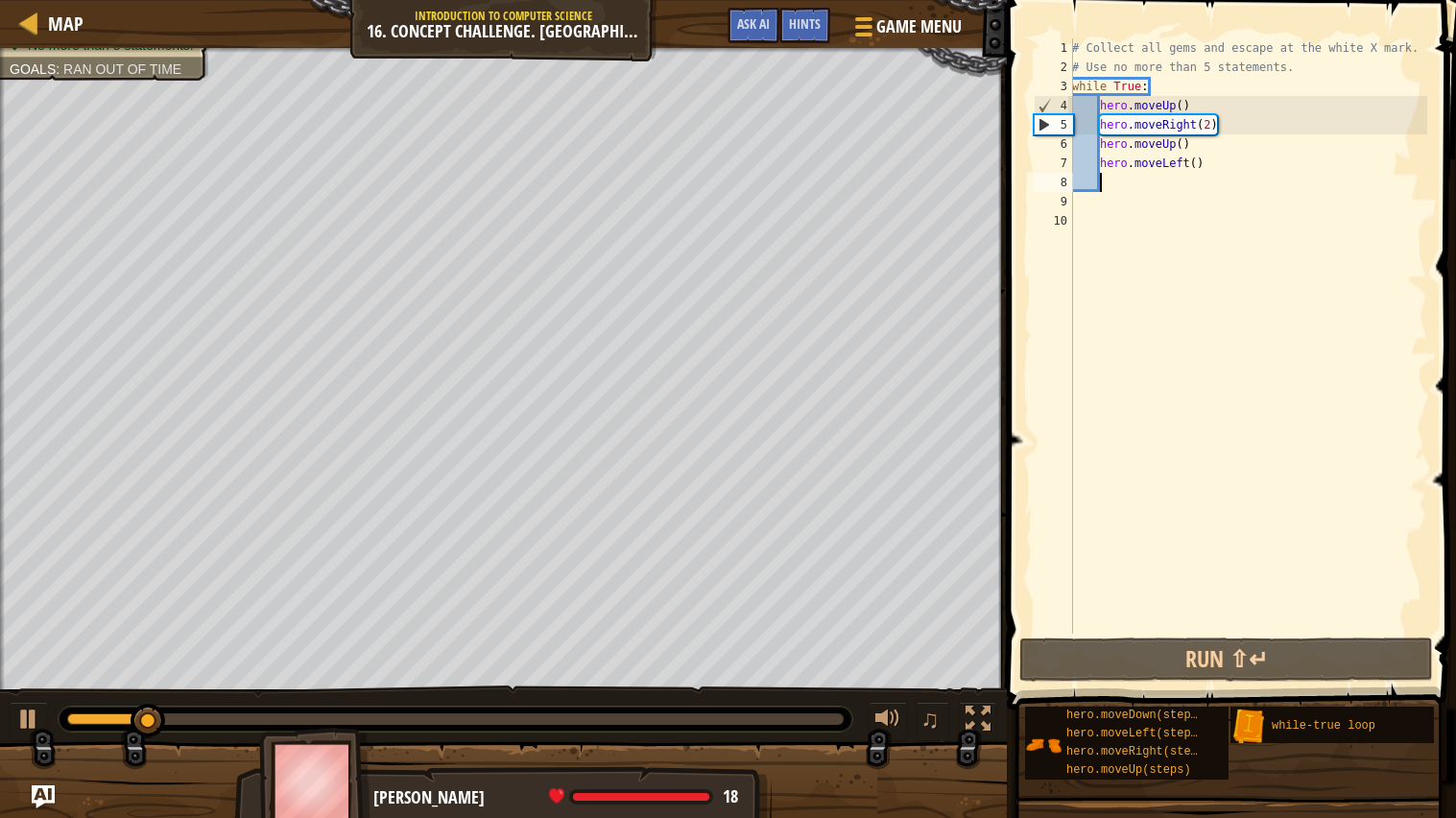
click at [1179, 106] on div "# Collect all gems and escape at the white X mark. # Use no more than 5 stateme…" at bounding box center [1247, 356] width 359 height 634
click at [1186, 106] on div "# Collect all gems and escape at the white X mark. # Use no more than 5 stateme…" at bounding box center [1247, 356] width 359 height 634
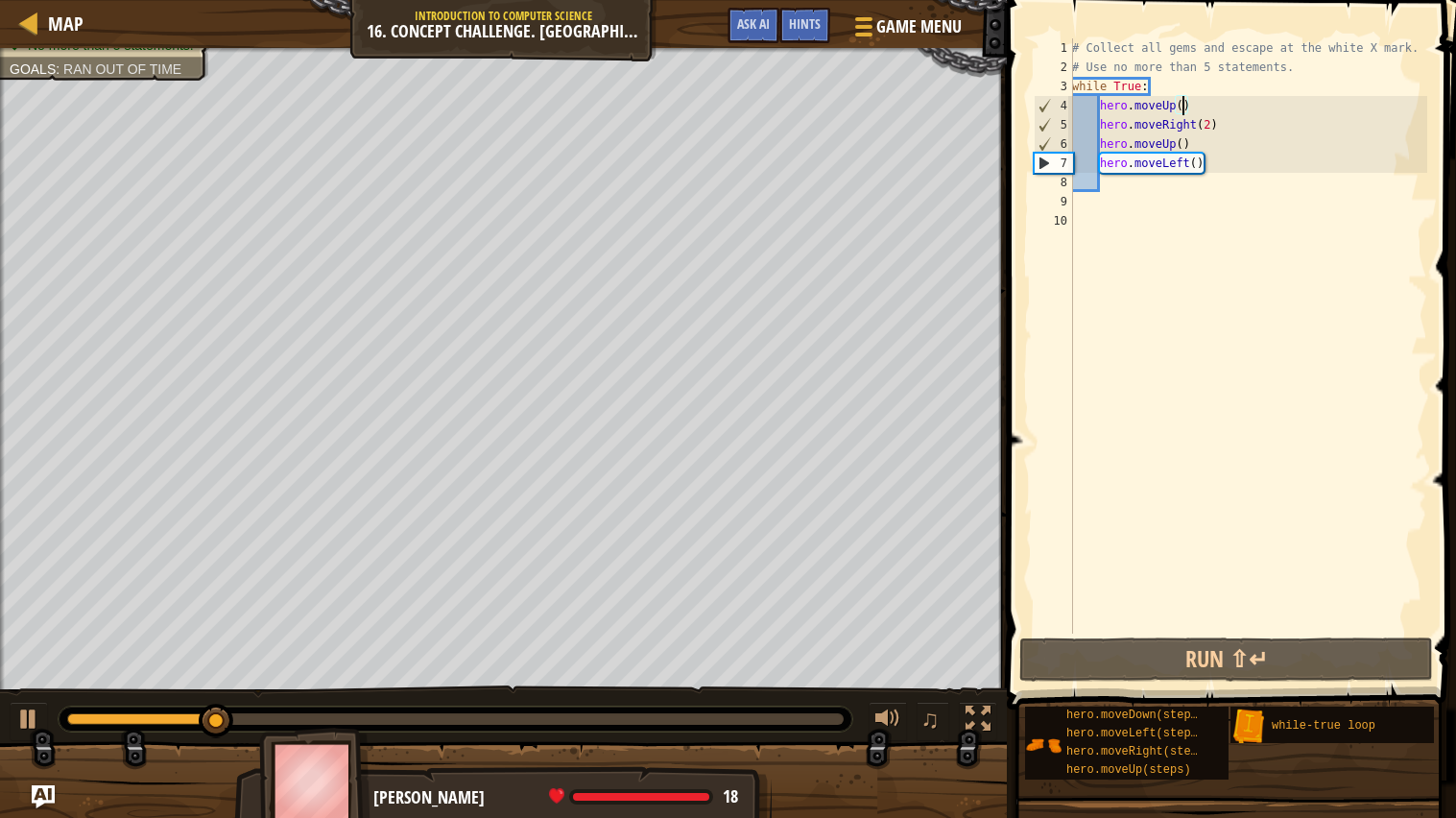
click at [1185, 143] on div "# Collect all gems and escape at the white X mark. # Use no more than 5 stateme…" at bounding box center [1247, 356] width 359 height 634
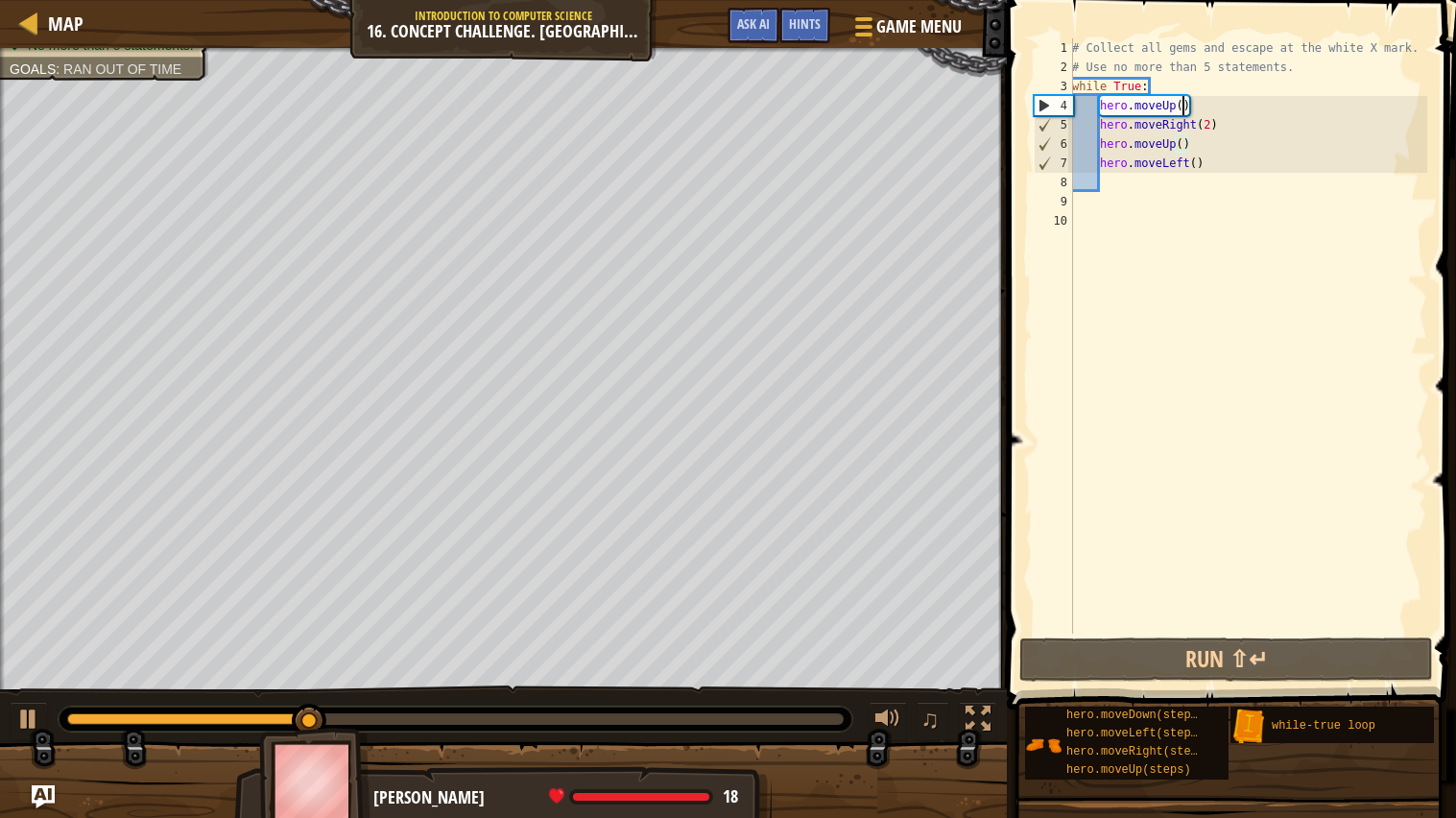
click at [1185, 110] on div "# Collect all gems and escape at the white X mark. # Use no more than 5 stateme…" at bounding box center [1247, 356] width 359 height 634
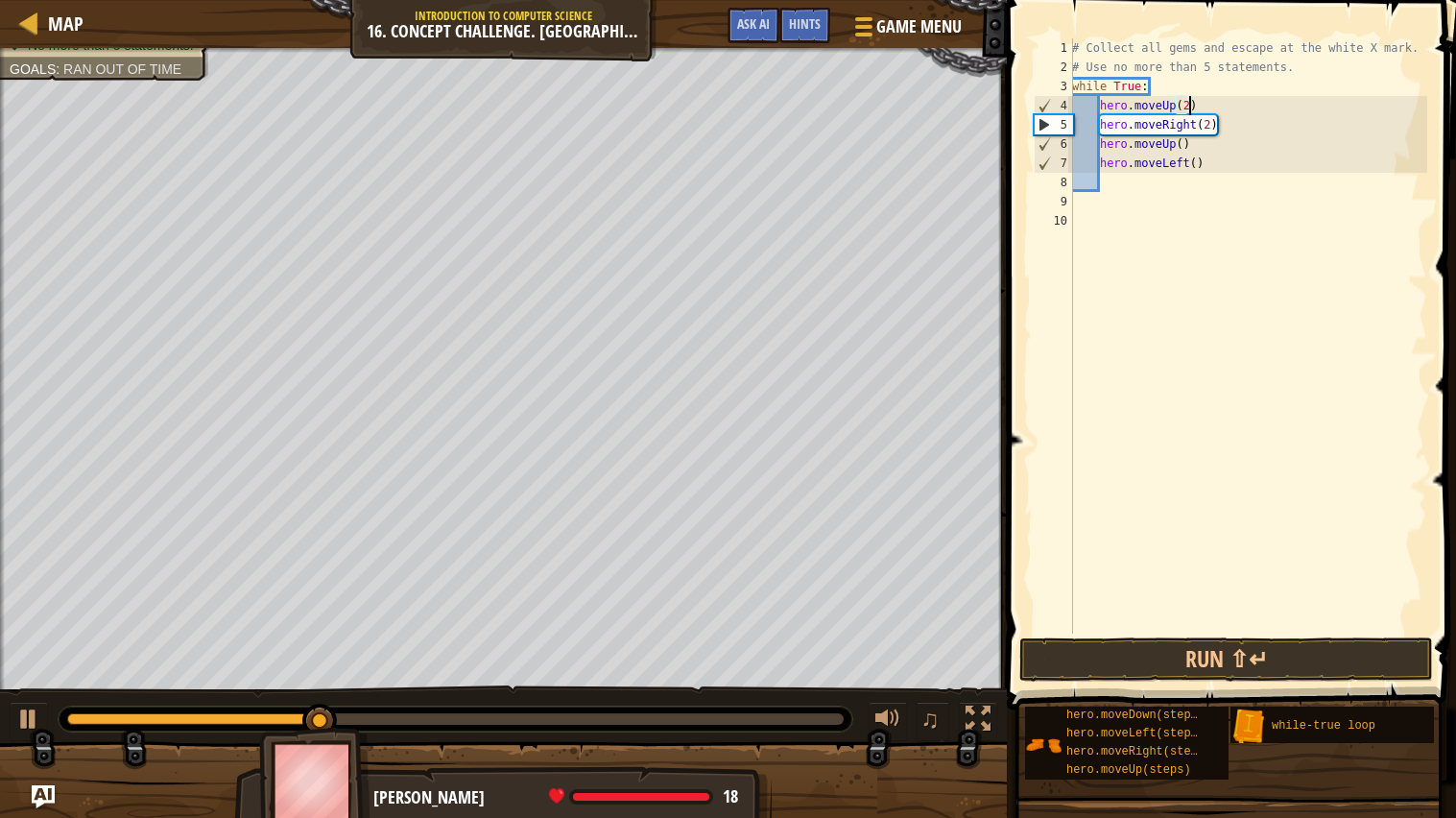
scroll to position [8, 9]
click at [1222, 641] on button "Run ⇧↵" at bounding box center [1226, 660] width 414 height 45
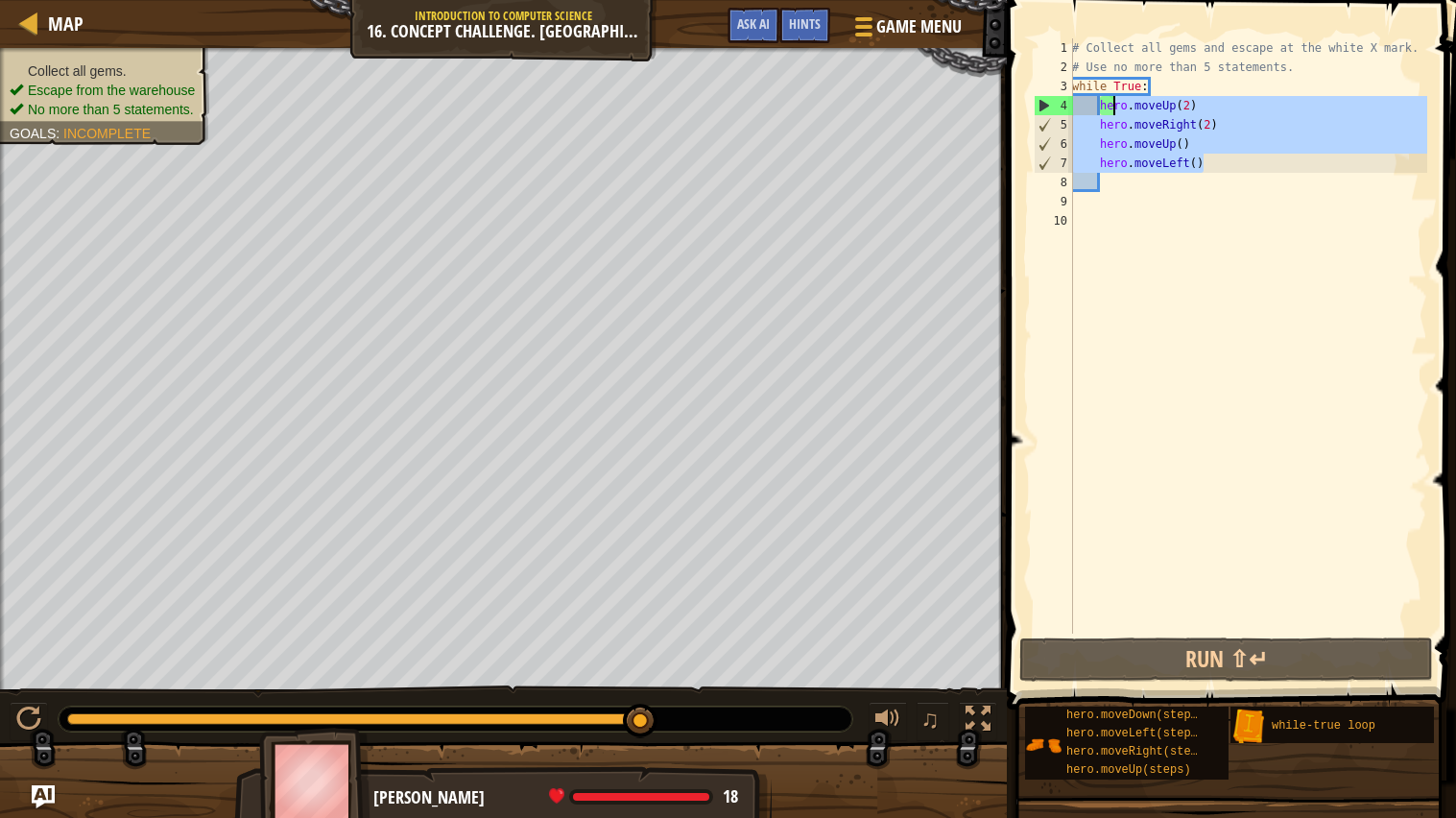
drag, startPoint x: 1222, startPoint y: 167, endPoint x: 1113, endPoint y: 105, distance: 125.4
click at [1113, 105] on div "# Collect all gems and escape at the white X mark. # Use no more than 5 stateme…" at bounding box center [1247, 356] width 359 height 634
click at [1115, 106] on div "# Collect all gems and escape at the white X mark. # Use no more than 5 stateme…" at bounding box center [1247, 336] width 359 height 595
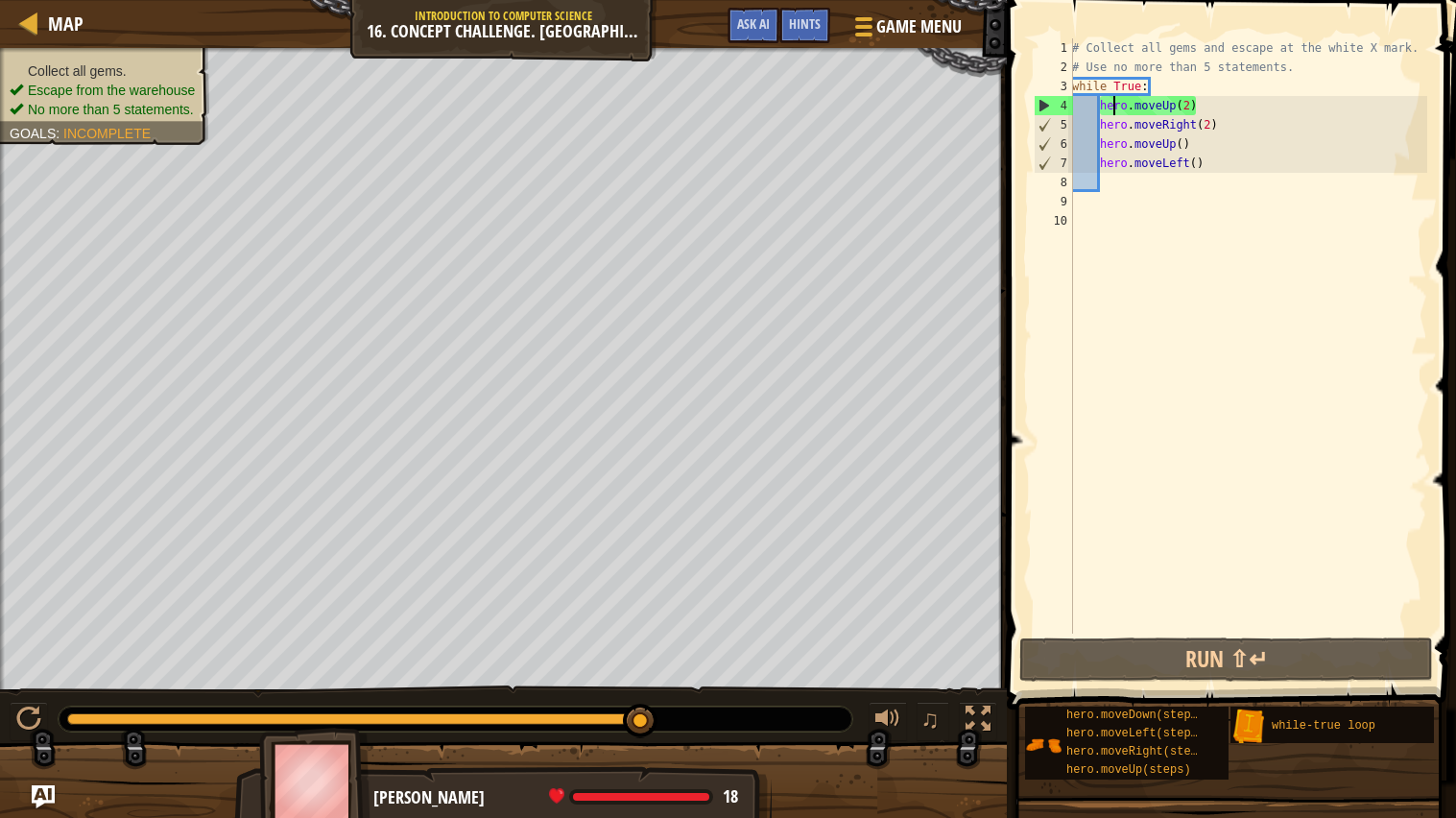
scroll to position [8, 8]
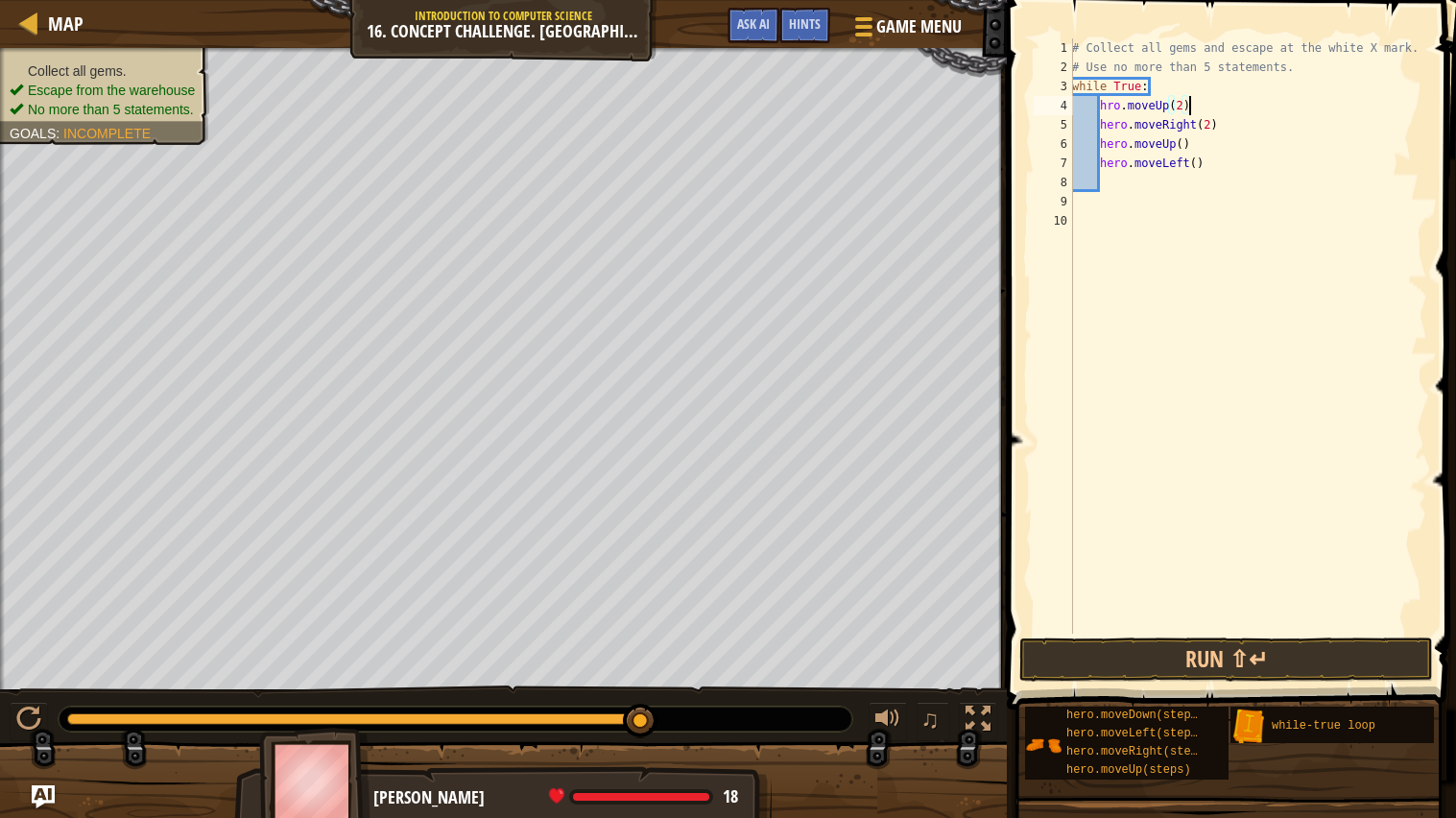
drag, startPoint x: 1226, startPoint y: 106, endPoint x: 1122, endPoint y: 97, distance: 104.4
click at [1122, 97] on div "# Collect all gems and escape at the white X mark. # Use no more than 5 stateme…" at bounding box center [1247, 356] width 359 height 634
type textarea "h.moveUp(2)ro"
drag, startPoint x: 1224, startPoint y: 101, endPoint x: 1100, endPoint y: 110, distance: 124.3
click at [1100, 110] on div "# Collect all gems and escape at the white X mark. # Use no more than 5 stateme…" at bounding box center [1247, 356] width 359 height 634
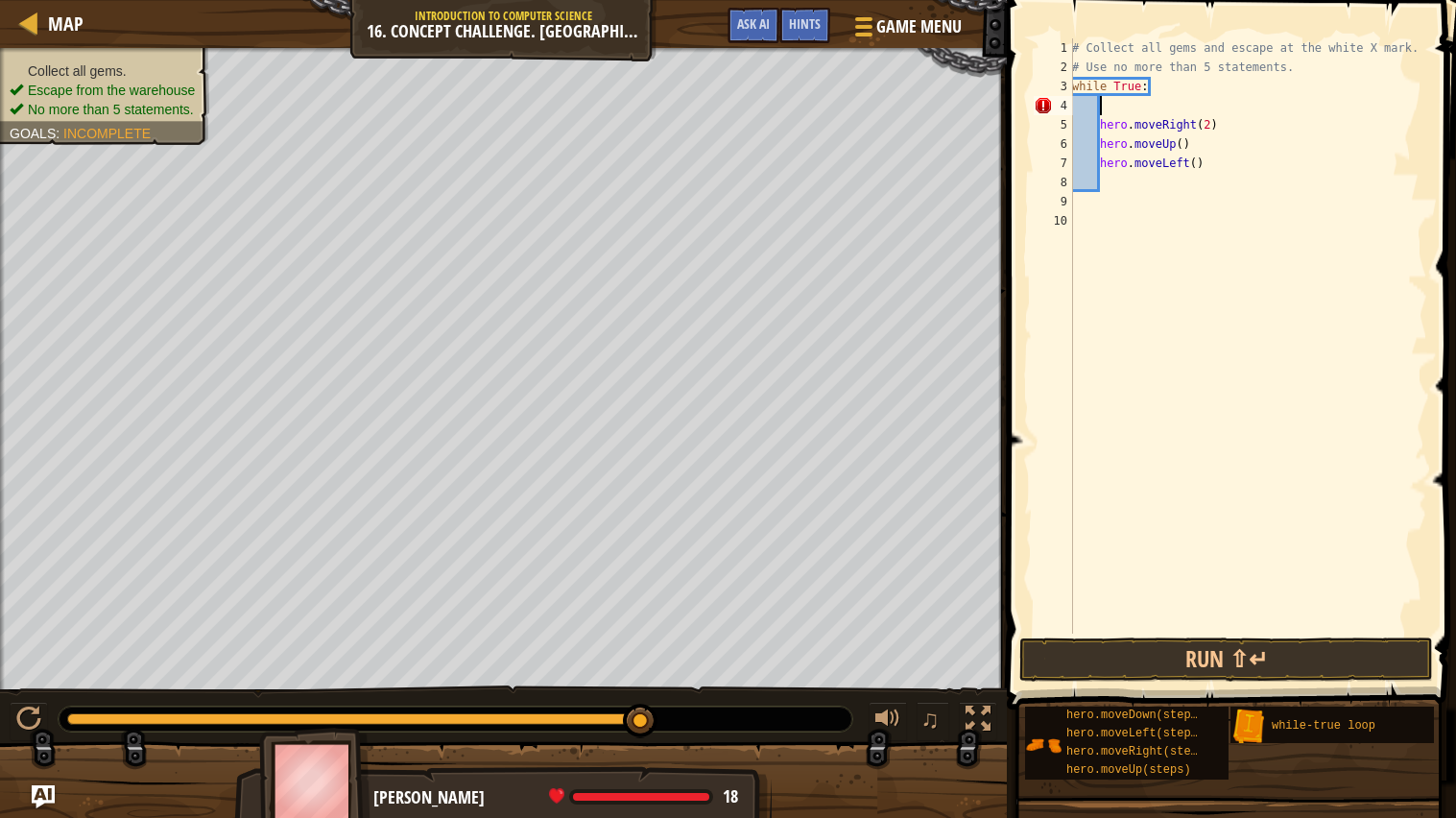
scroll to position [8, 1]
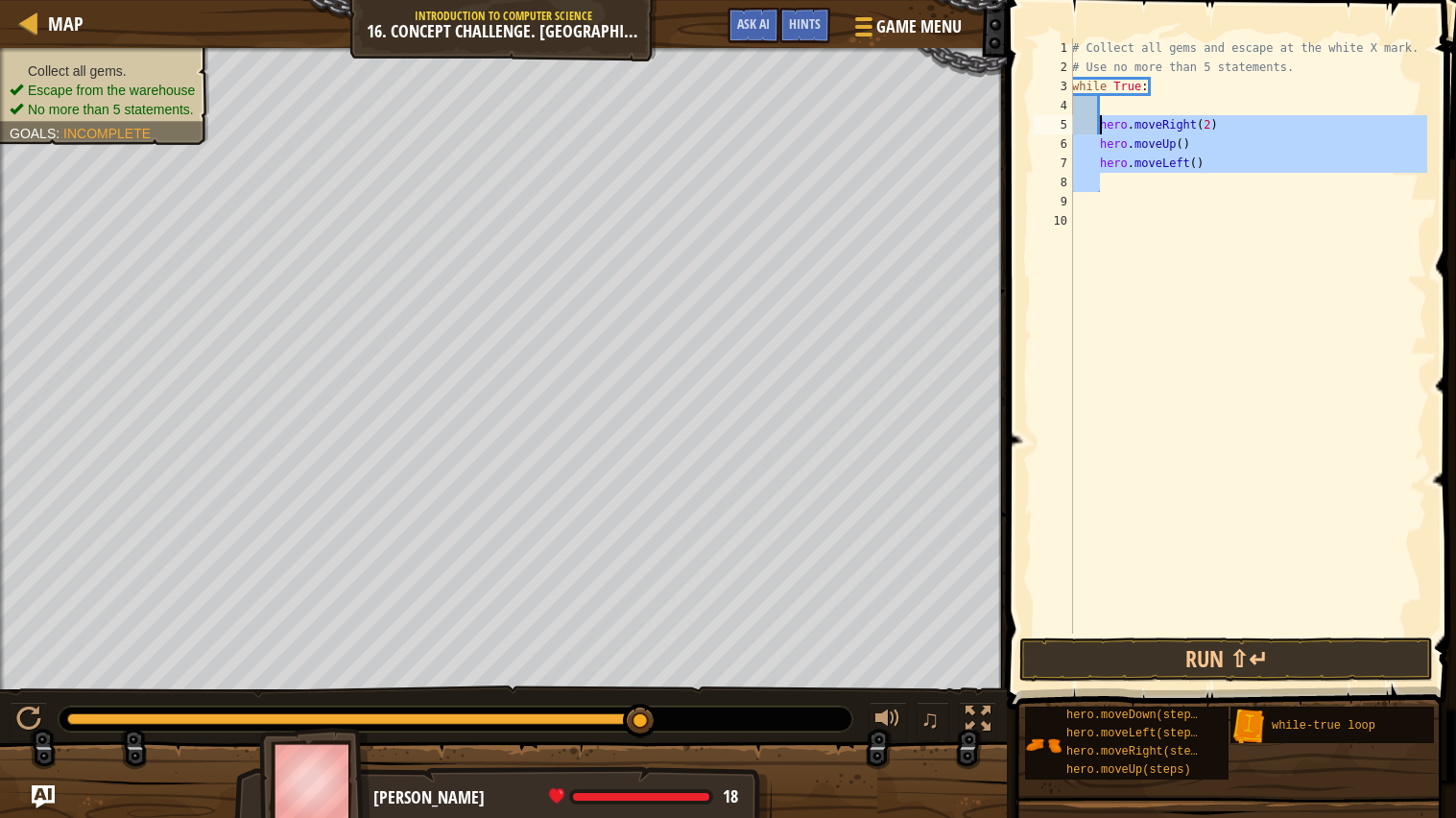
drag, startPoint x: 1228, startPoint y: 175, endPoint x: 1098, endPoint y: 127, distance: 138.6
click at [1098, 127] on div "# Collect all gems and escape at the white X mark. # Use no more than 5 stateme…" at bounding box center [1247, 356] width 359 height 634
type textarea "hero.moveRight(2) hero.moveUp()"
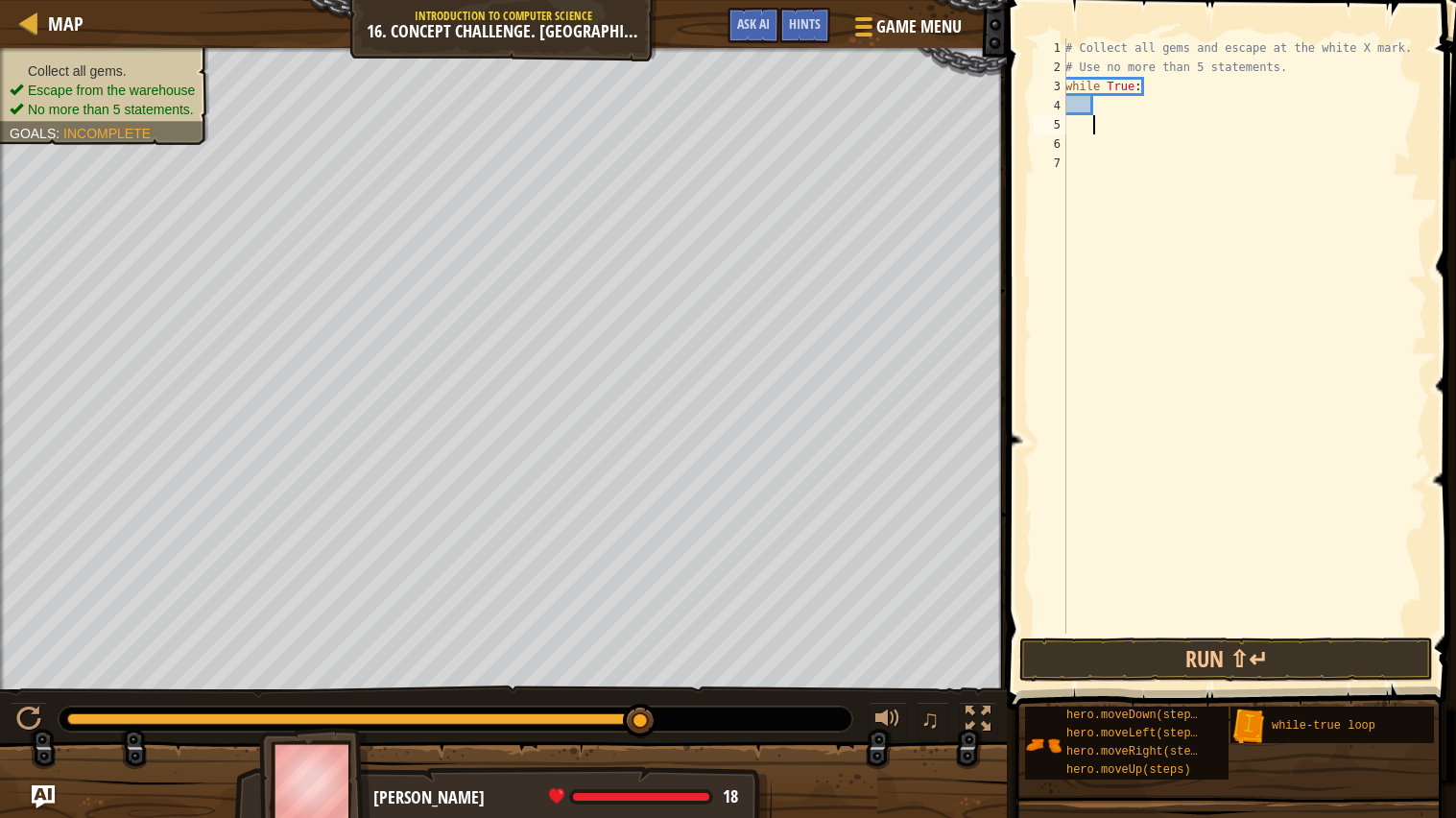
click at [1114, 99] on div "# Collect all gems and escape at the white X mark. # Use no more than 5 stateme…" at bounding box center [1245, 356] width 366 height 634
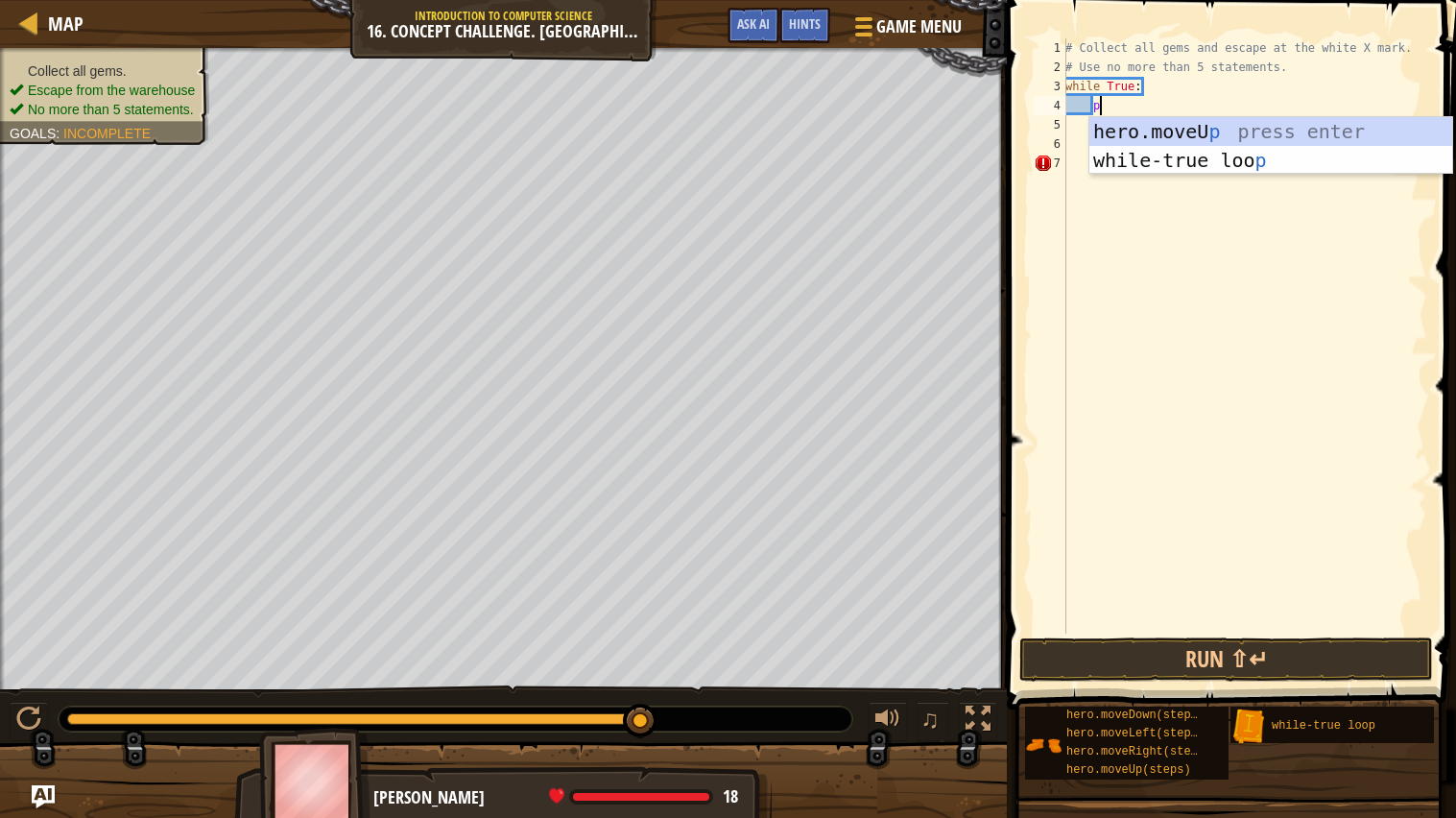
scroll to position [8, 2]
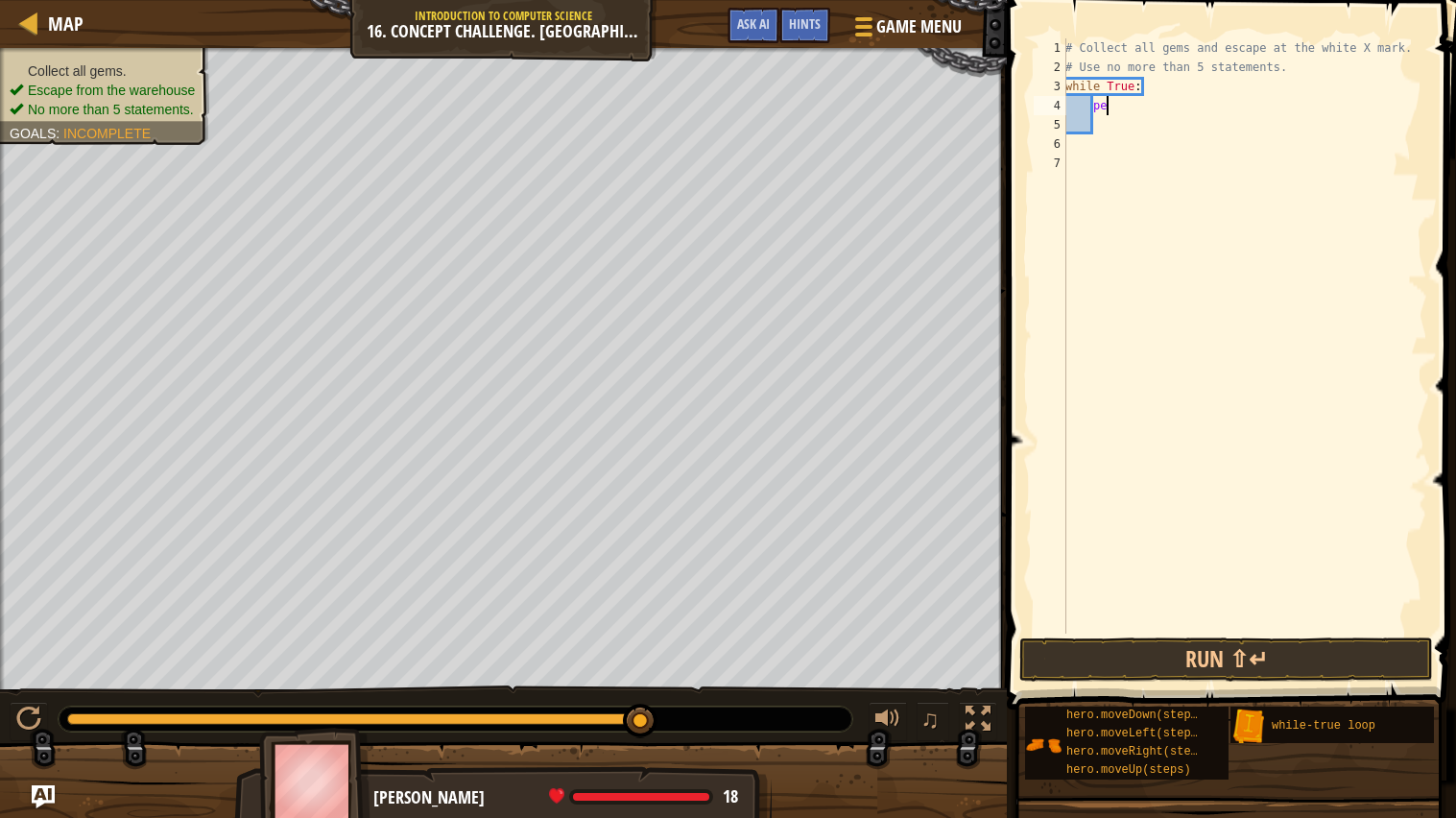
type textarea "p"
type textarea "f"
type textarea "u"
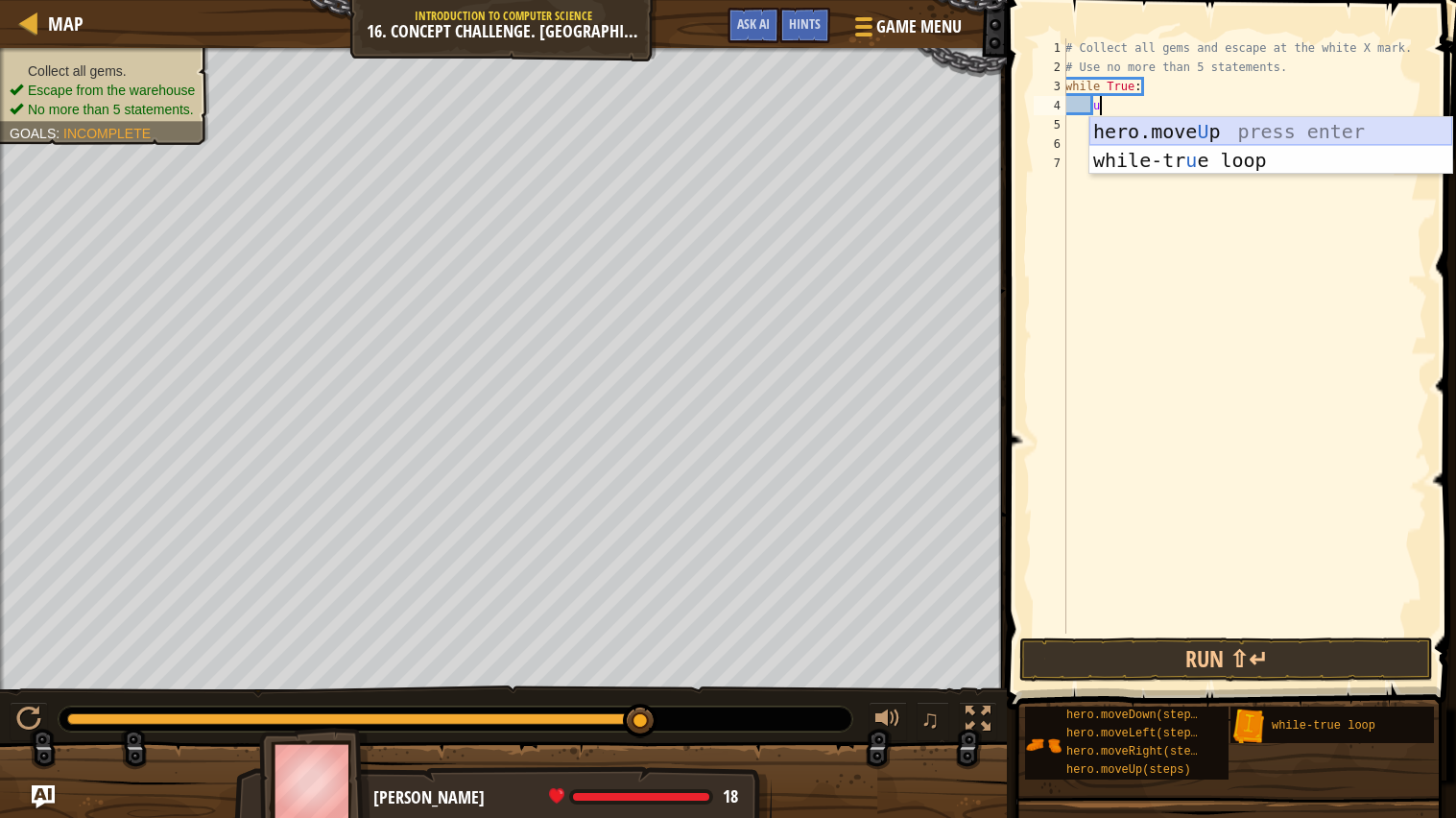
click at [1171, 135] on div "hero.move U p press enter while-tr u e loop press enter" at bounding box center [1271, 174] width 363 height 115
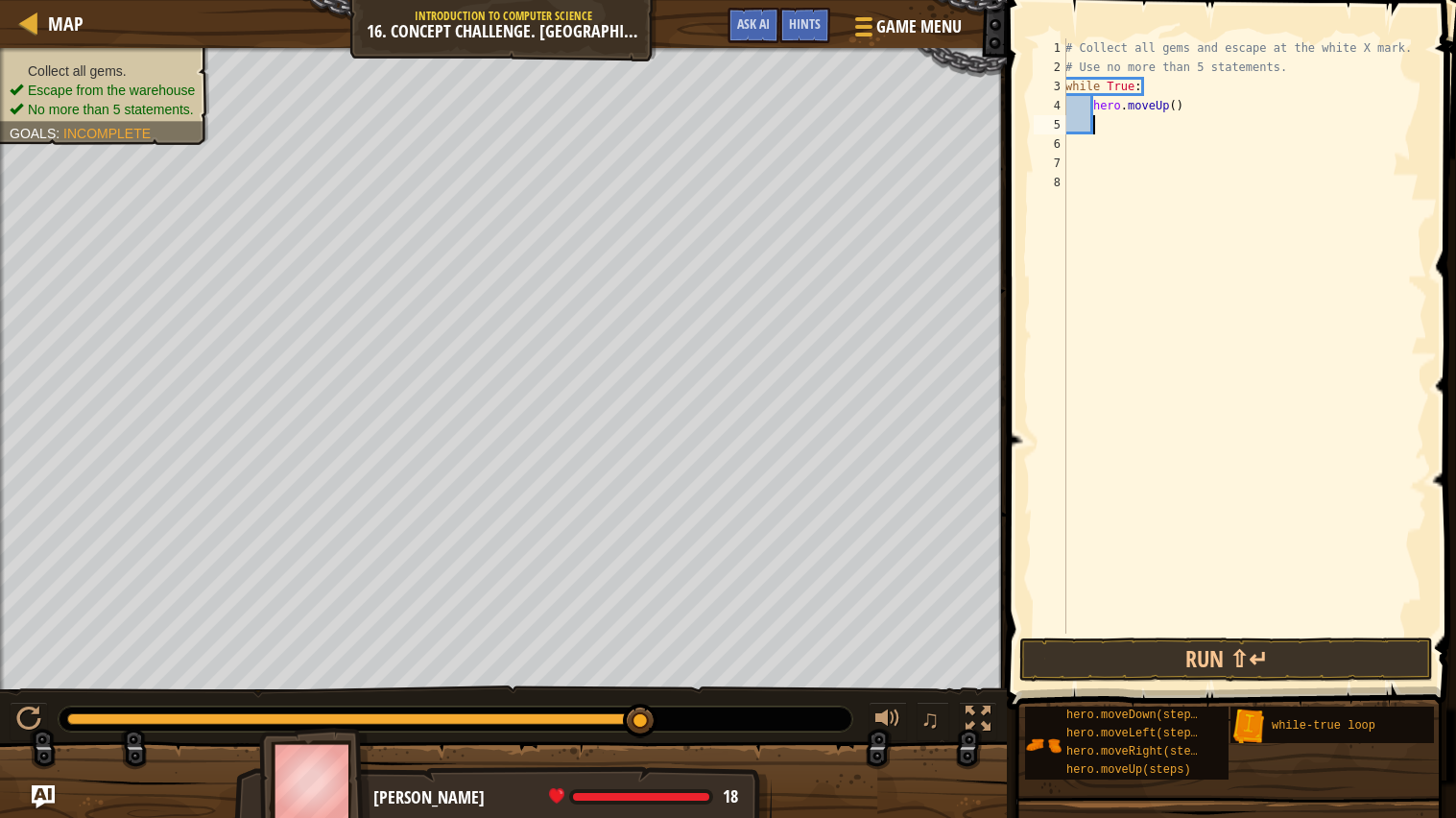
click at [1170, 135] on div "# Collect all gems and escape at the white X mark. # Use no more than 5 stateme…" at bounding box center [1245, 356] width 366 height 634
click at [1175, 111] on div "# Collect all gems and escape at the white X mark. # Use no more than 5 stateme…" at bounding box center [1245, 356] width 366 height 634
type textarea "hero.moveUp(2)"
click at [1139, 130] on div "# Collect all gems and escape at the white X mark. # Use no more than 5 stateme…" at bounding box center [1245, 356] width 366 height 634
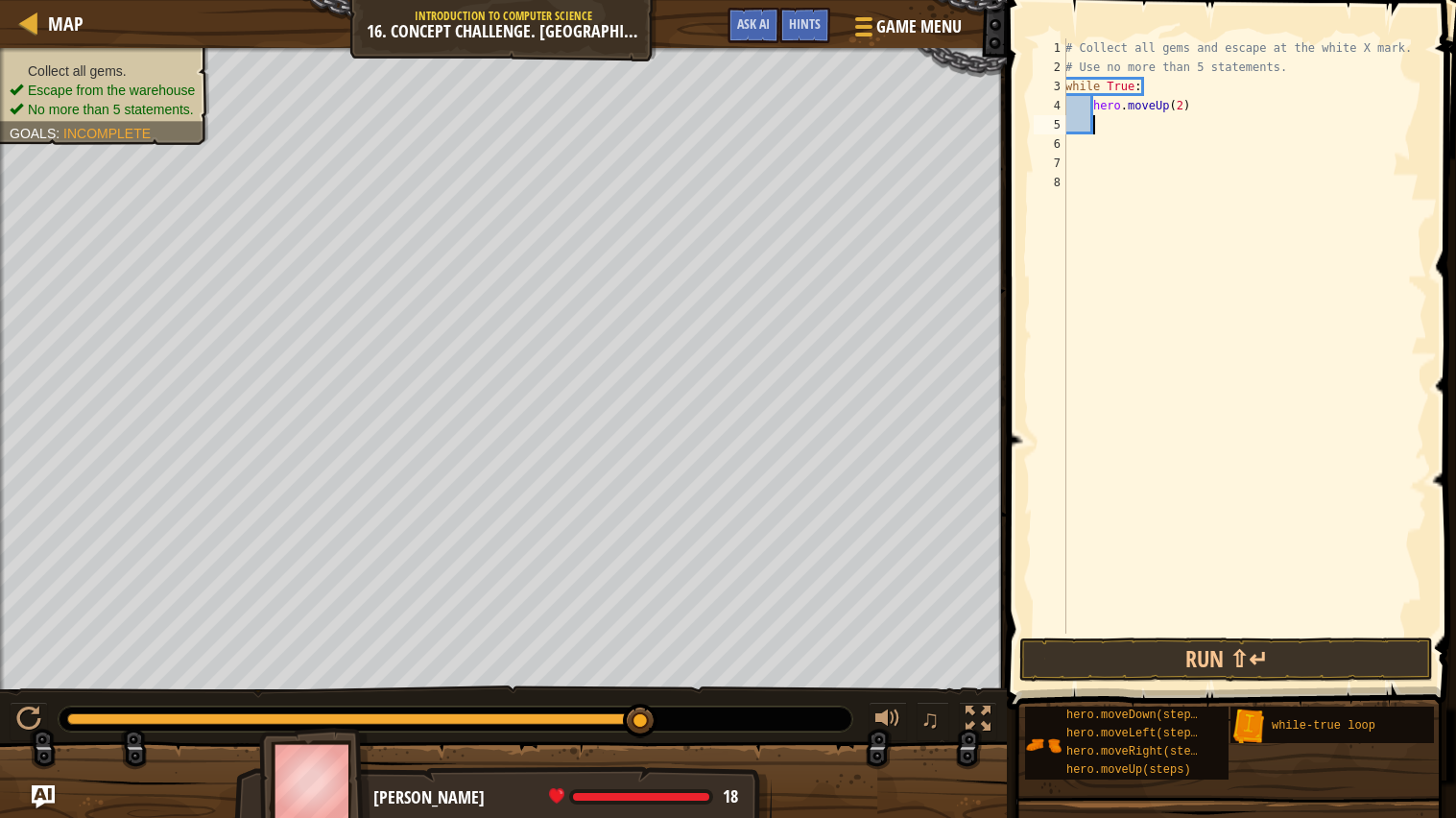
type textarea "r"
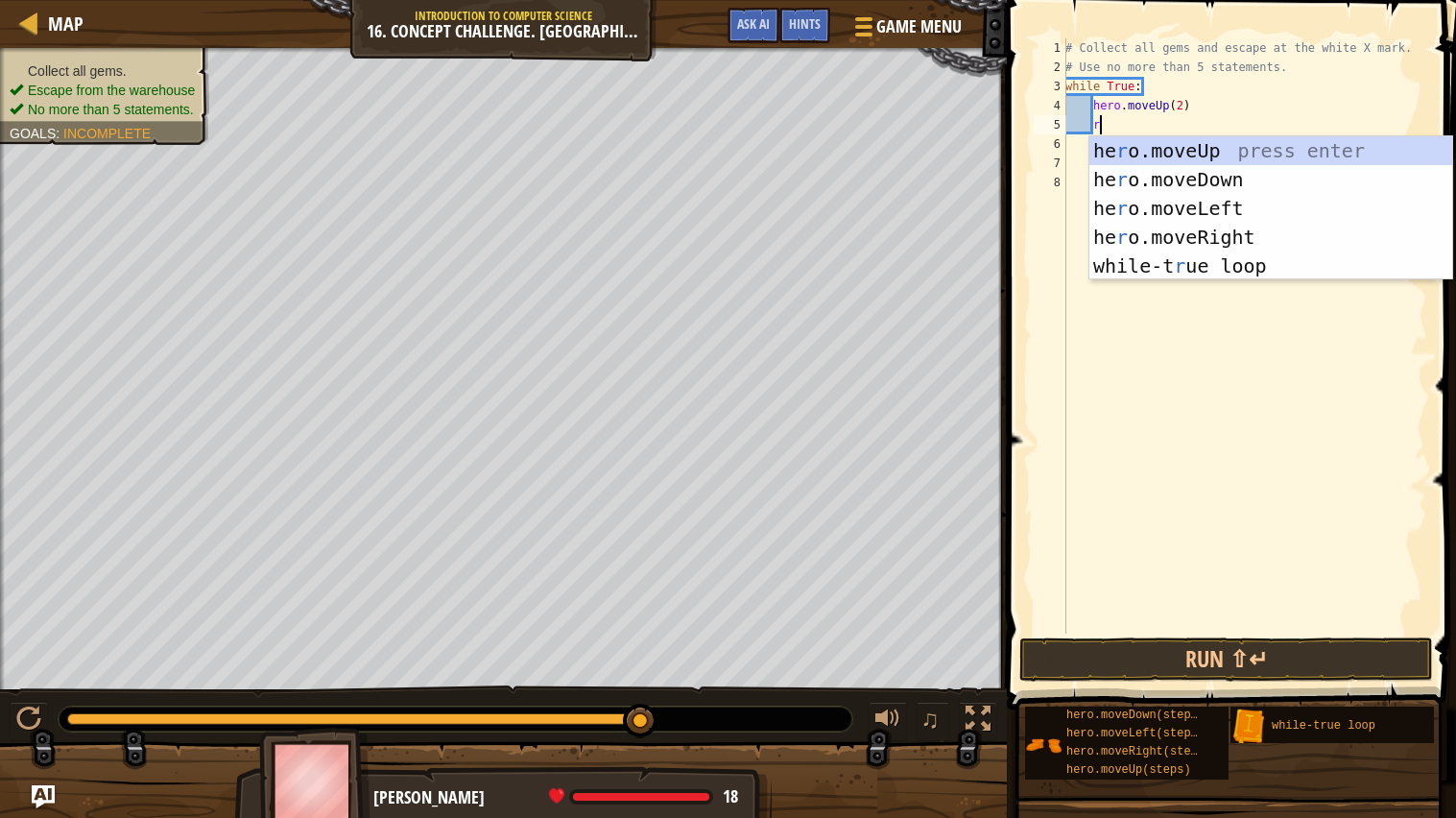
scroll to position [8, 2]
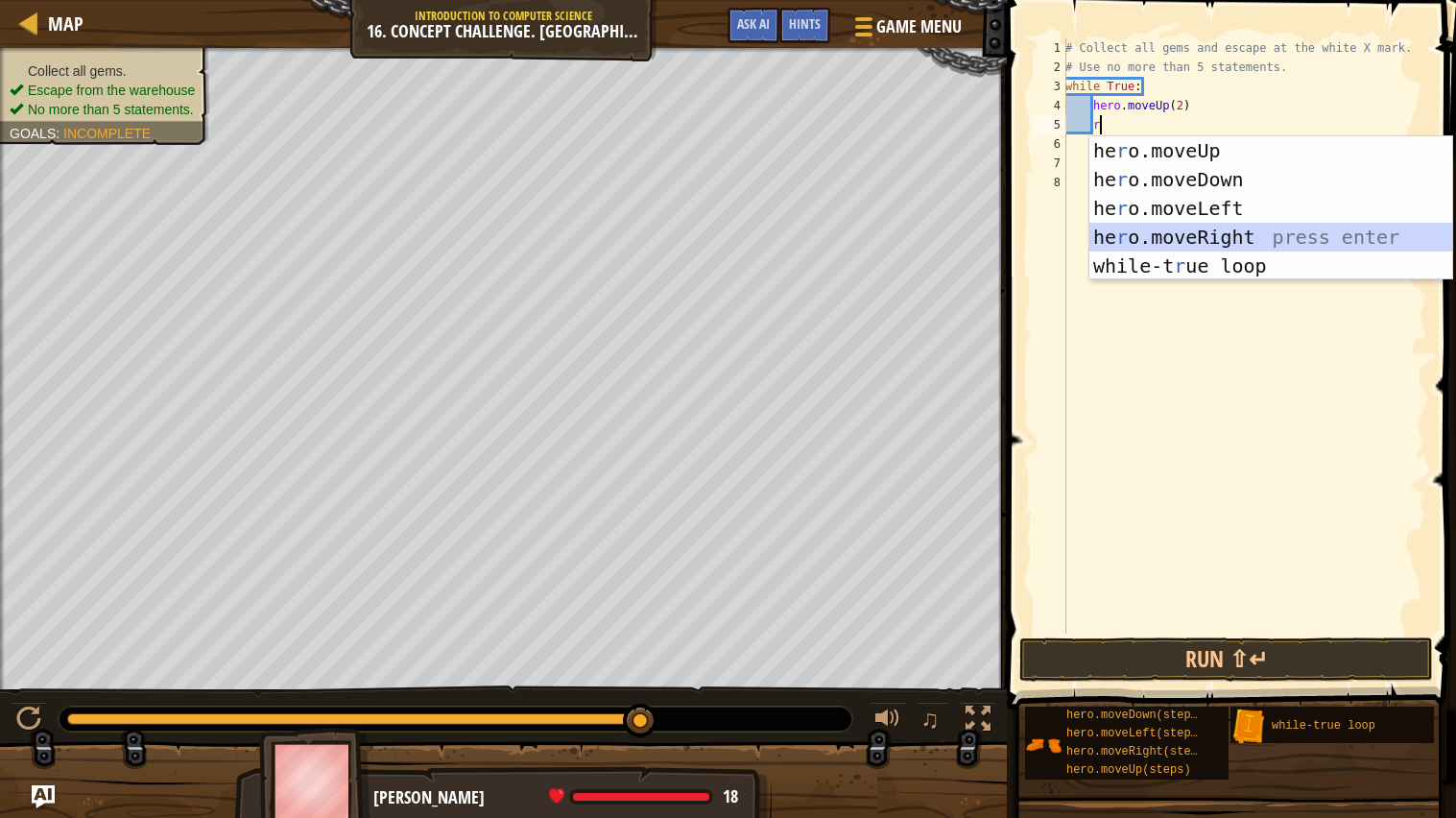
click at [1184, 230] on div "he r o.moveUp press enter he r o.moveDown press enter he r o.moveLeft press ent…" at bounding box center [1271, 238] width 363 height 202
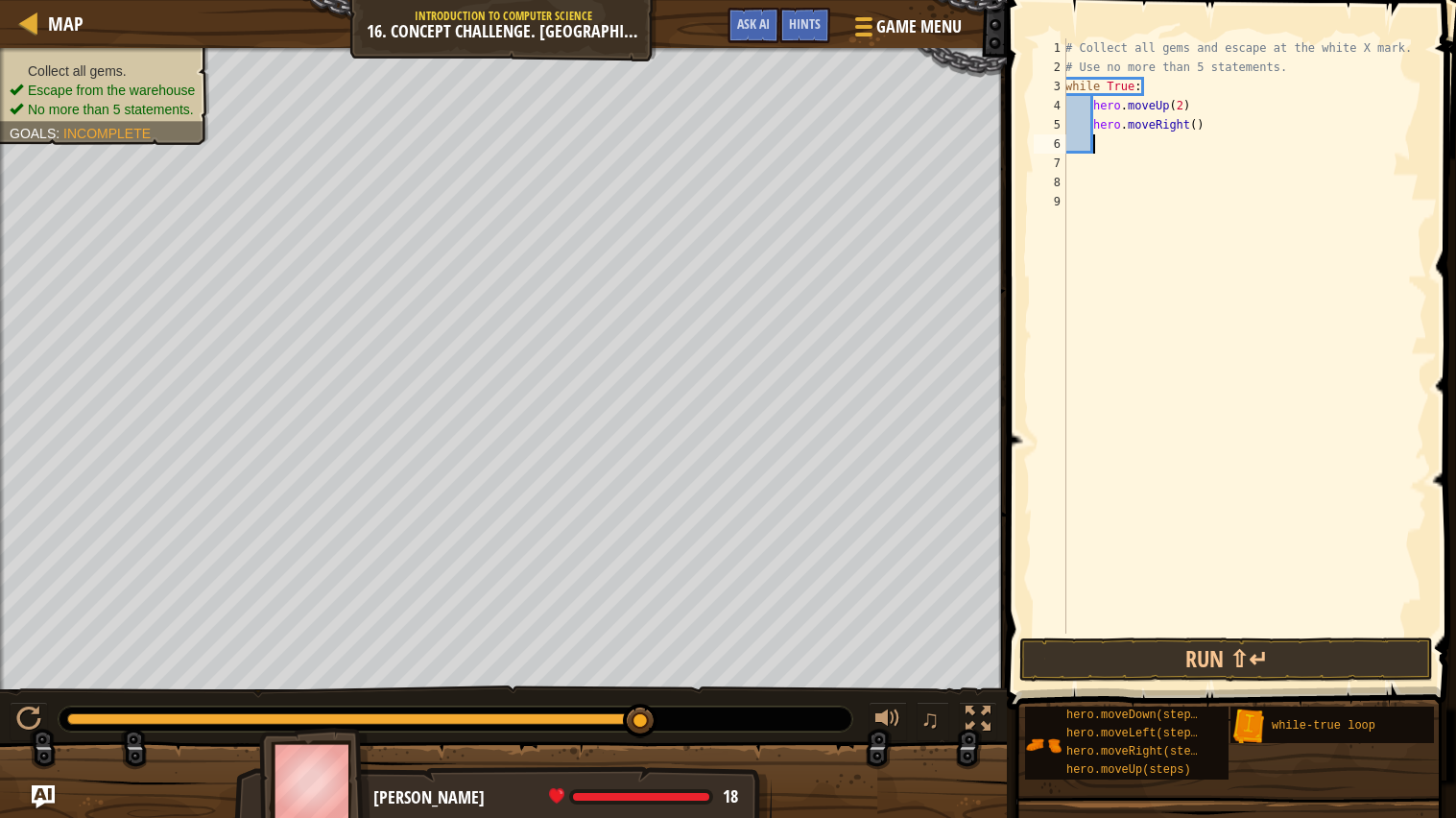
click at [1169, 138] on div "# Collect all gems and escape at the white X mark. # Use no more than 5 stateme…" at bounding box center [1245, 356] width 366 height 634
type textarea "d"
click at [1177, 167] on div "hero.[PERSON_NAME] own press enter" at bounding box center [1271, 198] width 363 height 86
type textarea "u"
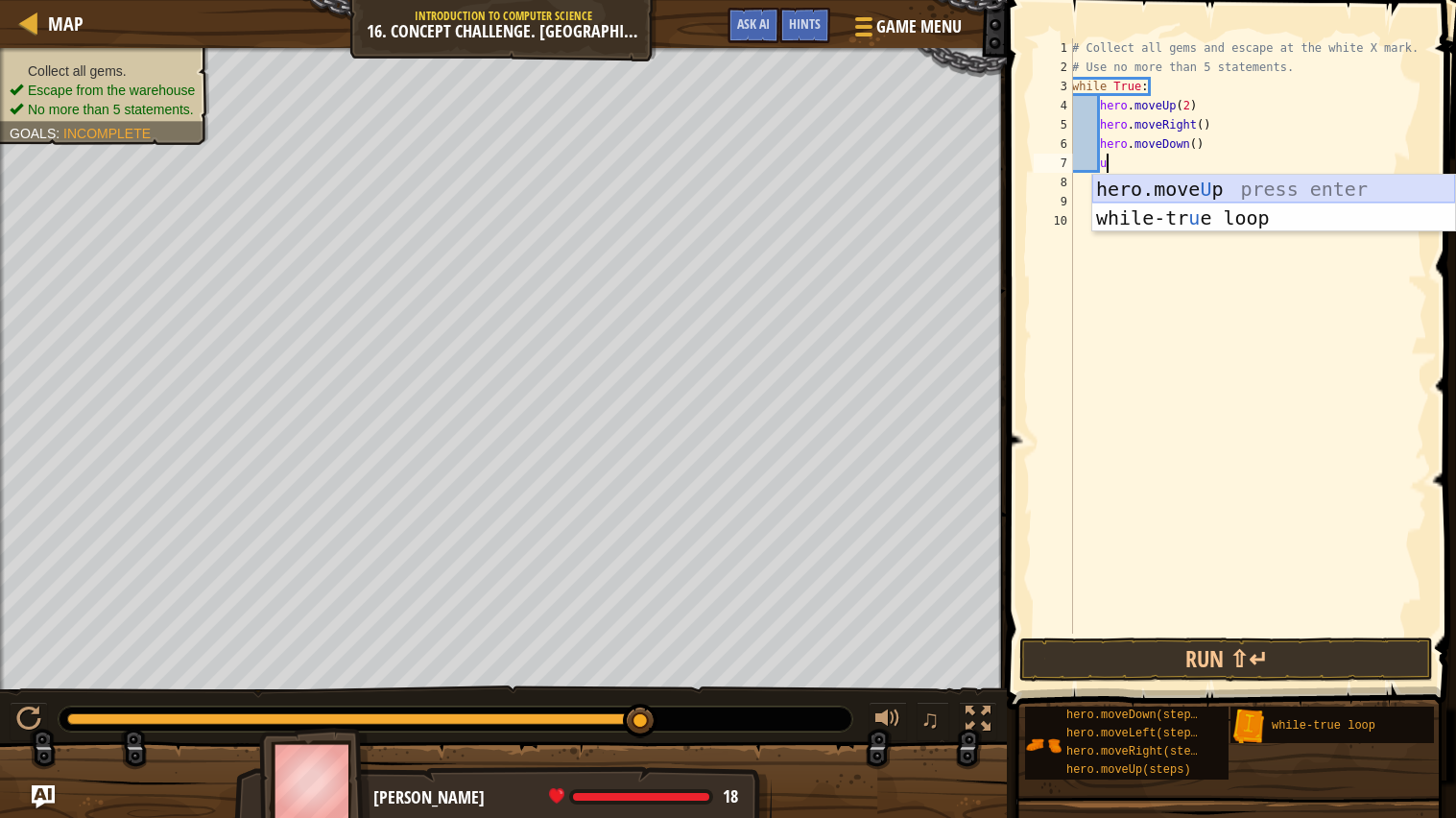
click at [1182, 175] on div "hero.move U p press enter while-tr u e loop press enter" at bounding box center [1274, 233] width 363 height 115
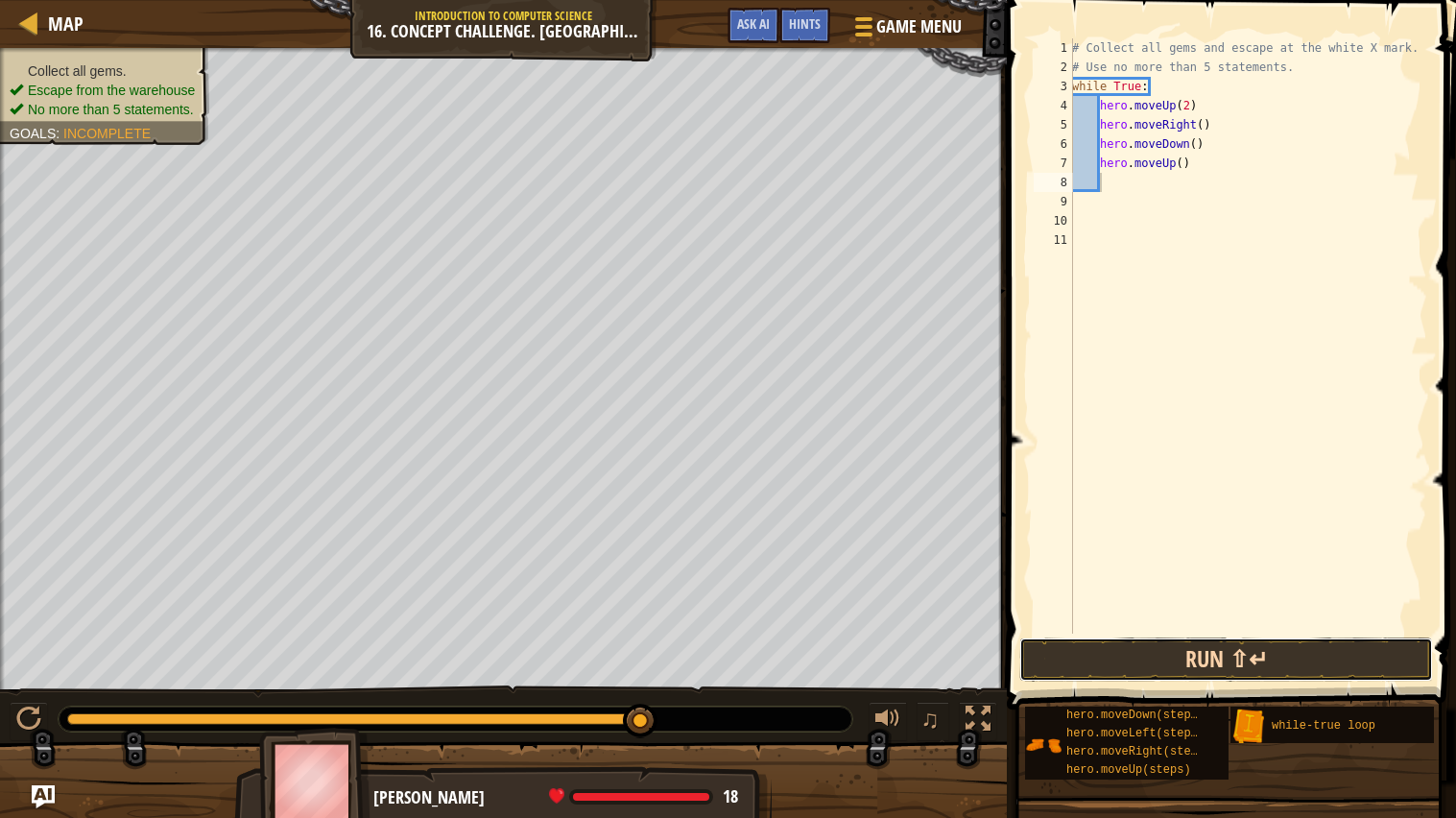
click at [1285, 657] on button "Run ⇧↵" at bounding box center [1226, 660] width 414 height 45
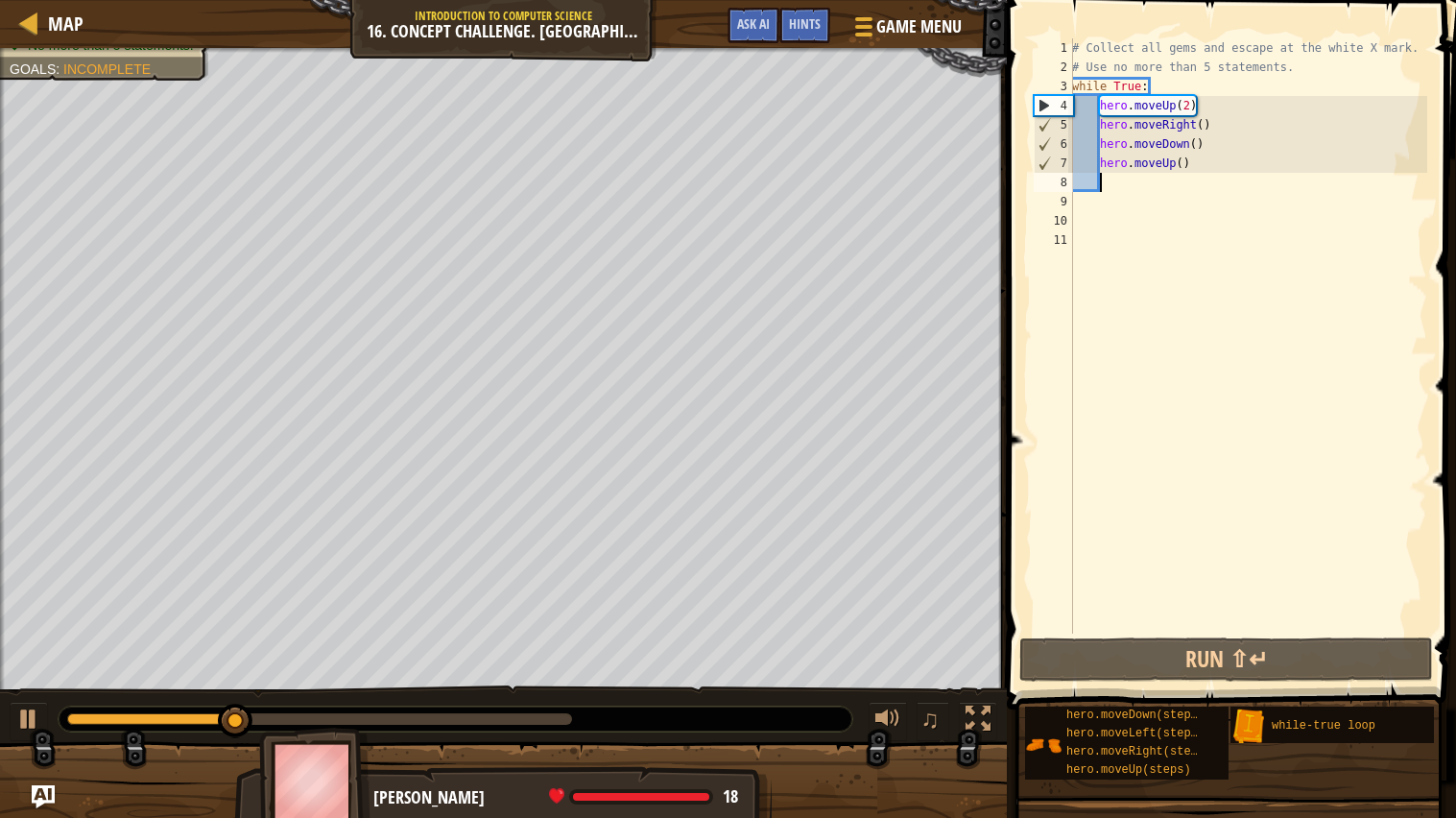
click at [1279, 118] on div "# Collect all gems and escape at the white X mark. # Use no more than 5 stateme…" at bounding box center [1247, 356] width 359 height 634
type textarea "hero.moveRight()"
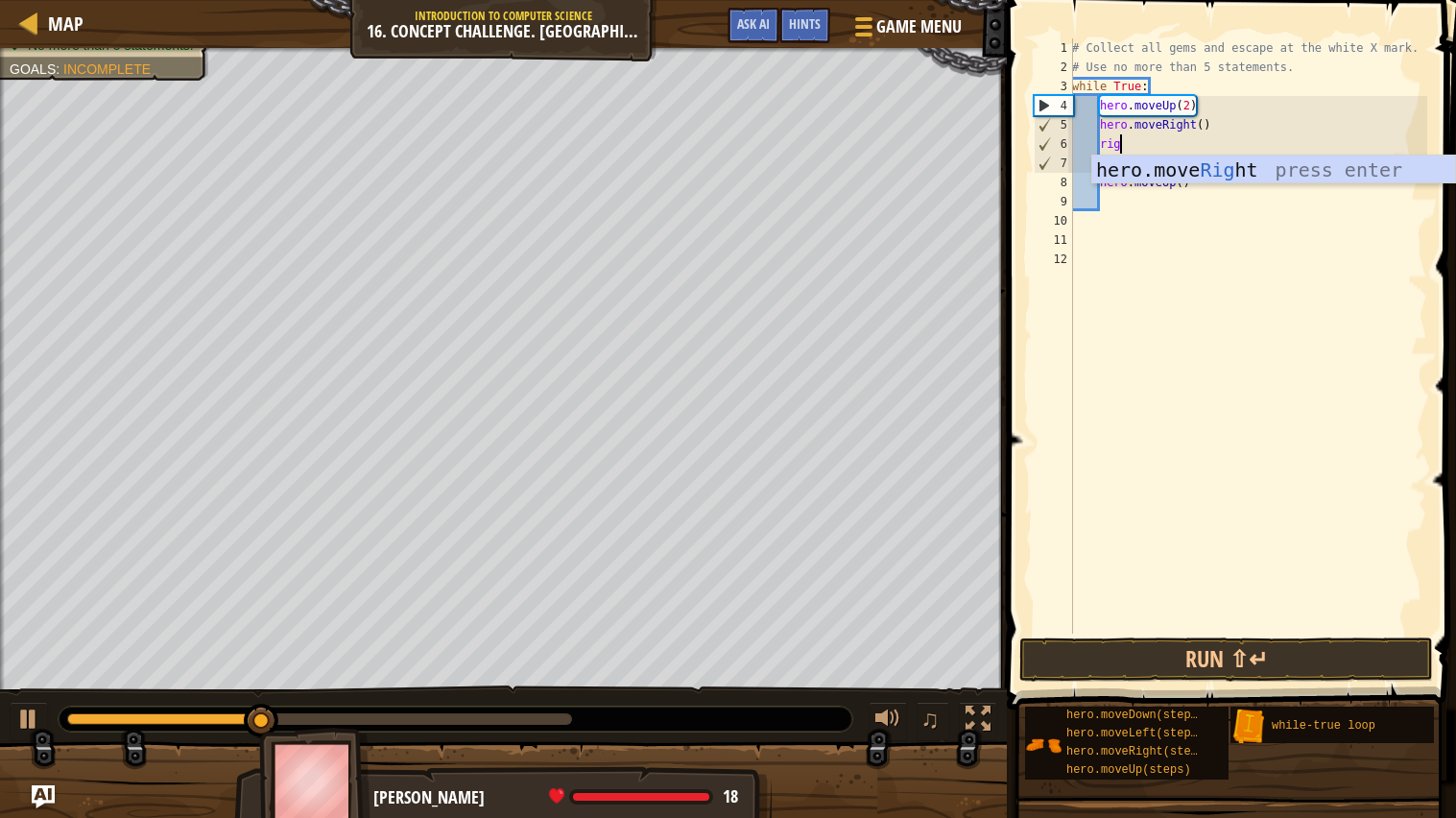
scroll to position [8, 3]
type textarea "right"
click at [1158, 172] on div "hero.move Right press enter" at bounding box center [1274, 198] width 363 height 86
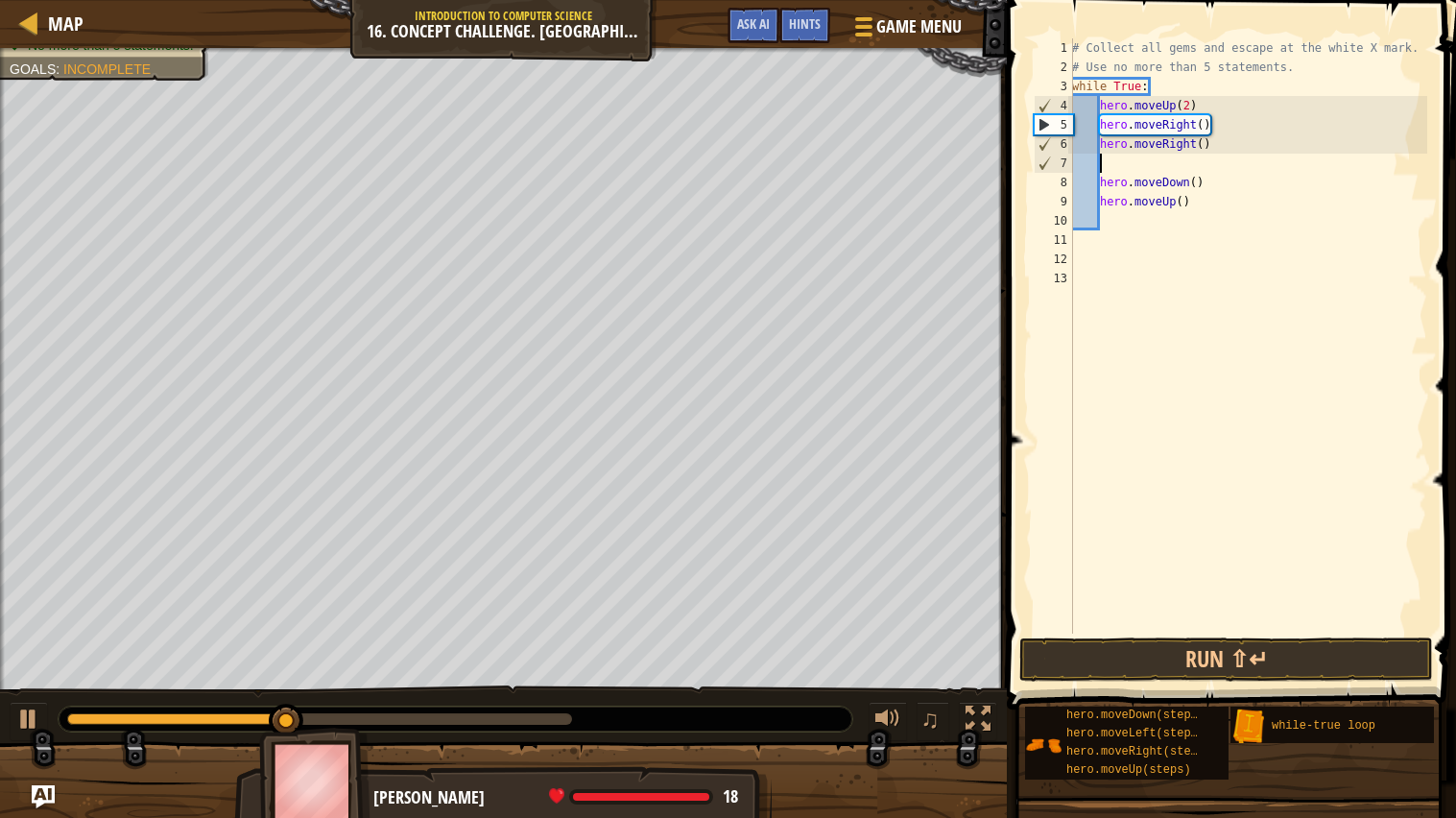
click at [1186, 173] on div "# Collect all gems and escape at the white X mark. # Use no more than 5 stateme…" at bounding box center [1247, 356] width 359 height 634
type textarea "hero.moveDown()"
click at [1189, 163] on div "# Collect all gems and escape at the white X mark. # Use no more than 5 stateme…" at bounding box center [1247, 356] width 359 height 634
click at [1114, 168] on div "# Collect all gems and escape at the white X mark. # Use no more than 5 stateme…" at bounding box center [1247, 356] width 359 height 634
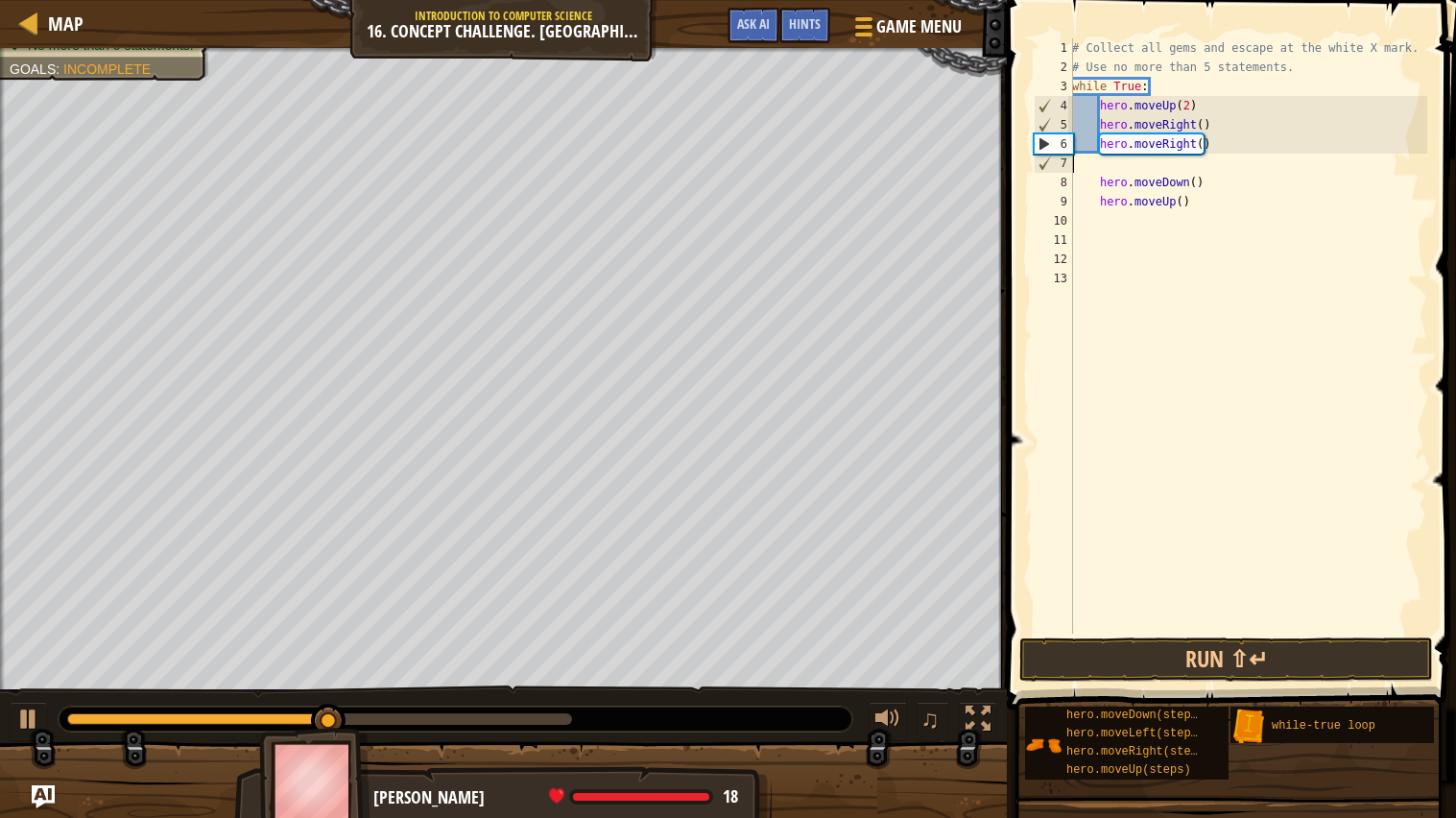
click at [1104, 164] on div "# Collect all gems and escape at the white X mark. # Use no more than 5 stateme…" at bounding box center [1247, 356] width 359 height 634
click at [1098, 168] on div "# Collect all gems and escape at the white X mark. # Use no more than 5 stateme…" at bounding box center [1247, 356] width 359 height 634
type textarea "hero.moveRight()"
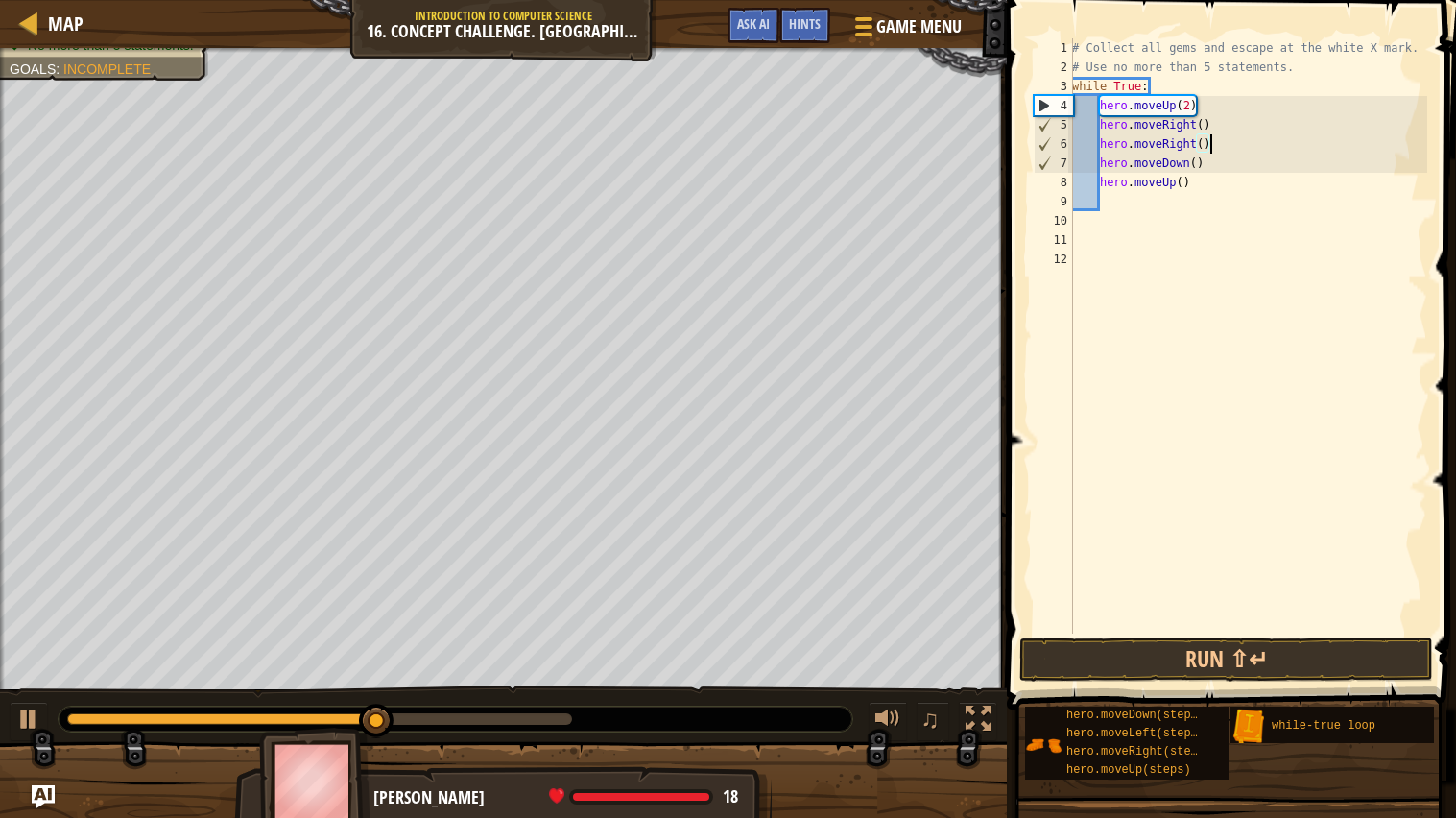
click at [1148, 213] on div "# Collect all gems and escape at the white X mark. # Use no more than 5 stateme…" at bounding box center [1247, 356] width 359 height 634
click at [1128, 200] on div "# Collect all gems and escape at the white X mark. # Use no more than 5 stateme…" at bounding box center [1247, 356] width 359 height 634
type textarea "hero.moveUp()"
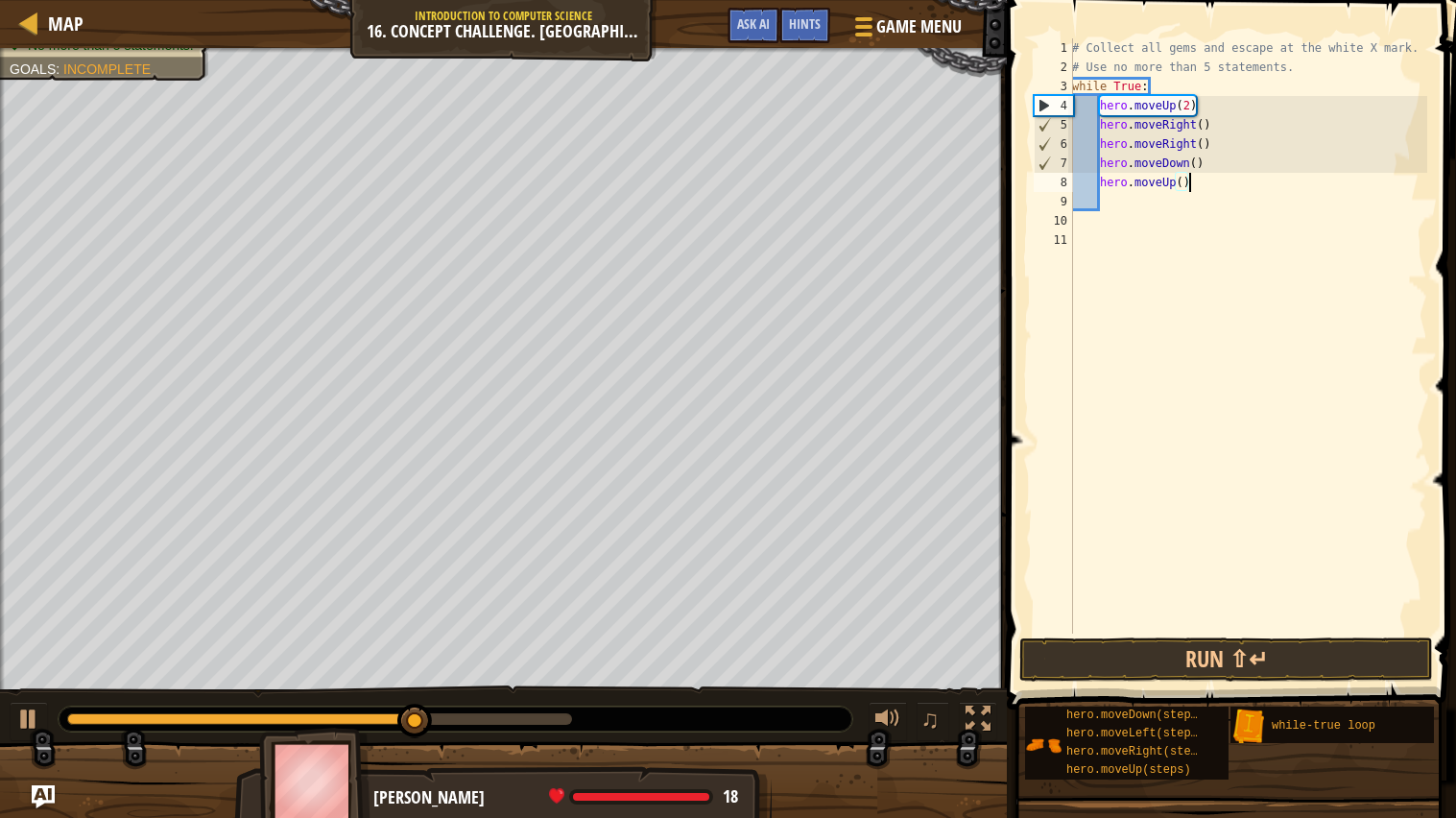
click at [1121, 200] on div "# Collect all gems and escape at the white X mark. # Use no more than 5 stateme…" at bounding box center [1247, 356] width 359 height 634
click at [1231, 662] on button "Run ⇧↵" at bounding box center [1226, 660] width 414 height 45
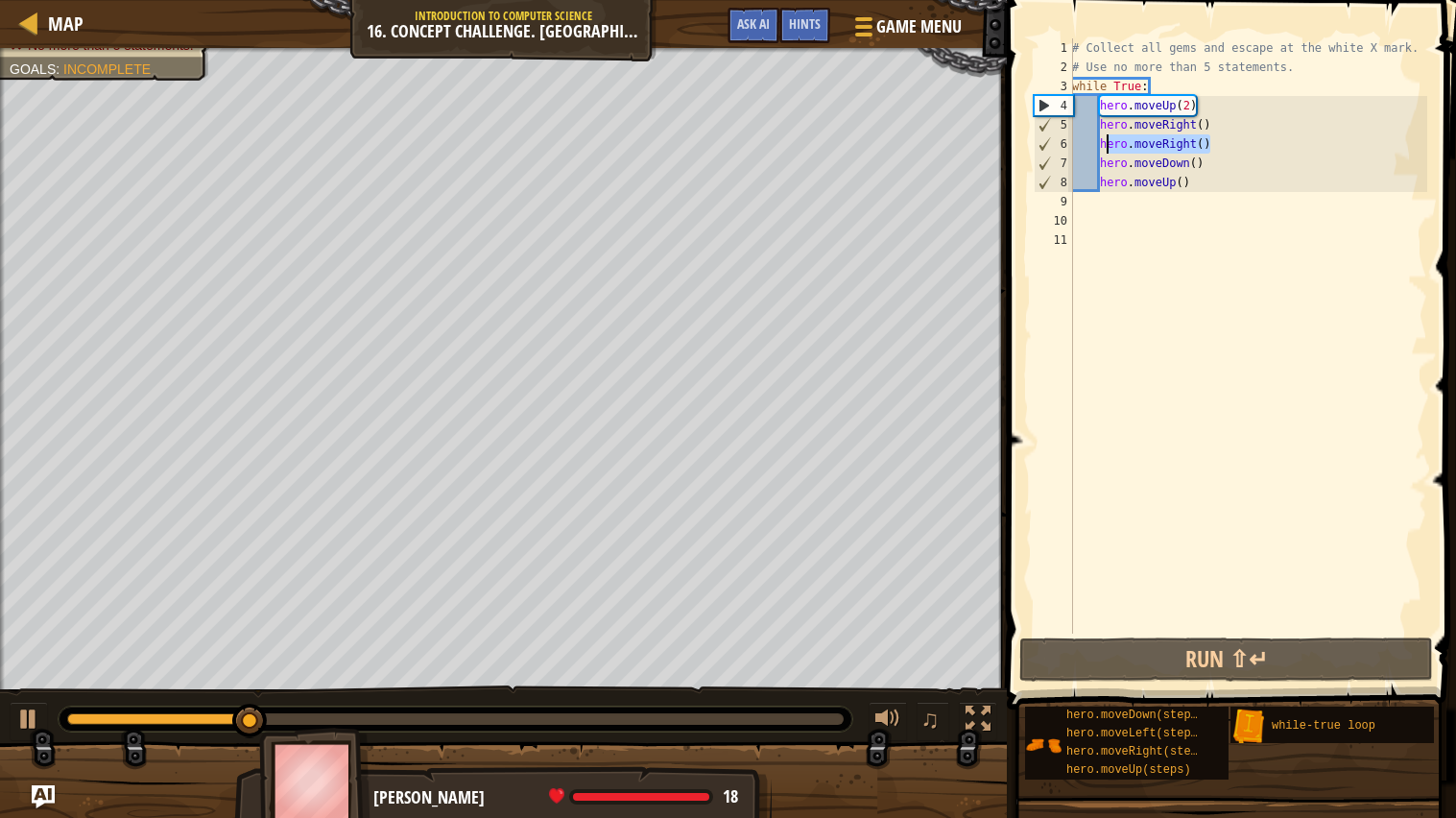
drag, startPoint x: 1242, startPoint y: 144, endPoint x: 1105, endPoint y: 146, distance: 137.0
click at [1105, 146] on div "# Collect all gems and escape at the white X mark. # Use no more than 5 stateme…" at bounding box center [1247, 356] width 359 height 634
type textarea "h"
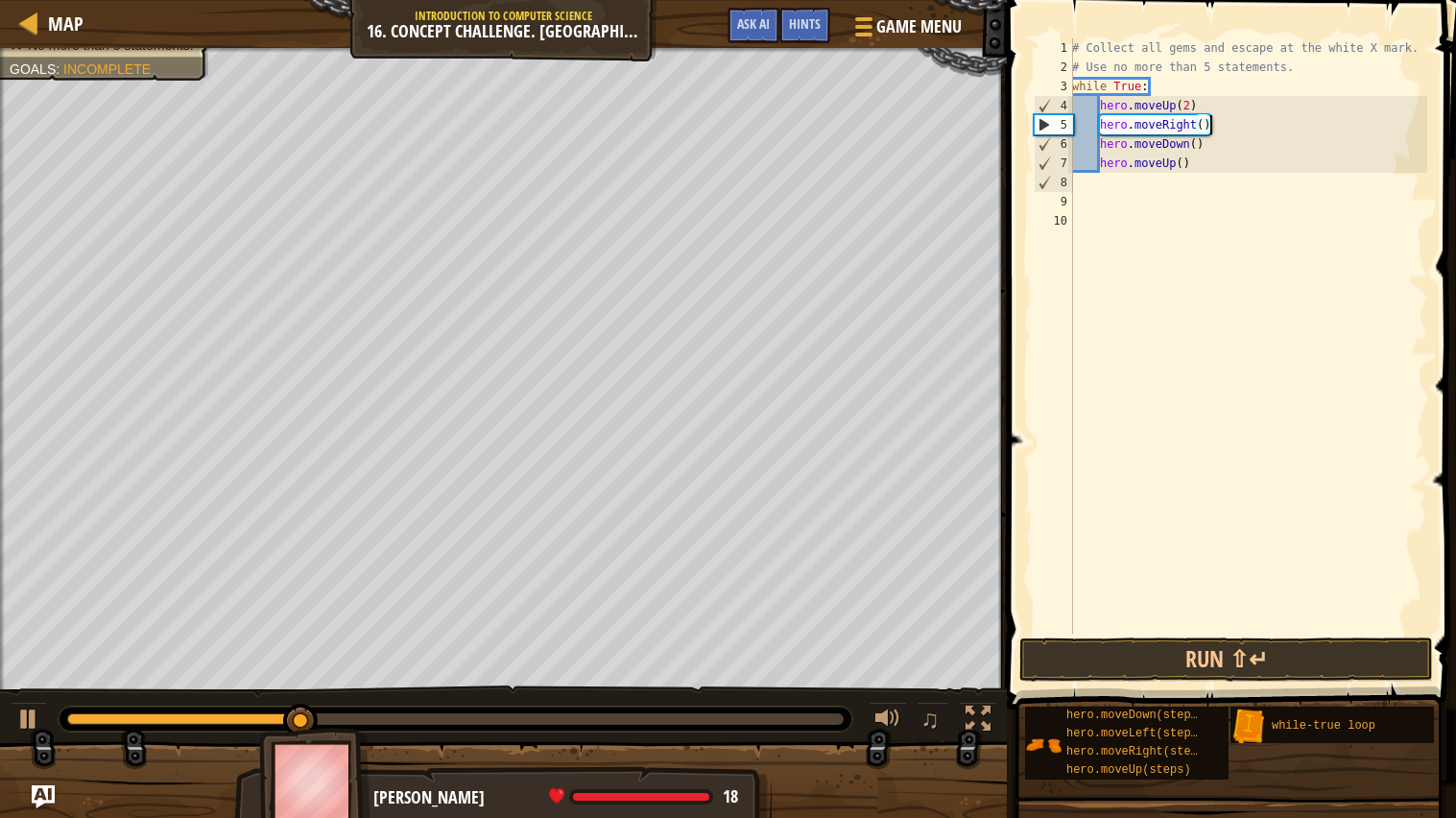
click at [1215, 149] on div "# Collect all gems and escape at the white X mark. # Use no more than 5 stateme…" at bounding box center [1247, 356] width 359 height 634
type textarea "hero.moveDown()"
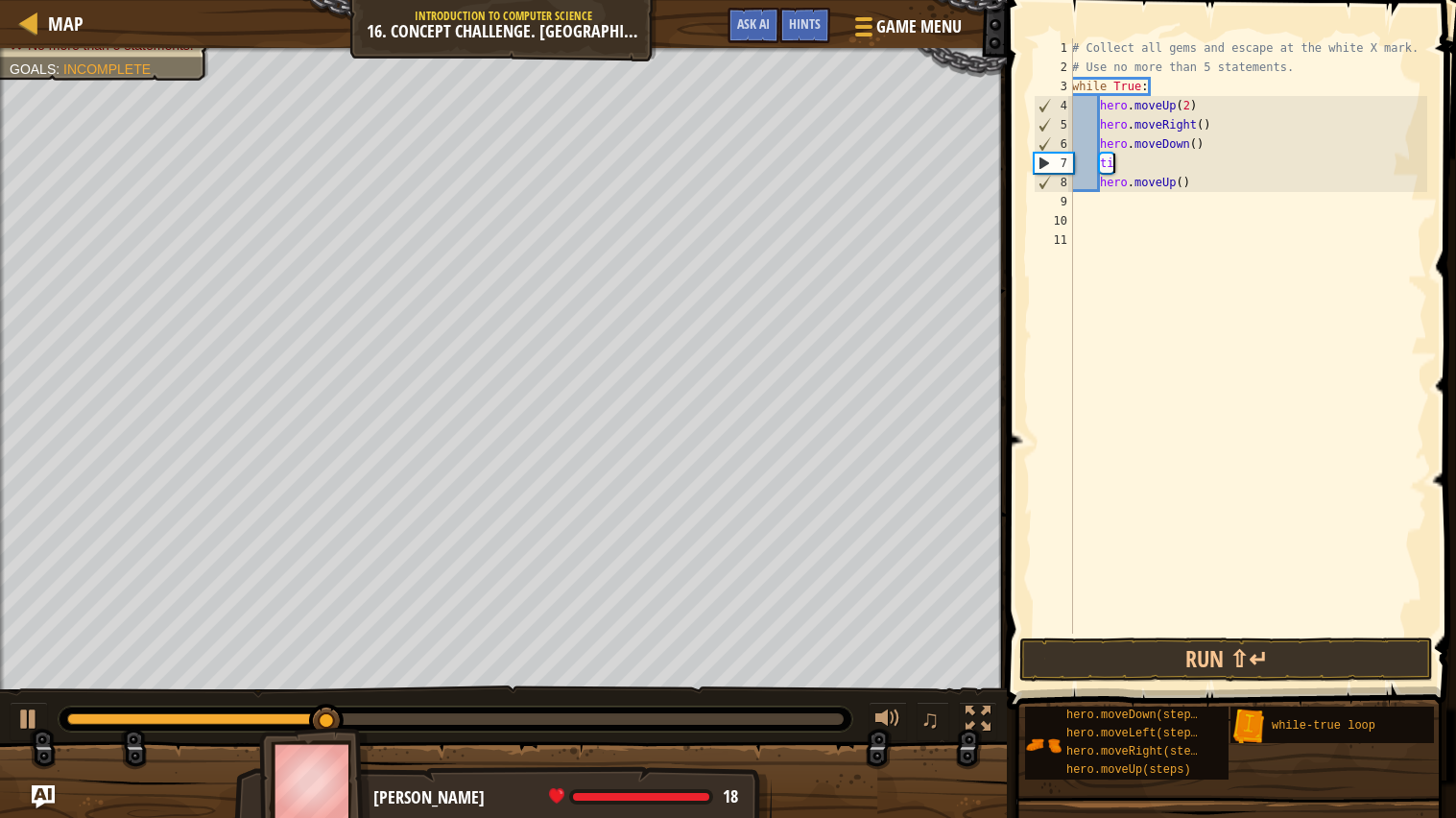
type textarea "t"
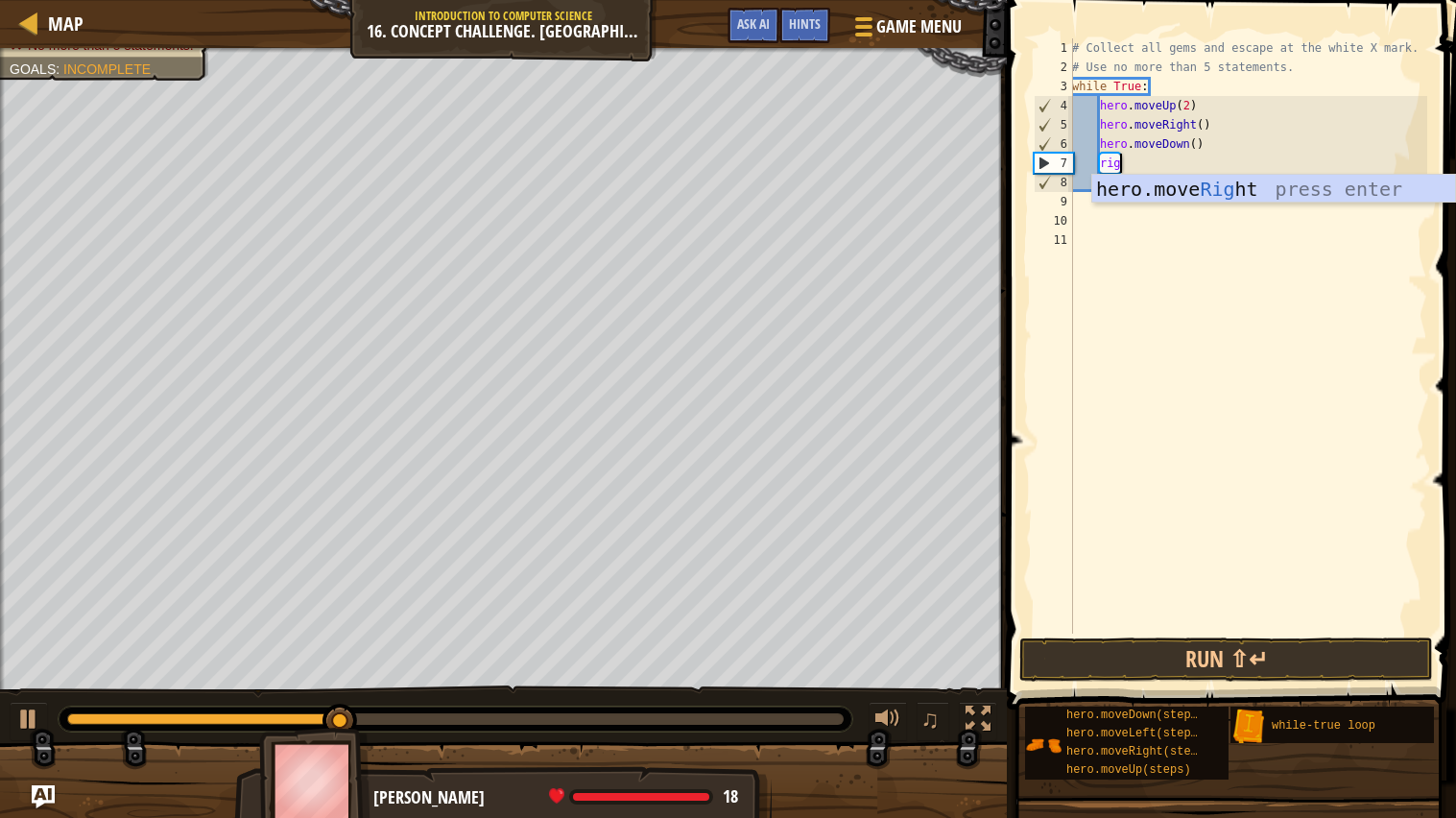
scroll to position [8, 3]
type textarea "right"
click at [1163, 185] on div "hero.move Right press enter" at bounding box center [1274, 218] width 363 height 86
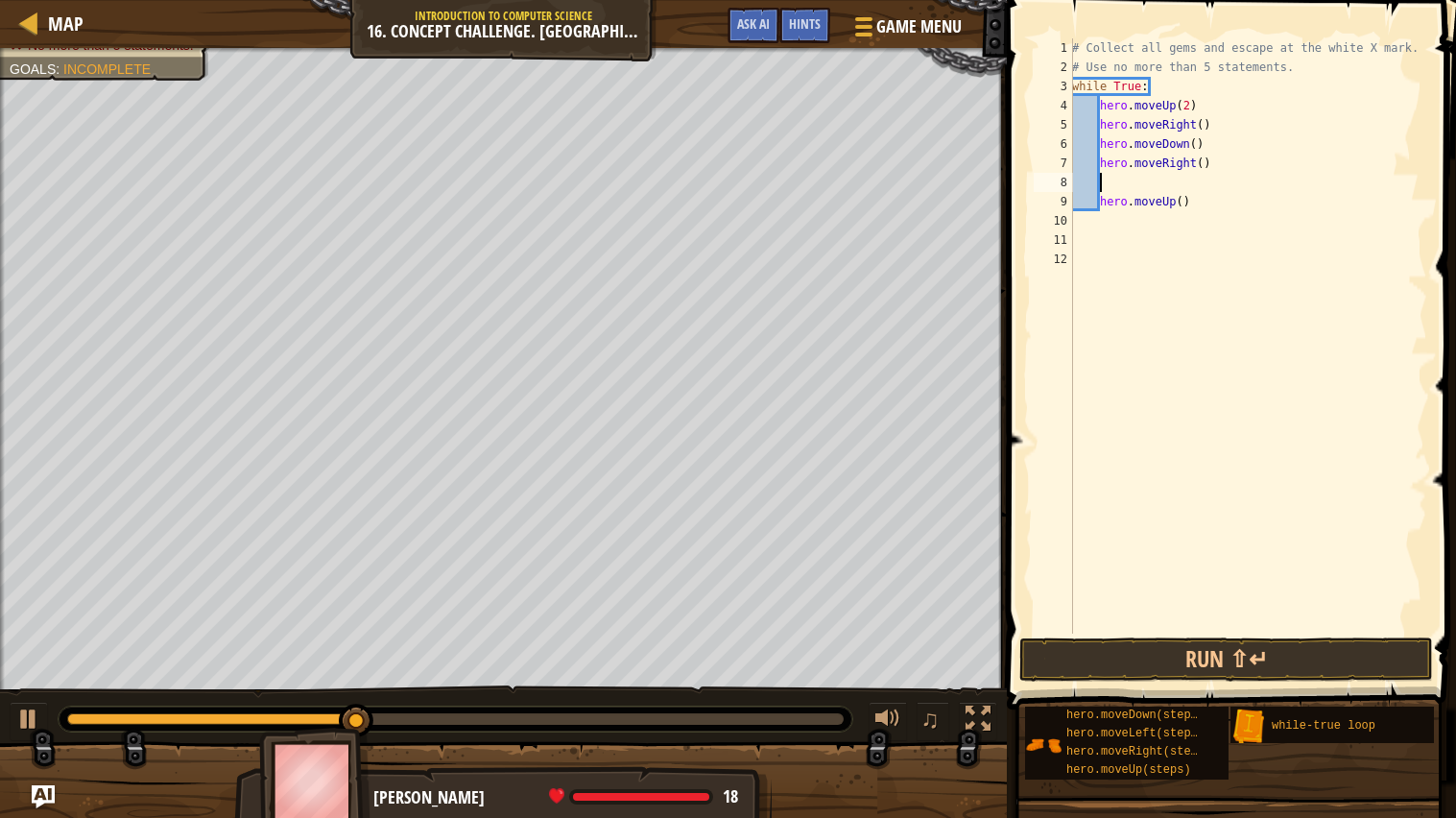
scroll to position [8, 1]
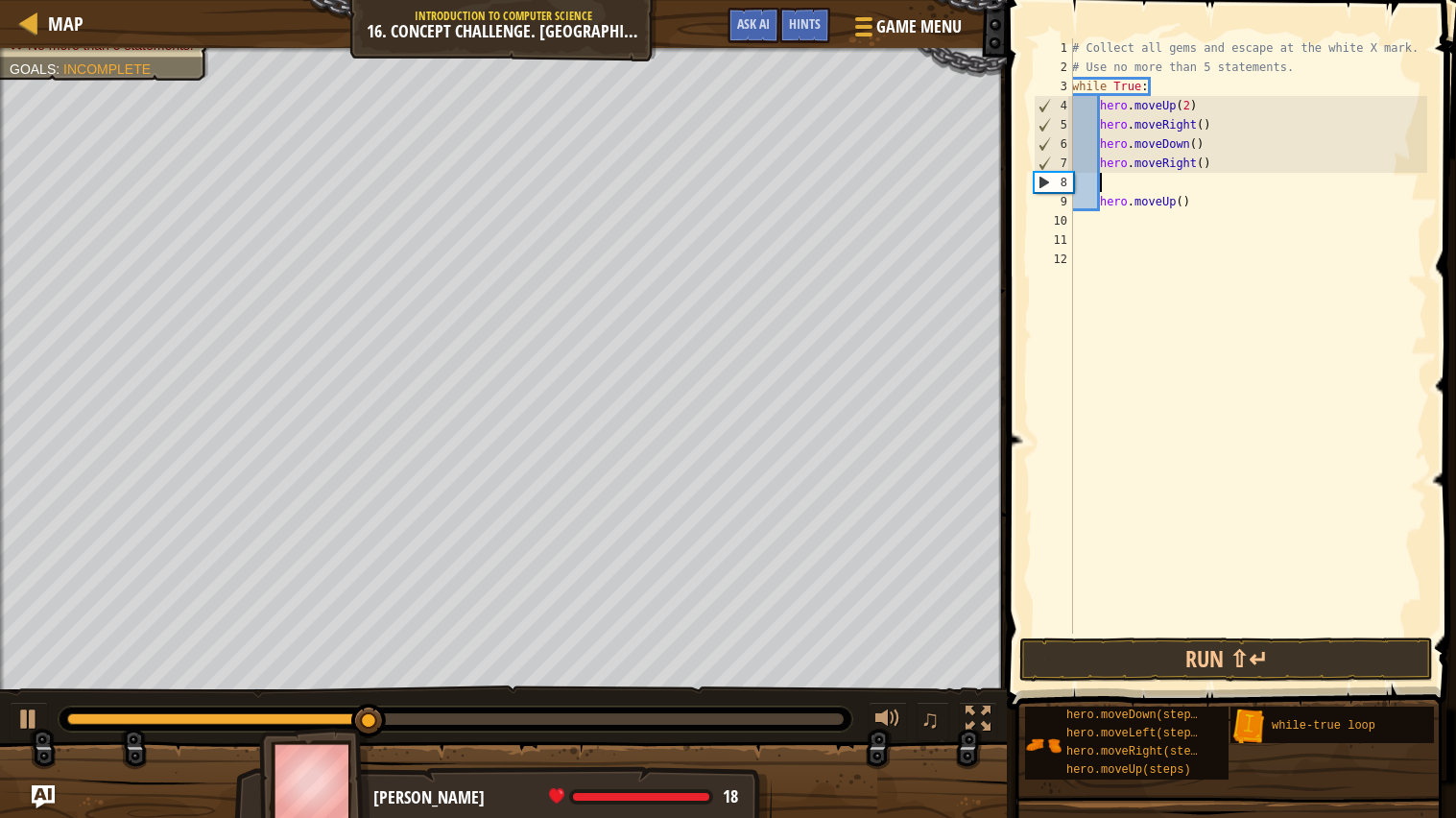
click at [1128, 183] on div "# Collect all gems and escape at the white X mark. # Use no more than 5 stateme…" at bounding box center [1247, 356] width 359 height 634
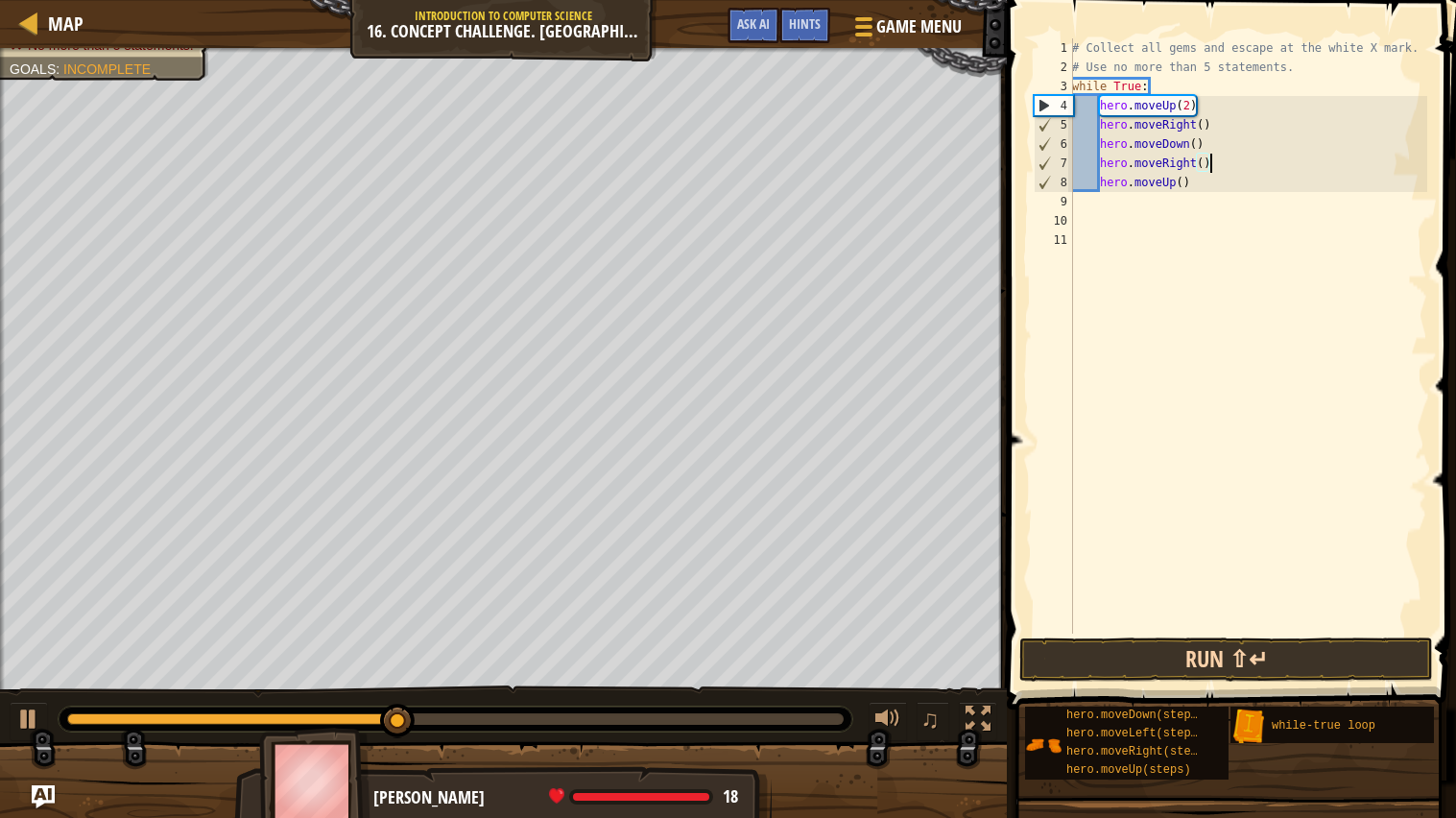
type textarea "hero.moveRight()"
click at [1233, 669] on button "Run ⇧↵" at bounding box center [1226, 660] width 414 height 45
